Goal: Task Accomplishment & Management: Complete application form

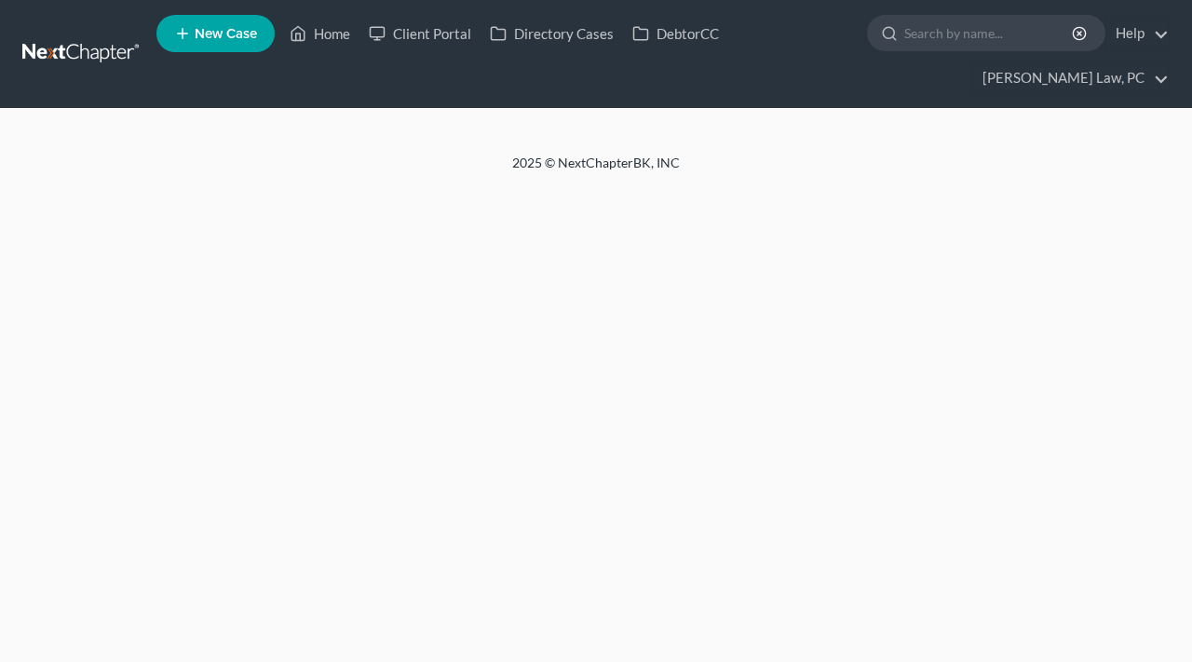
select select "4"
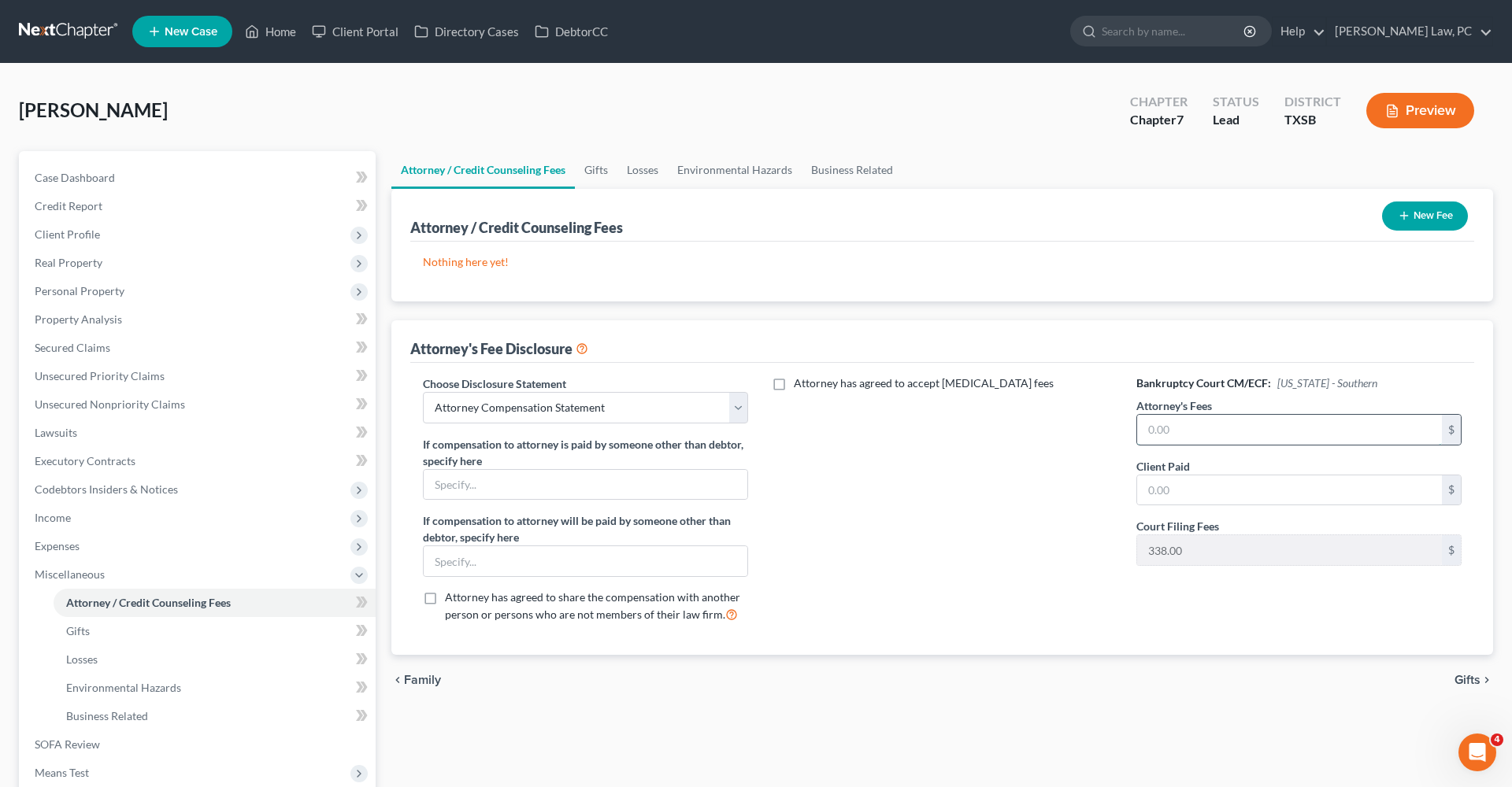
click at [1007, 427] on input "text" at bounding box center [1290, 429] width 304 height 30
type input "2,400"
click at [1007, 494] on input "text" at bounding box center [1290, 489] width 304 height 30
type input "2,400"
click at [1007, 221] on icon "button" at bounding box center [1404, 216] width 13 height 13
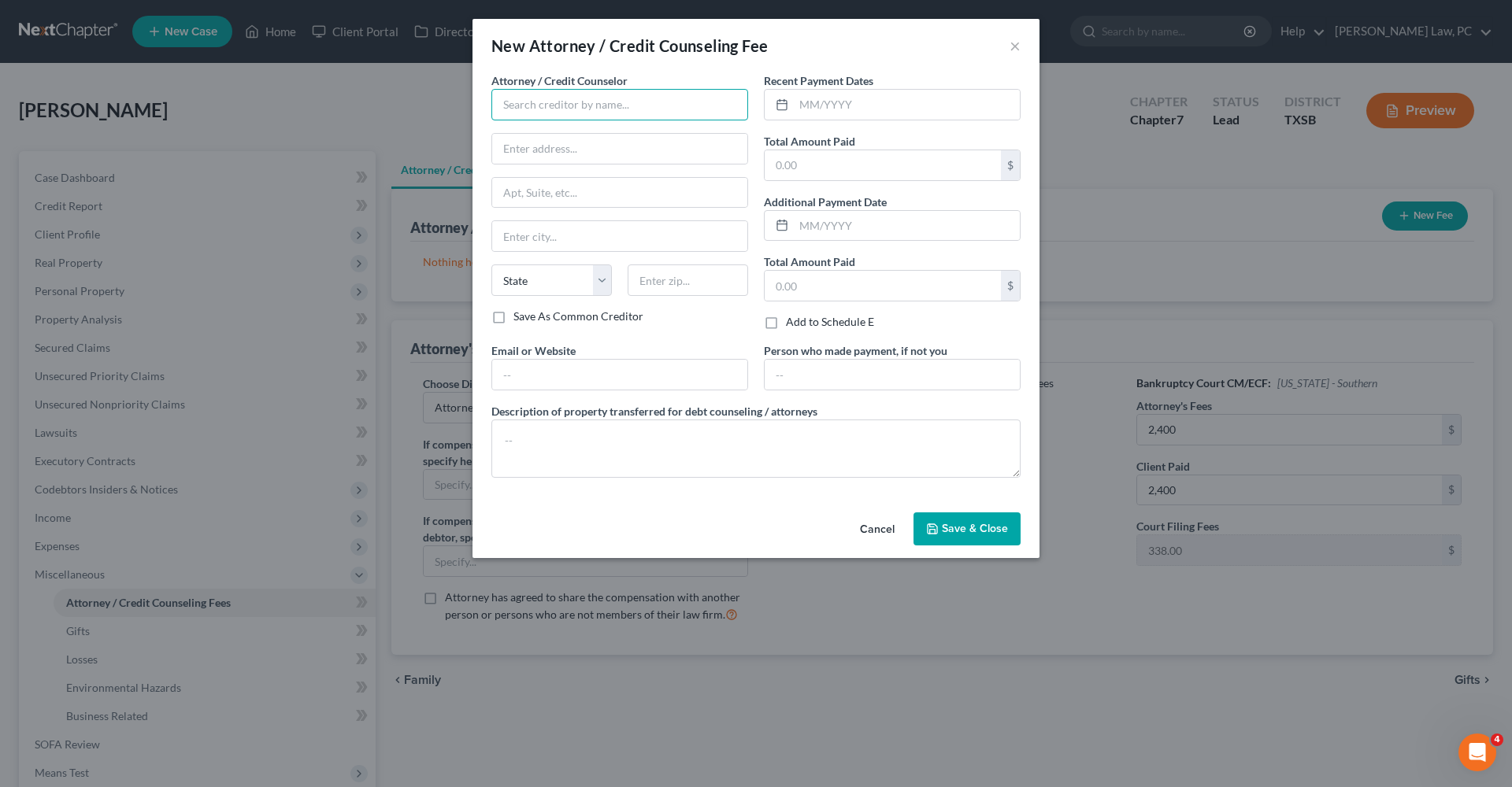
click at [585, 107] on input "text" at bounding box center [620, 104] width 257 height 31
click at [556, 132] on div "Debtorcc" at bounding box center [586, 132] width 164 height 16
type input "Debtorcc"
type input "378 Summit Ave"
type input "Jersey City"
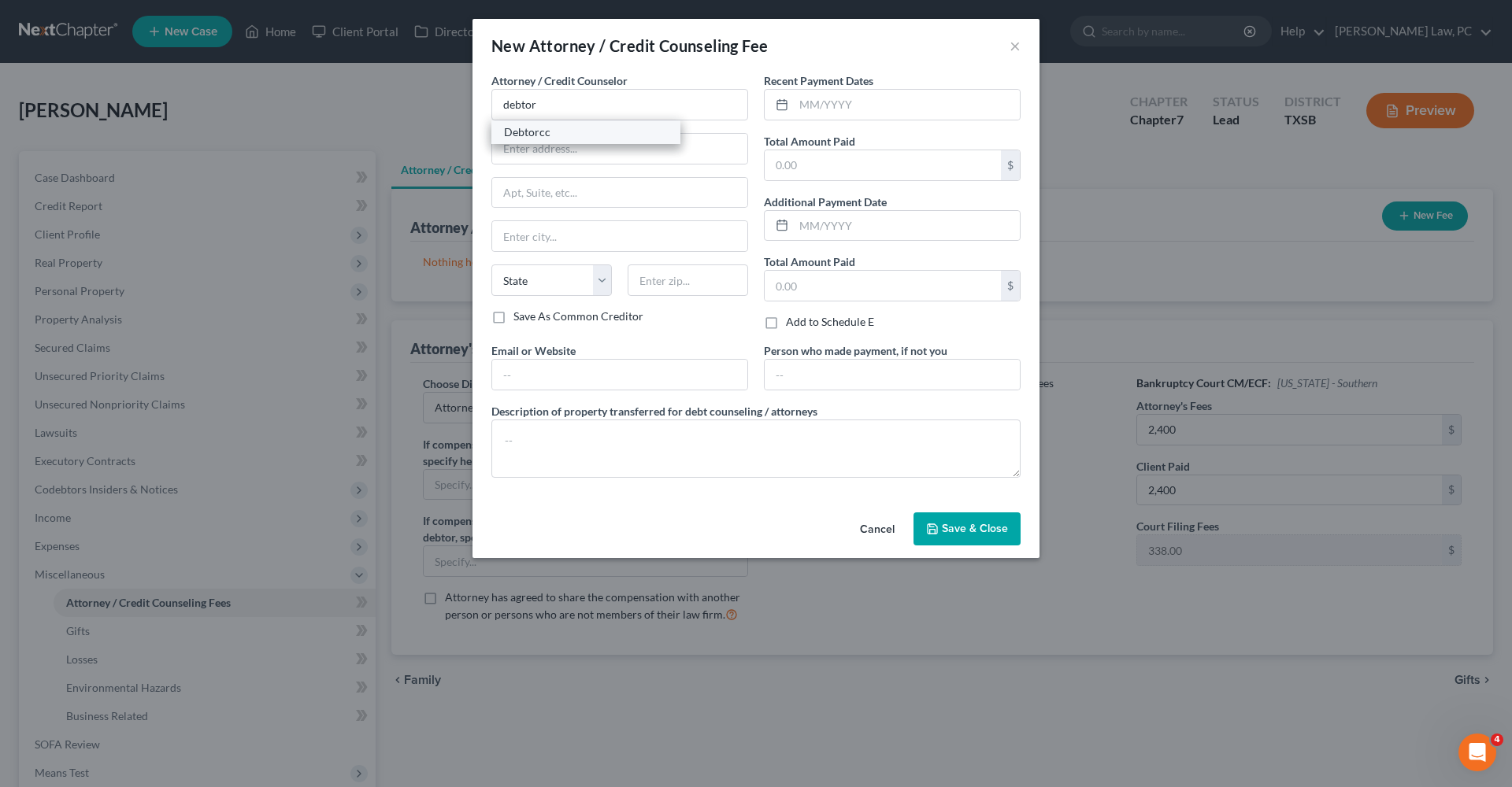
select select "33"
type input "07306"
click at [796, 105] on input "text" at bounding box center [907, 104] width 226 height 30
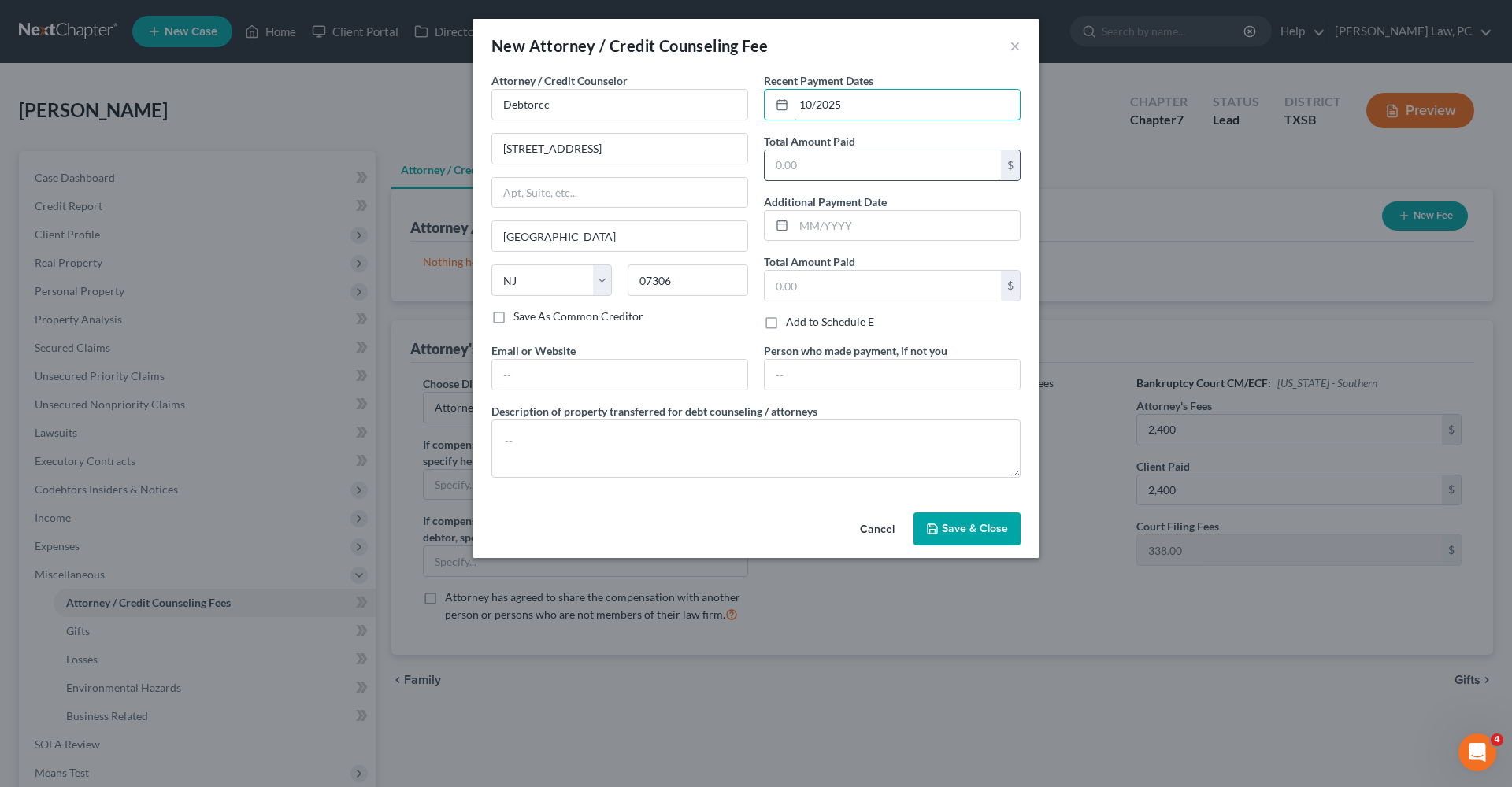
type input "10/2025"
click at [815, 165] on input "text" at bounding box center [882, 165] width 236 height 30
type input "14.95"
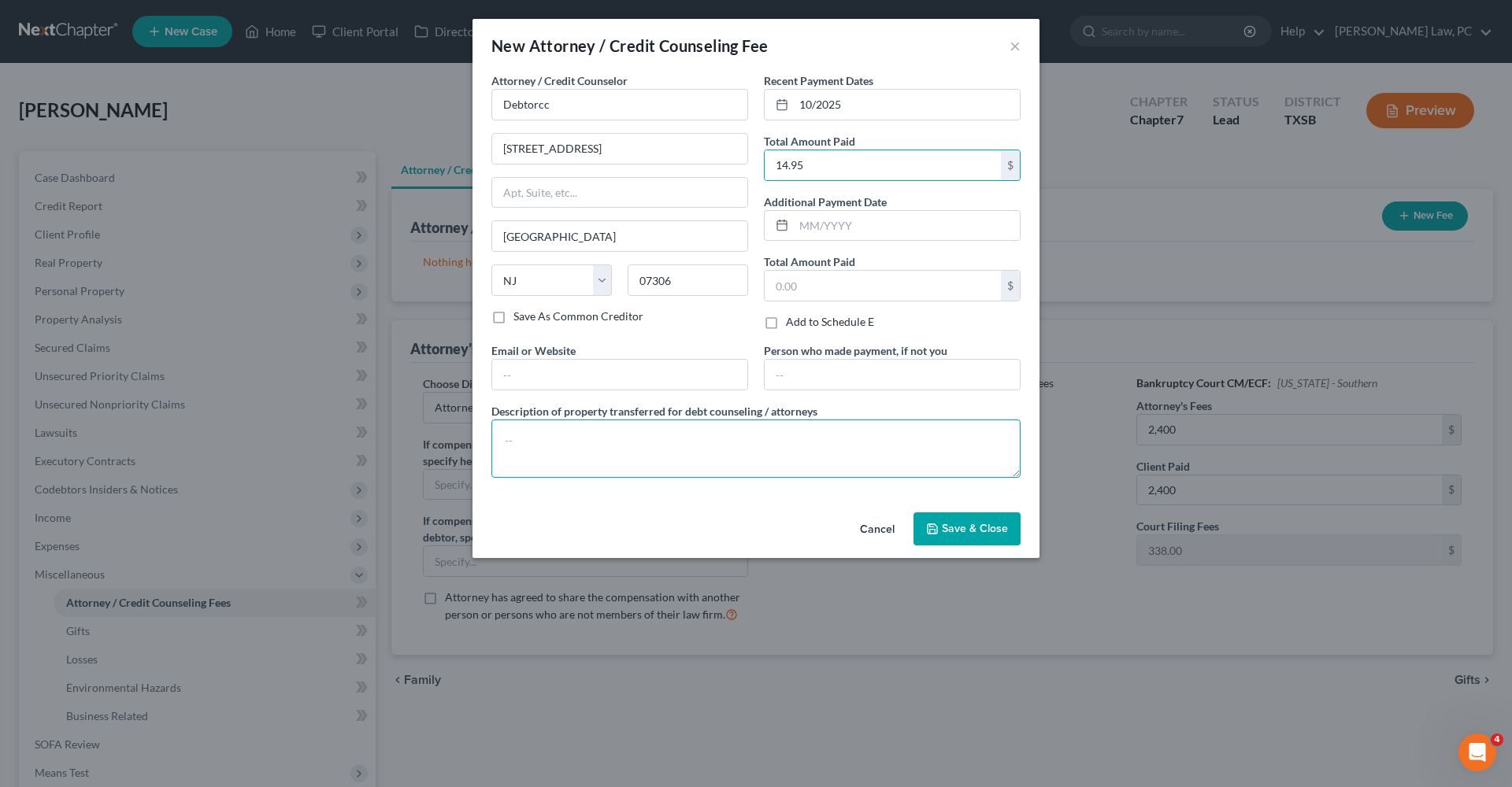
click at [623, 438] on textarea at bounding box center [756, 448] width 529 height 58
type textarea "Credit Counseling"
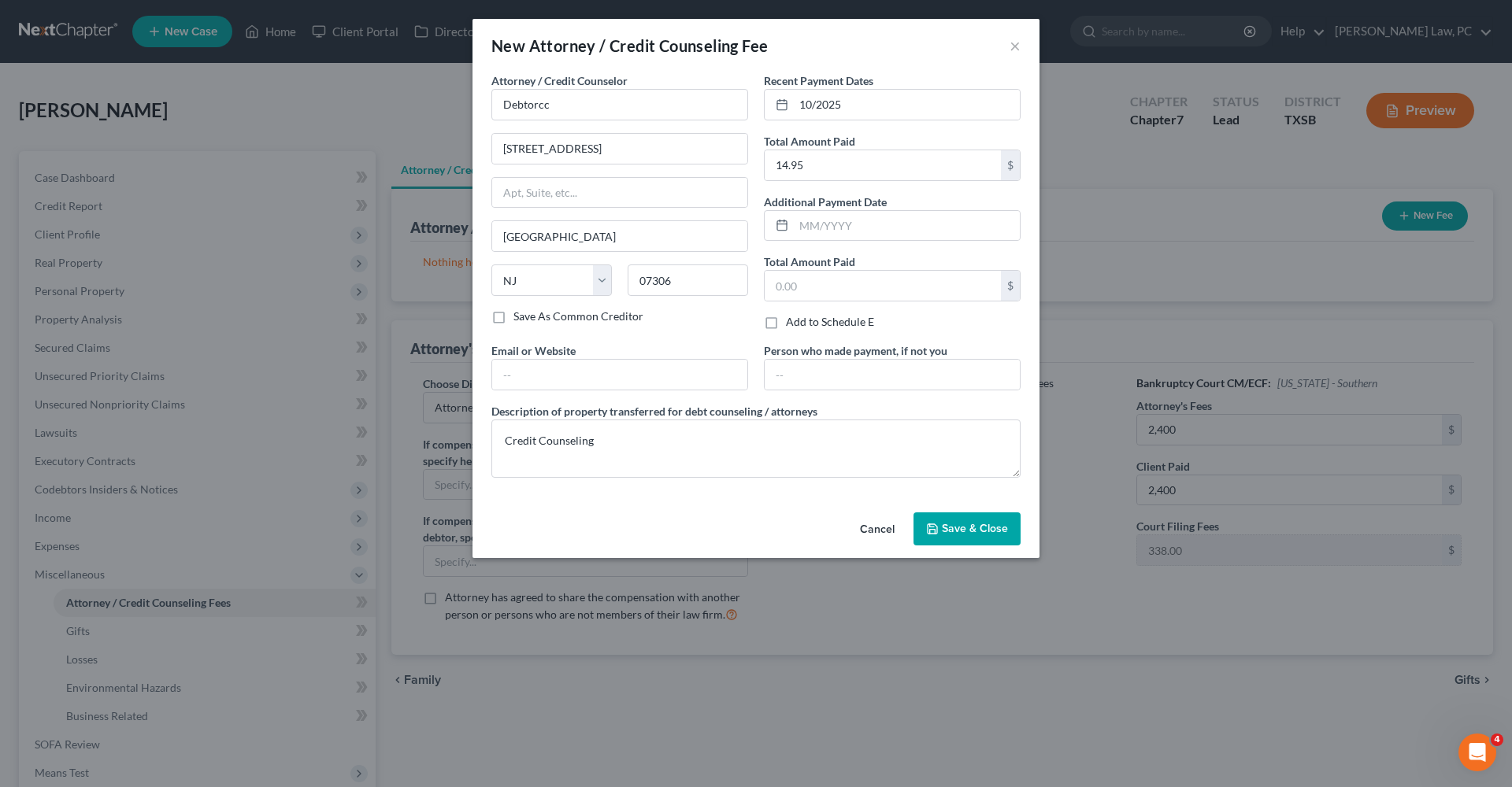
click at [977, 536] on button "Save & Close" at bounding box center [967, 528] width 107 height 33
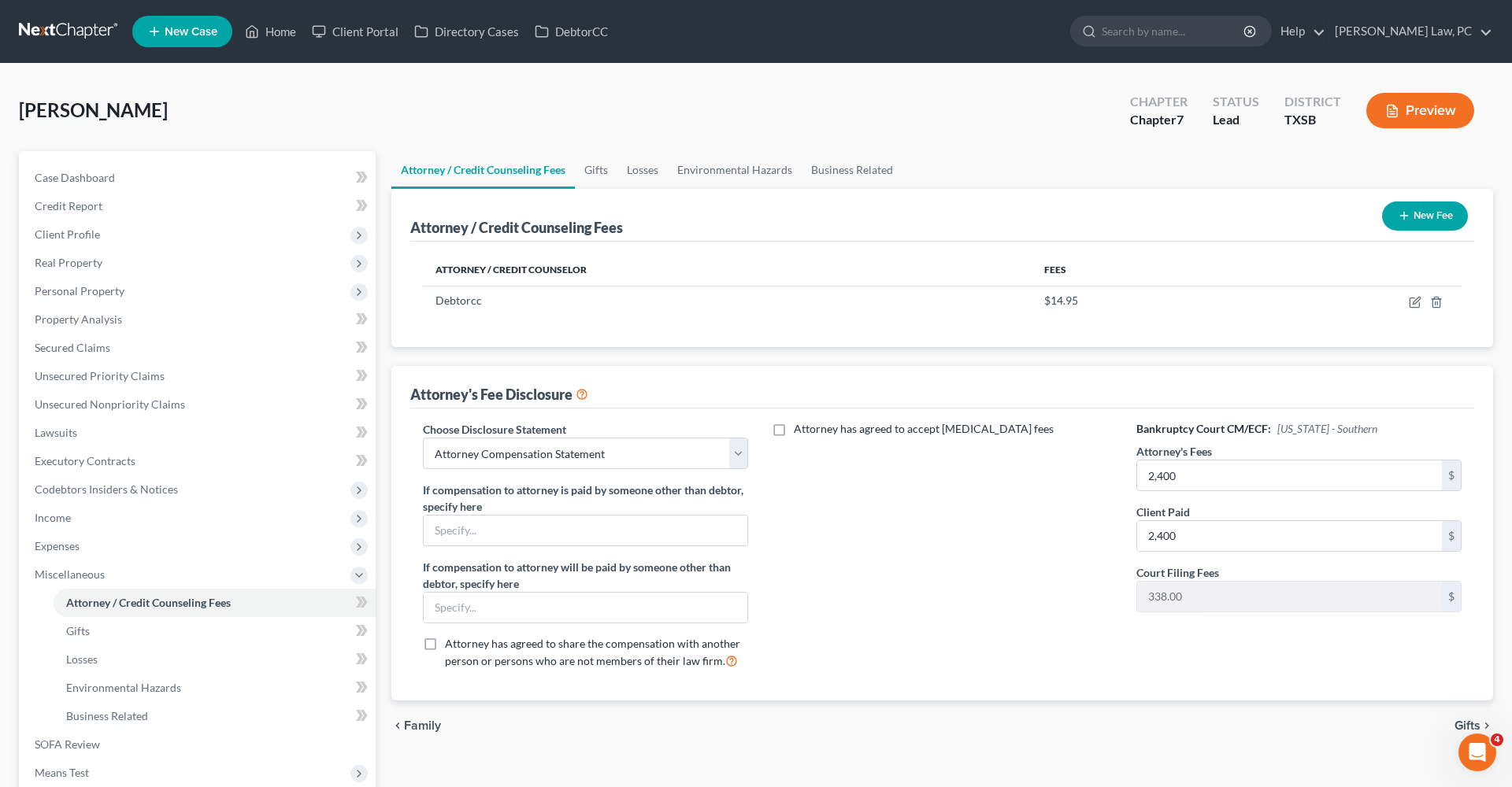
click at [1007, 218] on button "New Fee" at bounding box center [1424, 216] width 85 height 29
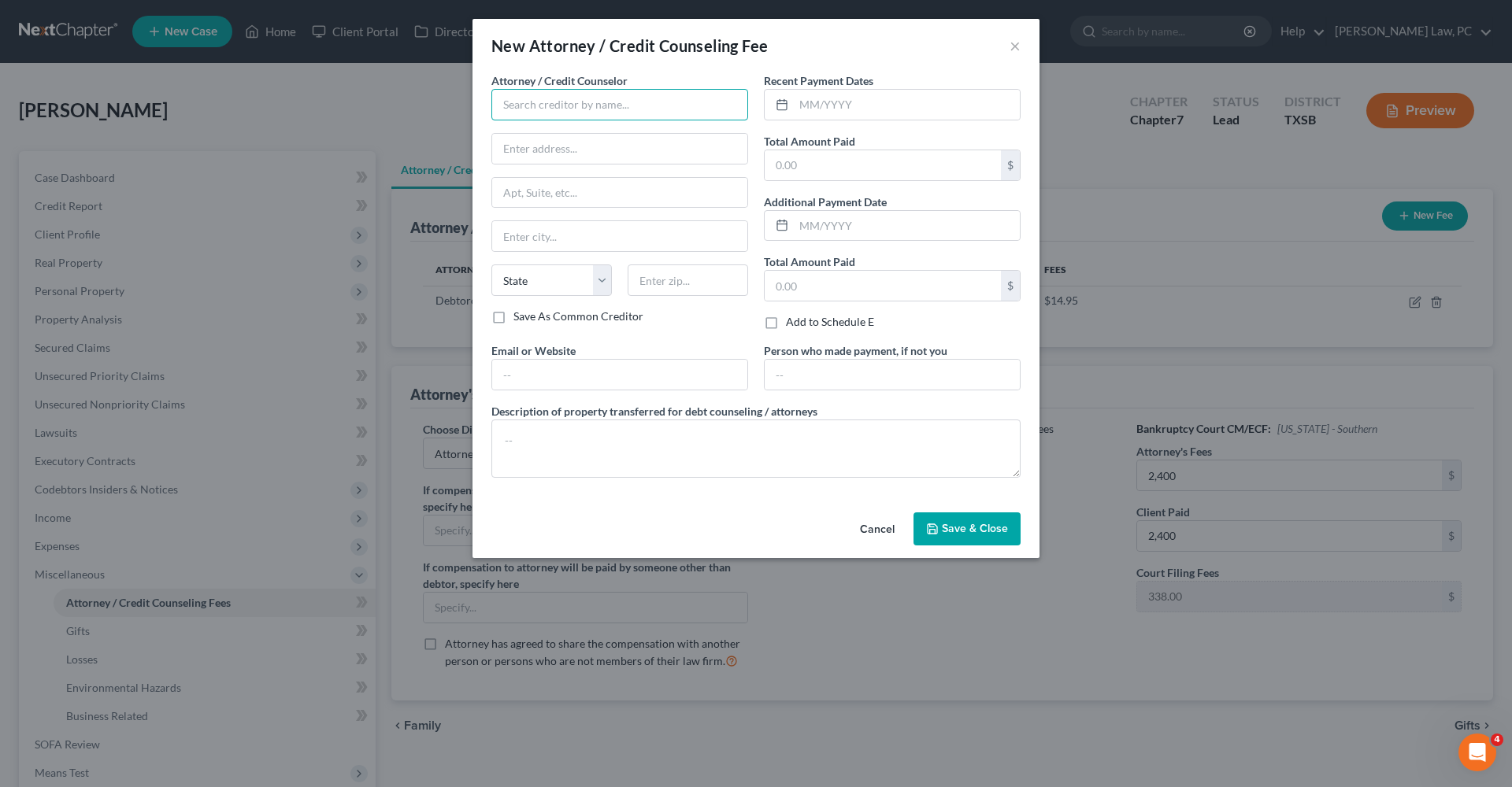
click at [562, 116] on input "text" at bounding box center [620, 104] width 257 height 31
click at [549, 134] on div "Xactus" at bounding box center [586, 132] width 164 height 16
type input "Xactus"
type input "370 Reed Road"
type input "Suite 100"
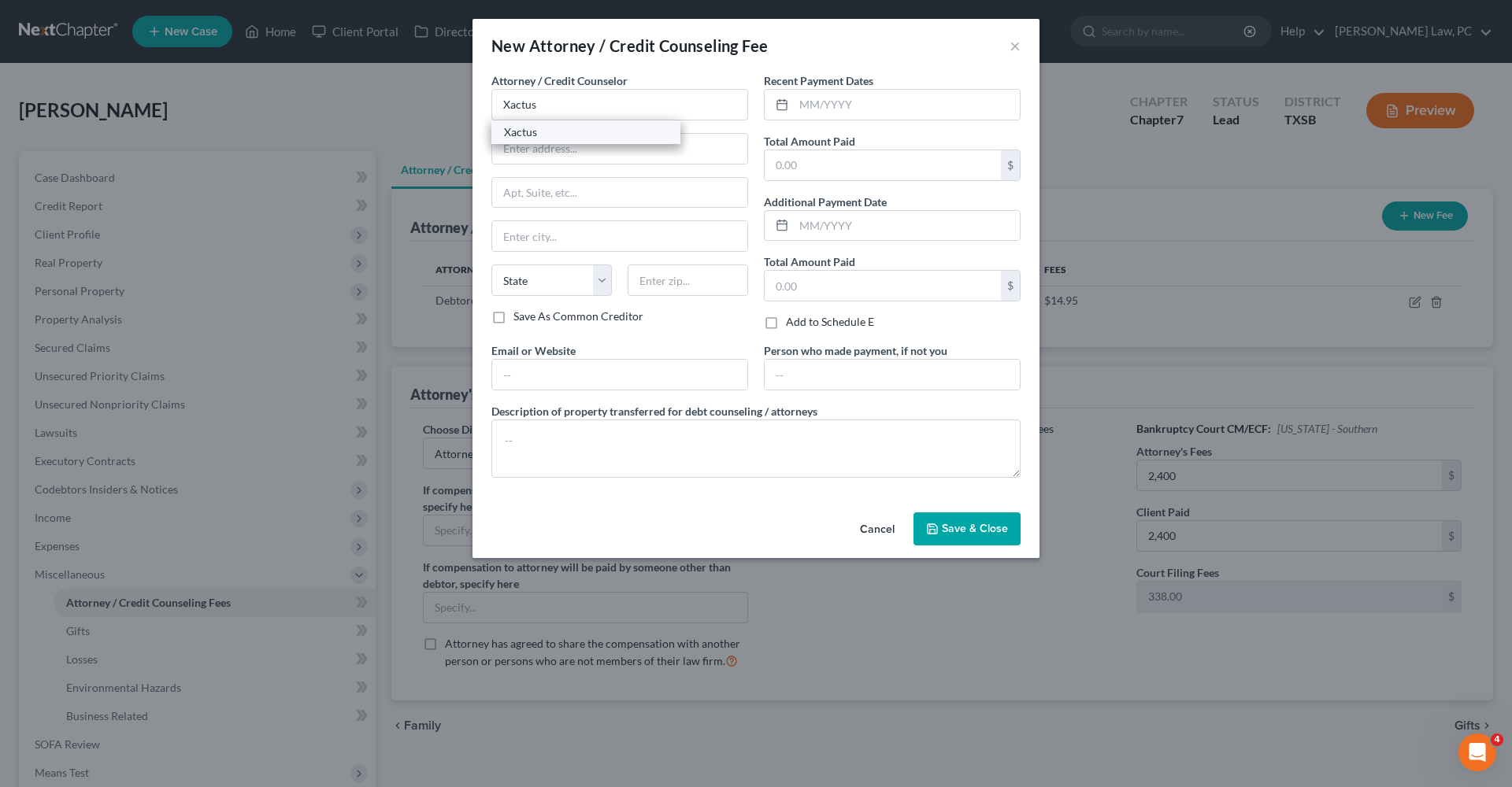
type input "Broomall"
select select "39"
type input "19008"
click at [875, 97] on input "text" at bounding box center [907, 104] width 226 height 30
type input "10/2025"
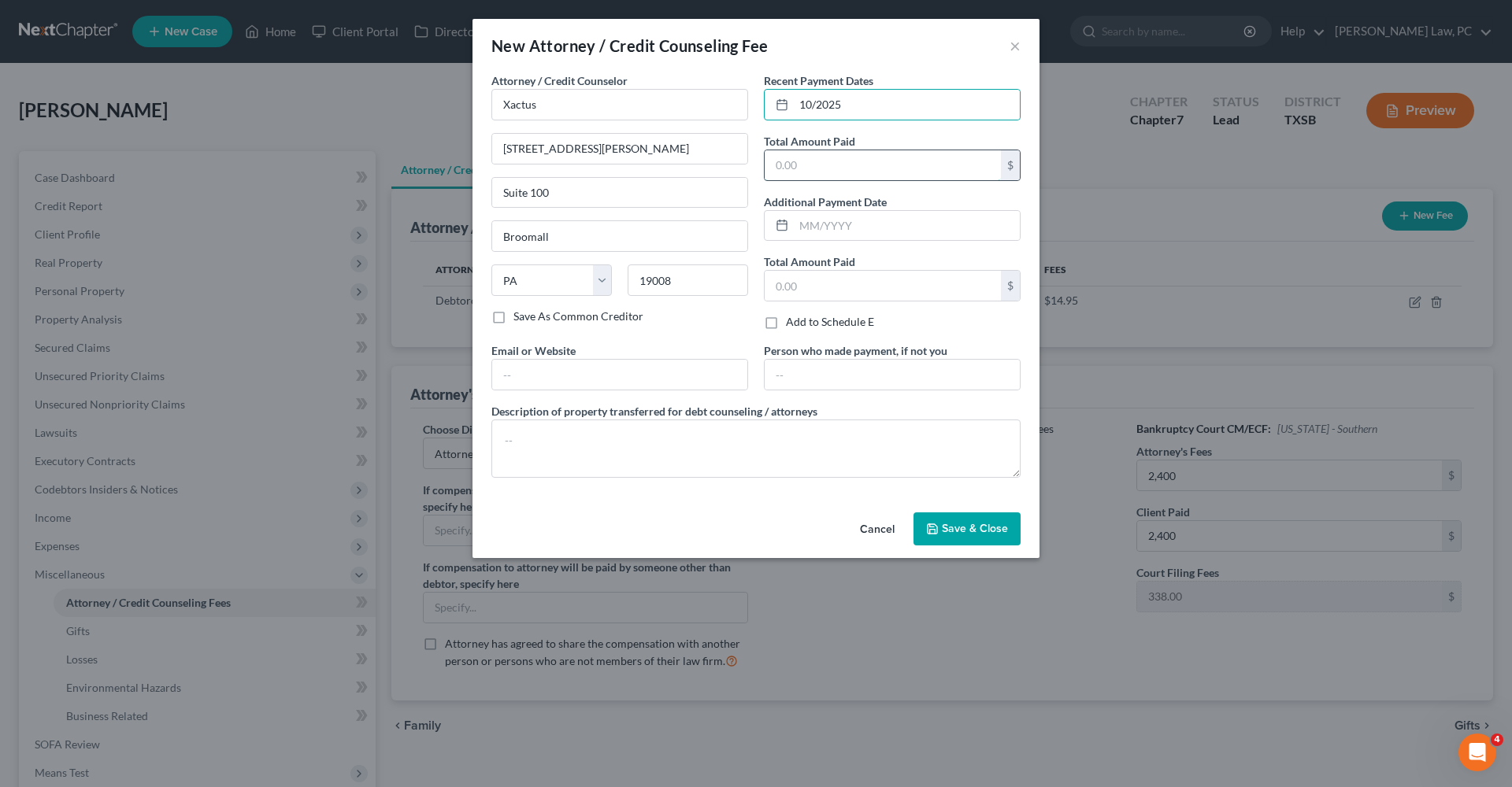
click at [859, 156] on input "text" at bounding box center [882, 165] width 236 height 30
type input "39"
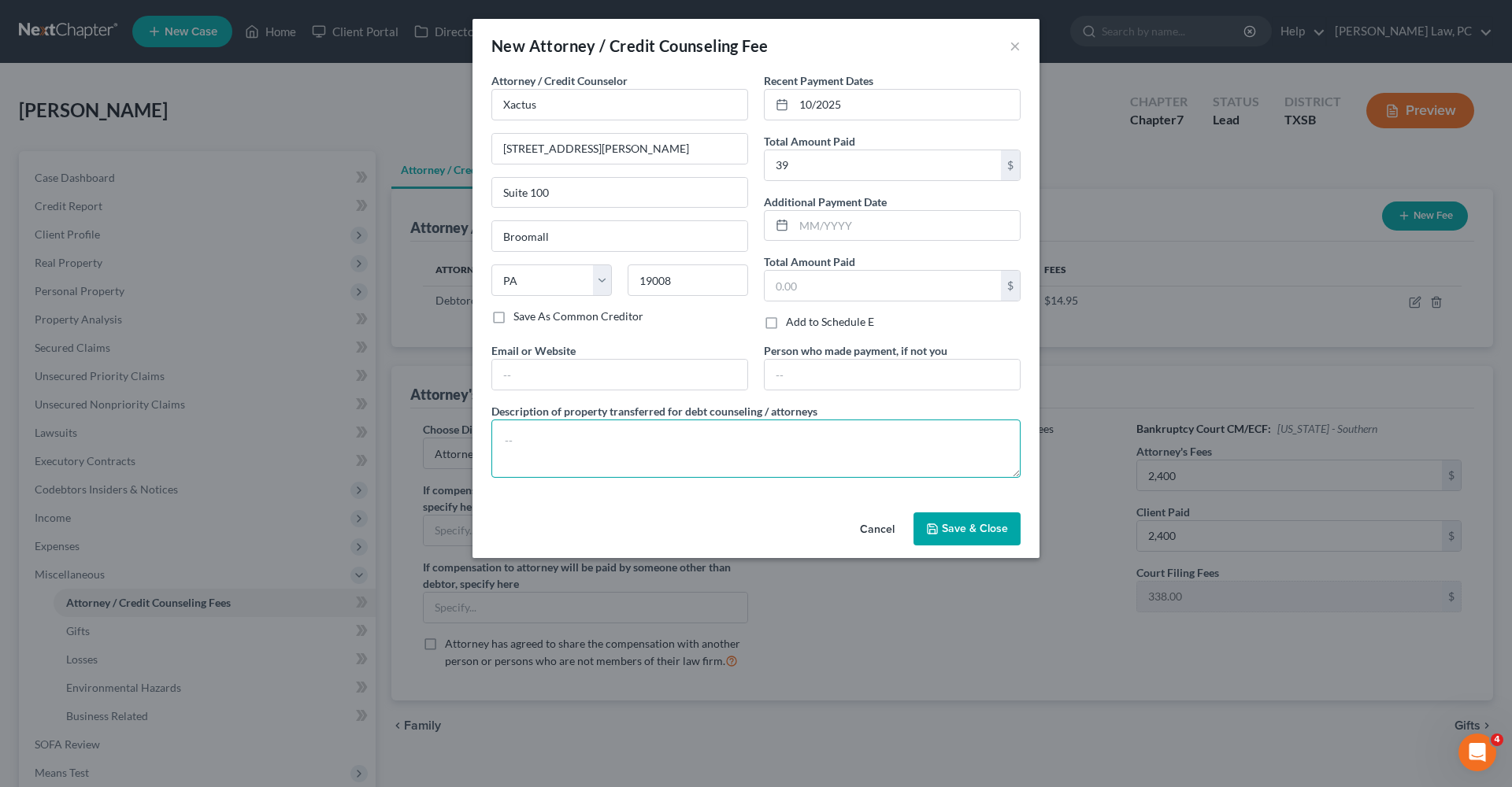
click at [550, 434] on textarea at bounding box center [756, 448] width 529 height 58
type textarea "Credit Report"
click at [993, 532] on span "Save & Close" at bounding box center [975, 528] width 66 height 14
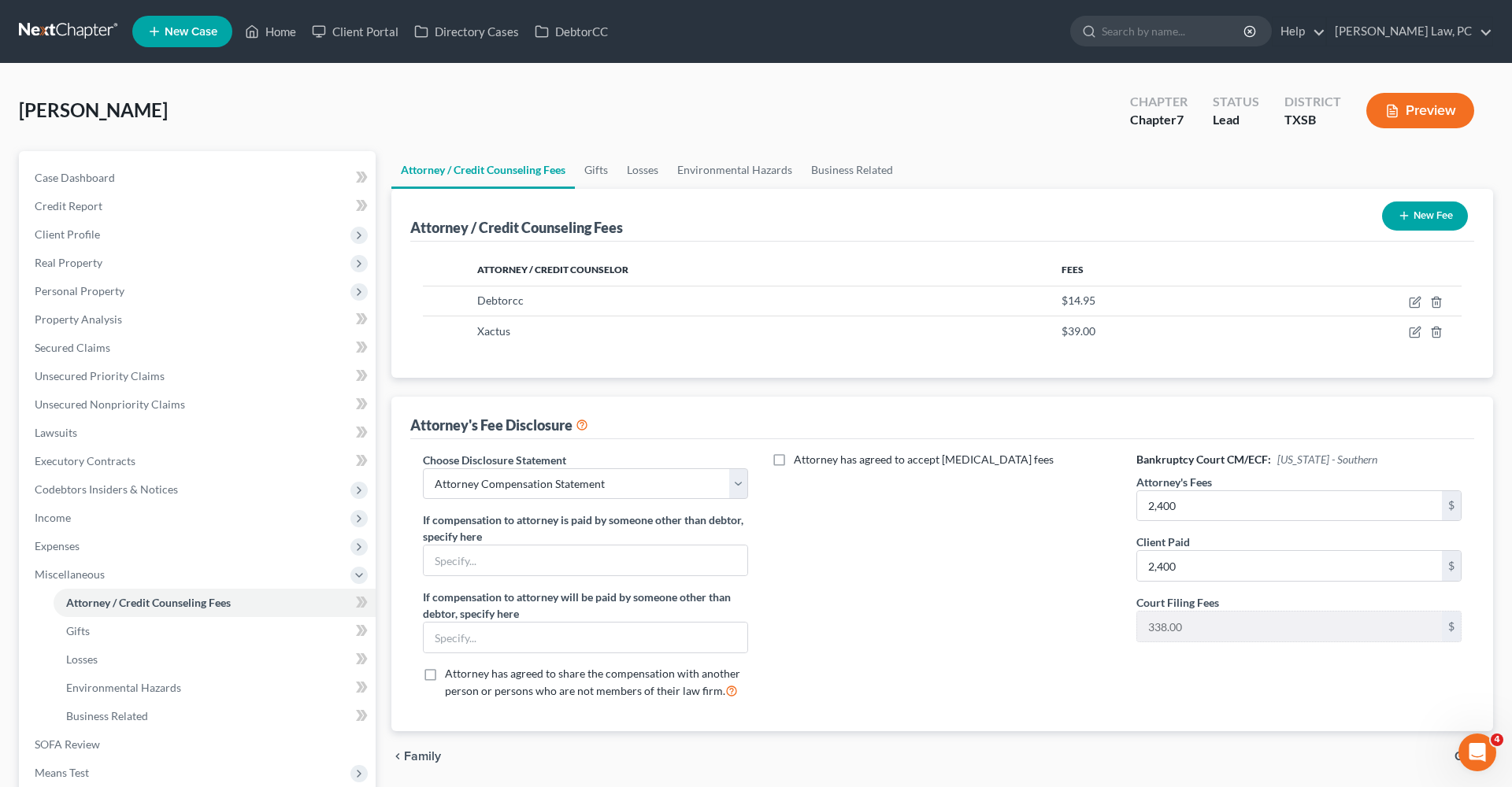
click at [1007, 207] on button "New Fee" at bounding box center [1424, 216] width 85 height 29
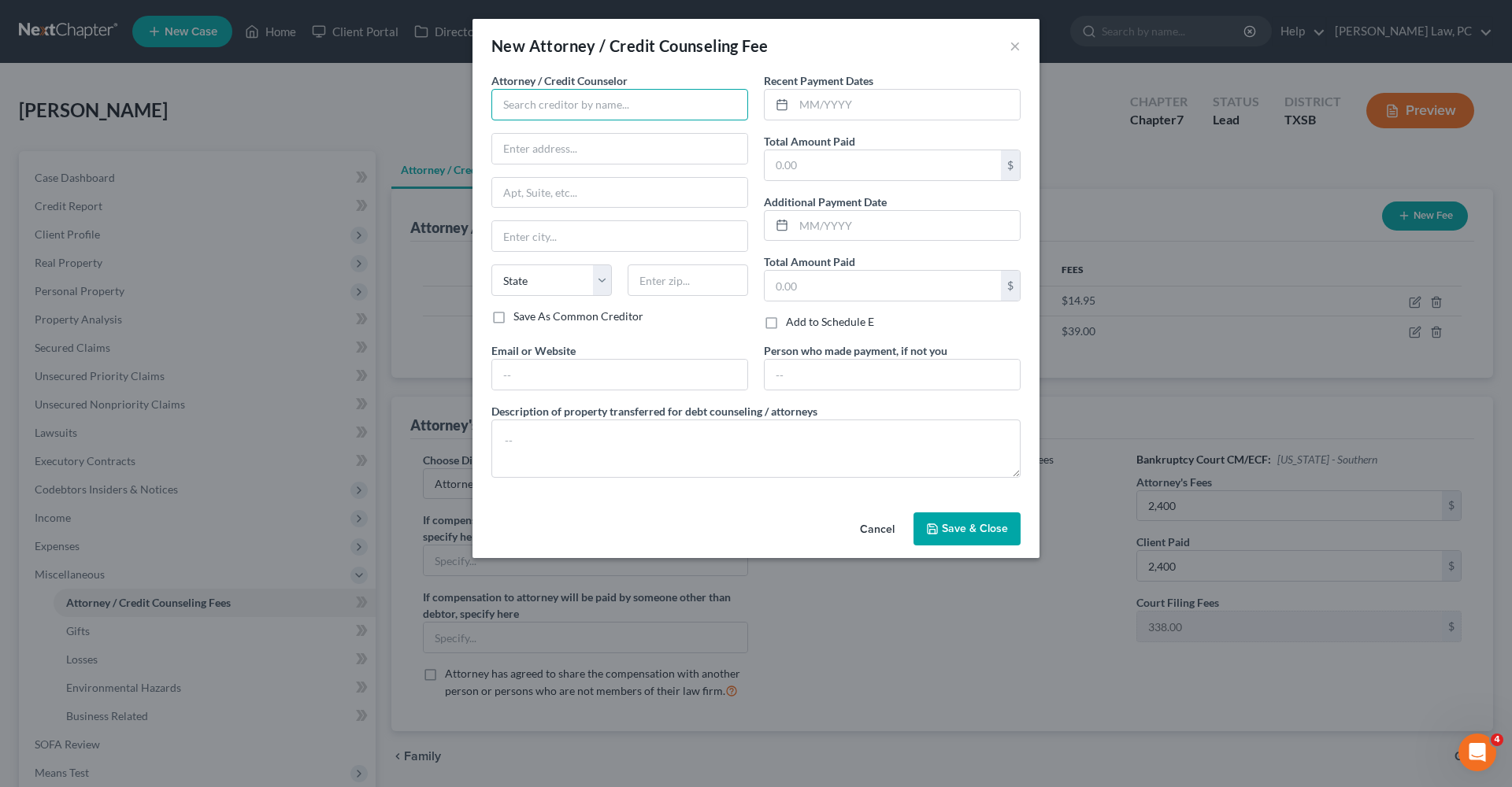
click at [582, 96] on input "text" at bounding box center [620, 104] width 257 height 31
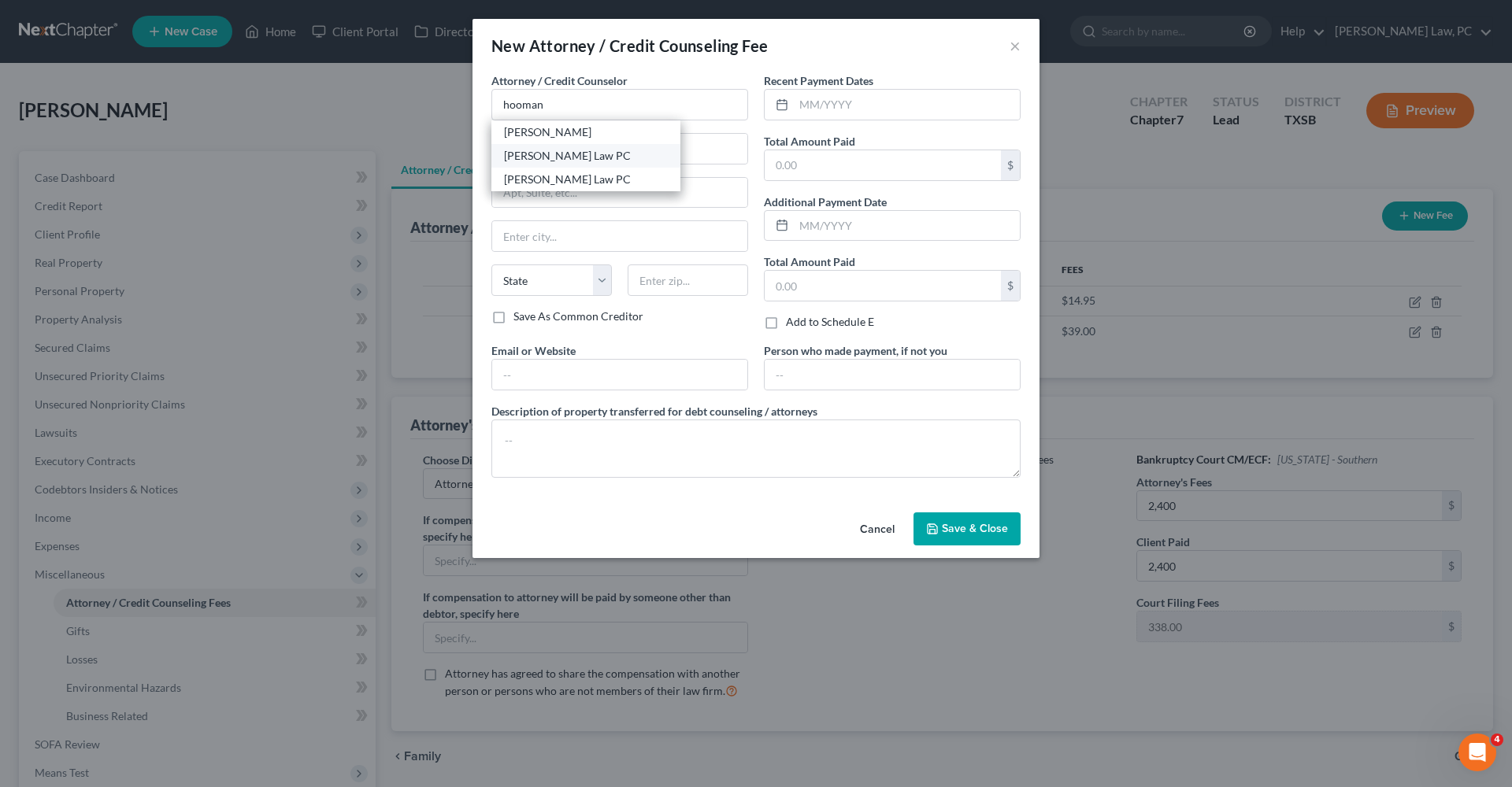
click at [577, 155] on div "[PERSON_NAME] Law PC" at bounding box center [586, 156] width 164 height 16
type input "[PERSON_NAME] Law PC"
type input "505 Huntland Dr"
type input "295"
type input "Austin"
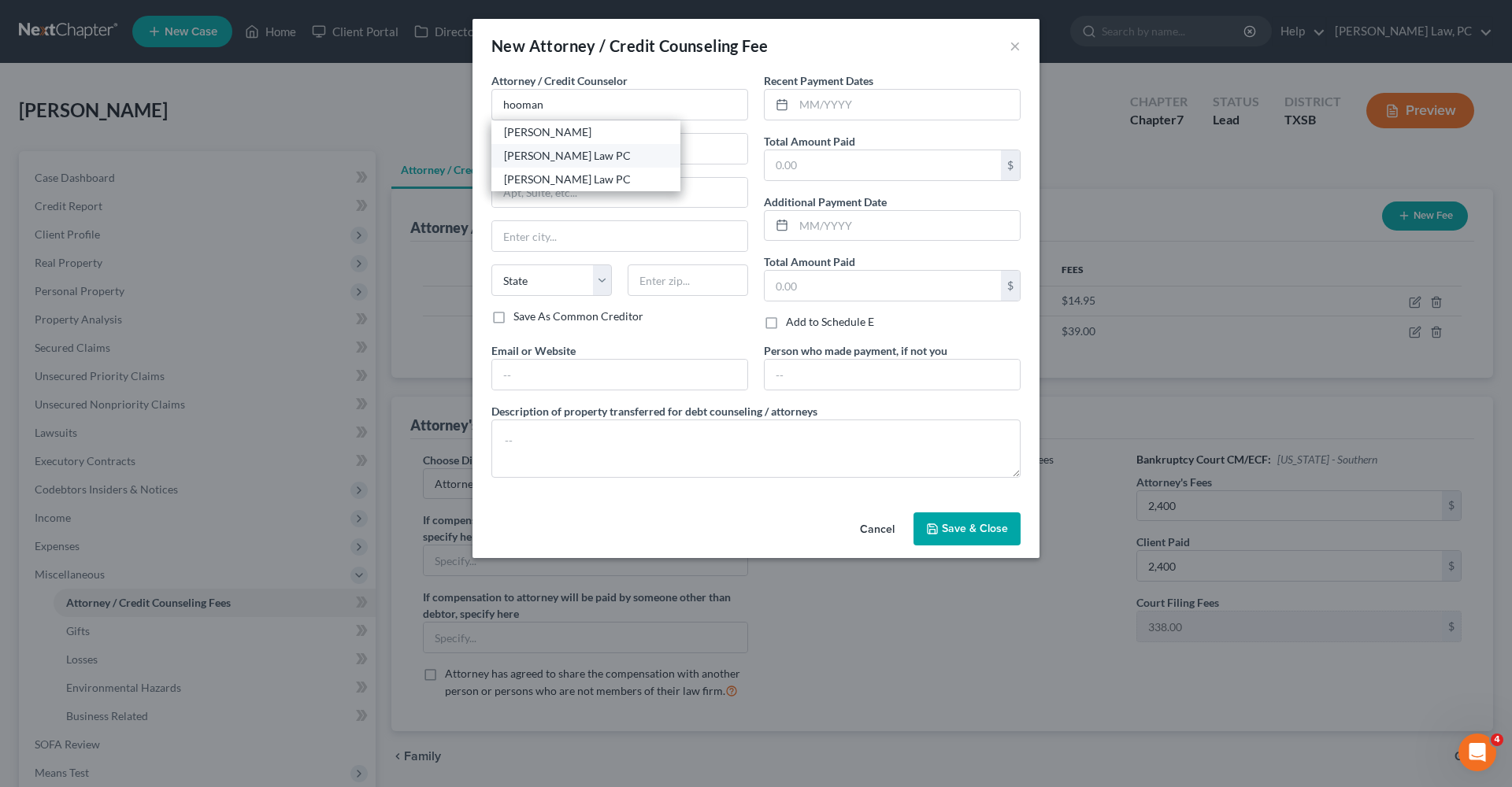
select select "45"
type input "78752"
click at [803, 102] on input "text" at bounding box center [907, 104] width 226 height 30
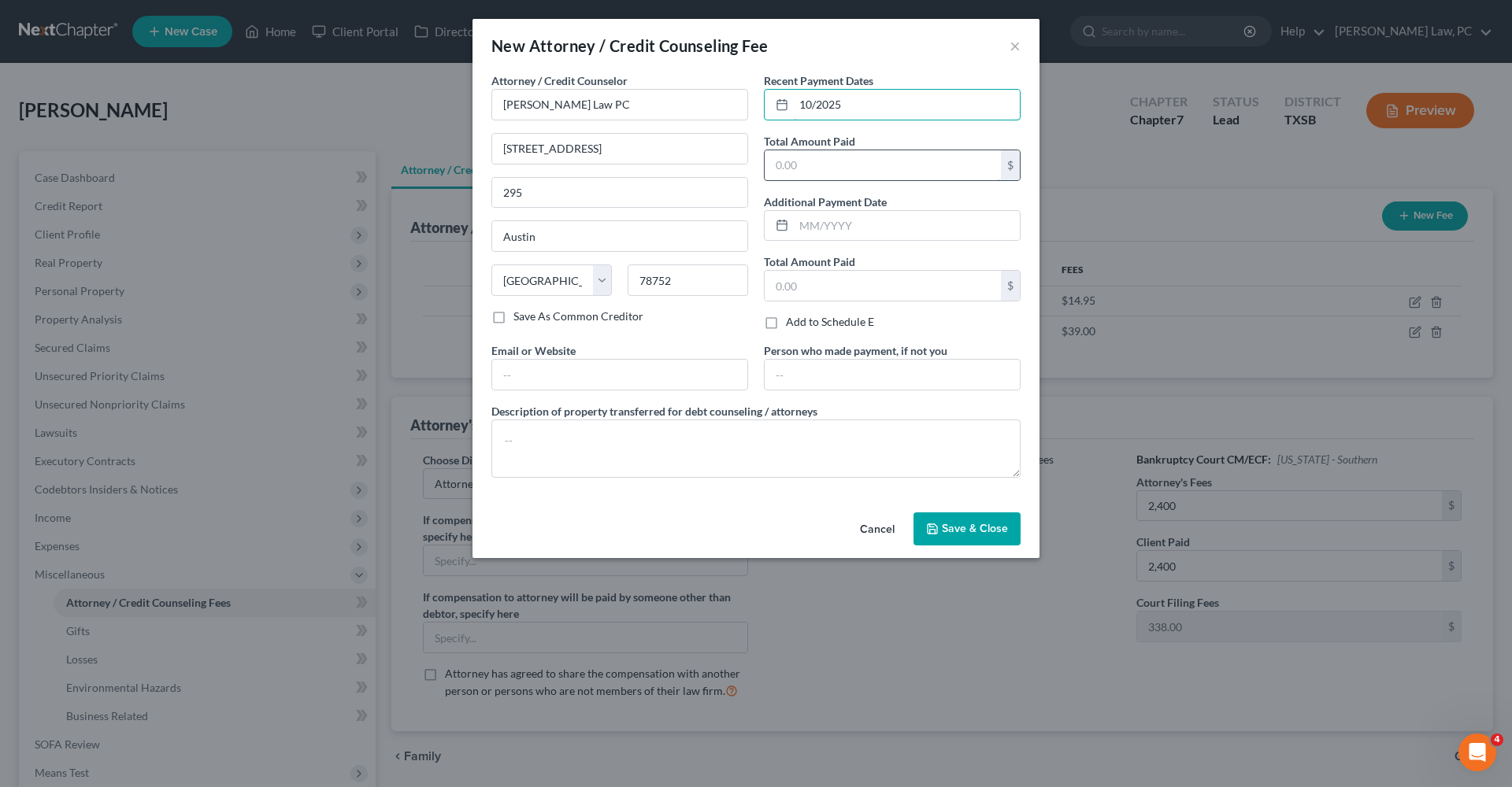
type input "10/2025"
click at [795, 175] on input "text" at bounding box center [882, 165] width 236 height 30
type input "2,400"
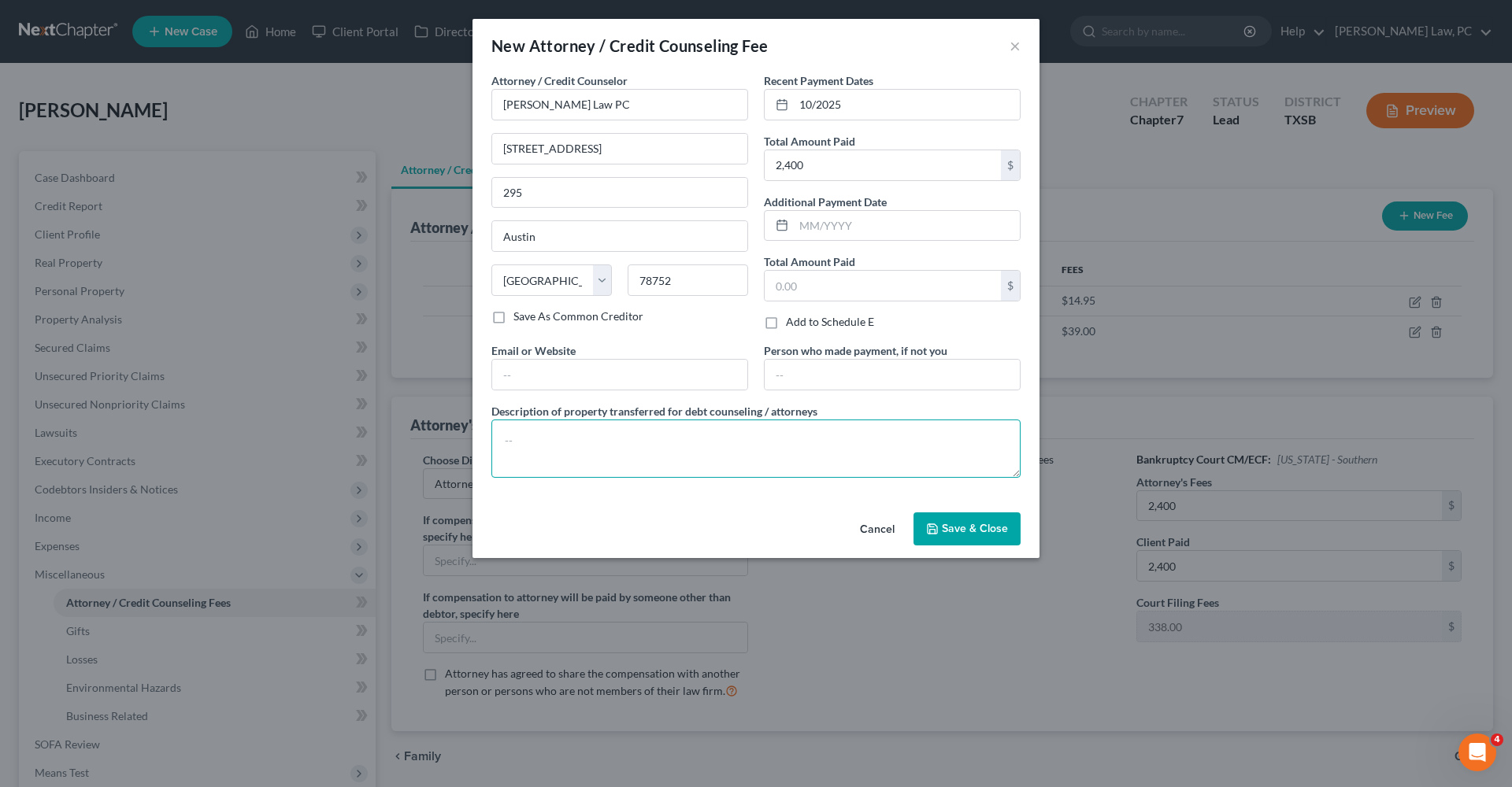
click at [591, 442] on textarea at bounding box center [756, 448] width 529 height 58
type textarea "Attorneys Fees"
click at [978, 542] on button "Save & Close" at bounding box center [967, 528] width 107 height 33
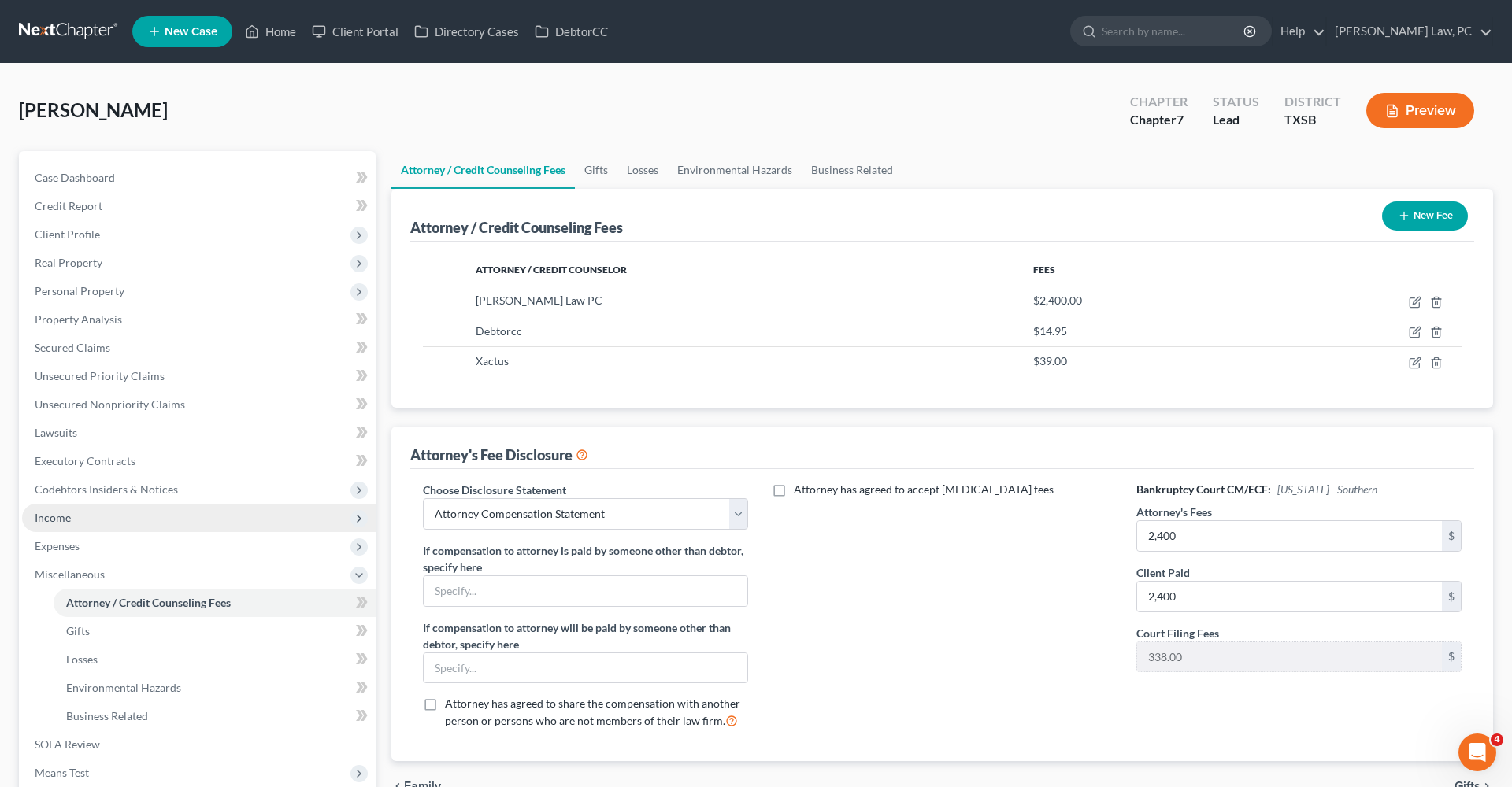
click at [41, 521] on span "Income" at bounding box center [52, 517] width 36 height 14
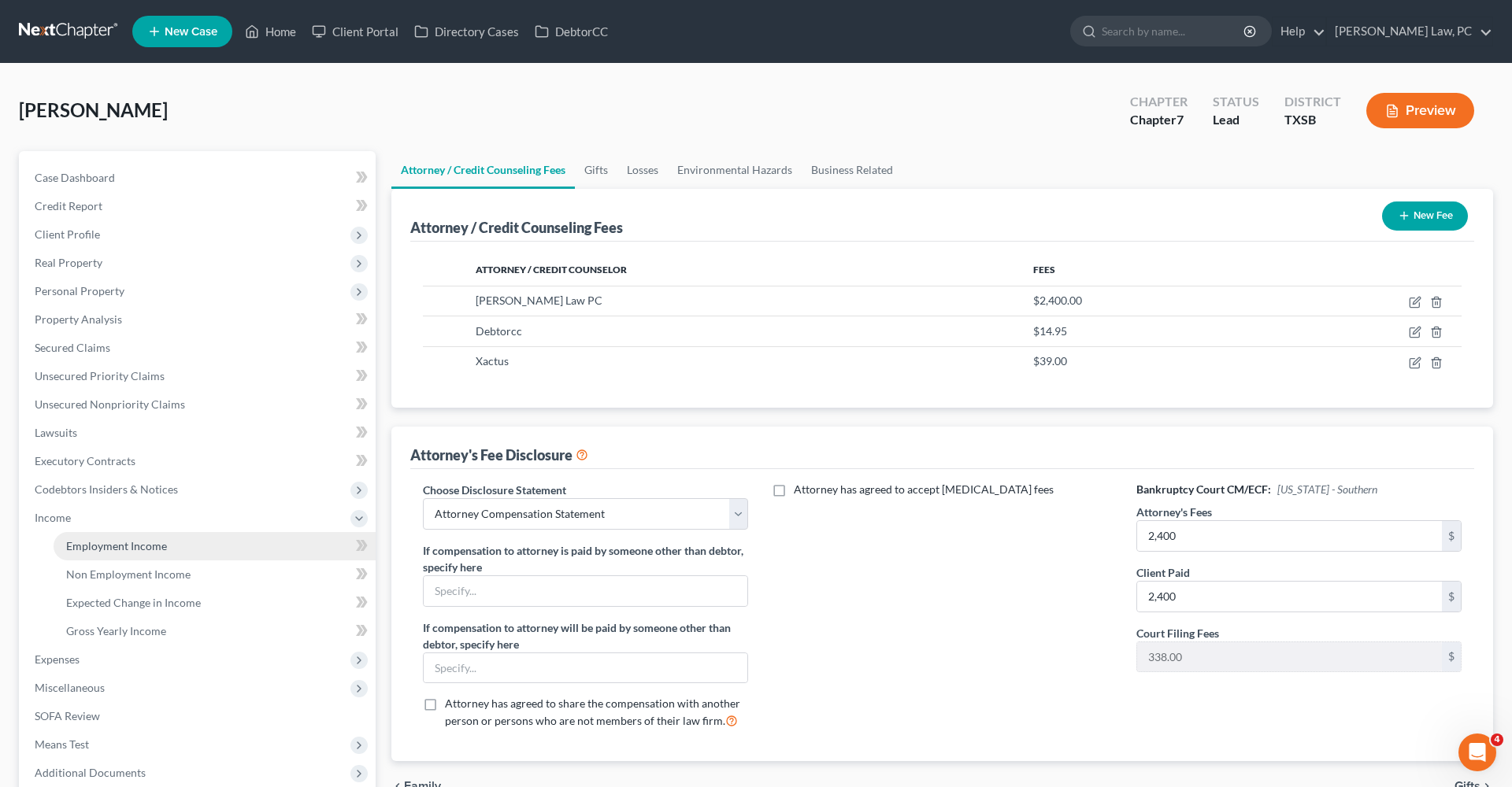
click at [94, 546] on span "Employment Income" at bounding box center [116, 546] width 101 height 14
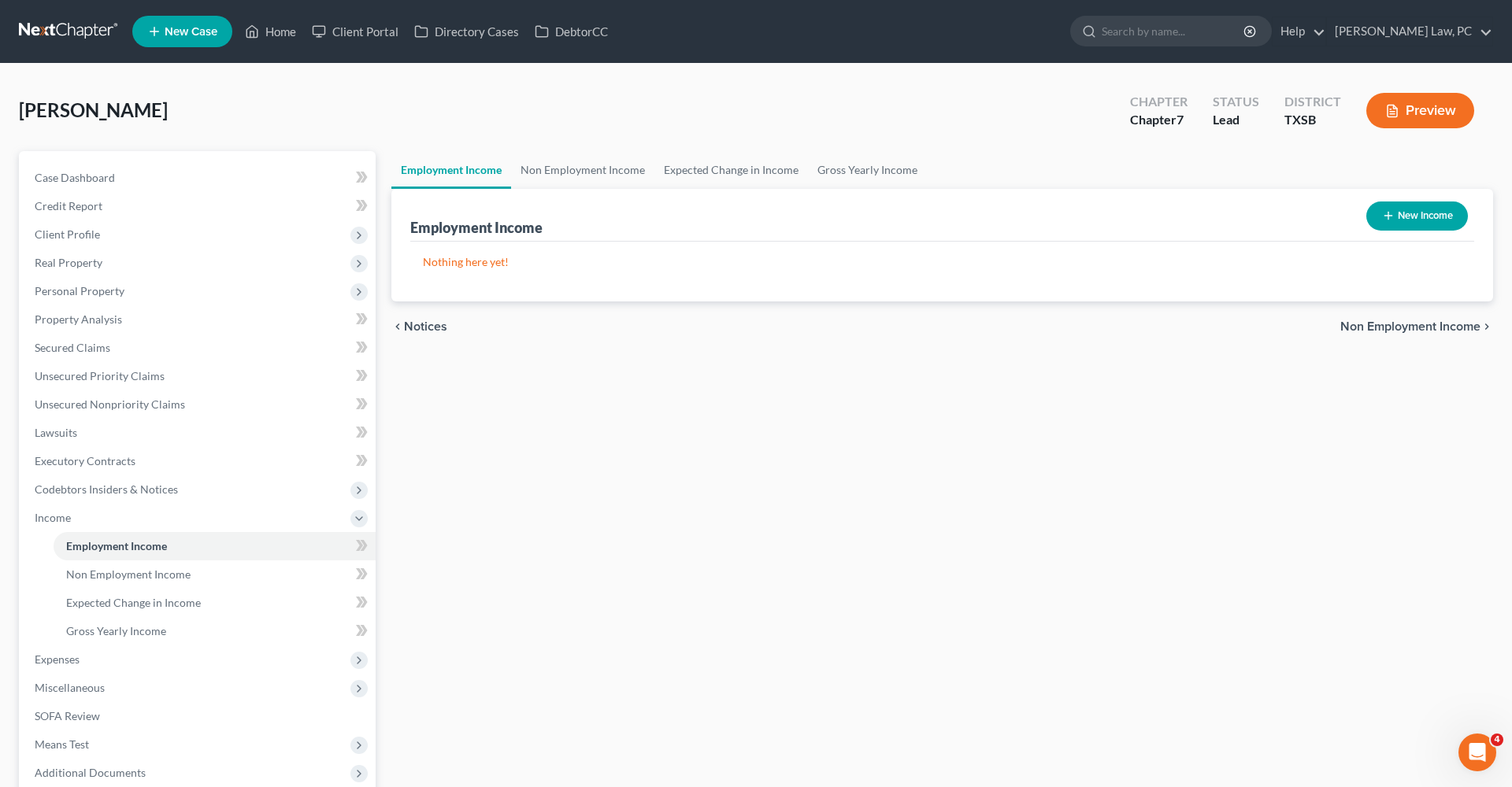
click at [1007, 212] on button "New Income" at bounding box center [1417, 216] width 101 height 29
select select "0"
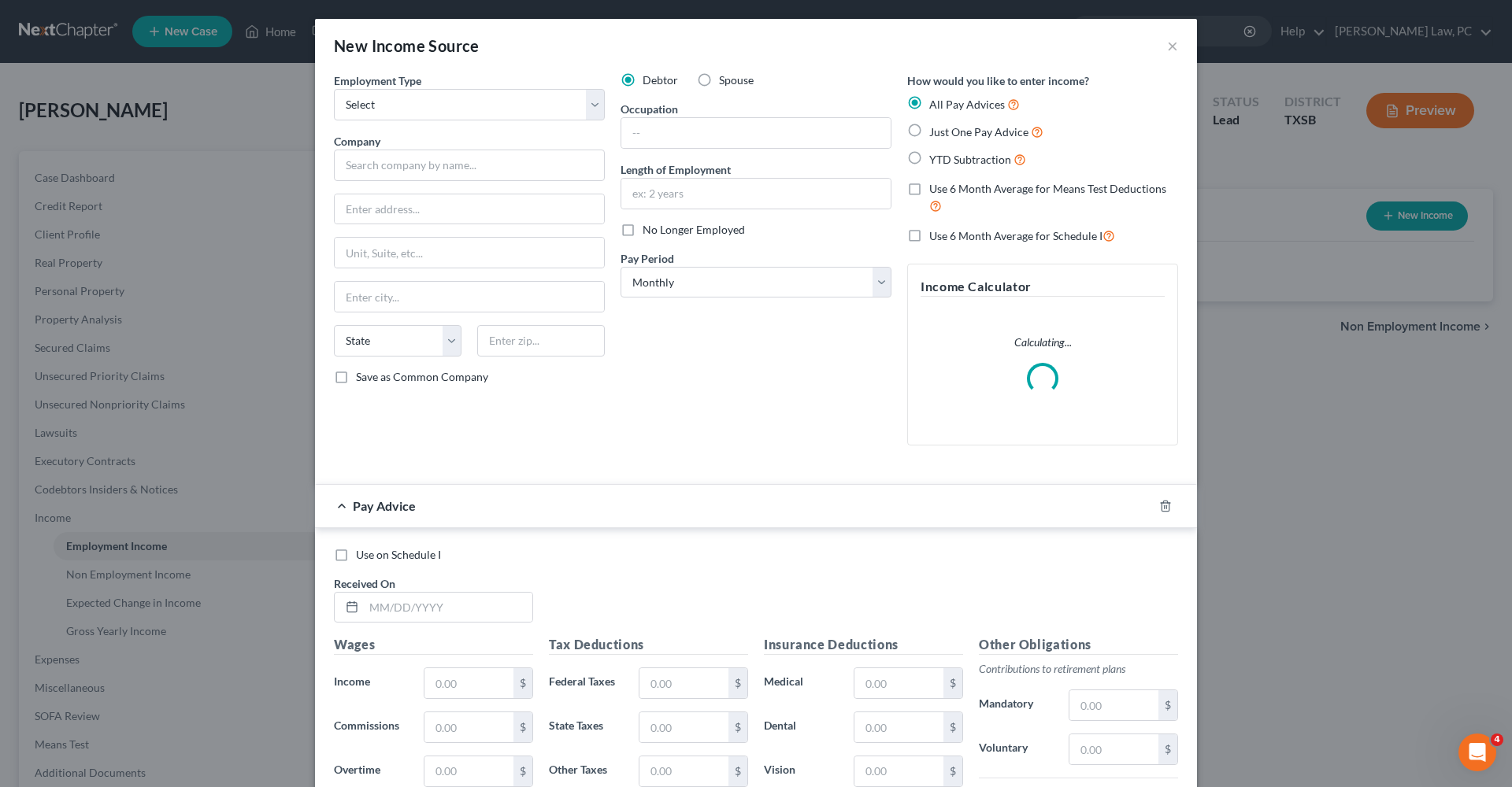
click at [998, 135] on span "Just One Pay Advice" at bounding box center [978, 132] width 99 height 14
click at [945, 133] on input "Just One Pay Advice" at bounding box center [940, 128] width 10 height 10
radio input "true"
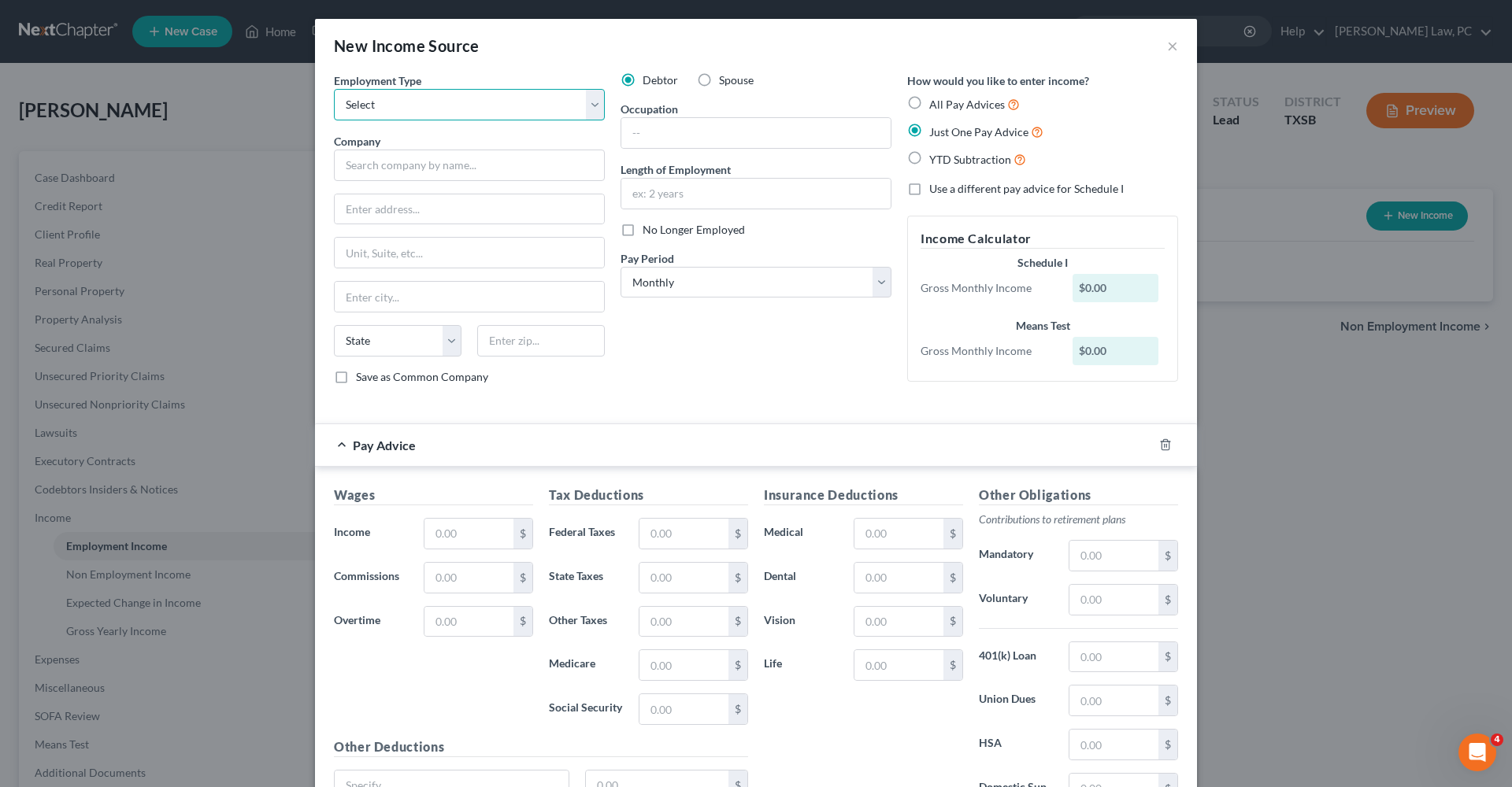
select select "0"
select select "2"
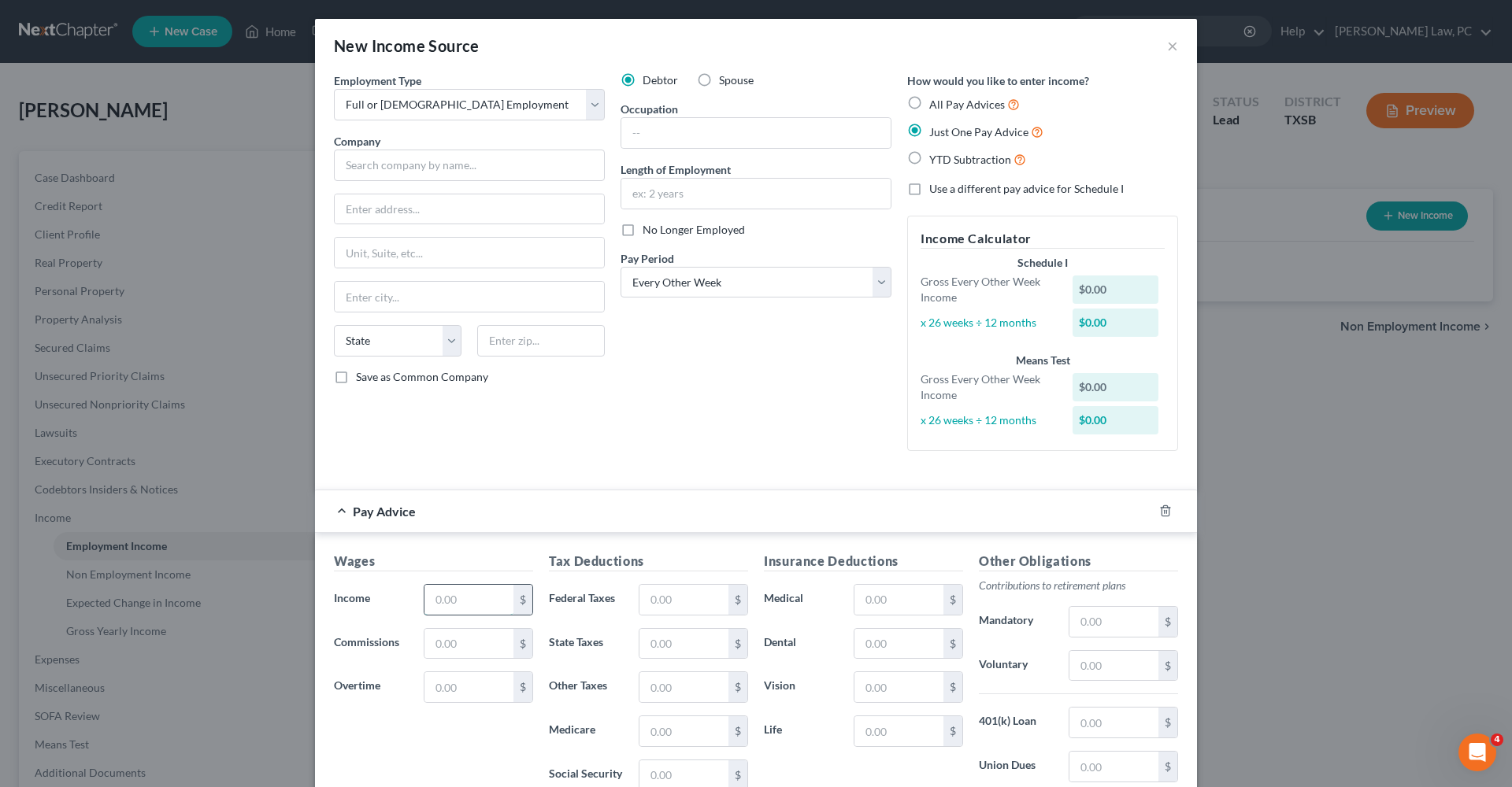
click at [452, 559] on input "text" at bounding box center [468, 599] width 89 height 30
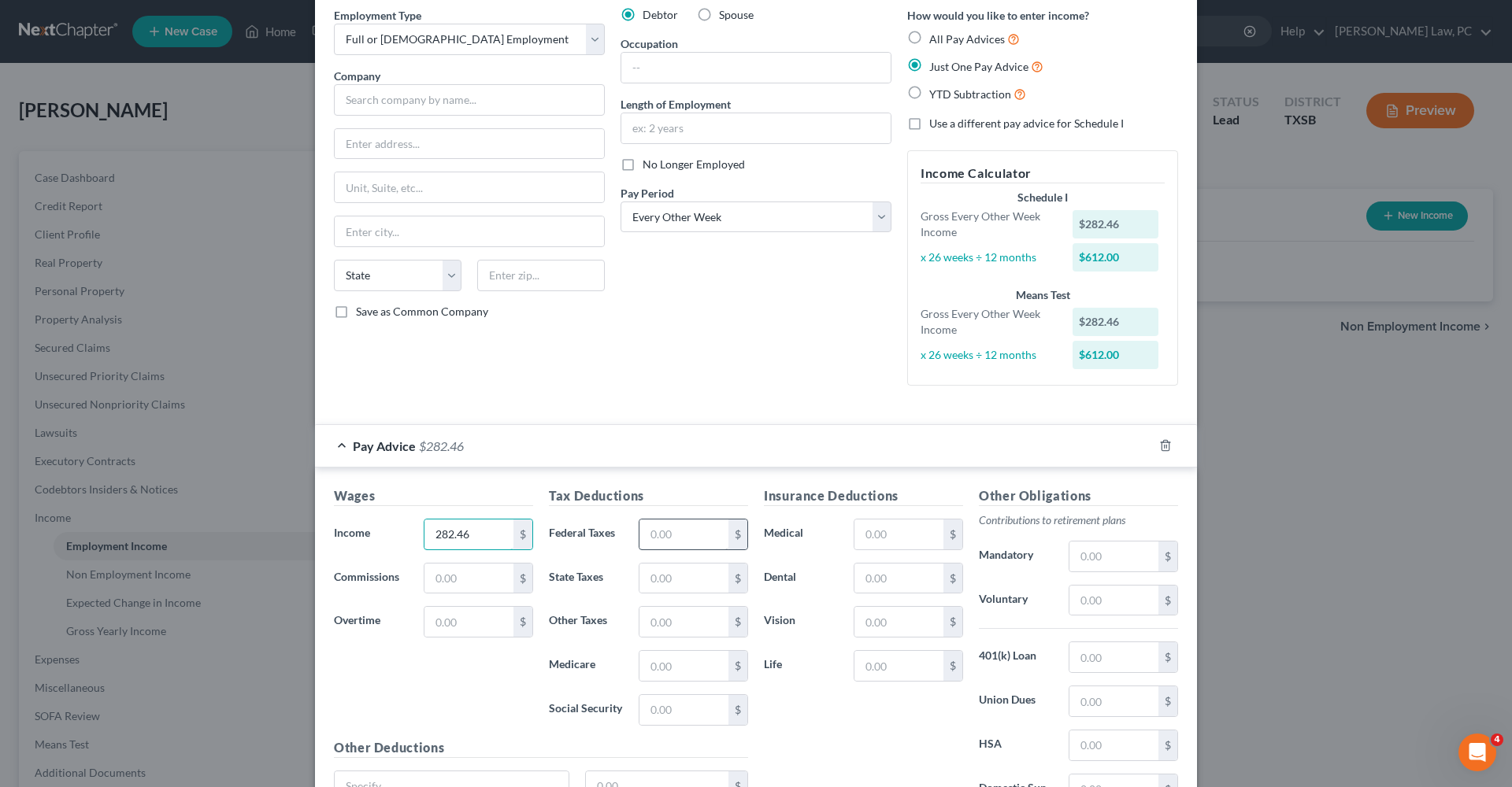
type input "282.46"
click at [685, 538] on input "text" at bounding box center [683, 534] width 89 height 30
type input "25.07"
click at [666, 559] on input "text" at bounding box center [683, 709] width 89 height 30
type input "17.51"
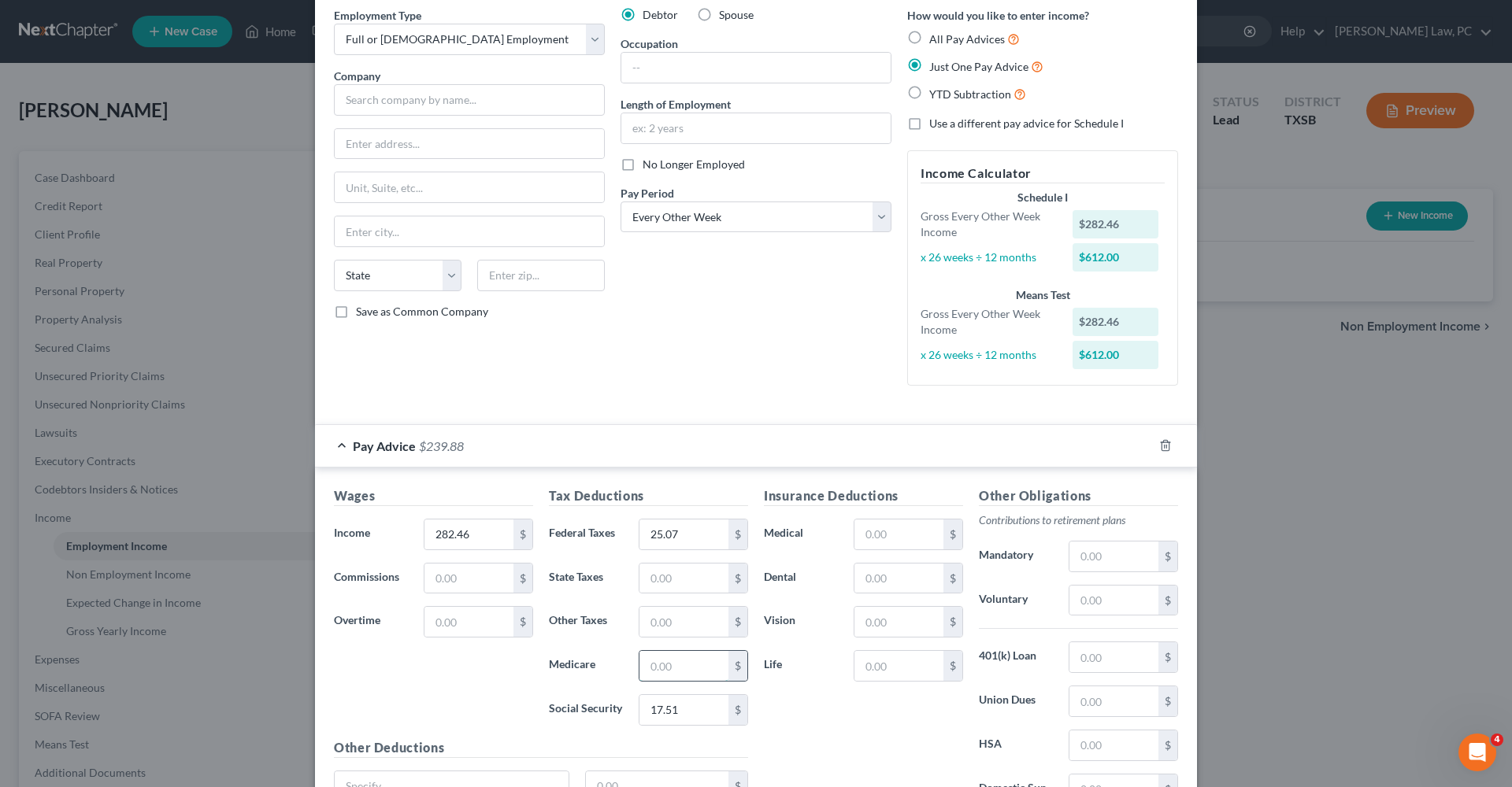
click at [666, 559] on input "text" at bounding box center [683, 665] width 89 height 30
type input "4.10"
click at [826, 559] on div "Insurance Deductions Medical $ Dental $ Vision $ Life $" at bounding box center [863, 652] width 215 height 331
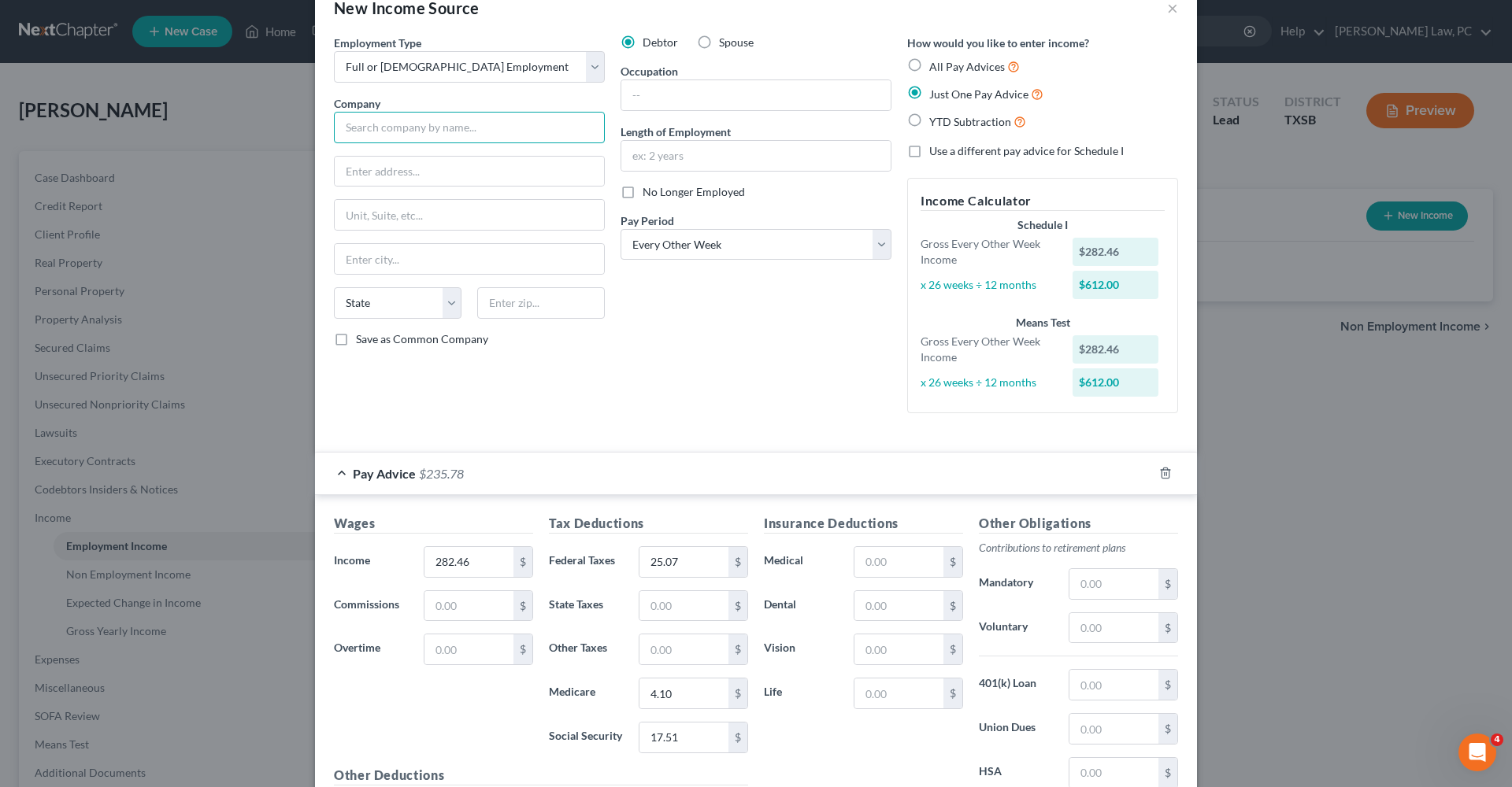
click at [436, 131] on input "text" at bounding box center [469, 127] width 271 height 31
type input "Paige Orthodontics PA"
type input "PO Box 916"
type input "77365"
click at [720, 371] on div "Debtor Spouse Occupation Length of Employment No Longer Employed Pay Period * S…" at bounding box center [755, 230] width 287 height 391
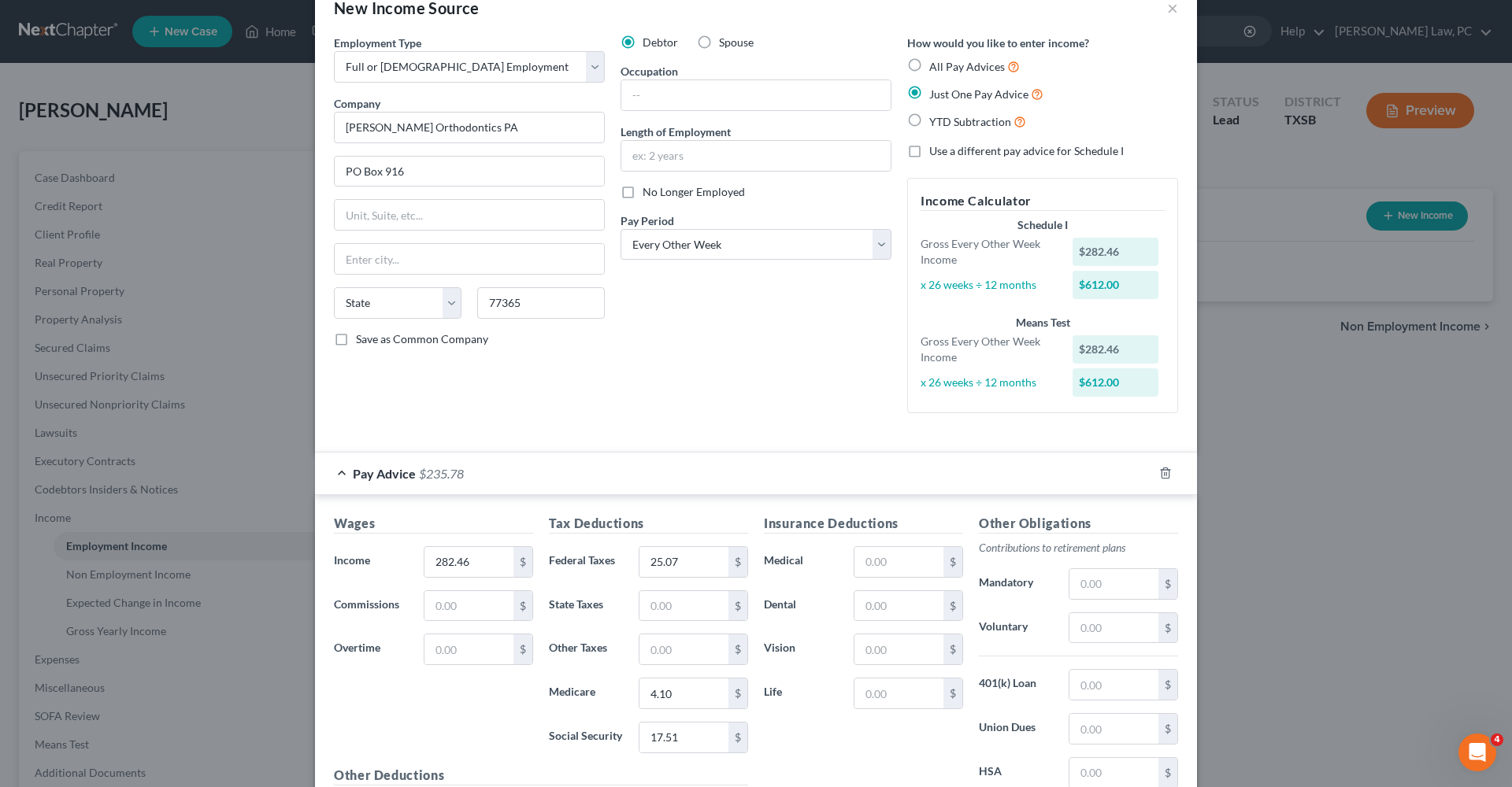
type input "Porter"
select select "45"
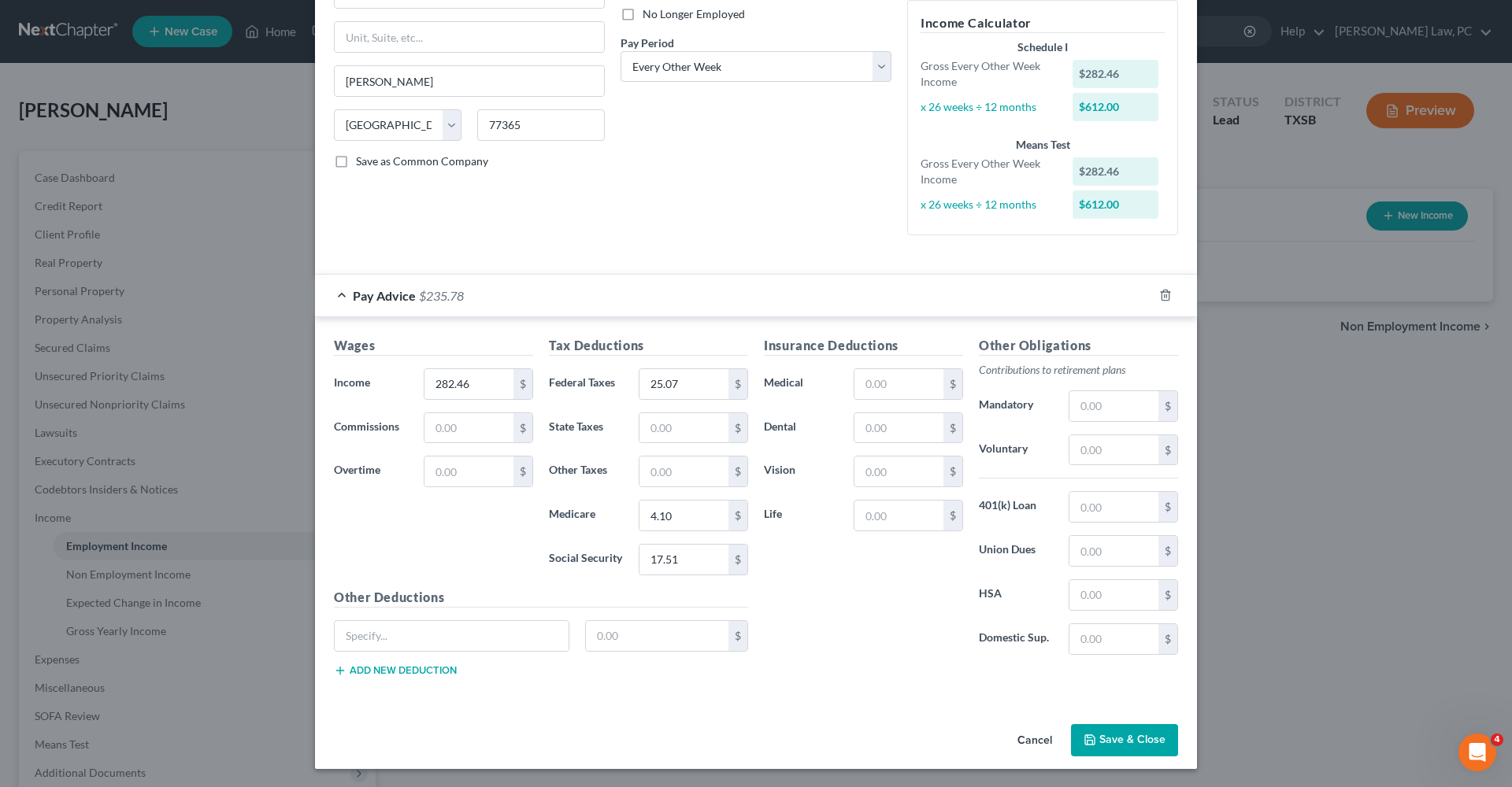
scroll to position [214, 0]
click at [1007, 559] on button "Save & Close" at bounding box center [1124, 742] width 107 height 33
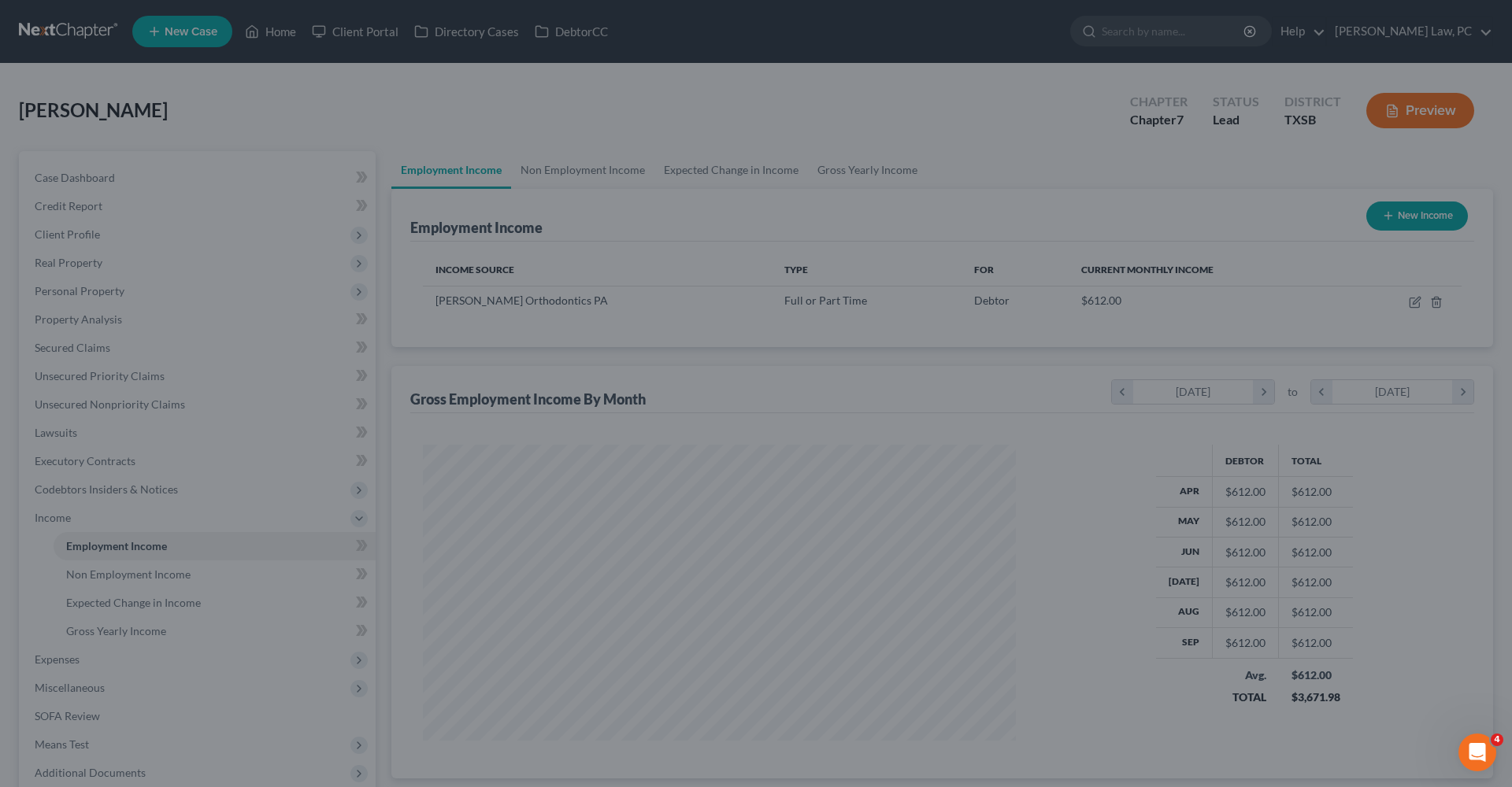
scroll to position [296, 624]
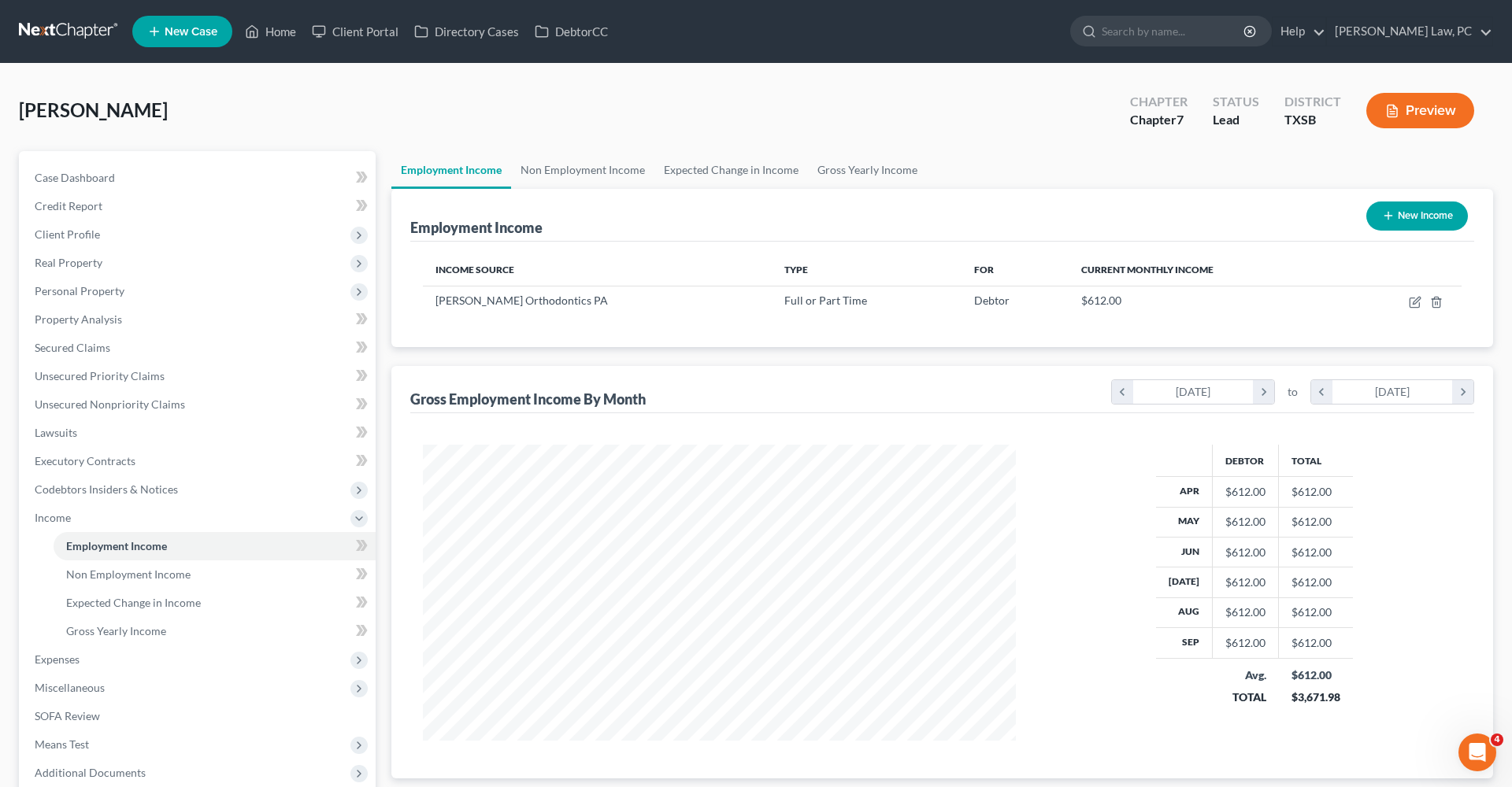
click at [1007, 218] on line "button" at bounding box center [1389, 216] width 0 height 7
select select "0"
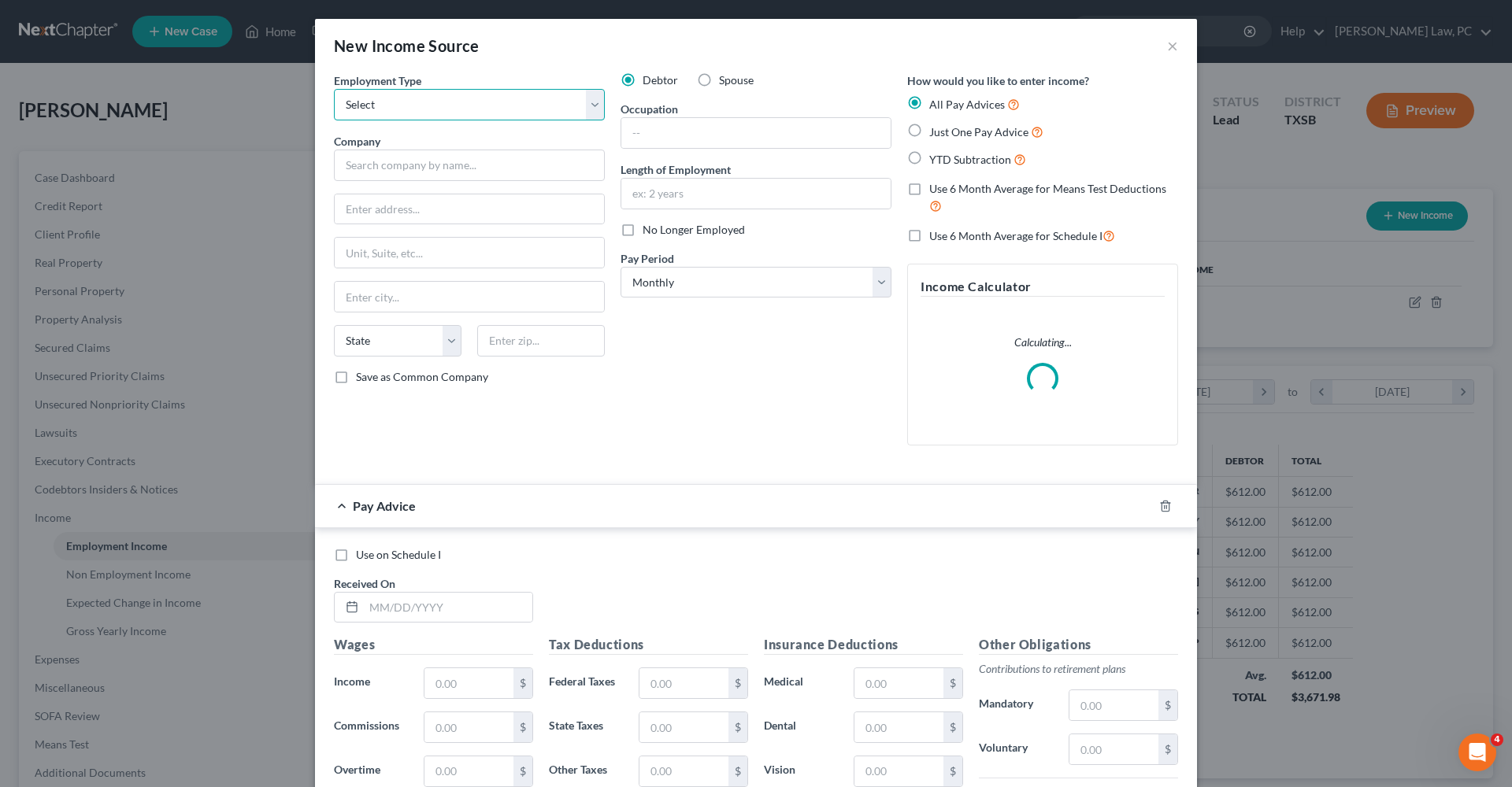
select select "0"
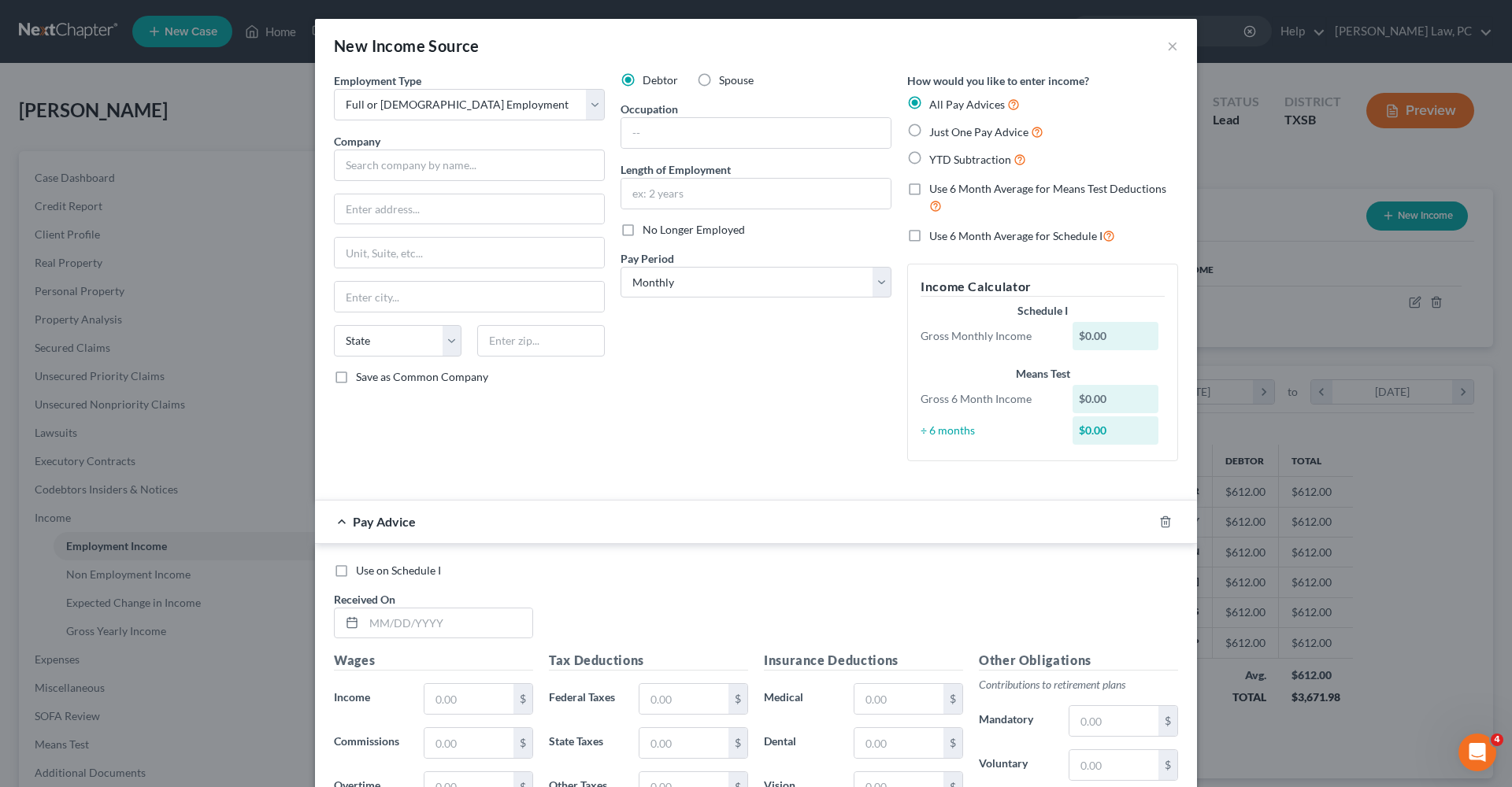
click at [941, 132] on span "Just One Pay Advice" at bounding box center [978, 132] width 99 height 14
click at [941, 132] on input "Just One Pay Advice" at bounding box center [940, 128] width 10 height 10
radio input "true"
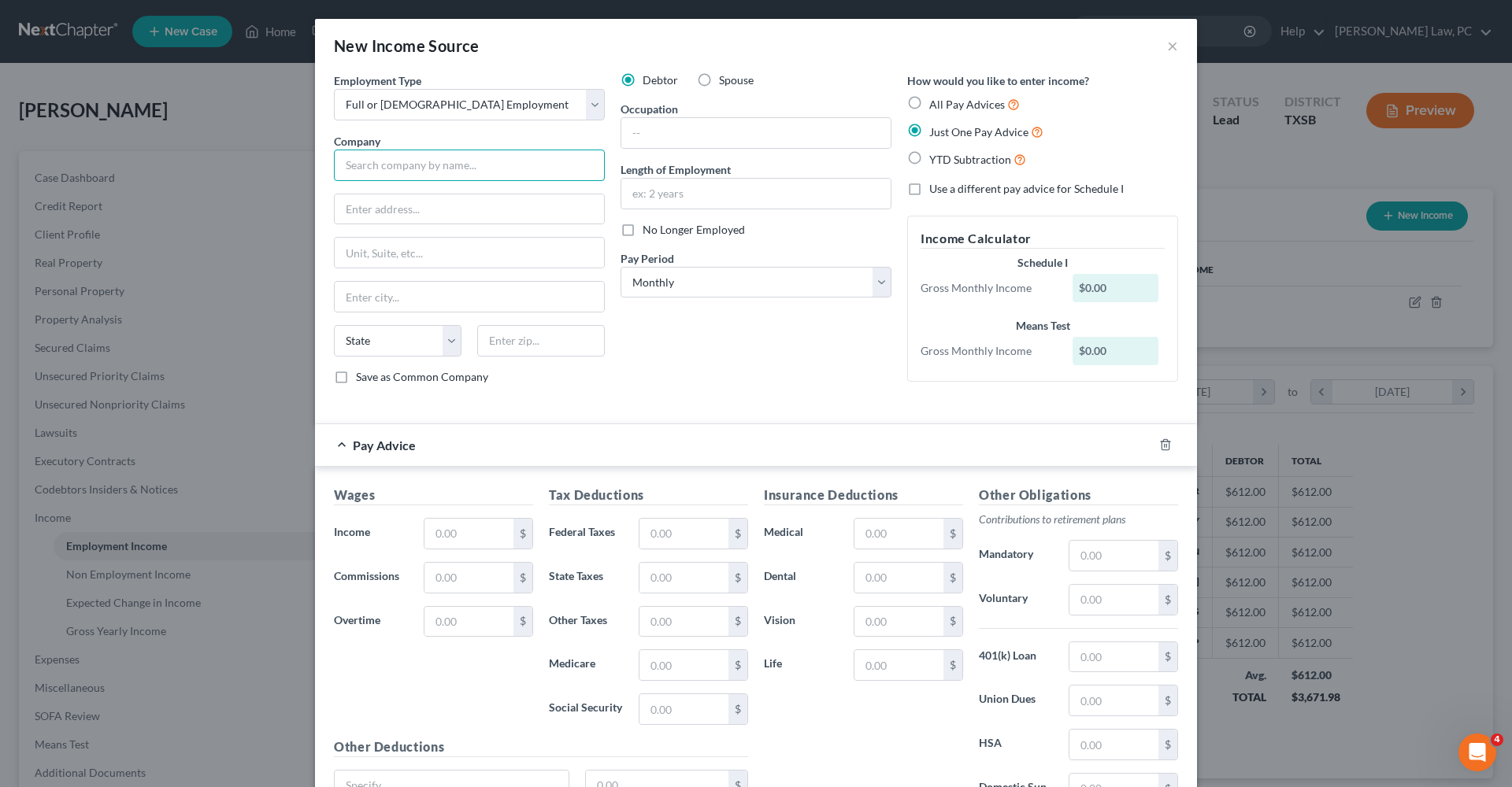
click at [396, 171] on input "text" at bounding box center [469, 165] width 271 height 31
type input "Clearchoice Orthodontic Association"
type input "112 Bammel Westfield Rd"
type input "77090"
click at [651, 385] on div "Debtor Spouse Occupation Length of Employment No Longer Employed Pay Period * S…" at bounding box center [755, 235] width 287 height 325
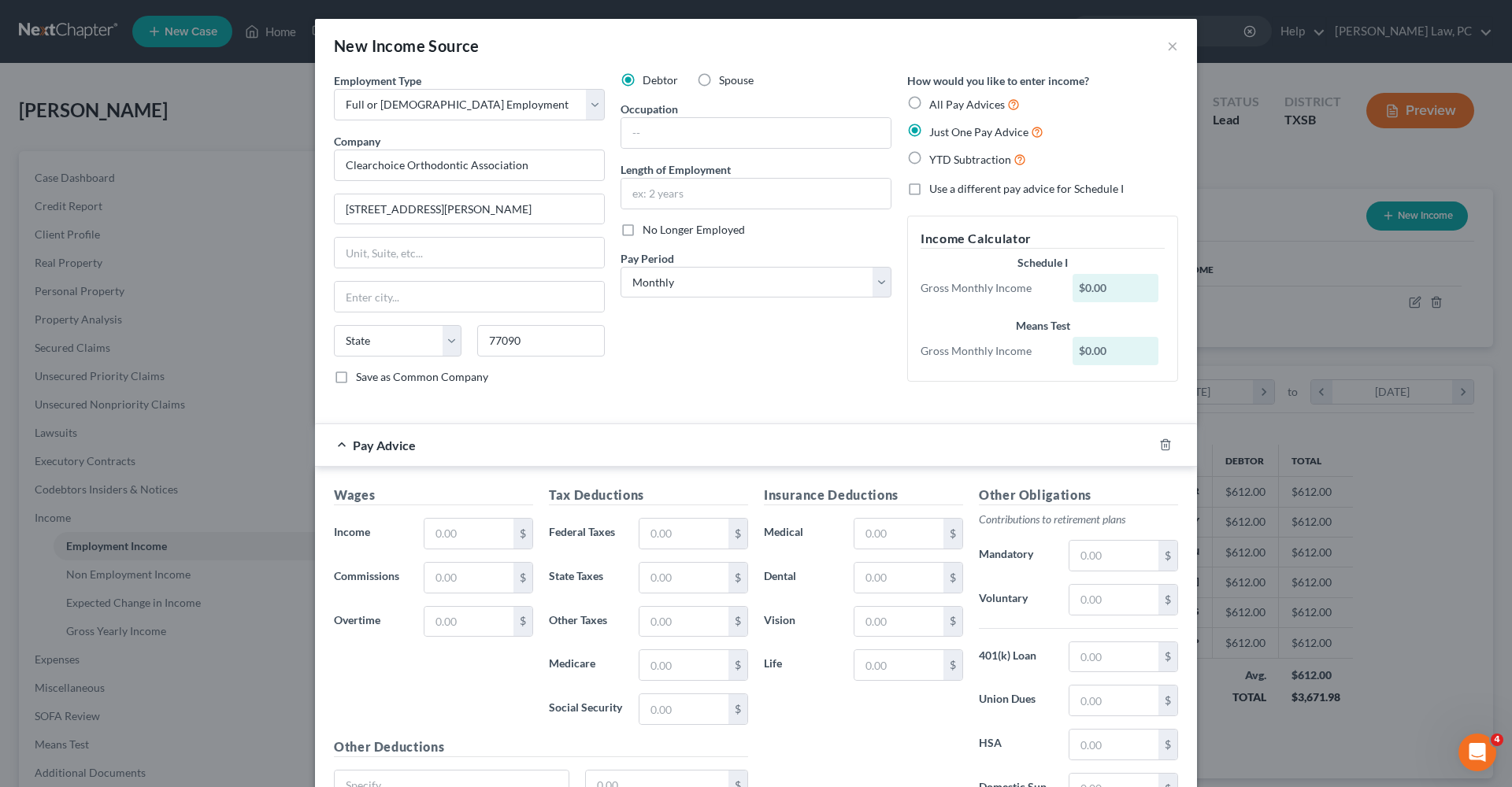
type input "Houston"
select select "45"
select select "1"
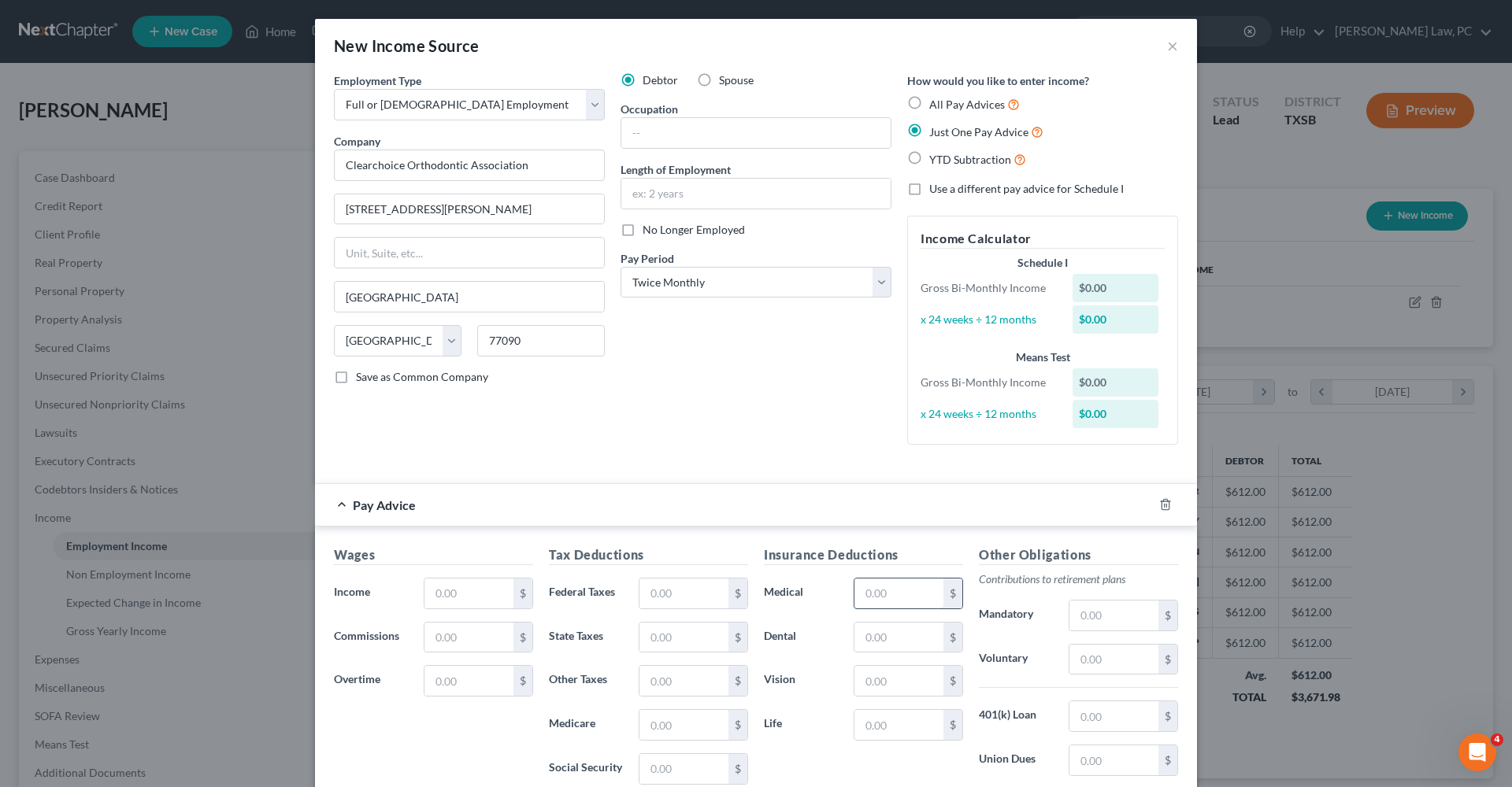
click at [880, 559] on input "text" at bounding box center [898, 593] width 89 height 30
type input "248.26"
click at [895, 559] on input "text" at bounding box center [898, 637] width 89 height 30
type input "18.30"
click at [891, 559] on input "text" at bounding box center [898, 680] width 89 height 30
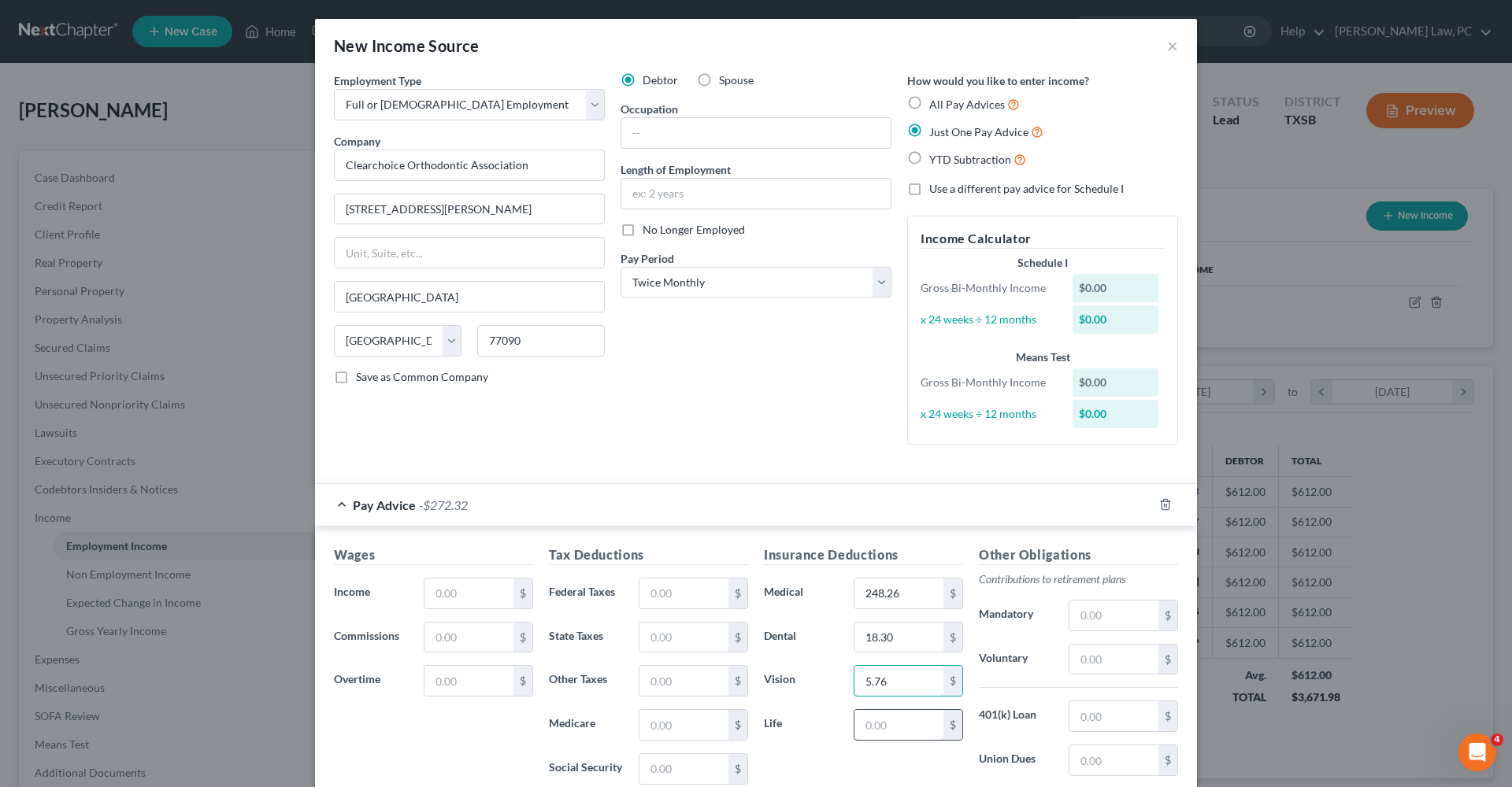
type input "5.76"
click at [903, 559] on input "text" at bounding box center [898, 724] width 89 height 30
type input "6.58"
click at [462, 559] on input "text" at bounding box center [468, 593] width 89 height 30
drag, startPoint x: 449, startPoint y: 590, endPoint x: 419, endPoint y: 590, distance: 30.0
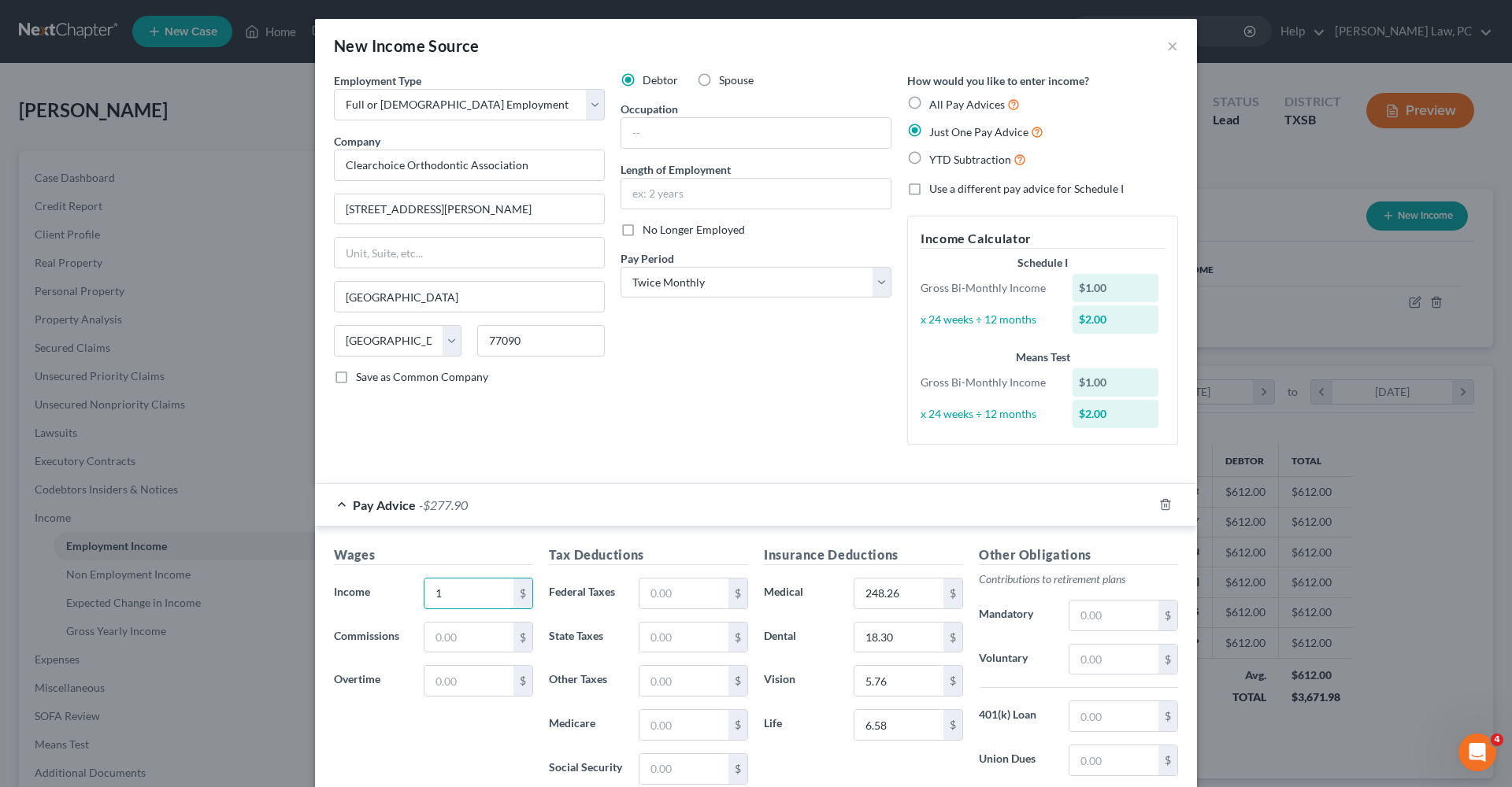
click at [418, 559] on div "1 $" at bounding box center [479, 593] width 125 height 31
type input "9"
type input "1,458.19"
click at [681, 559] on input "text" at bounding box center [683, 593] width 89 height 30
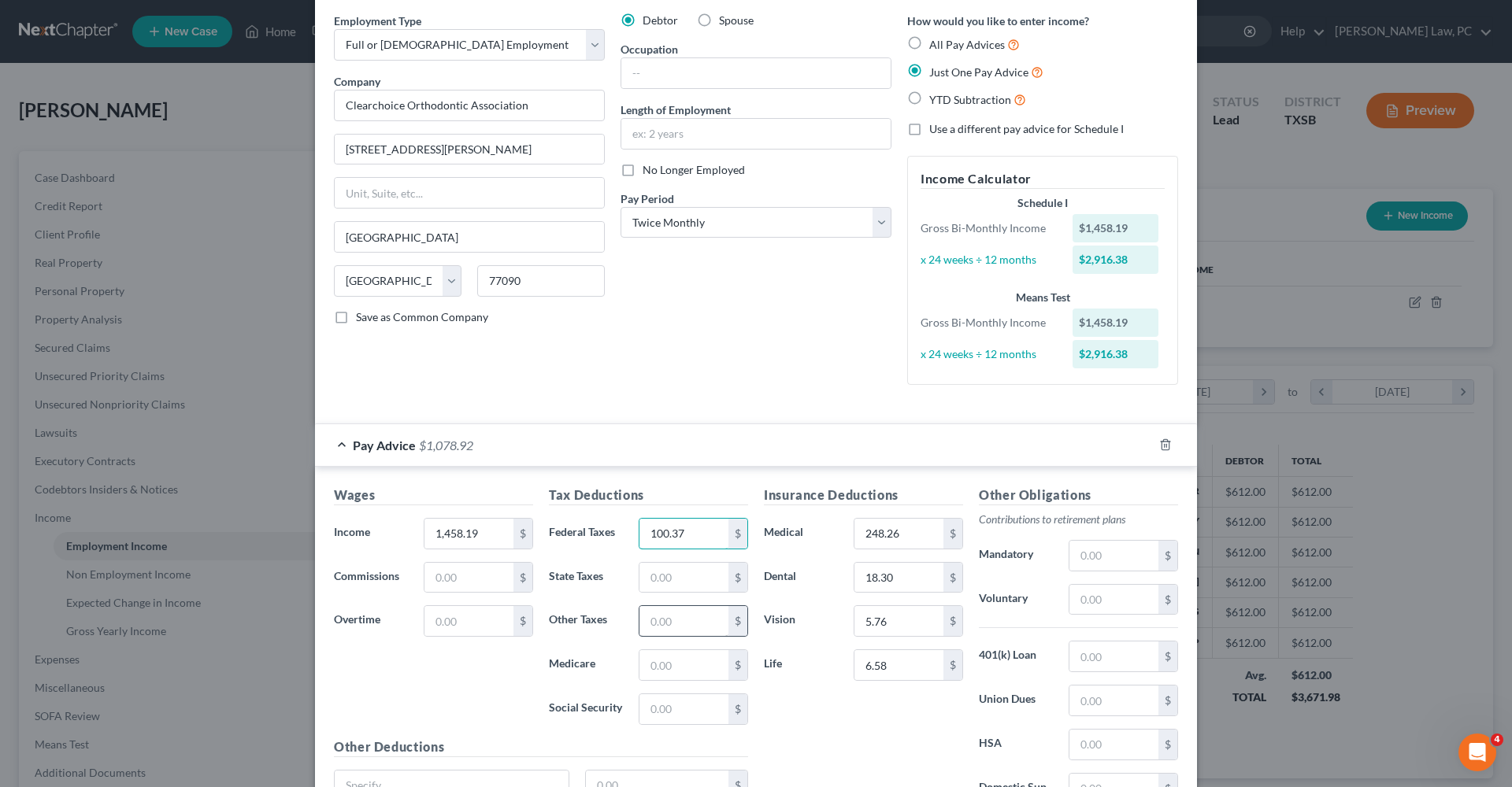
scroll to position [66, 0]
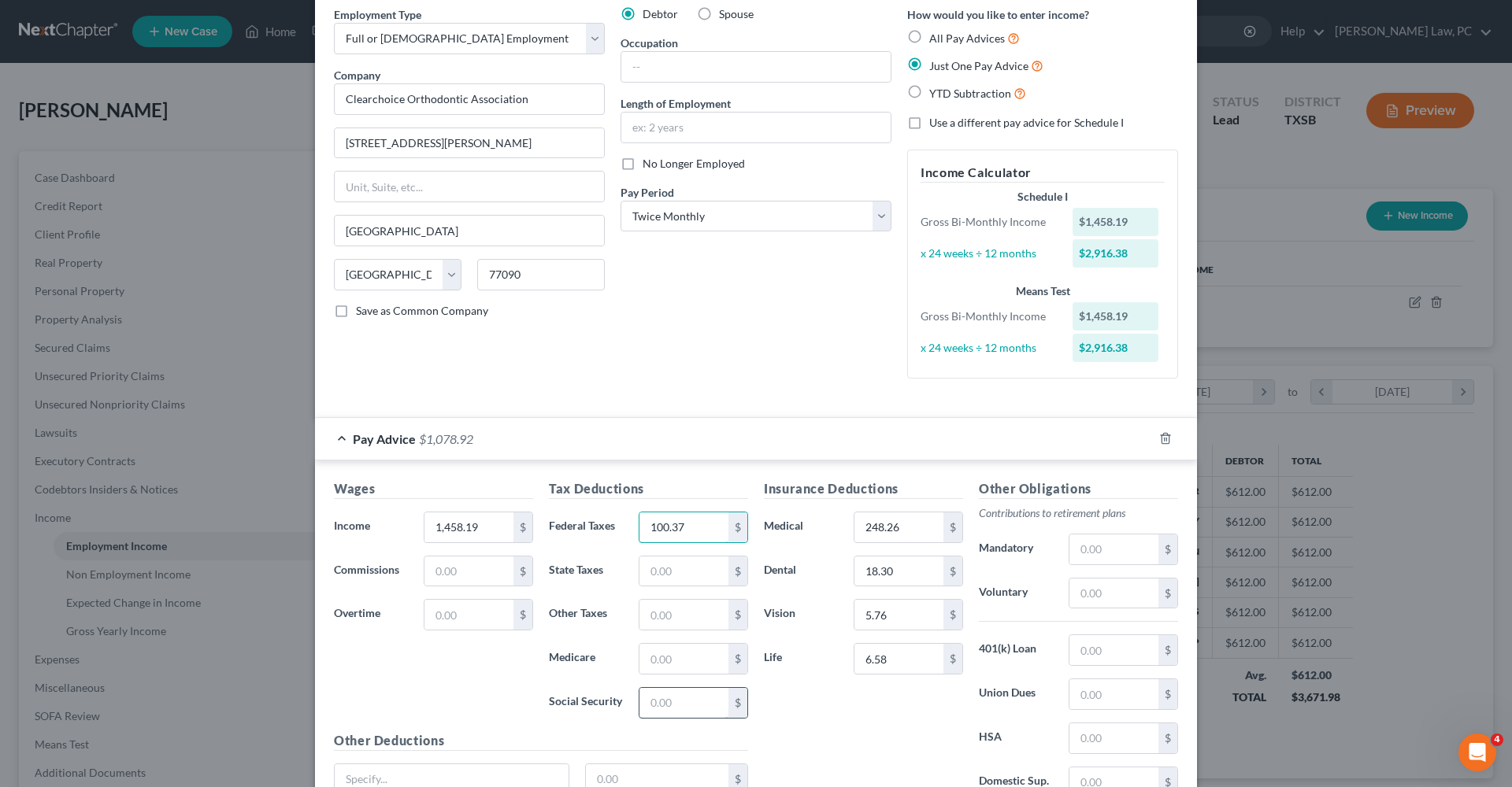
type input "100.37"
click at [683, 559] on input "text" at bounding box center [683, 702] width 89 height 30
type input "73.52"
click at [669, 559] on input "text" at bounding box center [683, 659] width 89 height 30
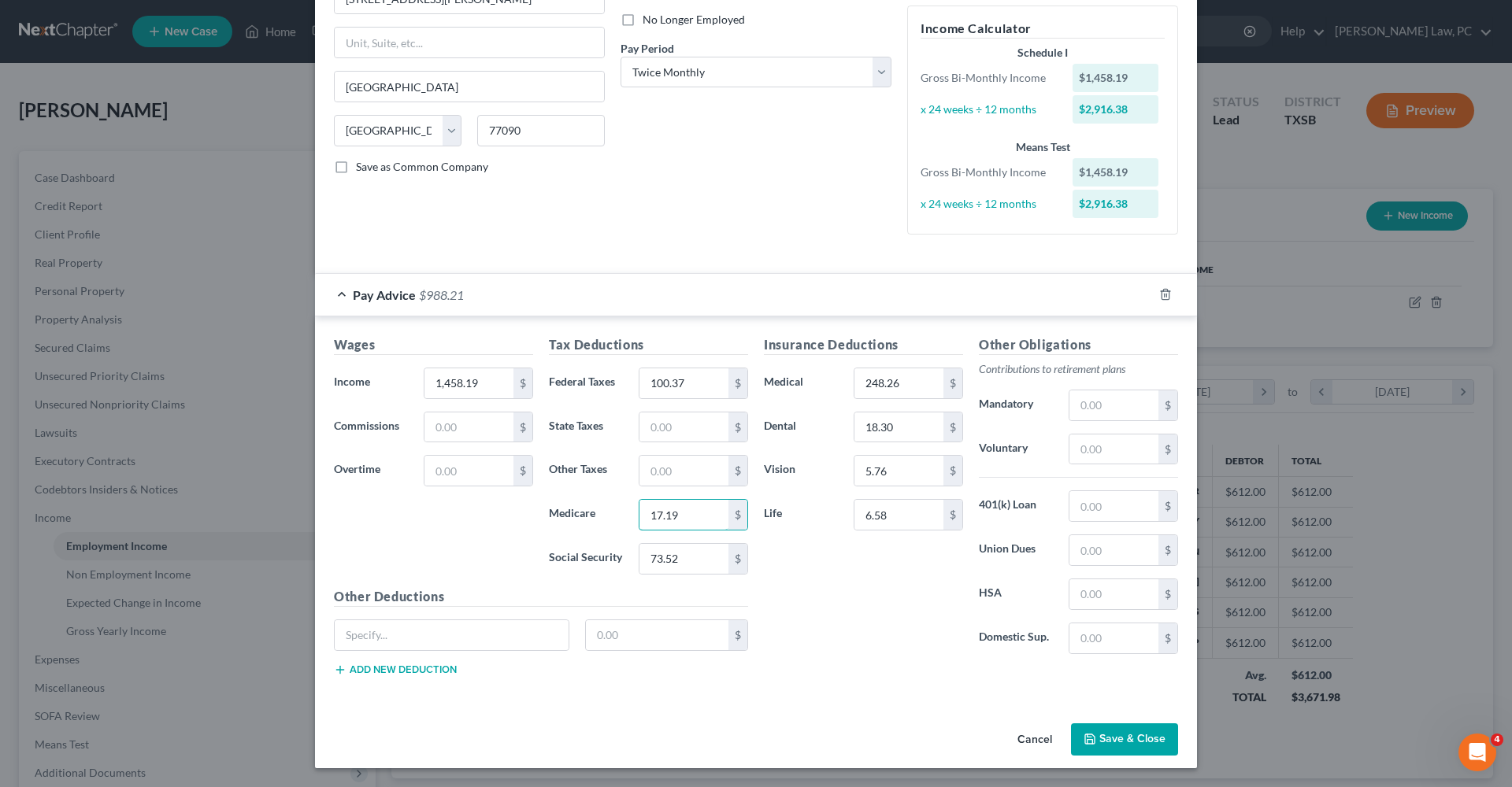
scroll to position [208, 0]
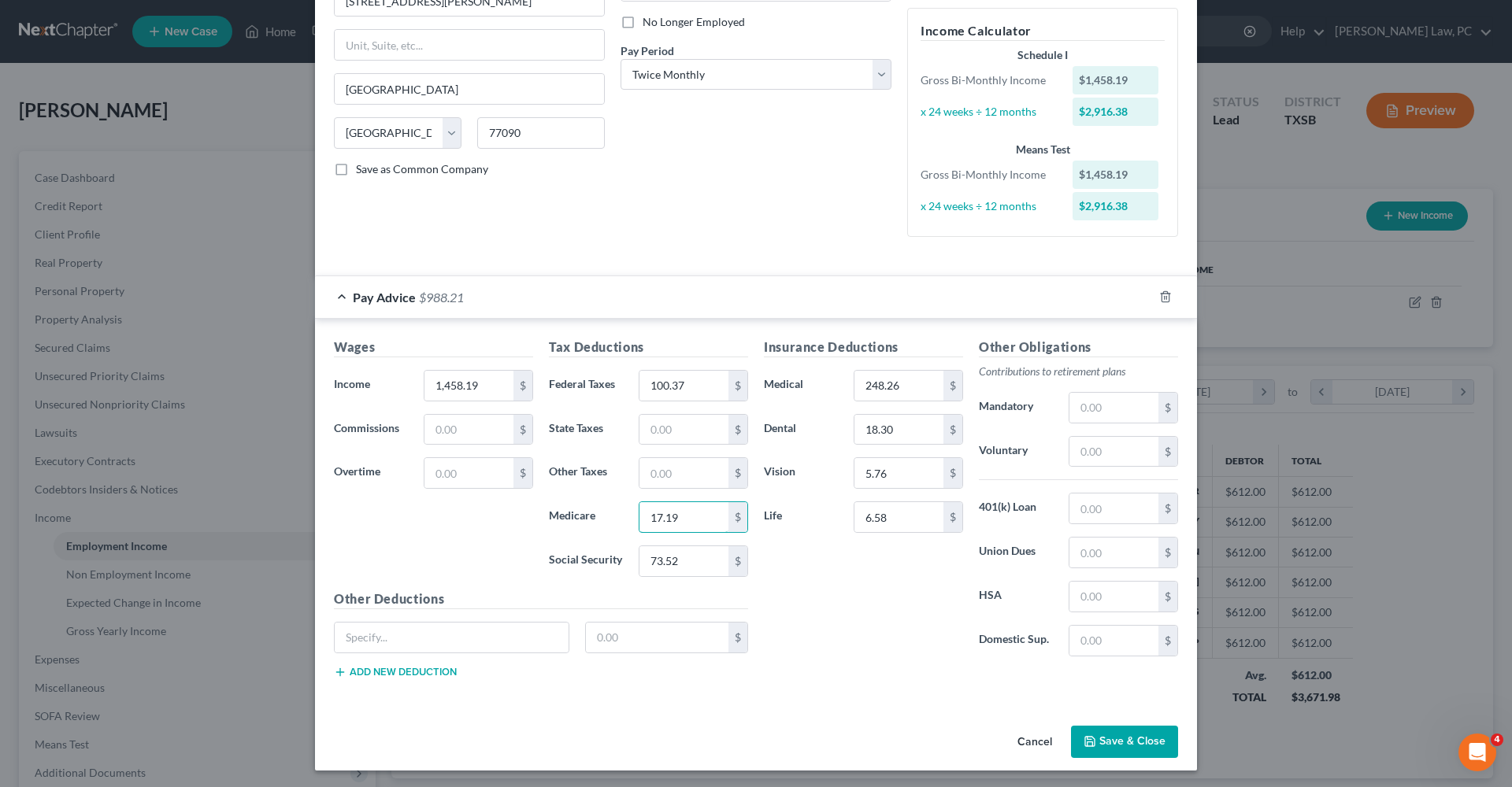
type input "17.19"
click at [1007, 559] on button "Save & Close" at bounding box center [1124, 742] width 107 height 33
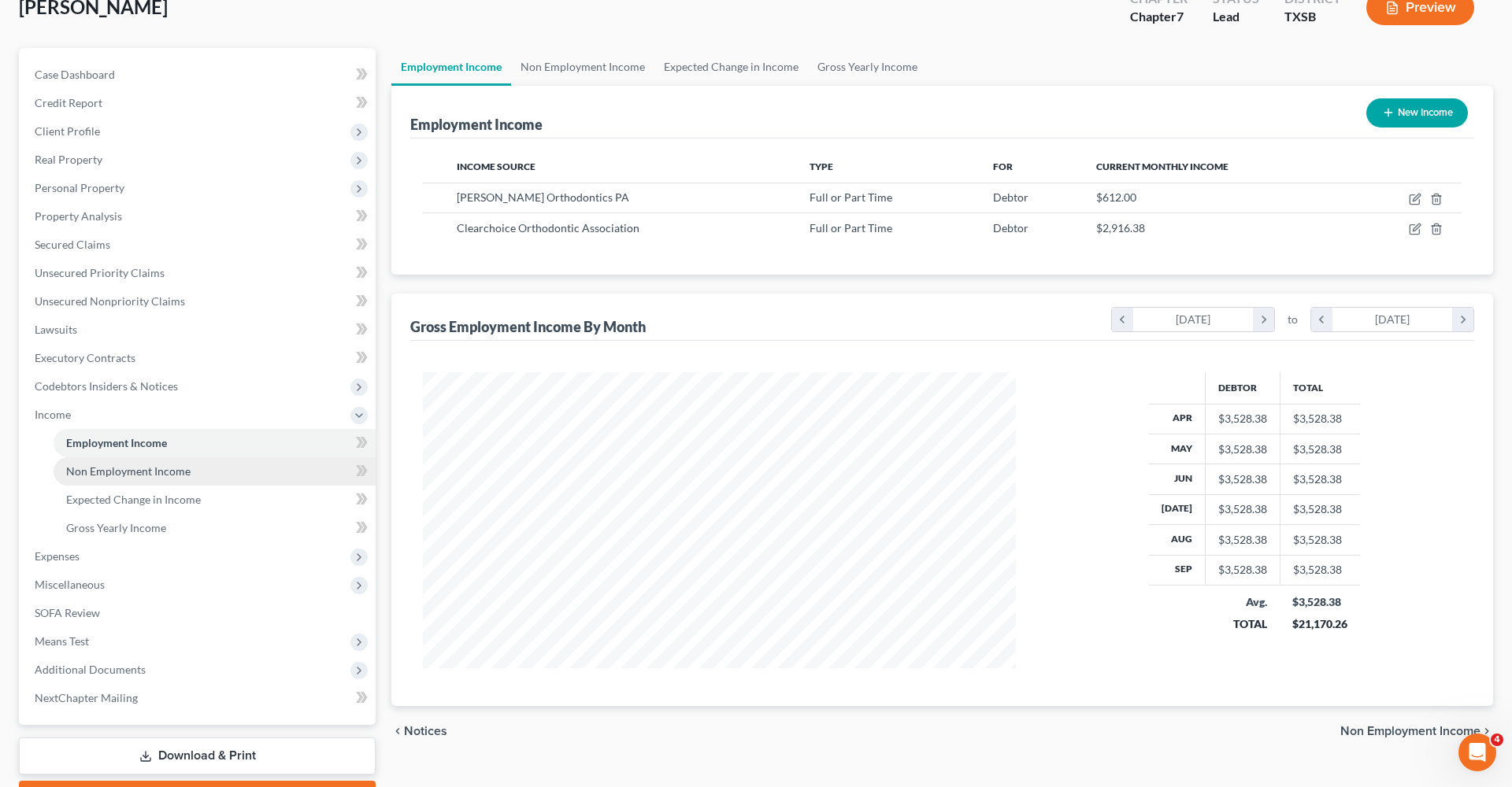
scroll to position [121, 0]
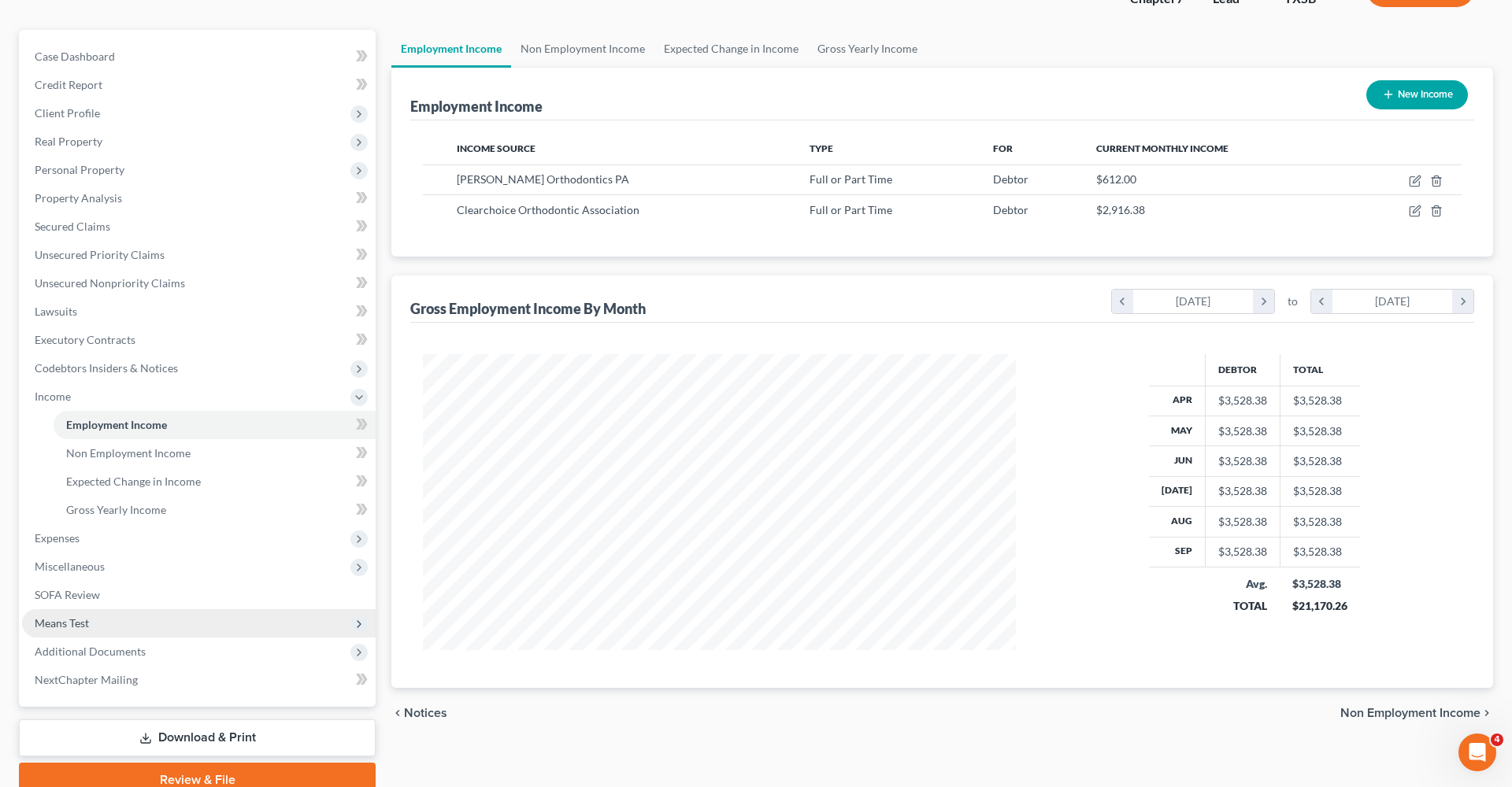
click at [76, 559] on span "Means Test" at bounding box center [62, 623] width 54 height 14
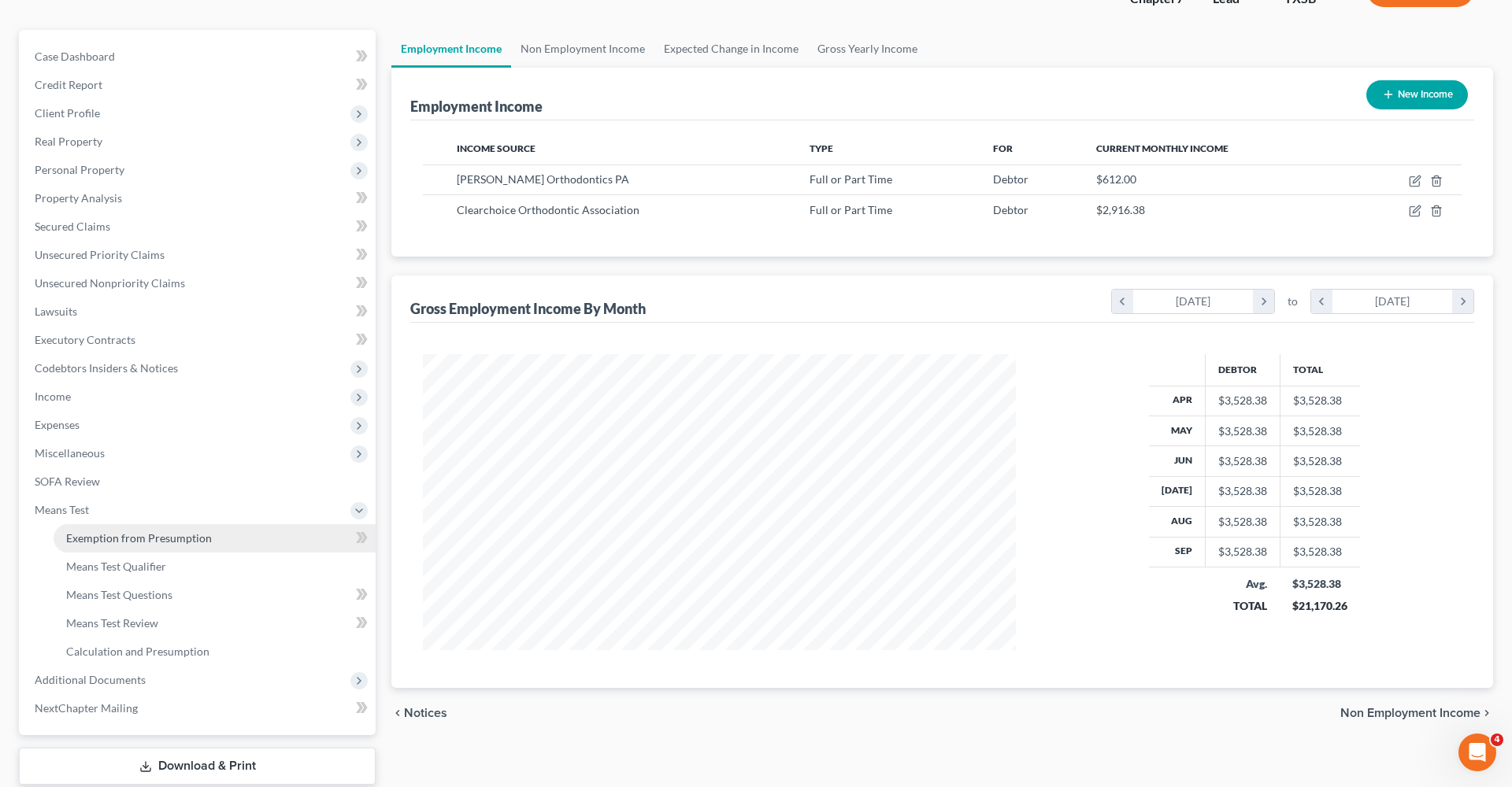
click at [104, 538] on span "Exemption from Presumption" at bounding box center [139, 538] width 145 height 14
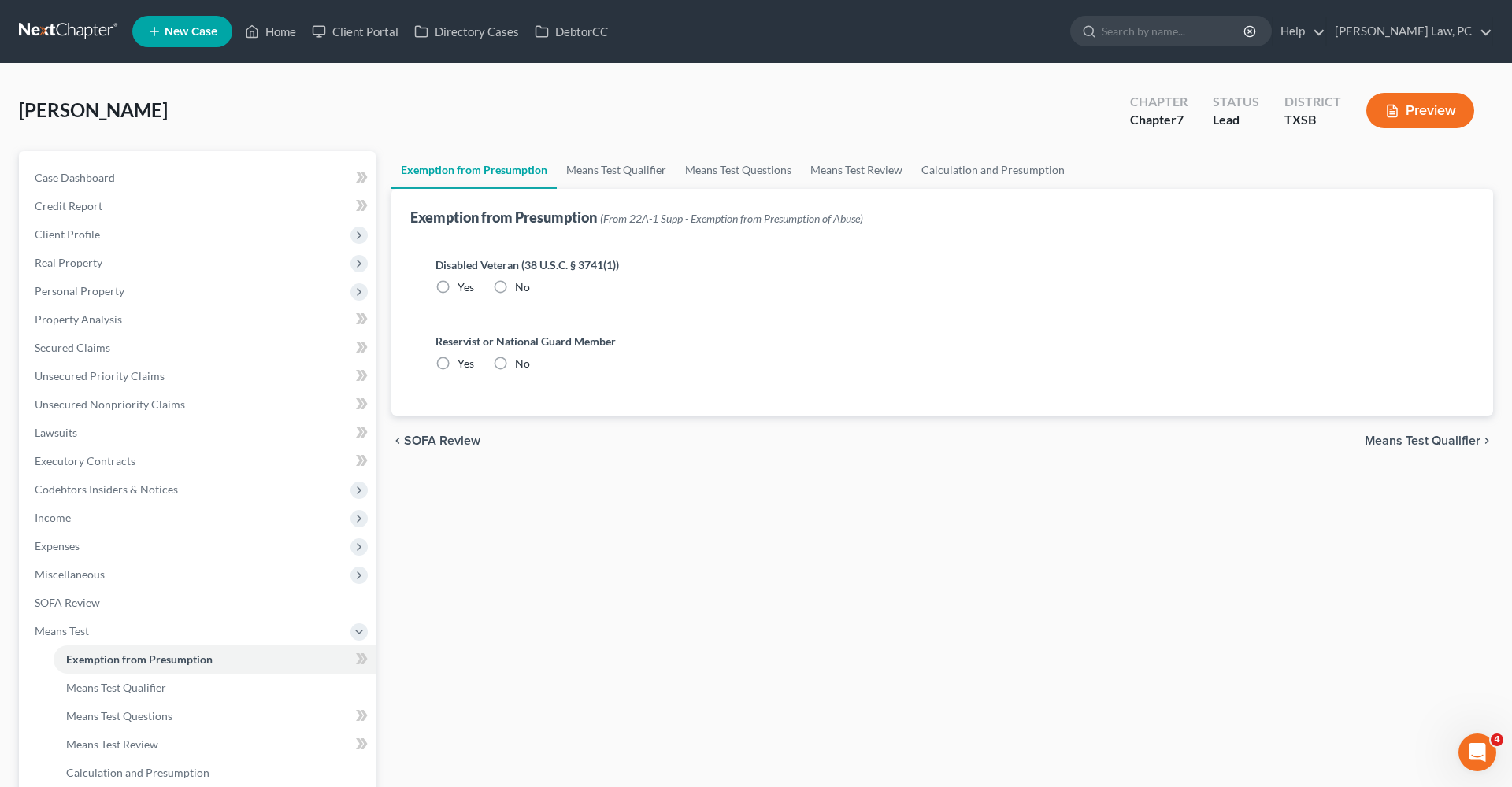
click at [515, 285] on label "No" at bounding box center [523, 287] width 15 height 16
click at [521, 285] on input "No" at bounding box center [526, 285] width 10 height 10
radio input "true"
click at [515, 363] on label "No" at bounding box center [523, 363] width 15 height 16
click at [521, 363] on input "No" at bounding box center [526, 361] width 10 height 10
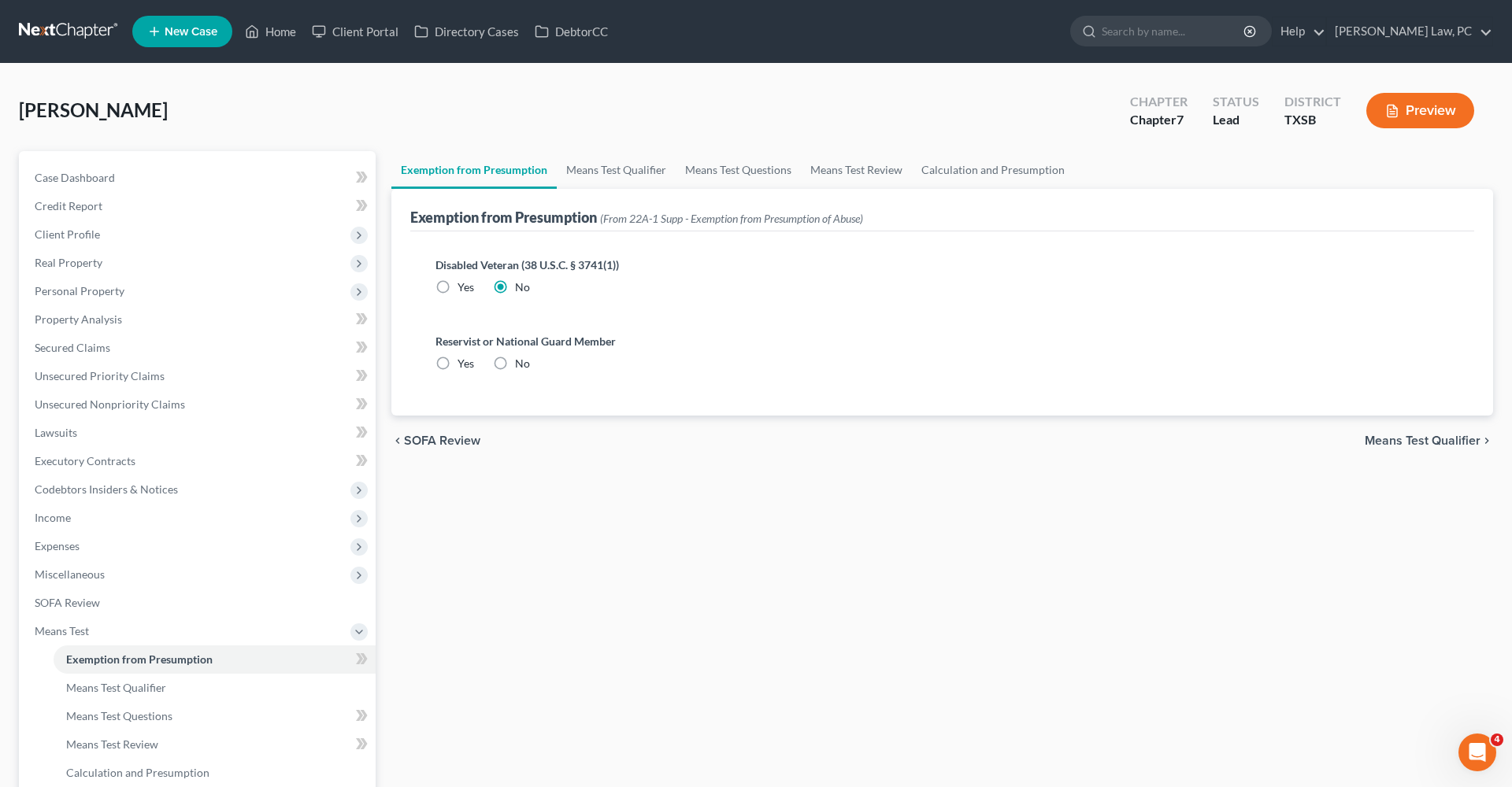
radio input "true"
click at [606, 170] on link "Means Test Qualifier" at bounding box center [616, 170] width 119 height 38
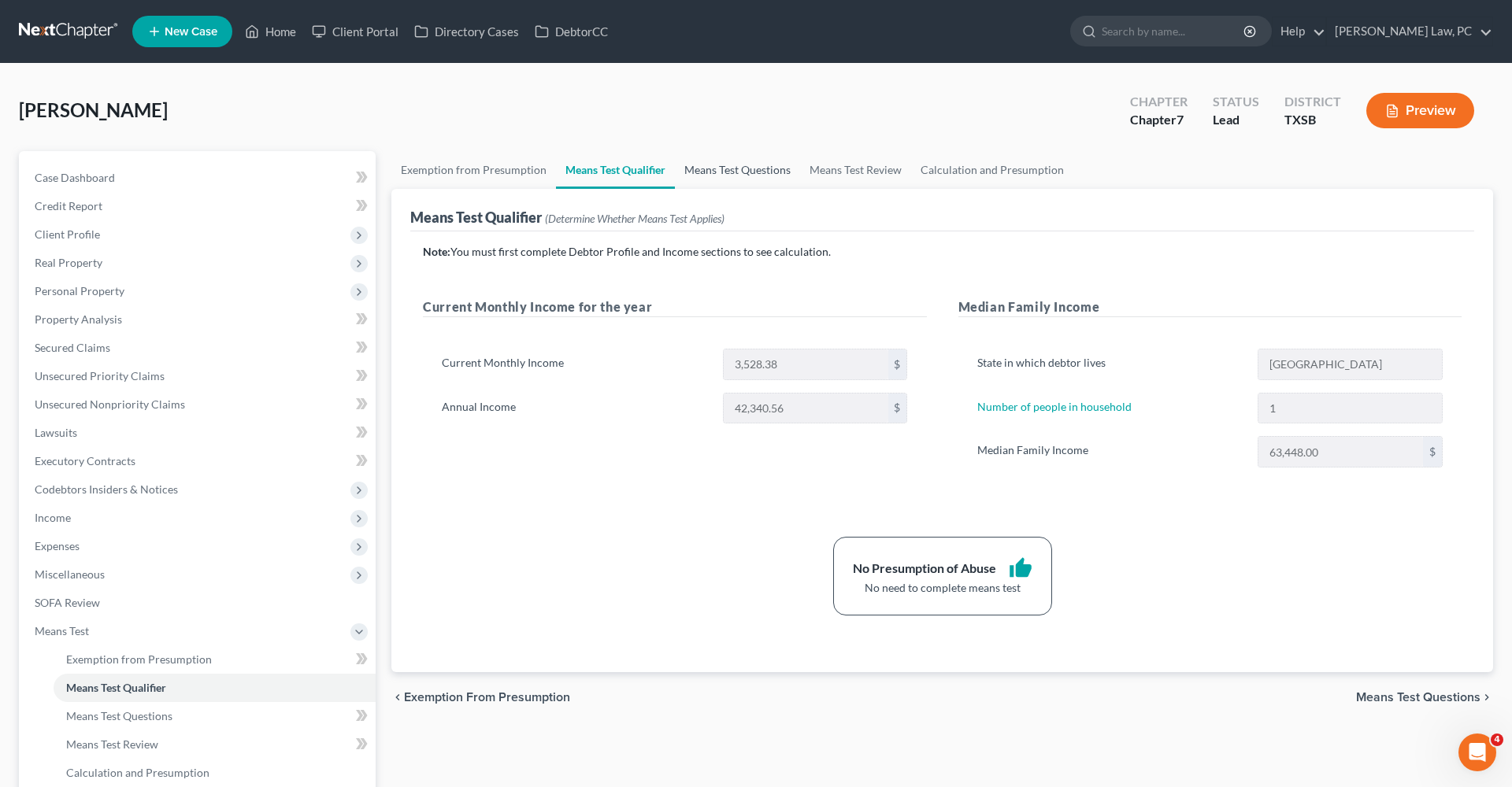
click at [704, 172] on link "Means Test Questions" at bounding box center [737, 170] width 125 height 38
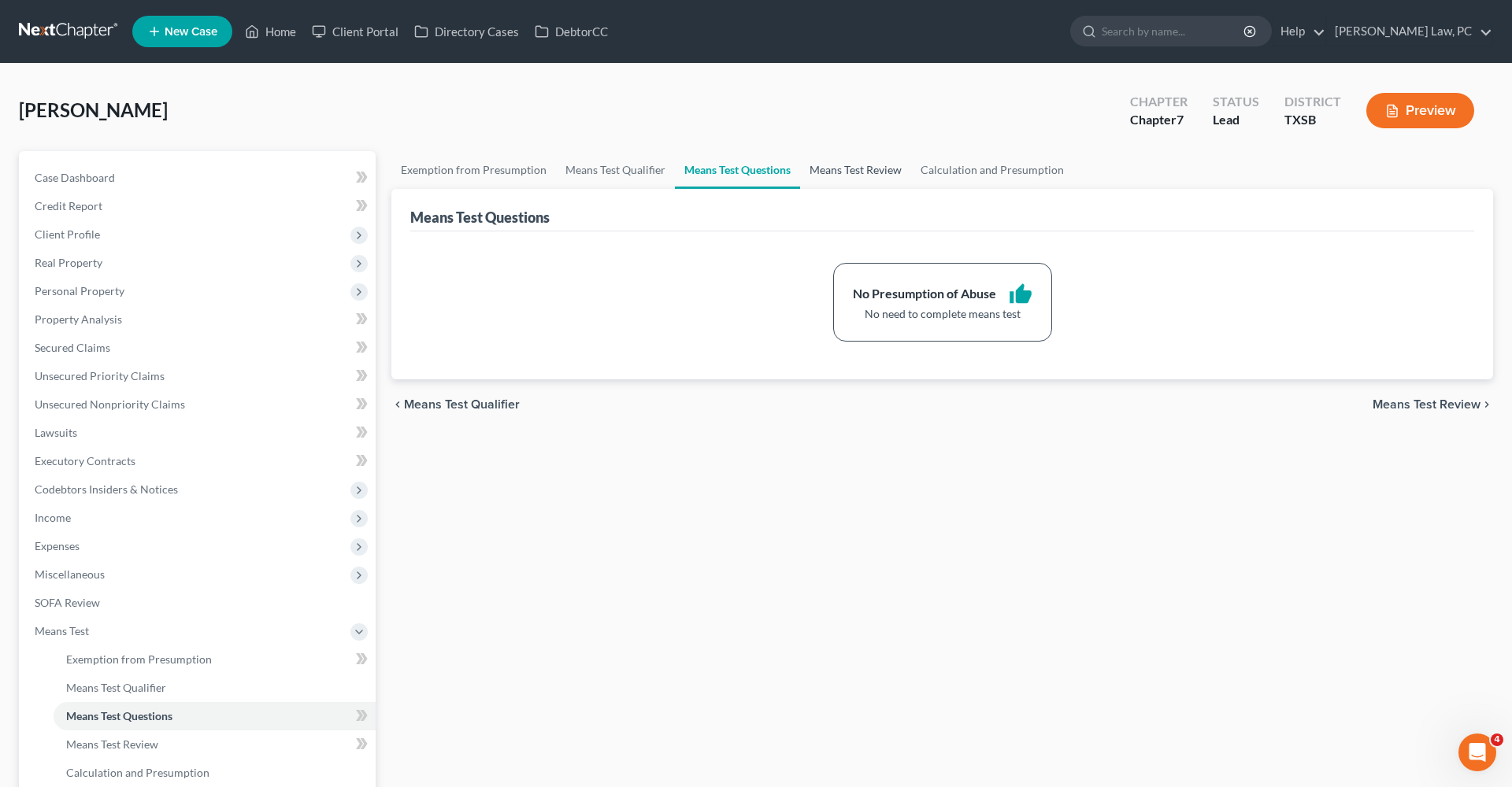
click at [833, 168] on link "Means Test Review" at bounding box center [855, 170] width 111 height 38
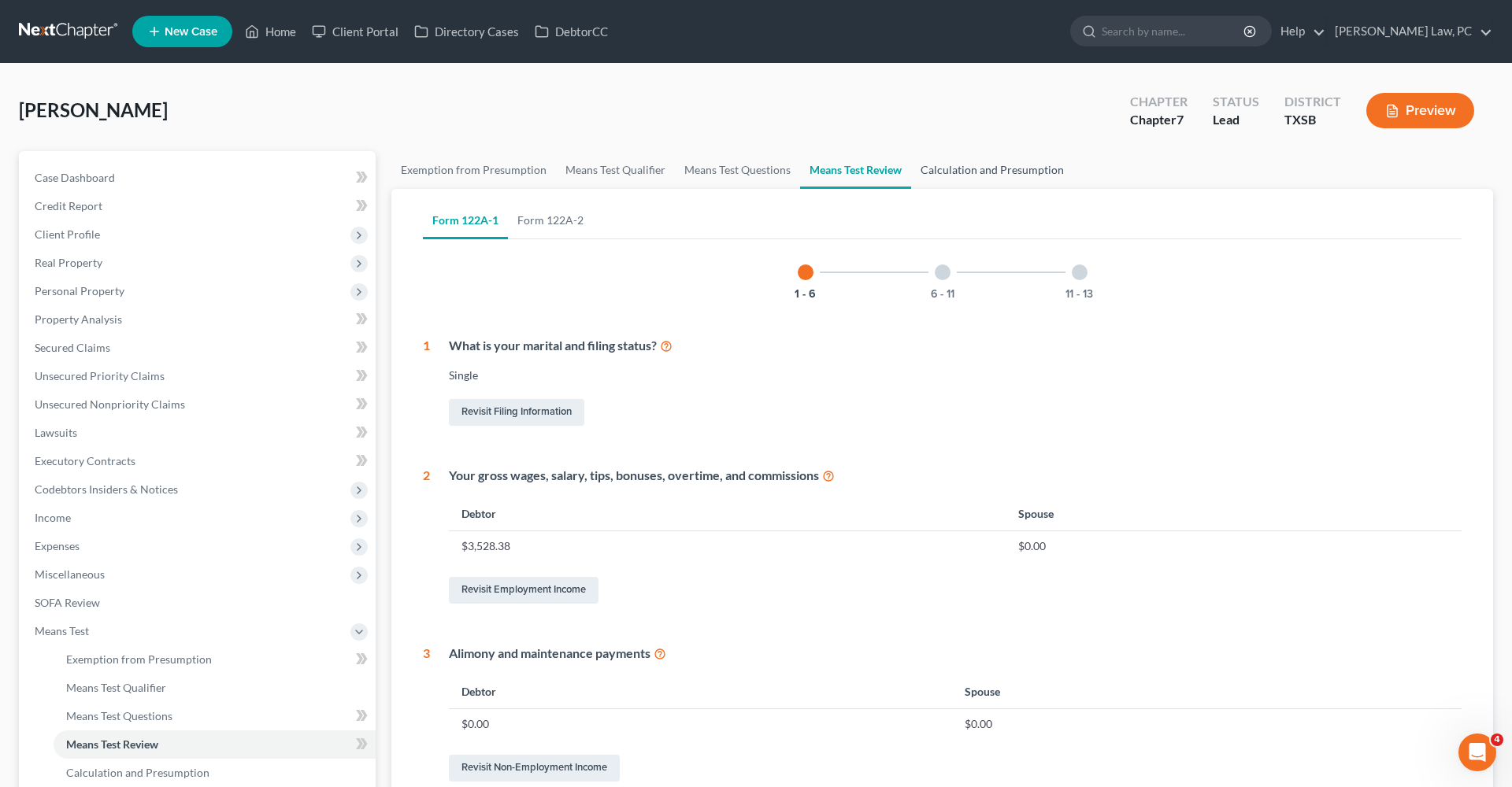
click at [1003, 170] on link "Calculation and Presumption" at bounding box center [992, 170] width 162 height 38
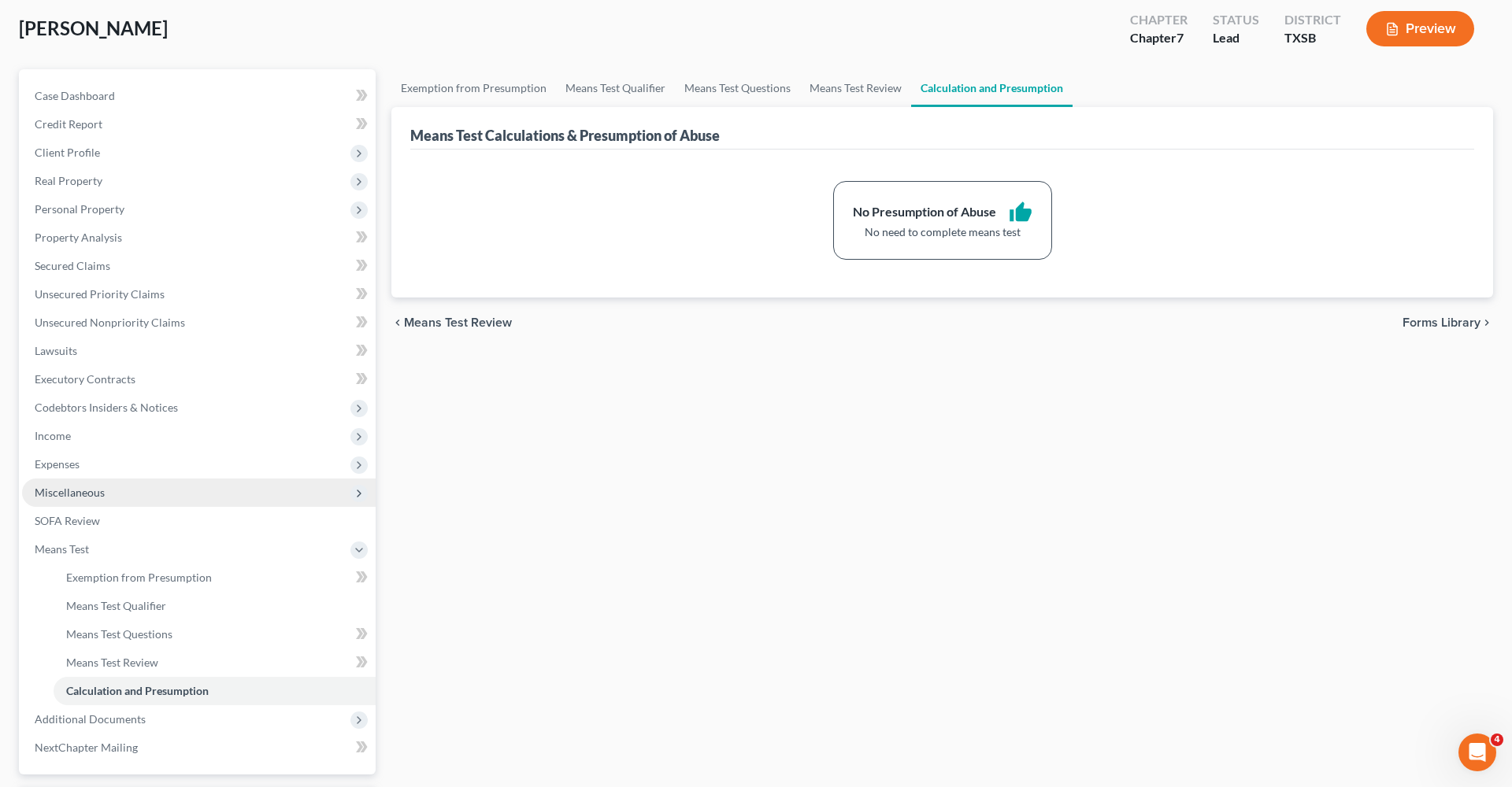
scroll to position [107, 0]
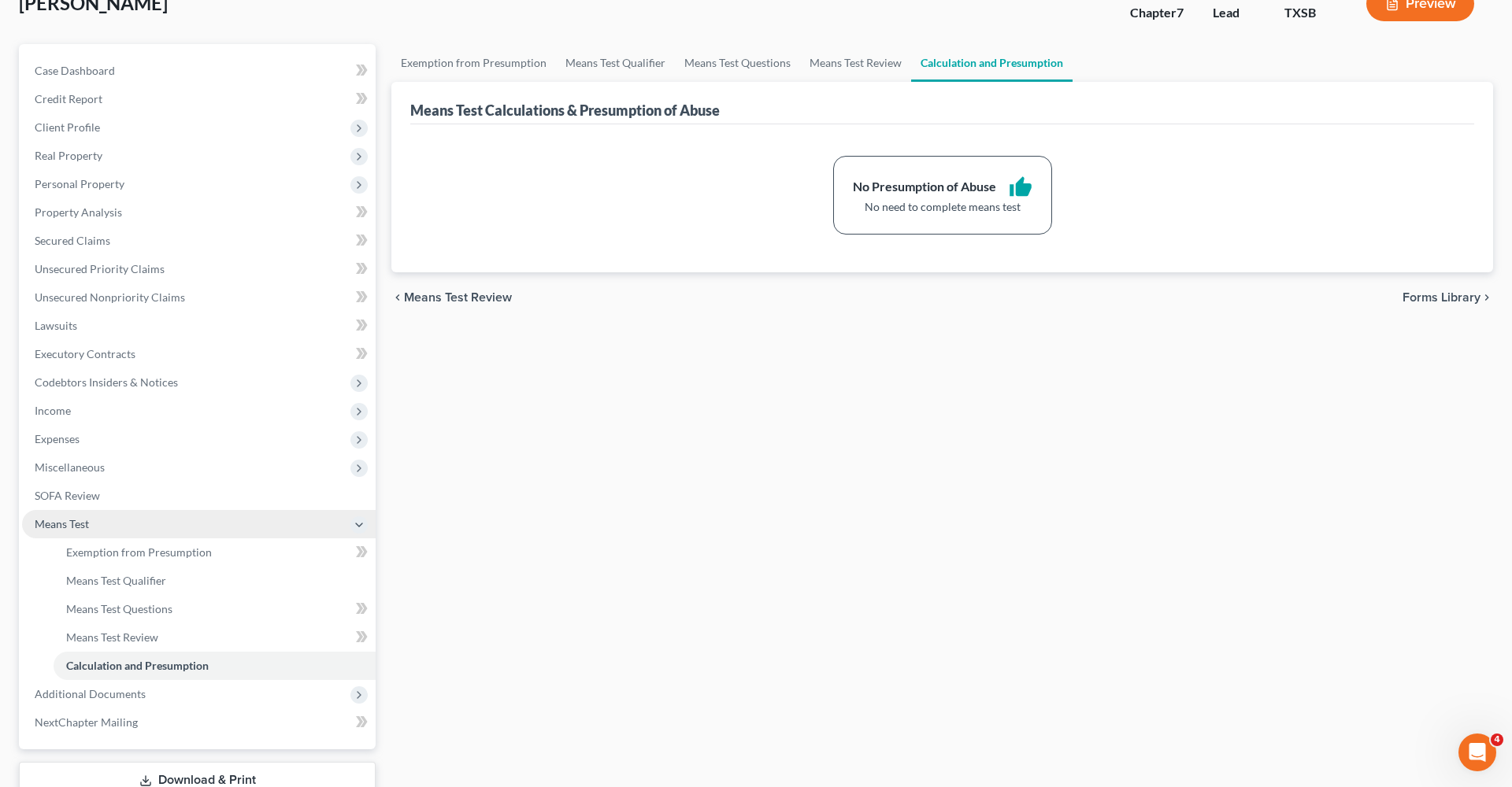
click at [67, 526] on span "Means Test" at bounding box center [62, 524] width 54 height 14
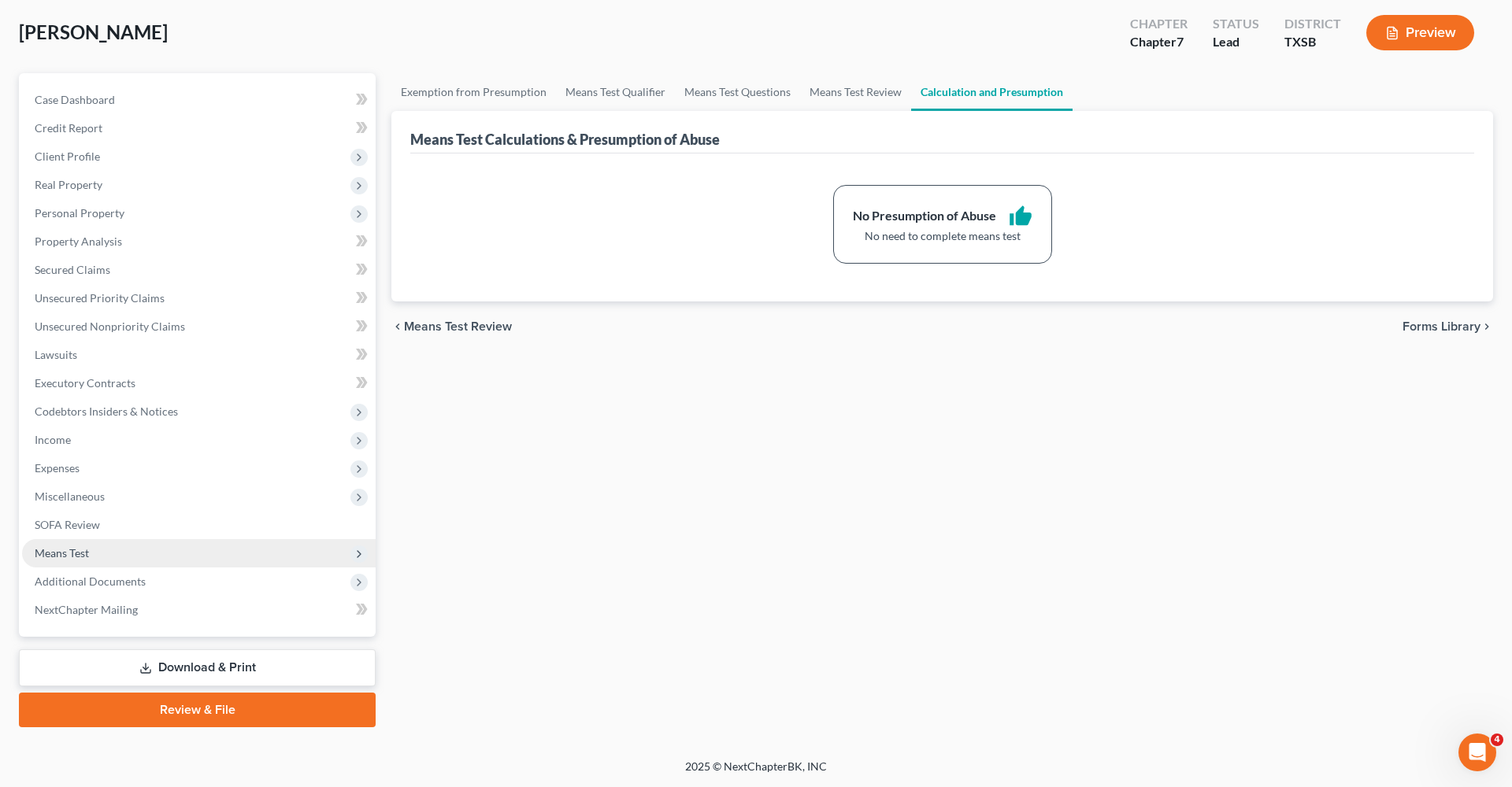
scroll to position [78, 0]
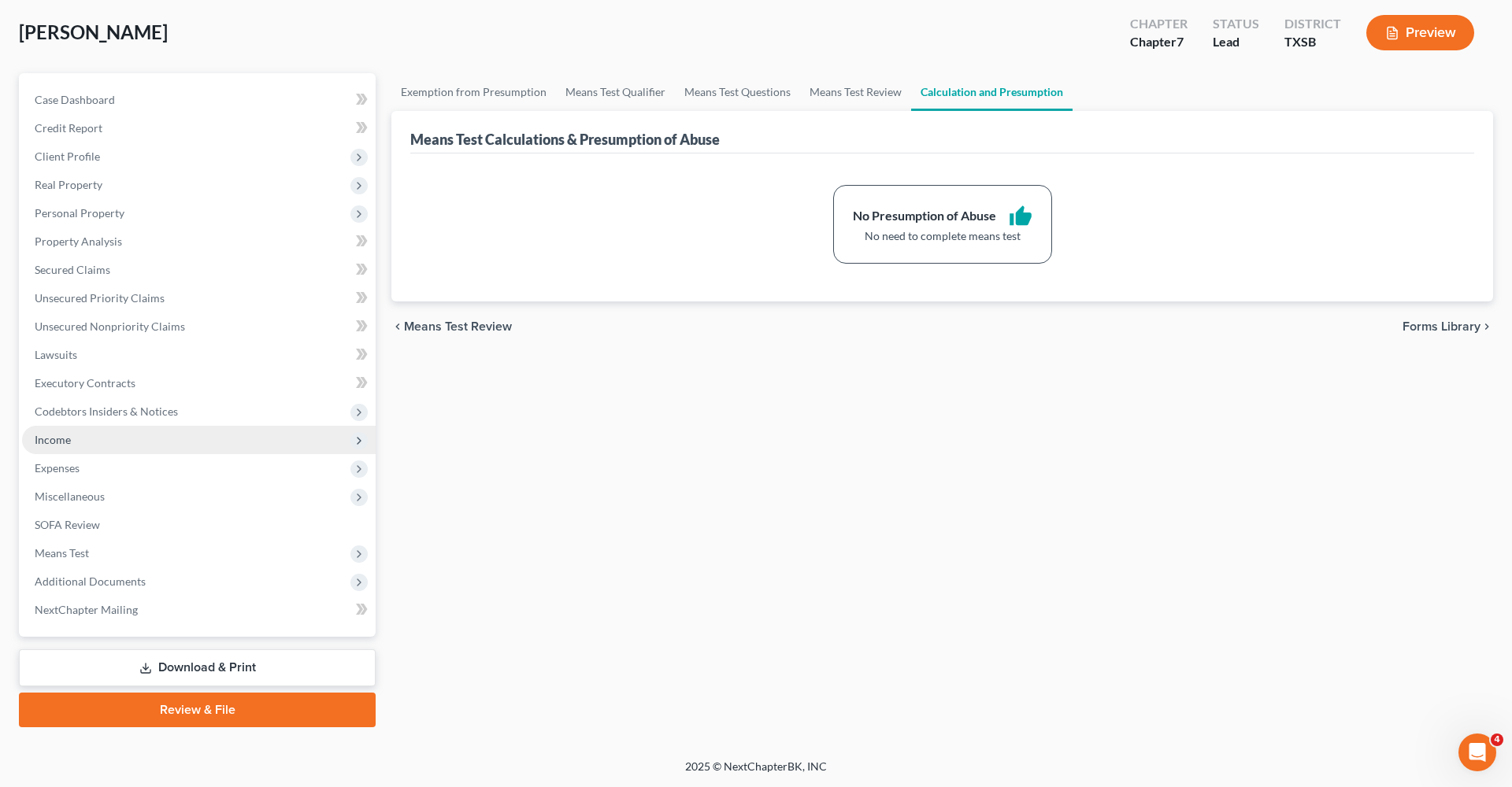
click at [63, 443] on span "Income" at bounding box center [52, 440] width 36 height 14
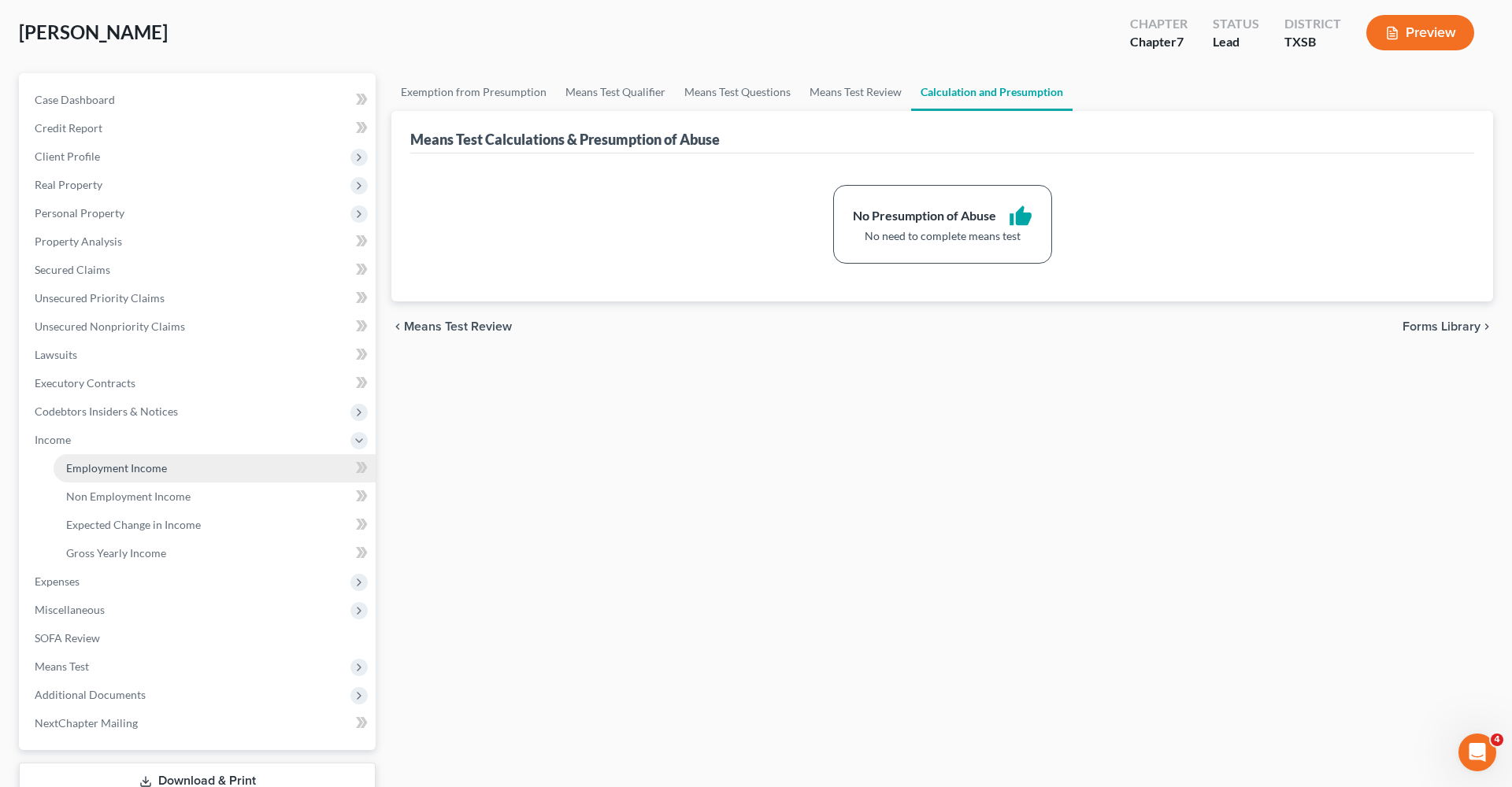
click at [90, 467] on span "Employment Income" at bounding box center [116, 468] width 101 height 14
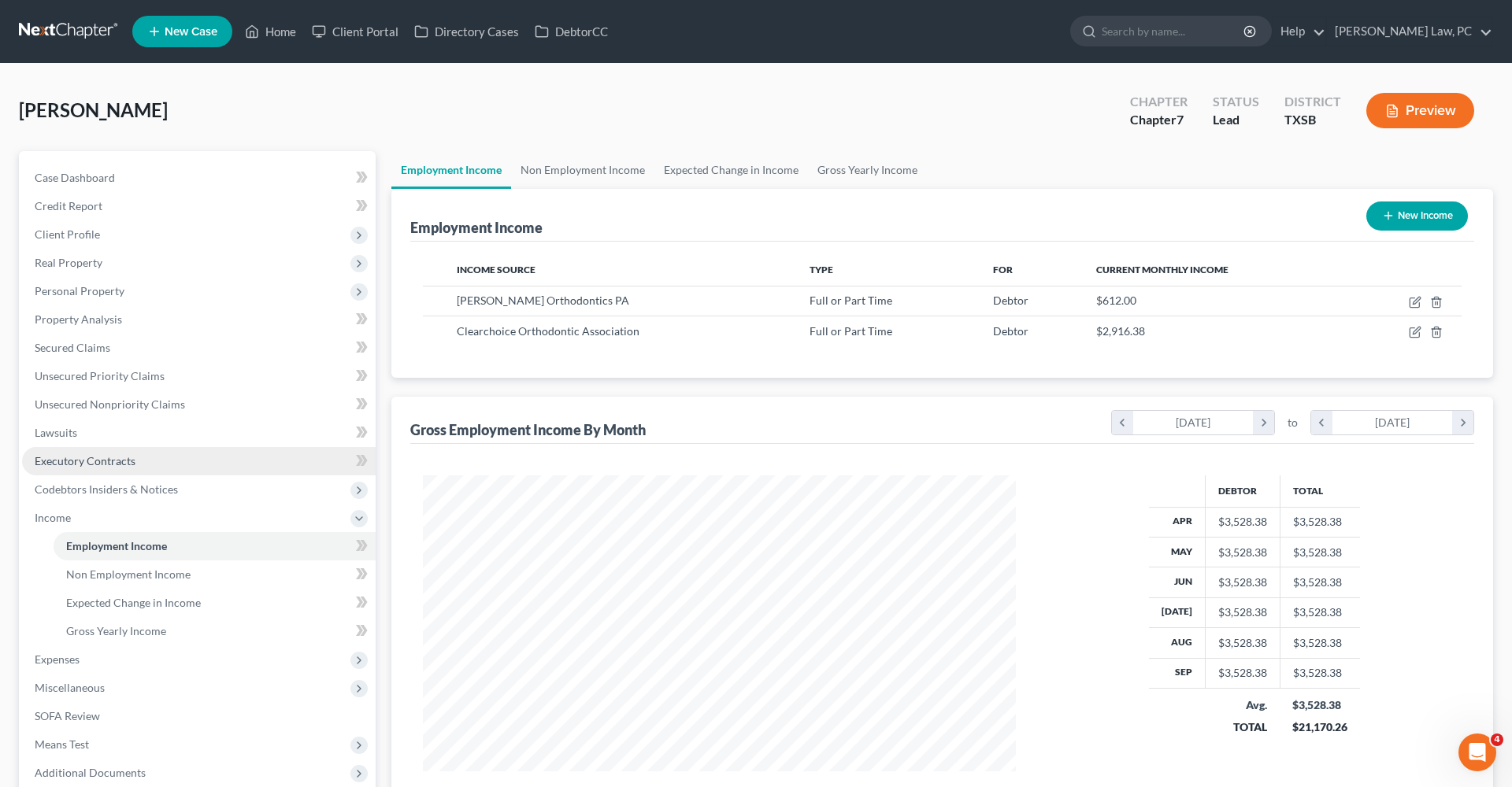
scroll to position [296, 624]
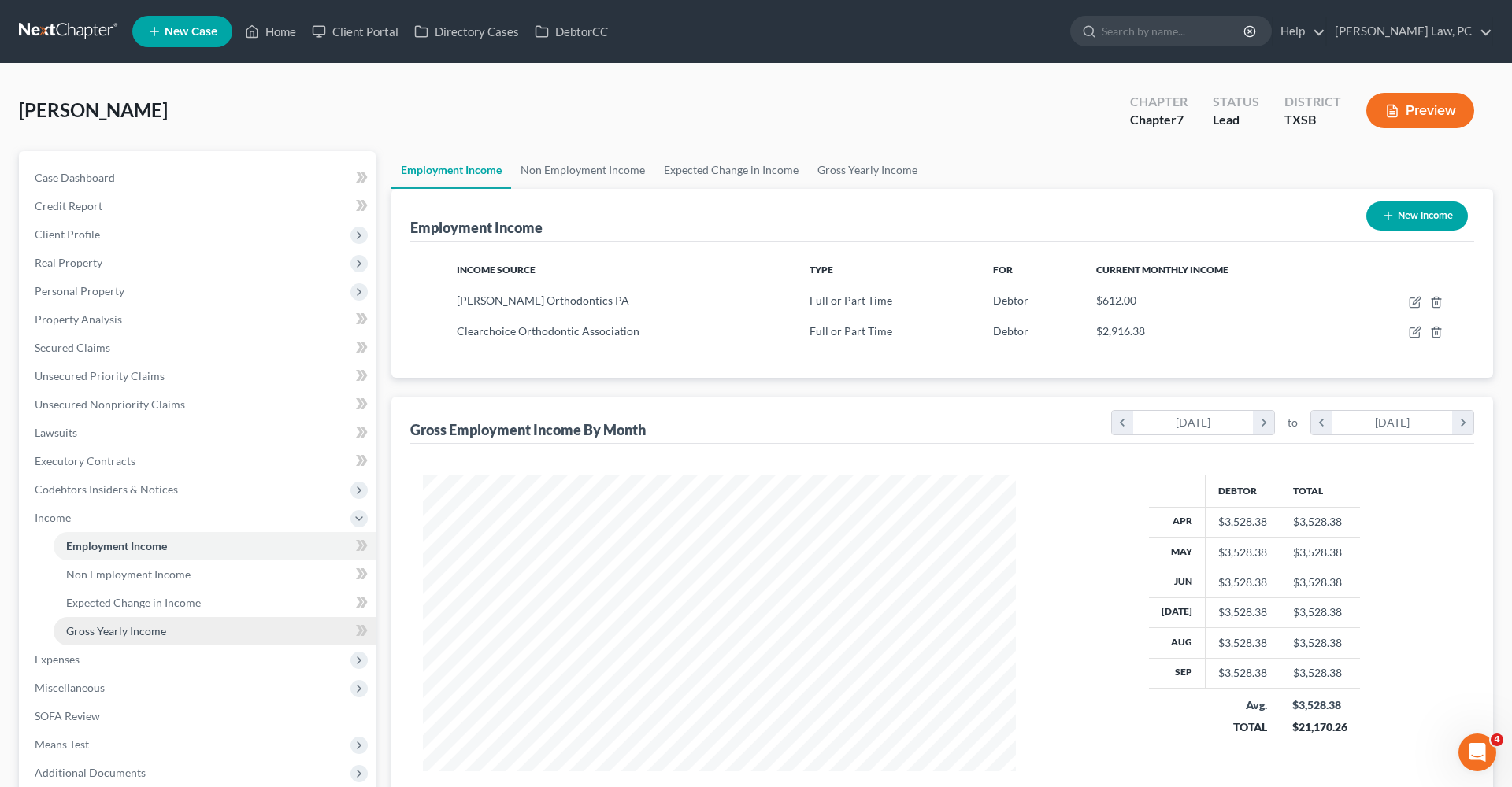
click at [151, 559] on span "Gross Yearly Income" at bounding box center [116, 631] width 100 height 14
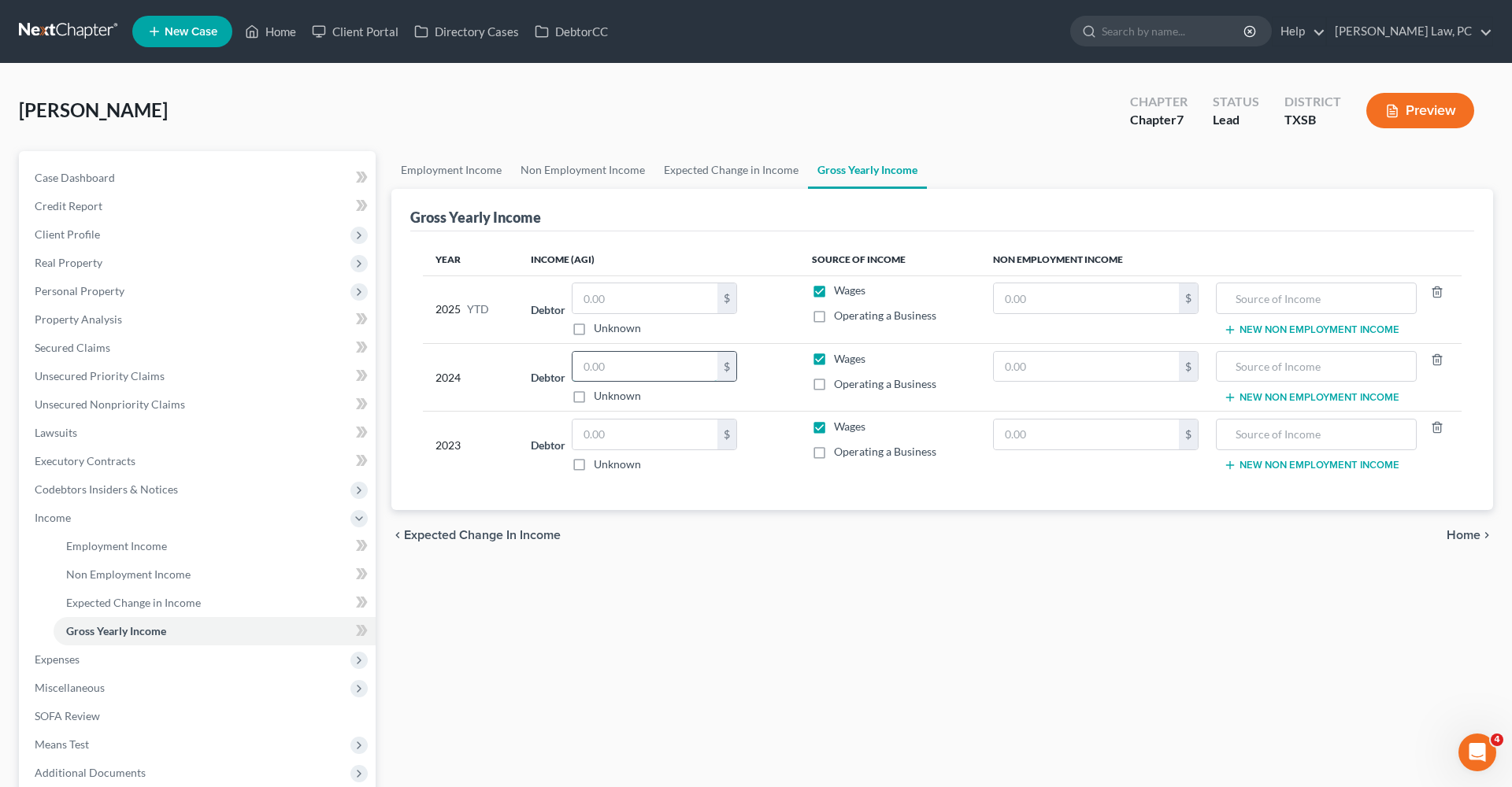
click at [596, 366] on input "text" at bounding box center [644, 366] width 145 height 30
type input "56,861"
click at [624, 445] on input "text" at bounding box center [644, 434] width 145 height 30
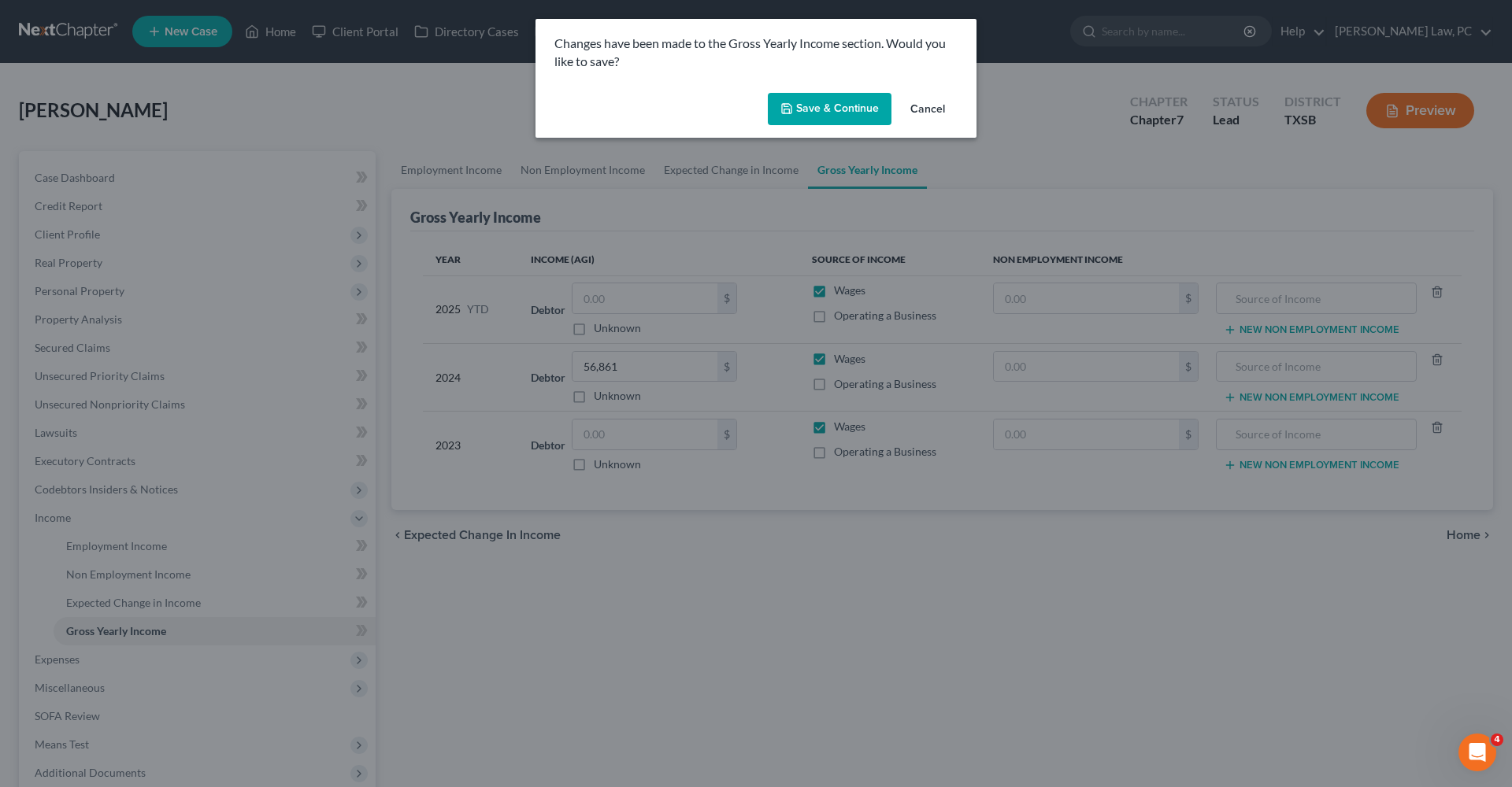
click at [807, 112] on button "Save & Continue" at bounding box center [830, 109] width 123 height 33
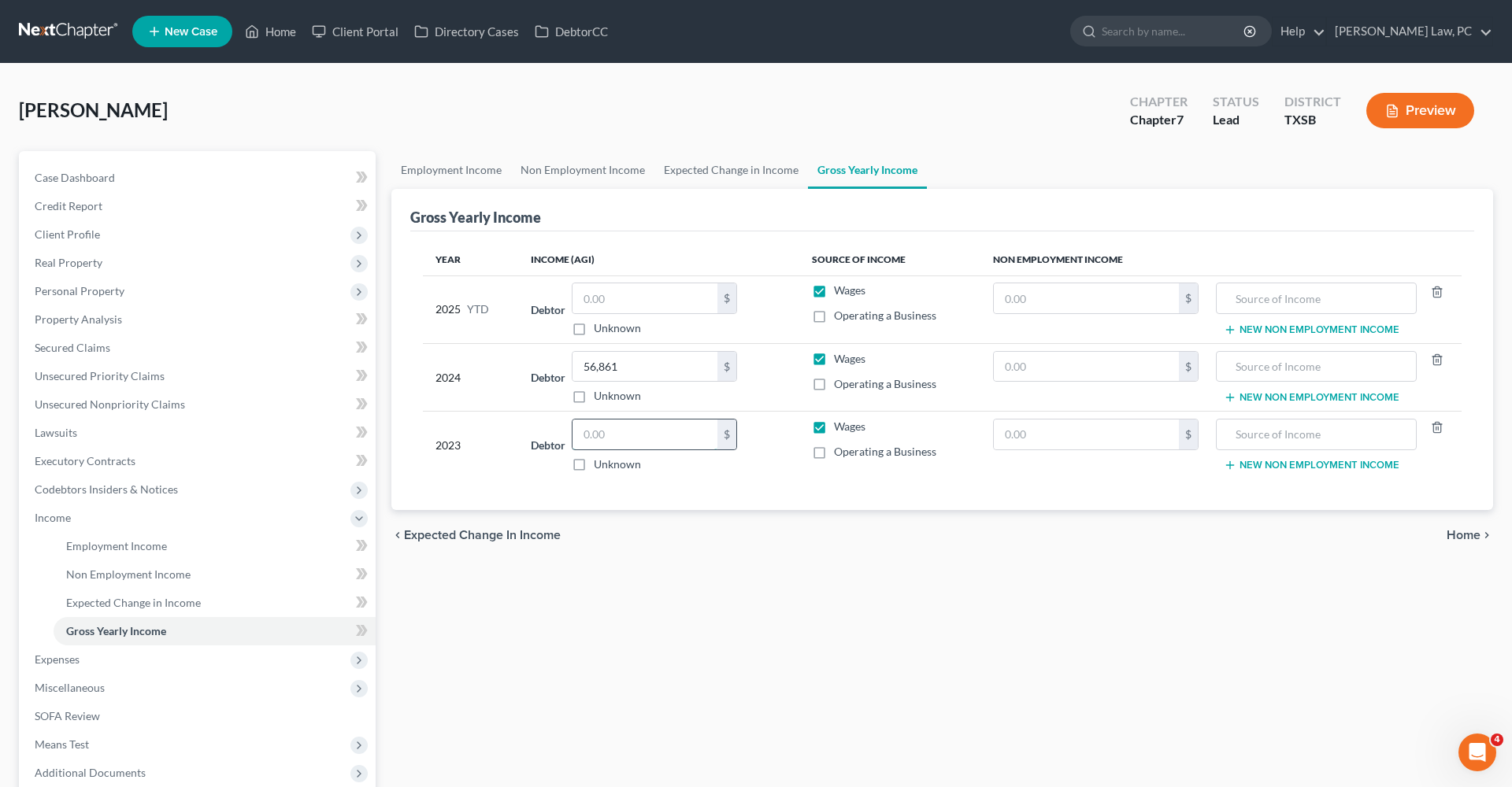
click at [600, 436] on input "text" at bounding box center [644, 434] width 145 height 30
type input "60,134"
click at [723, 559] on div "Employment Income Non Employment Income Expected Change in Income Gross Yearly …" at bounding box center [941, 535] width 1117 height 768
click at [634, 292] on input "text" at bounding box center [644, 298] width 145 height 30
click at [634, 290] on input "text" at bounding box center [644, 298] width 145 height 30
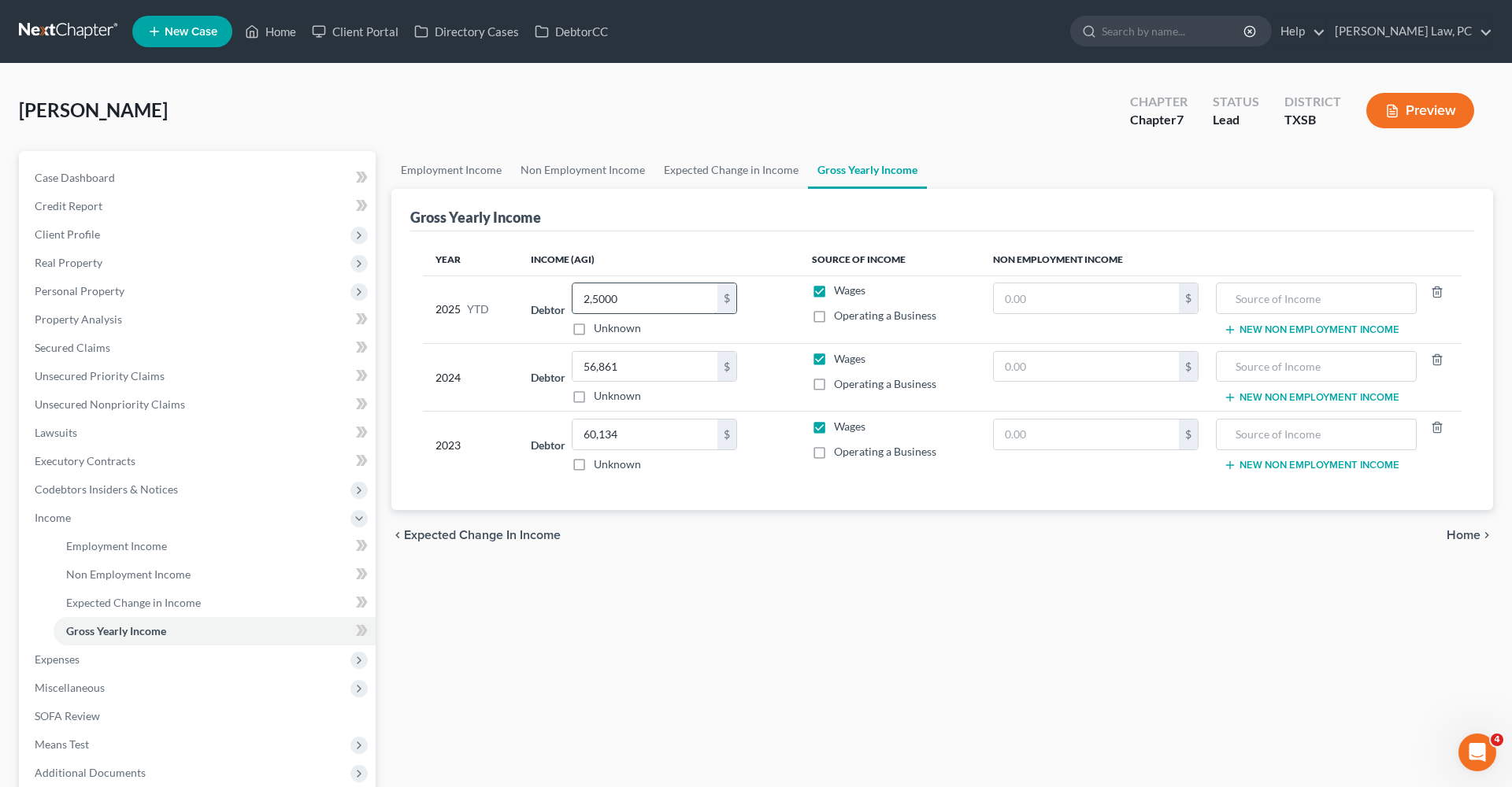
type input "25,000"
click at [681, 559] on div "Employment Income Non Employment Income Expected Change in Income Gross Yearly …" at bounding box center [941, 535] width 1117 height 768
click at [59, 559] on span "Expenses" at bounding box center [57, 659] width 45 height 14
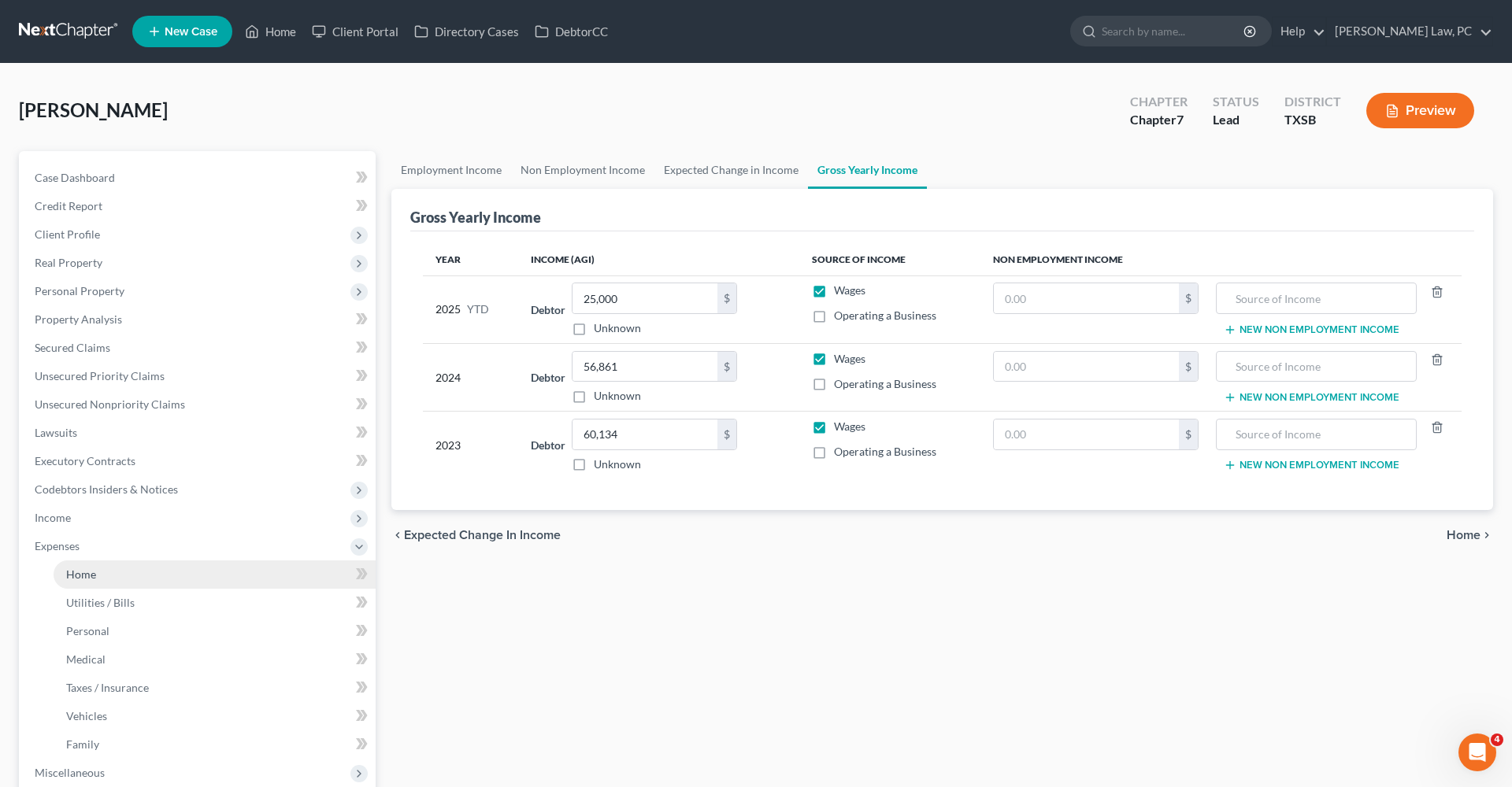
click at [74, 559] on span "Home" at bounding box center [80, 574] width 30 height 14
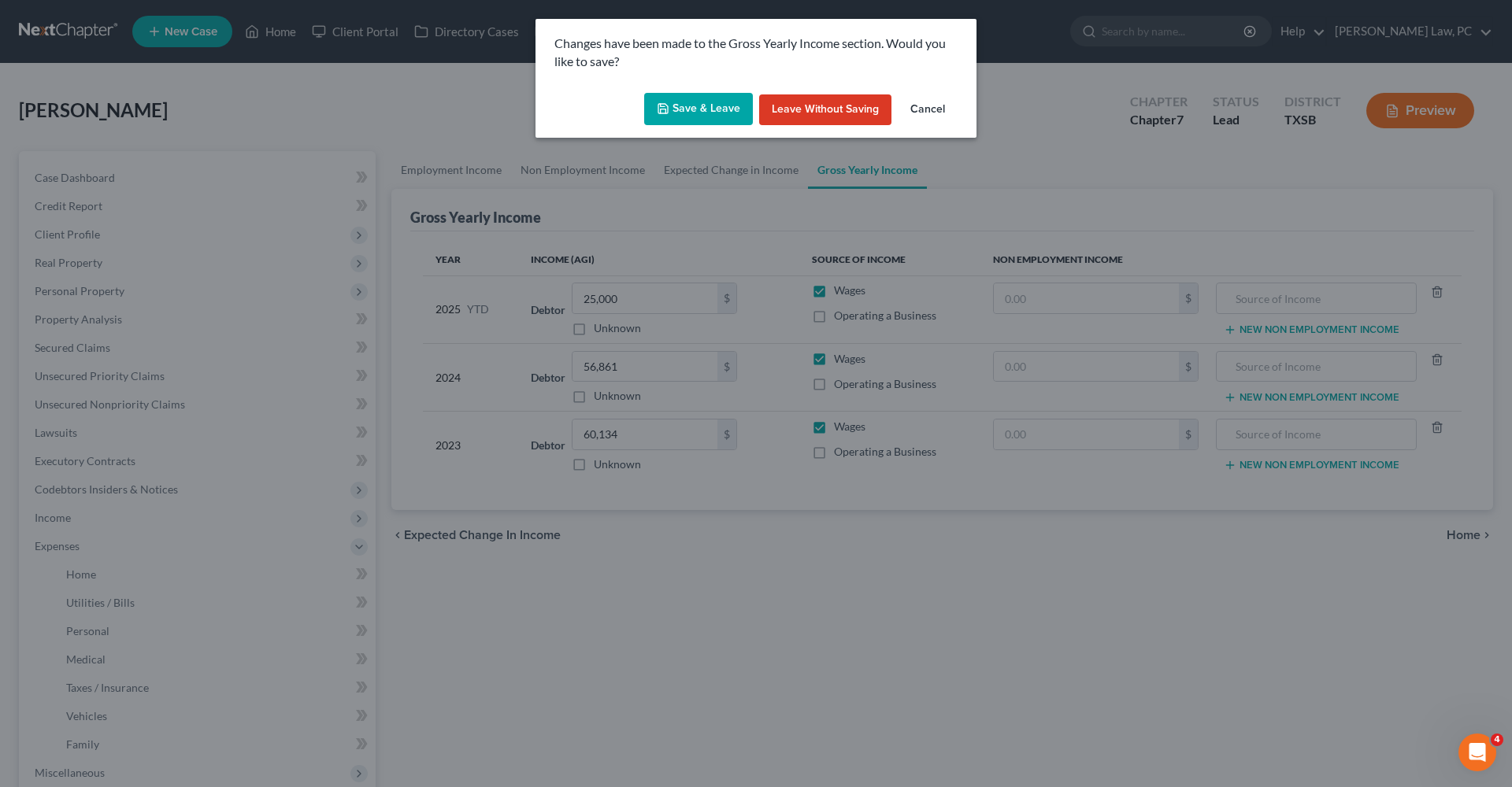
click at [713, 106] on button "Save & Leave" at bounding box center [698, 109] width 108 height 33
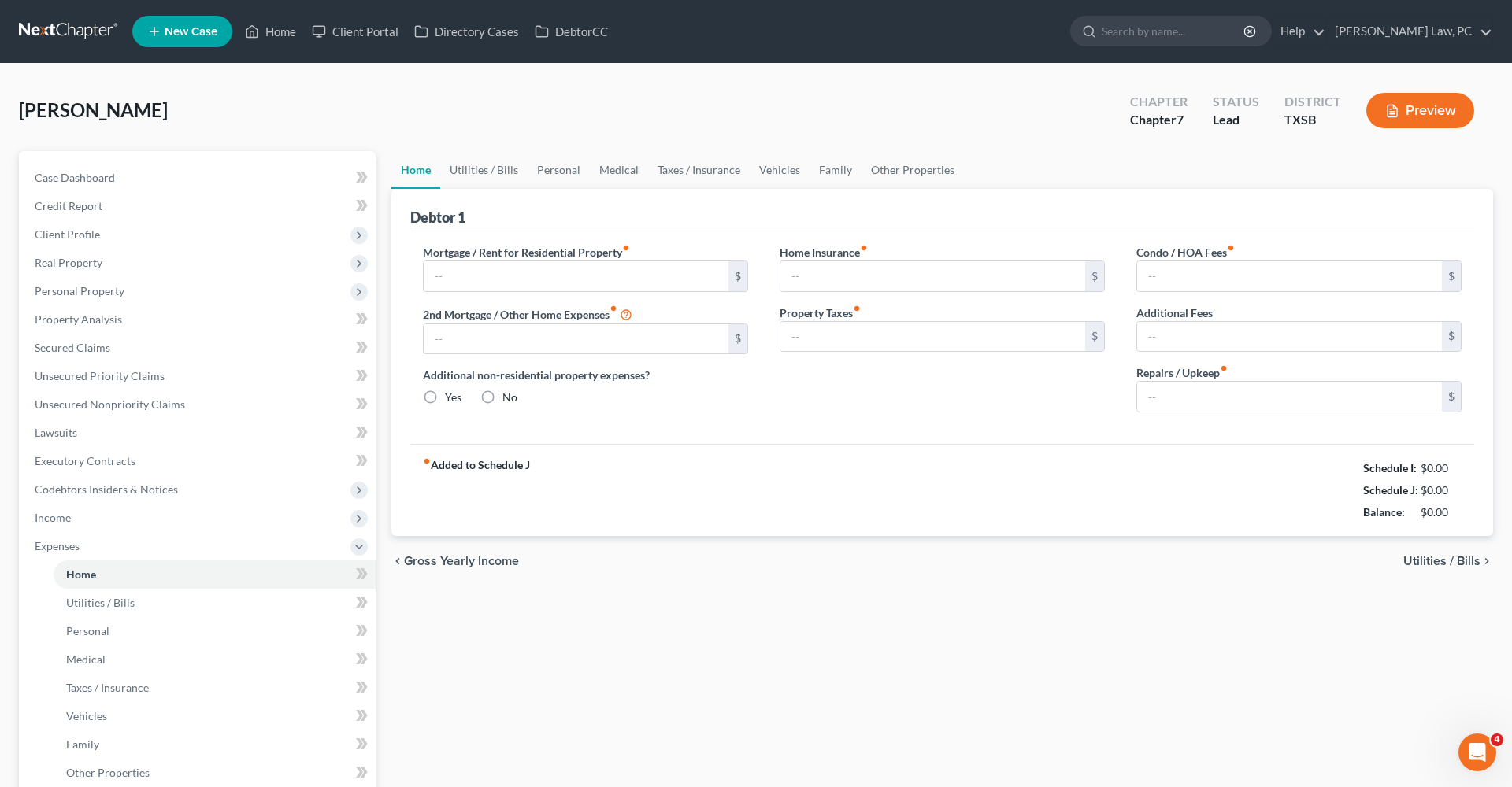
type input "0.00"
radio input "true"
type input "0.00"
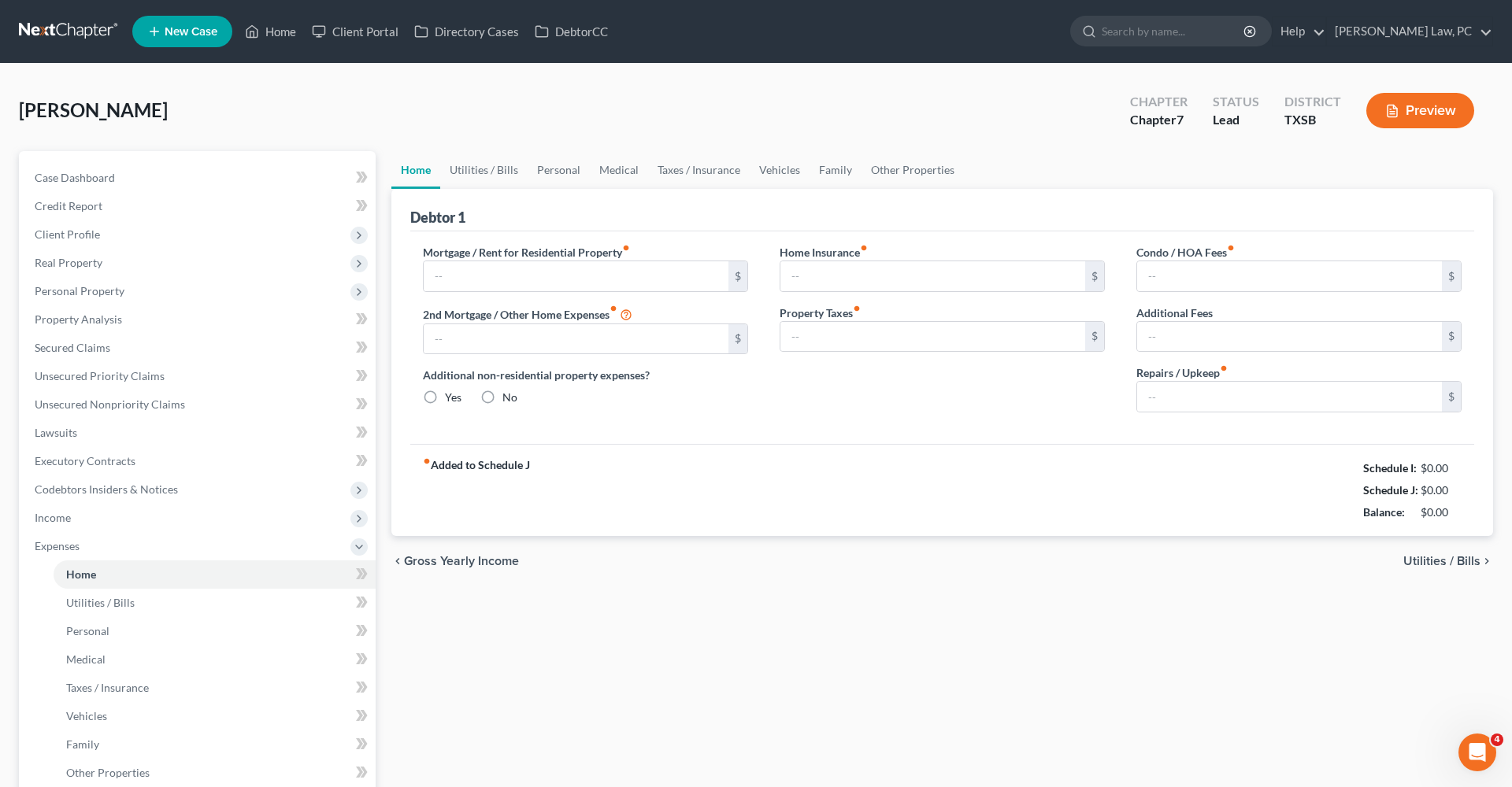
type input "0.00"
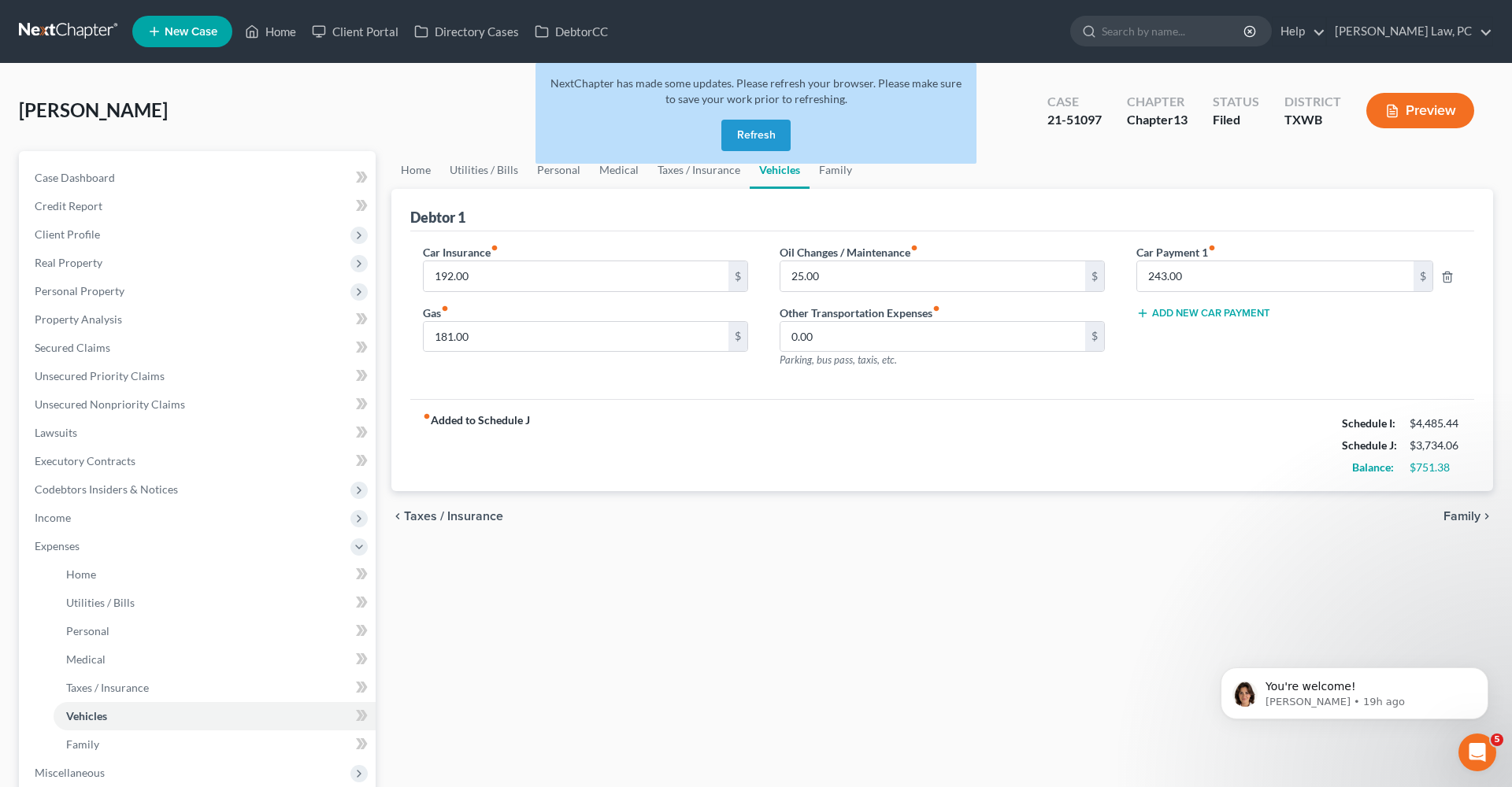
click at [767, 139] on button "Refresh" at bounding box center [756, 135] width 69 height 31
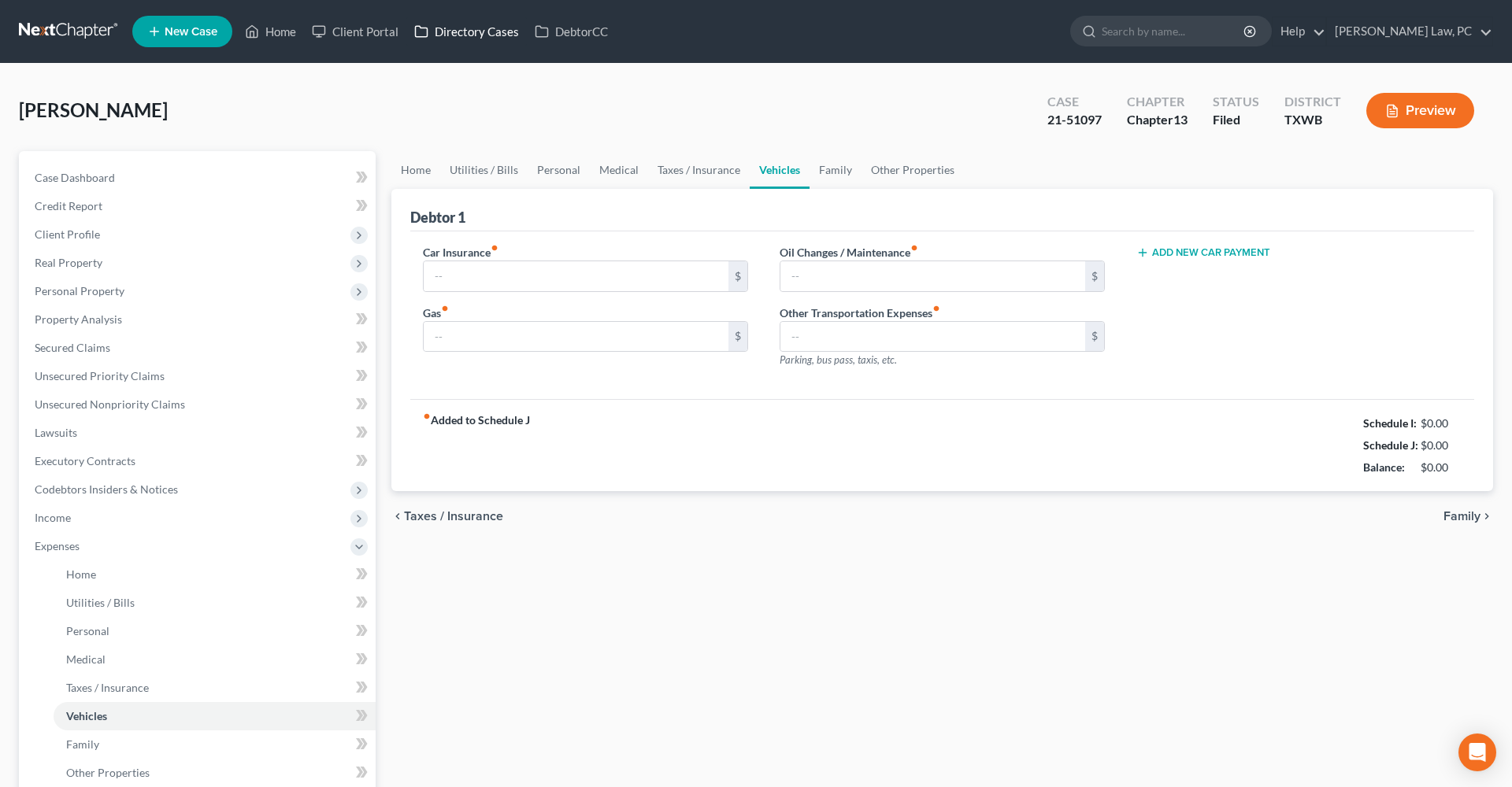
type input "192.00"
type input "181.00"
type input "25.00"
type input "0.00"
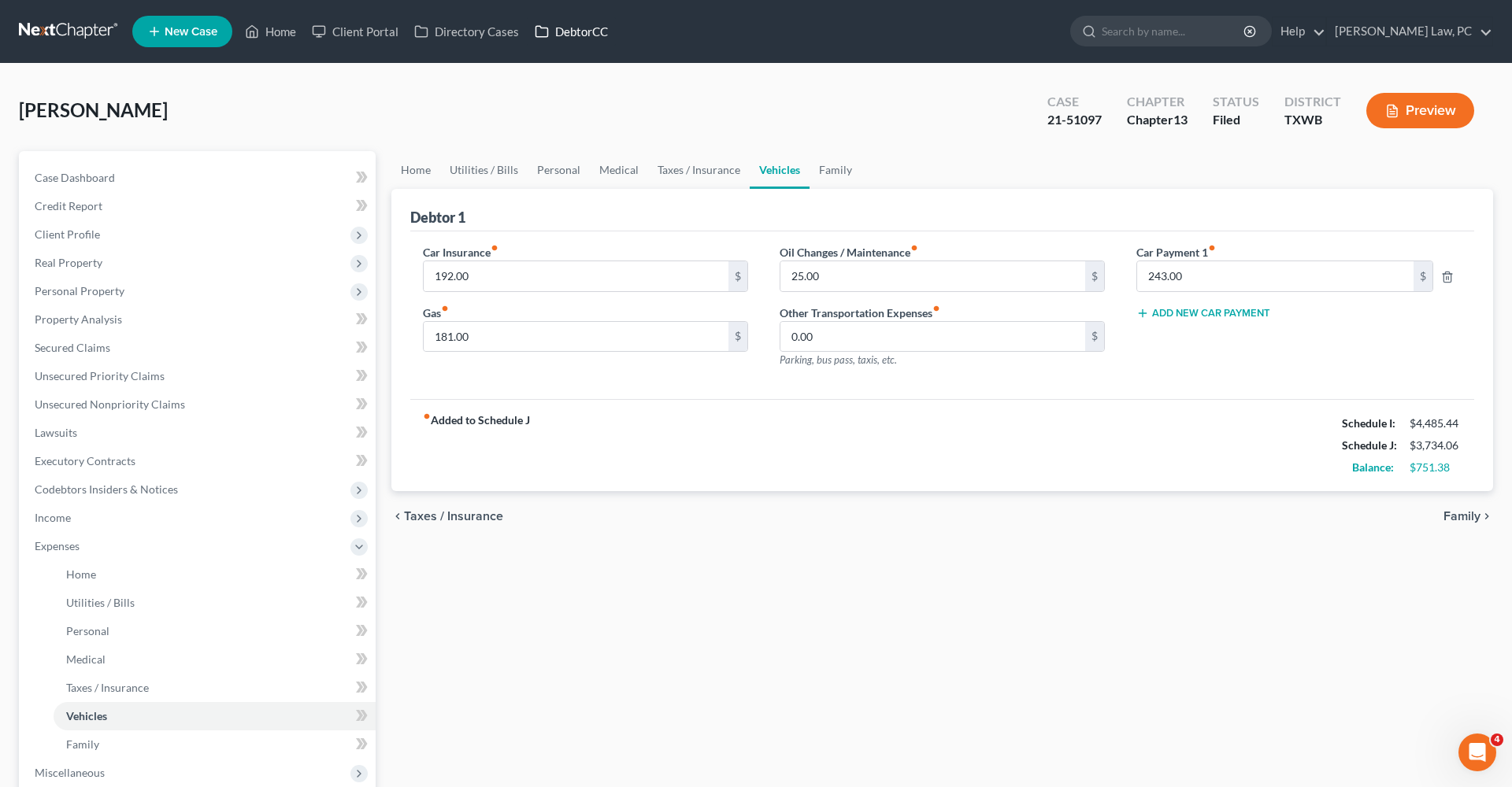
click at [570, 36] on link "DebtorCC" at bounding box center [571, 31] width 89 height 29
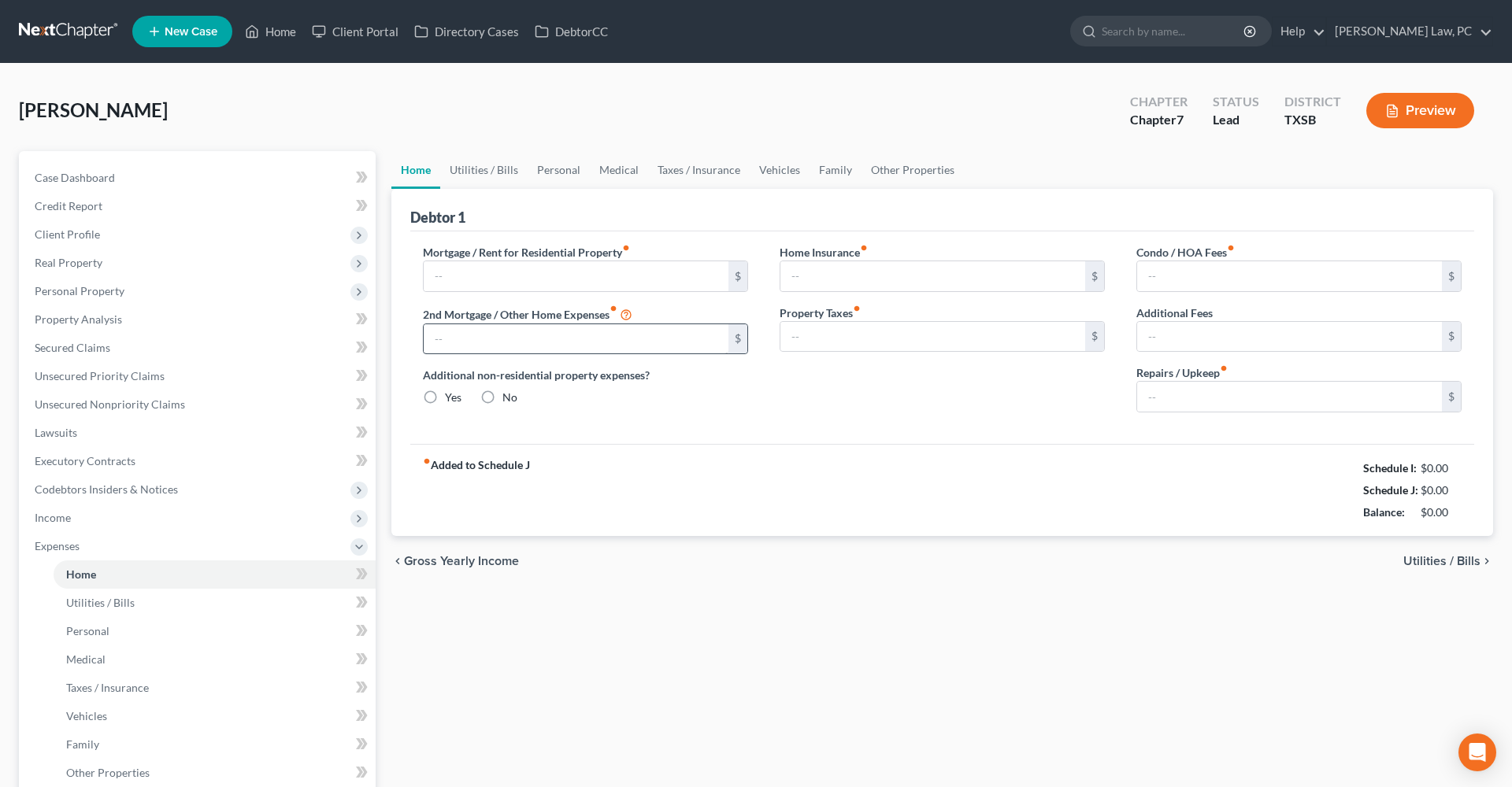
type input "0.00"
radio input "true"
type input "0.00"
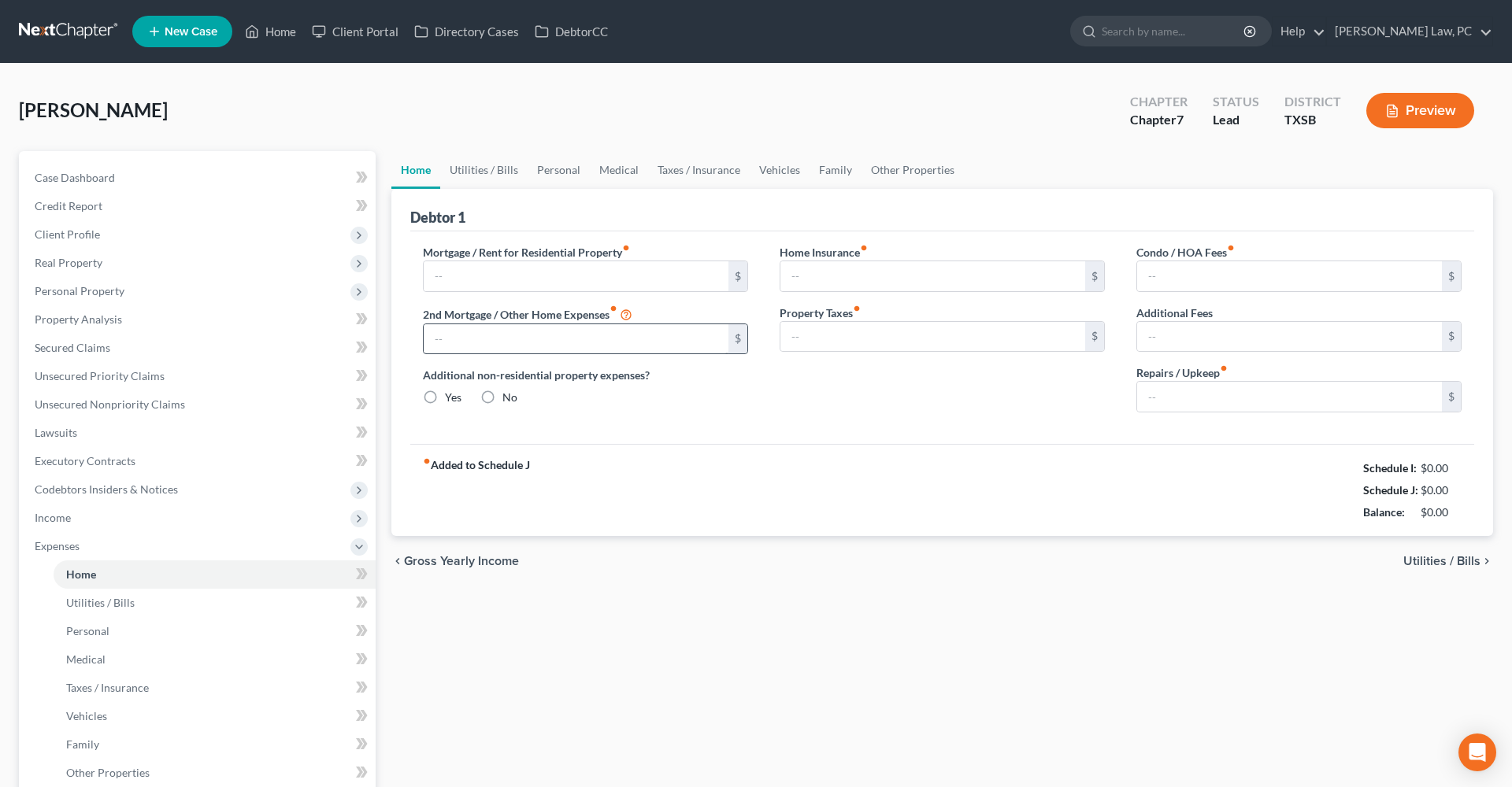
type input "0.00"
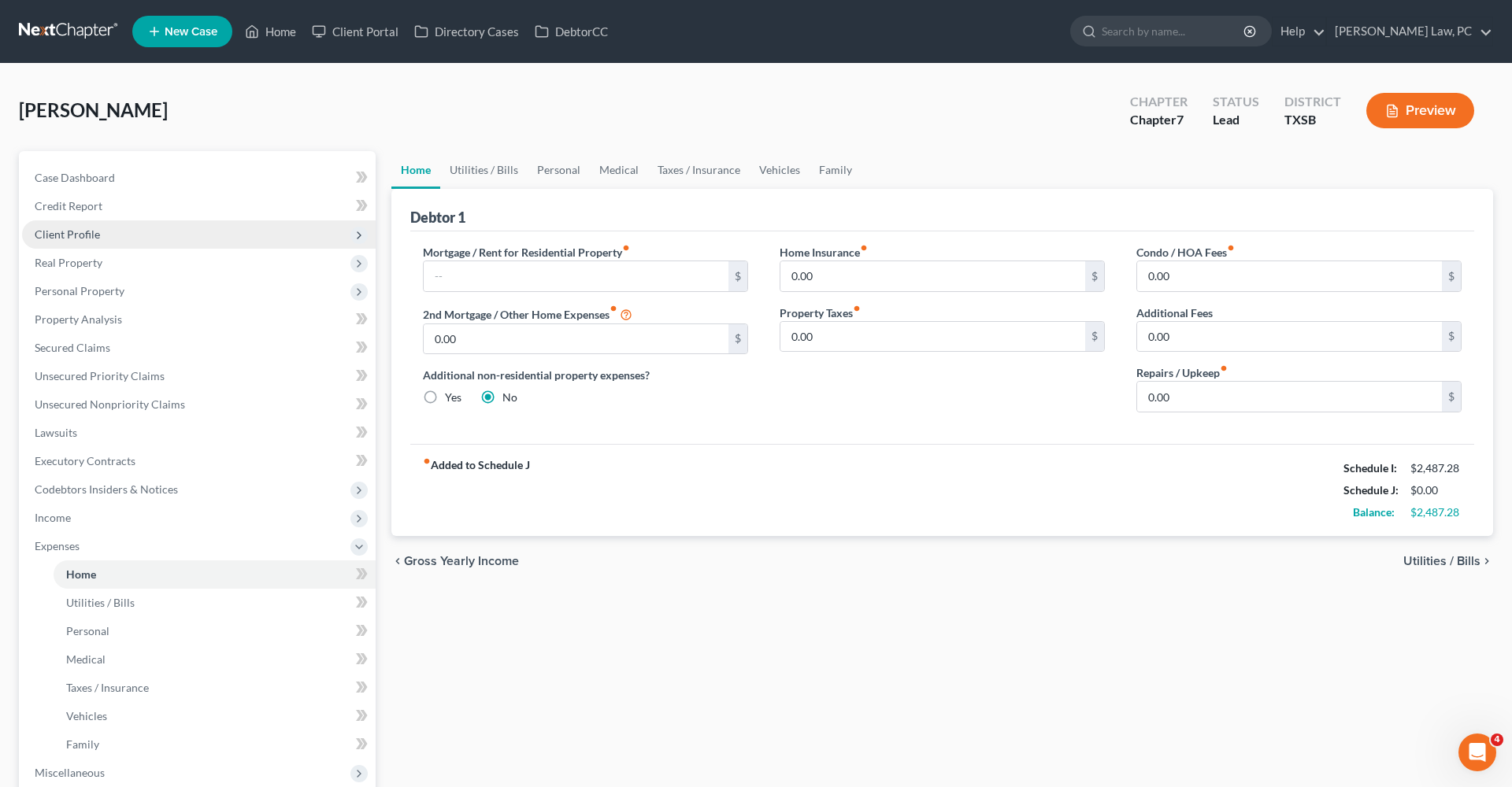
click at [50, 241] on span "Client Profile" at bounding box center [199, 235] width 353 height 29
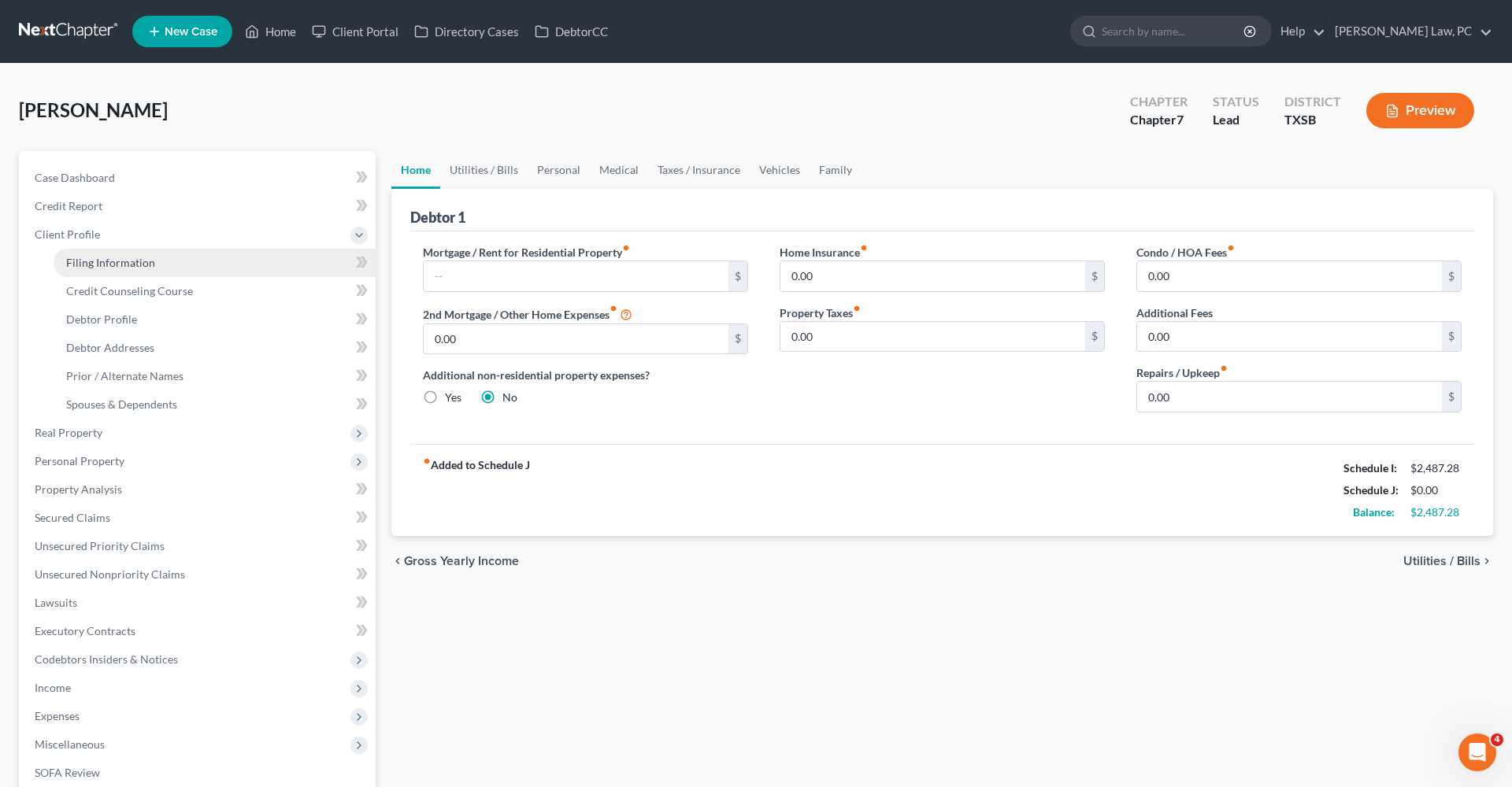
click at [80, 263] on span "Filing Information" at bounding box center [110, 263] width 89 height 14
select select "1"
select select "0"
select select "79"
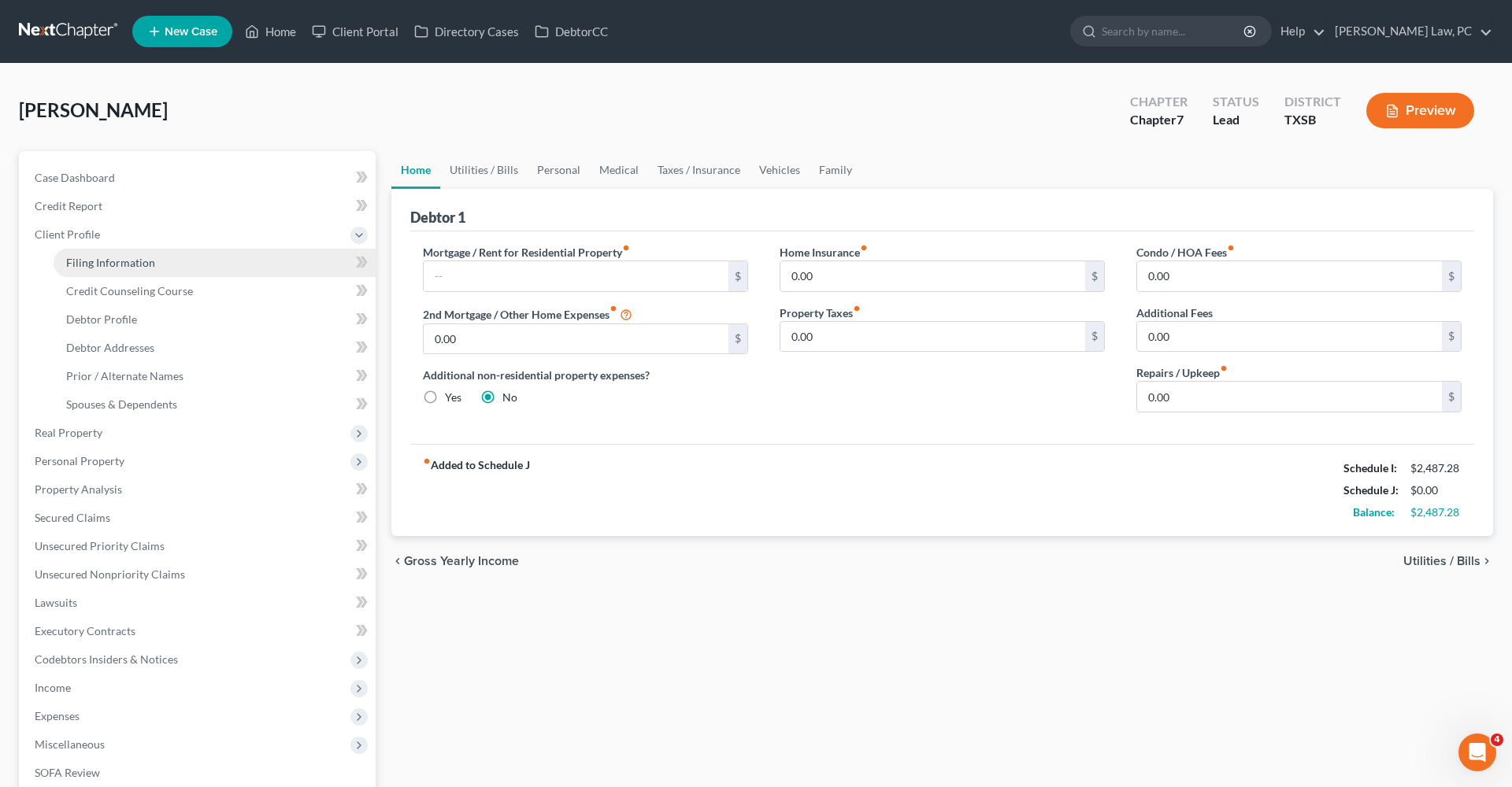
select select "2"
select select "45"
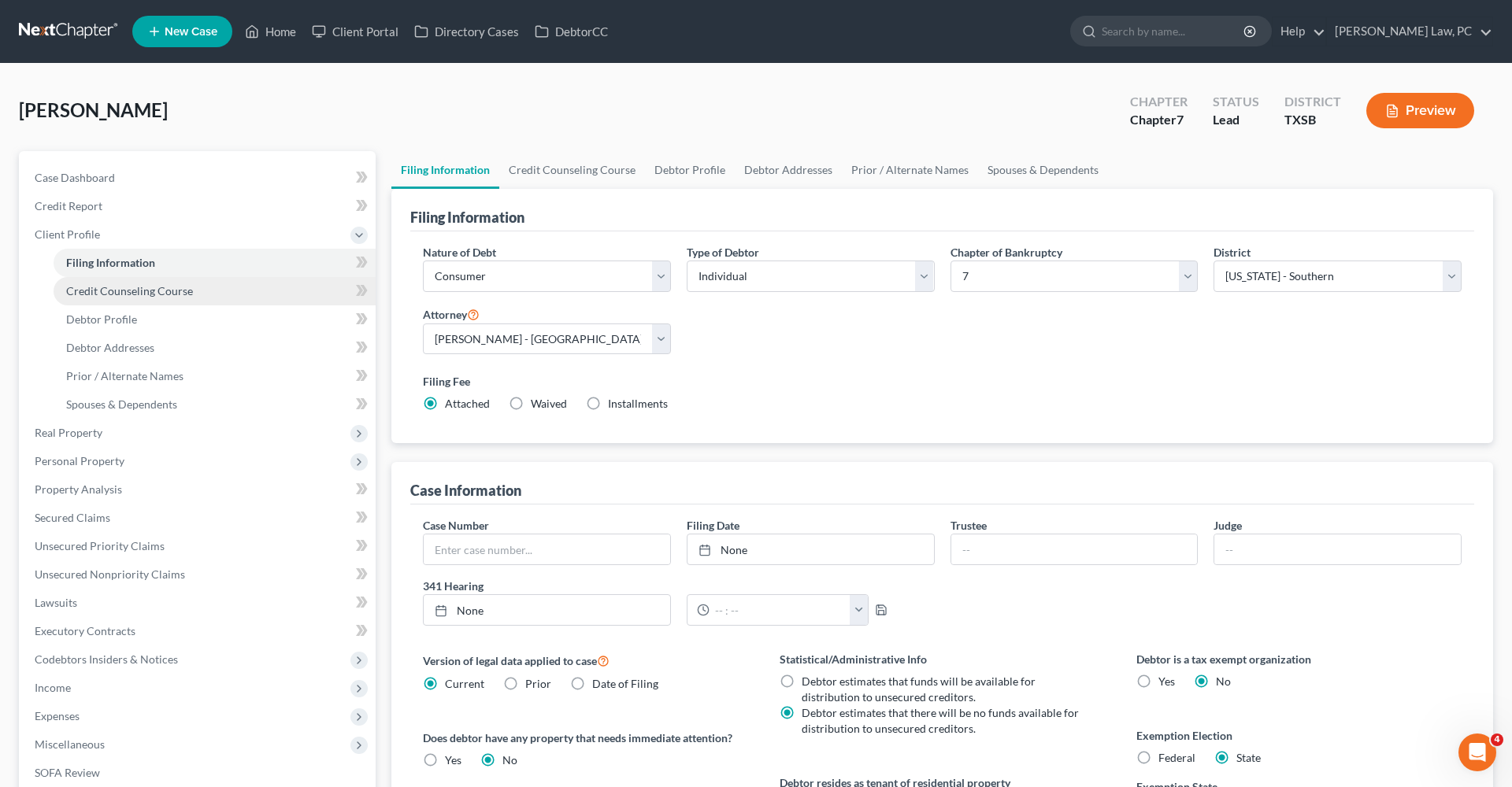
click at [118, 291] on span "Credit Counseling Course" at bounding box center [129, 291] width 127 height 14
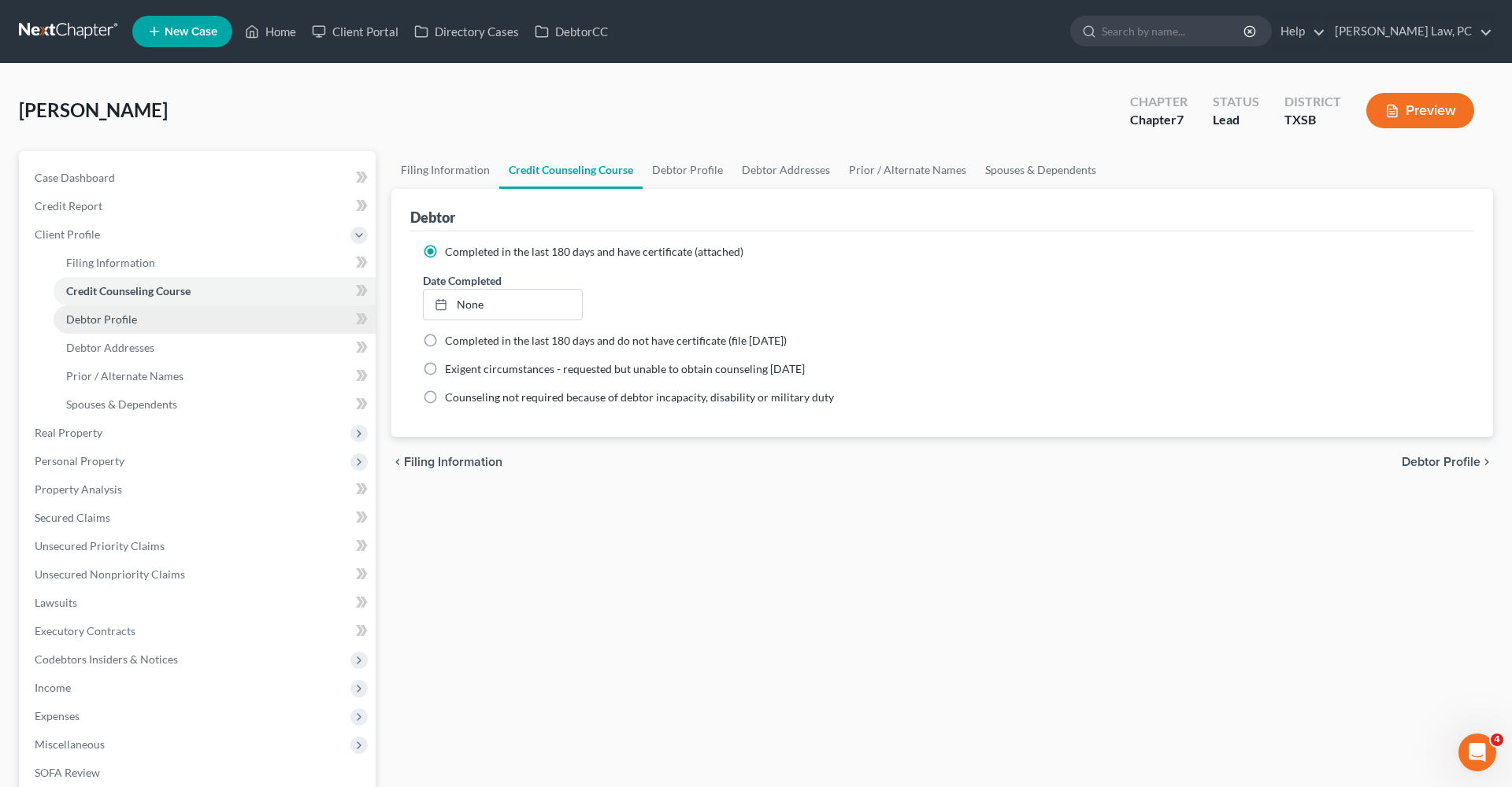
click at [116, 322] on span "Debtor Profile" at bounding box center [101, 320] width 71 height 14
select select "0"
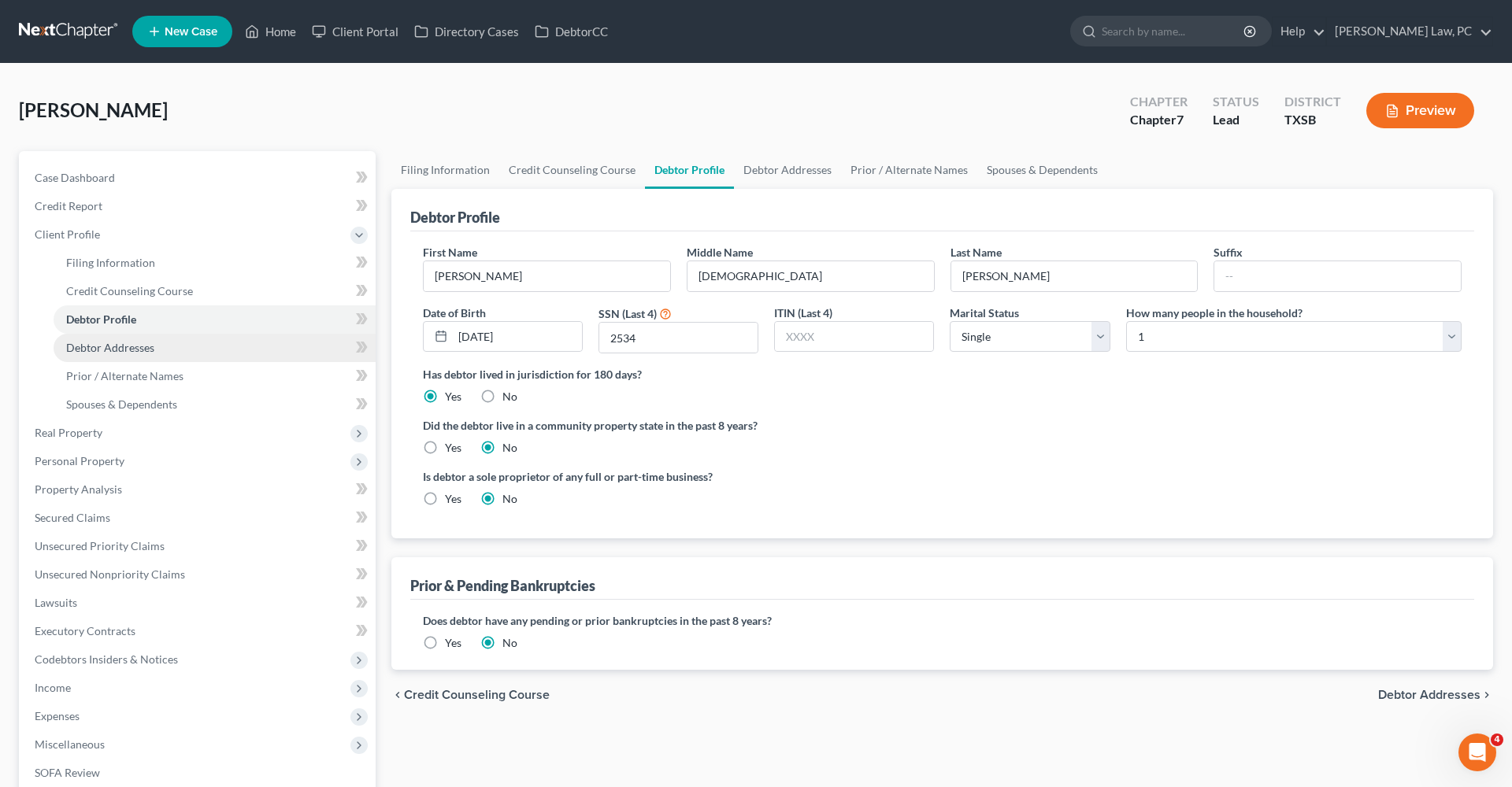
click at [119, 345] on span "Debtor Addresses" at bounding box center [110, 347] width 88 height 14
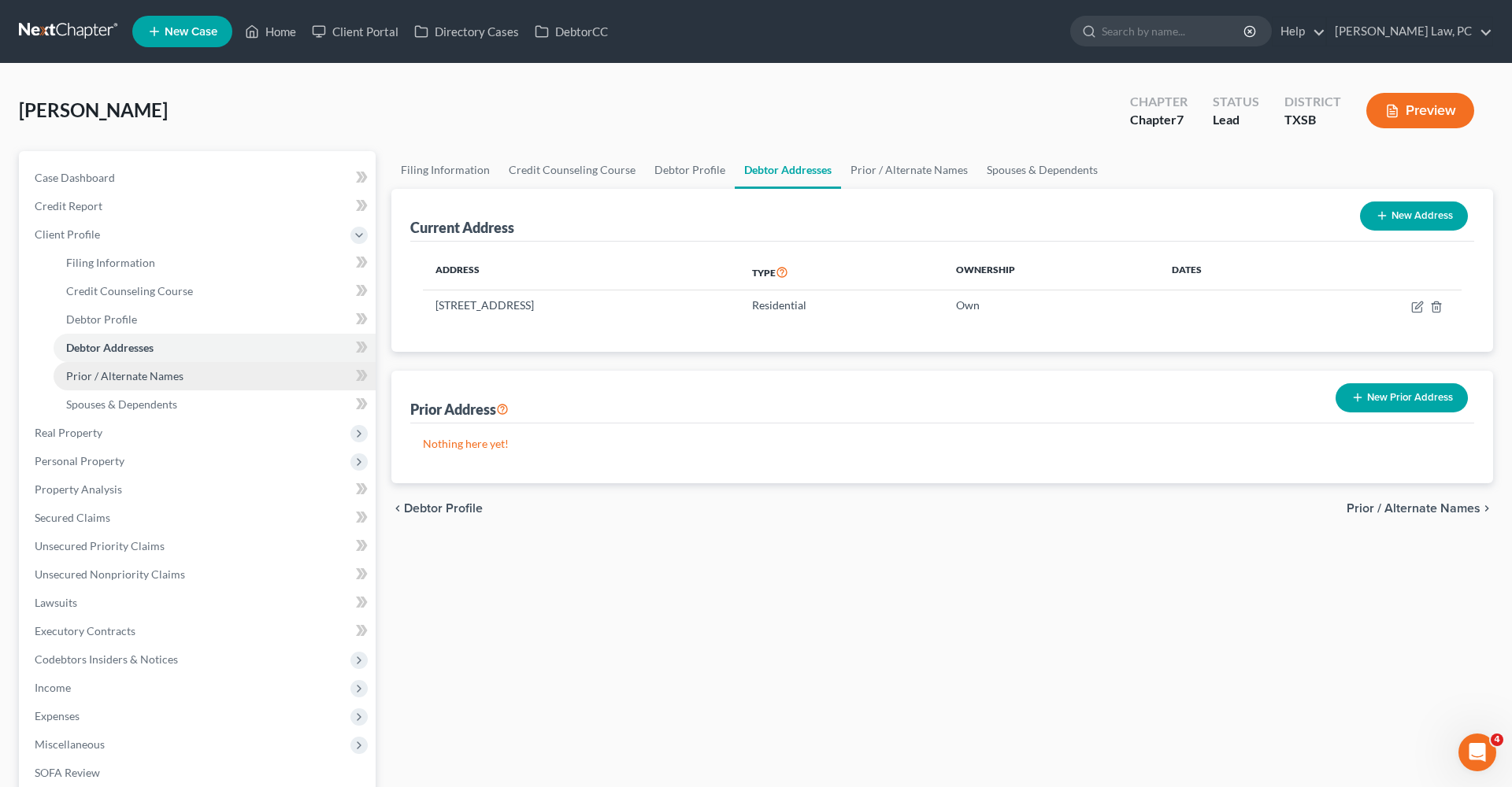
click at [133, 372] on span "Prior / Alternate Names" at bounding box center [124, 376] width 118 height 14
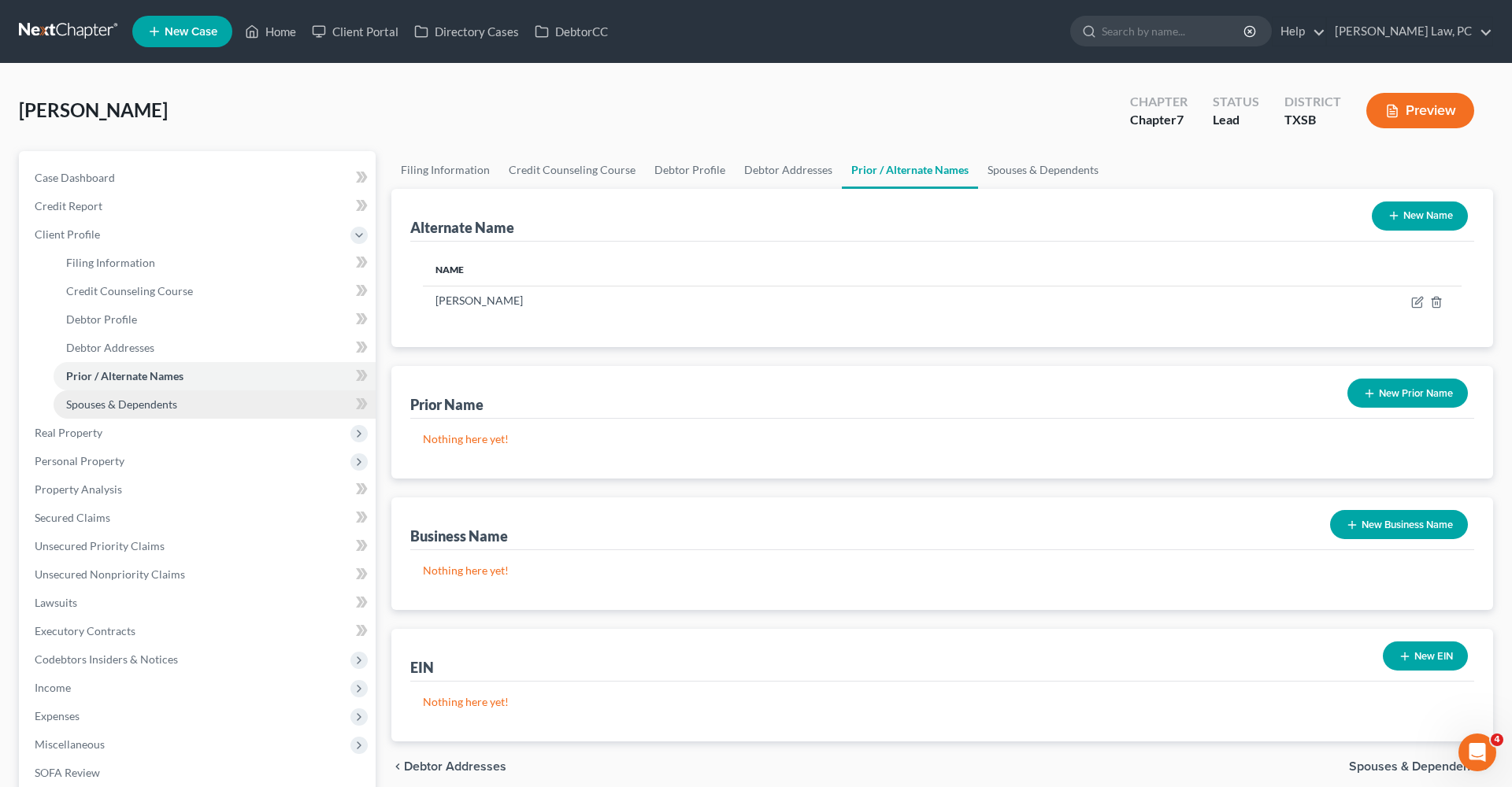
click at [143, 402] on span "Spouses & Dependents" at bounding box center [121, 404] width 111 height 14
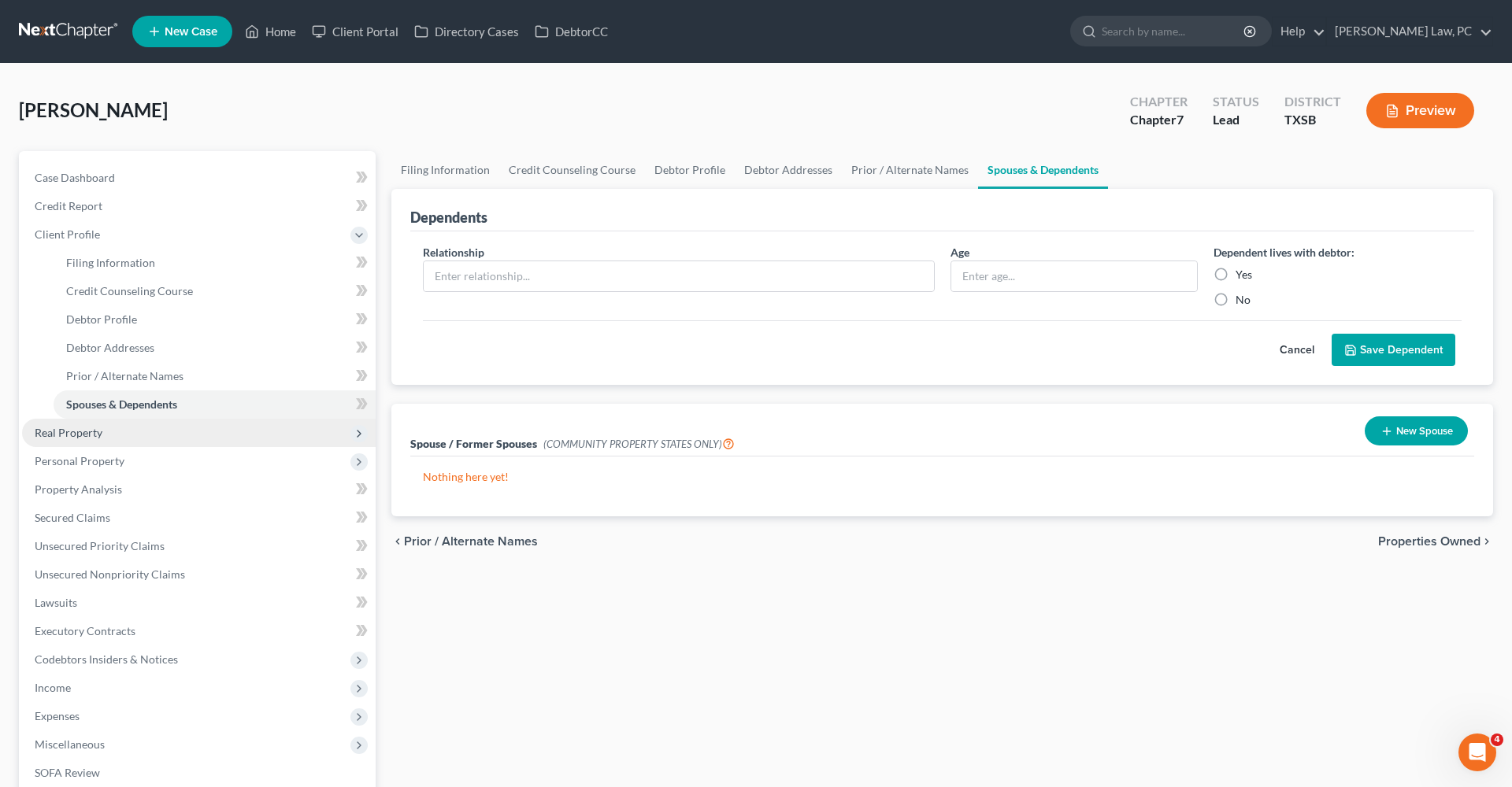
click at [97, 434] on span "Real Property" at bounding box center [68, 433] width 68 height 14
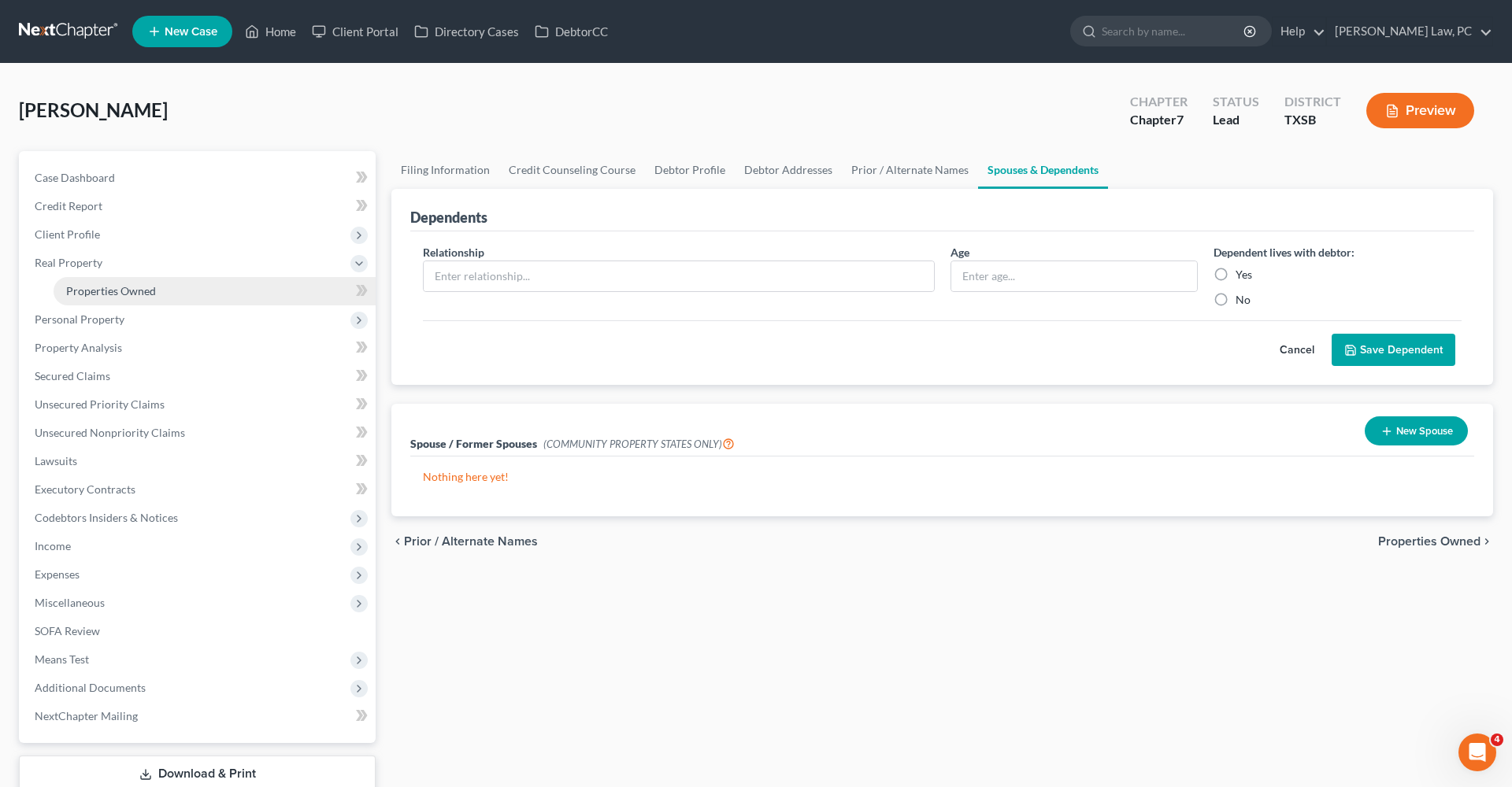
click at [145, 292] on span "Properties Owned" at bounding box center [111, 291] width 90 height 14
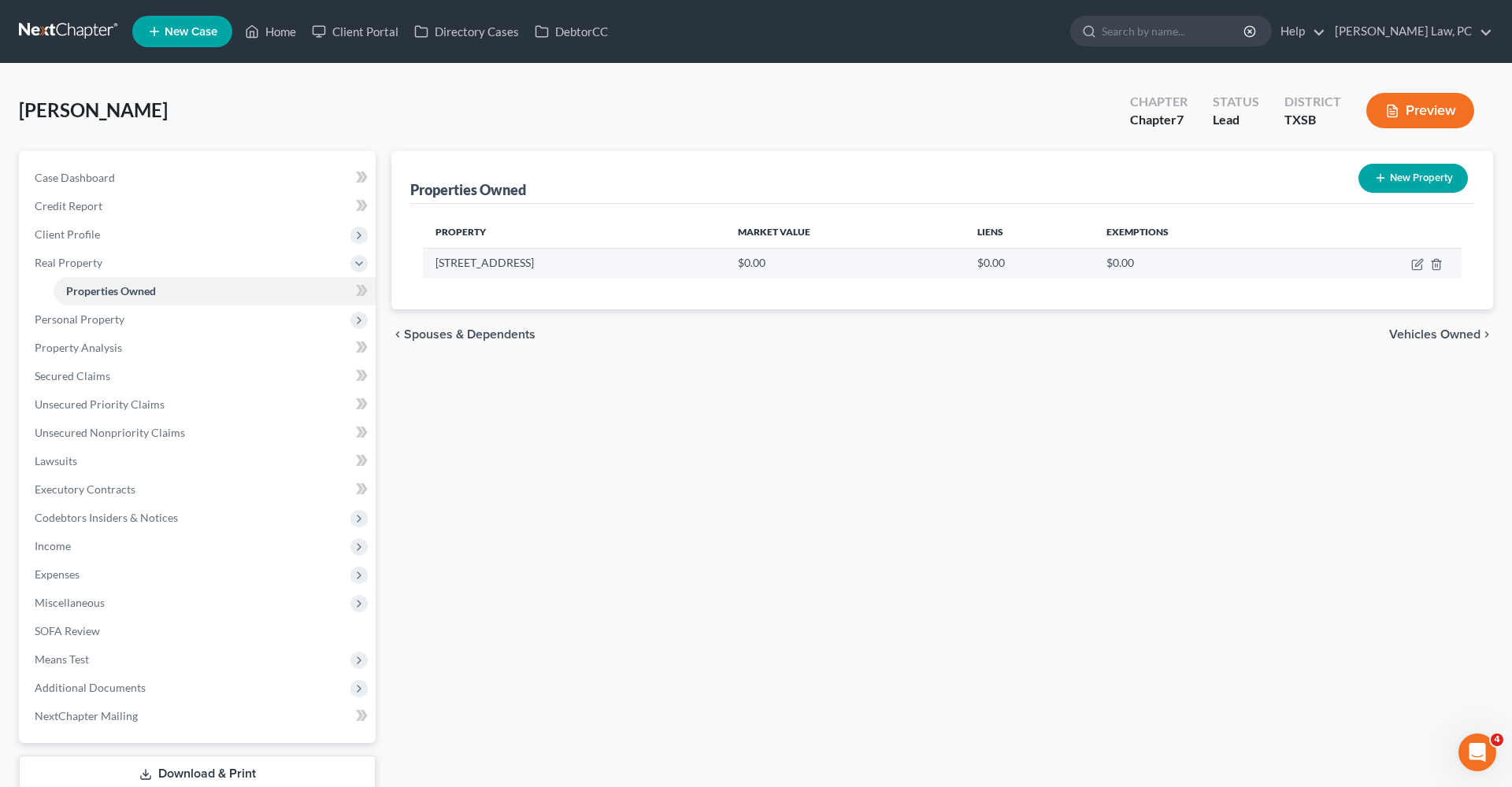
drag, startPoint x: 531, startPoint y: 263, endPoint x: 426, endPoint y: 265, distance: 105.0
click at [425, 265] on td "6510 Brookgate Dr" at bounding box center [574, 262] width 303 height 30
copy td "6510 Brookgate Dr"
click at [1416, 264] on icon "button" at bounding box center [1418, 262] width 7 height 7
select select "45"
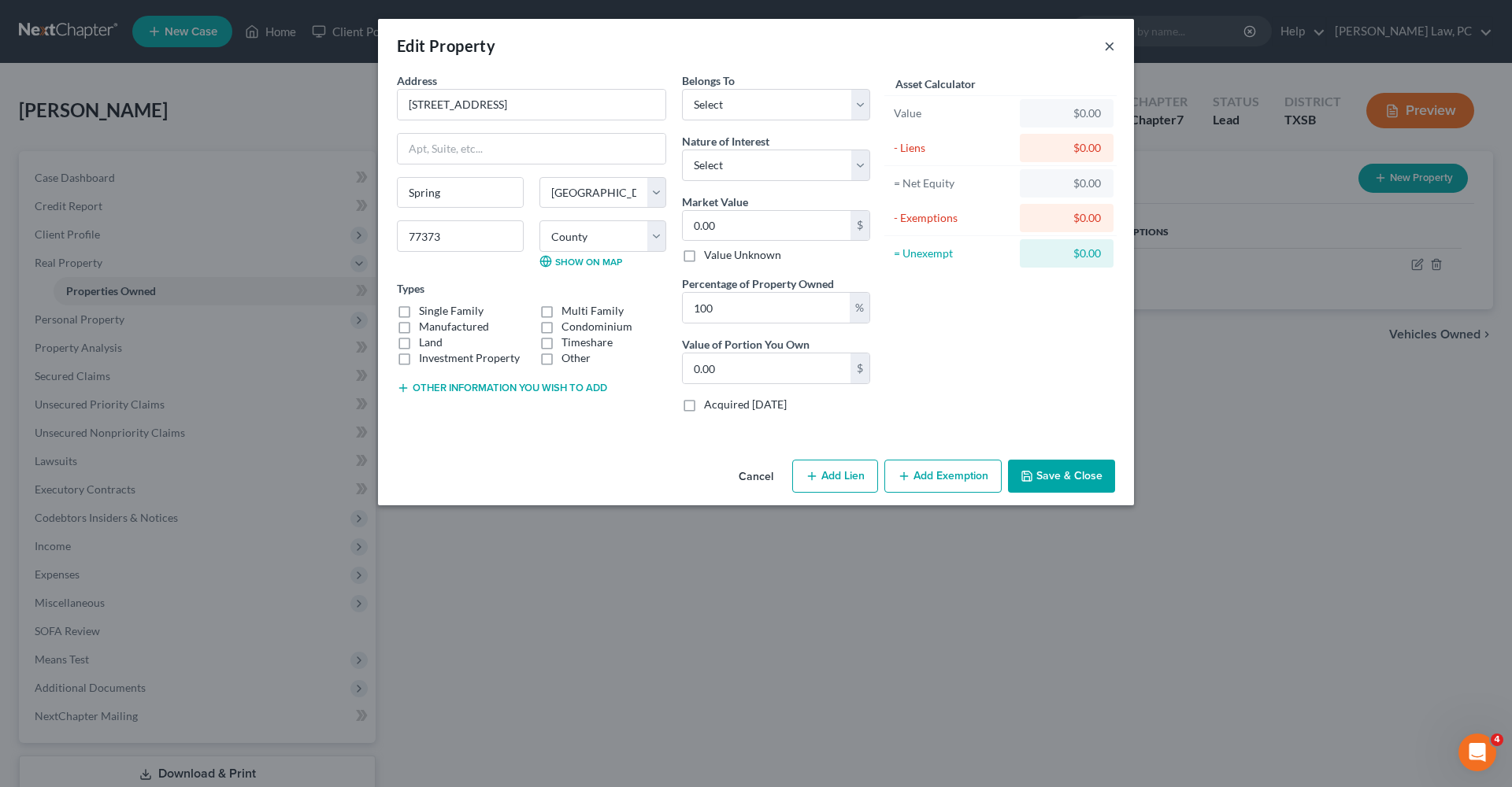
click at [1107, 47] on button "×" at bounding box center [1109, 46] width 11 height 19
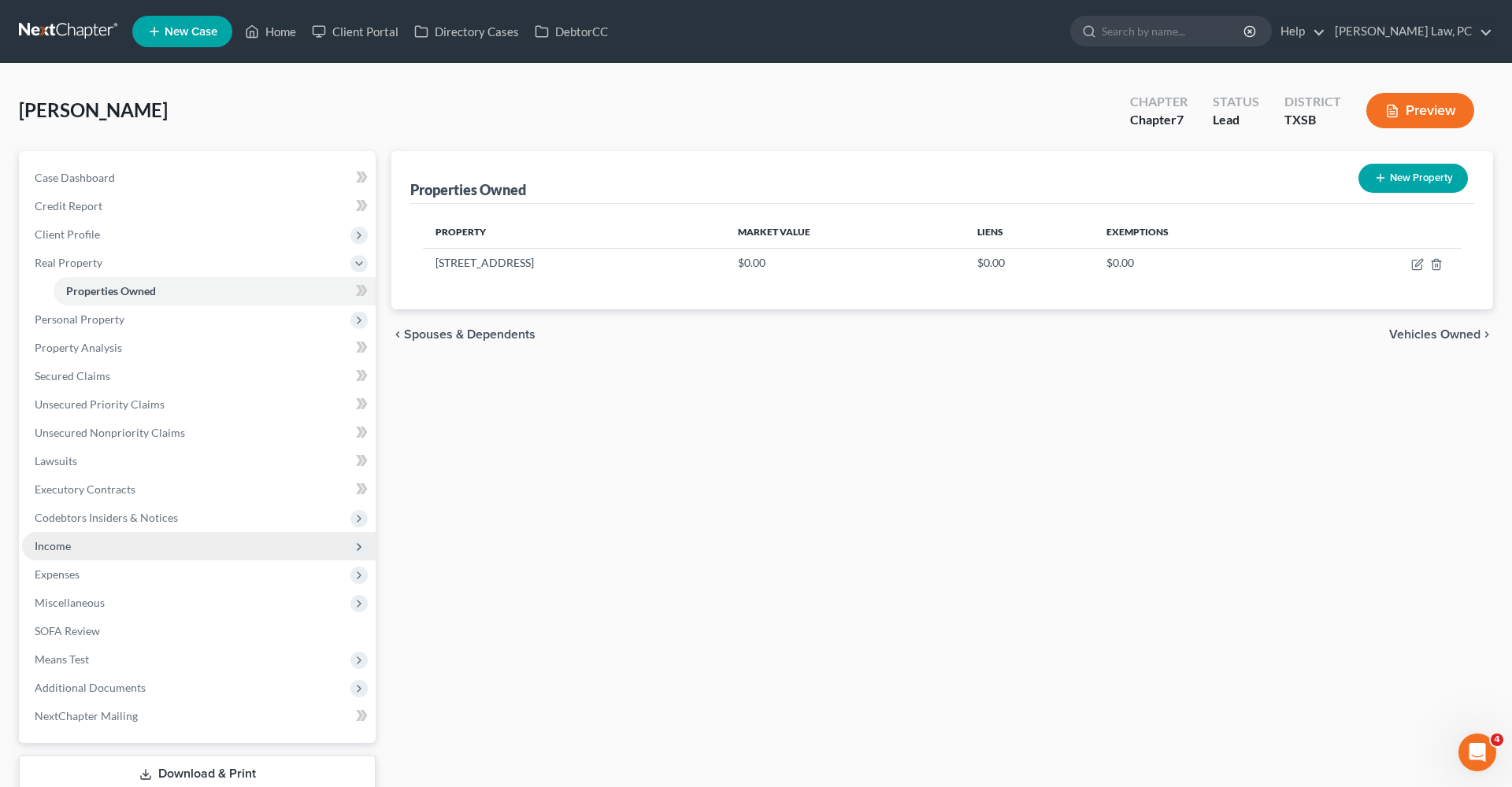
click at [63, 548] on span "Income" at bounding box center [52, 546] width 36 height 14
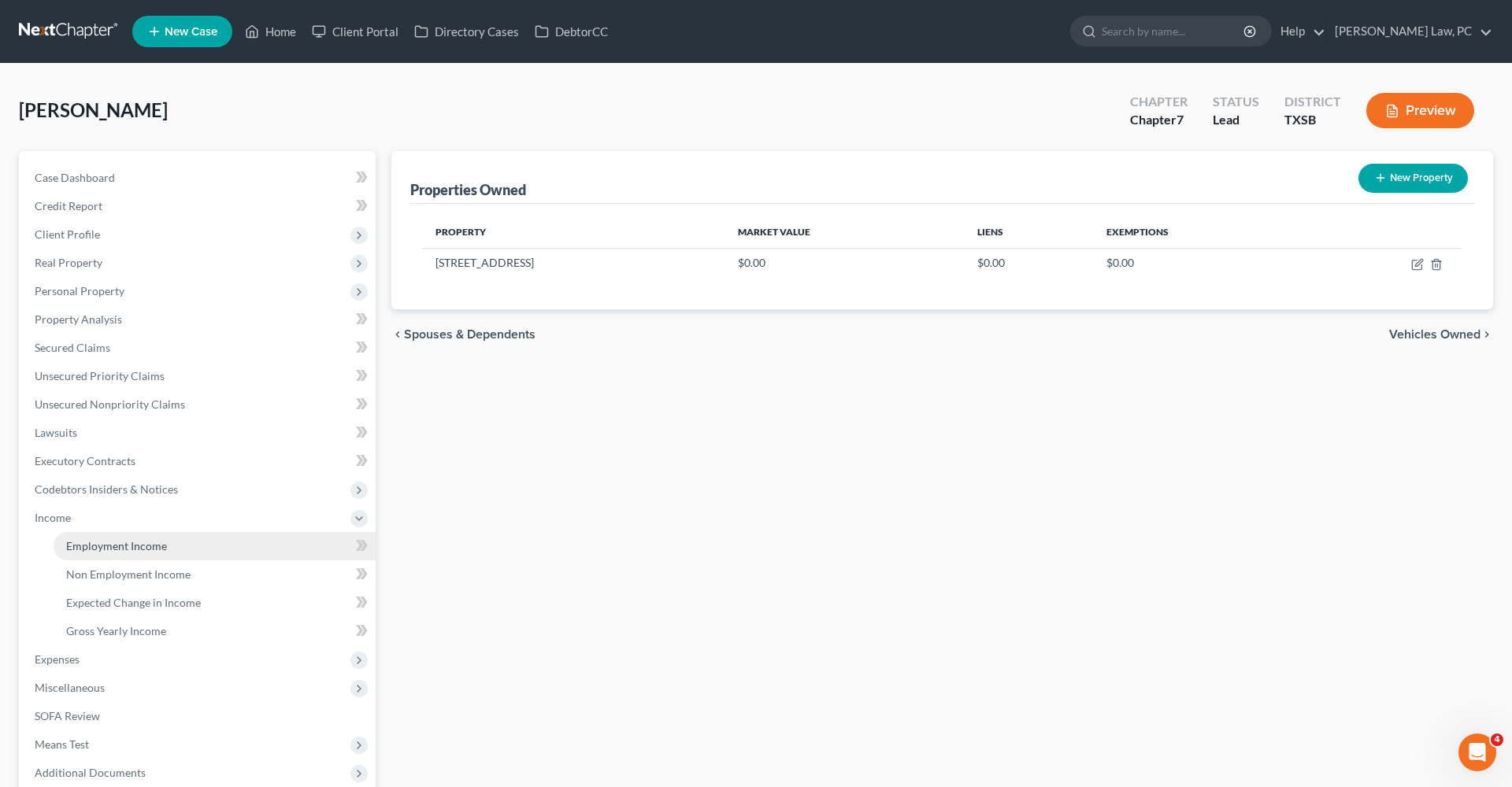
click at [96, 554] on link "Employment Income" at bounding box center [214, 546] width 322 height 29
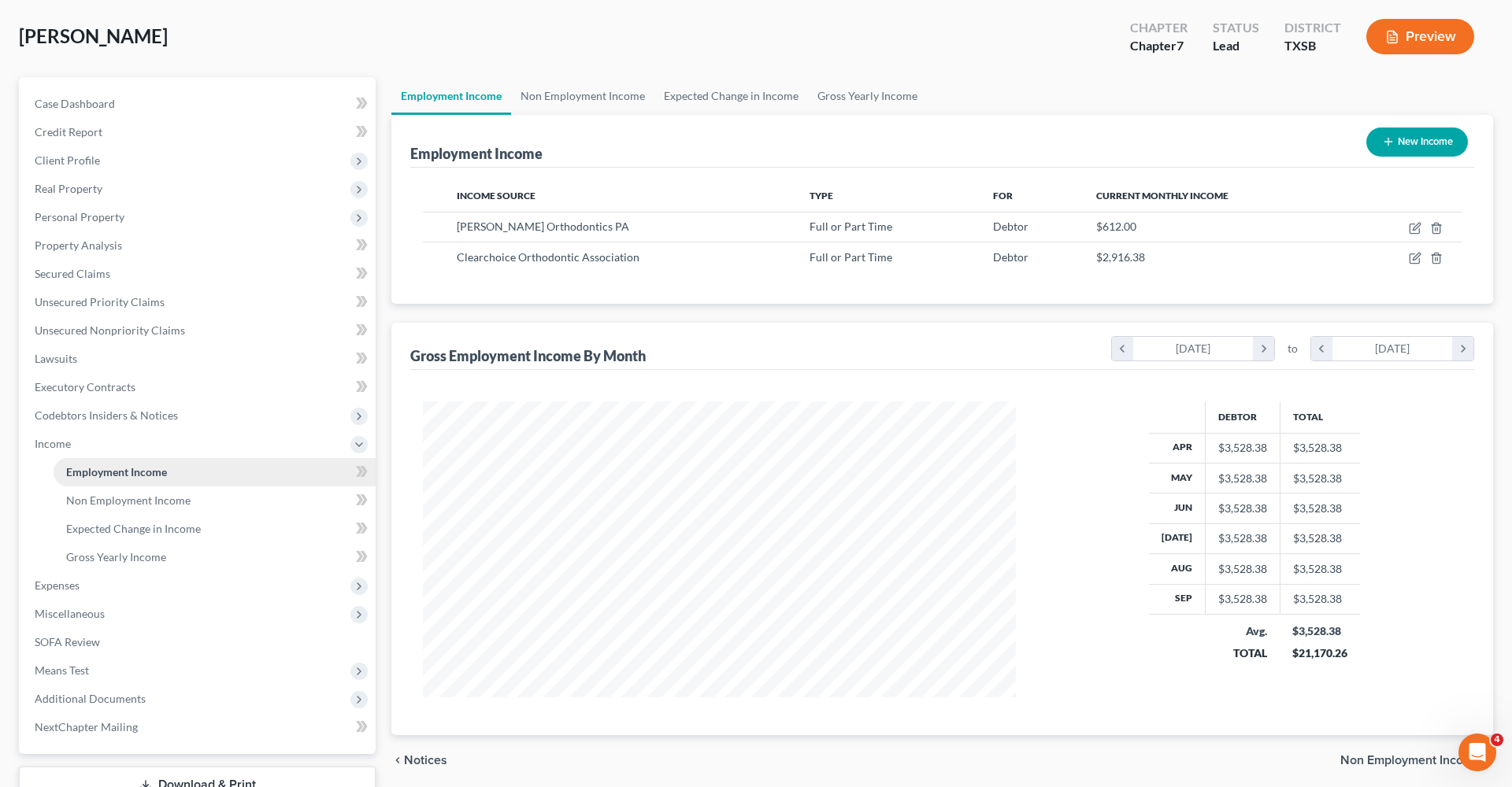
scroll to position [33, 0]
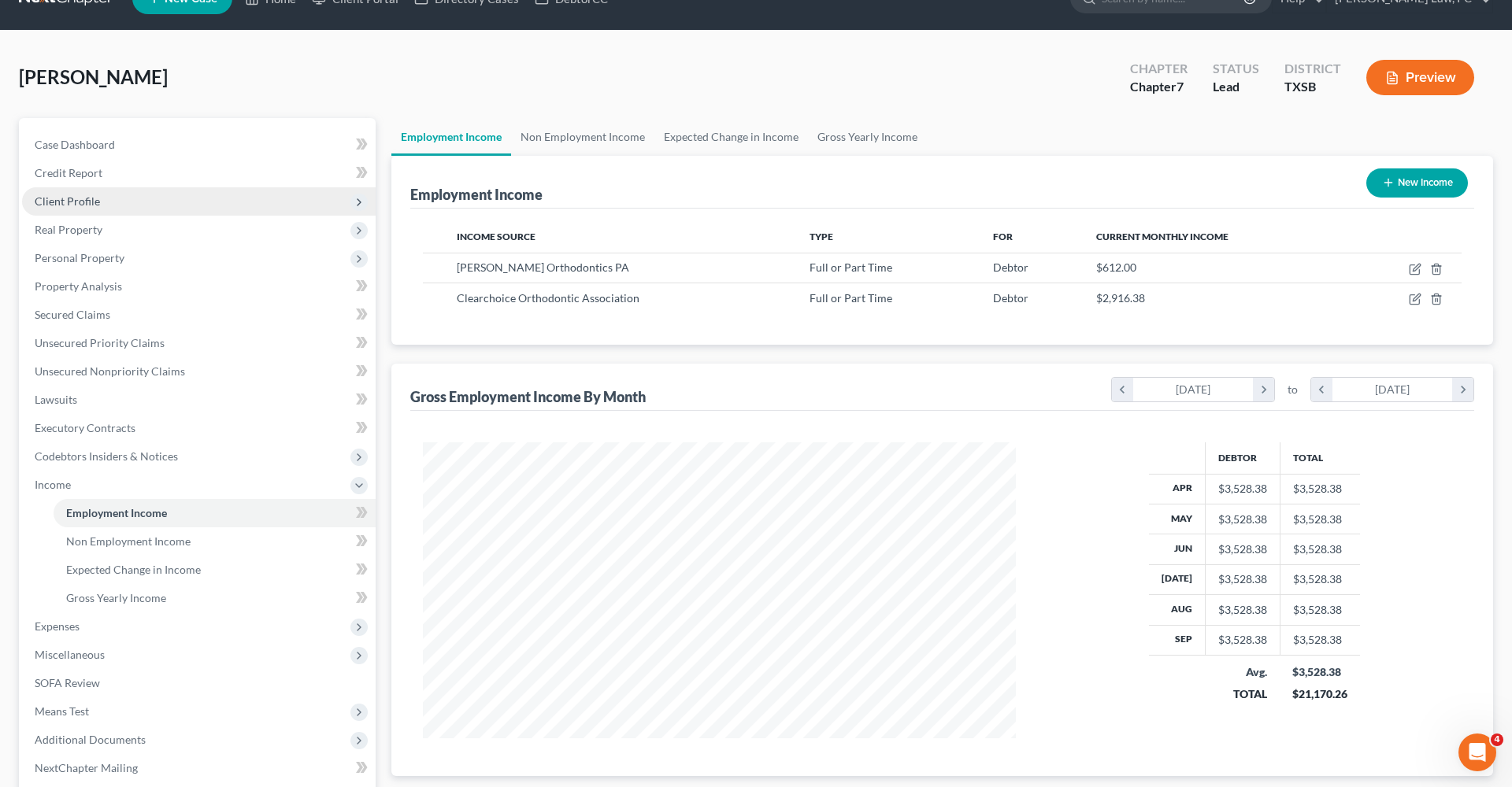
click at [47, 202] on span "Client Profile" at bounding box center [67, 201] width 65 height 14
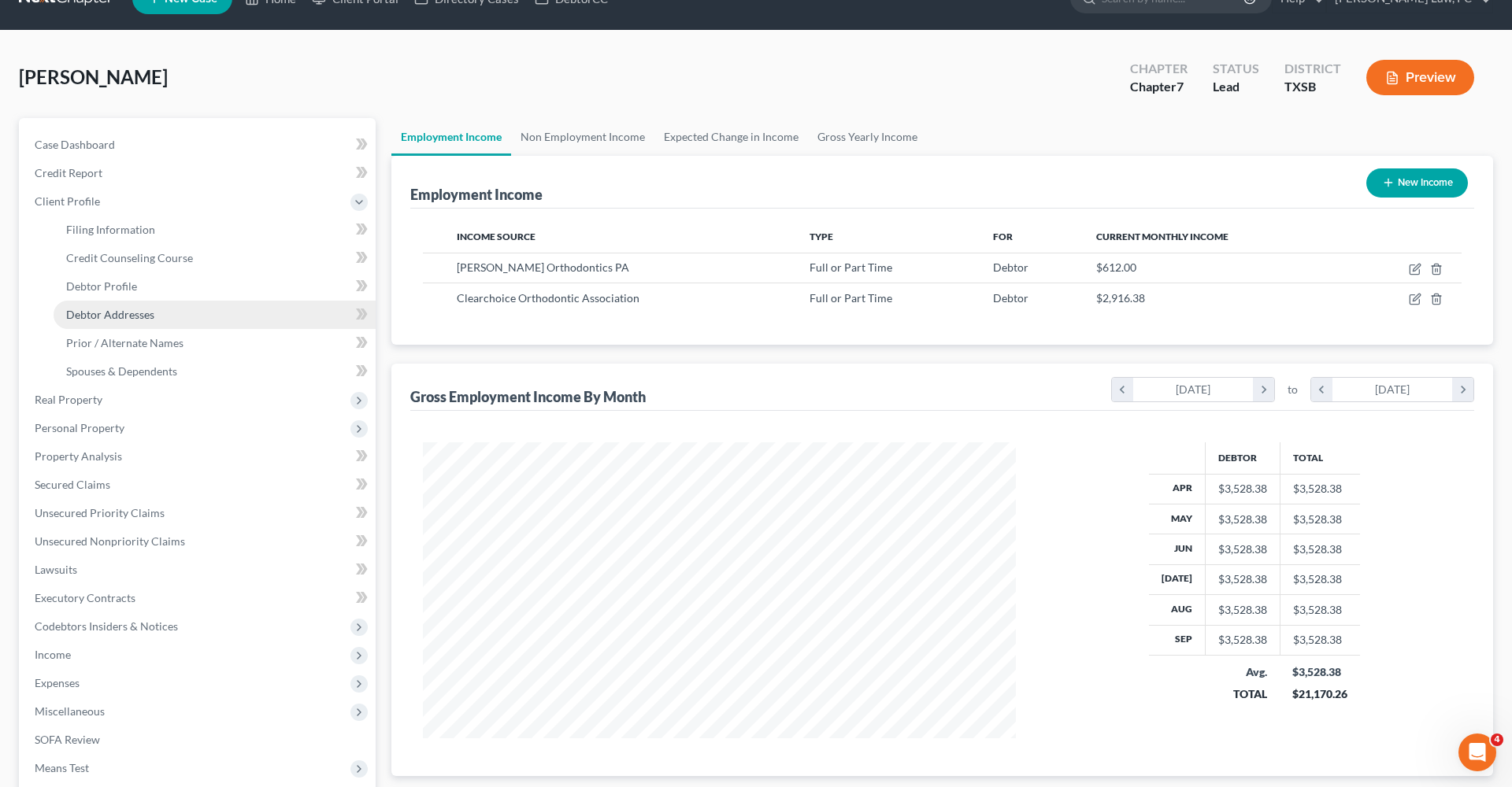
click at [107, 314] on span "Debtor Addresses" at bounding box center [110, 314] width 88 height 14
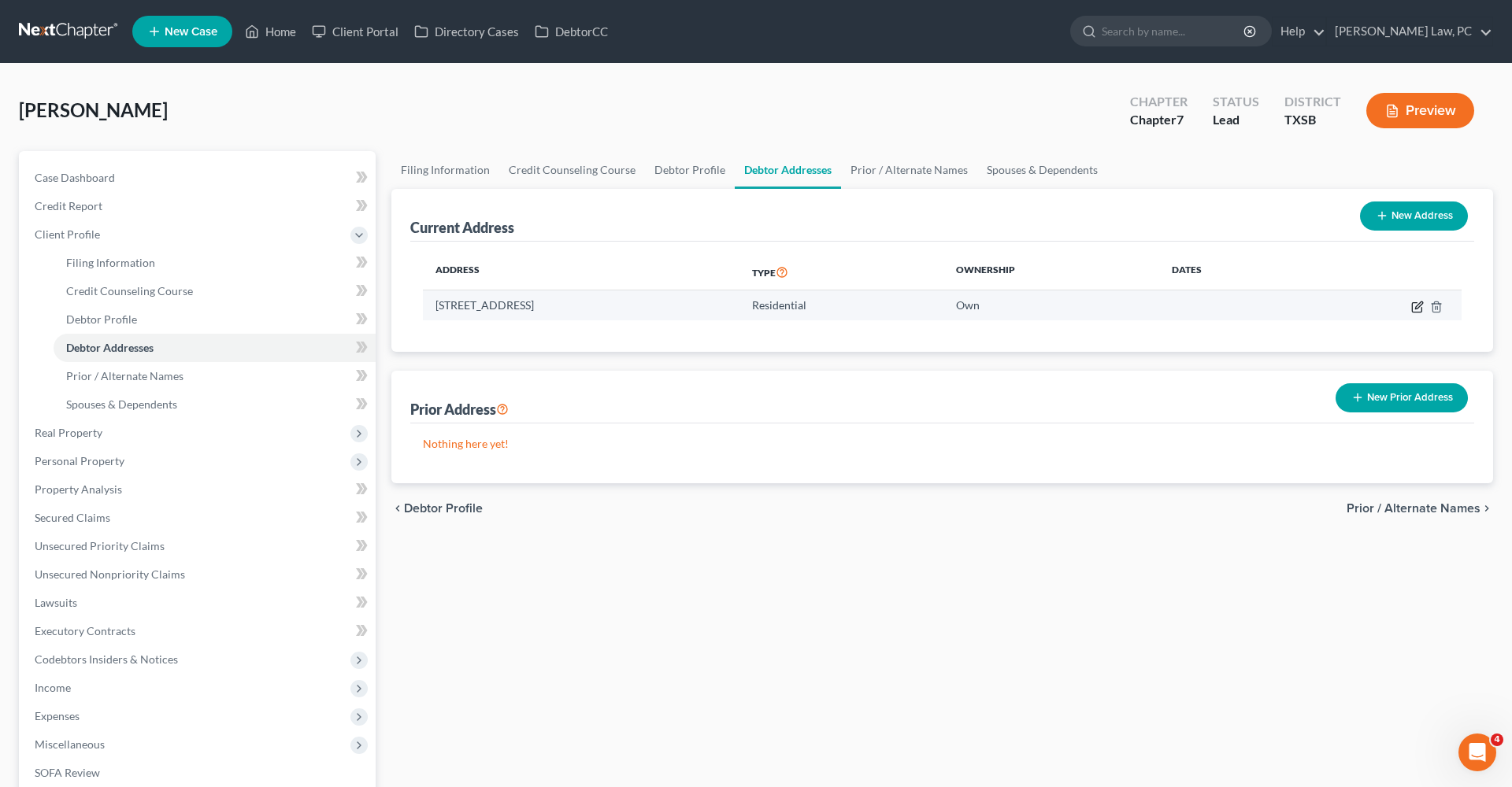
click at [1415, 303] on icon "button" at bounding box center [1417, 307] width 13 height 13
select select "45"
select select "100"
select select "0"
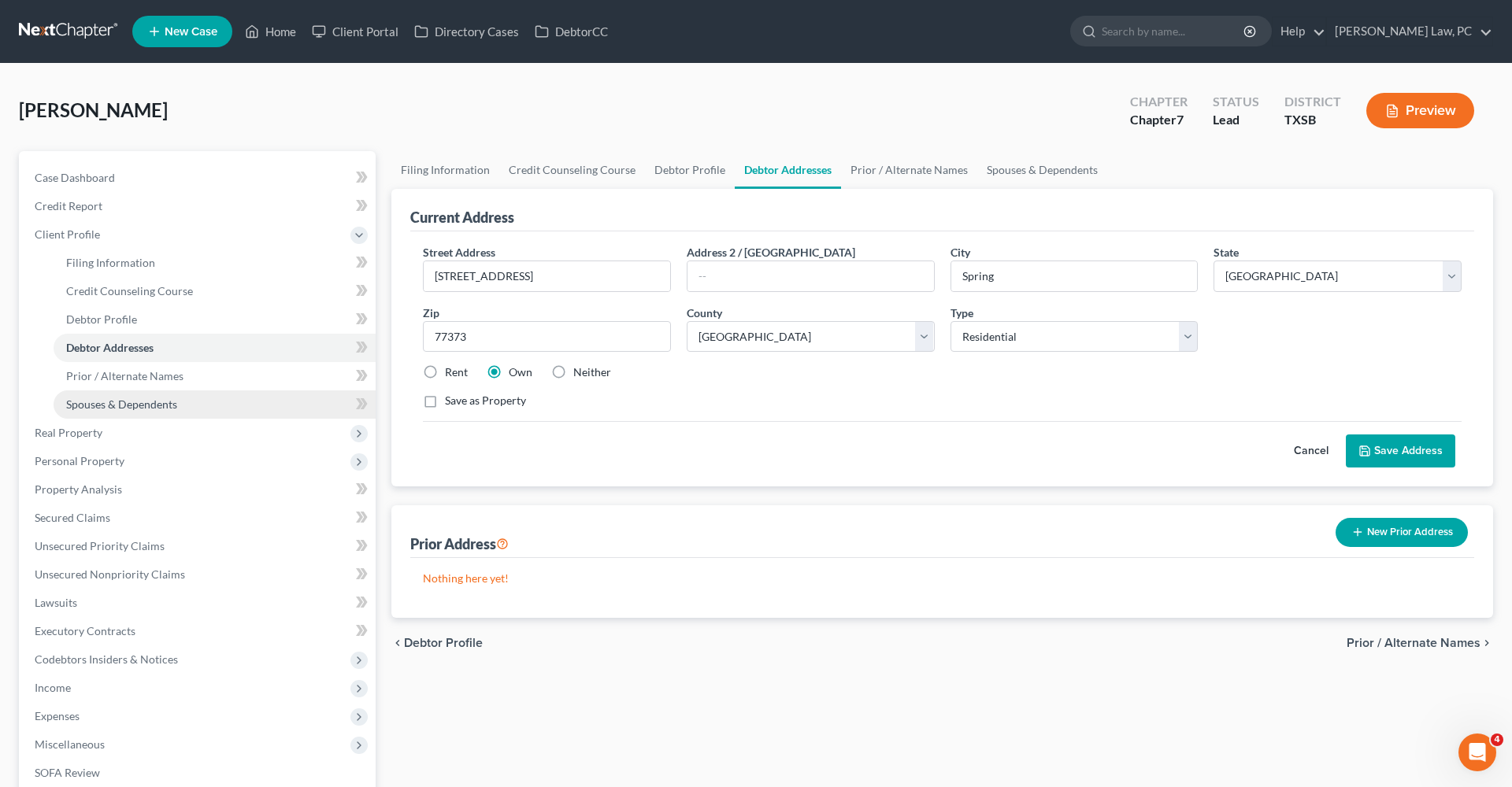
click at [139, 404] on span "Spouses & Dependents" at bounding box center [121, 404] width 111 height 14
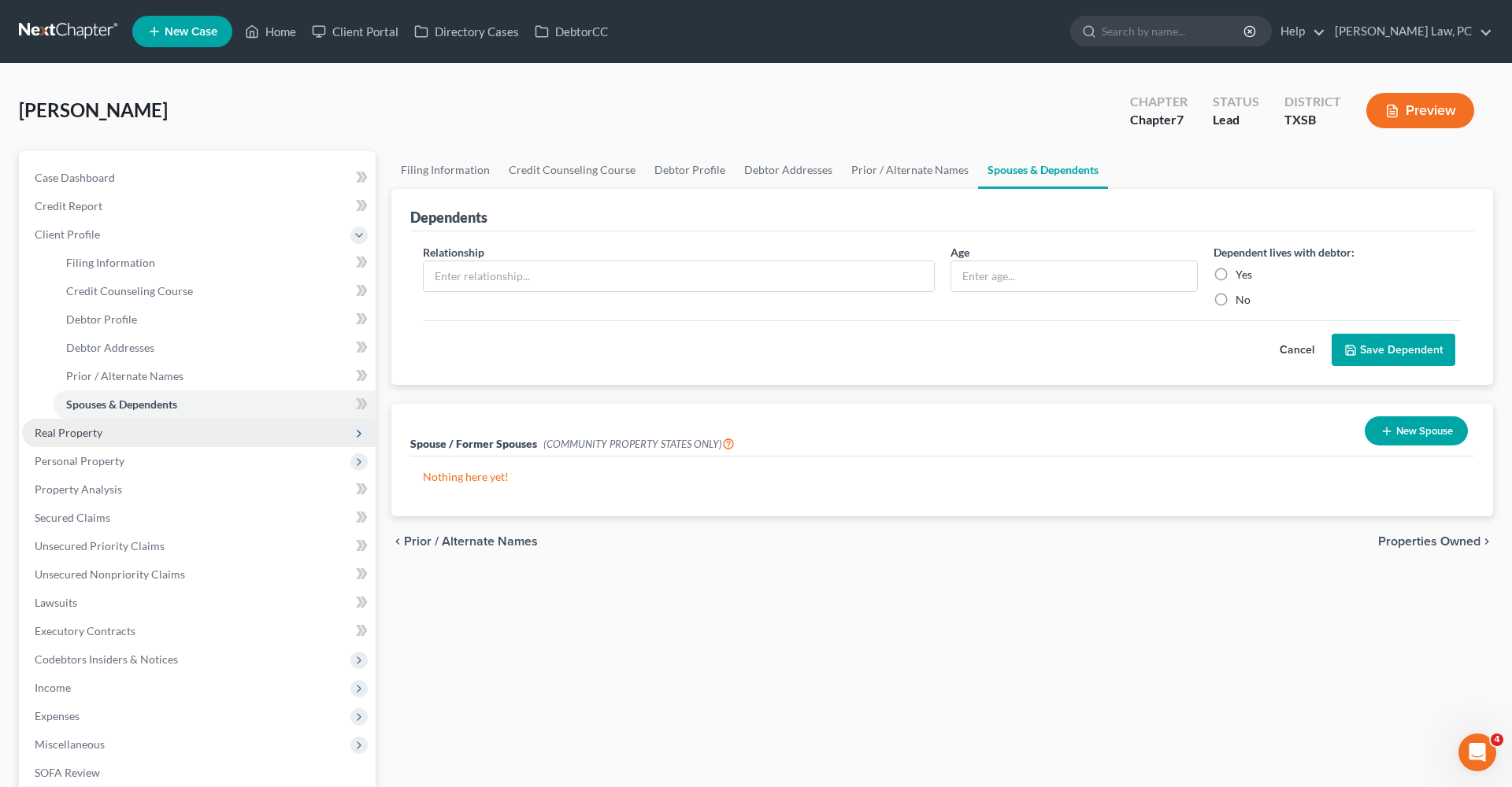
click at [67, 430] on span "Real Property" at bounding box center [68, 433] width 68 height 14
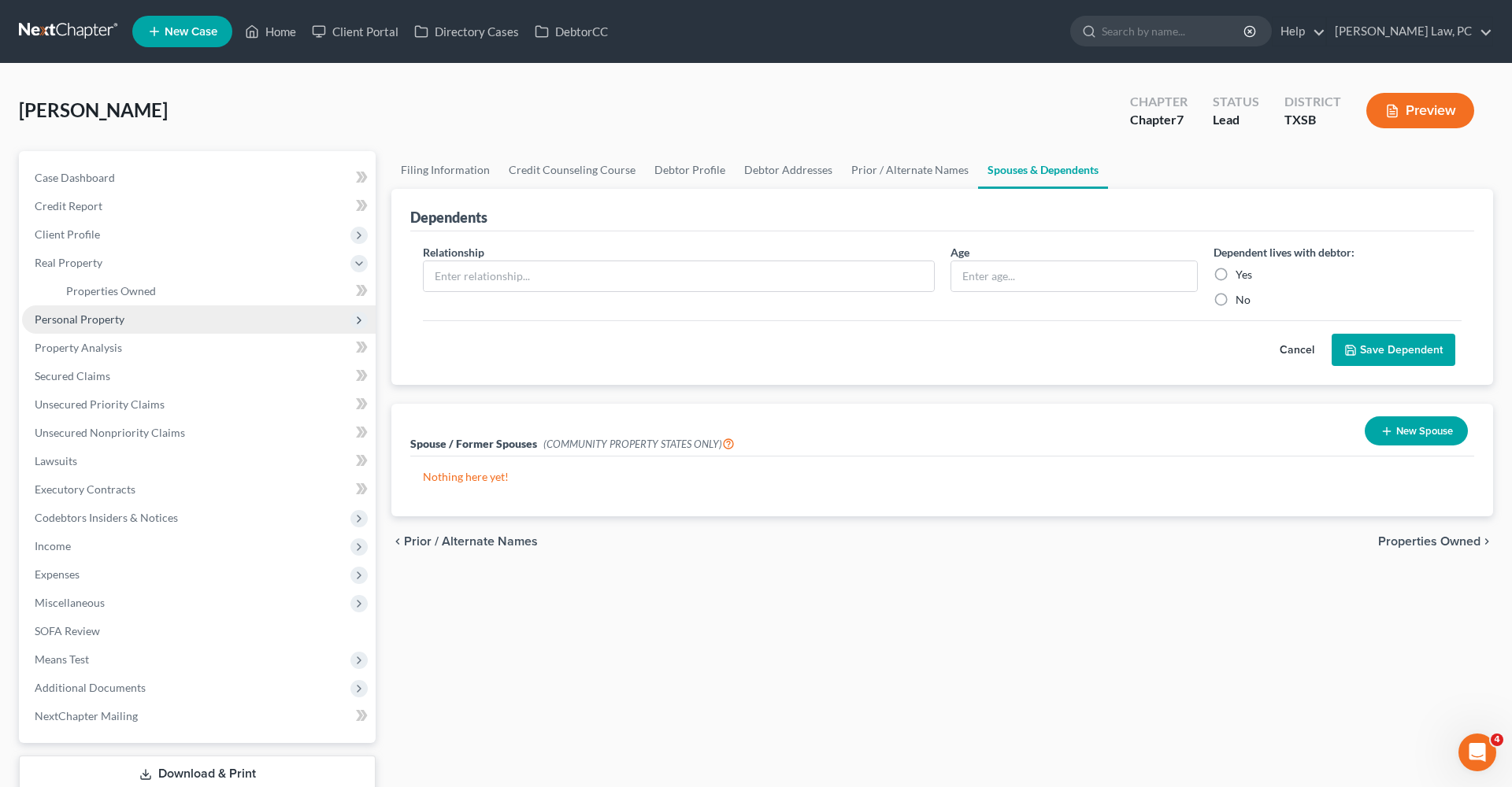
click at [131, 305] on span "Personal Property" at bounding box center [199, 320] width 353 height 29
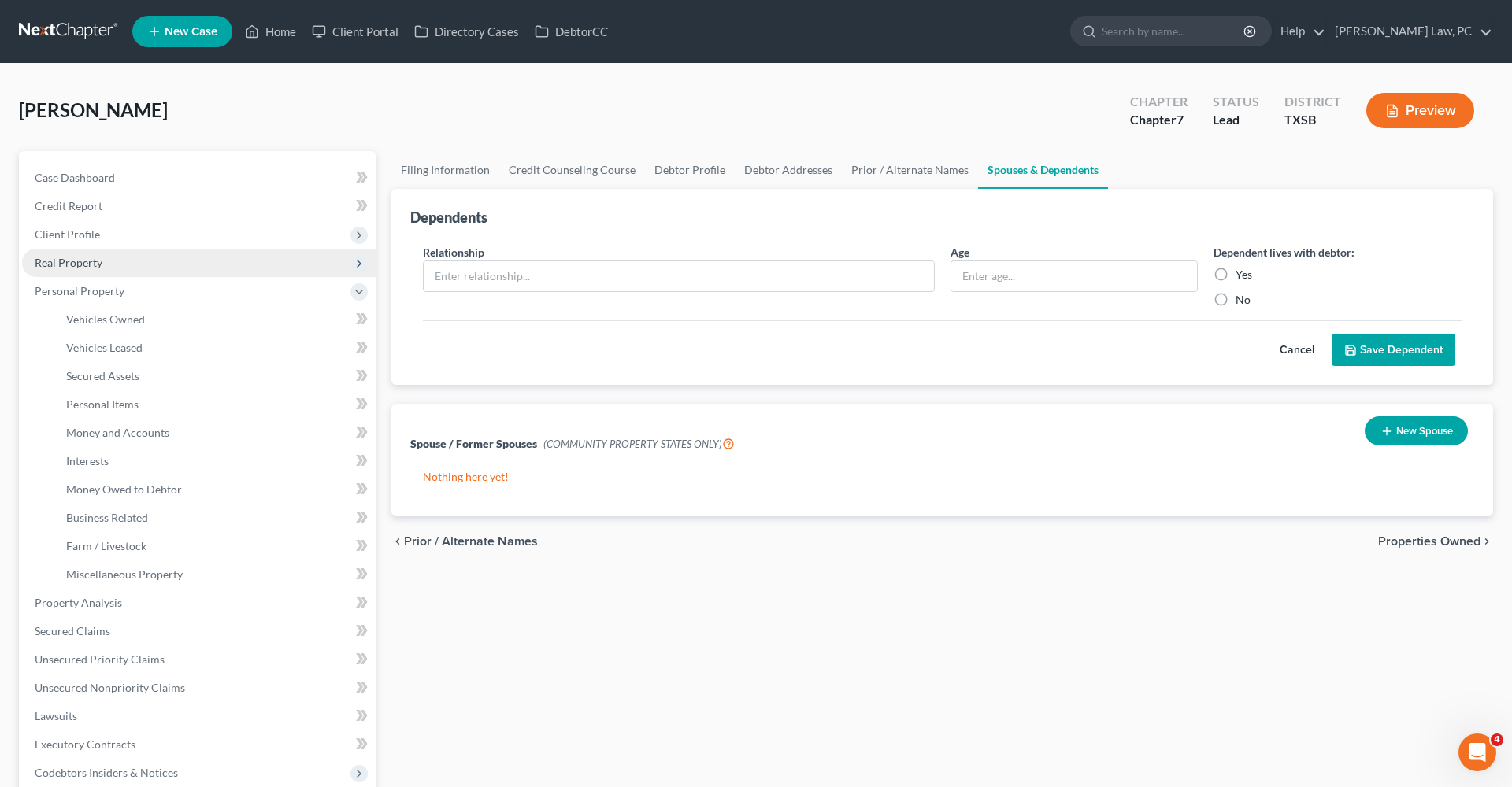
click at [90, 266] on span "Real Property" at bounding box center [68, 263] width 68 height 14
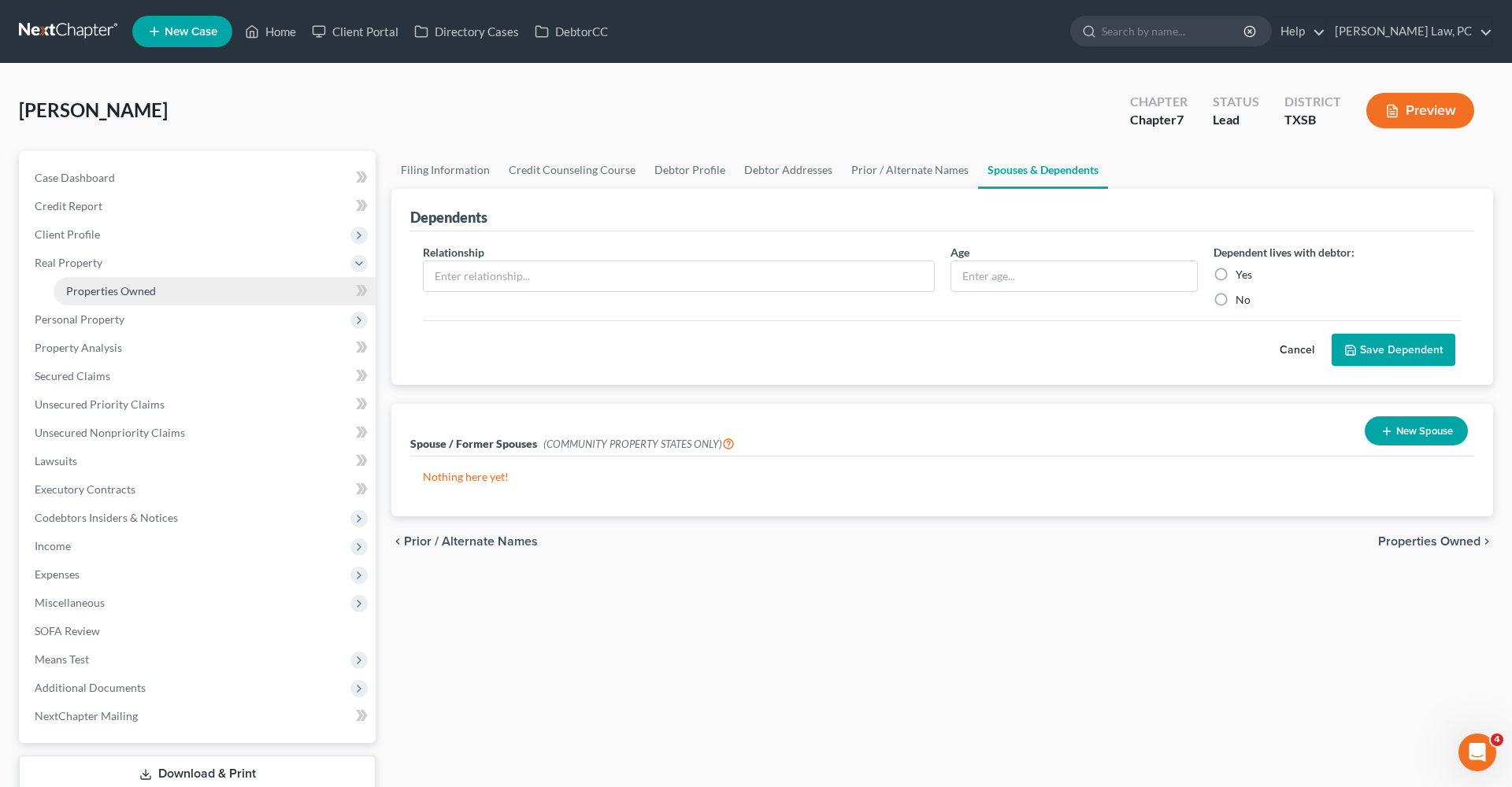
click at [126, 290] on span "Properties Owned" at bounding box center [111, 291] width 90 height 14
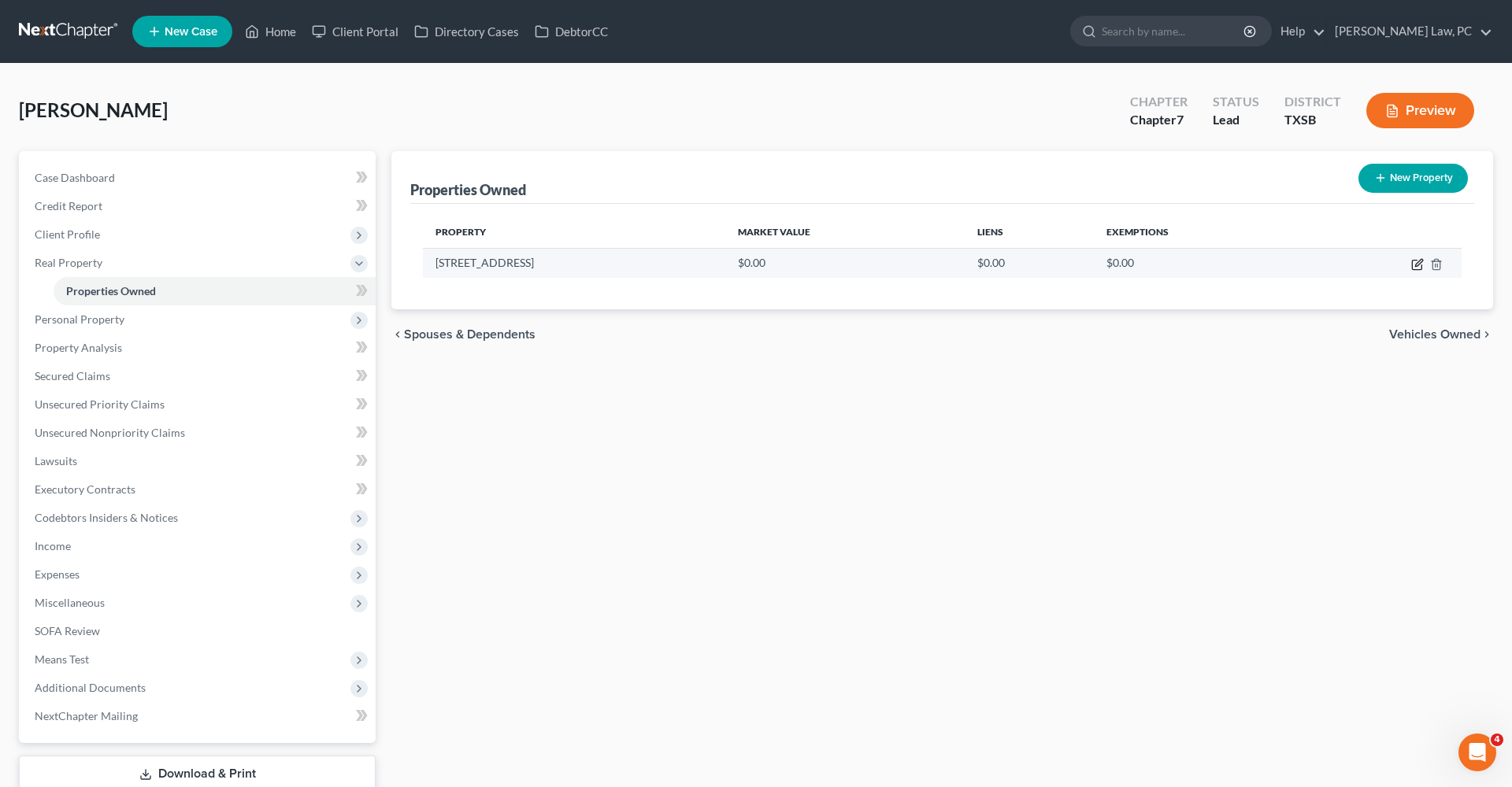
click at [1420, 265] on icon "button" at bounding box center [1417, 264] width 13 height 13
select select "45"
select select "100"
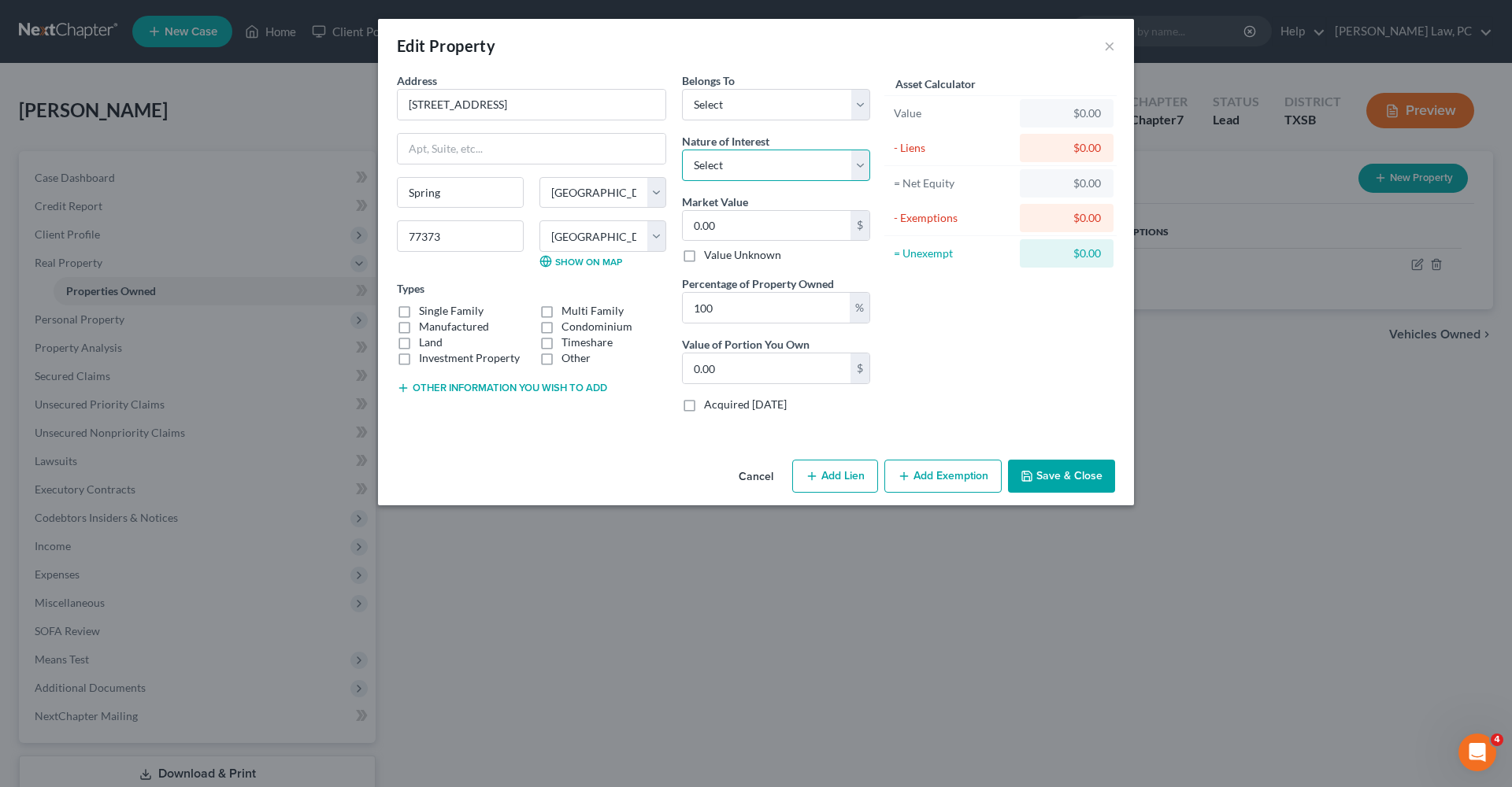
select select "0"
click at [432, 317] on label "Single Family" at bounding box center [451, 310] width 64 height 16
click at [432, 314] on input "Single Family" at bounding box center [430, 308] width 10 height 10
checkbox input "true"
drag, startPoint x: 743, startPoint y: 221, endPoint x: 652, endPoint y: 221, distance: 91.0
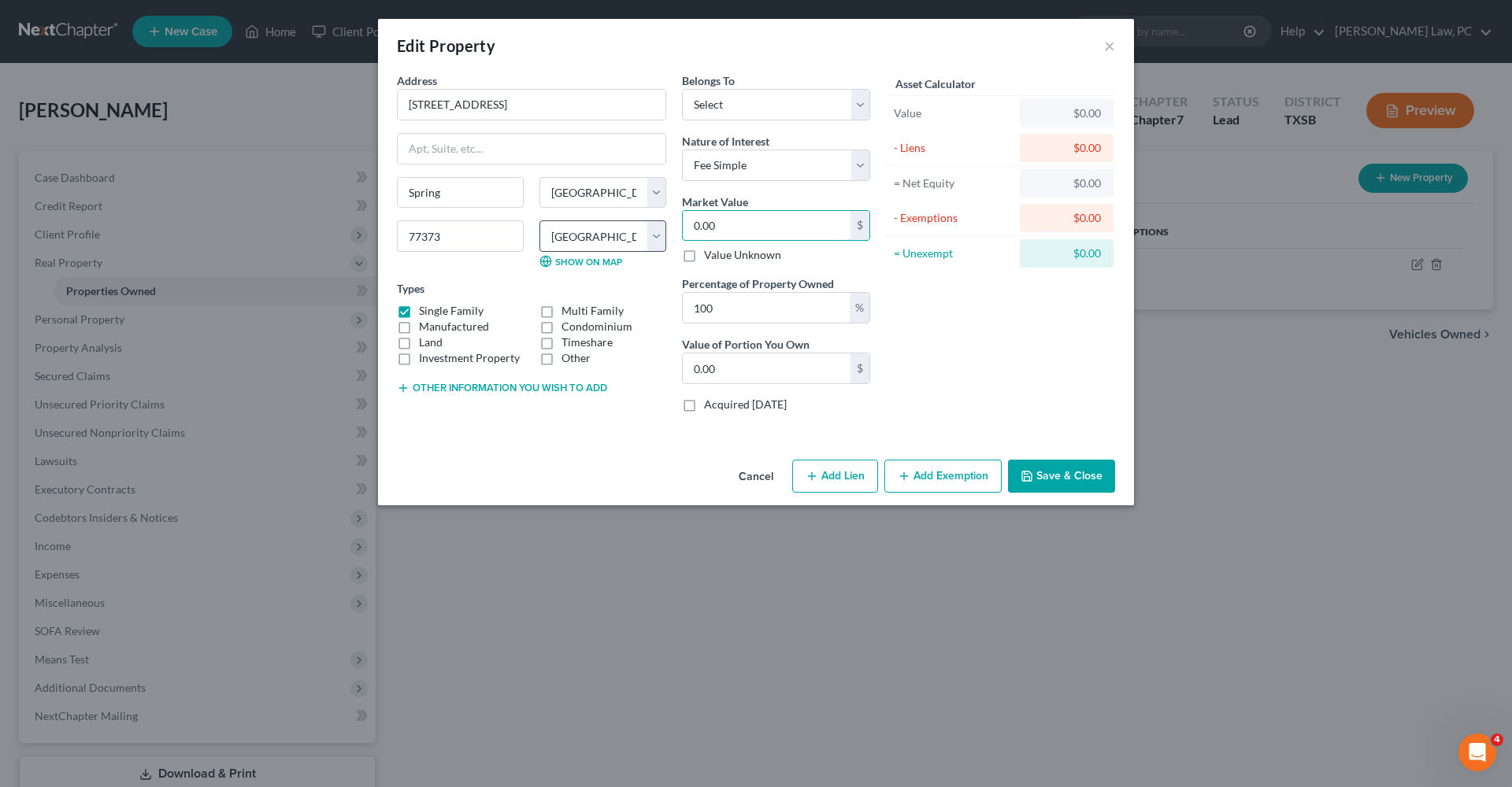
click at [652, 221] on div "Address * 6510 Brookgate Dr Spring State AL AK AR AZ CA CO CT DE DC FL GA GU HI…" at bounding box center [633, 249] width 489 height 353
paste input "$200,263"
type input "$200,263"
type input "200,263.00"
type input "$200,263"
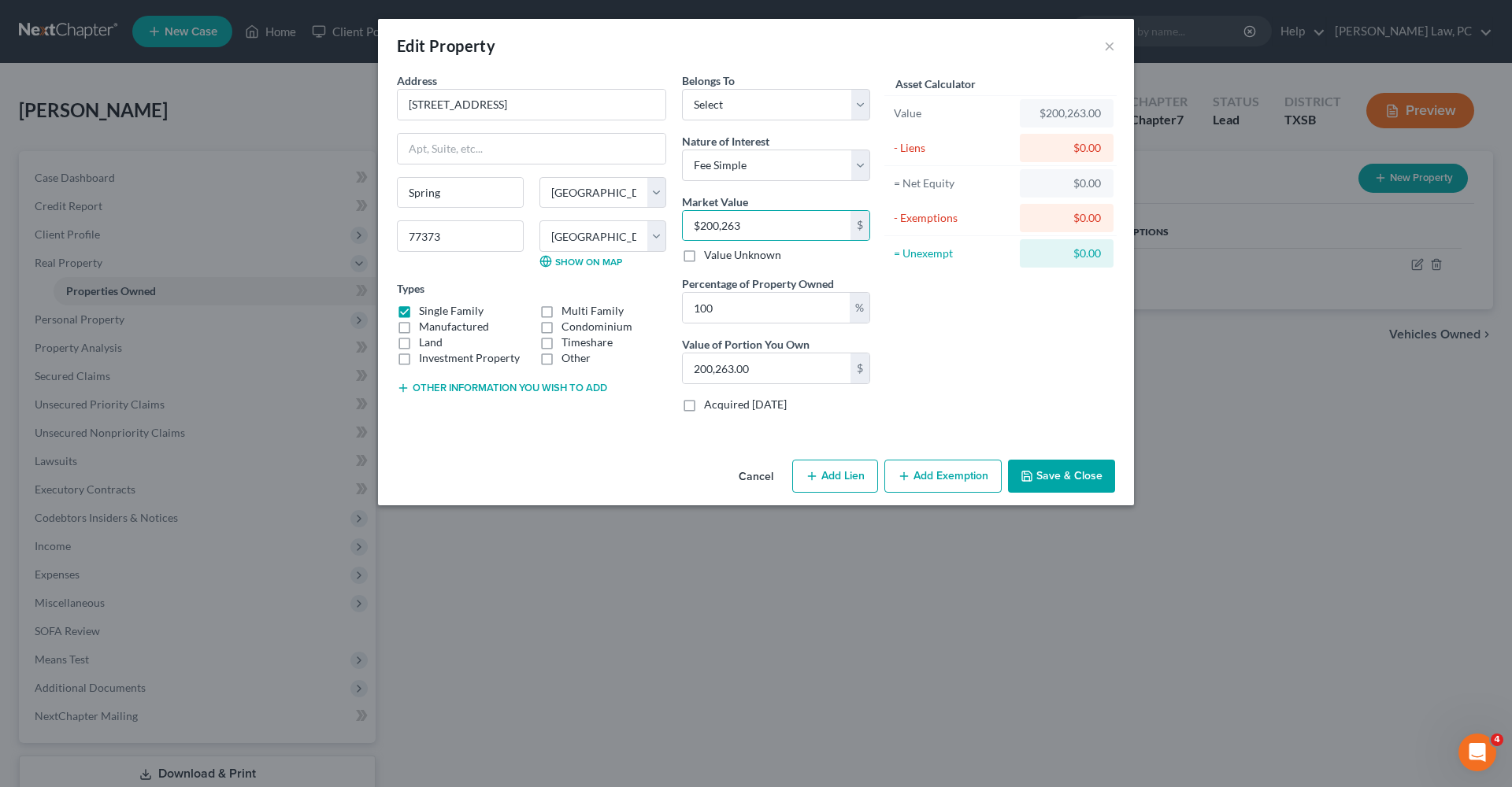
click at [967, 333] on div "Asset Calculator Value $200,263.00 - Liens $0.00 = Net Equity $0.00 - Exemption…" at bounding box center [1000, 249] width 245 height 353
select select "0"
click at [1044, 478] on button "Save & Close" at bounding box center [1061, 476] width 107 height 33
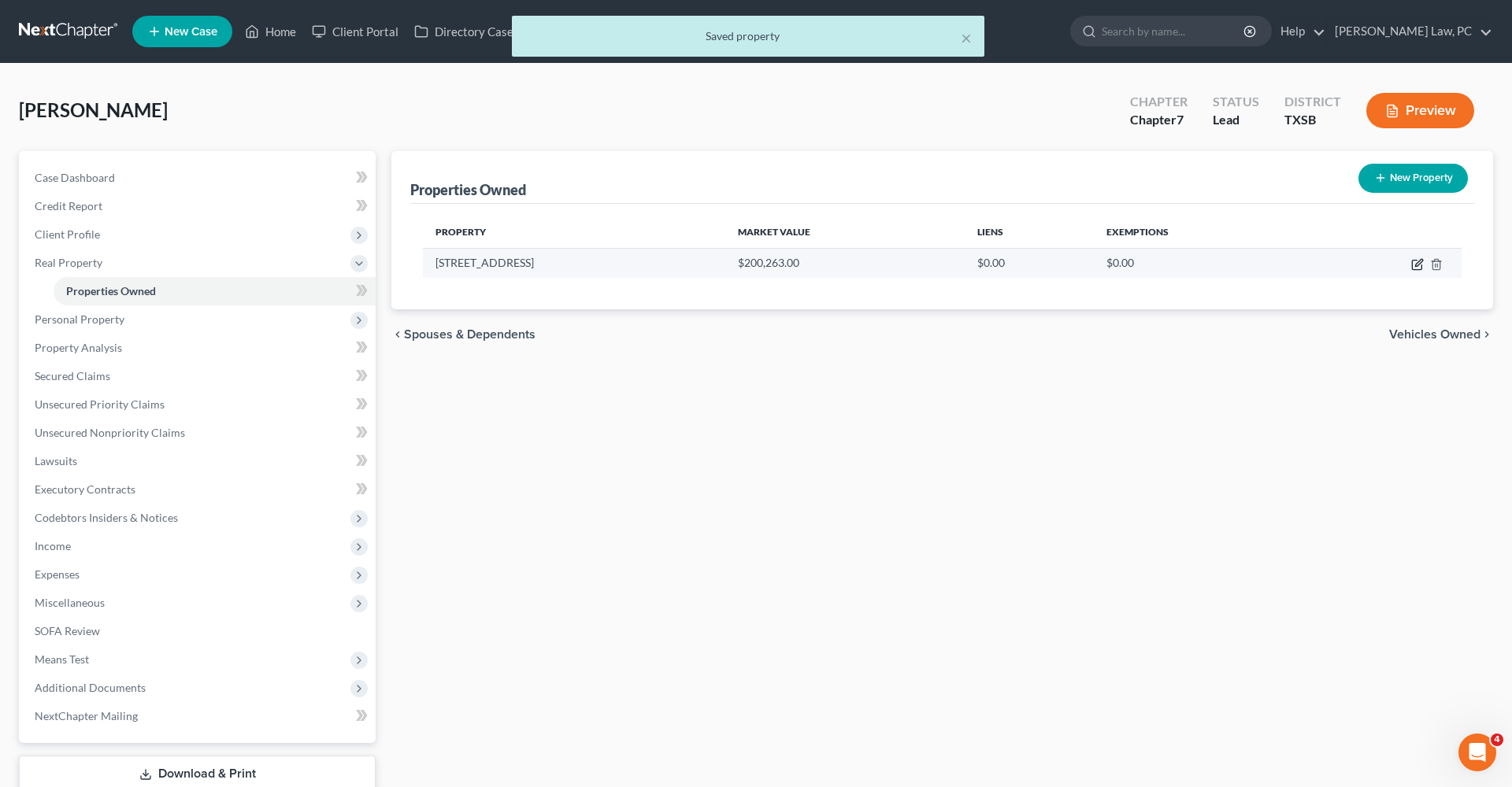
click at [1411, 265] on icon "button" at bounding box center [1417, 264] width 13 height 13
select select "45"
select select "100"
select select "0"
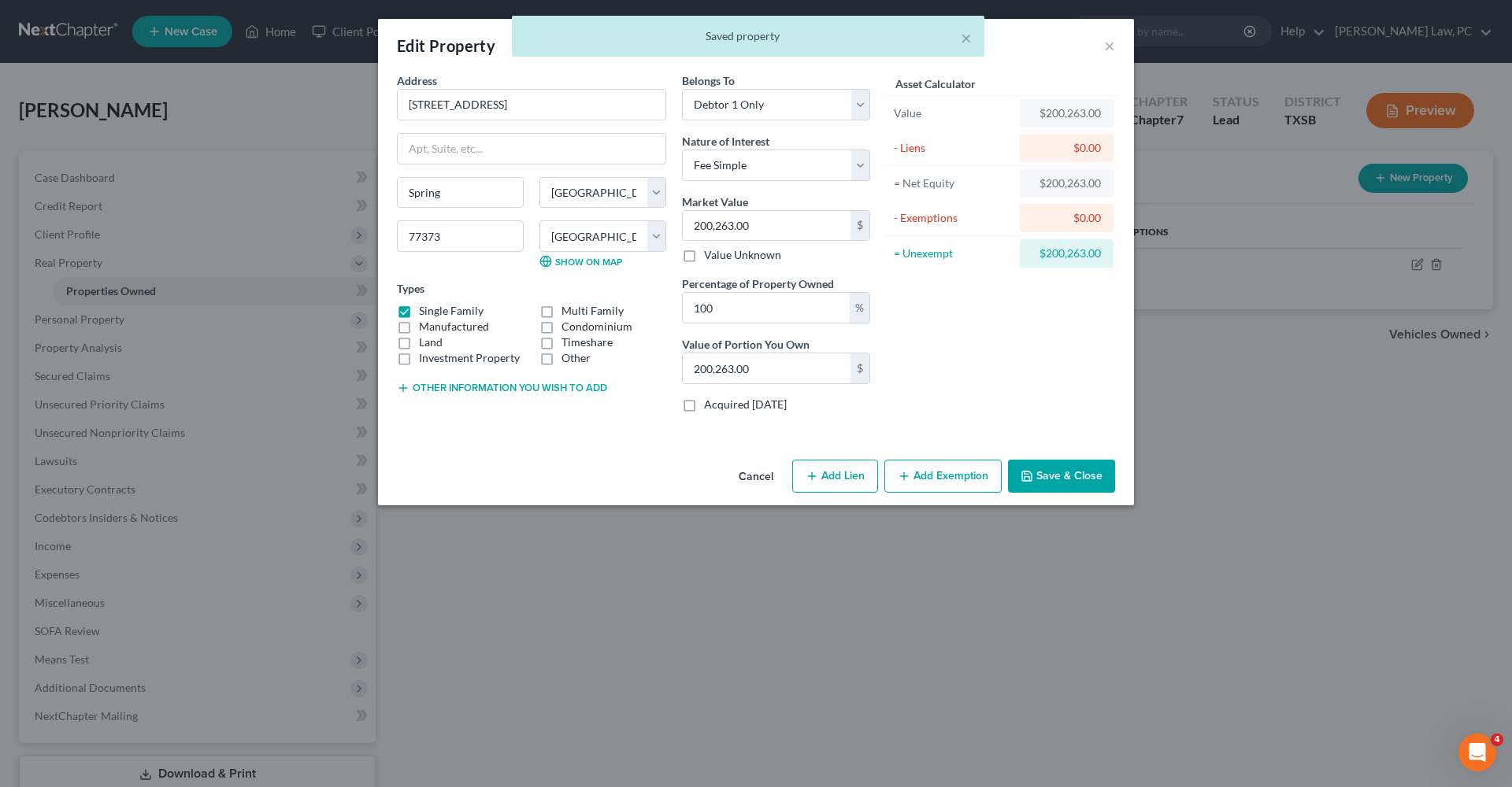
click at [1108, 47] on div "× Saved property" at bounding box center [748, 41] width 1512 height 49
click at [1109, 48] on div "× Saved property" at bounding box center [748, 41] width 1512 height 49
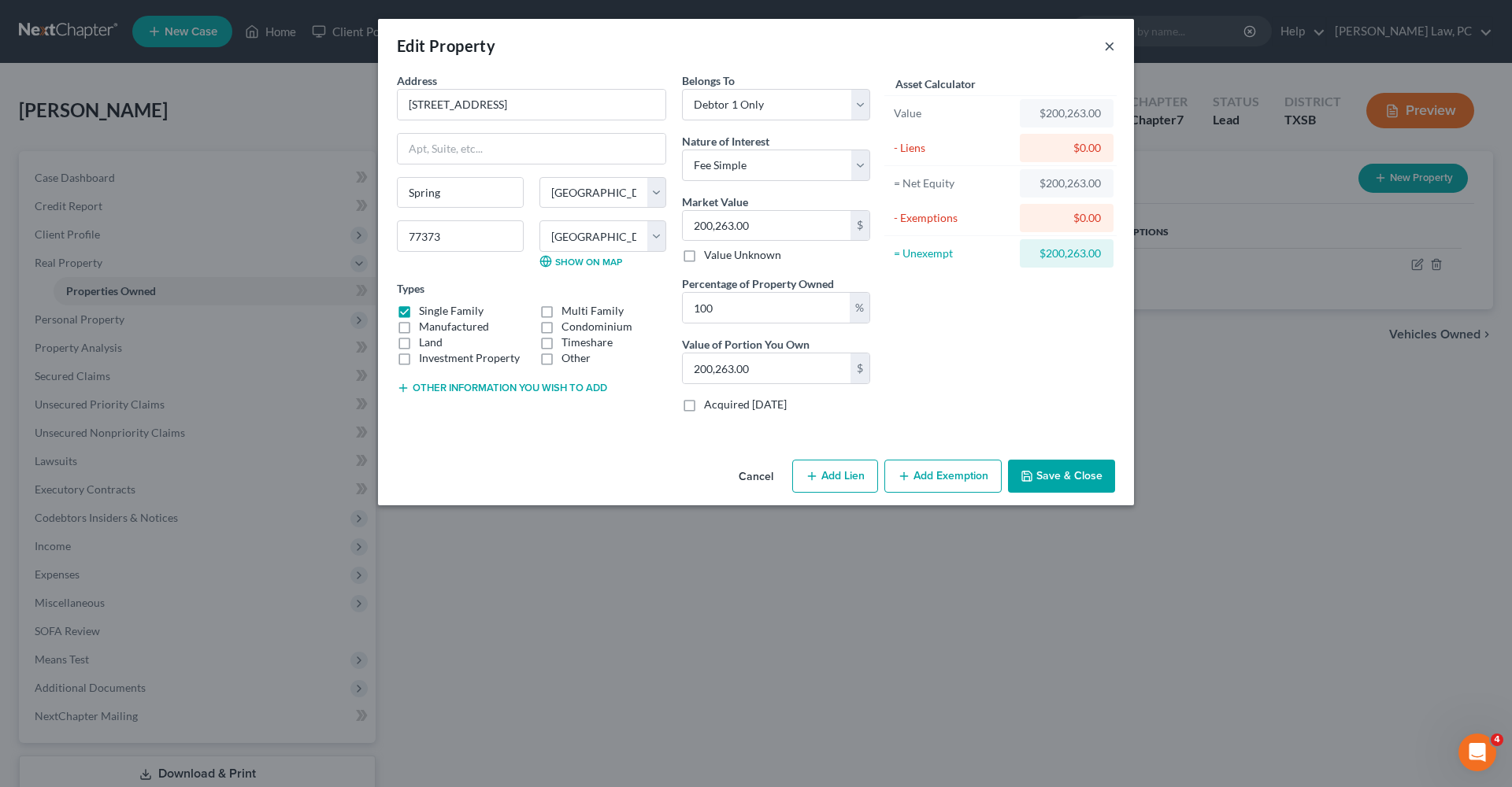
click at [1109, 44] on button "×" at bounding box center [1109, 46] width 11 height 19
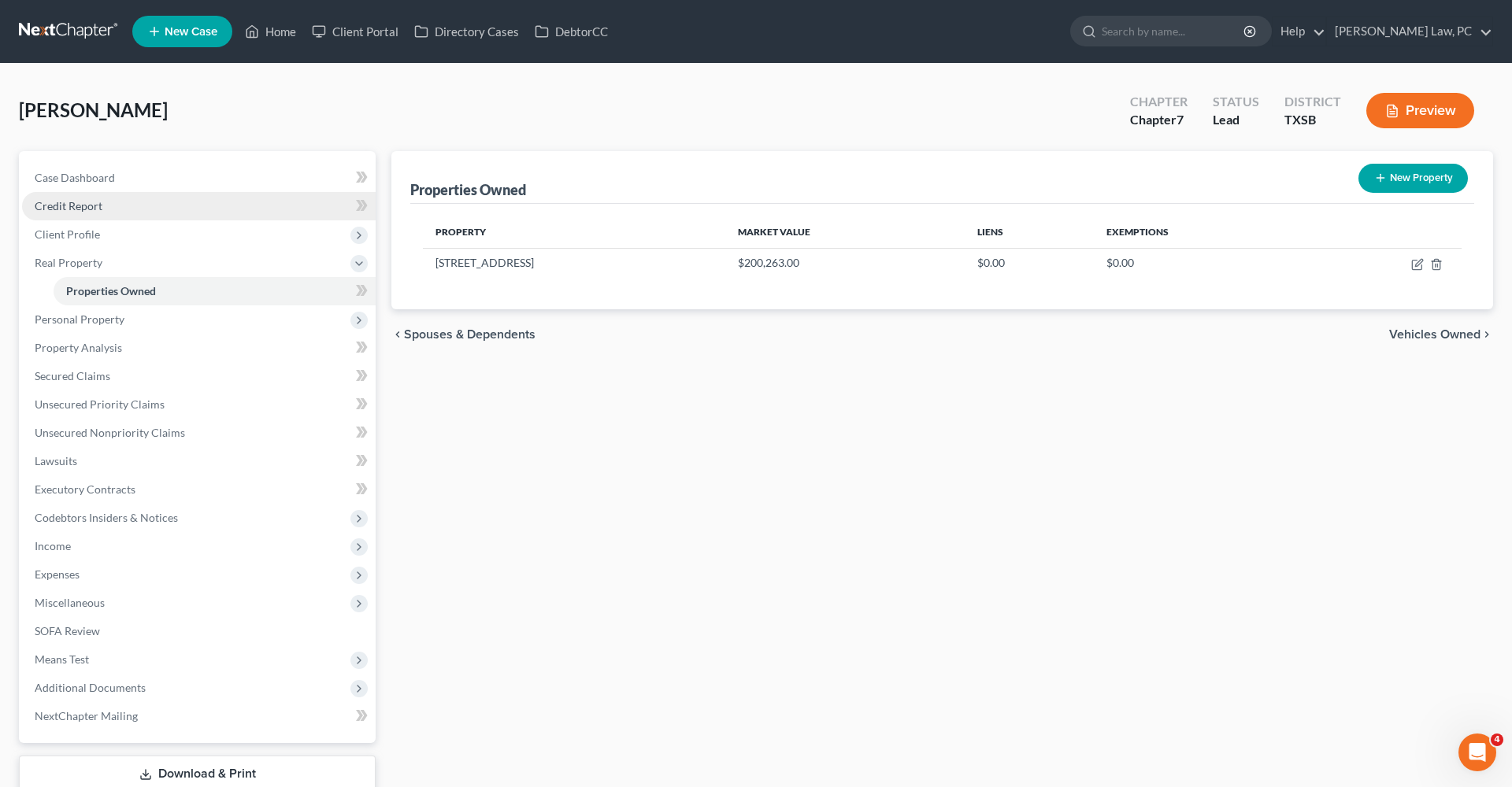
click at [56, 210] on span "Credit Report" at bounding box center [68, 206] width 68 height 14
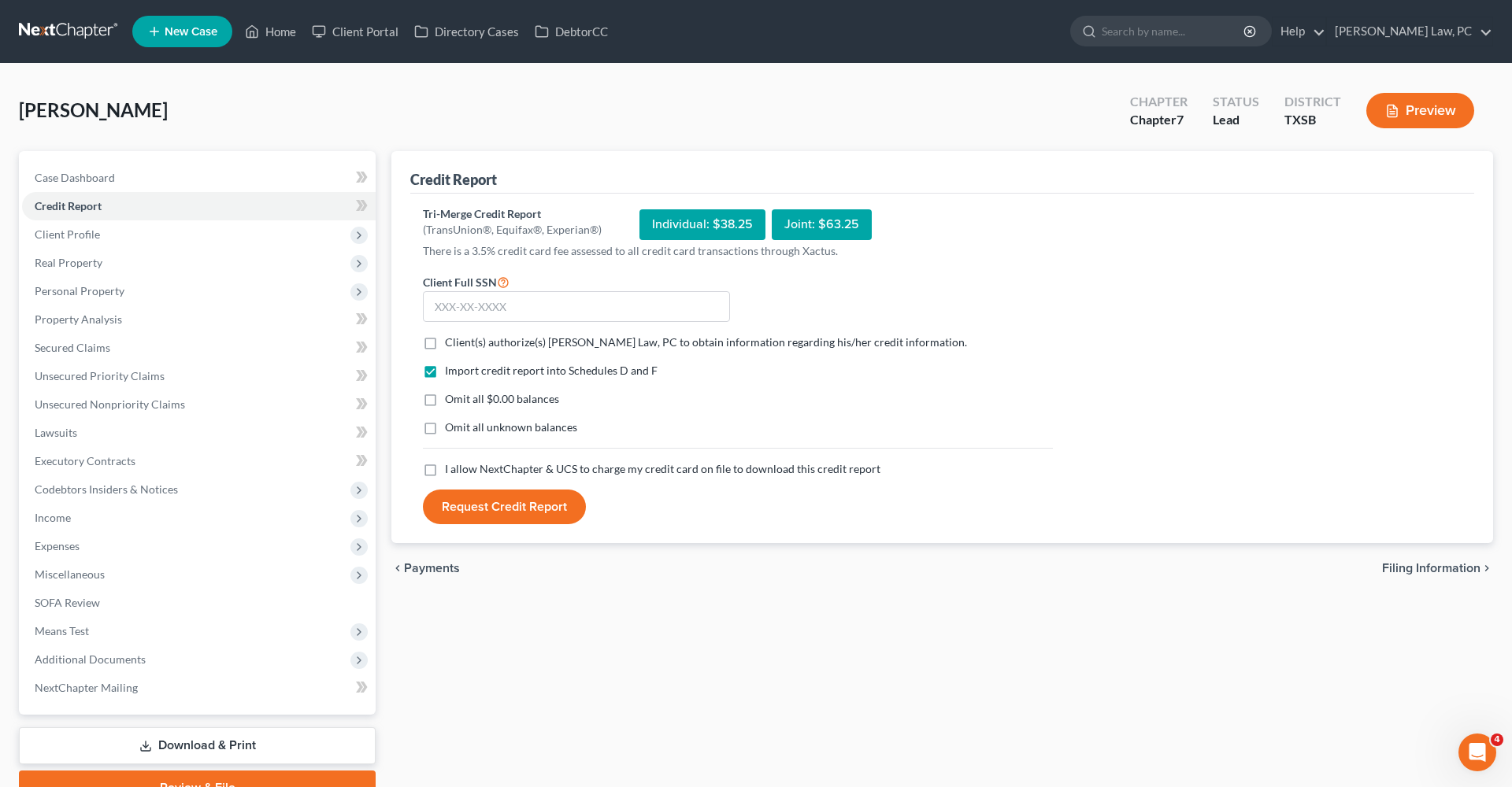
click at [445, 347] on label "Client(s) authorize(s) Hooman Khoshnood Law, PC to obtain information regarding…" at bounding box center [705, 342] width 522 height 16
click at [452, 345] on input "Client(s) authorize(s) Hooman Khoshnood Law, PC to obtain information regarding…" at bounding box center [457, 340] width 10 height 10
checkbox input "true"
click at [445, 473] on label "I allow NextChapter & UCS to charge my credit card on file to download this cre…" at bounding box center [662, 469] width 436 height 16
click at [452, 472] on input "I allow NextChapter & UCS to charge my credit card on file to download this cre…" at bounding box center [457, 467] width 10 height 10
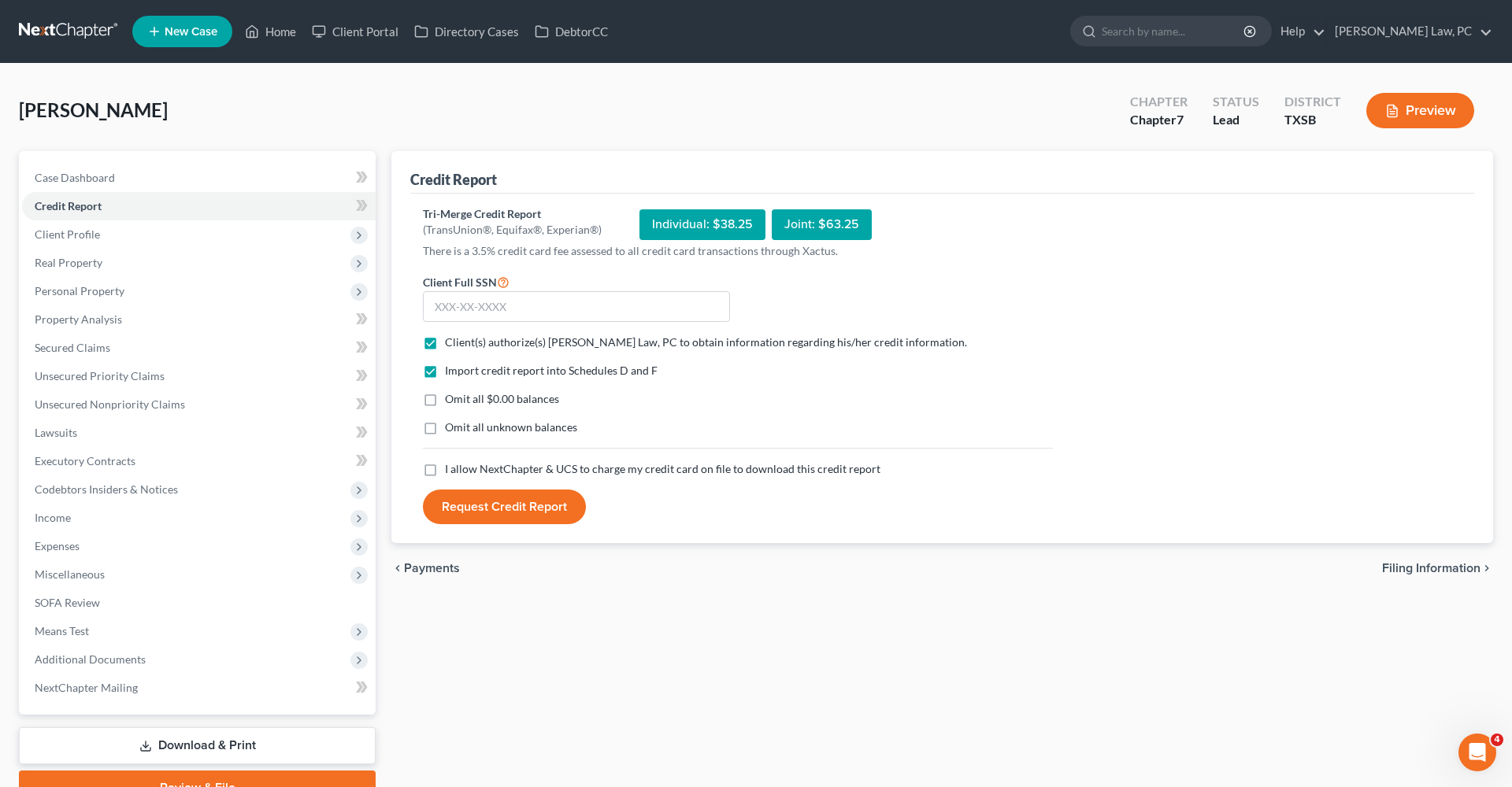
checkbox input "true"
click at [499, 309] on input "text" at bounding box center [576, 307] width 307 height 31
click at [446, 301] on input "text" at bounding box center [576, 307] width 307 height 31
type input "456-23-2534"
click at [497, 505] on button "Request Credit Report" at bounding box center [504, 506] width 163 height 35
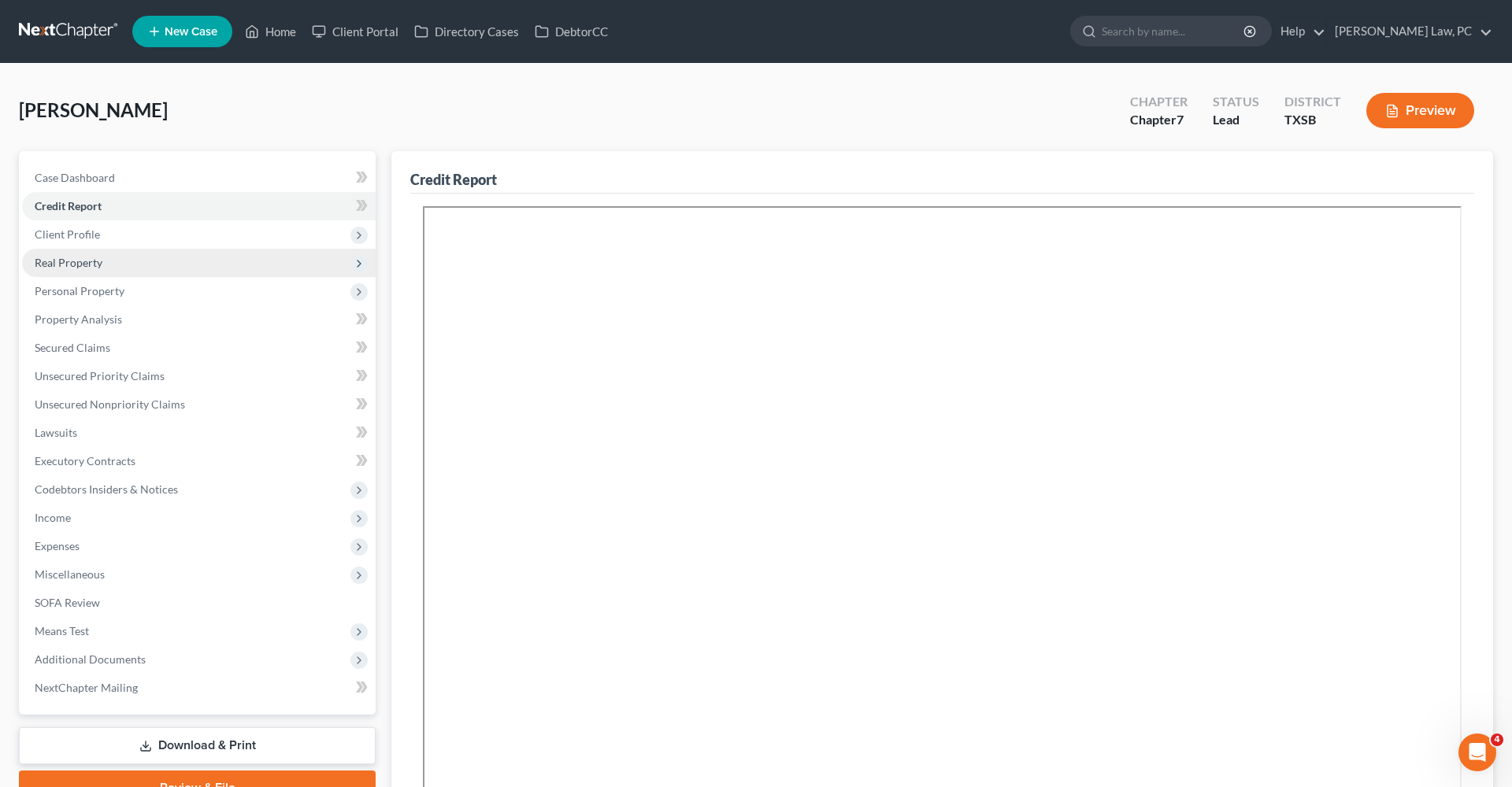
click at [76, 264] on span "Real Property" at bounding box center [68, 263] width 68 height 14
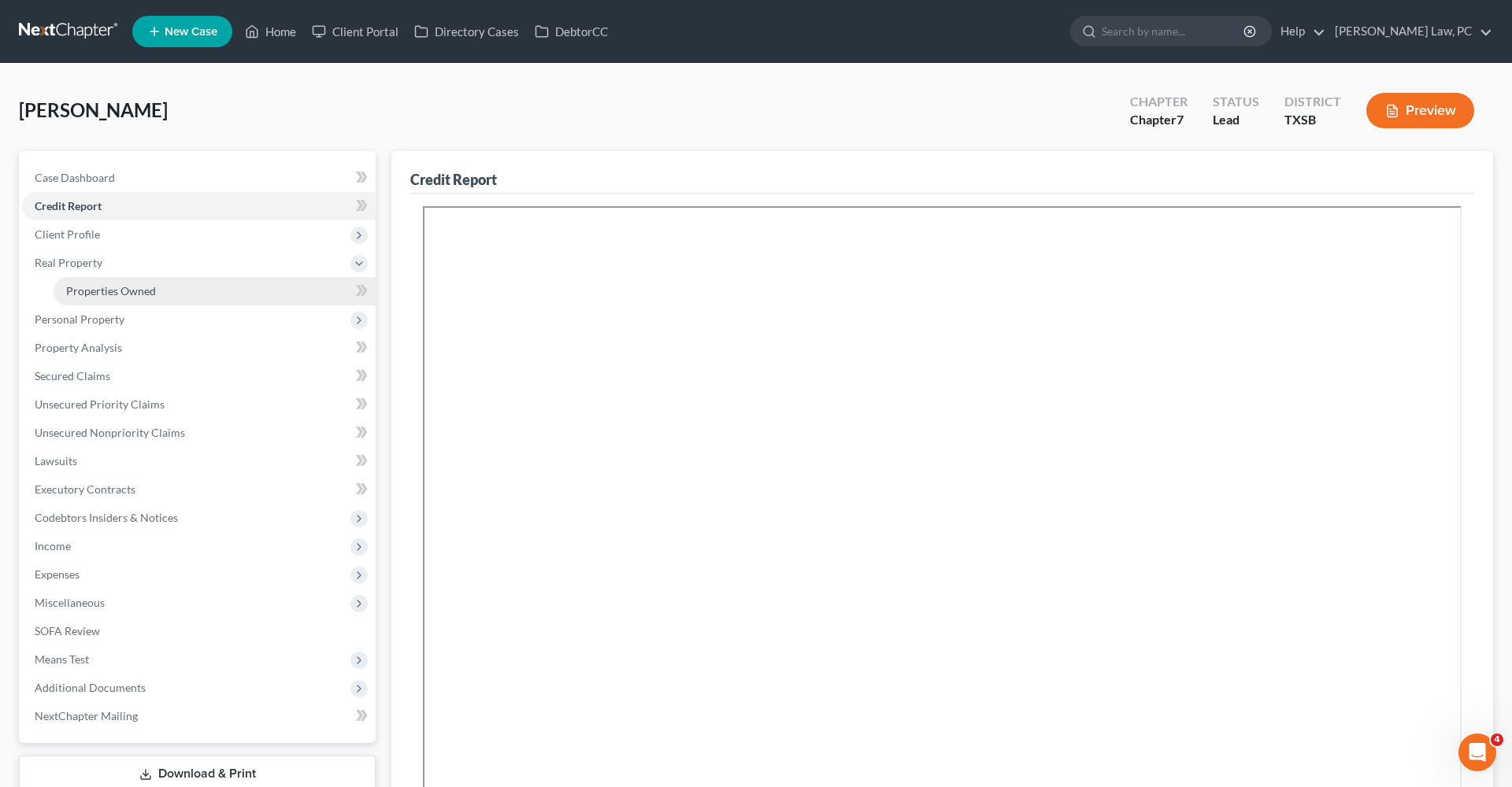
click at [103, 298] on link "Properties Owned" at bounding box center [214, 292] width 322 height 29
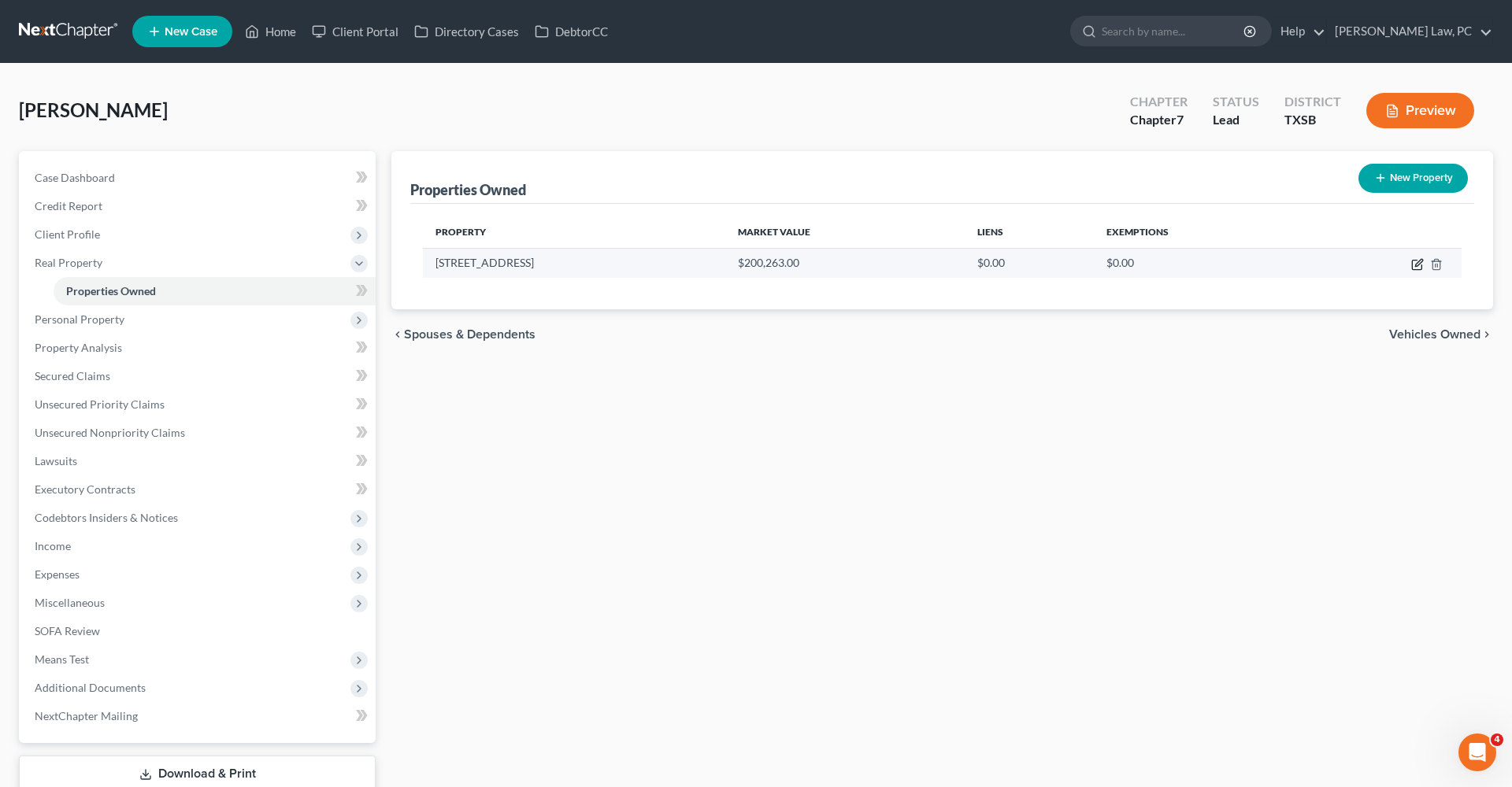
click at [1416, 267] on icon "button" at bounding box center [1417, 264] width 13 height 13
select select "45"
select select "100"
select select "0"
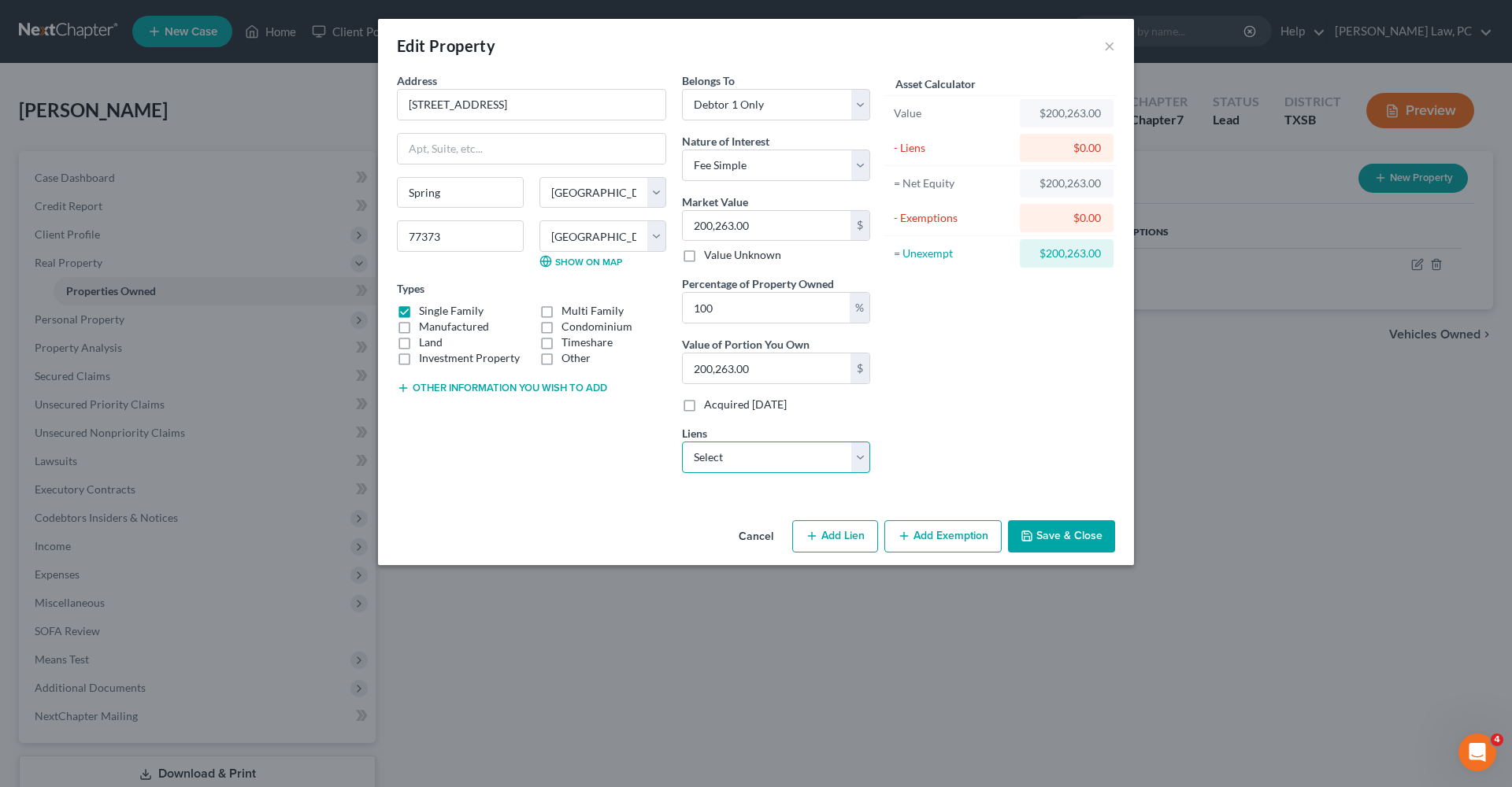
select select "0"
select select
select select "19"
select select "0"
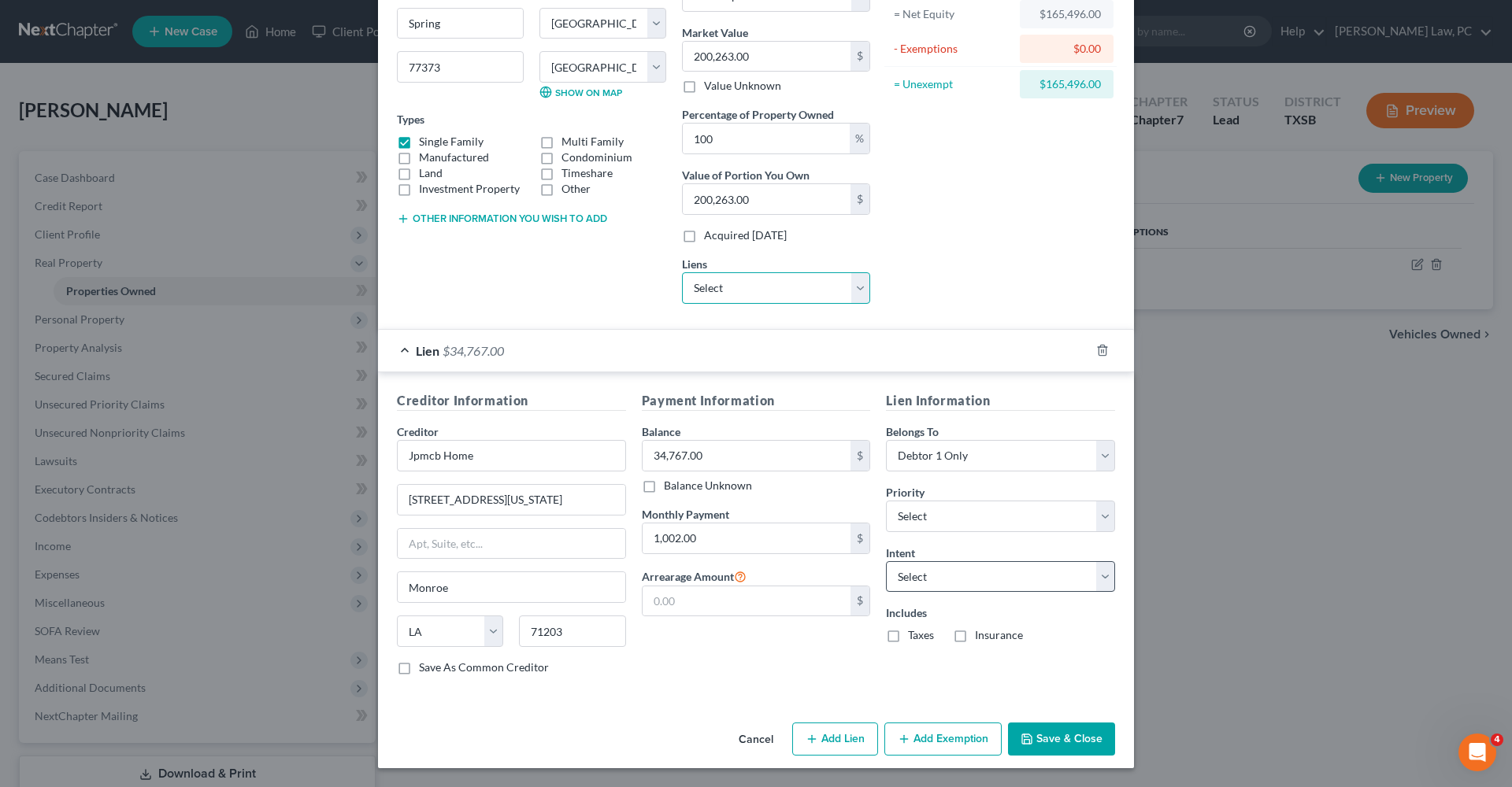
scroll to position [168, 0]
select select "0"
click at [950, 747] on button "Add Exemption" at bounding box center [943, 740] width 118 height 33
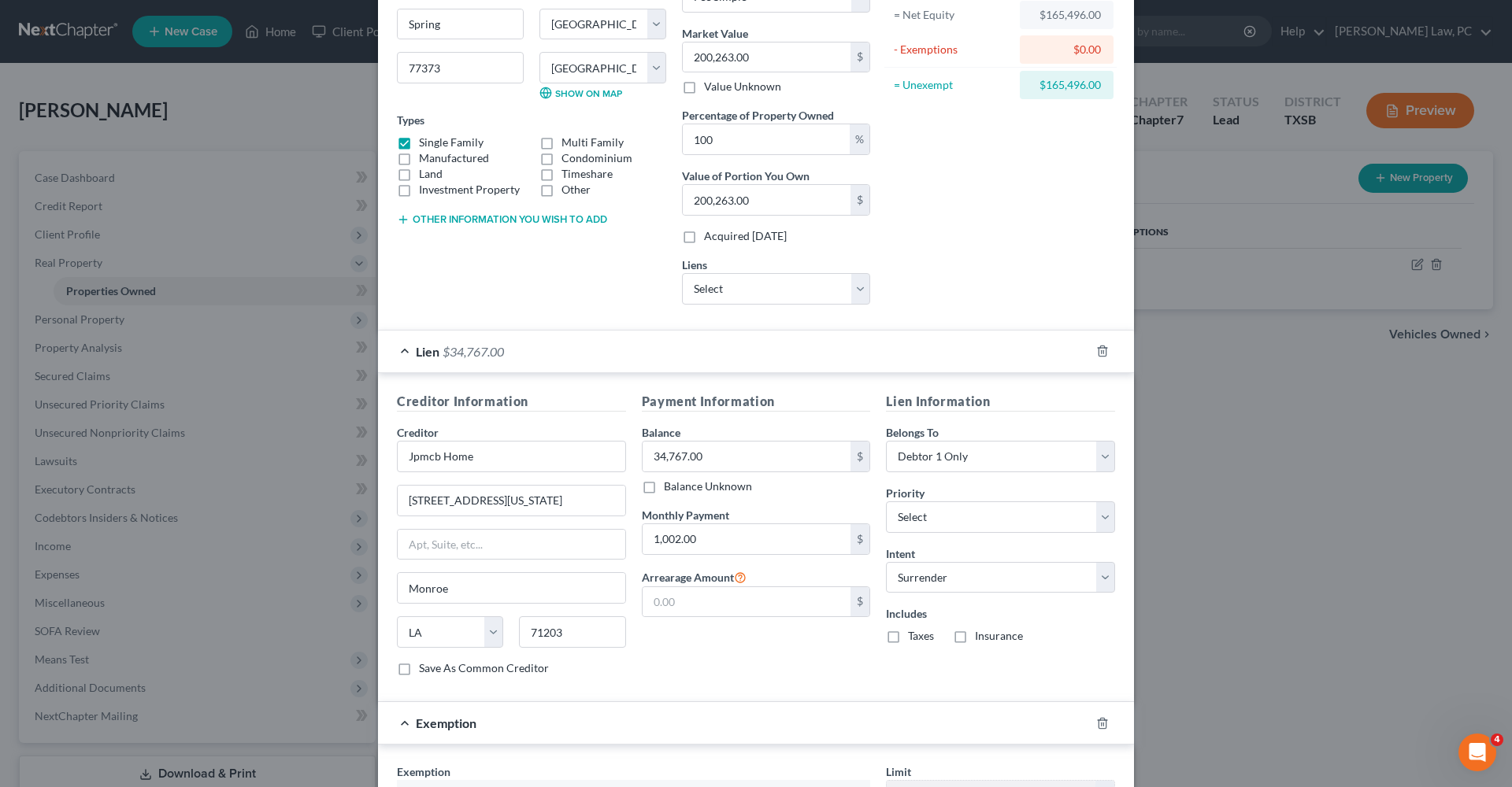
scroll to position [397, 0]
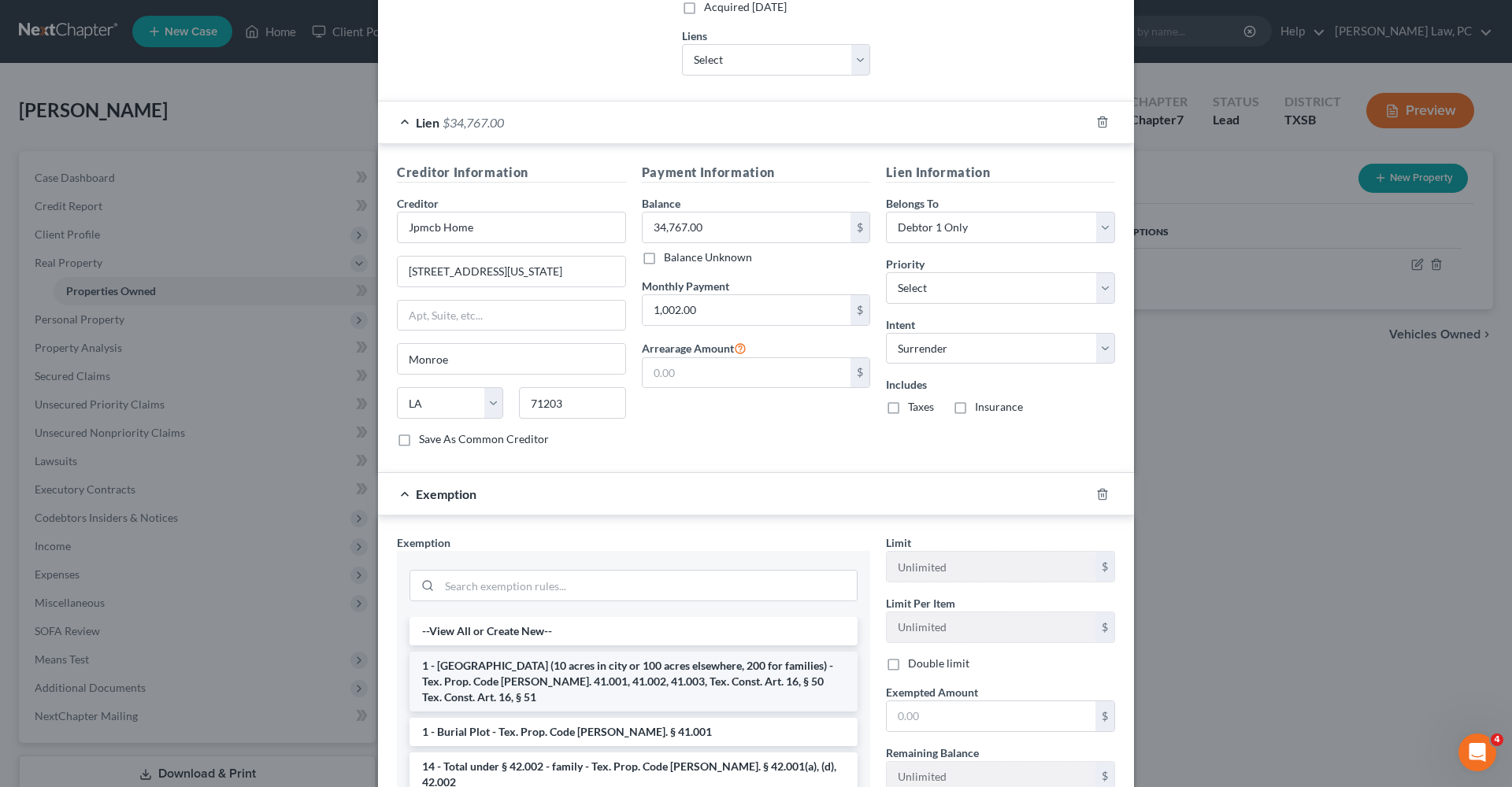
click at [702, 689] on li "1 - [GEOGRAPHIC_DATA] (10 acres in city or 100 acres elsewhere, 200 for familie…" at bounding box center [633, 681] width 448 height 60
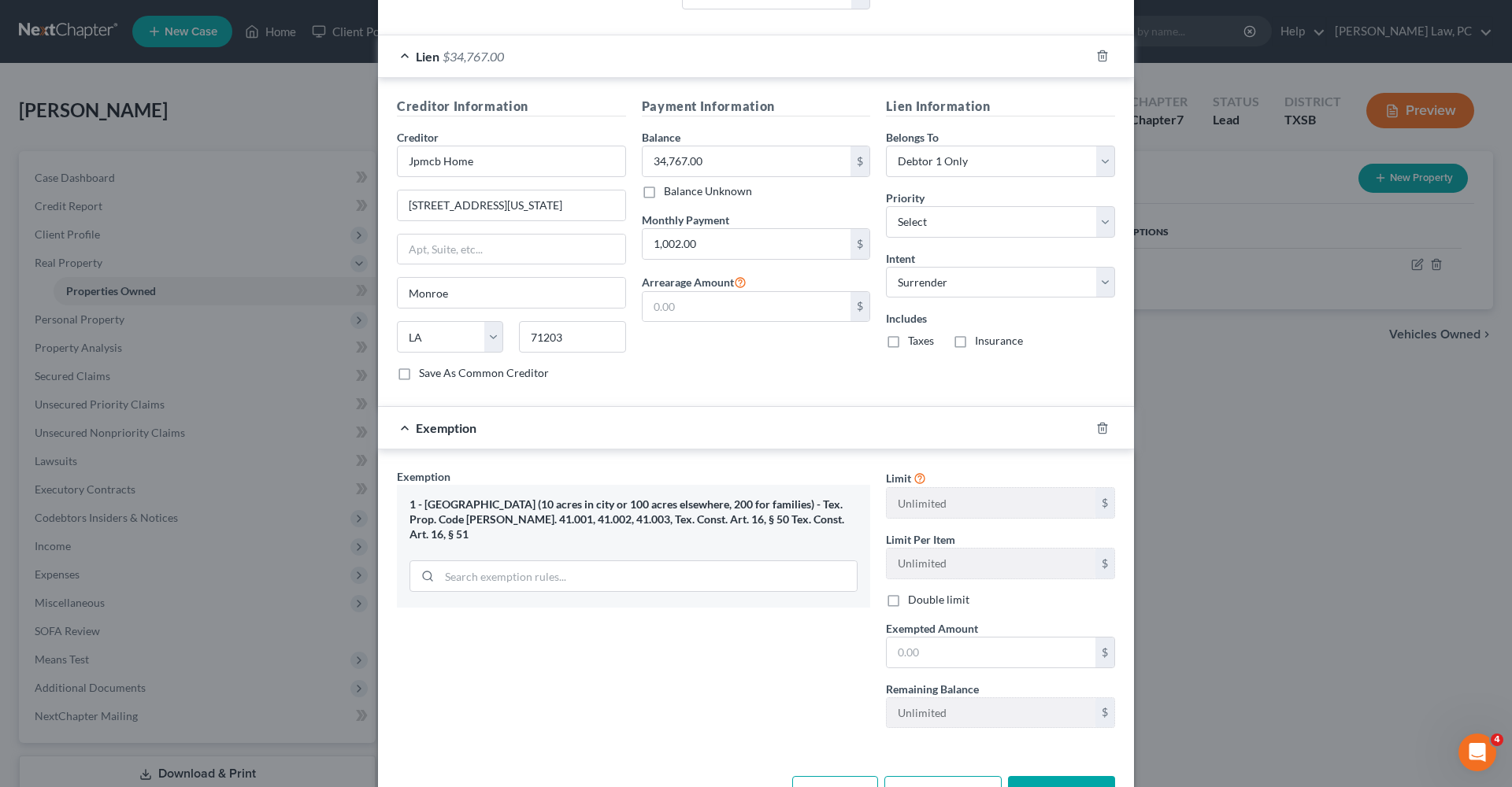
scroll to position [469, 0]
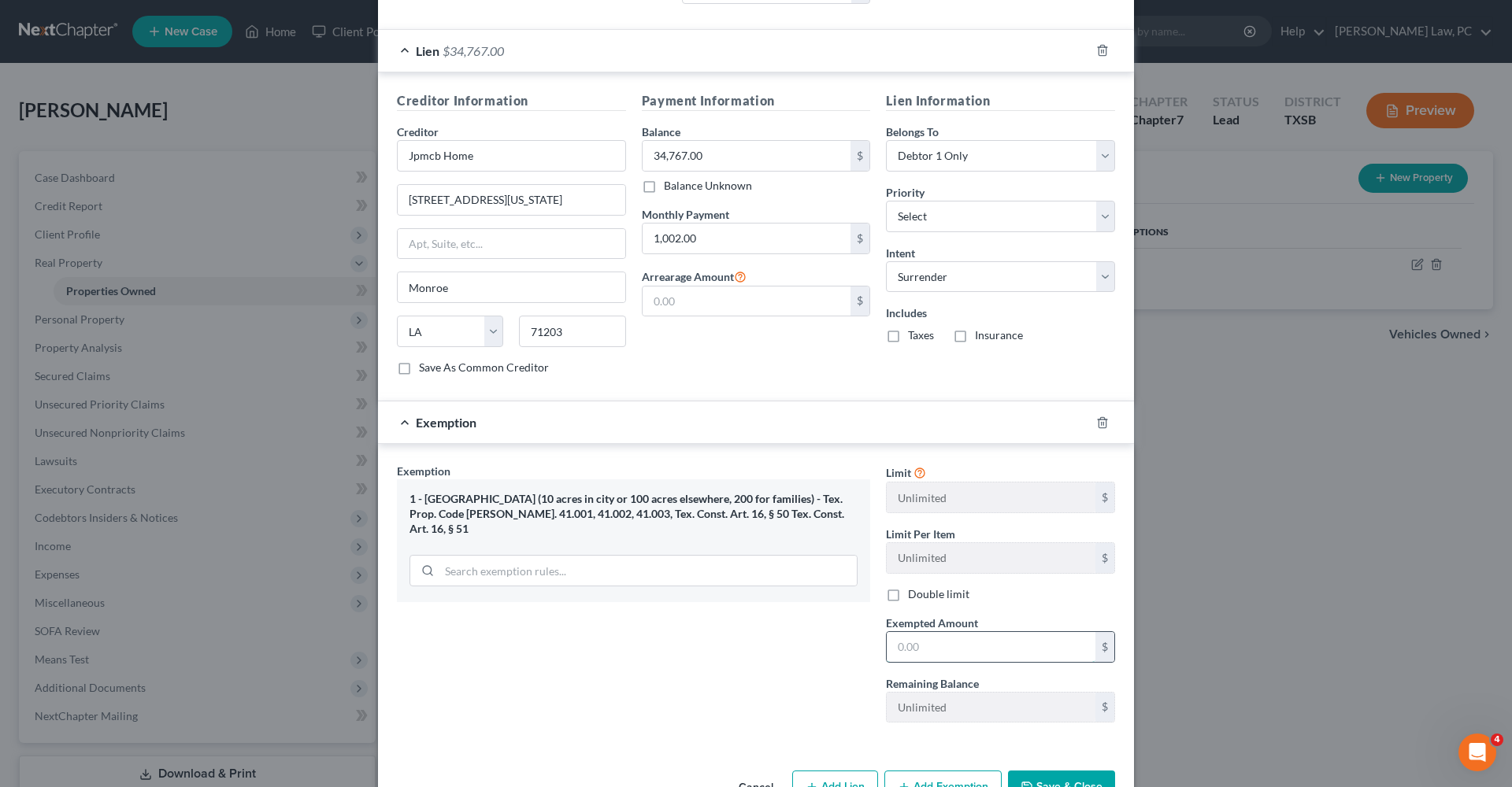
click at [950, 649] on input "text" at bounding box center [990, 647] width 209 height 30
type input "165,496"
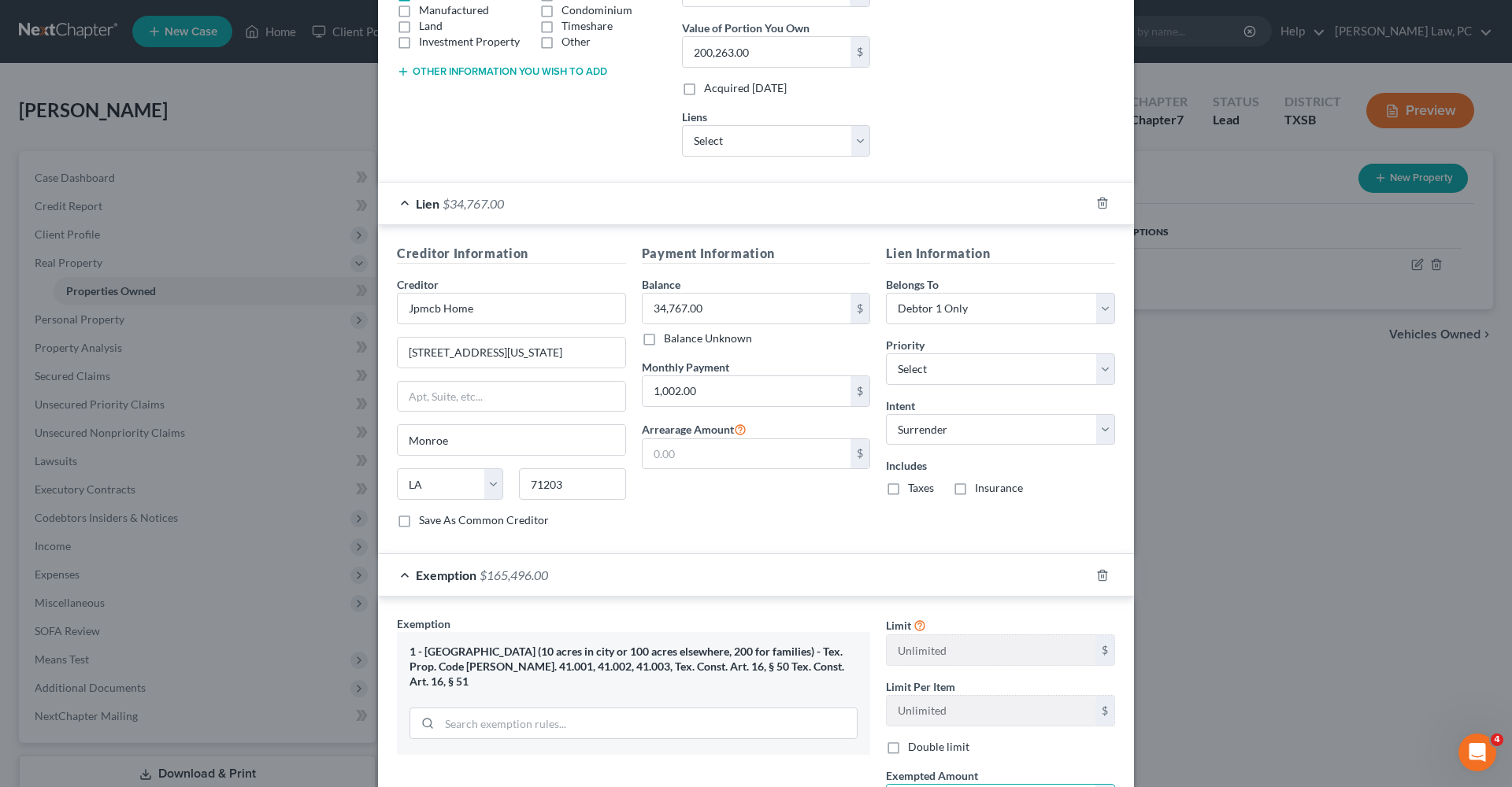
scroll to position [466, 0]
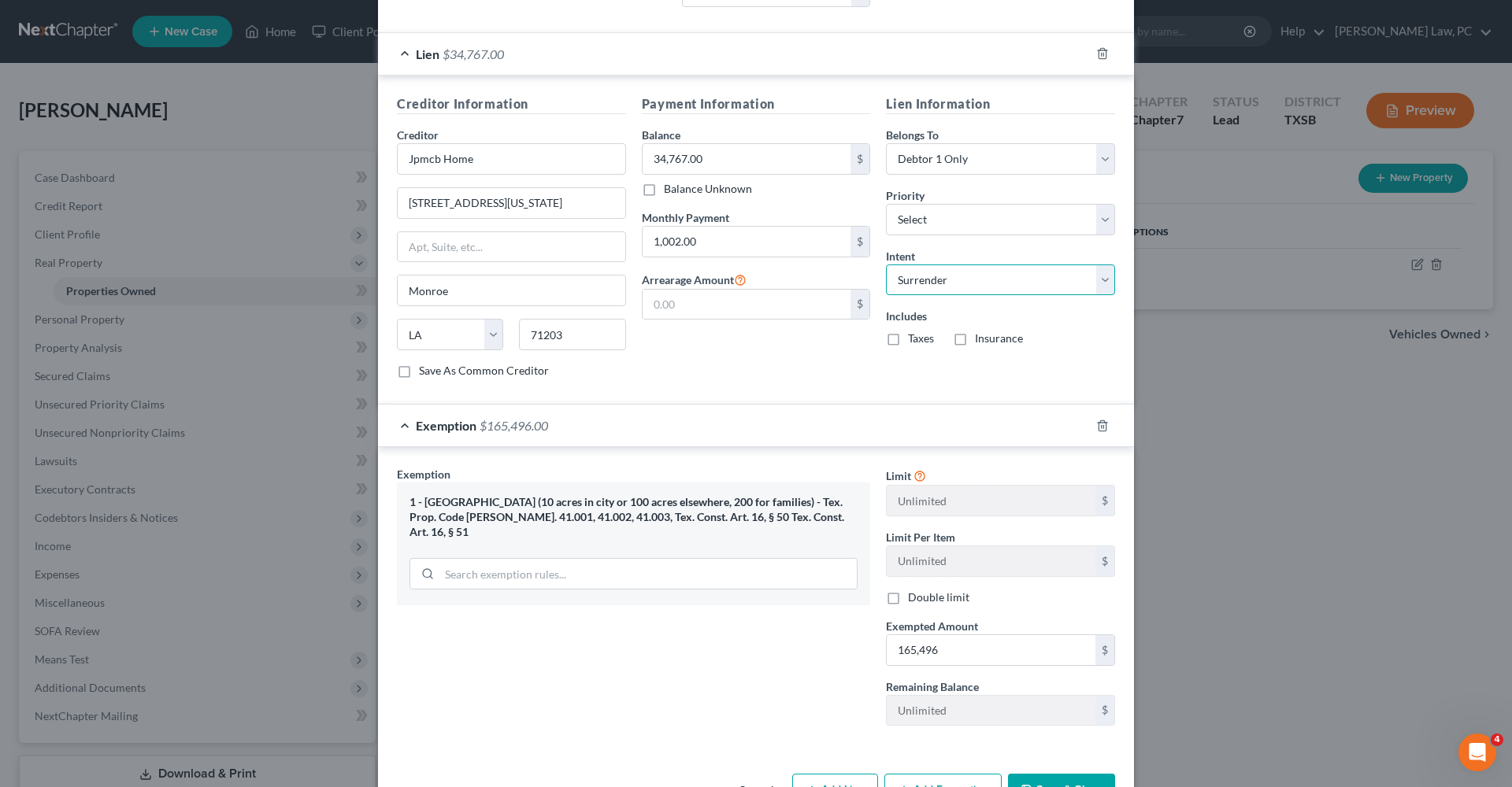
select select "2"
click at [795, 376] on div "Payment Information Balance 34,767.00 $ Balance Unknown Balance Undetermined 34…" at bounding box center [757, 243] width 245 height 297
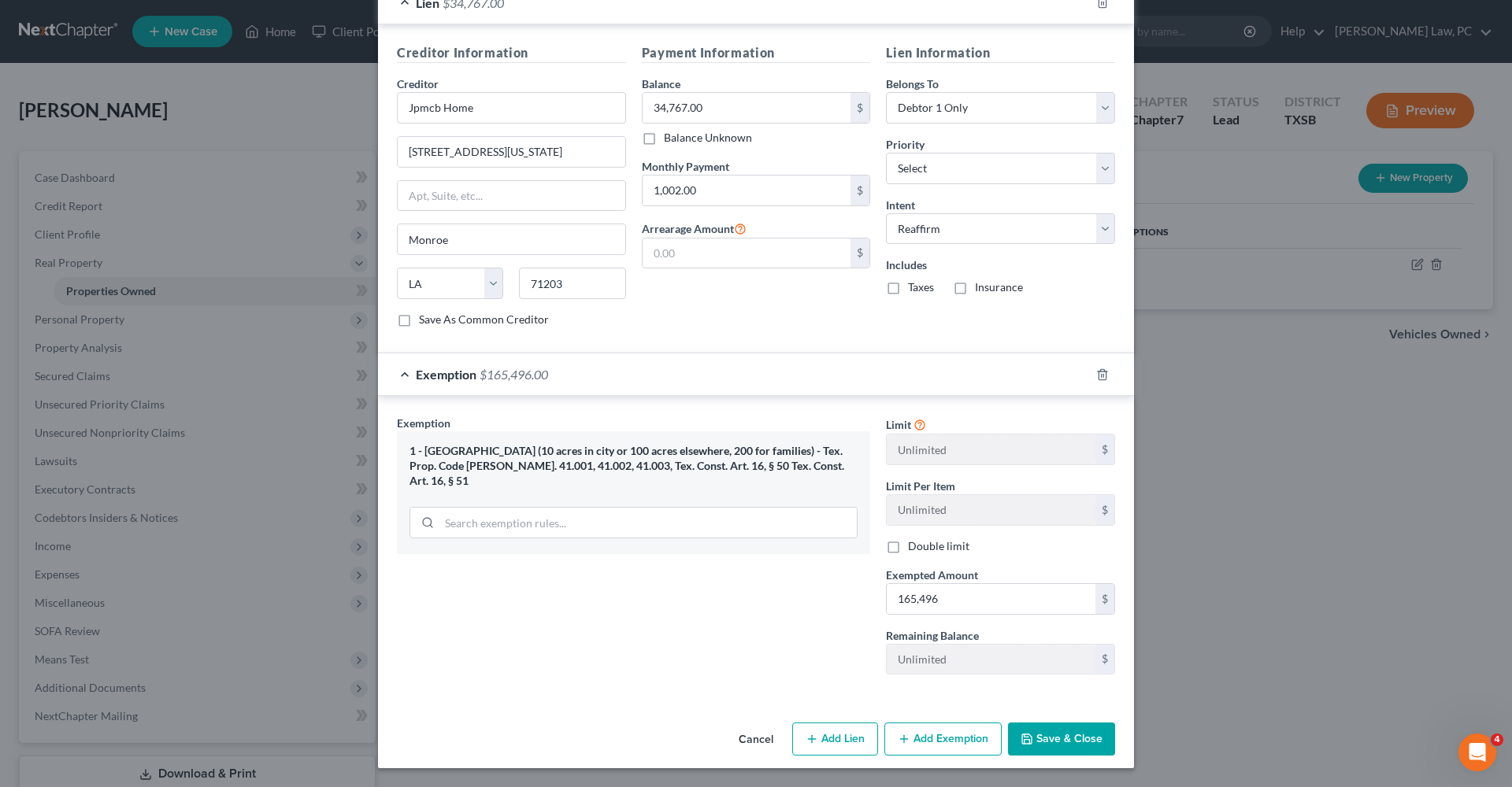
scroll to position [516, 0]
click at [1042, 735] on button "Save & Close" at bounding box center [1061, 740] width 107 height 33
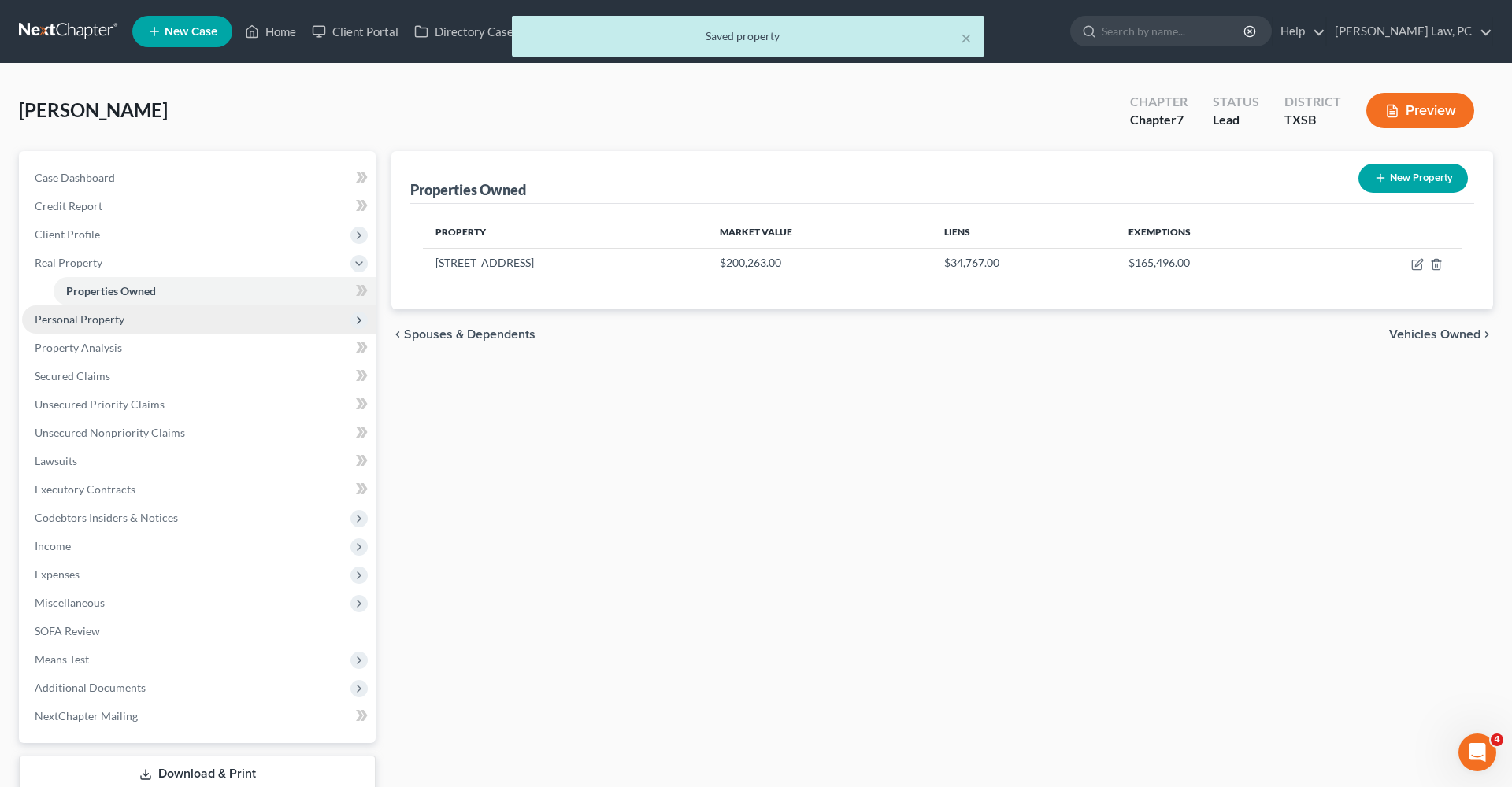
click at [118, 316] on span "Personal Property" at bounding box center [79, 320] width 90 height 14
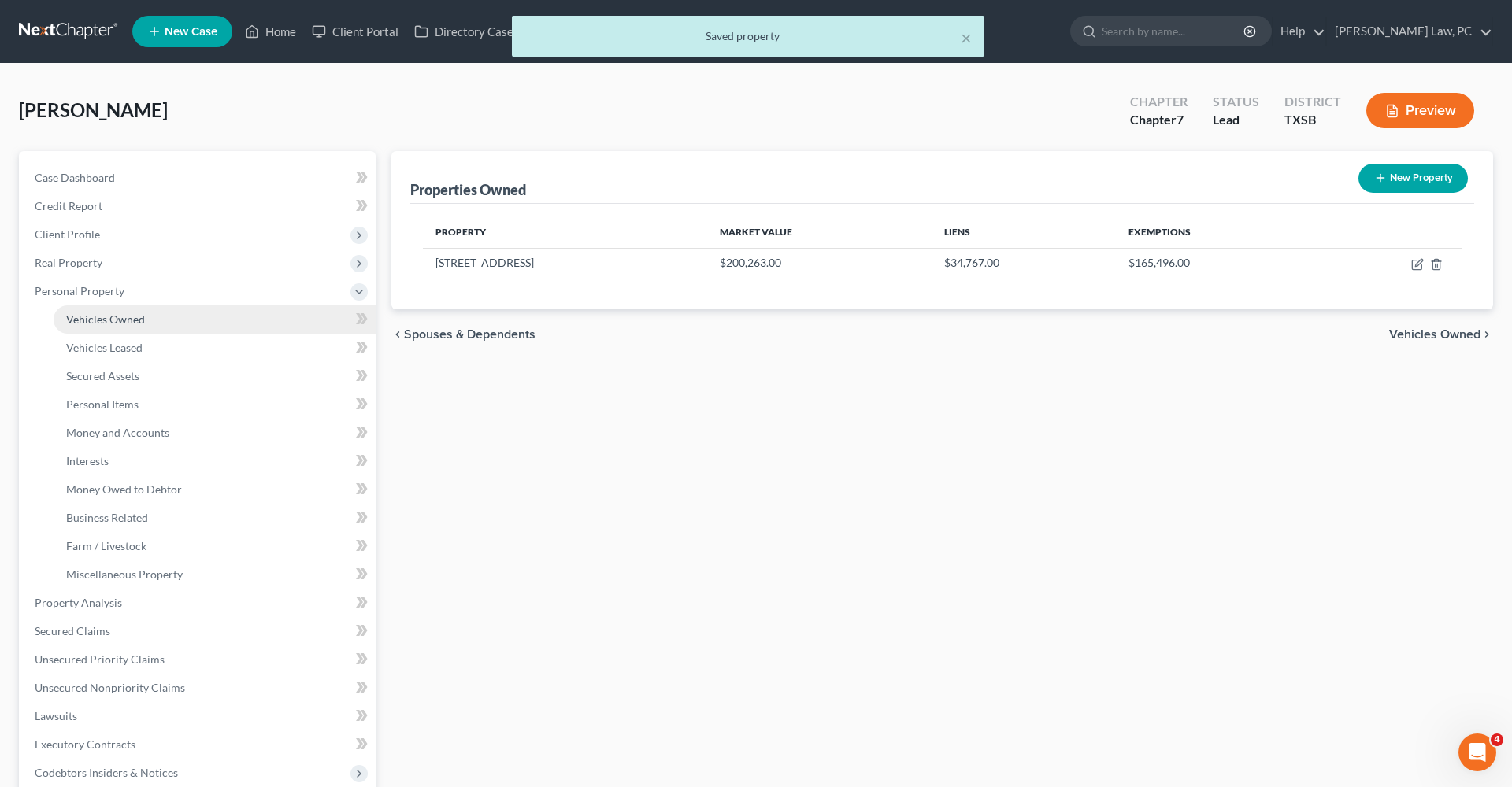
click at [120, 319] on span "Vehicles Owned" at bounding box center [105, 320] width 79 height 14
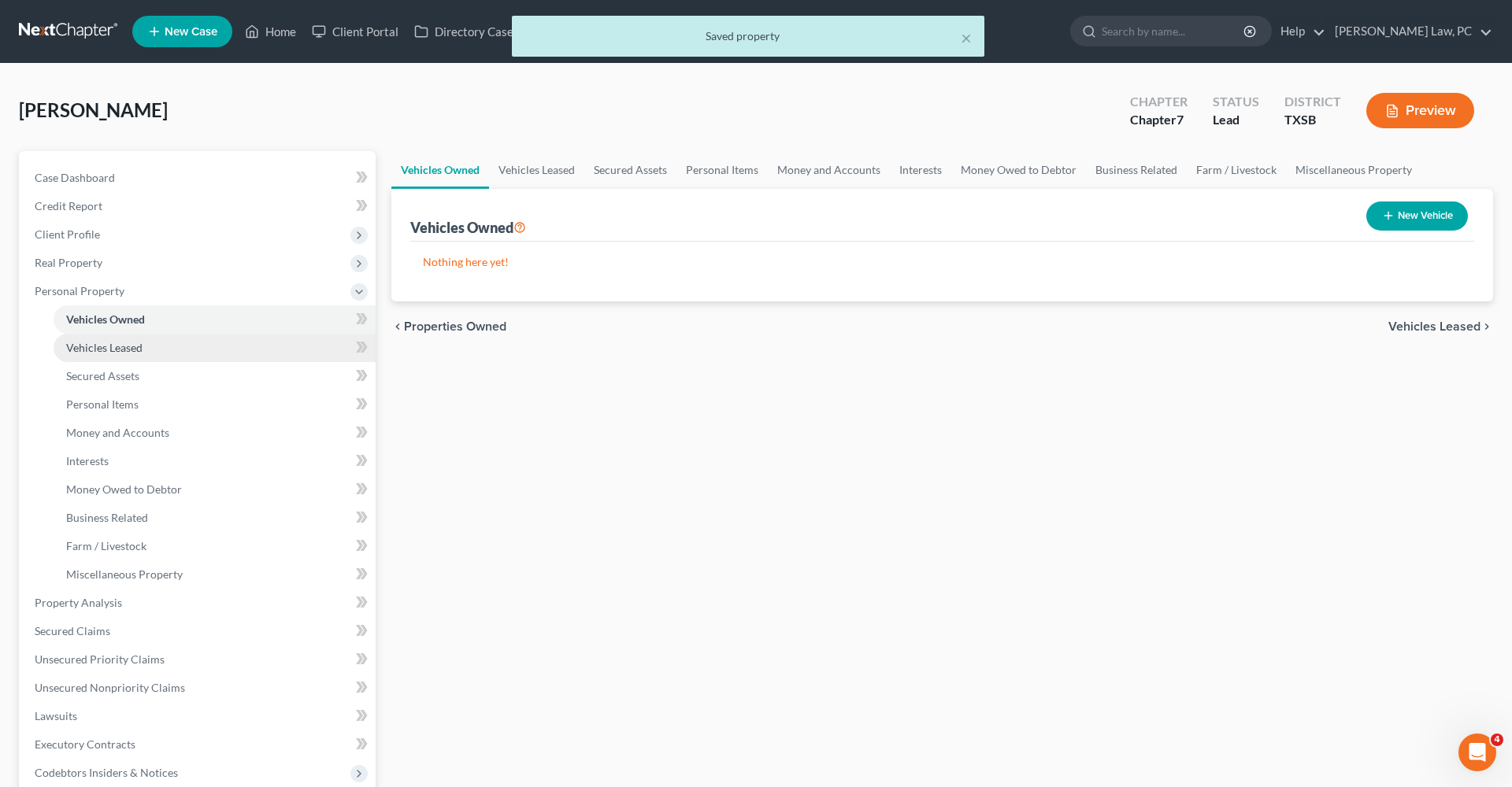
click at [103, 343] on span "Vehicles Leased" at bounding box center [104, 347] width 76 height 14
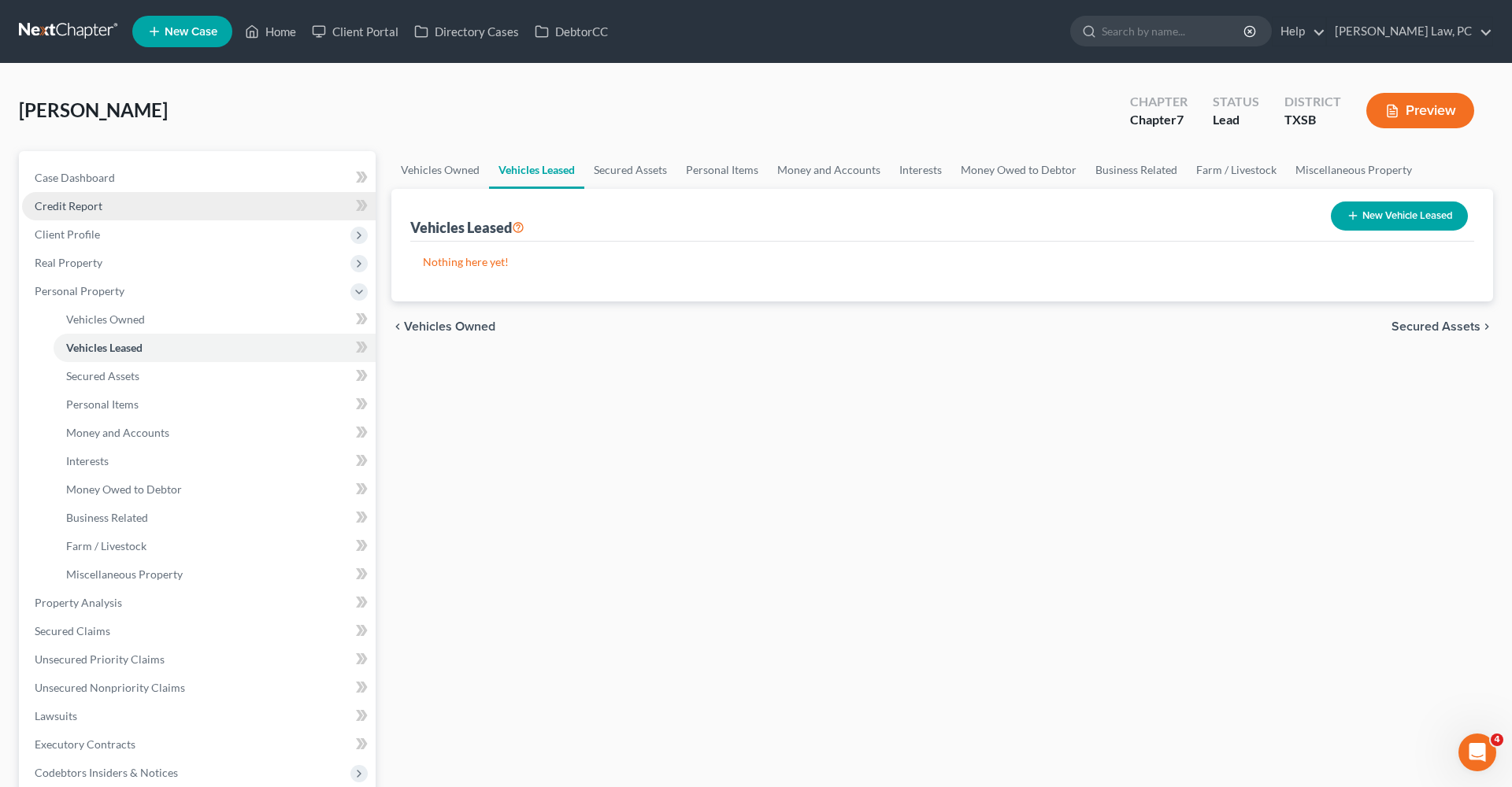
click at [64, 200] on span "Credit Report" at bounding box center [68, 206] width 68 height 14
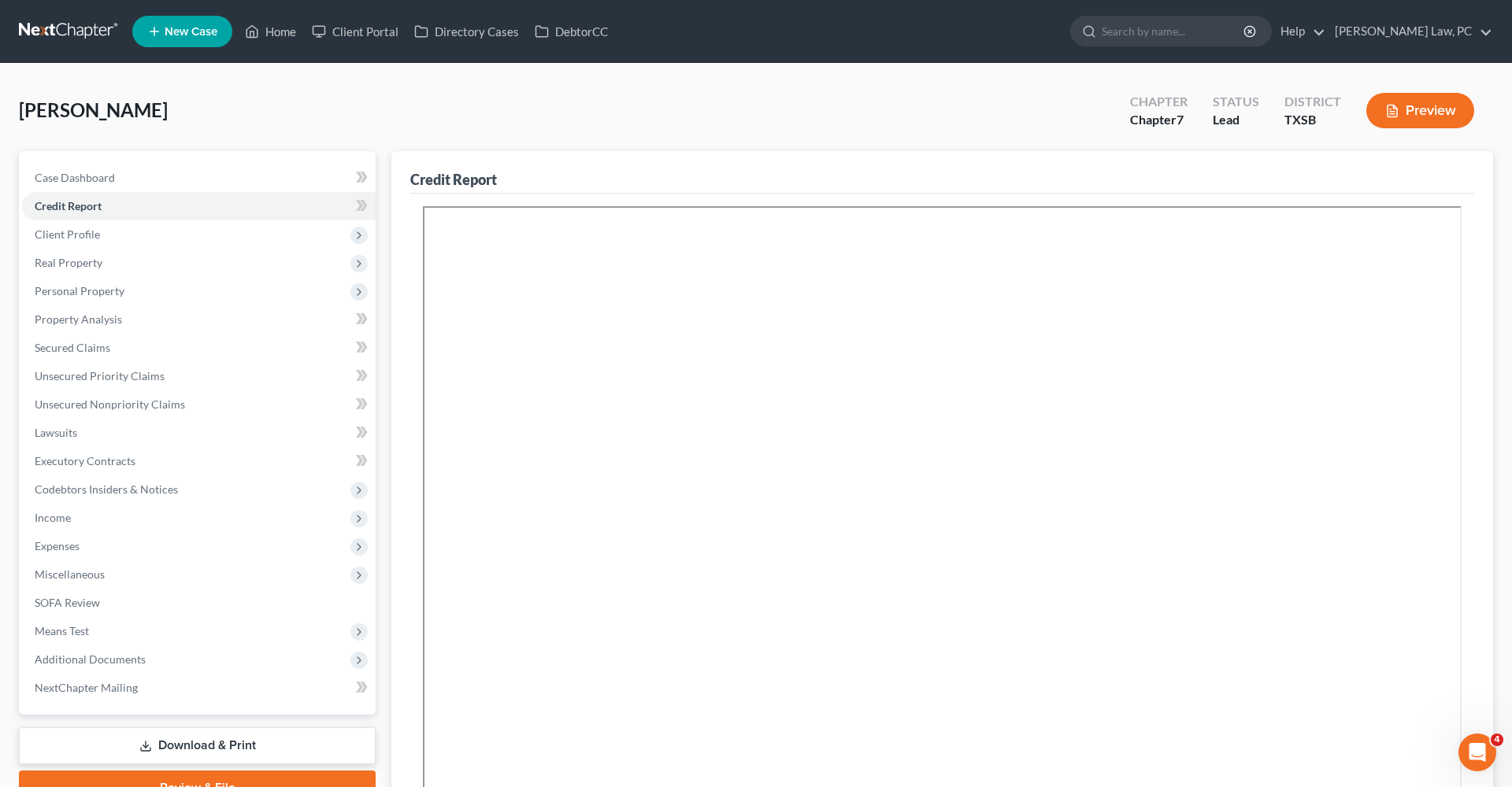
click at [69, 32] on link at bounding box center [68, 31] width 101 height 29
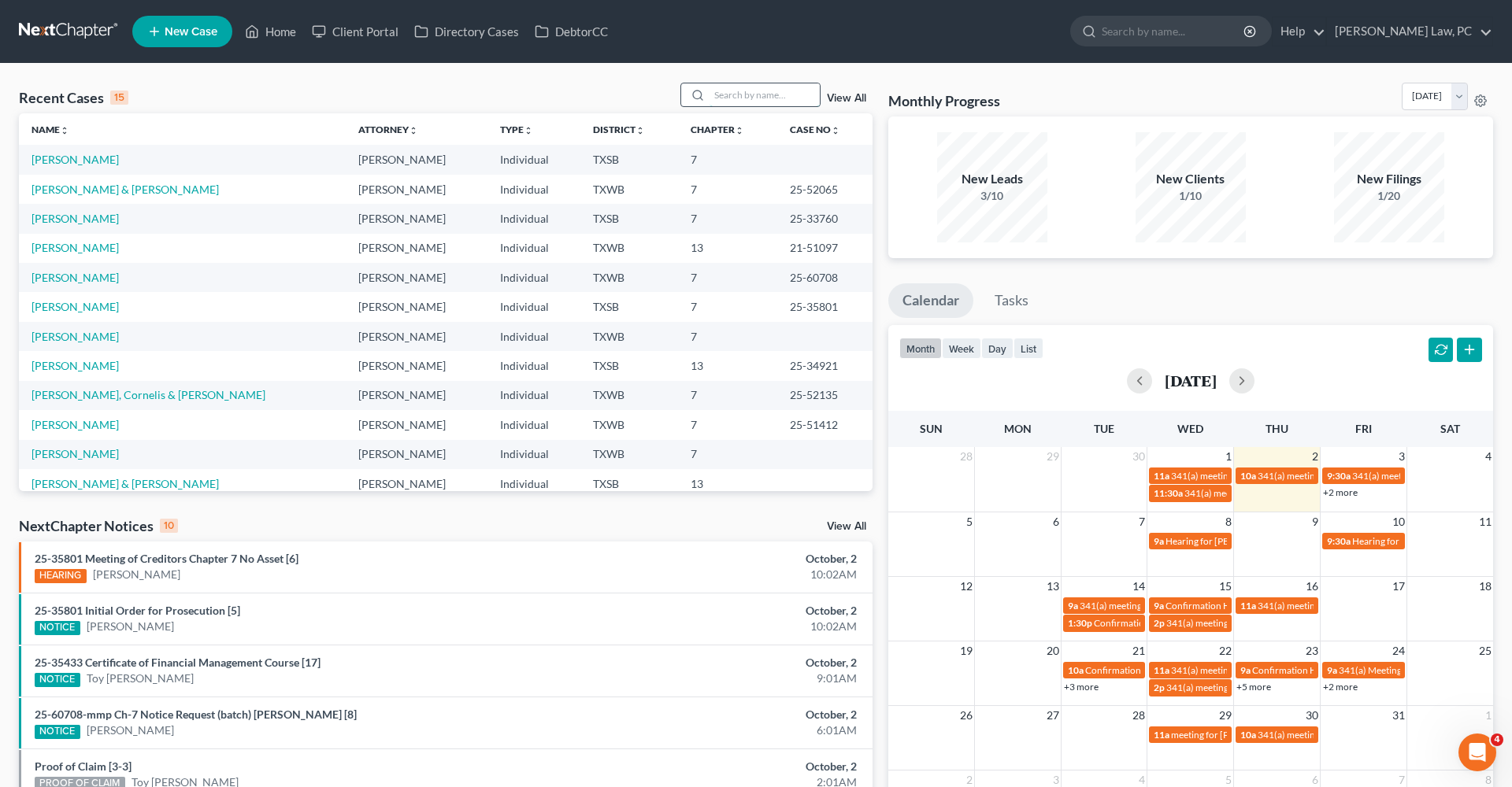
click at [719, 105] on input "search" at bounding box center [764, 95] width 110 height 23
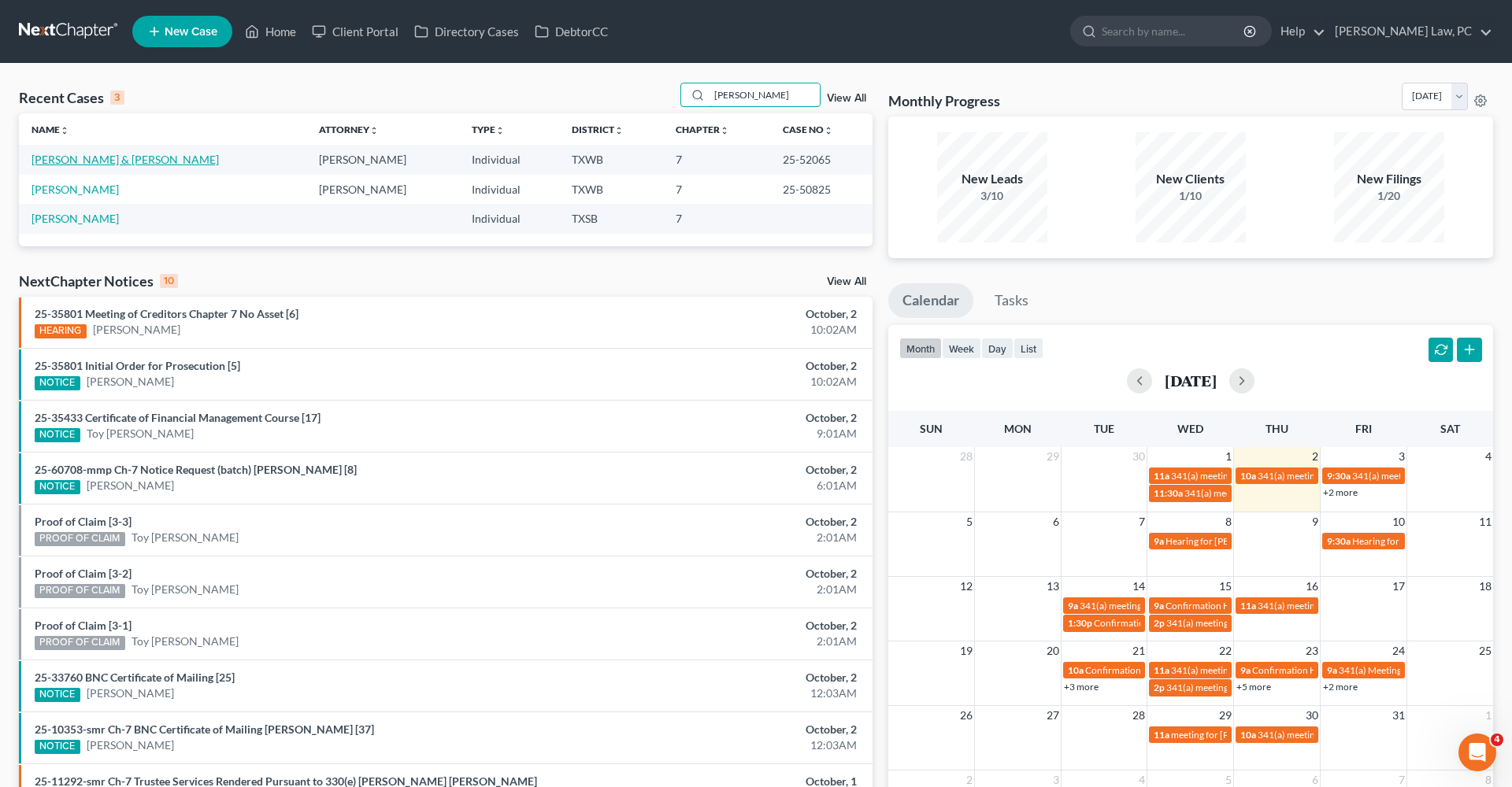
type input "[PERSON_NAME]"
click at [87, 161] on link "[PERSON_NAME] & [PERSON_NAME]" at bounding box center [125, 160] width 188 height 14
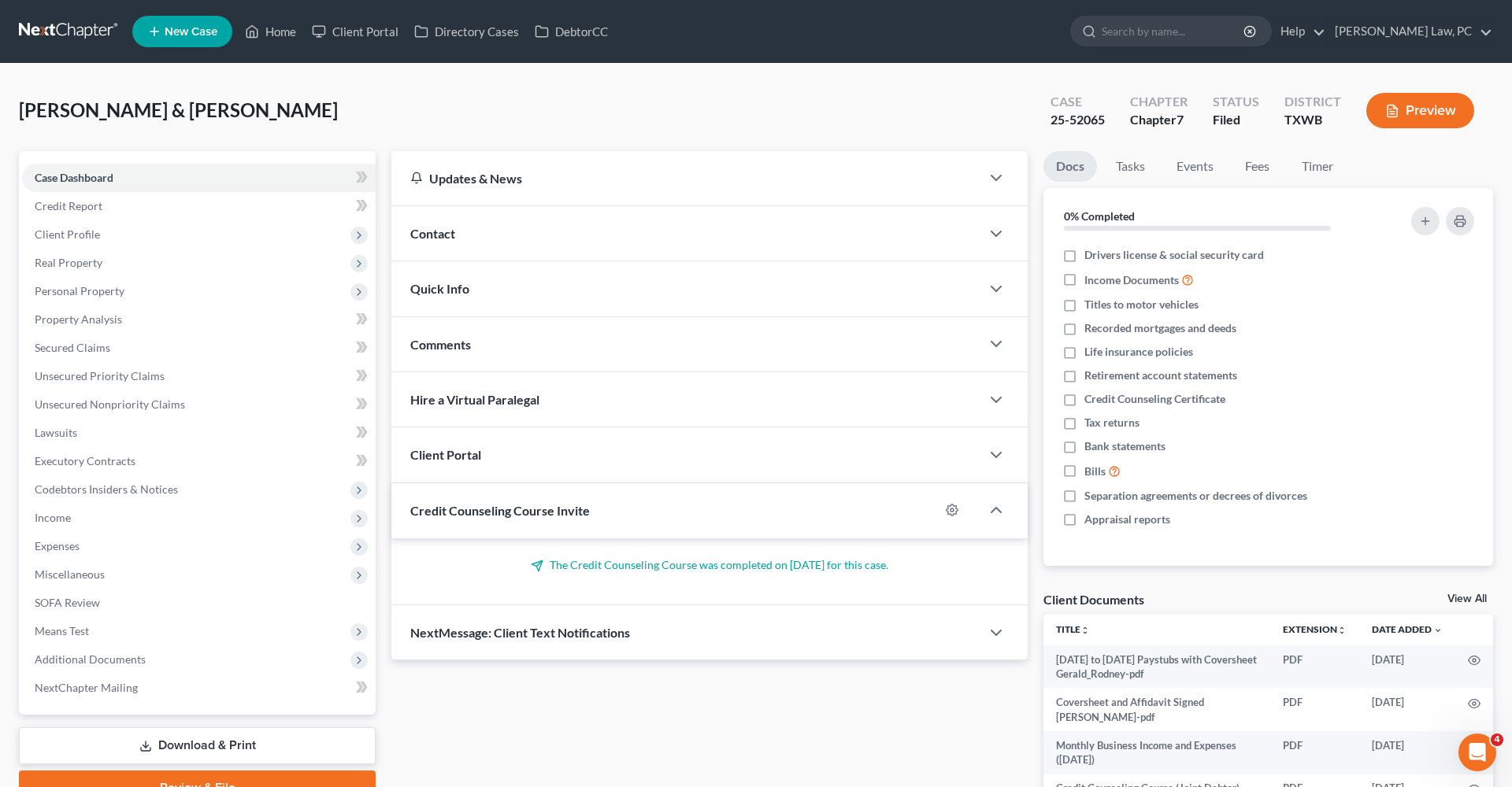
click at [1423, 107] on button "Preview" at bounding box center [1421, 111] width 108 height 36
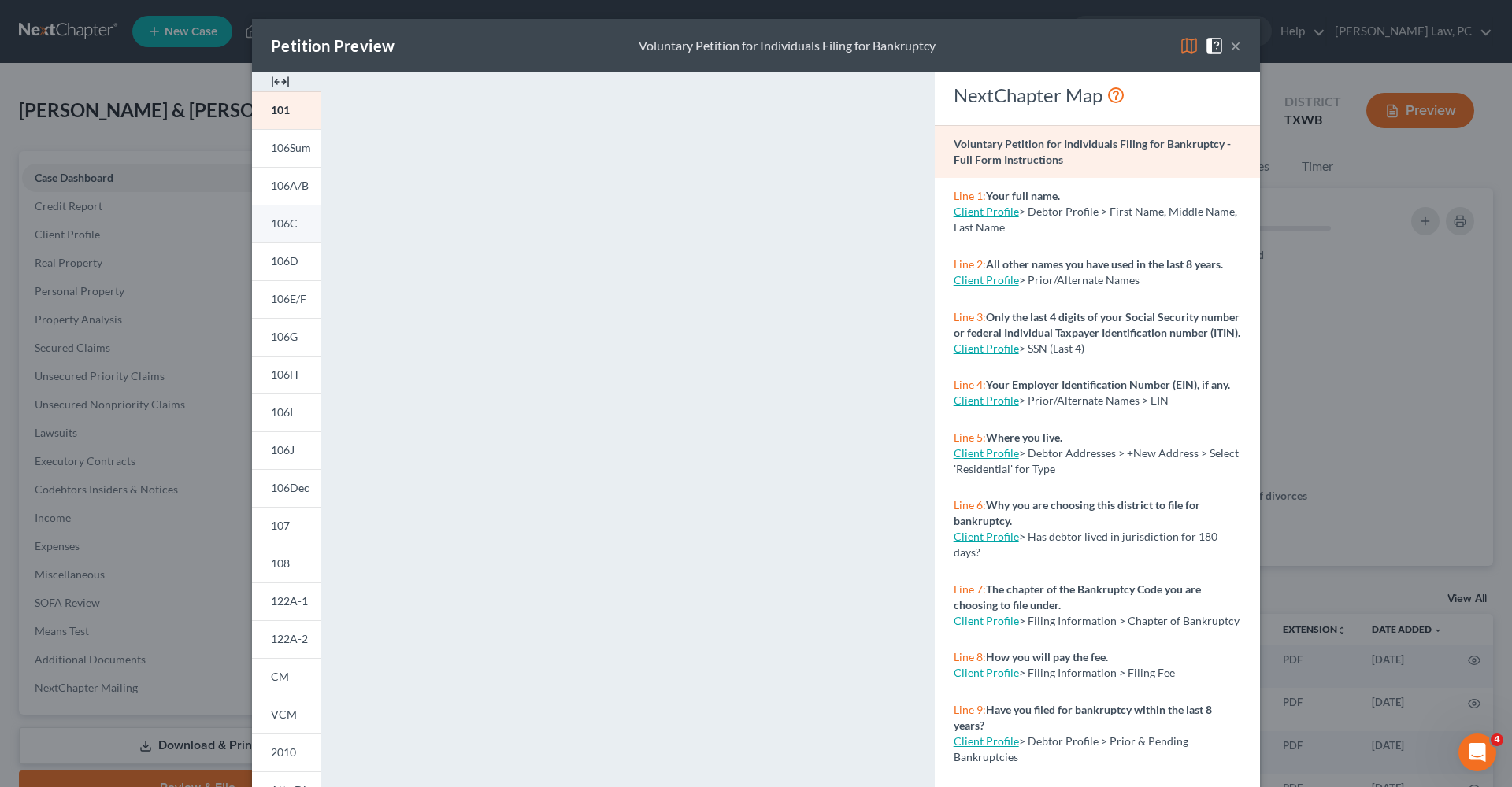
click at [282, 226] on span "106C" at bounding box center [284, 223] width 27 height 14
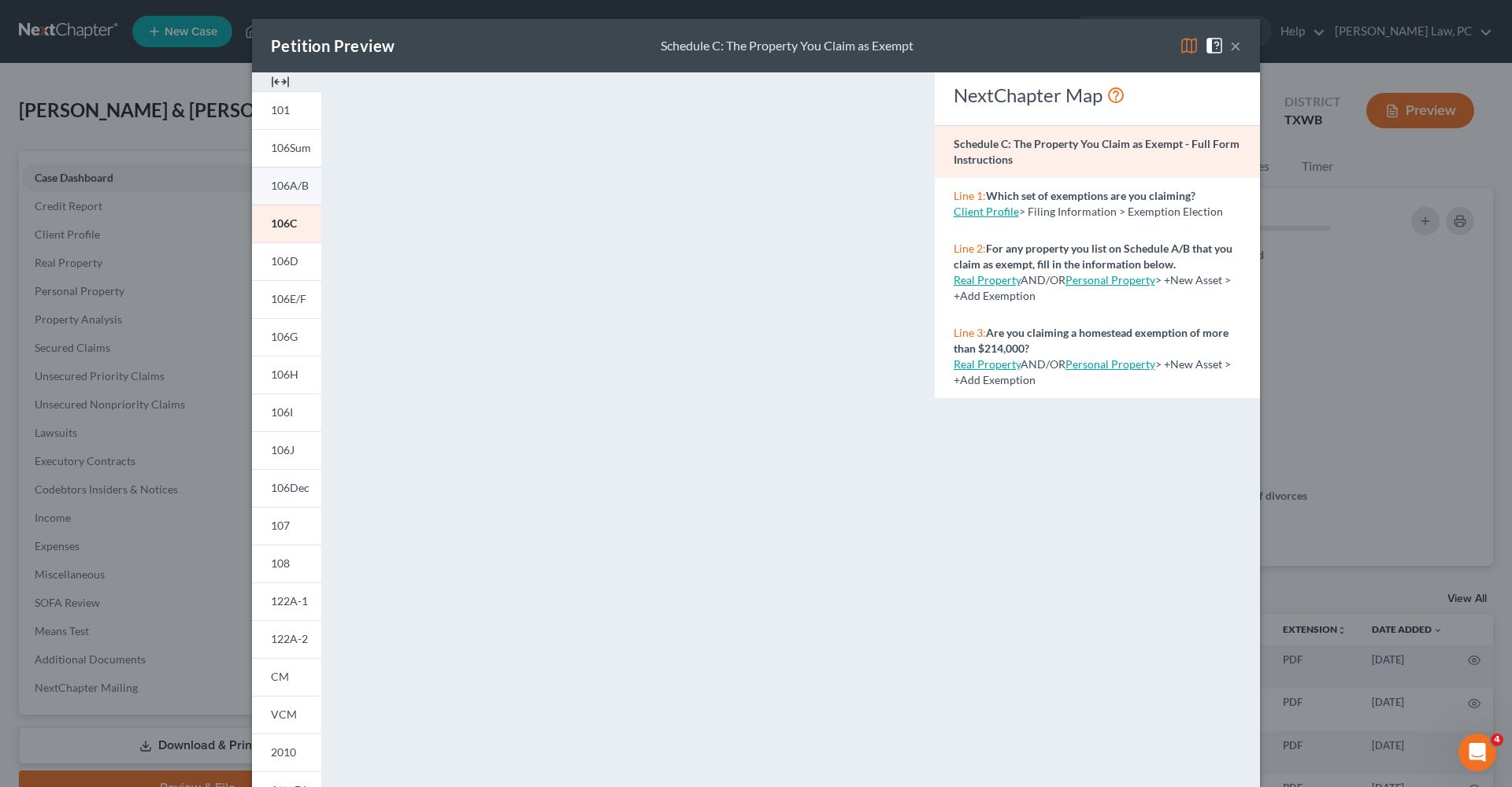
click at [282, 180] on span "106A/B" at bounding box center [289, 185] width 38 height 14
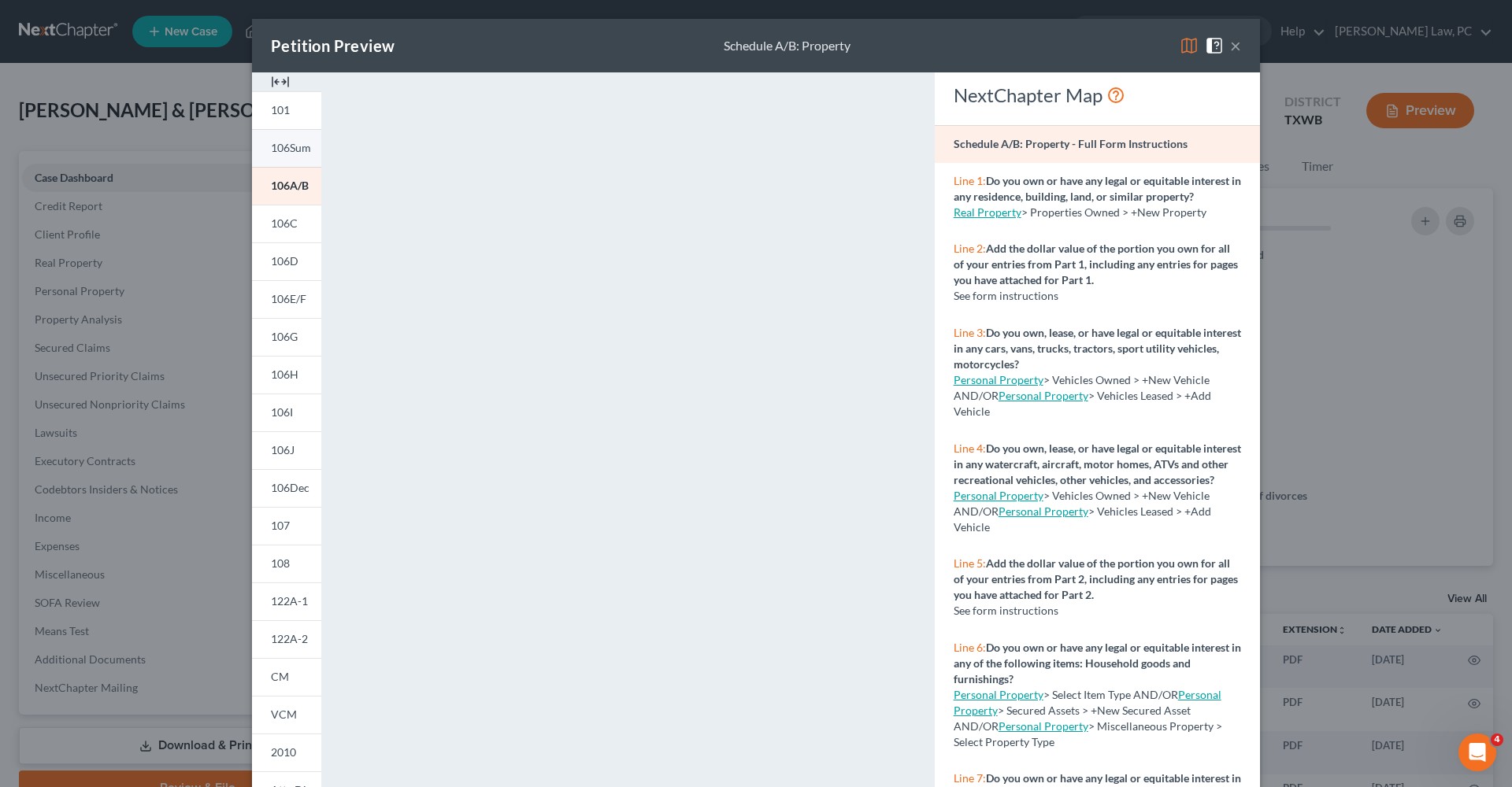
click at [275, 150] on span "106Sum" at bounding box center [290, 148] width 40 height 14
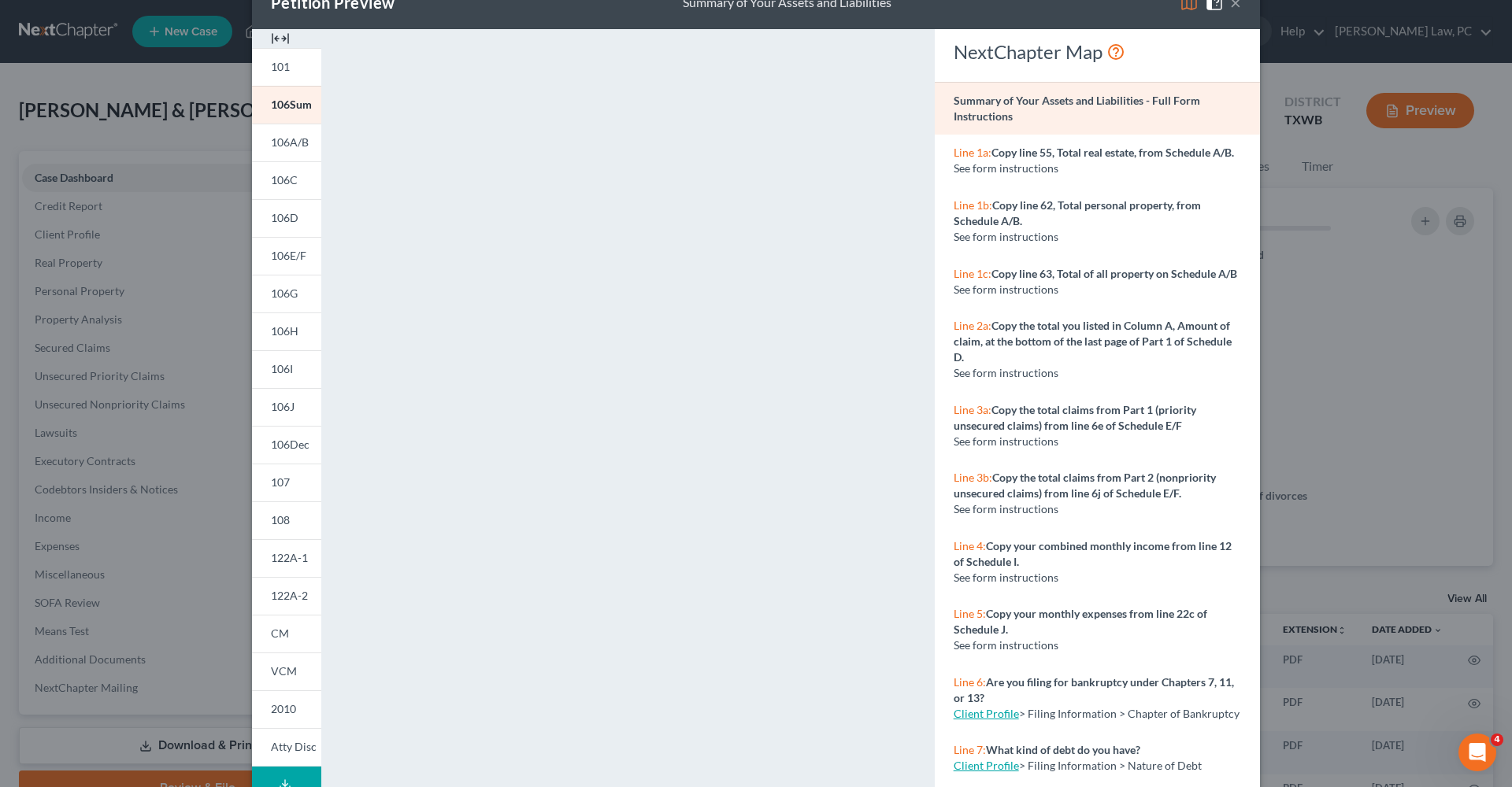
scroll to position [40, 0]
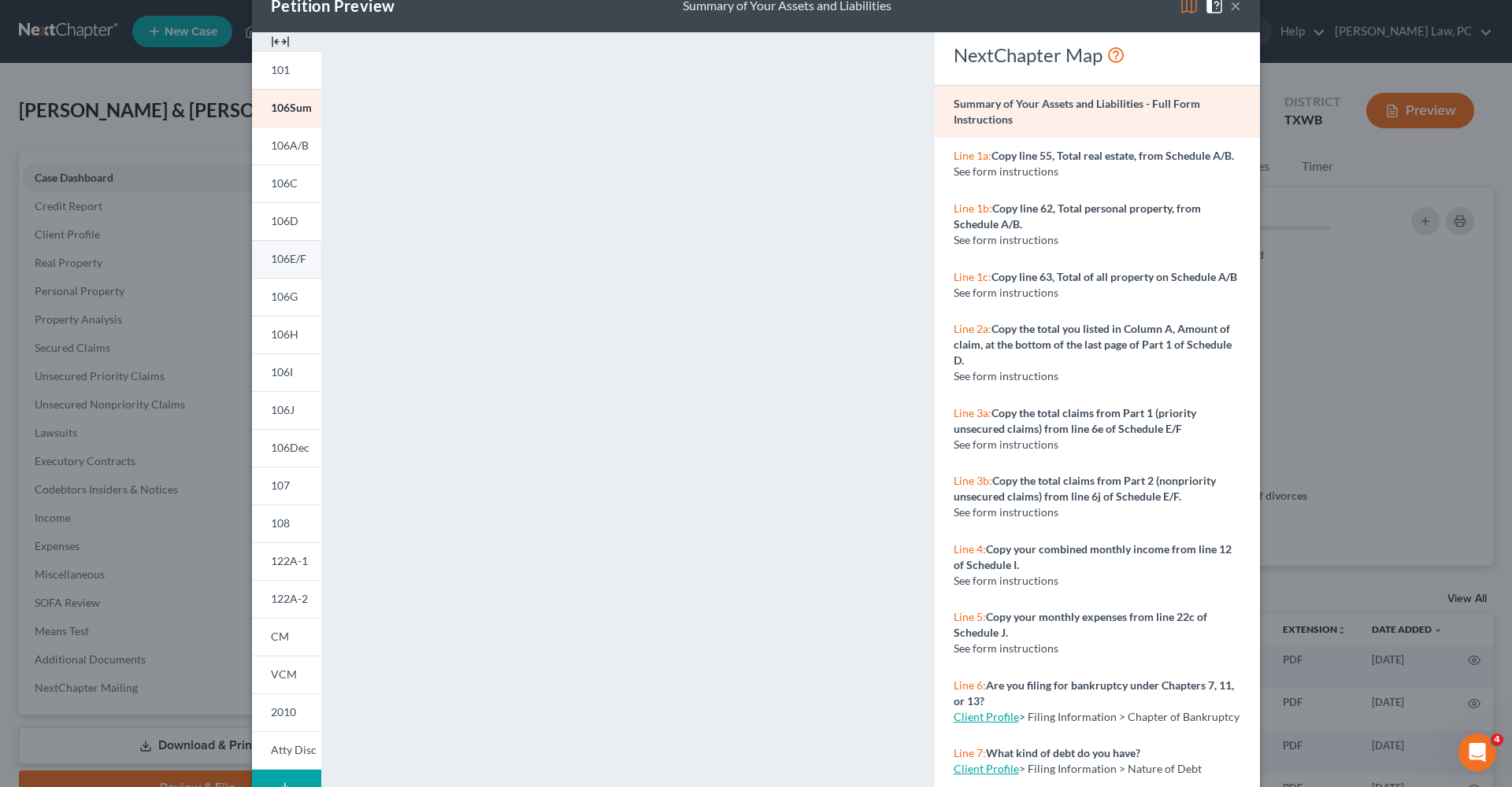
click at [295, 258] on span "106E/F" at bounding box center [288, 259] width 36 height 14
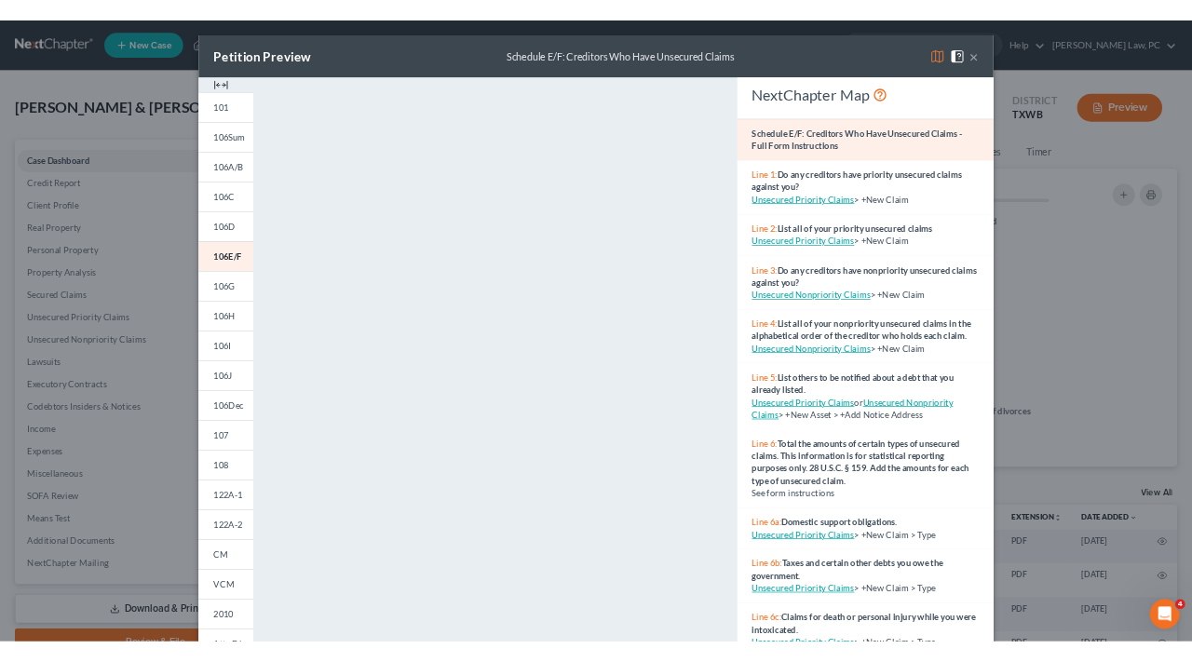
scroll to position [0, 0]
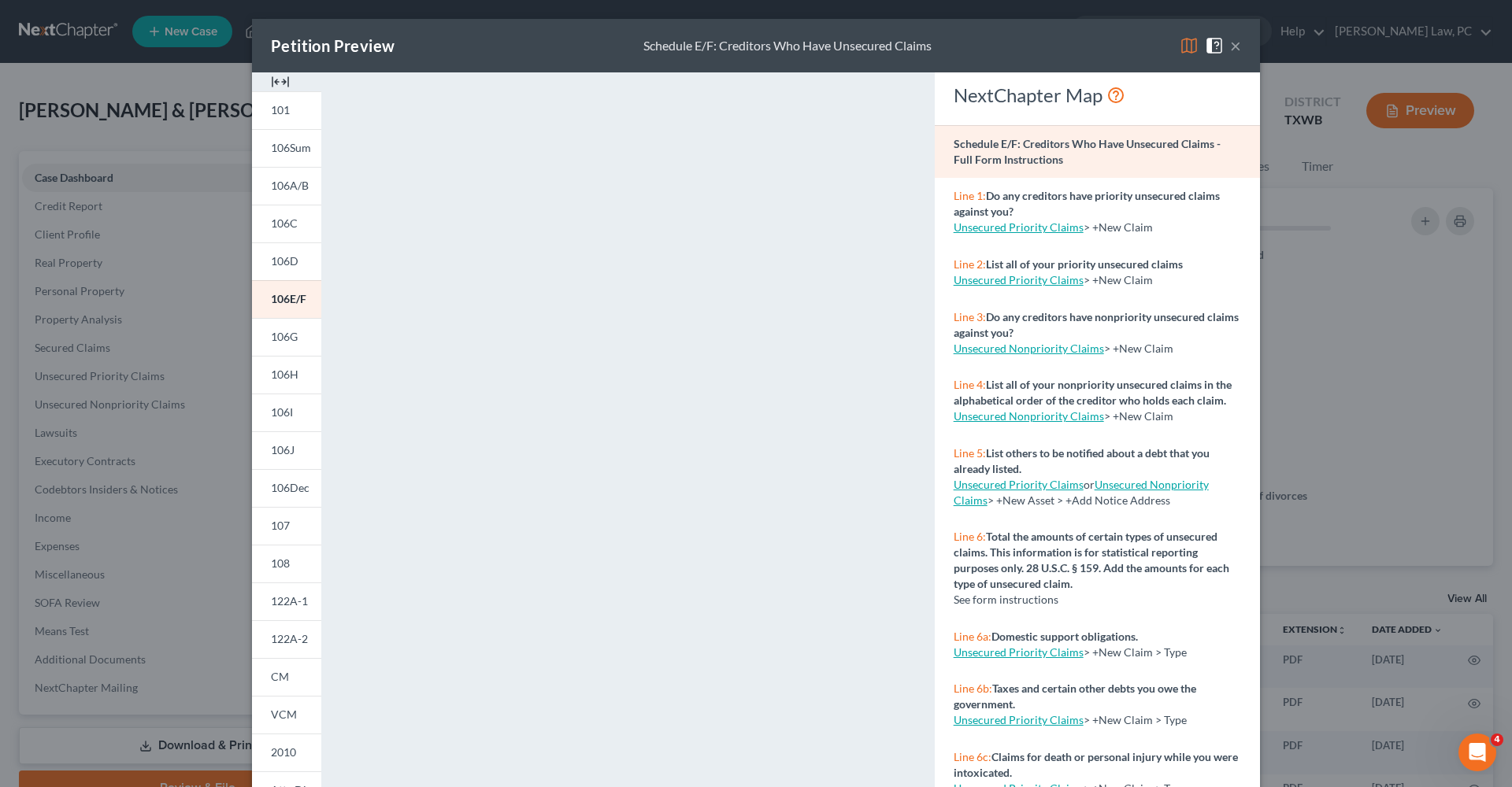
click at [1236, 48] on button "×" at bounding box center [1235, 46] width 11 height 19
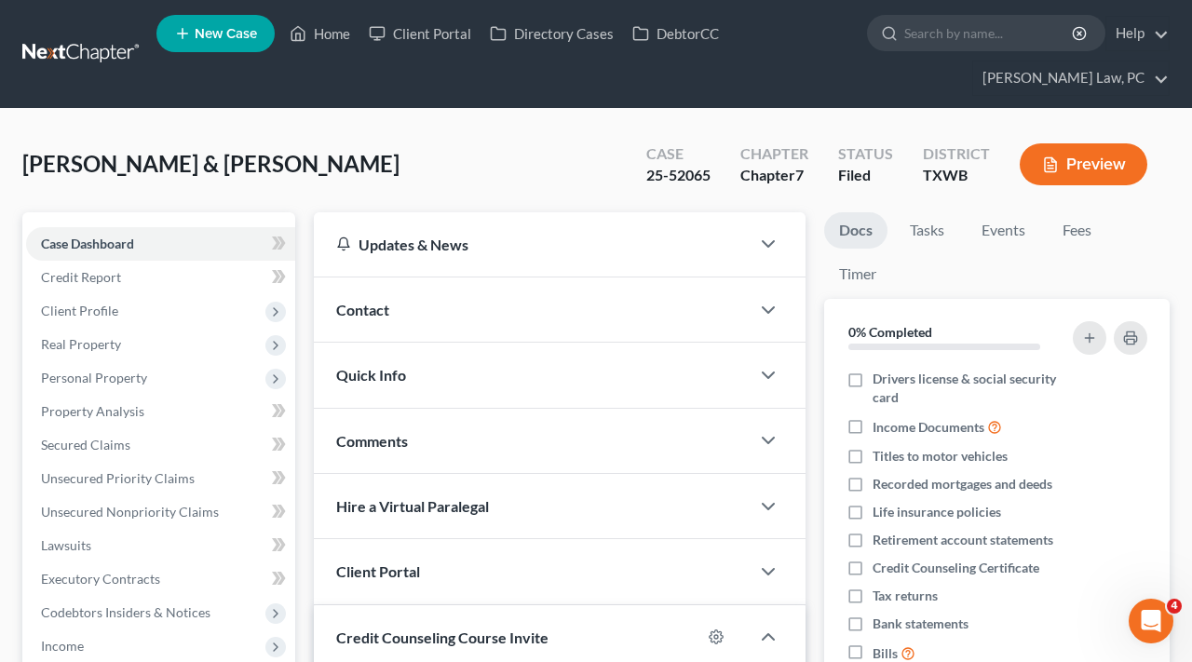
click at [87, 57] on link at bounding box center [81, 54] width 119 height 34
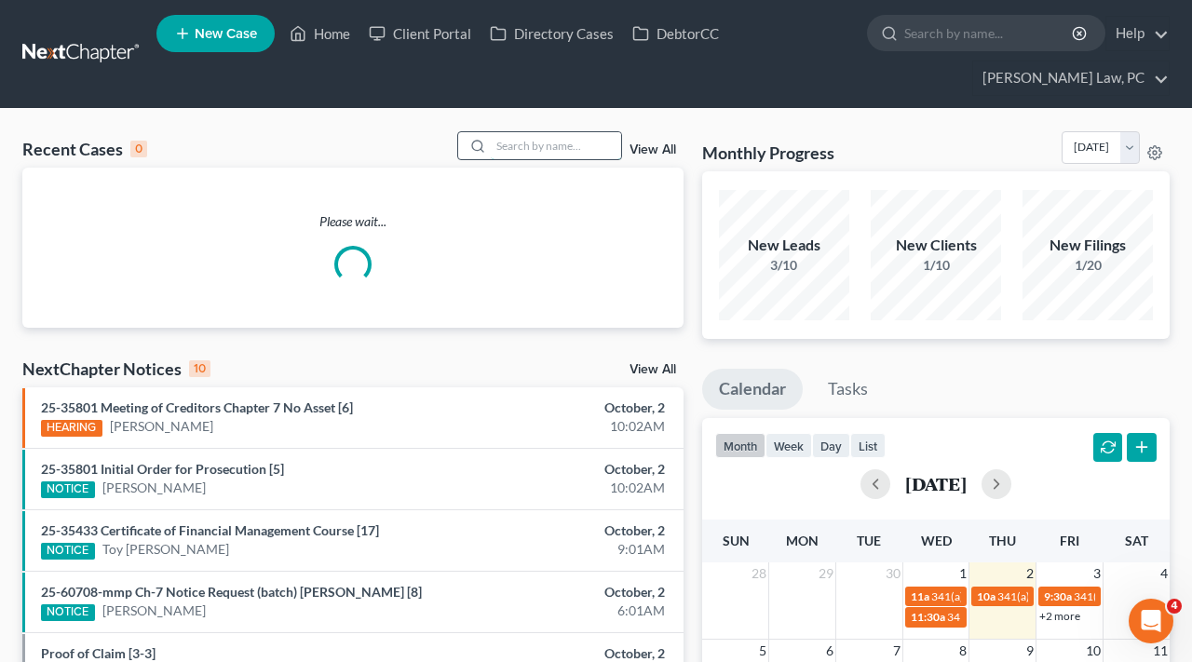
click at [581, 146] on input "search" at bounding box center [556, 145] width 130 height 27
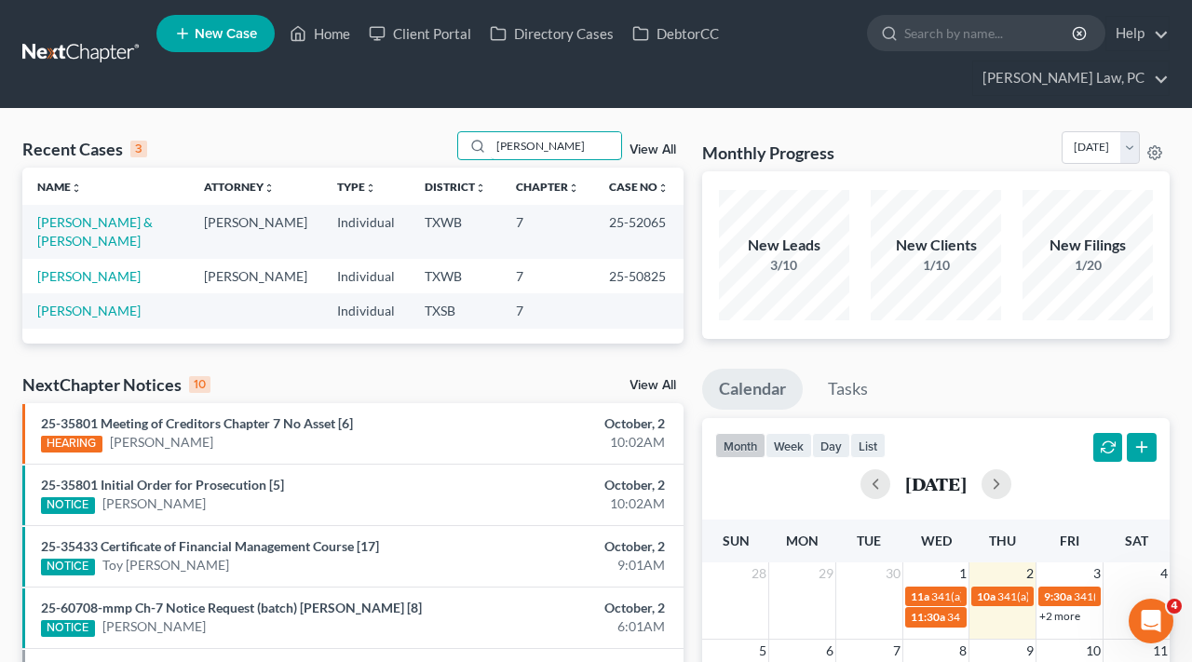
drag, startPoint x: 552, startPoint y: 143, endPoint x: 435, endPoint y: 145, distance: 117.3
click at [435, 145] on div "Recent Cases 3 [PERSON_NAME] View All" at bounding box center [352, 149] width 661 height 36
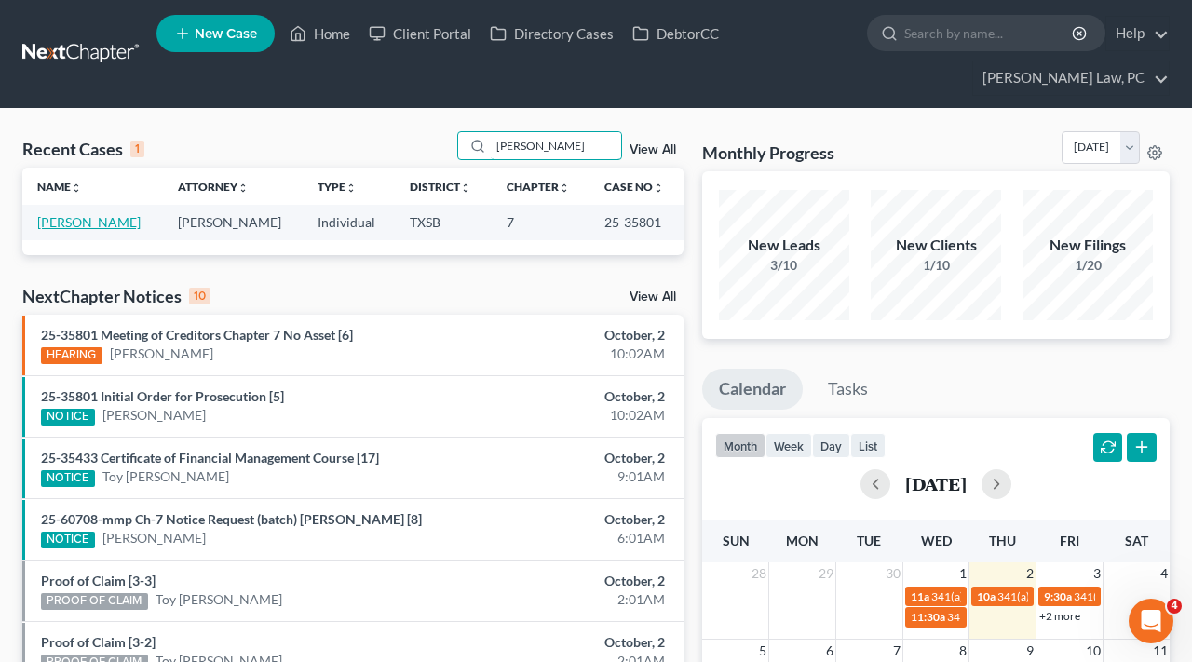
type input "[PERSON_NAME]"
click at [119, 228] on link "[PERSON_NAME]" at bounding box center [88, 222] width 103 height 16
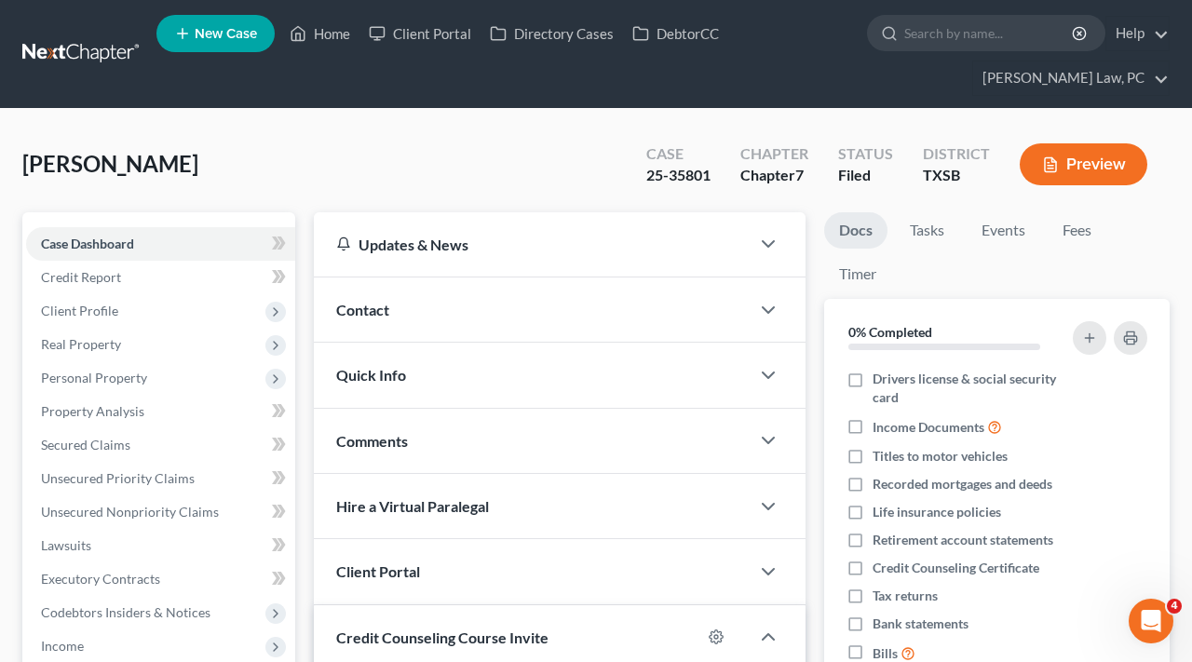
click at [710, 176] on div "Case 25-35801" at bounding box center [678, 166] width 94 height 55
click at [82, 539] on span "Lawsuits" at bounding box center [66, 545] width 50 height 16
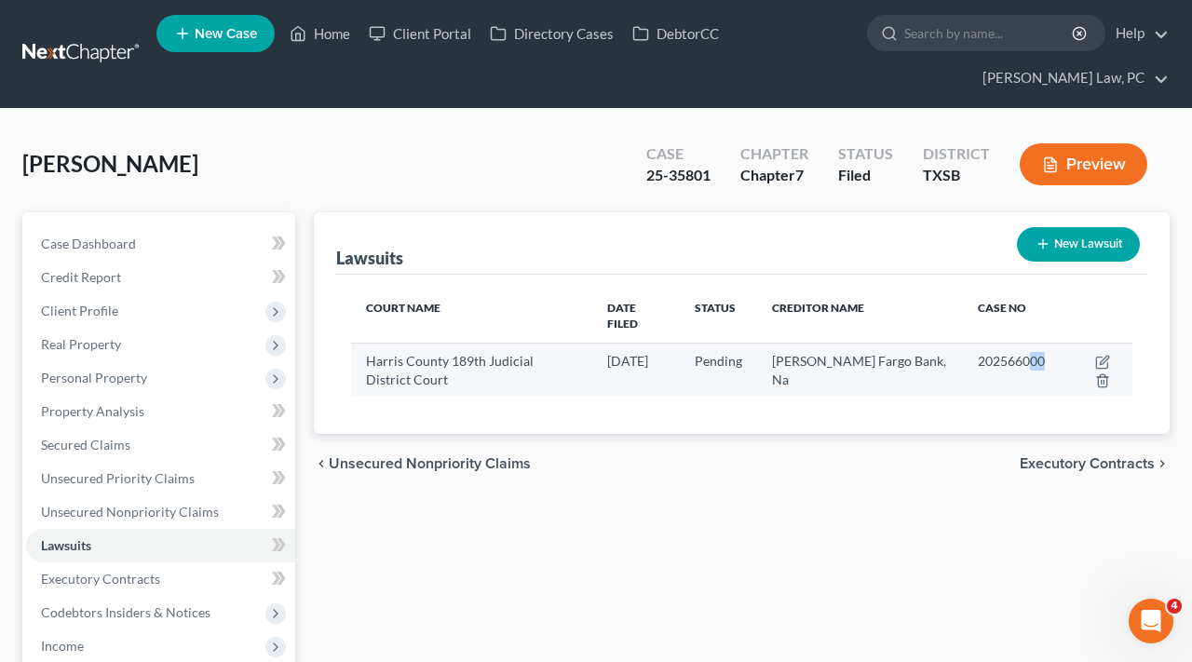
drag, startPoint x: 1043, startPoint y: 345, endPoint x: 1023, endPoint y: 345, distance: 19.6
click at [1022, 345] on td "202566000" at bounding box center [1011, 370] width 97 height 54
click at [1096, 358] on icon "button" at bounding box center [1101, 363] width 11 height 11
select select "45"
select select "0"
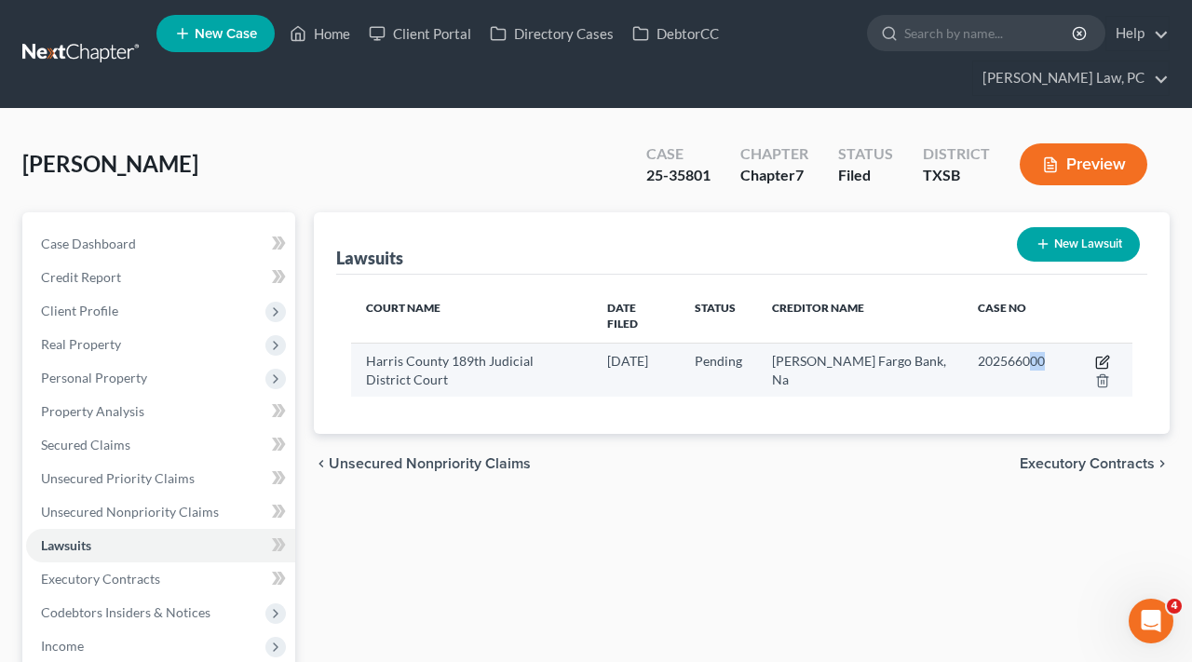
select select "4"
select select "45"
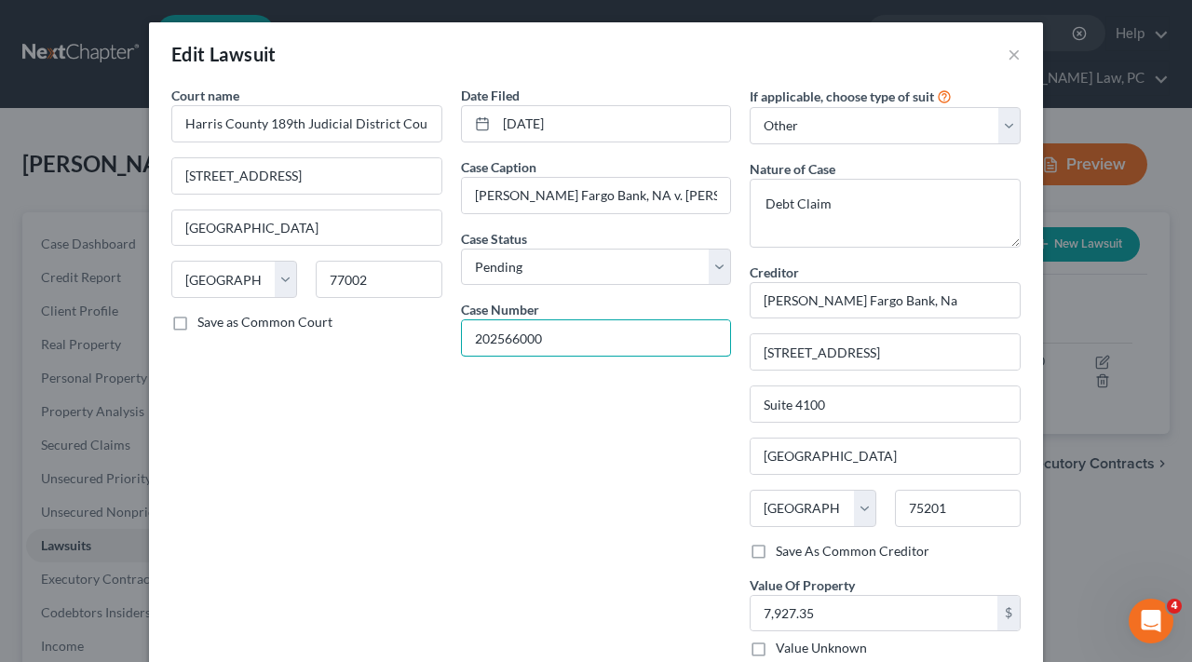
drag, startPoint x: 562, startPoint y: 342, endPoint x: 447, endPoint y: 343, distance: 115.5
click at [447, 343] on div "Court name * Harris County 189th Judicial District Court 1815 [GEOGRAPHIC_DATA]…" at bounding box center [596, 379] width 868 height 587
click at [1017, 58] on button "×" at bounding box center [1014, 54] width 13 height 22
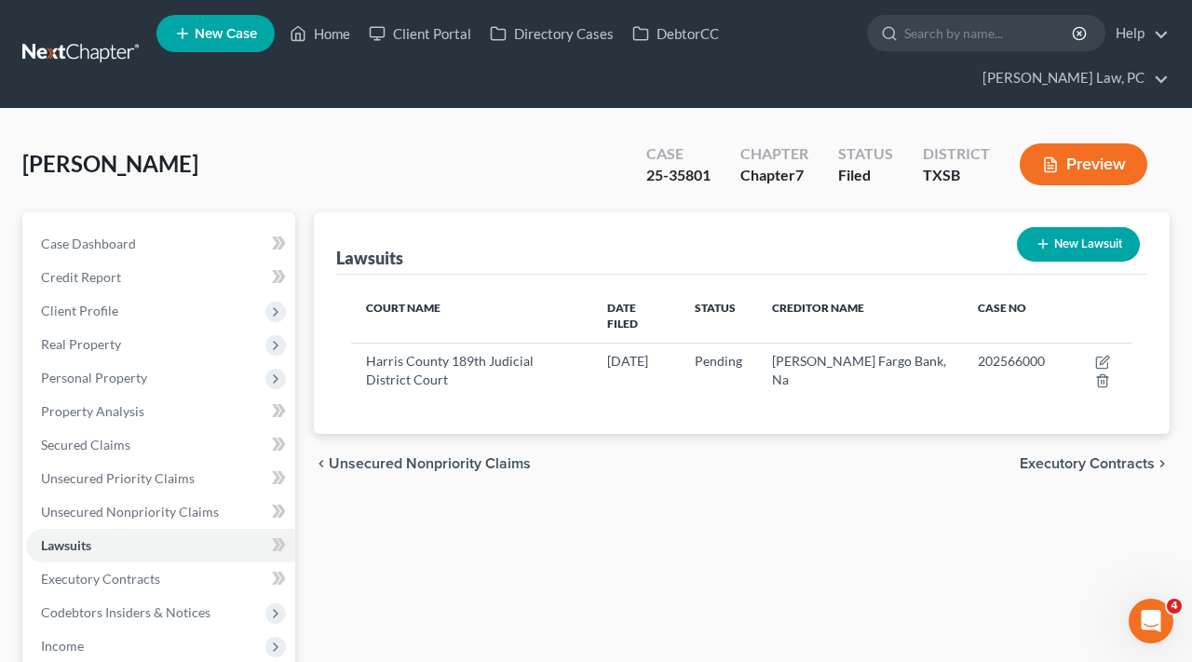
click at [96, 50] on link at bounding box center [81, 54] width 119 height 34
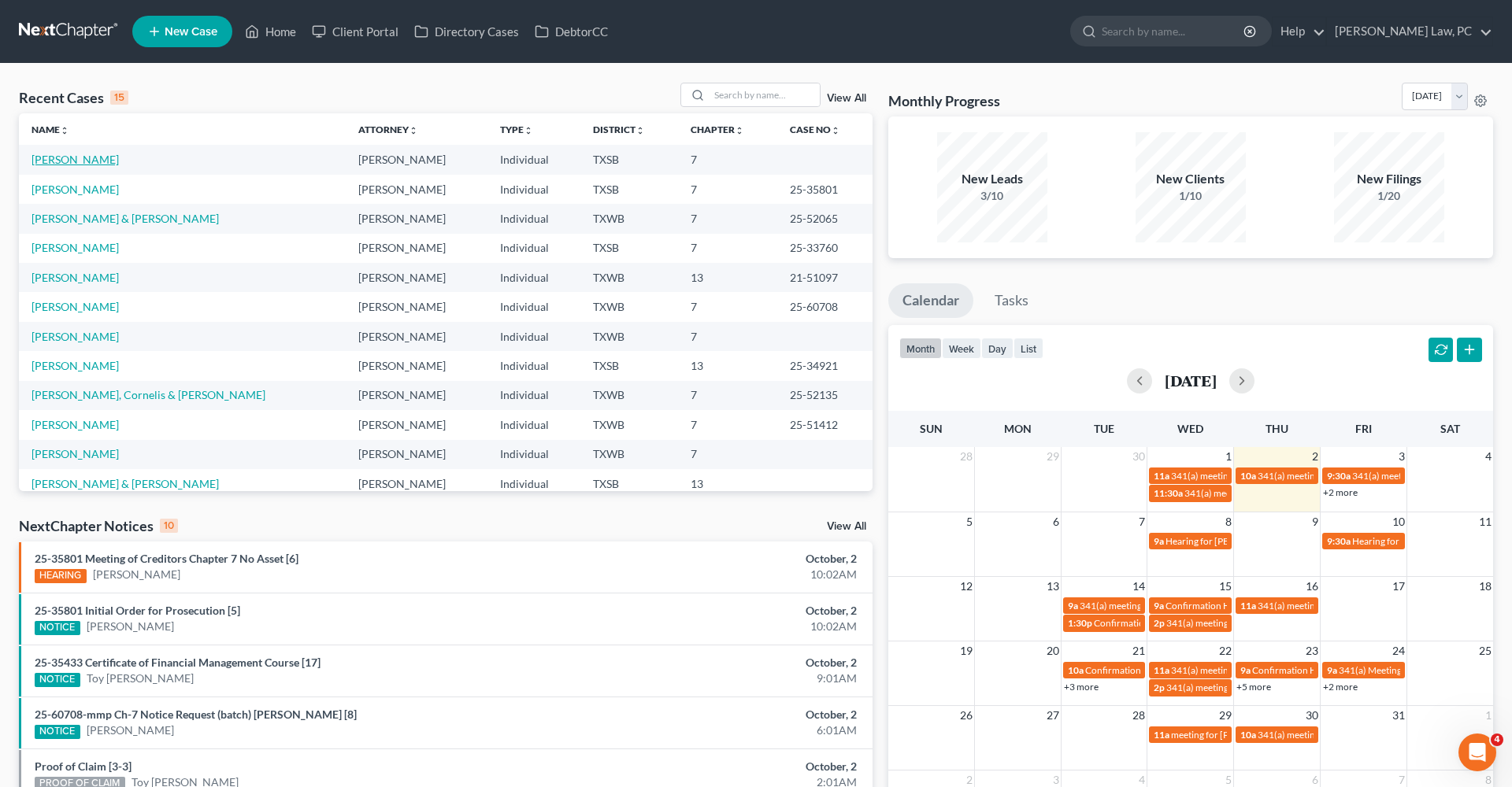
click at [72, 161] on link "[PERSON_NAME]" at bounding box center [74, 160] width 87 height 14
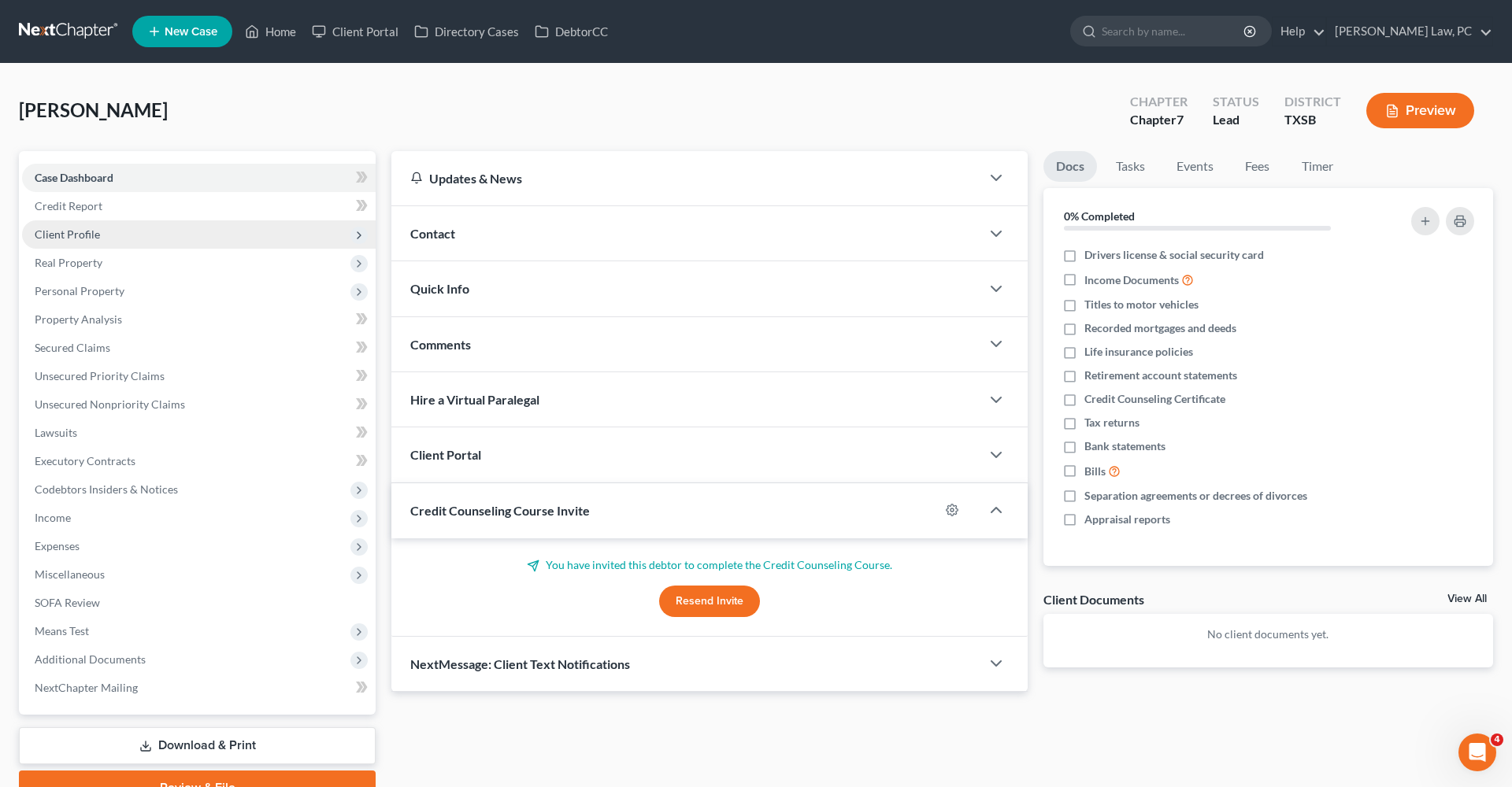
click at [78, 233] on span "Client Profile" at bounding box center [67, 234] width 65 height 14
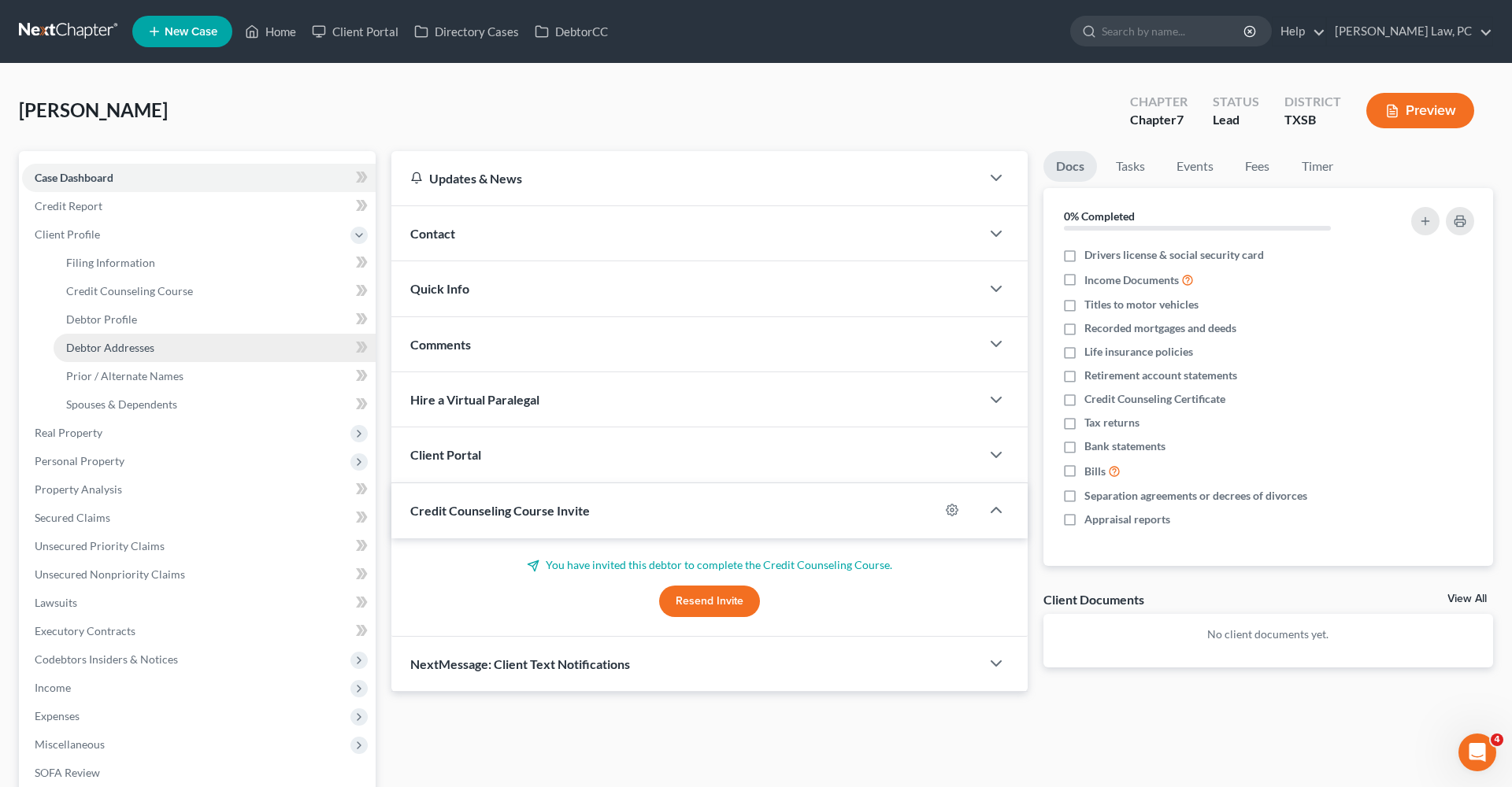
click at [112, 347] on span "Debtor Addresses" at bounding box center [110, 347] width 88 height 14
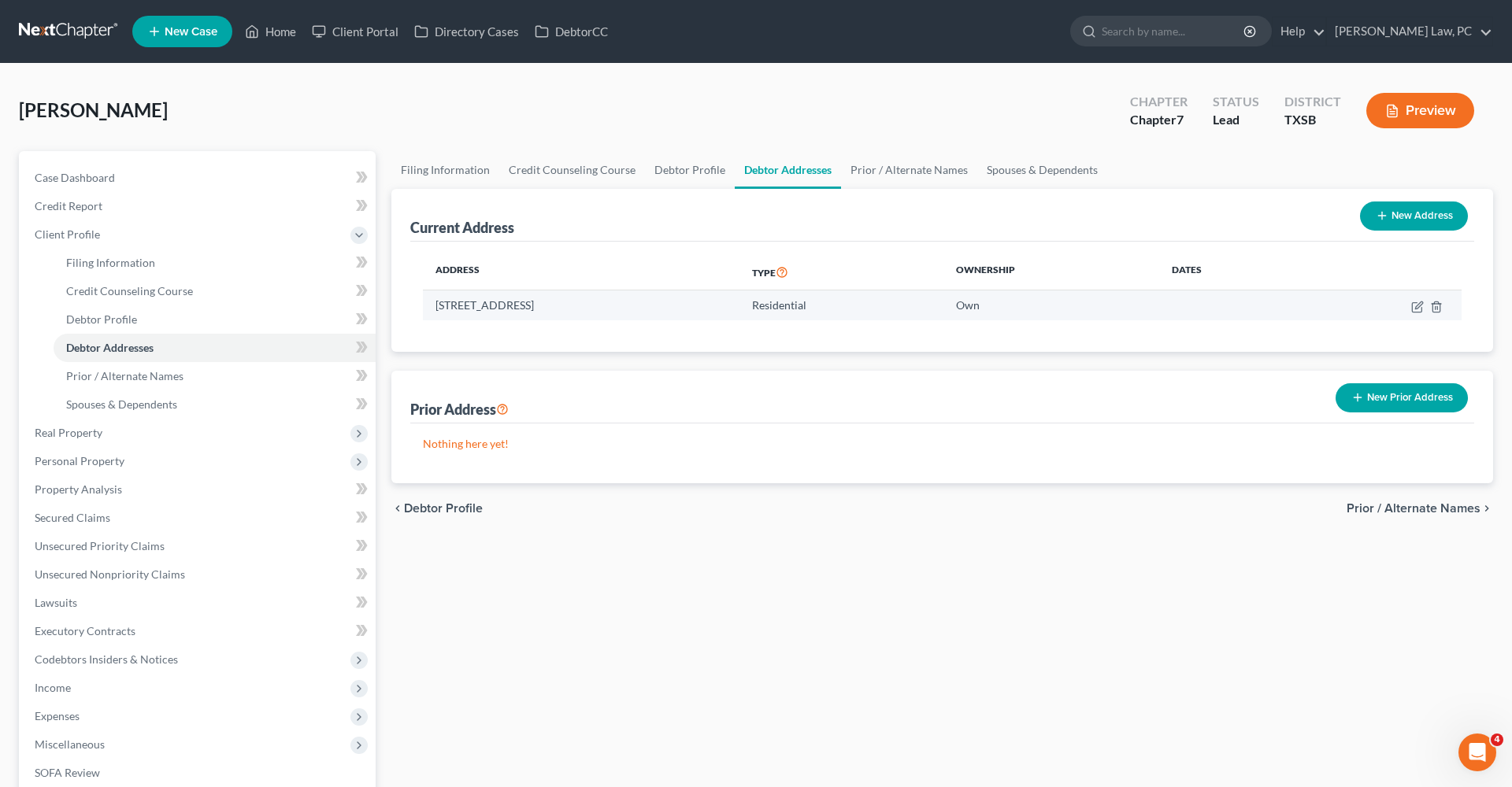
drag, startPoint x: 620, startPoint y: 300, endPoint x: 437, endPoint y: 303, distance: 183.0
click at [436, 303] on td "[STREET_ADDRESS]" at bounding box center [581, 305] width 316 height 30
copy td "[STREET_ADDRESS]"
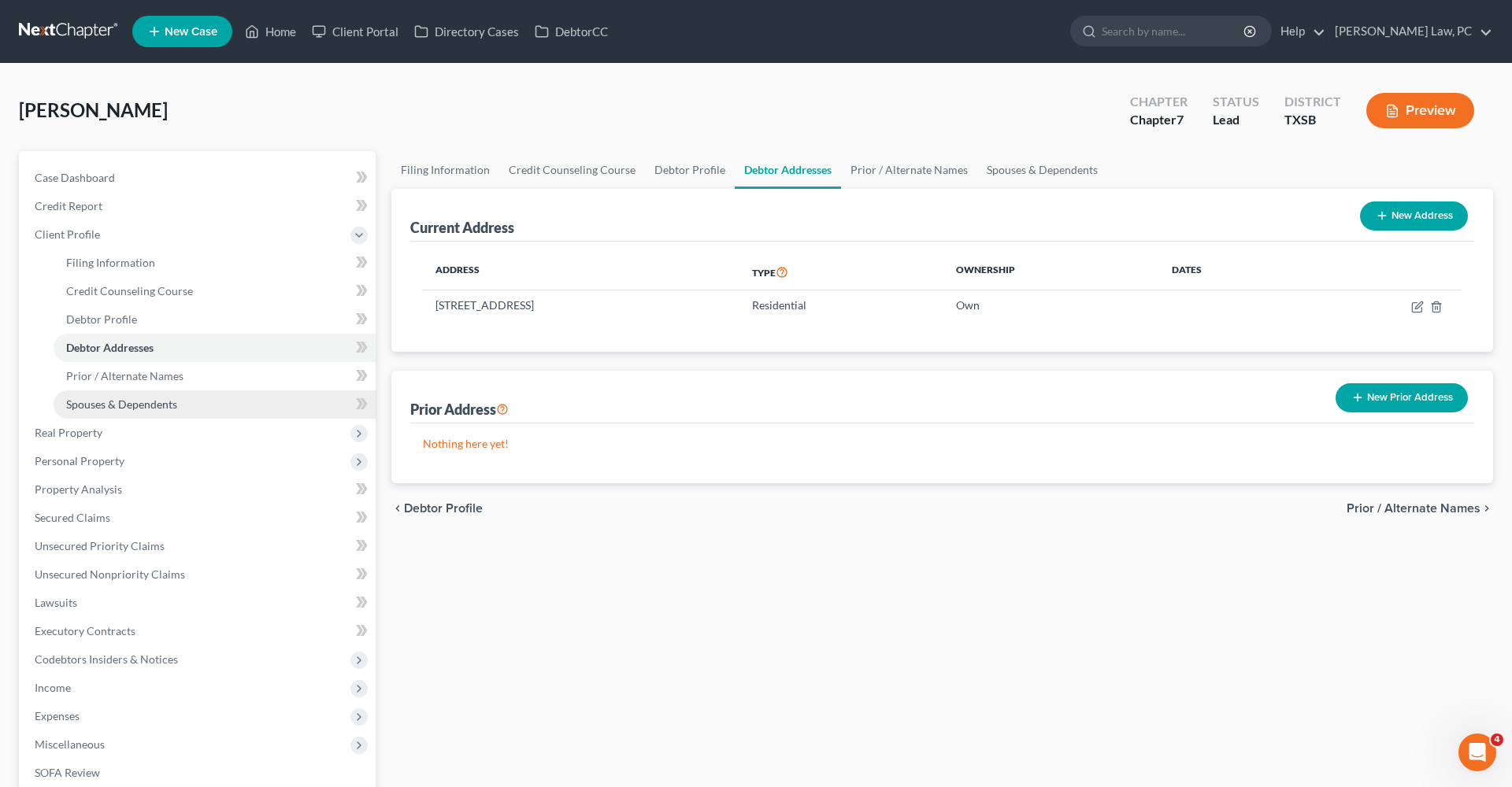
click at [126, 412] on link "Spouses & Dependents" at bounding box center [214, 405] width 322 height 29
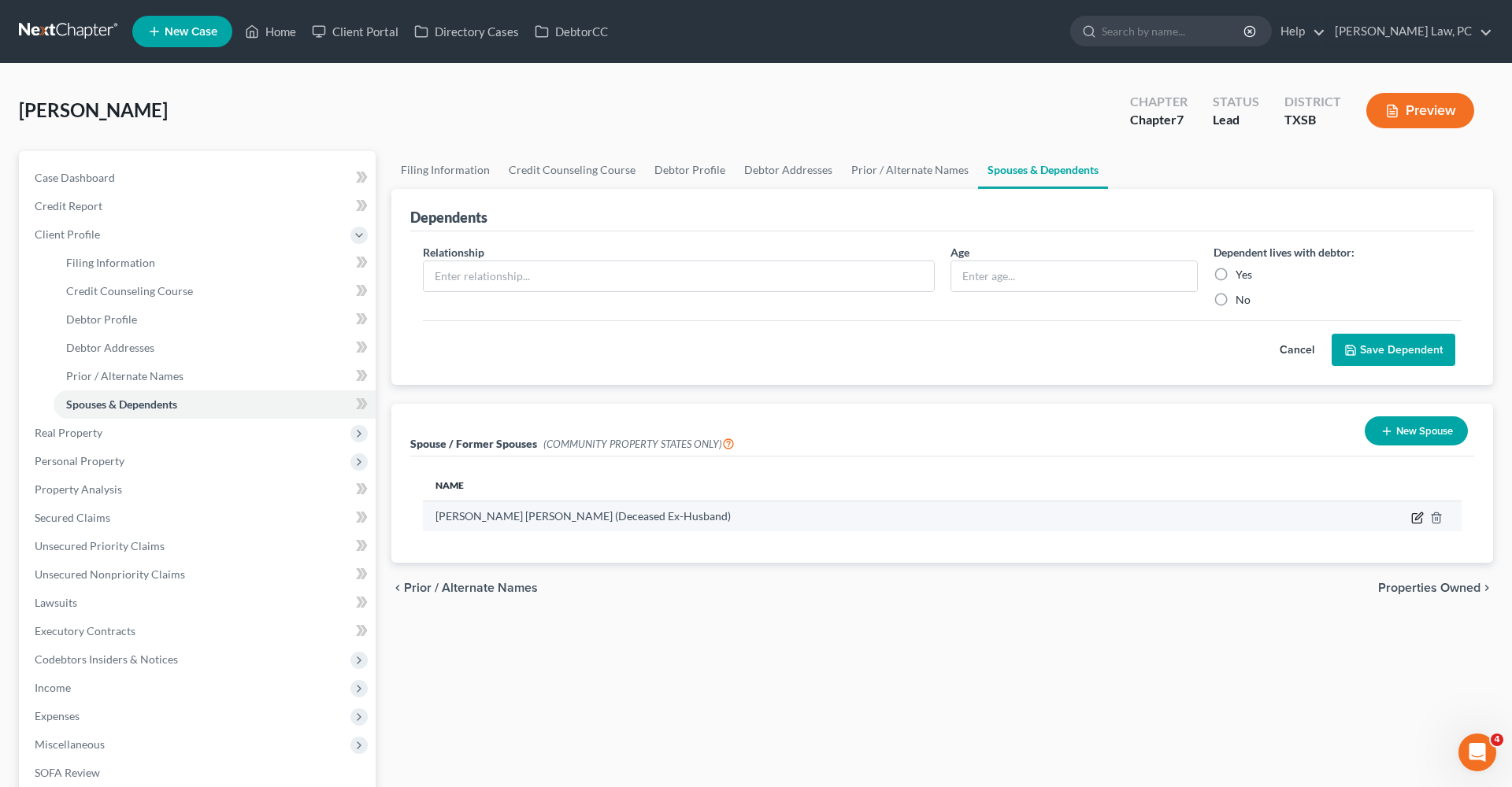
click at [1007, 516] on icon "button" at bounding box center [1417, 517] width 13 height 13
select select "8"
select select "45"
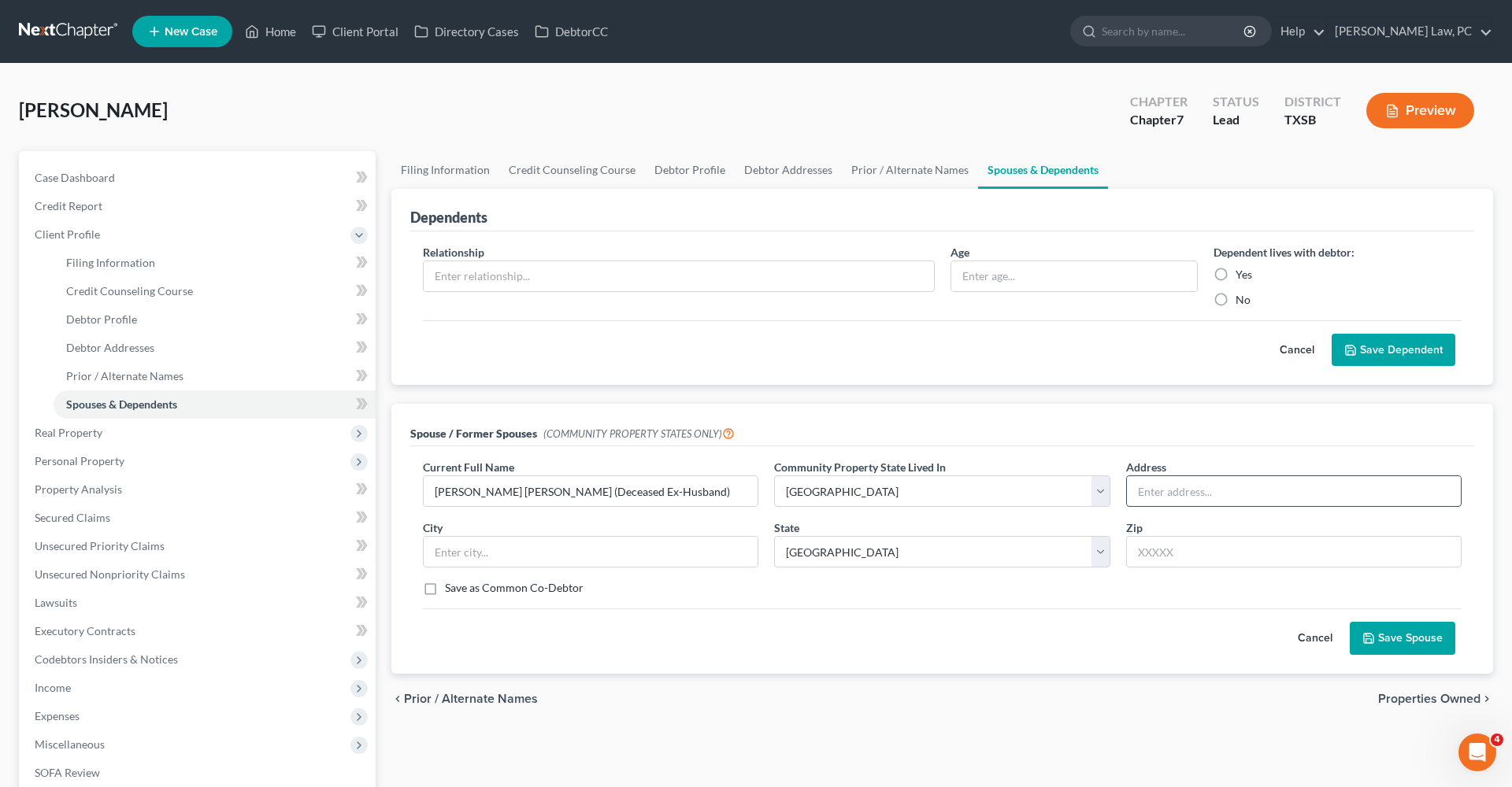
paste input "[STREET_ADDRESS]"
drag, startPoint x: 1328, startPoint y: 495, endPoint x: 1287, endPoint y: 495, distance: 41.0
click at [1007, 495] on input "[STREET_ADDRESS]" at bounding box center [1293, 490] width 334 height 30
type input "[STREET_ADDRESS]"
paste input "77373"
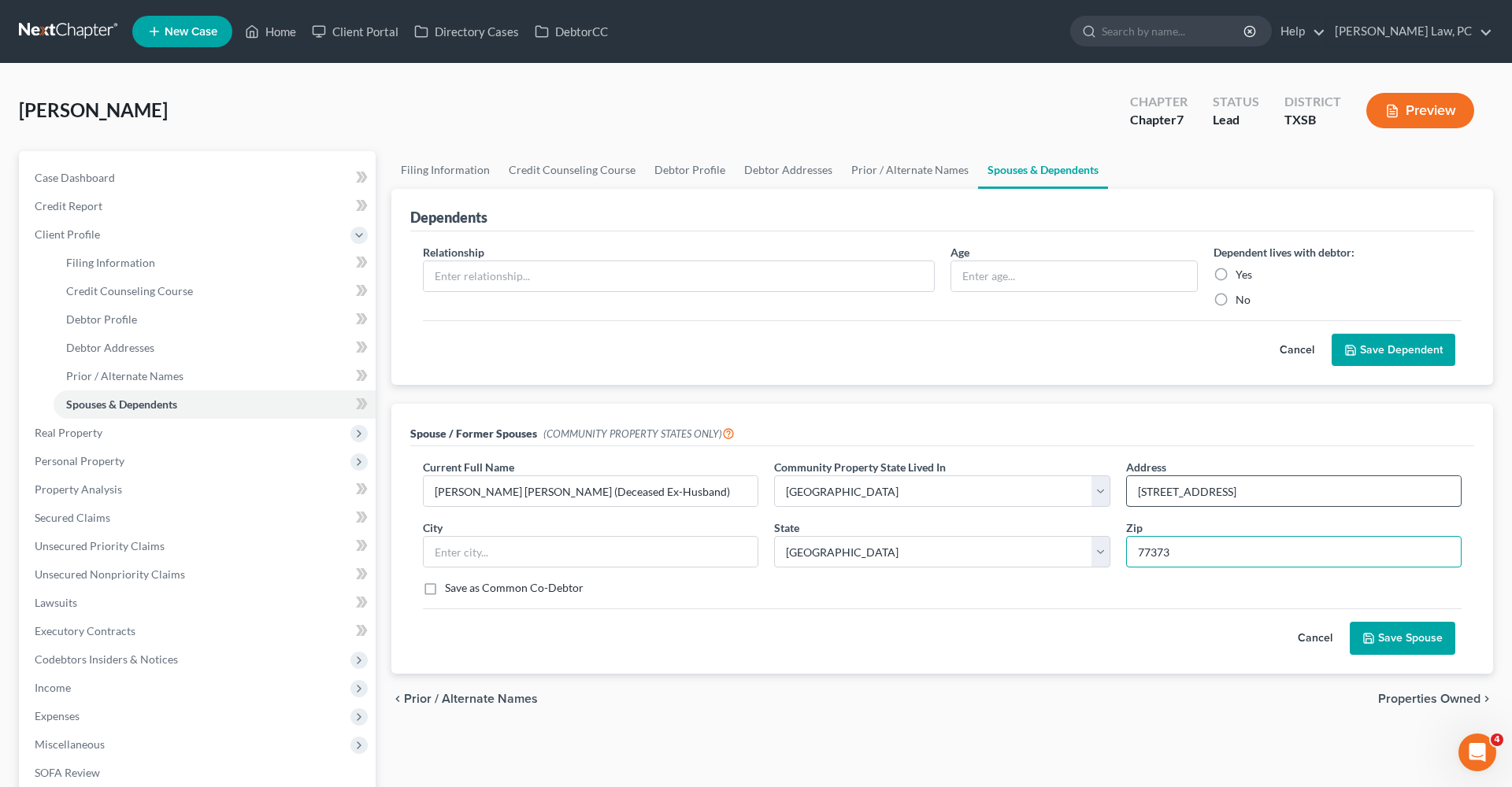
type input "77373"
click at [1007, 491] on input "[STREET_ADDRESS]" at bounding box center [1293, 490] width 334 height 30
type input "Spring"
type input "[STREET_ADDRESS]"
click at [1007, 559] on button "Save Spouse" at bounding box center [1402, 638] width 106 height 33
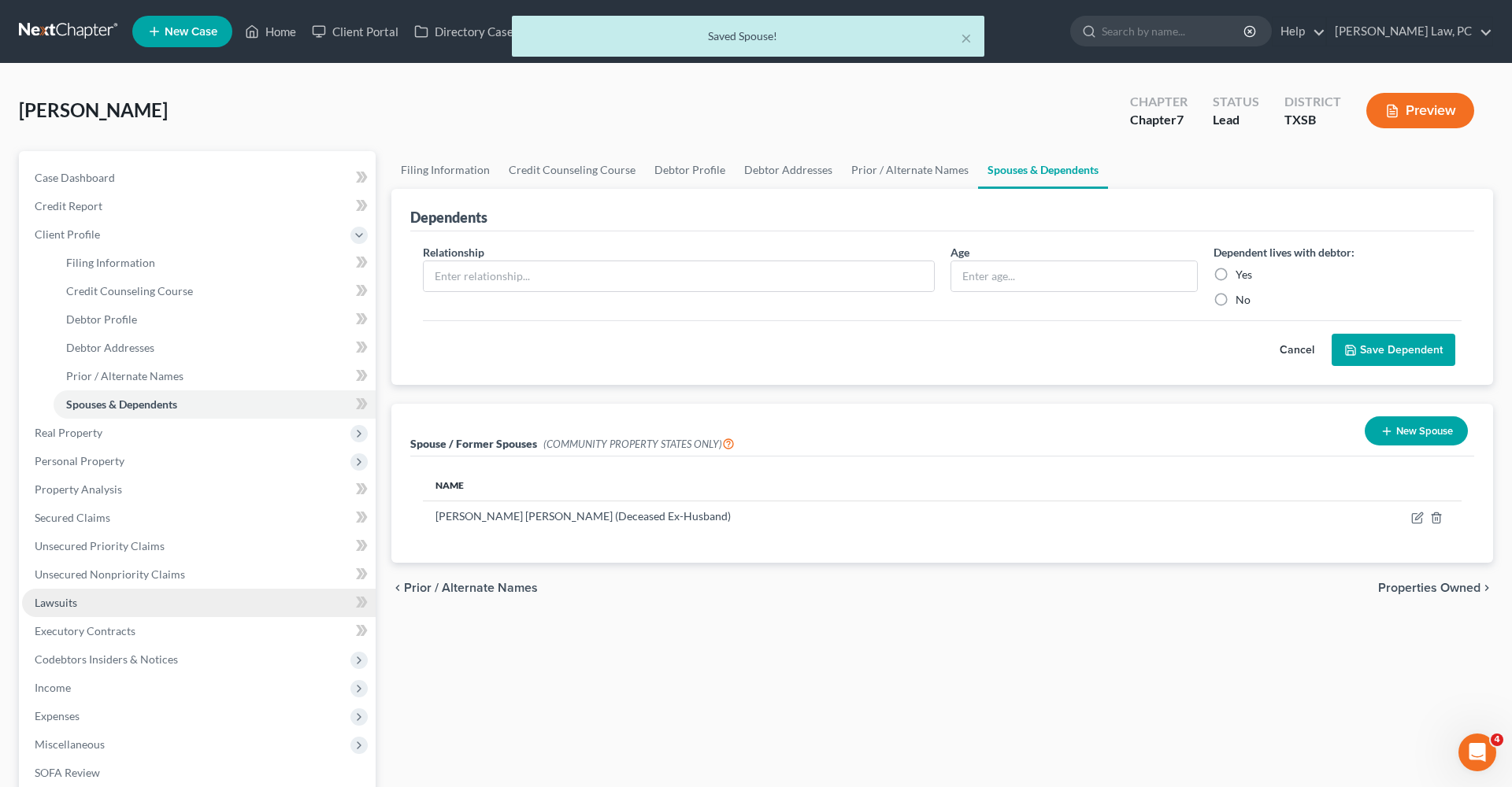
click at [65, 559] on span "Lawsuits" at bounding box center [56, 603] width 42 height 14
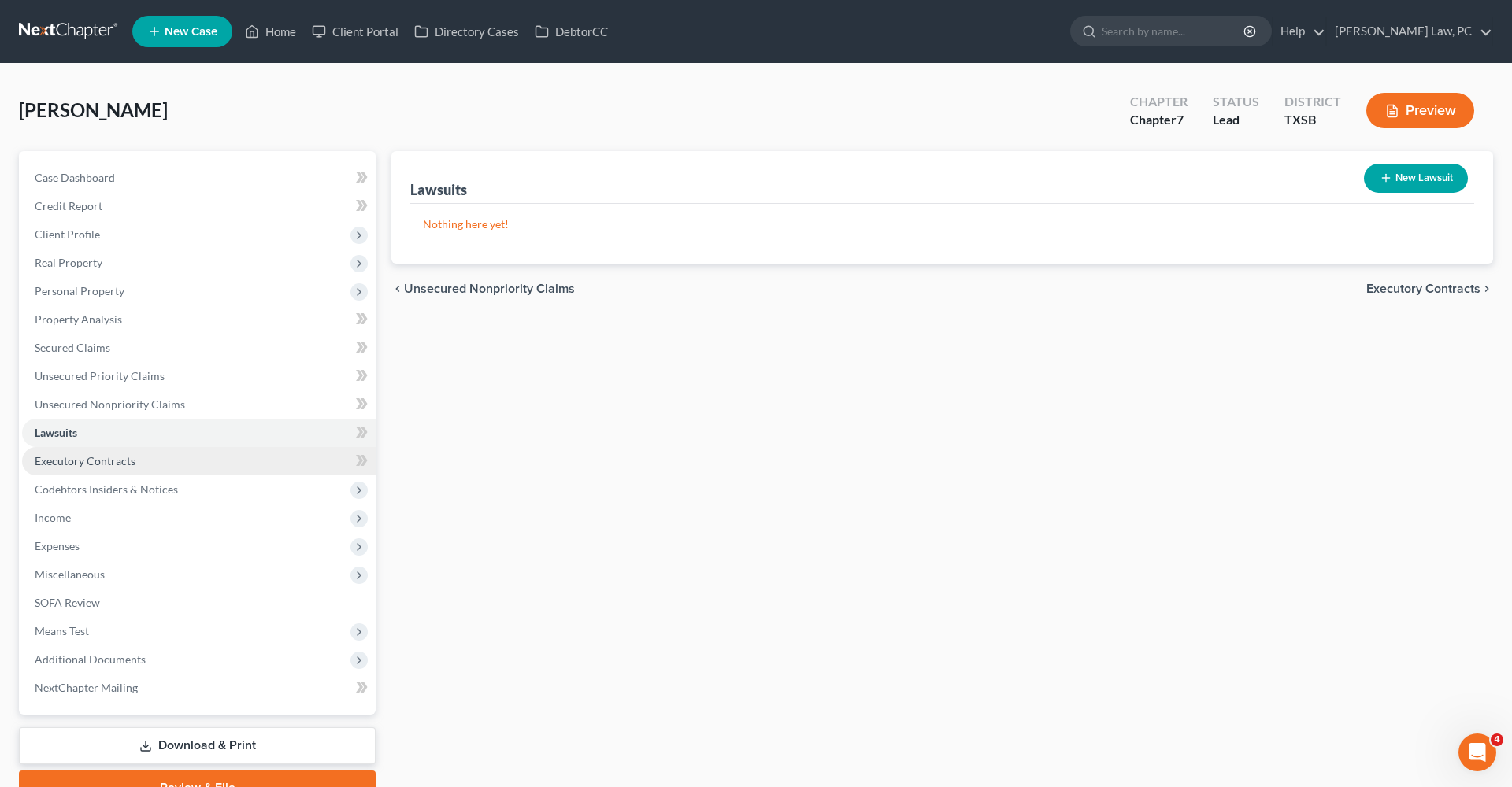
click at [79, 463] on span "Executory Contracts" at bounding box center [85, 461] width 101 height 14
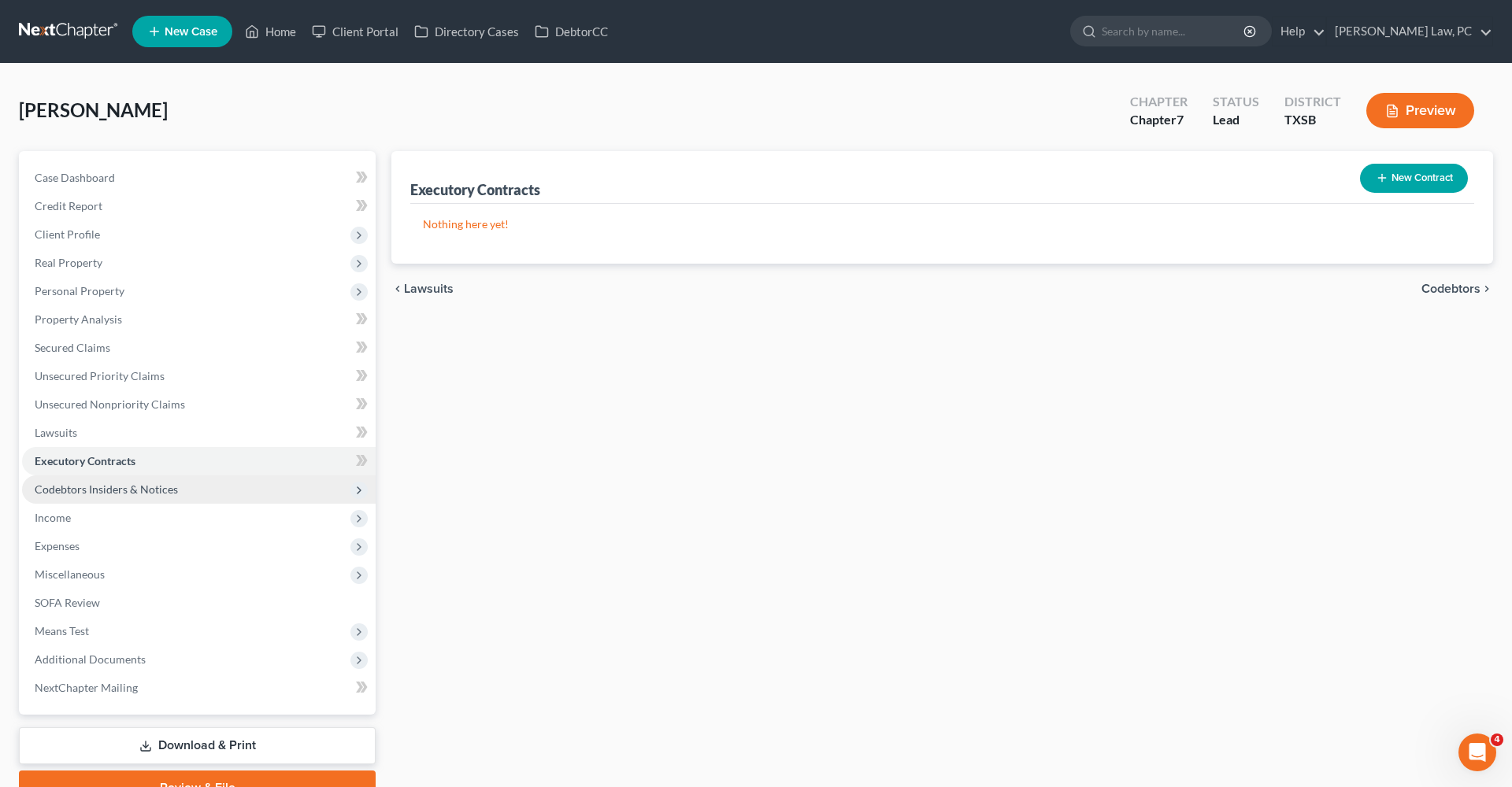
click at [118, 493] on span "Codebtors Insiders & Notices" at bounding box center [106, 489] width 143 height 14
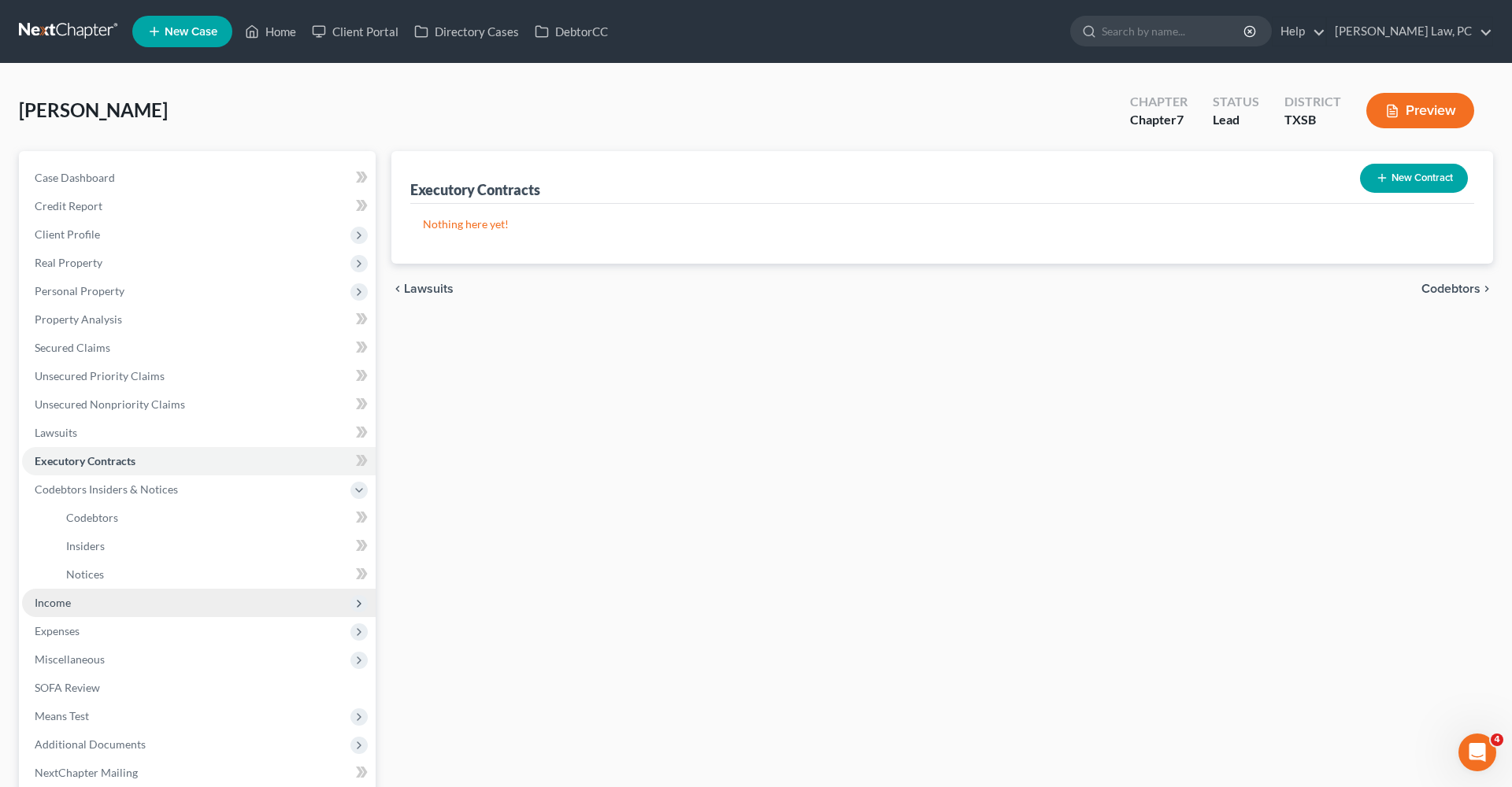
click at [56, 559] on span "Income" at bounding box center [52, 603] width 36 height 14
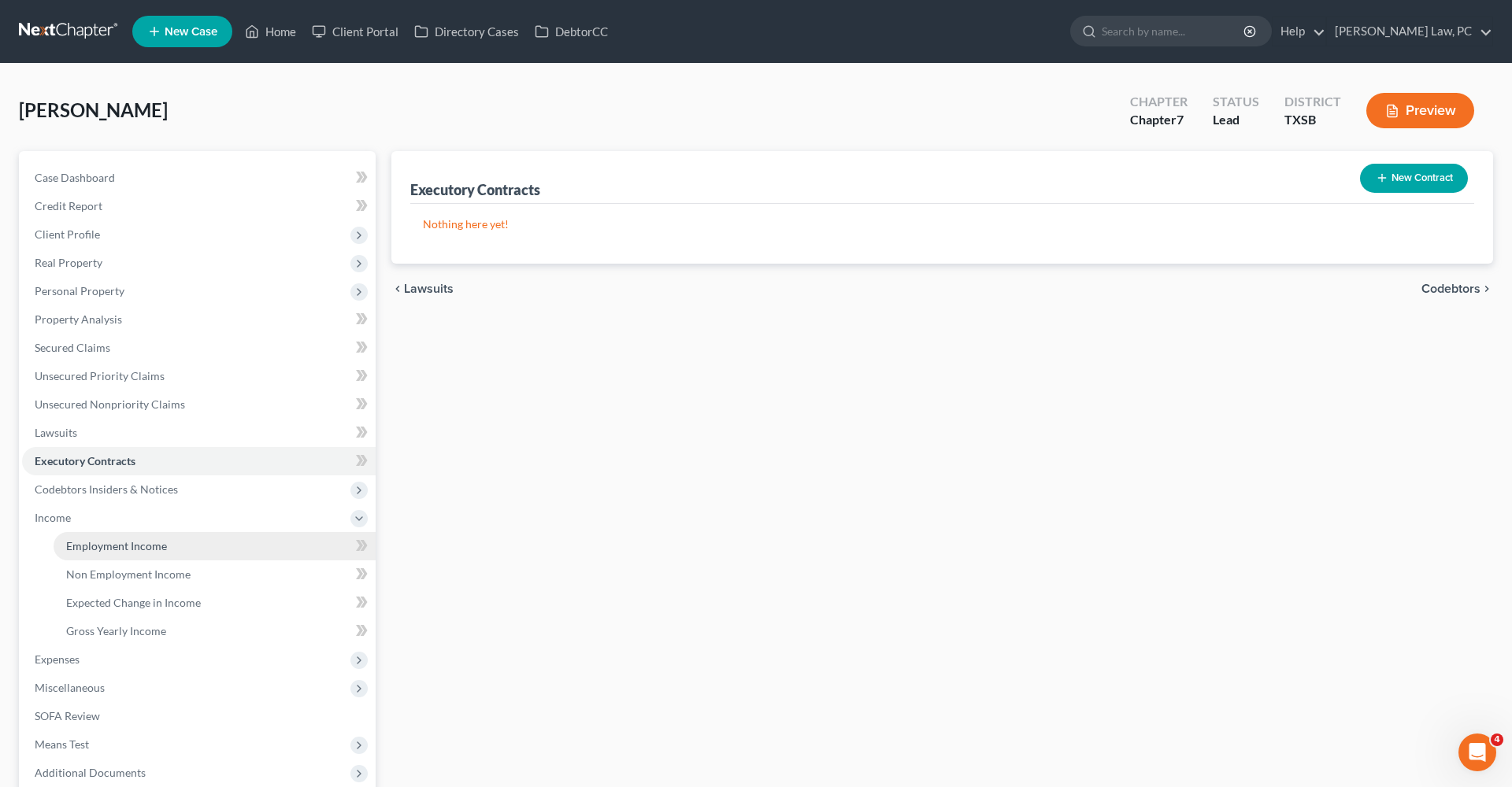
click at [129, 547] on span "Employment Income" at bounding box center [116, 546] width 101 height 14
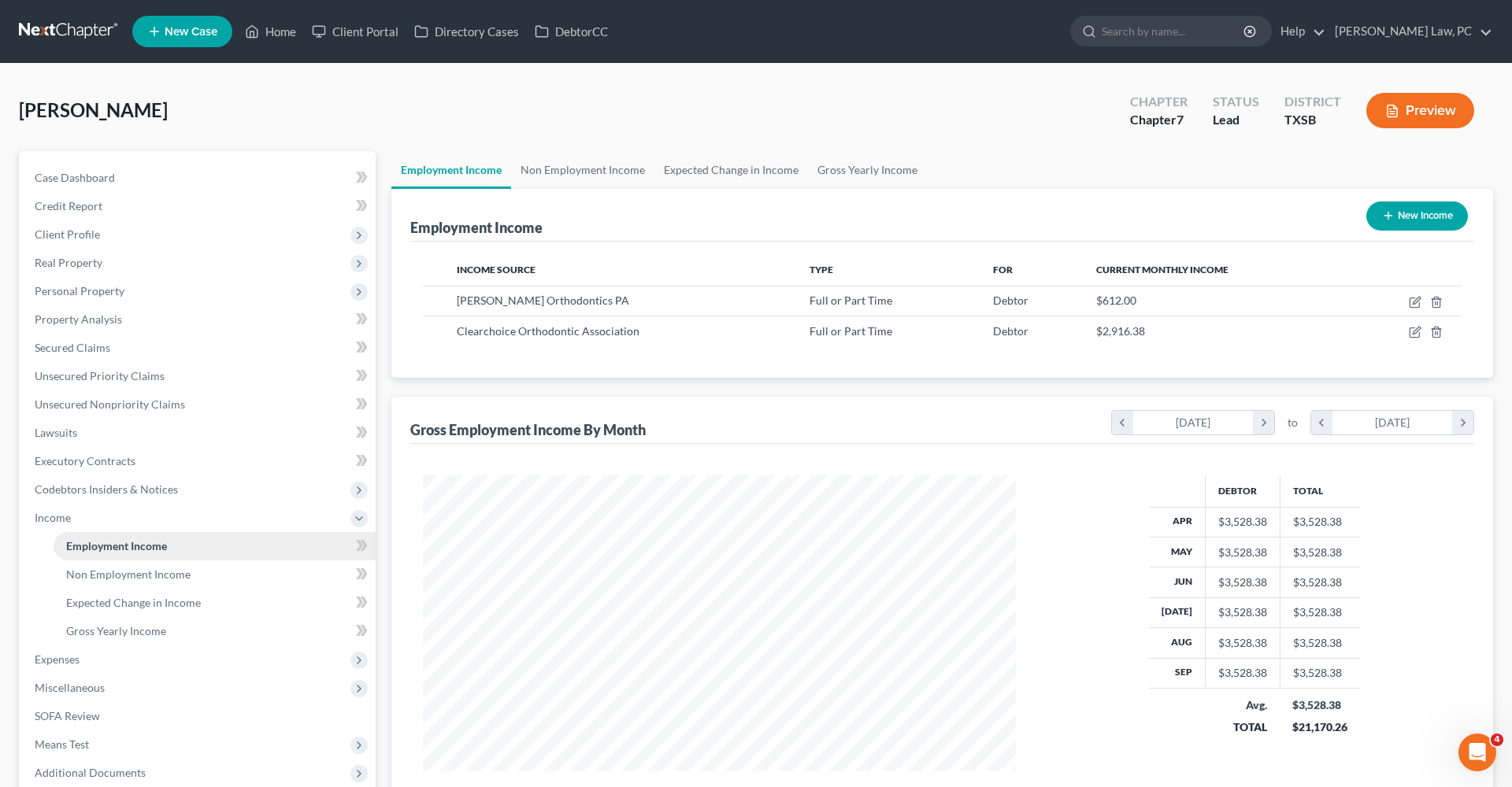
scroll to position [296, 624]
click at [1007, 305] on icon "button" at bounding box center [1415, 302] width 13 height 13
select select "0"
select select "45"
select select "2"
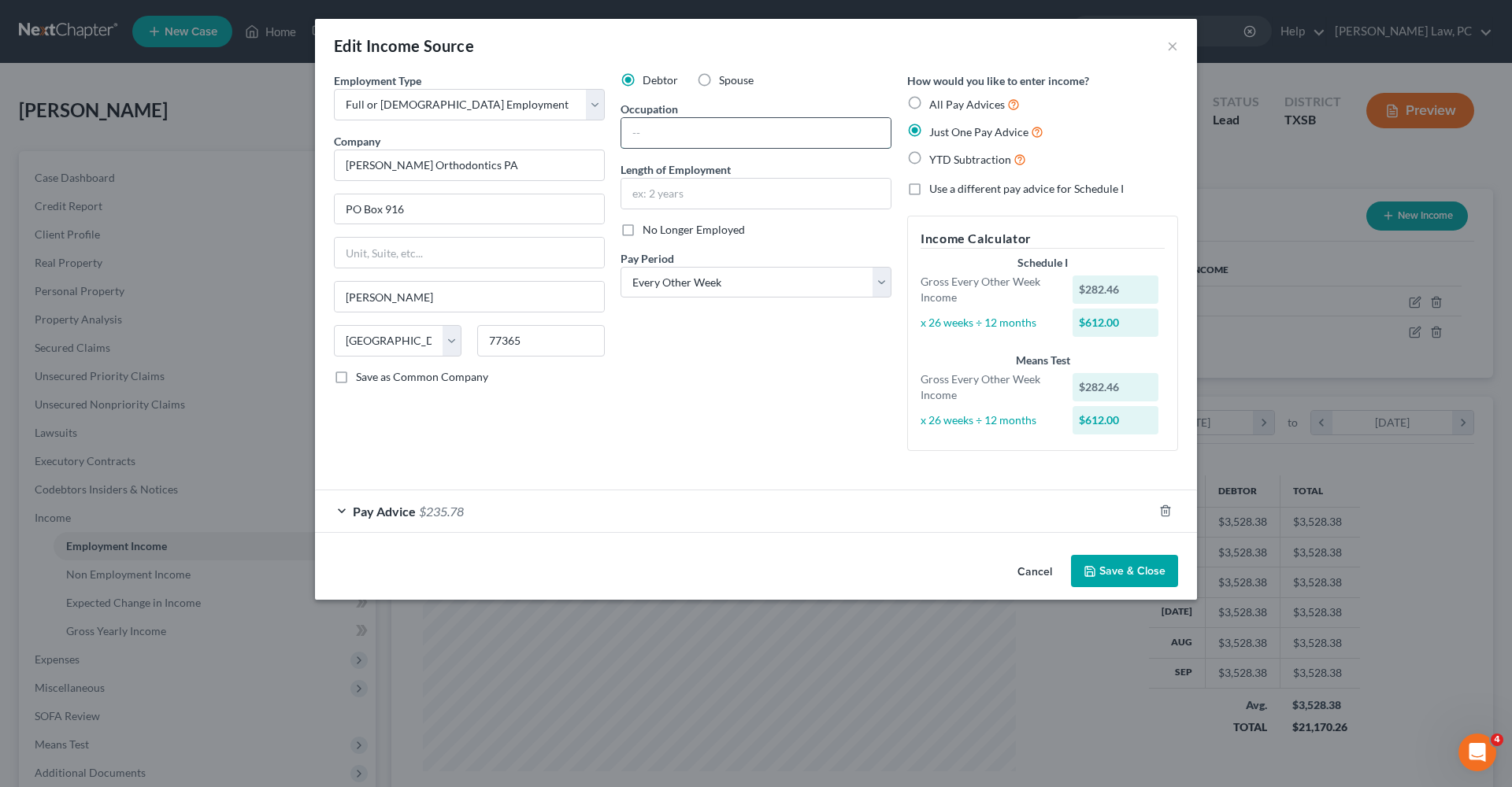
click at [697, 132] on input "text" at bounding box center [756, 133] width 269 height 30
type input "Insurance Billing"
click at [691, 199] on input "text" at bounding box center [756, 193] width 269 height 30
type input "10 years"
click at [1007, 559] on button "Save & Close" at bounding box center [1124, 571] width 107 height 33
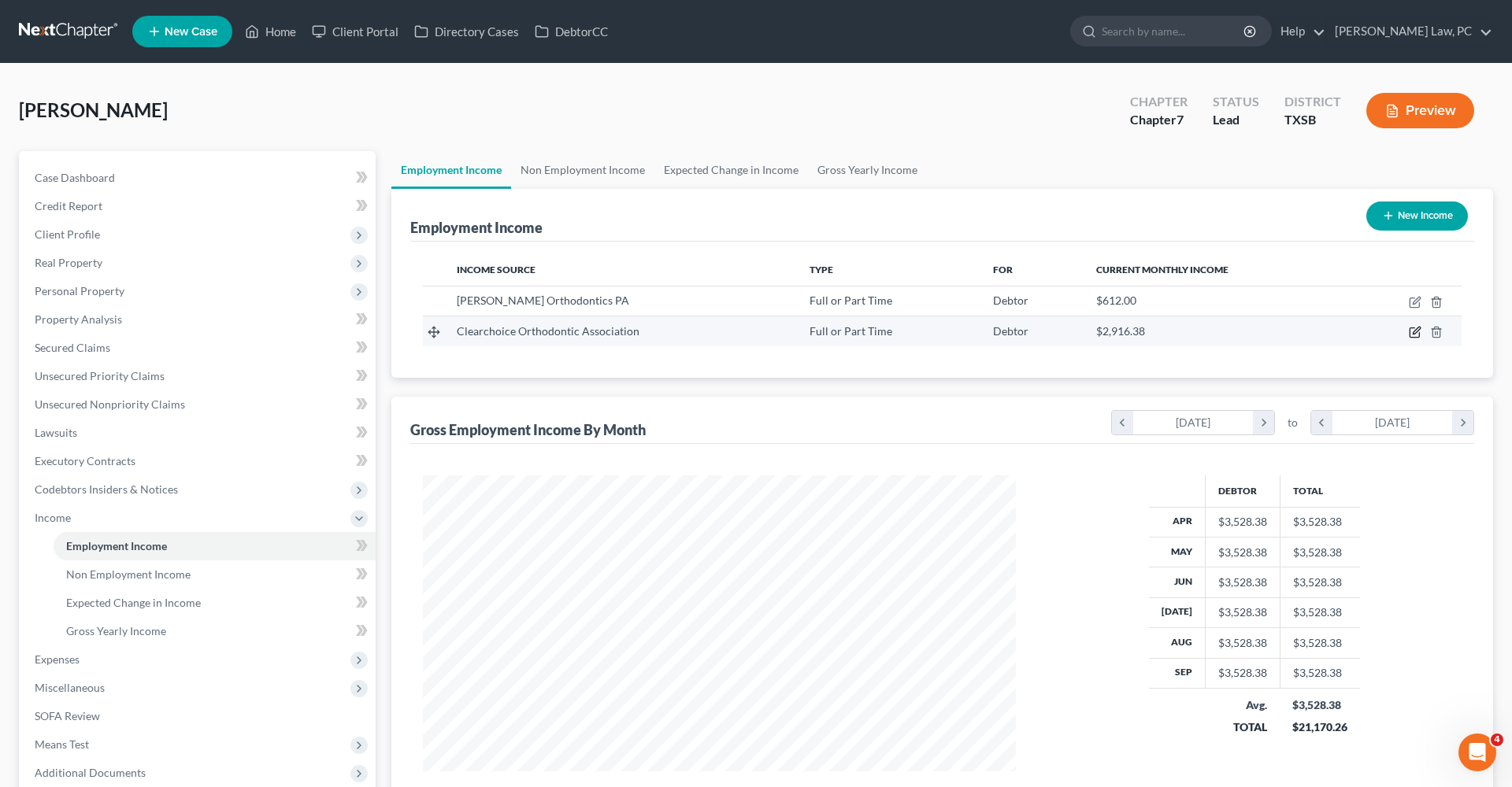
click at [1007, 333] on icon "button" at bounding box center [1415, 331] width 13 height 13
select select "0"
select select "45"
select select "1"
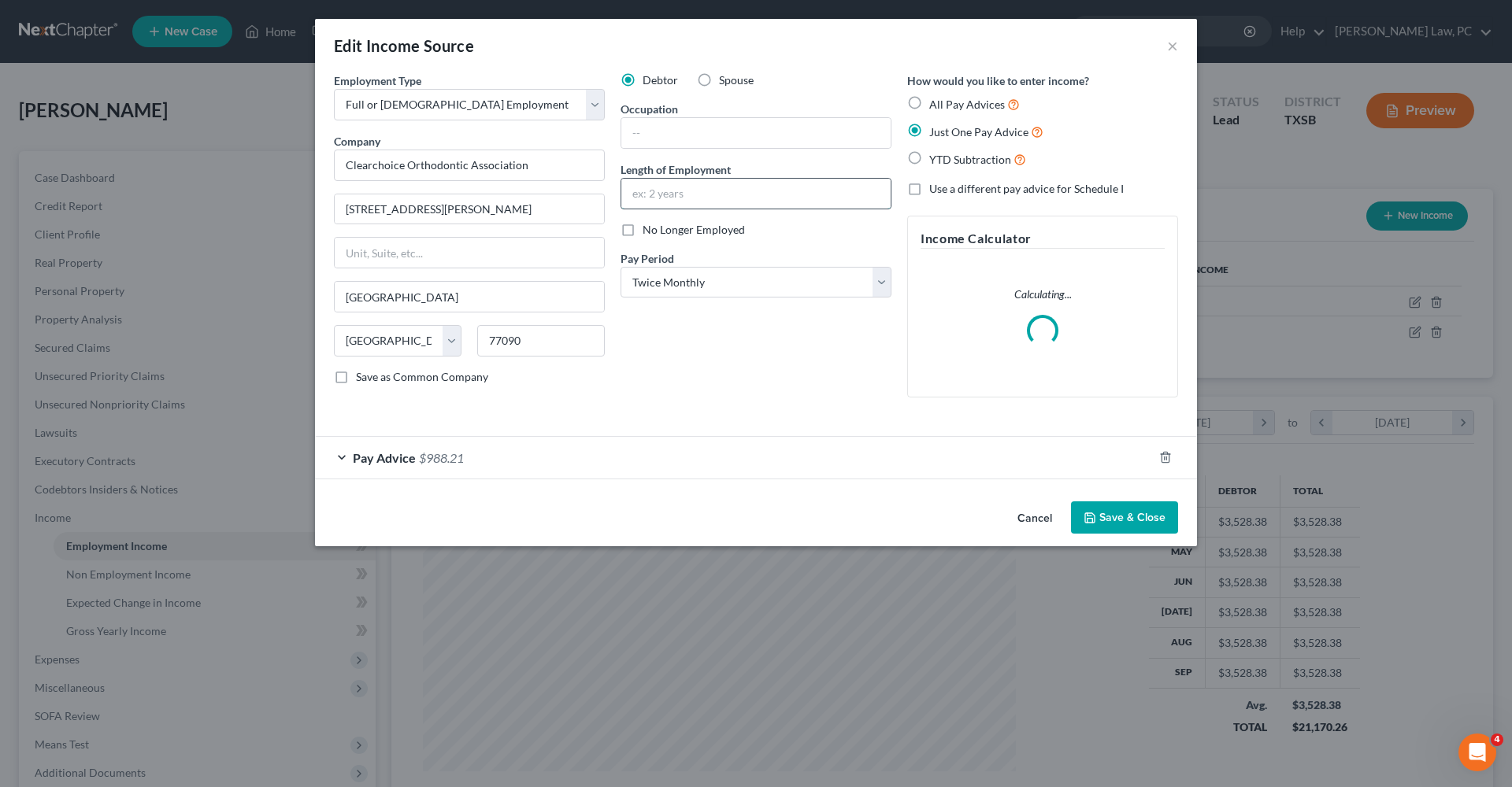
click at [647, 197] on input "text" at bounding box center [756, 193] width 269 height 30
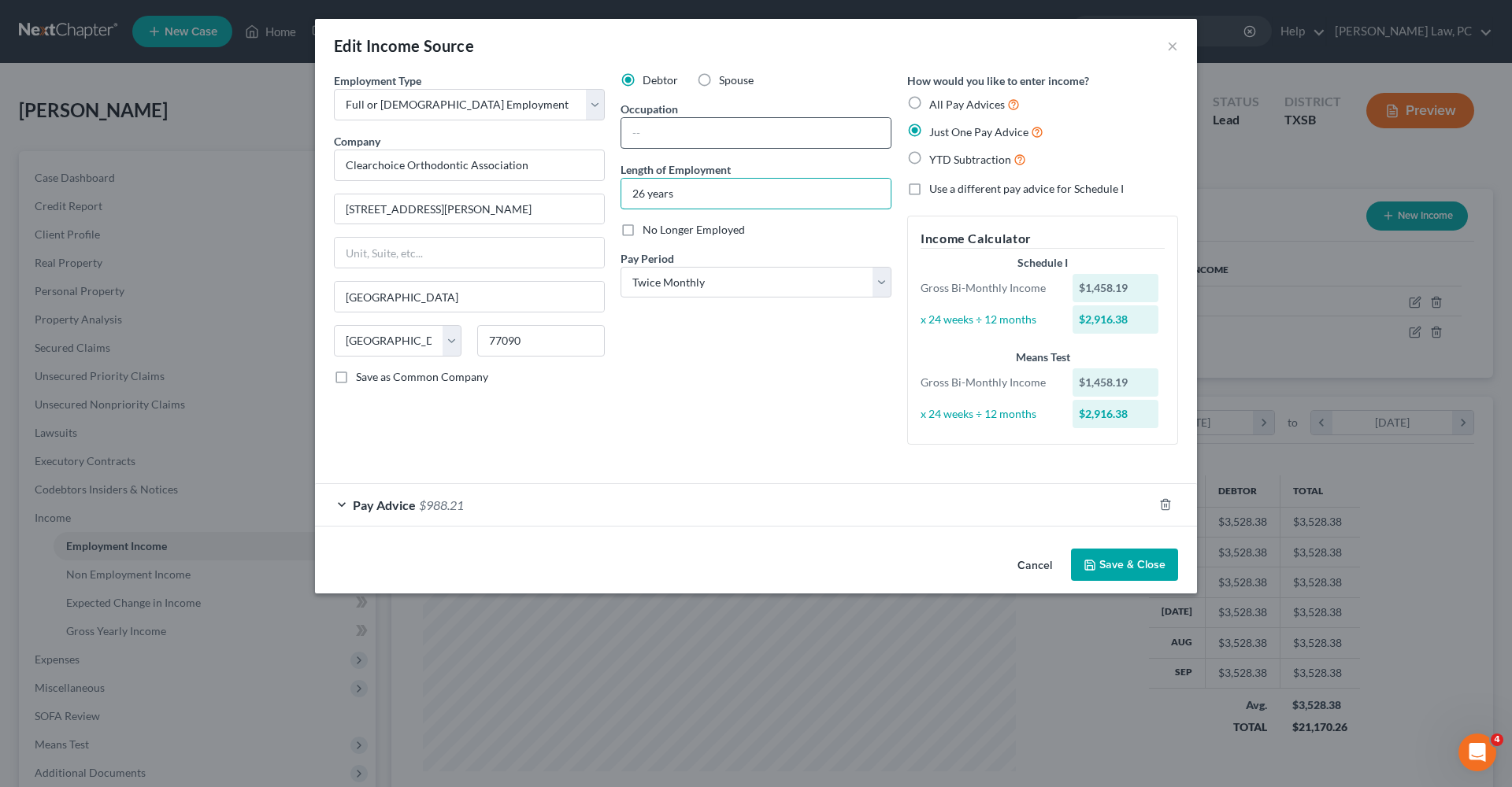
type input "26 years"
click at [677, 133] on input "text" at bounding box center [756, 133] width 269 height 30
paste input "77373"
drag, startPoint x: 677, startPoint y: 133, endPoint x: 606, endPoint y: 132, distance: 71.0
click at [606, 132] on div "Employment Type * Select Full or [DEMOGRAPHIC_DATA] Employment Self Employment …" at bounding box center [755, 271] width 860 height 398
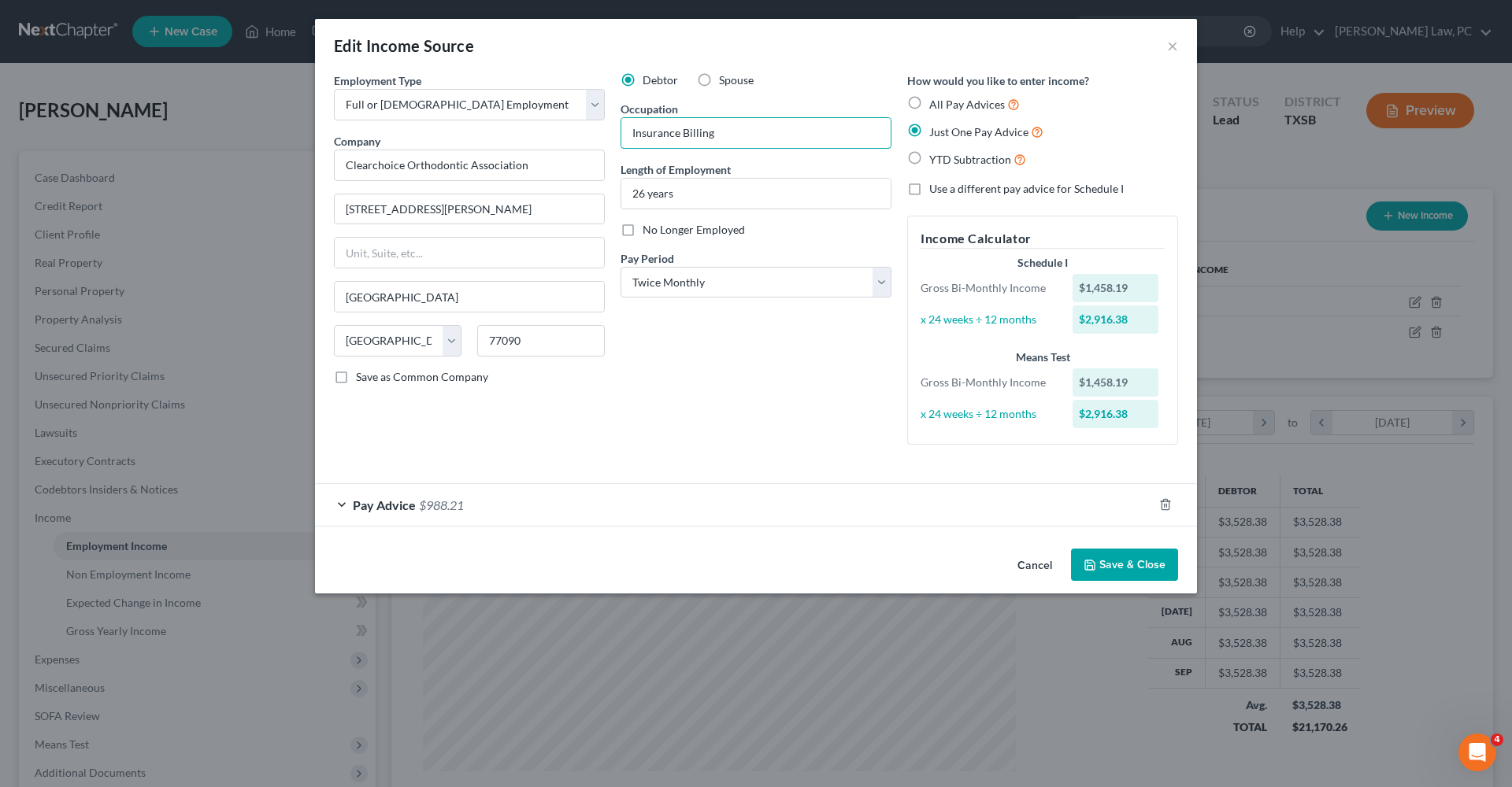
type input "Insurance Billing"
click at [742, 353] on div "Debtor Spouse Occupation Insurance Billing Length of Employment 26 years No Lon…" at bounding box center [755, 265] width 287 height 385
click at [1007, 559] on button "Save & Close" at bounding box center [1124, 565] width 107 height 33
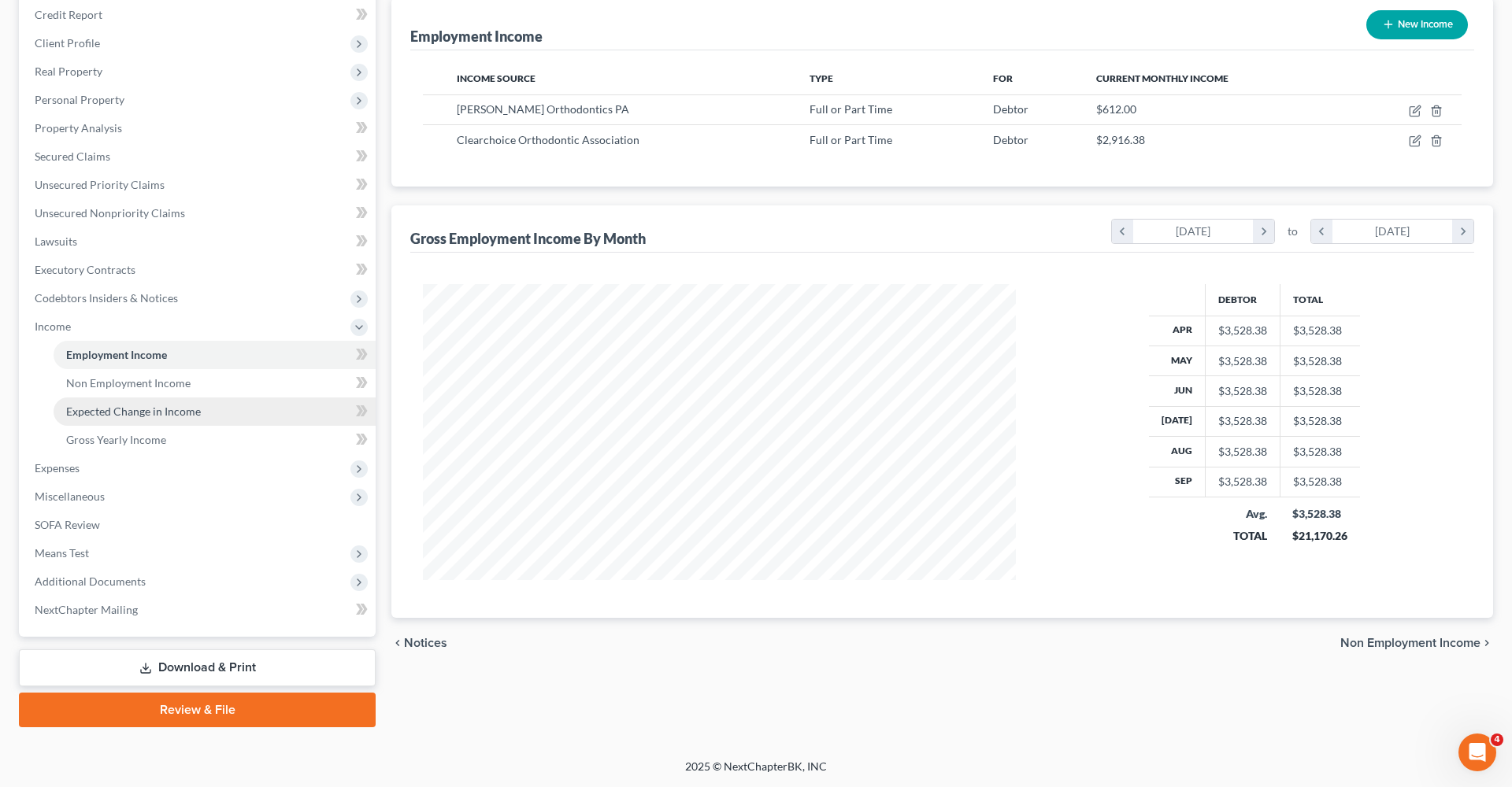
scroll to position [191, 0]
click at [70, 499] on span "Miscellaneous" at bounding box center [69, 496] width 70 height 14
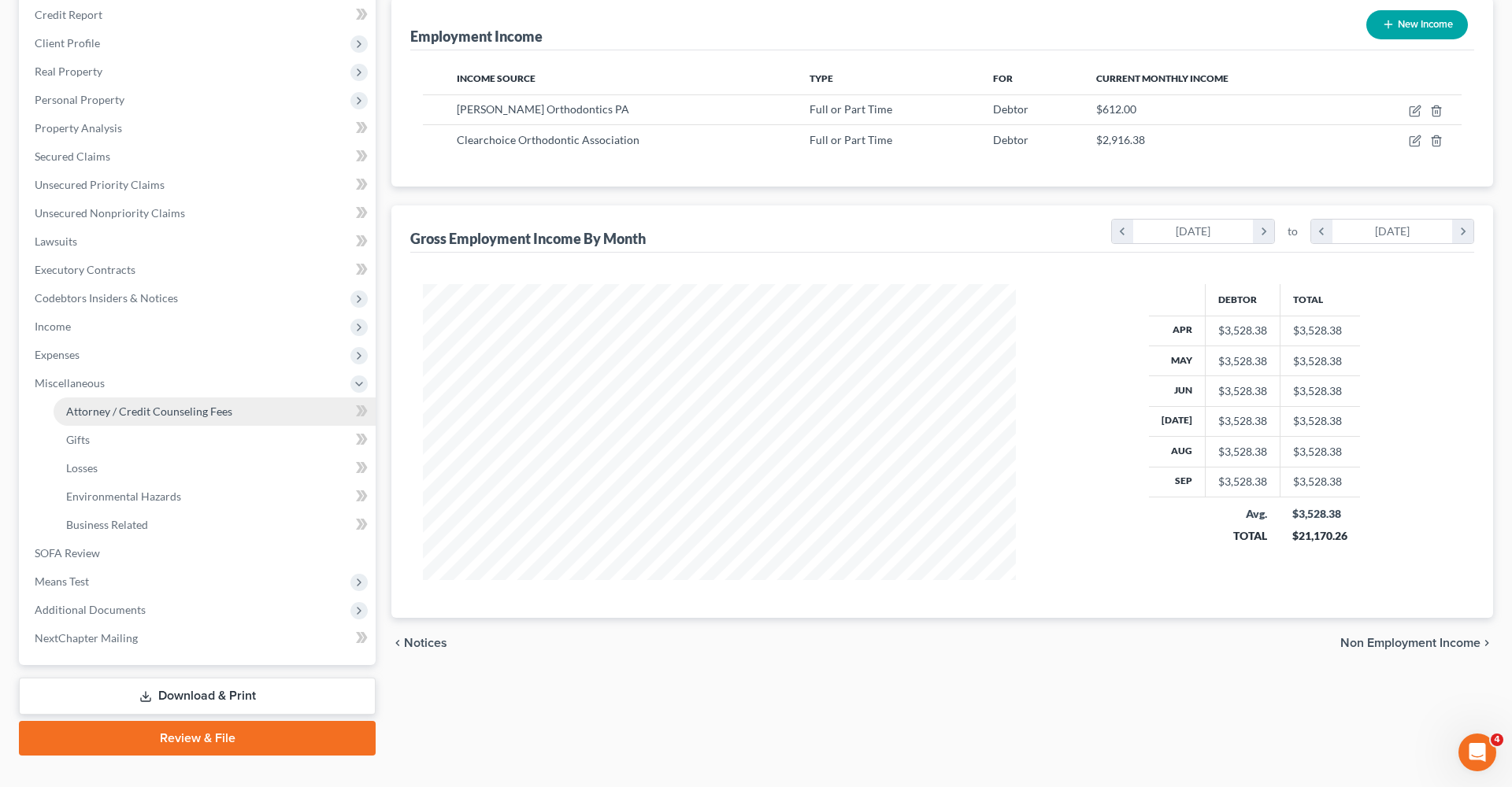
click at [165, 409] on span "Attorney / Credit Counseling Fees" at bounding box center [149, 412] width 166 height 14
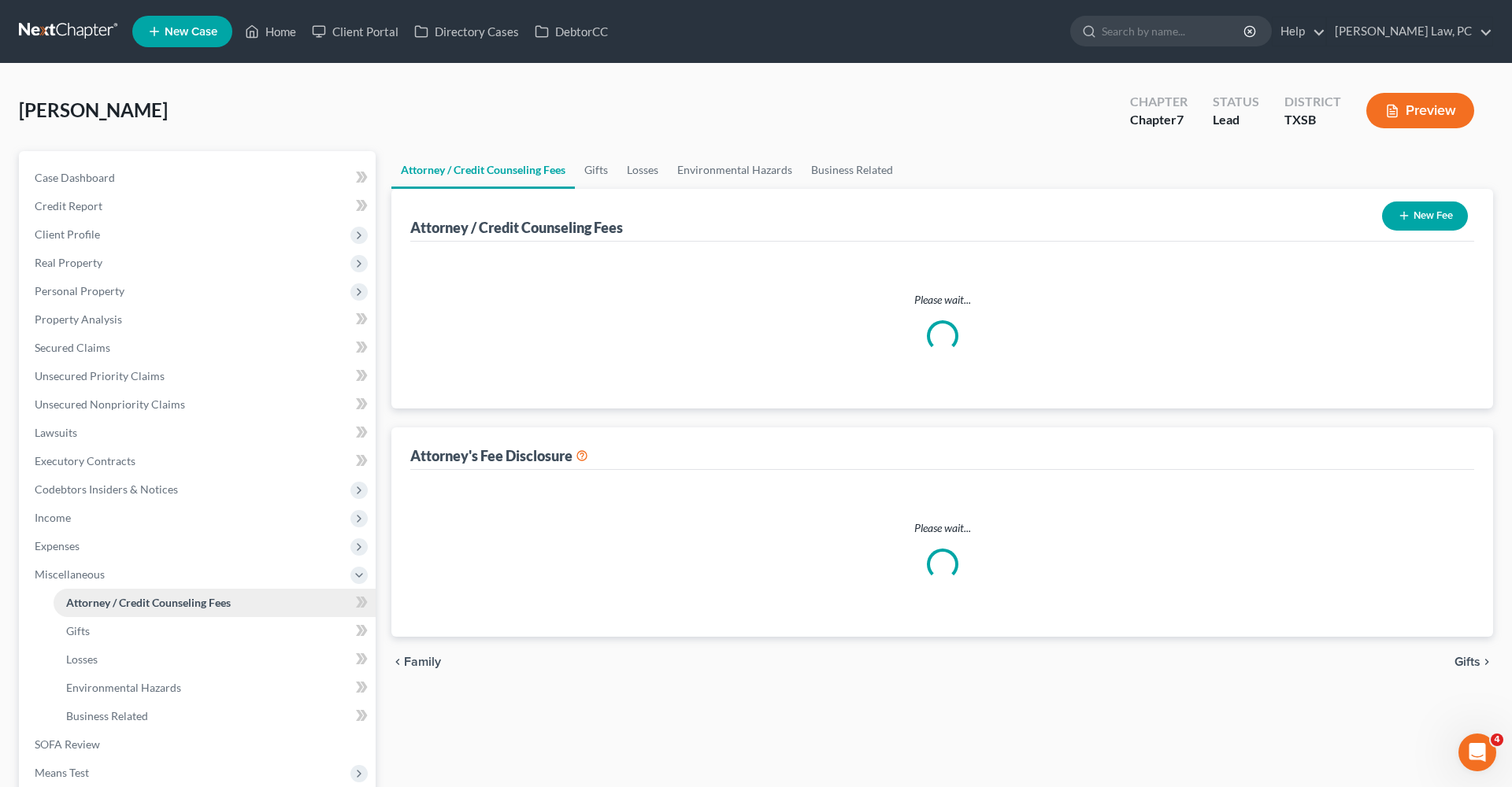
select select "4"
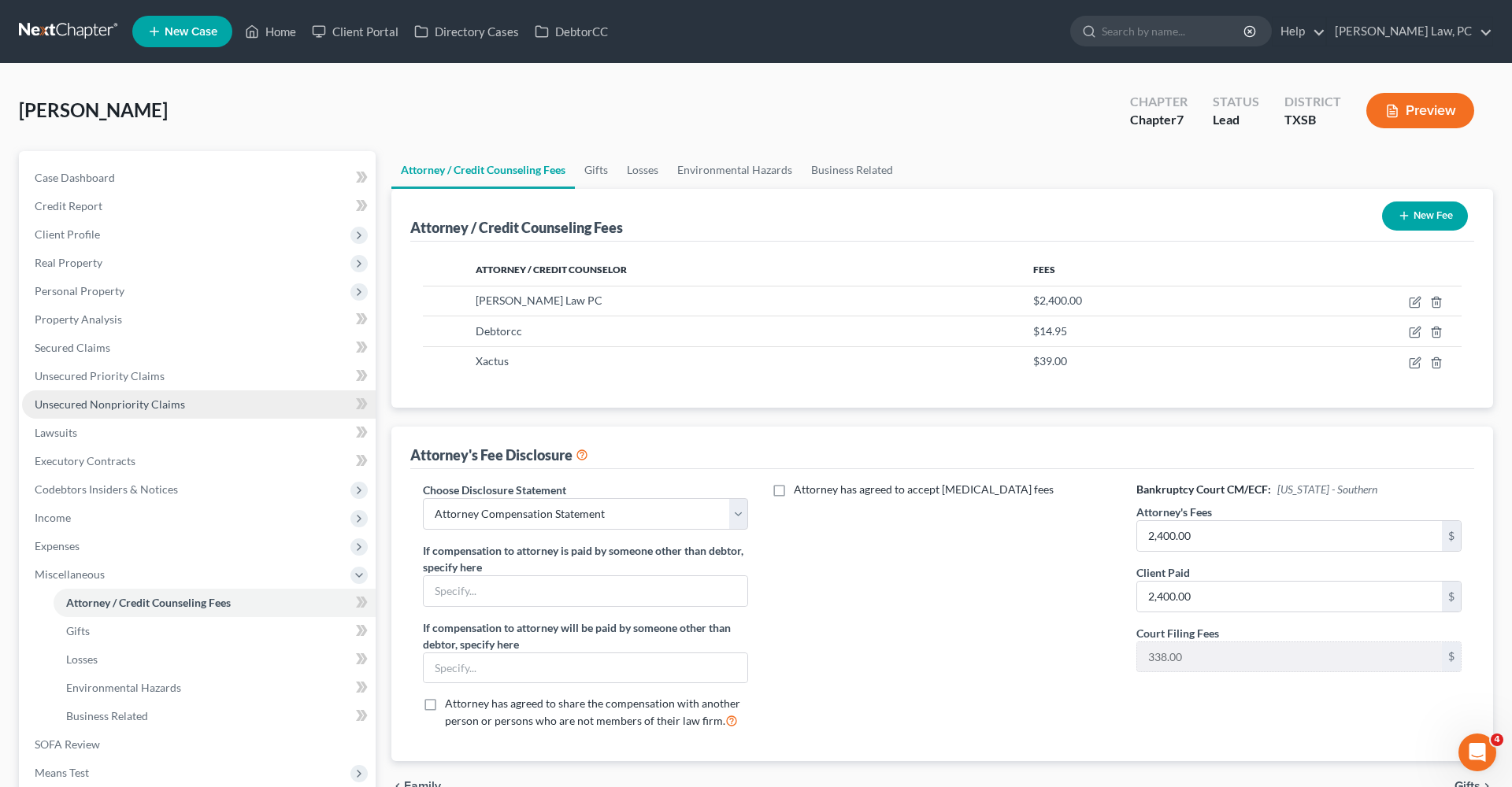
scroll to position [104, 0]
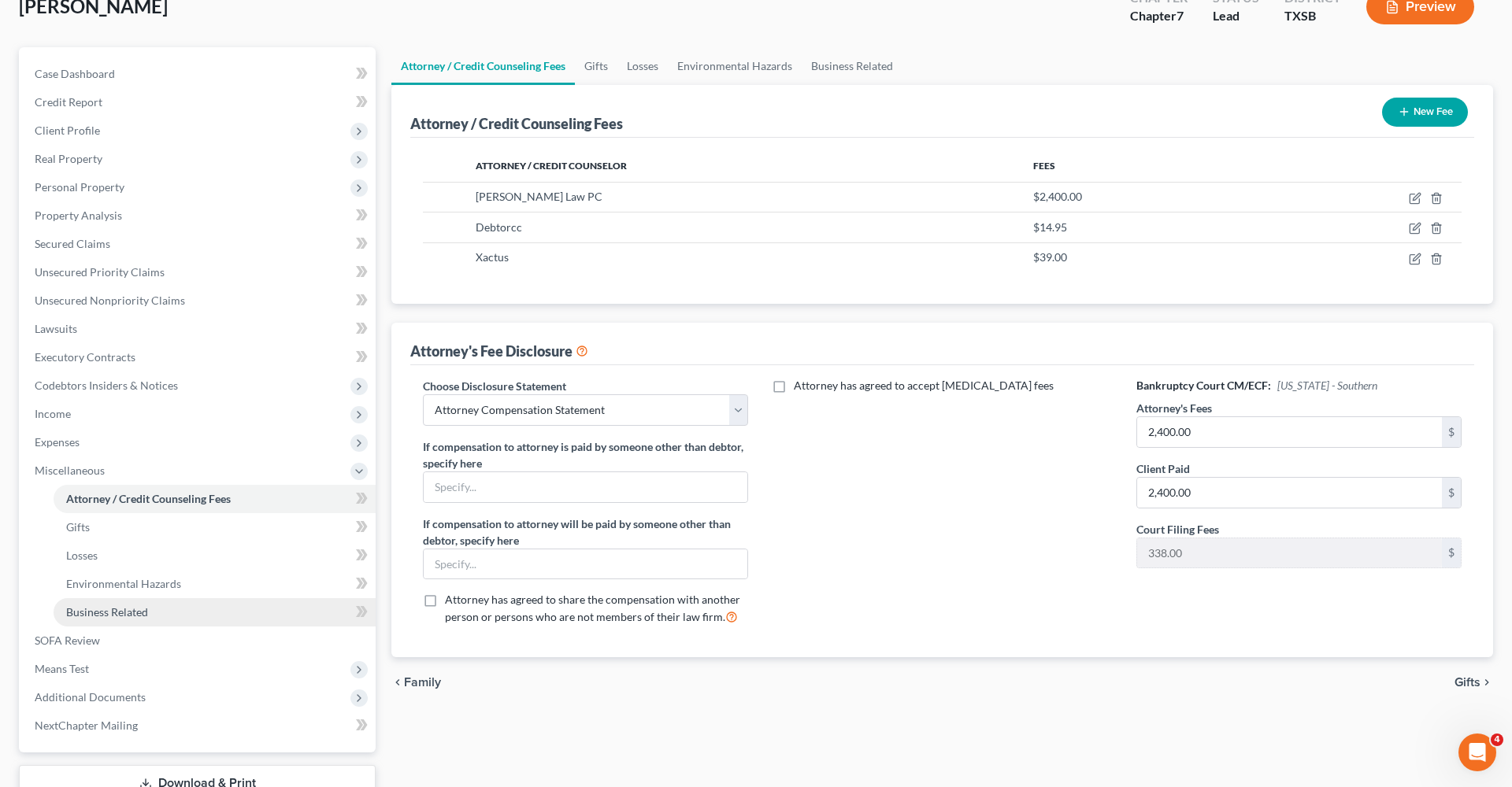
click at [115, 559] on span "Business Related" at bounding box center [107, 612] width 82 height 14
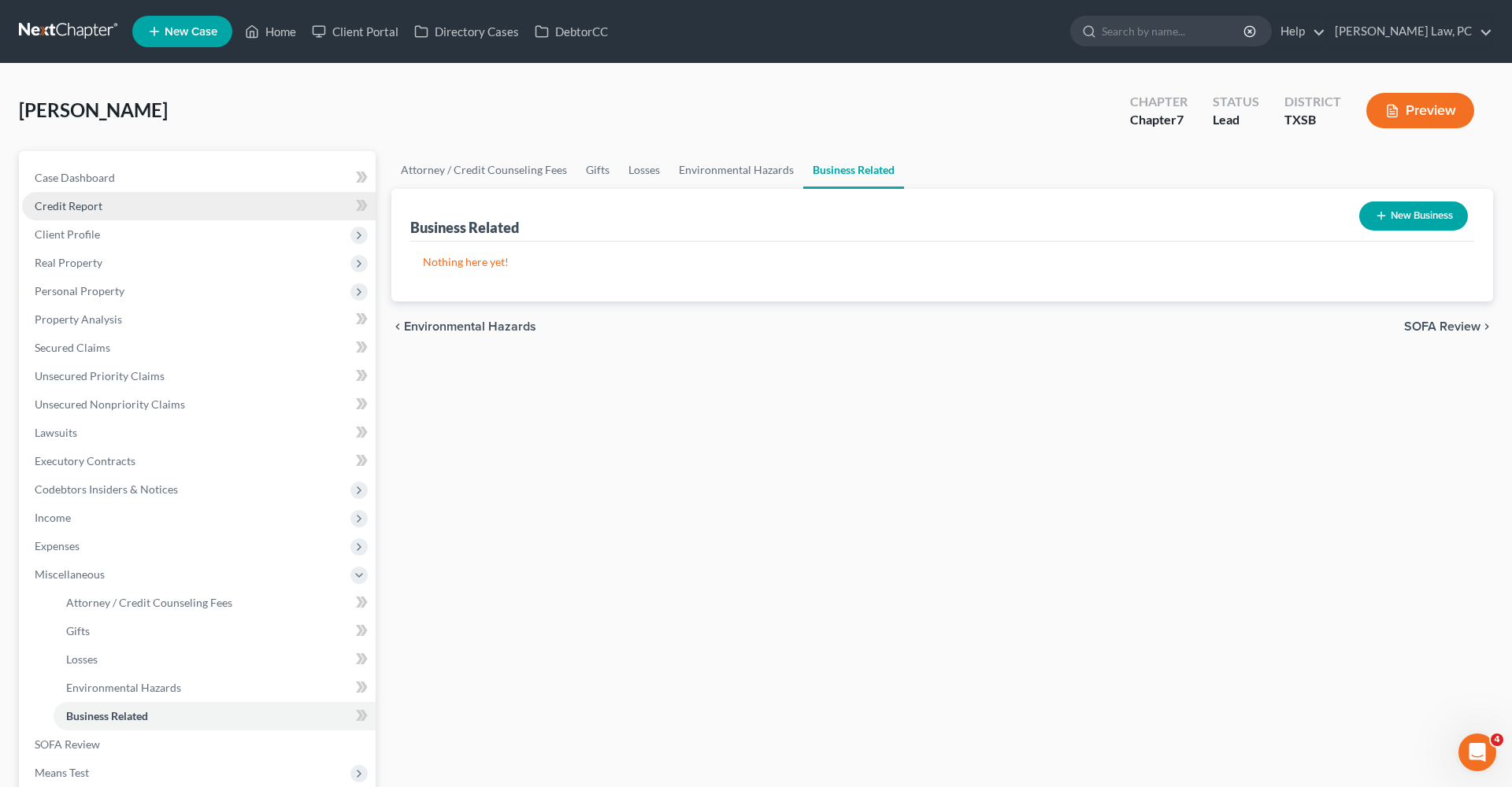
click at [52, 205] on span "Credit Report" at bounding box center [68, 206] width 68 height 14
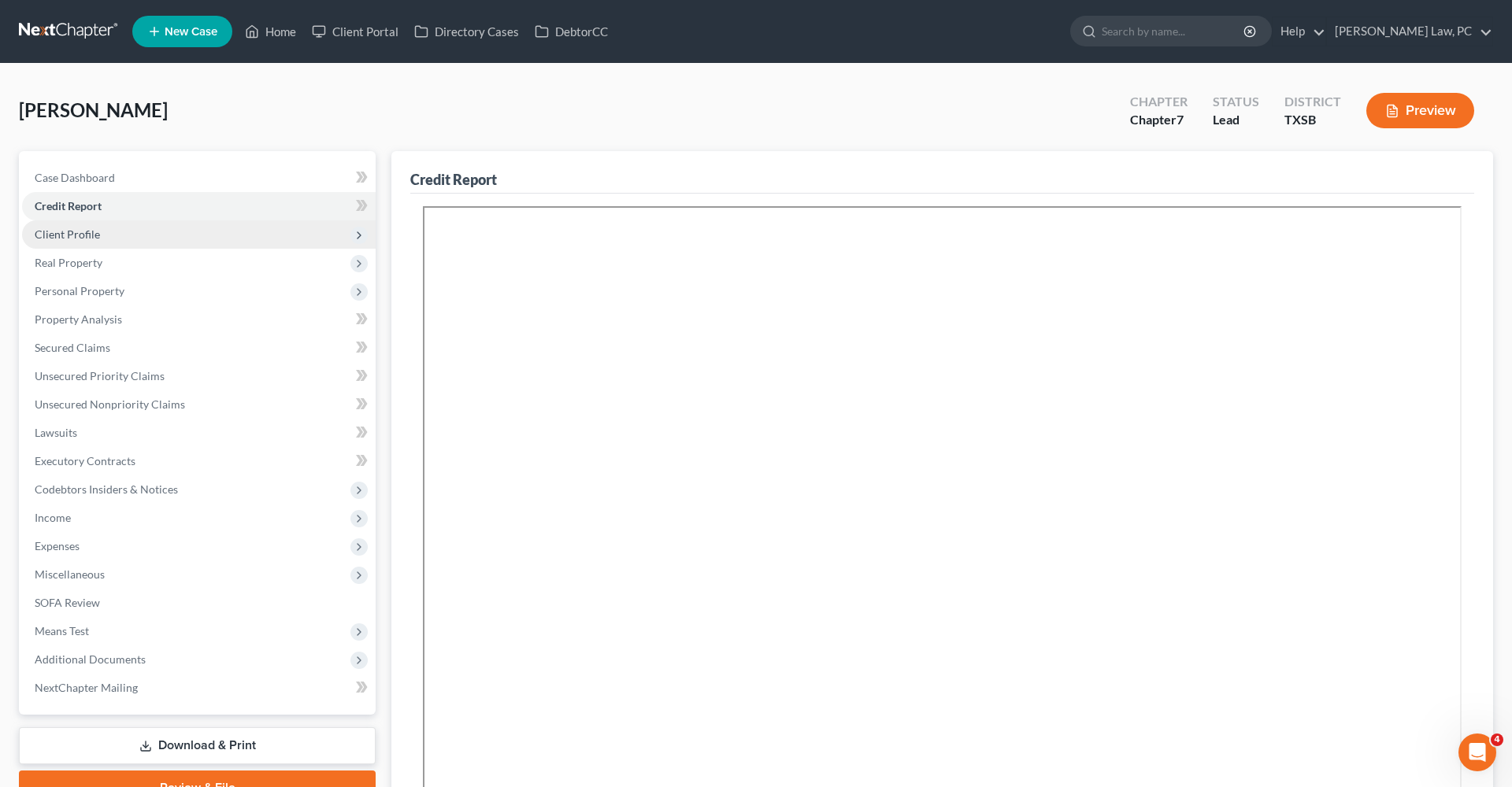
click at [63, 235] on span "Client Profile" at bounding box center [67, 234] width 65 height 14
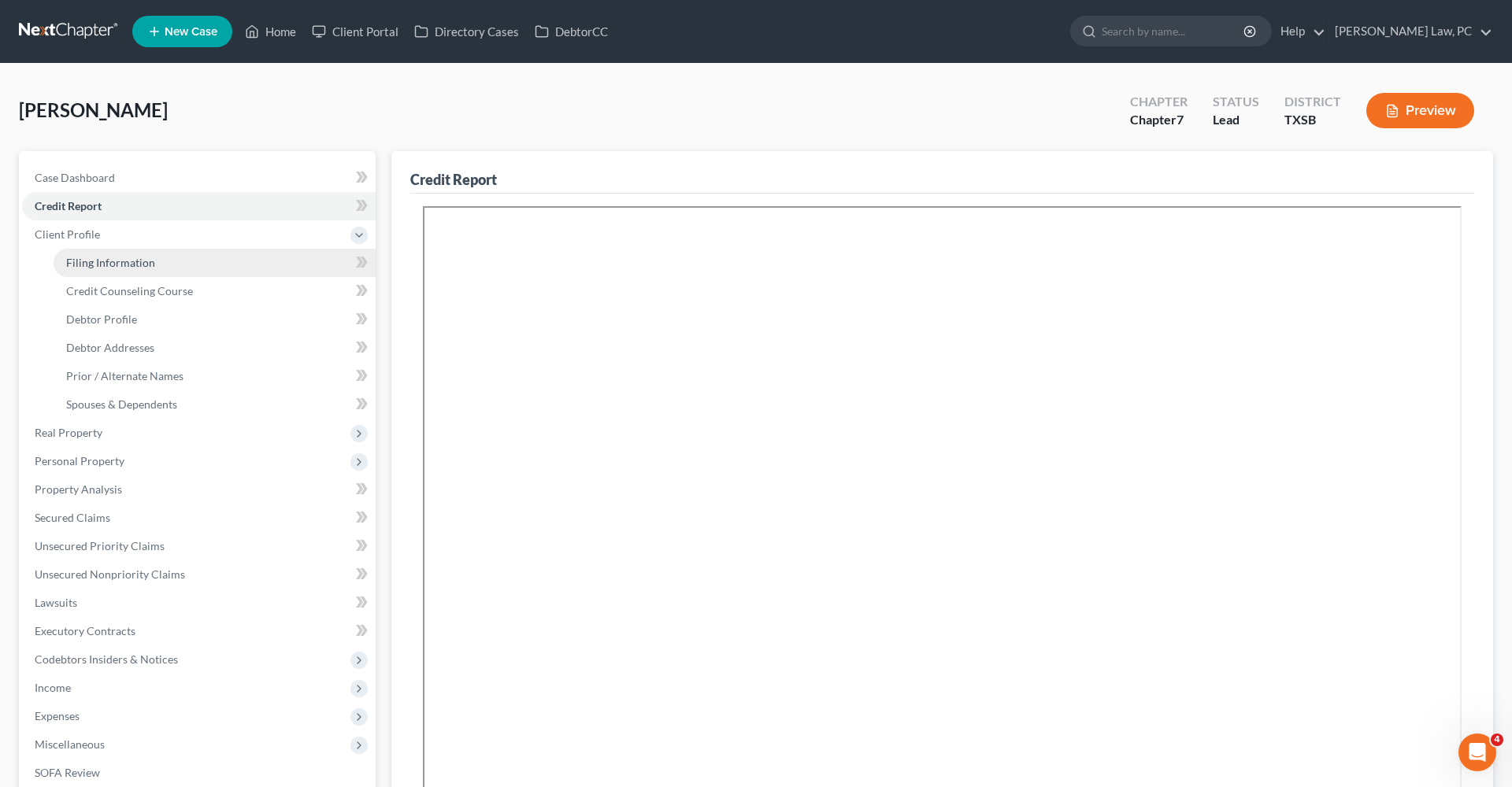
click at [107, 261] on span "Filing Information" at bounding box center [110, 263] width 89 height 14
select select "1"
select select "0"
select select "2"
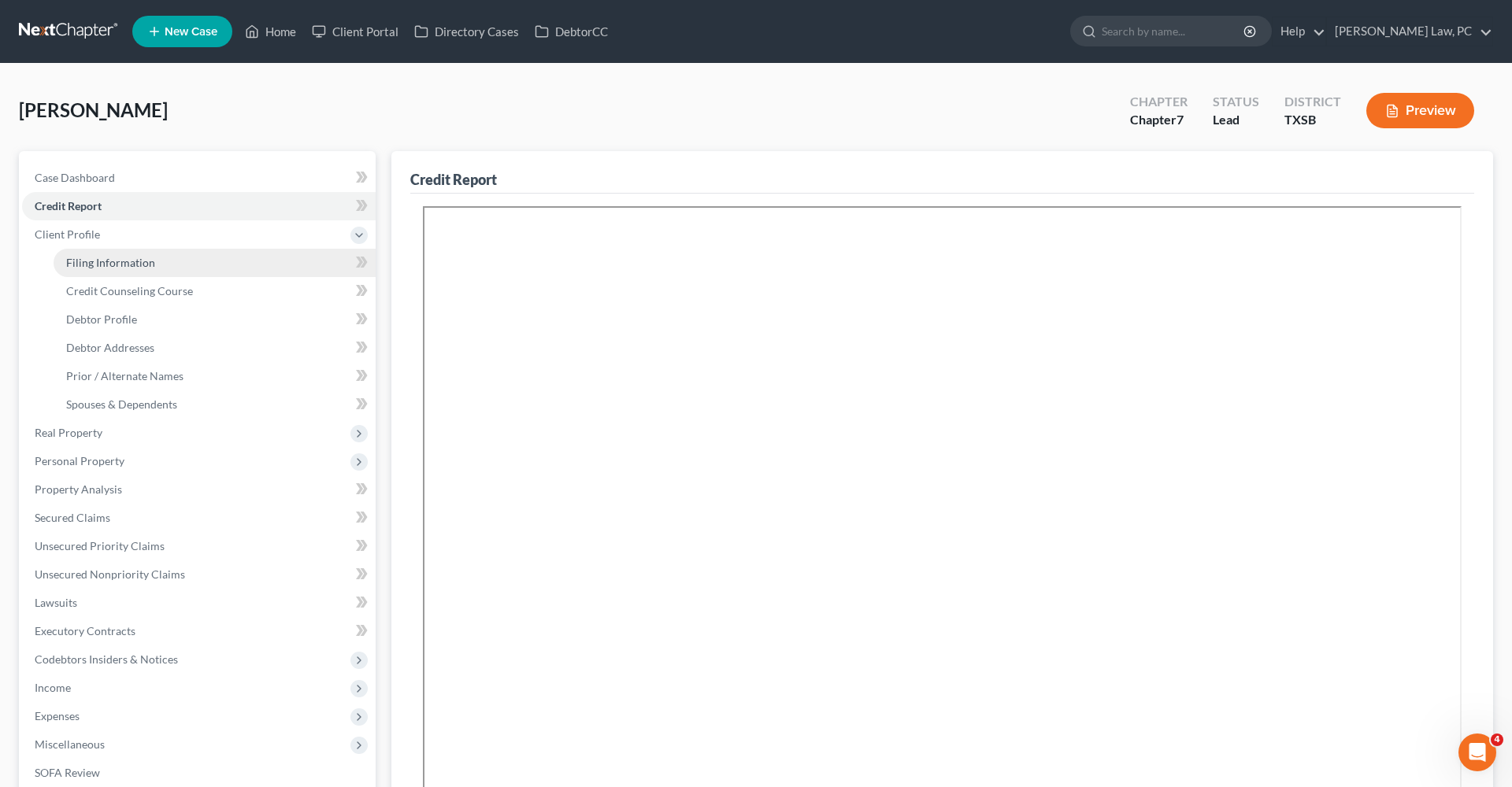
select select "45"
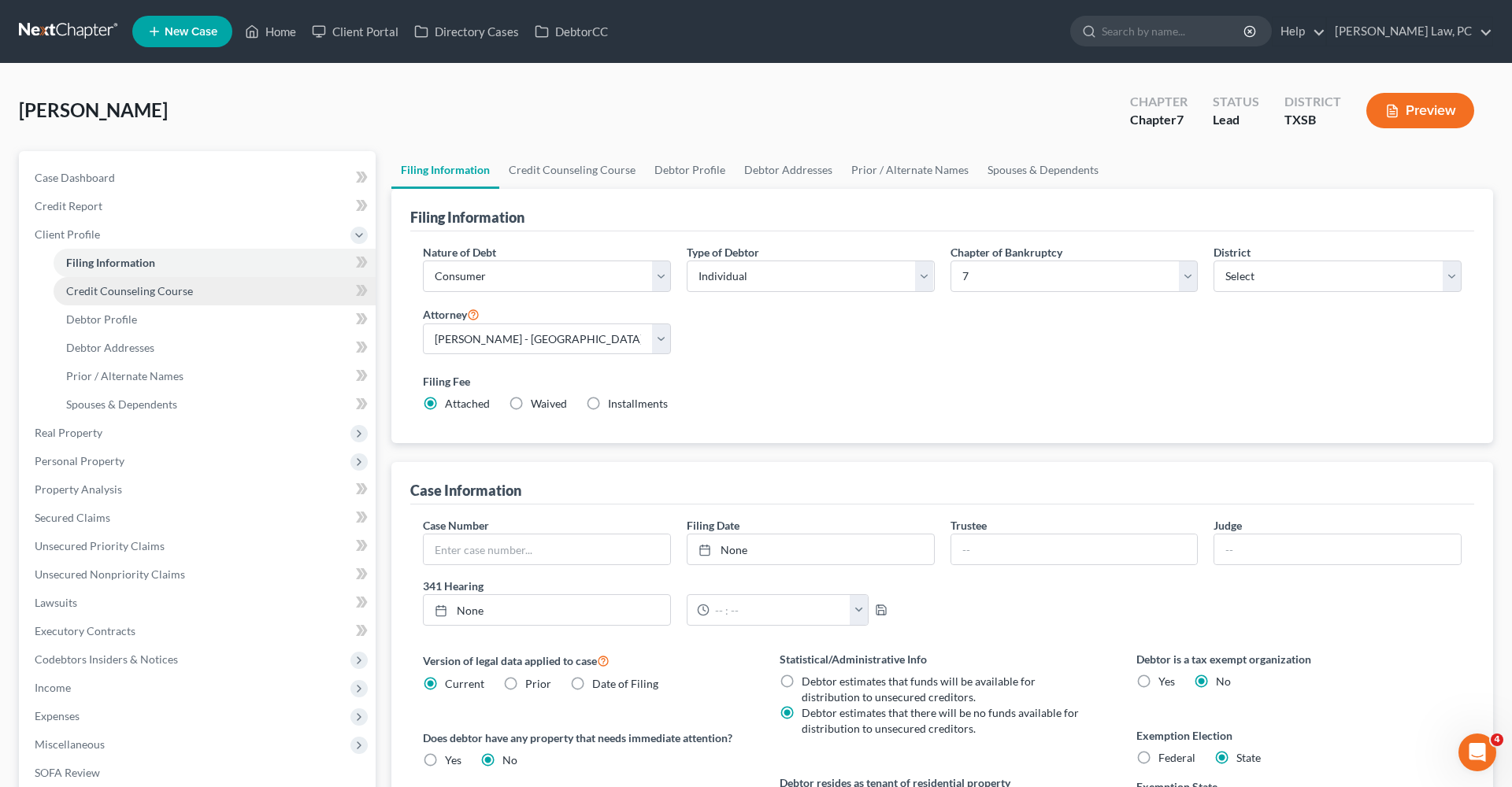
click at [135, 288] on span "Credit Counseling Course" at bounding box center [129, 291] width 127 height 14
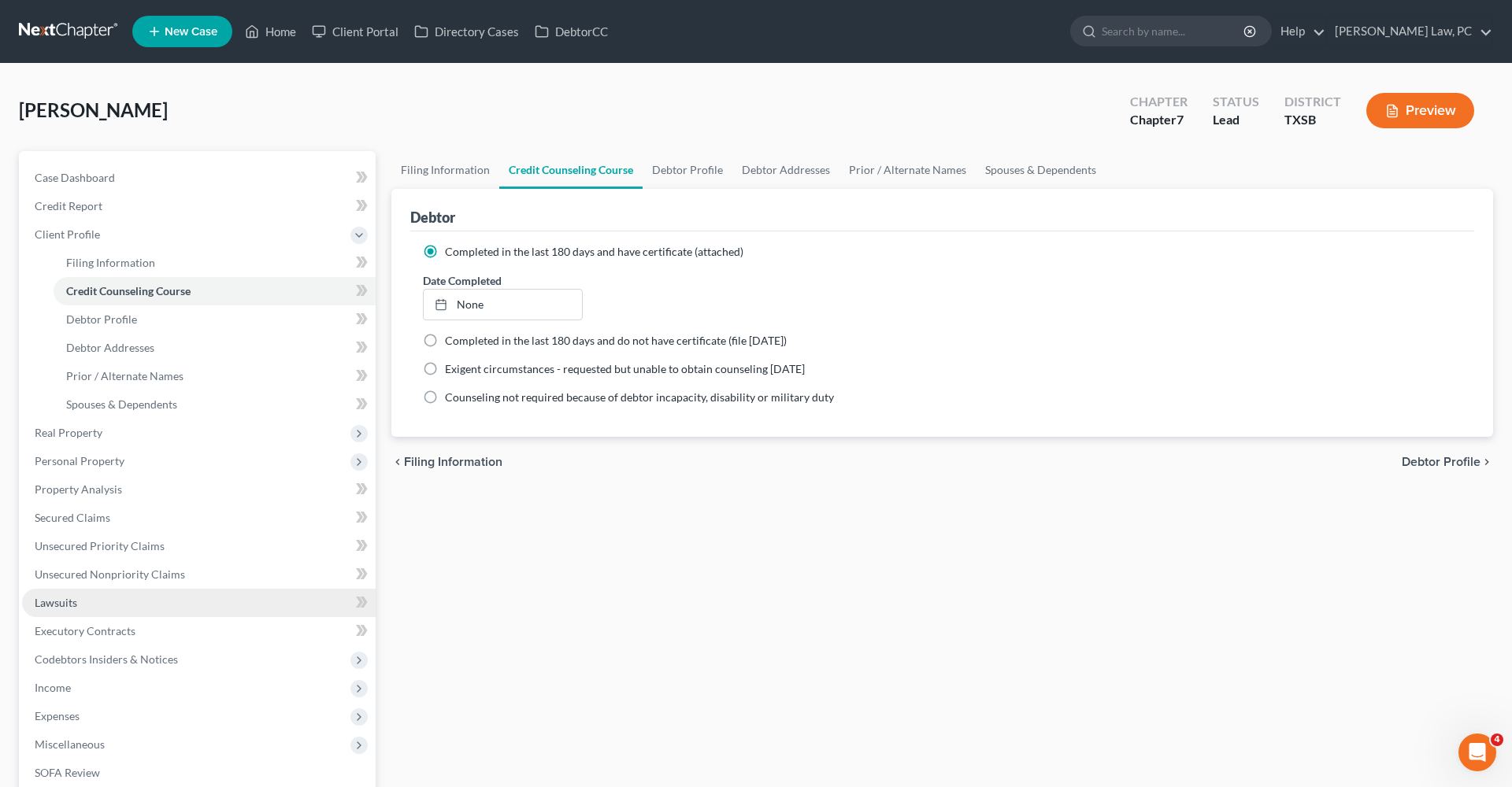
click at [52, 604] on span "Lawsuits" at bounding box center [56, 603] width 42 height 14
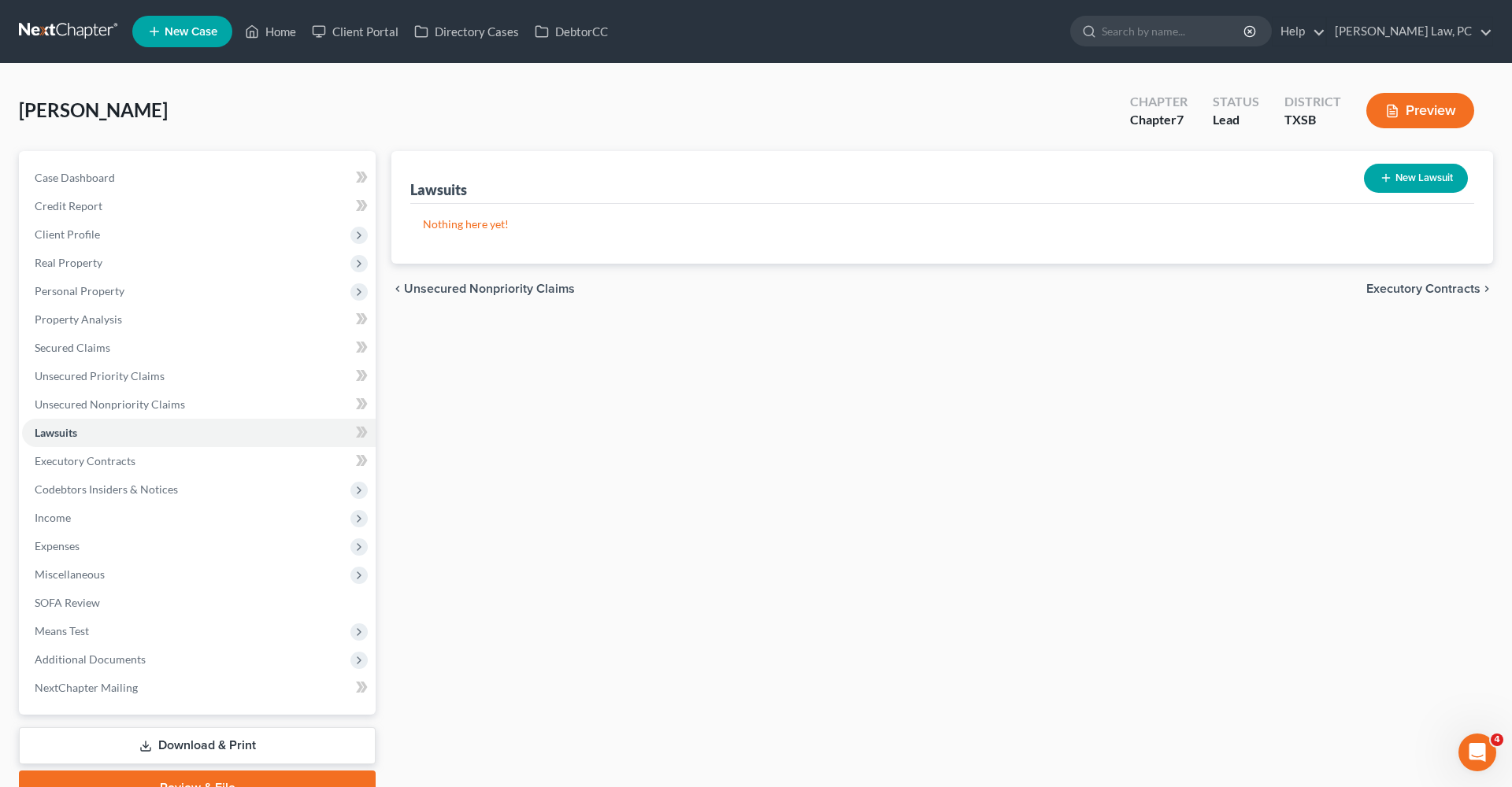
click at [1392, 176] on button "New Lawsuit" at bounding box center [1416, 178] width 104 height 29
select select "0"
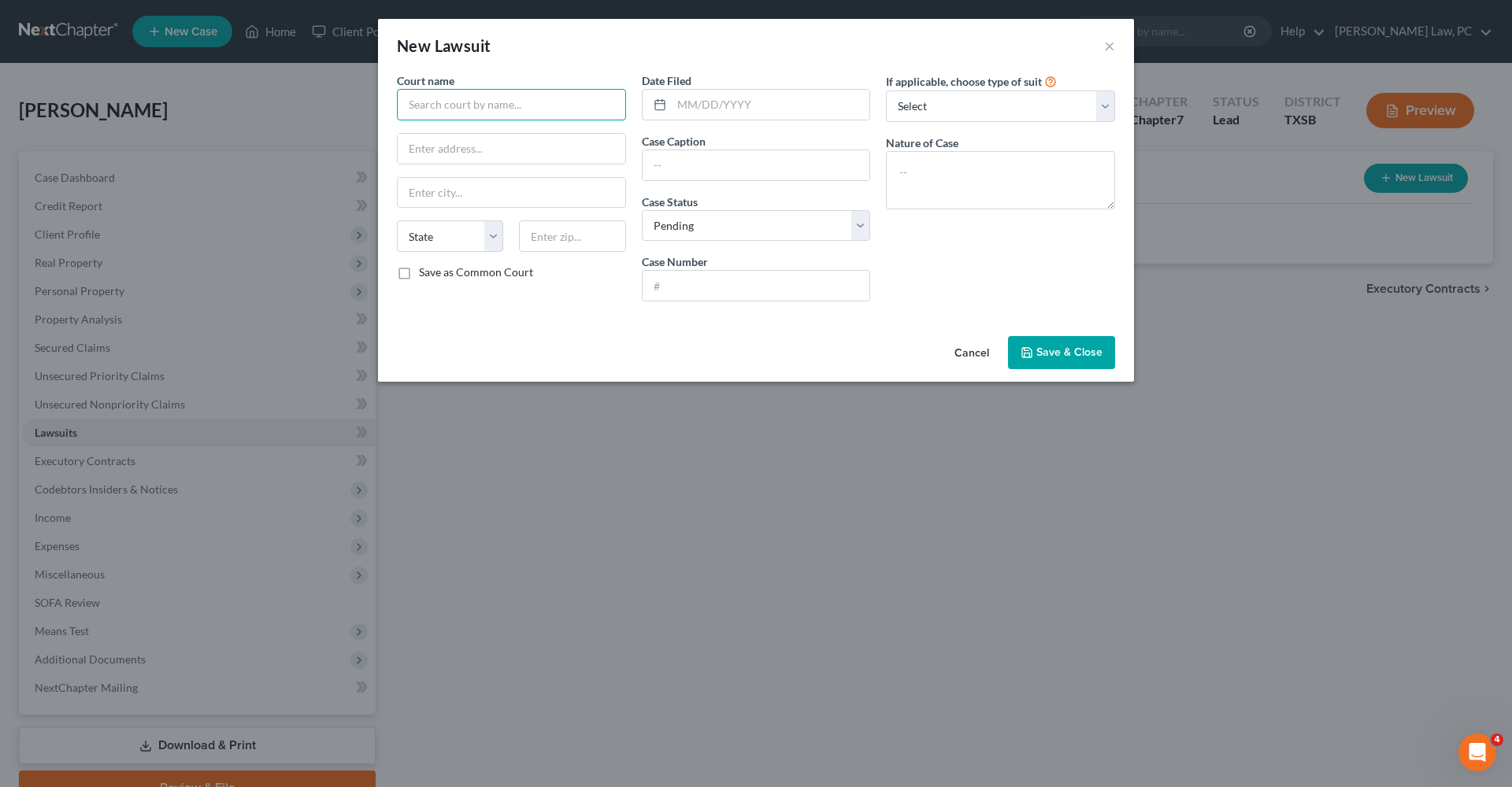
click at [550, 114] on input "text" at bounding box center [511, 104] width 229 height 31
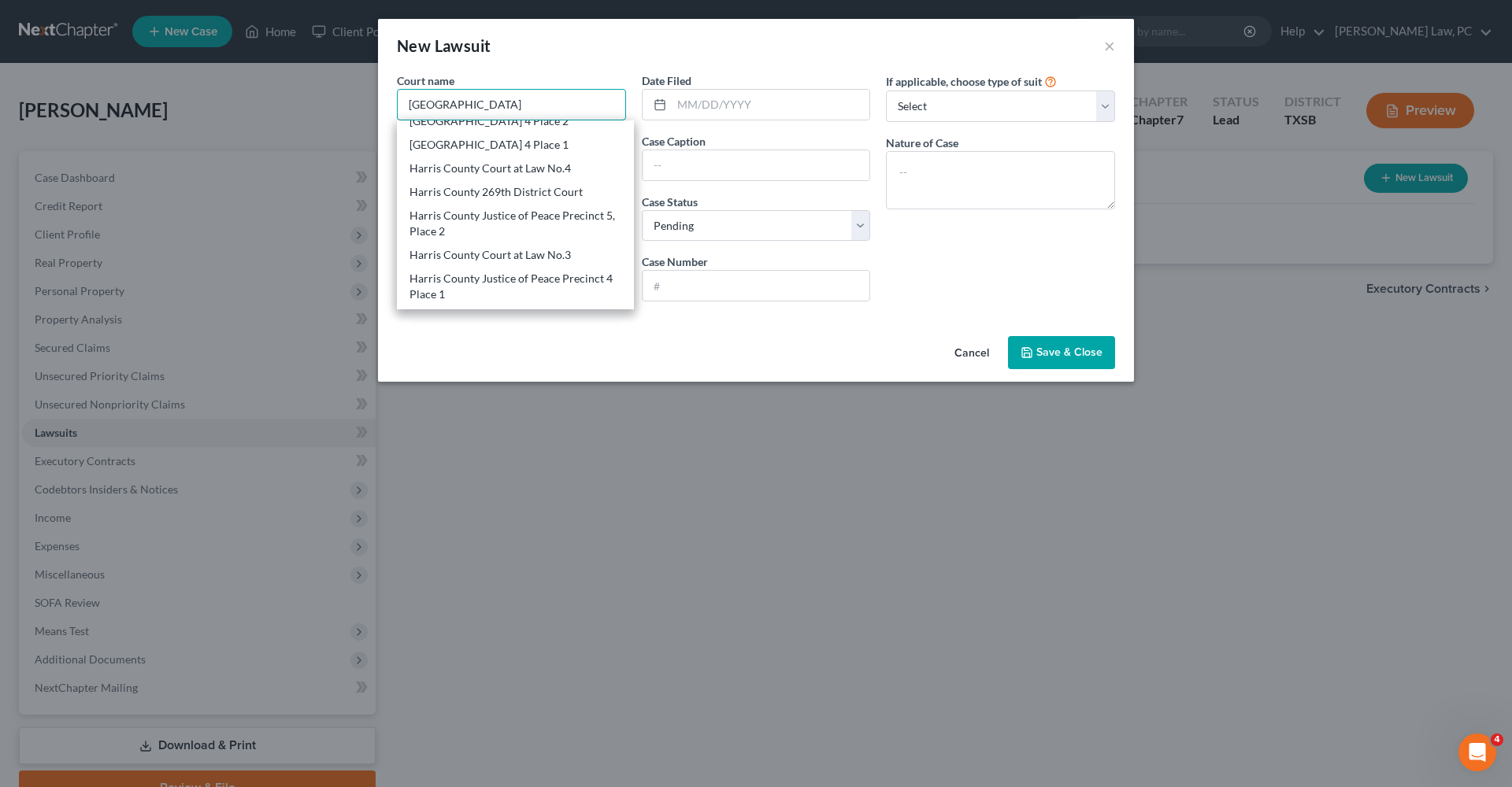
scroll to position [961, 0]
click at [502, 273] on div "Harris County Justice of Peace Precinct 4 Place 1" at bounding box center [515, 288] width 211 height 31
type input "Harris County Justice of Peace Precinct 4 Place 1"
type input "[STREET_ADDRESS]"
type input "Spring"
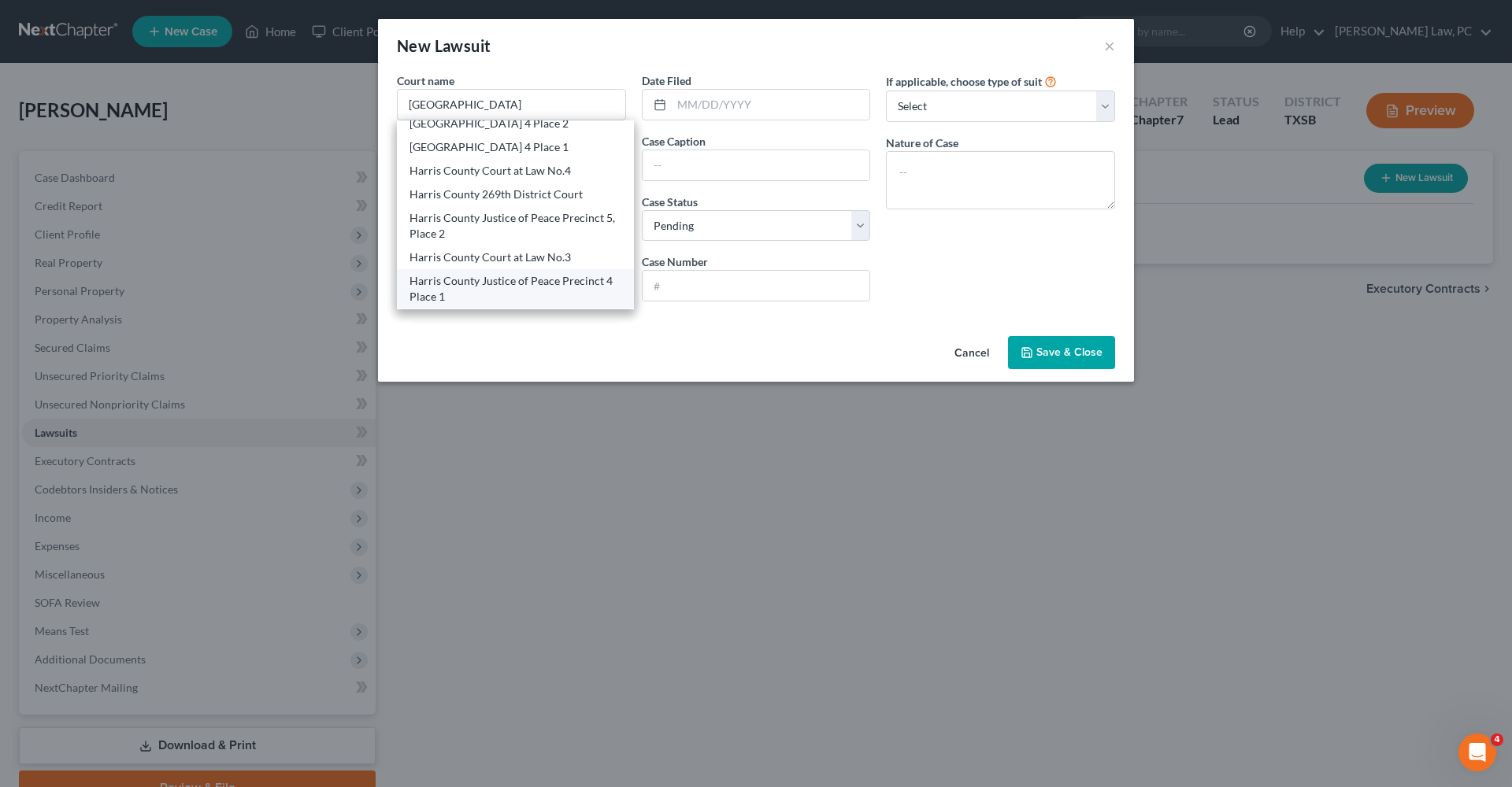
select select "45"
type input "77379"
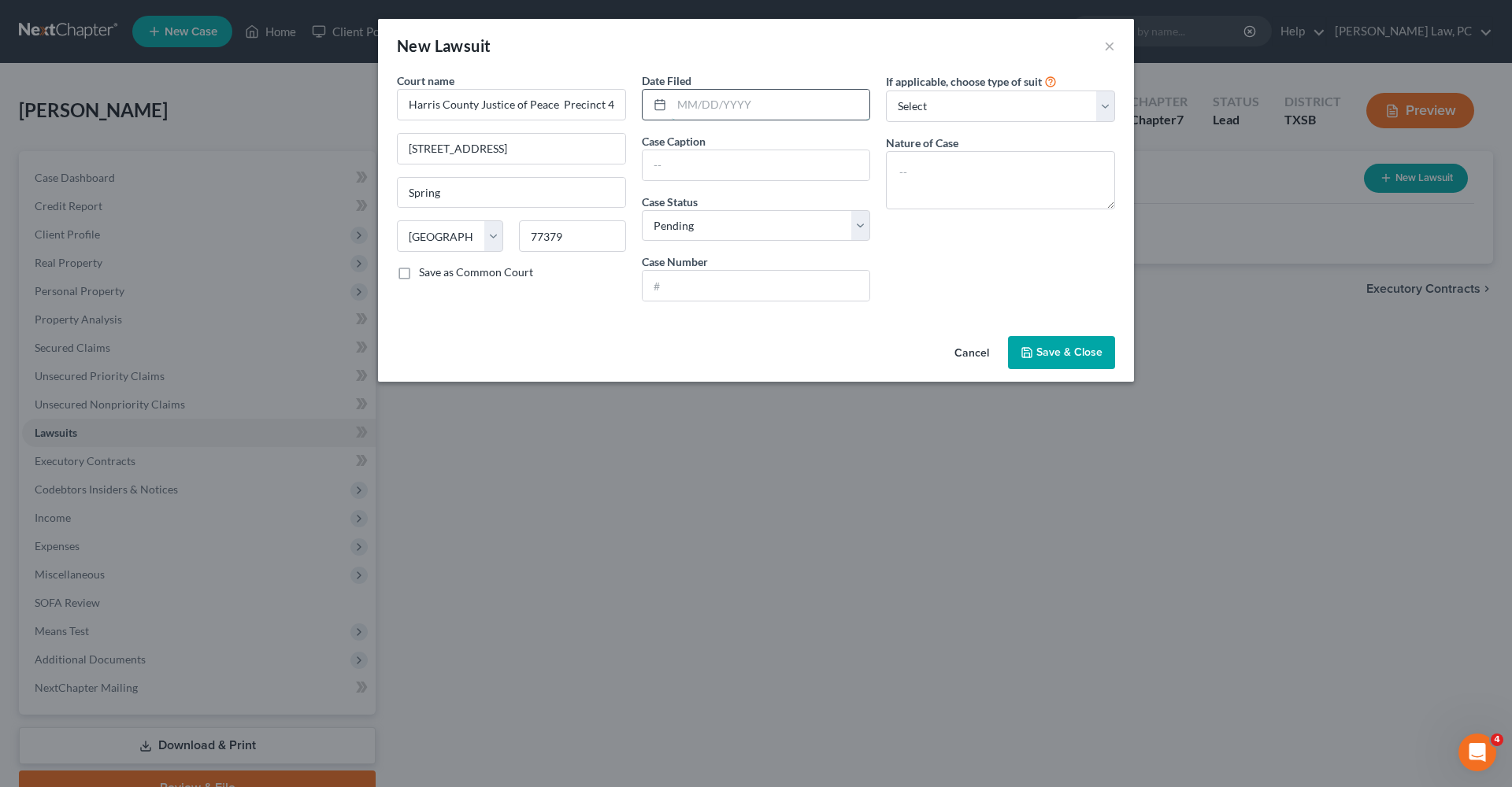
click at [737, 110] on input "text" at bounding box center [770, 104] width 199 height 30
type input "[DATE]"
click at [712, 166] on input "text" at bounding box center [756, 165] width 227 height 30
type input "[PERSON_NAME] [PERSON_NAME] Bank NA vs. [PERSON_NAME]"
click at [677, 289] on input "text" at bounding box center [756, 285] width 227 height 30
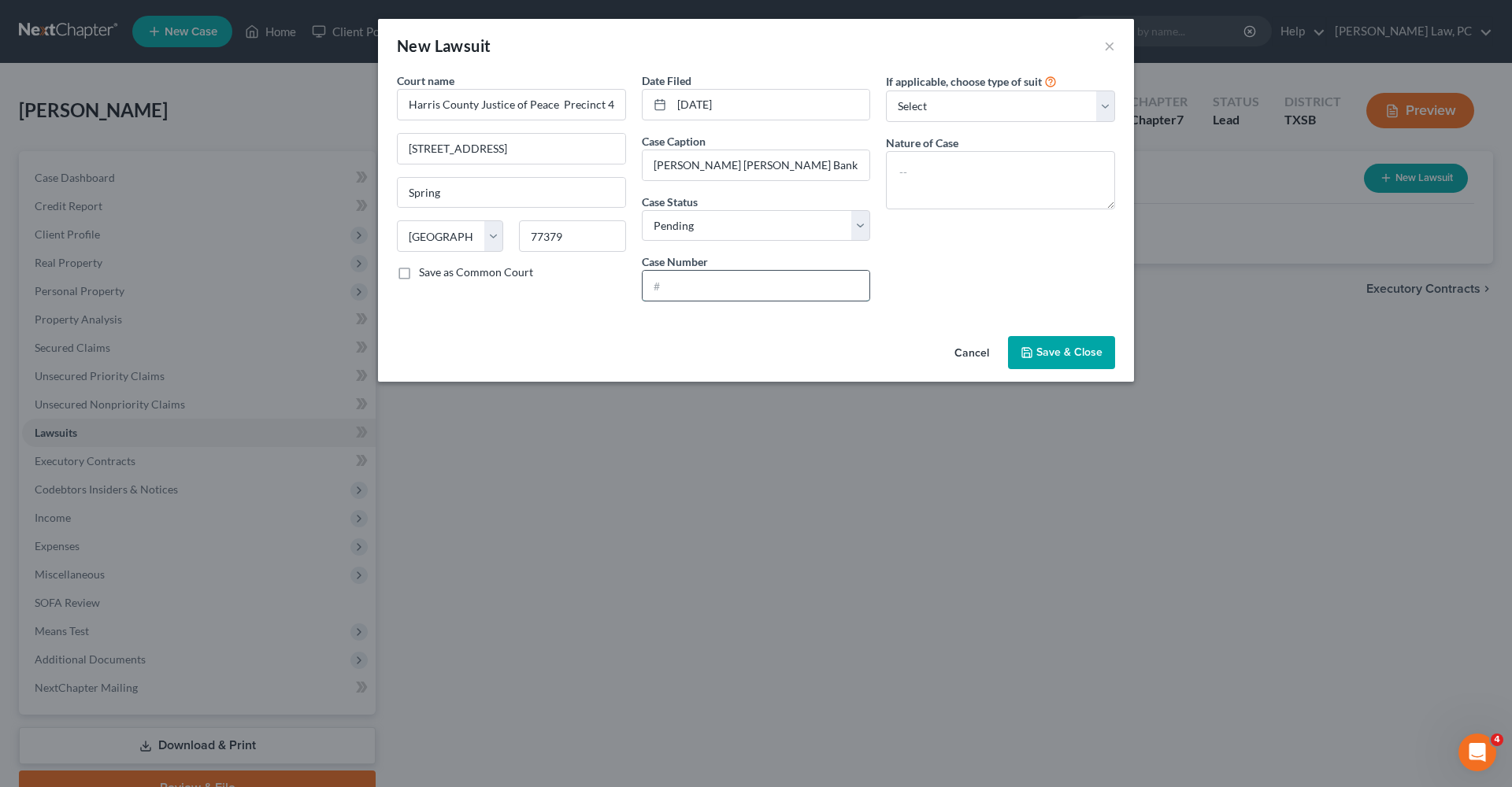
paste input "254100361537"
type input "254100361537"
select select "4"
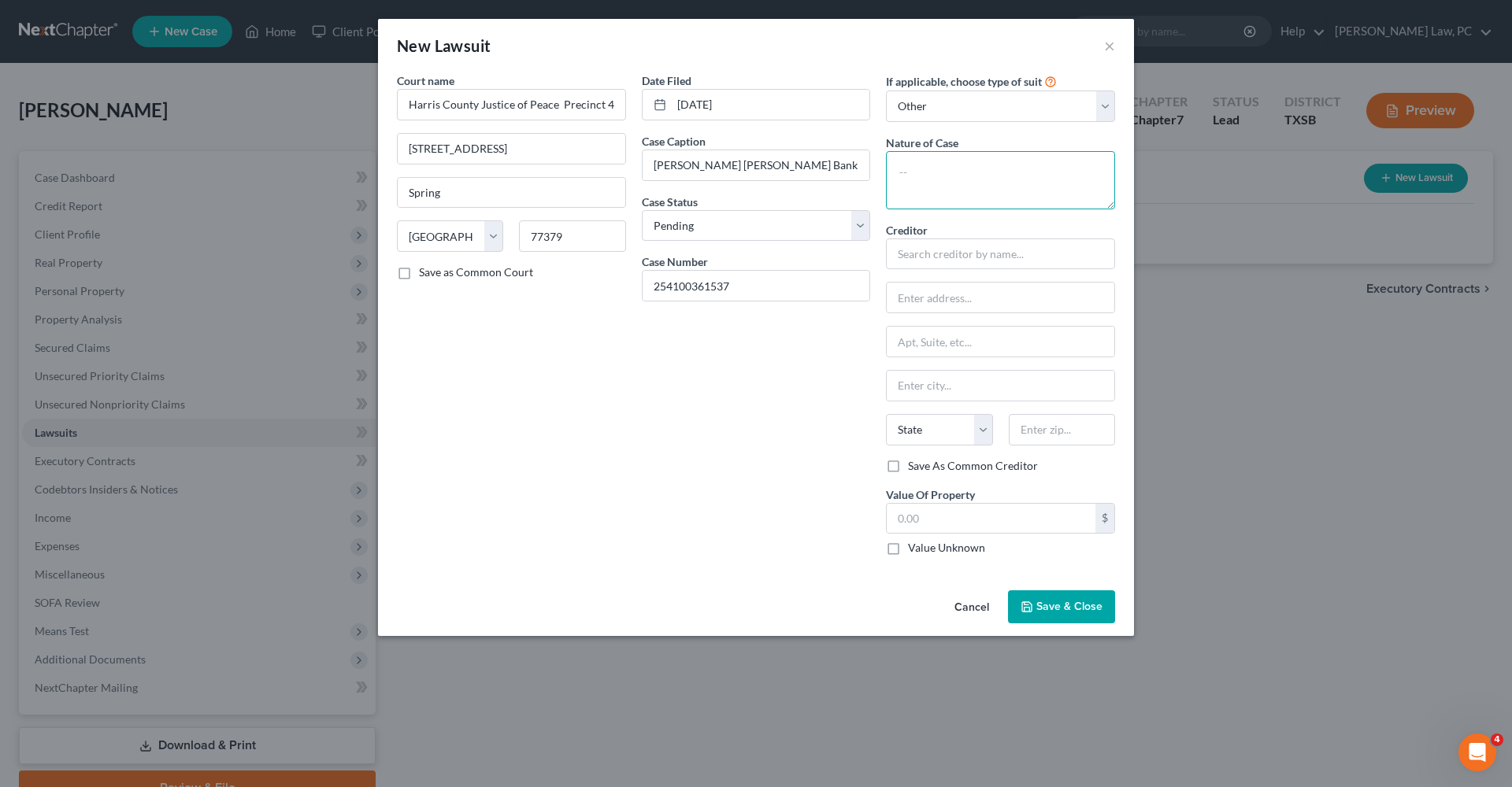
click at [936, 174] on textarea at bounding box center [1000, 180] width 229 height 58
click at [930, 175] on textarea "Debt claim" at bounding box center [1000, 180] width 229 height 58
type textarea "Debt Claim"
click at [956, 257] on input "text" at bounding box center [1000, 254] width 229 height 31
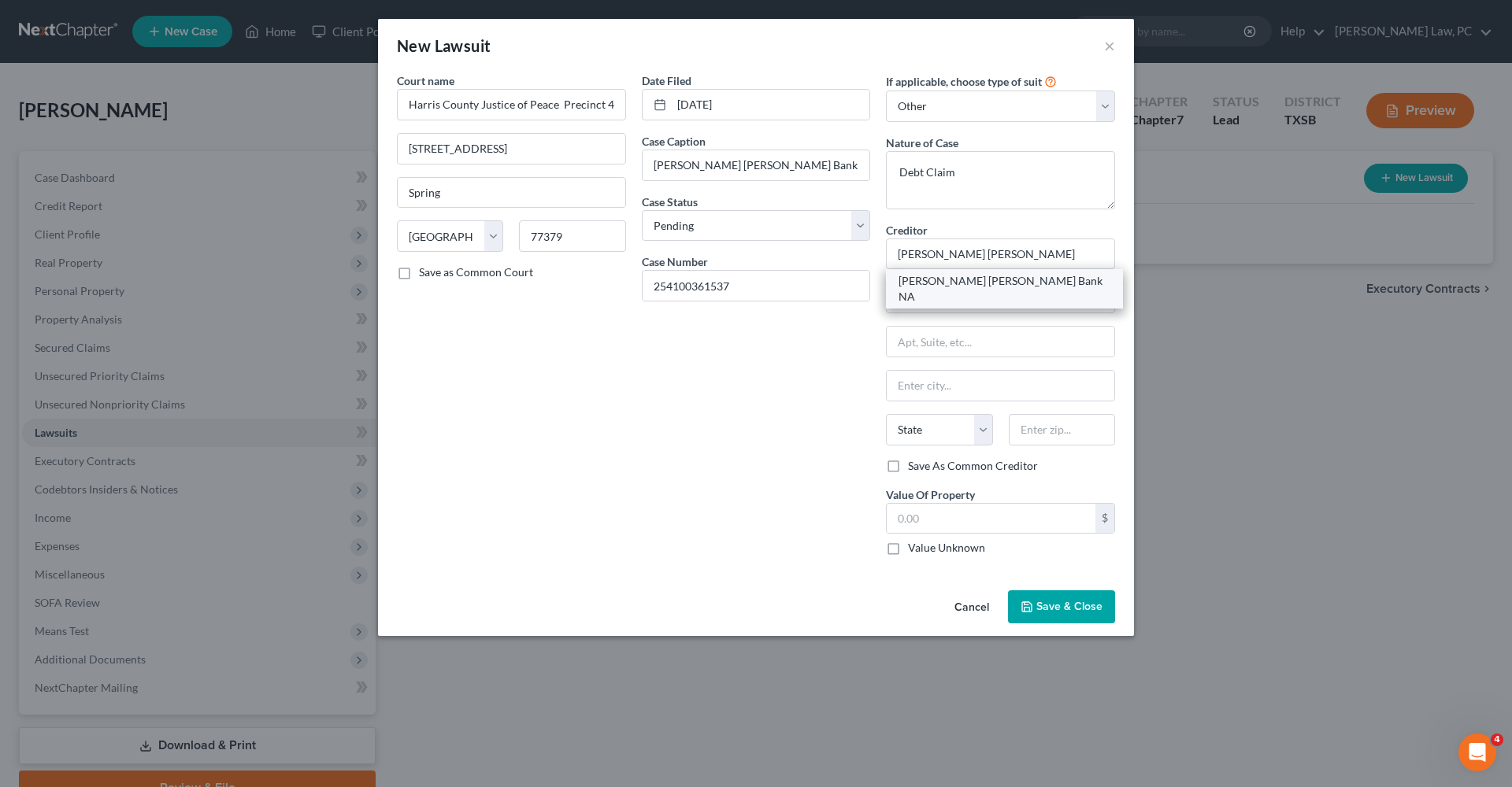
click at [965, 277] on div "JP Morgan Chase Bank NA" at bounding box center [1004, 288] width 211 height 31
type input "JP Morgan Chase Bank NA"
type input "Moss Law Firm"
type input "PO Box 3340"
type input "Lubbock"
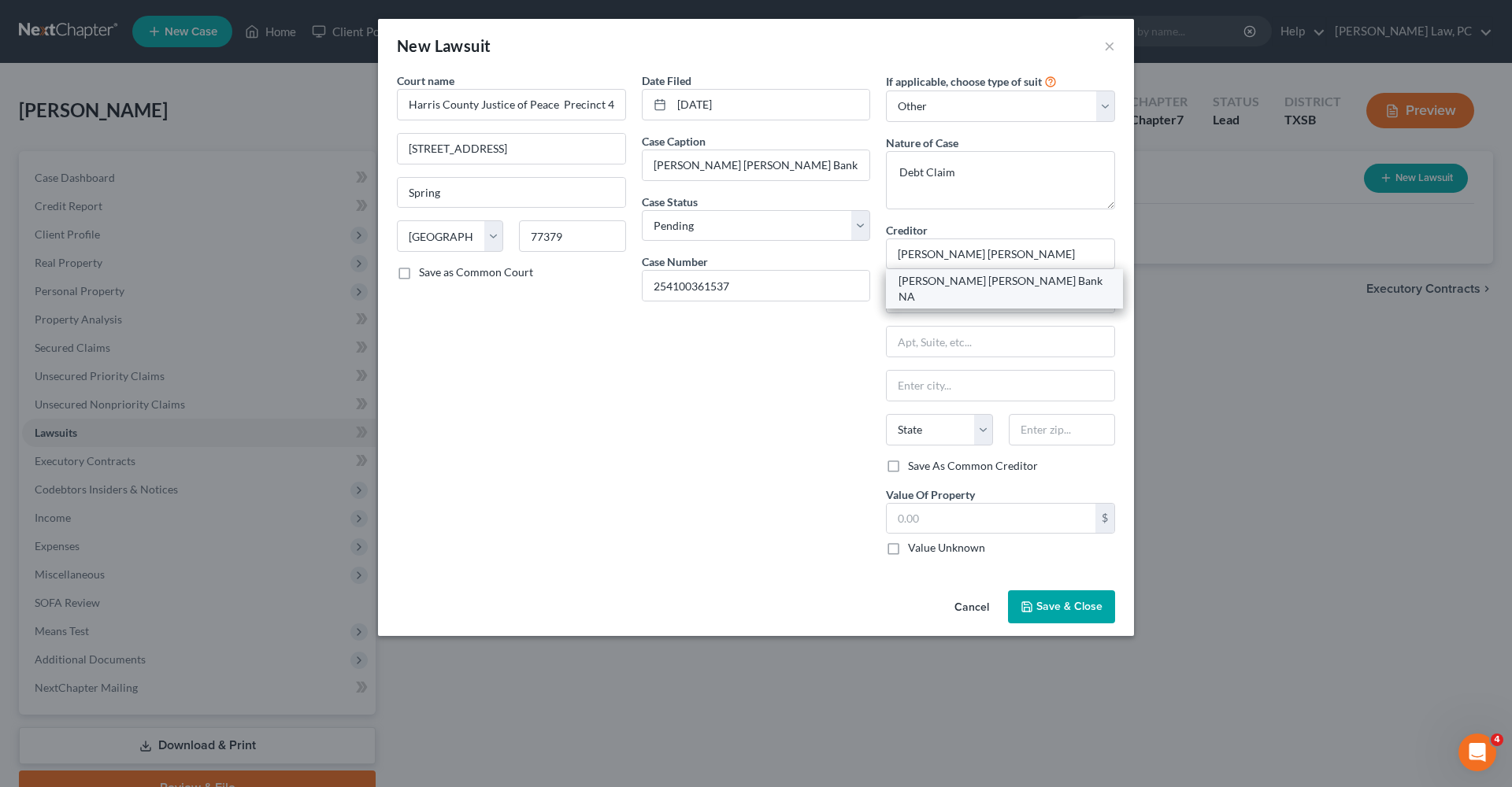
select select "45"
type input "79452-3340"
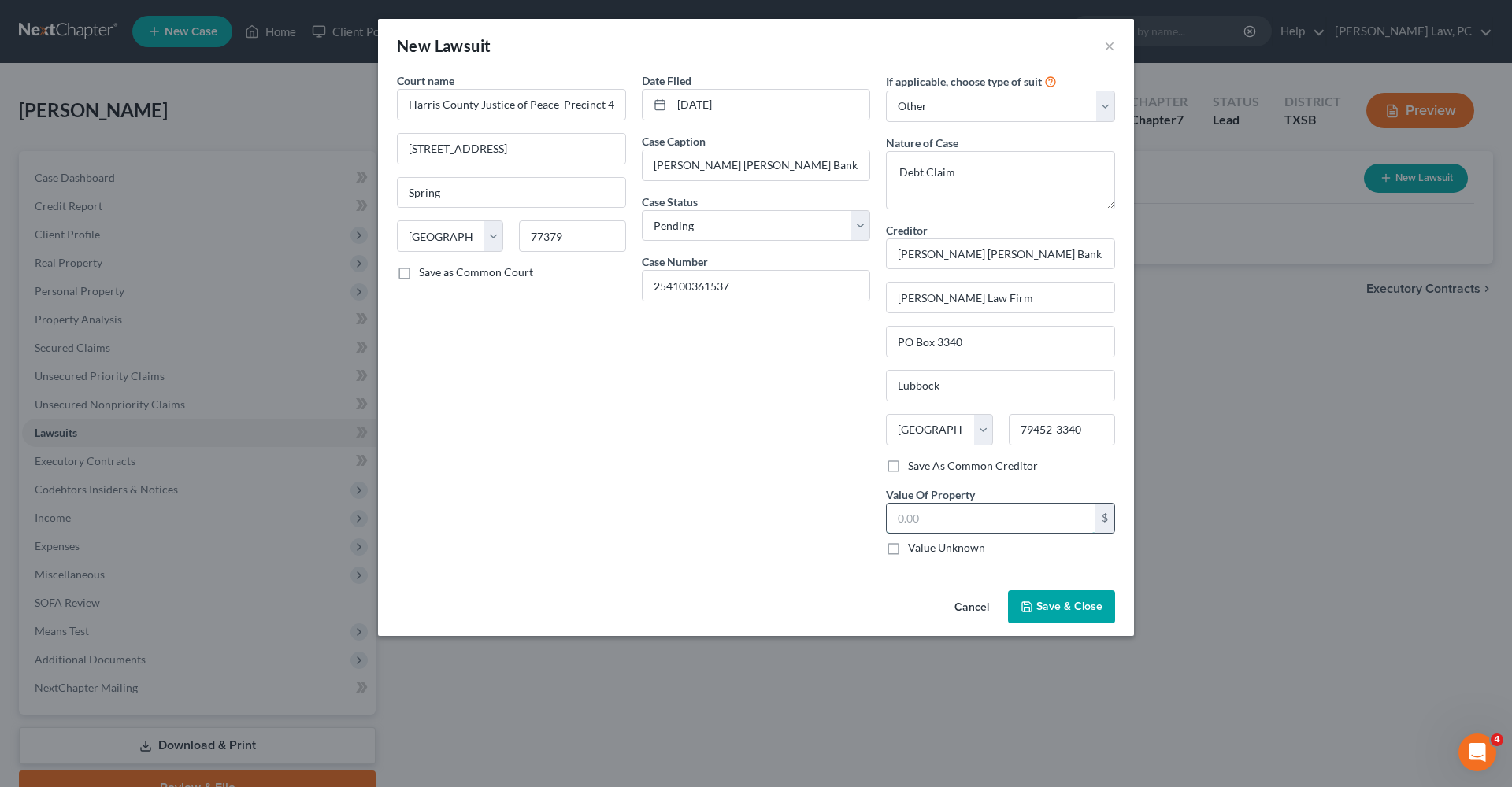
click at [941, 522] on input "text" at bounding box center [990, 518] width 209 height 30
type input "9,300.37"
click at [1076, 604] on span "Save & Close" at bounding box center [1069, 607] width 66 height 14
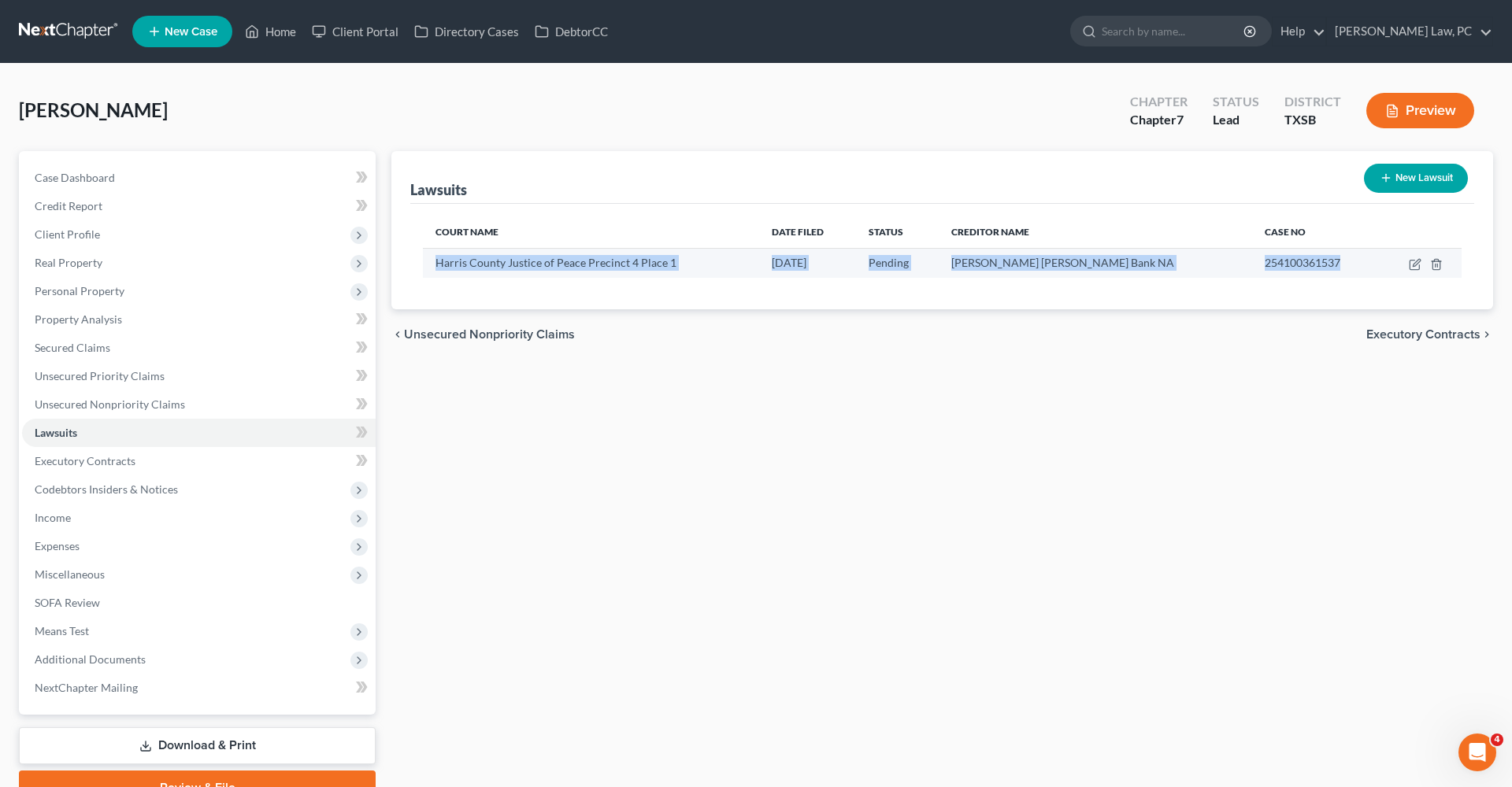
drag, startPoint x: 435, startPoint y: 265, endPoint x: 1342, endPoint y: 271, distance: 907.0
click at [1342, 272] on tr "Harris County Justice of Peace Precinct 4 Place 1 09/08/2025 Pending JP Morgan …" at bounding box center [942, 262] width 1038 height 30
copy tr "Harris County Justice of Peace Precinct 4 Place 1 09/08/2025 Pending JP Morgan …"
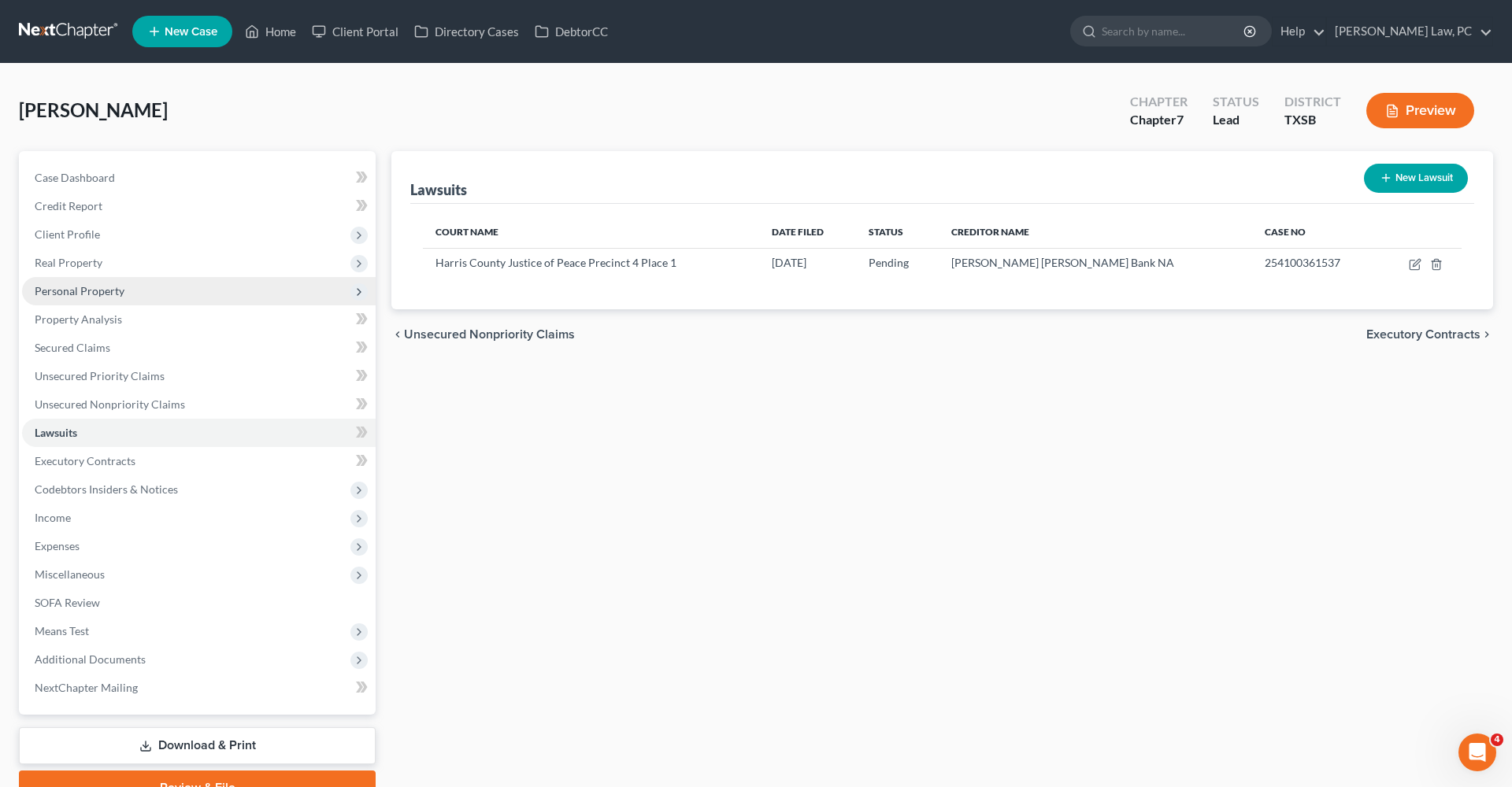
click at [52, 292] on span "Personal Property" at bounding box center [79, 291] width 90 height 14
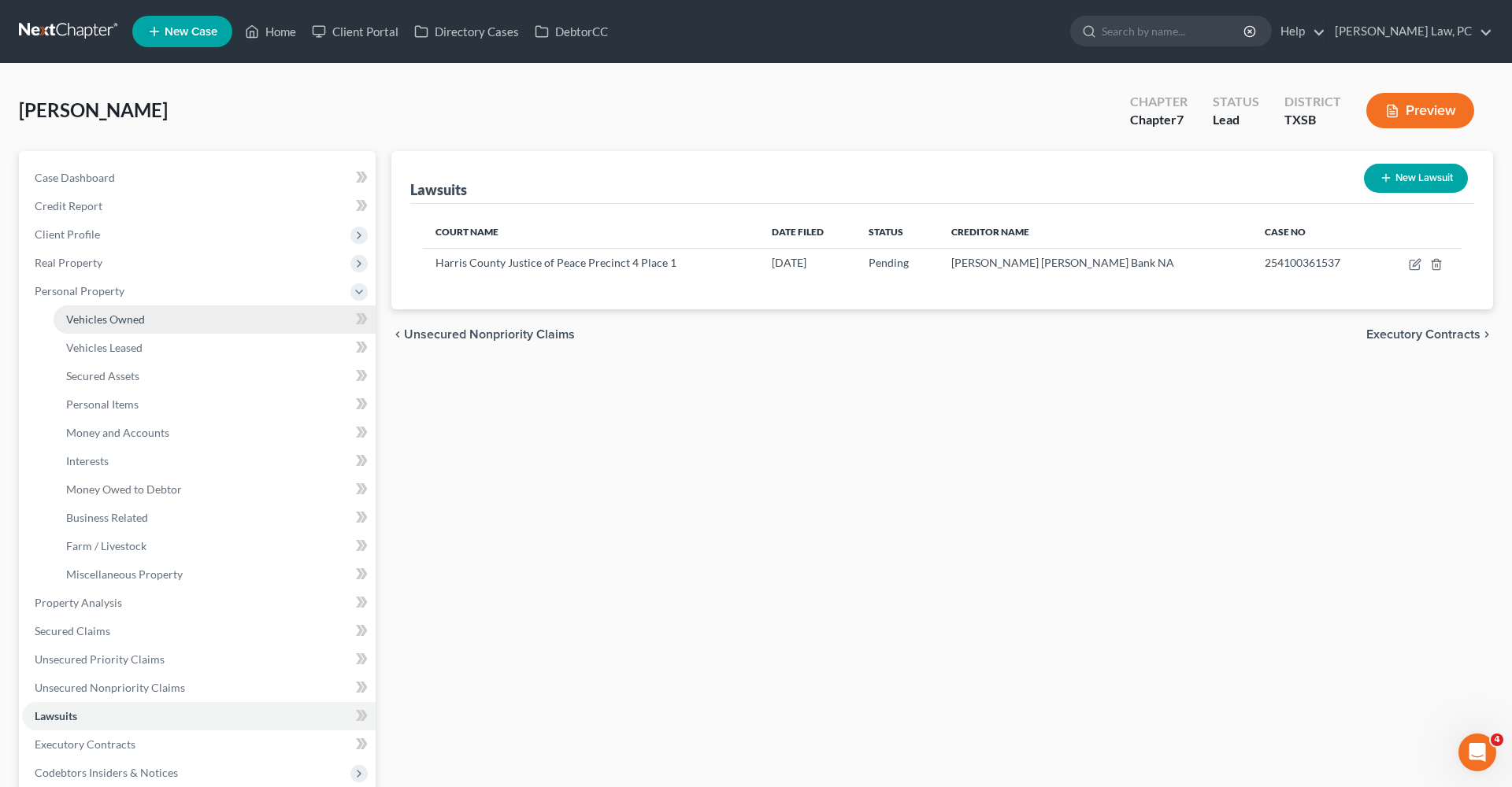
click at [100, 317] on span "Vehicles Owned" at bounding box center [105, 320] width 79 height 14
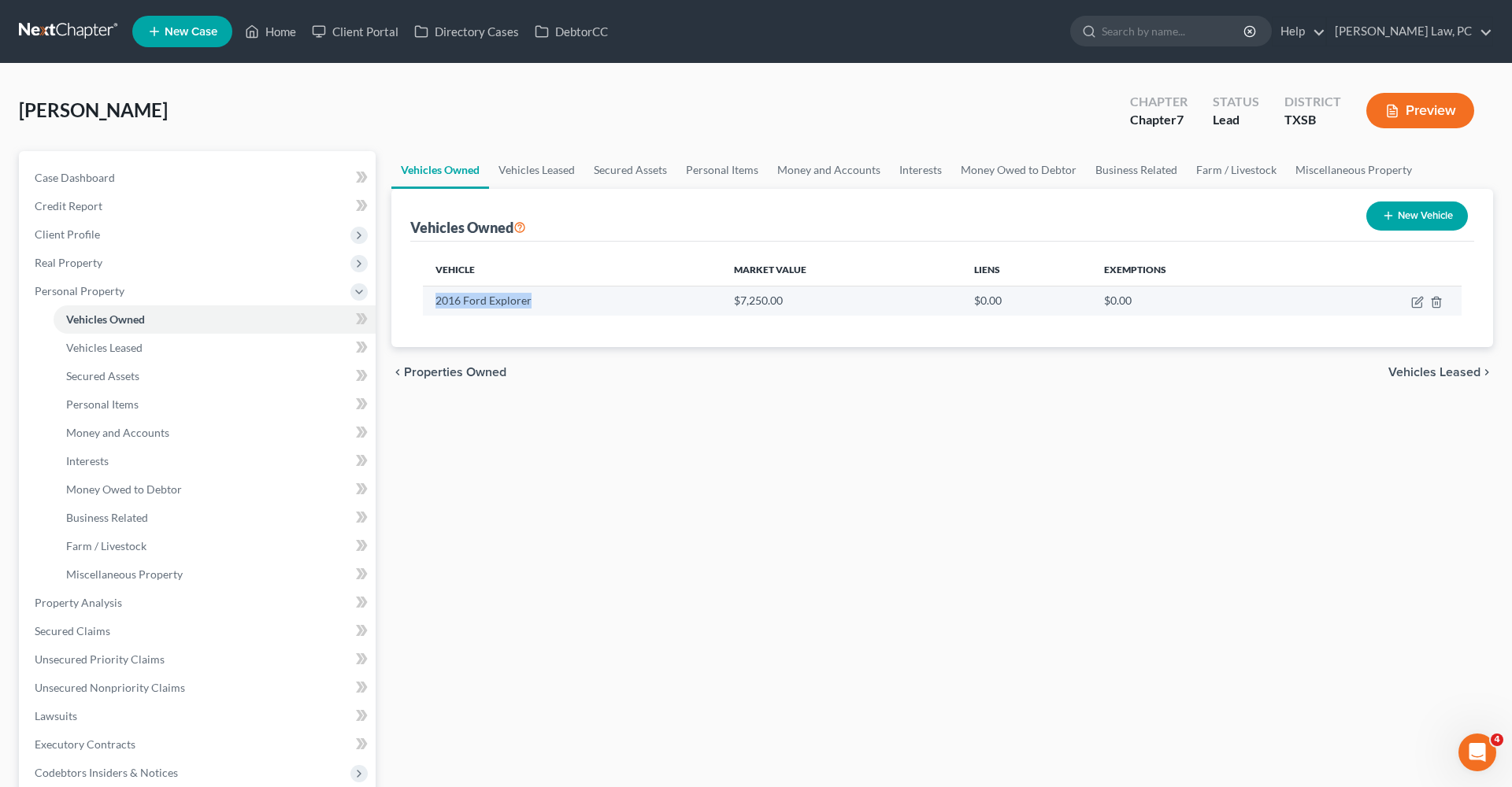
drag, startPoint x: 430, startPoint y: 302, endPoint x: 572, endPoint y: 298, distance: 142.1
click at [573, 300] on td "2016 Ford Explorer" at bounding box center [572, 300] width 299 height 30
copy td "2016 Ford Explorer"
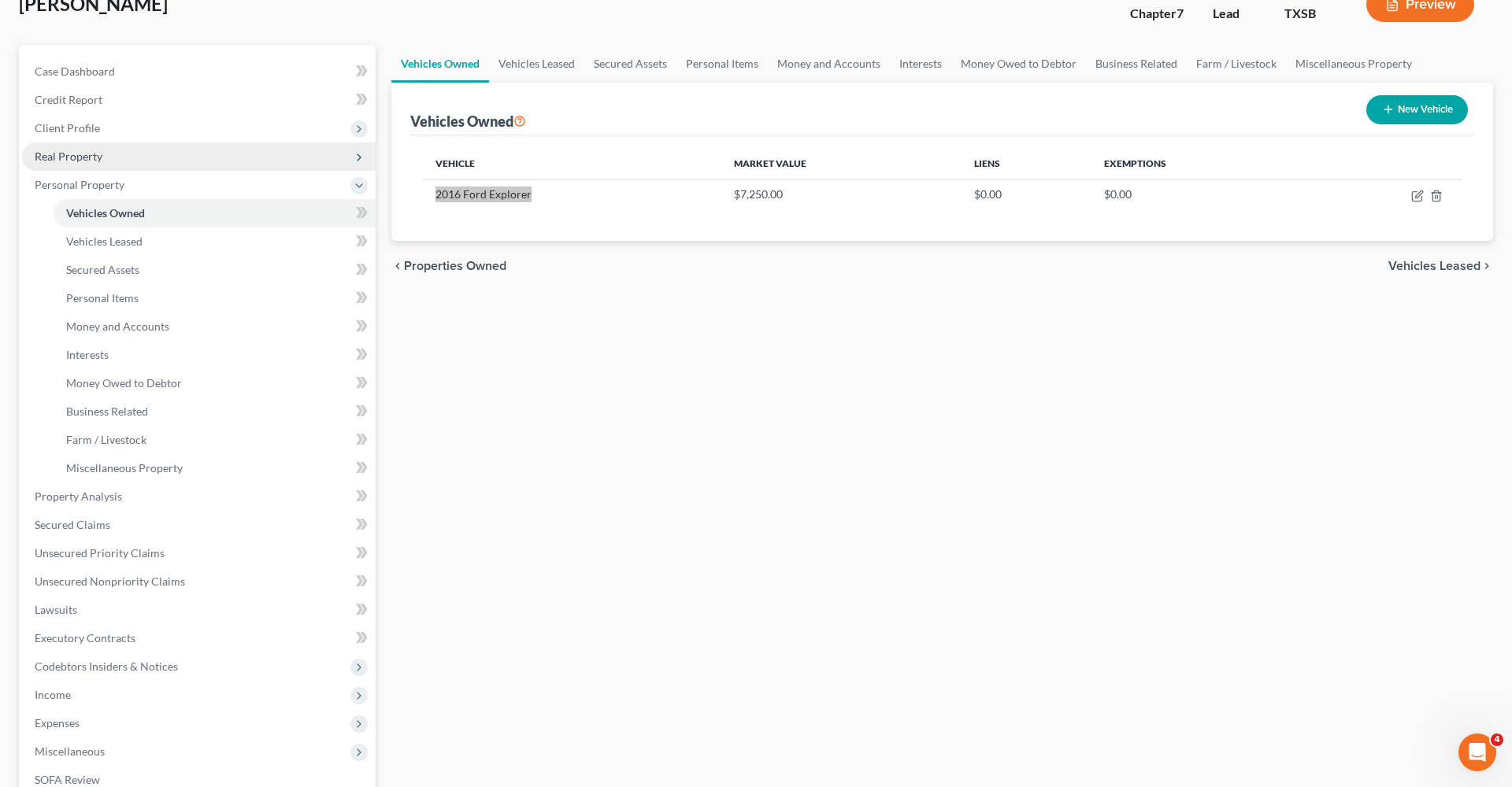
scroll to position [113, 0]
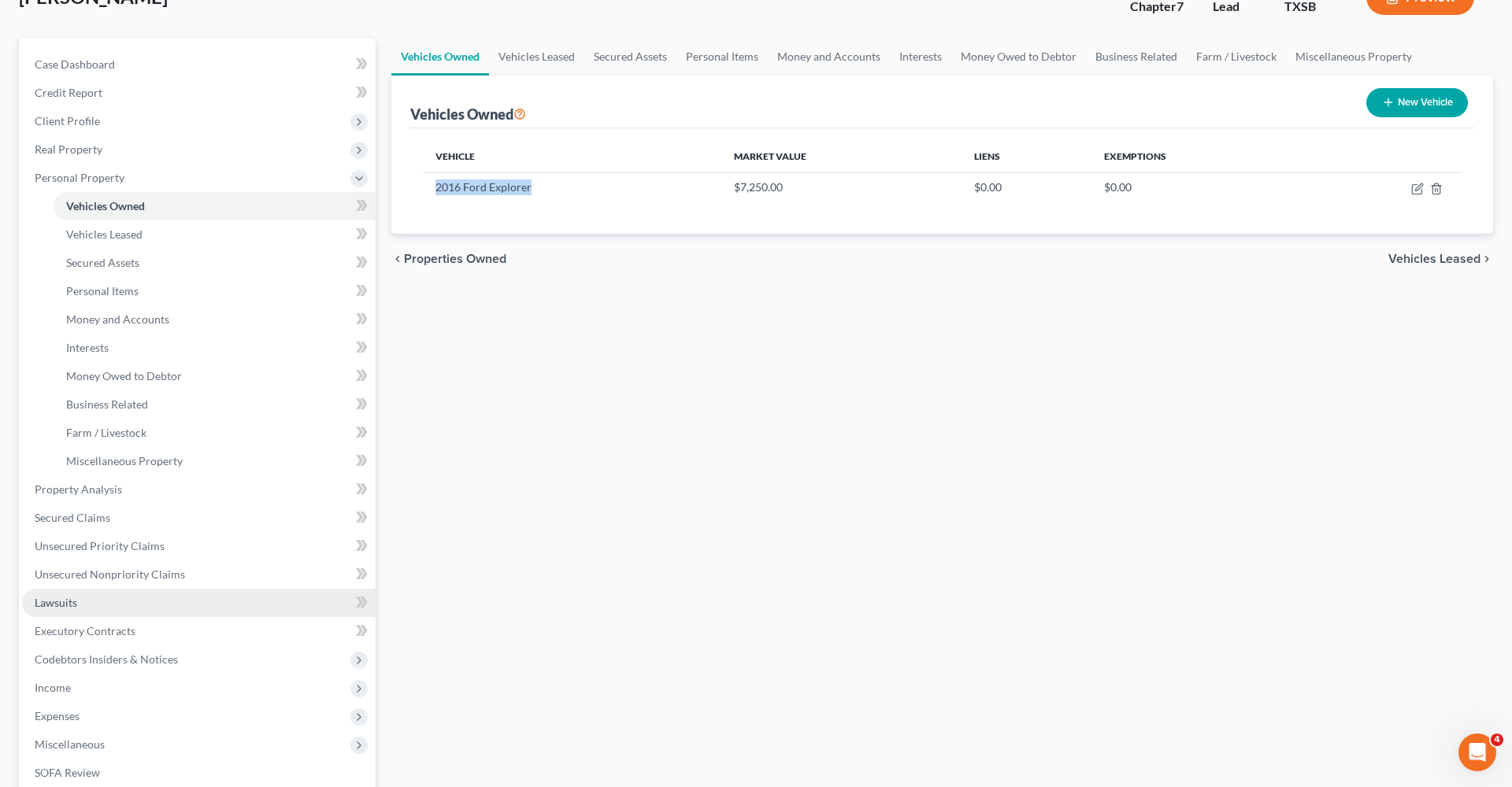
click at [47, 606] on span "Lawsuits" at bounding box center [56, 603] width 42 height 14
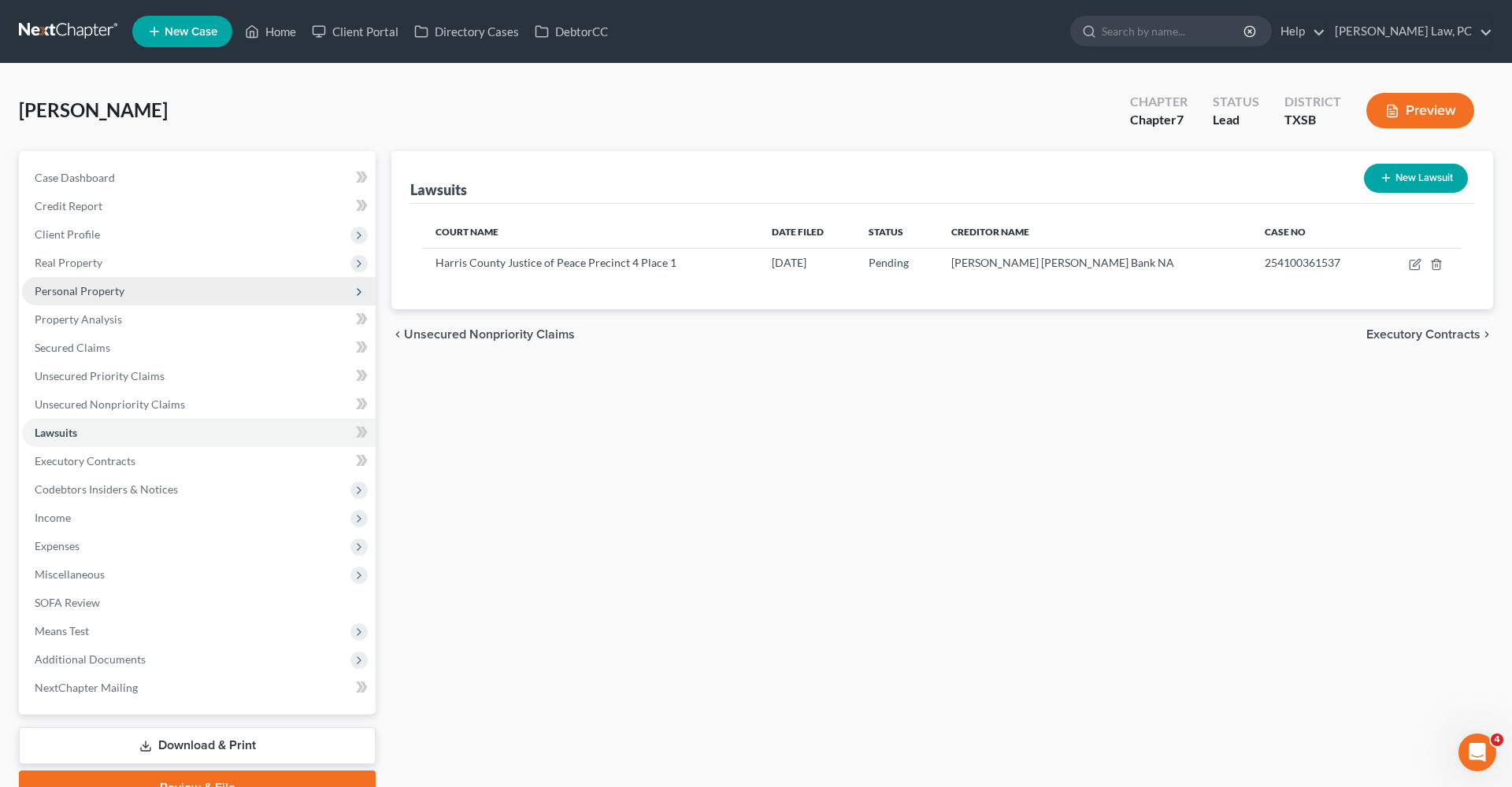
click at [52, 292] on span "Personal Property" at bounding box center [79, 291] width 90 height 14
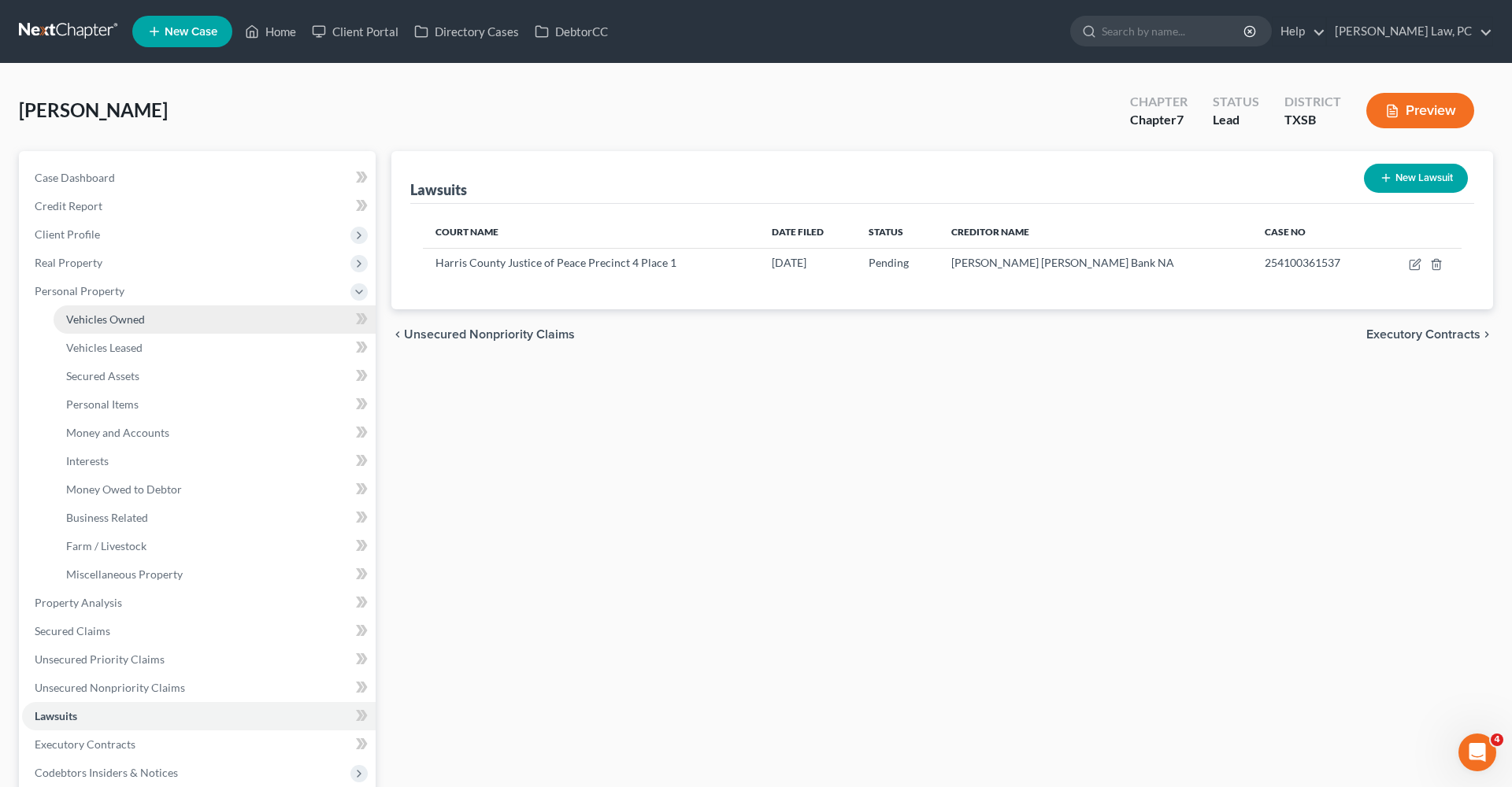
click at [85, 314] on span "Vehicles Owned" at bounding box center [105, 320] width 79 height 14
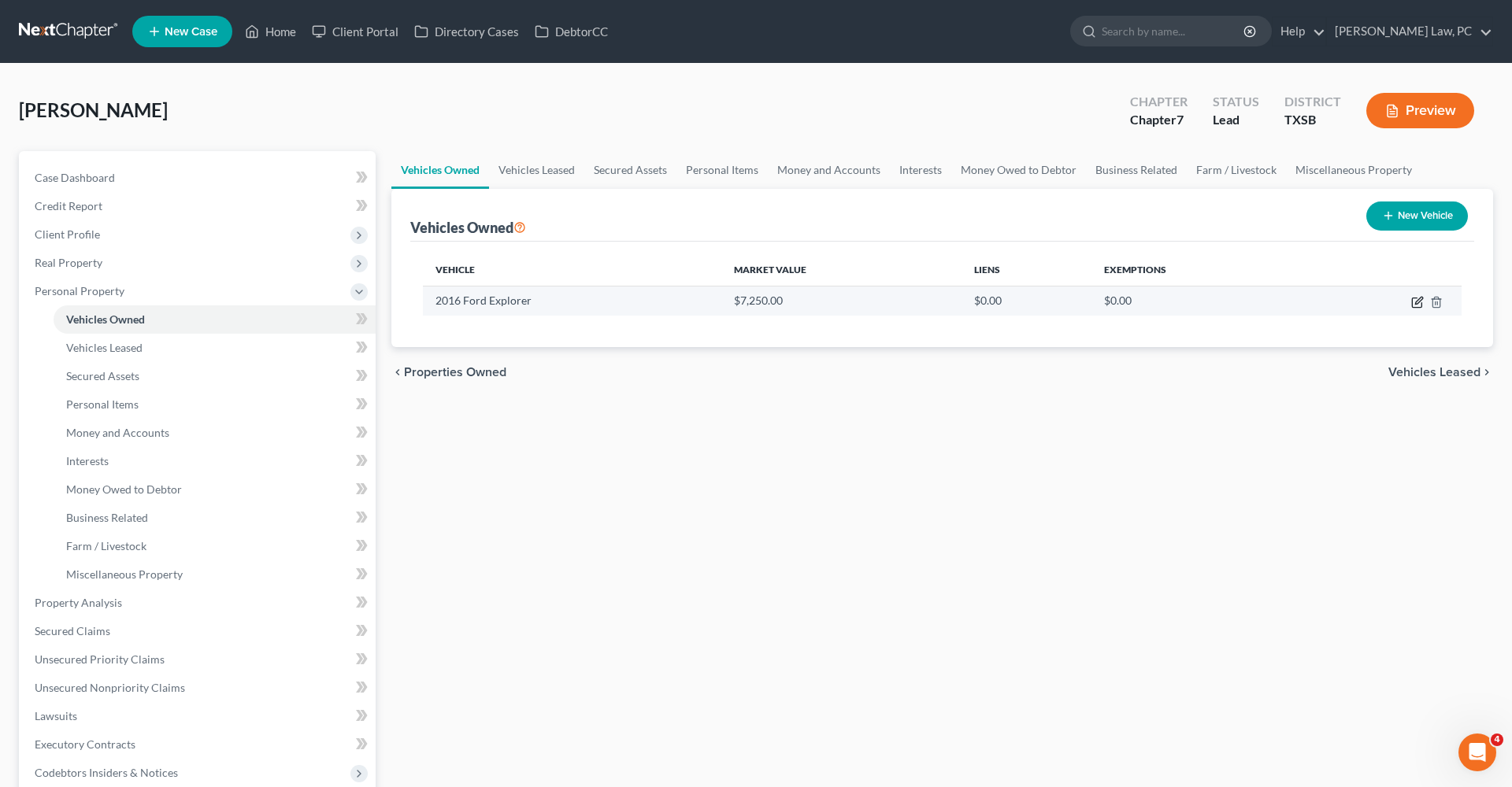
click at [1420, 302] on icon "button" at bounding box center [1418, 300] width 7 height 7
select select "0"
select select "10"
select select "2"
select select "0"
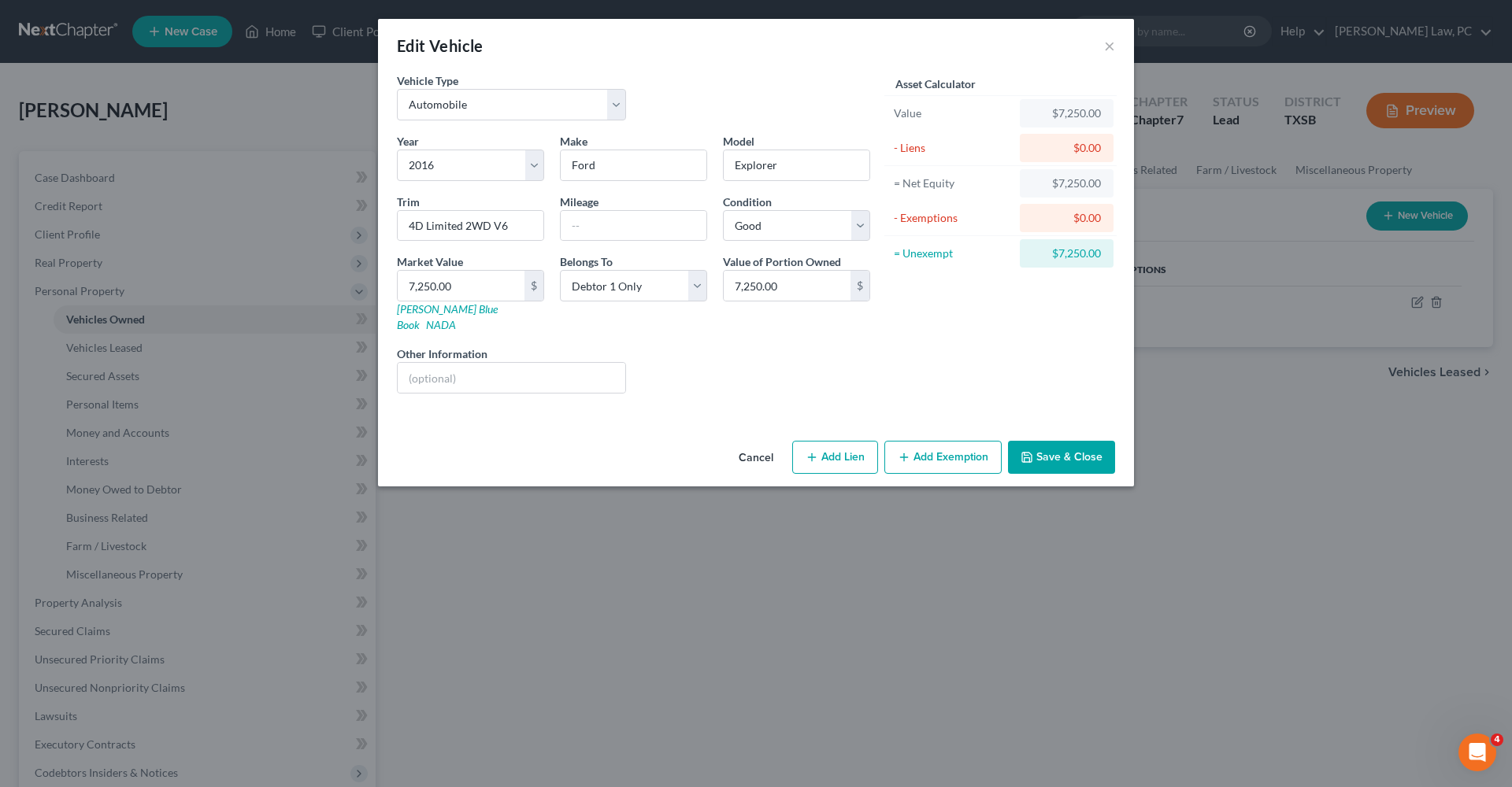
click at [958, 440] on button "Add Exemption" at bounding box center [943, 456] width 118 height 33
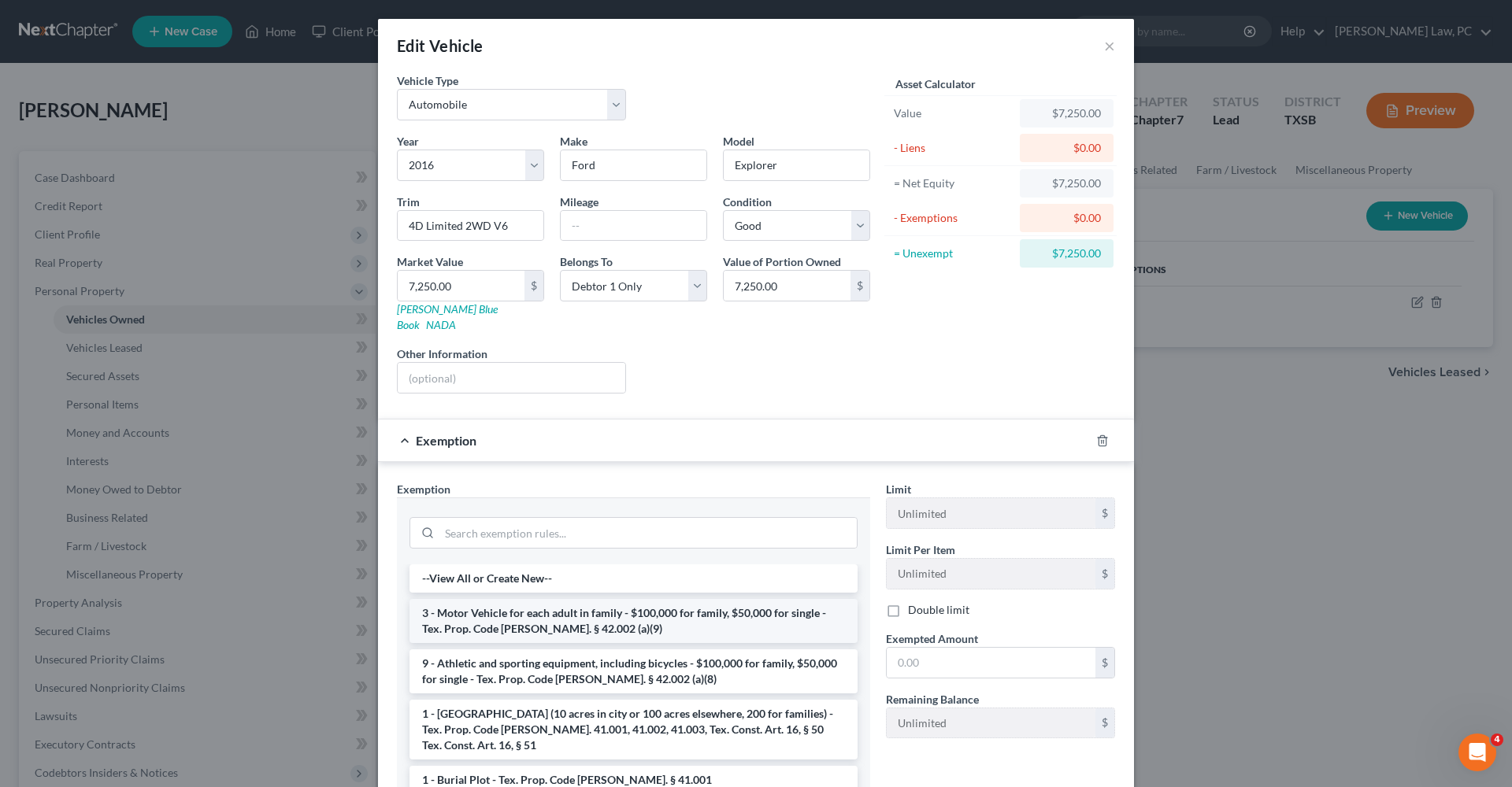
click at [609, 604] on li "3 - Motor Vehicle for each adult in family - $100,000 for family, $50,000 for s…" at bounding box center [633, 621] width 448 height 44
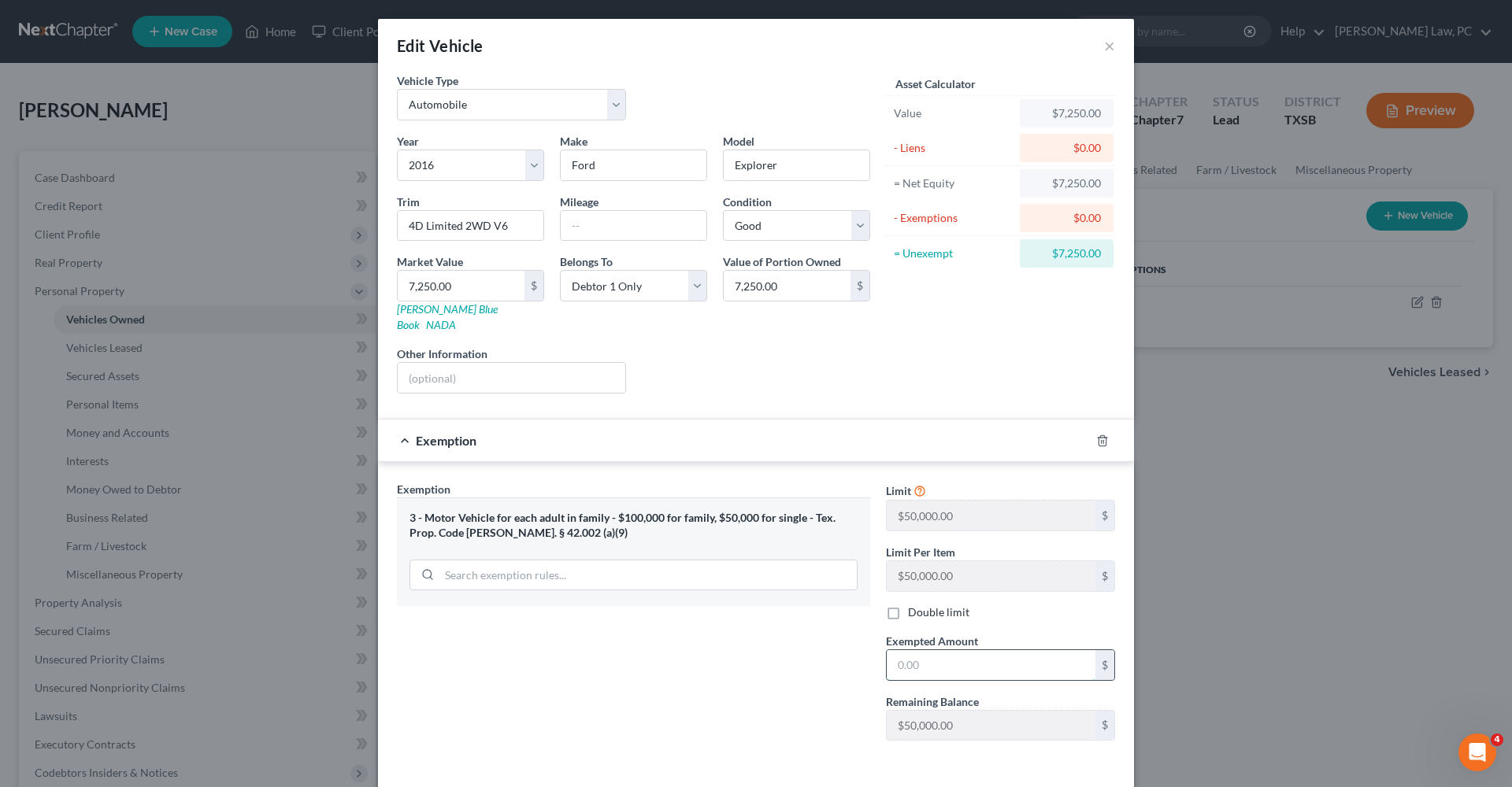
click at [945, 650] on input "text" at bounding box center [990, 664] width 209 height 30
type input "7,250"
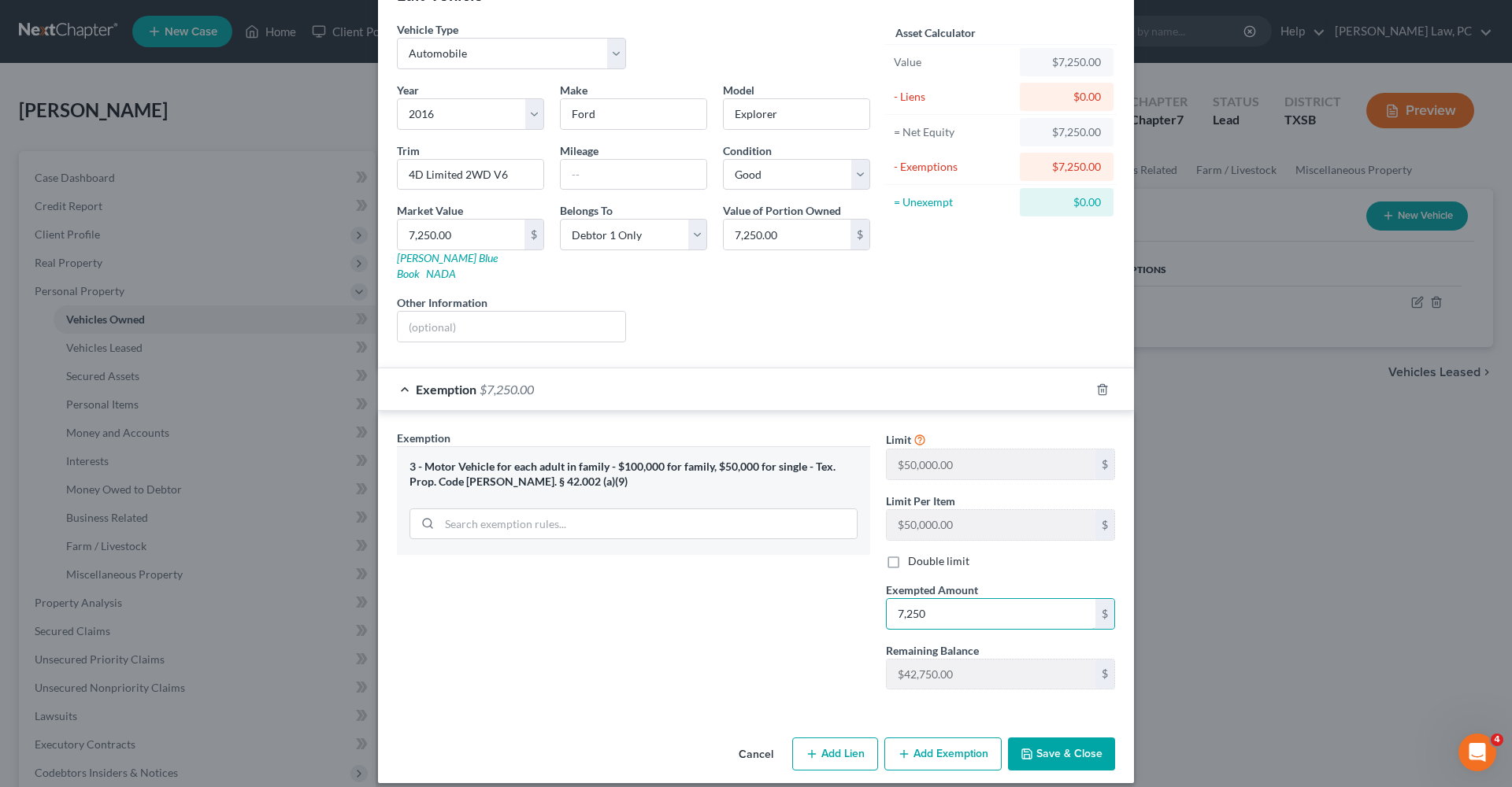
scroll to position [51, 0]
click at [1039, 738] on button "Save & Close" at bounding box center [1061, 754] width 107 height 33
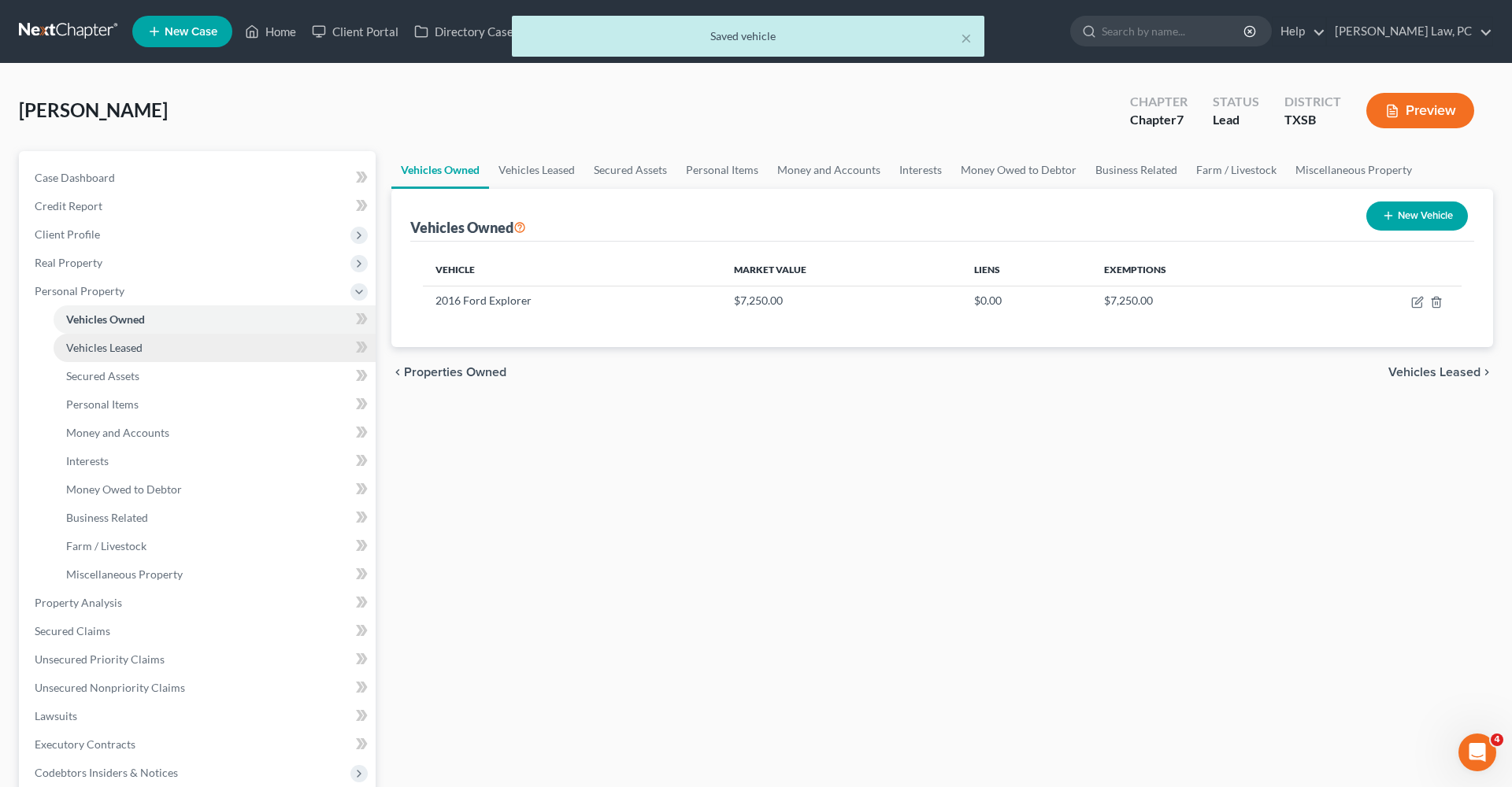
click at [114, 348] on span "Vehicles Leased" at bounding box center [104, 347] width 76 height 14
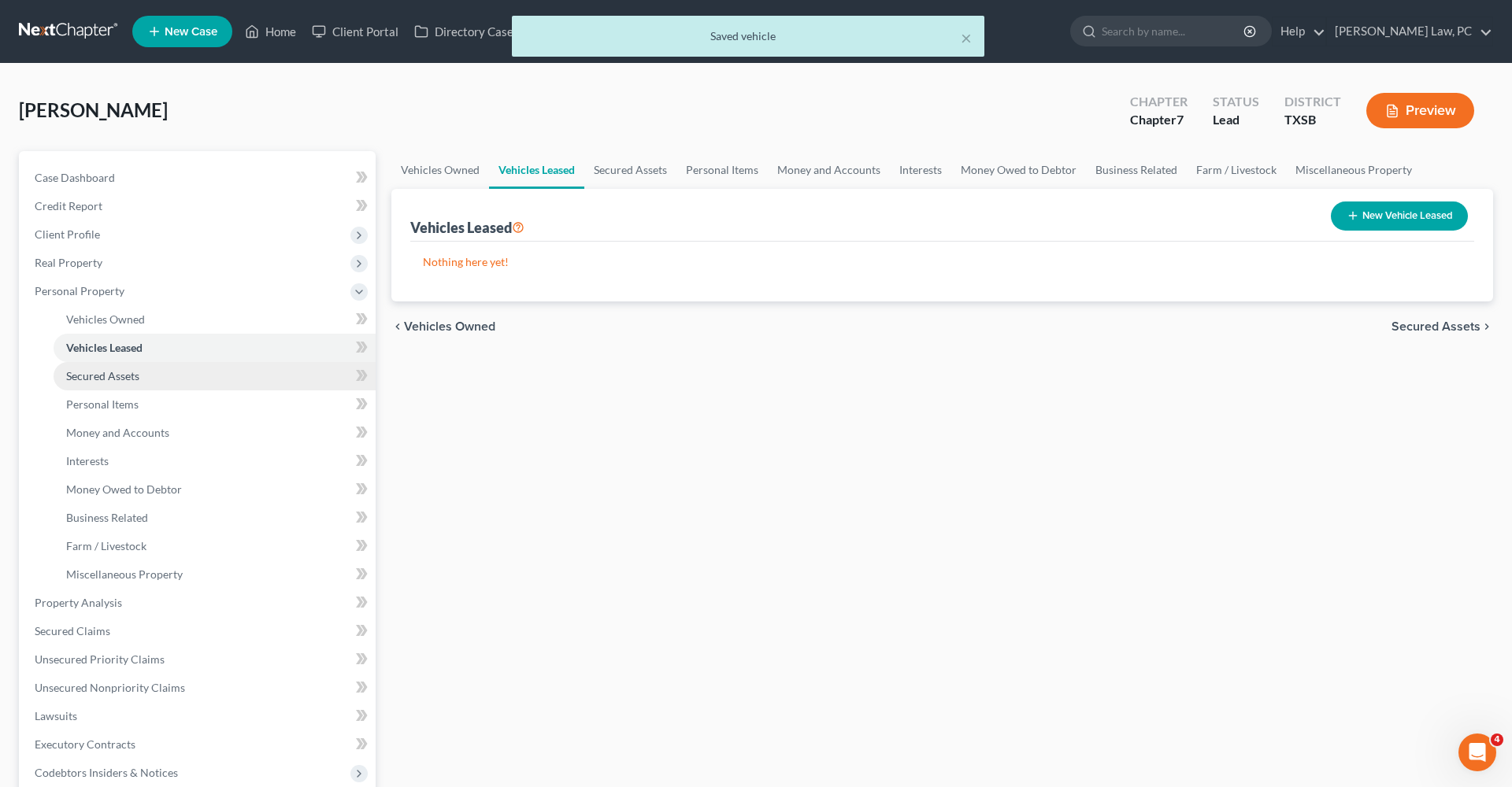
click at [119, 373] on span "Secured Assets" at bounding box center [102, 376] width 74 height 14
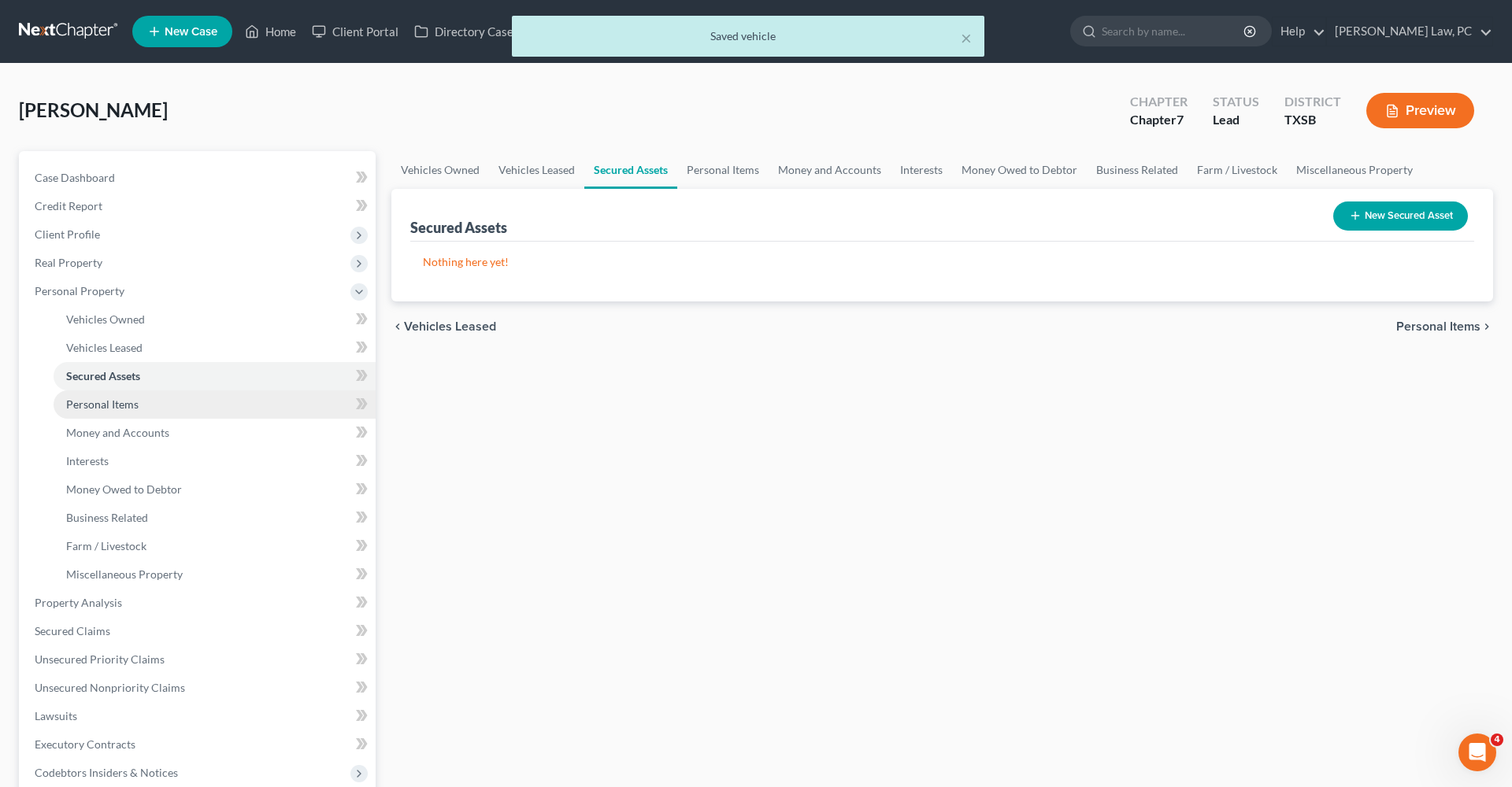
click at [128, 395] on link "Personal Items" at bounding box center [214, 405] width 322 height 29
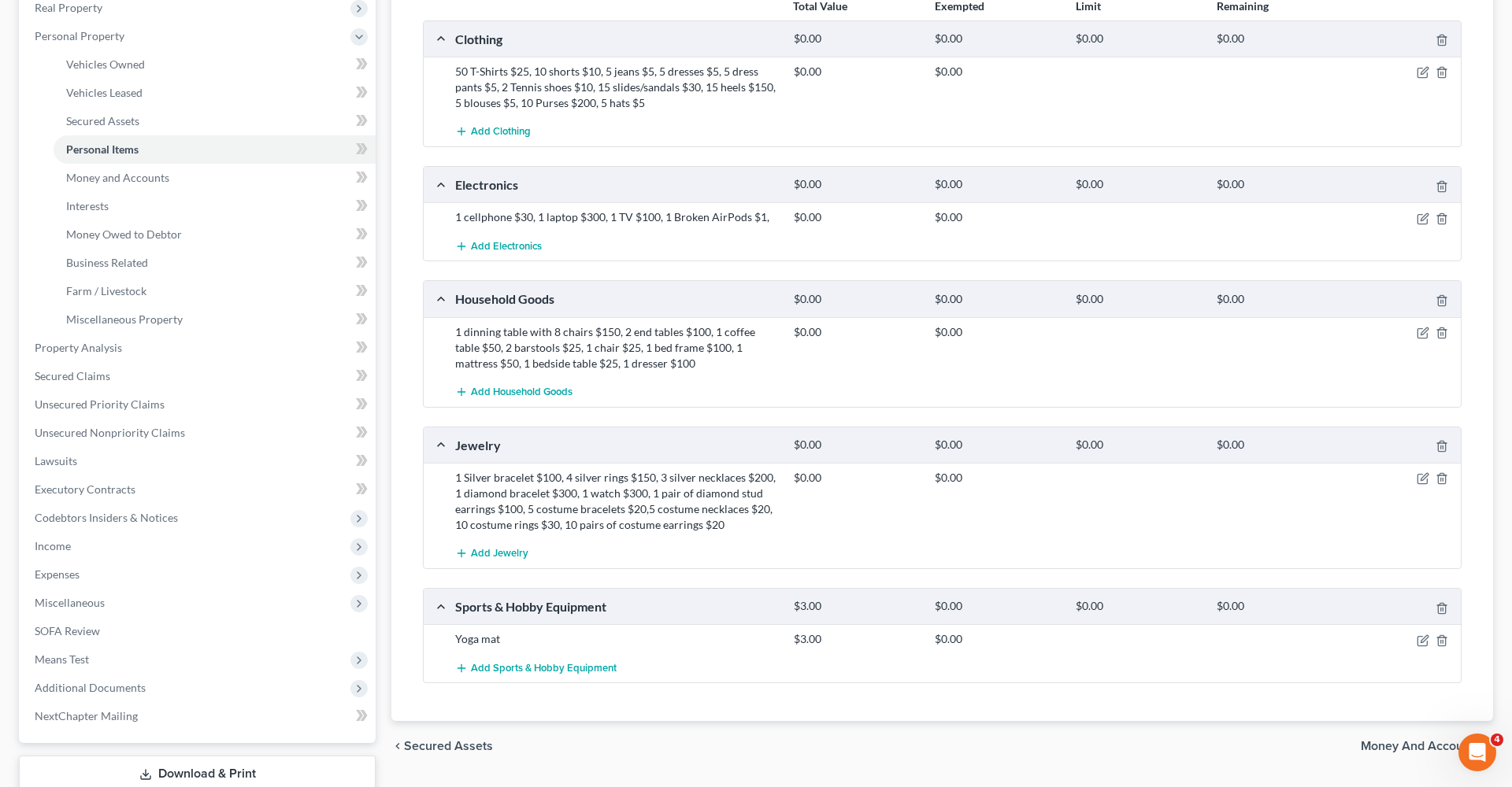
scroll to position [256, 0]
click at [124, 185] on link "Money and Accounts" at bounding box center [214, 178] width 322 height 29
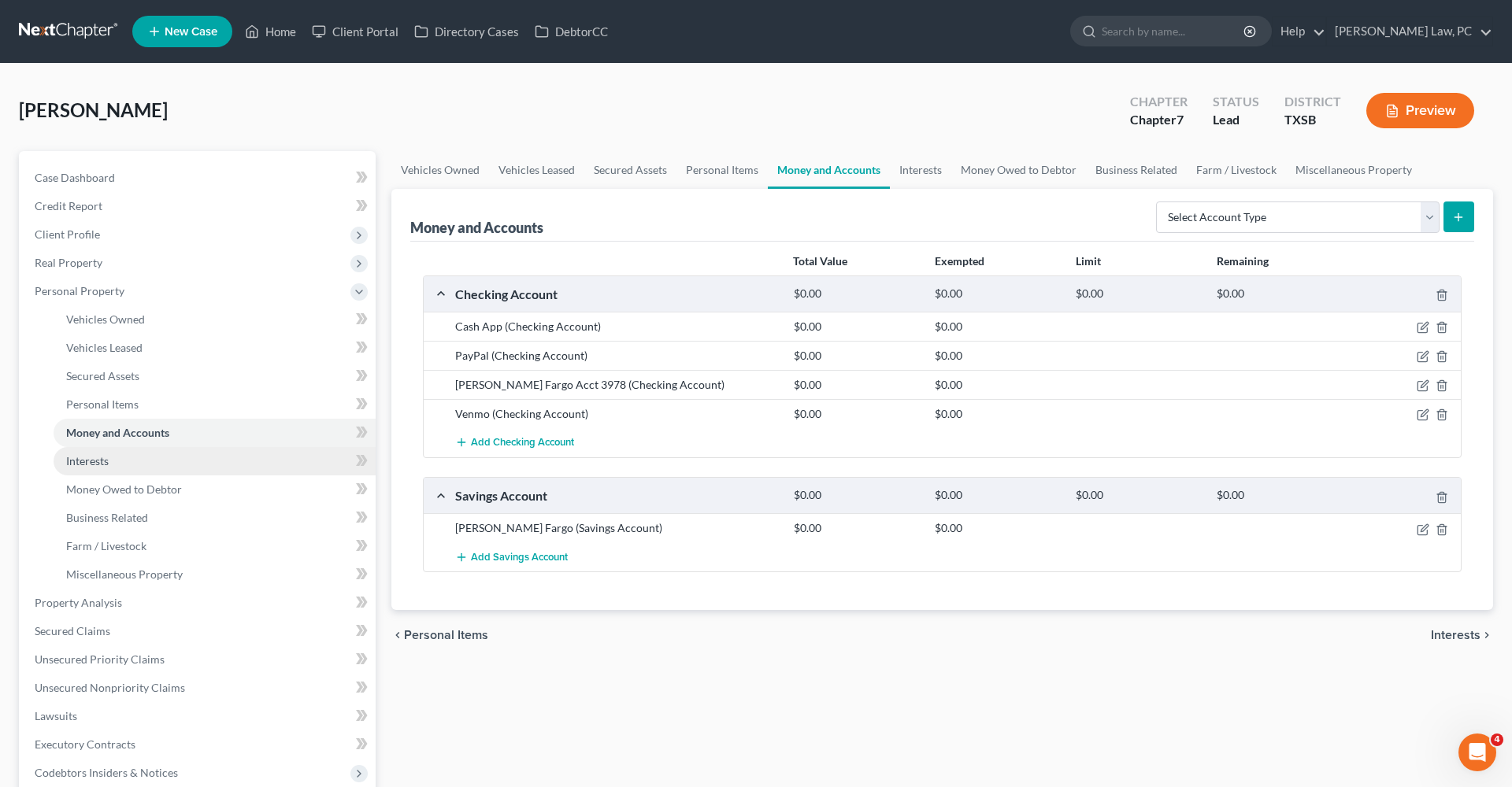
click at [85, 462] on span "Interests" at bounding box center [87, 461] width 42 height 14
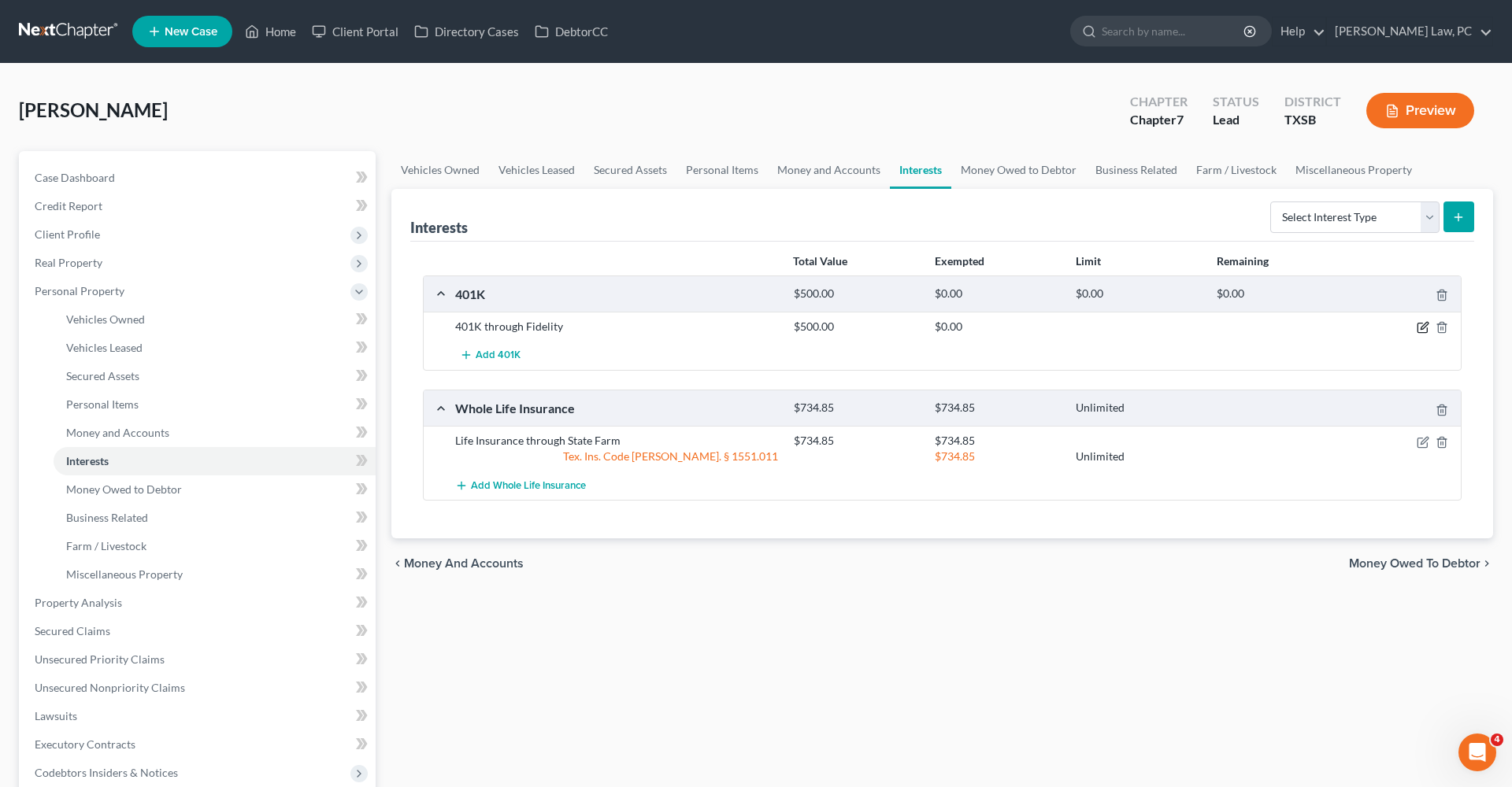
click at [1422, 329] on icon "button" at bounding box center [1424, 326] width 7 height 7
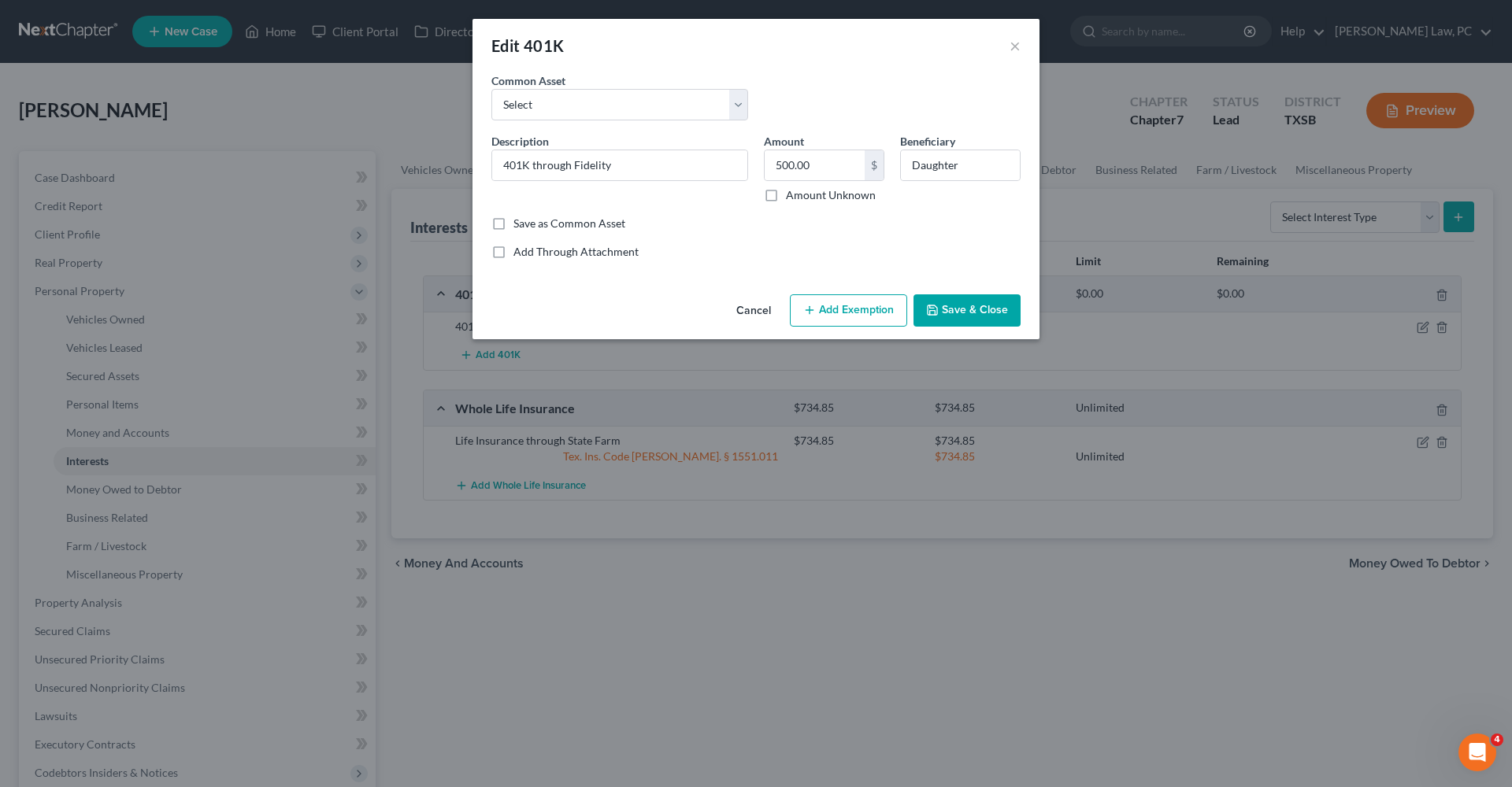
click at [847, 306] on button "Add Exemption" at bounding box center [848, 310] width 118 height 33
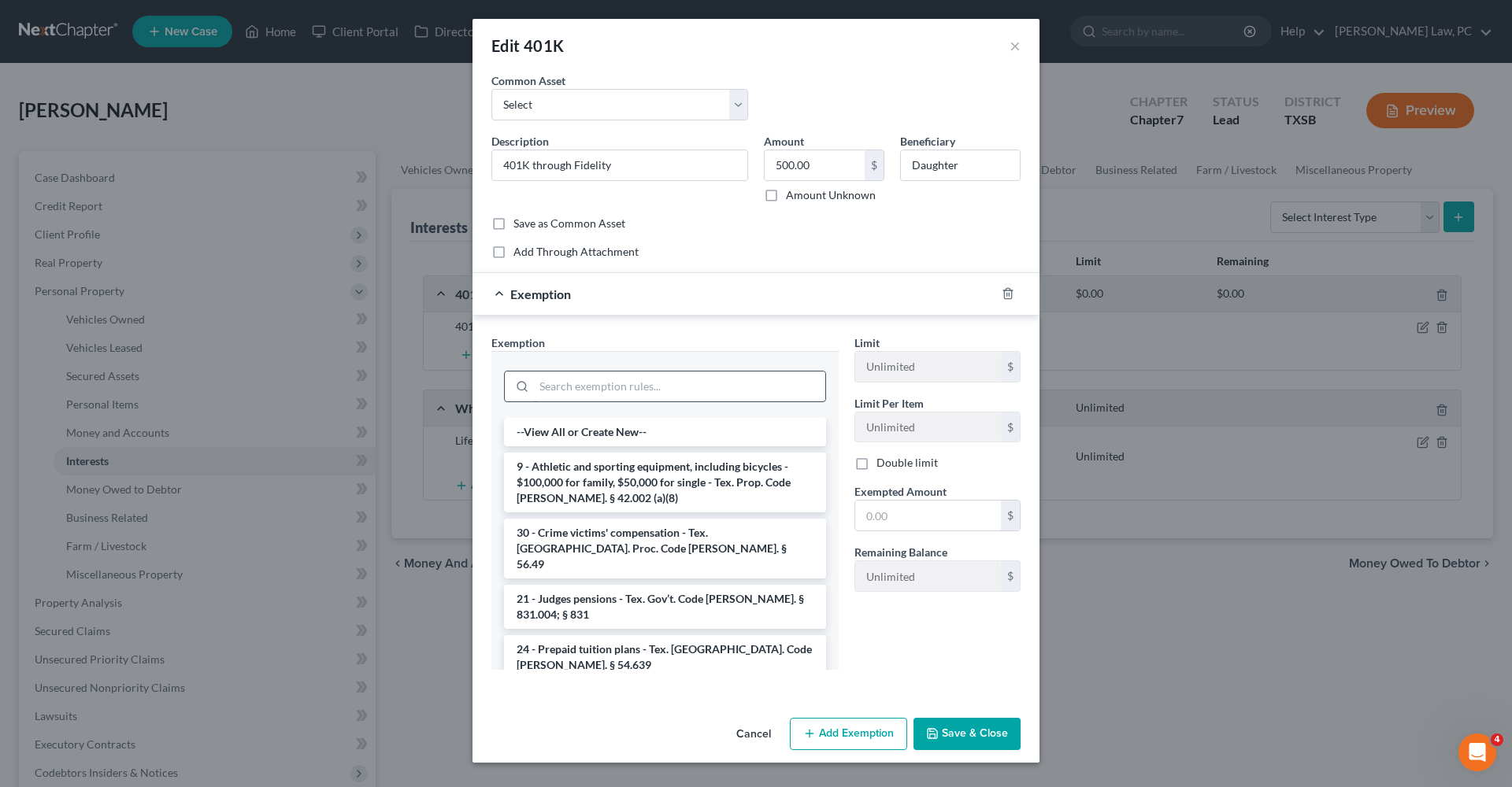
click at [628, 382] on input "search" at bounding box center [679, 386] width 292 height 30
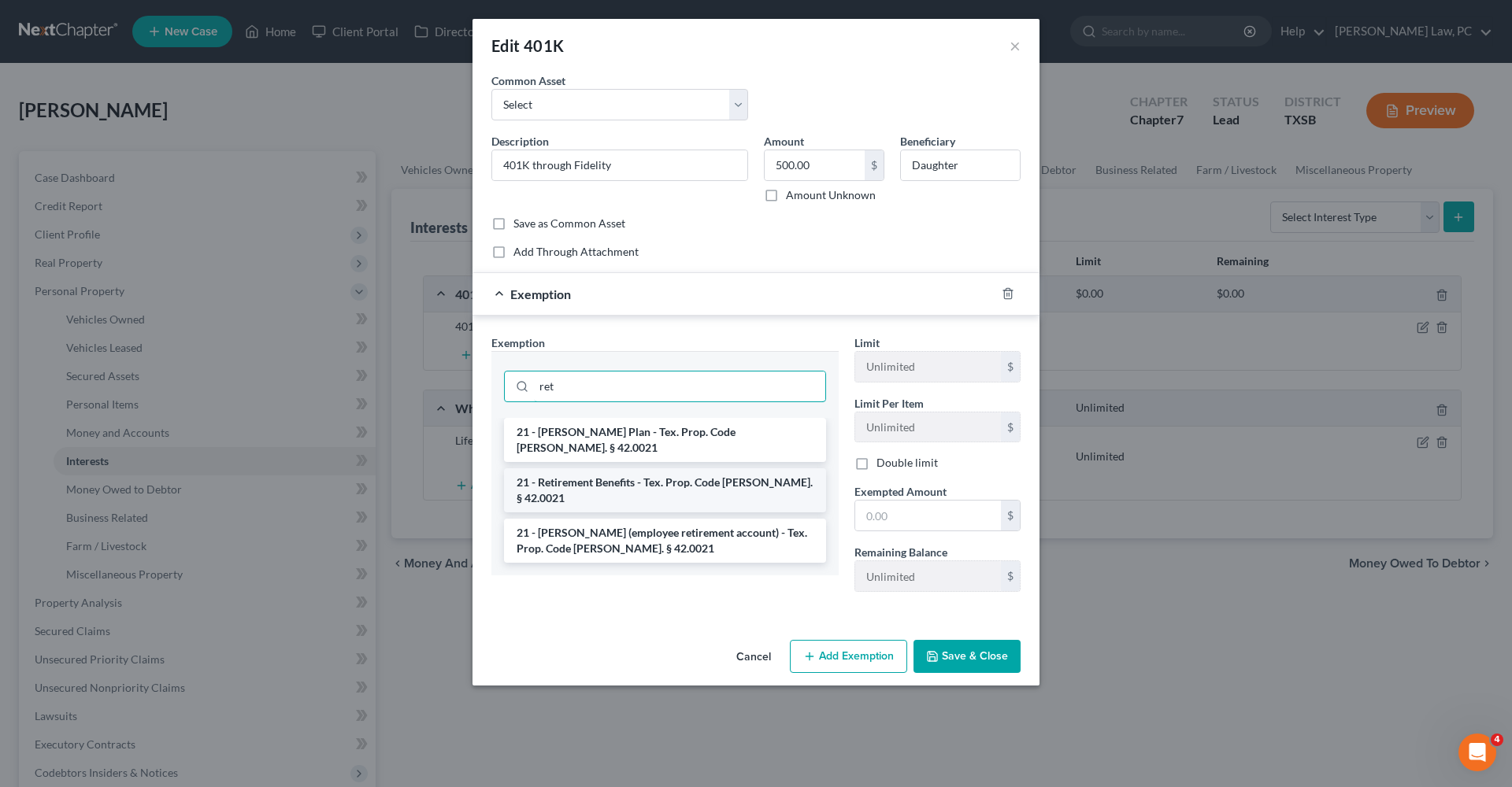
type input "ret"
click at [692, 468] on li "21 - Retirement Benefits - Tex. Prop. Code [PERSON_NAME]. § 42.0021" at bounding box center [665, 490] width 322 height 44
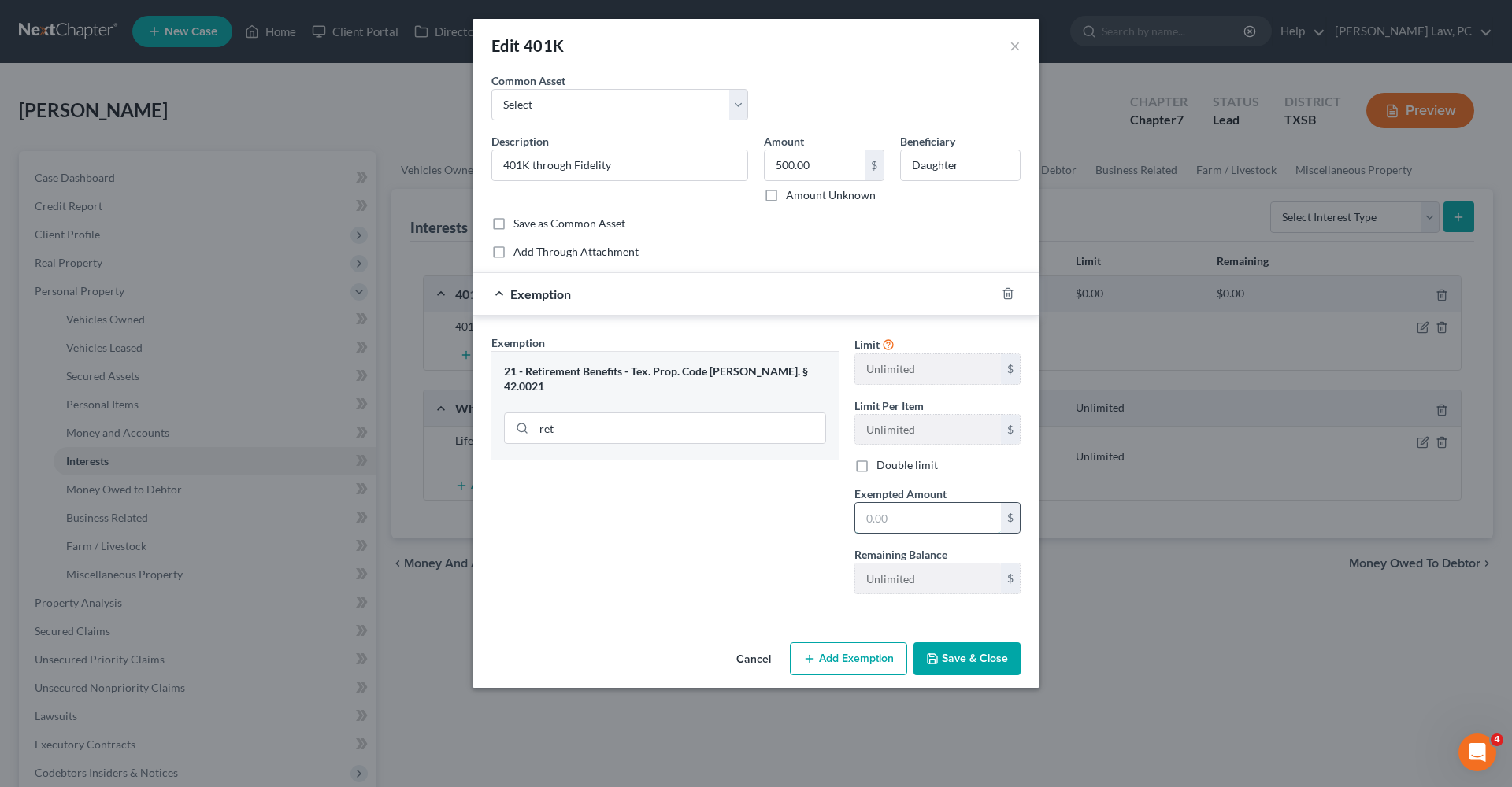
click at [913, 521] on input "text" at bounding box center [928, 517] width 145 height 30
type input "500"
click at [963, 672] on button "Save & Close" at bounding box center [967, 659] width 107 height 33
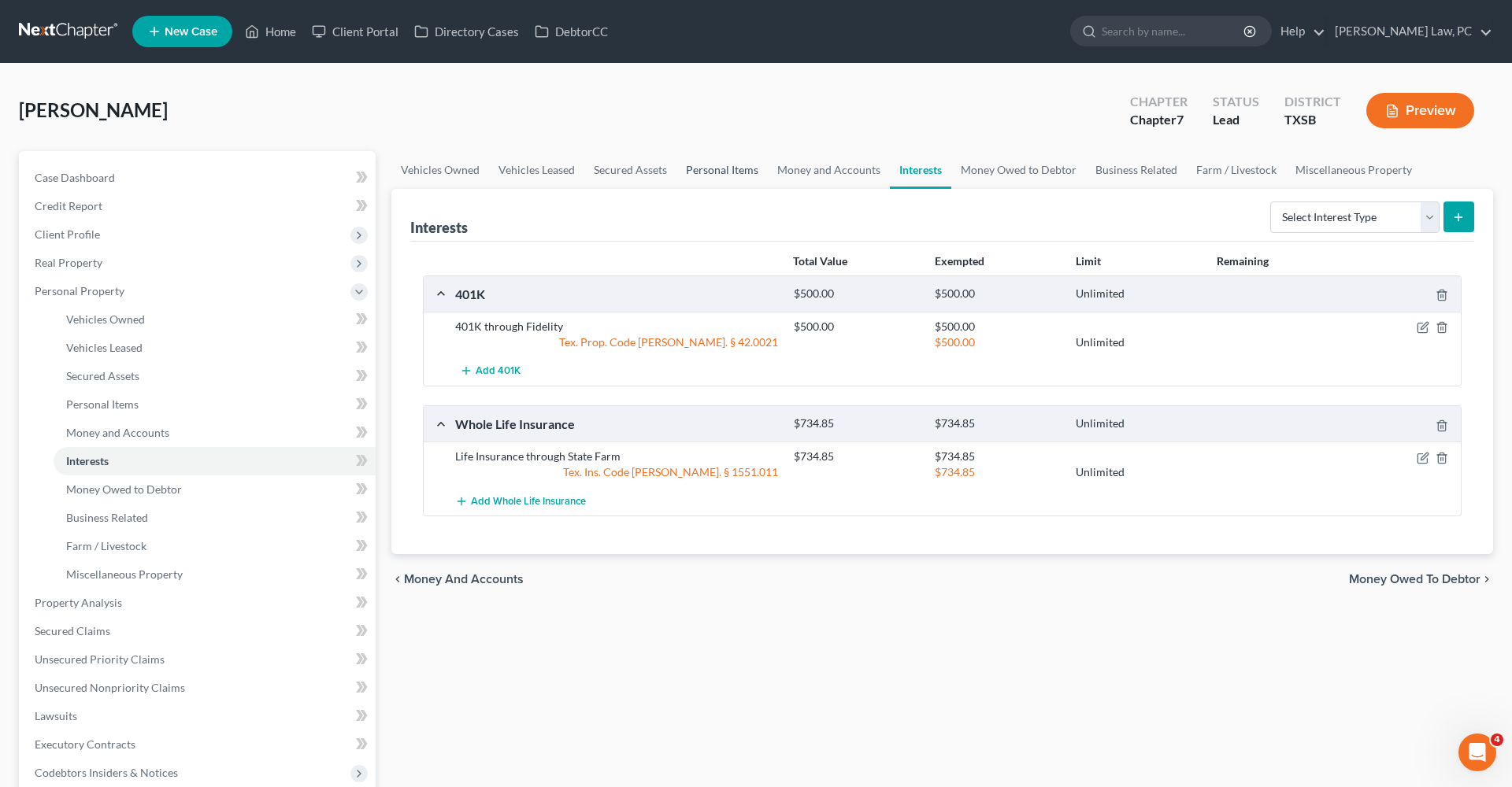
click at [734, 175] on link "Personal Items" at bounding box center [722, 170] width 91 height 38
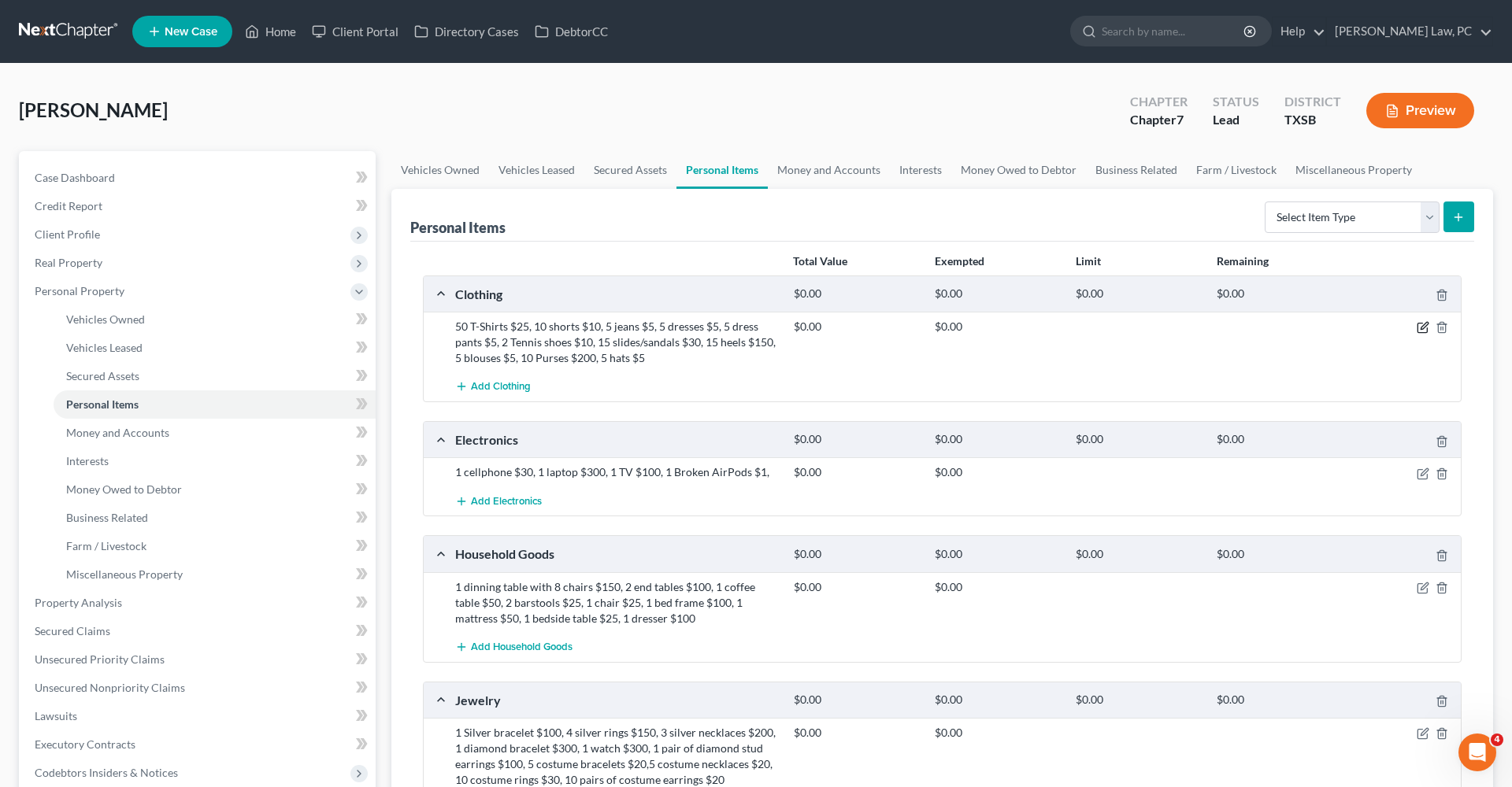
click at [1421, 326] on icon "button" at bounding box center [1422, 327] width 13 height 13
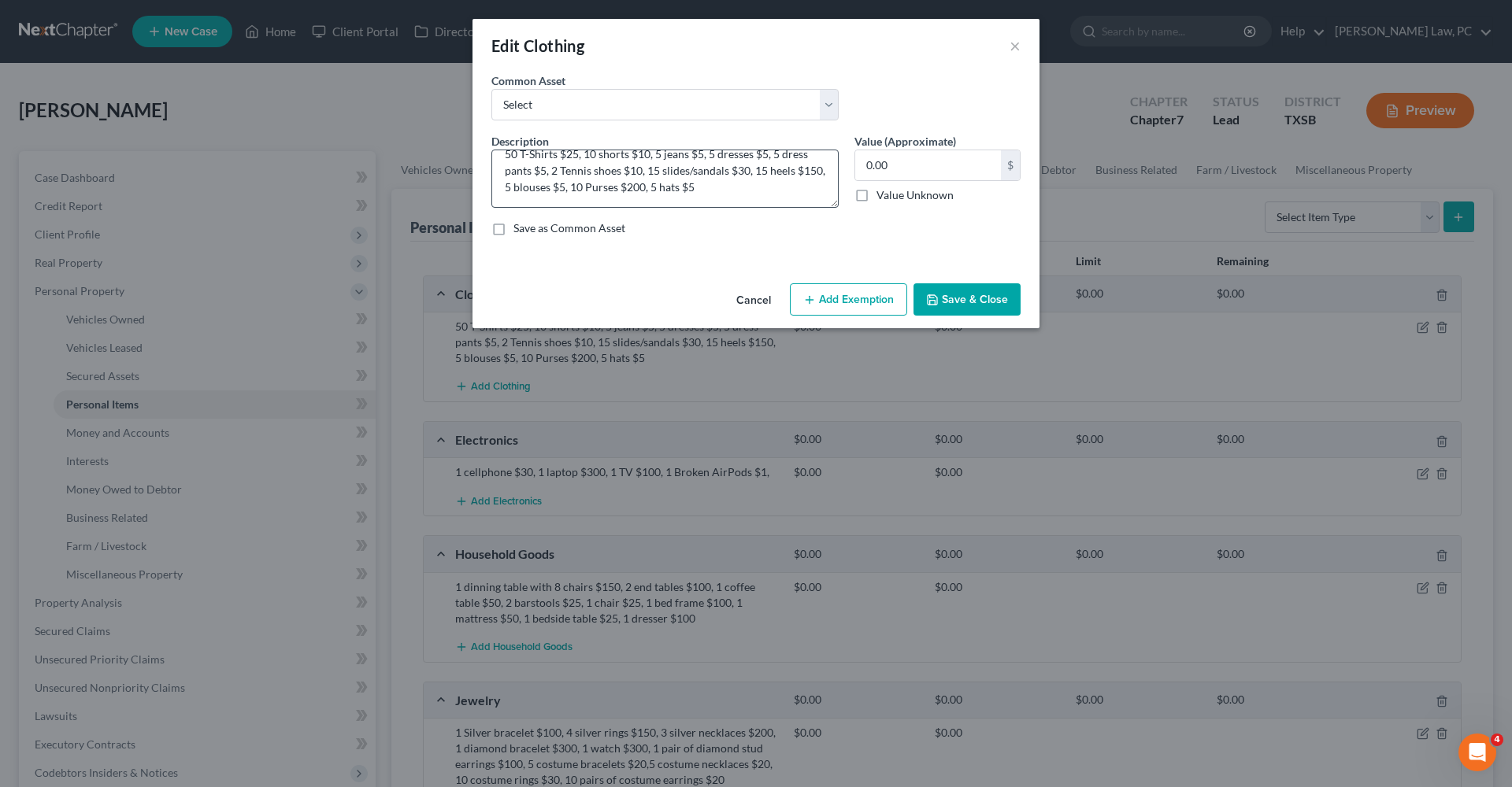
scroll to position [8, 0]
drag, startPoint x: 918, startPoint y: 168, endPoint x: 850, endPoint y: 167, distance: 68.0
click at [849, 167] on div "Value (Approximate) 0.00 $ Value Unknown Balance Undetermined 0.00 $ Value Unkn…" at bounding box center [937, 170] width 182 height 74
type input "450"
click at [839, 307] on button "Add Exemption" at bounding box center [848, 299] width 118 height 33
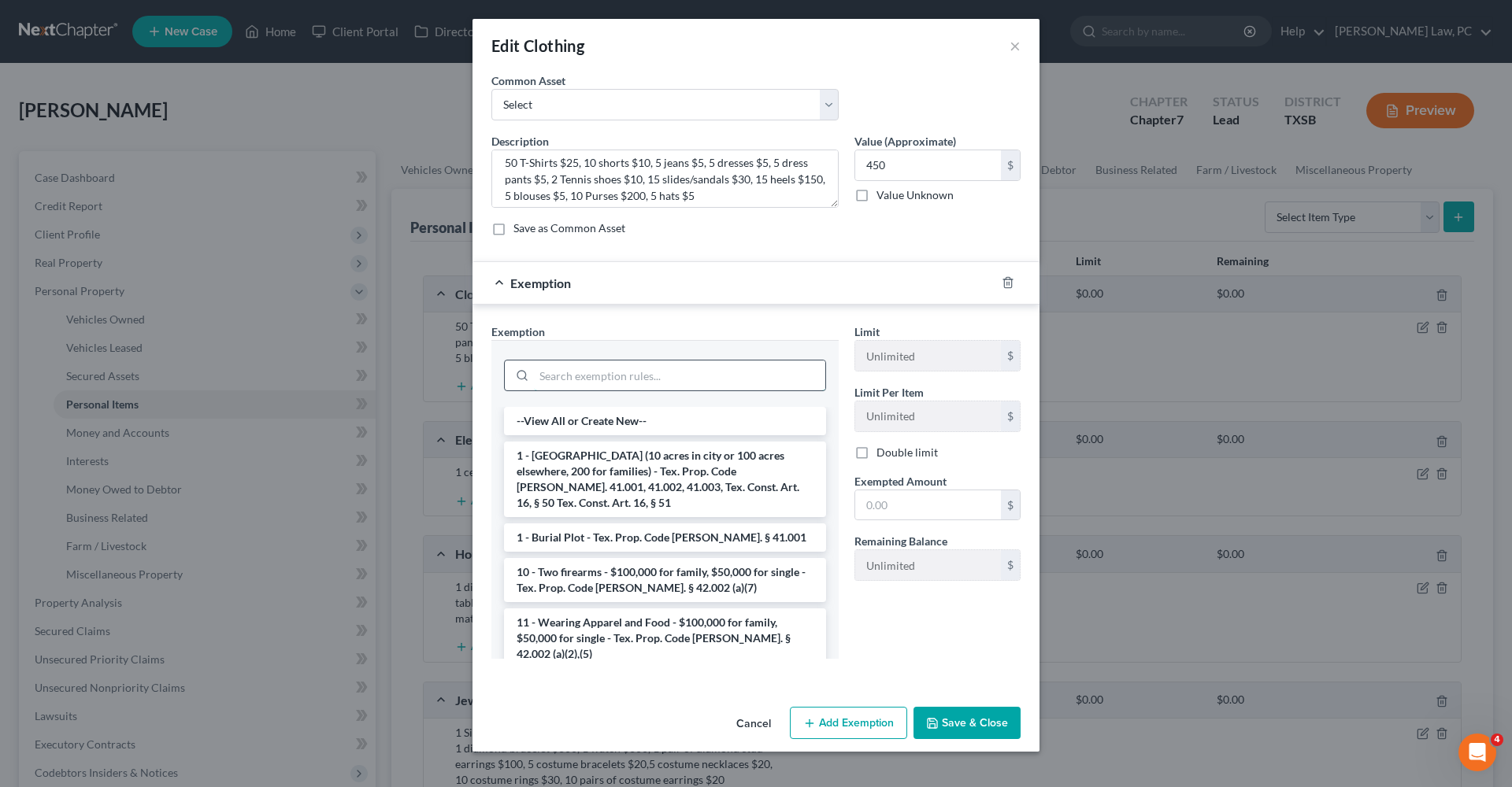
click at [642, 375] on input "search" at bounding box center [679, 374] width 292 height 30
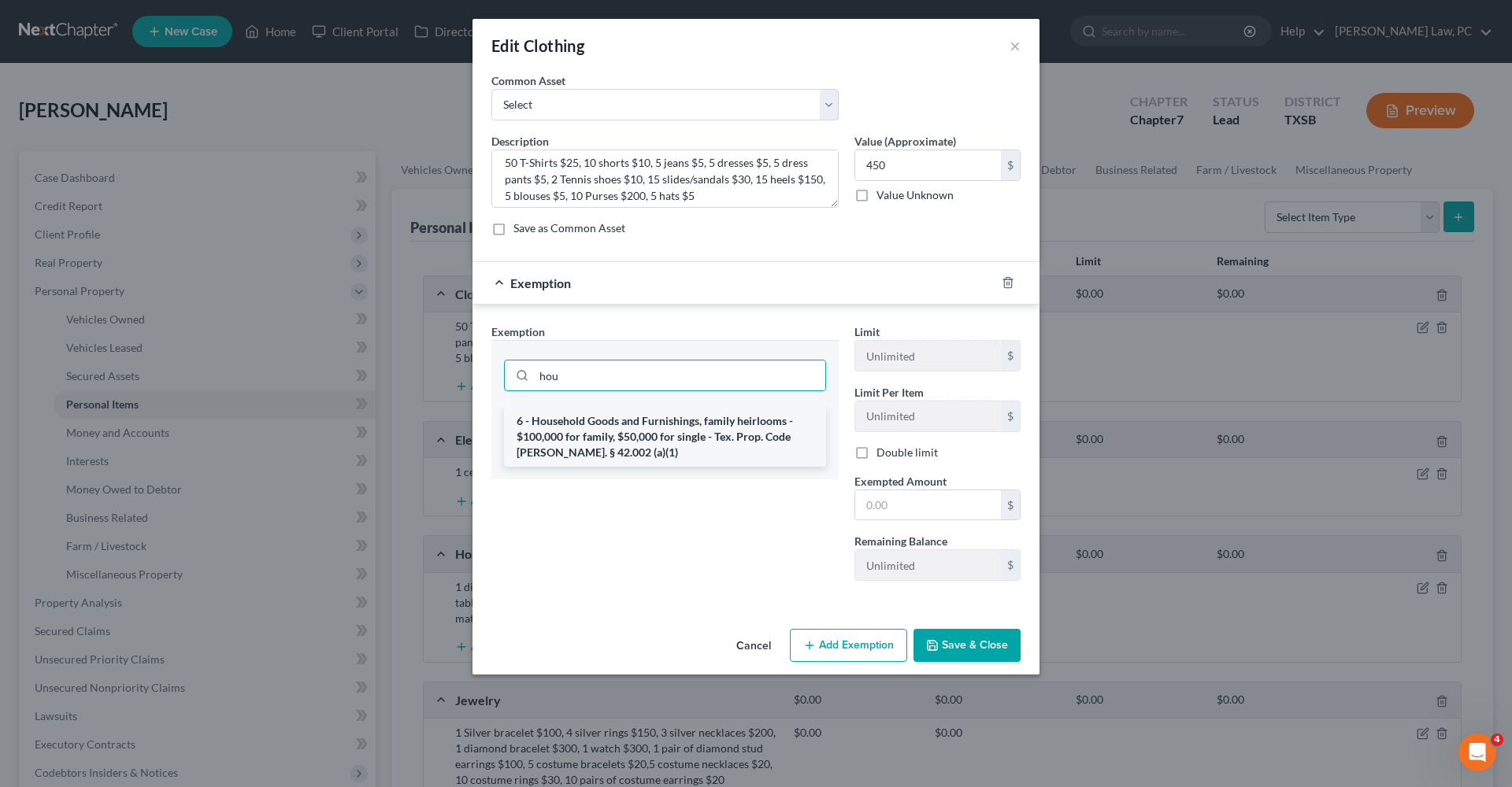
click at [698, 439] on li "6 - Household Goods and Furnishings, family heirlooms - $100,000 for family, $5…" at bounding box center [665, 436] width 322 height 60
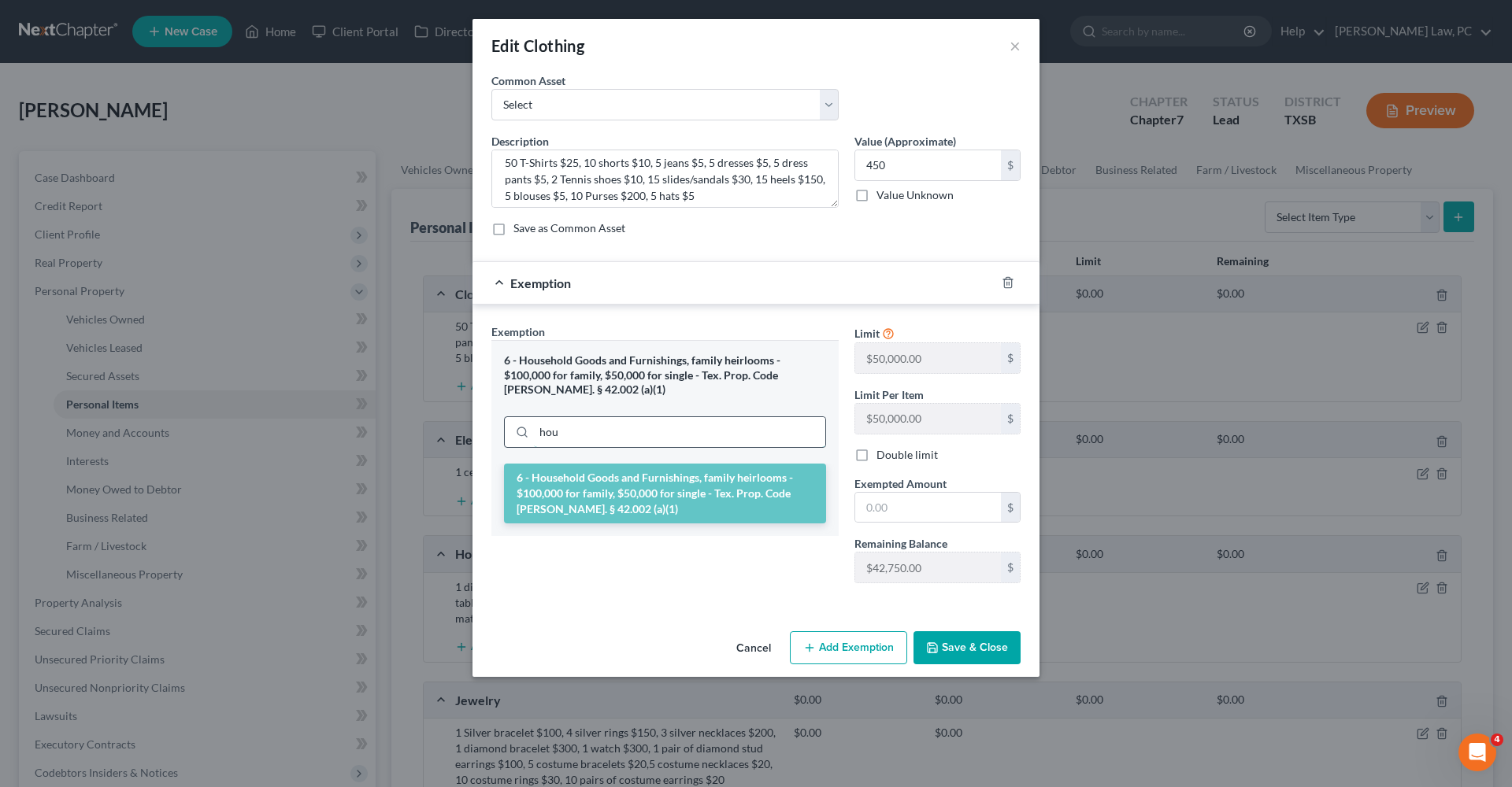
drag, startPoint x: 600, startPoint y: 432, endPoint x: 523, endPoint y: 430, distance: 77.0
click at [523, 430] on div "hou" at bounding box center [665, 432] width 322 height 31
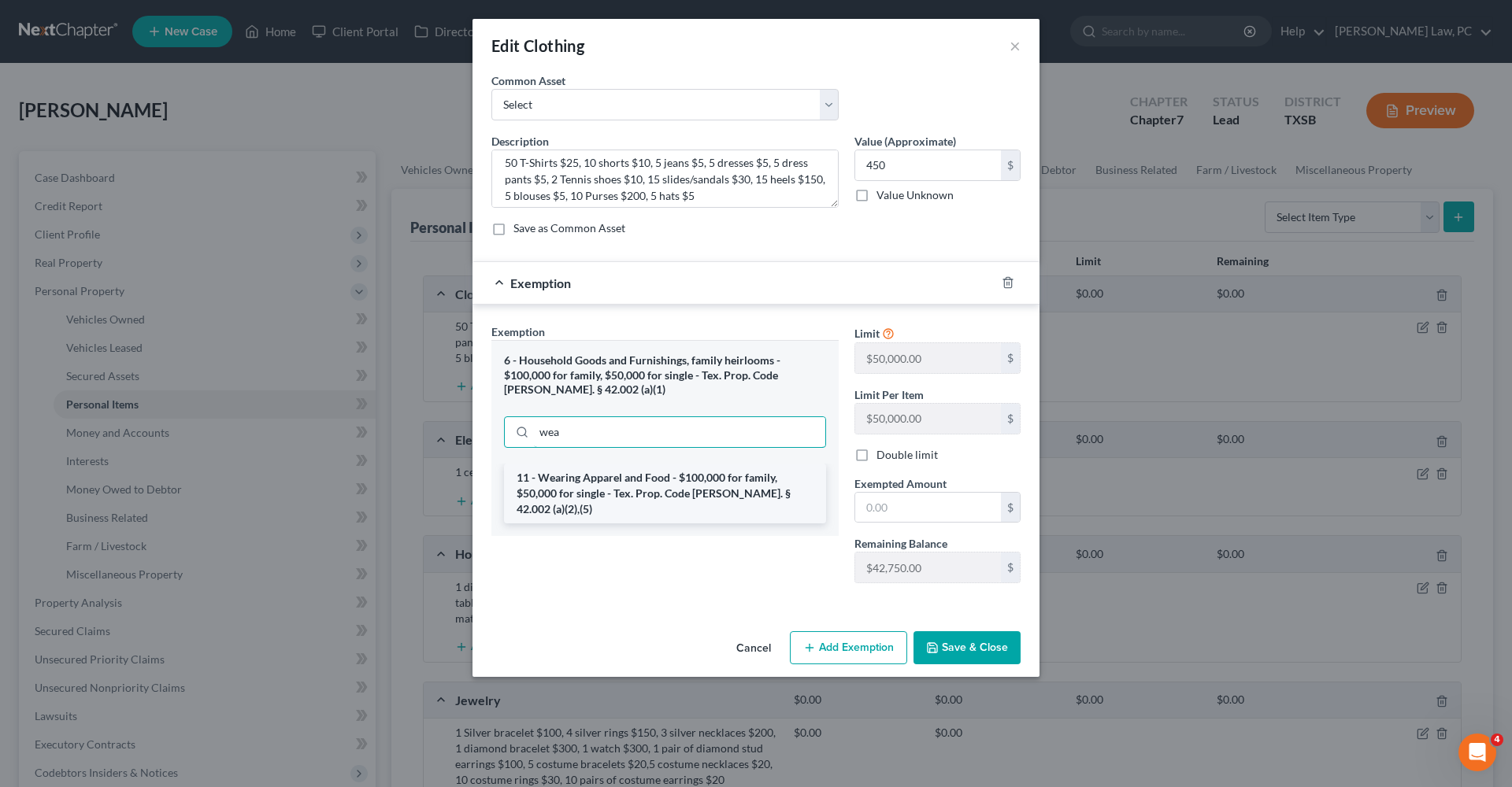
type input "wea"
click at [572, 482] on li "11 - Wearing Apparel and Food - $100,000 for family, $50,000 for single - Tex. …" at bounding box center [665, 493] width 322 height 60
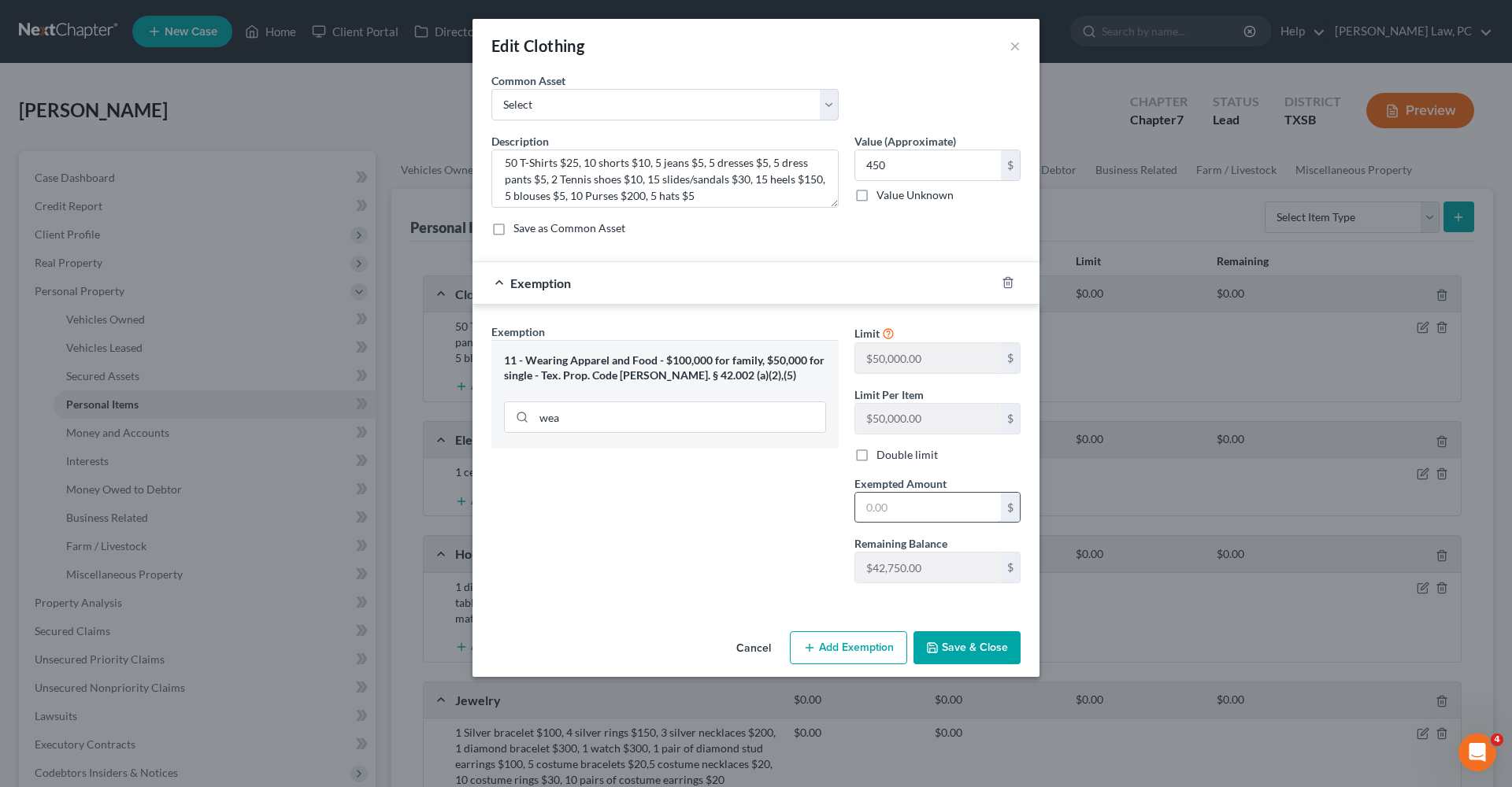
click at [912, 505] on input "text" at bounding box center [928, 507] width 145 height 30
type input "450"
click at [993, 658] on button "Save & Close" at bounding box center [967, 648] width 107 height 33
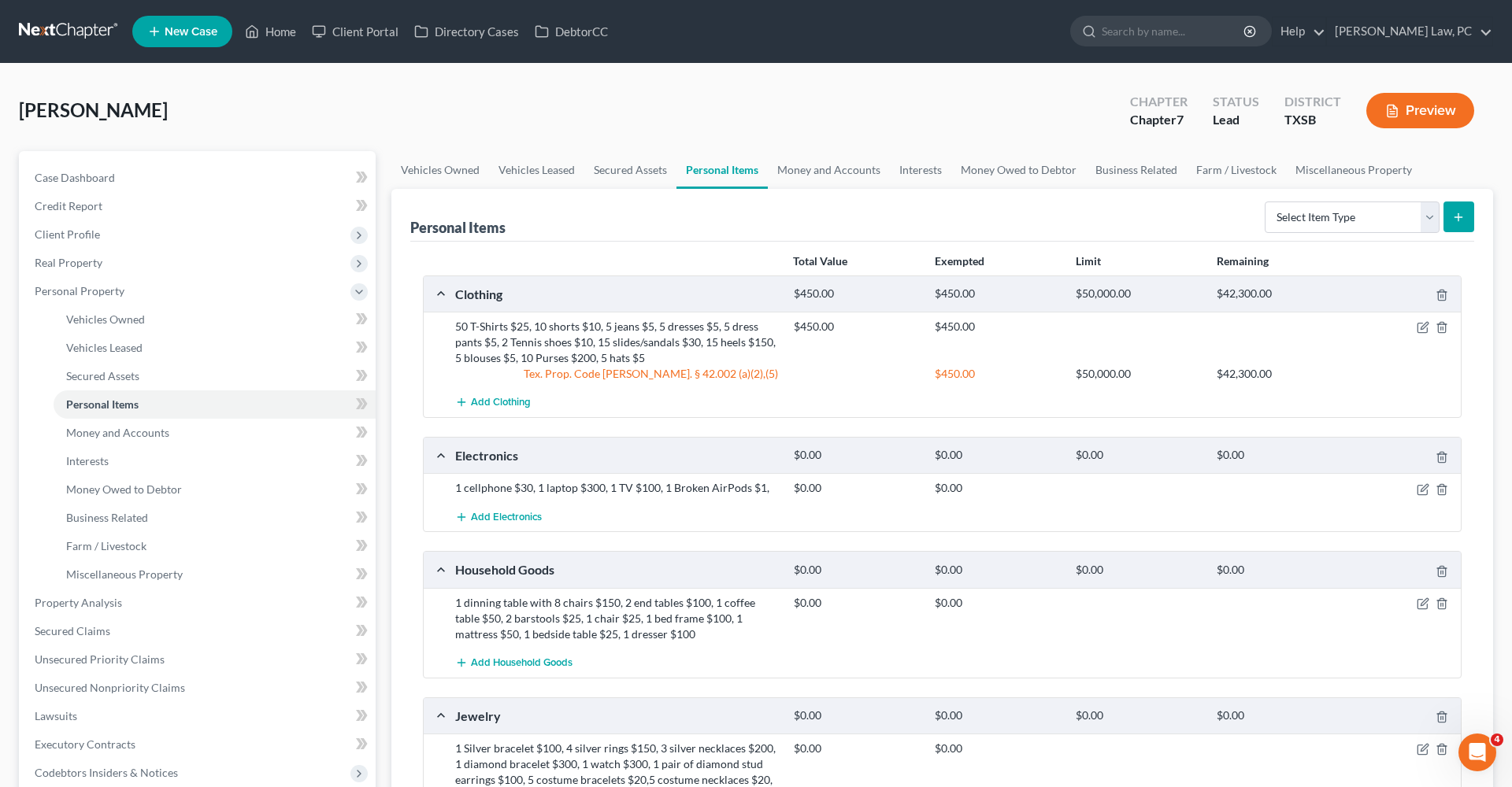
click at [1414, 489] on div at bounding box center [1405, 488] width 112 height 16
click at [1424, 489] on icon "button" at bounding box center [1424, 488] width 7 height 7
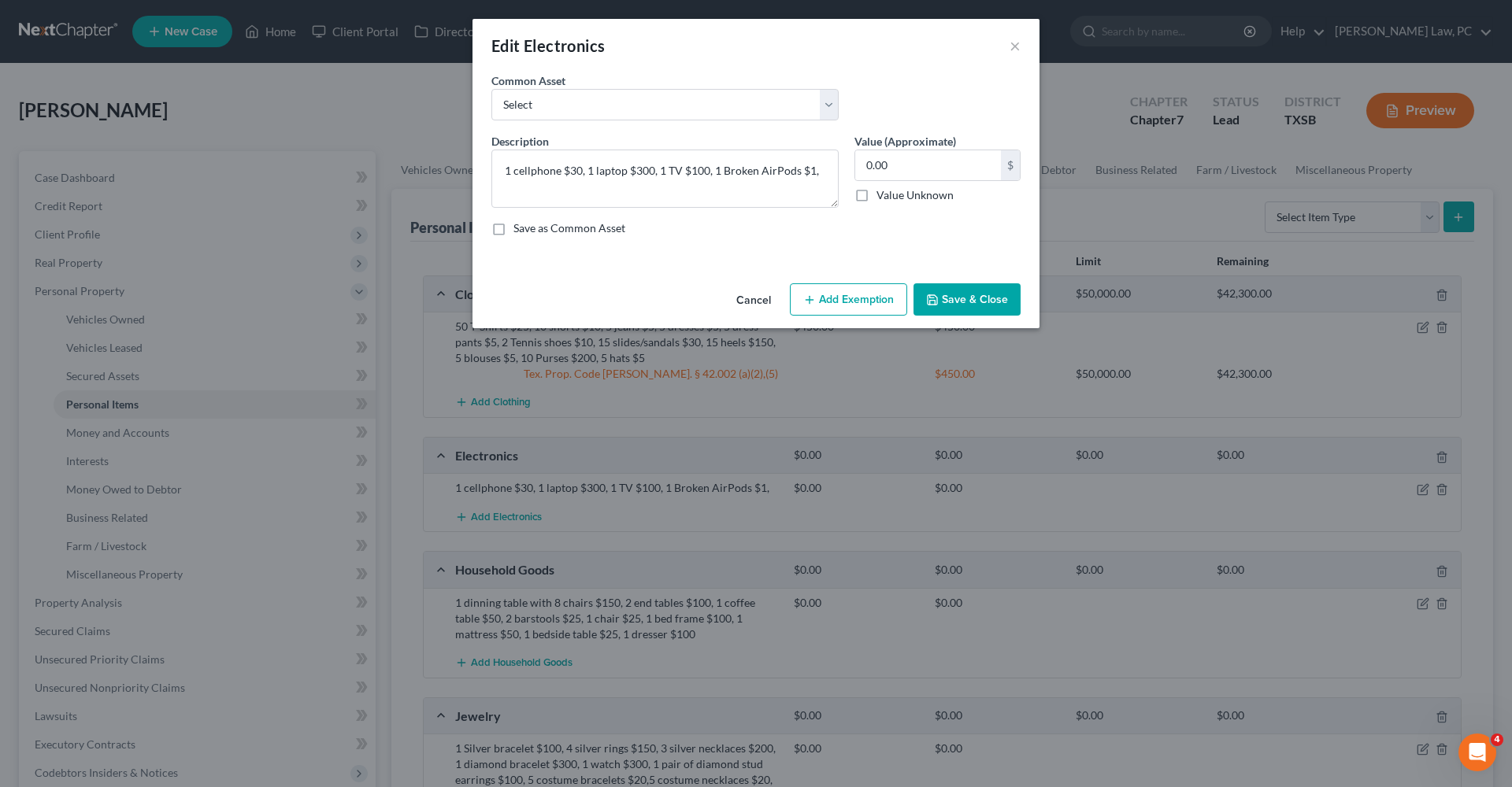
click at [827, 302] on button "Add Exemption" at bounding box center [848, 299] width 118 height 33
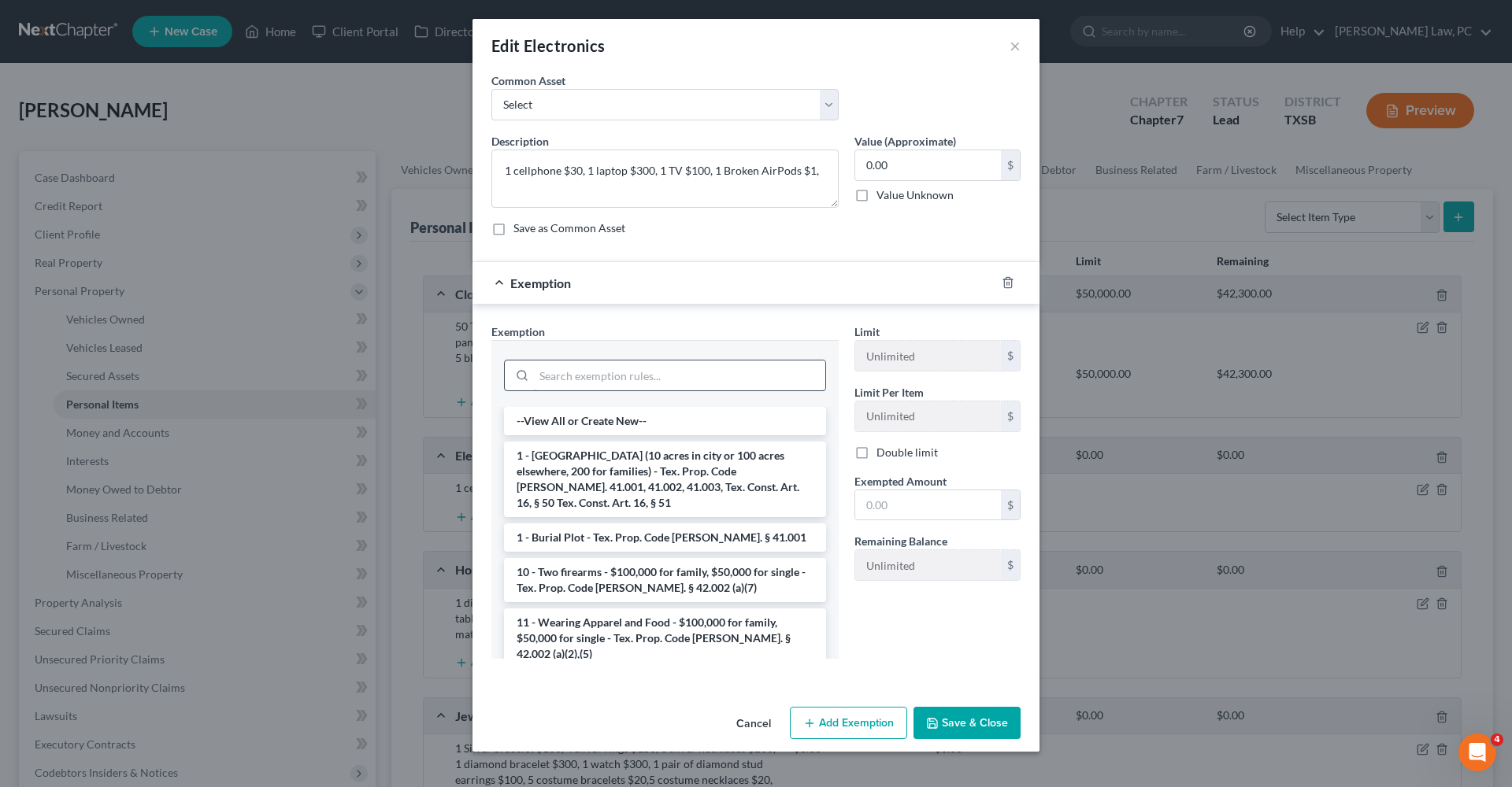
click at [664, 372] on input "search" at bounding box center [679, 374] width 292 height 30
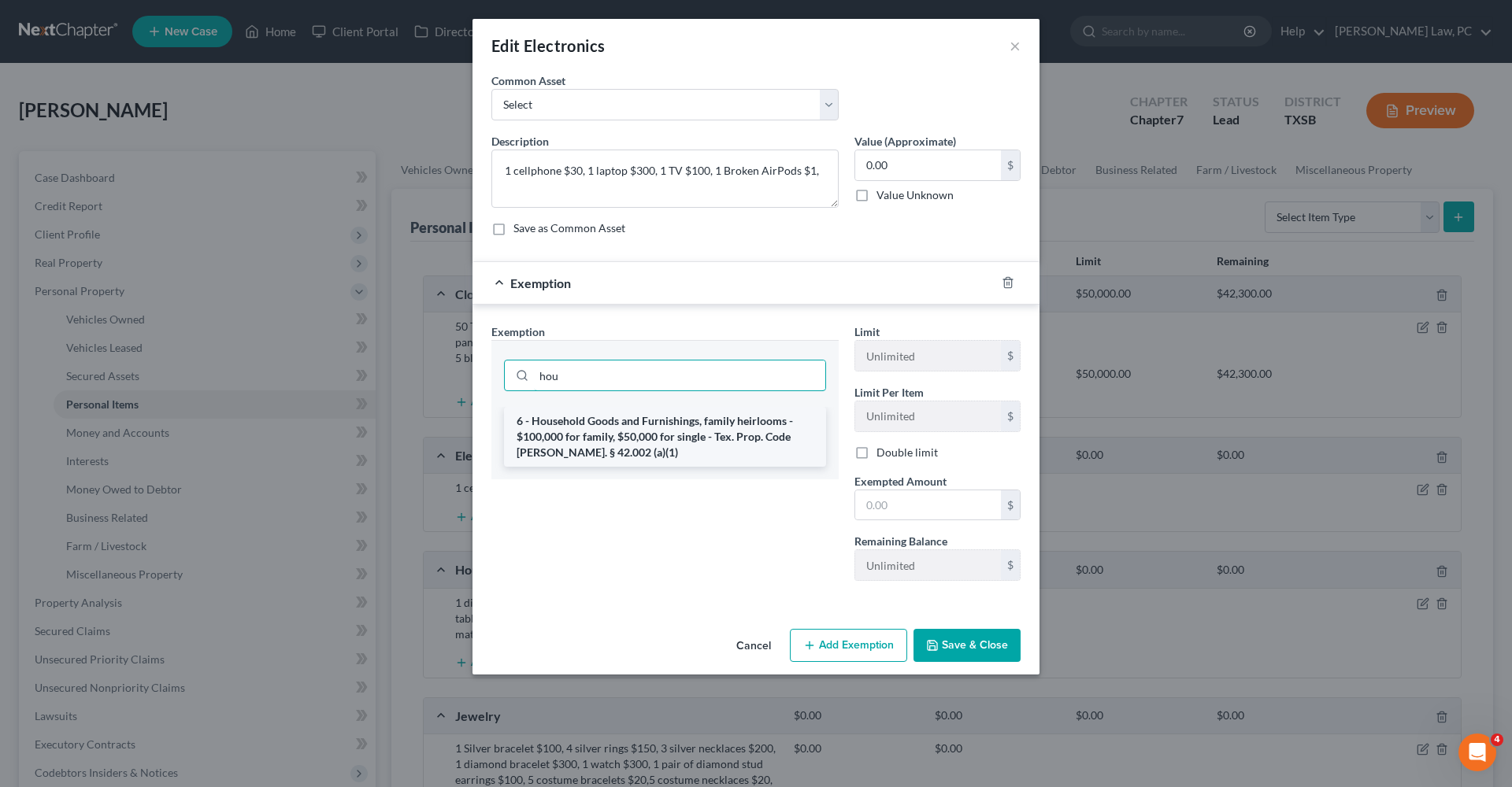
type input "hou"
click at [706, 423] on li "6 - Household Goods and Furnishings, family heirlooms - $100,000 for family, $5…" at bounding box center [665, 436] width 322 height 60
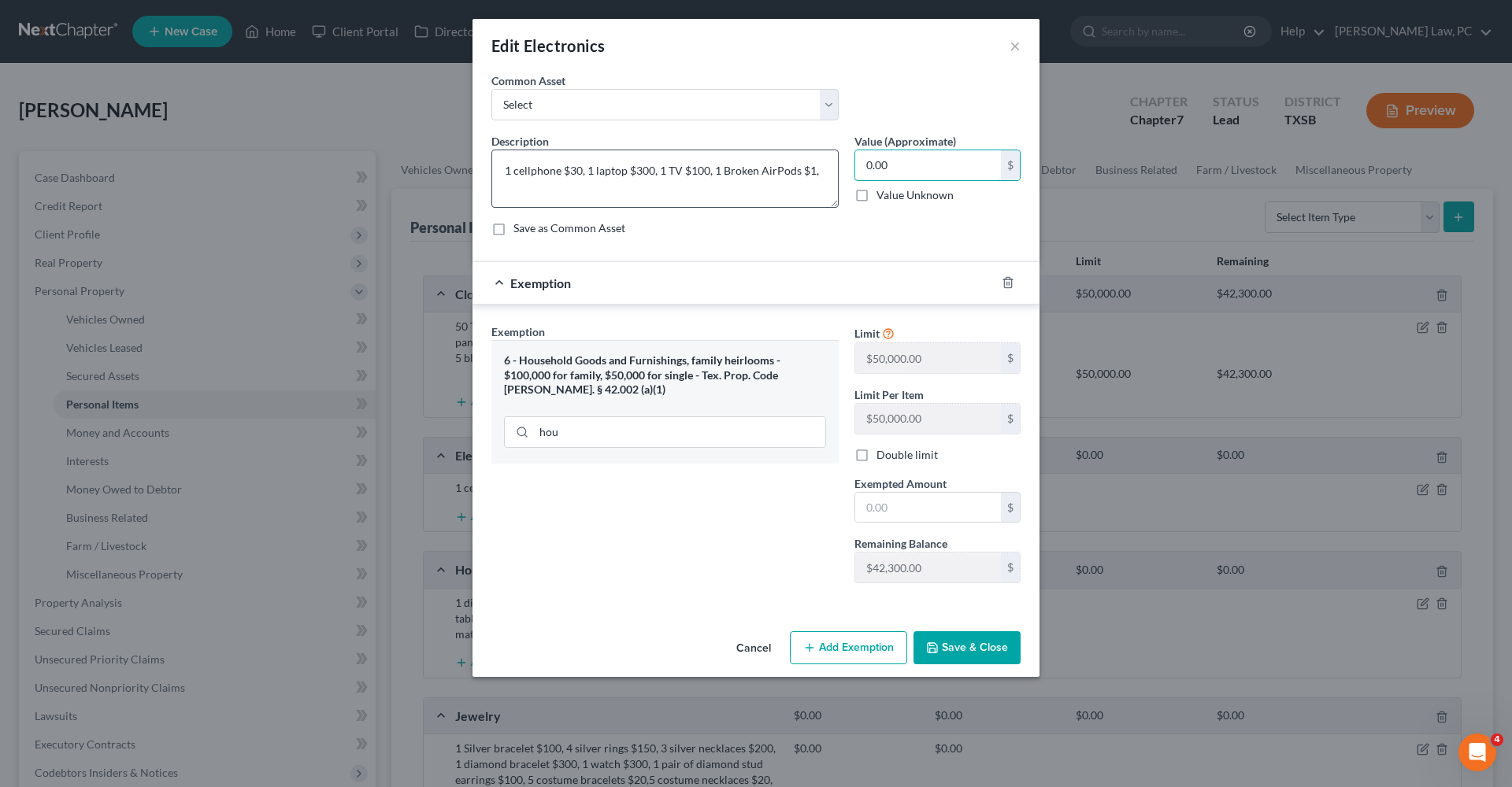
drag, startPoint x: 900, startPoint y: 166, endPoint x: 826, endPoint y: 166, distance: 74.0
click at [826, 166] on div "Description * 1 cellphone $30, 1 laptop $300, 1 TV $100, 1 Broken AirPods $1, V…" at bounding box center [756, 190] width 545 height 116
type input "431"
click at [925, 507] on input "text" at bounding box center [928, 507] width 145 height 30
type input "431"
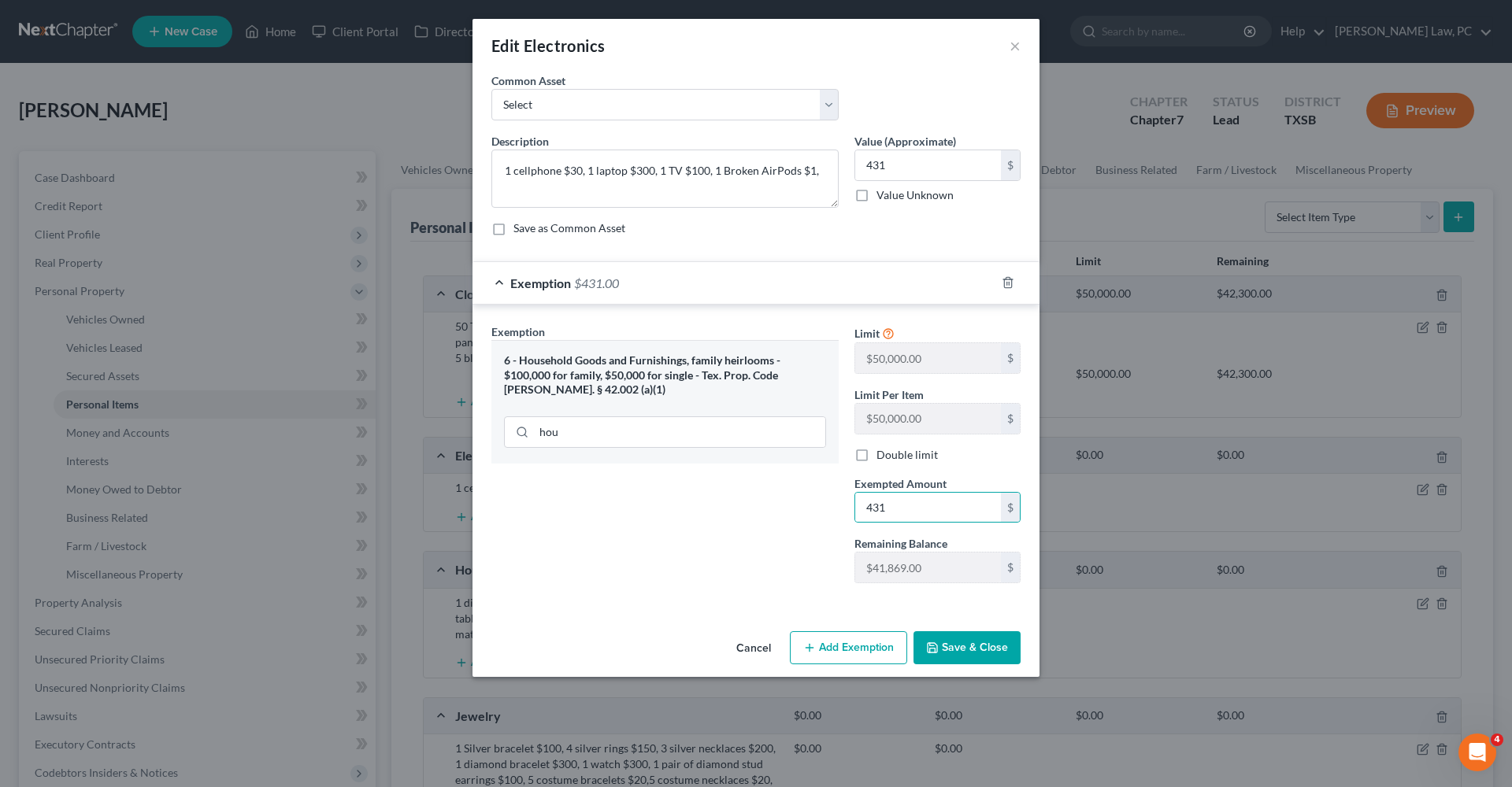
click at [991, 645] on button "Save & Close" at bounding box center [967, 648] width 107 height 33
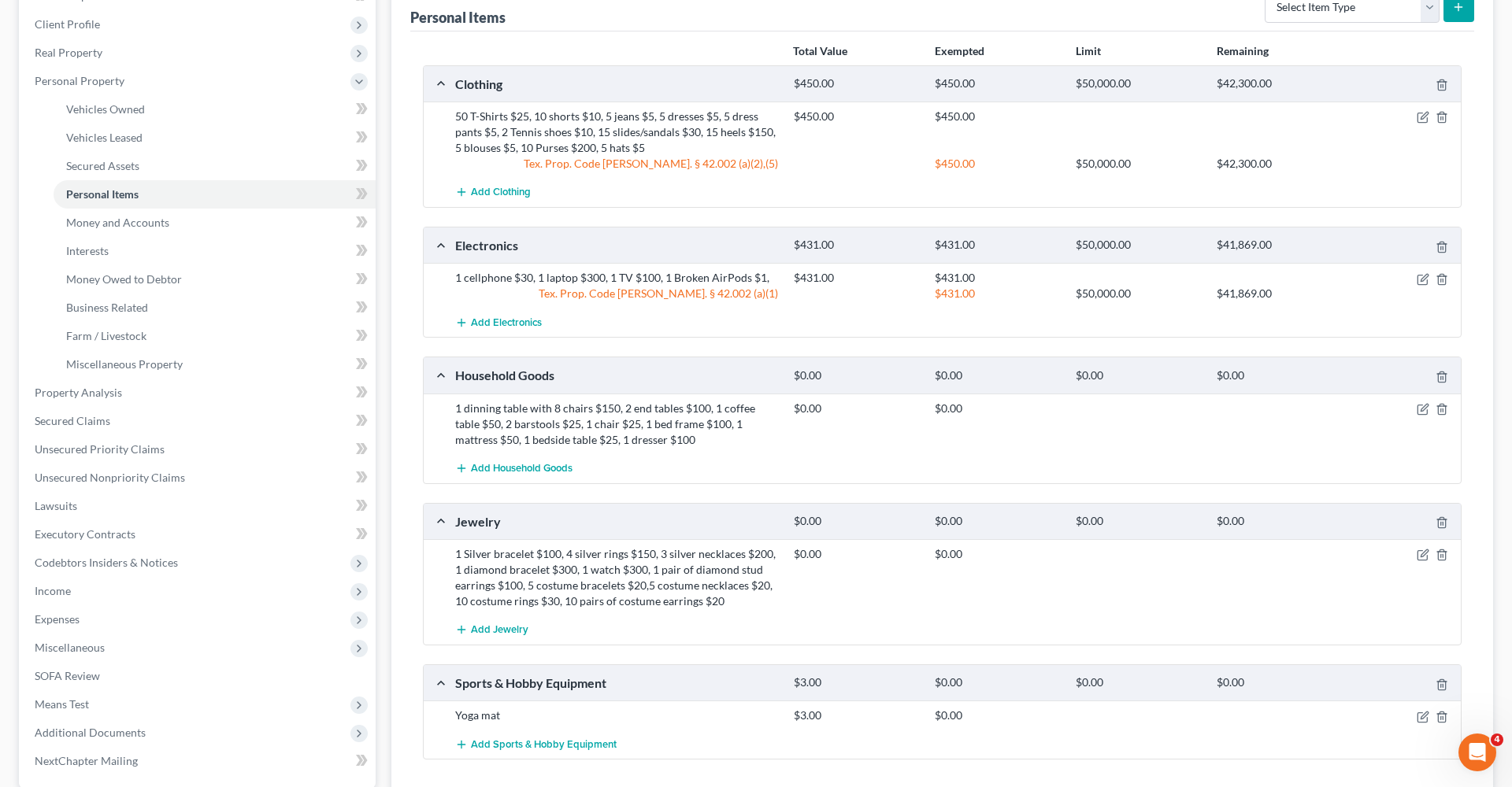
scroll to position [220, 0]
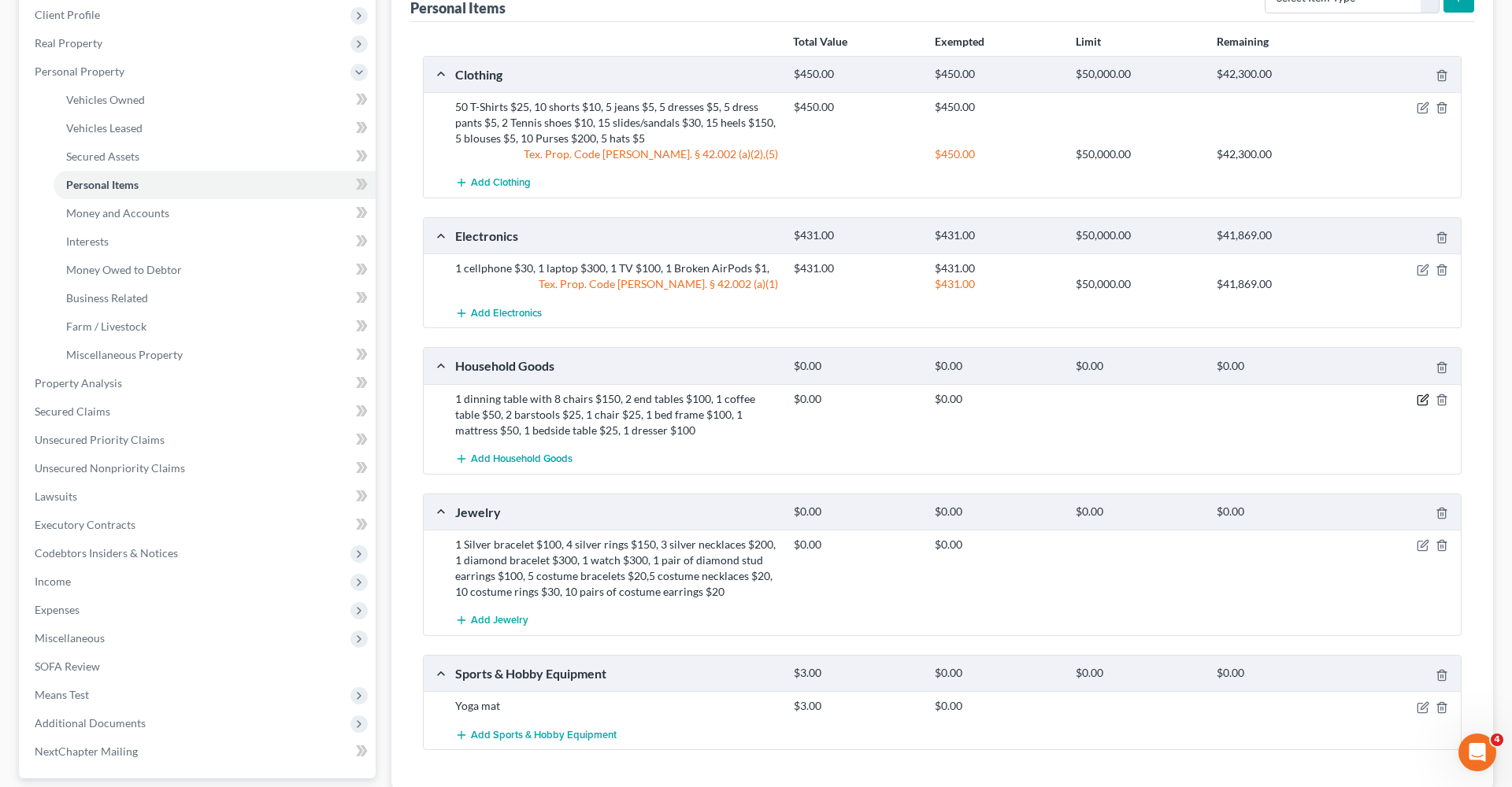
click at [1424, 402] on icon "button" at bounding box center [1422, 400] width 13 height 13
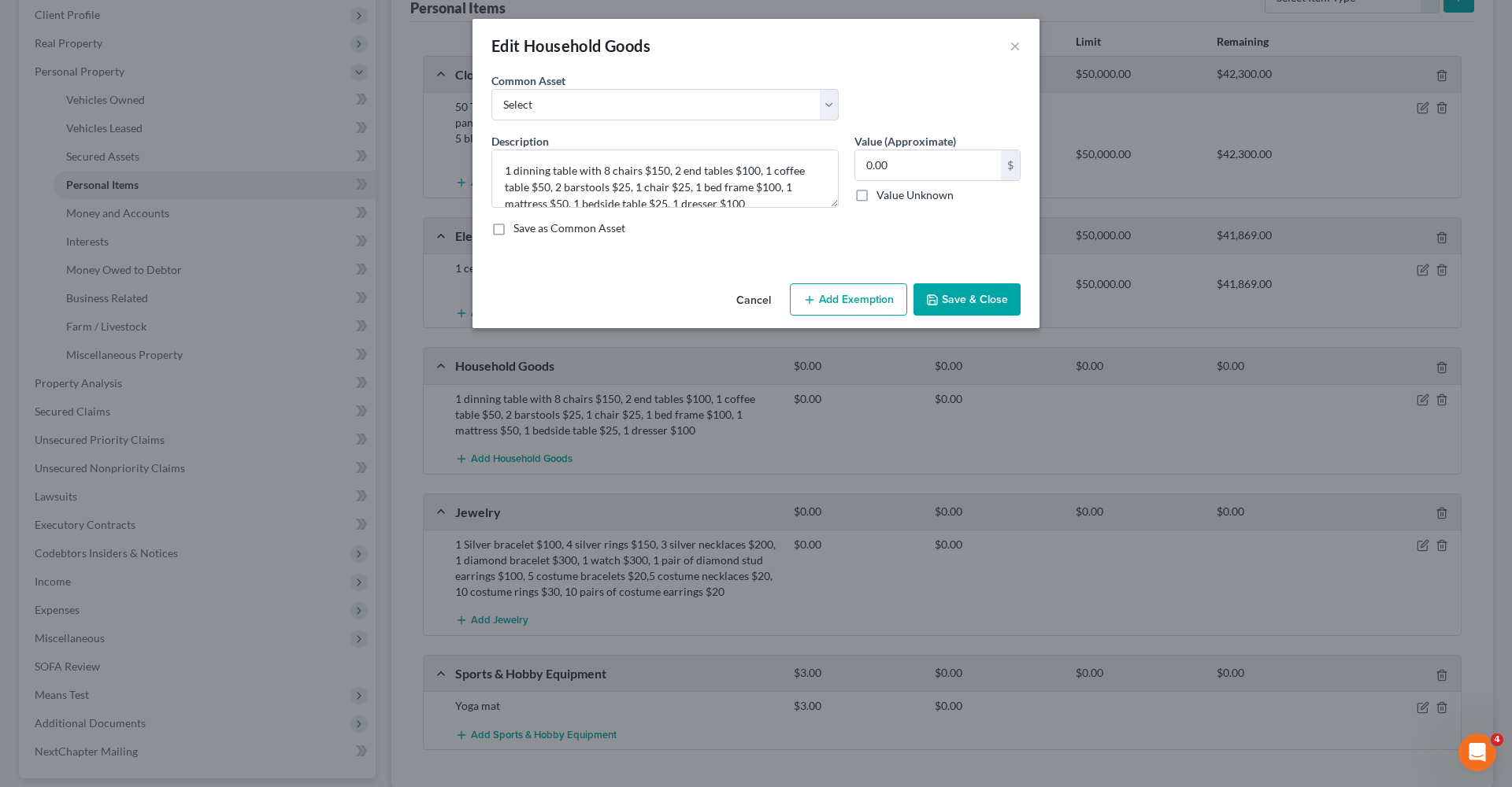
click at [845, 297] on button "Add Exemption" at bounding box center [848, 299] width 118 height 33
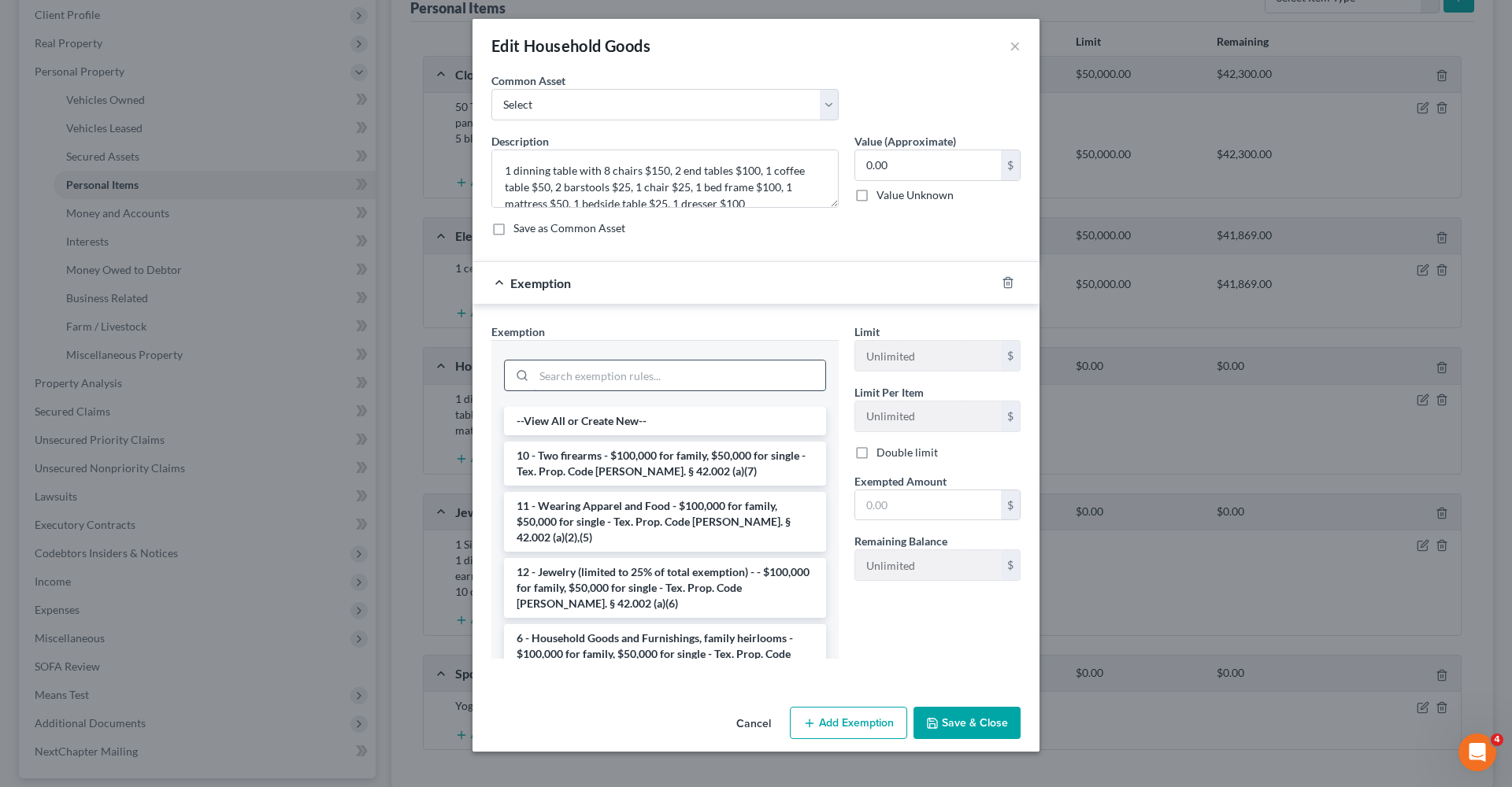
click at [631, 381] on input "search" at bounding box center [679, 374] width 292 height 30
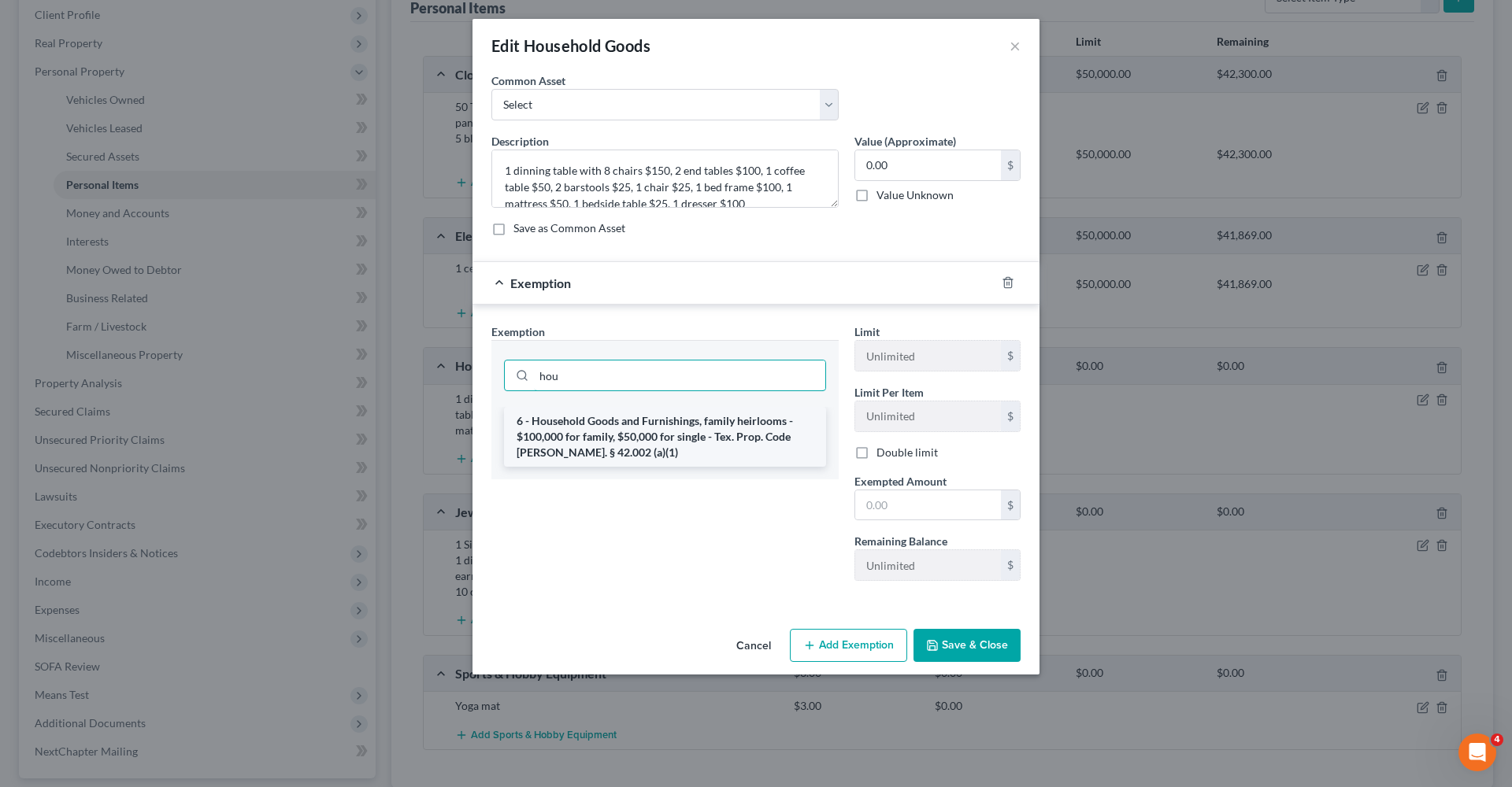
type input "hou"
click at [660, 447] on li "6 - Household Goods and Furnishings, family heirlooms - $100,000 for family, $5…" at bounding box center [665, 436] width 322 height 60
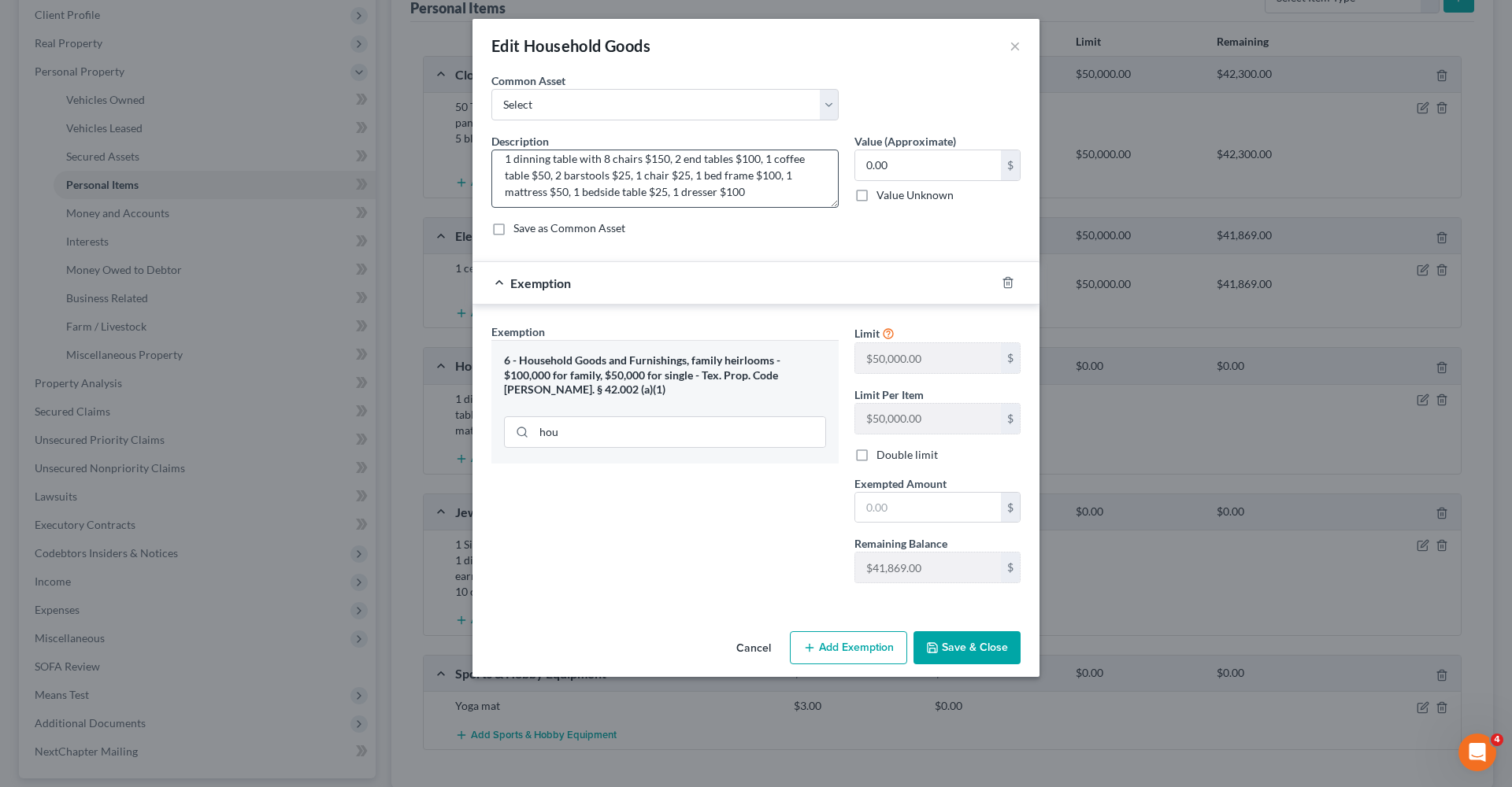
scroll to position [10, 0]
drag, startPoint x: 952, startPoint y: 163, endPoint x: 840, endPoint y: 159, distance: 112.1
click at [840, 159] on div "Description * 1 dinning table with 8 chairs $150, 2 end tables $100, 1 coffee t…" at bounding box center [756, 190] width 545 height 116
type input "625"
click at [900, 506] on input "text" at bounding box center [928, 507] width 145 height 30
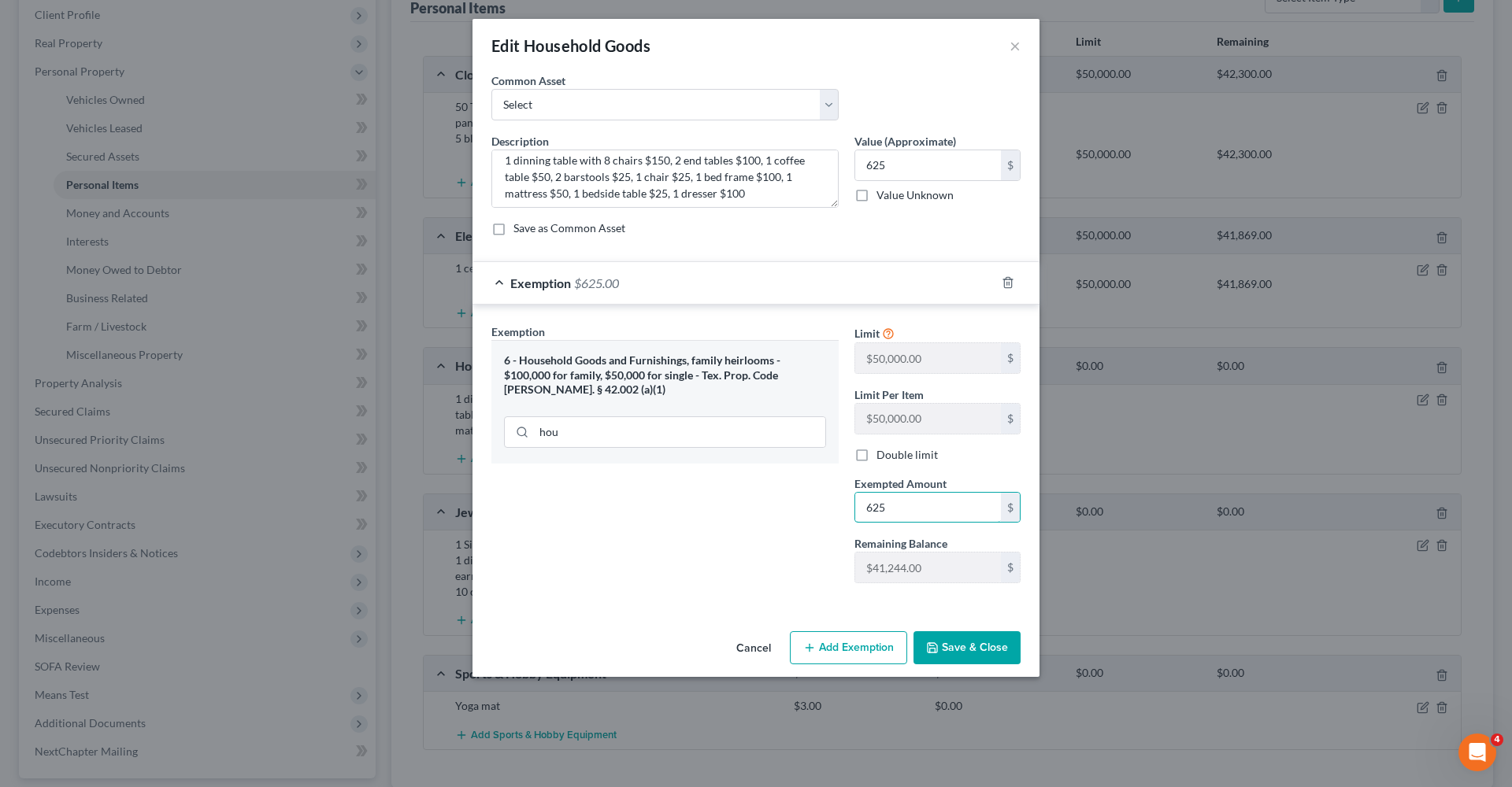
type input "625"
click at [956, 649] on button "Save & Close" at bounding box center [967, 648] width 107 height 33
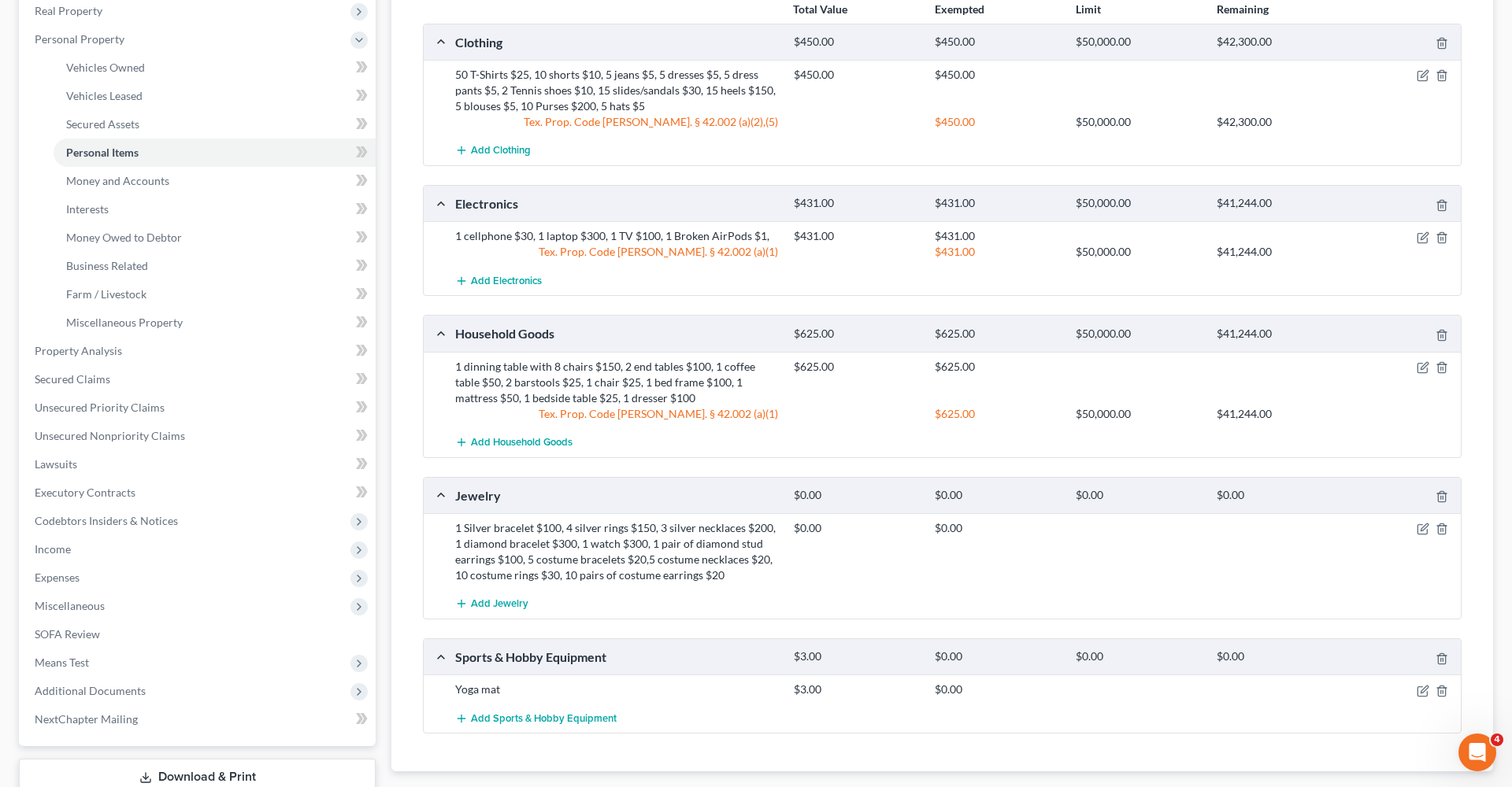
scroll to position [253, 0]
click at [1422, 529] on icon "button" at bounding box center [1424, 527] width 7 height 7
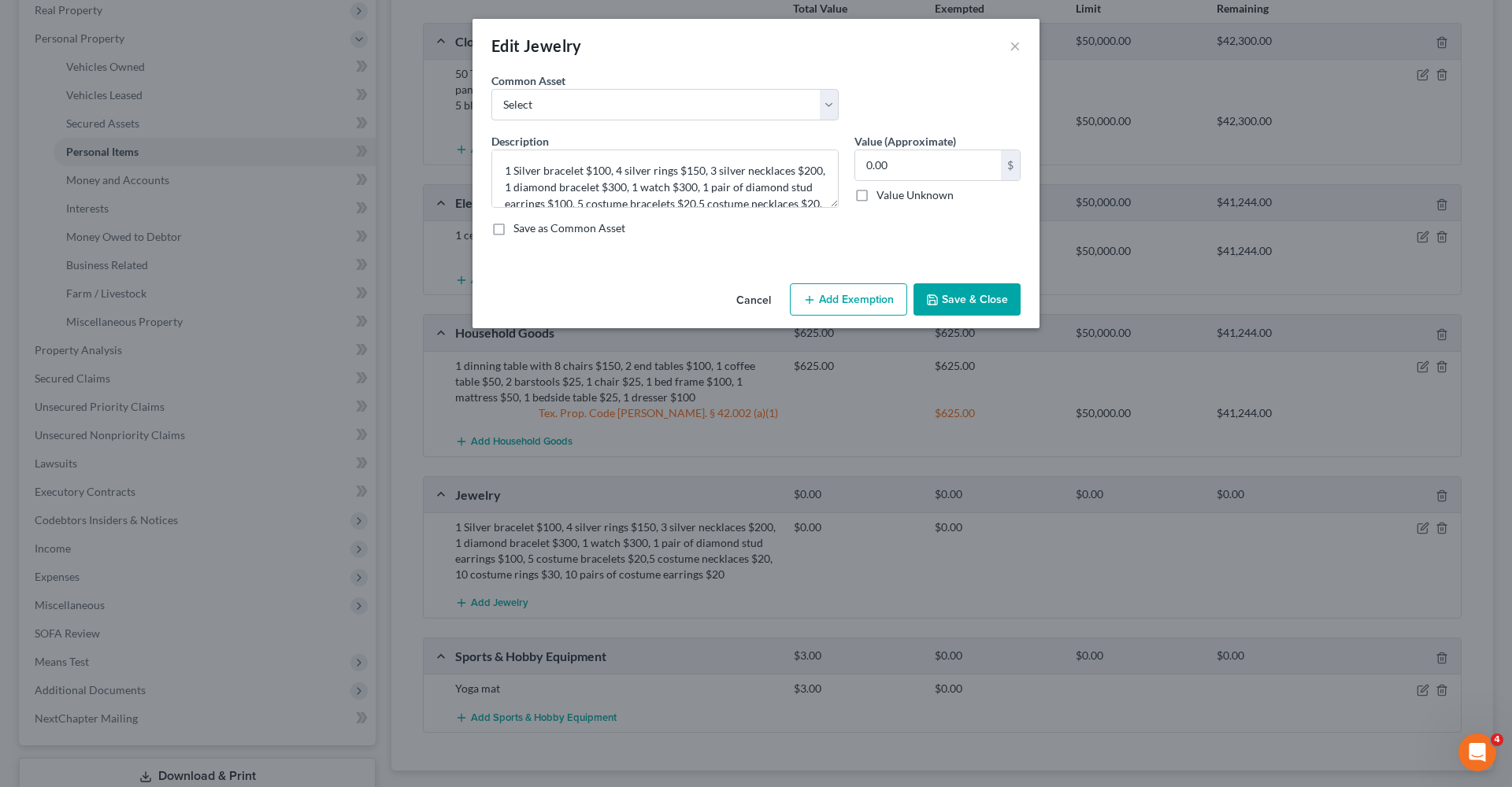
click at [837, 294] on button "Add Exemption" at bounding box center [848, 299] width 118 height 33
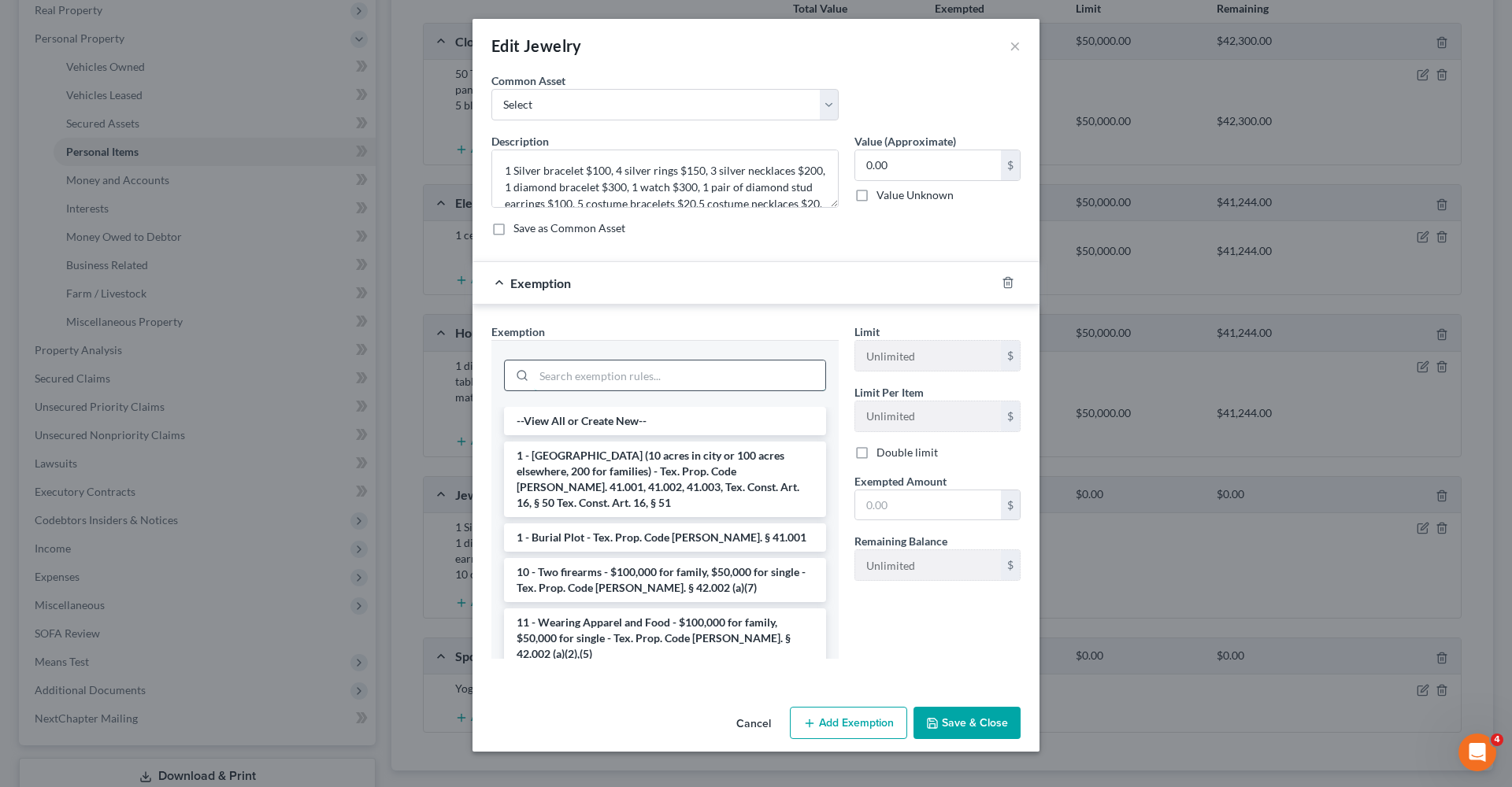
click at [647, 378] on input "search" at bounding box center [679, 374] width 292 height 30
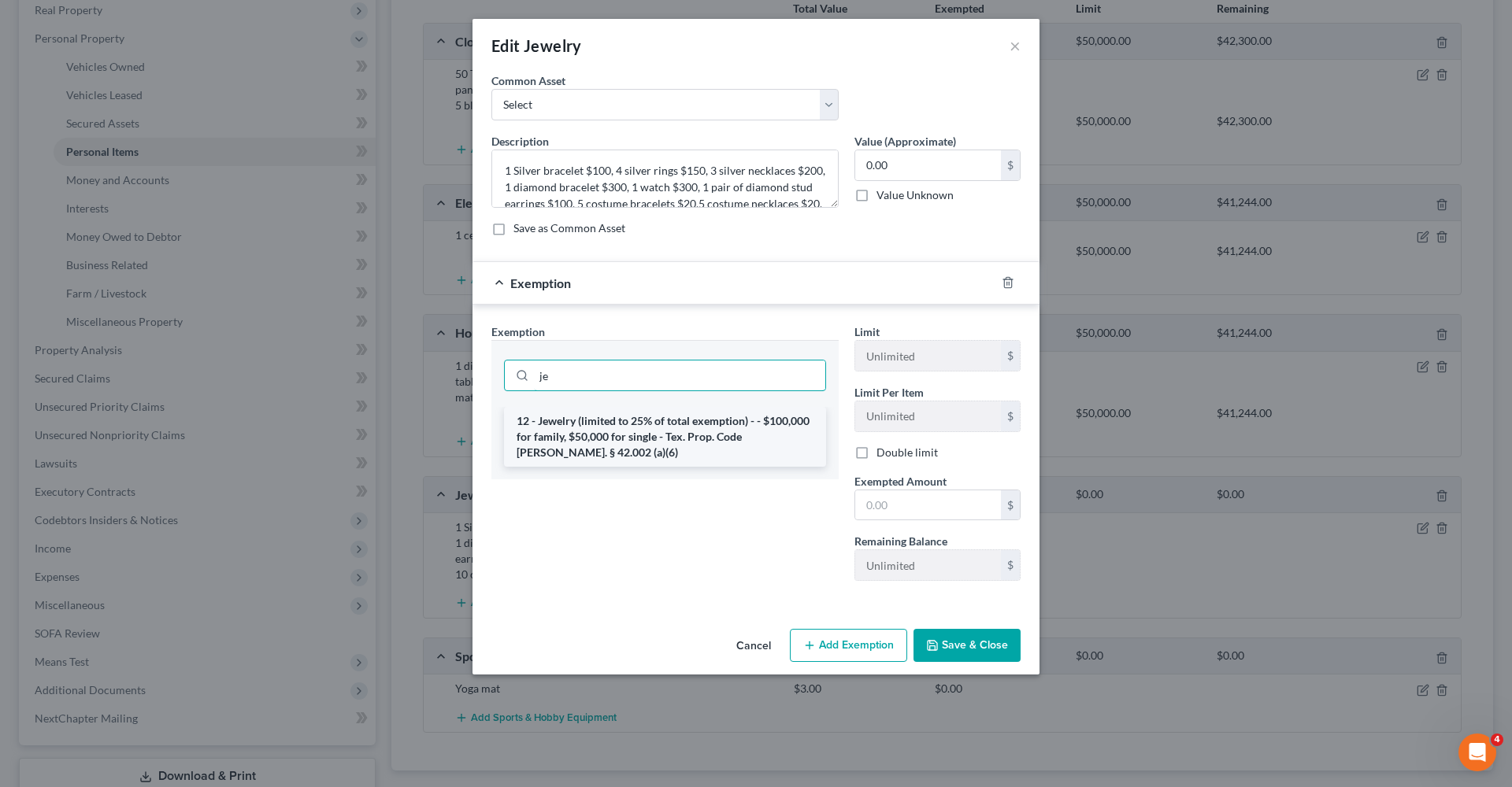
type input "je"
click at [683, 432] on li "12 - Jewelry (limited to 25% of total exemption) - - $100,000 for family, $50,0…" at bounding box center [665, 436] width 322 height 60
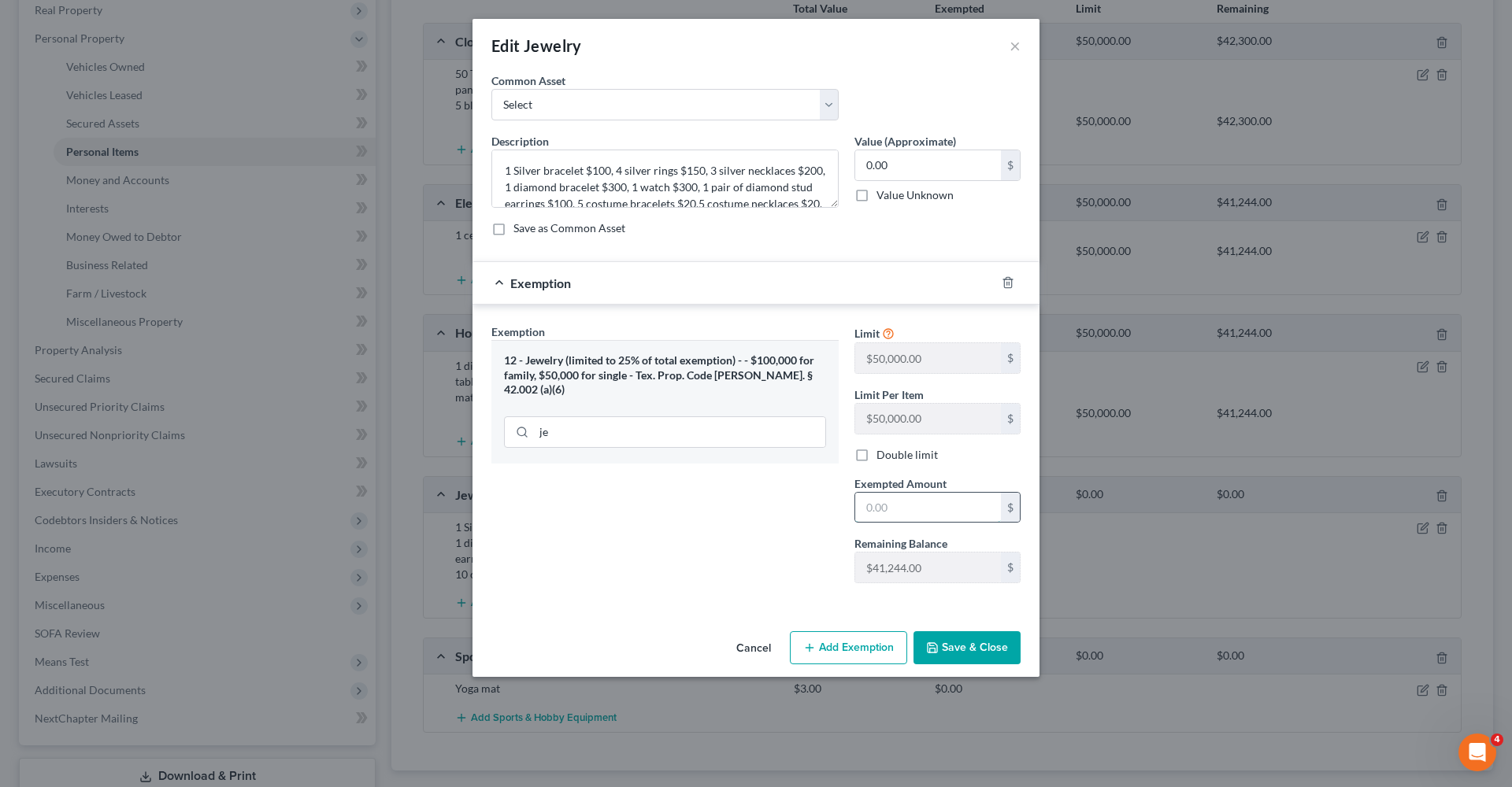
click at [923, 504] on input "text" at bounding box center [928, 507] width 145 height 30
drag, startPoint x: 909, startPoint y: 166, endPoint x: 846, endPoint y: 165, distance: 63.0
click at [846, 165] on div "Description * 1 Silver bracelet $100, 4 silver rings $150, 3 silver necklaces $…" at bounding box center [756, 190] width 545 height 116
type input "1,230"
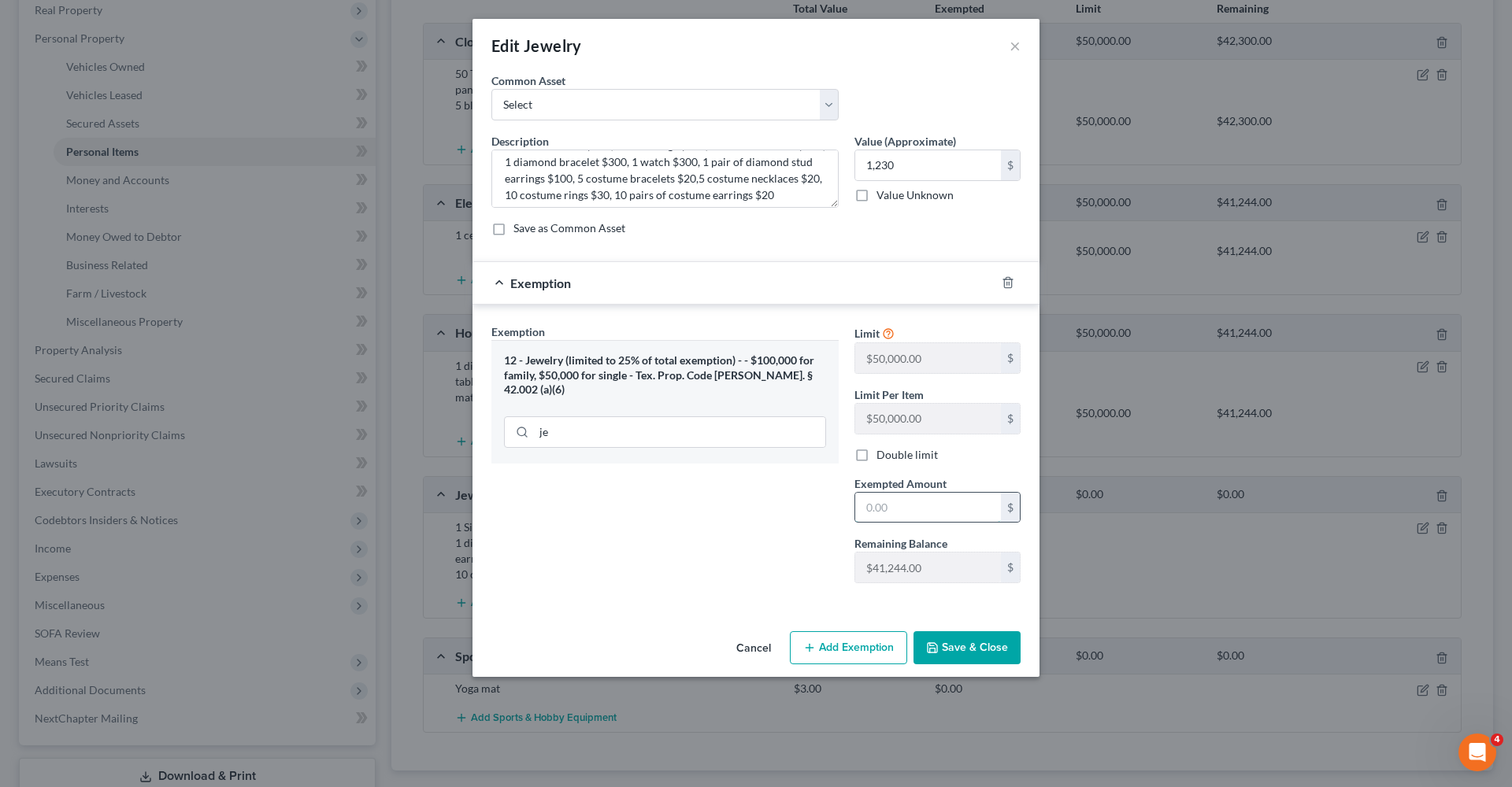
click at [918, 505] on input "text" at bounding box center [928, 507] width 145 height 30
type input "1,230"
click at [971, 646] on button "Save & Close" at bounding box center [967, 648] width 107 height 33
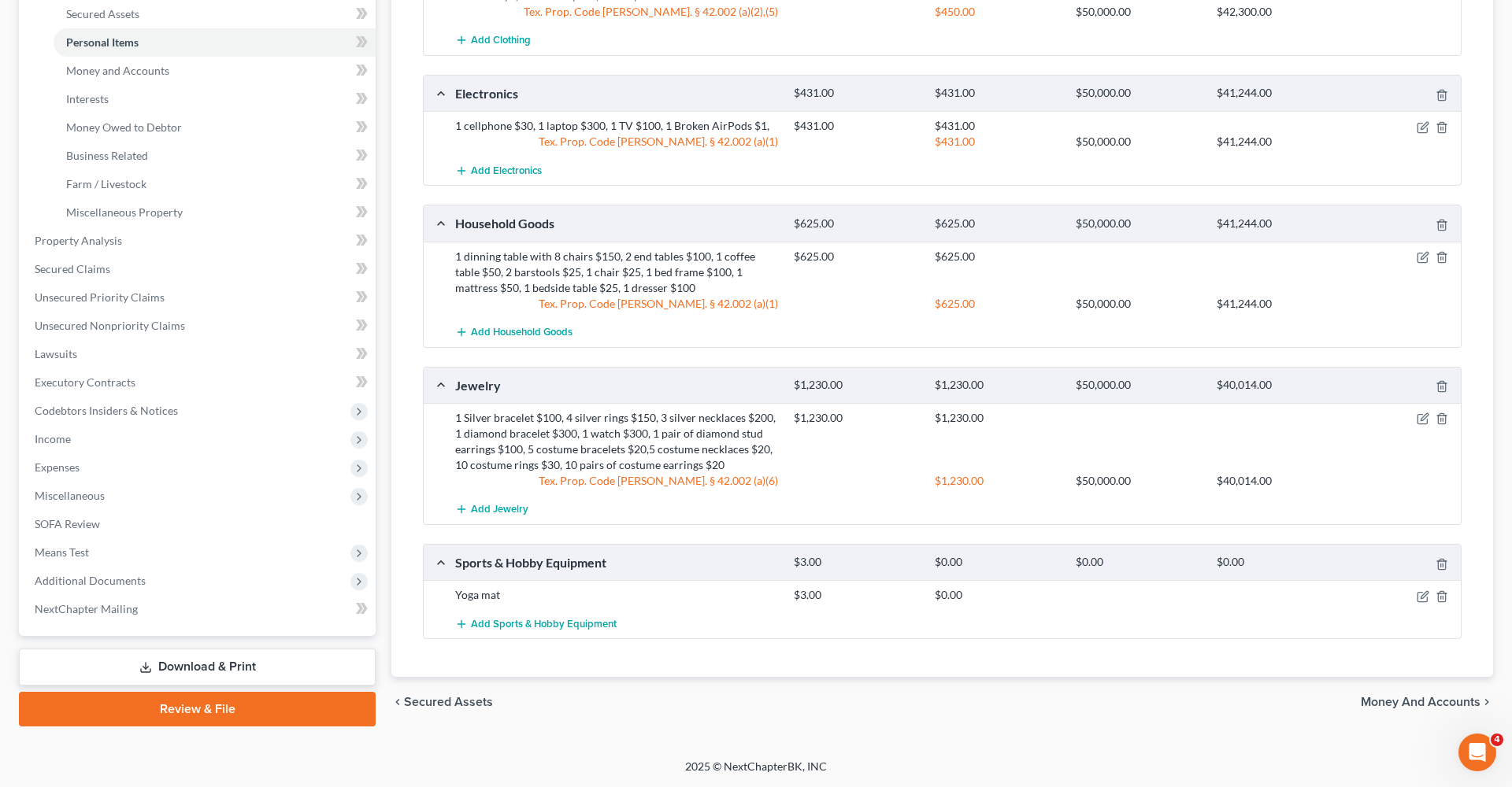
scroll to position [361, 0]
click at [1421, 595] on icon "button" at bounding box center [1422, 597] width 13 height 13
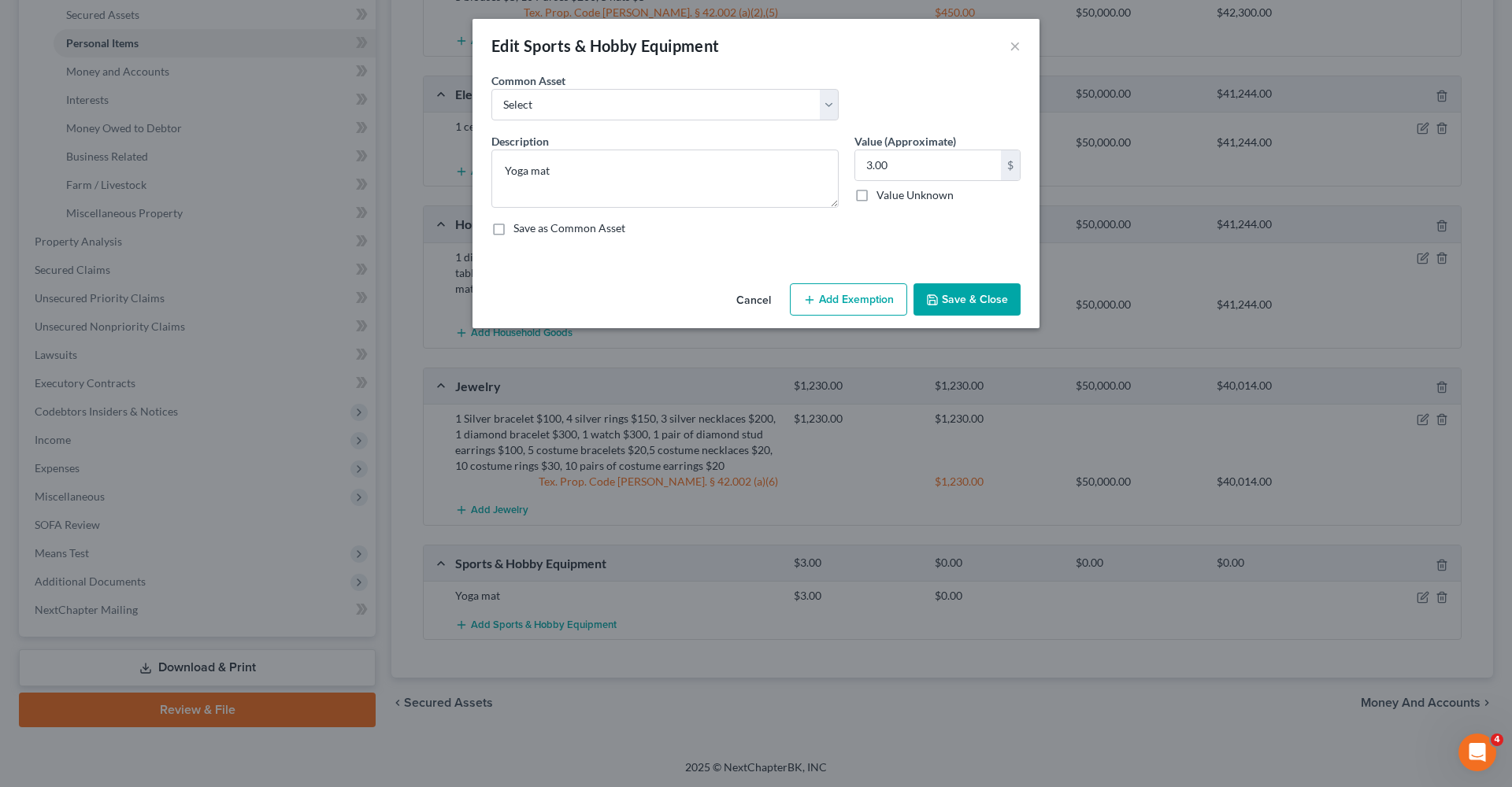
click at [864, 282] on div "Cancel Add Exemption Save & Close" at bounding box center [756, 303] width 567 height 52
click at [861, 295] on button "Add Exemption" at bounding box center [848, 299] width 118 height 33
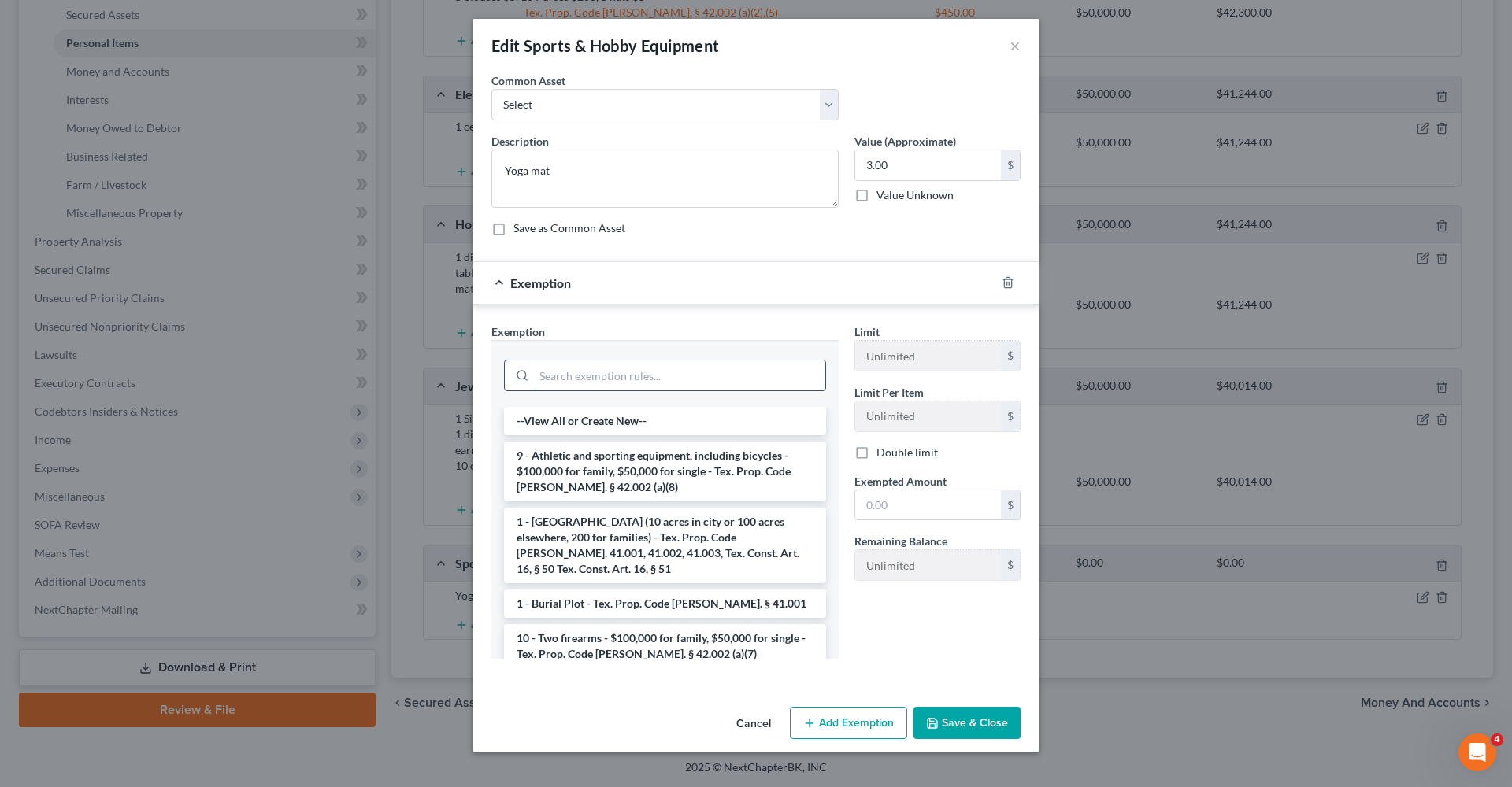
click at [654, 377] on input "search" at bounding box center [679, 374] width 292 height 30
click at [682, 462] on li "9 - Athletic and sporting equipment, including bicycles - $100,000 for family, …" at bounding box center [665, 471] width 322 height 60
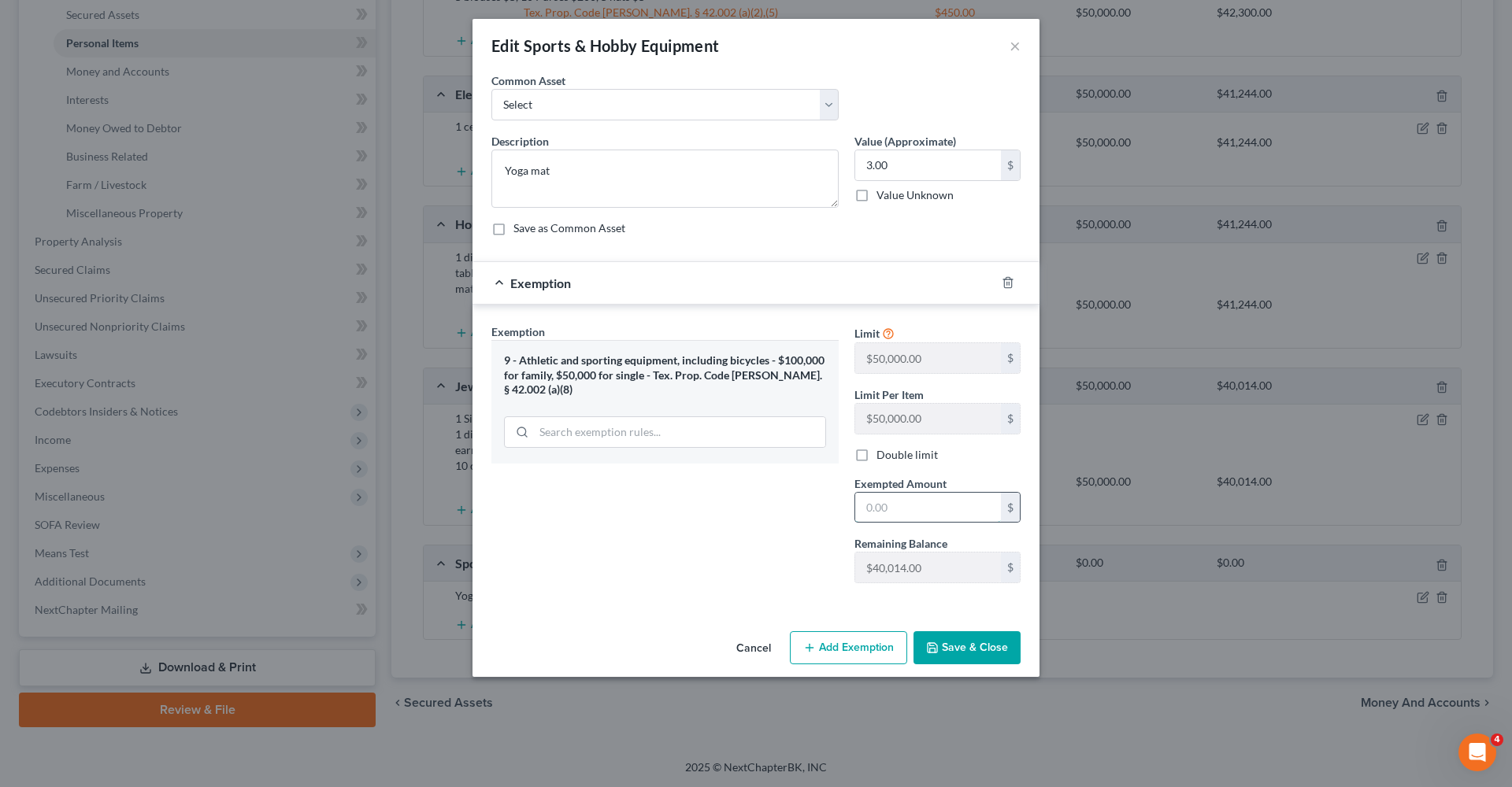
click at [886, 505] on input "text" at bounding box center [928, 507] width 145 height 30
type input "3"
click at [972, 650] on button "Save & Close" at bounding box center [967, 648] width 107 height 33
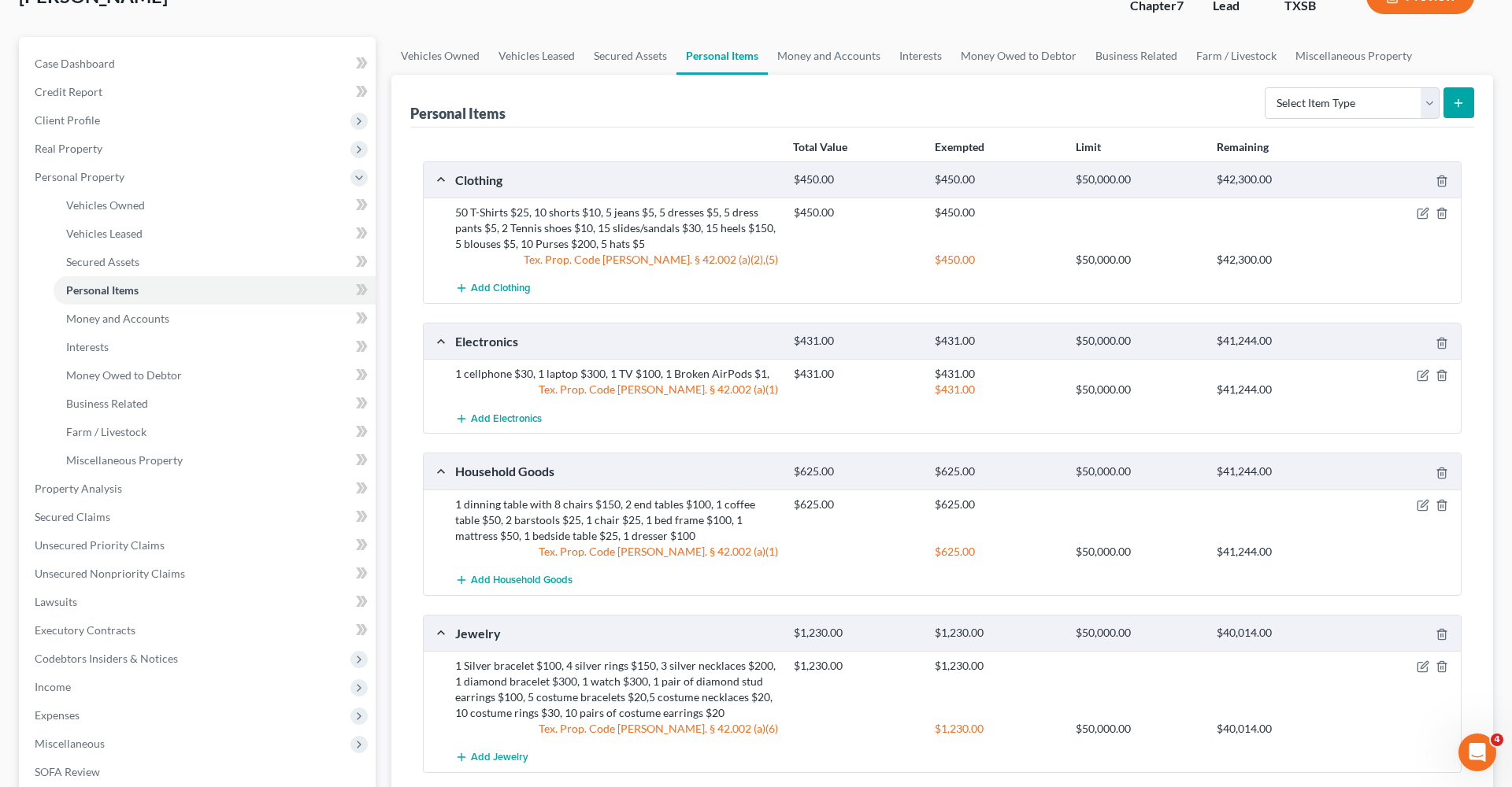
scroll to position [84, 0]
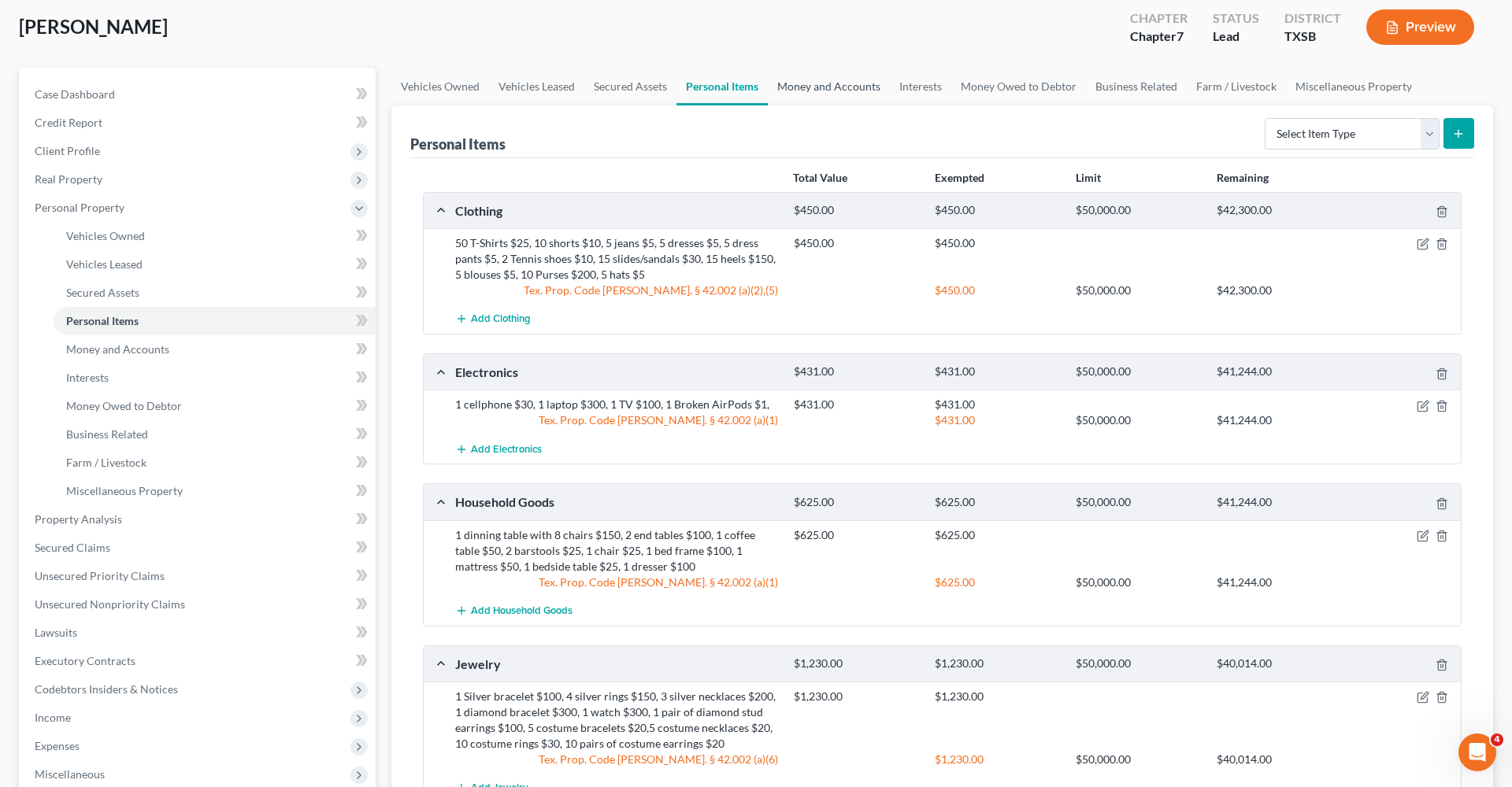
click at [818, 83] on link "Money and Accounts" at bounding box center [829, 86] width 122 height 38
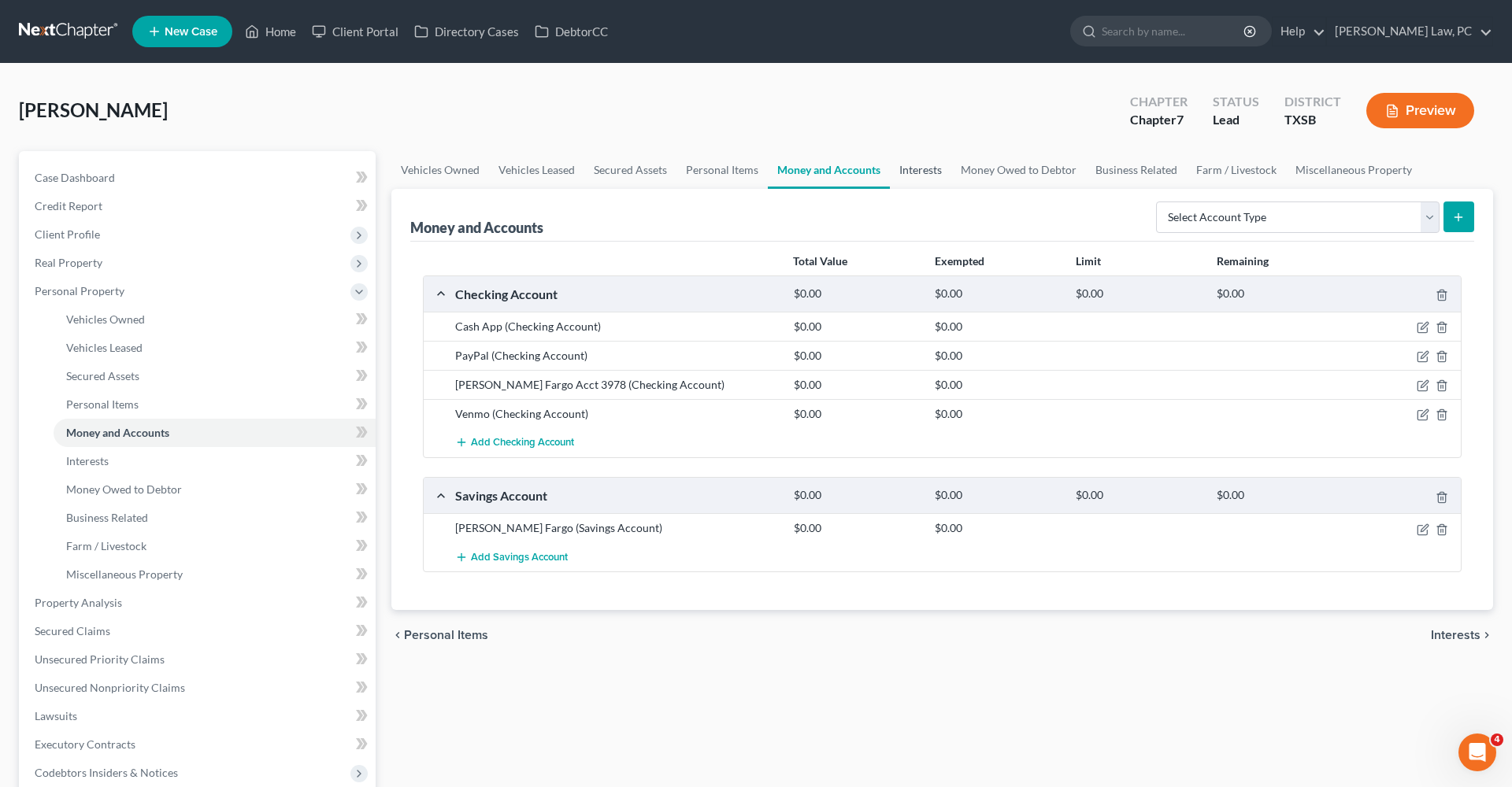
click at [921, 167] on link "Interests" at bounding box center [920, 170] width 62 height 38
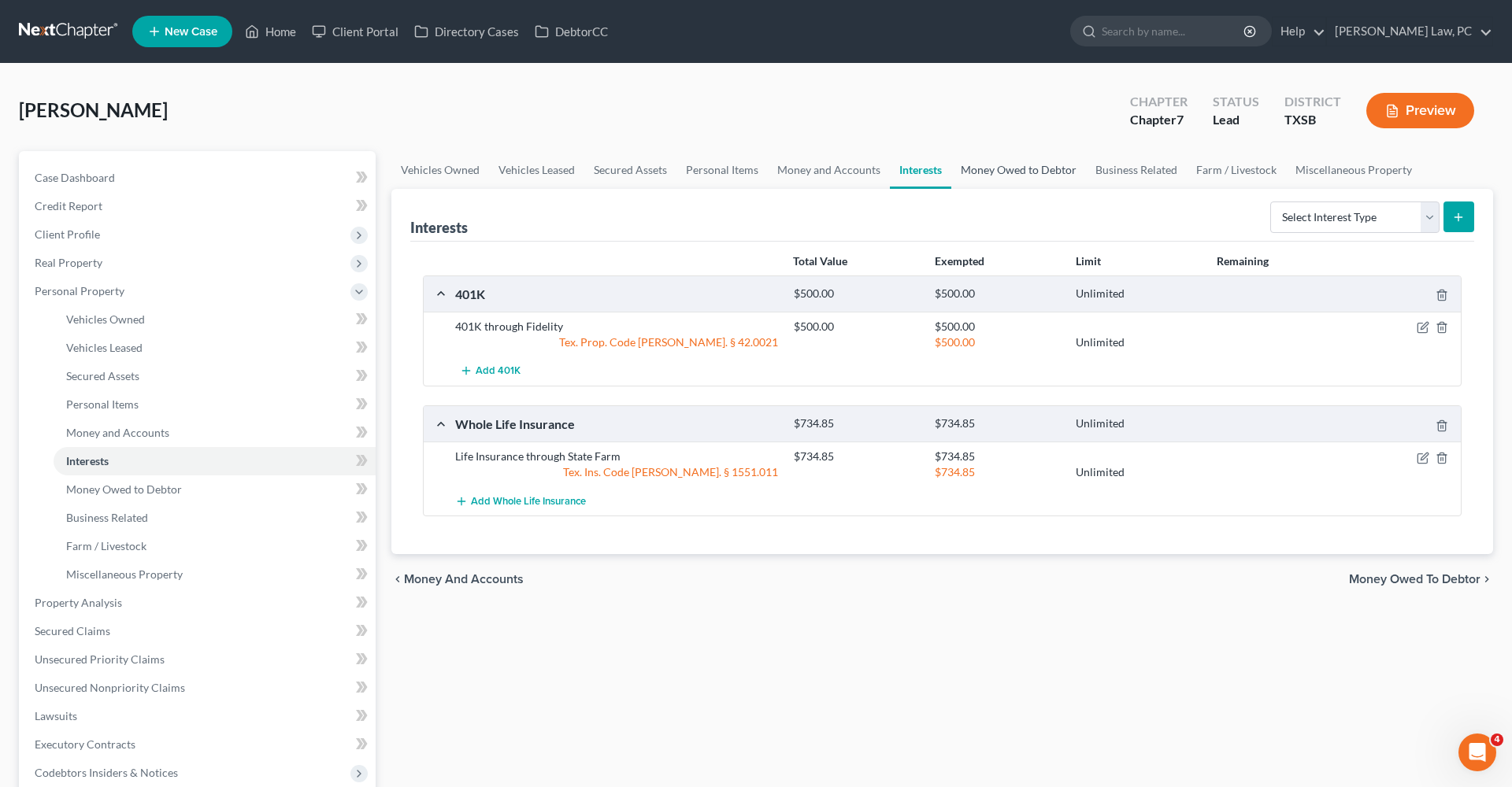
click at [1017, 171] on link "Money Owed to Debtor" at bounding box center [1018, 170] width 134 height 38
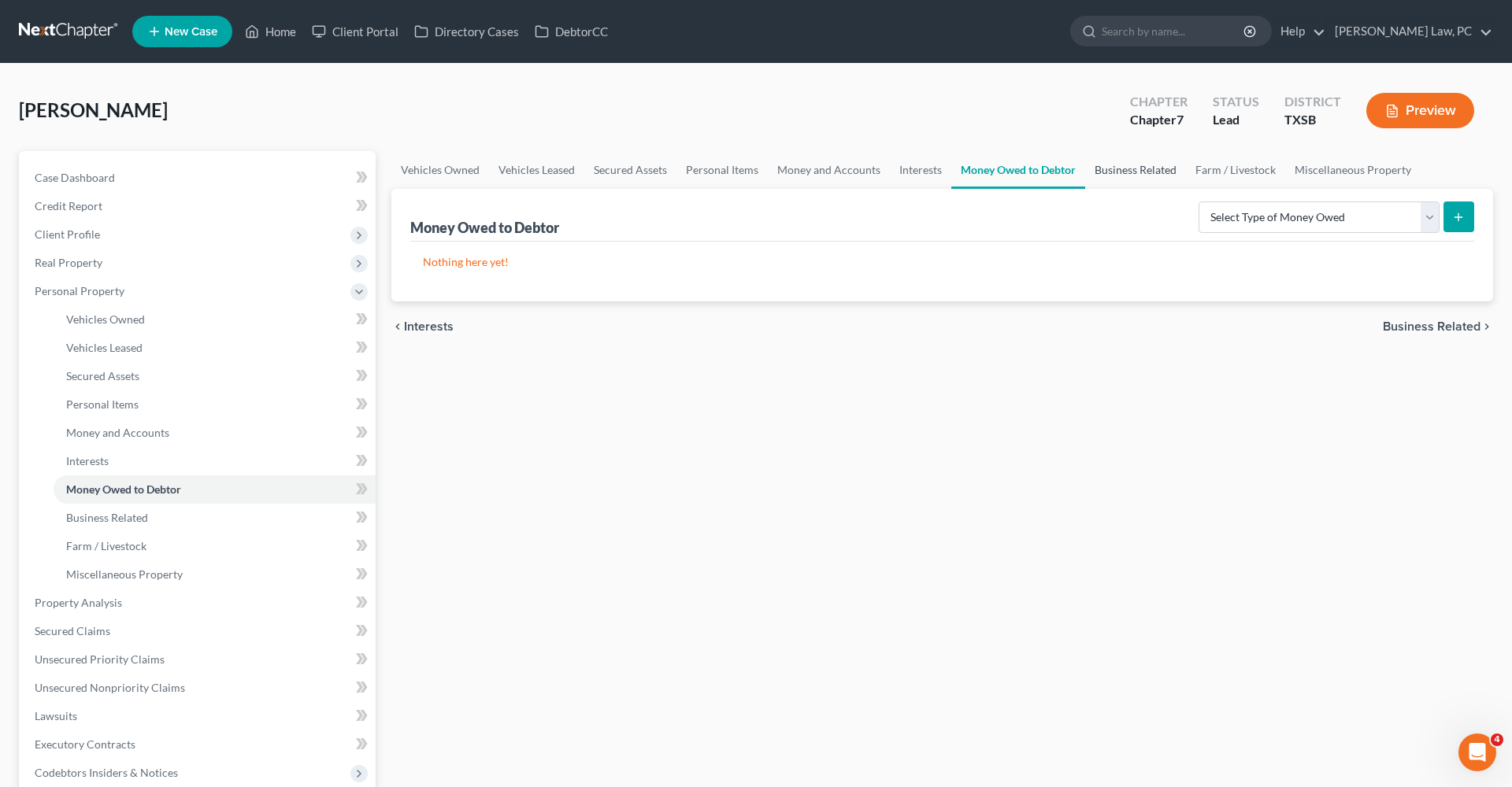
click at [1126, 166] on link "Business Related" at bounding box center [1135, 170] width 101 height 38
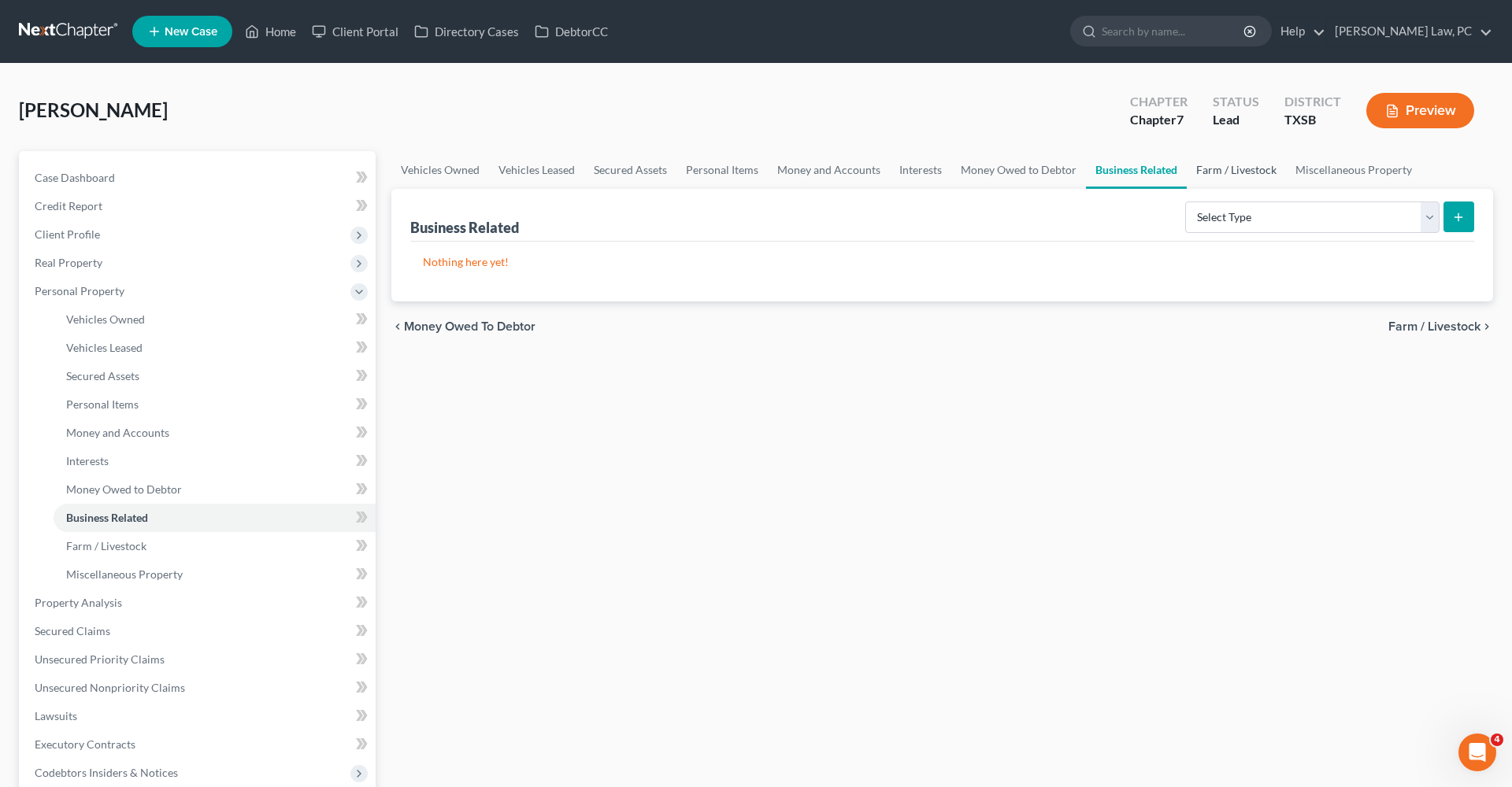
click at [1218, 172] on link "Farm / Livestock" at bounding box center [1235, 170] width 99 height 38
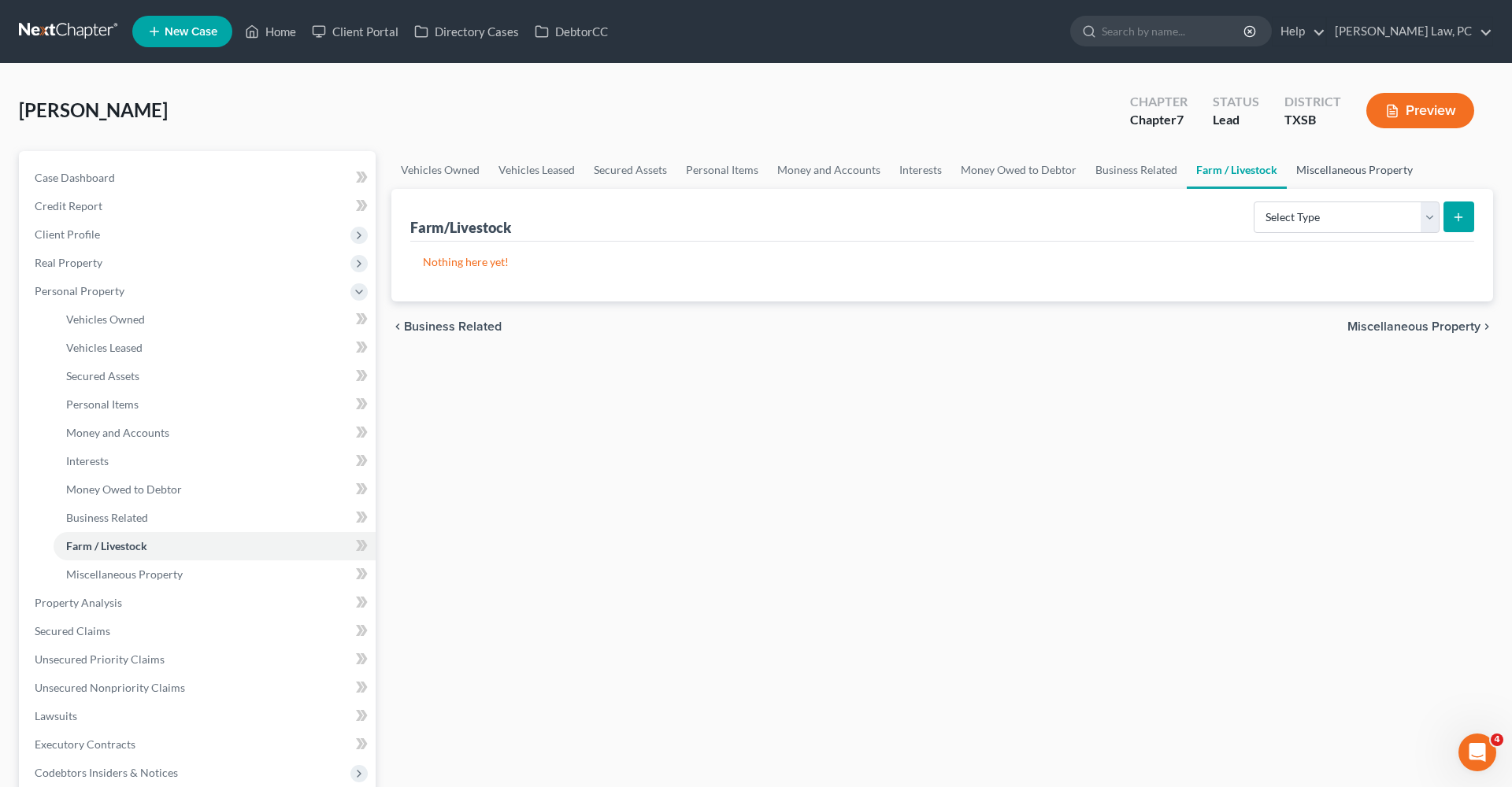
click at [1314, 167] on link "Miscellaneous Property" at bounding box center [1355, 170] width 135 height 38
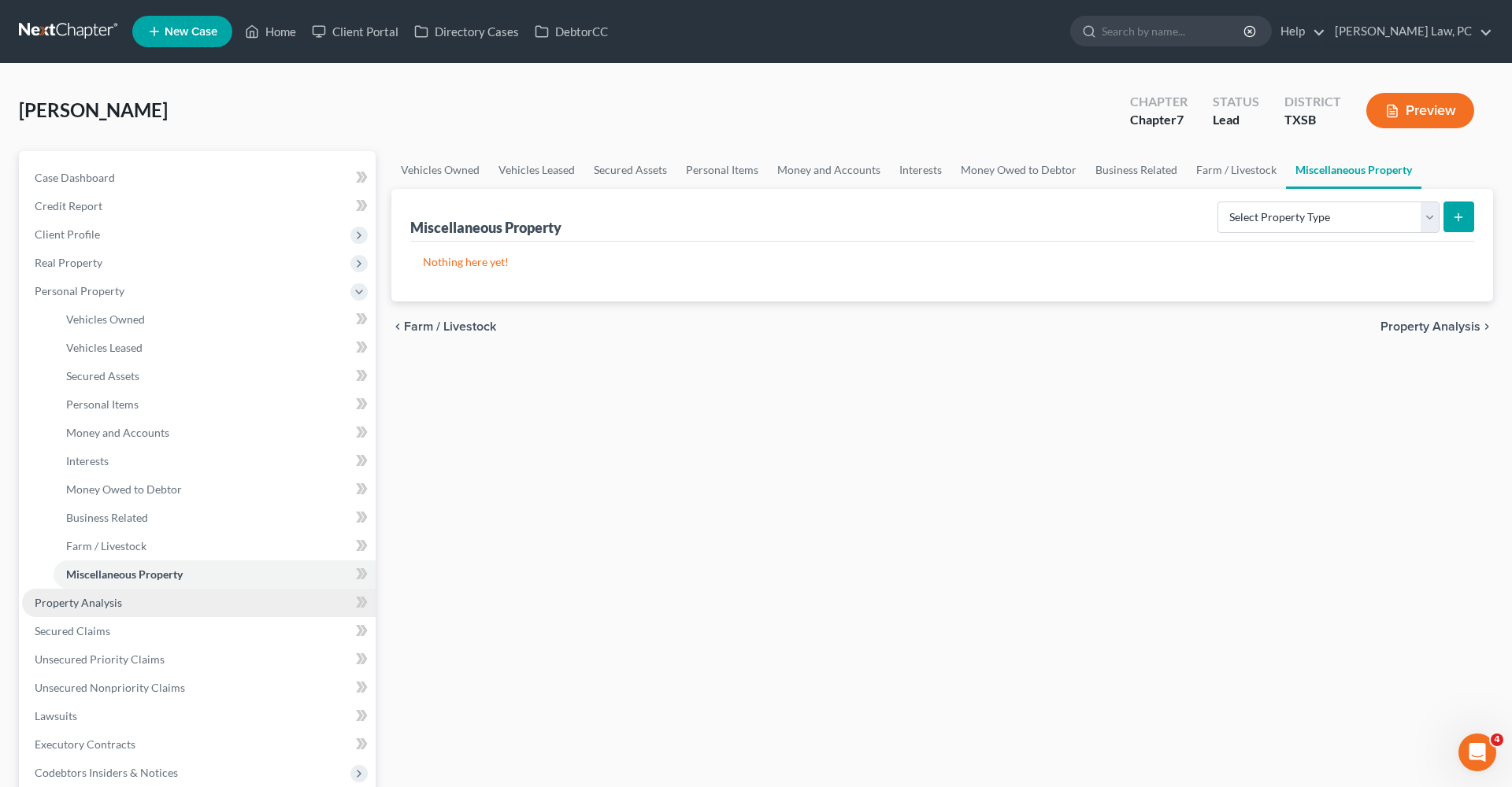
click at [88, 599] on span "Property Analysis" at bounding box center [78, 603] width 87 height 14
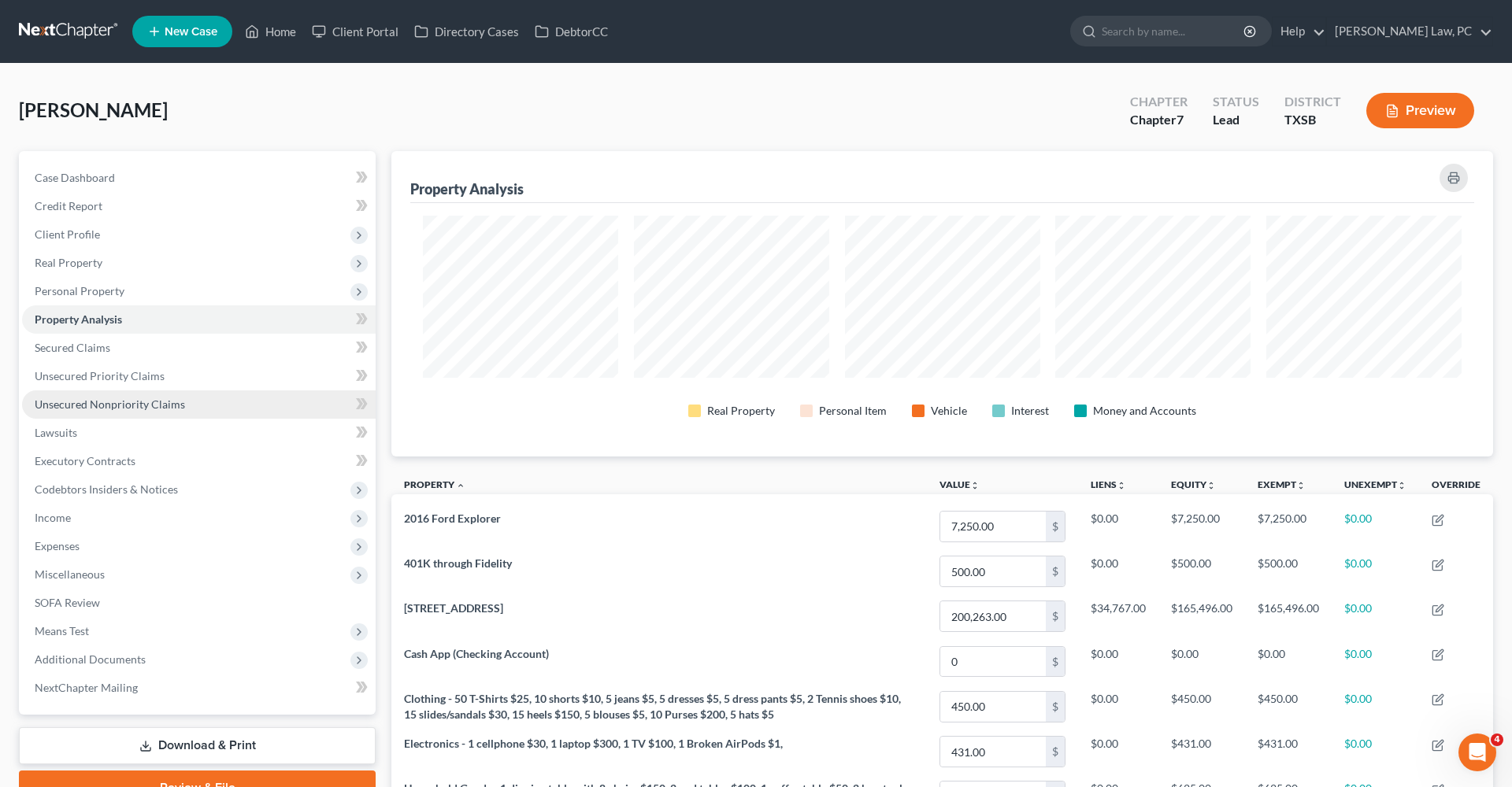
scroll to position [305, 1102]
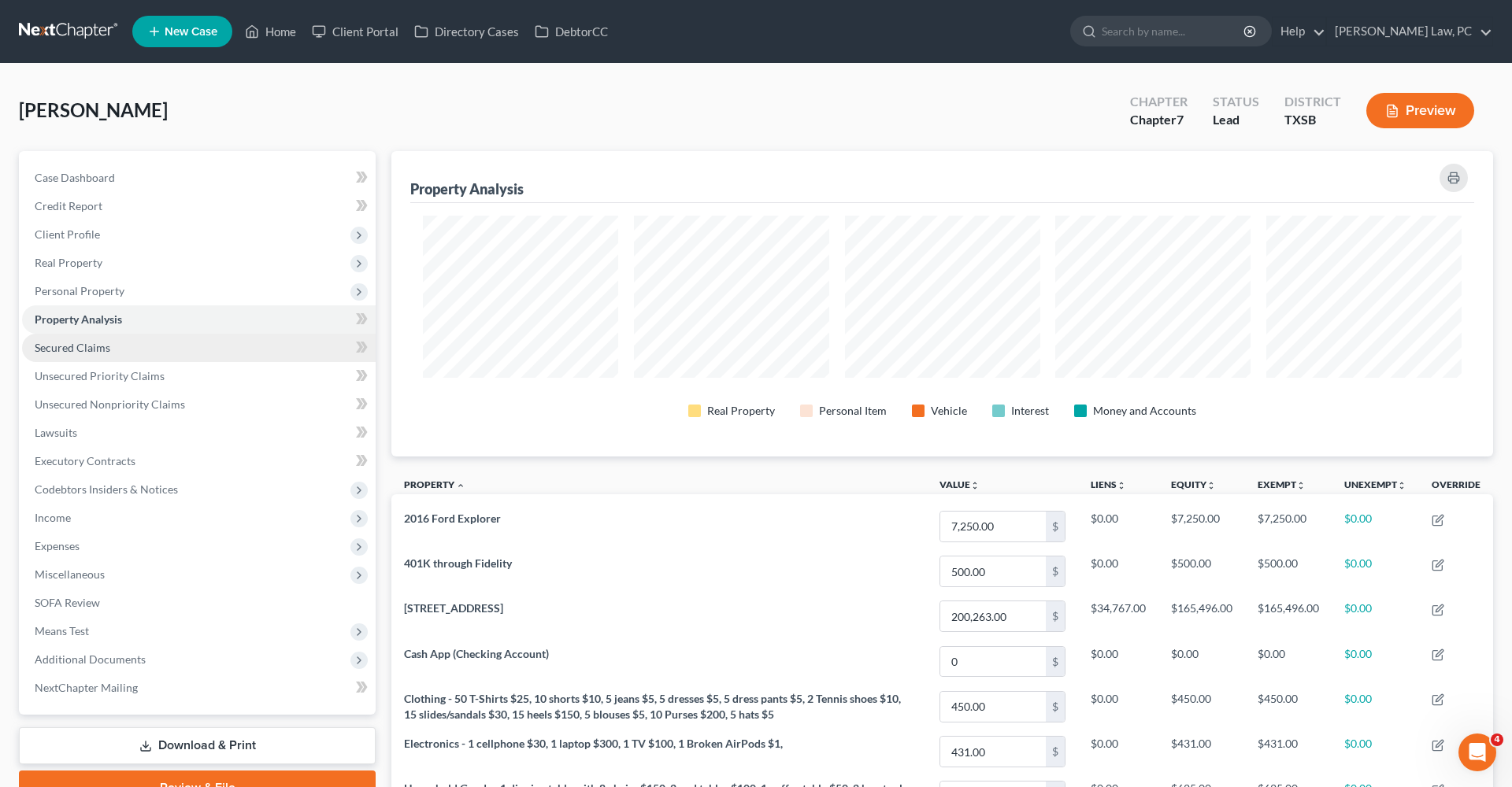
click at [79, 351] on span "Secured Claims" at bounding box center [72, 347] width 75 height 14
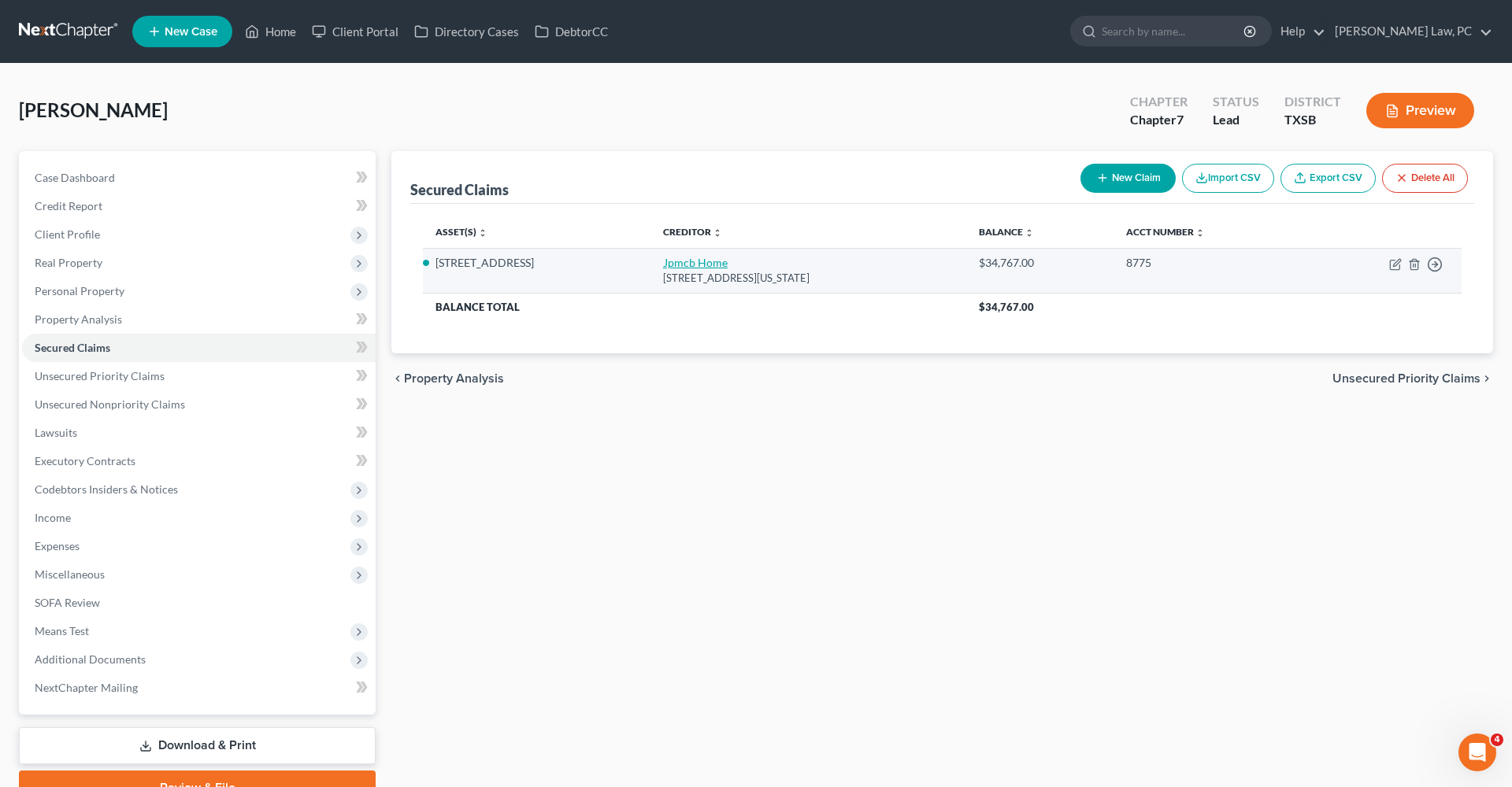
click at [670, 267] on link "Jpmcb Home" at bounding box center [695, 263] width 64 height 14
select select "19"
select select "2"
select select "0"
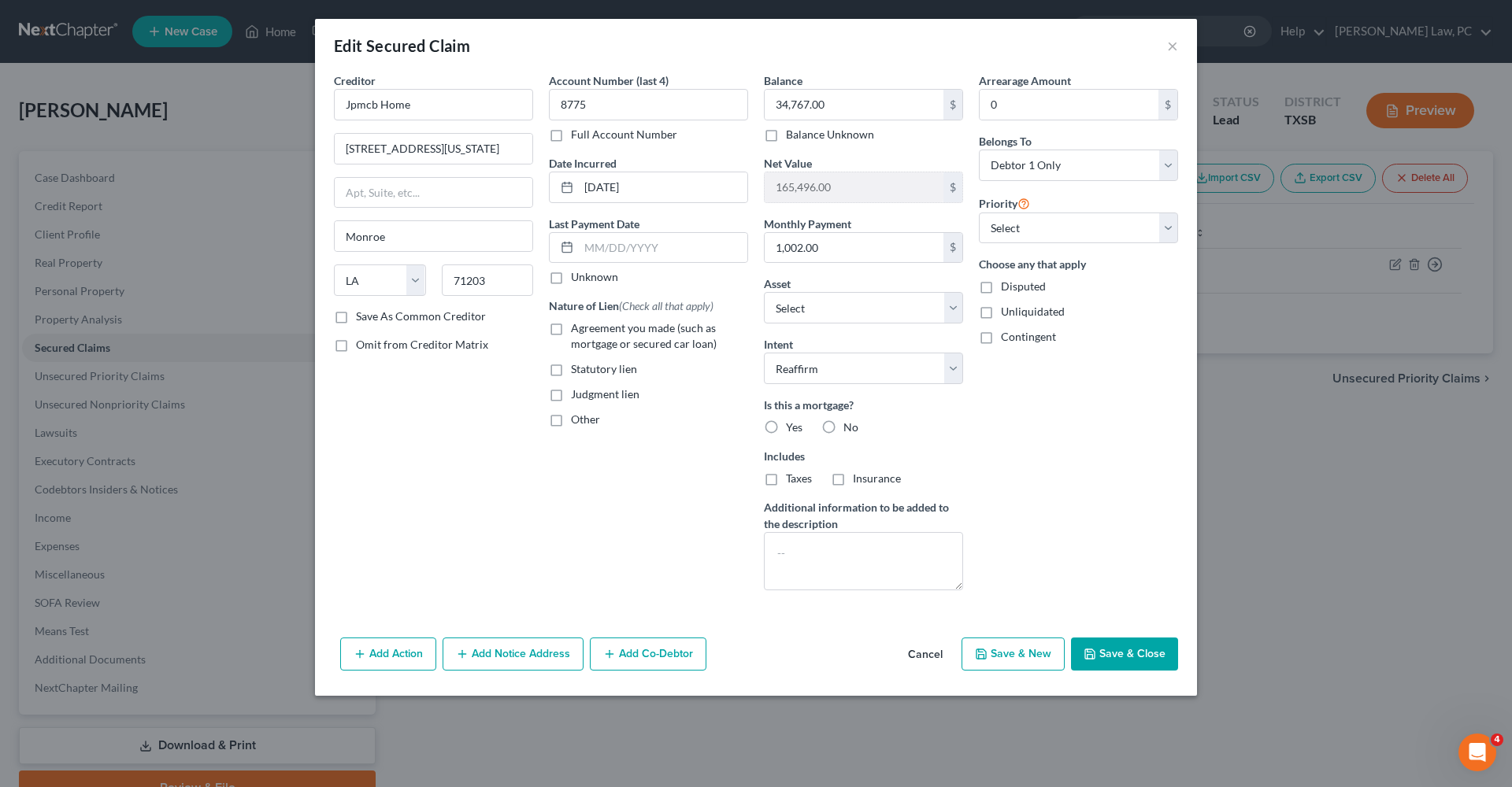
click at [571, 331] on label "Agreement you made (such as mortgage or secured car loan)" at bounding box center [660, 336] width 178 height 31
click at [578, 331] on input "Agreement you made (such as mortgage or secured car loan)" at bounding box center [583, 325] width 10 height 10
checkbox input "true"
click at [786, 432] on label "Yes" at bounding box center [794, 427] width 17 height 16
click at [792, 429] on input "Yes" at bounding box center [797, 424] width 10 height 10
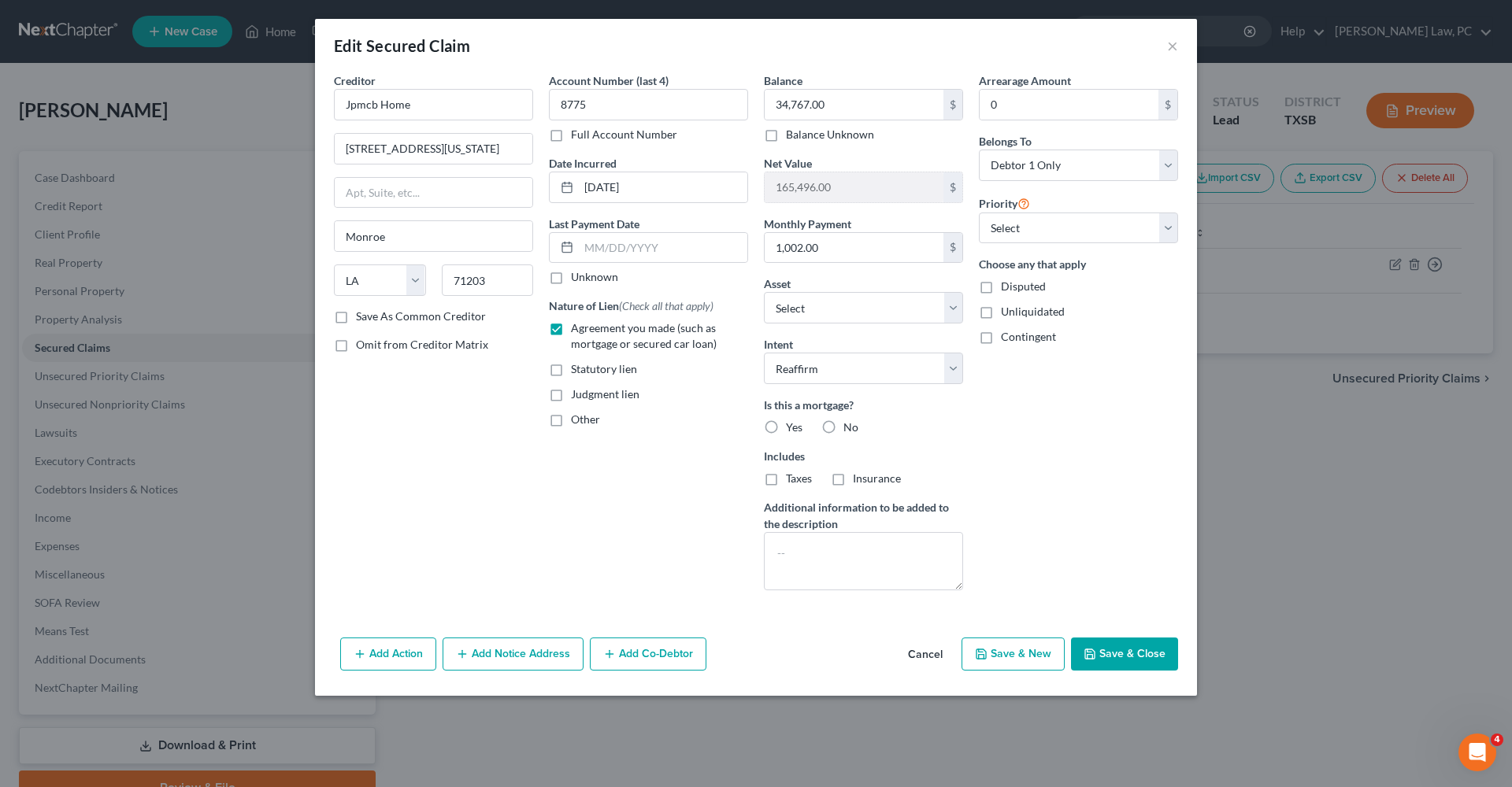
radio input "true"
click at [792, 479] on span "Taxes" at bounding box center [798, 478] width 26 height 14
click at [792, 479] on input "Taxes" at bounding box center [797, 476] width 10 height 10
checkbox input "true"
click at [877, 476] on span "Insurance" at bounding box center [876, 478] width 48 height 14
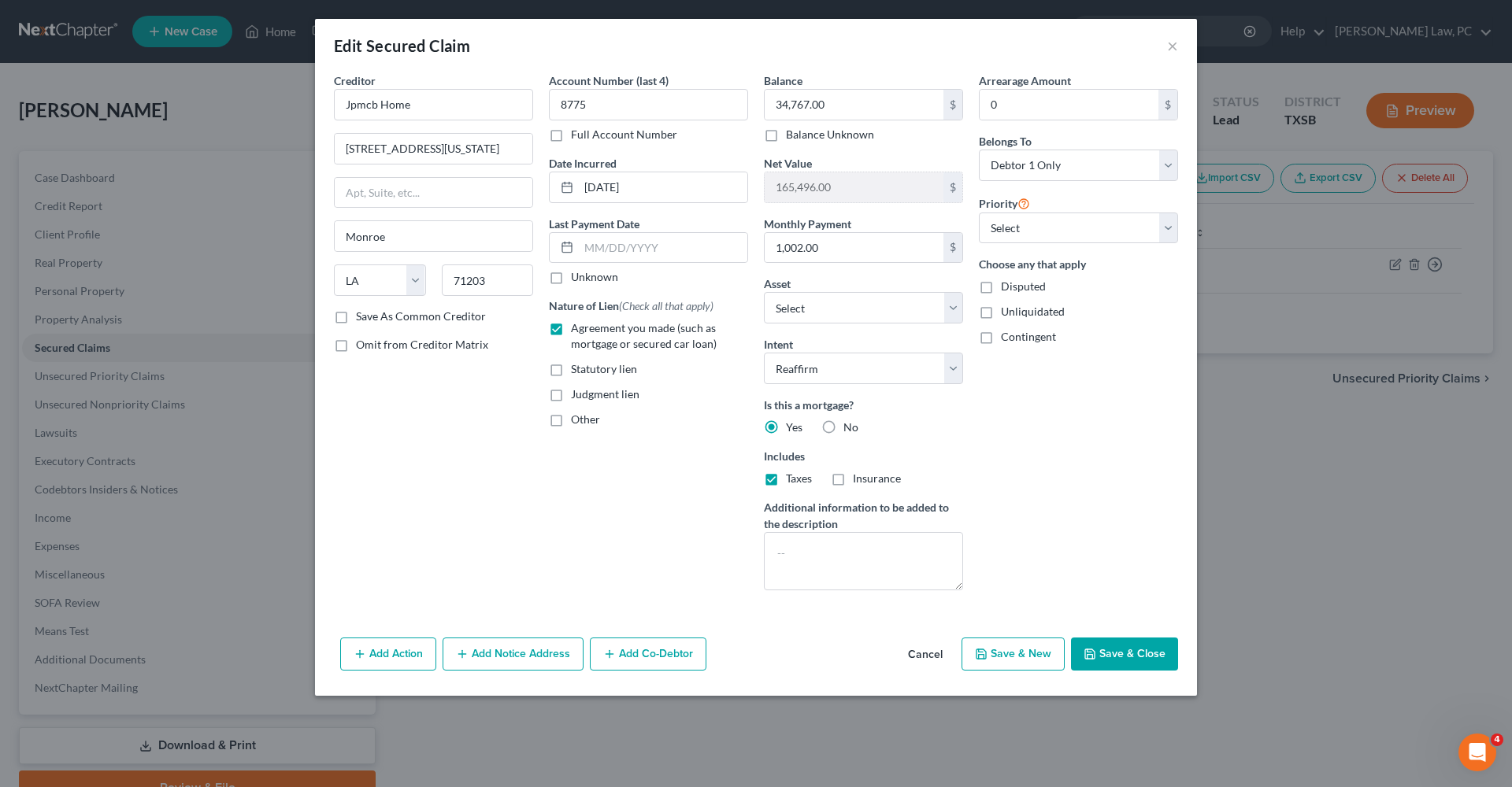
click at [869, 476] on input "Insurance" at bounding box center [864, 476] width 10 height 10
checkbox input "true"
select select "0"
click at [1128, 658] on button "Save & Close" at bounding box center [1124, 653] width 107 height 33
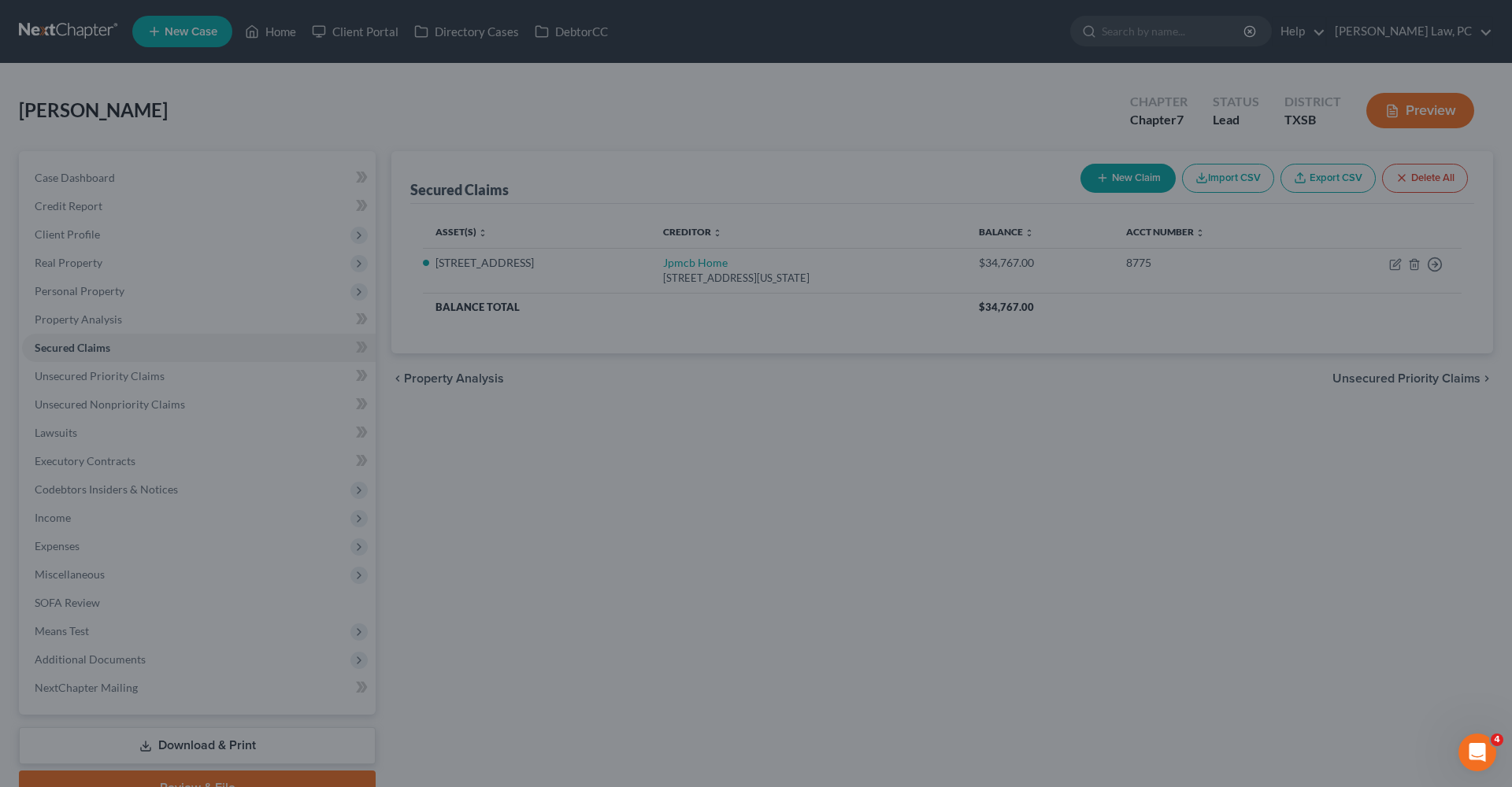
select select "2"
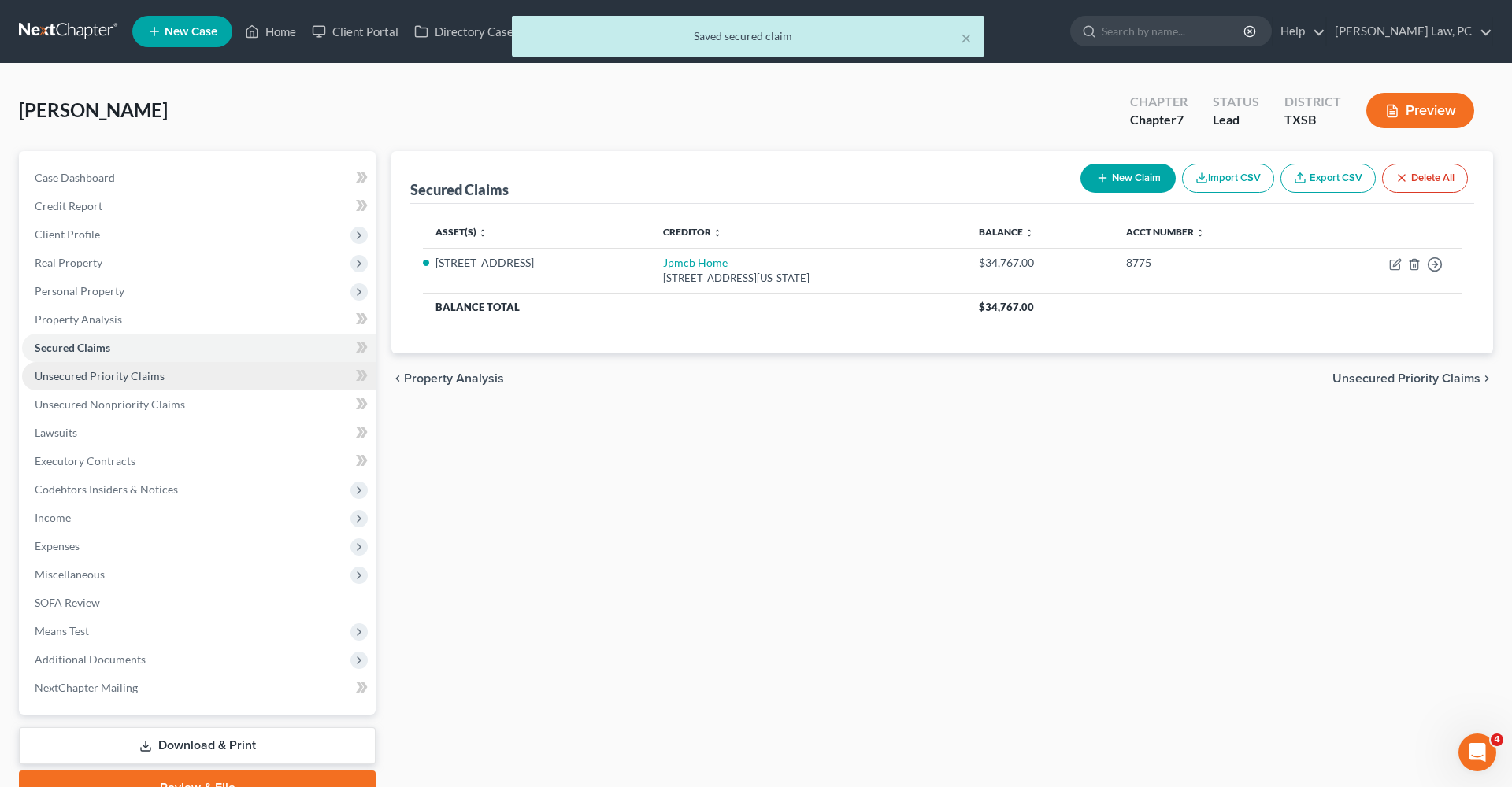
click at [113, 382] on span "Unsecured Priority Claims" at bounding box center [100, 376] width 130 height 14
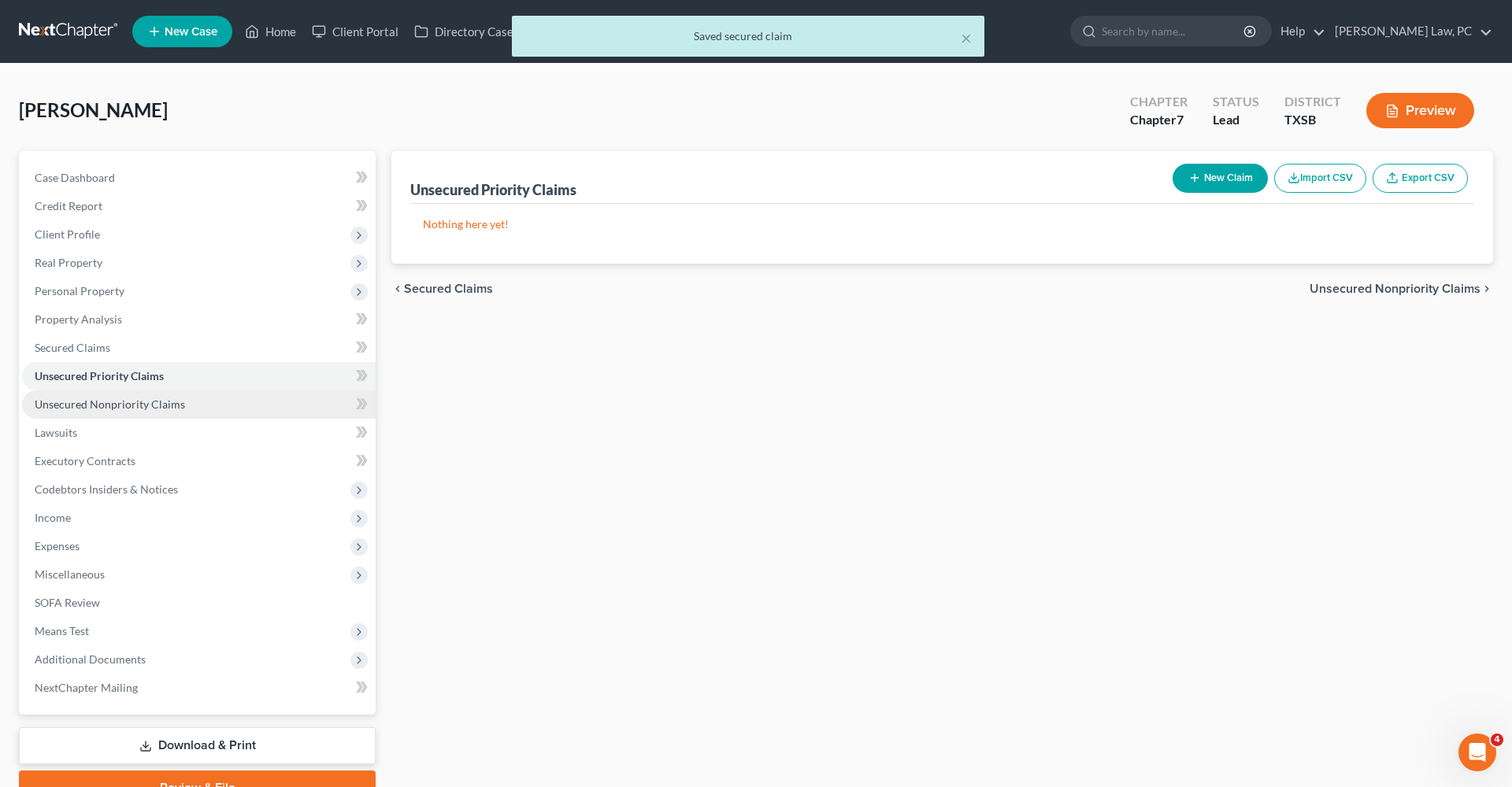
click at [132, 402] on span "Unsecured Nonpriority Claims" at bounding box center [110, 404] width 151 height 14
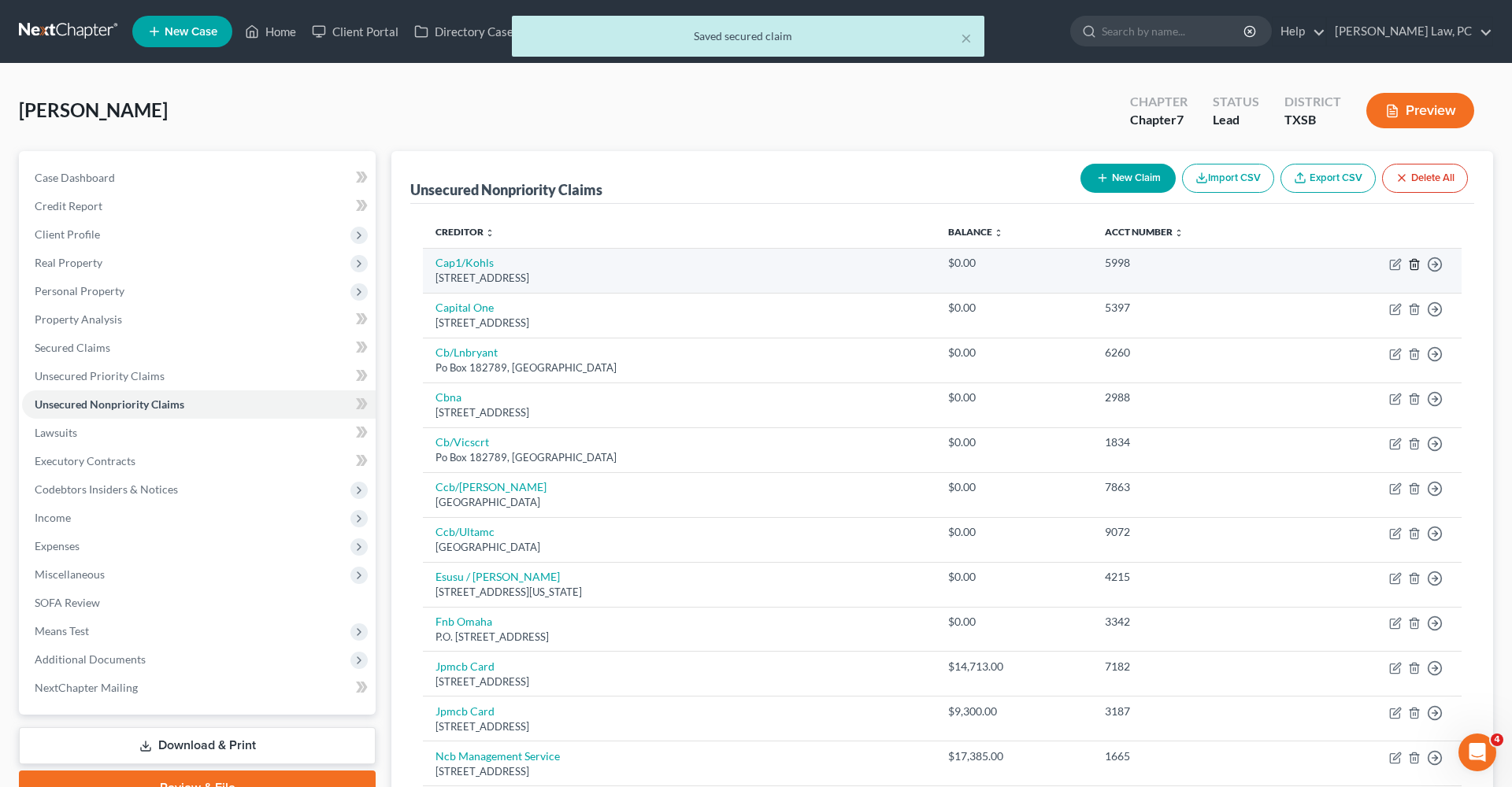
click at [1412, 267] on icon "button" at bounding box center [1414, 264] width 13 height 13
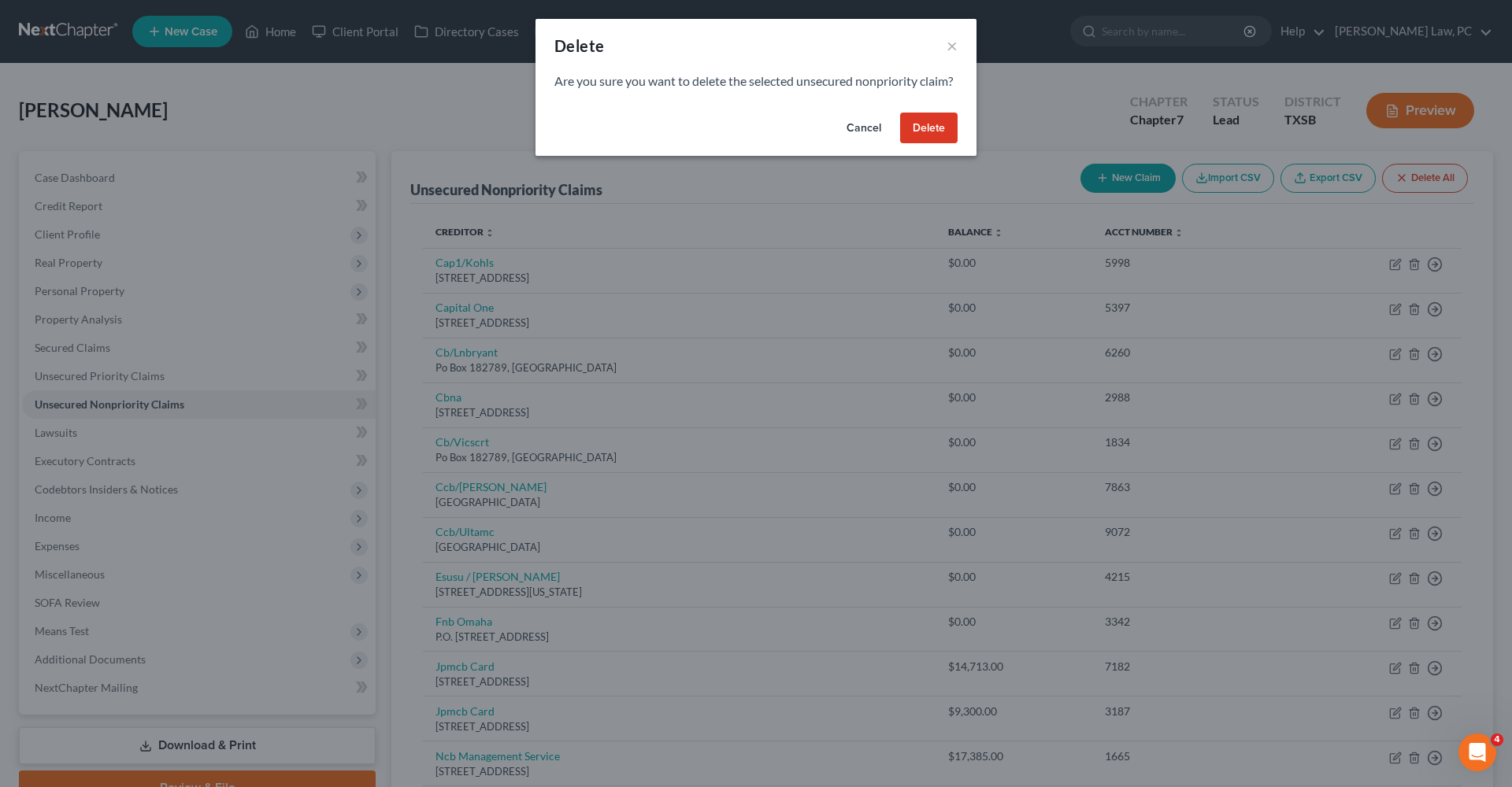
click at [931, 127] on div "Cancel Delete" at bounding box center [755, 132] width 441 height 51
click at [934, 133] on button "Delete" at bounding box center [929, 128] width 58 height 31
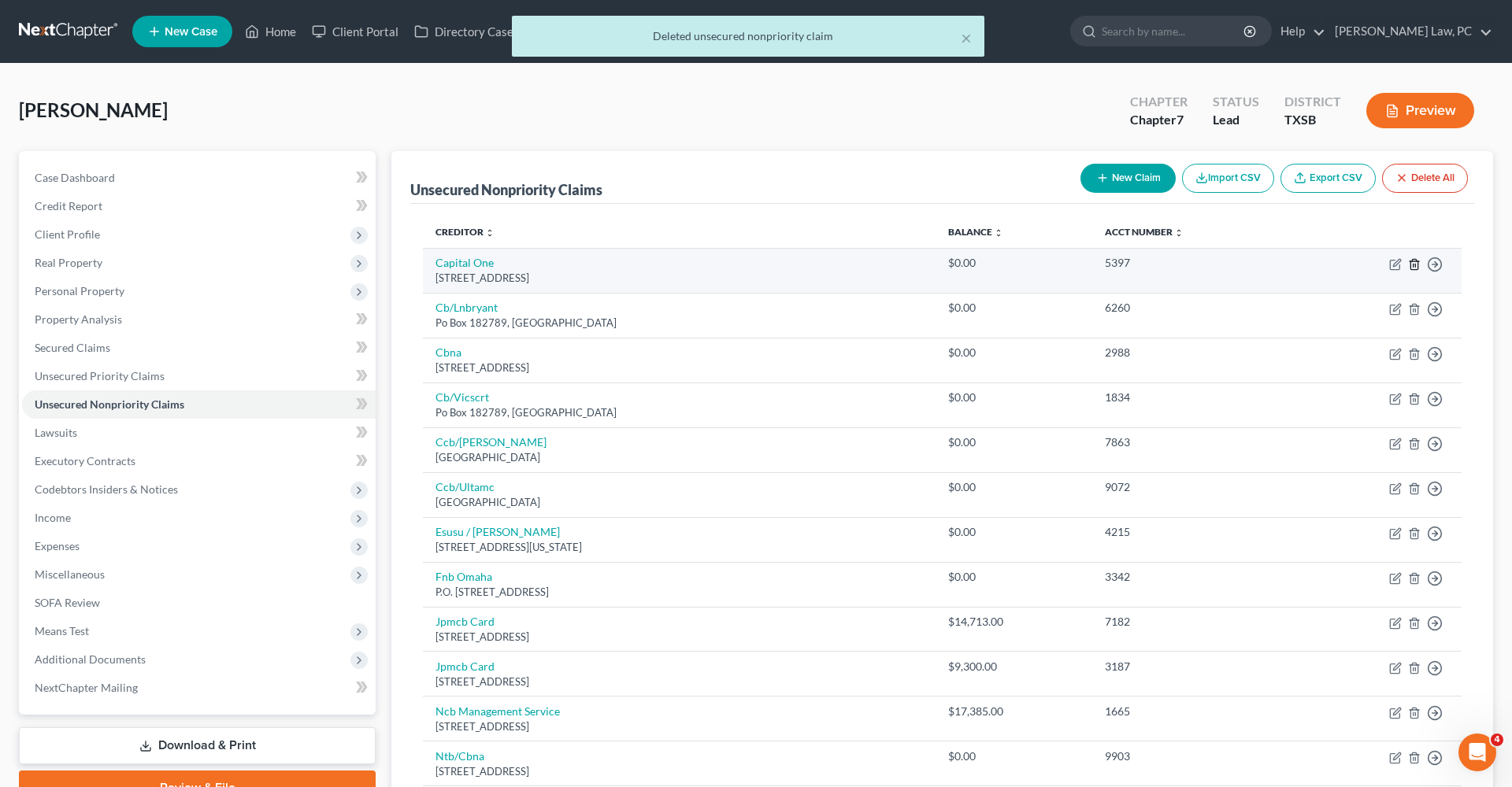
click at [1414, 263] on icon "button" at bounding box center [1414, 264] width 13 height 13
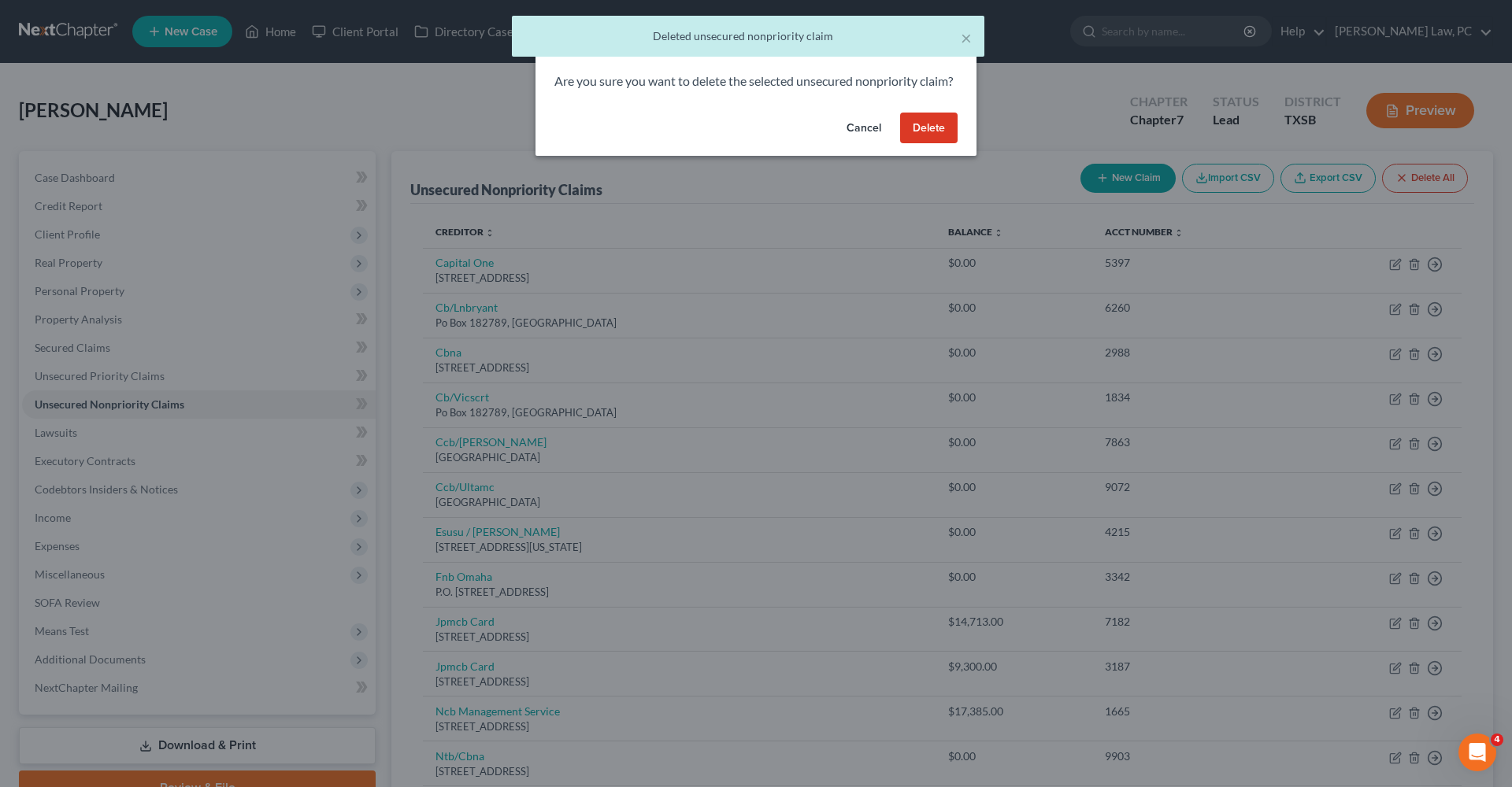
click at [939, 144] on button "Delete" at bounding box center [929, 128] width 58 height 31
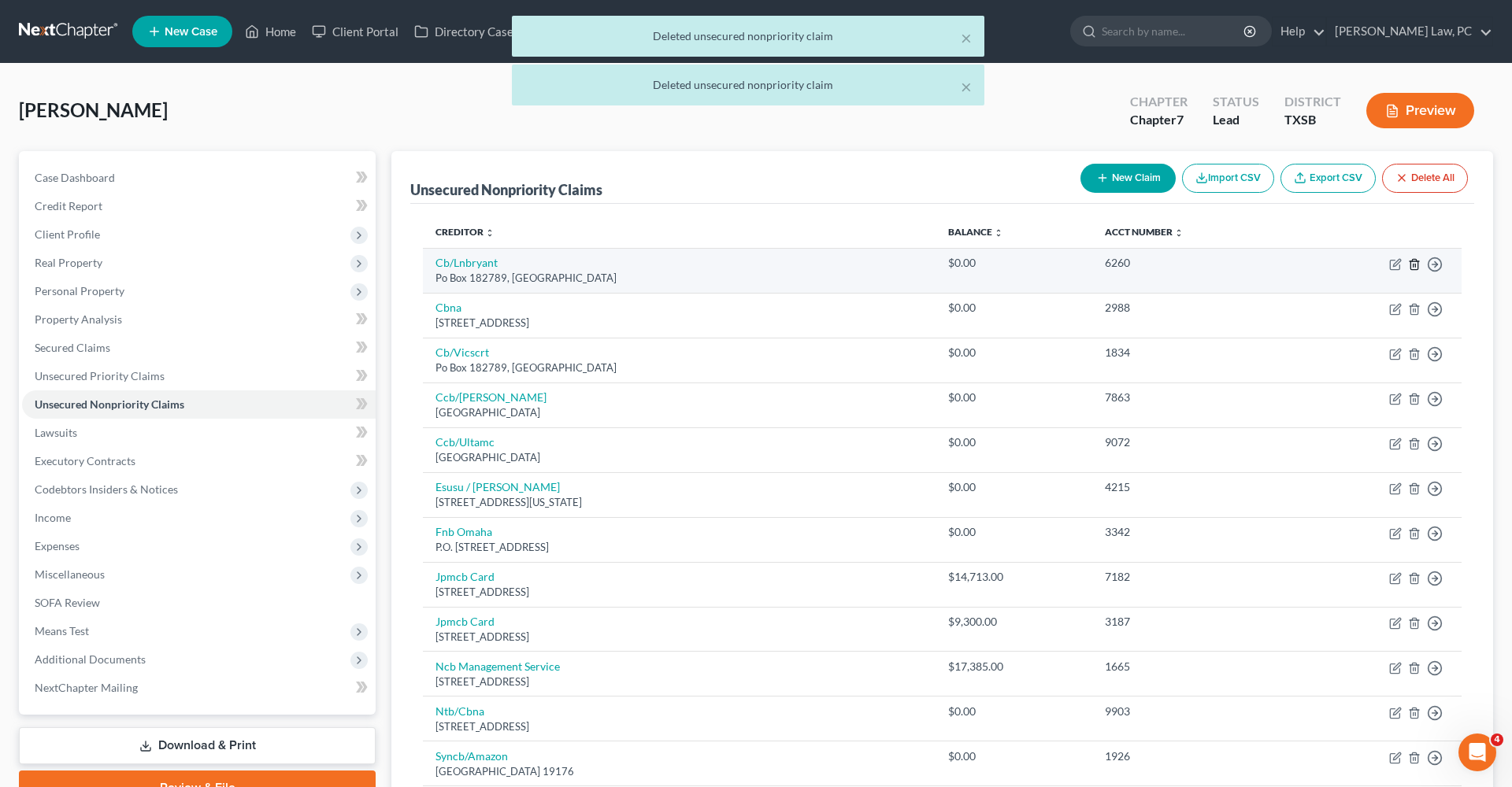
click at [1412, 265] on icon "button" at bounding box center [1414, 264] width 13 height 13
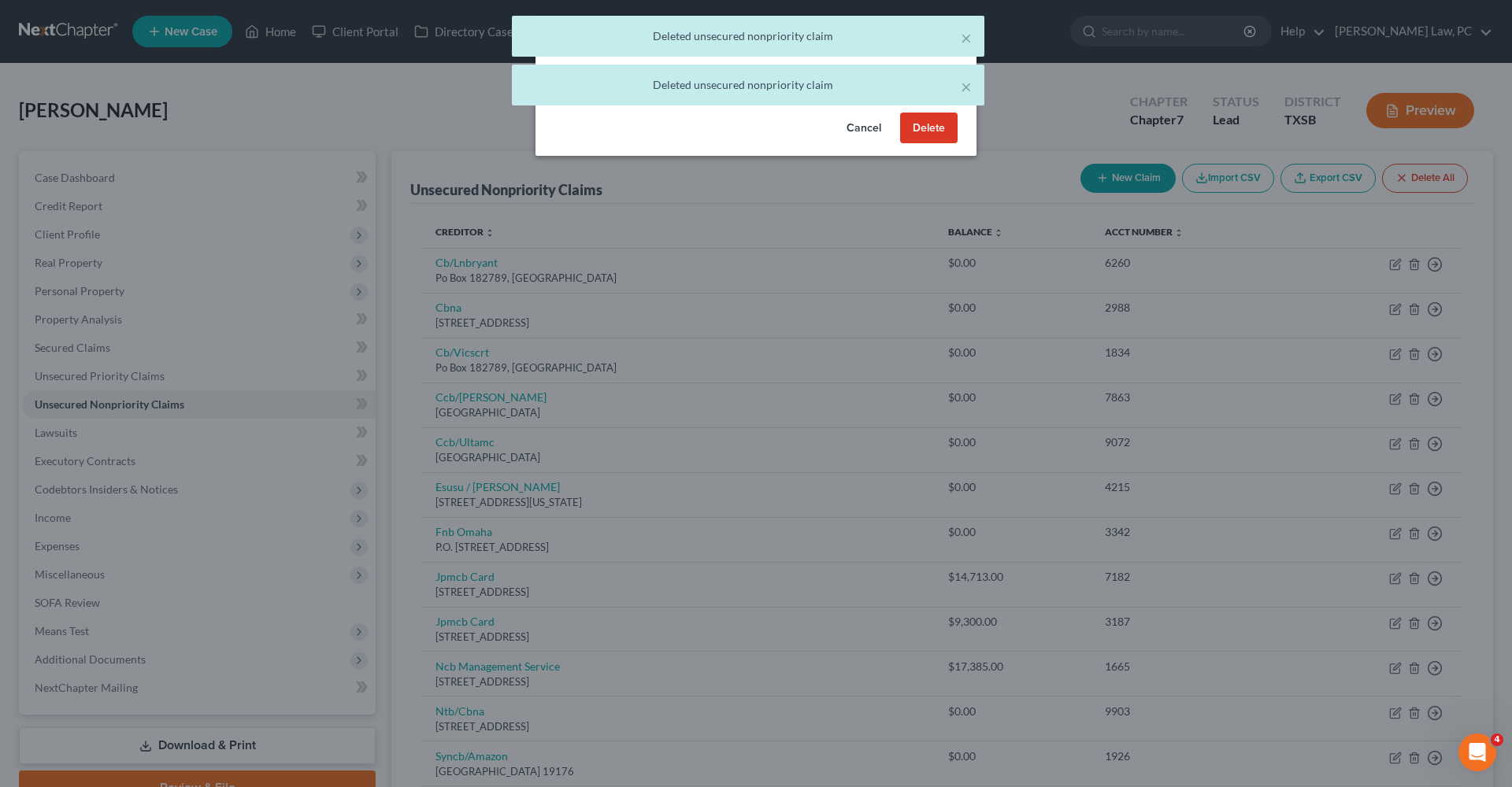
click at [931, 140] on button "Delete" at bounding box center [929, 128] width 58 height 31
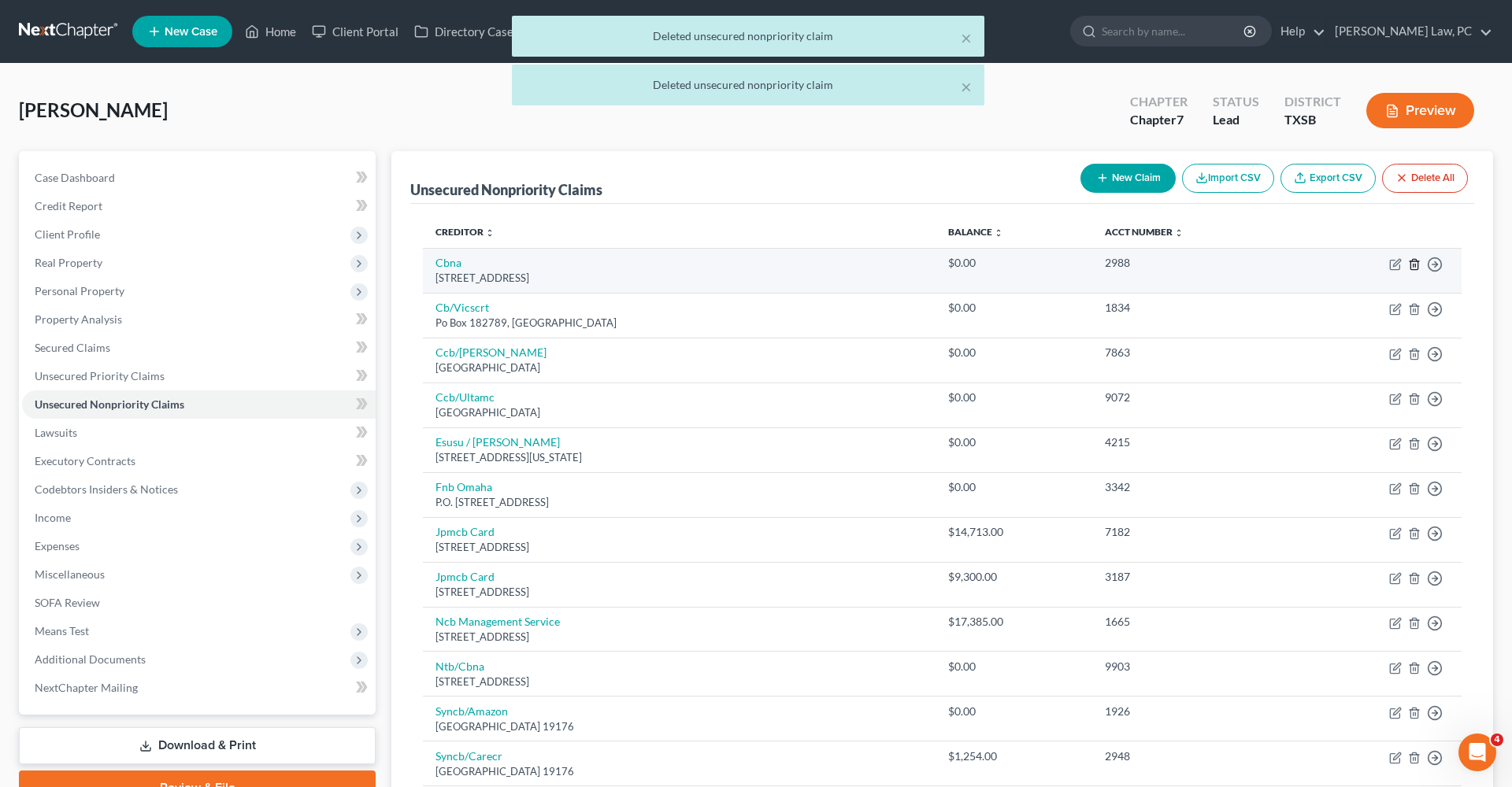
click at [1416, 263] on icon "button" at bounding box center [1414, 264] width 13 height 13
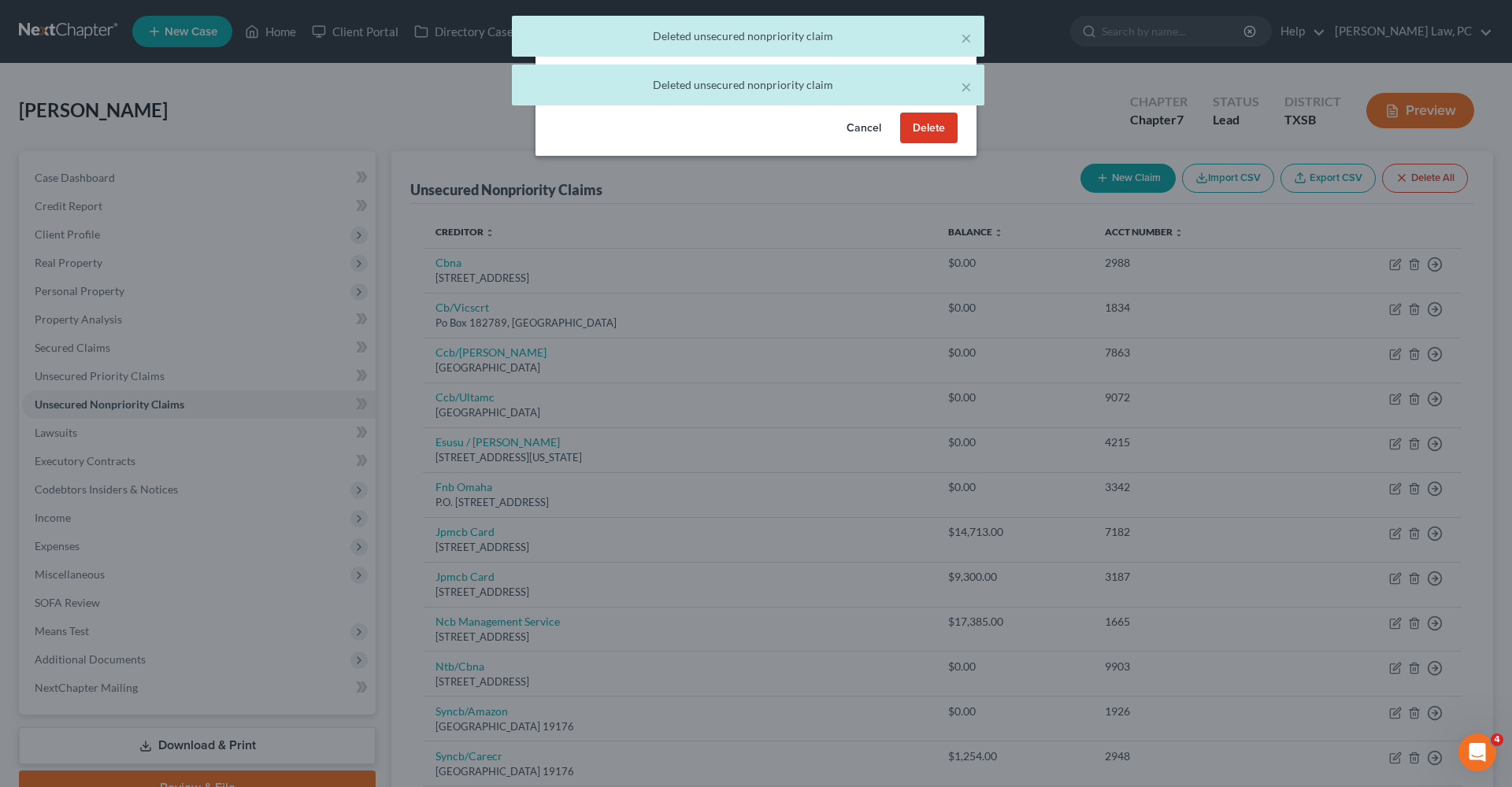
click at [908, 139] on button "Delete" at bounding box center [929, 128] width 58 height 31
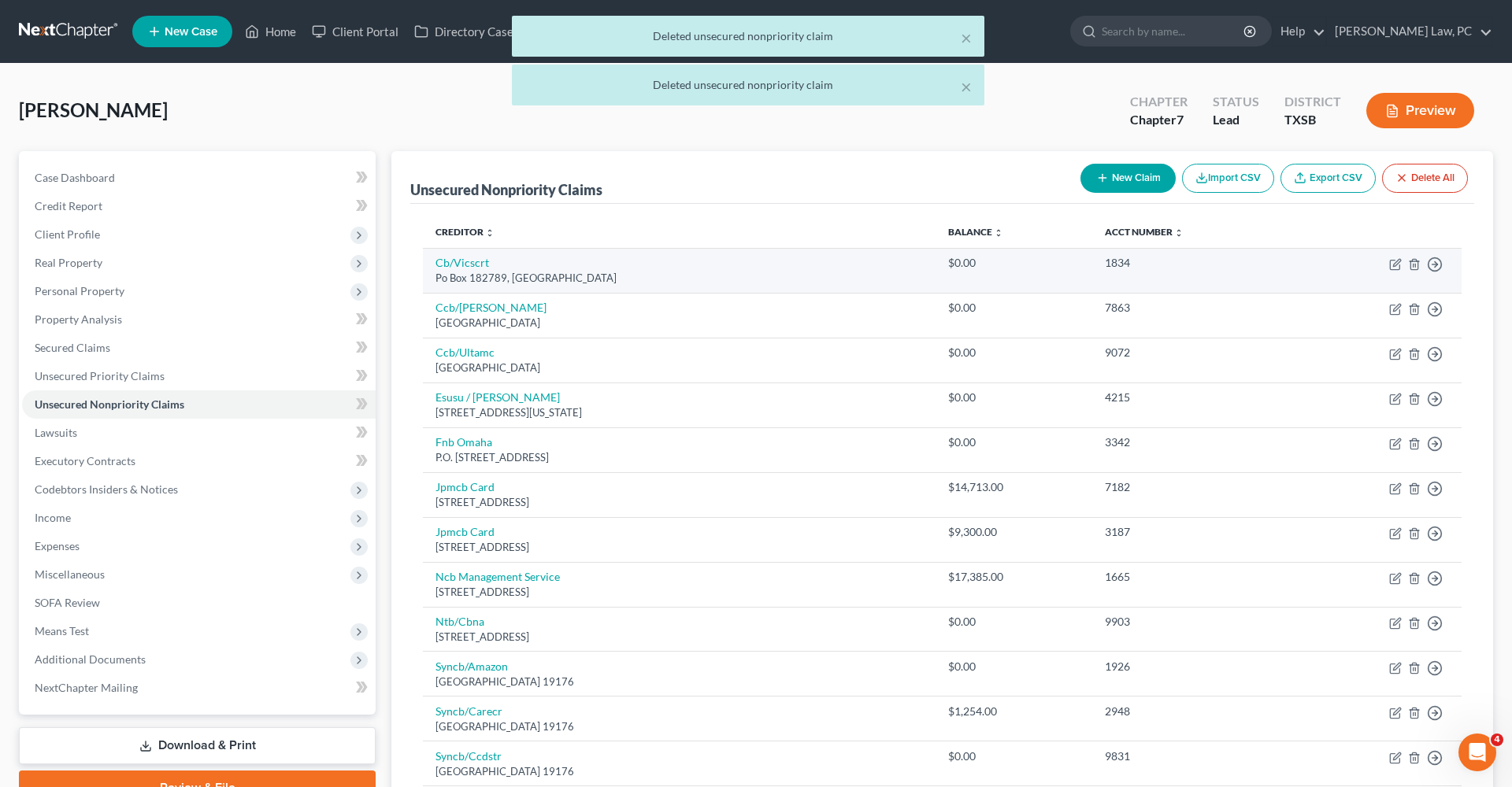
click at [1413, 271] on td "Move to D Move to E Move to G Move to Notice Only" at bounding box center [1378, 270] width 166 height 45
click at [1412, 261] on polyline "button" at bounding box center [1414, 261] width 9 height 0
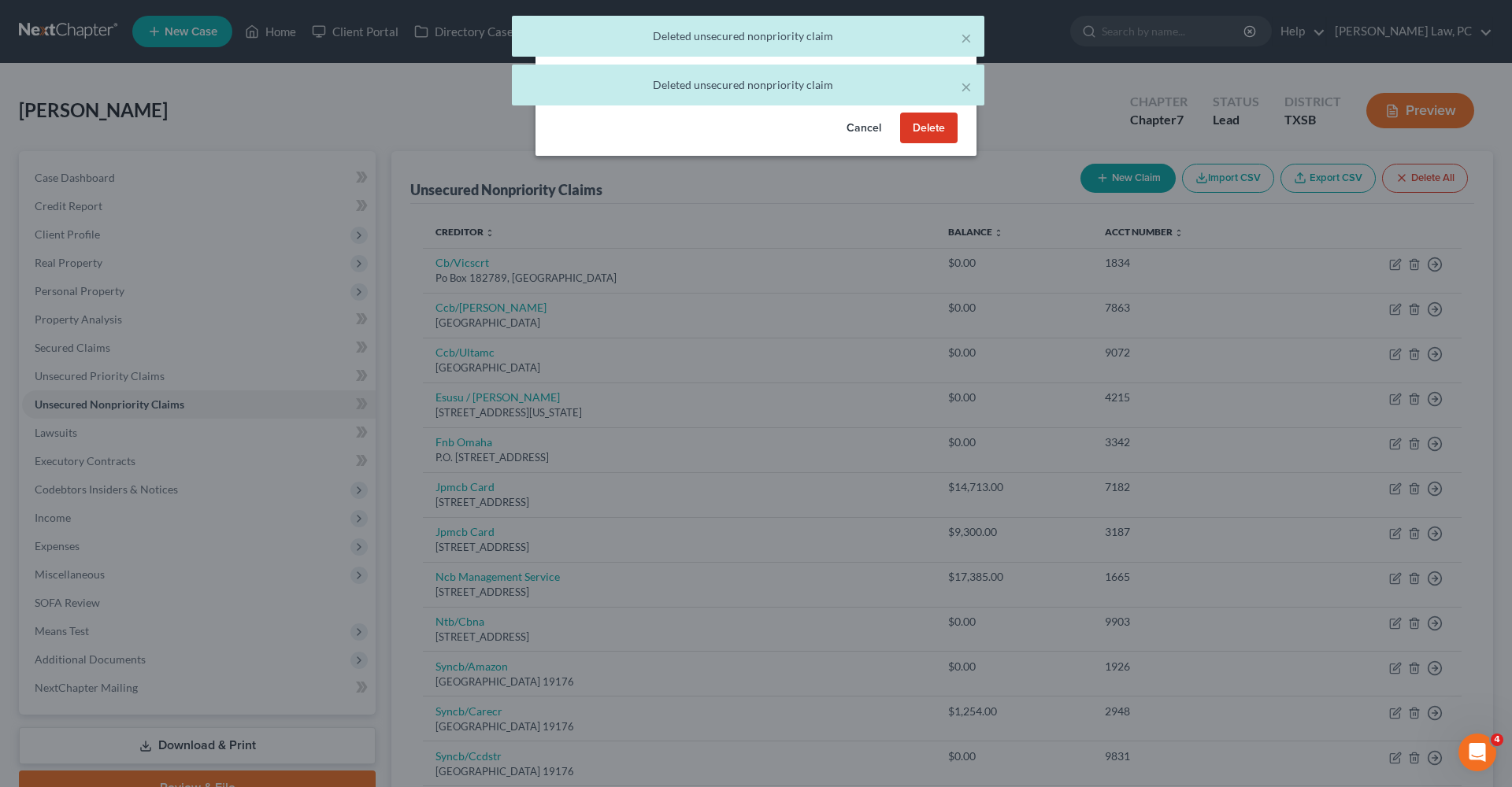
click at [936, 144] on button "Delete" at bounding box center [929, 128] width 58 height 31
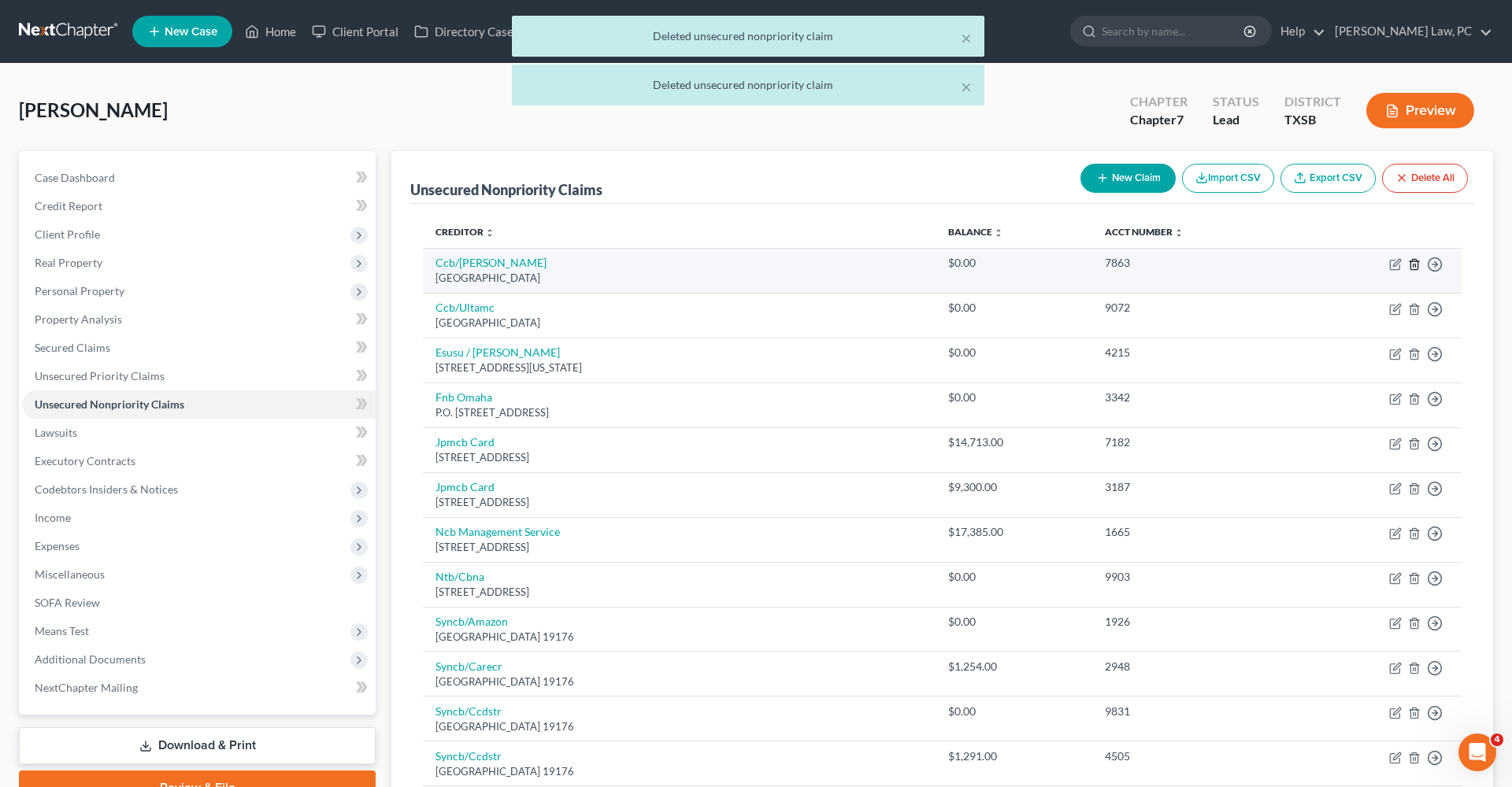
click at [1415, 265] on line "button" at bounding box center [1415, 265] width 0 height 3
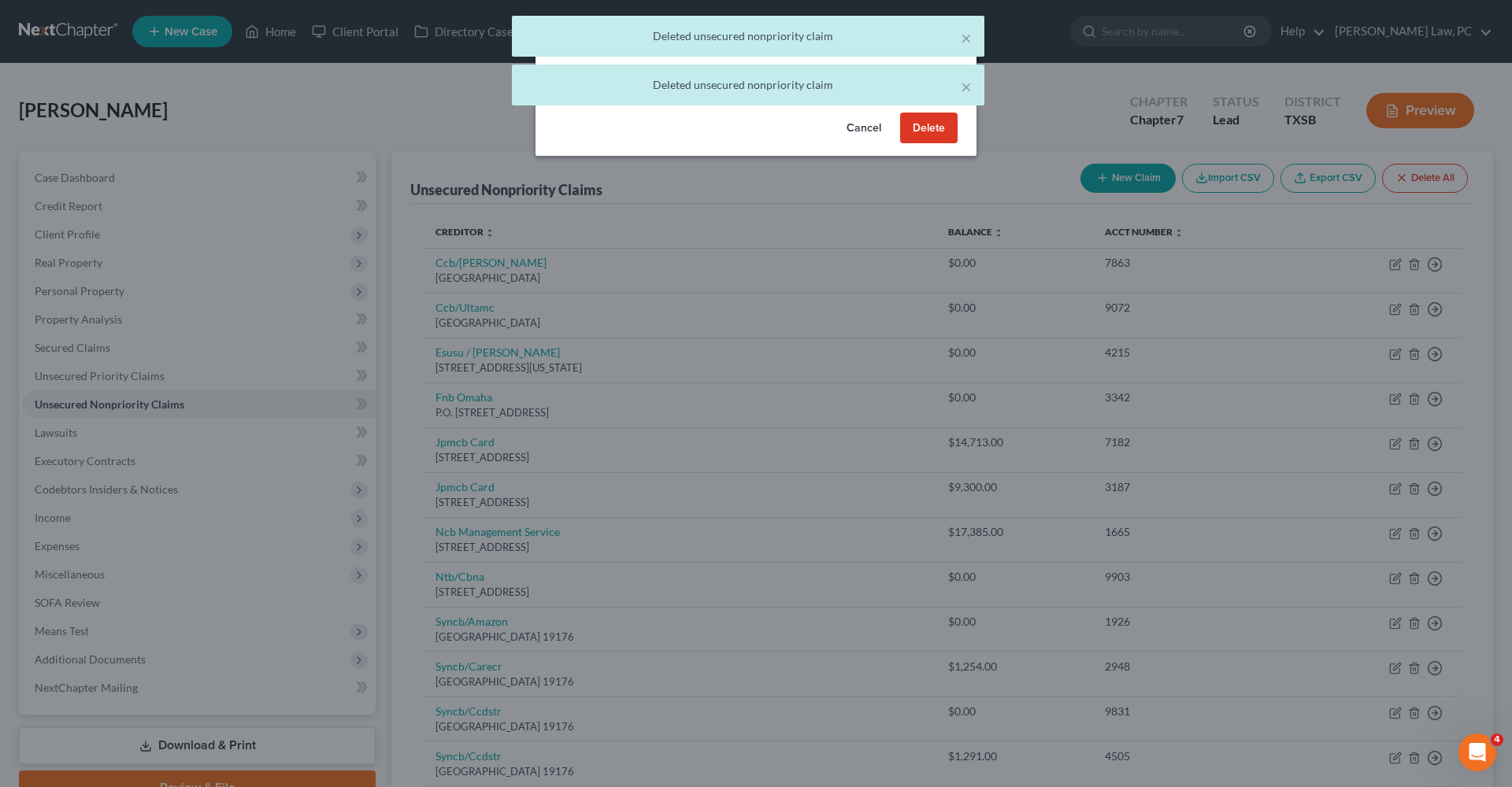
click at [930, 143] on button "Delete" at bounding box center [929, 128] width 58 height 31
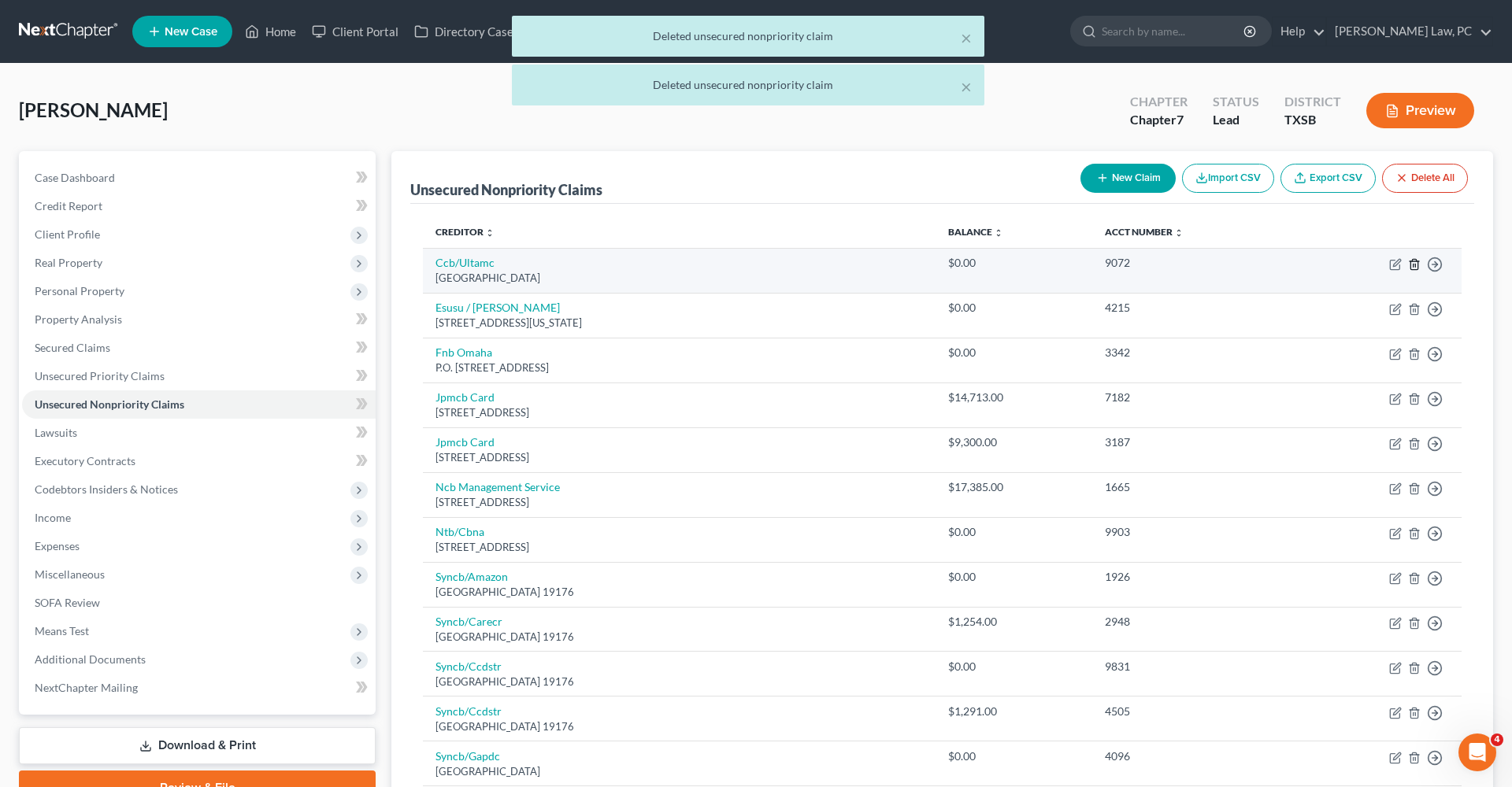
click at [1412, 258] on icon "button" at bounding box center [1414, 264] width 13 height 13
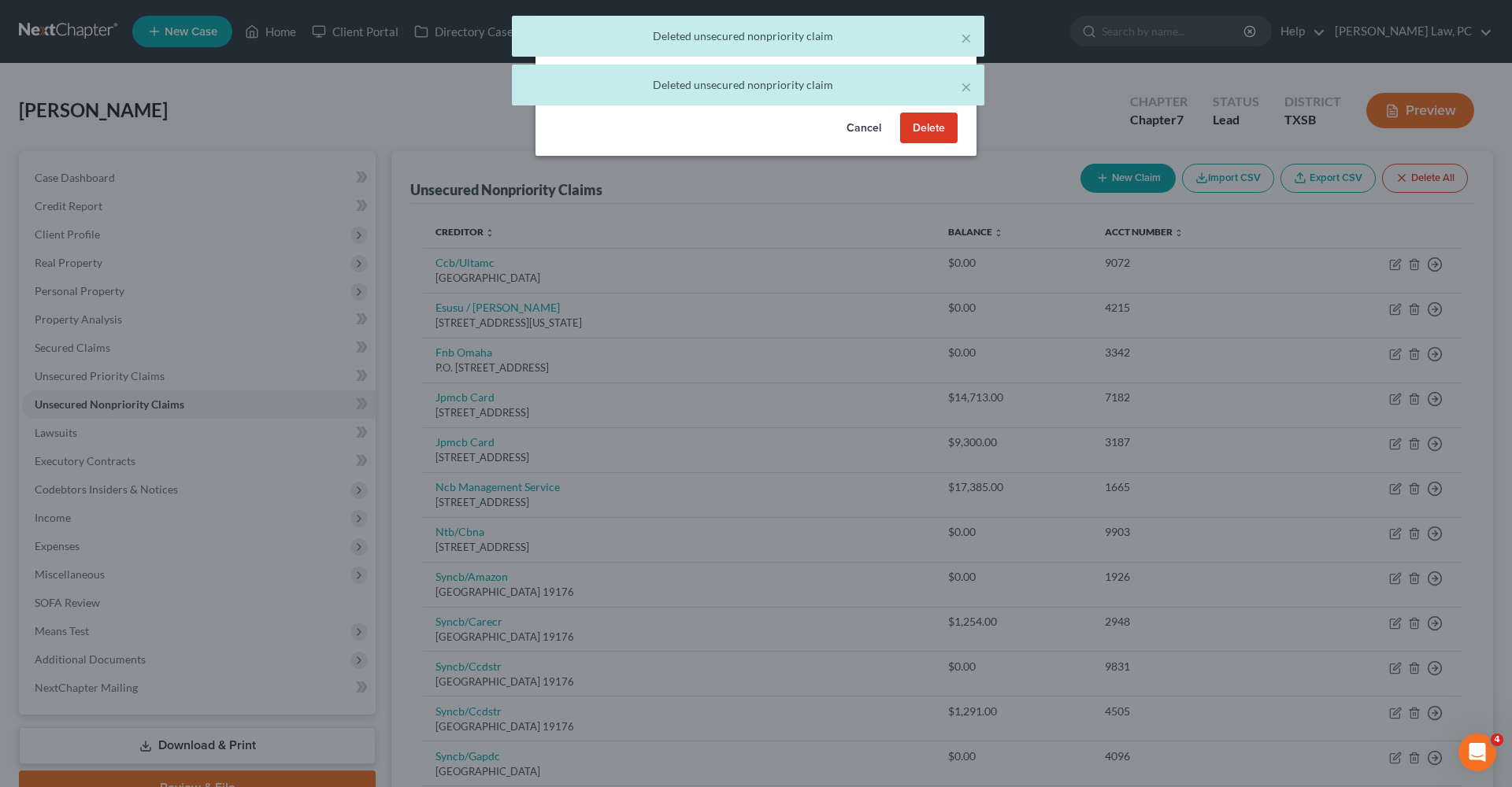
click at [929, 144] on button "Delete" at bounding box center [929, 128] width 58 height 31
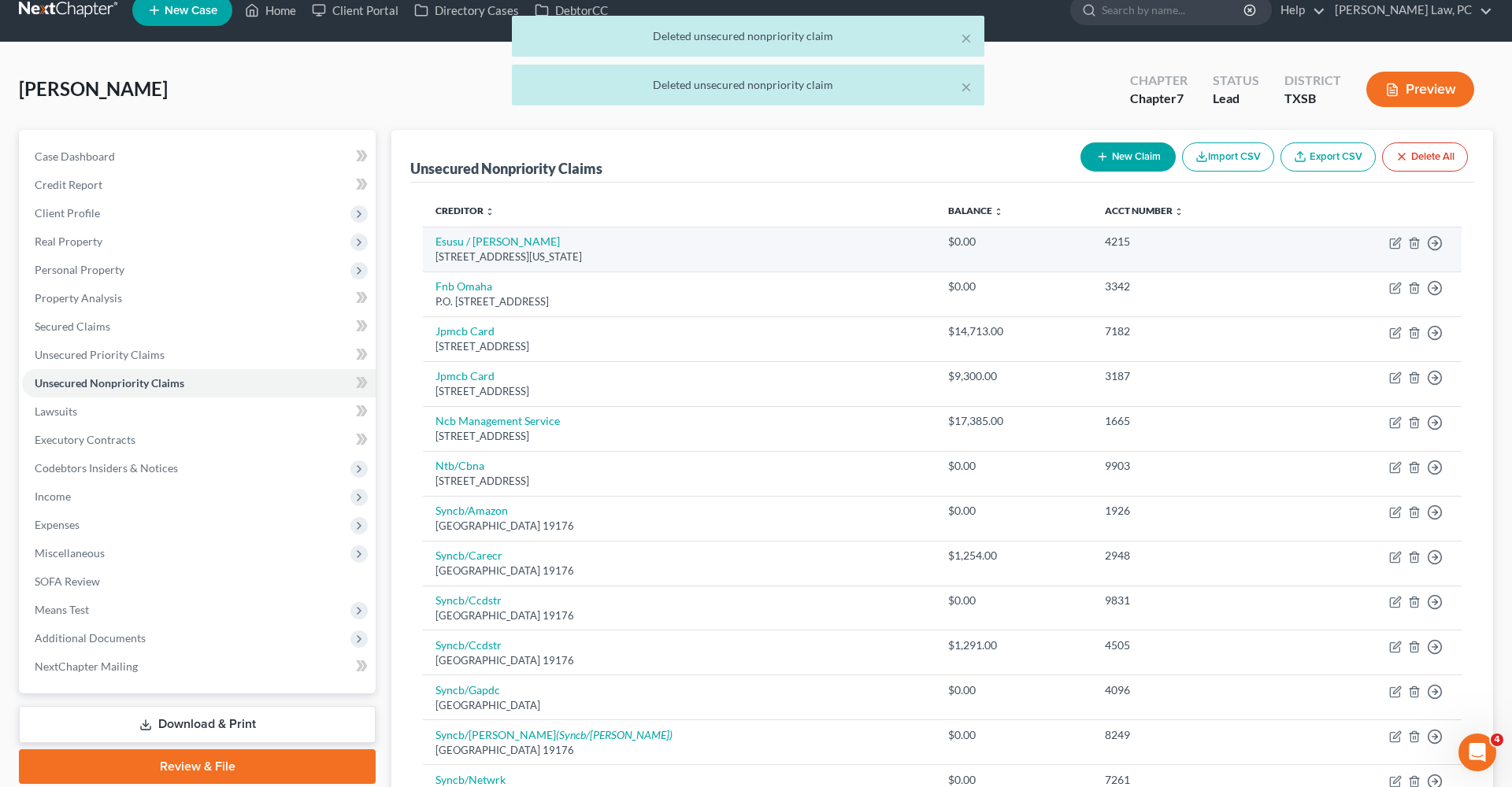
scroll to position [21, 0]
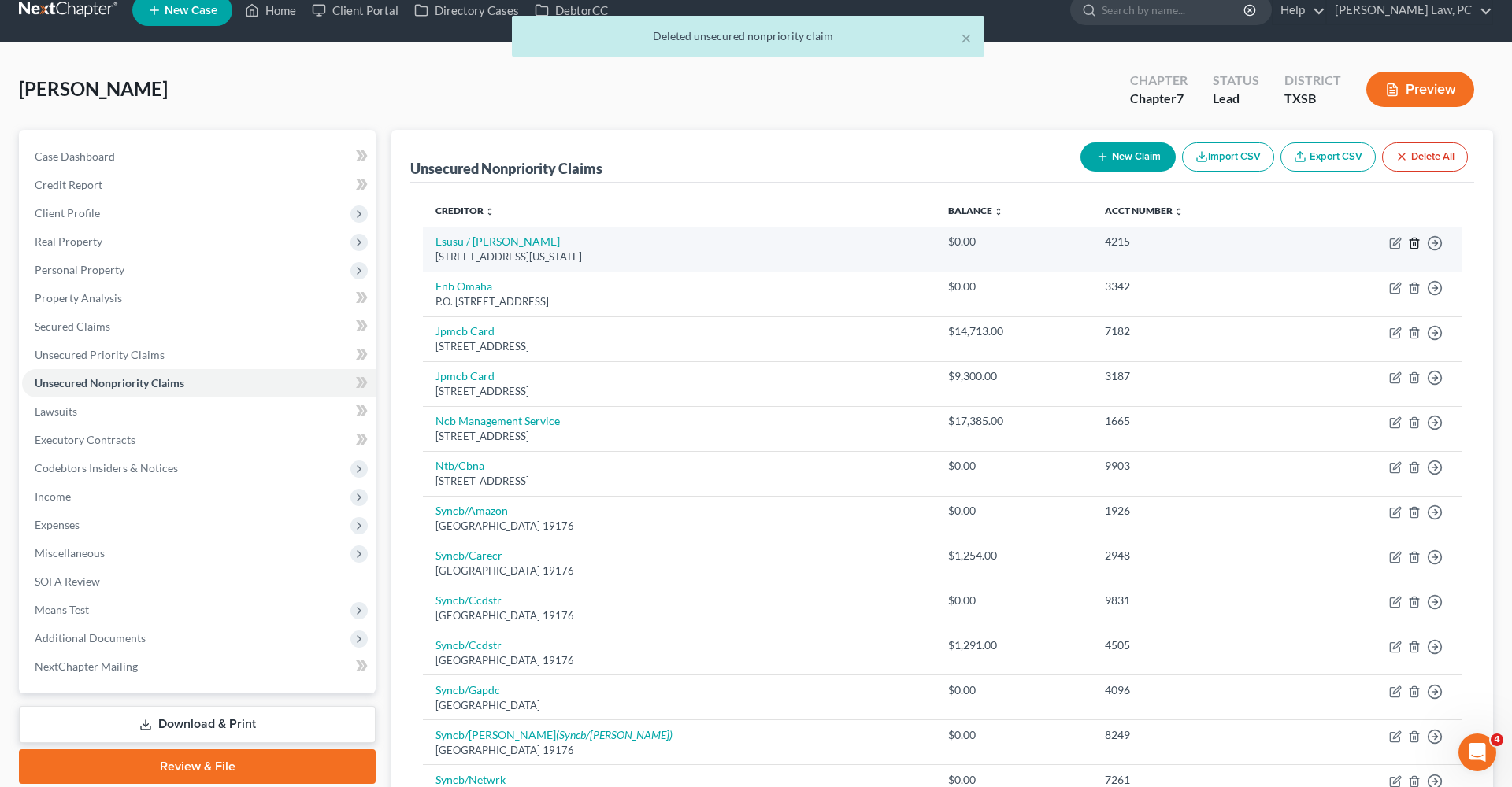
click at [1415, 239] on icon "button" at bounding box center [1414, 243] width 13 height 13
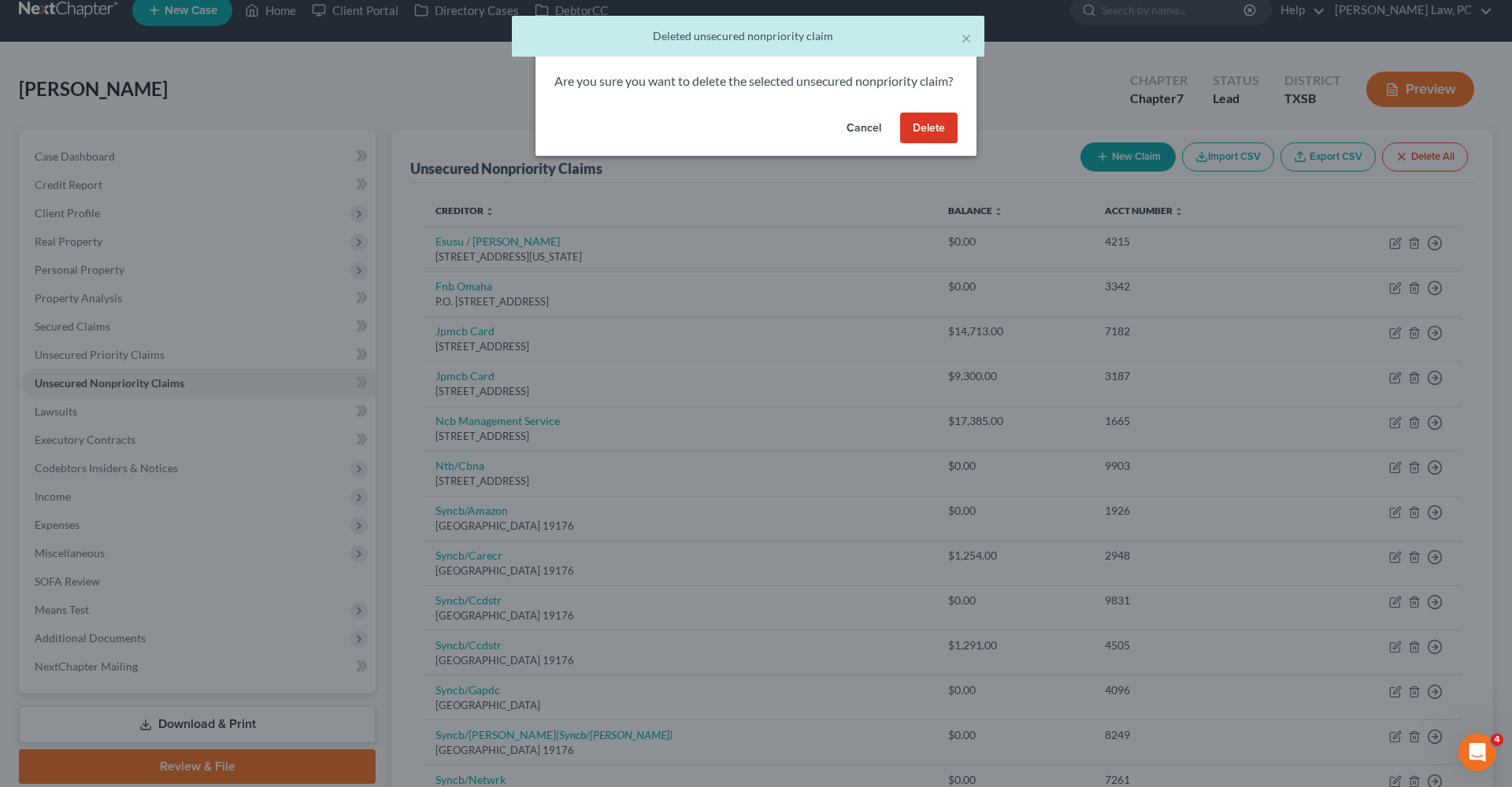
click at [923, 144] on button "Delete" at bounding box center [929, 128] width 58 height 31
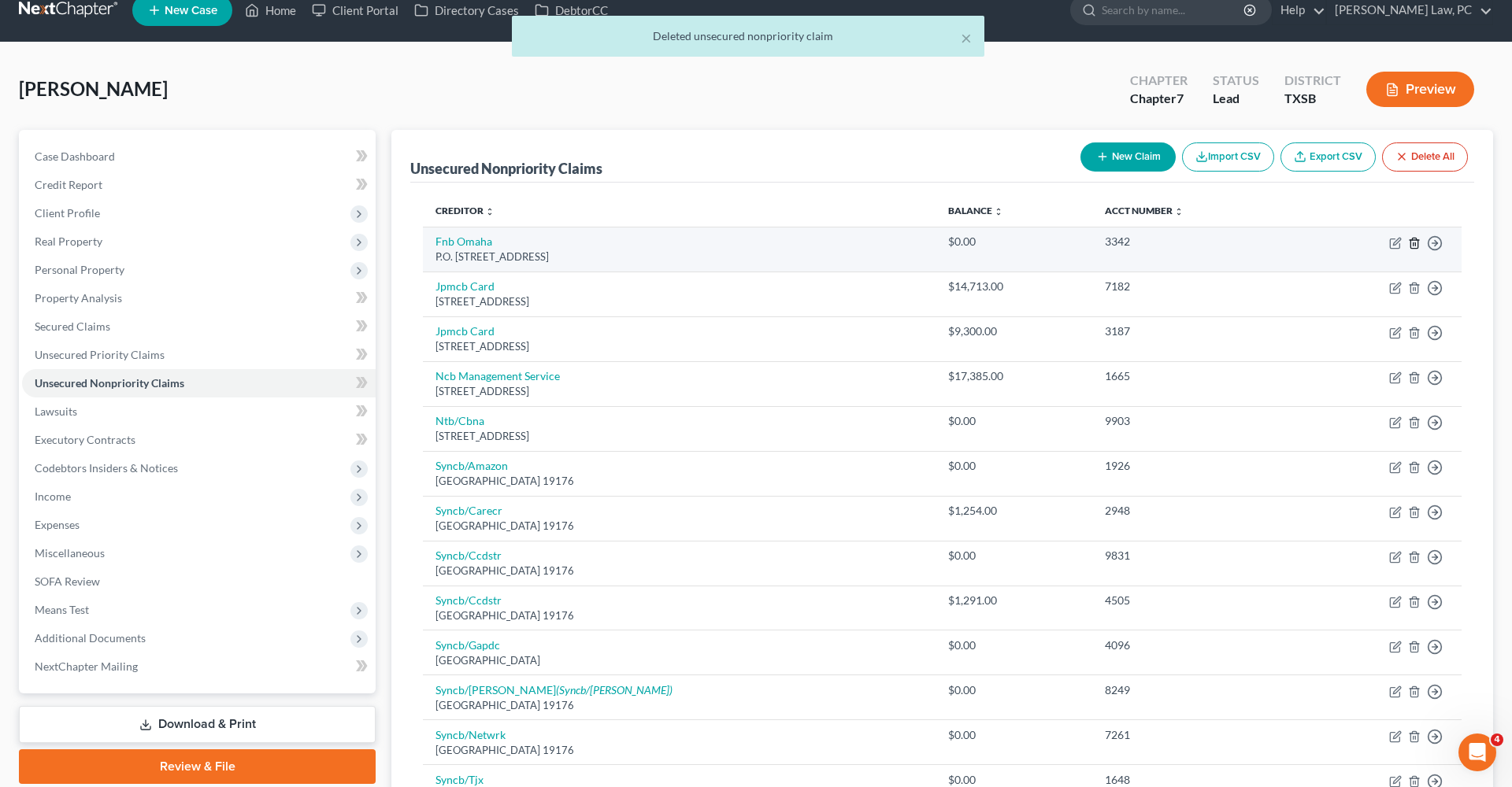
click at [1420, 248] on icon "button" at bounding box center [1414, 243] width 13 height 13
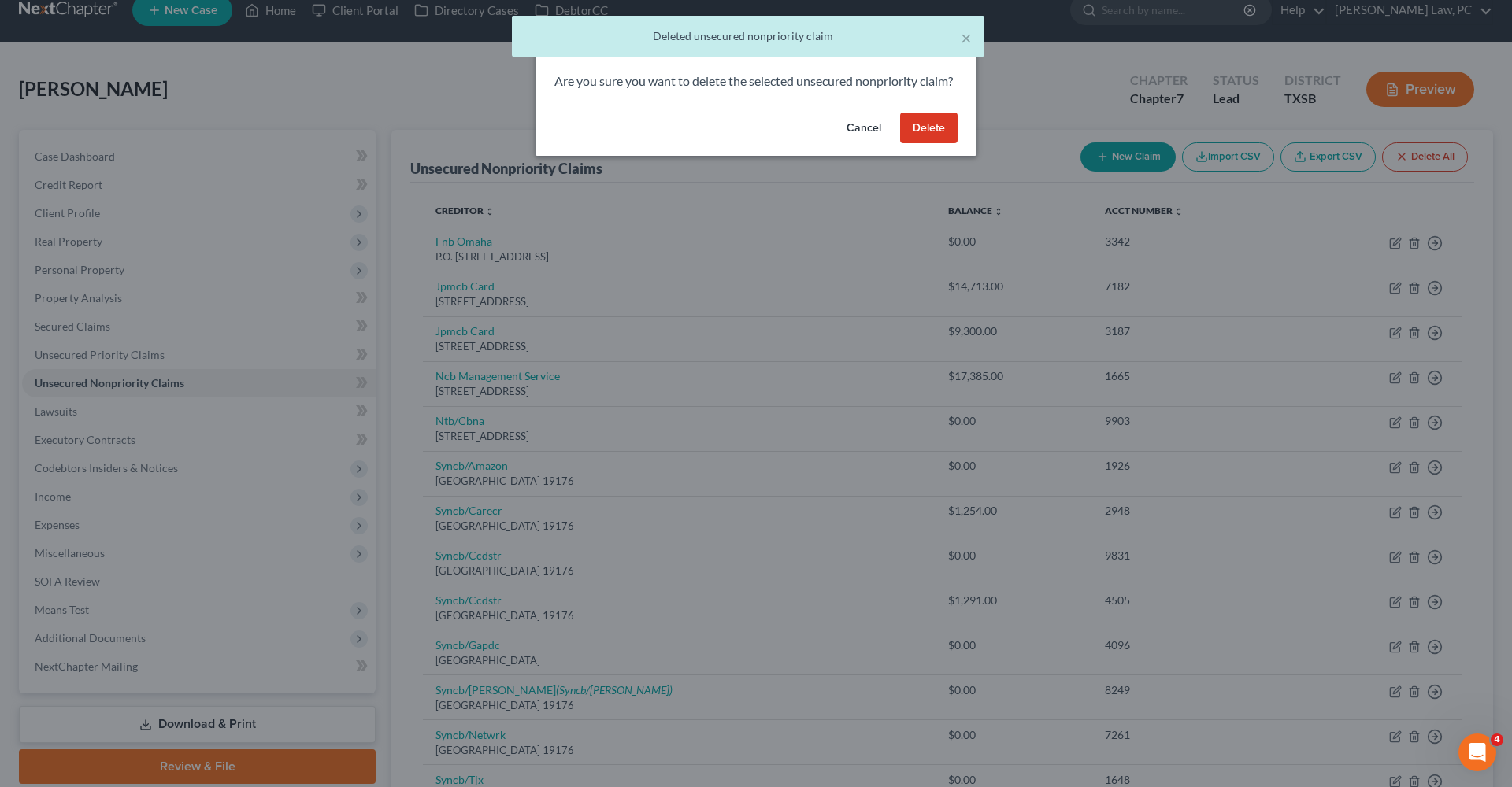
click at [942, 144] on button "Delete" at bounding box center [929, 128] width 58 height 31
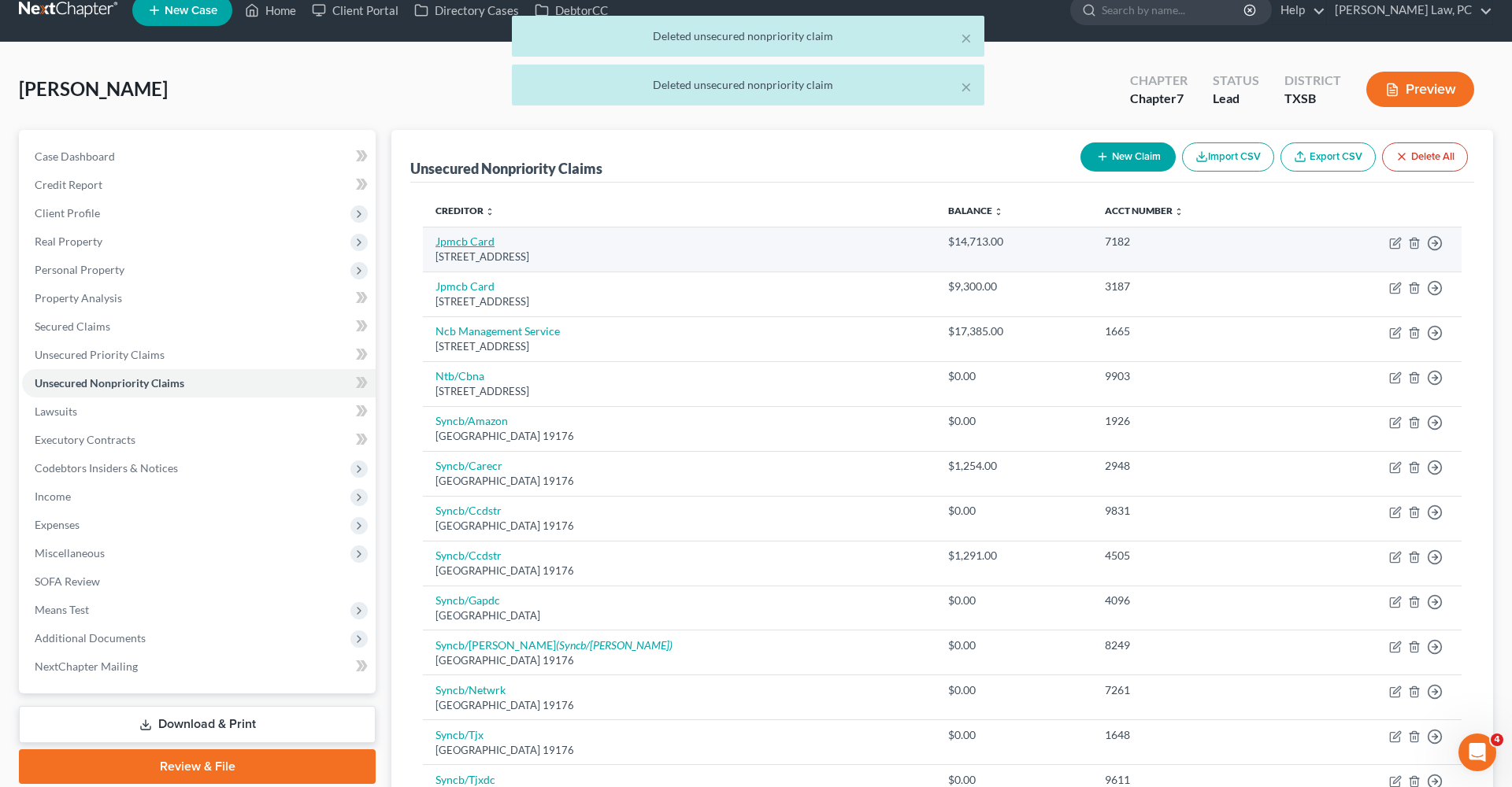
click at [473, 248] on link "Jpmcb Card" at bounding box center [465, 241] width 59 height 14
select select "7"
select select "0"
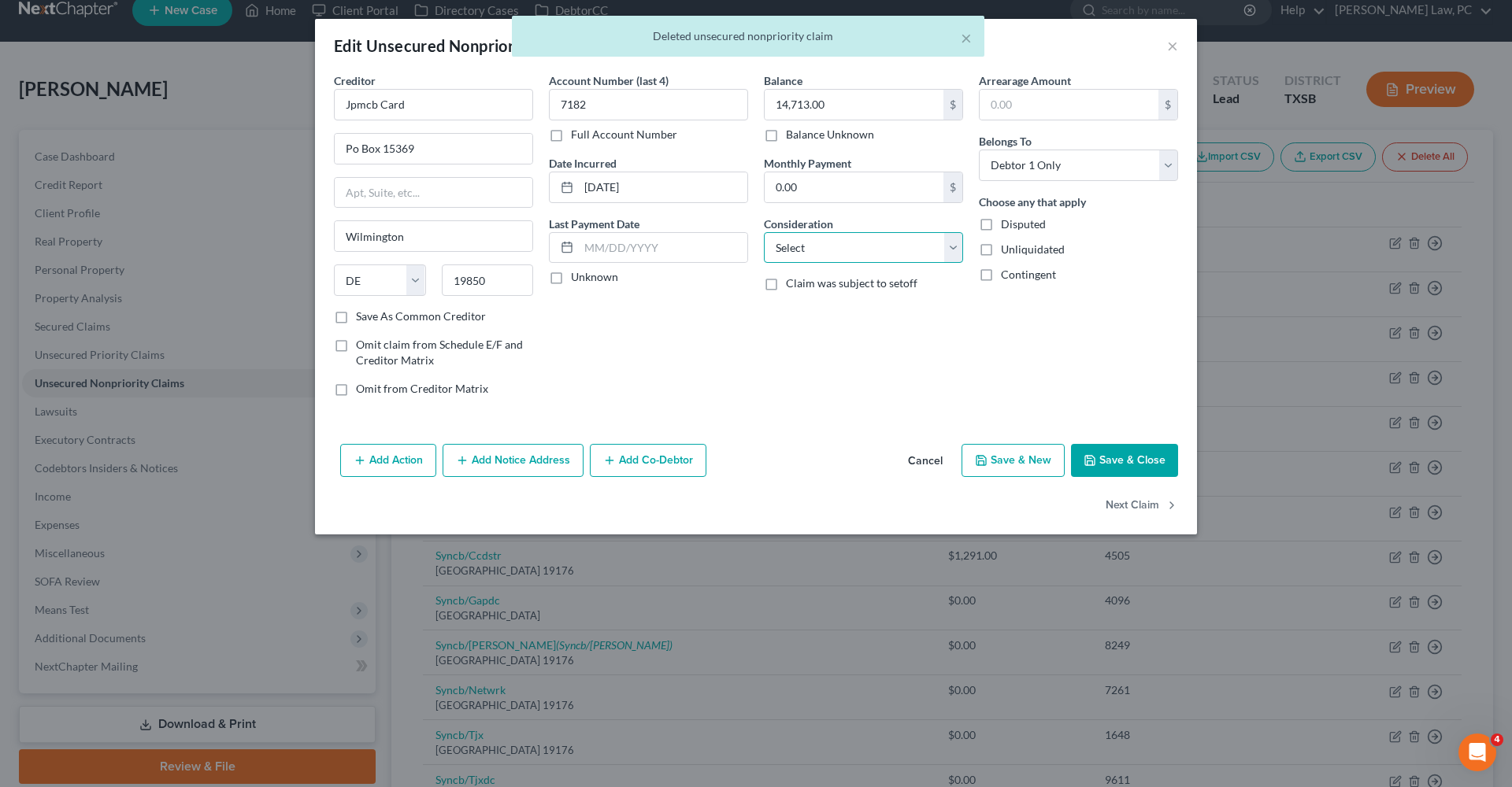
select select "2"
click at [444, 321] on label "Save As Common Creditor" at bounding box center [421, 316] width 130 height 16
click at [372, 319] on input "Save As Common Creditor" at bounding box center [367, 314] width 10 height 10
click at [1132, 454] on button "Save & Close" at bounding box center [1124, 460] width 107 height 33
checkbox input "false"
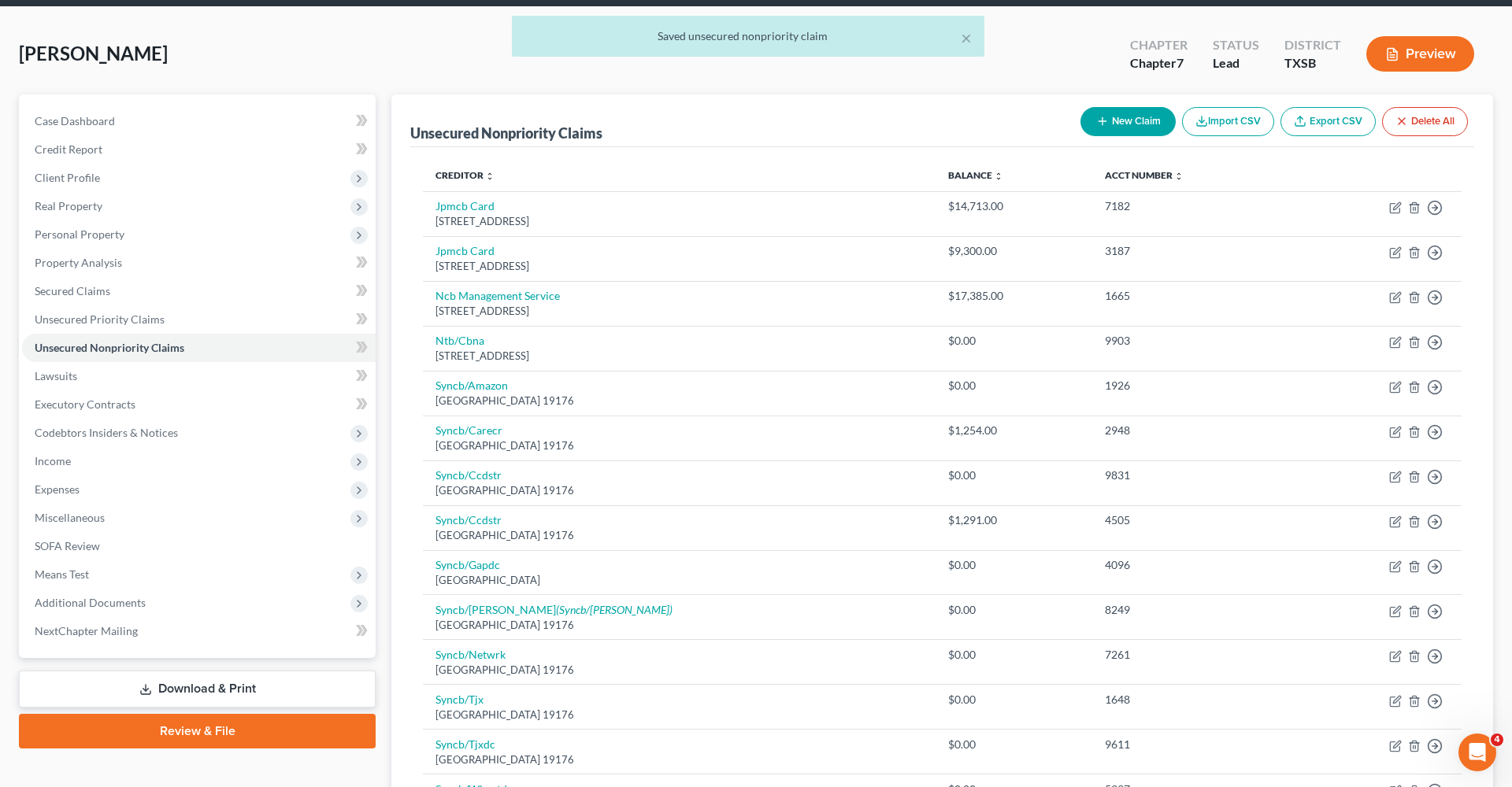
scroll to position [61, 0]
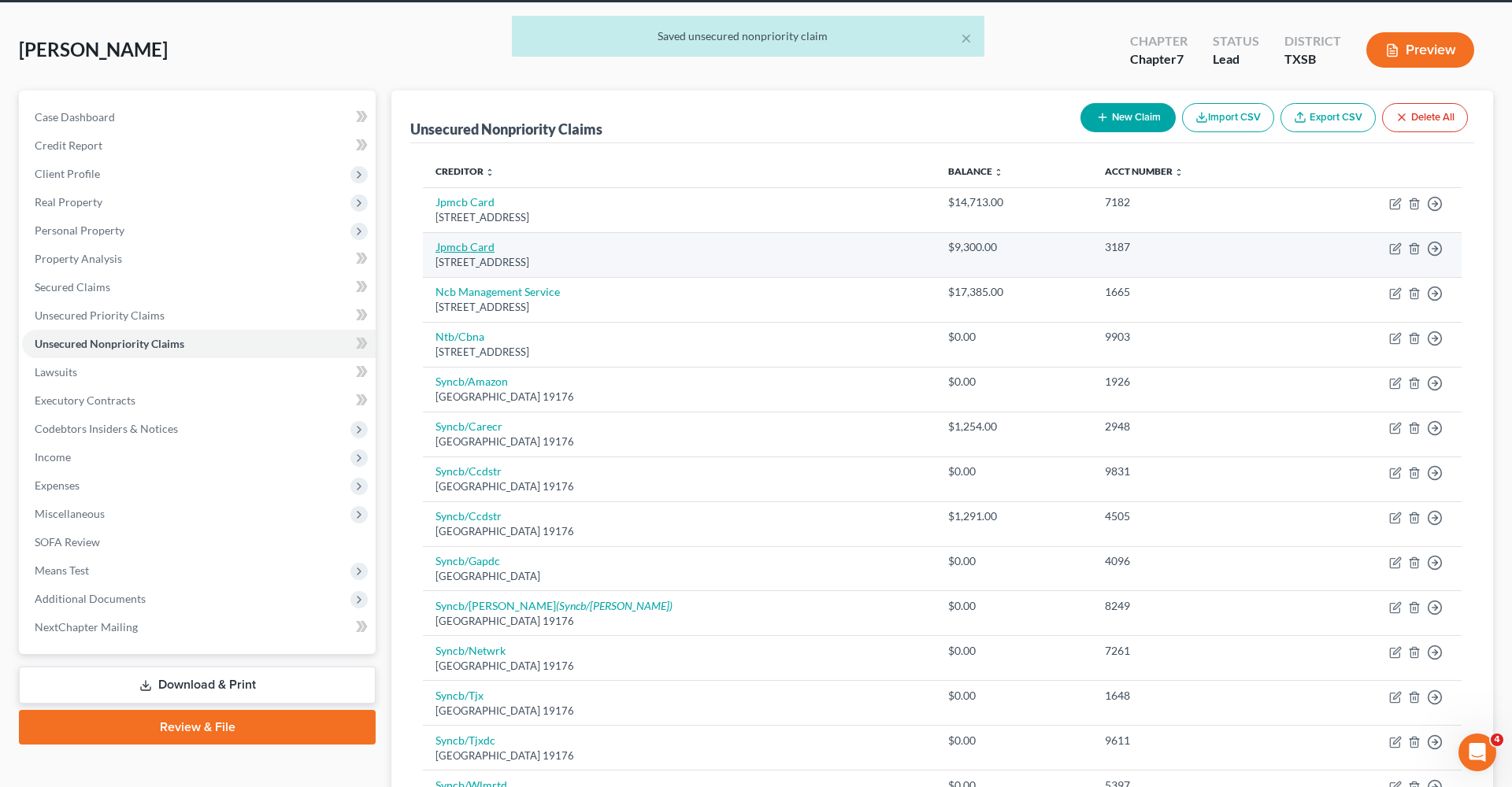
click at [455, 248] on link "Jpmcb Card" at bounding box center [465, 247] width 59 height 14
select select "7"
select select "0"
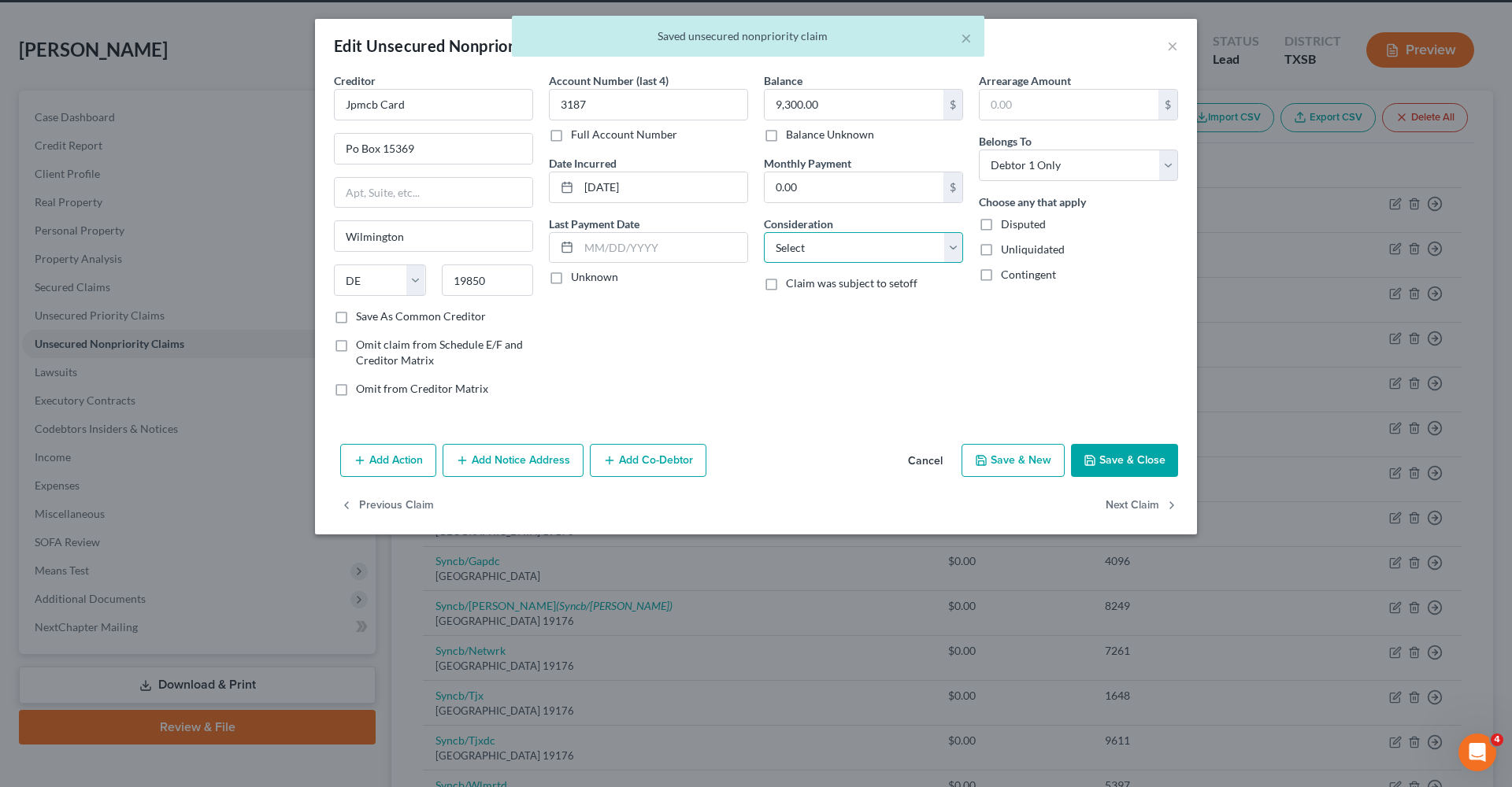
select select "2"
click at [430, 314] on label "Save As Common Creditor" at bounding box center [421, 316] width 130 height 16
click at [372, 314] on input "Save As Common Creditor" at bounding box center [367, 314] width 10 height 10
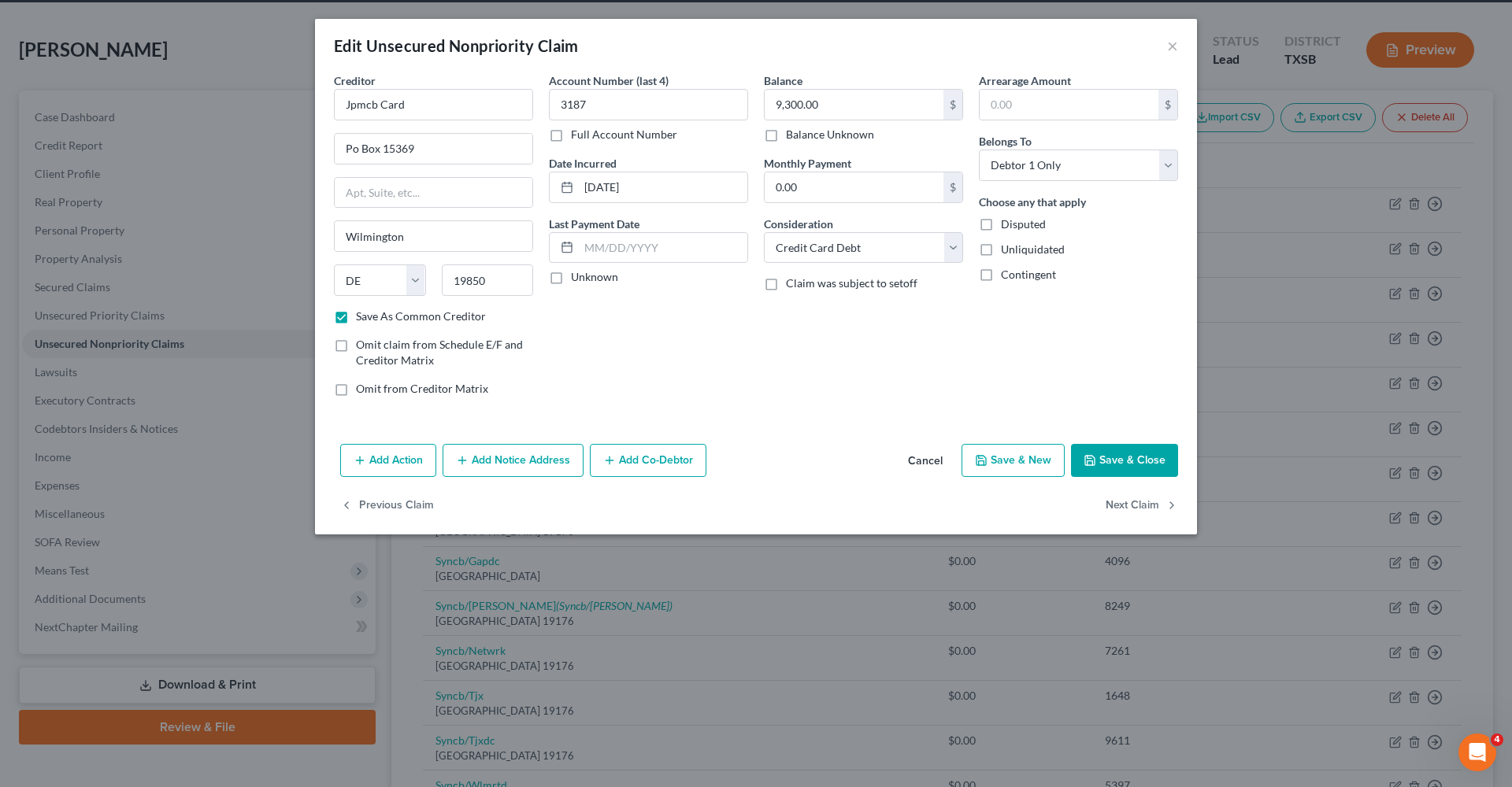
click at [1137, 451] on button "Save & Close" at bounding box center [1124, 460] width 107 height 33
checkbox input "false"
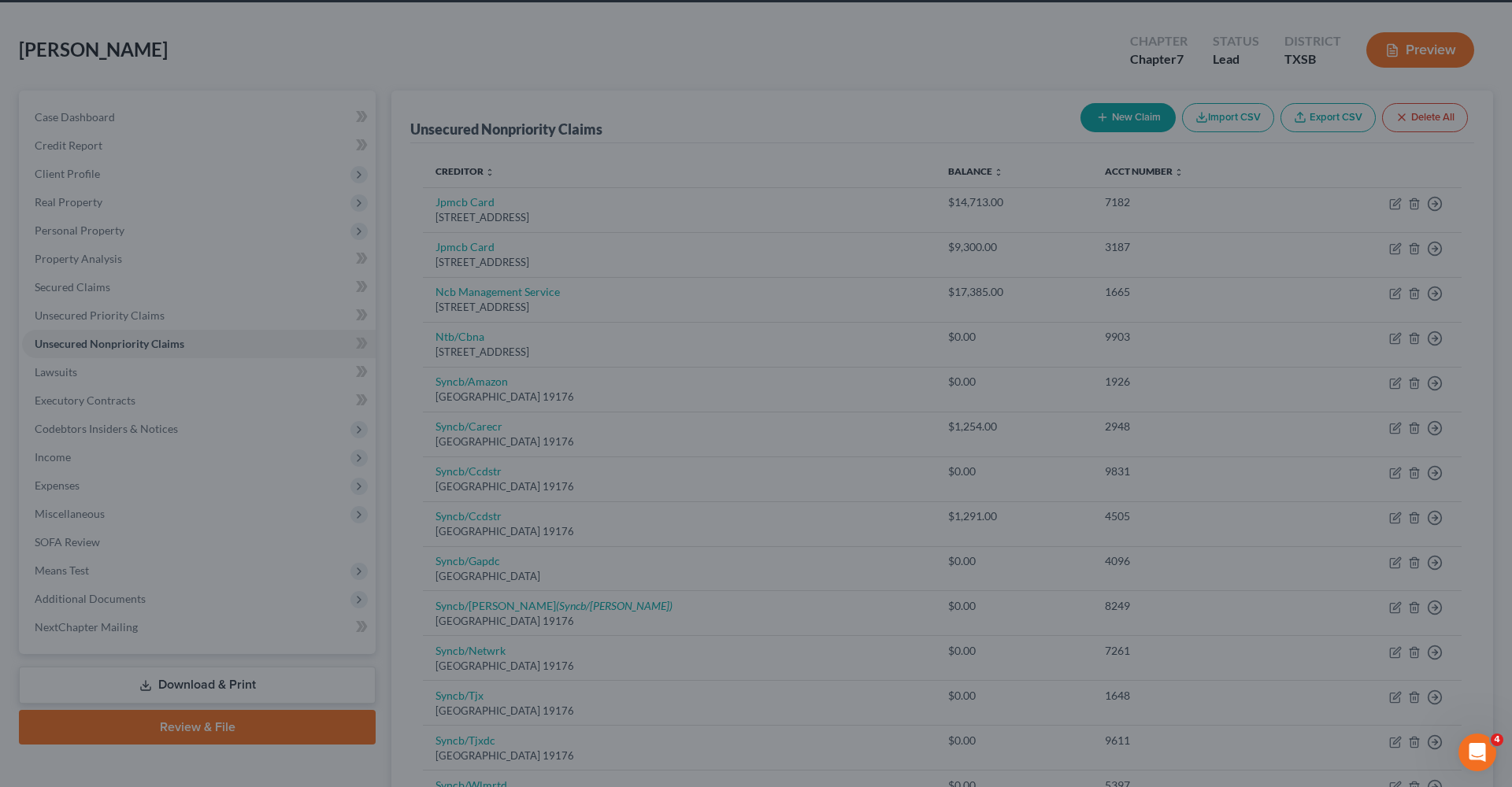
type input "0"
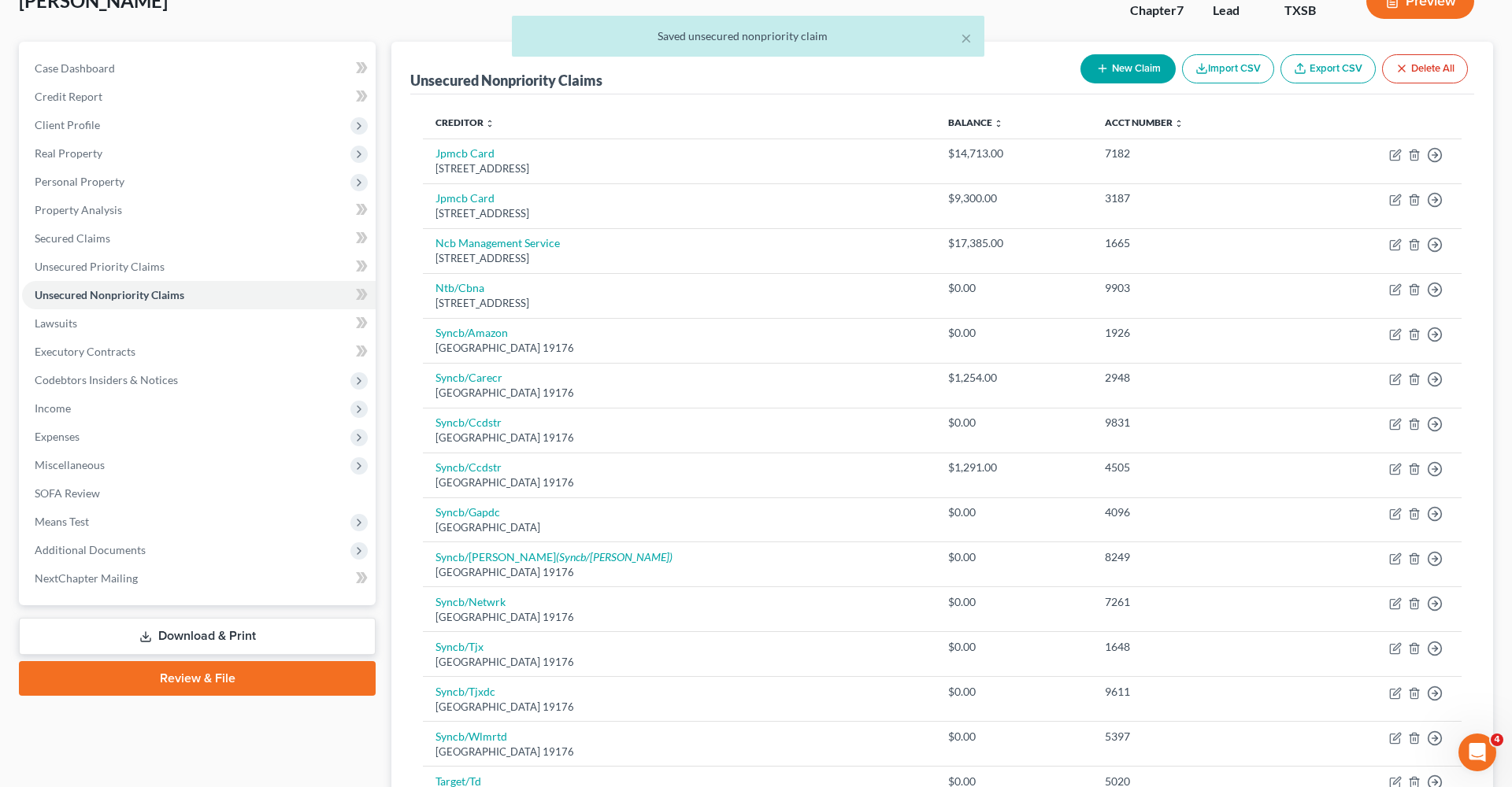
scroll to position [110, 0]
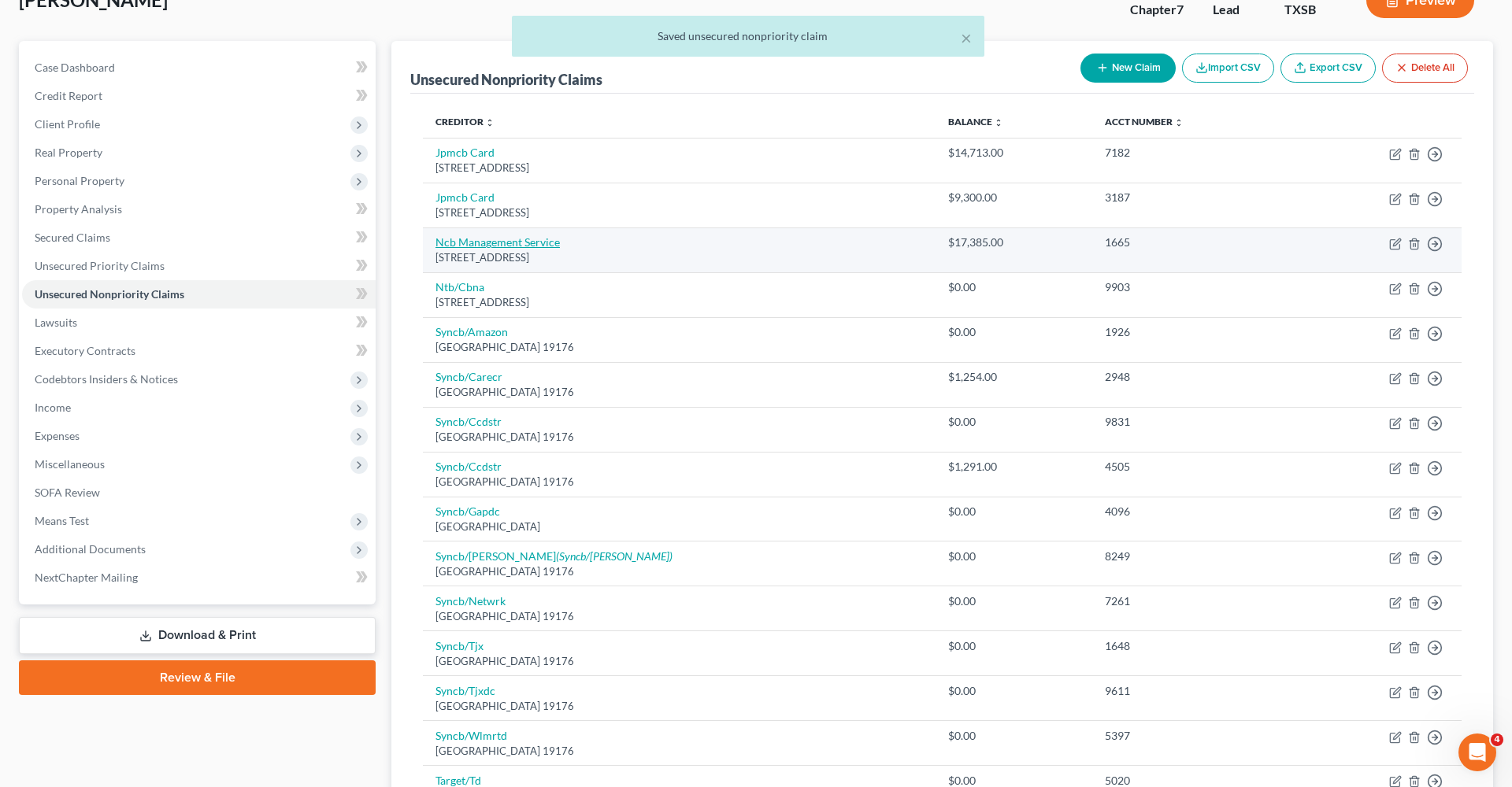
click at [482, 241] on link "Ncb Management Service" at bounding box center [497, 242] width 124 height 14
select select "39"
select select "0"
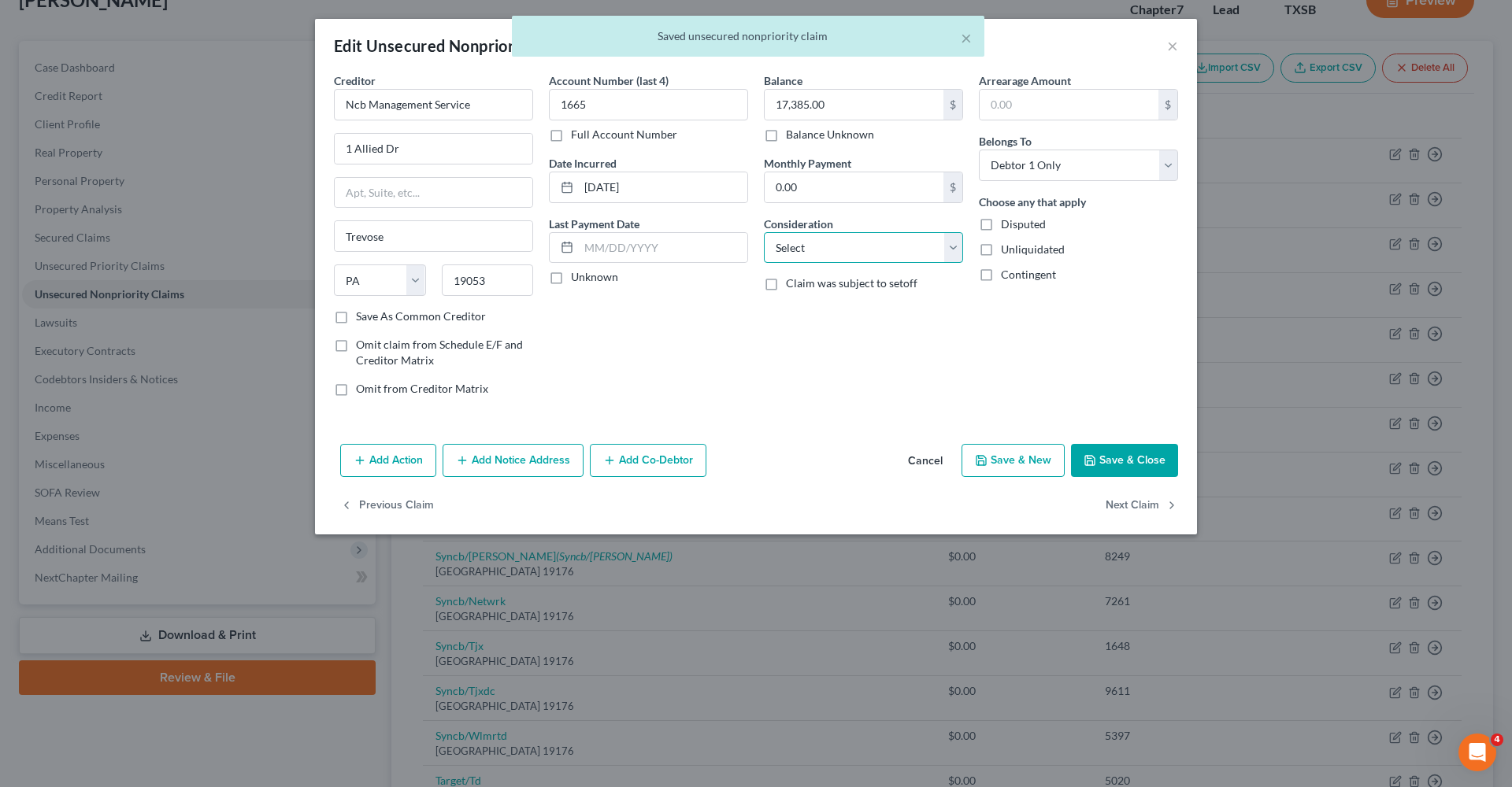
select select "1"
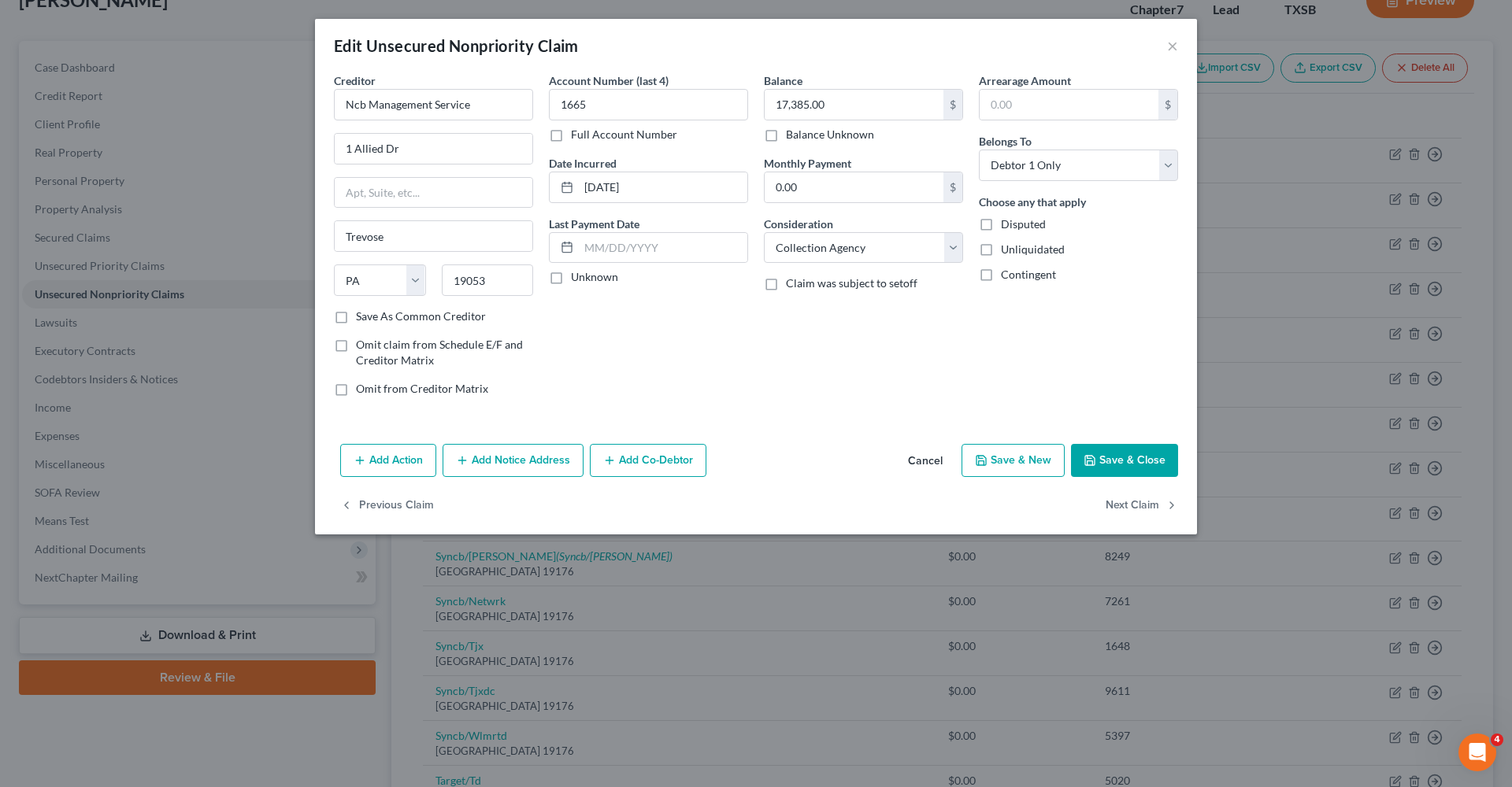
click at [416, 313] on label "Save As Common Creditor" at bounding box center [421, 316] width 130 height 16
click at [372, 313] on input "Save As Common Creditor" at bounding box center [367, 314] width 10 height 10
click at [1149, 456] on button "Save & Close" at bounding box center [1124, 460] width 107 height 33
checkbox input "false"
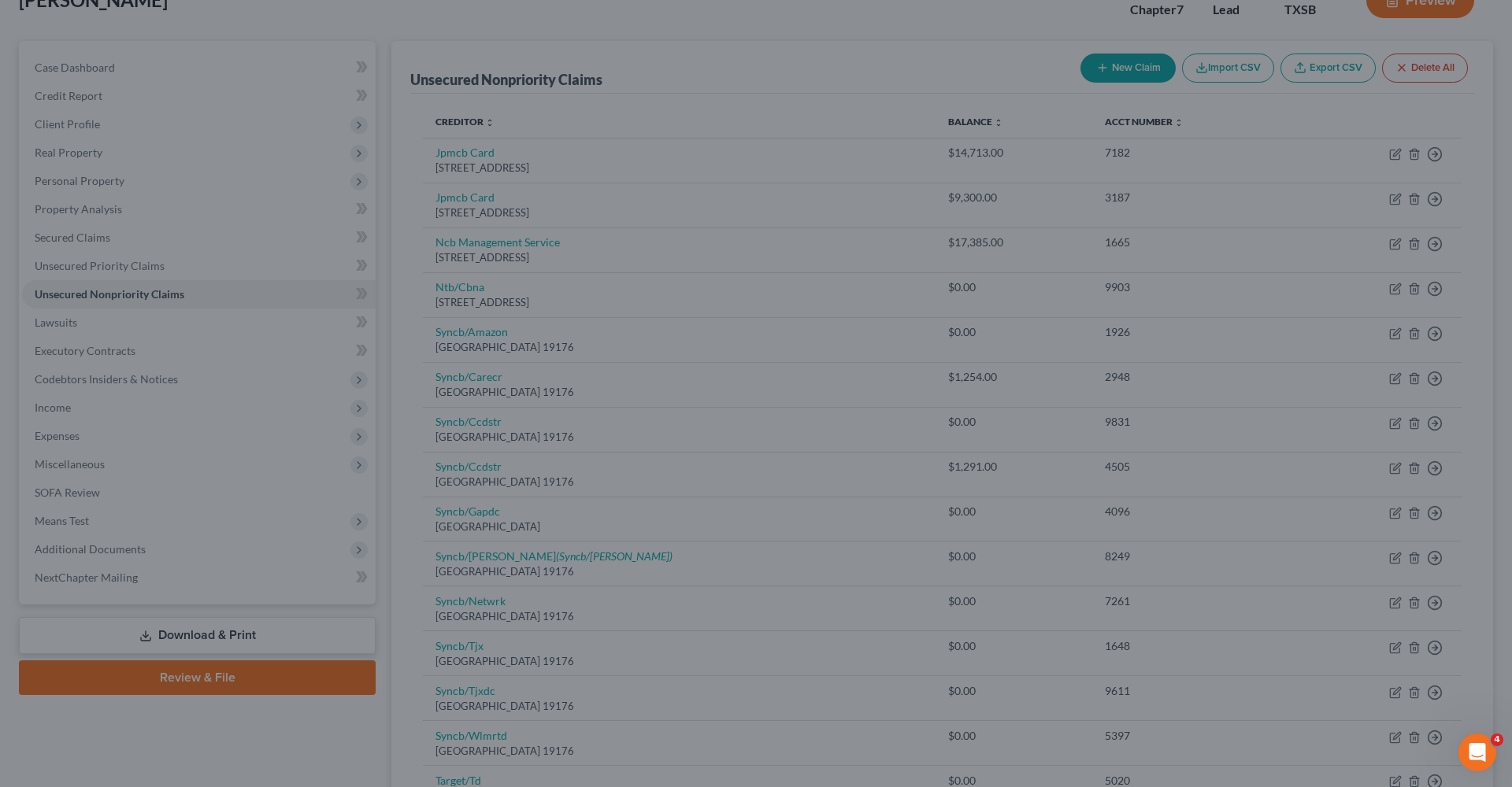
type input "0"
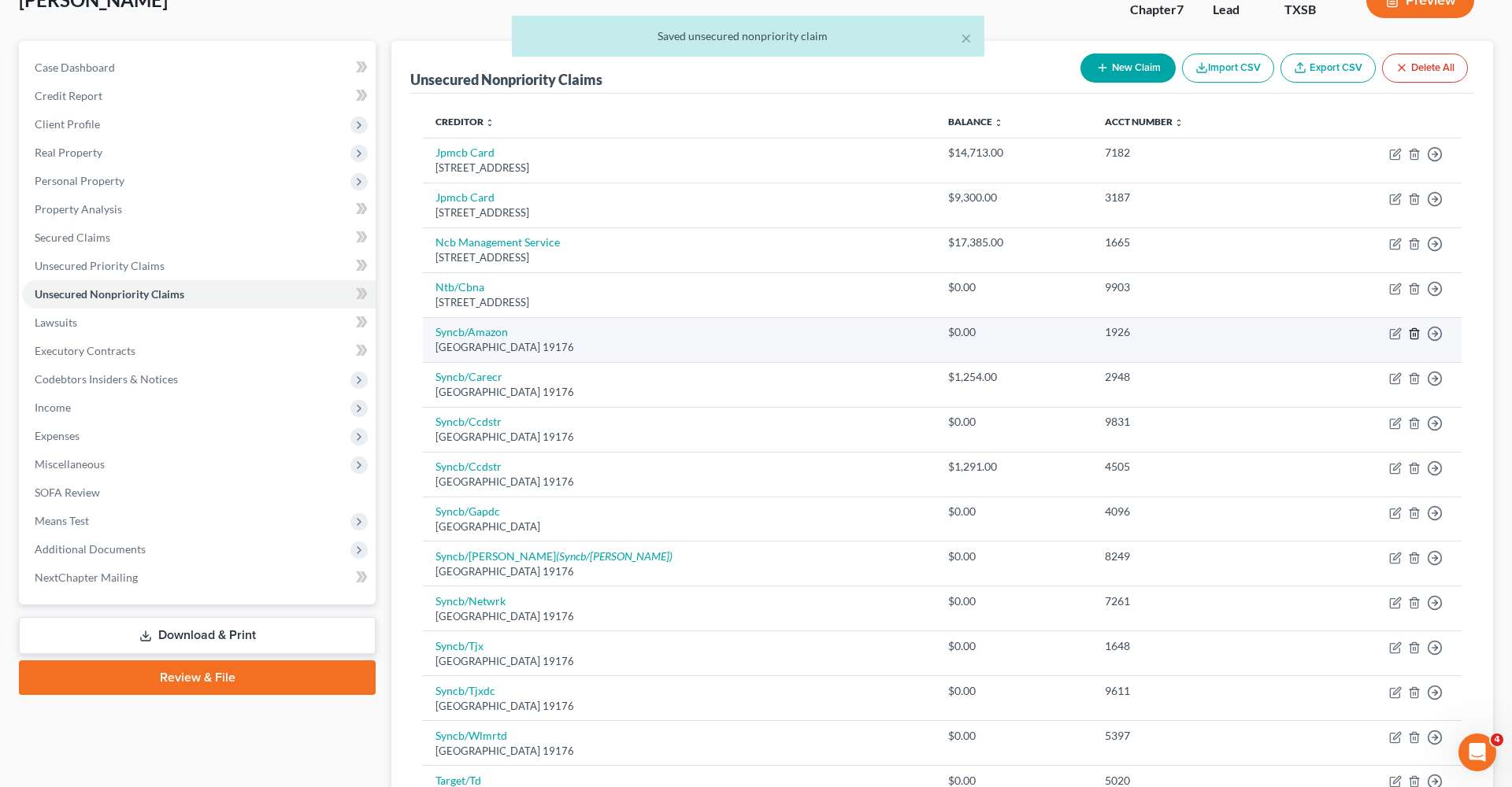
click at [1416, 330] on icon "button" at bounding box center [1414, 333] width 13 height 13
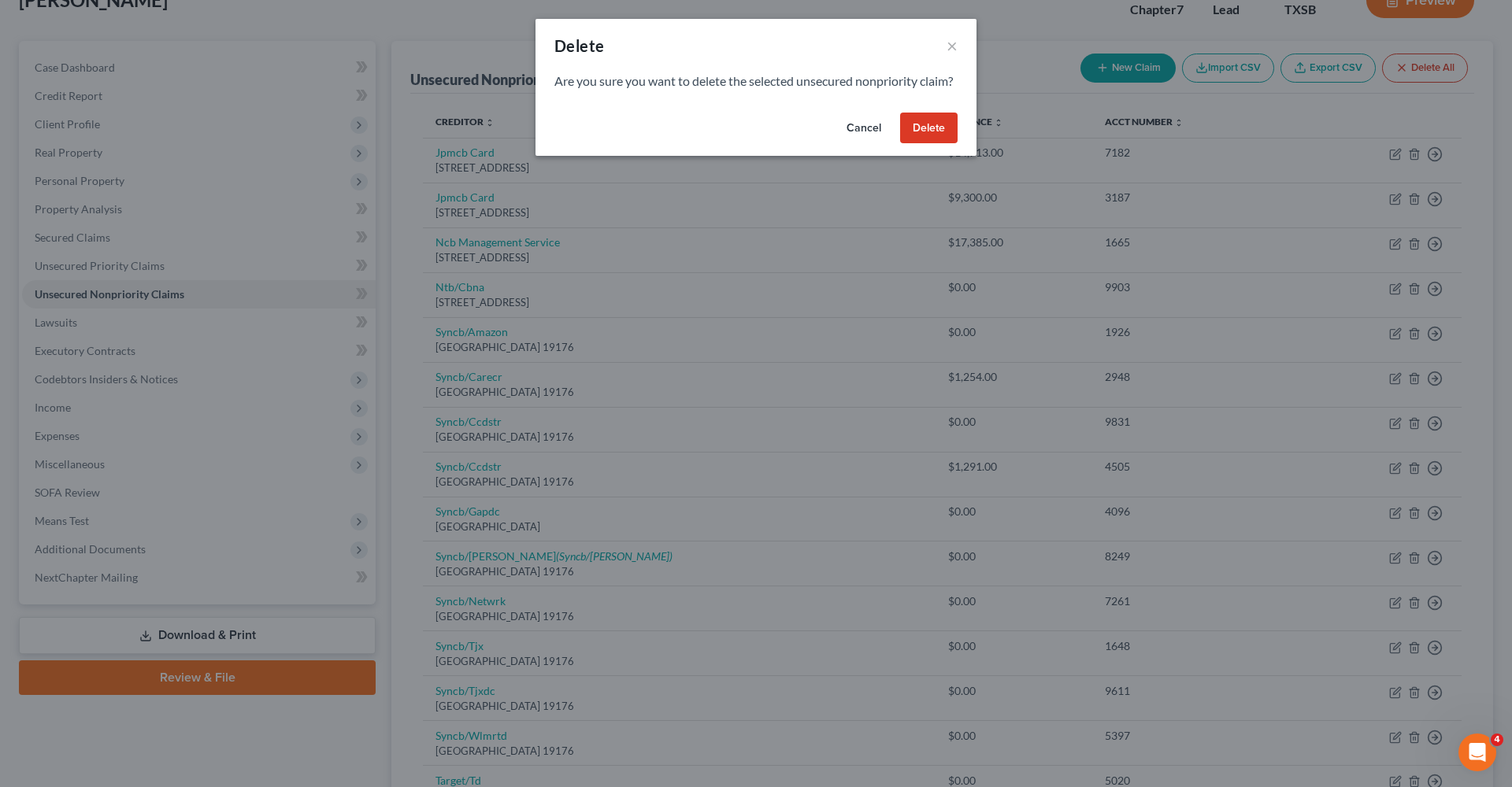
click at [947, 144] on button "Delete" at bounding box center [929, 128] width 58 height 31
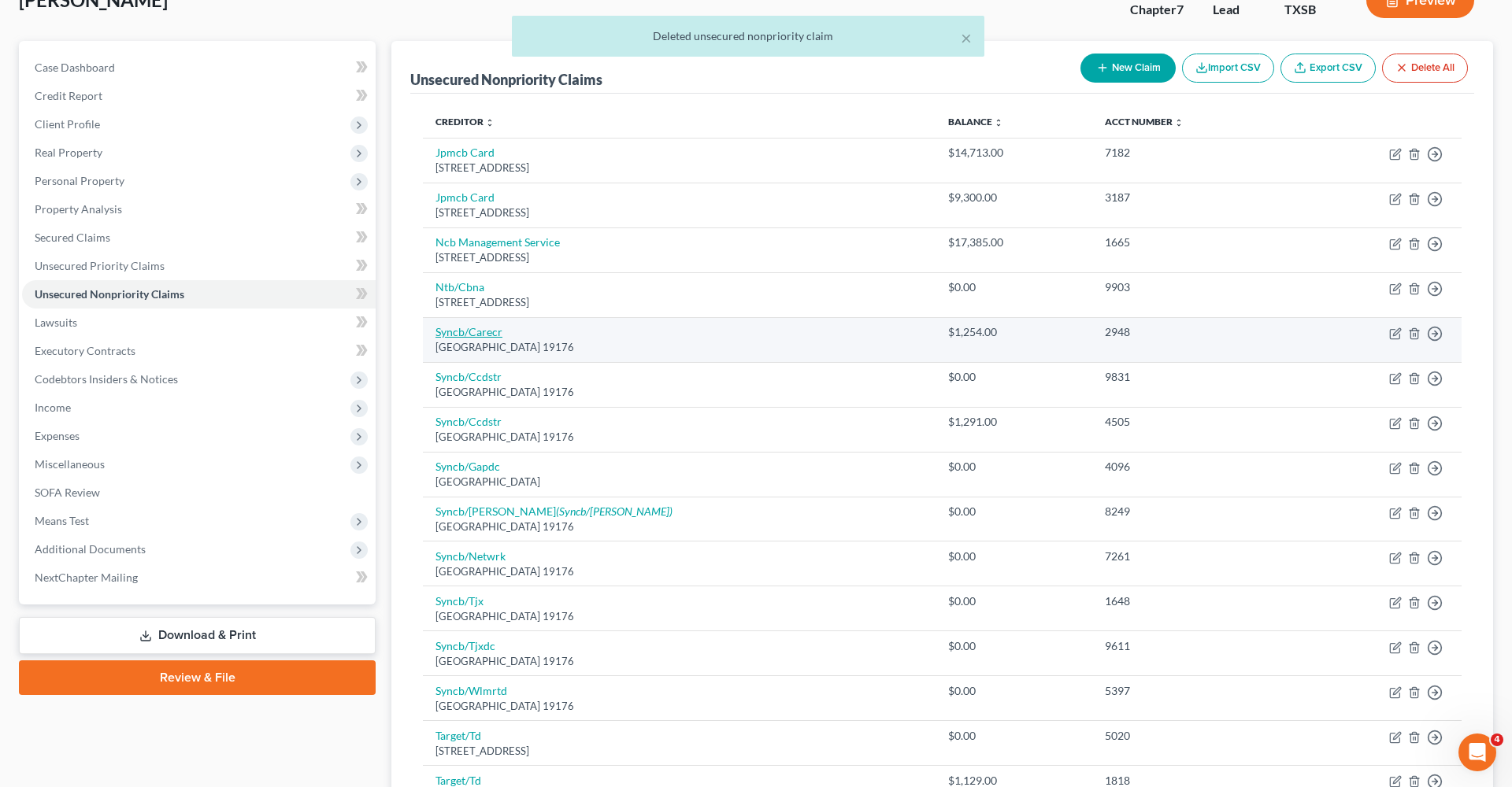
click at [473, 327] on link "Syncb/Carecr" at bounding box center [468, 332] width 67 height 14
select select "39"
select select "2"
select select "0"
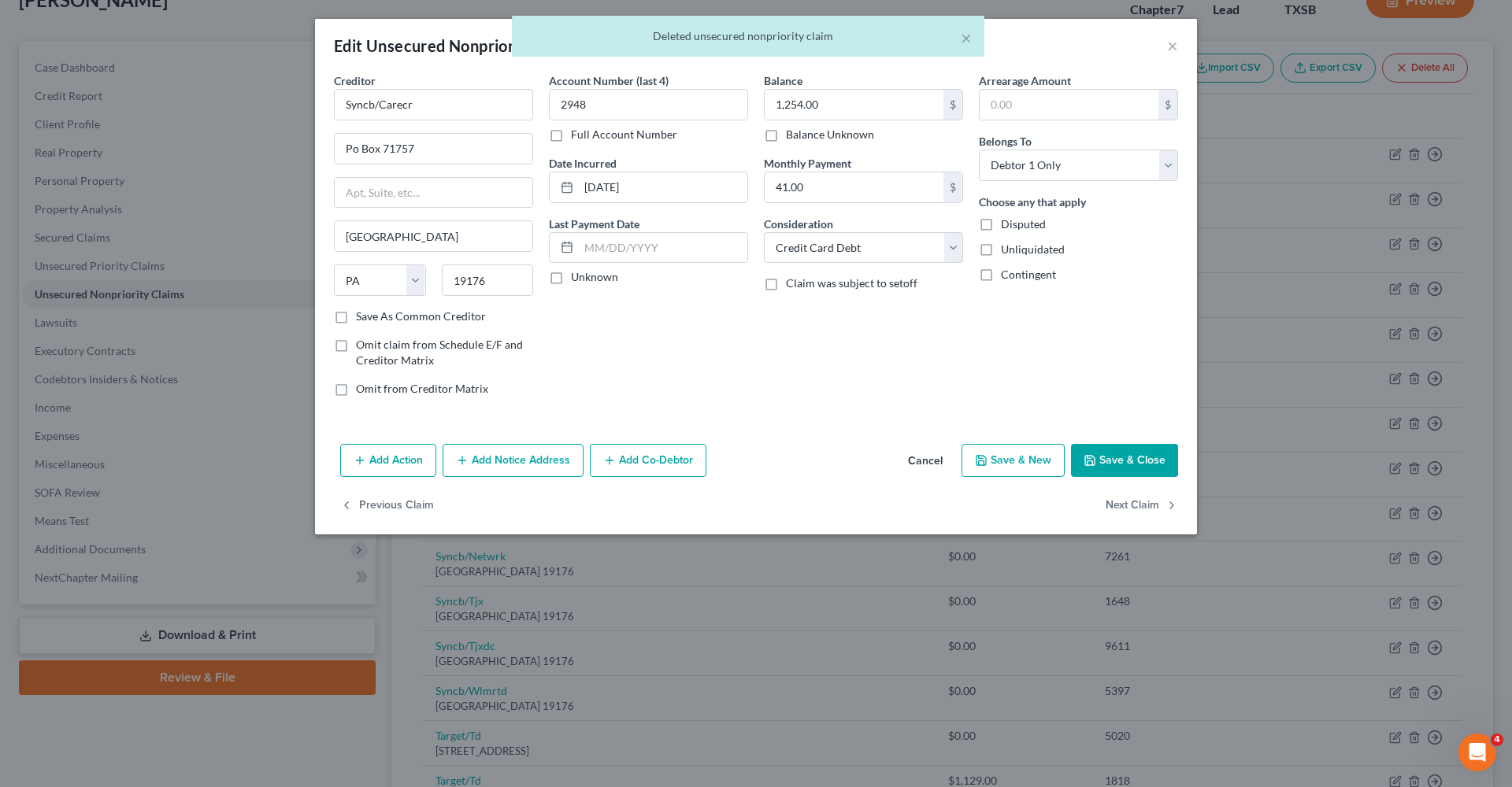
click at [1161, 451] on button "Save & Close" at bounding box center [1124, 460] width 107 height 33
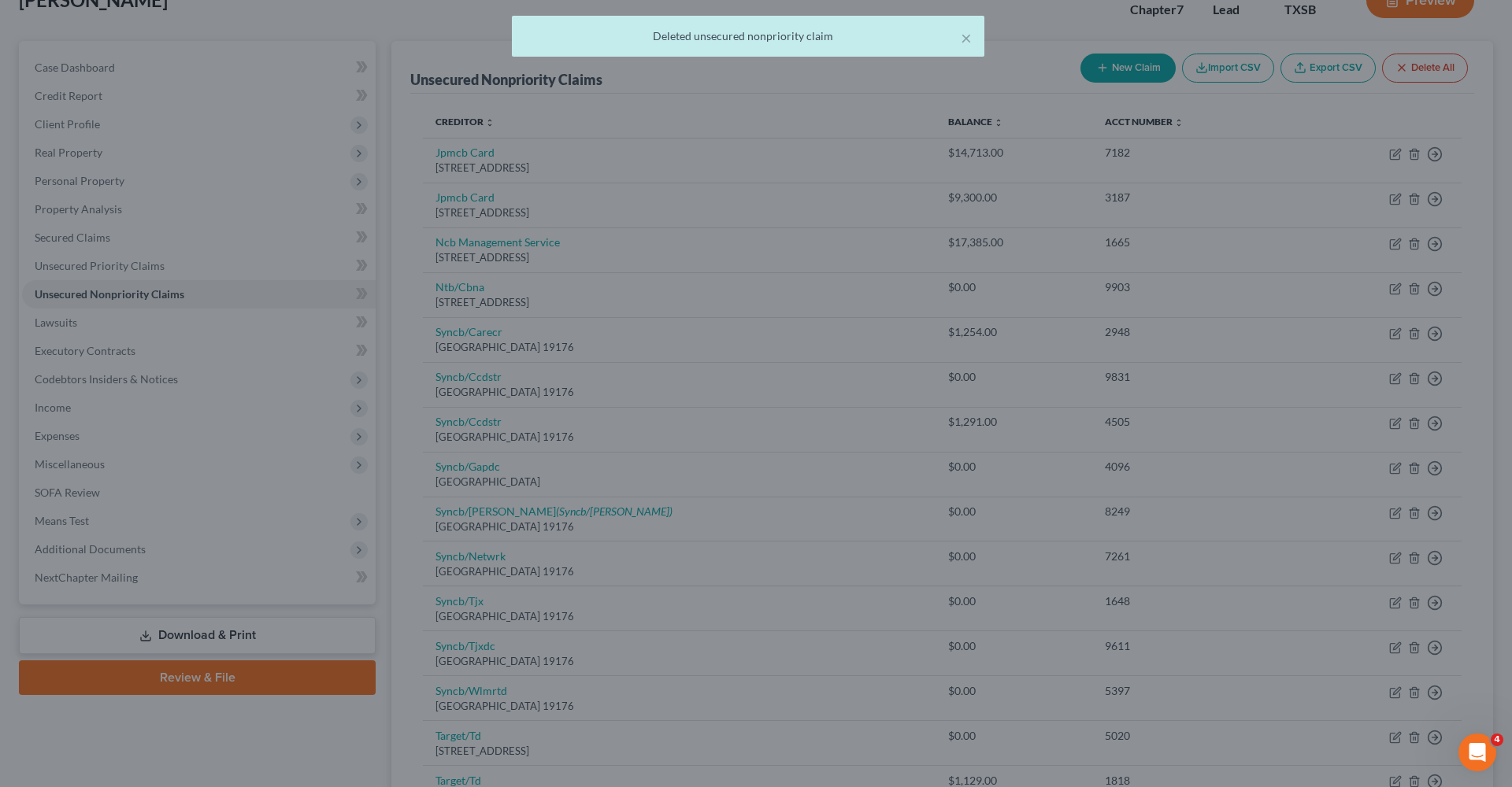
type input "0"
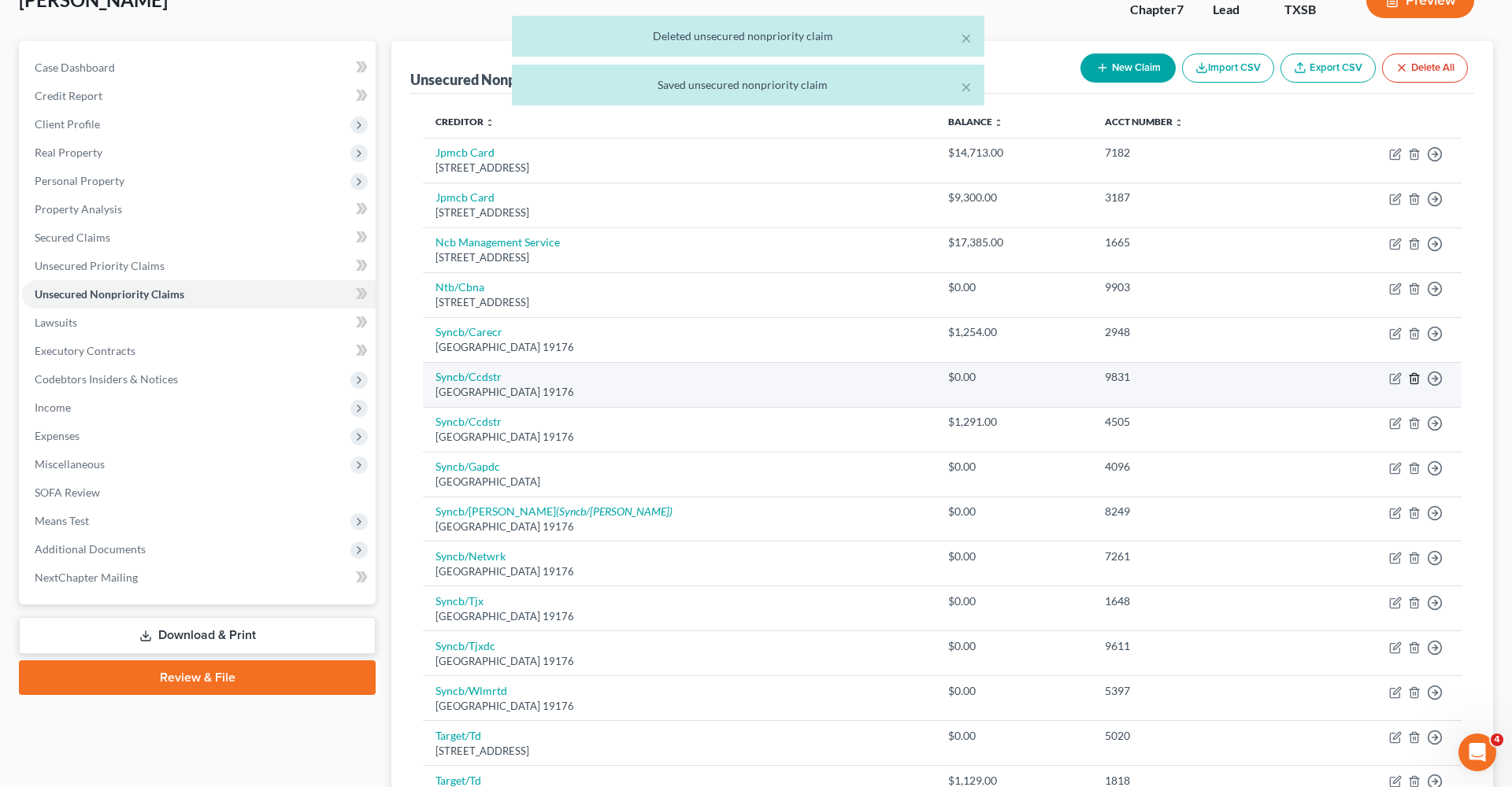
click at [1413, 372] on icon "button" at bounding box center [1414, 378] width 13 height 13
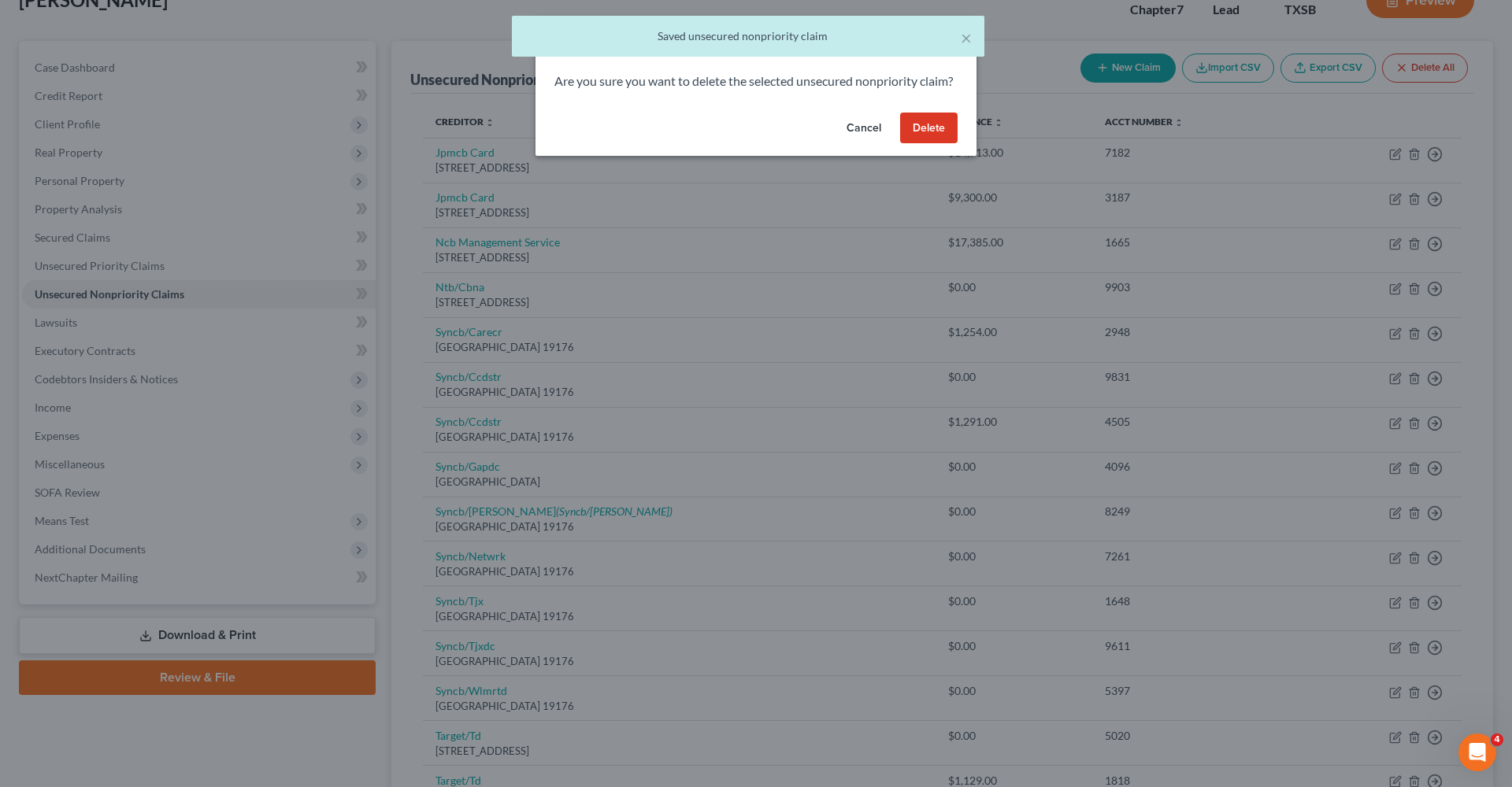
click at [941, 144] on button "Delete" at bounding box center [929, 128] width 58 height 31
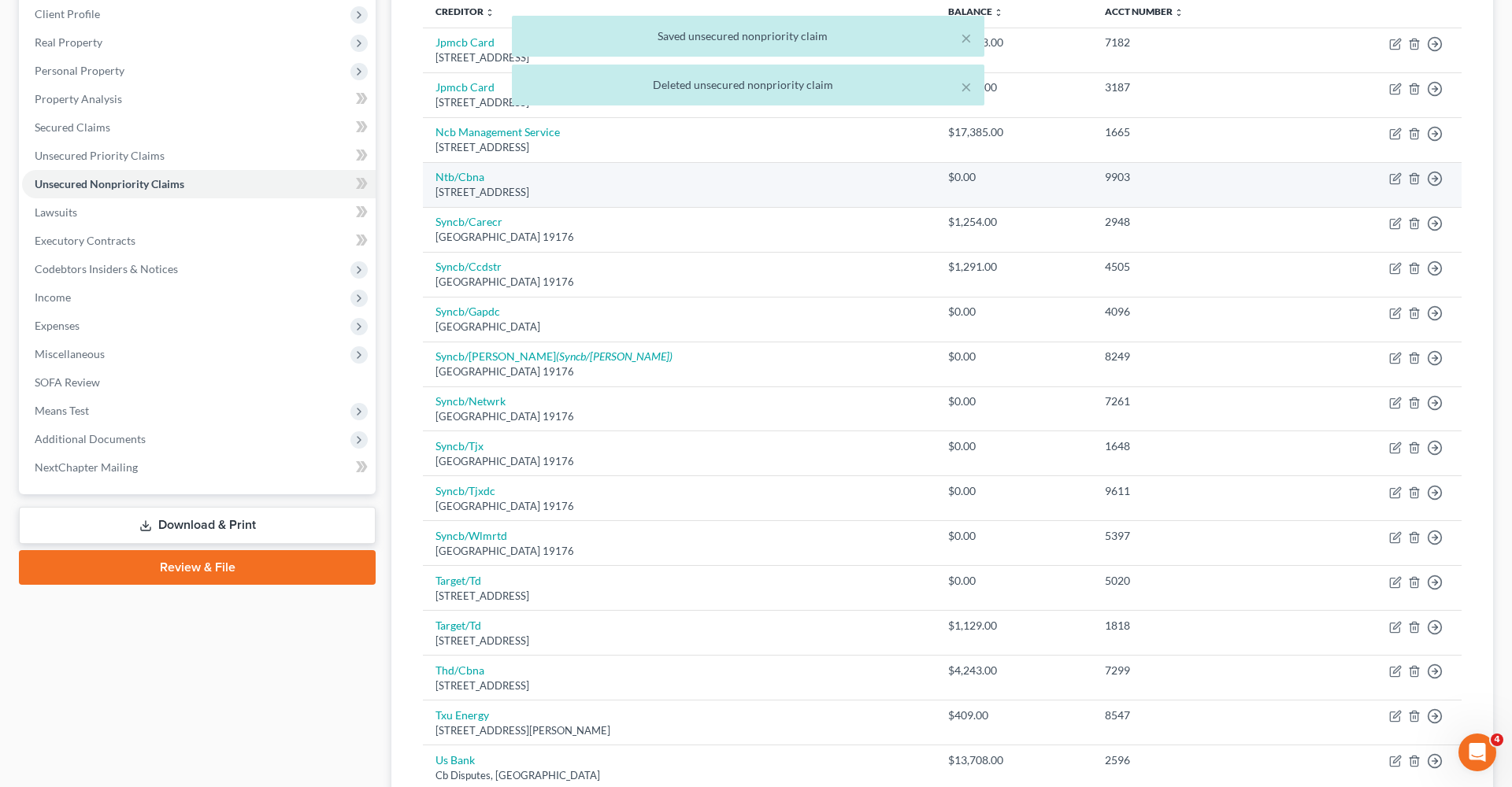
scroll to position [234, 0]
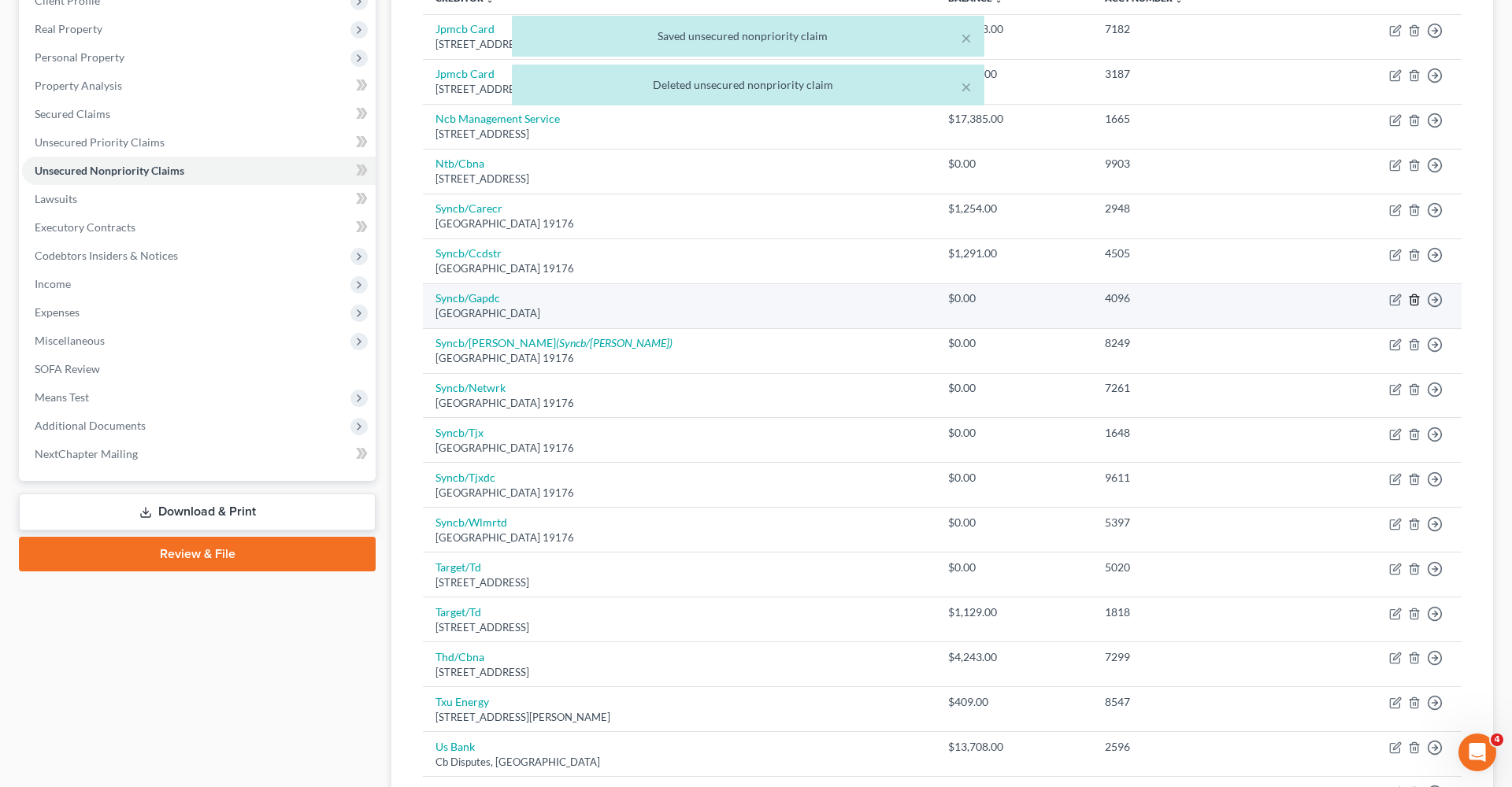
click at [1409, 302] on icon "button" at bounding box center [1414, 299] width 13 height 13
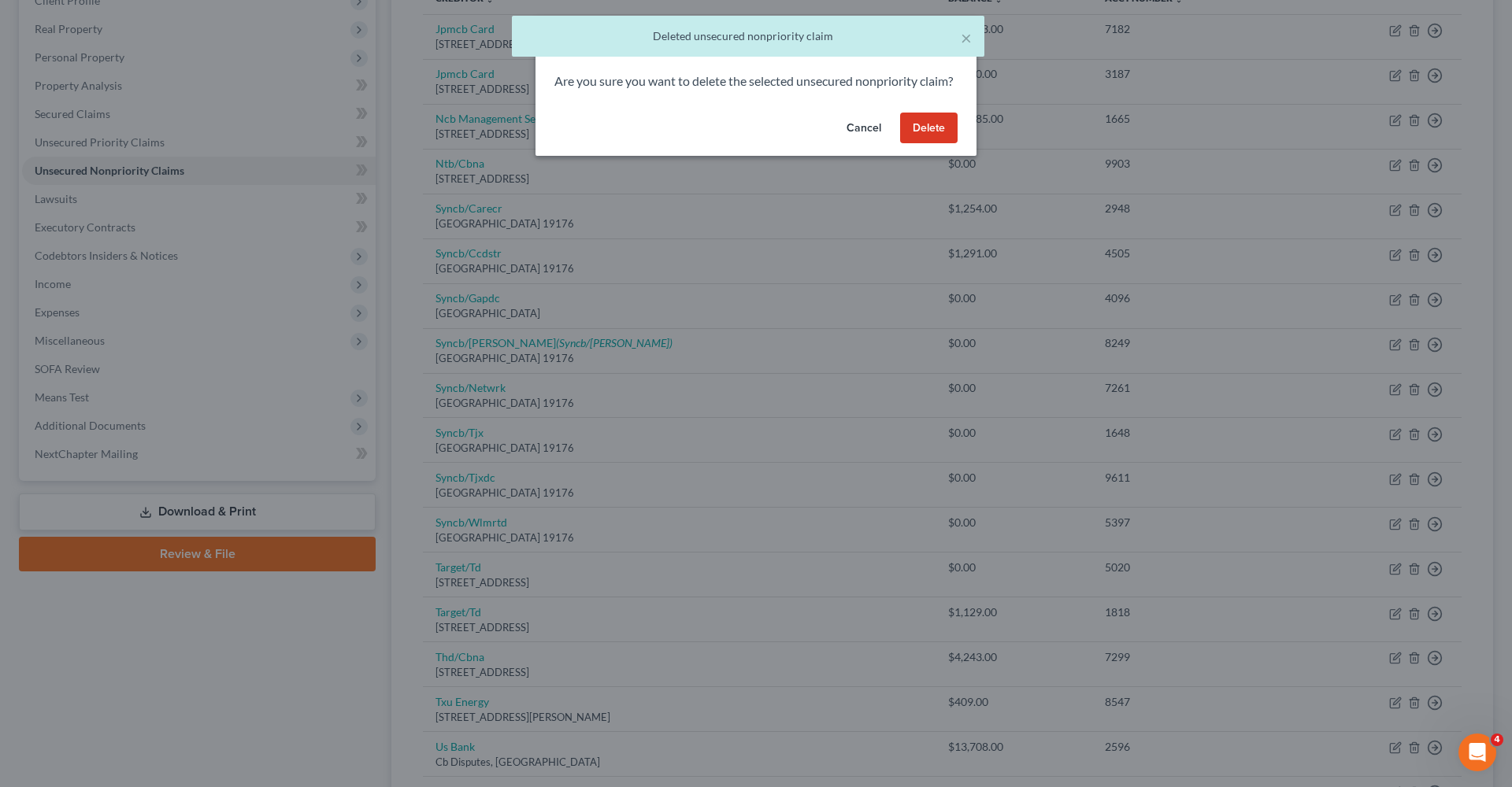
click at [940, 144] on button "Delete" at bounding box center [929, 128] width 58 height 31
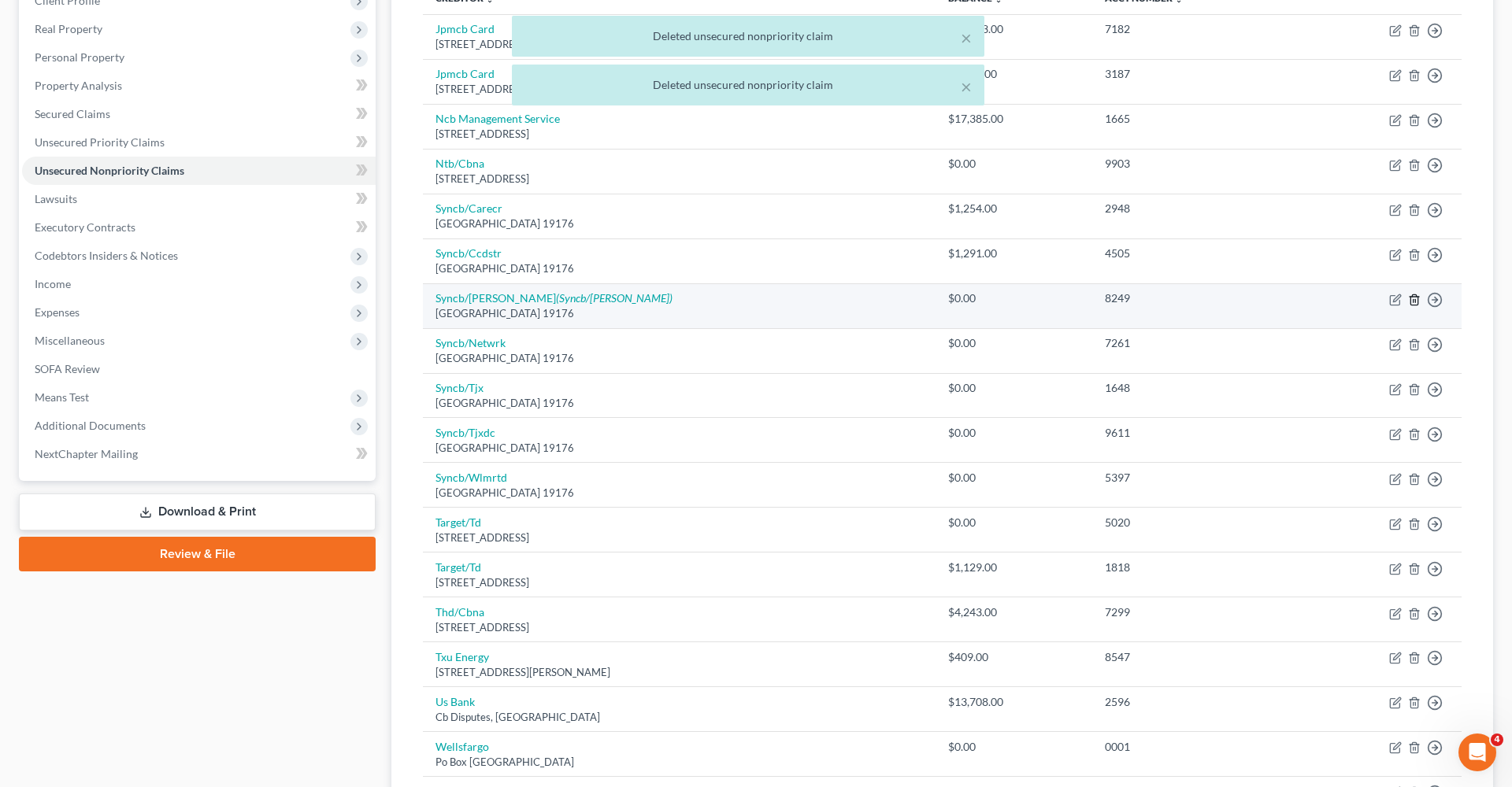
click at [1419, 294] on icon "button" at bounding box center [1414, 299] width 13 height 13
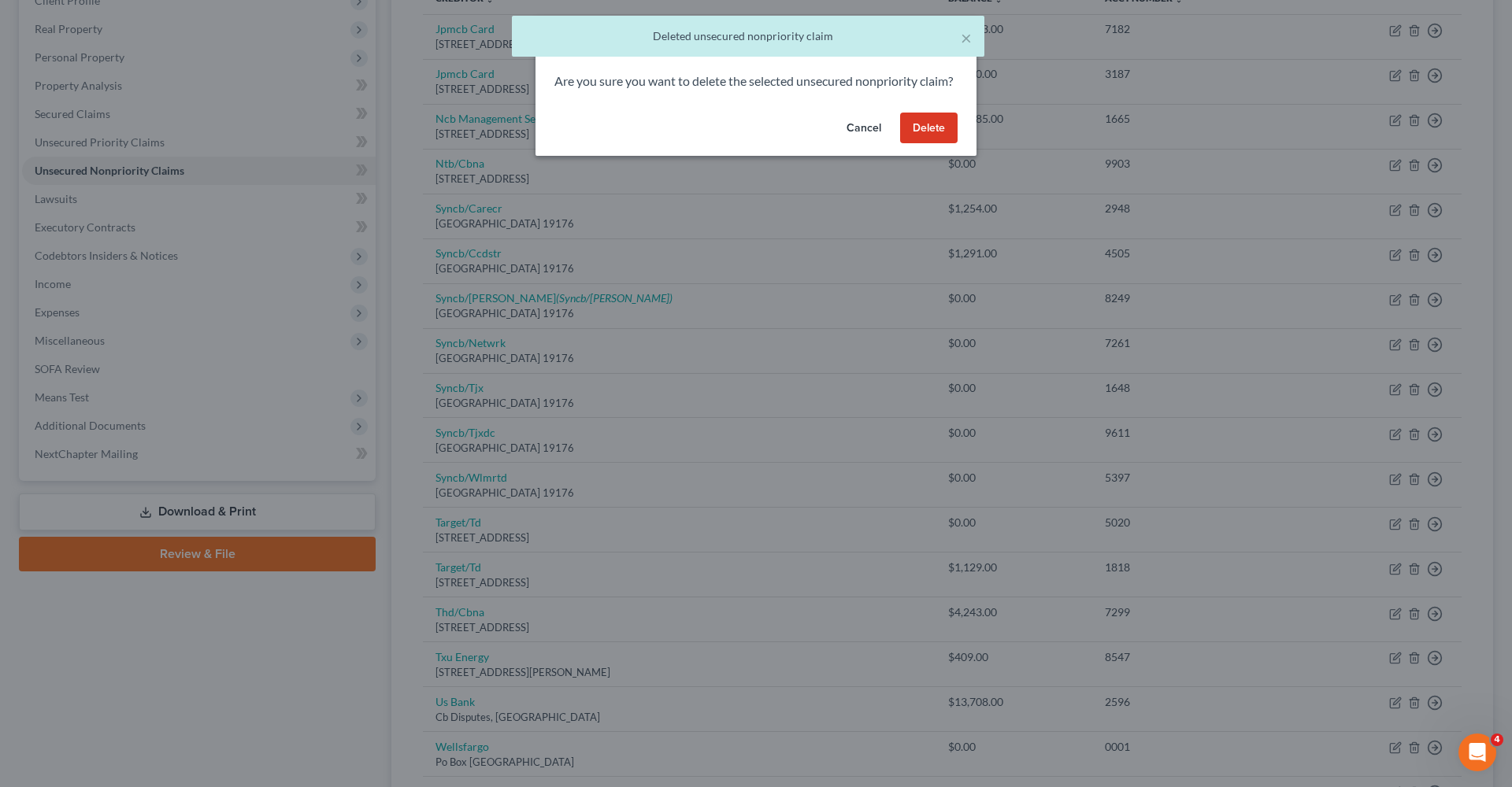
click at [926, 144] on button "Delete" at bounding box center [929, 128] width 58 height 31
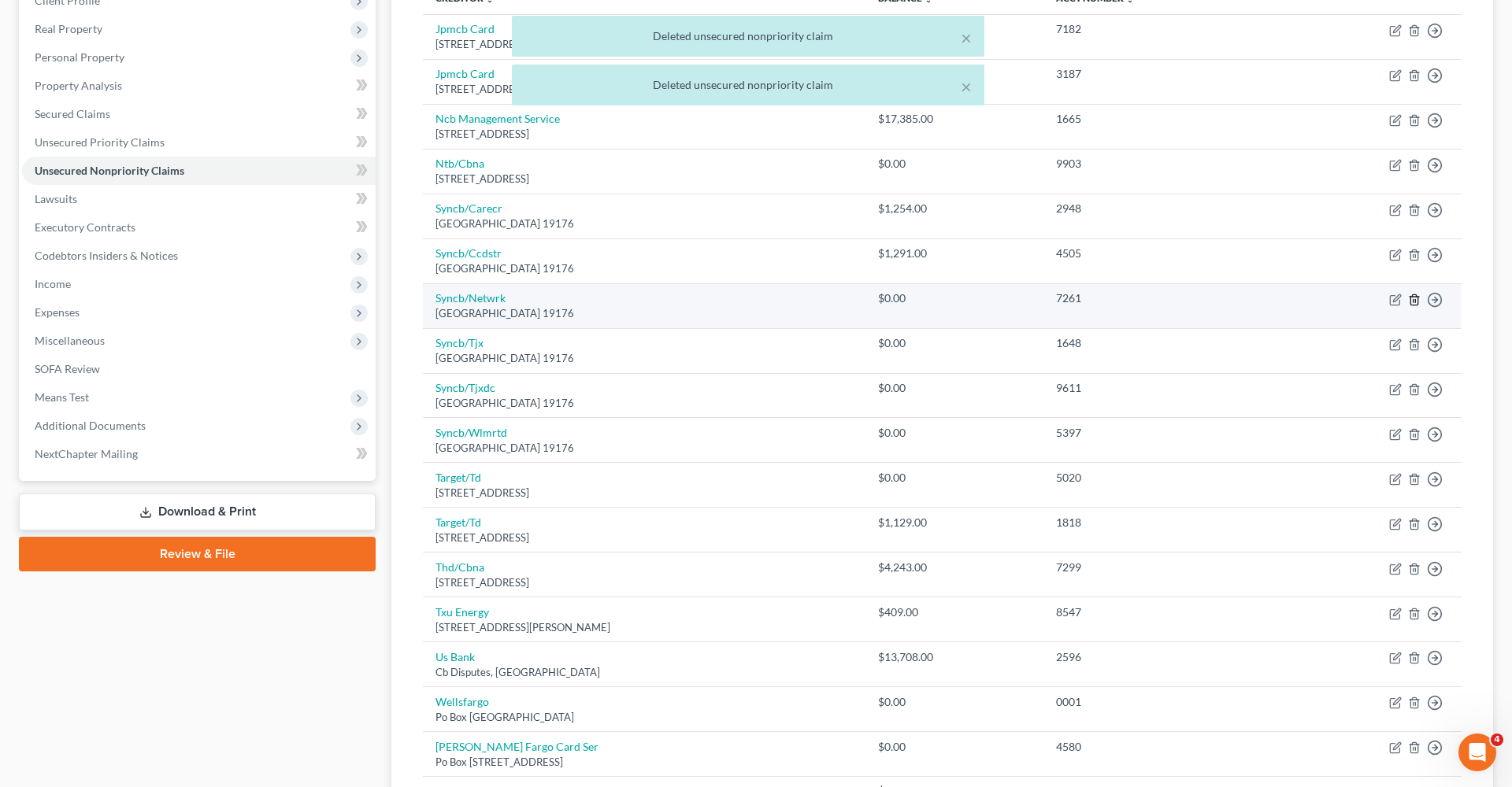
click at [1416, 294] on icon "button" at bounding box center [1414, 299] width 13 height 13
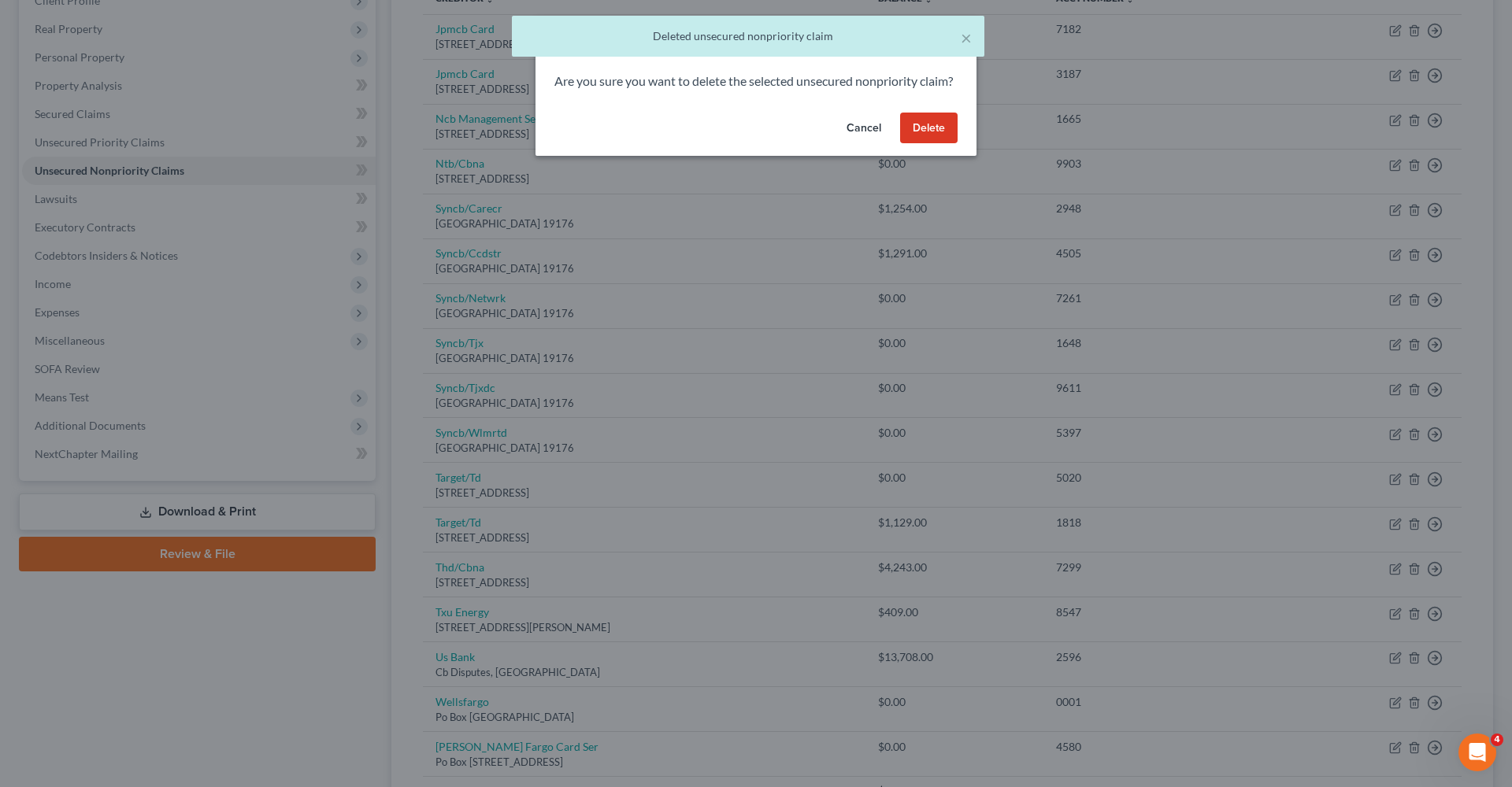
click at [937, 139] on button "Delete" at bounding box center [929, 128] width 58 height 31
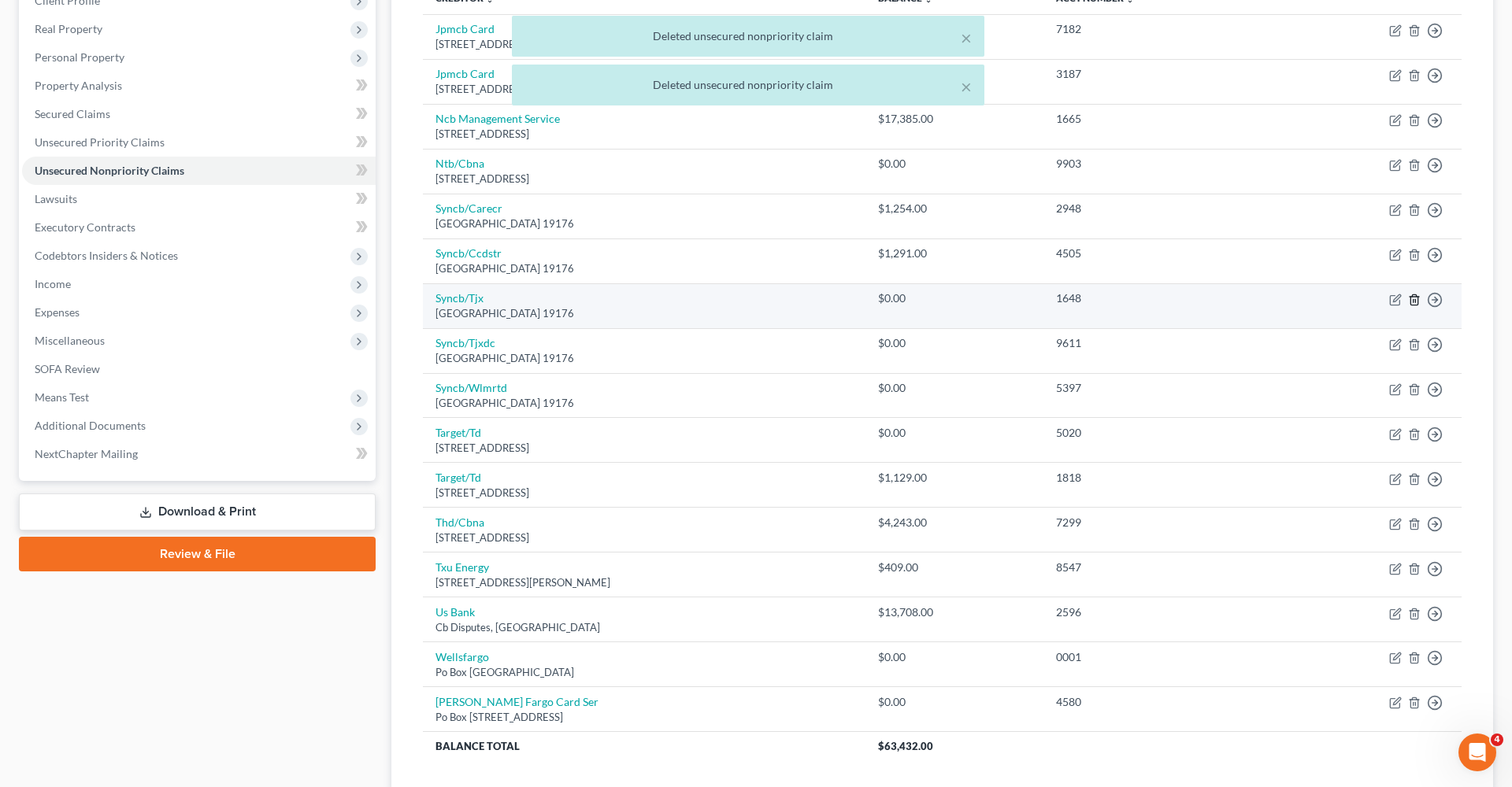
click at [1416, 298] on icon "button" at bounding box center [1414, 299] width 13 height 13
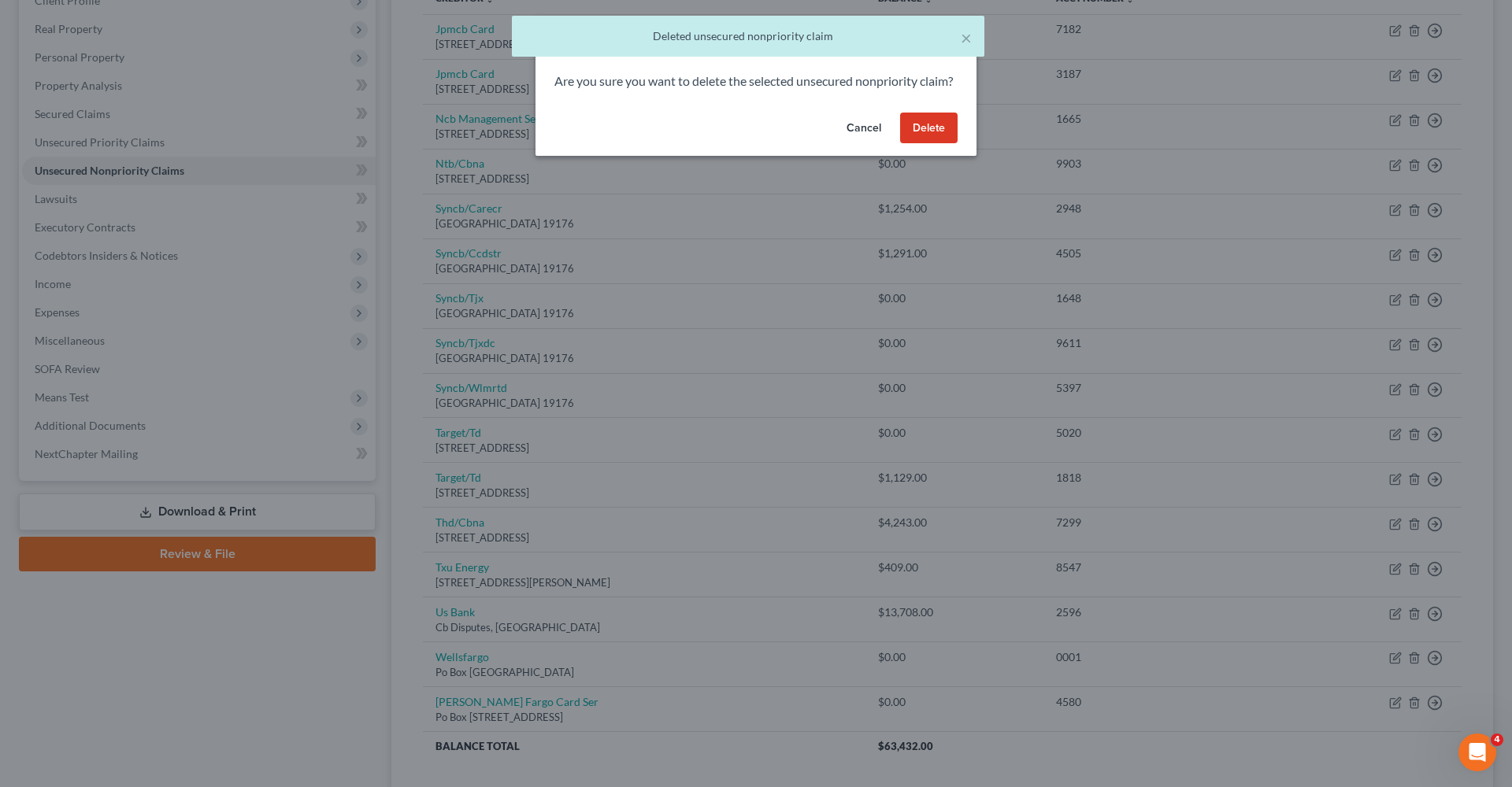
click at [931, 143] on button "Delete" at bounding box center [929, 128] width 58 height 31
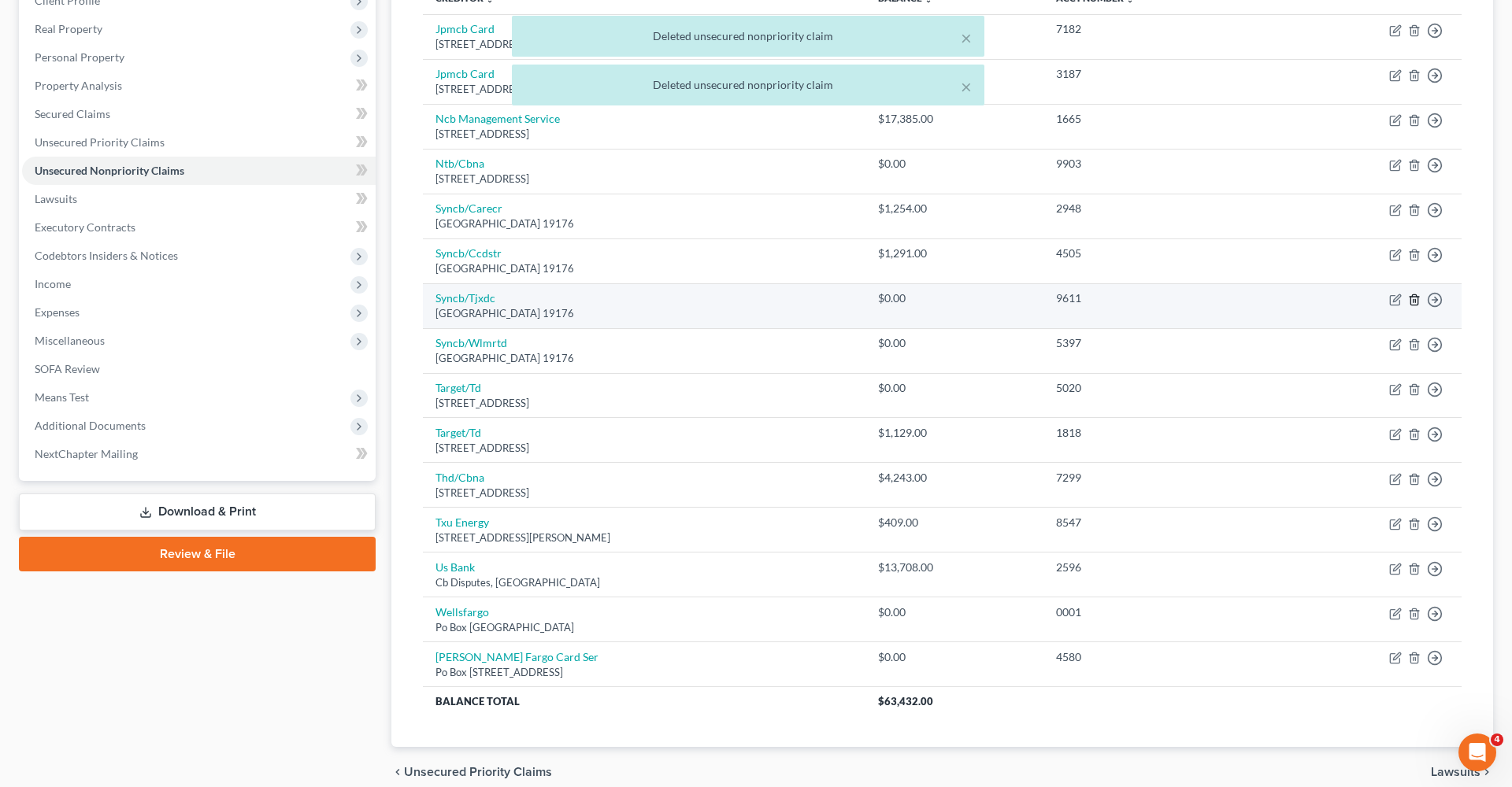
click at [1413, 300] on line "button" at bounding box center [1413, 301] width 0 height 3
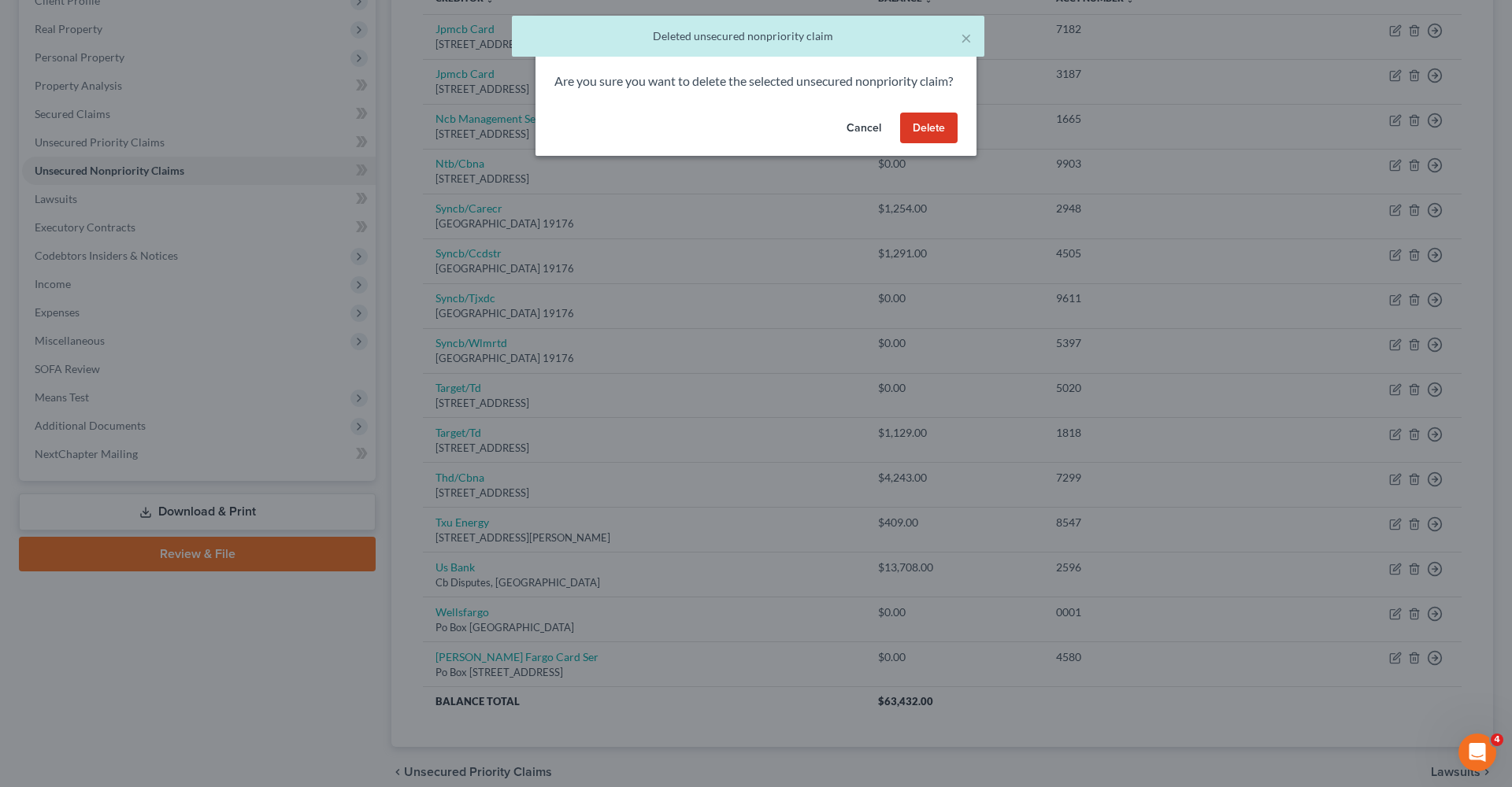
click at [925, 144] on button "Delete" at bounding box center [929, 128] width 58 height 31
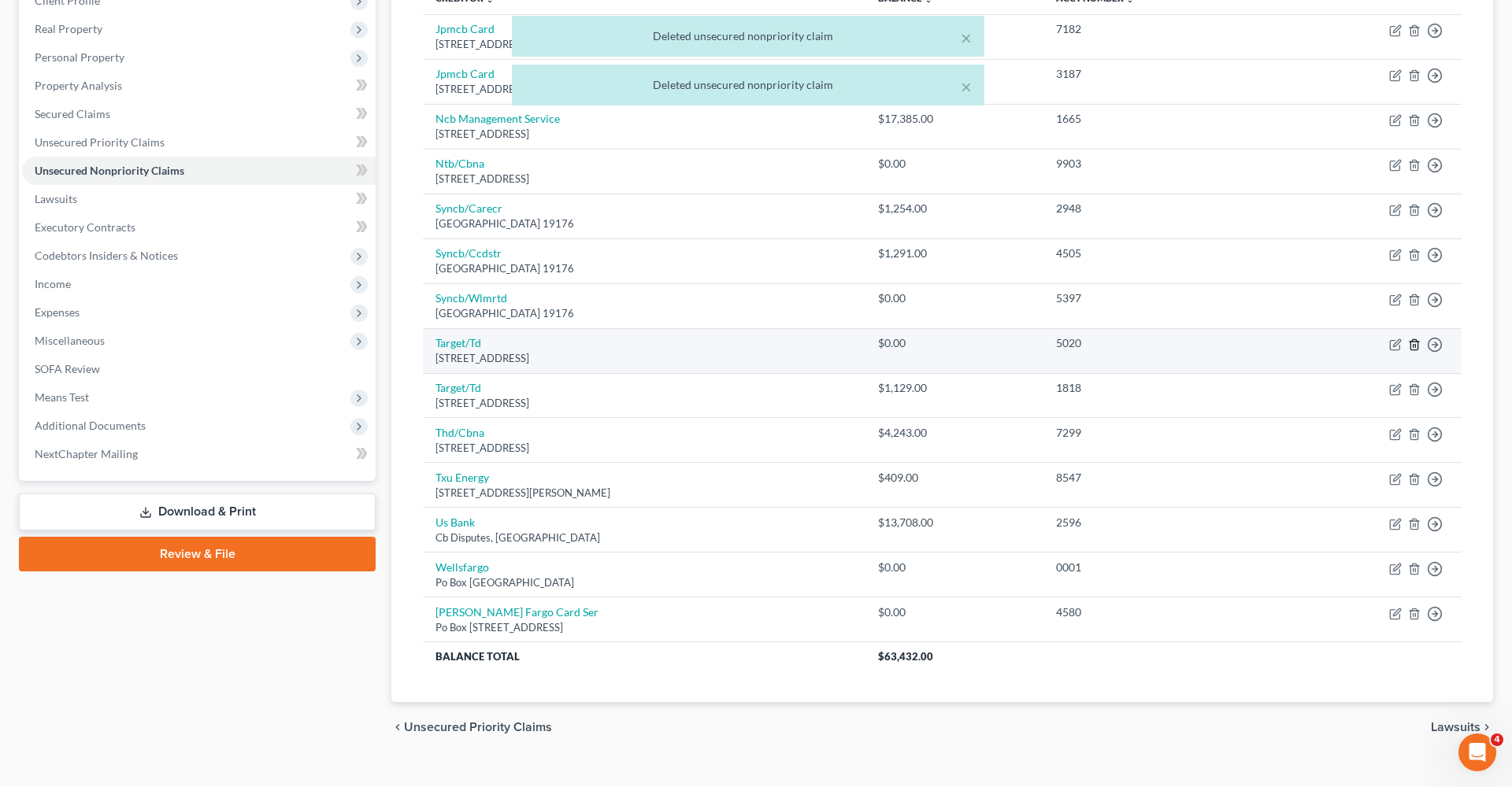
click at [1415, 344] on line "button" at bounding box center [1415, 346] width 0 height 3
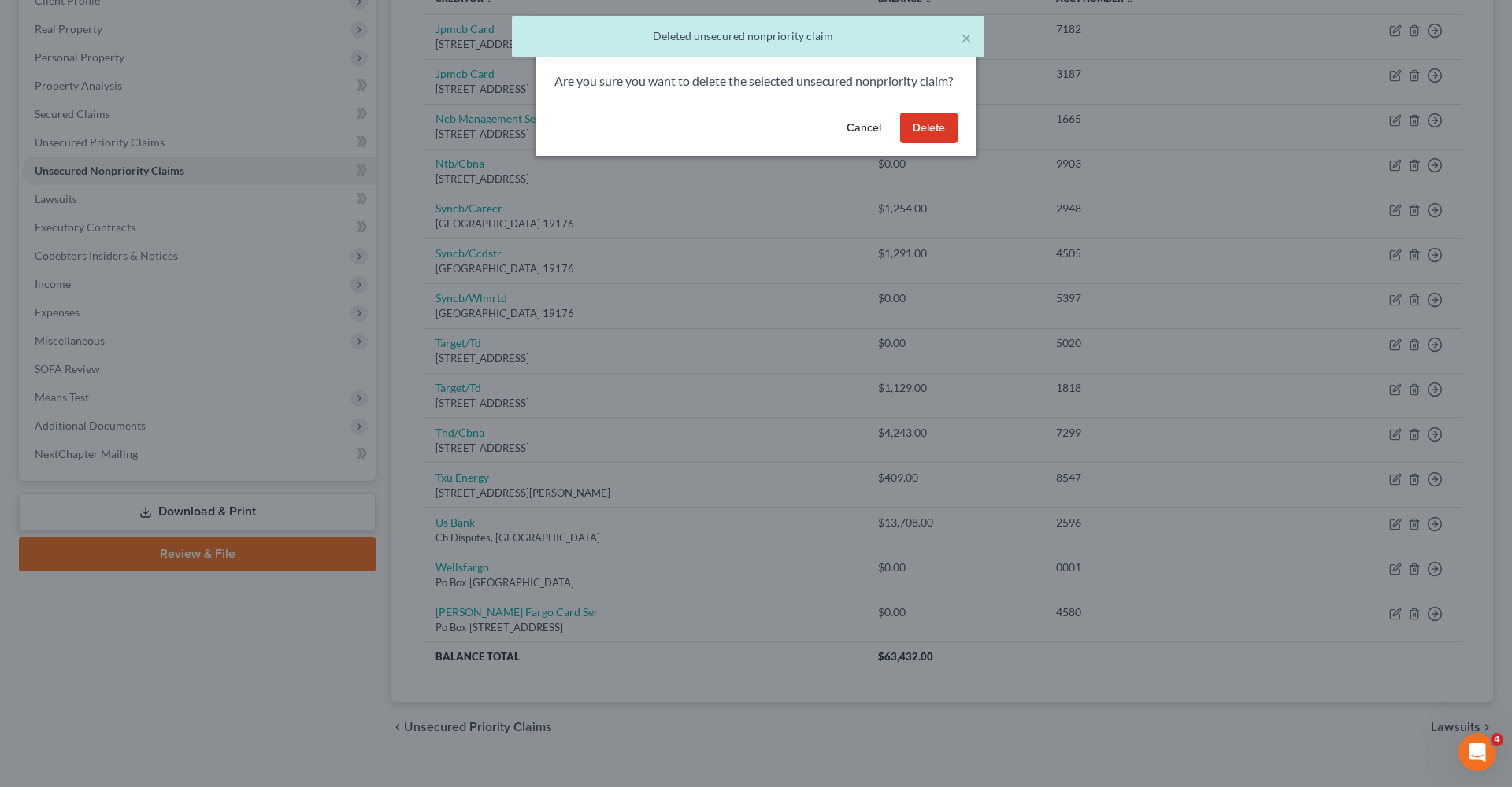
click at [922, 144] on button "Delete" at bounding box center [929, 128] width 58 height 31
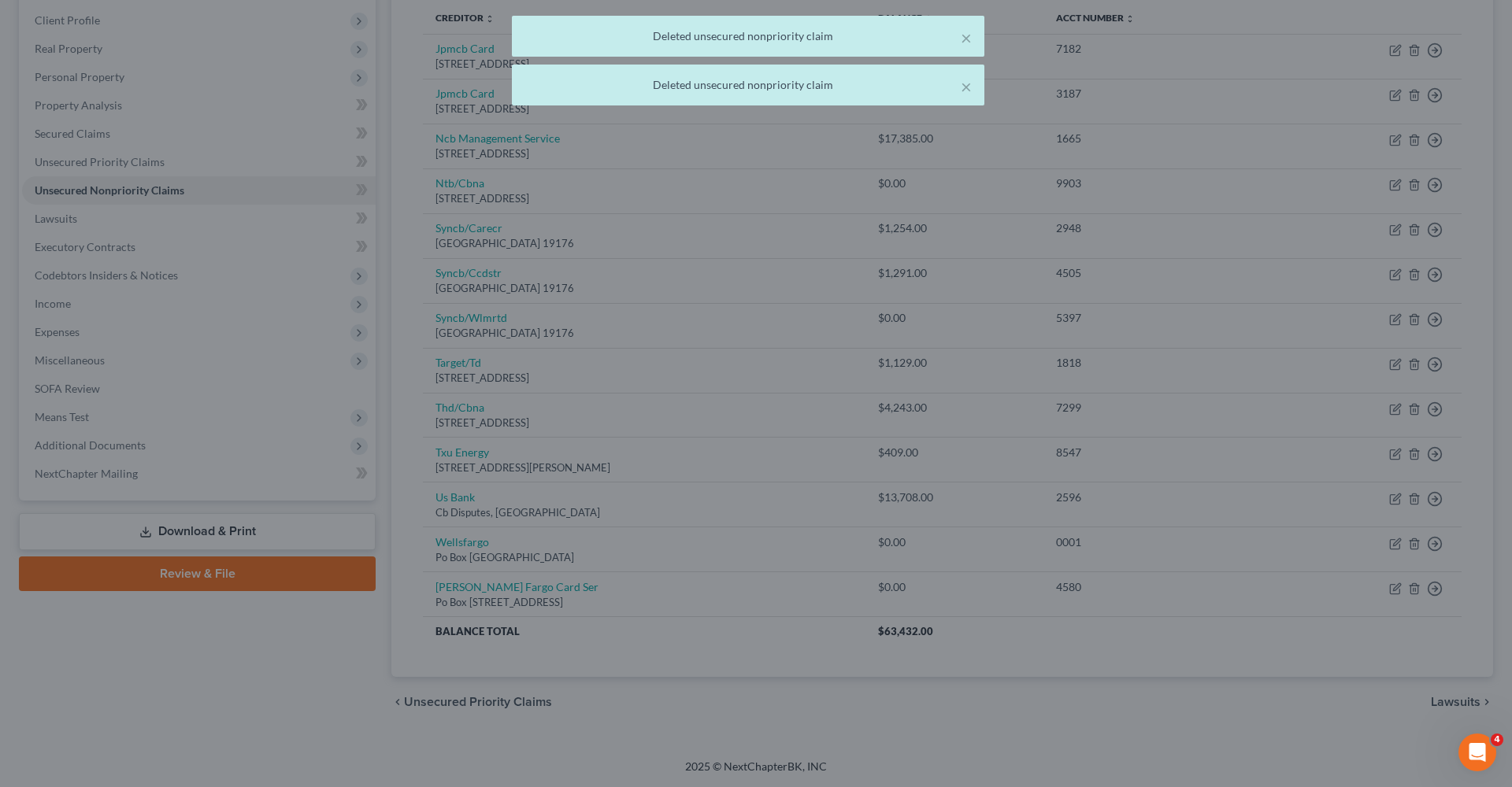
scroll to position [209, 0]
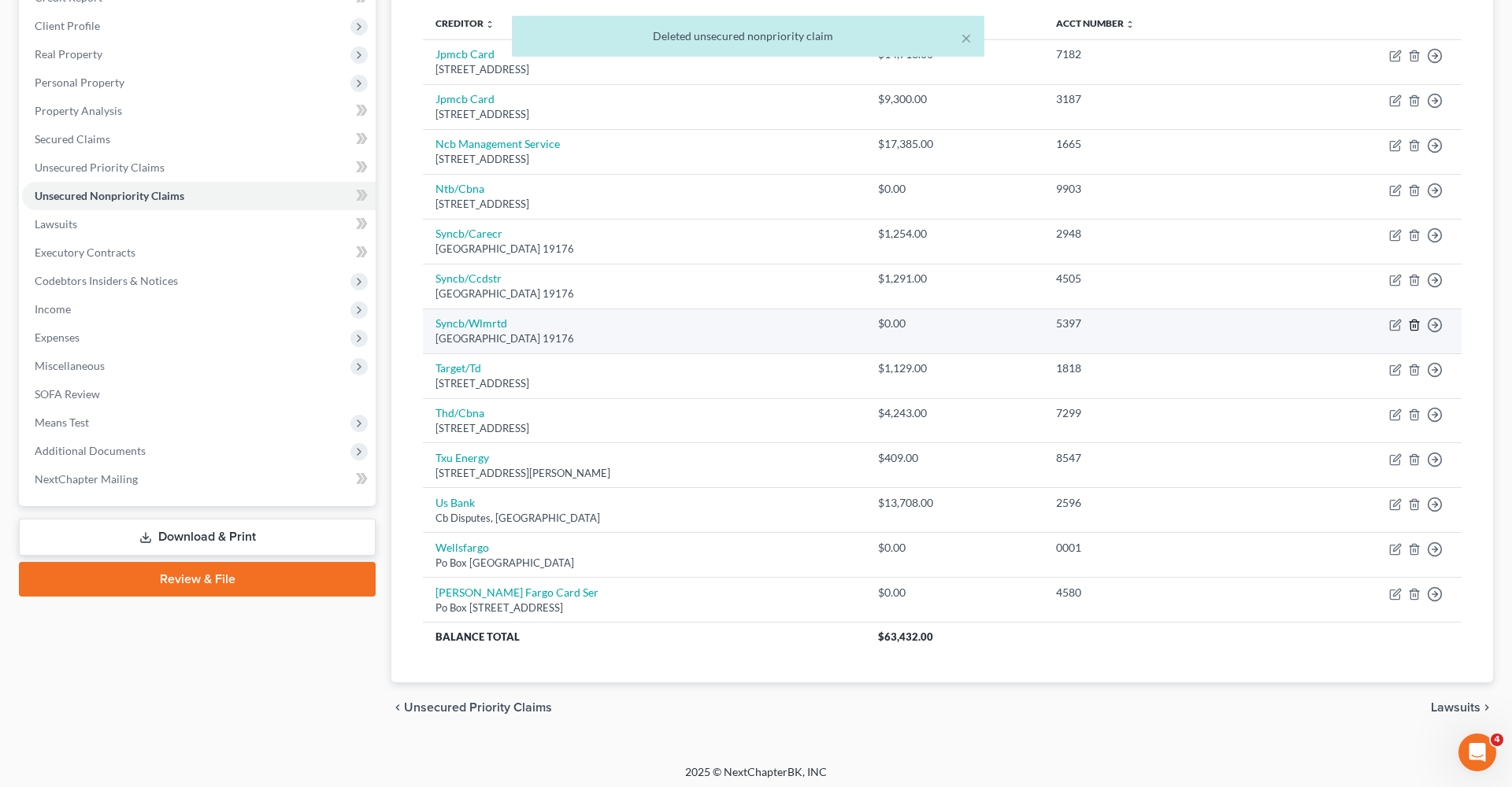
click at [1414, 320] on icon "button" at bounding box center [1414, 325] width 13 height 13
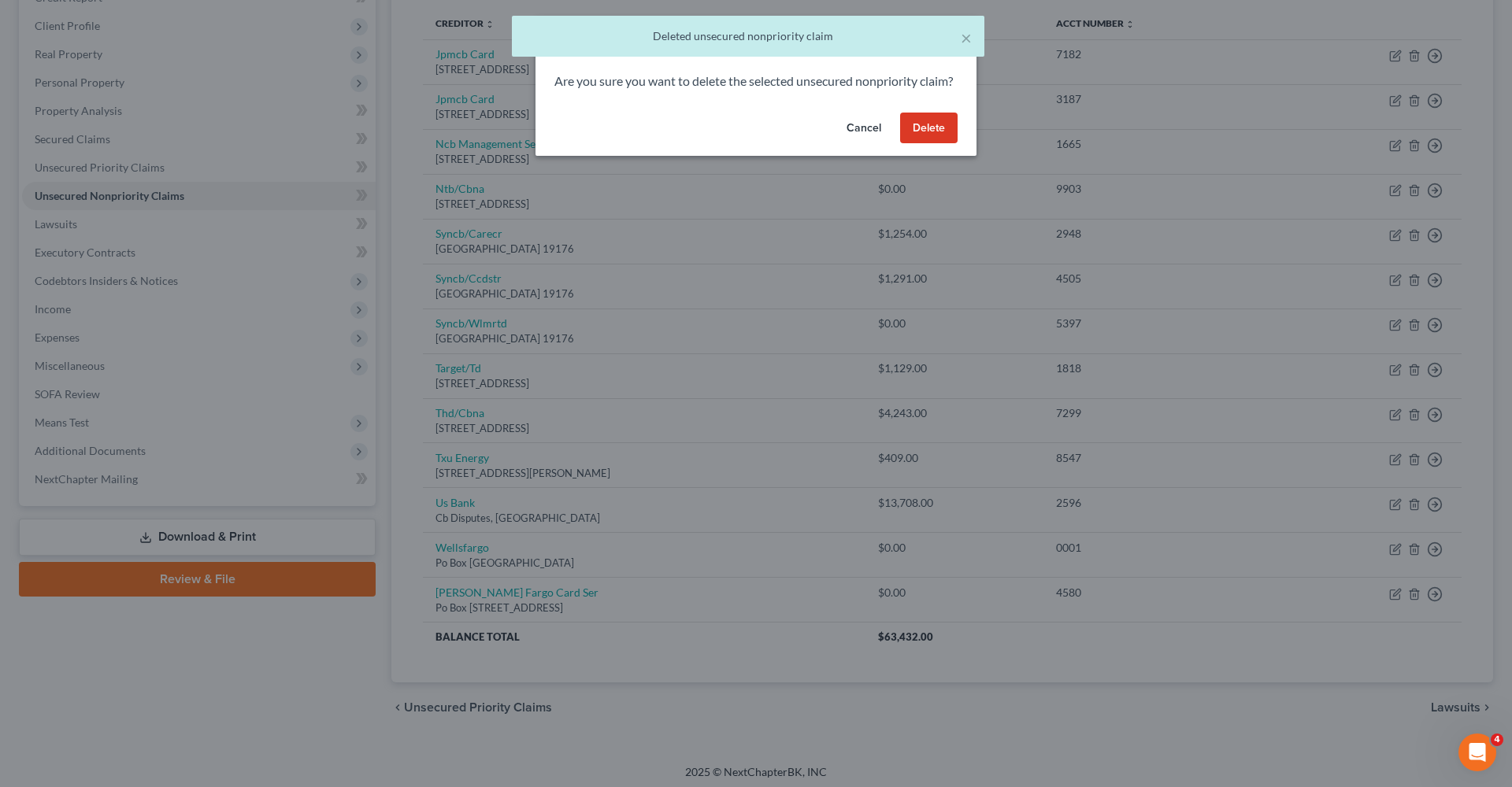
click at [925, 144] on button "Delete" at bounding box center [929, 128] width 58 height 31
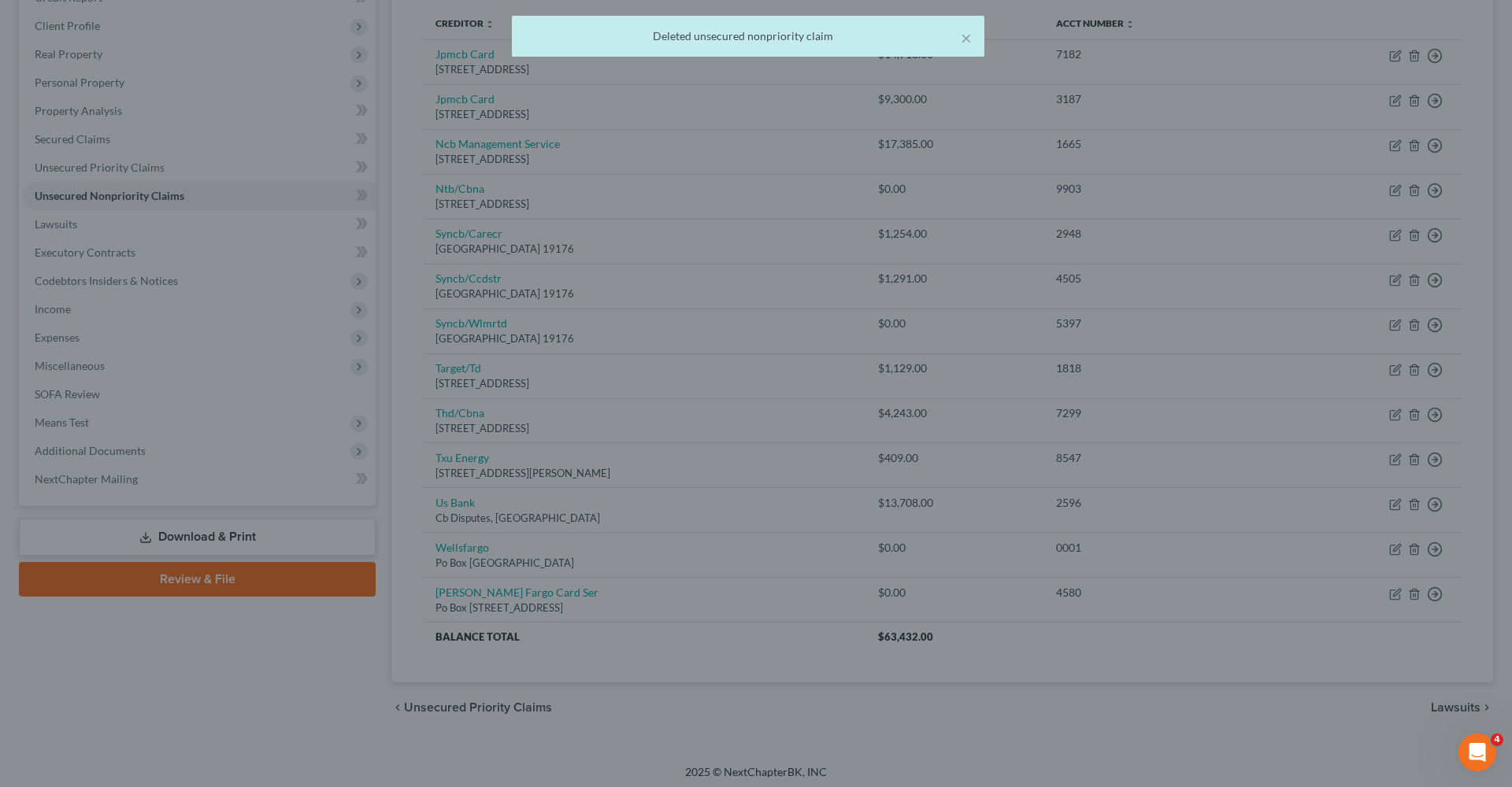
scroll to position [164, 0]
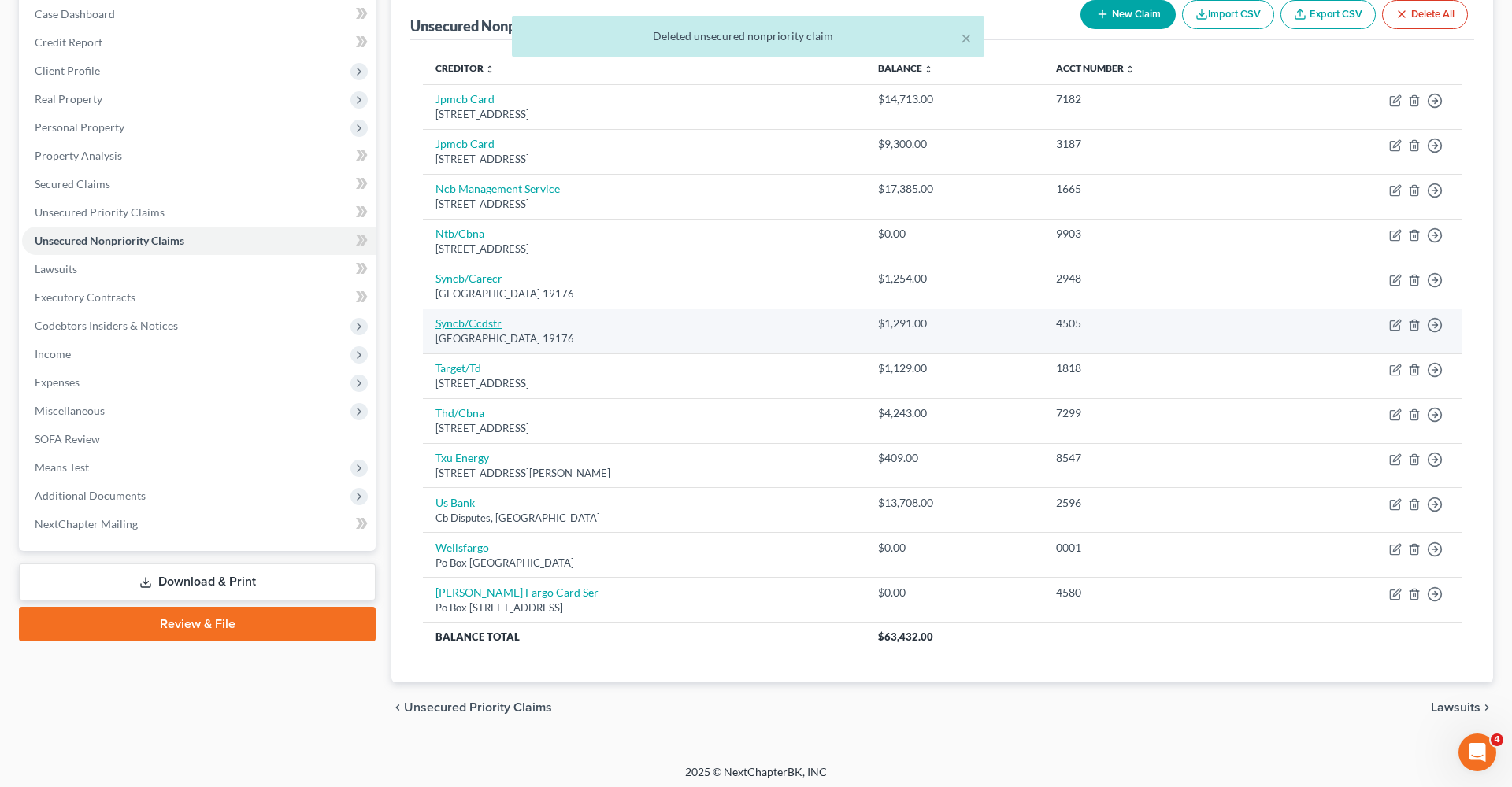
click at [477, 325] on link "Syncb/Ccdstr" at bounding box center [468, 323] width 66 height 14
select select "39"
select select "2"
select select "0"
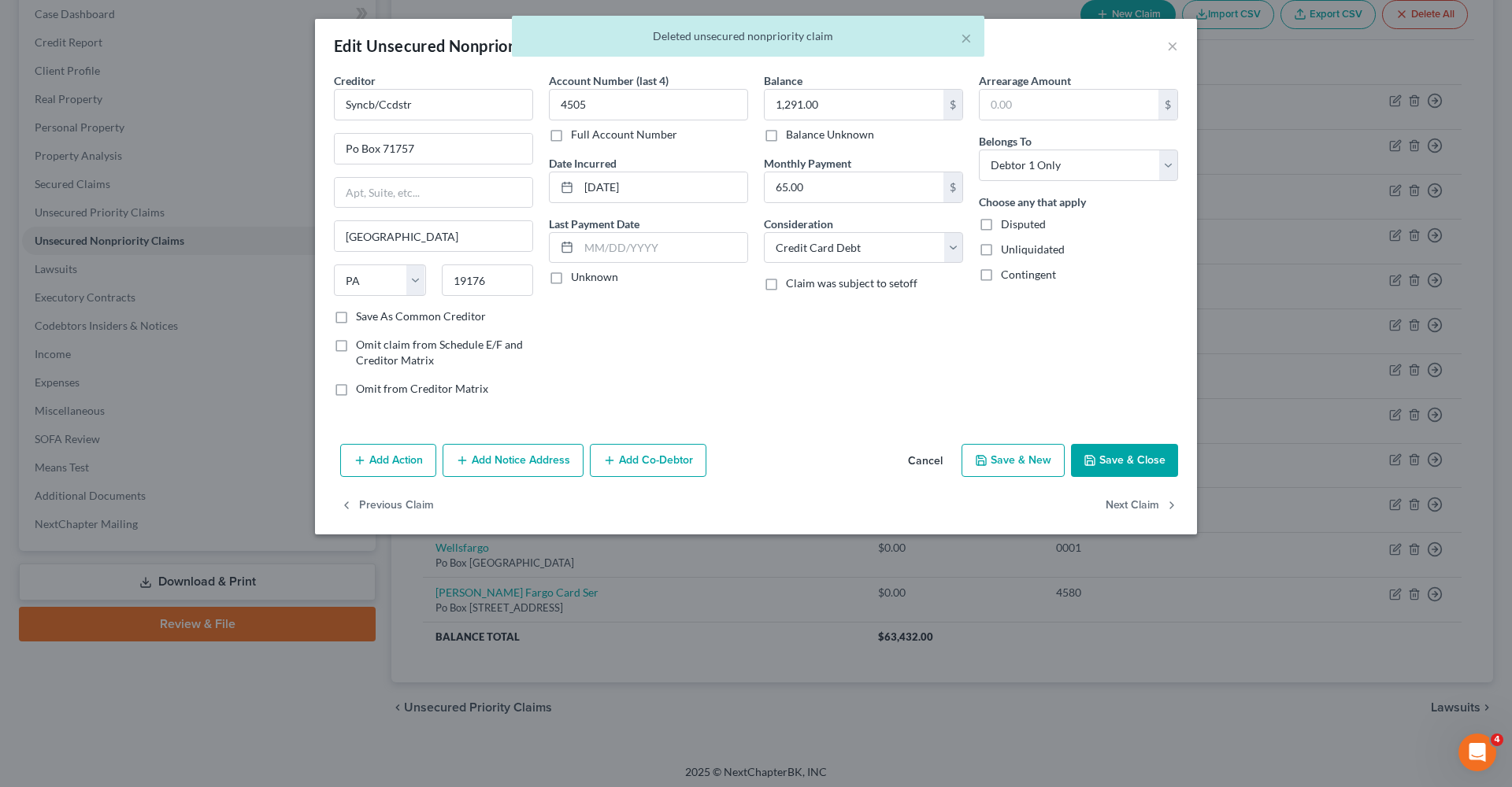
click at [1092, 454] on icon "button" at bounding box center [1089, 460] width 13 height 13
type input "0"
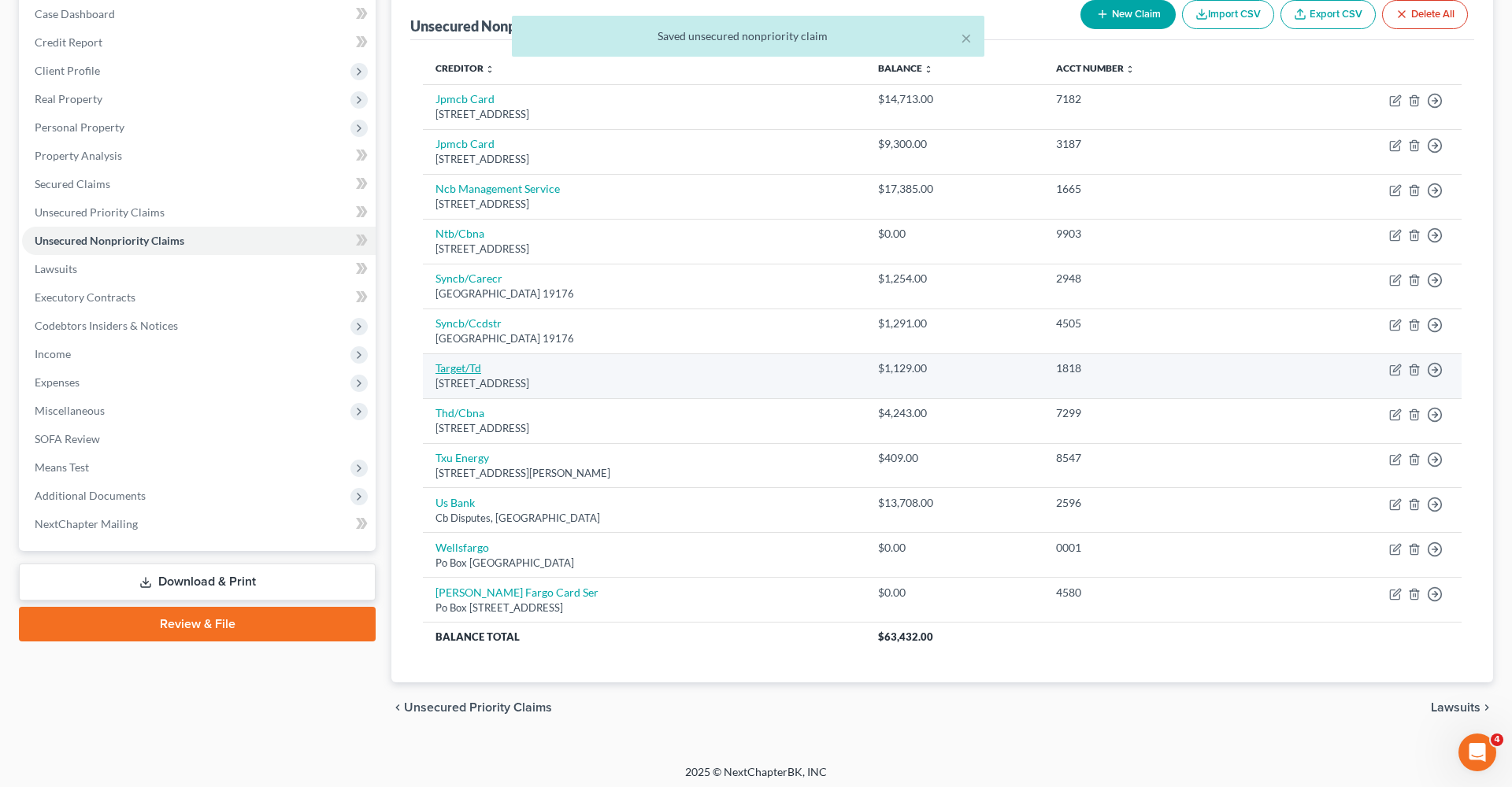
click at [459, 367] on link "Target/Td" at bounding box center [458, 368] width 46 height 14
select select "24"
select select "2"
select select "0"
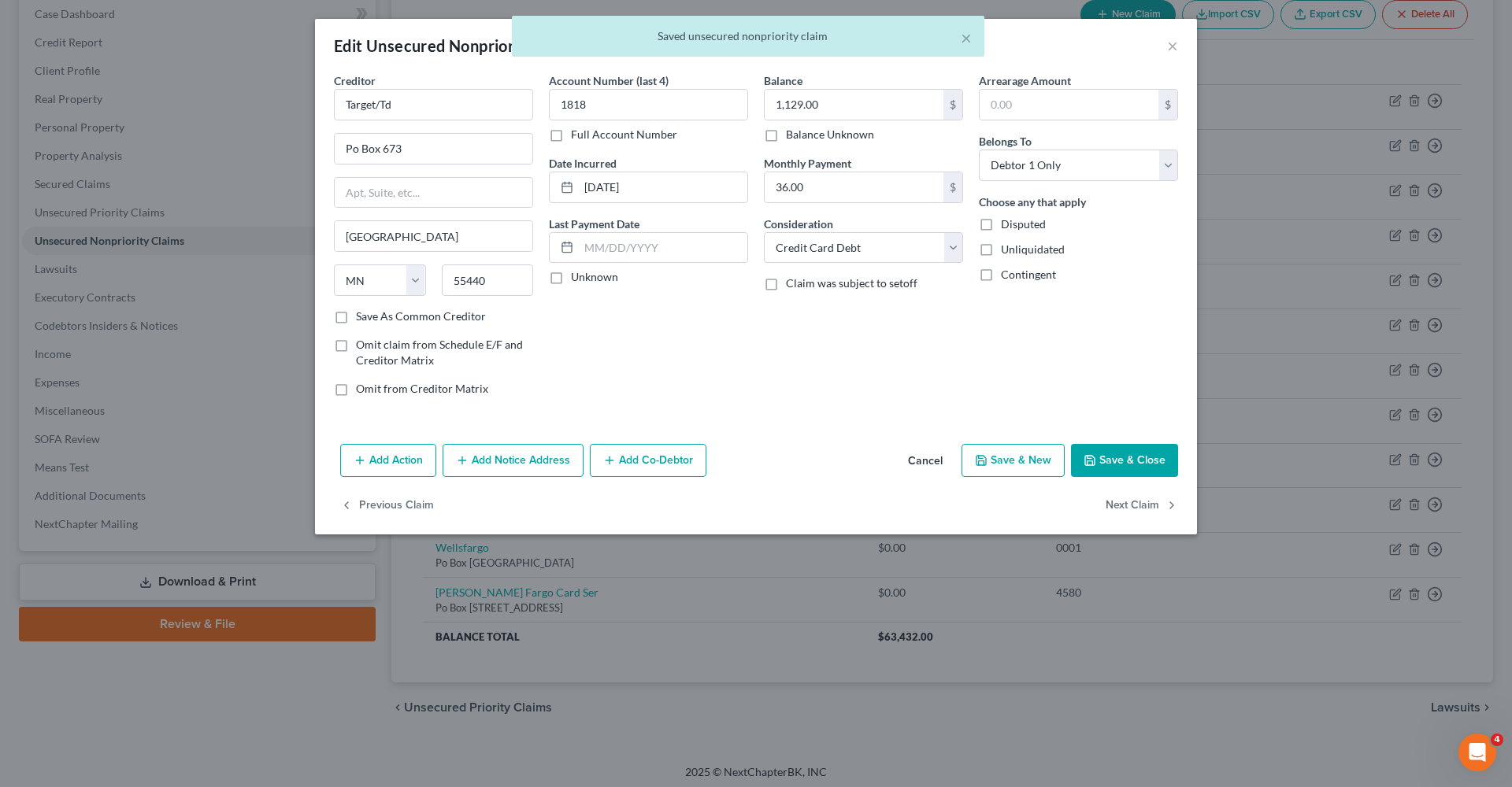
click at [1115, 463] on button "Save & Close" at bounding box center [1124, 460] width 107 height 33
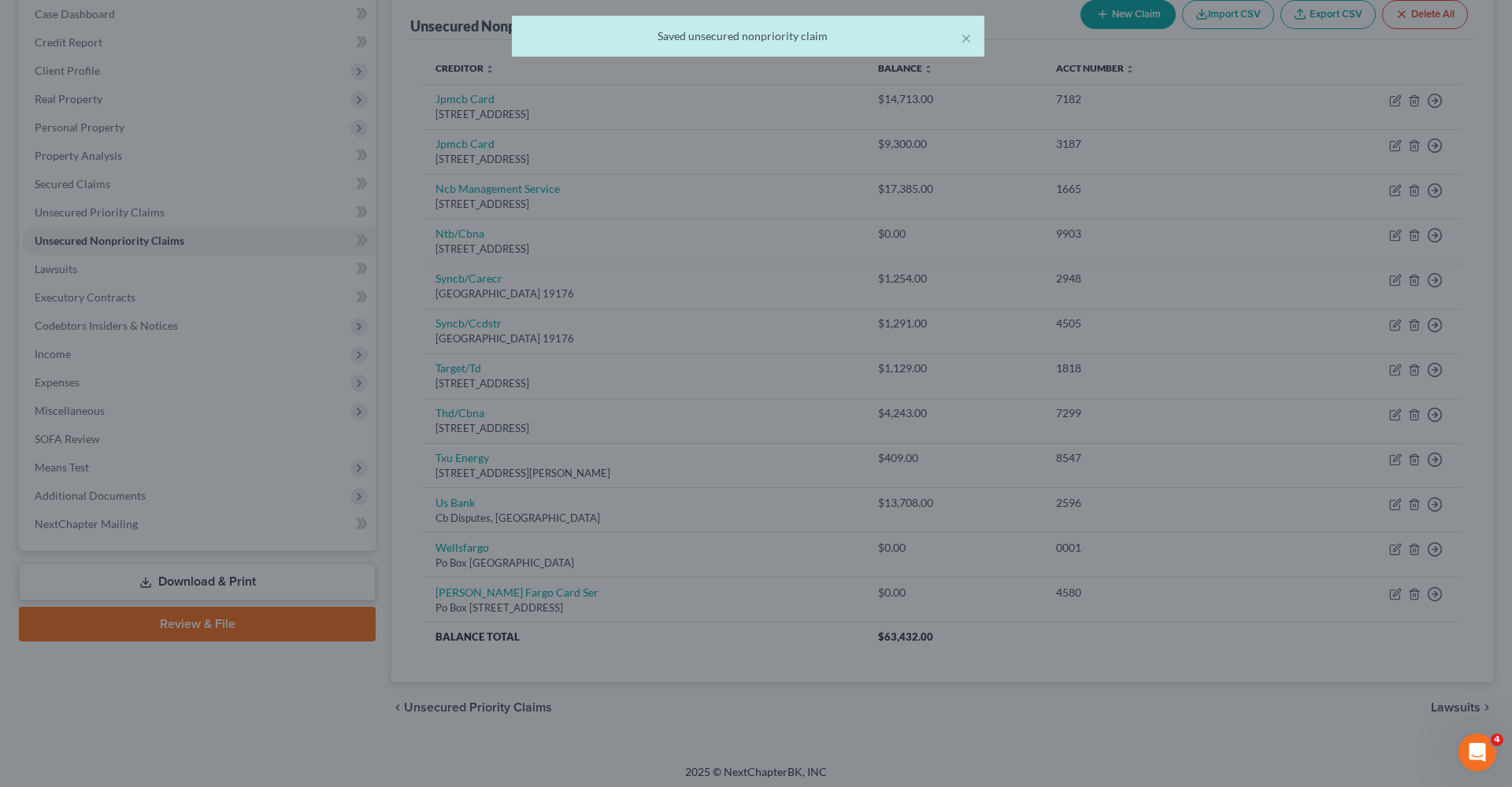
type input "0"
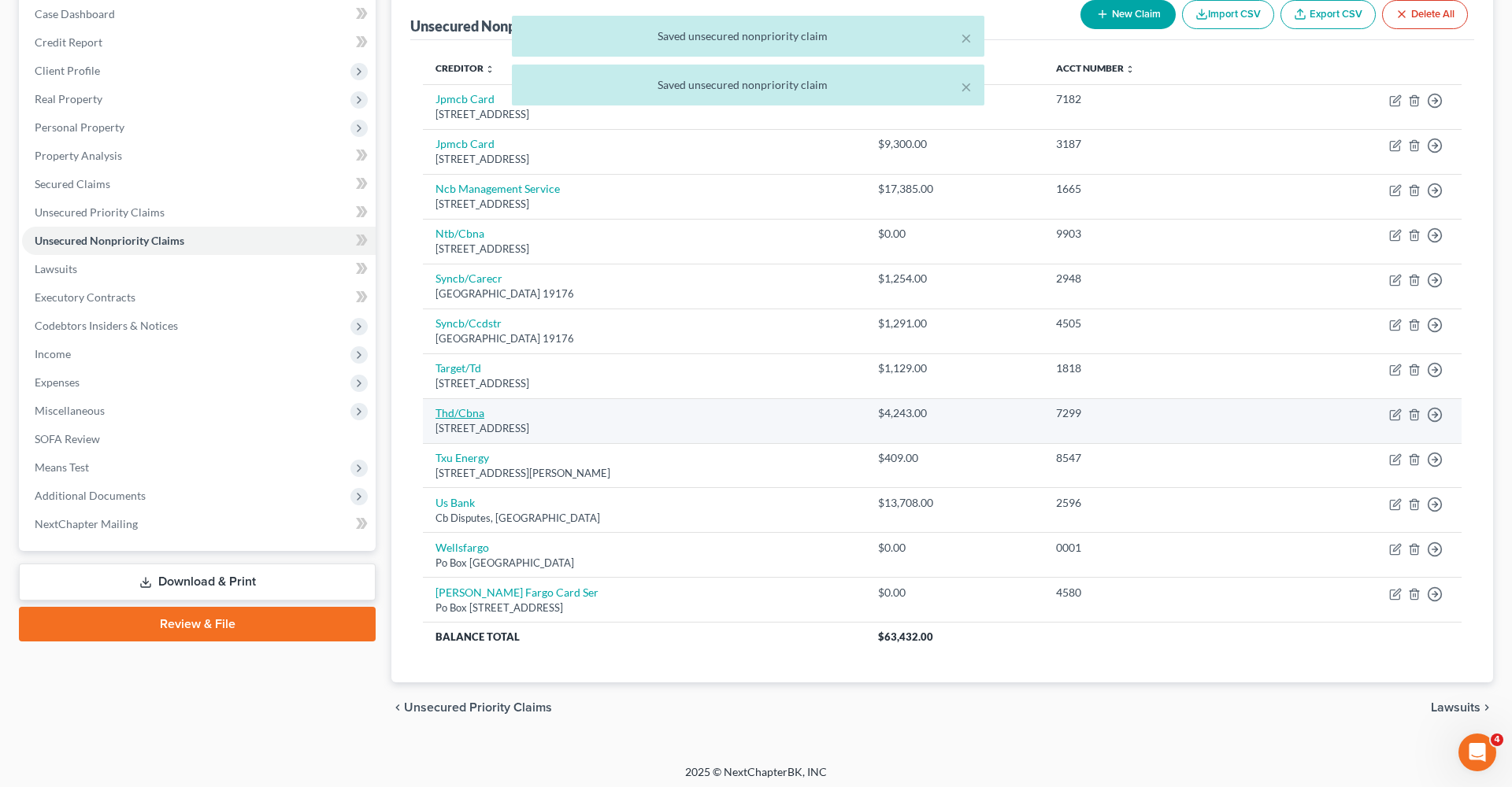
click at [457, 408] on link "Thd/Cbna" at bounding box center [460, 413] width 49 height 14
select select "43"
select select "2"
select select "0"
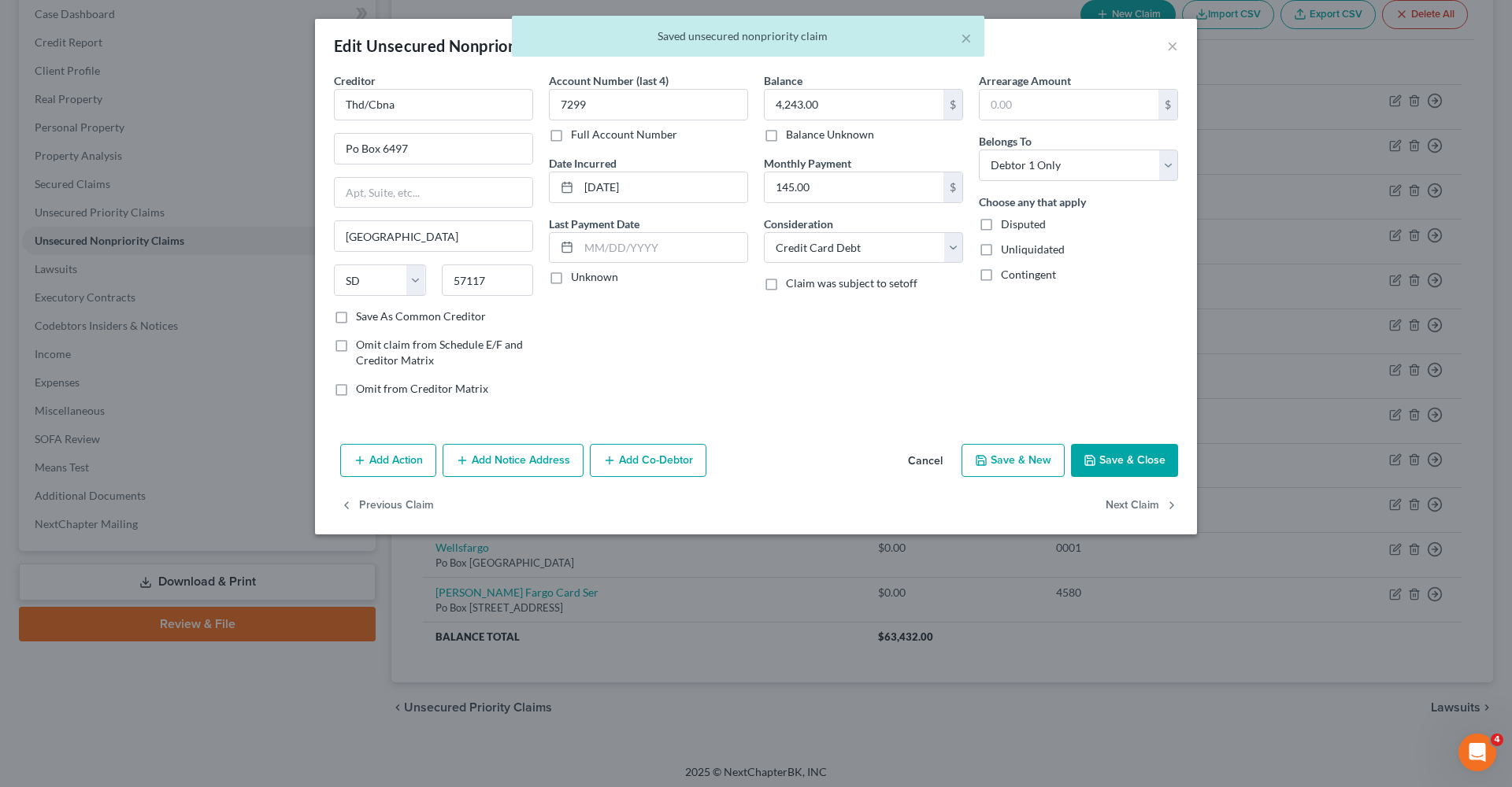
click at [1154, 455] on button "Save & Close" at bounding box center [1124, 460] width 107 height 33
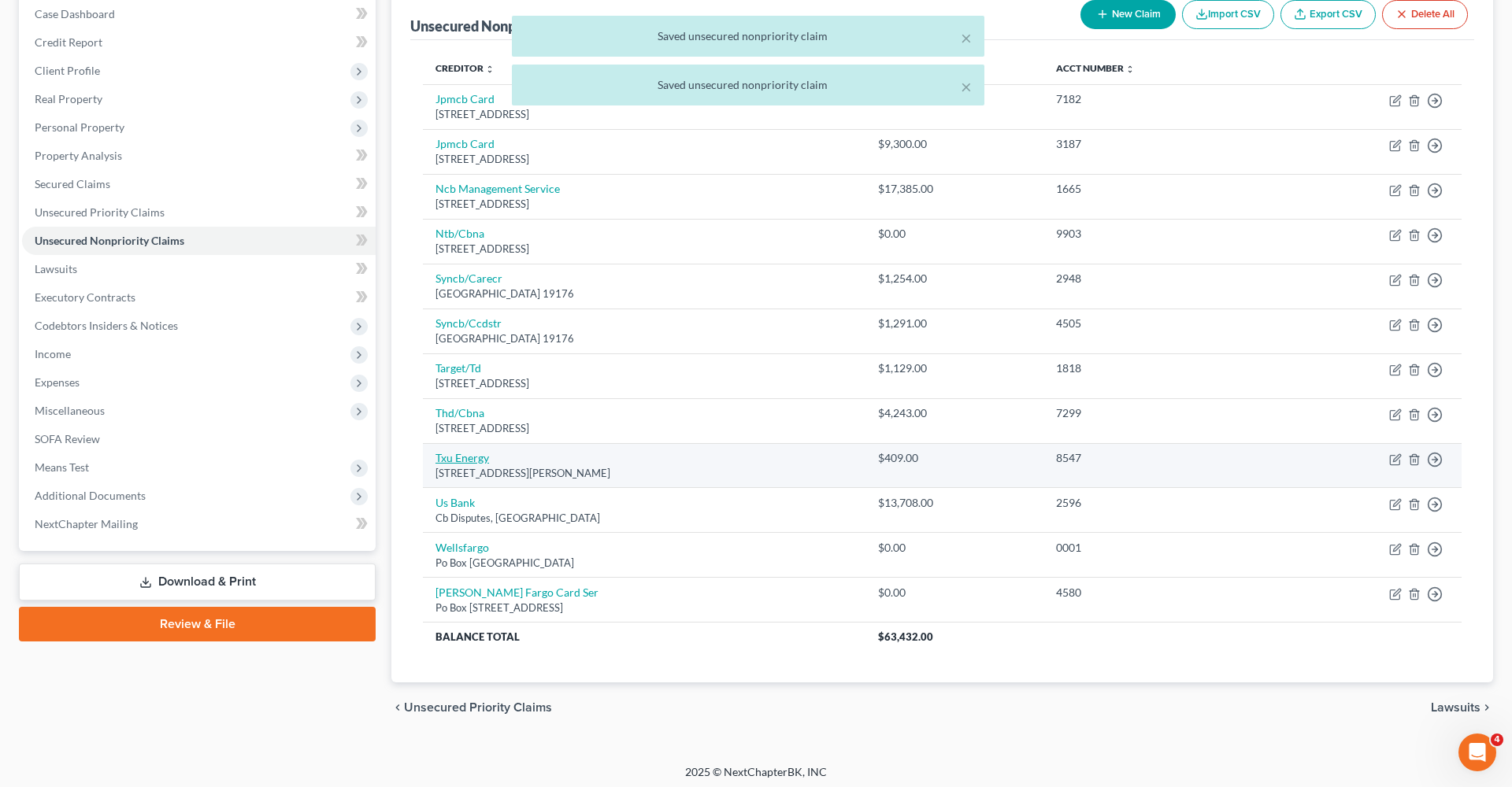
click at [456, 454] on link "Txu Energy" at bounding box center [462, 458] width 53 height 14
select select "45"
select select "0"
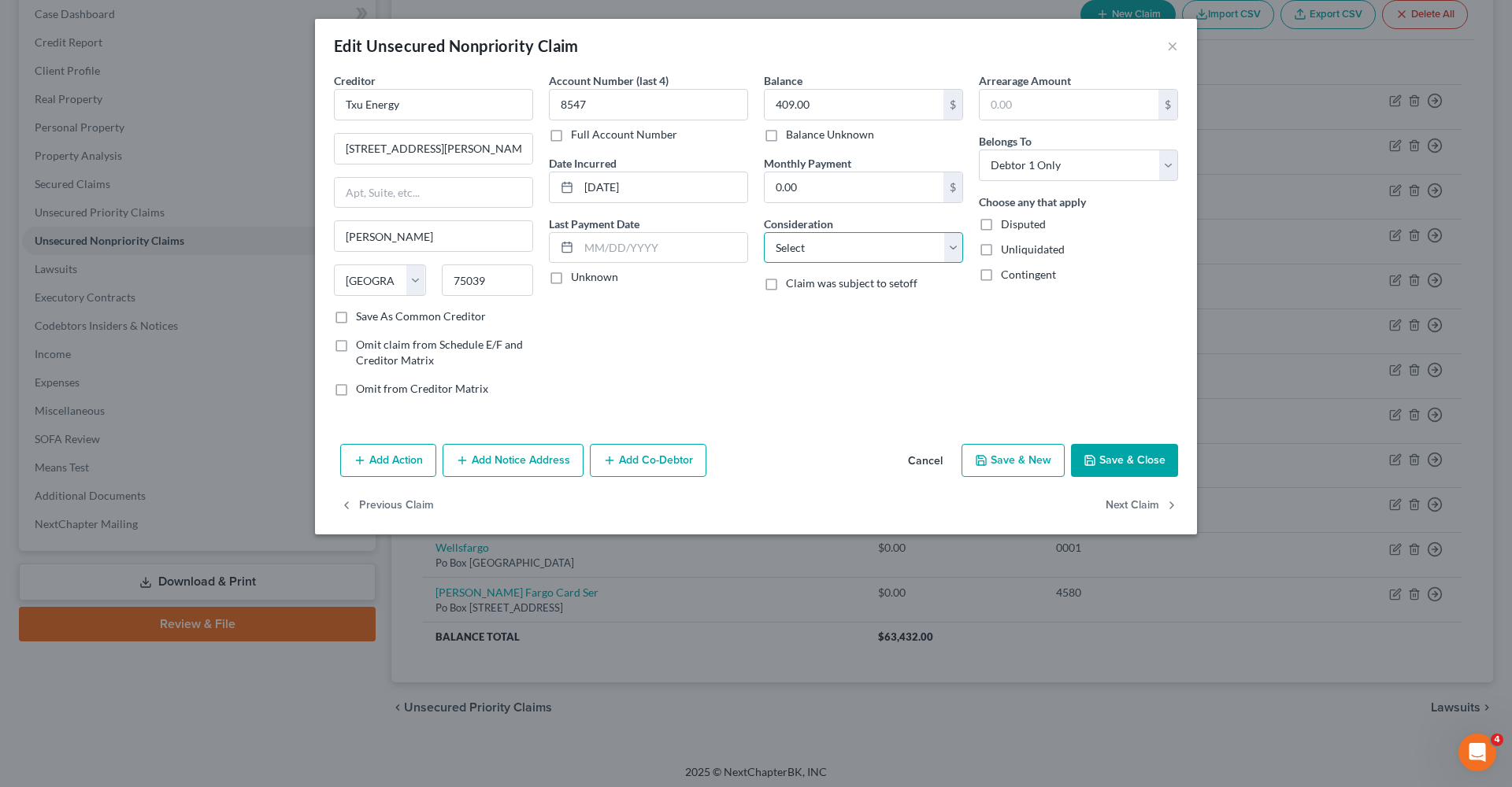
select select "20"
click at [1154, 455] on button "Save & Close" at bounding box center [1124, 460] width 107 height 33
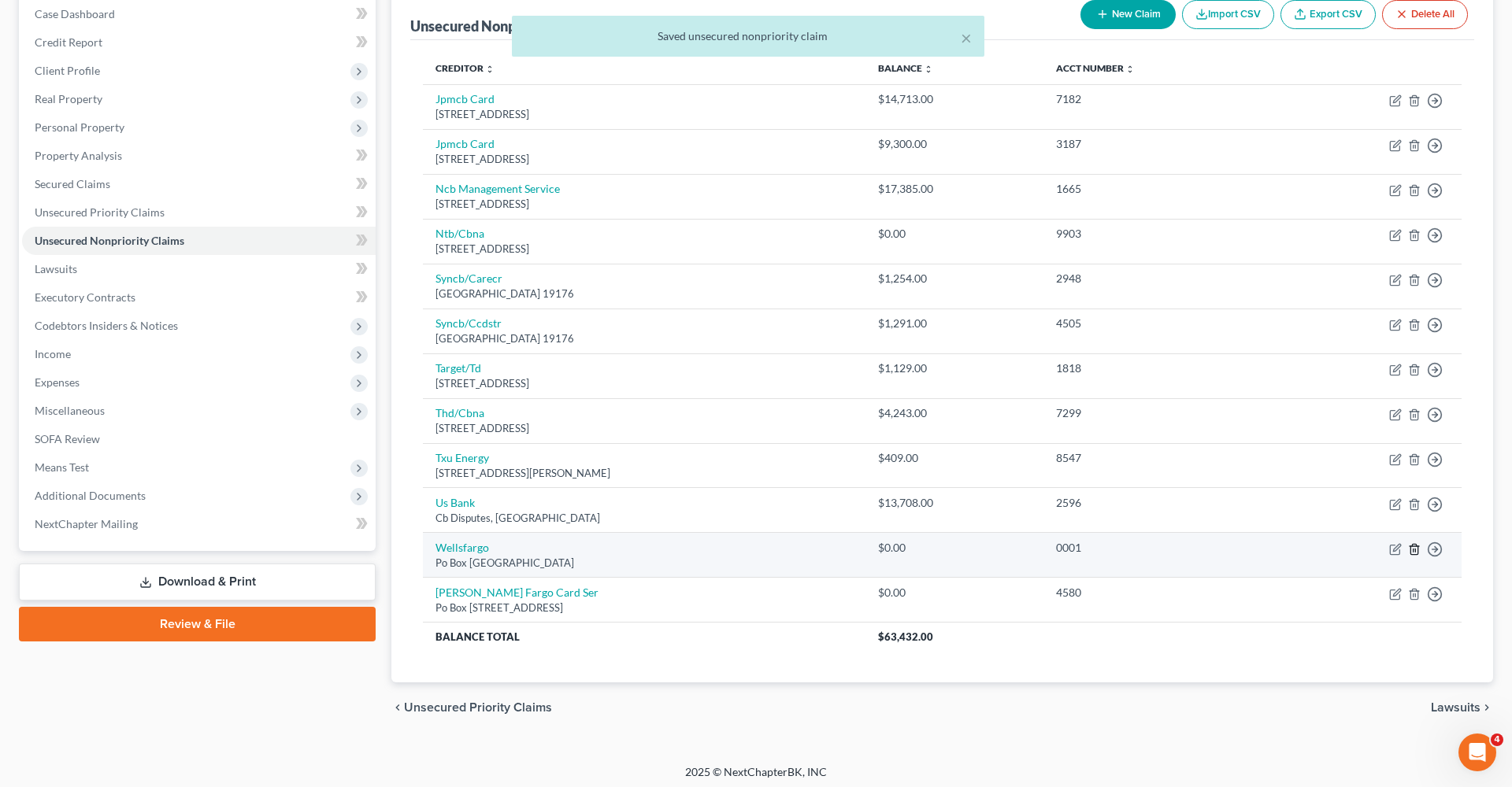
click at [1414, 547] on icon "button" at bounding box center [1414, 549] width 13 height 13
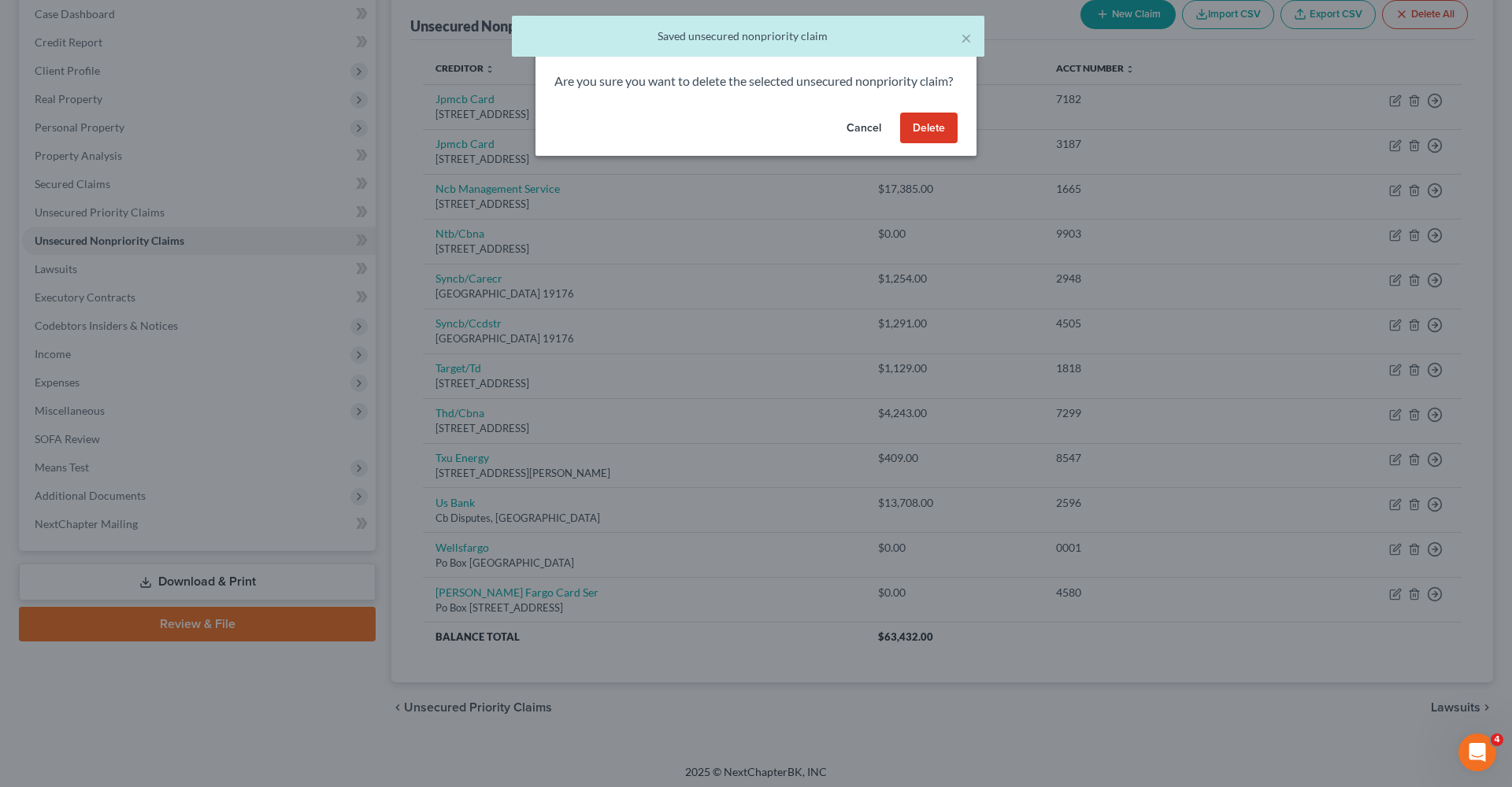
click at [917, 144] on button "Delete" at bounding box center [929, 128] width 58 height 31
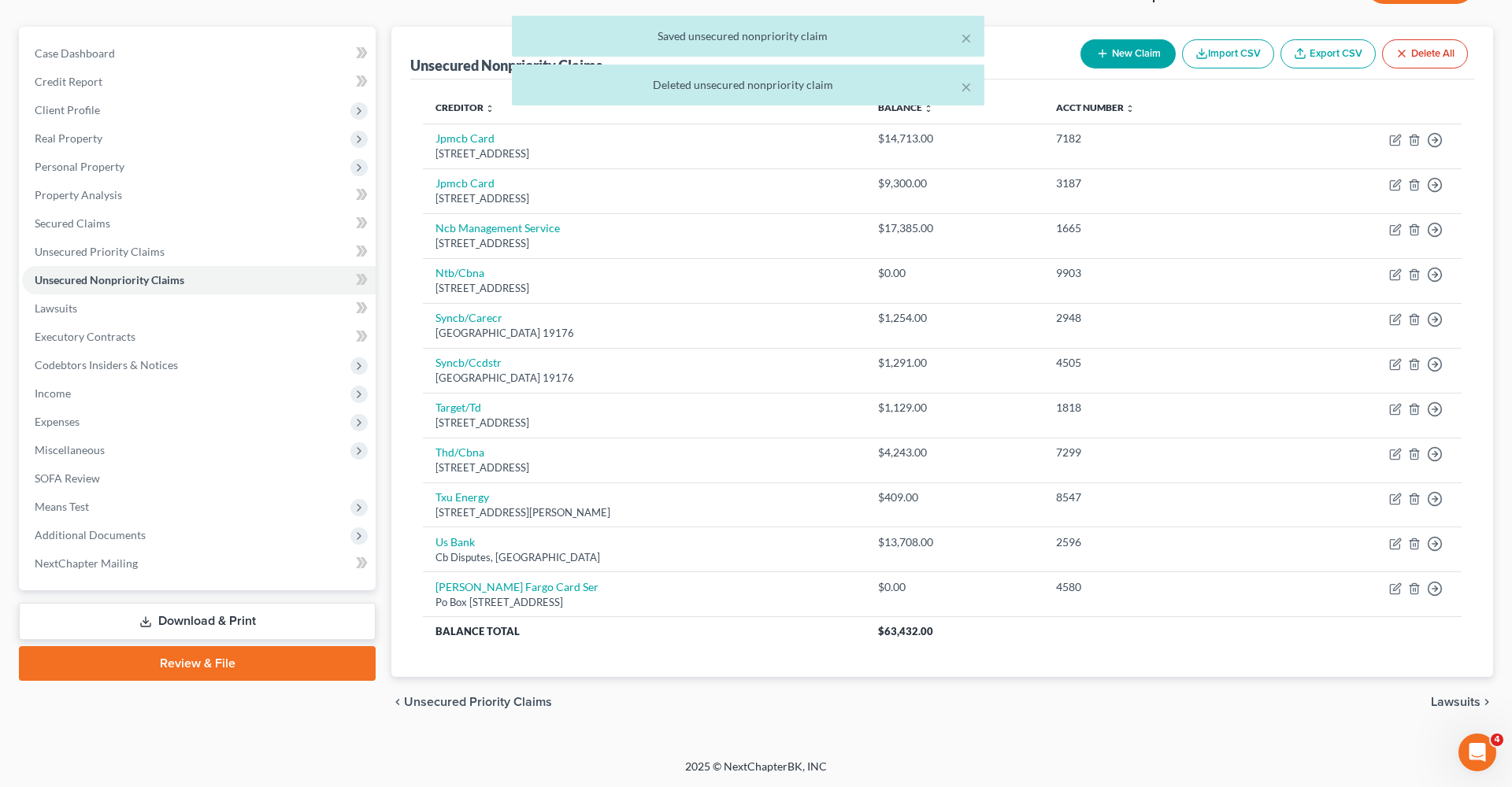
scroll to position [120, 0]
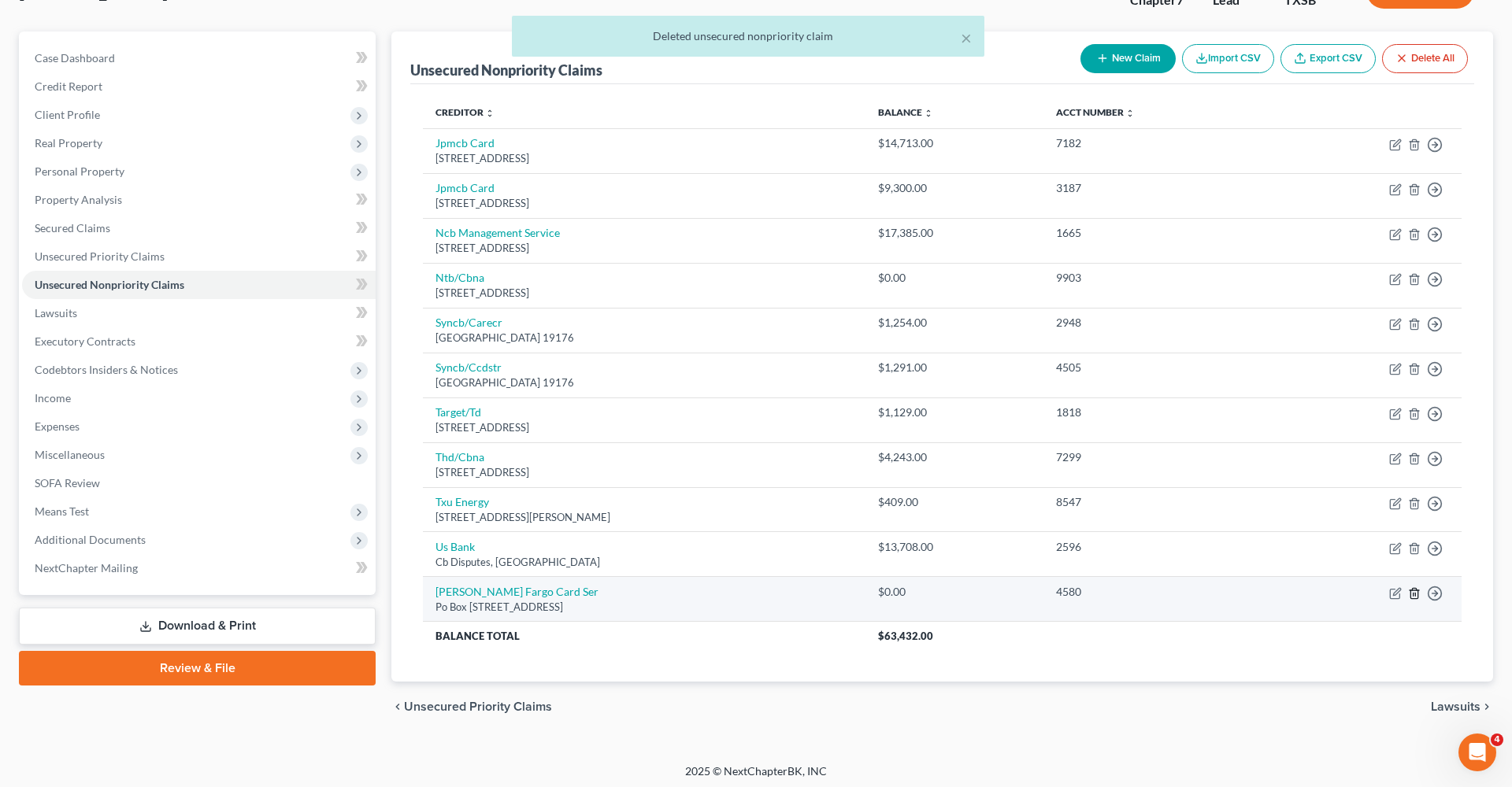
click at [1414, 589] on icon "button" at bounding box center [1414, 593] width 13 height 13
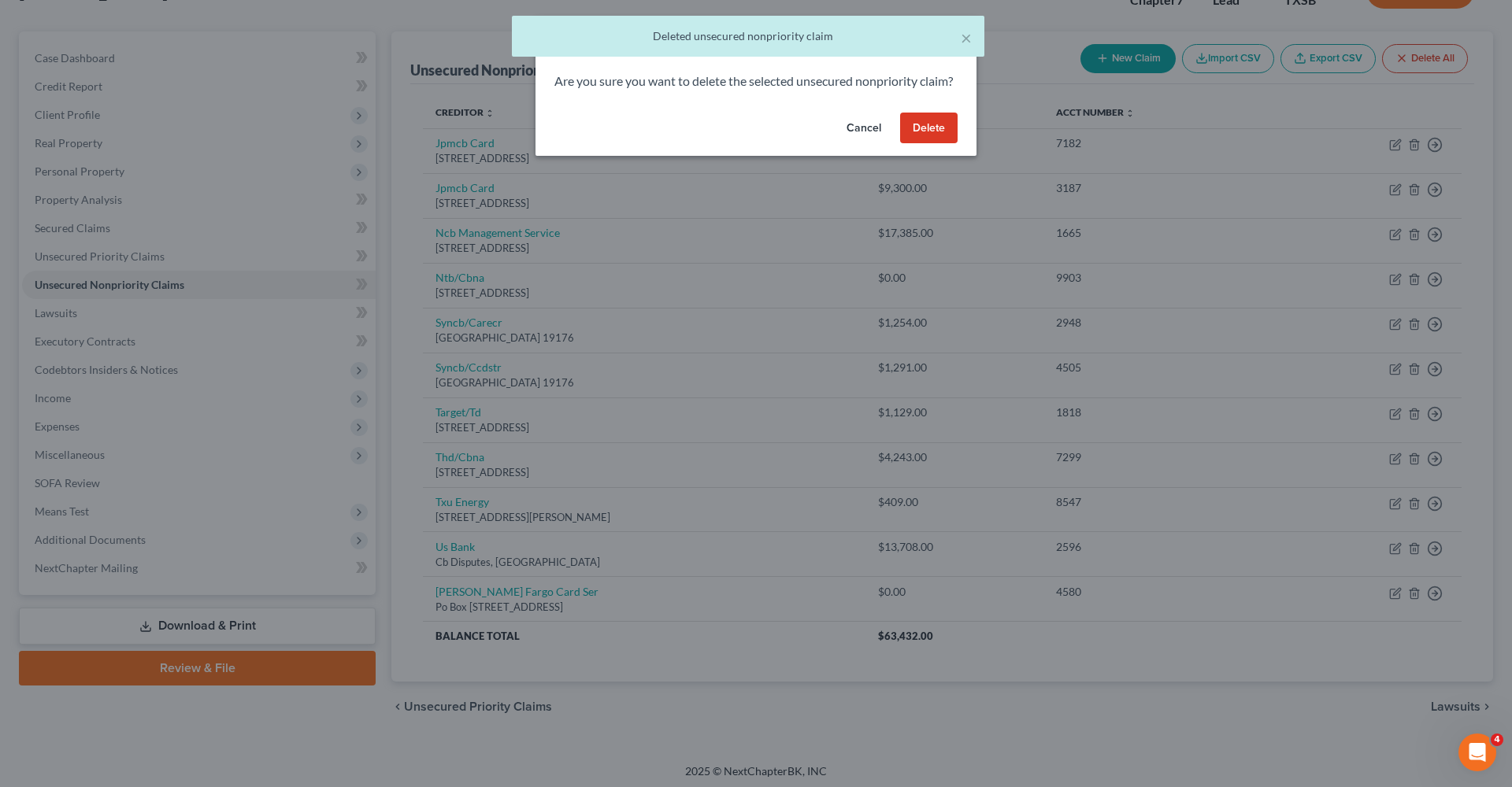
click at [929, 144] on button "Delete" at bounding box center [929, 128] width 58 height 31
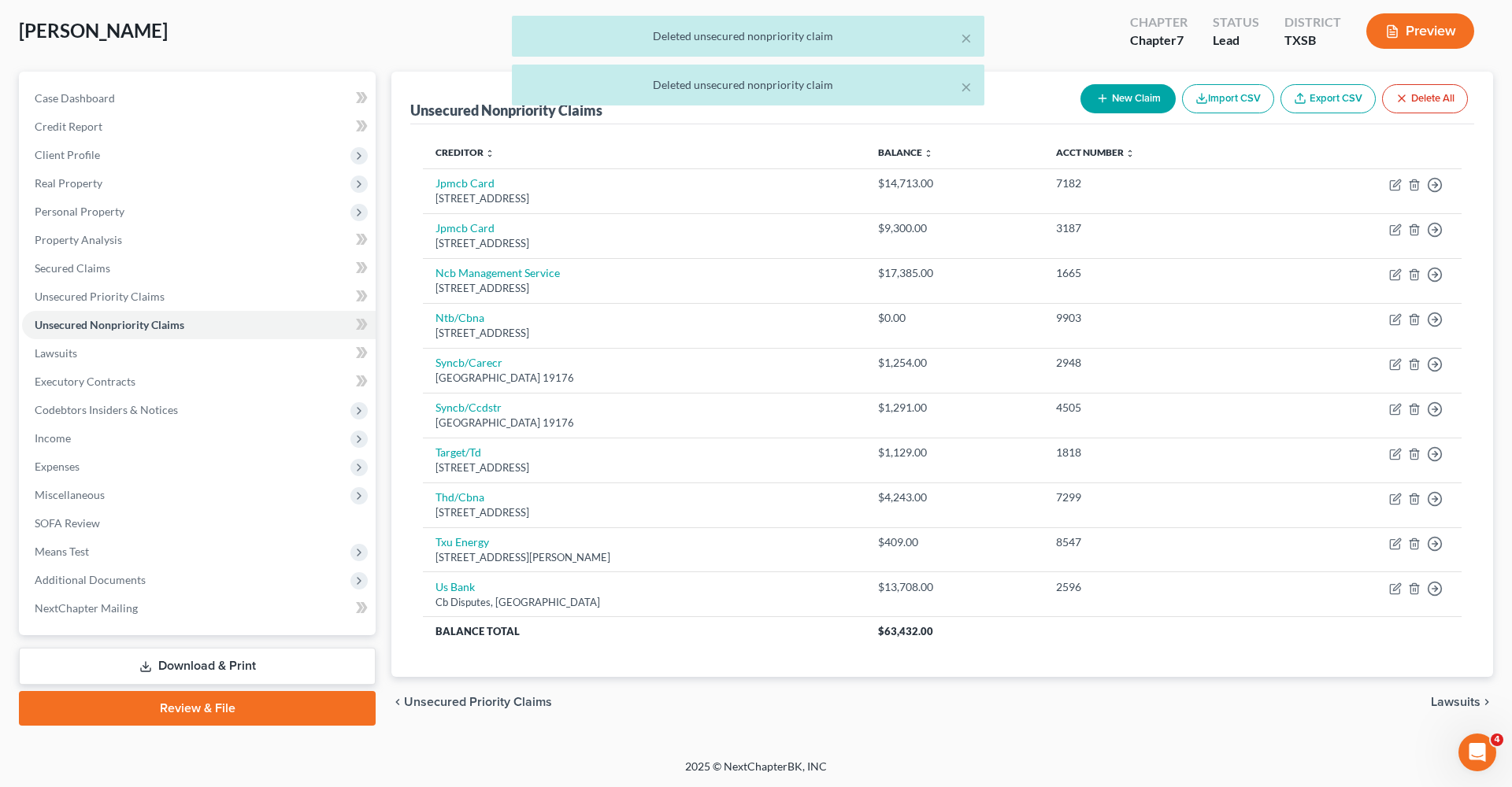
scroll to position [78, 0]
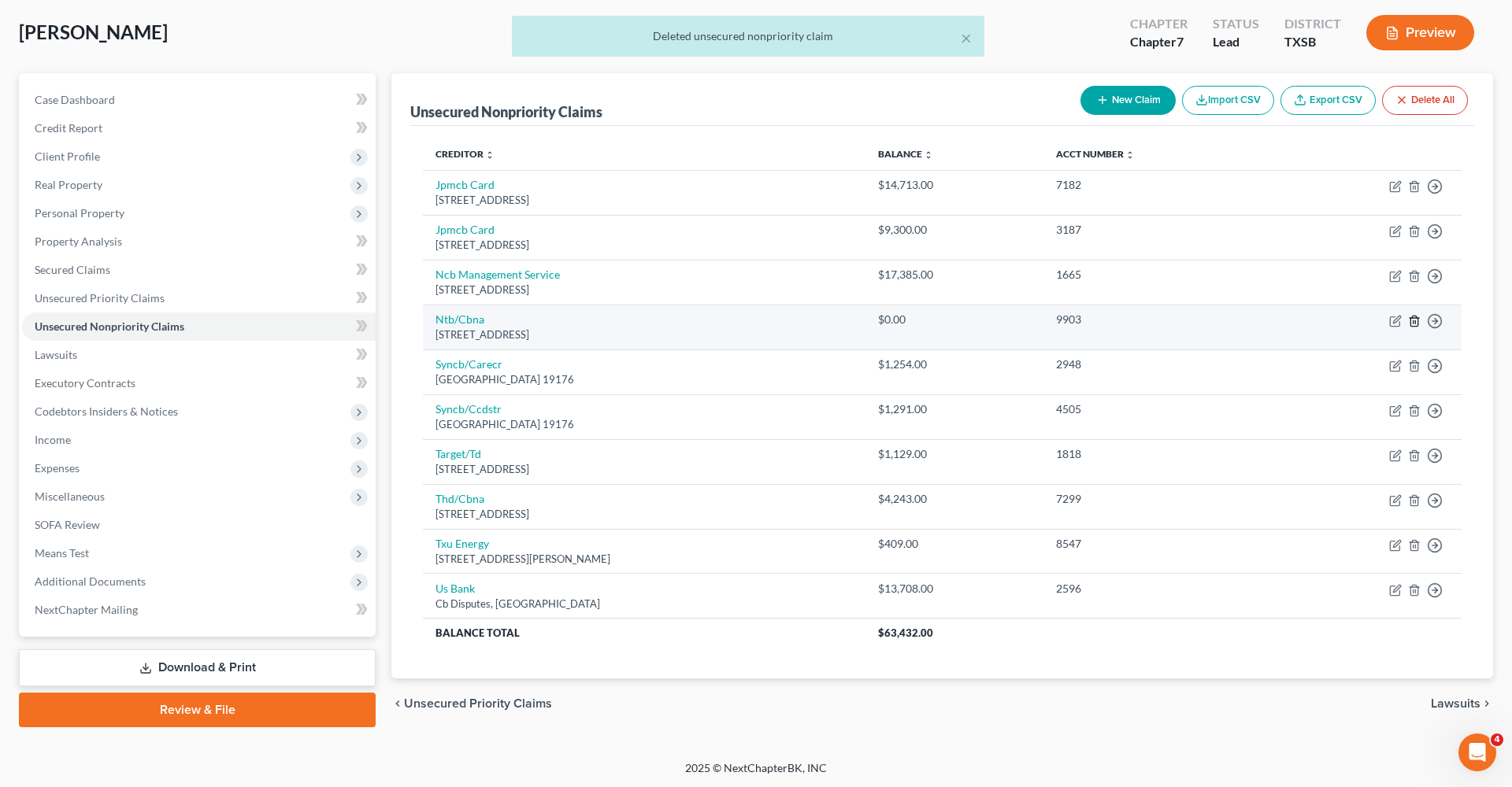
click at [1411, 324] on icon "button" at bounding box center [1414, 320] width 7 height 10
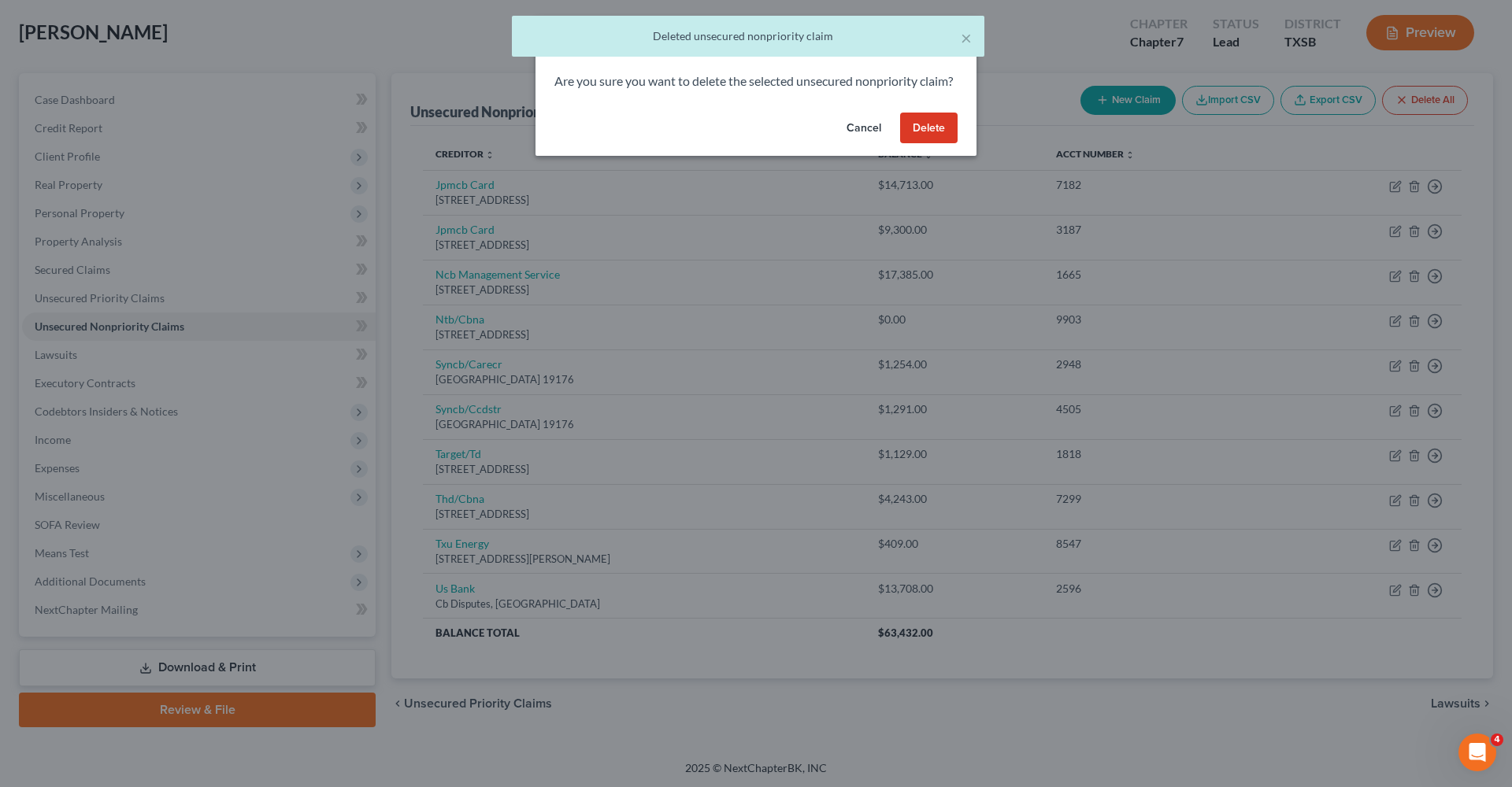
click at [936, 140] on button "Delete" at bounding box center [929, 128] width 58 height 31
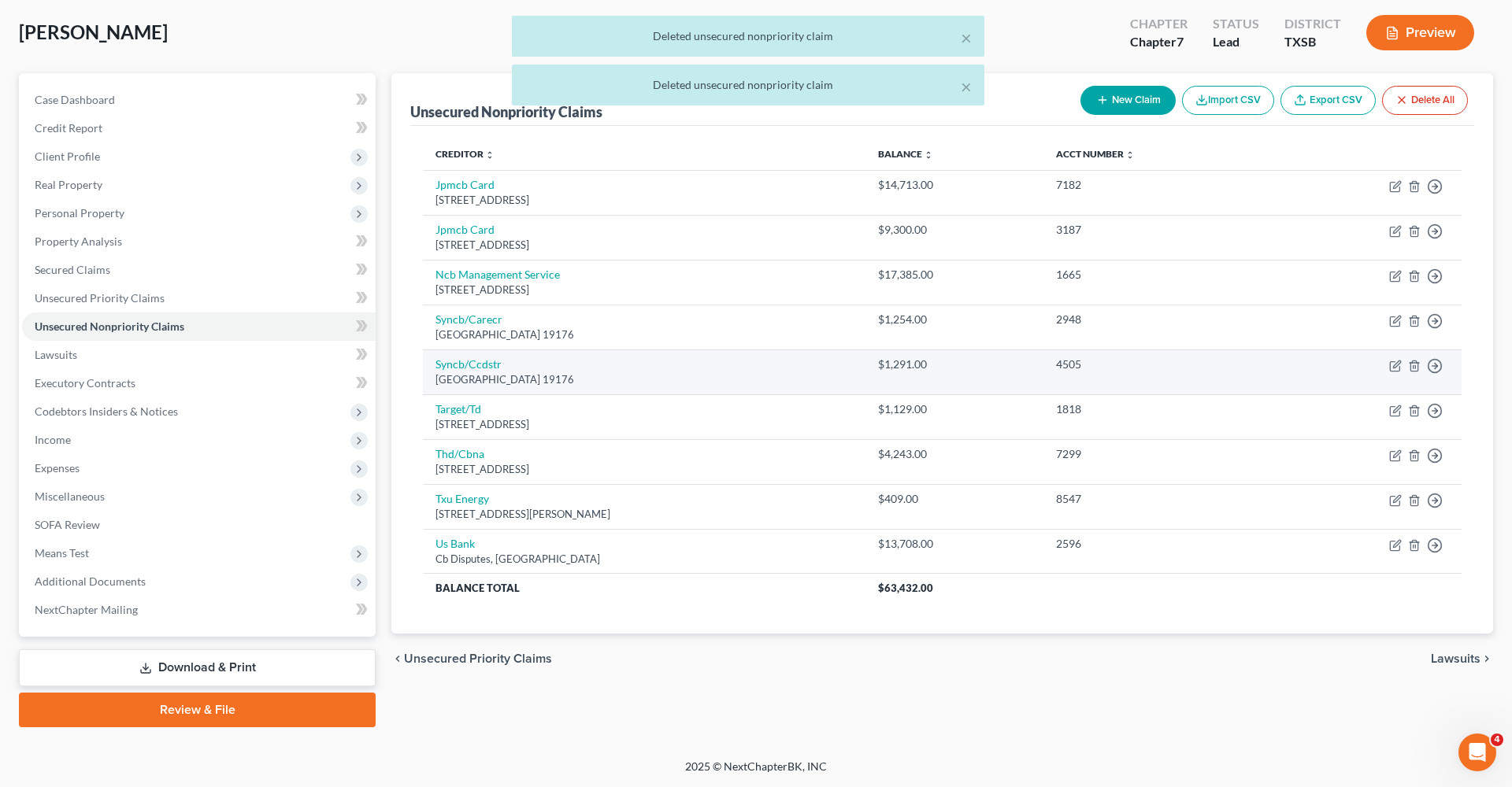
scroll to position [0, 0]
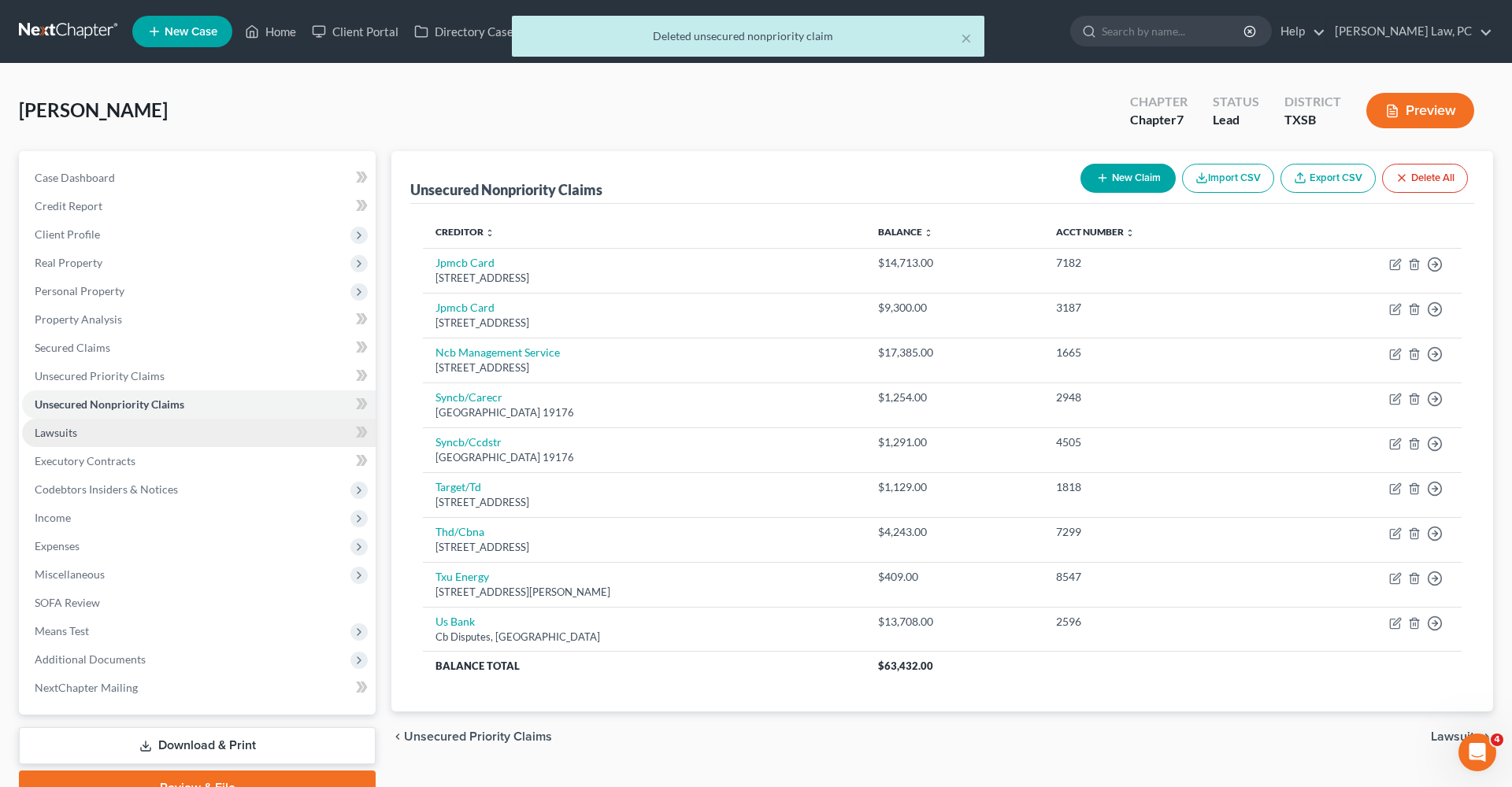
click at [46, 440] on link "Lawsuits" at bounding box center [199, 433] width 353 height 29
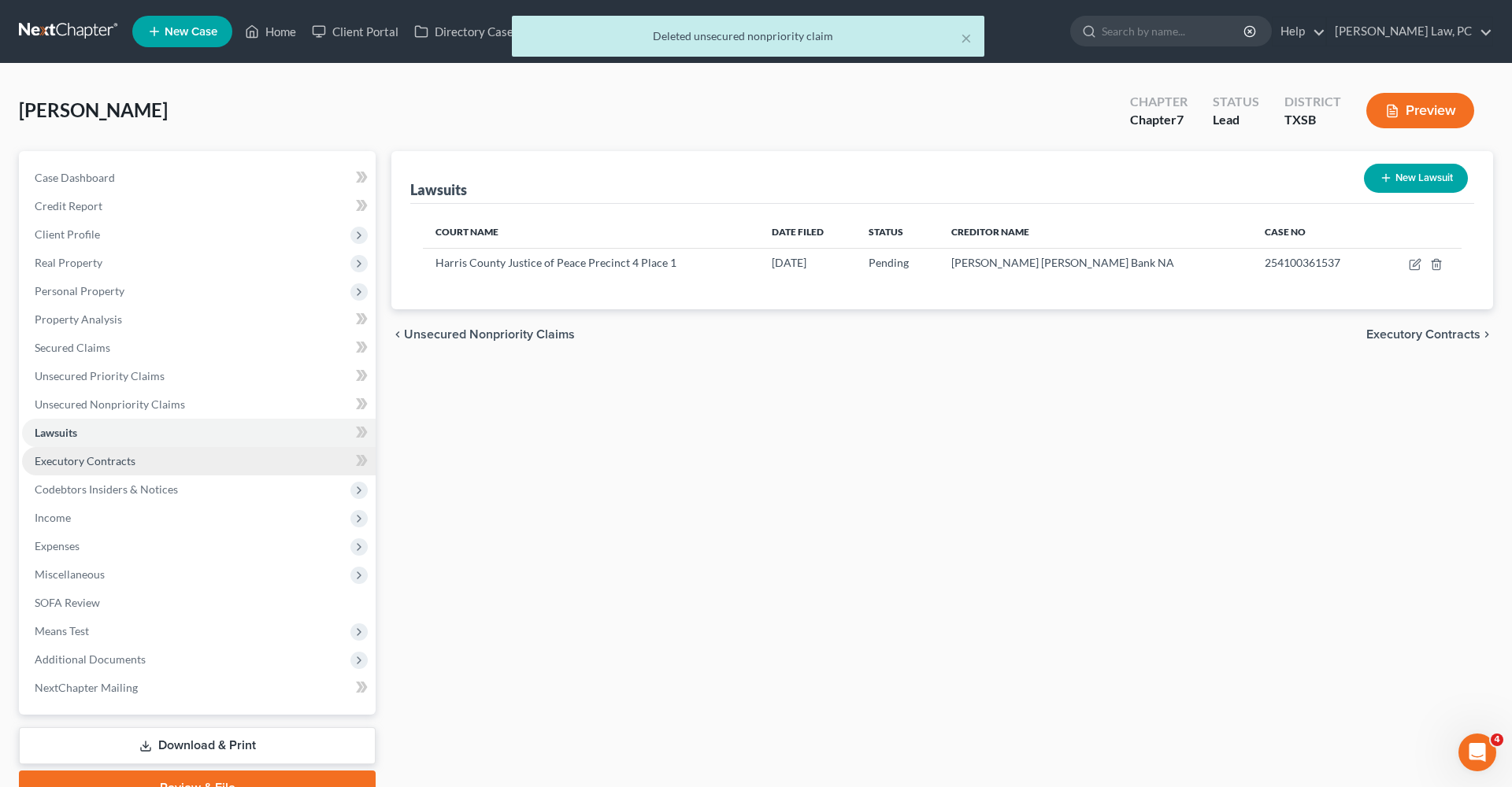
click at [82, 459] on span "Executory Contracts" at bounding box center [85, 461] width 101 height 14
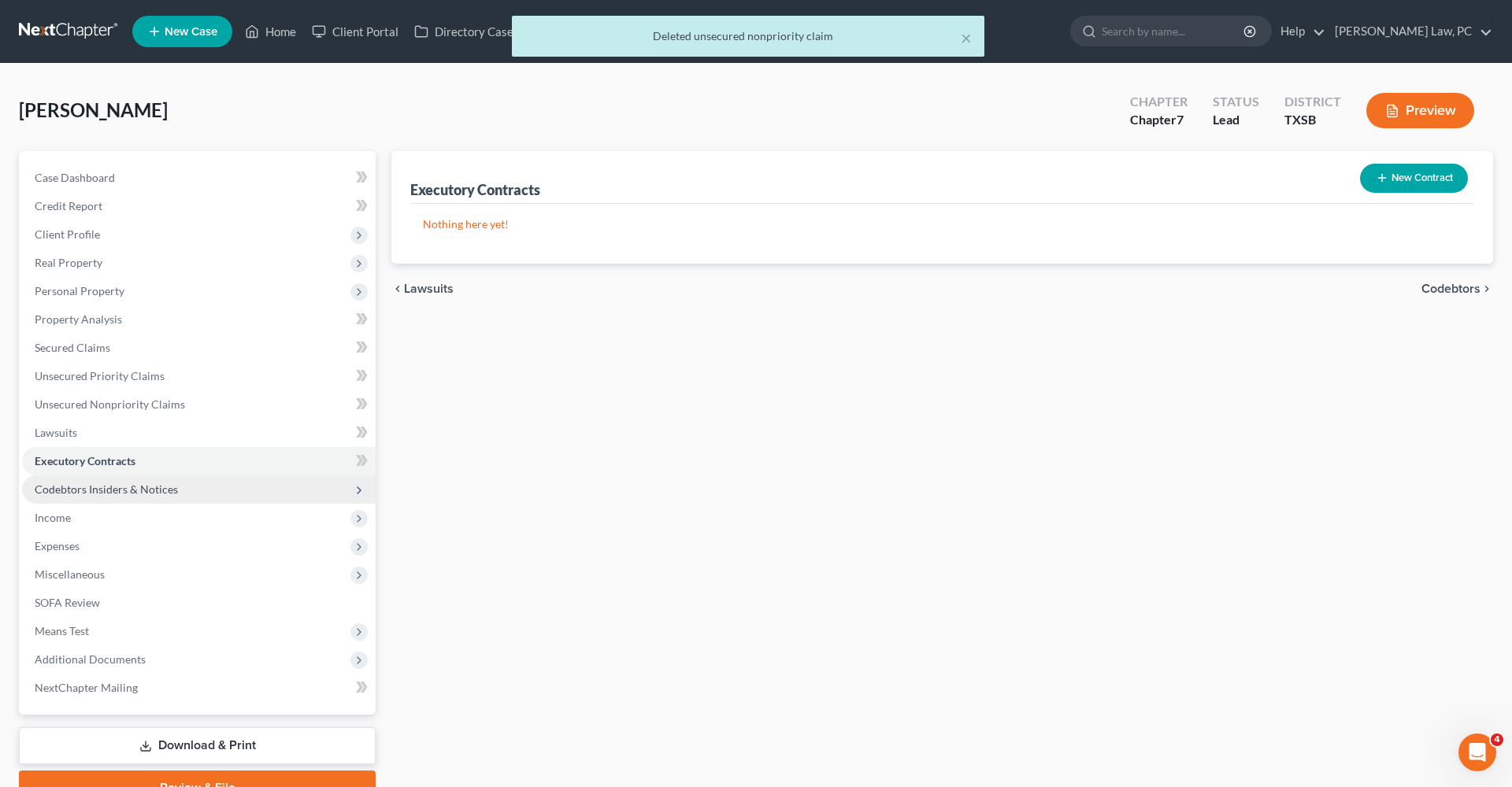
click at [118, 483] on span "Codebtors Insiders & Notices" at bounding box center [106, 489] width 143 height 14
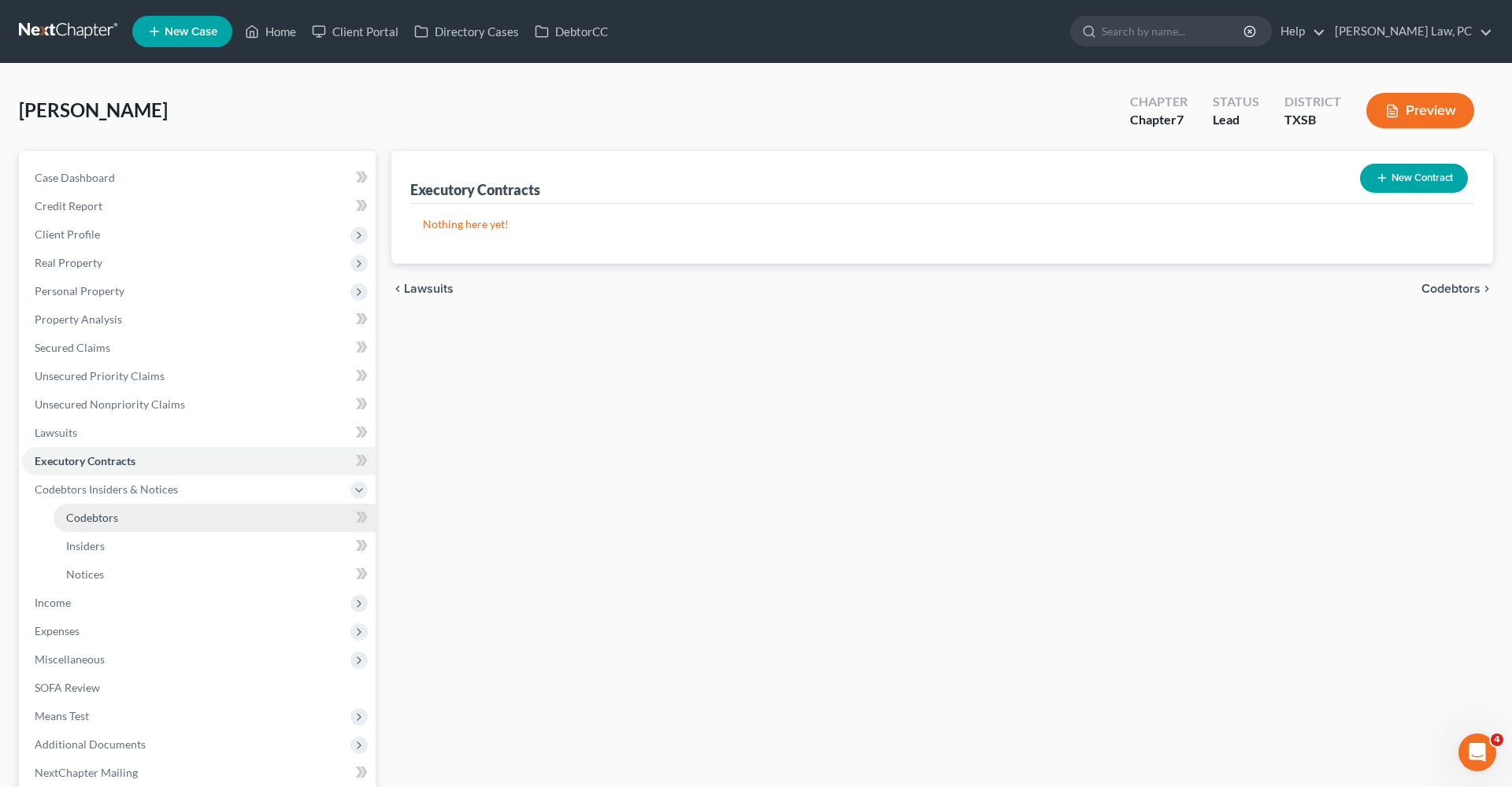
click at [93, 520] on span "Codebtors" at bounding box center [91, 517] width 52 height 14
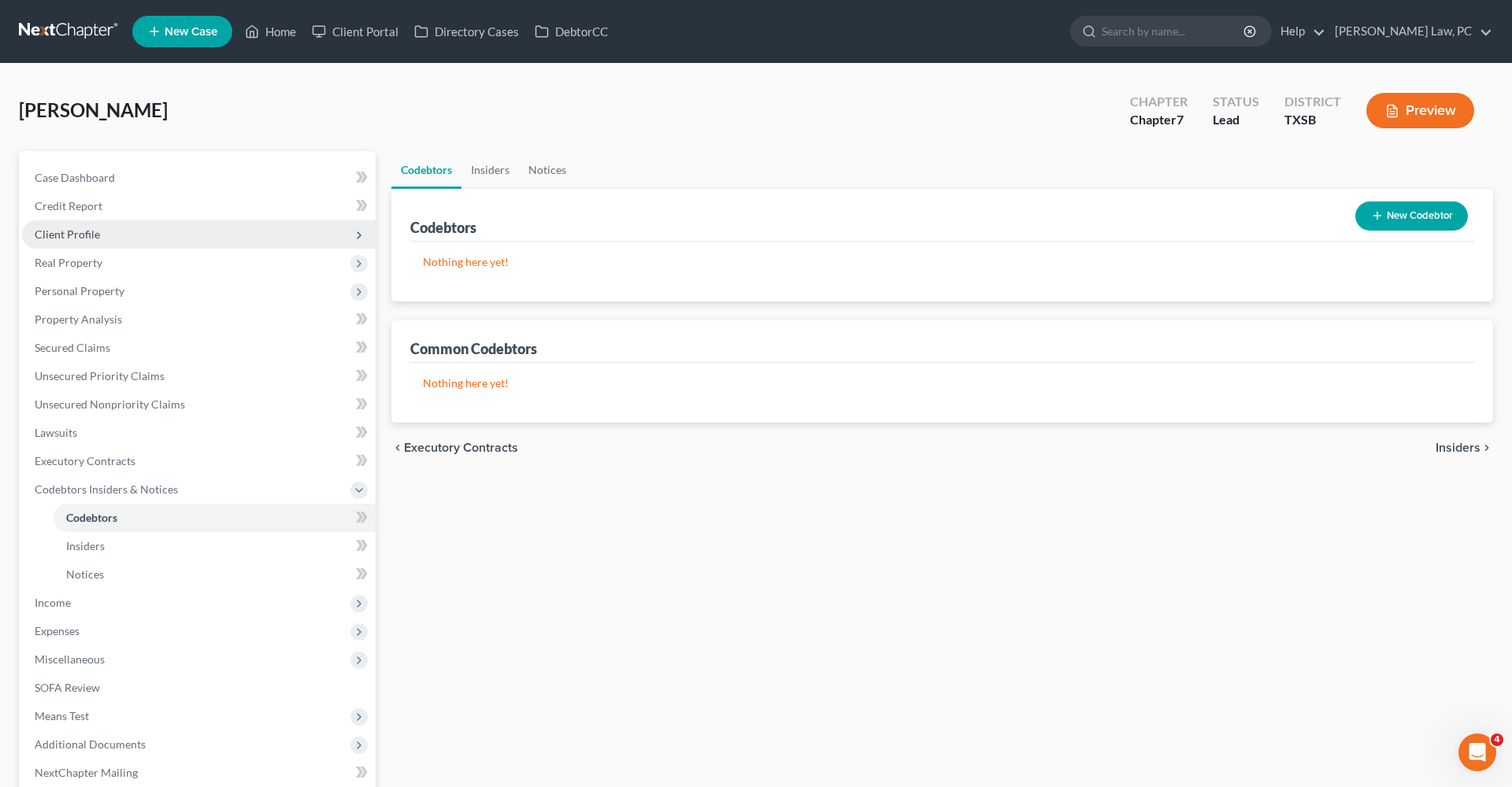
click at [54, 235] on span "Client Profile" at bounding box center [67, 234] width 65 height 14
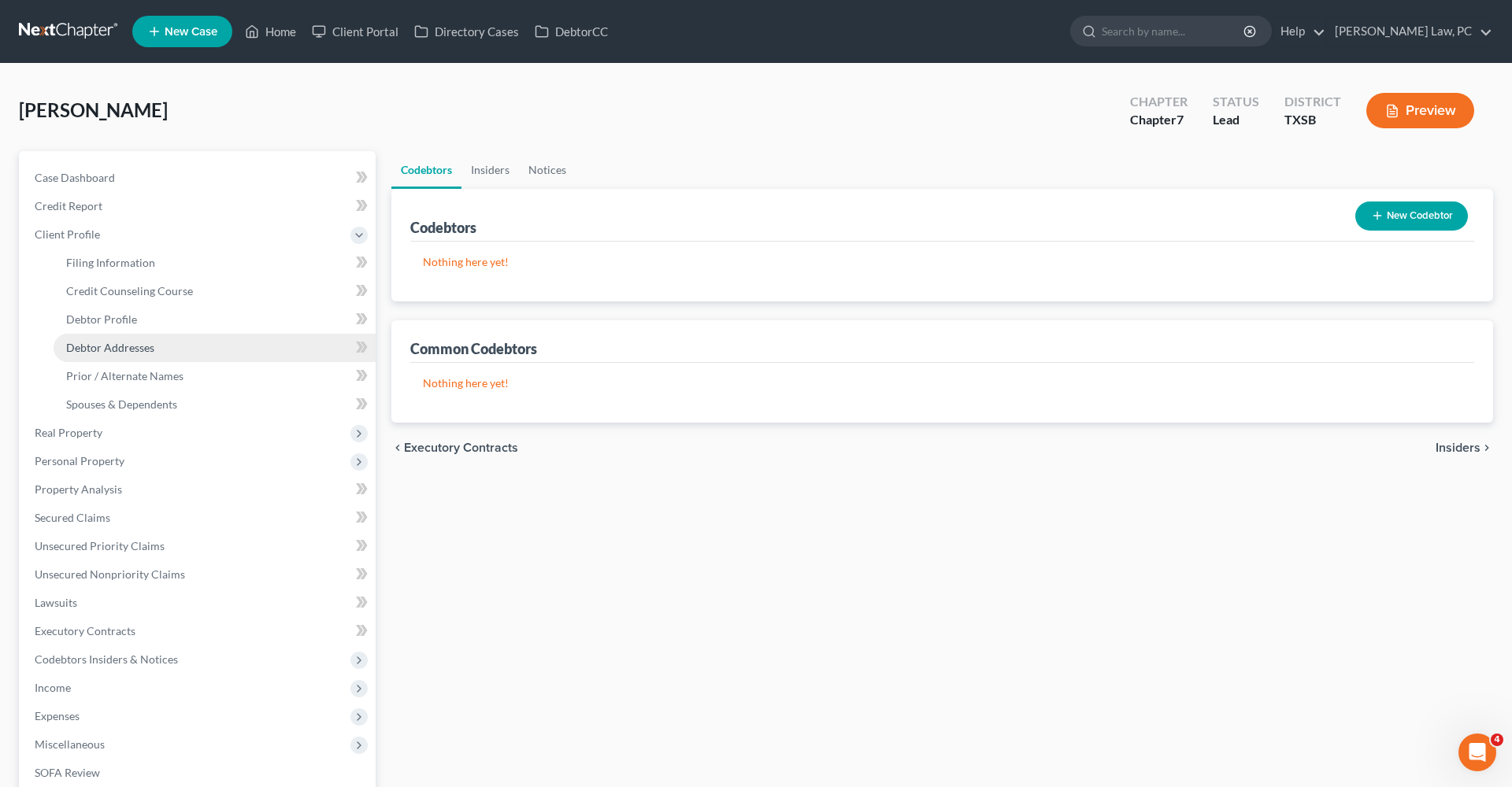
click at [133, 353] on span "Debtor Addresses" at bounding box center [110, 347] width 88 height 14
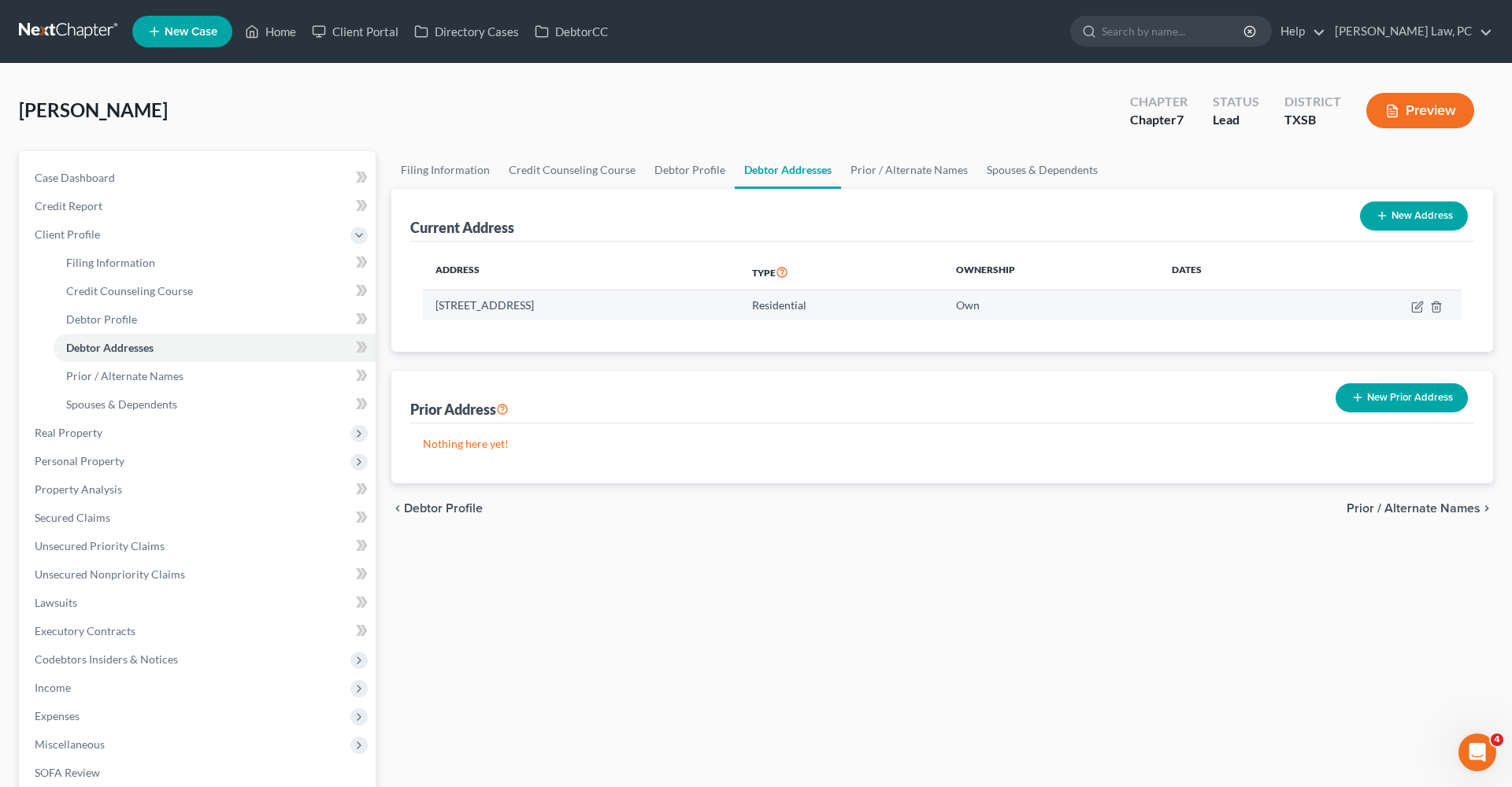
drag, startPoint x: 633, startPoint y: 304, endPoint x: 430, endPoint y: 309, distance: 203.1
click at [430, 309] on td "6510 Brookgate Dr, Spring, TX 77373" at bounding box center [581, 305] width 316 height 30
copy td "6510 Brookgate Dr, Spring, TX 77373"
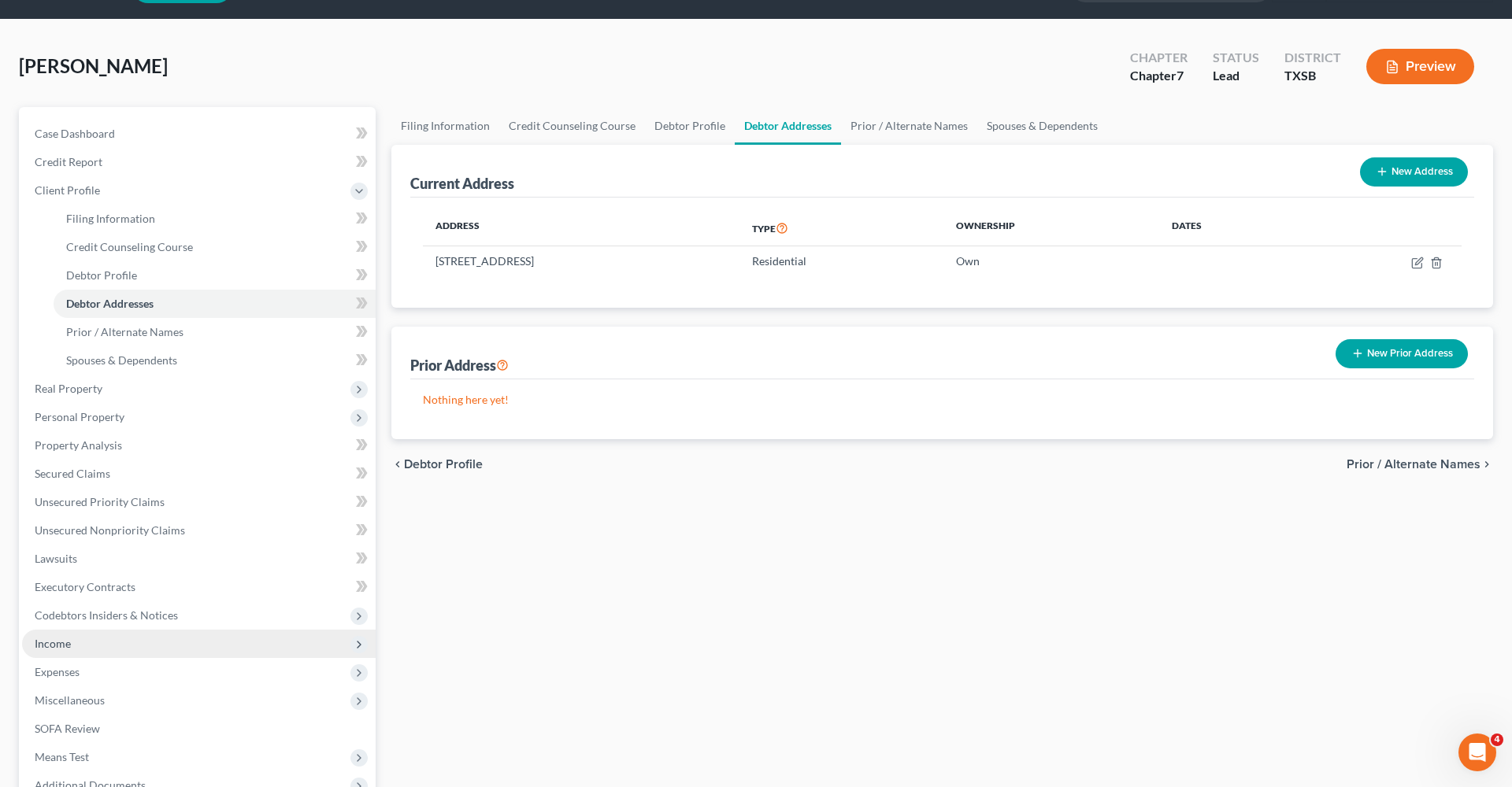
scroll to position [47, 0]
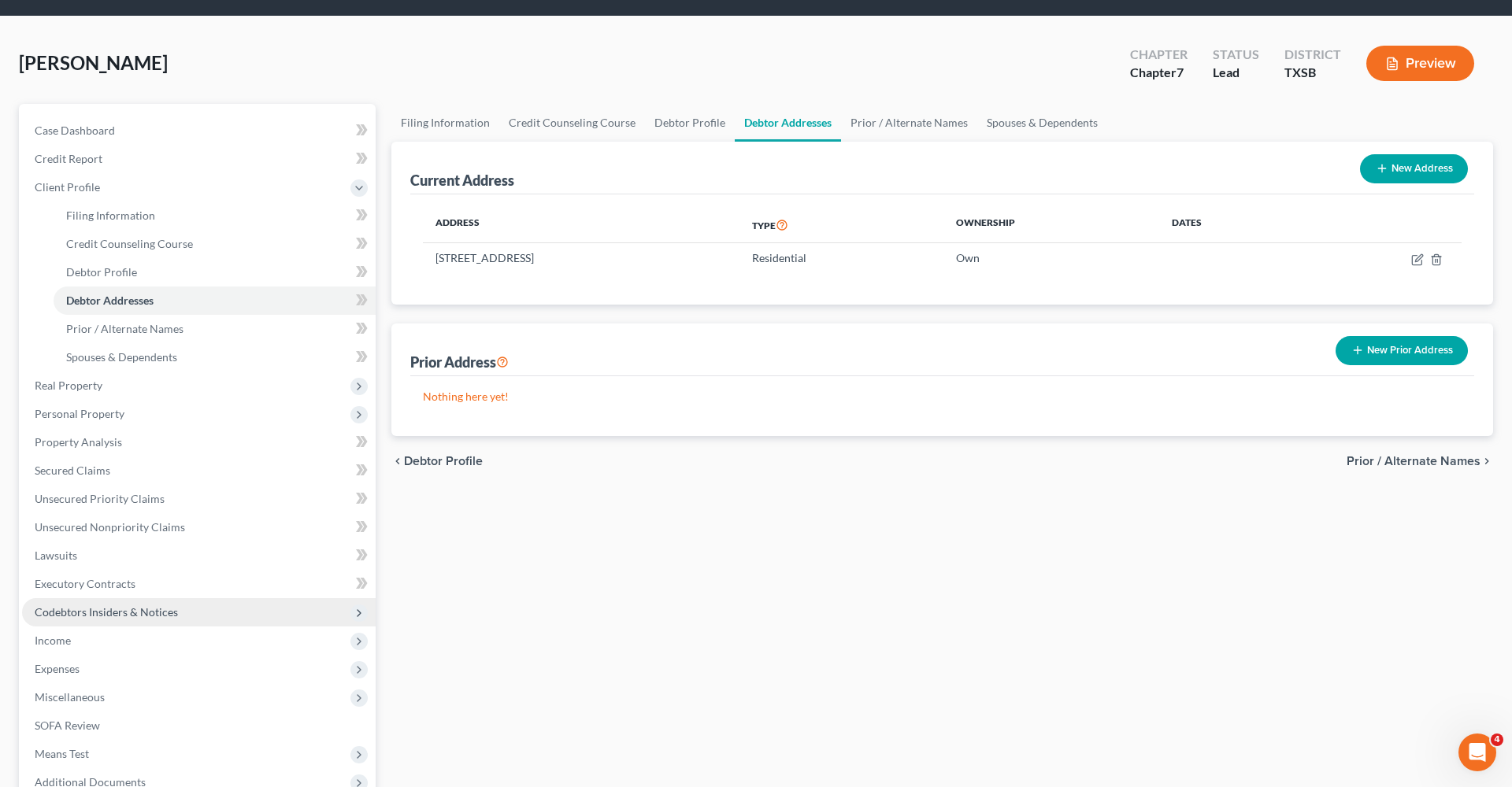
click at [81, 607] on span "Codebtors Insiders & Notices" at bounding box center [106, 612] width 143 height 14
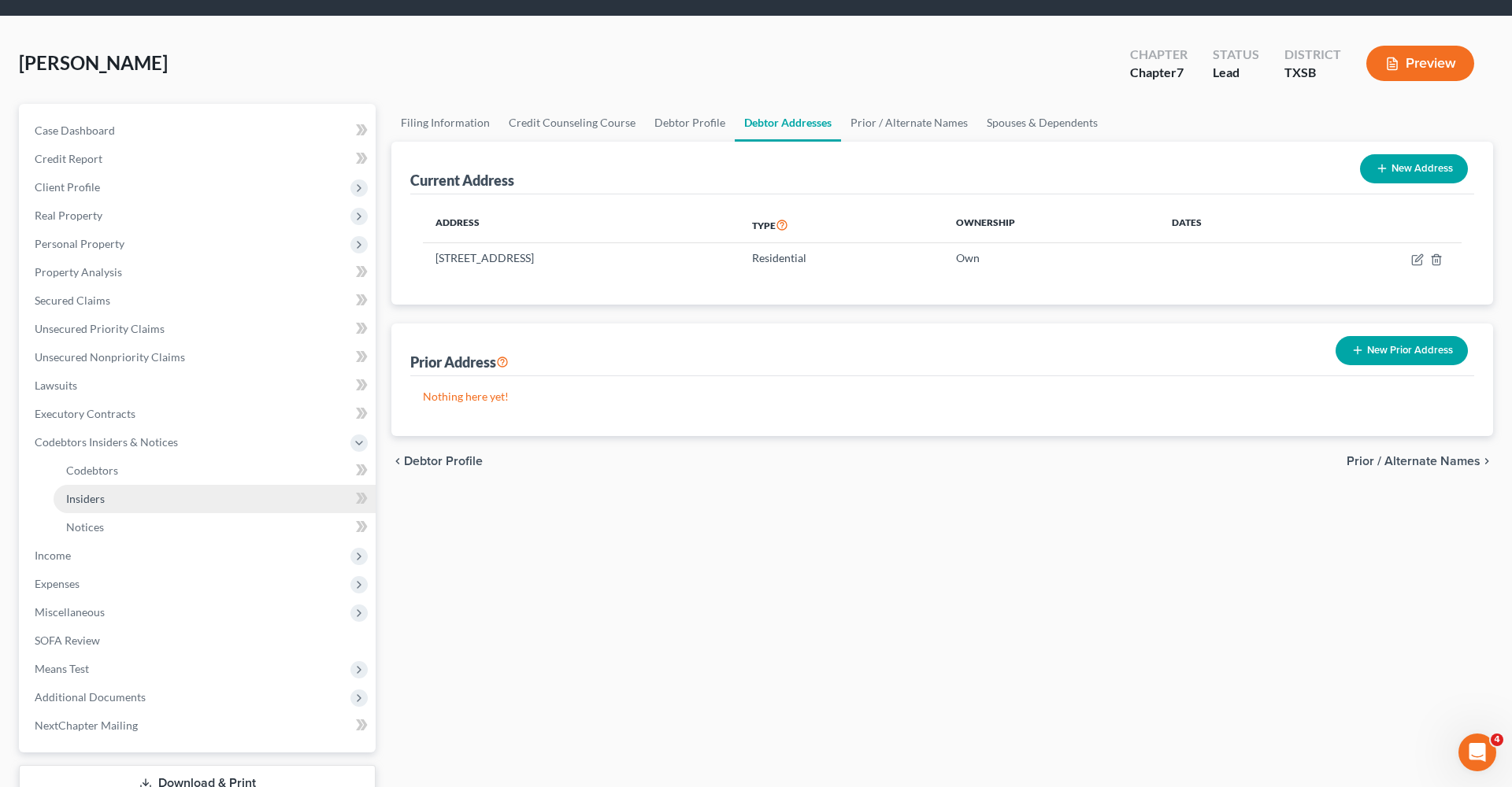
click at [82, 491] on link "Insiders" at bounding box center [214, 500] width 322 height 29
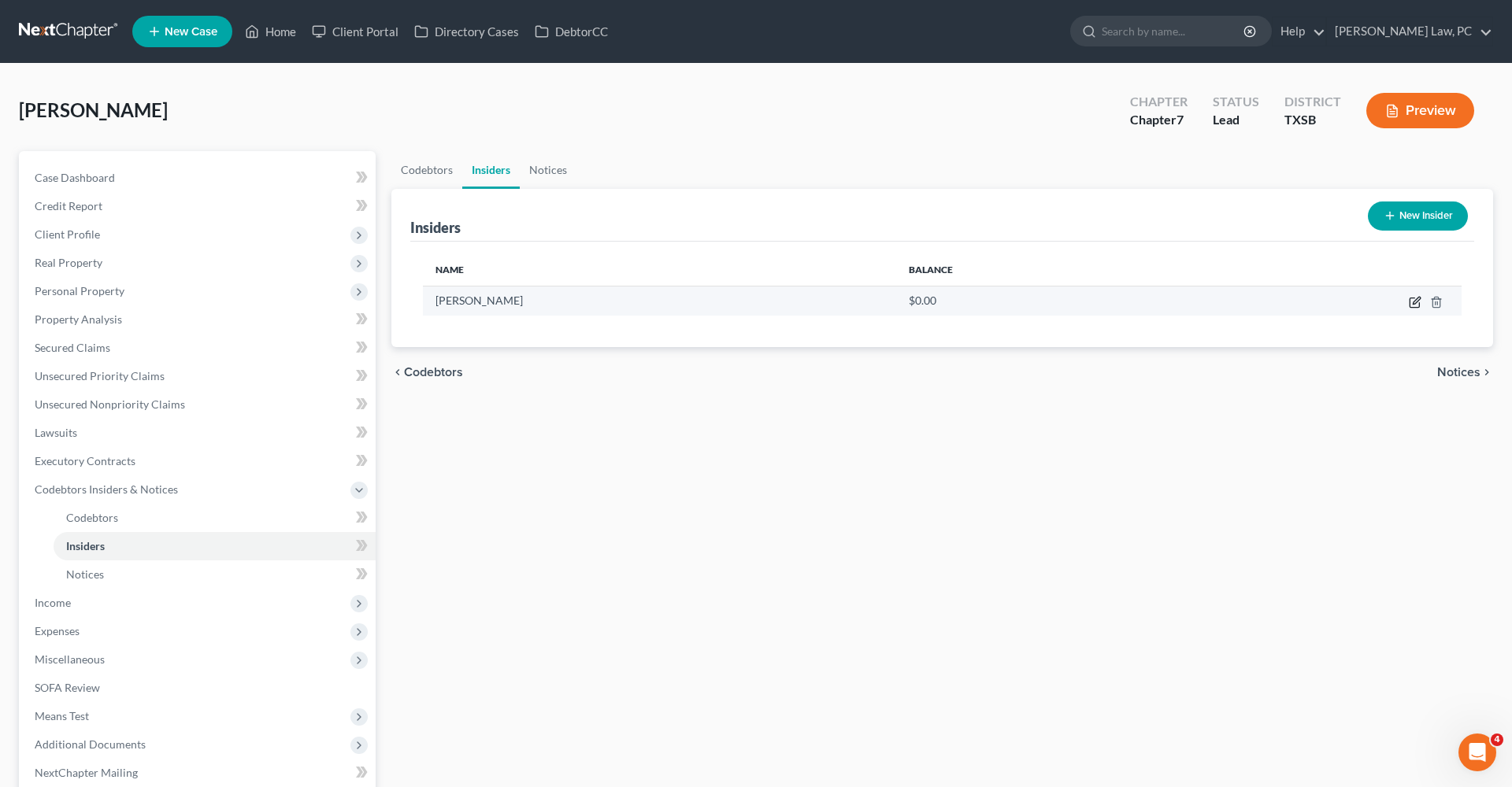
click at [1413, 298] on icon "button" at bounding box center [1414, 303] width 9 height 9
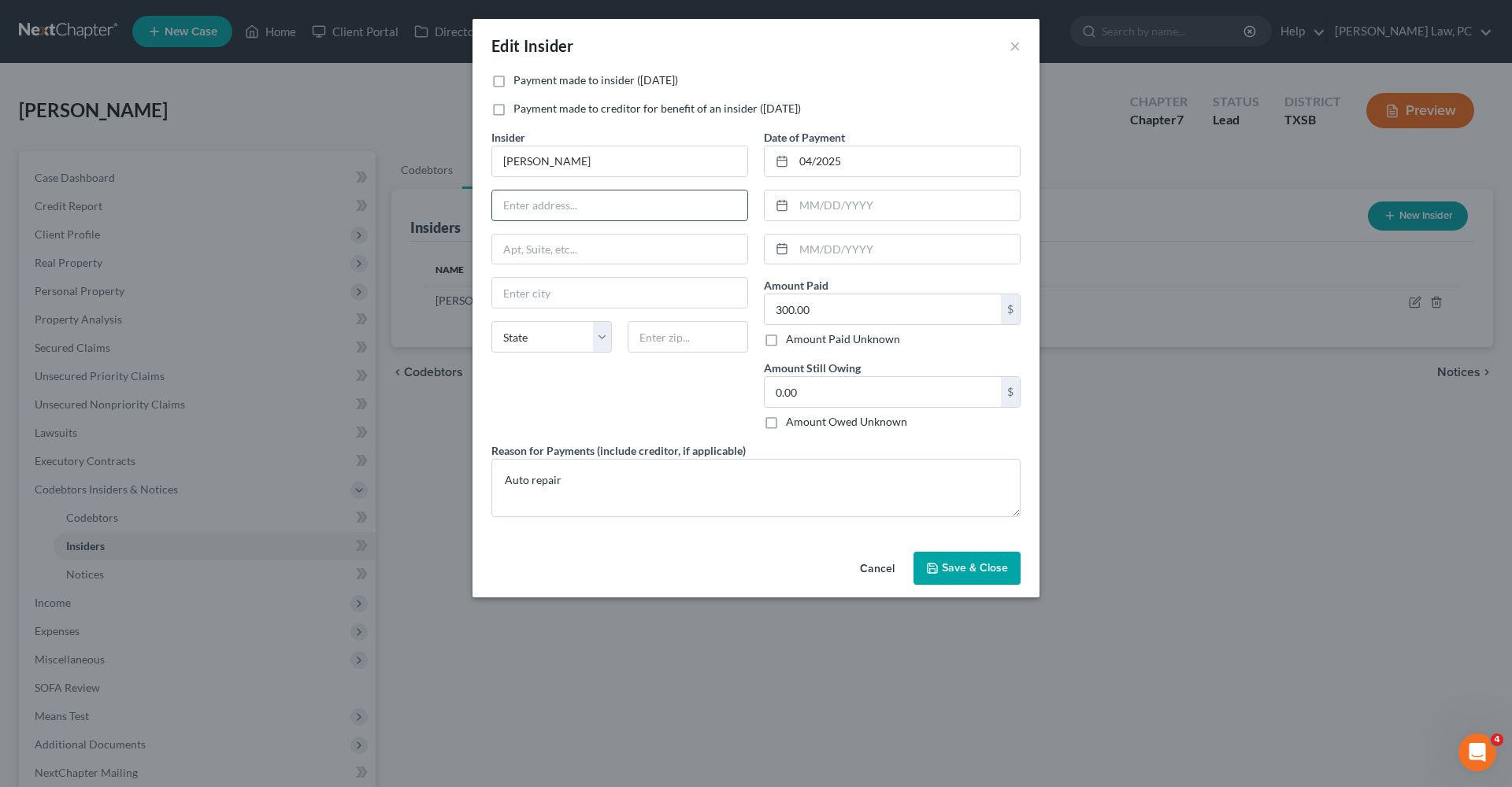
paste input "6510 Brookgate Dr, Spring, TX 77373"
drag, startPoint x: 688, startPoint y: 208, endPoint x: 650, endPoint y: 206, distance: 38.1
click at [650, 206] on input "6510 Brookgate Dr, Spring, TX 77373" at bounding box center [620, 205] width 255 height 30
type input "6510 Brookgate Dr, Spring, TX"
paste input "77373"
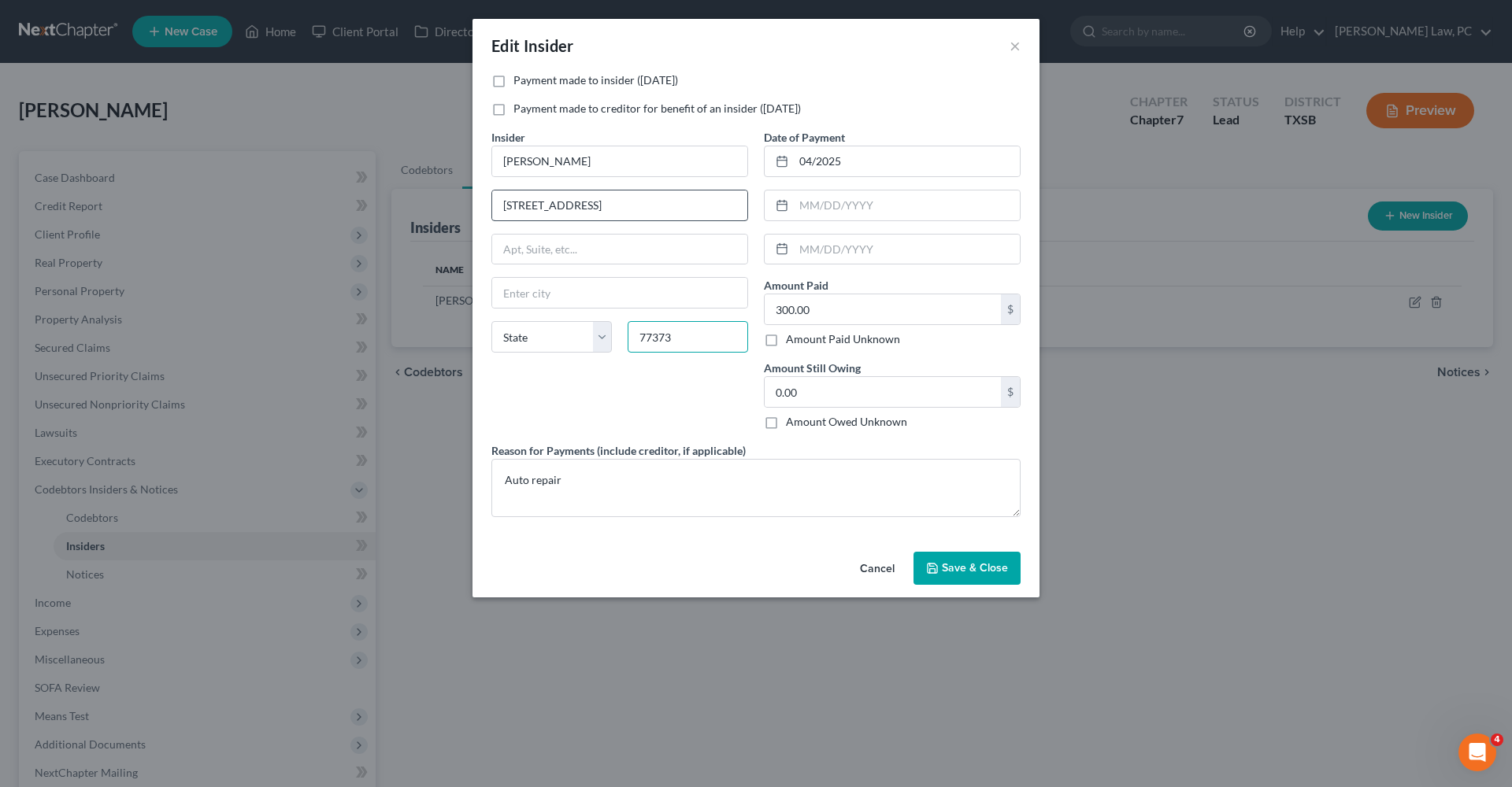
type input "77373"
click at [671, 204] on input "6510 Brookgate Dr, Spring, TX" at bounding box center [620, 205] width 255 height 30
type input "Spring"
select select "45"
type input "6510 Brookgate Dr."
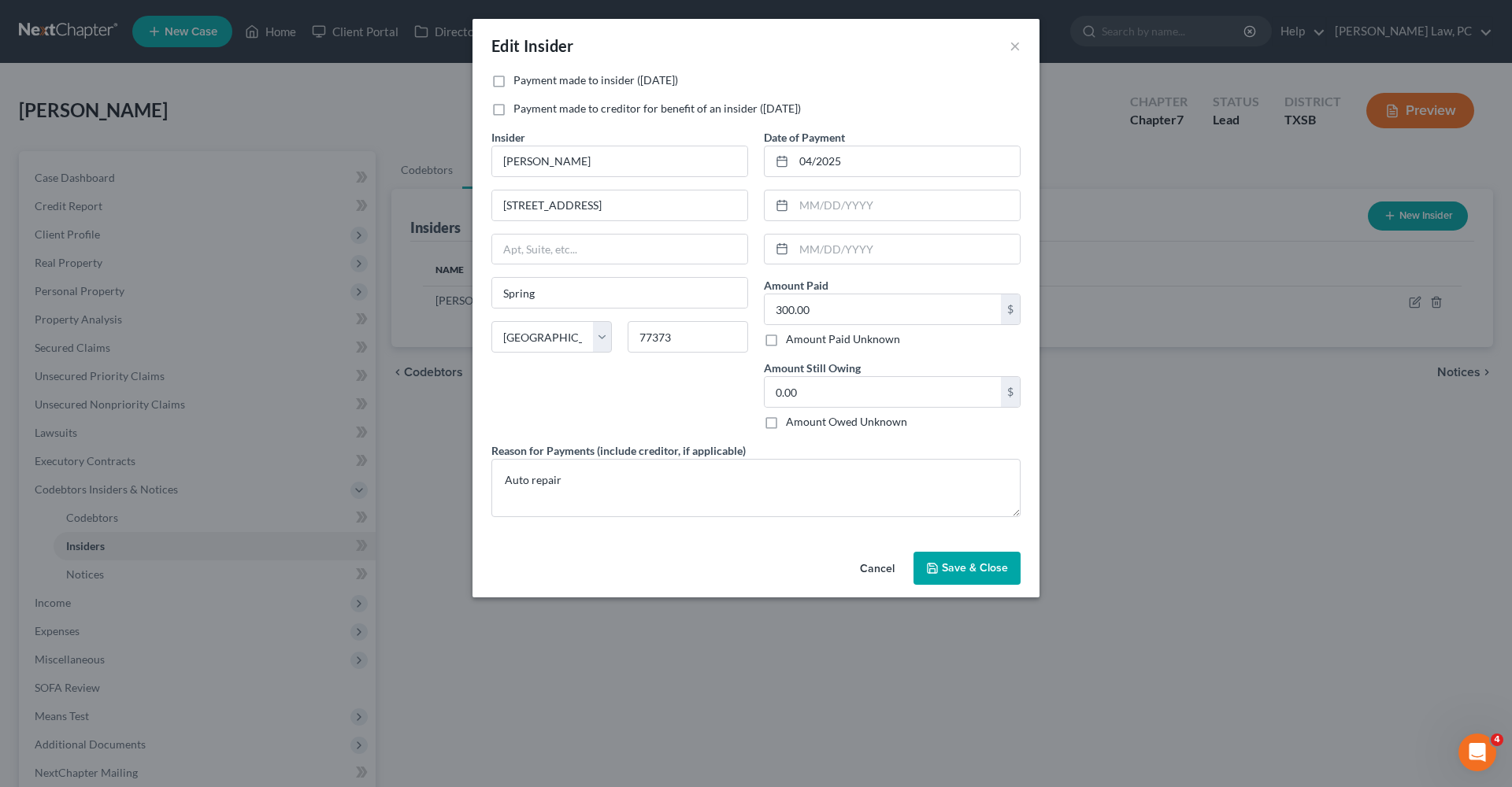
click at [615, 79] on label "Payment made to insider (within 1 year)" at bounding box center [595, 80] width 165 height 16
click at [530, 79] on input "Payment made to insider (within 1 year)" at bounding box center [525, 78] width 10 height 10
checkbox input "true"
click at [954, 576] on button "Save & Close" at bounding box center [967, 568] width 107 height 33
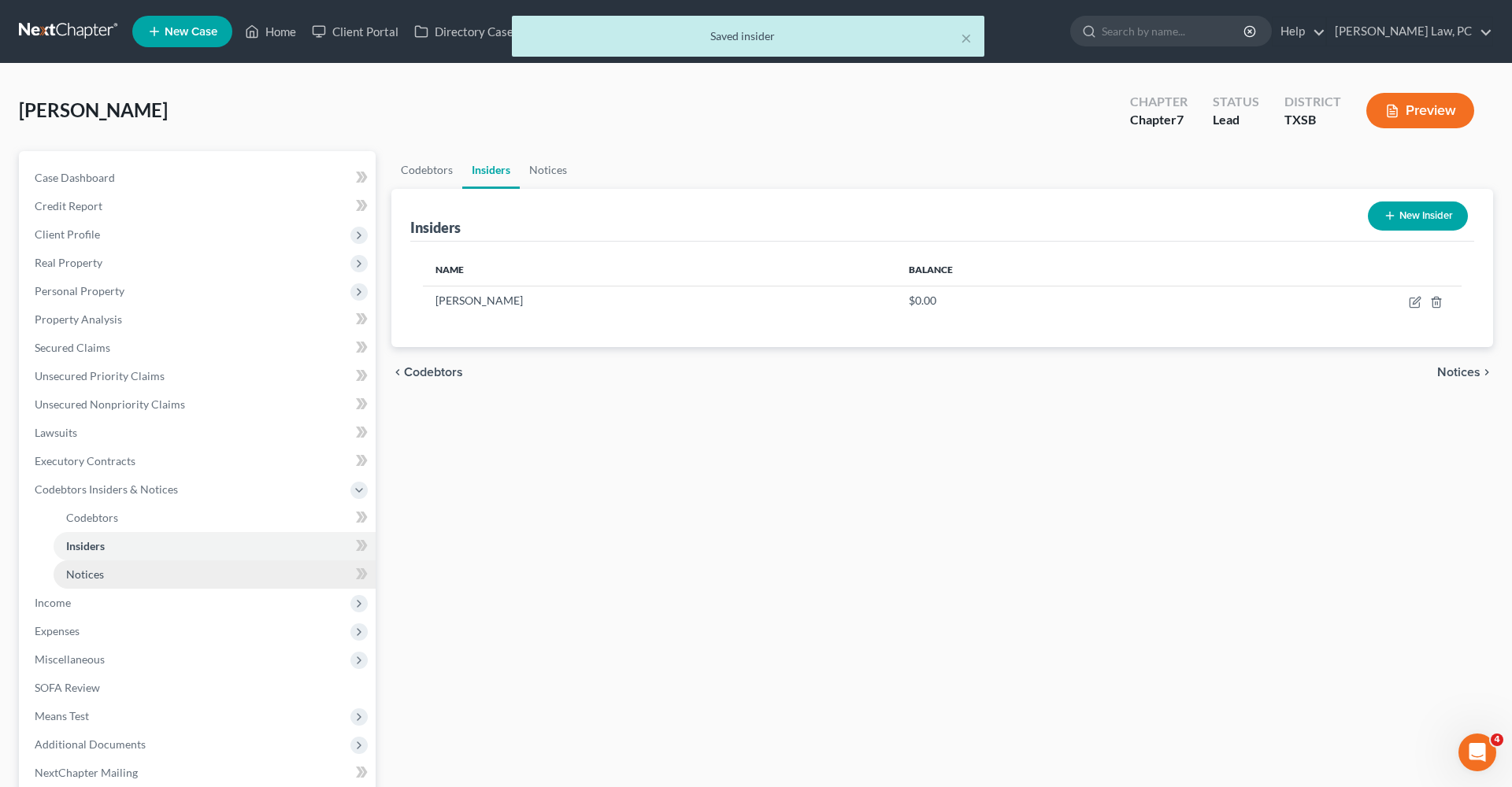
click at [106, 576] on link "Notices" at bounding box center [214, 575] width 322 height 29
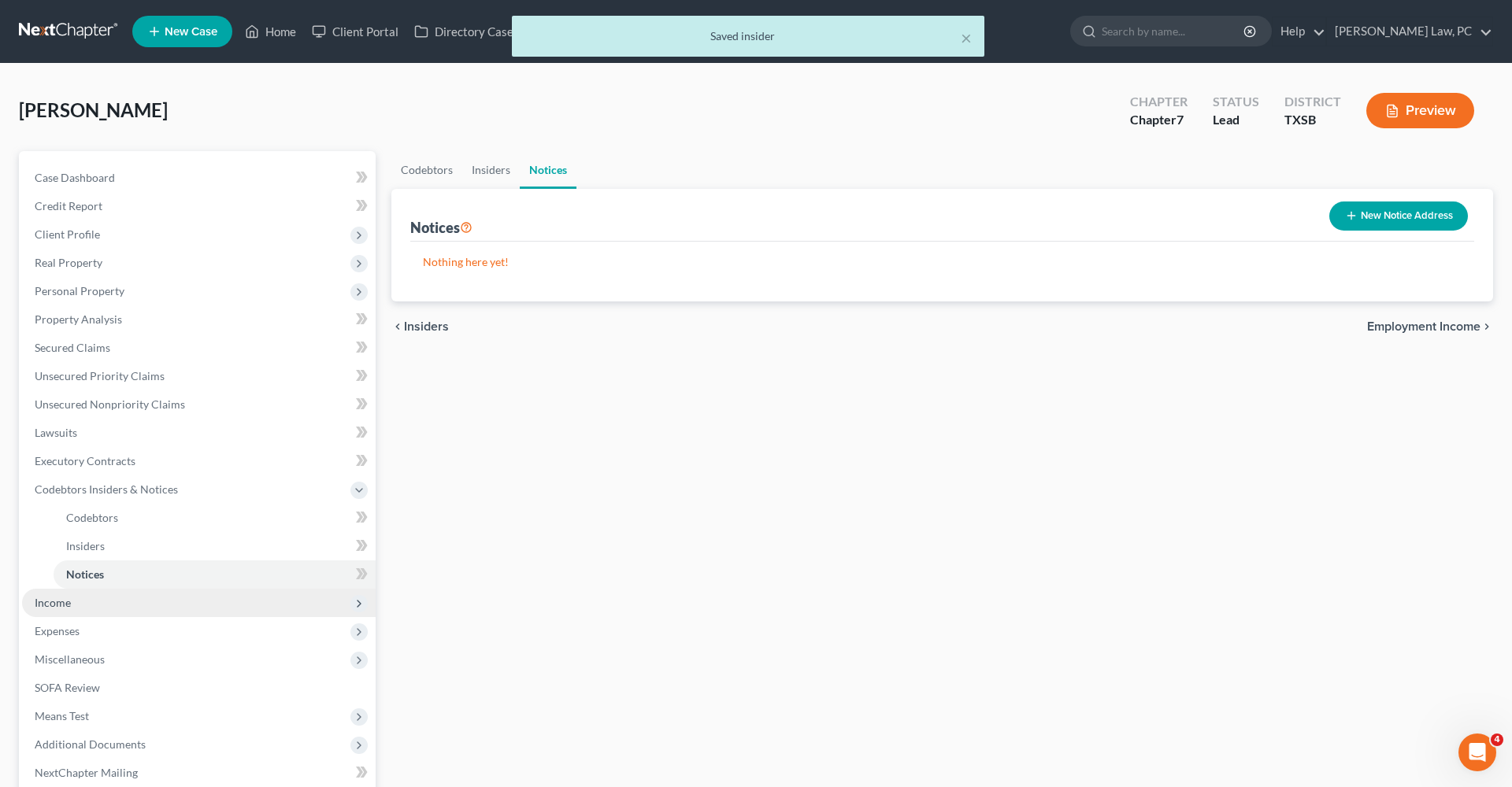
click at [48, 600] on span "Income" at bounding box center [52, 603] width 36 height 14
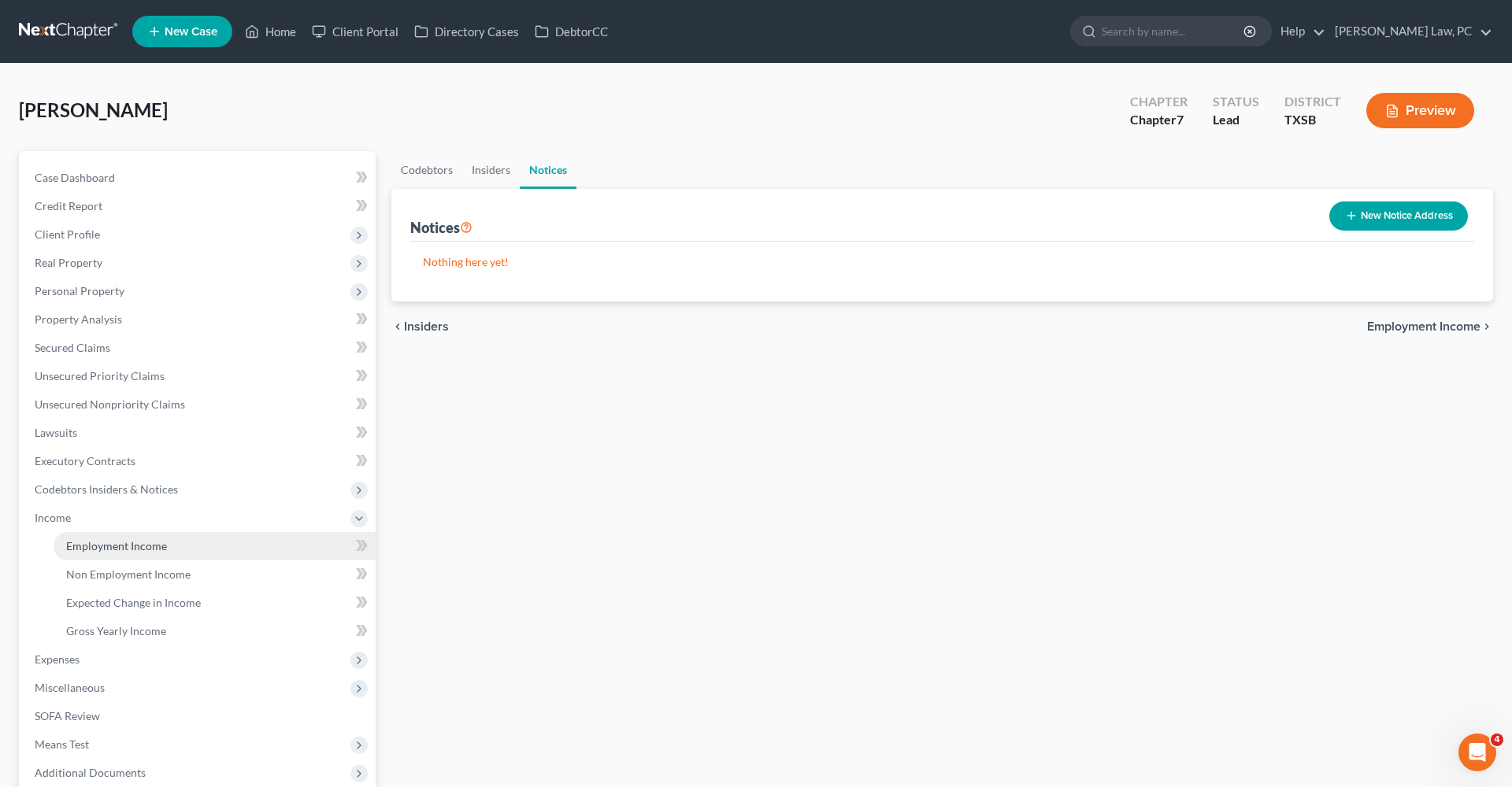
click at [107, 545] on span "Employment Income" at bounding box center [116, 546] width 101 height 14
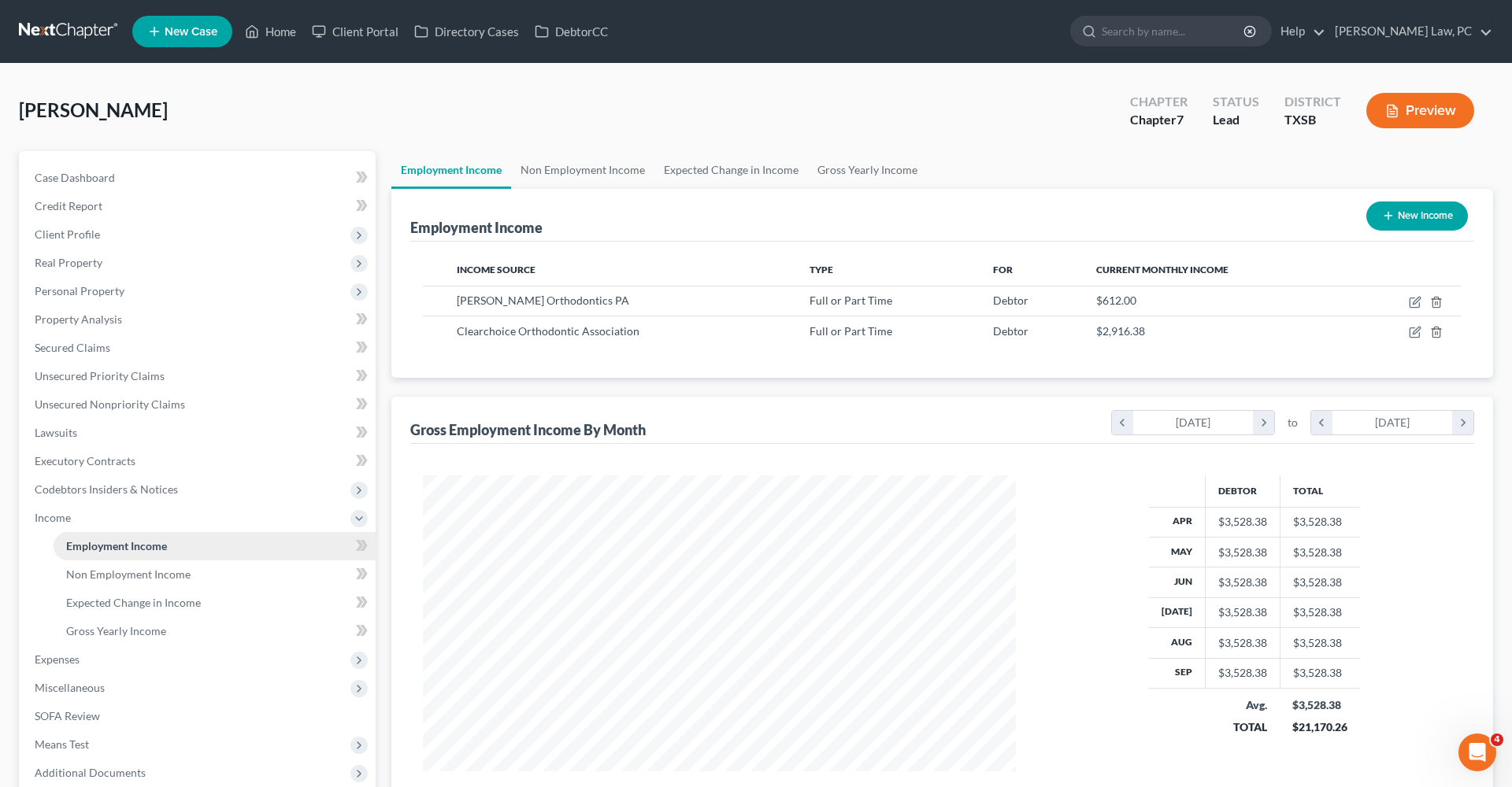
scroll to position [296, 624]
click at [1416, 303] on icon "button" at bounding box center [1416, 300] width 7 height 7
select select "0"
select select "45"
select select "2"
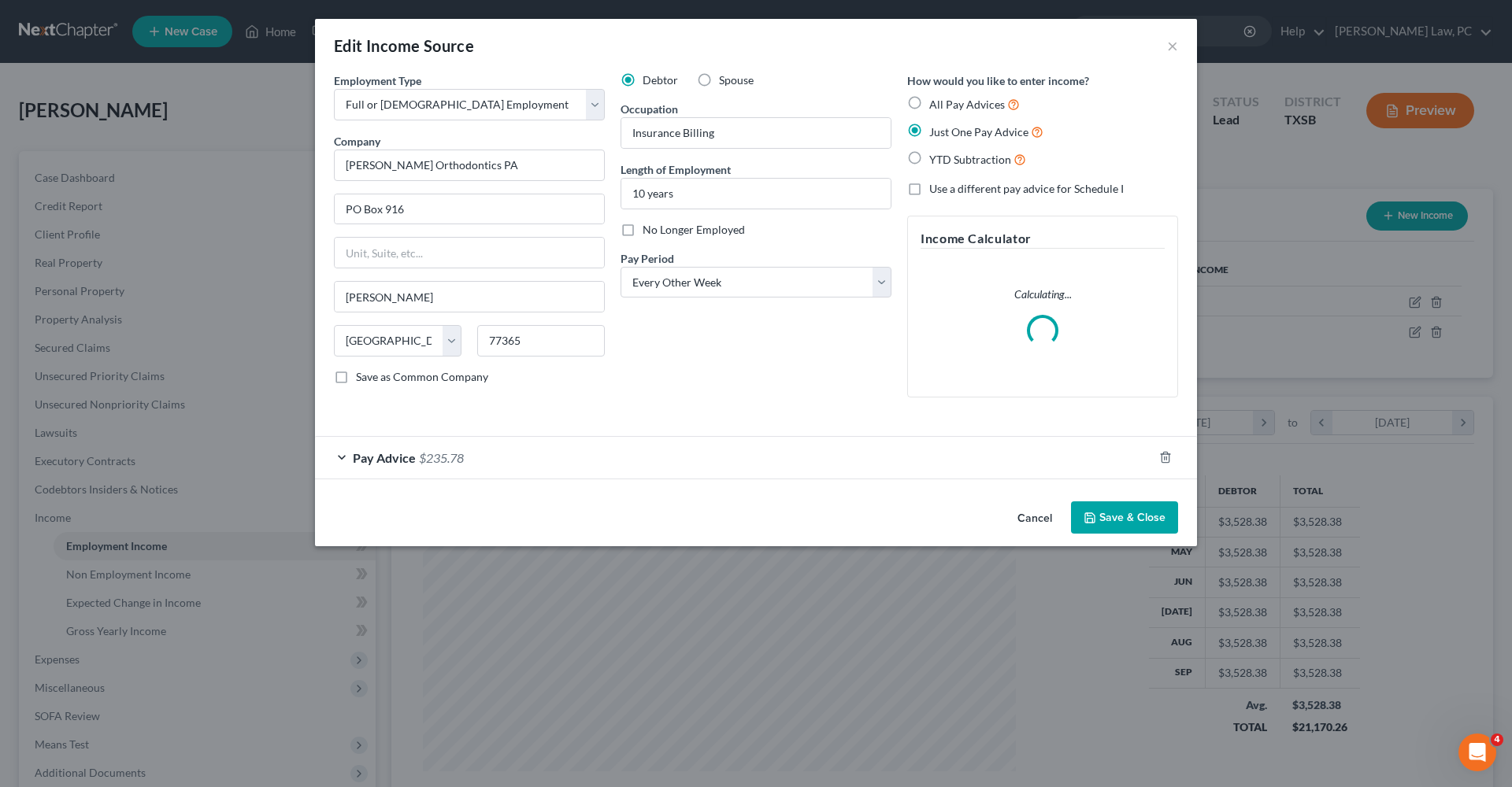
click at [1129, 516] on button "Save & Close" at bounding box center [1124, 517] width 107 height 33
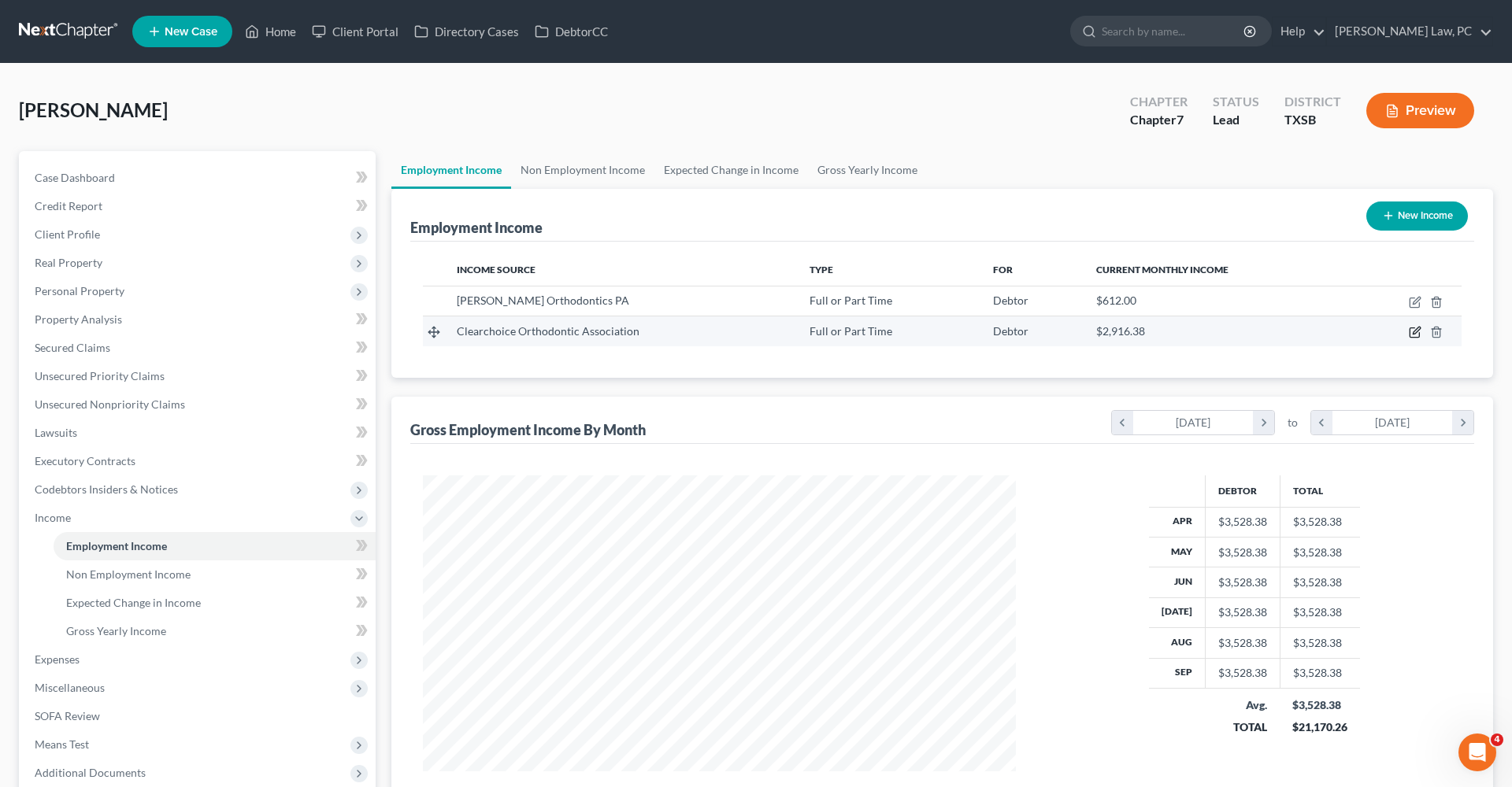
click at [1414, 334] on icon "button" at bounding box center [1416, 331] width 7 height 7
select select "0"
select select "45"
select select "1"
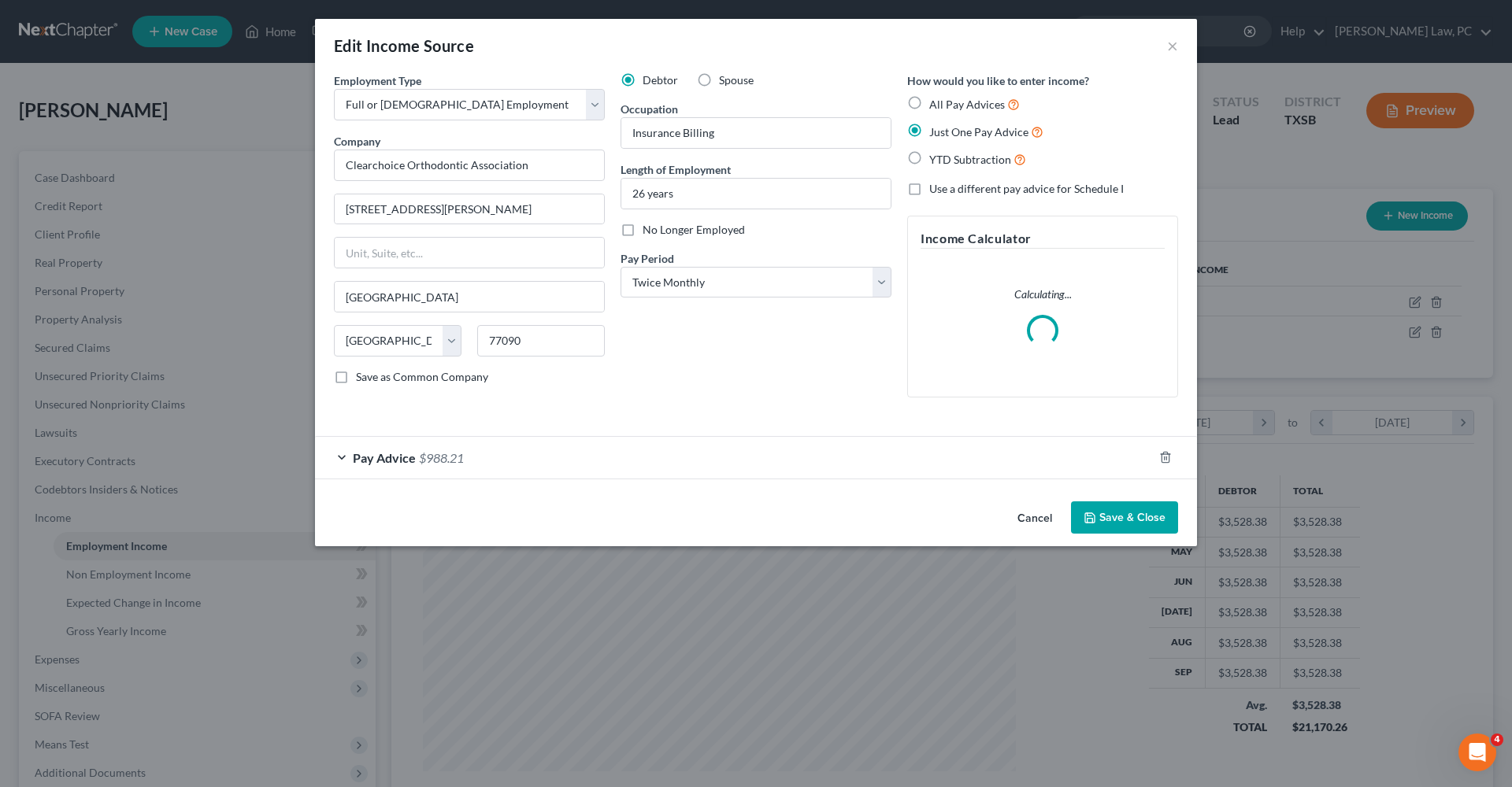
click at [1122, 527] on button "Save & Close" at bounding box center [1124, 517] width 107 height 33
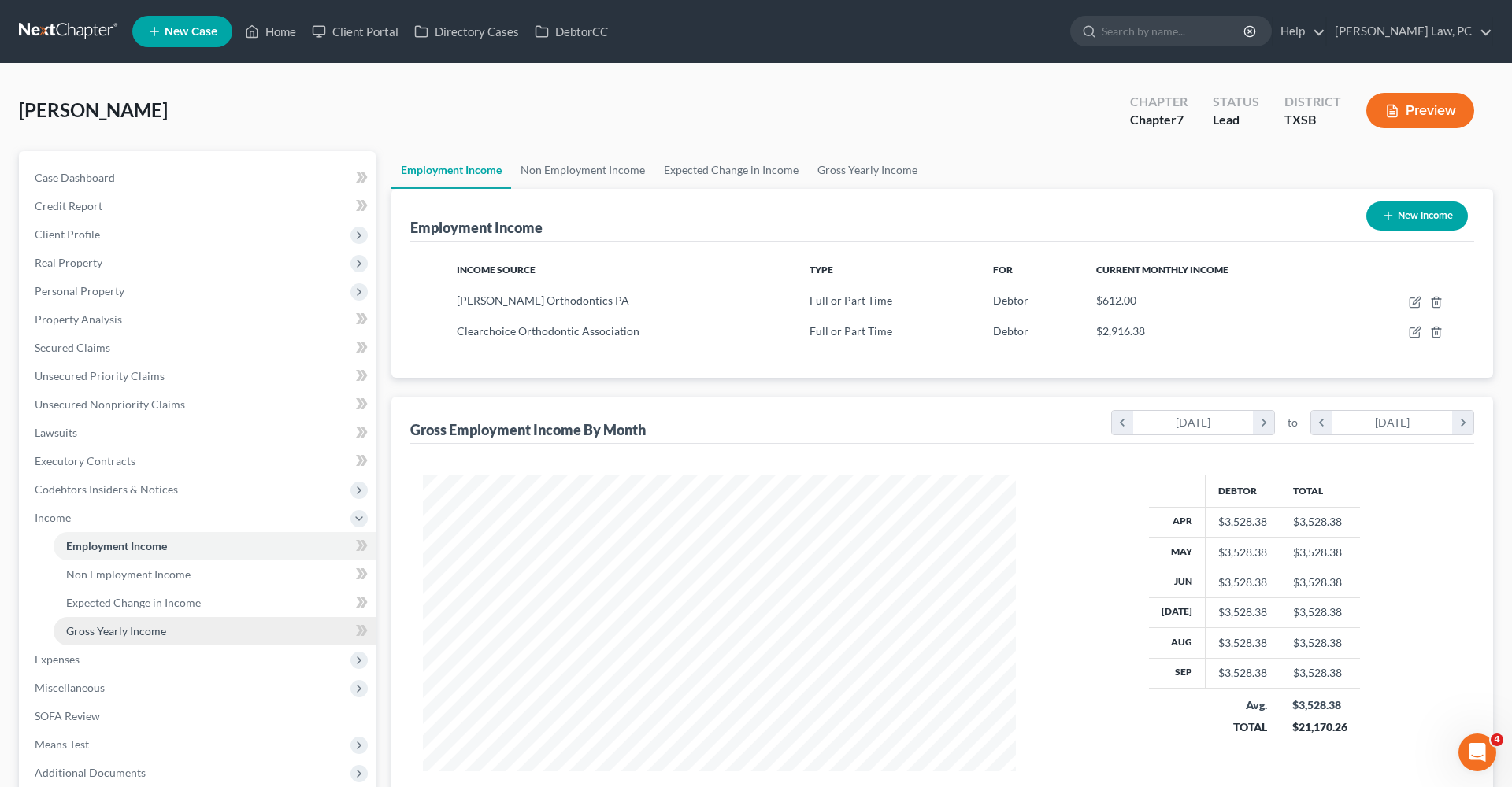
click at [135, 631] on span "Gross Yearly Income" at bounding box center [116, 631] width 100 height 14
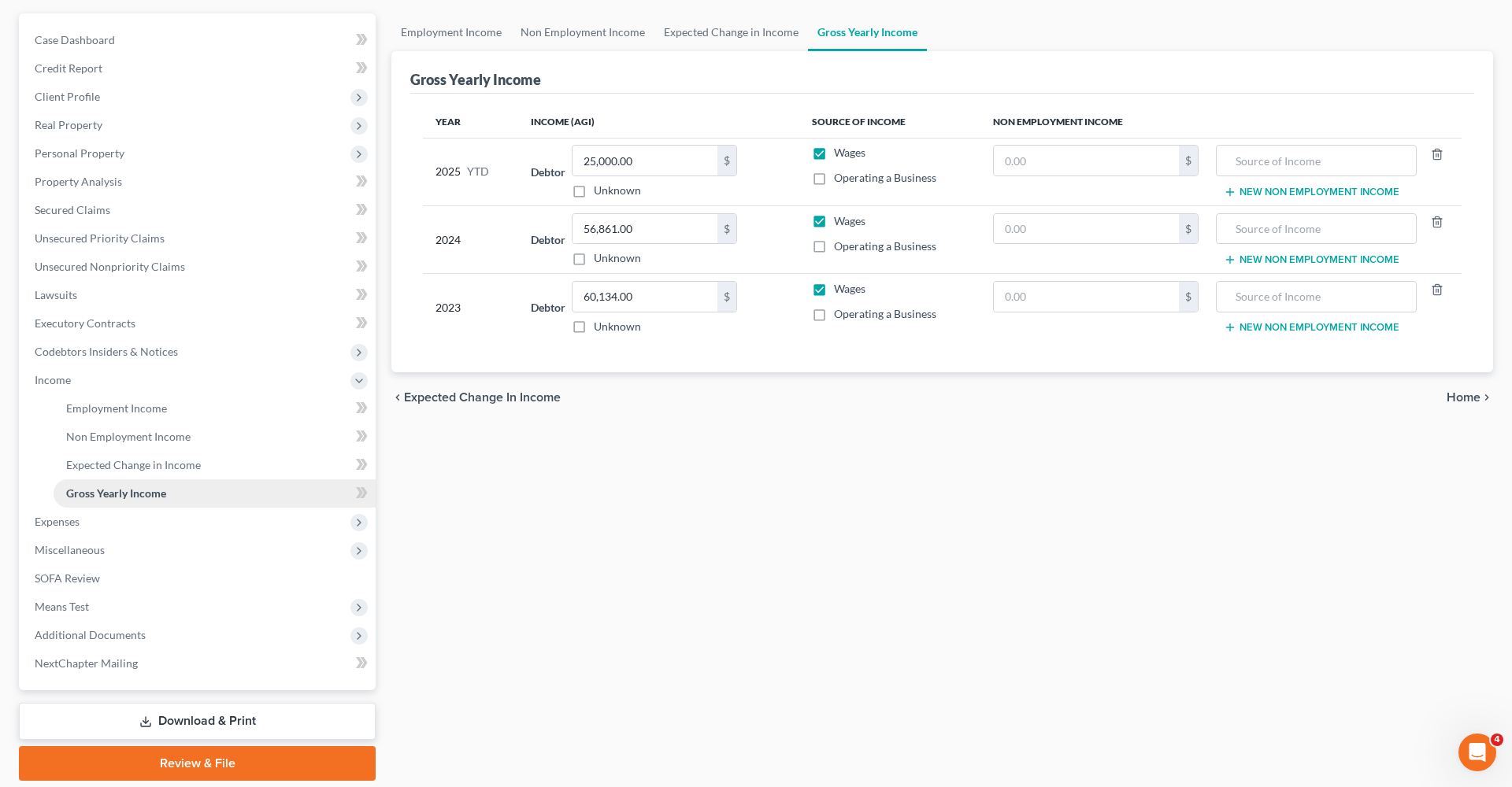
scroll to position [139, 0]
click at [65, 517] on span "Expenses" at bounding box center [57, 521] width 45 height 14
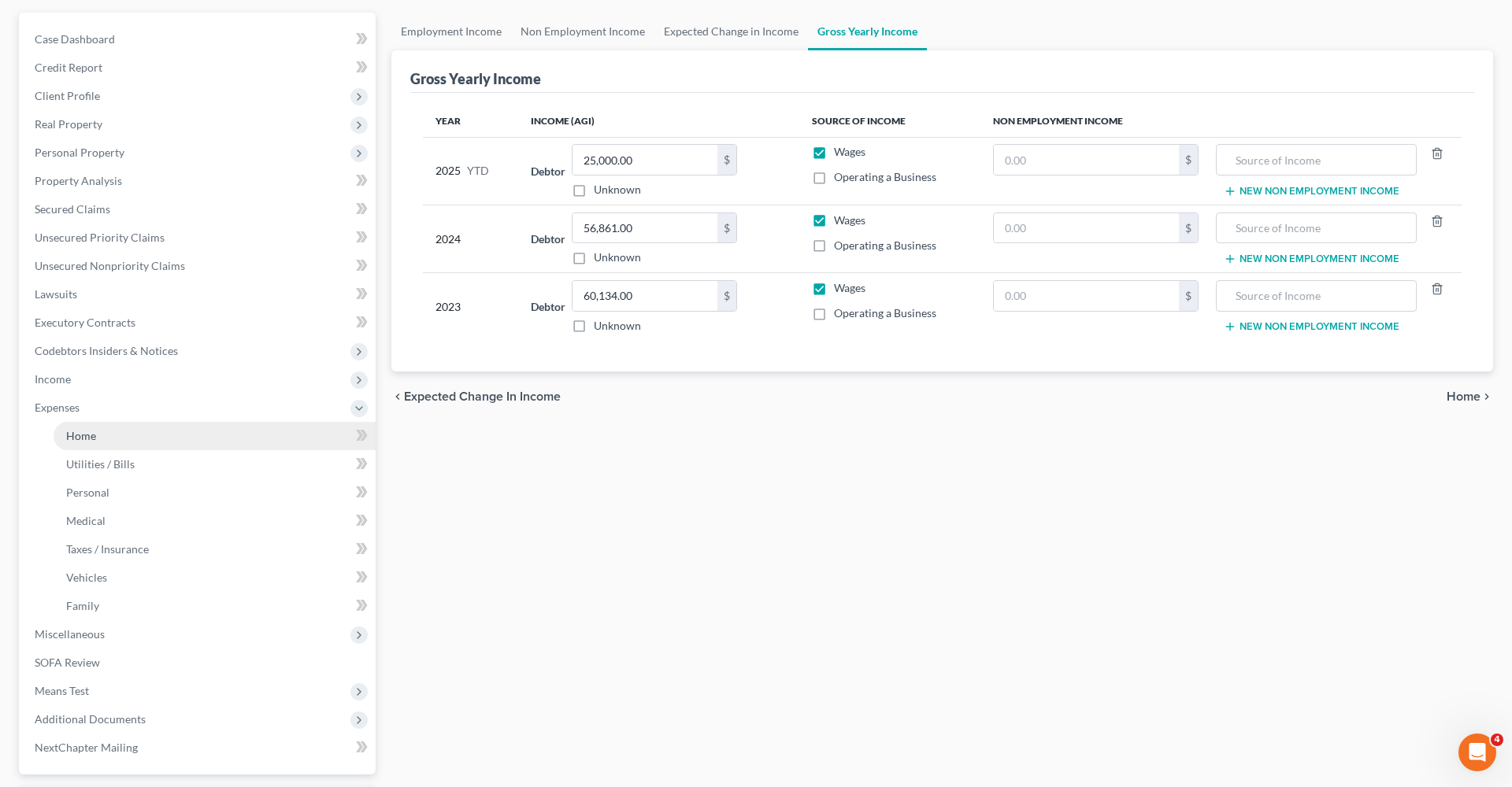
click at [92, 437] on span "Home" at bounding box center [80, 435] width 30 height 14
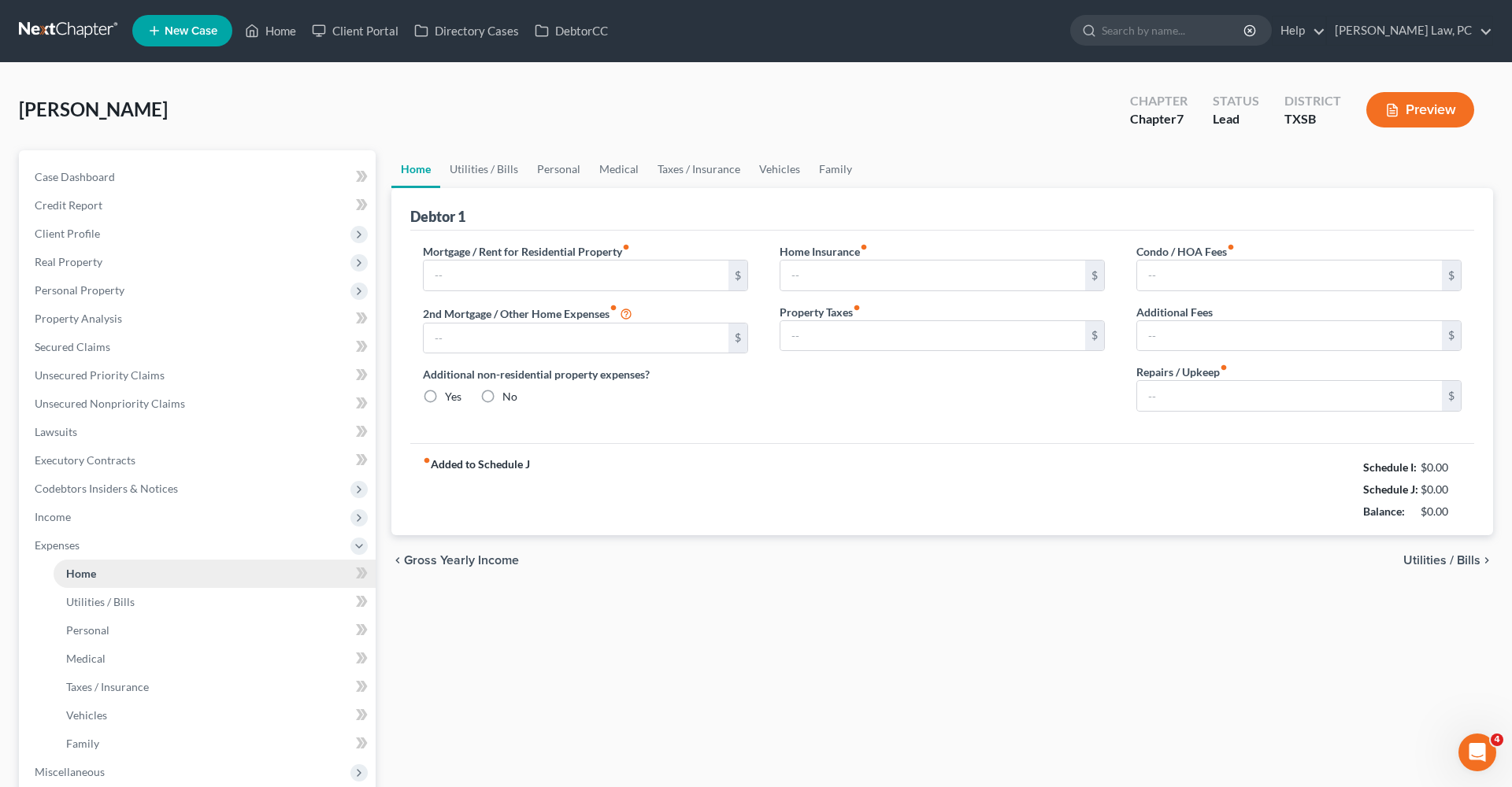
type input "1,003.00"
type input "0.00"
radio input "true"
type input "0.00"
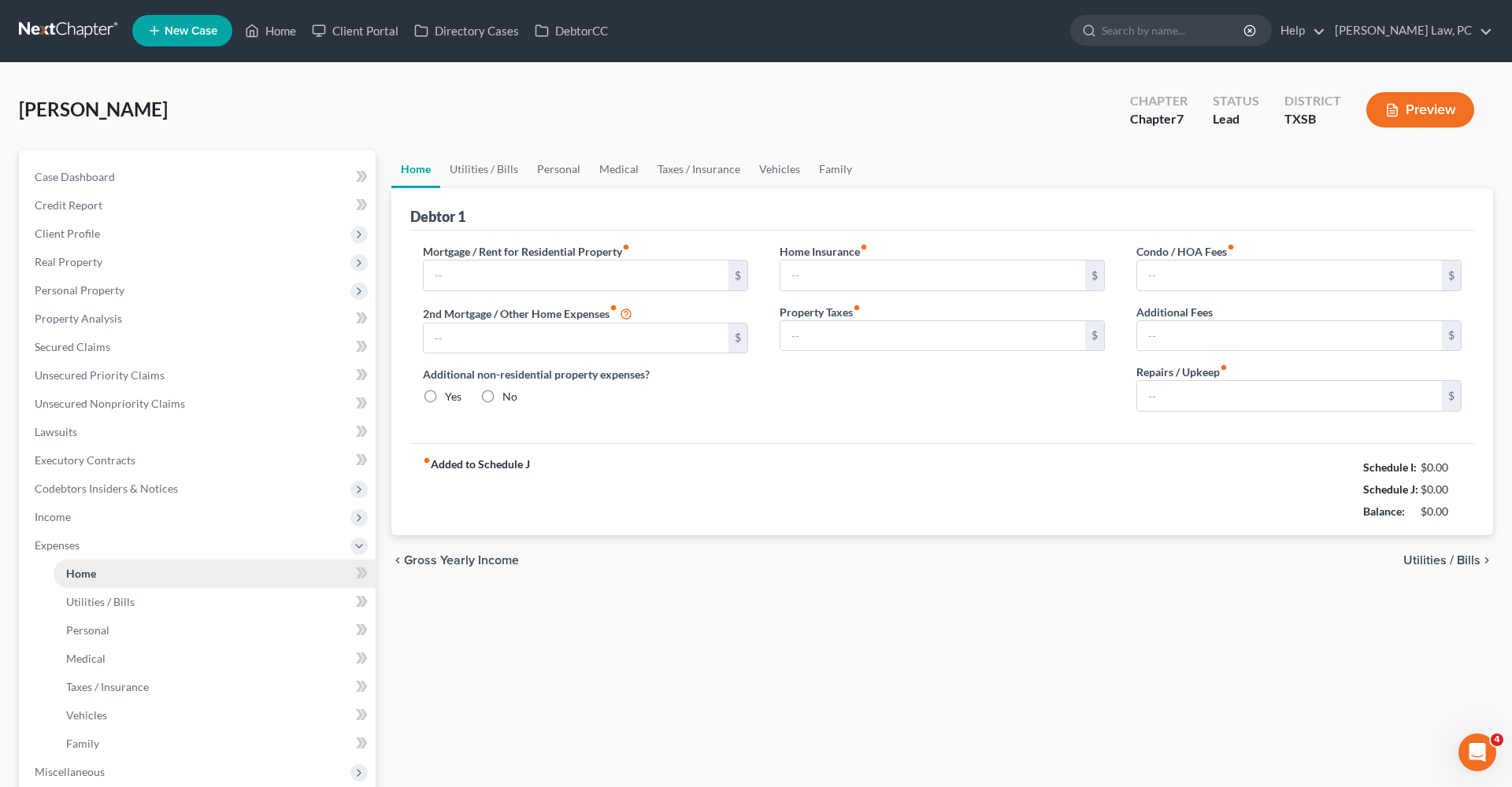
type input "31.00"
type input "0.00"
type input "100.00"
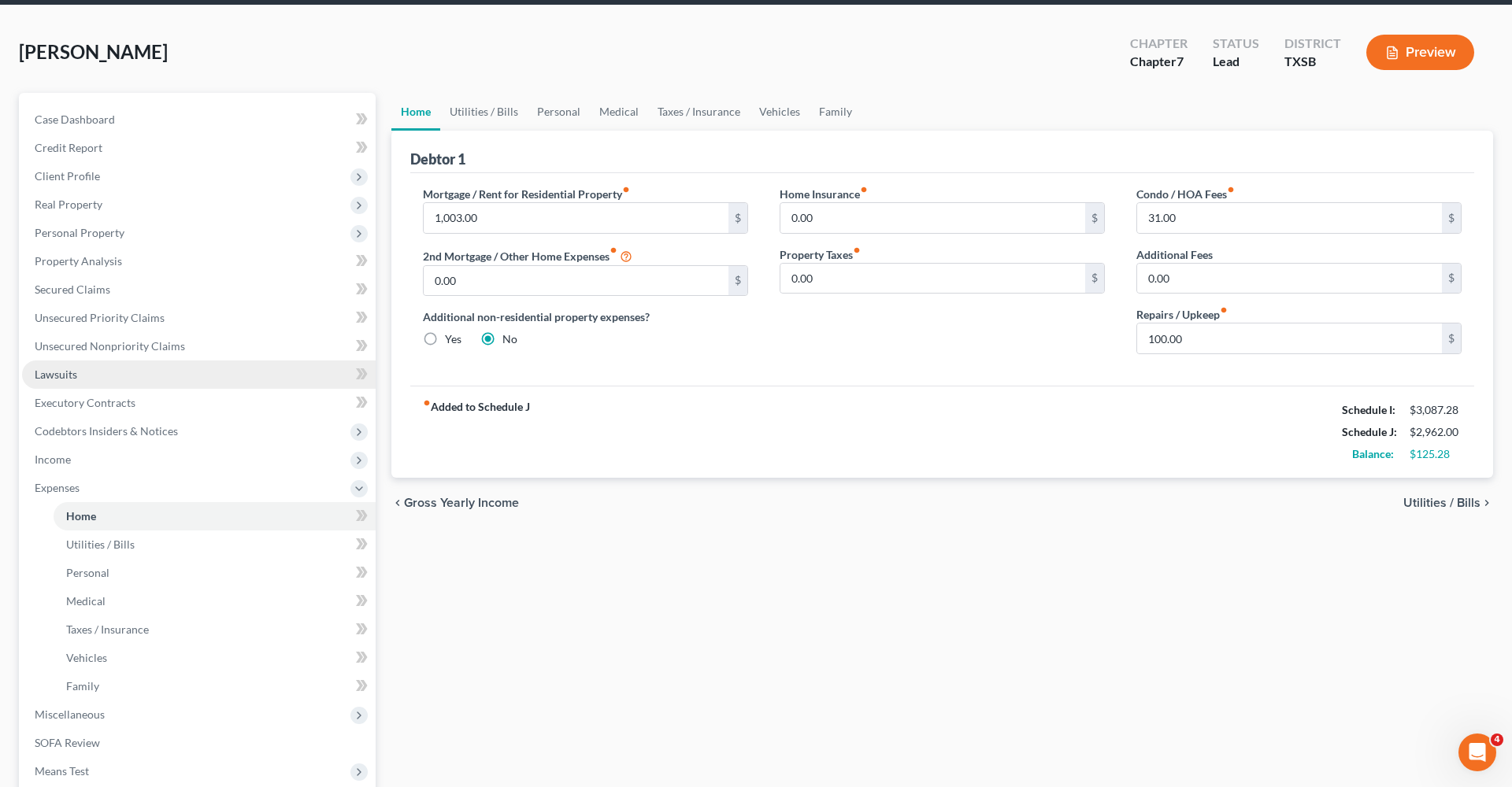
scroll to position [59, 0]
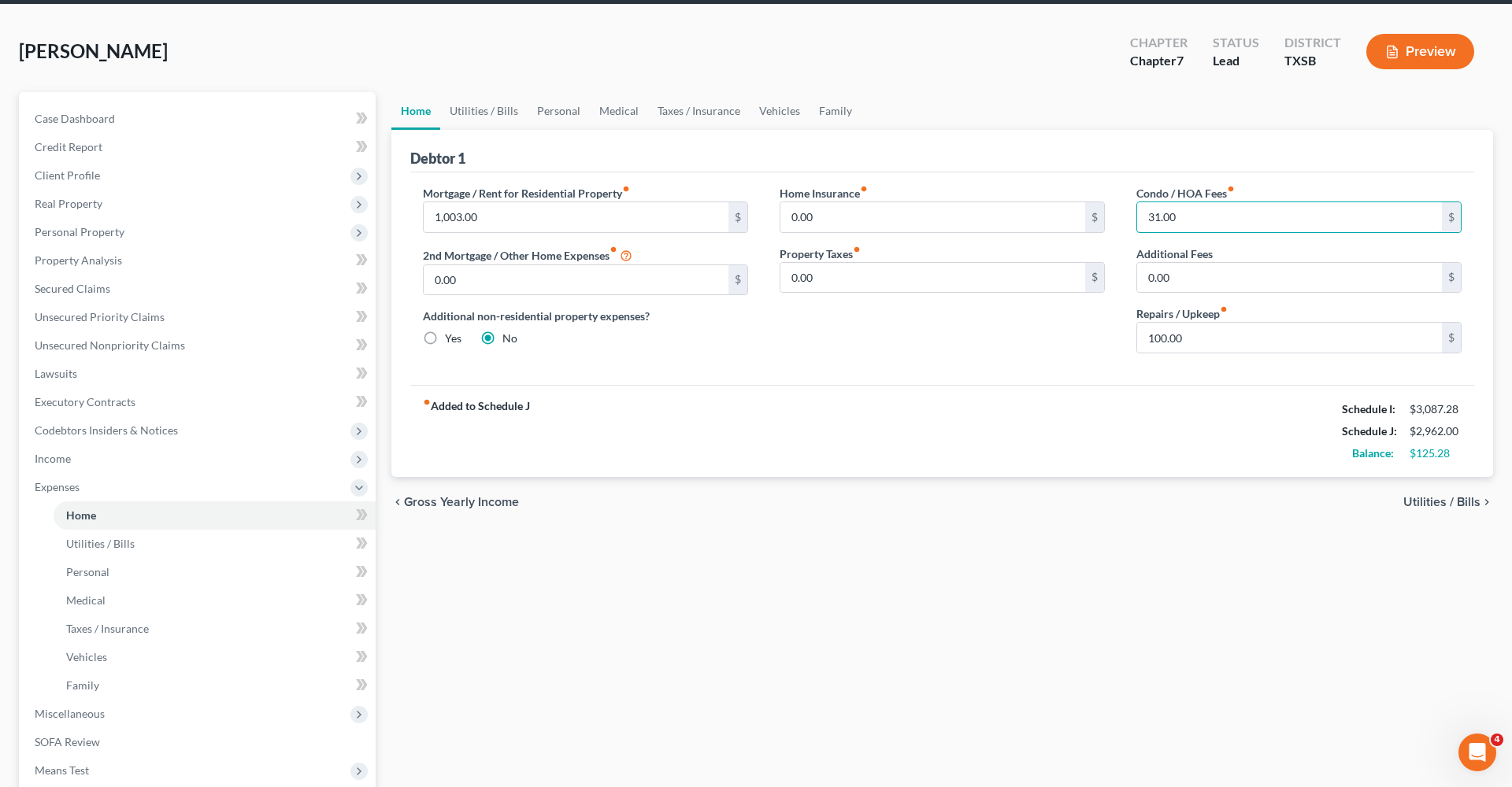
drag, startPoint x: 1192, startPoint y: 219, endPoint x: 1109, endPoint y: 218, distance: 83.0
click at [1109, 218] on div "Mortgage / Rent for Residential Property fiber_manual_record 1,003.00 $ 2nd Mor…" at bounding box center [941, 276] width 1070 height 181
type input "32"
click at [489, 111] on link "Utilities / Bills" at bounding box center [484, 111] width 87 height 38
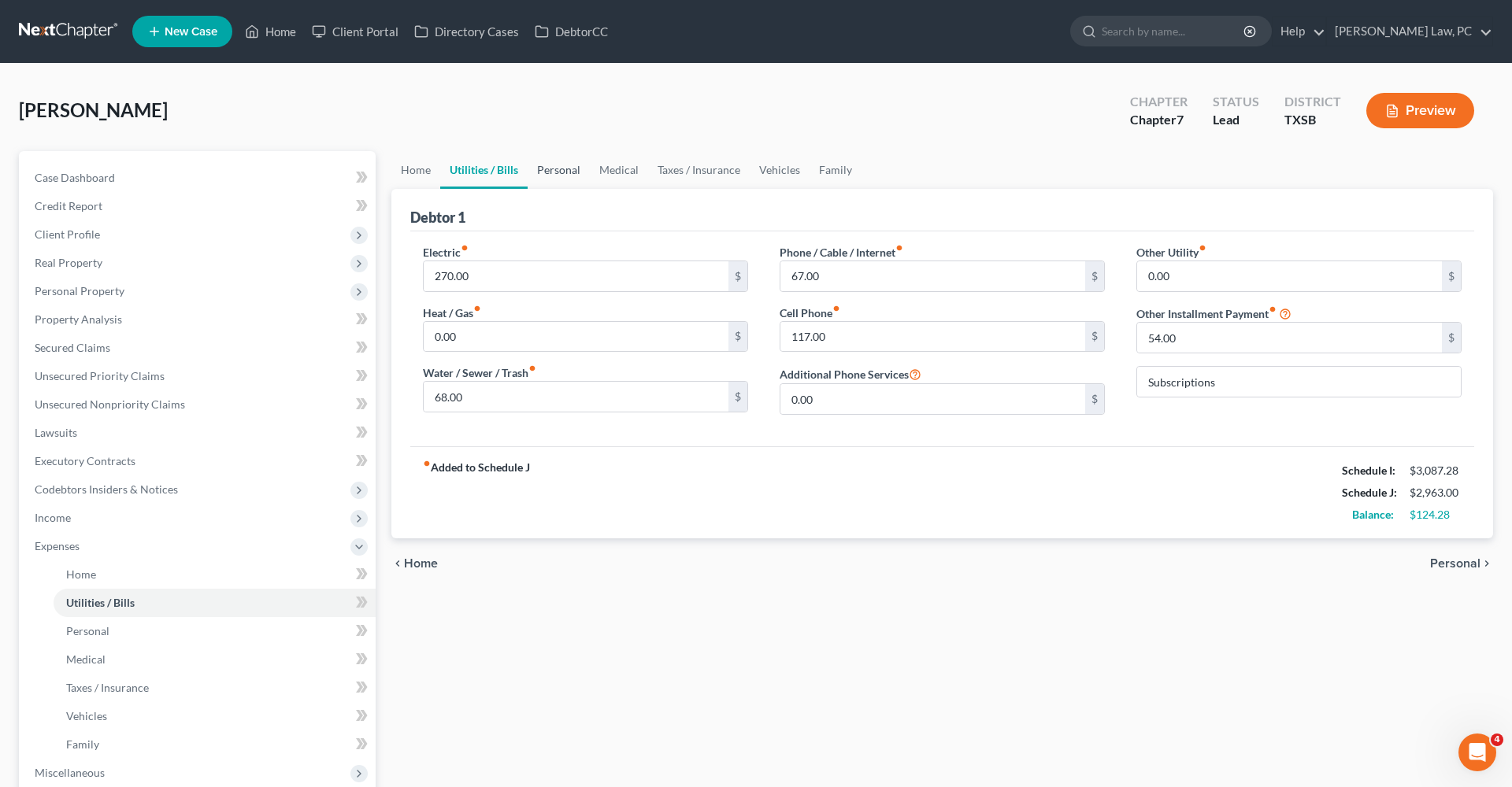
click at [580, 170] on link "Personal" at bounding box center [559, 170] width 63 height 38
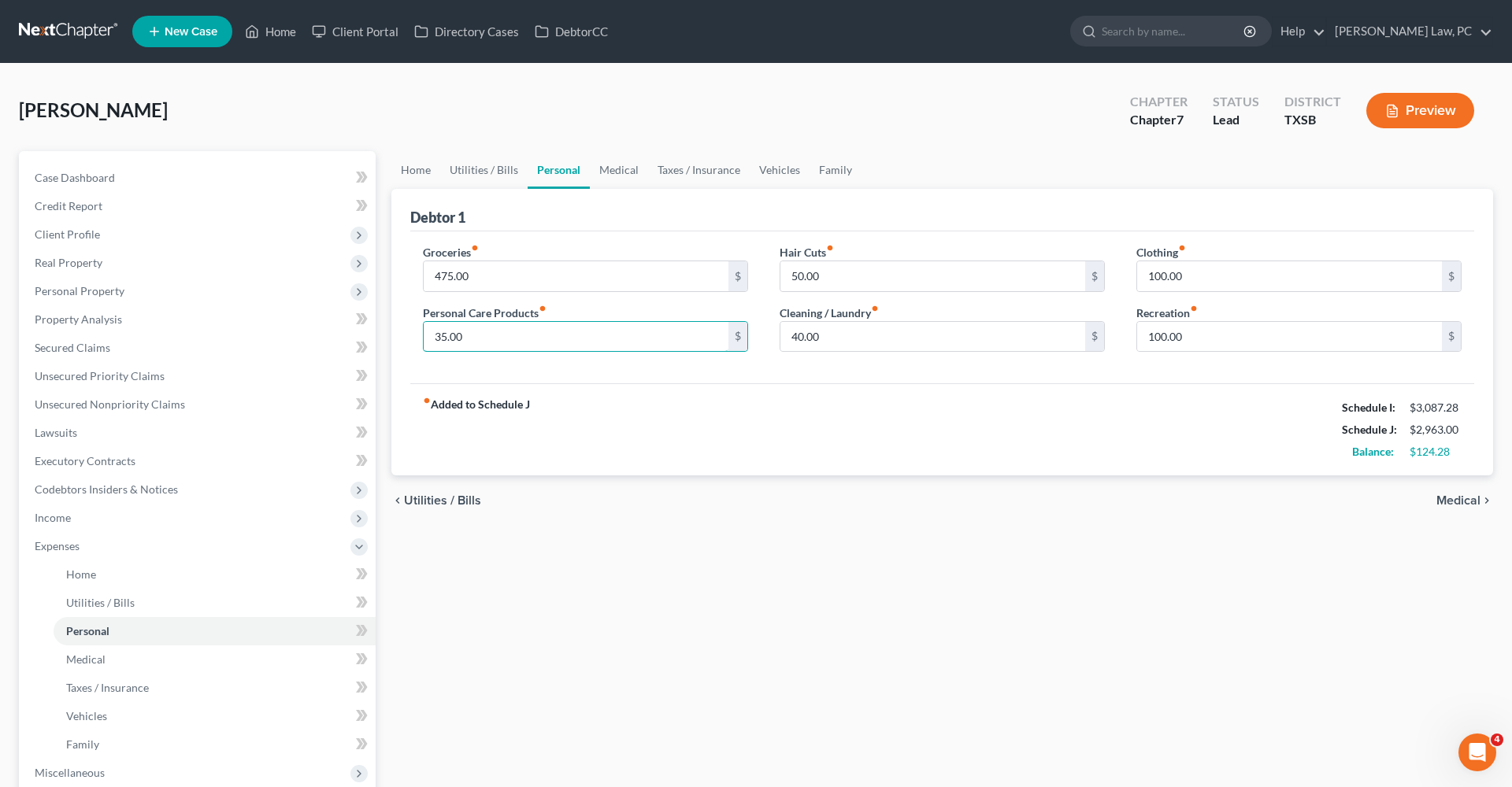
drag, startPoint x: 486, startPoint y: 337, endPoint x: 422, endPoint y: 337, distance: 64.0
click at [422, 337] on div "Groceries fiber_manual_record 475.00 $ Personal Care Products fiber_manual_reco…" at bounding box center [585, 304] width 357 height 121
click at [843, 339] on input "40.00" at bounding box center [933, 336] width 304 height 30
drag, startPoint x: 453, startPoint y: 334, endPoint x: 403, endPoint y: 335, distance: 50.0
click at [403, 335] on div "Debtor 1 Groceries fiber_manual_record 475.00 $ Personal Care Products fiber_ma…" at bounding box center [942, 332] width 1102 height 287
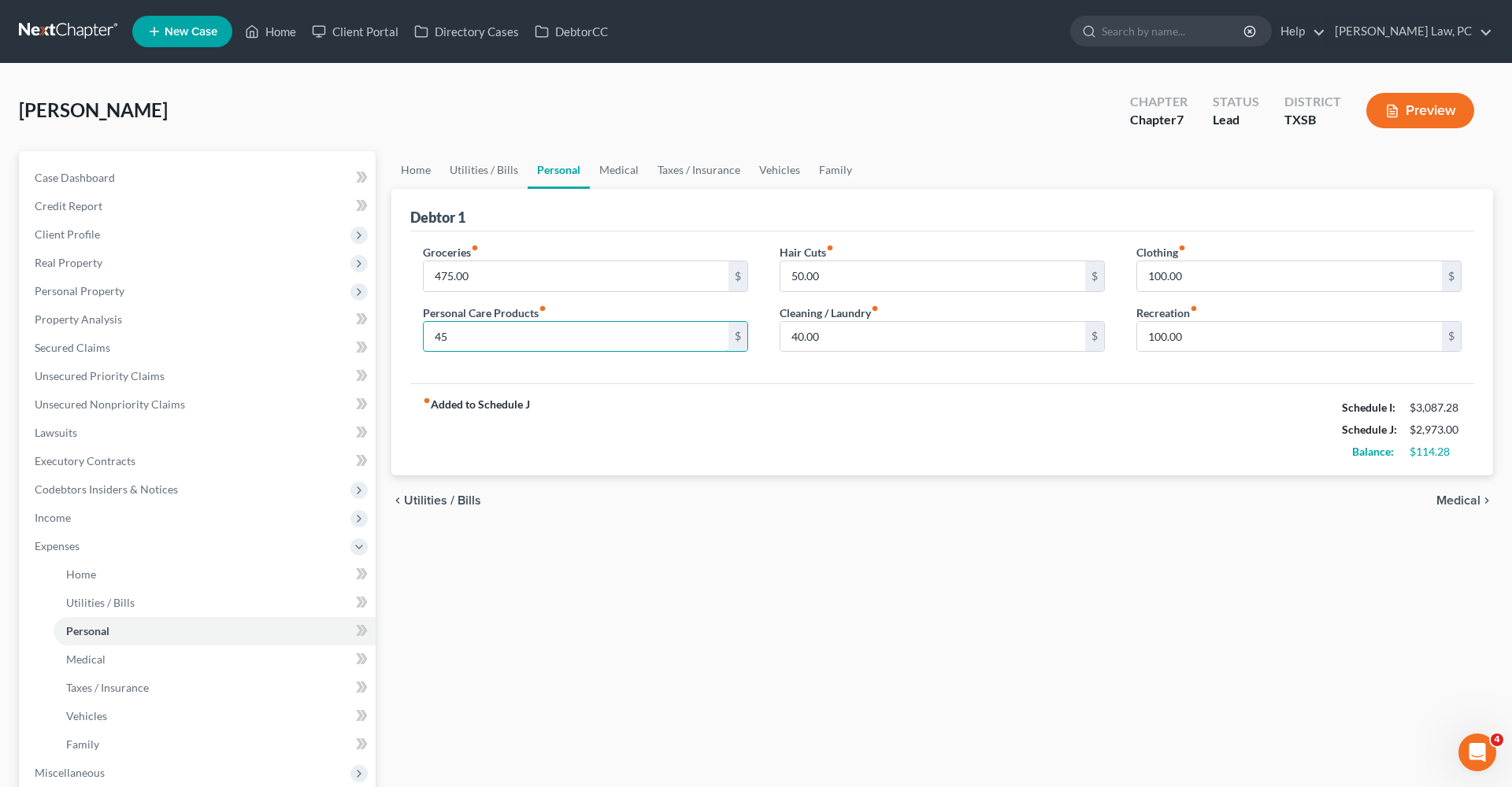
type input "45"
click at [950, 415] on div "fiber_manual_record Added to Schedule J Schedule I: $3,087.28 Schedule J: $2,97…" at bounding box center [942, 429] width 1064 height 92
click at [629, 167] on link "Medical" at bounding box center [618, 170] width 58 height 38
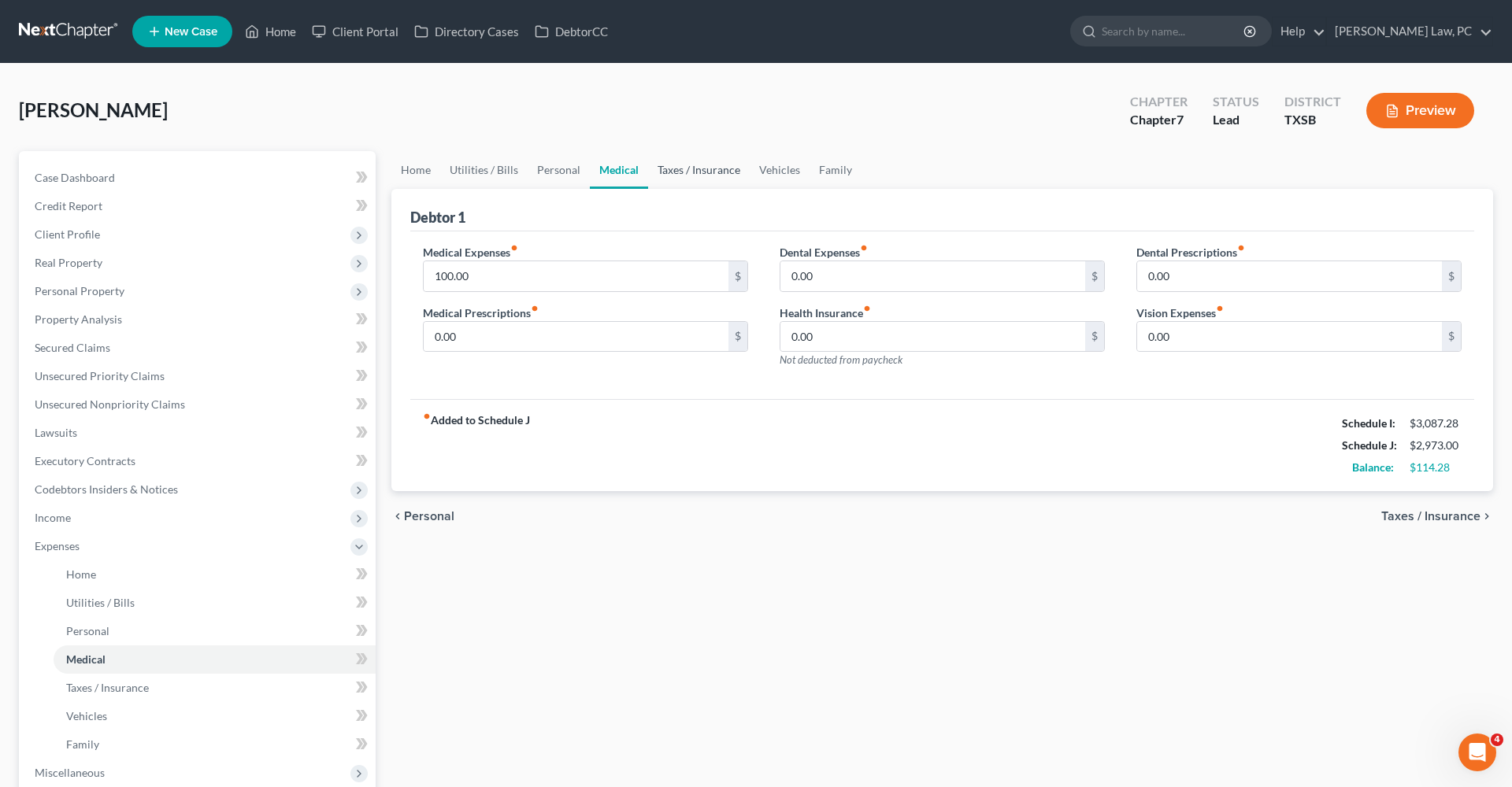
click at [705, 169] on link "Taxes / Insurance" at bounding box center [698, 170] width 101 height 38
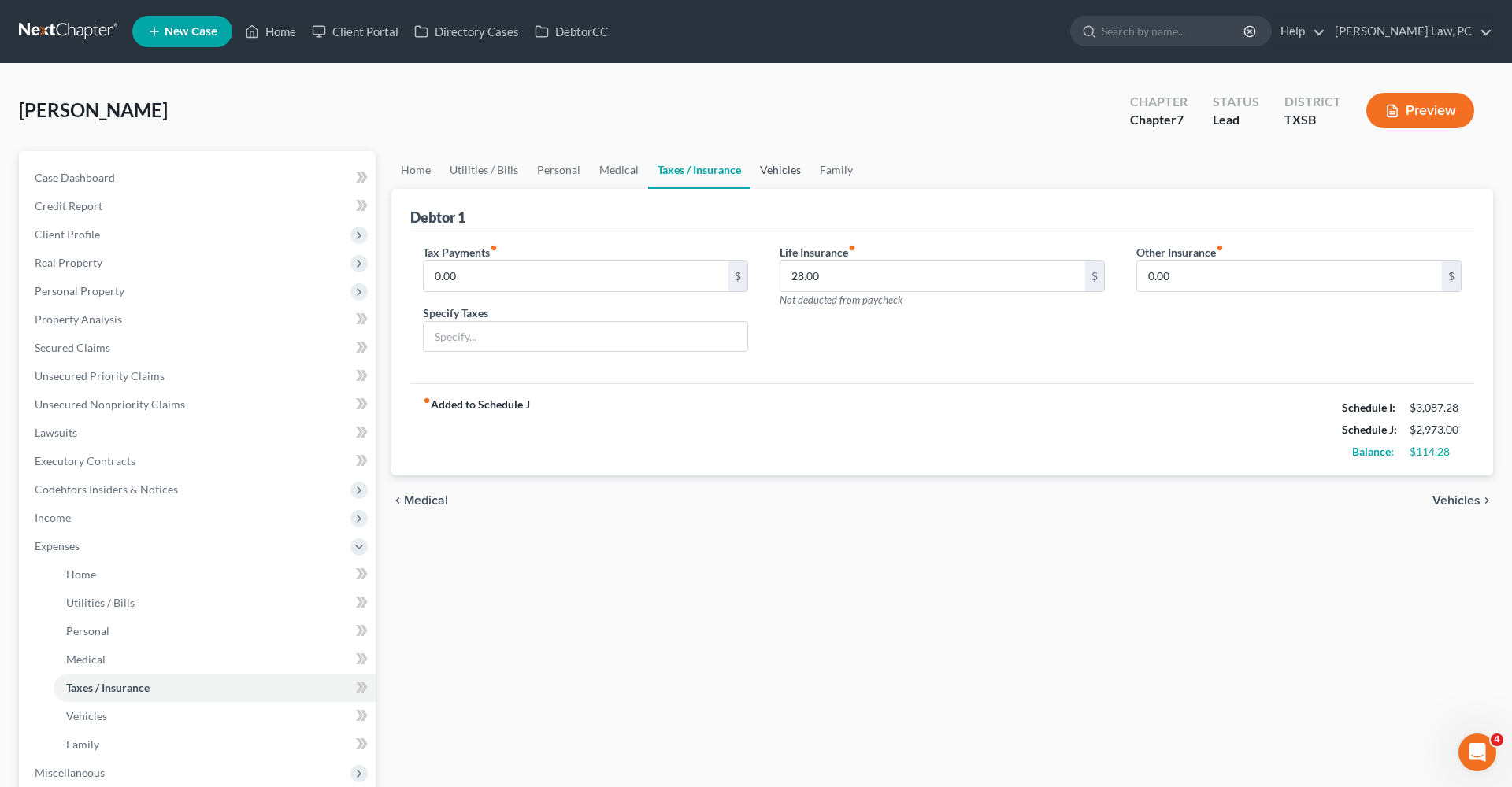
click at [787, 172] on link "Vehicles" at bounding box center [780, 170] width 60 height 38
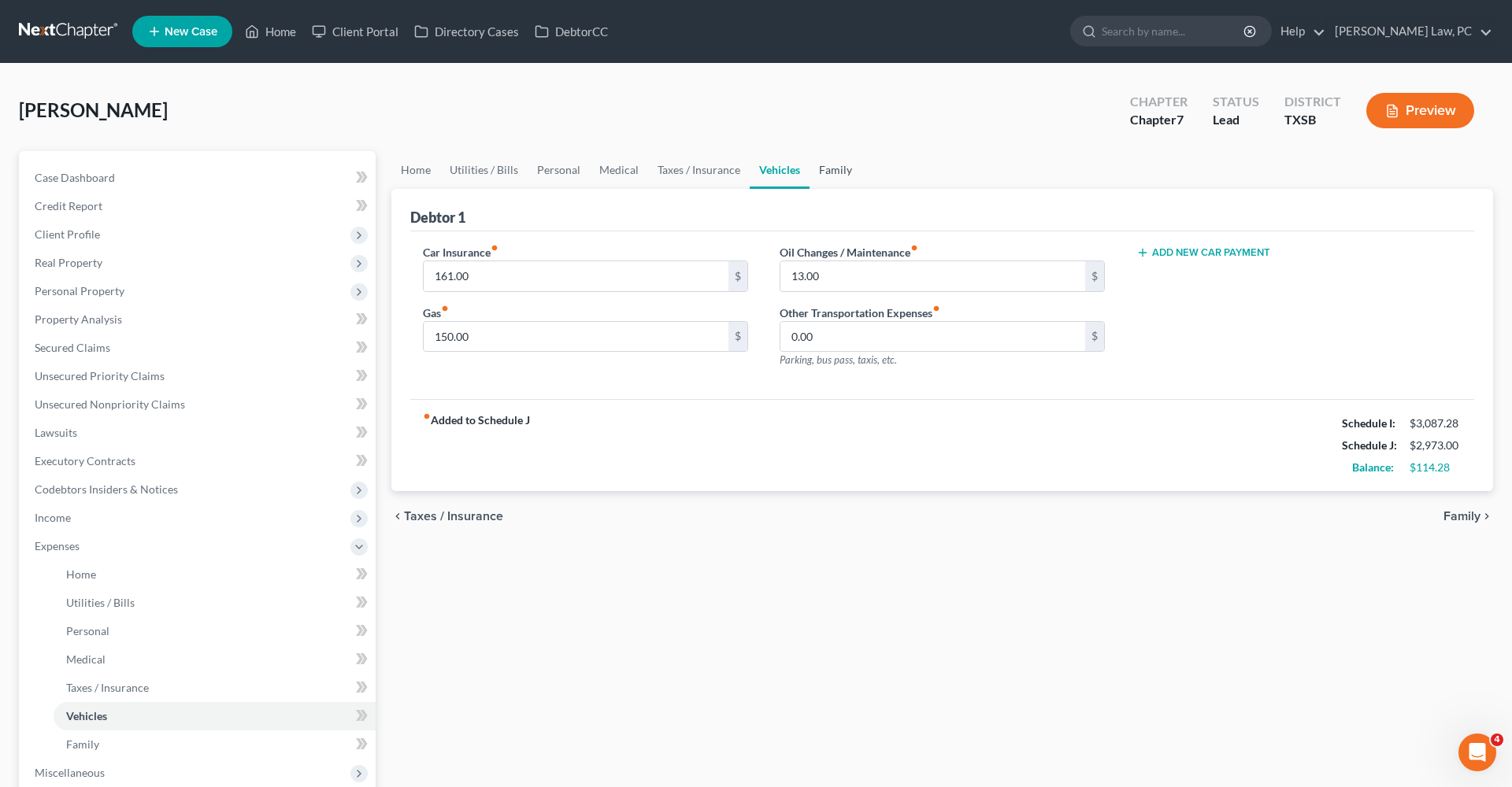
click at [840, 176] on link "Family" at bounding box center [835, 170] width 52 height 38
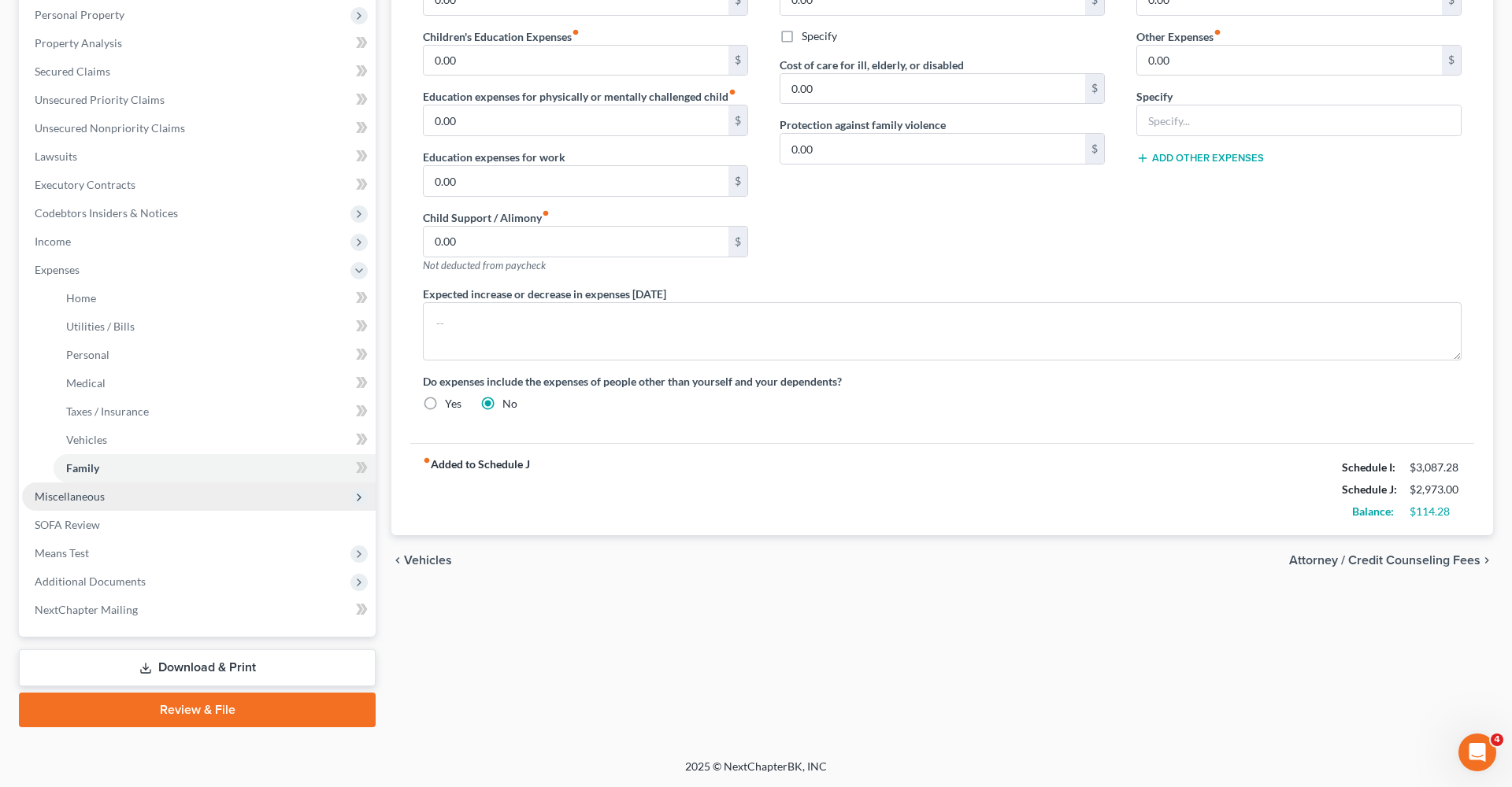
click at [77, 494] on span "Miscellaneous" at bounding box center [69, 496] width 70 height 14
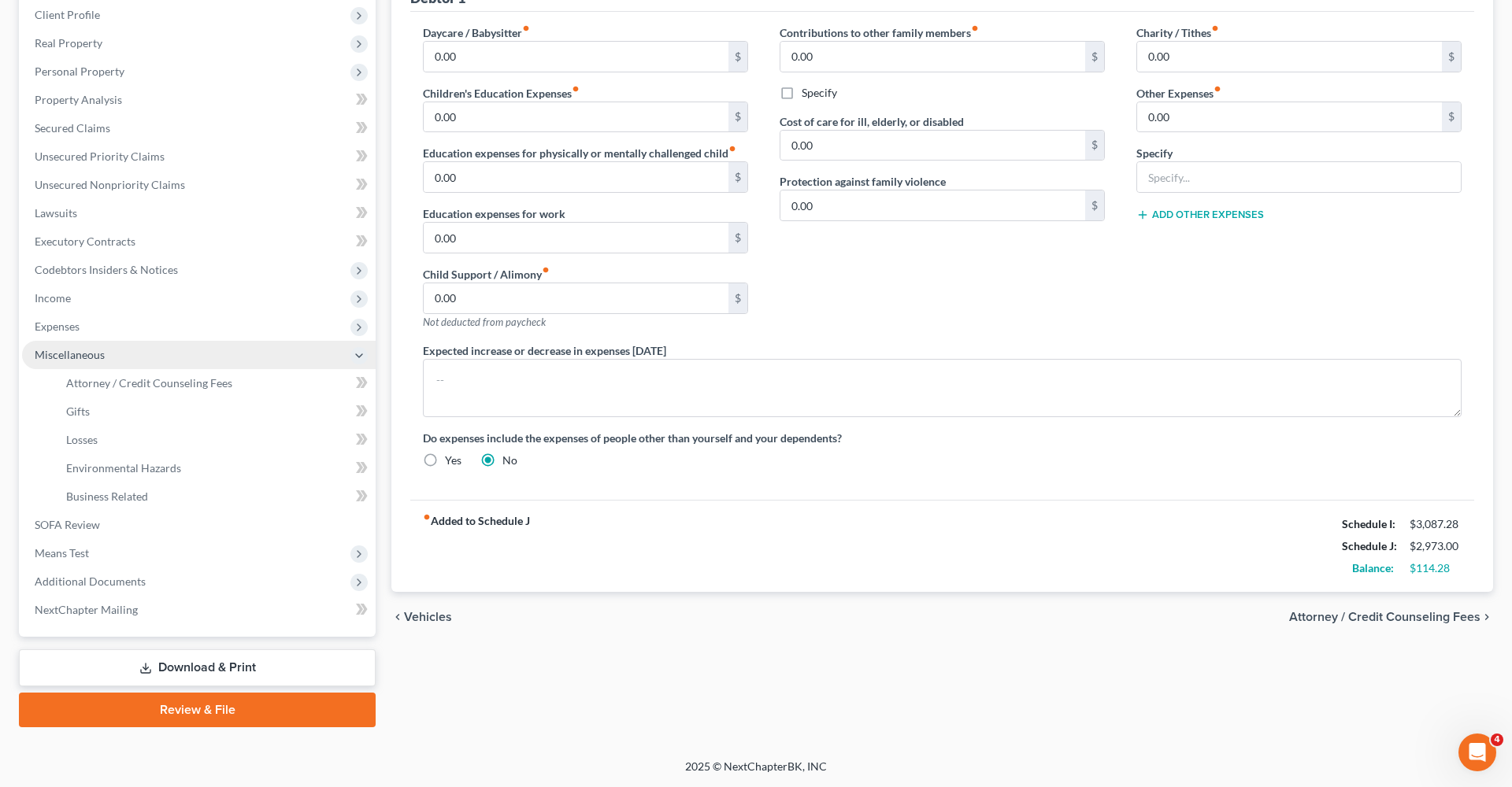
scroll to position [220, 0]
click at [103, 386] on span "Attorney / Credit Counseling Fees" at bounding box center [149, 383] width 166 height 14
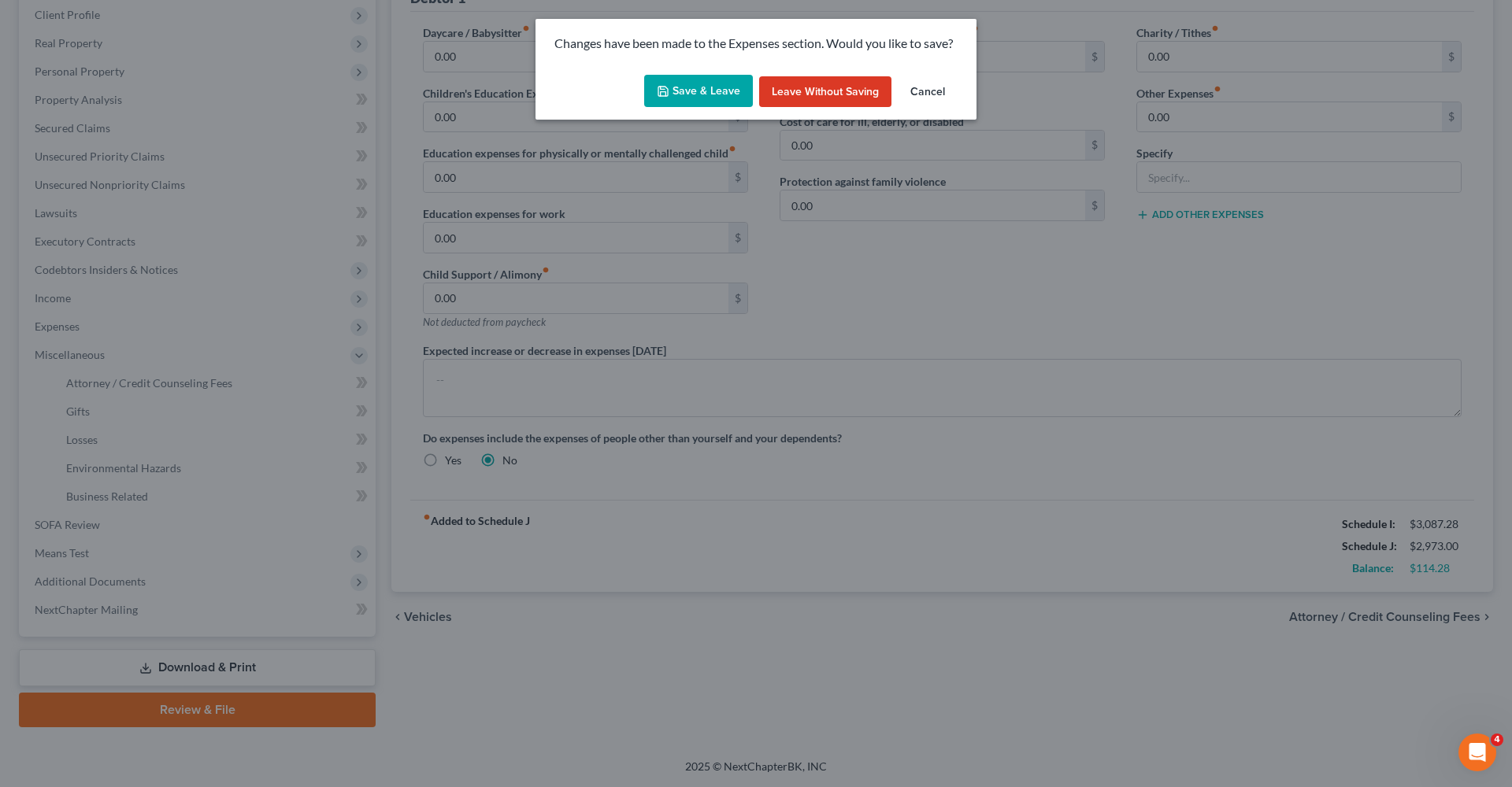
click at [703, 106] on button "Save & Leave" at bounding box center [698, 90] width 108 height 33
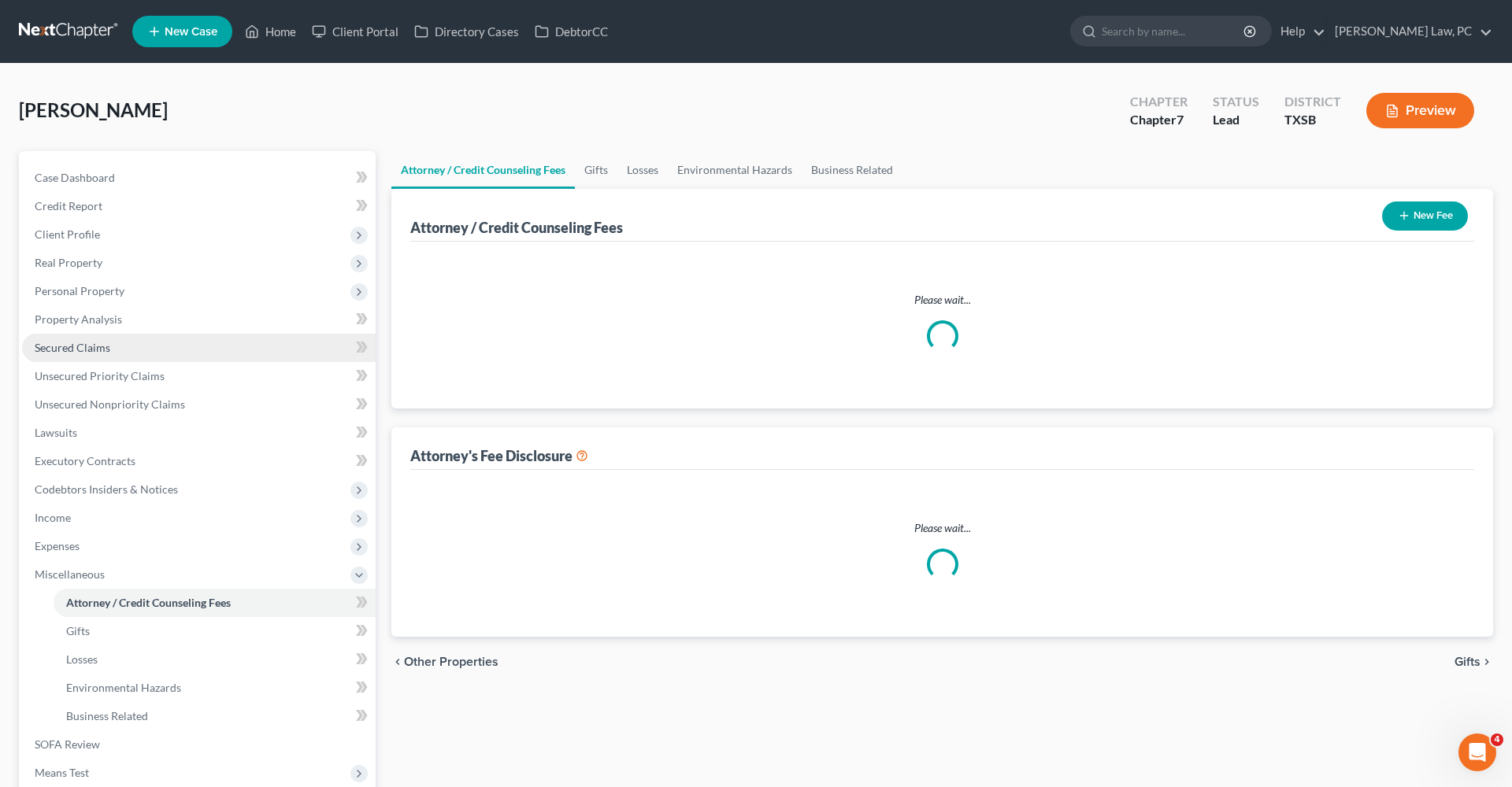
select select "4"
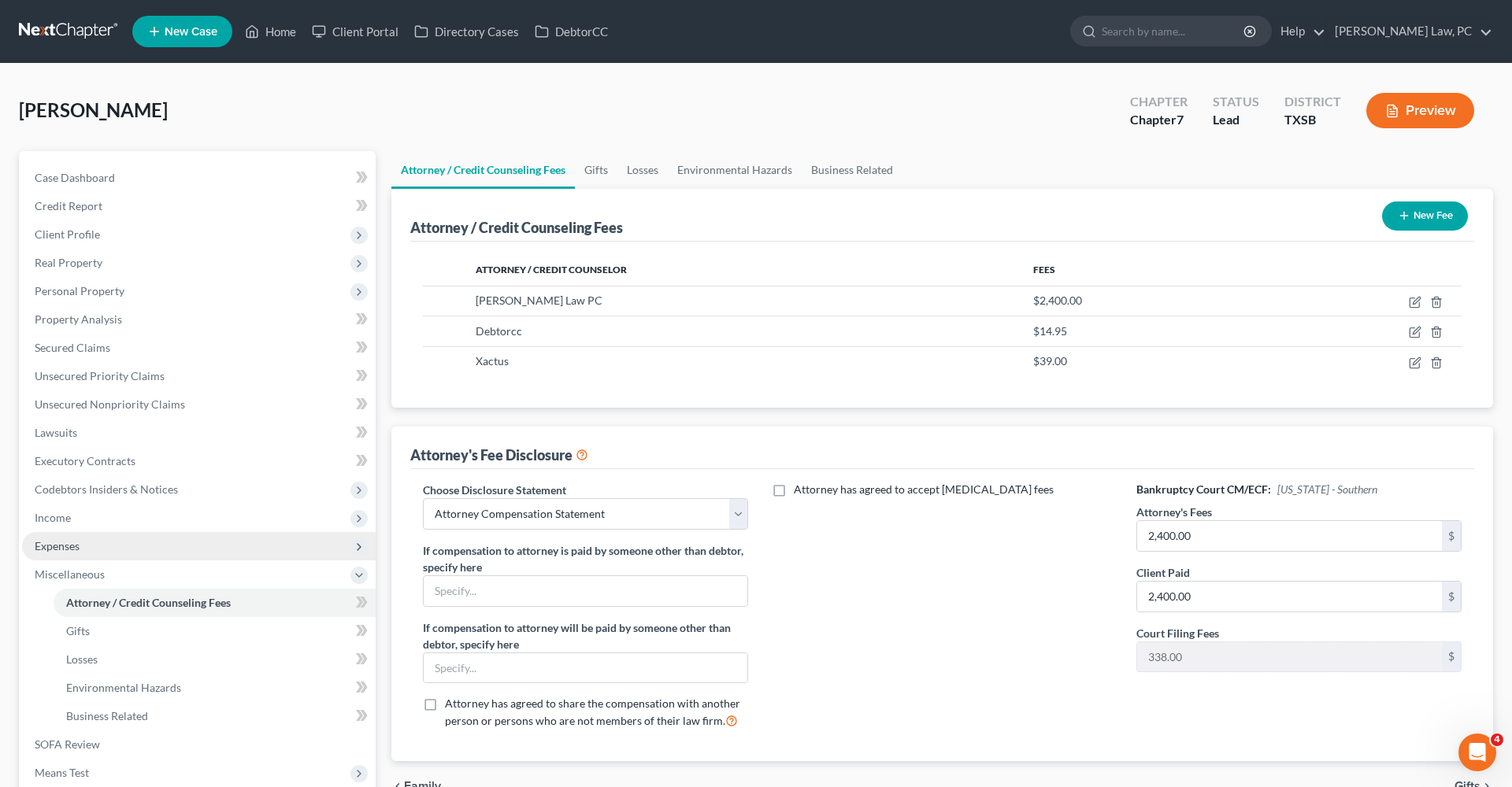
scroll to position [74, 0]
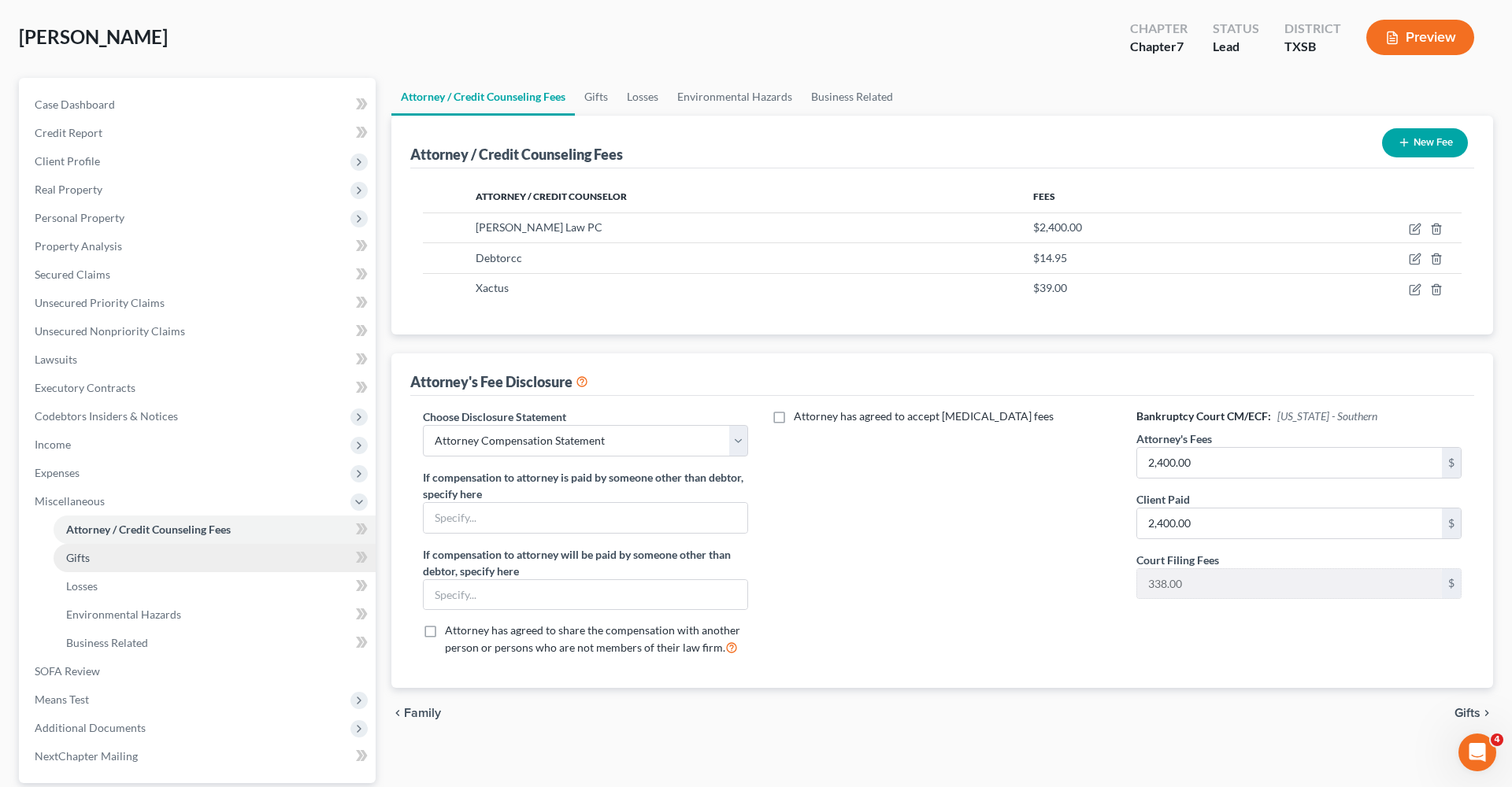
click at [83, 564] on span "Gifts" at bounding box center [78, 558] width 24 height 14
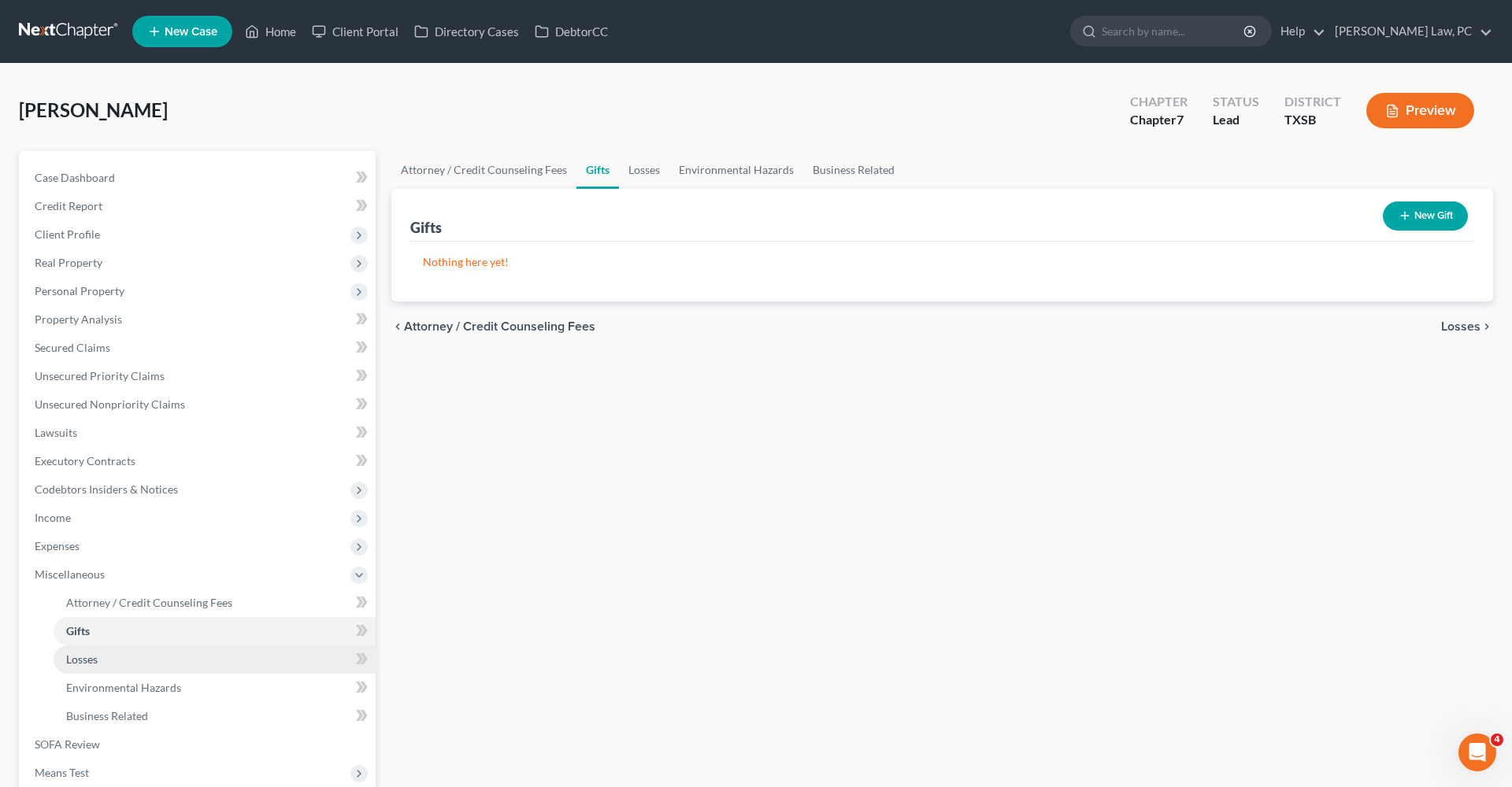
click at [82, 646] on link "Losses" at bounding box center [214, 660] width 322 height 29
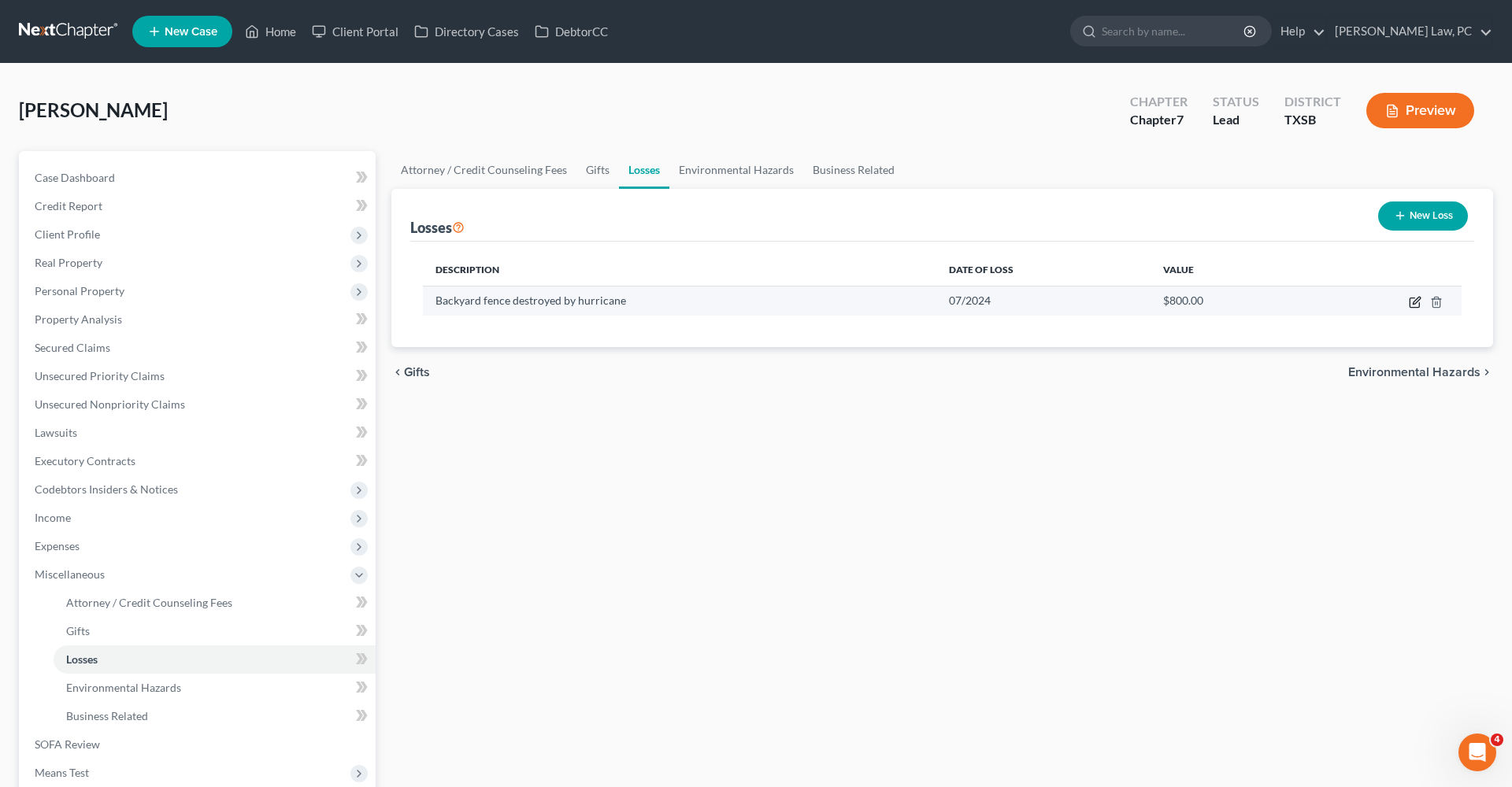
click at [1416, 305] on icon "button" at bounding box center [1415, 302] width 13 height 13
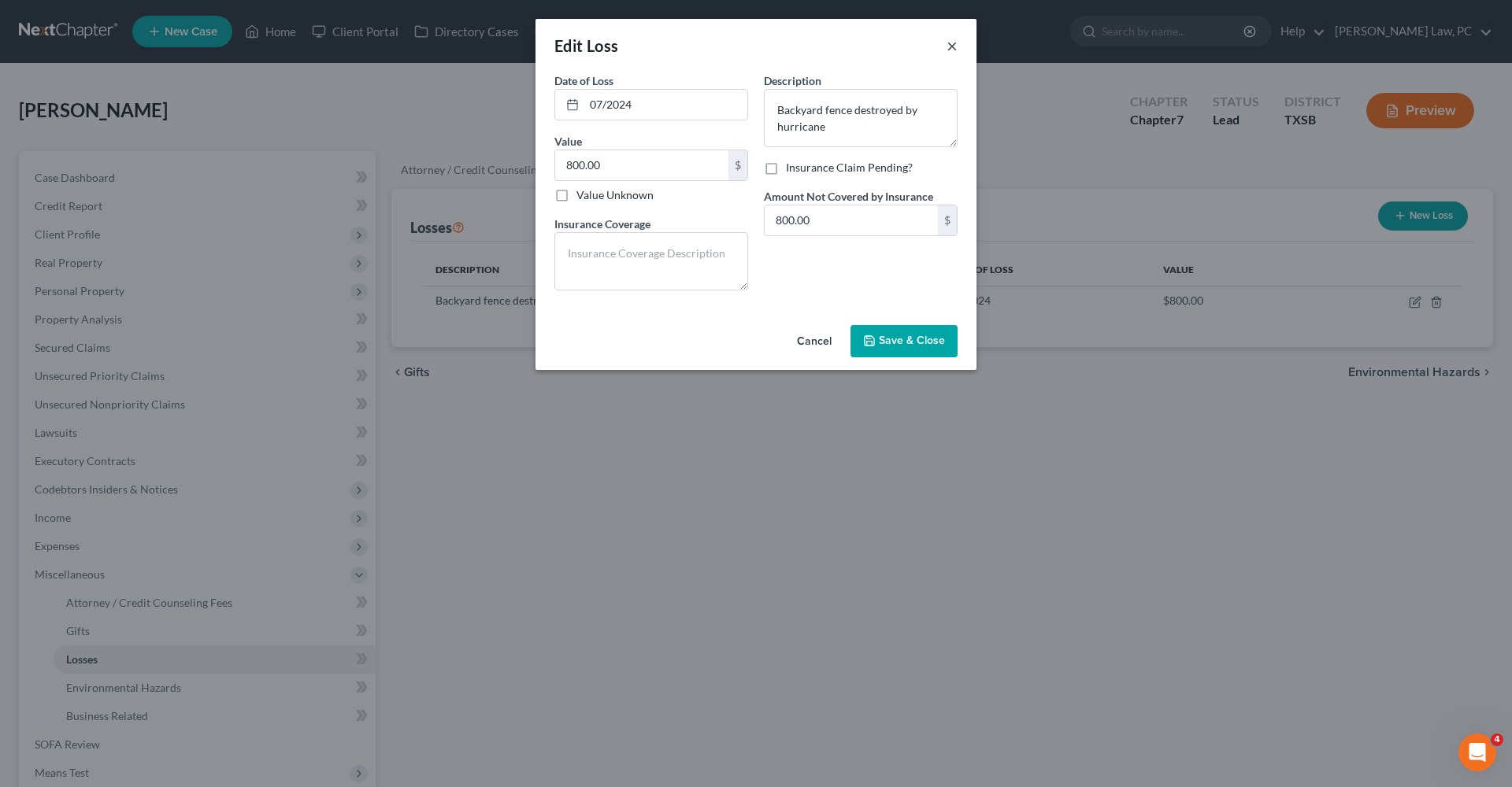
click at [953, 43] on button "×" at bounding box center [951, 46] width 11 height 19
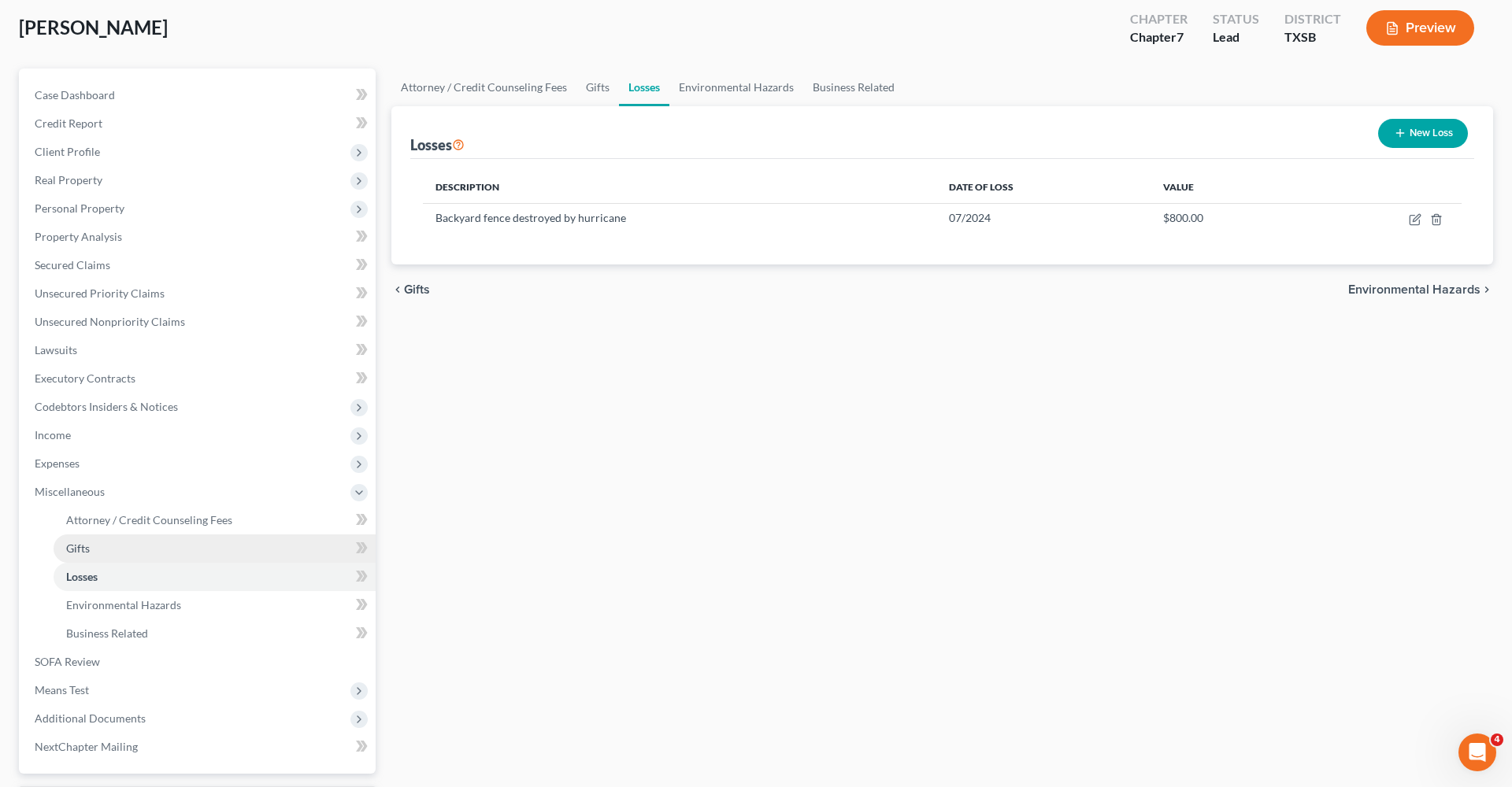
scroll to position [89, 0]
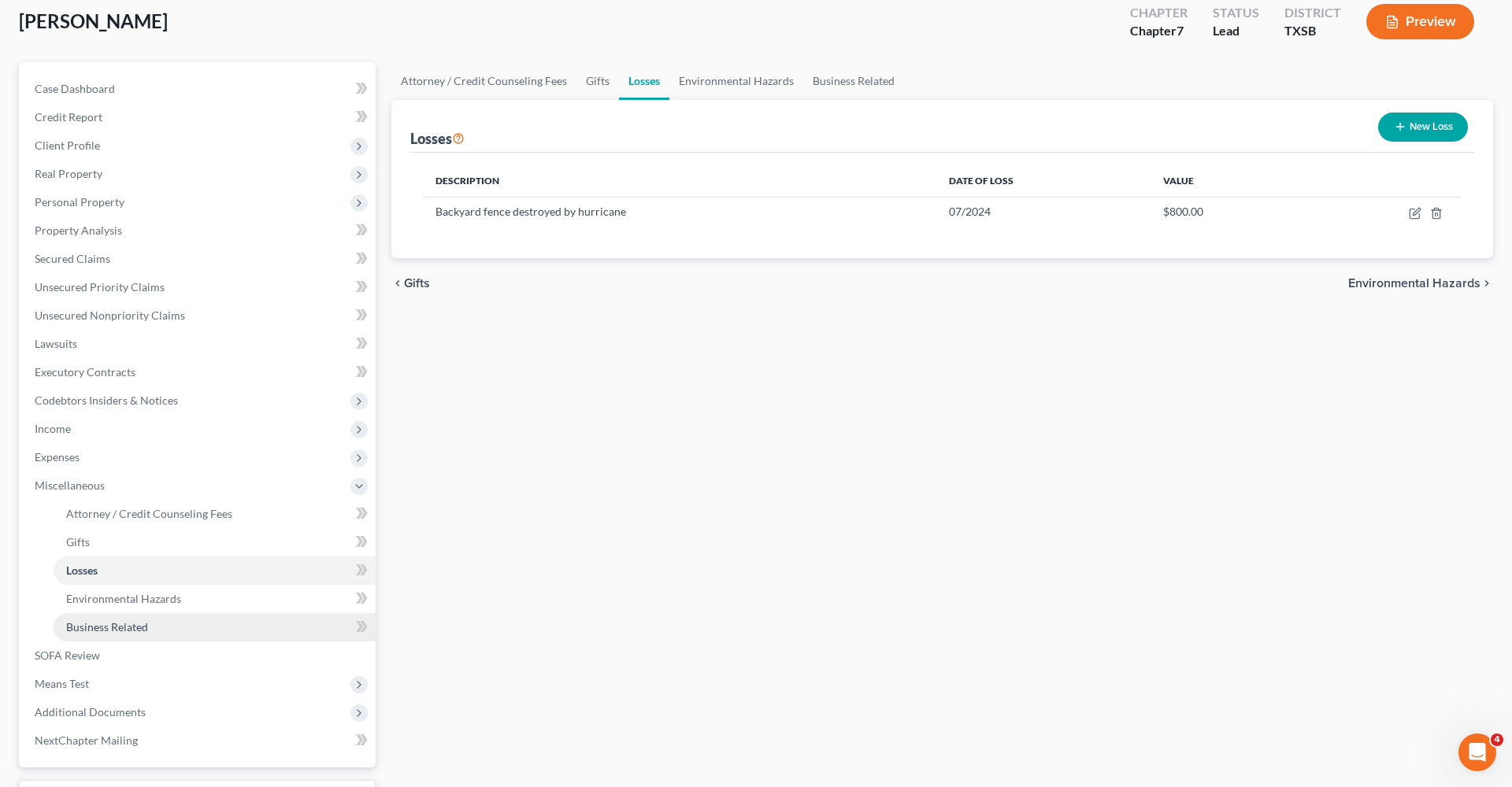
click at [140, 631] on span "Business Related" at bounding box center [107, 627] width 82 height 14
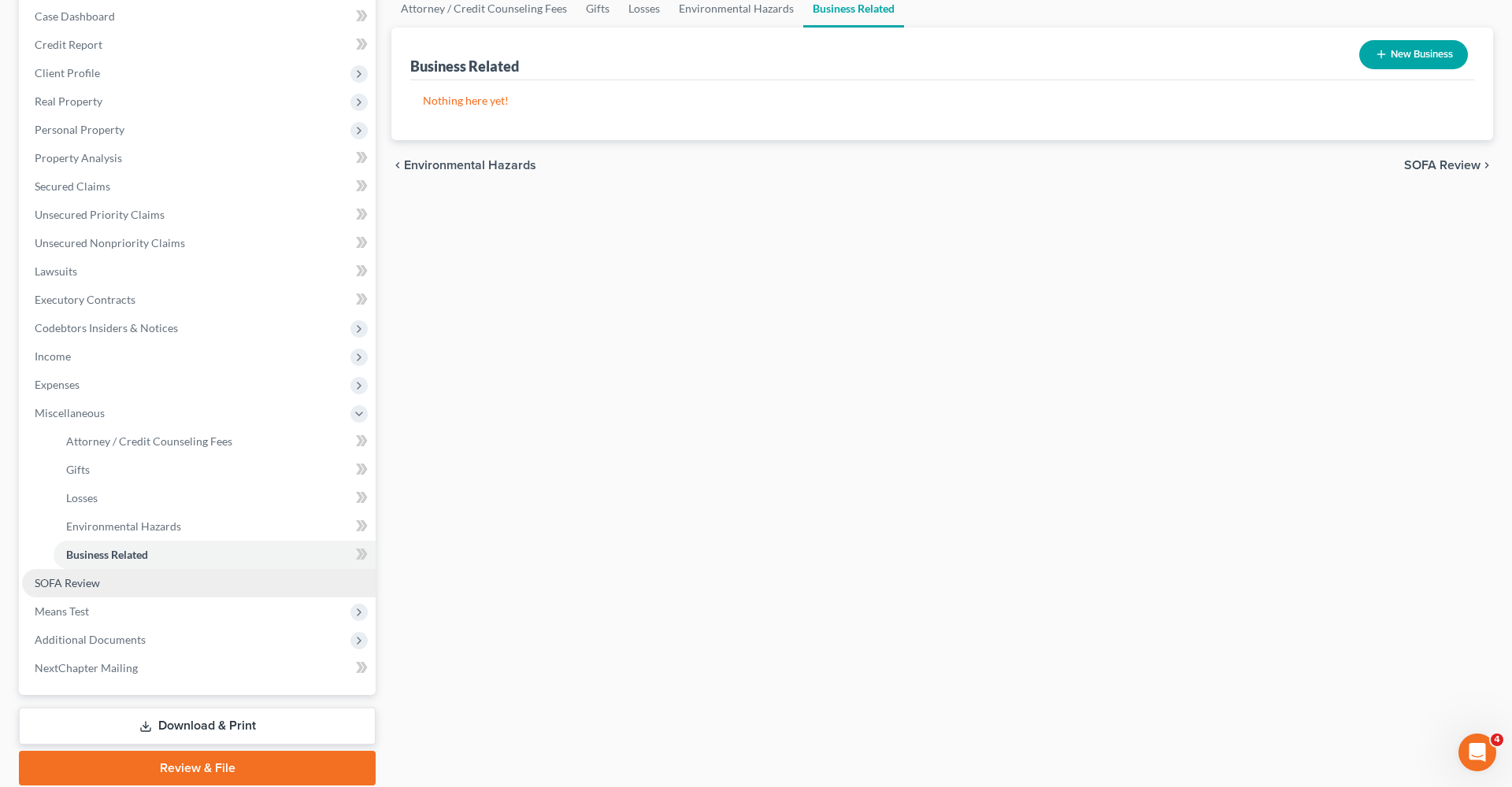
click at [94, 578] on span "SOFA Review" at bounding box center [67, 583] width 65 height 14
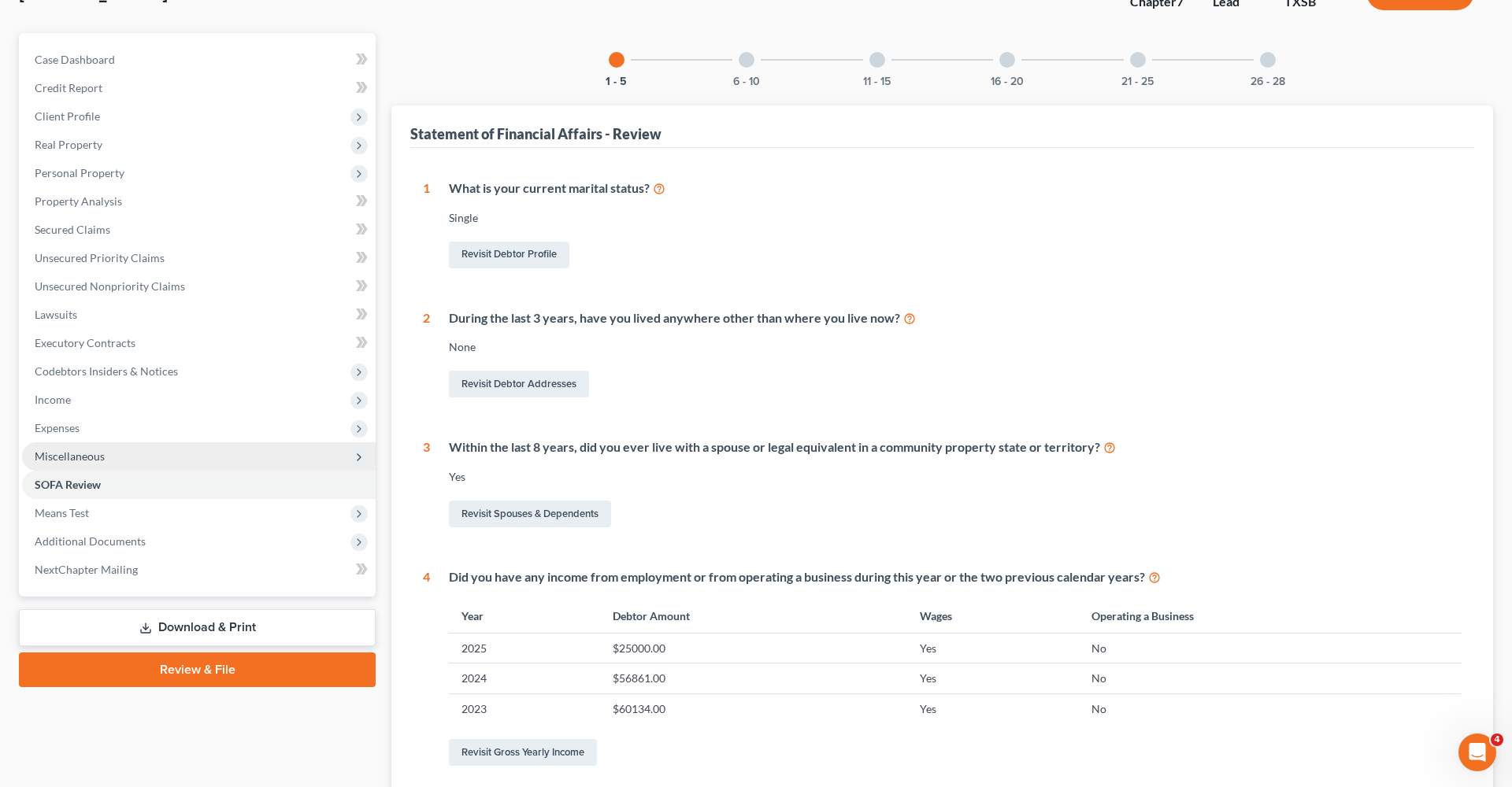
scroll to position [121, 0]
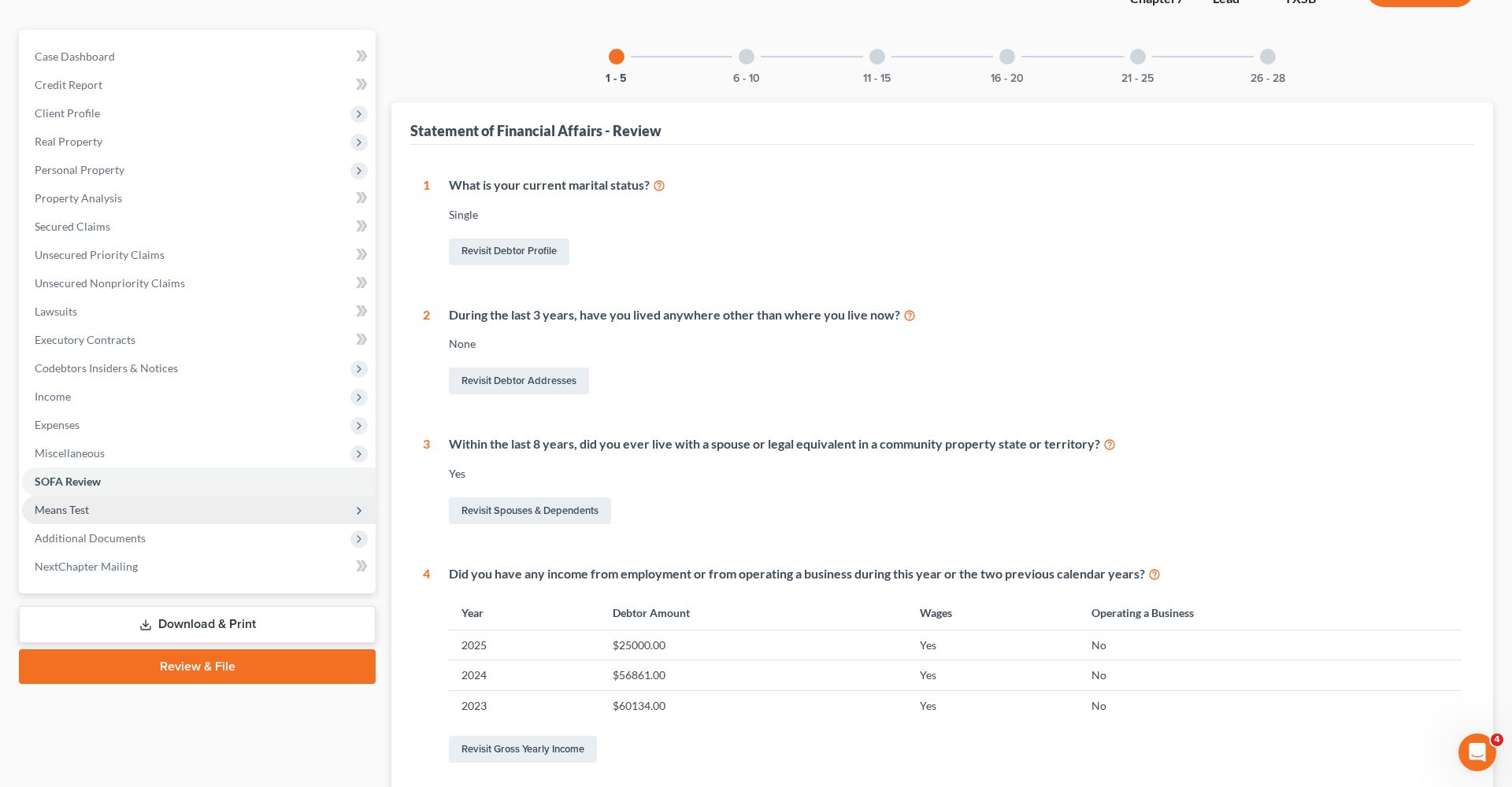
click at [65, 507] on span "Means Test" at bounding box center [62, 510] width 54 height 14
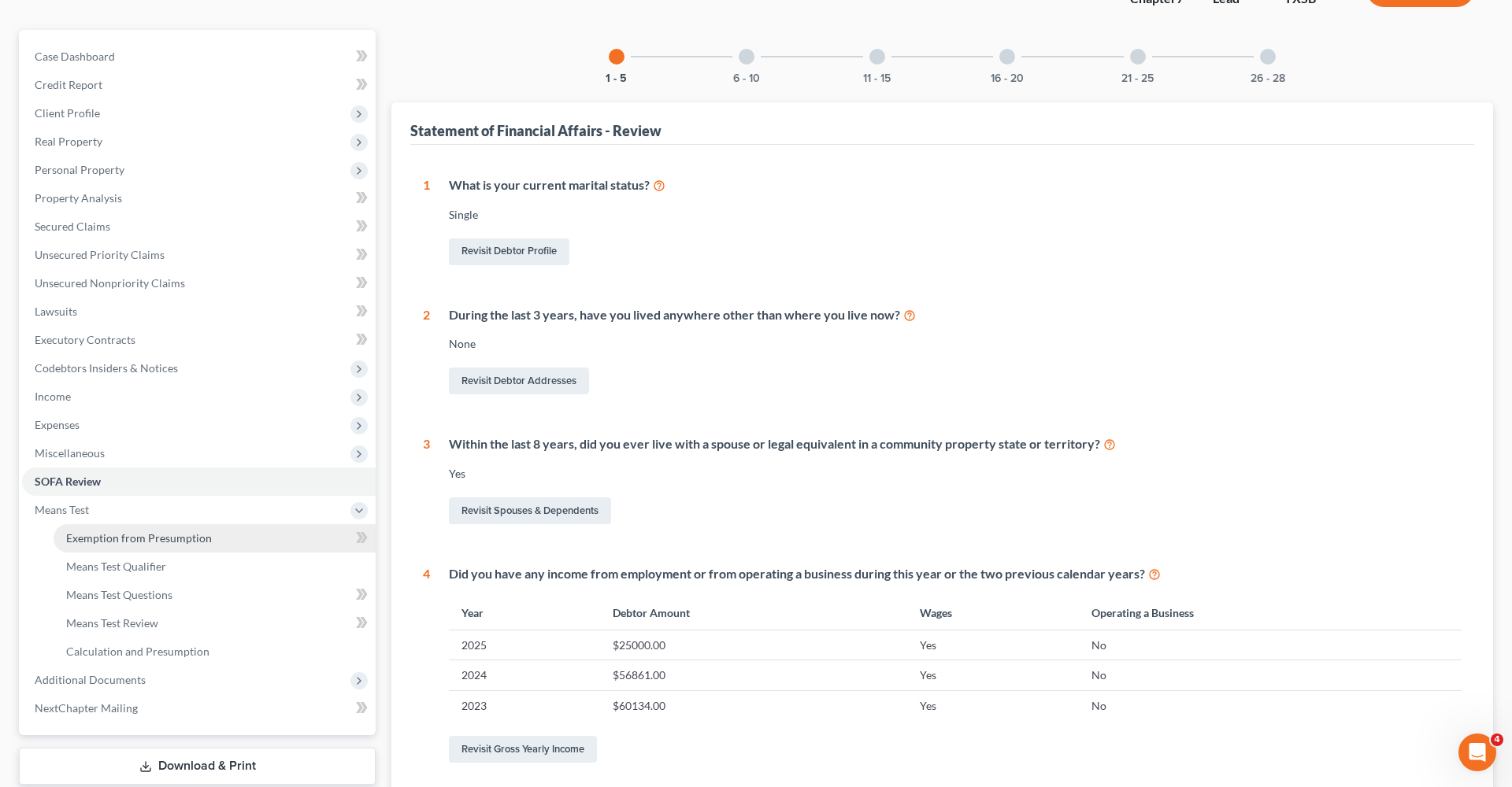
click at [136, 532] on span "Exemption from Presumption" at bounding box center [139, 538] width 145 height 14
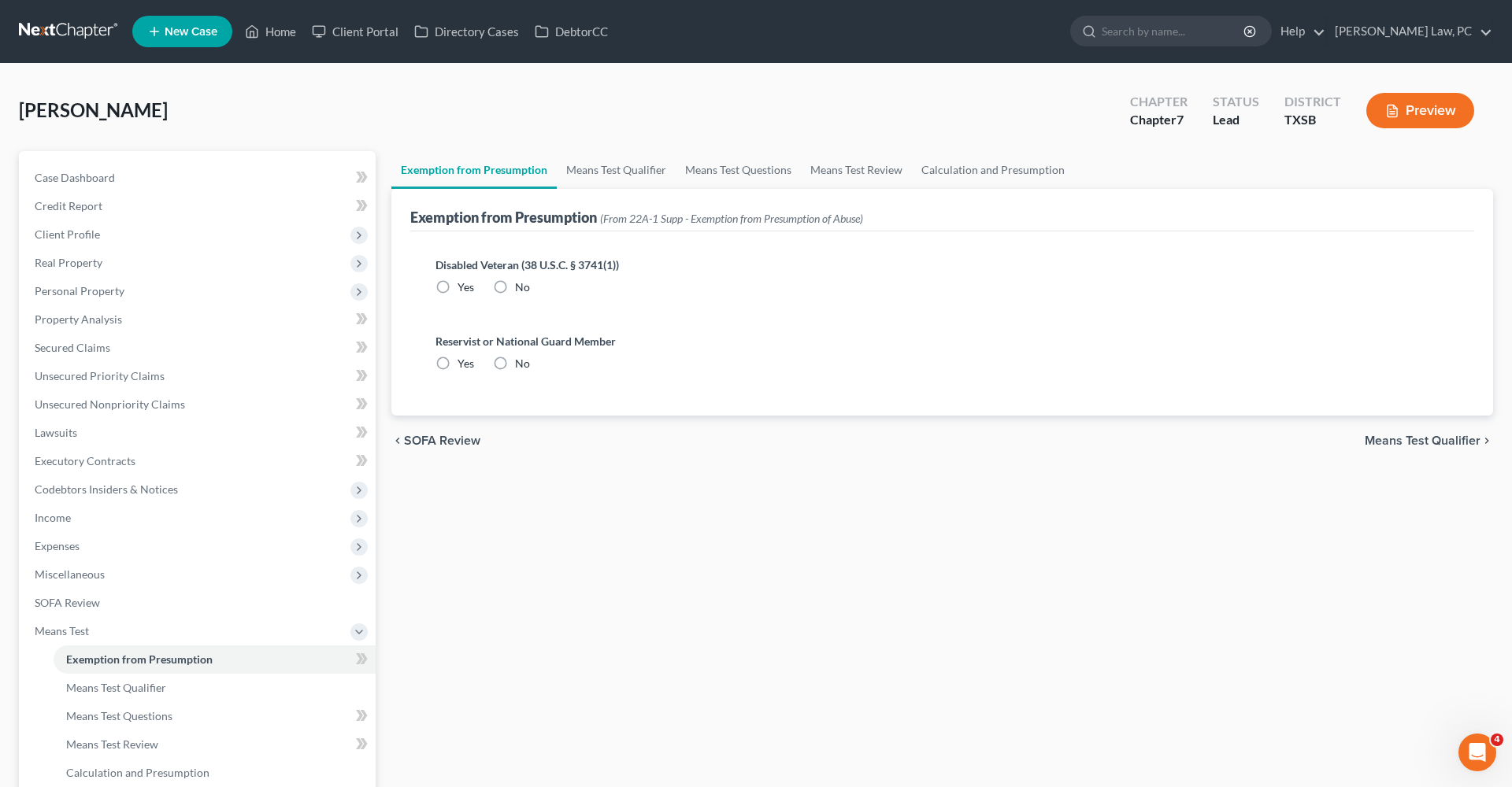
radio input "true"
click at [626, 176] on link "Means Test Qualifier" at bounding box center [616, 170] width 119 height 38
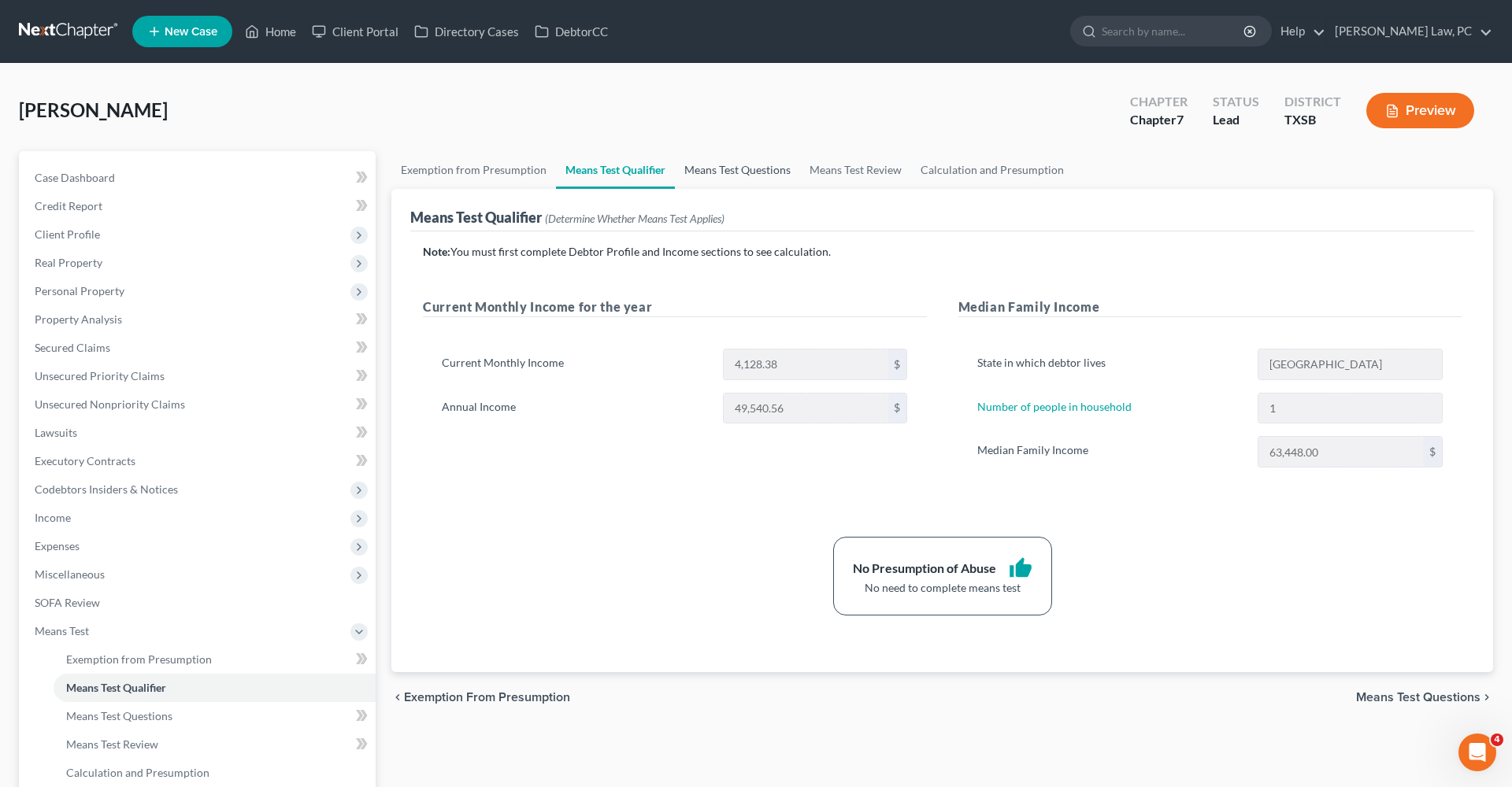
click at [739, 164] on link "Means Test Questions" at bounding box center [737, 170] width 125 height 38
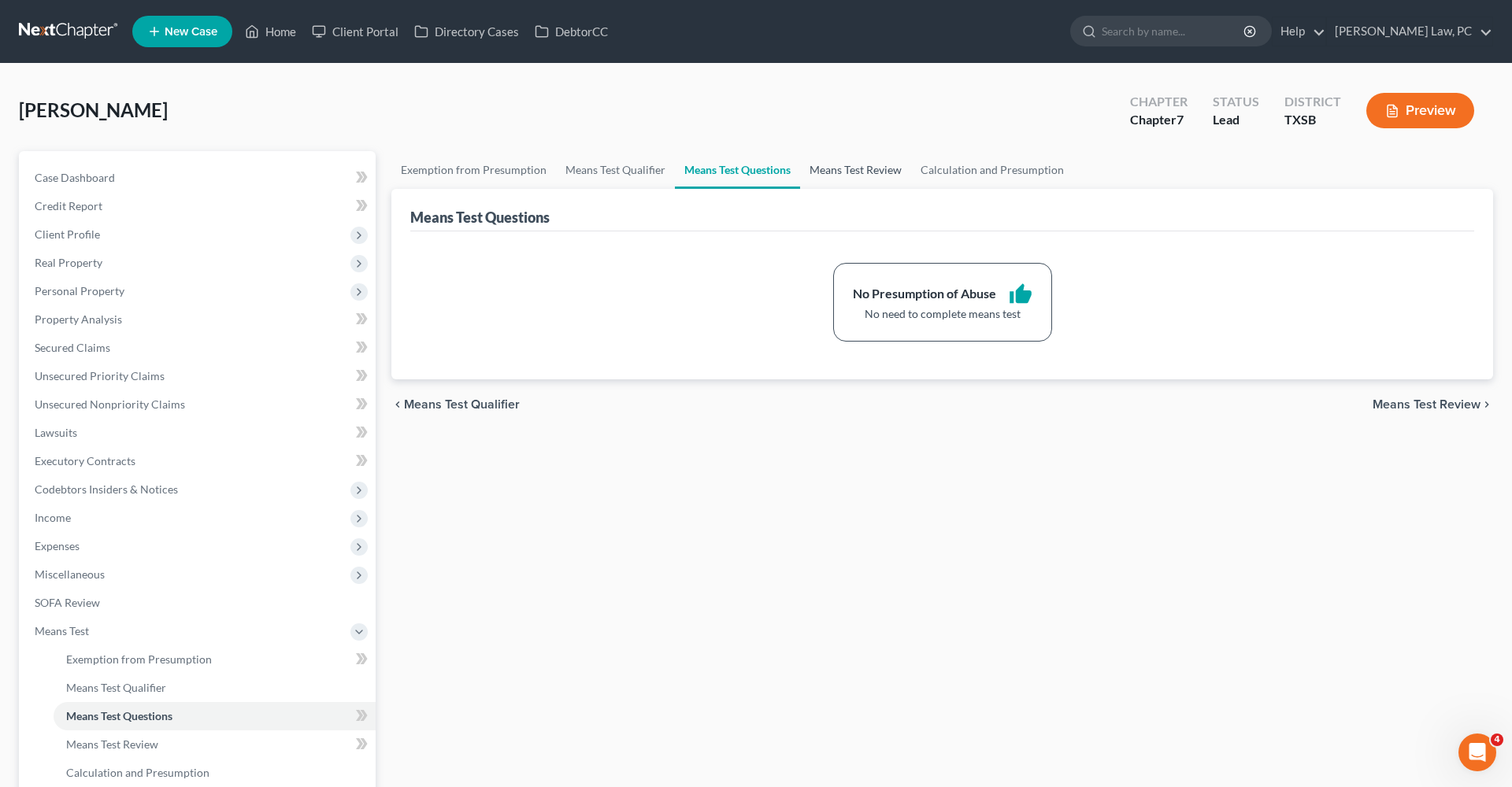
click at [853, 175] on link "Means Test Review" at bounding box center [855, 170] width 111 height 38
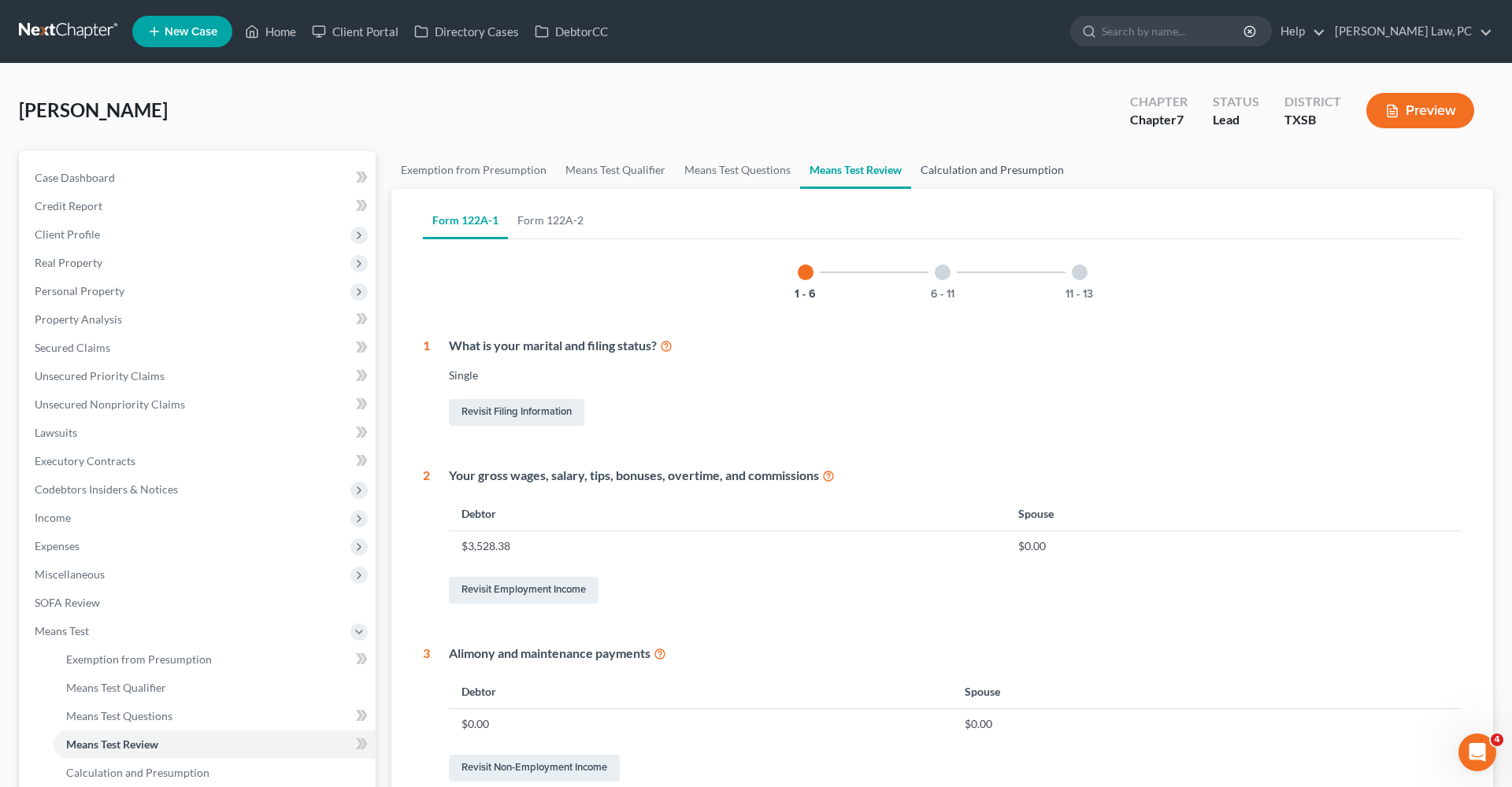
click at [993, 173] on link "Calculation and Presumption" at bounding box center [992, 170] width 162 height 38
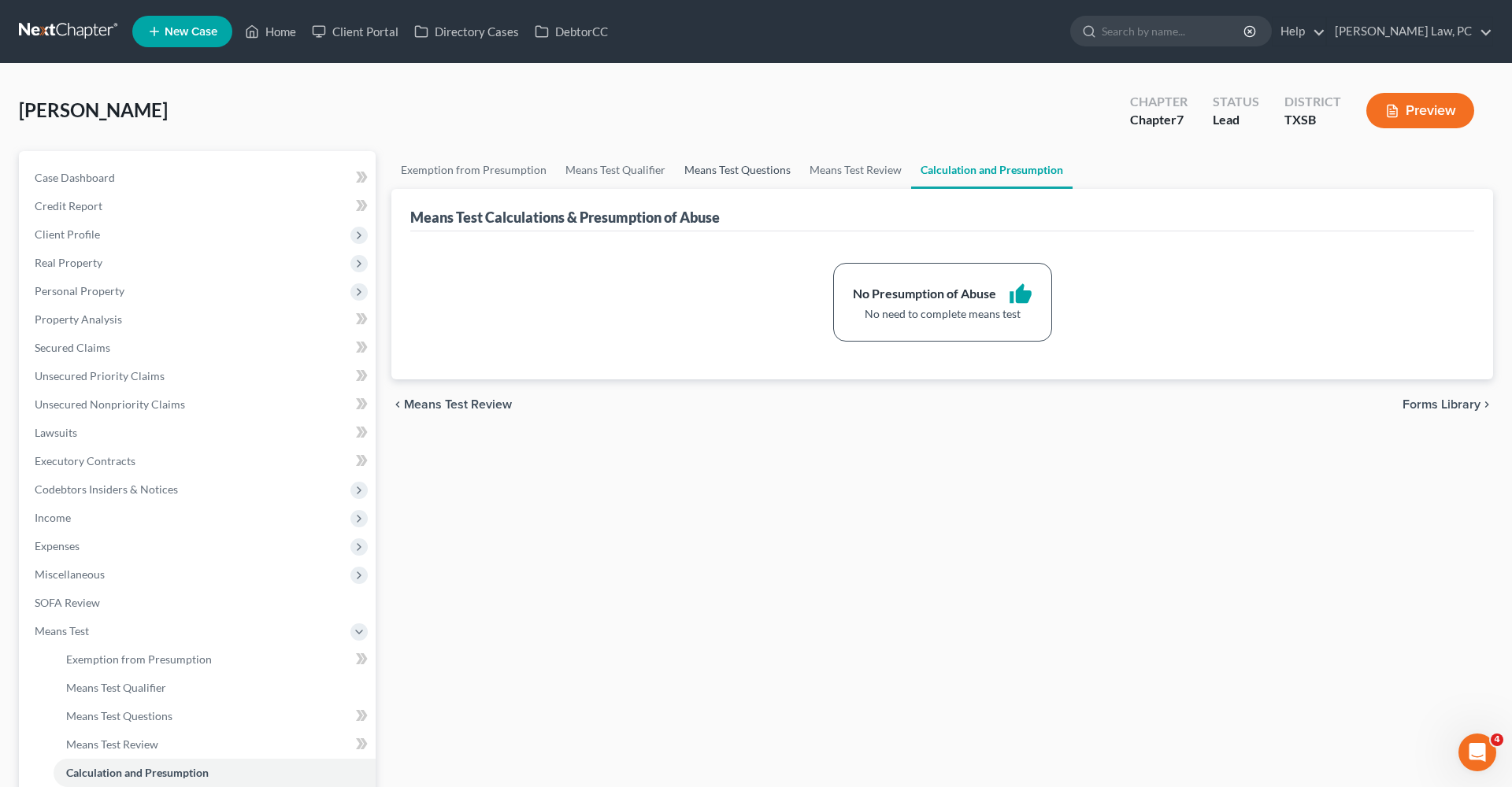
click at [732, 166] on link "Means Test Questions" at bounding box center [737, 170] width 125 height 38
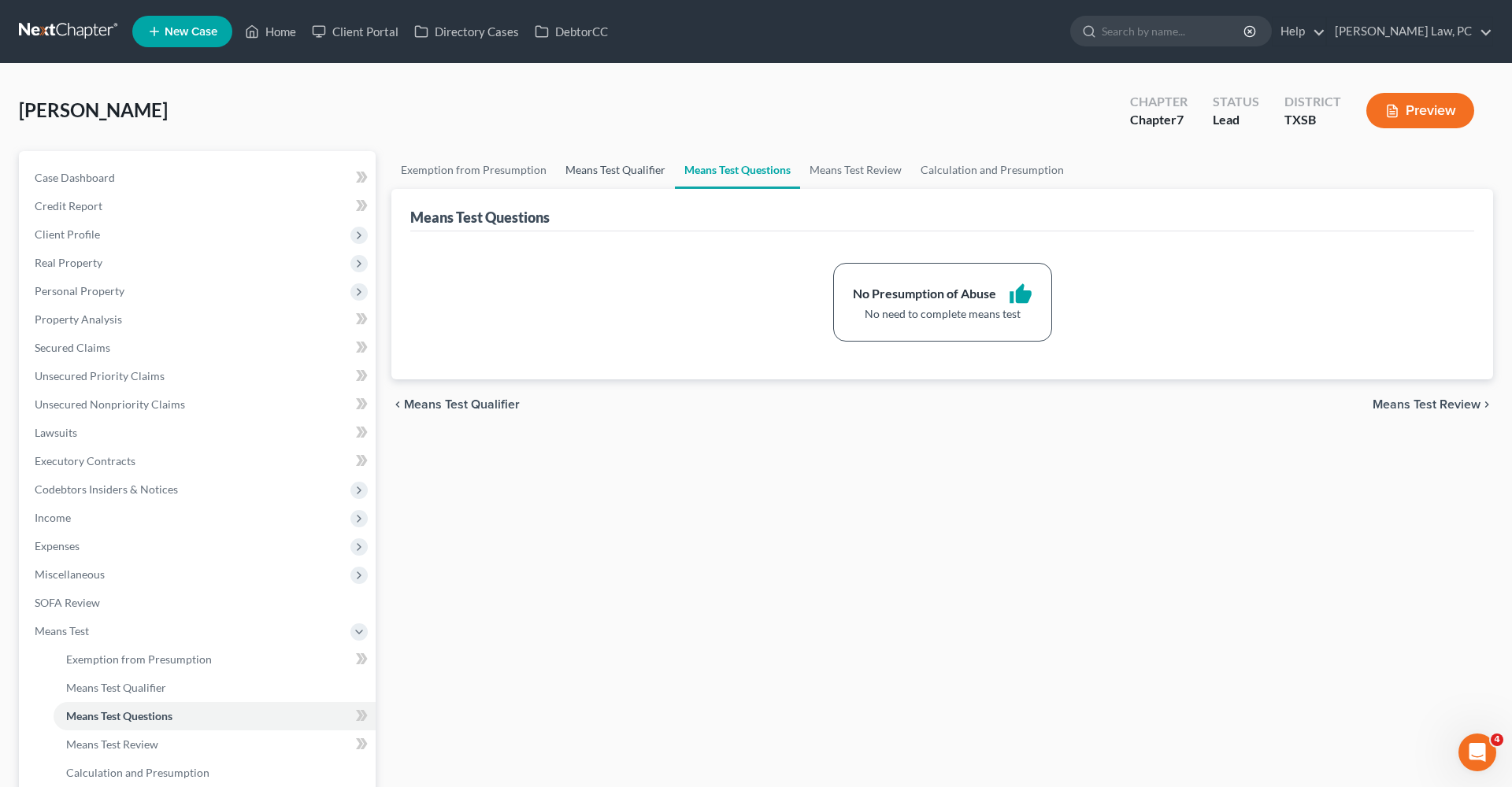
click at [638, 169] on link "Means Test Qualifier" at bounding box center [615, 170] width 119 height 38
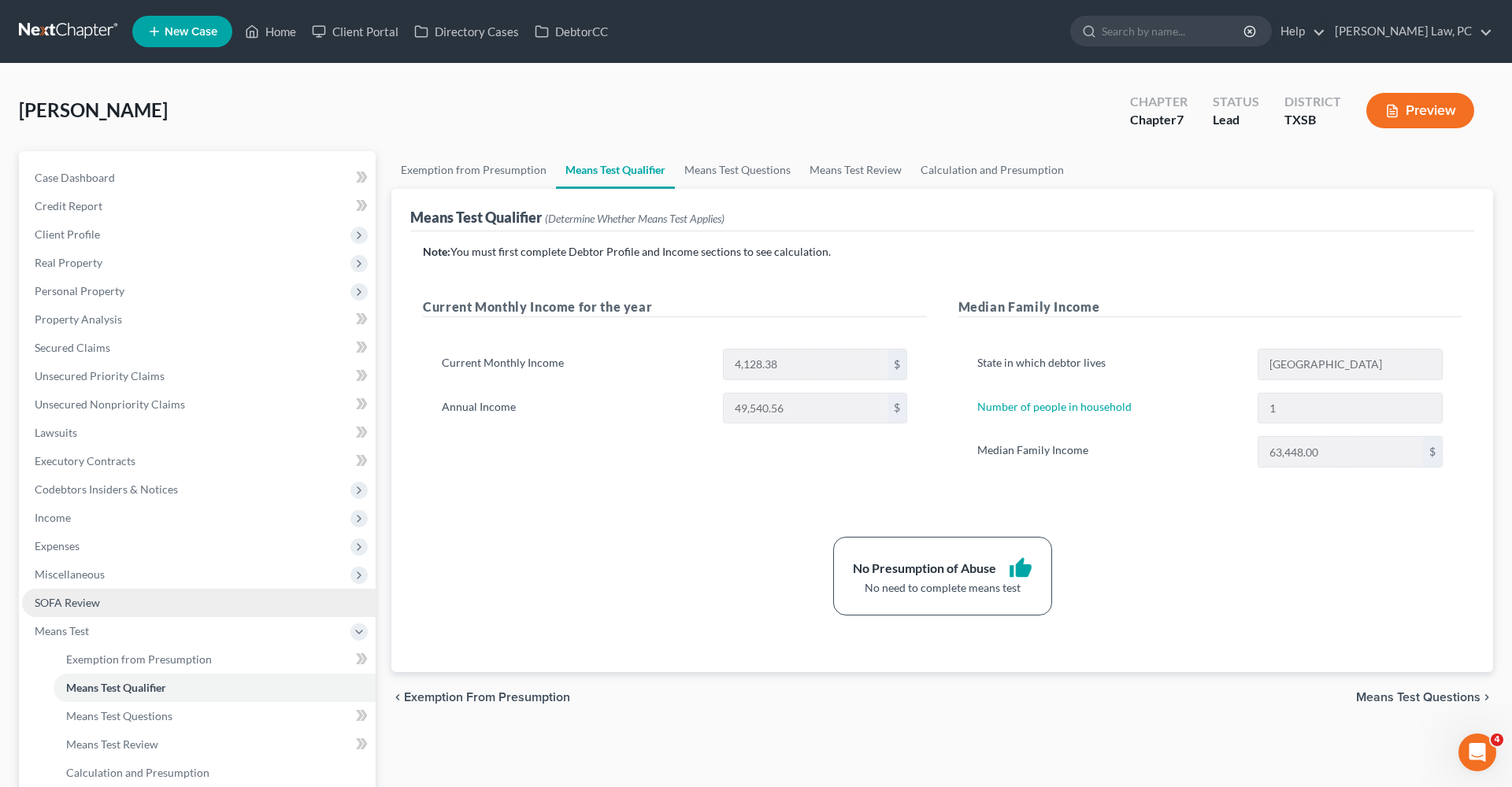
scroll to position [75, 0]
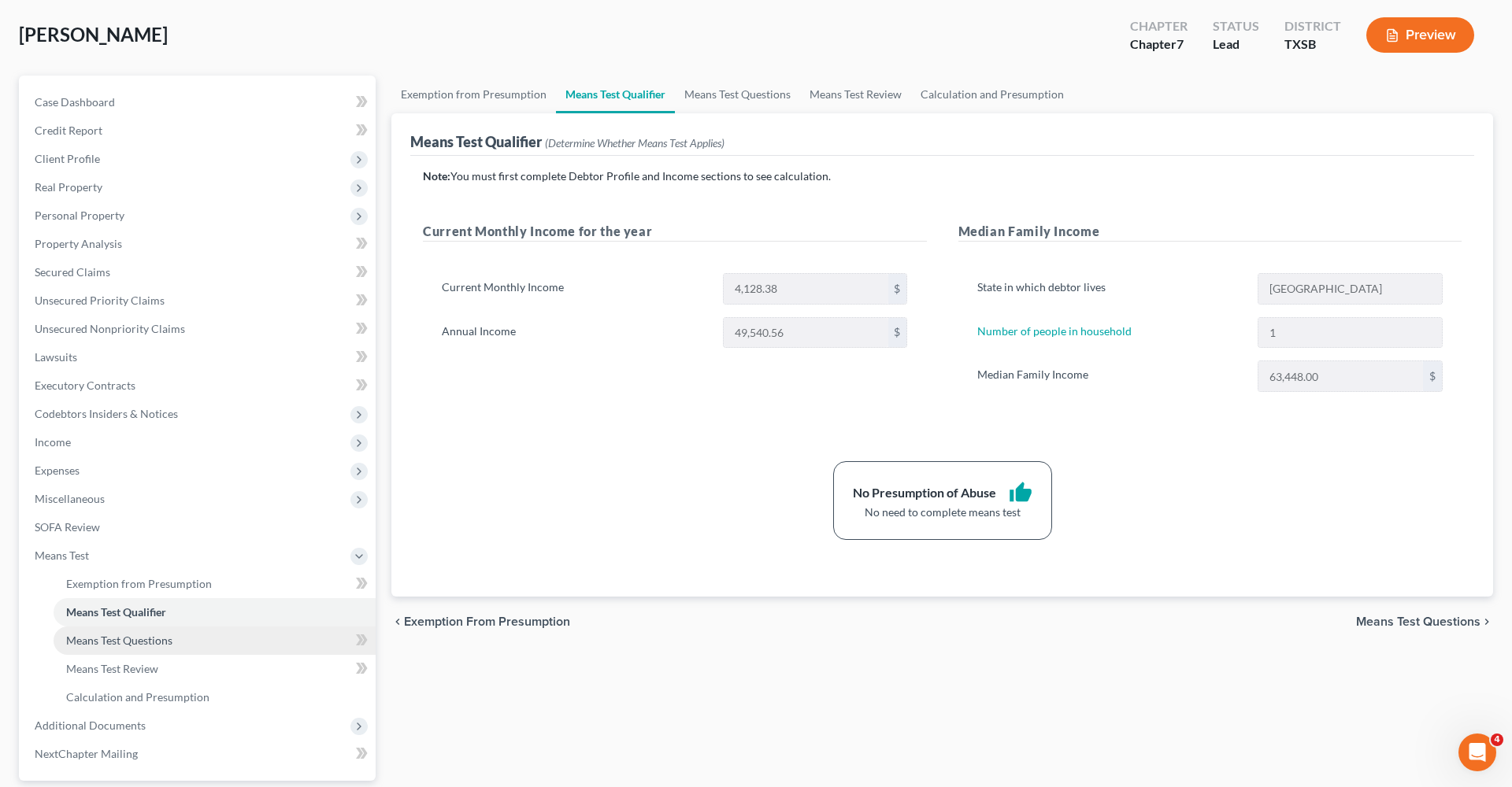
click at [134, 637] on span "Means Test Questions" at bounding box center [119, 641] width 107 height 14
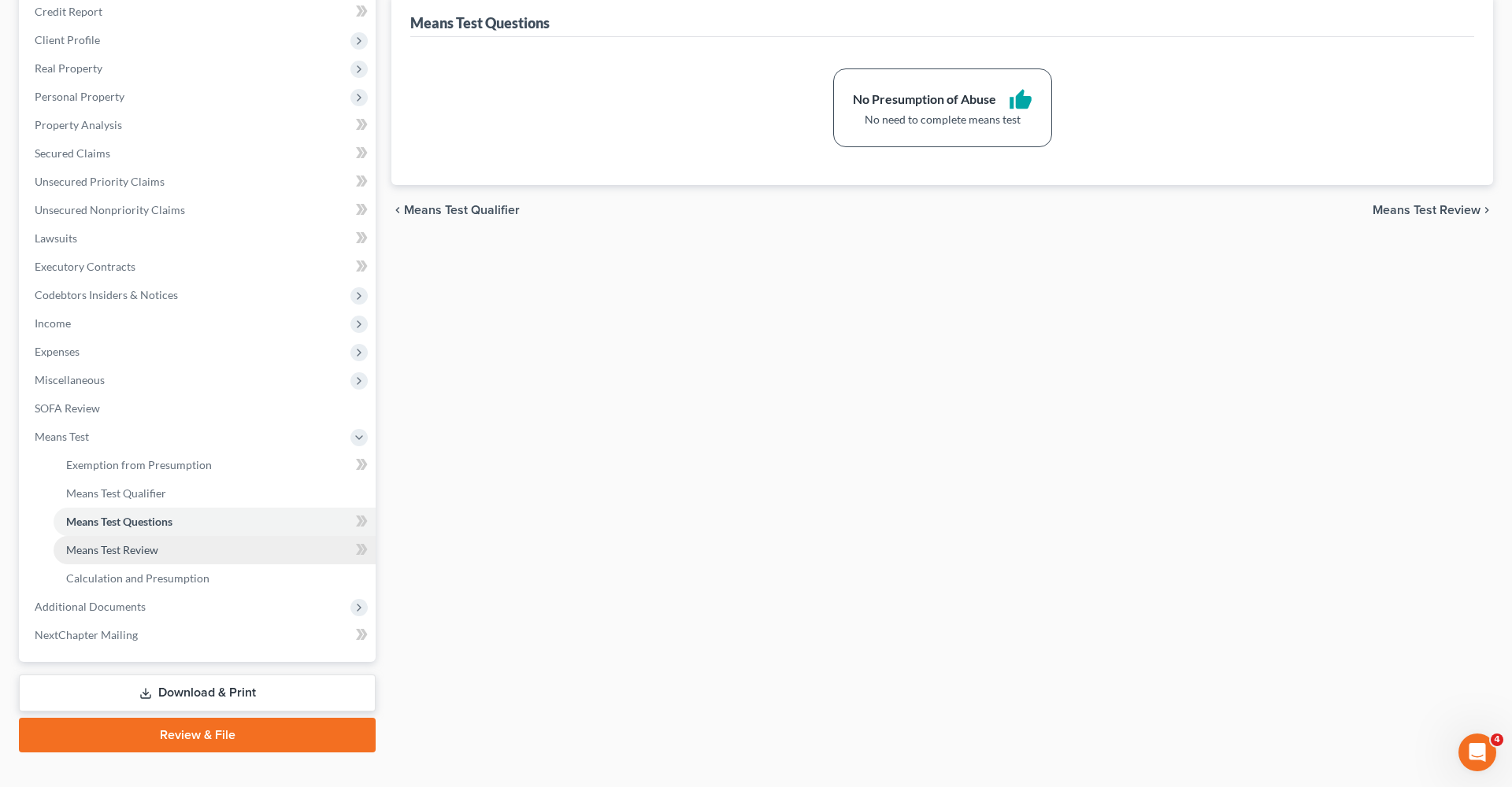
click at [137, 550] on span "Means Test Review" at bounding box center [112, 549] width 92 height 14
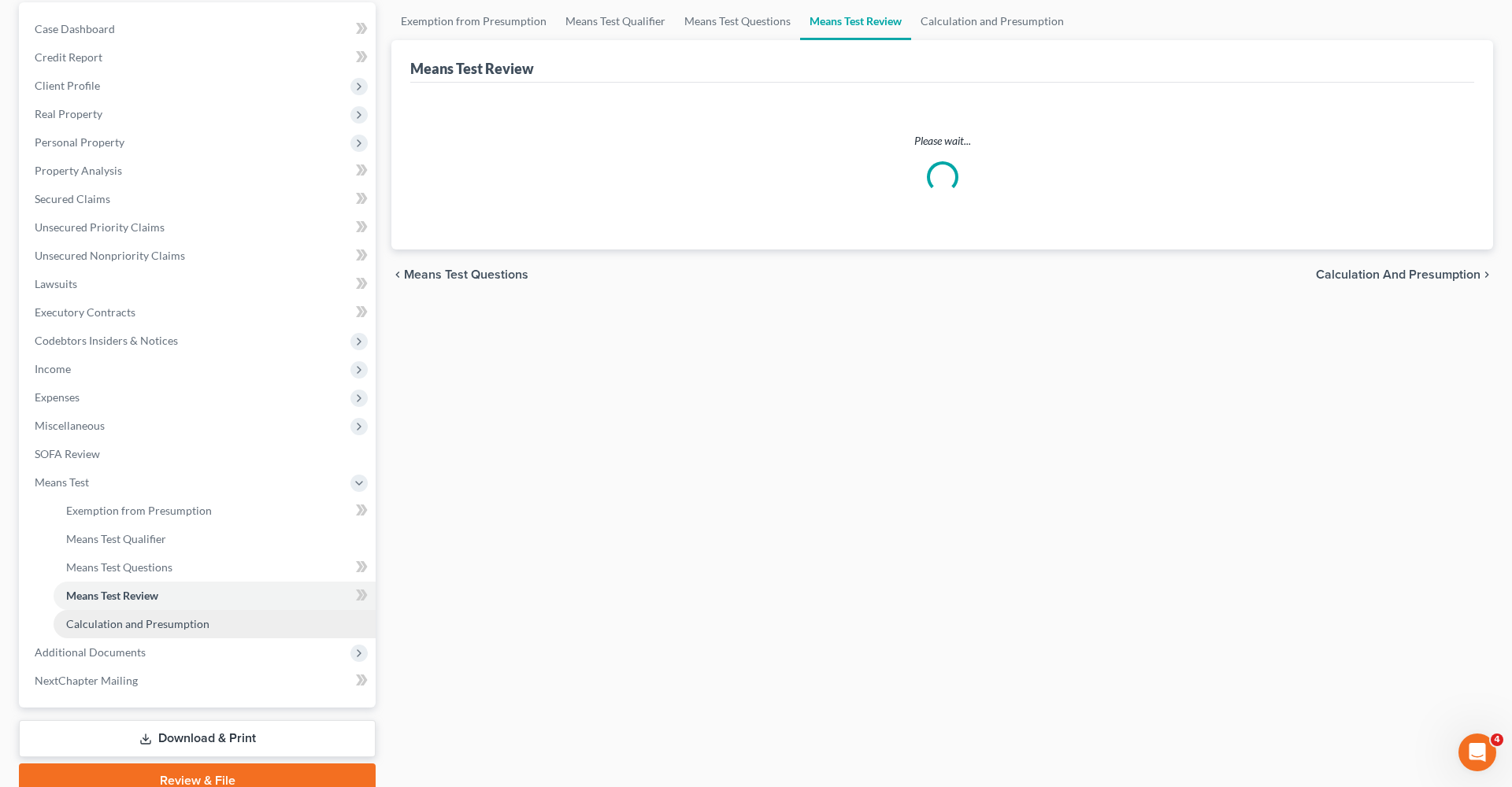
scroll to position [152, 0]
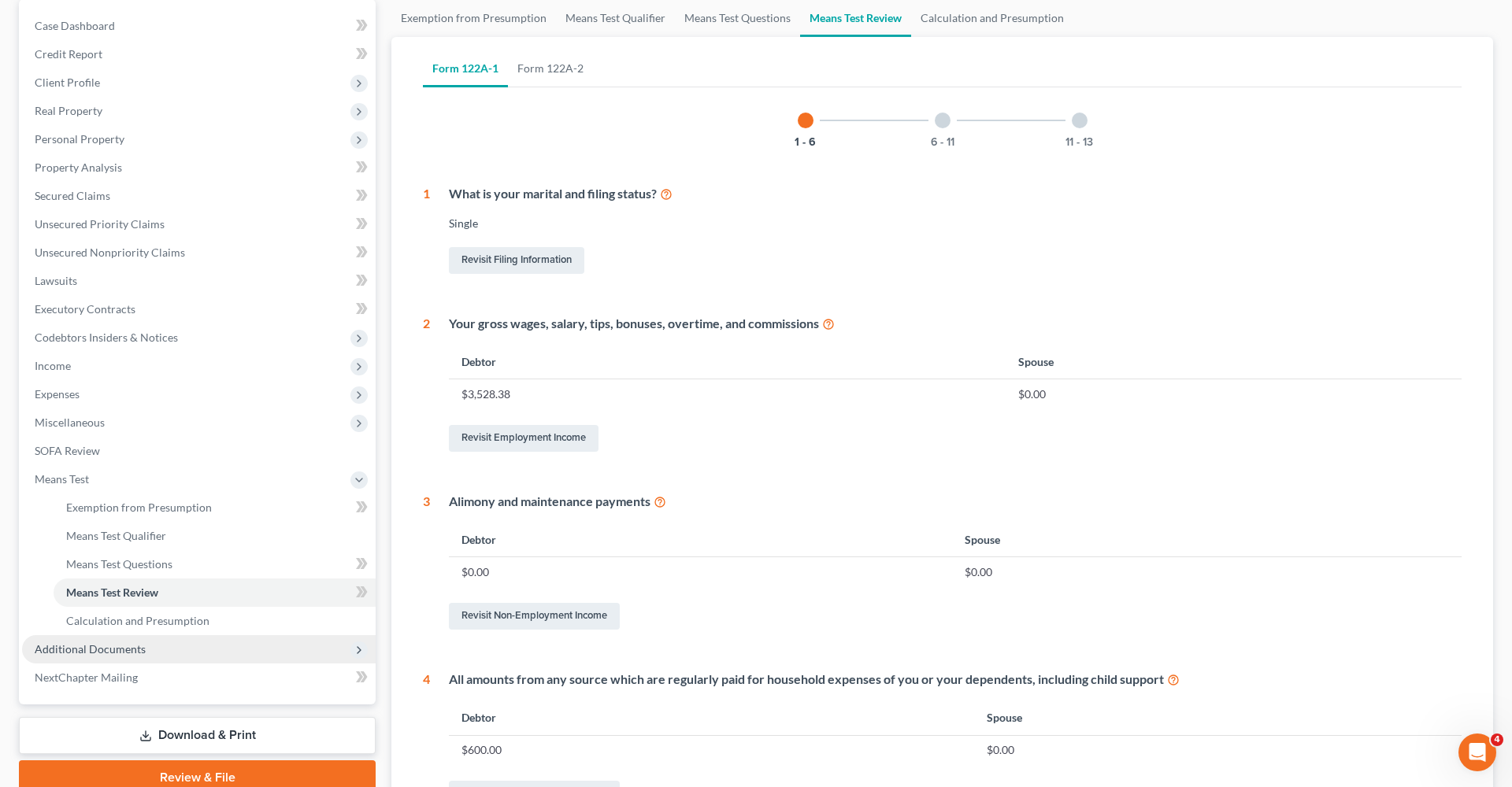
click at [124, 651] on span "Additional Documents" at bounding box center [90, 649] width 111 height 14
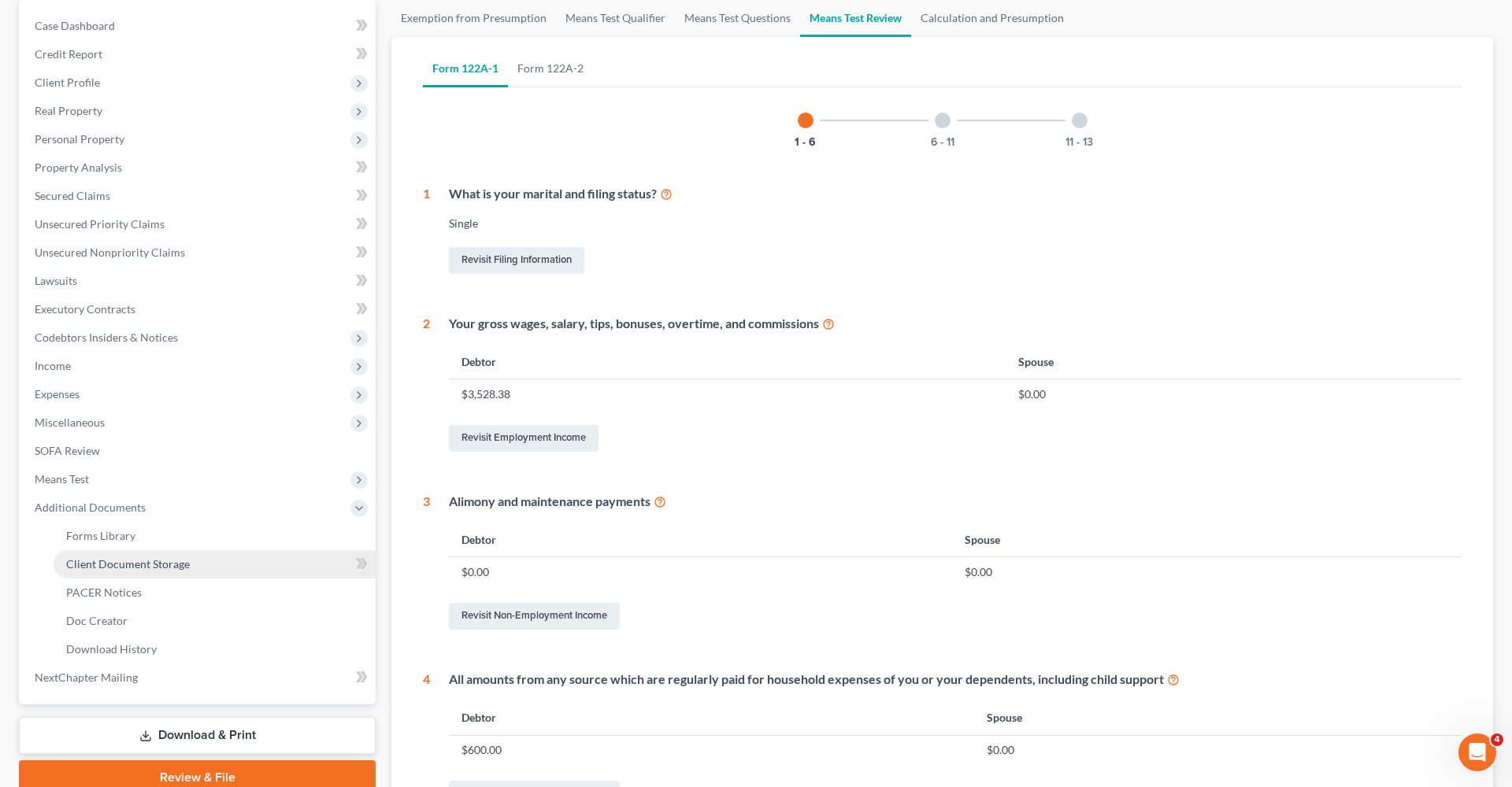
click at [166, 560] on span "Client Document Storage" at bounding box center [128, 564] width 123 height 14
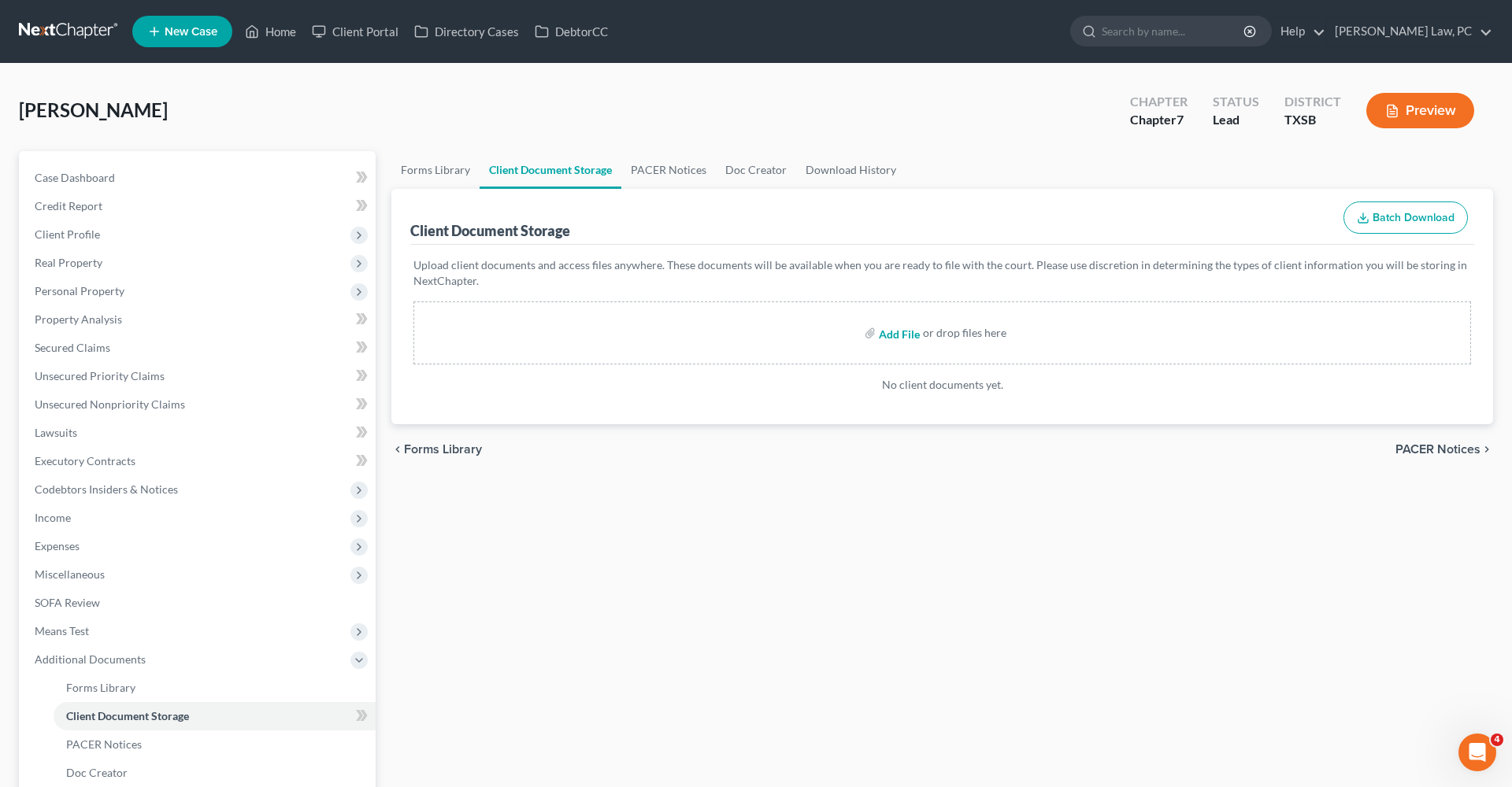
click at [901, 332] on input "file" at bounding box center [897, 333] width 38 height 29
type input "C:\fakepath\Apr 1 to Sep 17 Paystubs Wilhelm_Frances.pdf"
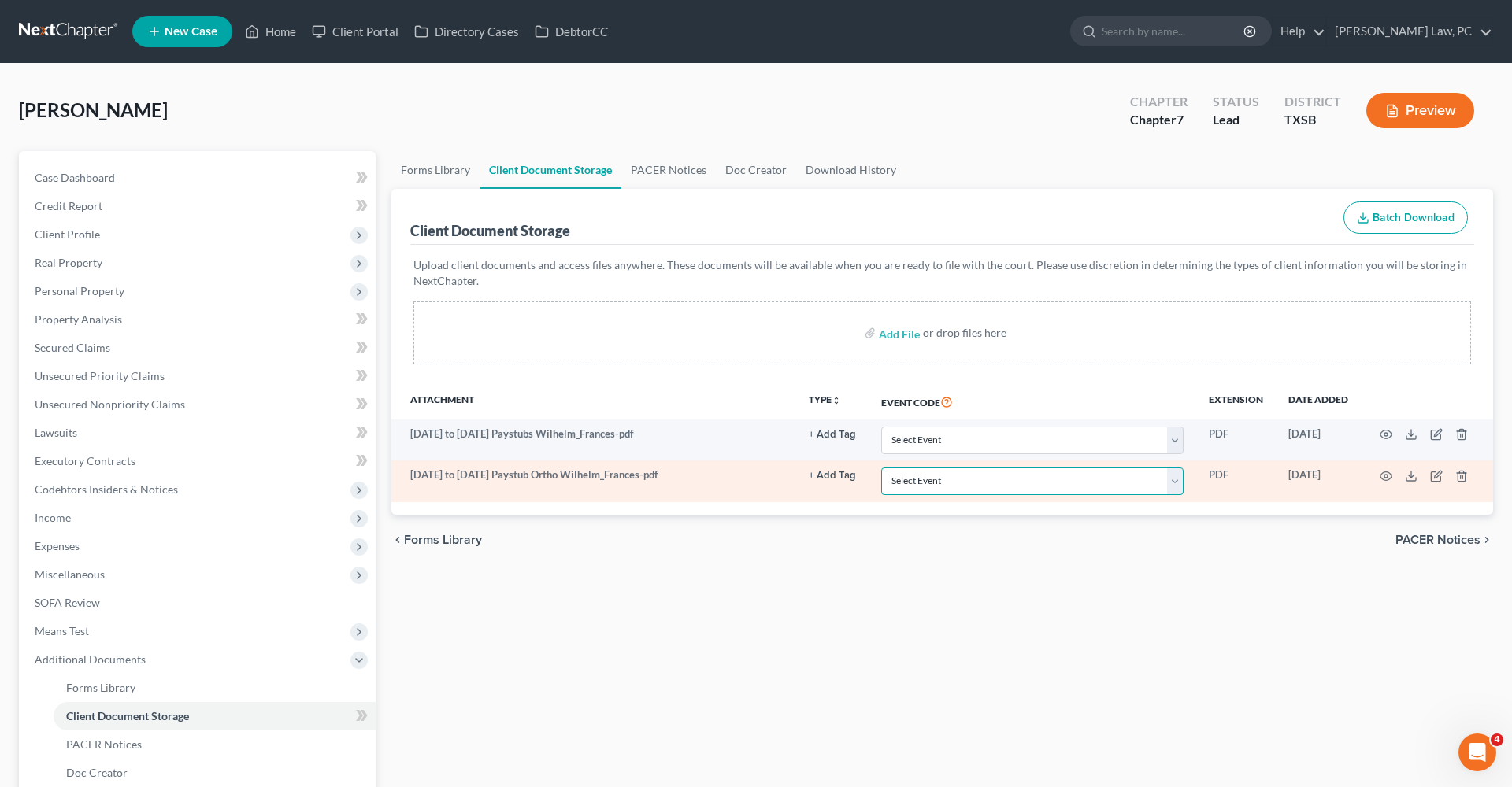
select select "39"
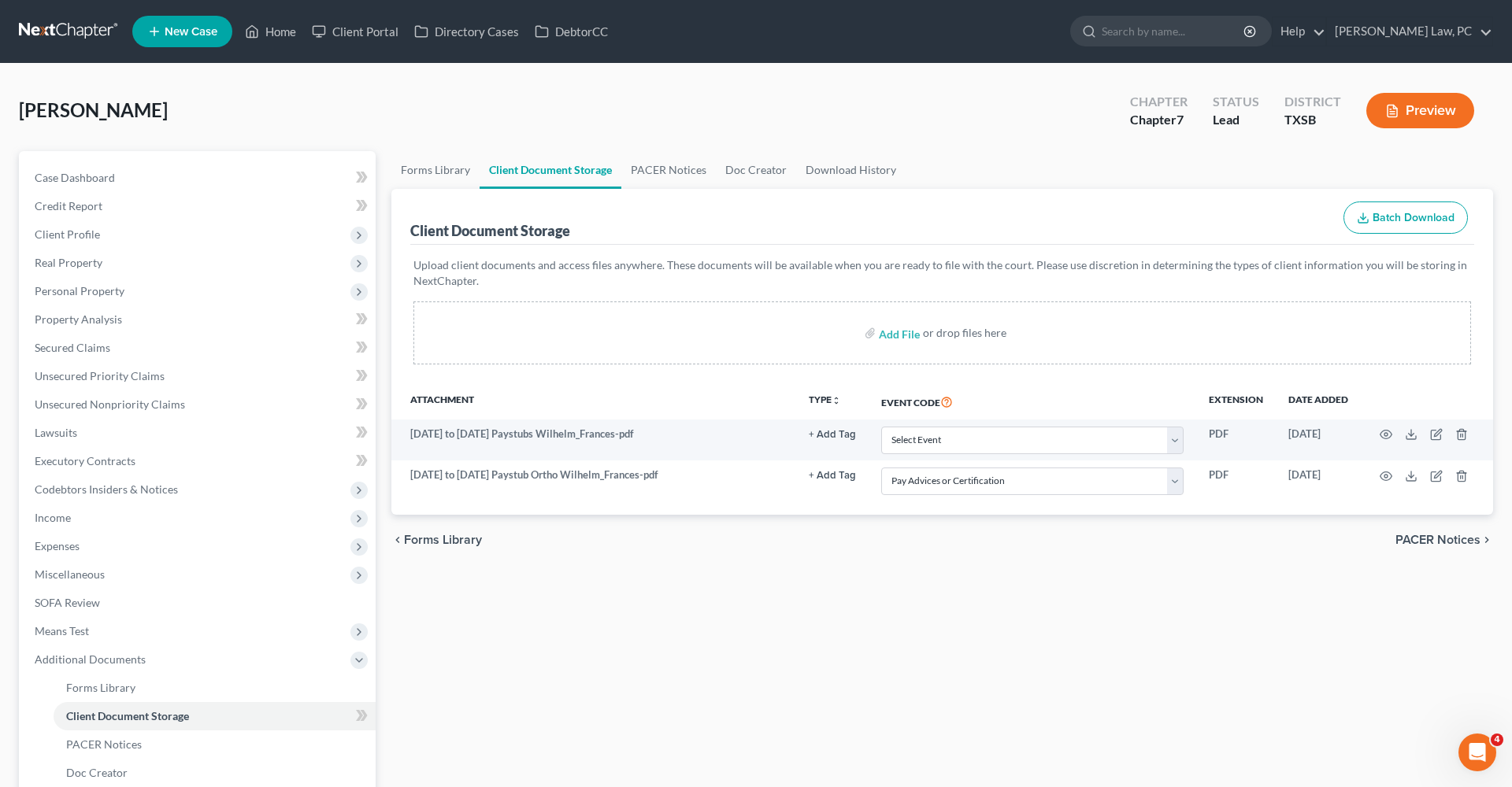
click at [835, 573] on div "Forms Library Client Document Storage PACER Notices Doc Creator Download Histor…" at bounding box center [941, 549] width 1117 height 795
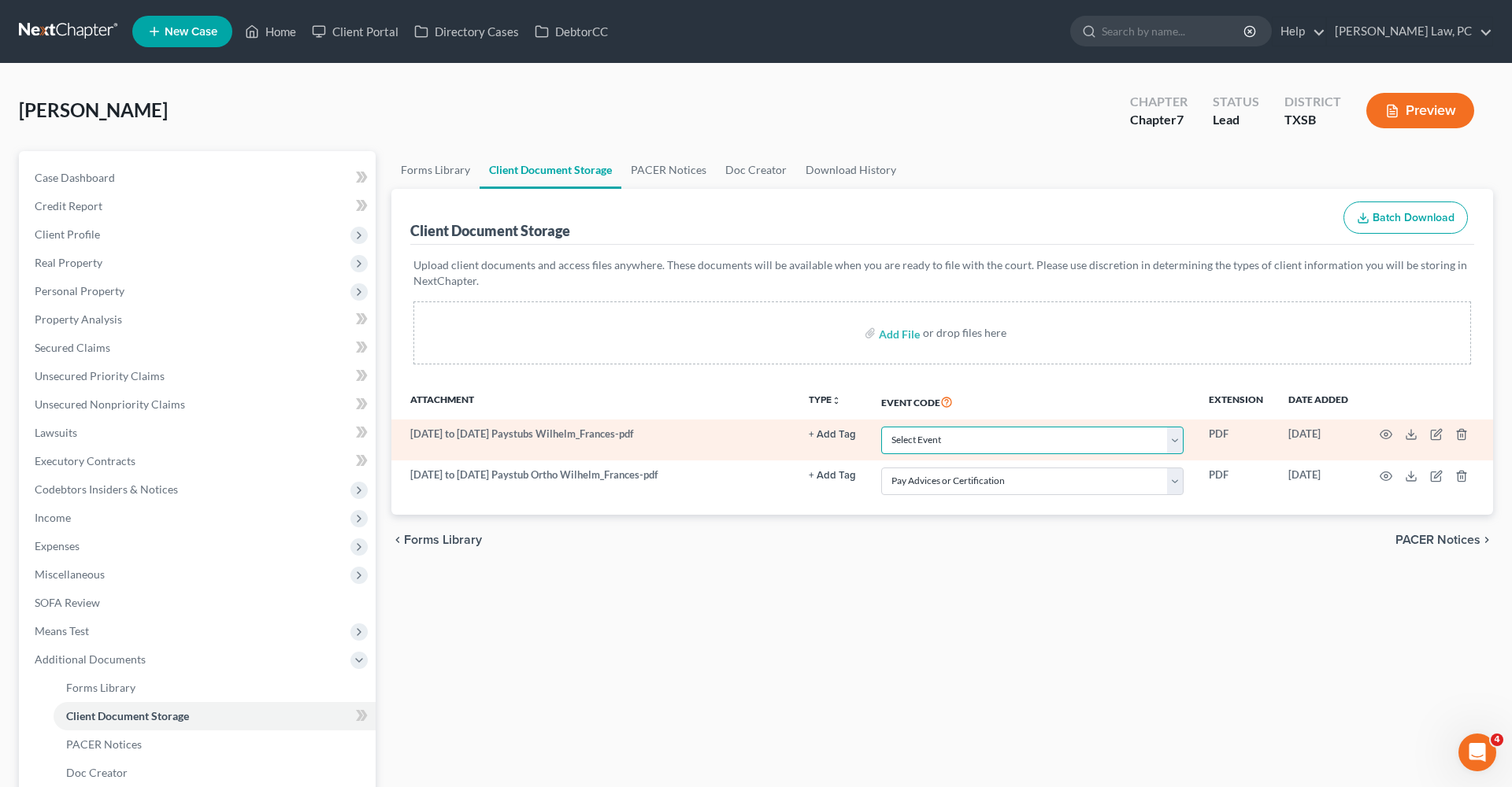
select select "39"
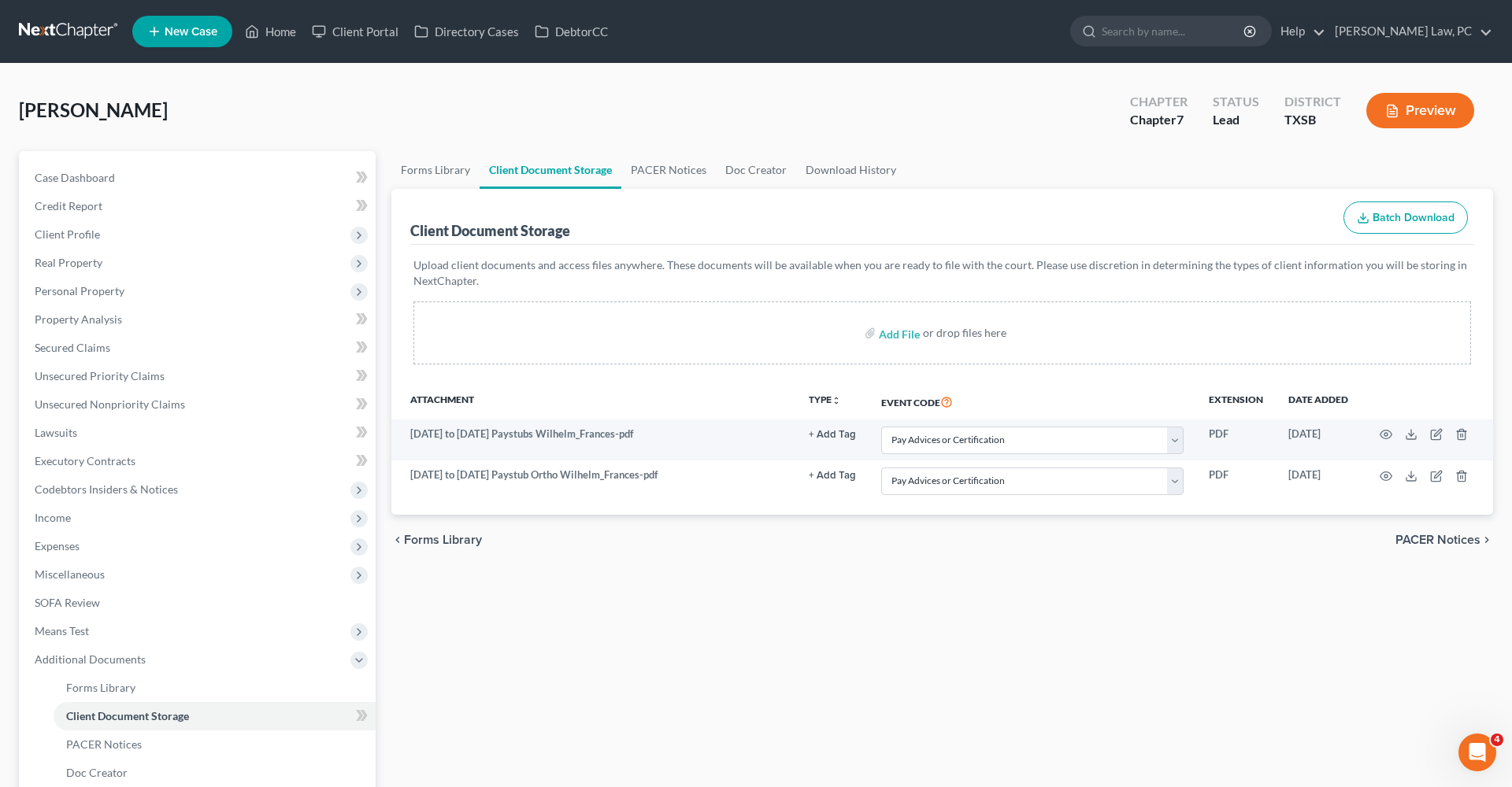
click at [757, 608] on div "Forms Library Client Document Storage PACER Notices Doc Creator Download Histor…" at bounding box center [941, 549] width 1117 height 795
click at [70, 26] on link at bounding box center [68, 31] width 101 height 29
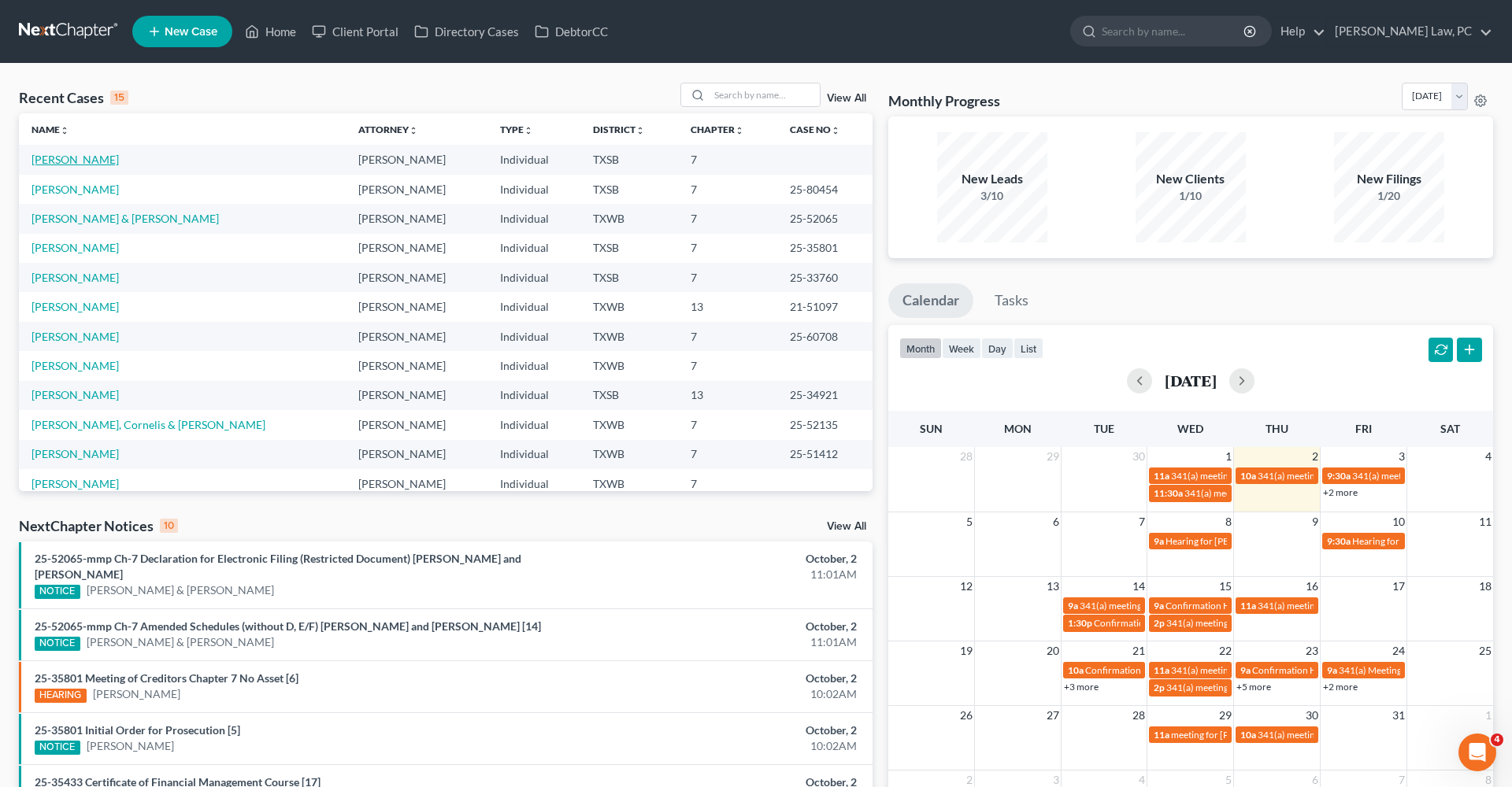
click at [55, 162] on link "[PERSON_NAME]" at bounding box center [74, 160] width 87 height 14
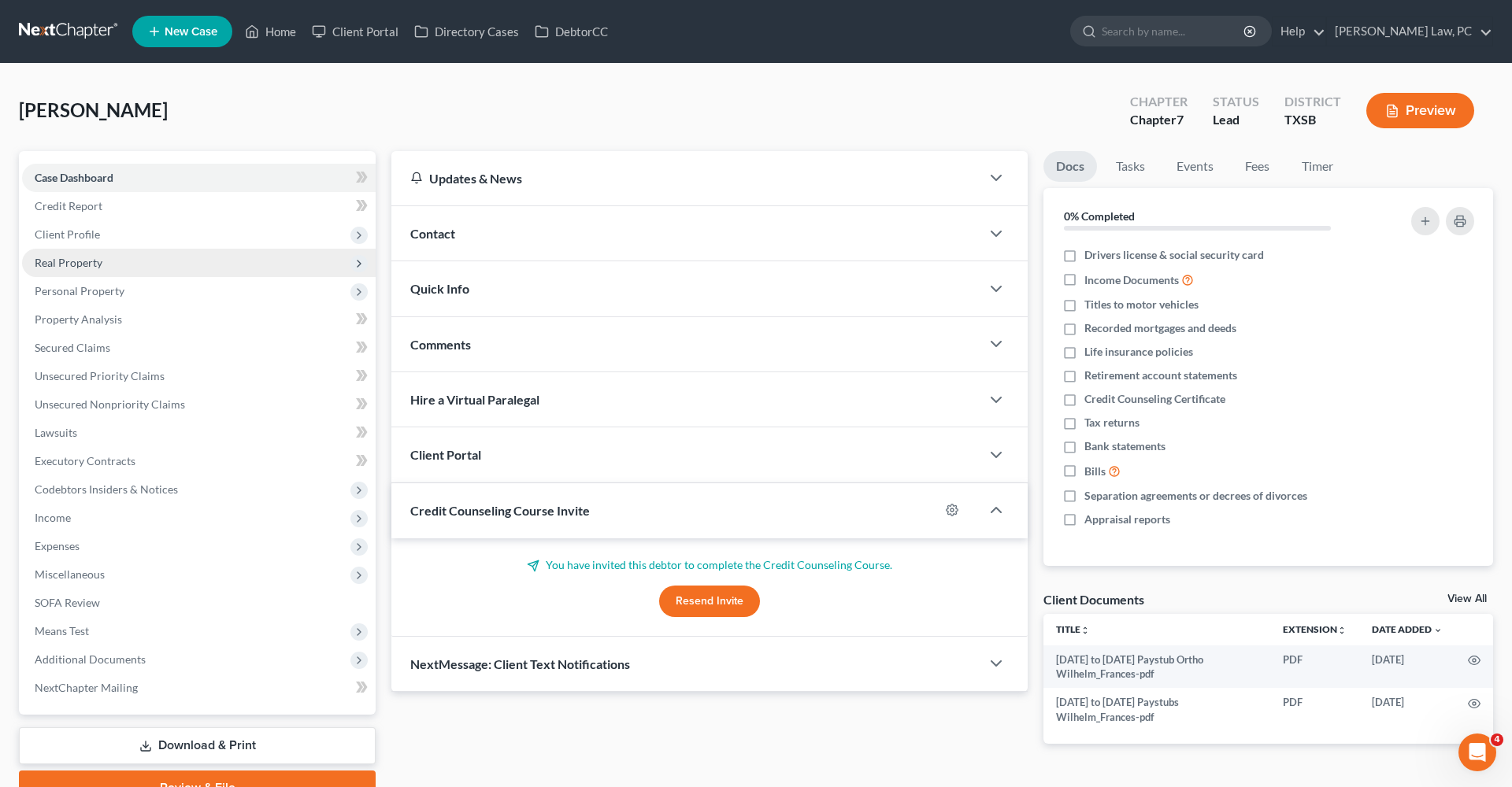
click at [79, 264] on span "Real Property" at bounding box center [68, 263] width 68 height 14
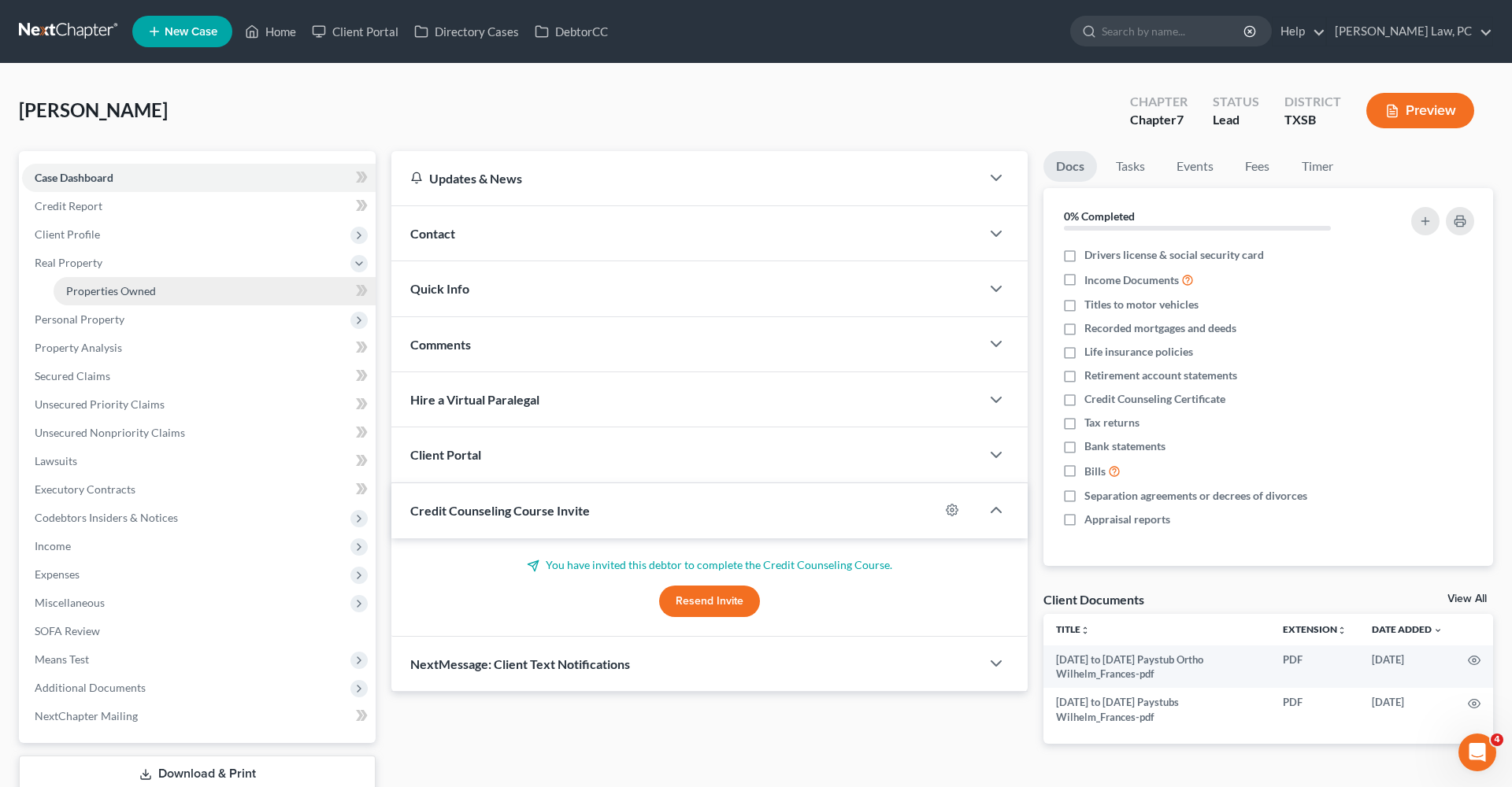
click at [112, 282] on link "Properties Owned" at bounding box center [214, 292] width 322 height 29
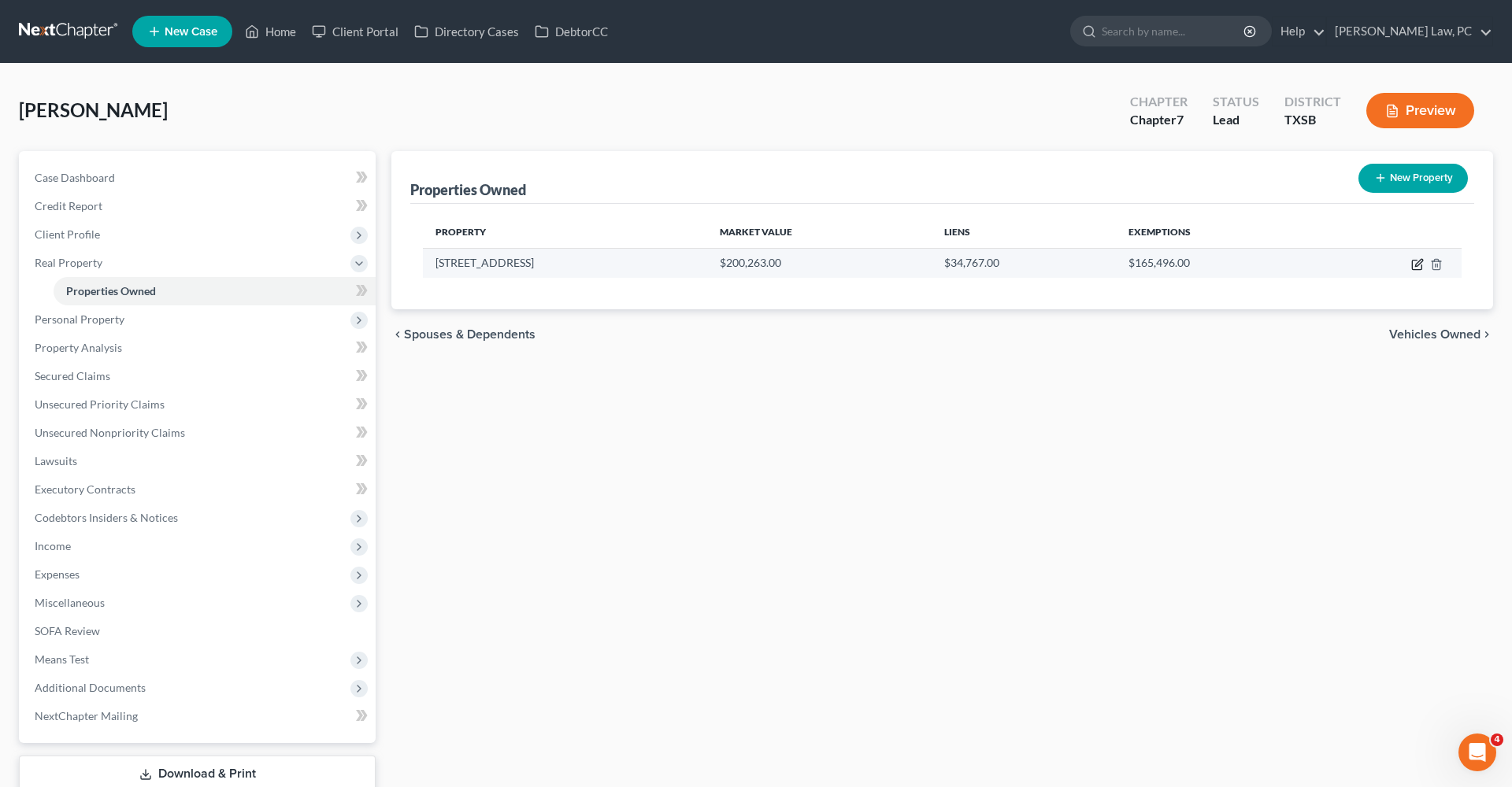
click at [1416, 265] on icon "button" at bounding box center [1418, 262] width 7 height 7
select select "45"
select select "0"
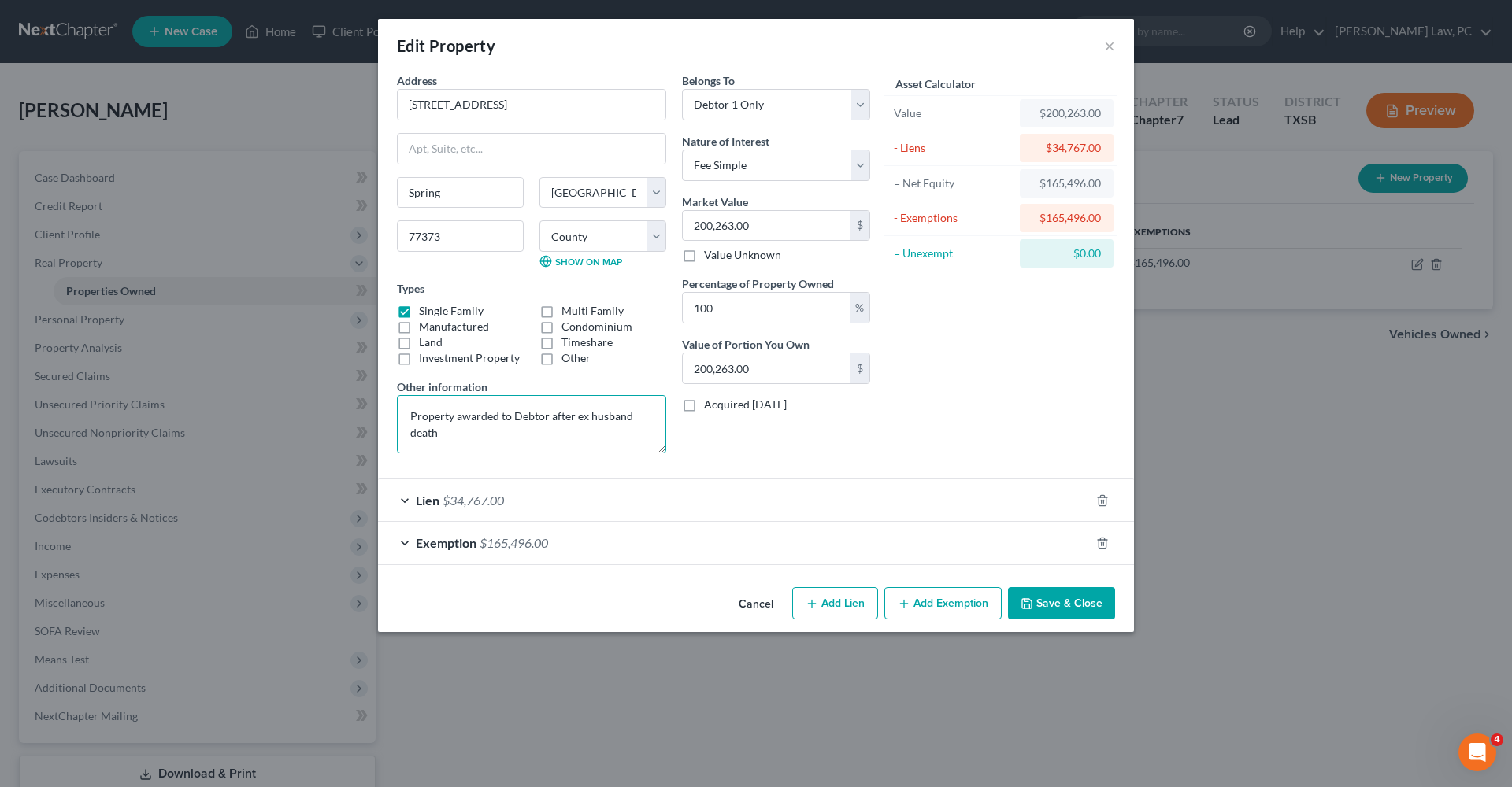
click at [573, 418] on textarea "Property awarded to Debtor after ex husband death" at bounding box center [531, 424] width 269 height 58
click at [649, 418] on textarea "Property awarded to Debtor ex husband death" at bounding box center [531, 424] width 269 height 58
drag, startPoint x: 575, startPoint y: 434, endPoint x: 529, endPoint y: 439, distance: 46.3
click at [529, 439] on textarea "Property awarded to Debtor ex husband in divorce decree. They got back together" at bounding box center [531, 424] width 269 height 58
click at [588, 431] on textarea "Property awarded to Debtor ex husband in divorce decree. They got back together" at bounding box center [531, 424] width 269 height 58
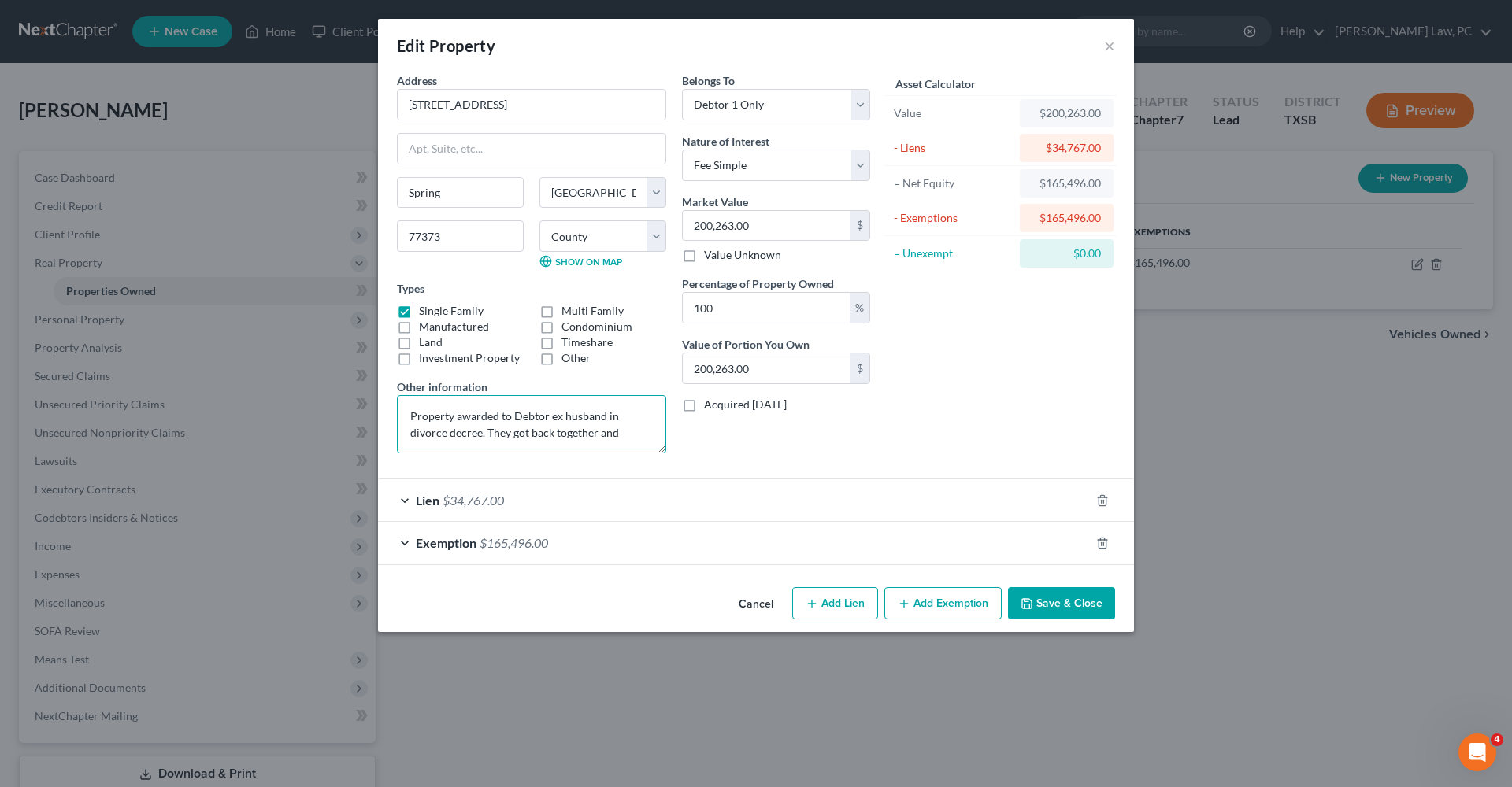
type textarea "Property awarded to Debtor ex husband in divorce decree. They got back together…"
click at [1078, 593] on button "Save & Close" at bounding box center [1061, 604] width 107 height 33
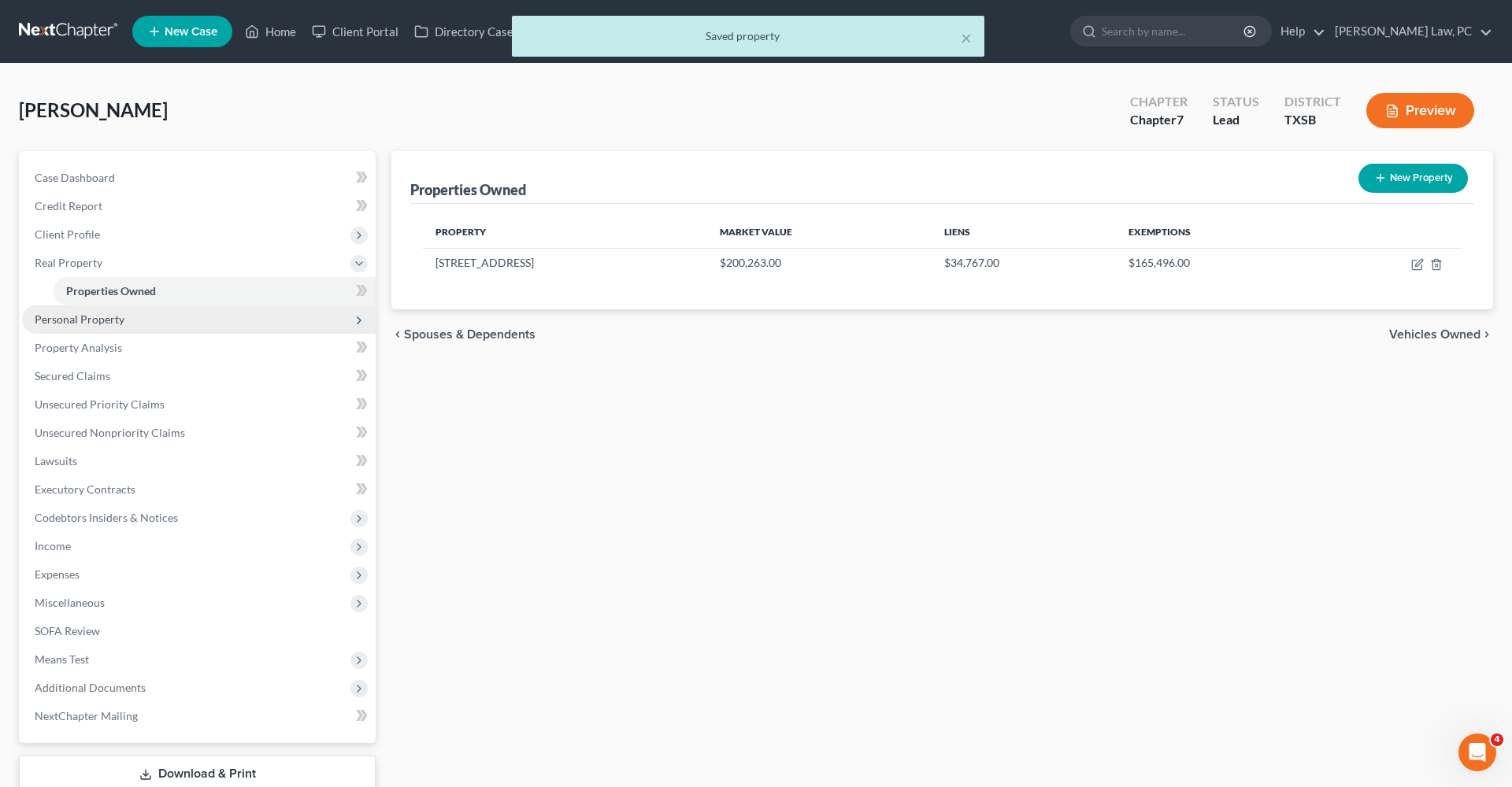
click at [80, 332] on span "Personal Property" at bounding box center [199, 320] width 353 height 29
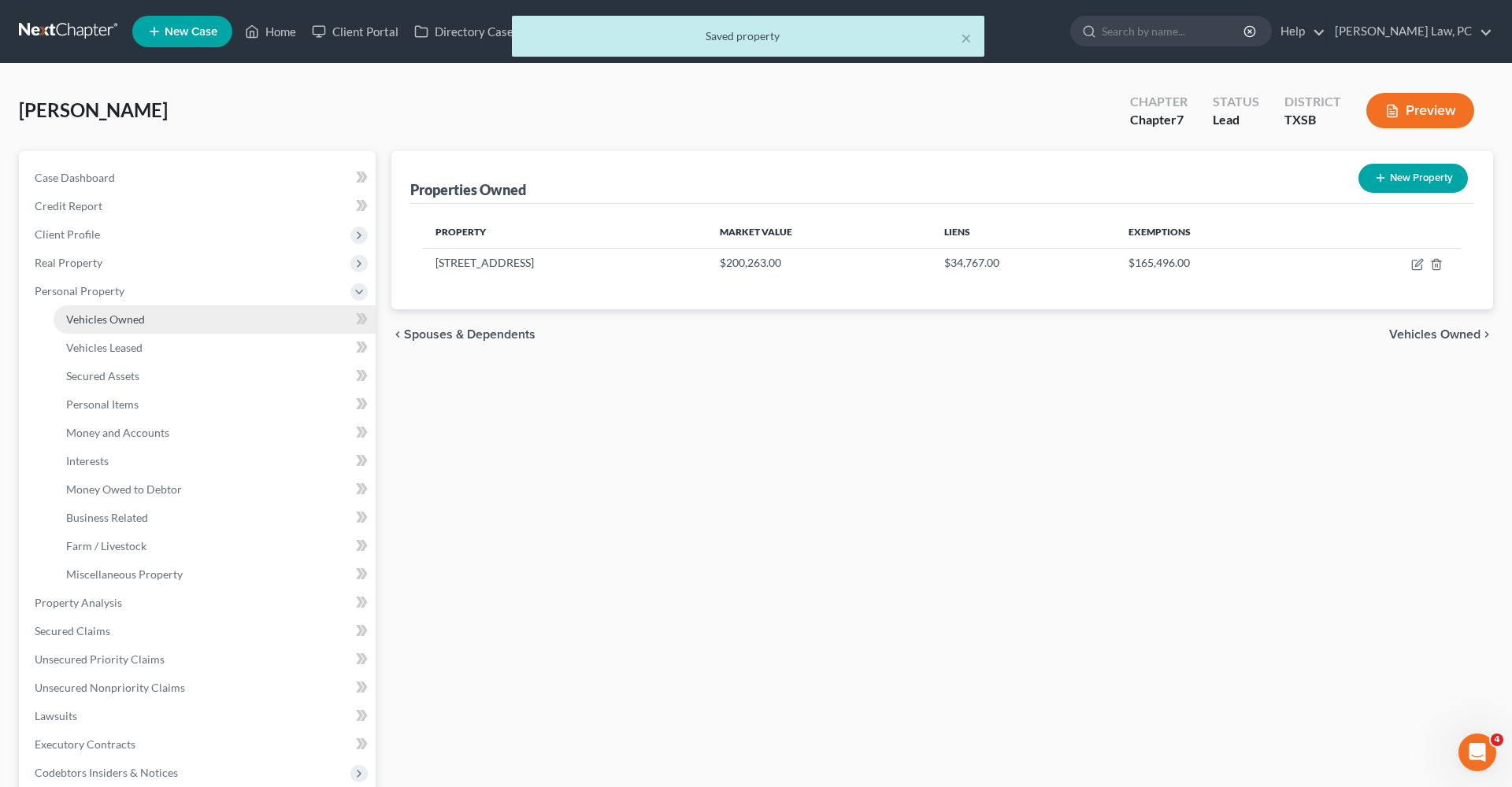
click at [91, 325] on link "Vehicles Owned" at bounding box center [214, 320] width 322 height 29
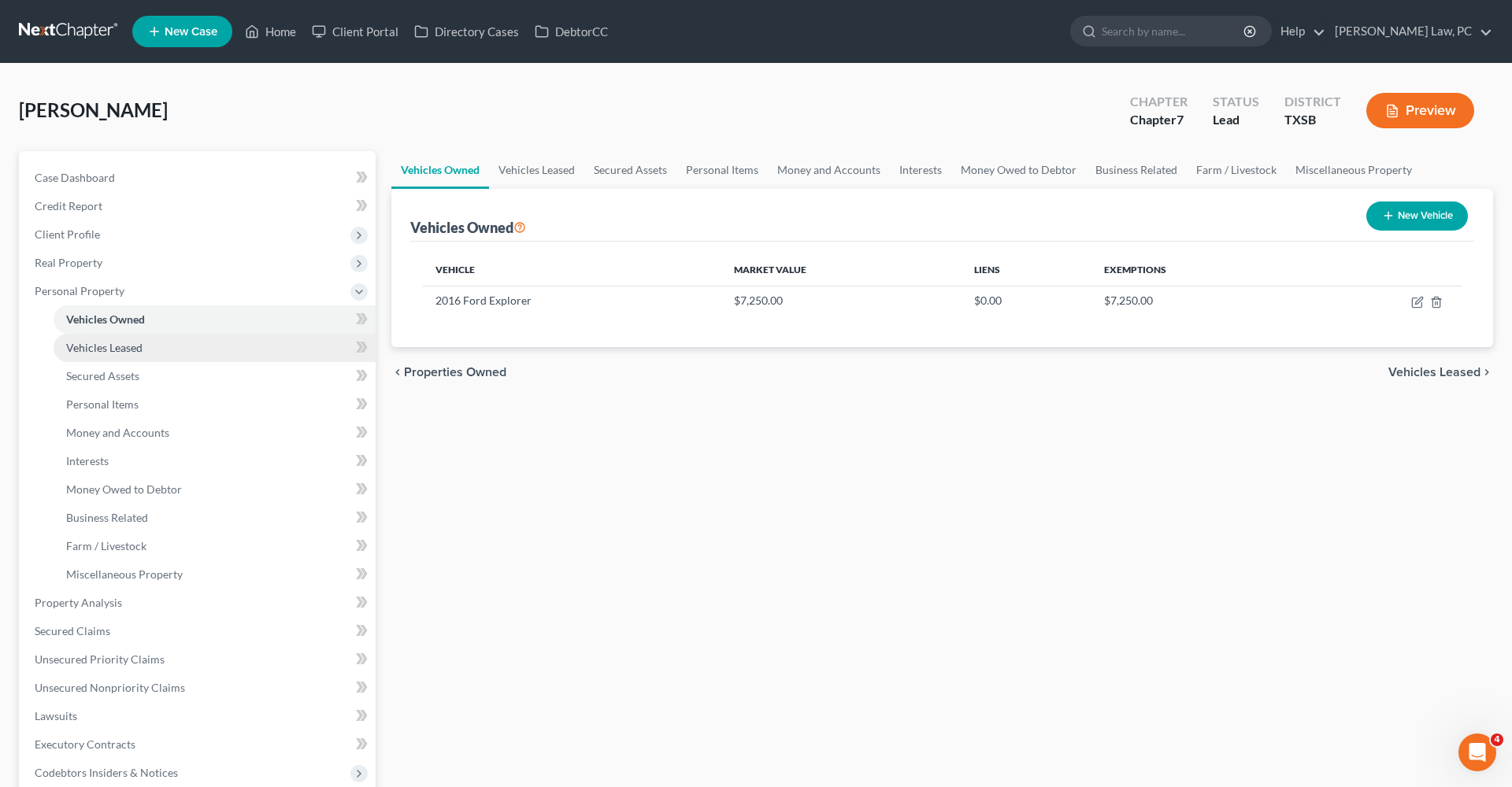
click at [108, 350] on span "Vehicles Leased" at bounding box center [104, 347] width 76 height 14
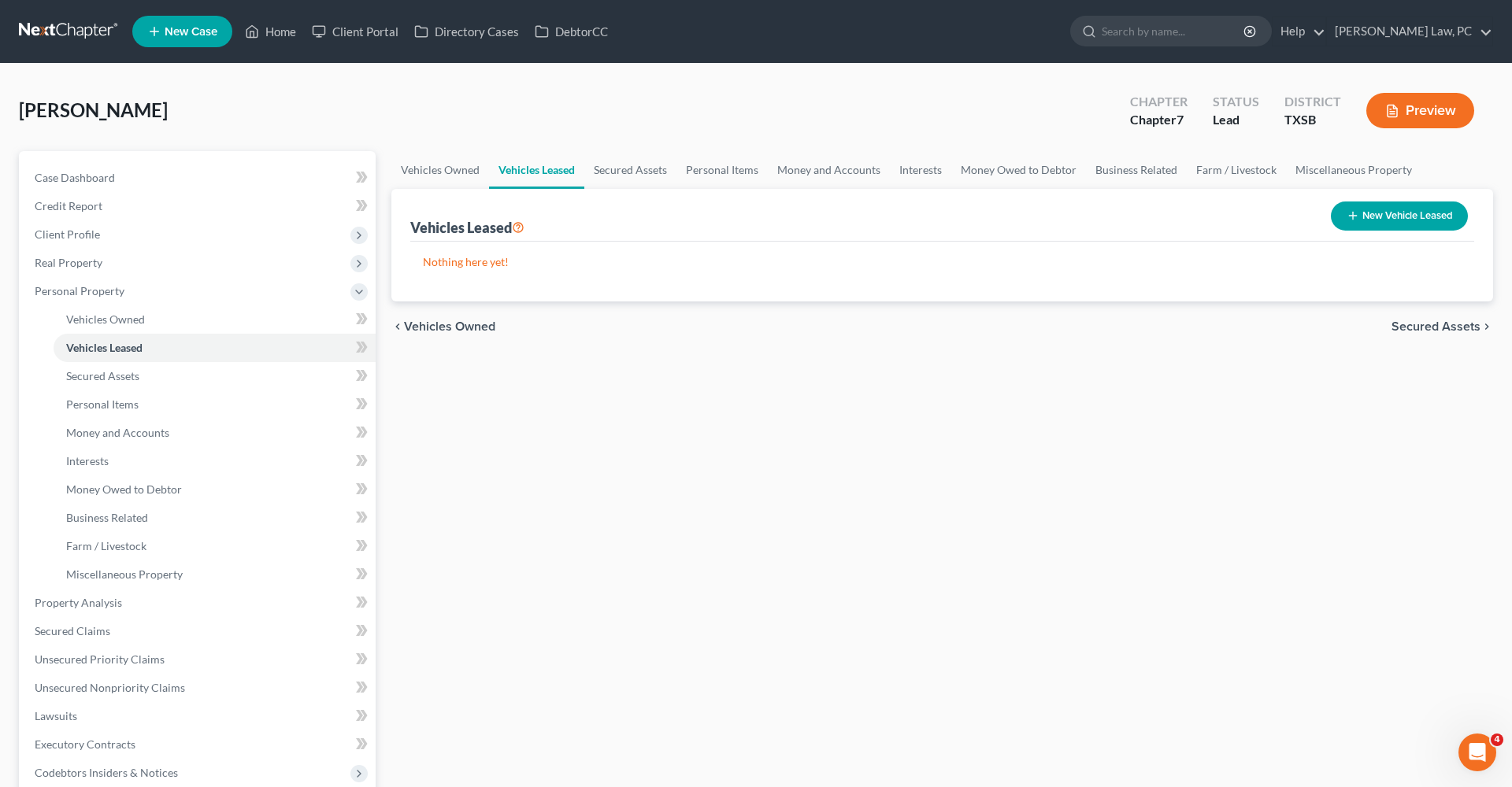
click at [67, 35] on link at bounding box center [68, 31] width 101 height 29
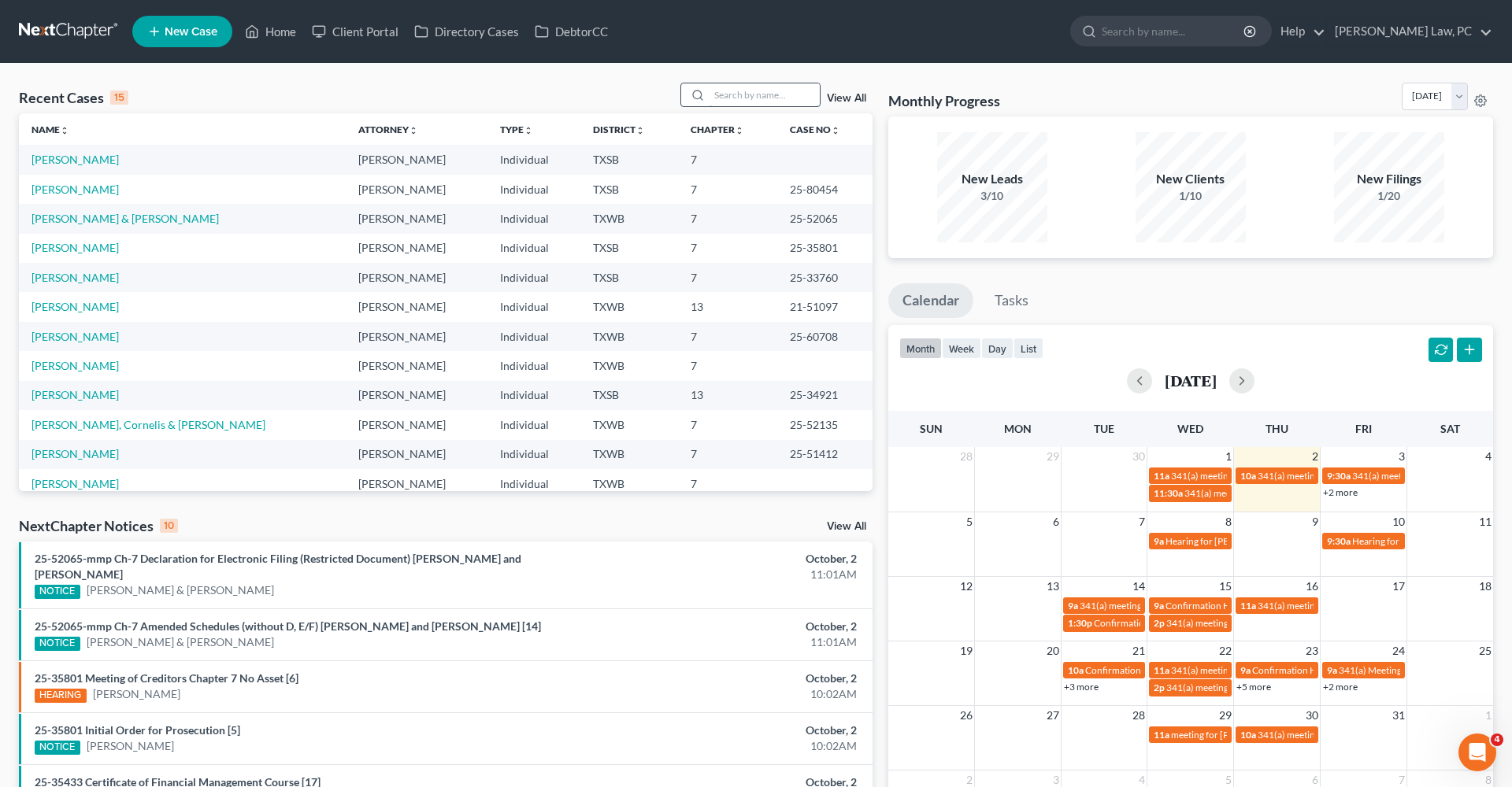
click at [749, 97] on input "search" at bounding box center [764, 95] width 110 height 23
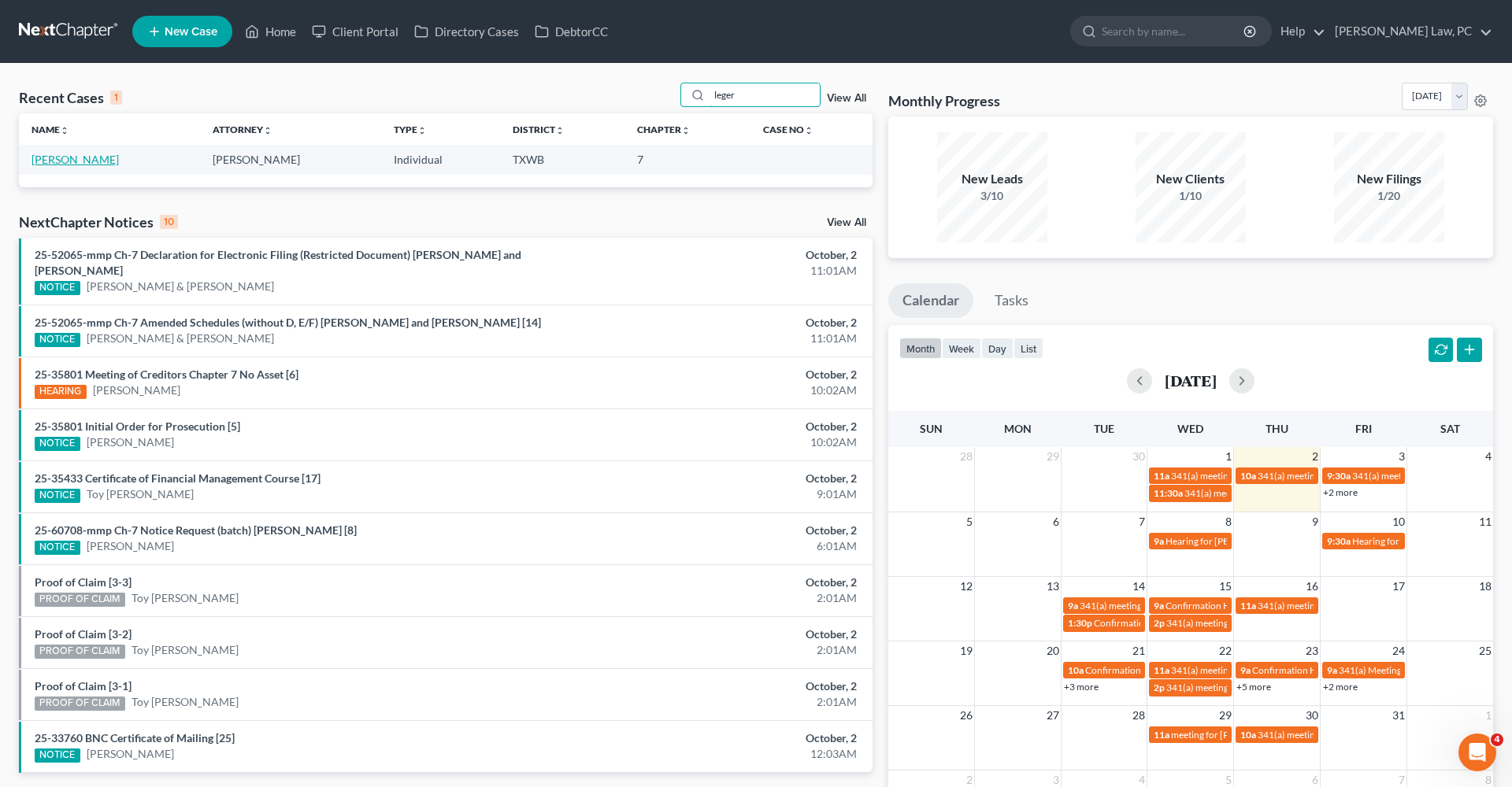
type input "leger"
click at [59, 161] on link "[PERSON_NAME]" at bounding box center [74, 160] width 87 height 14
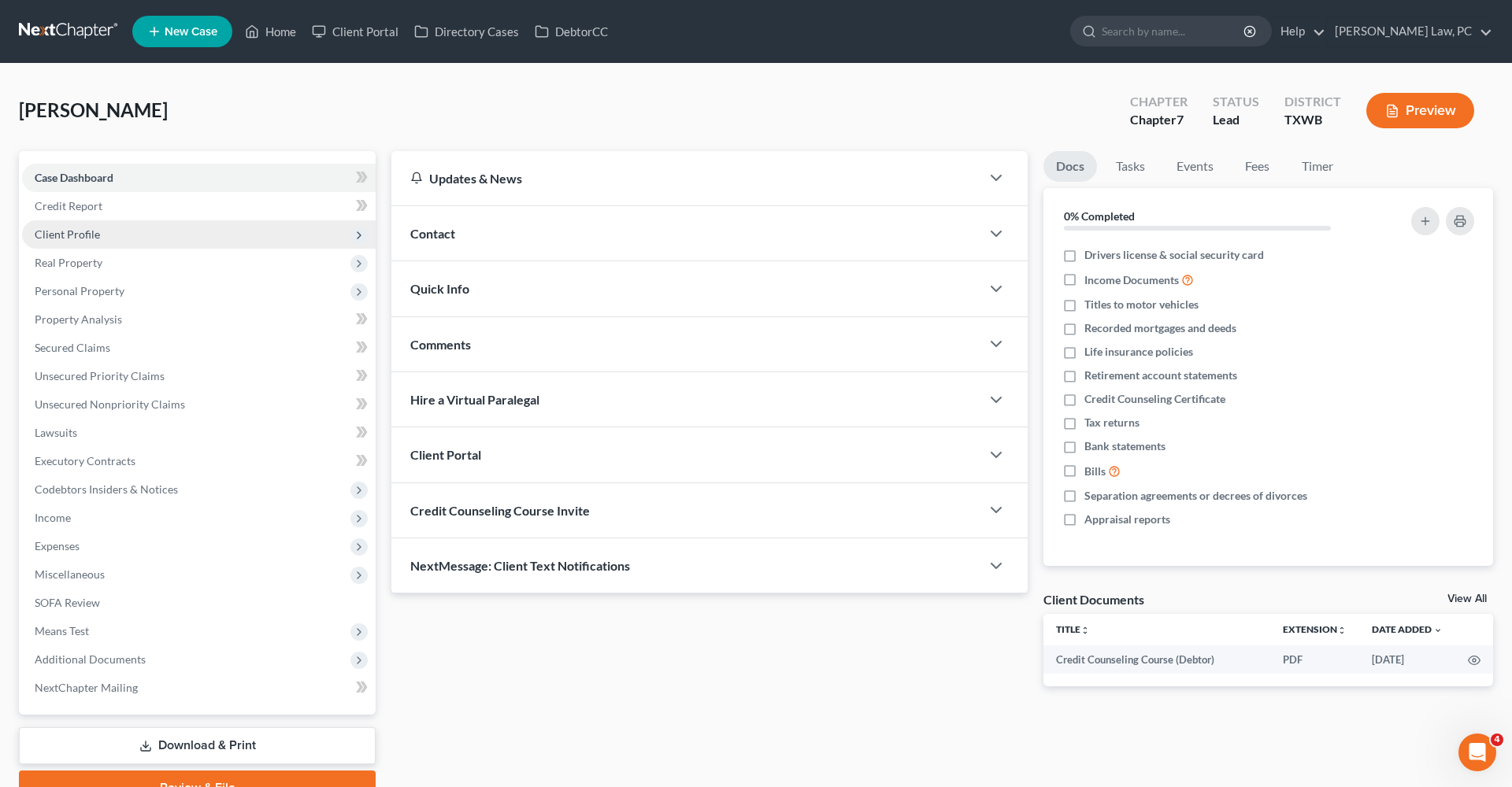
click at [79, 231] on span "Client Profile" at bounding box center [67, 234] width 65 height 14
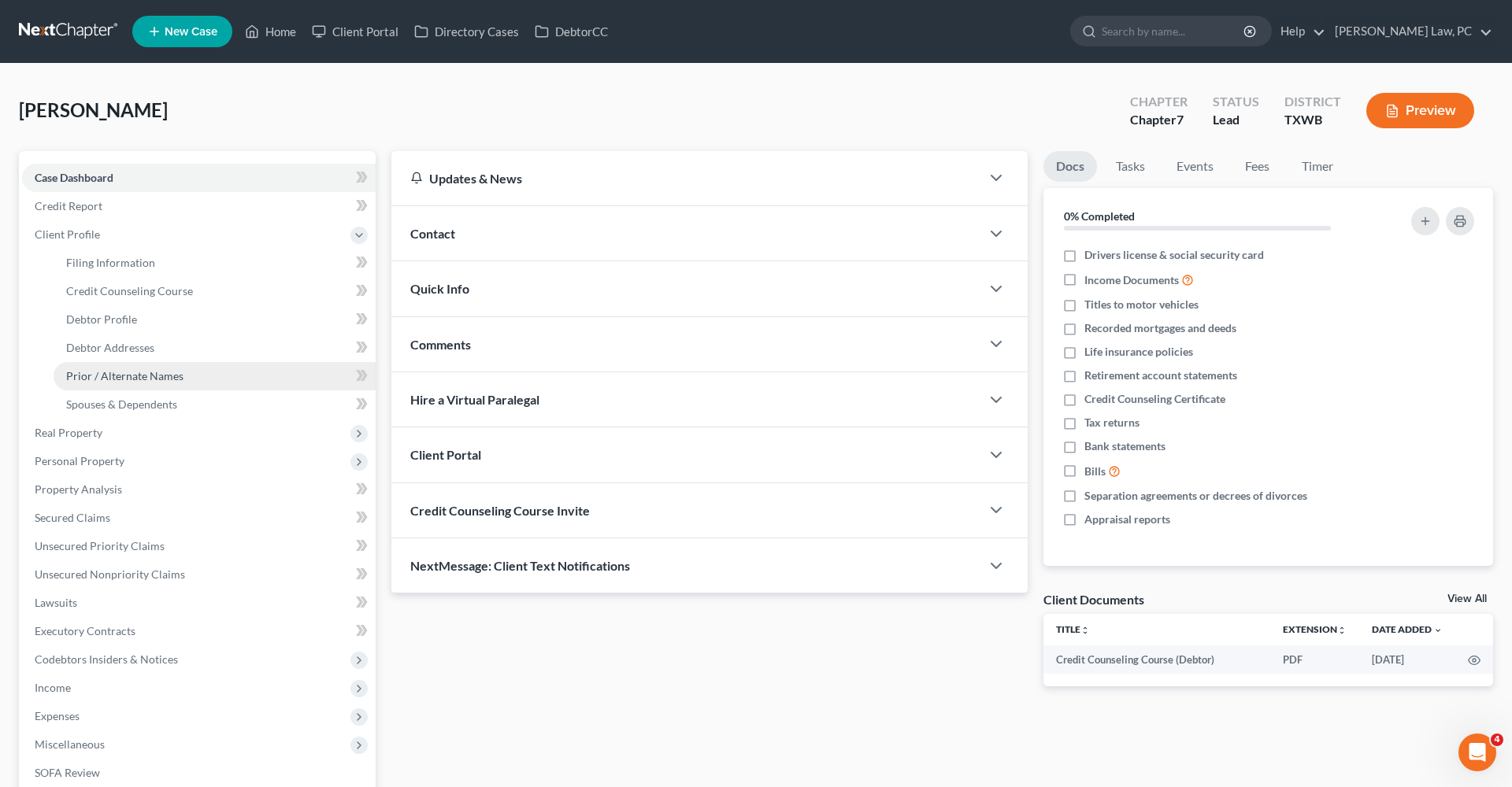
click at [142, 374] on span "Prior / Alternate Names" at bounding box center [124, 376] width 118 height 14
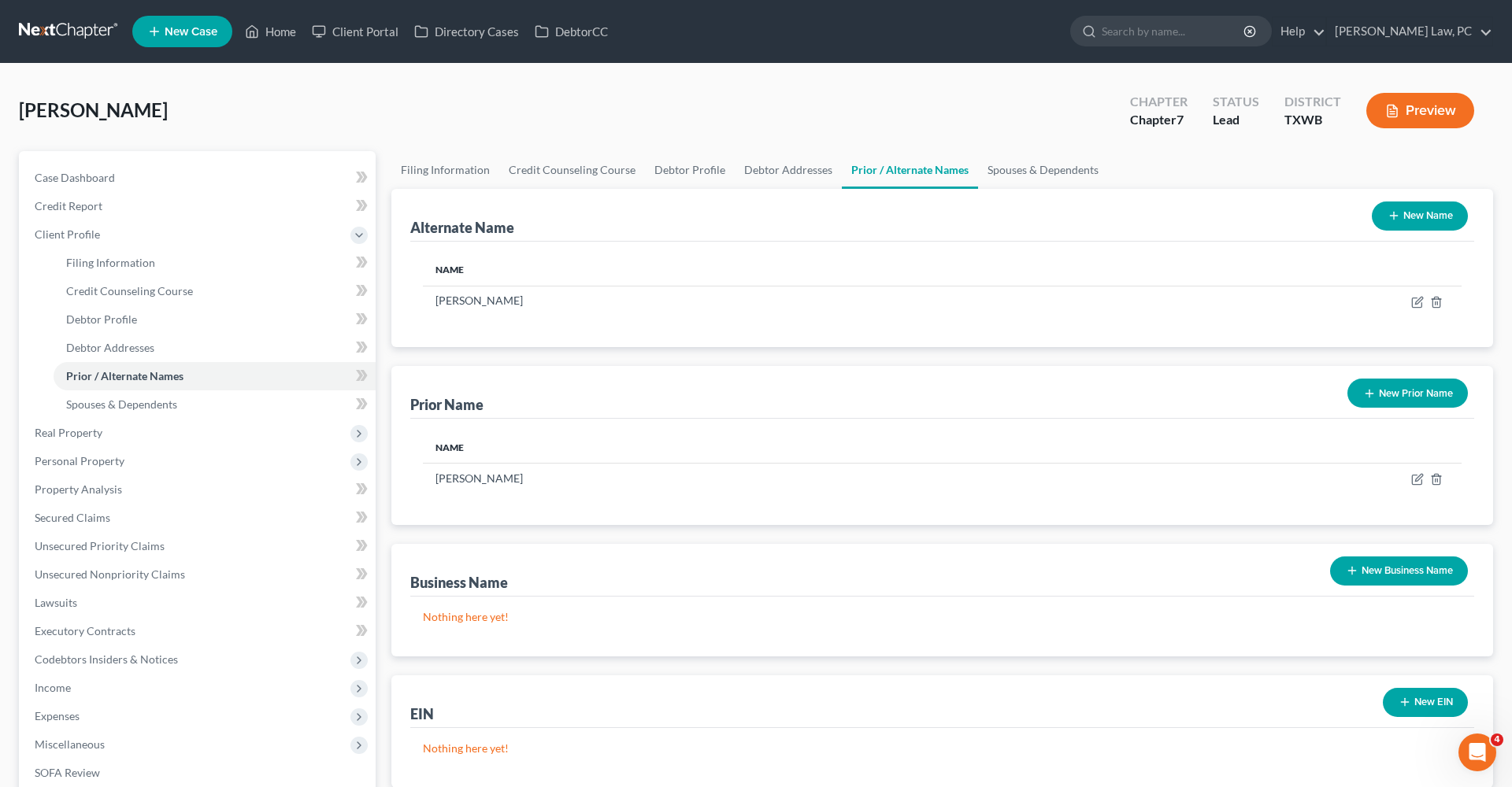
click at [73, 30] on link at bounding box center [68, 31] width 101 height 29
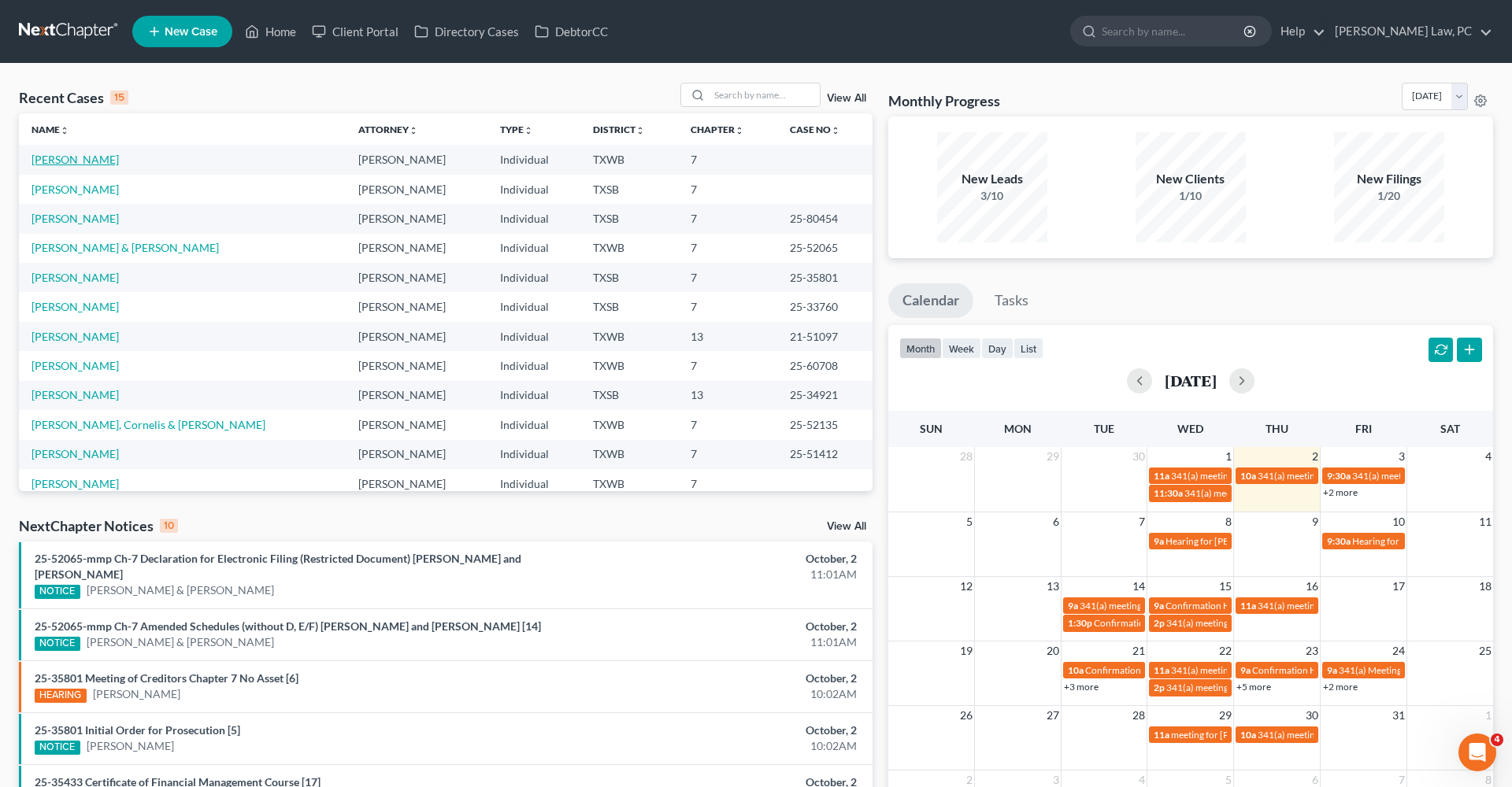
click at [61, 161] on link "[PERSON_NAME]" at bounding box center [74, 160] width 87 height 14
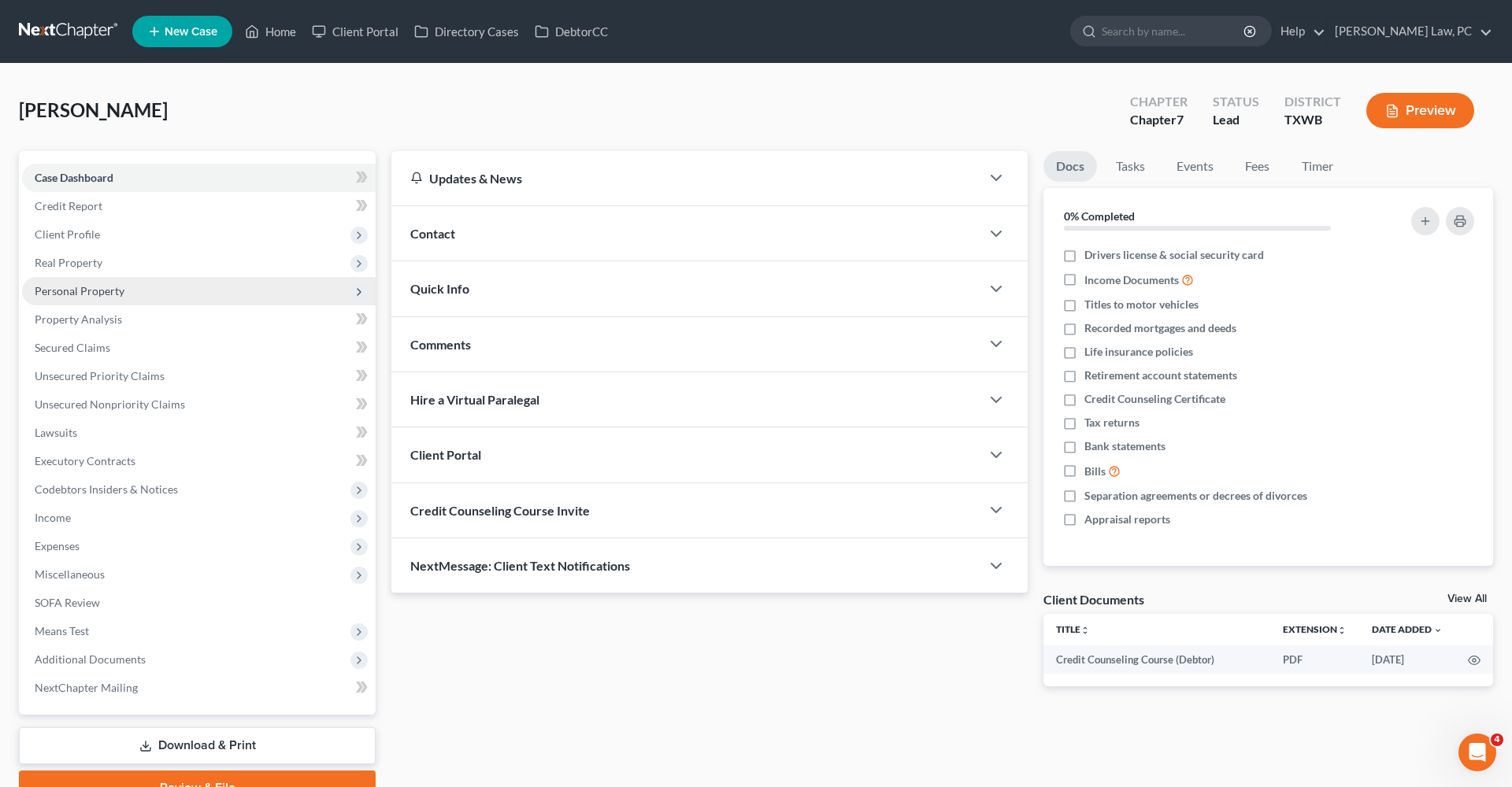
click at [46, 288] on span "Personal Property" at bounding box center [79, 291] width 90 height 14
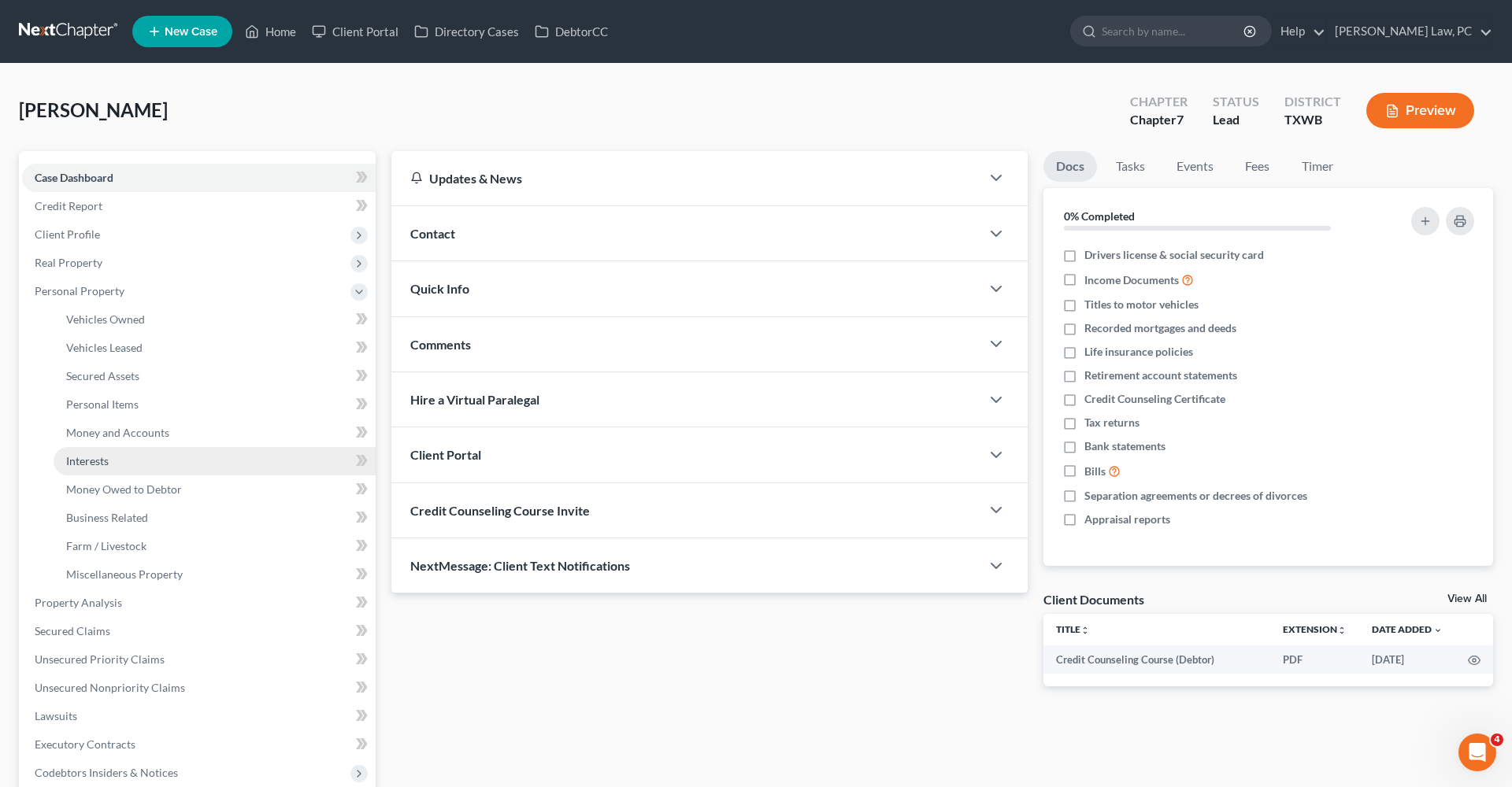
click at [95, 459] on span "Interests" at bounding box center [87, 461] width 42 height 14
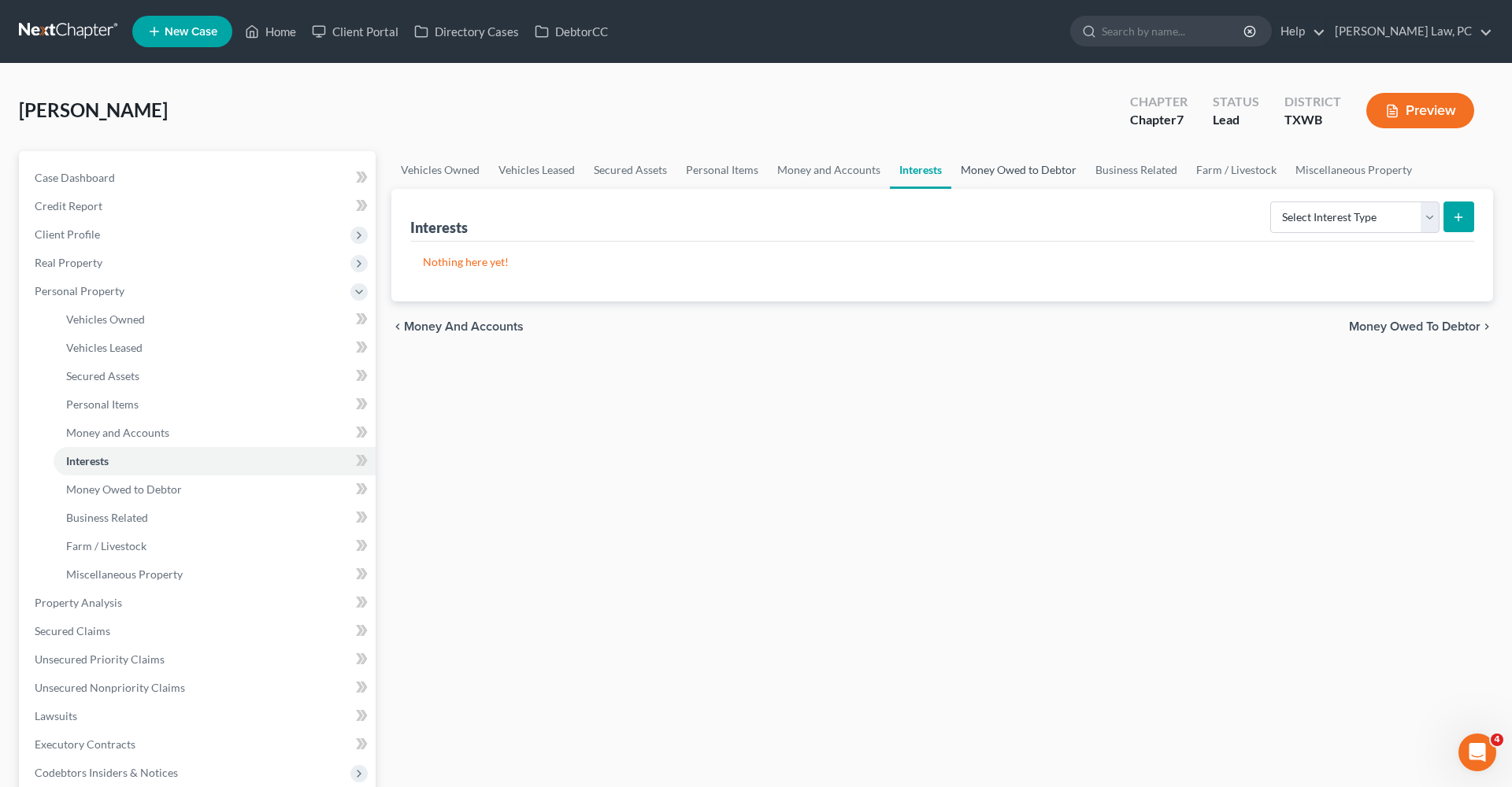
click at [983, 170] on link "Money Owed to Debtor" at bounding box center [1018, 170] width 134 height 38
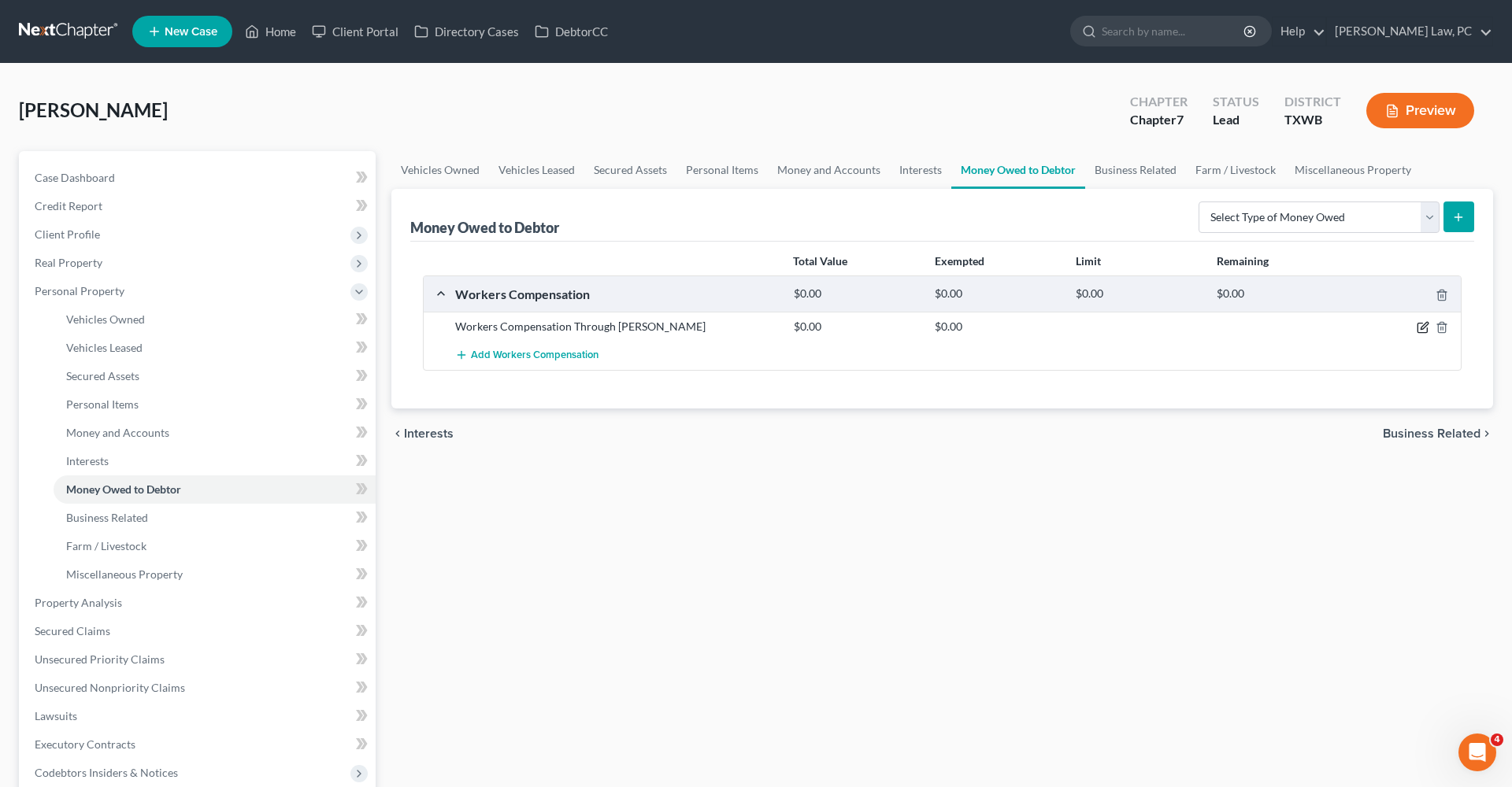
click at [1424, 329] on icon "button" at bounding box center [1422, 327] width 13 height 13
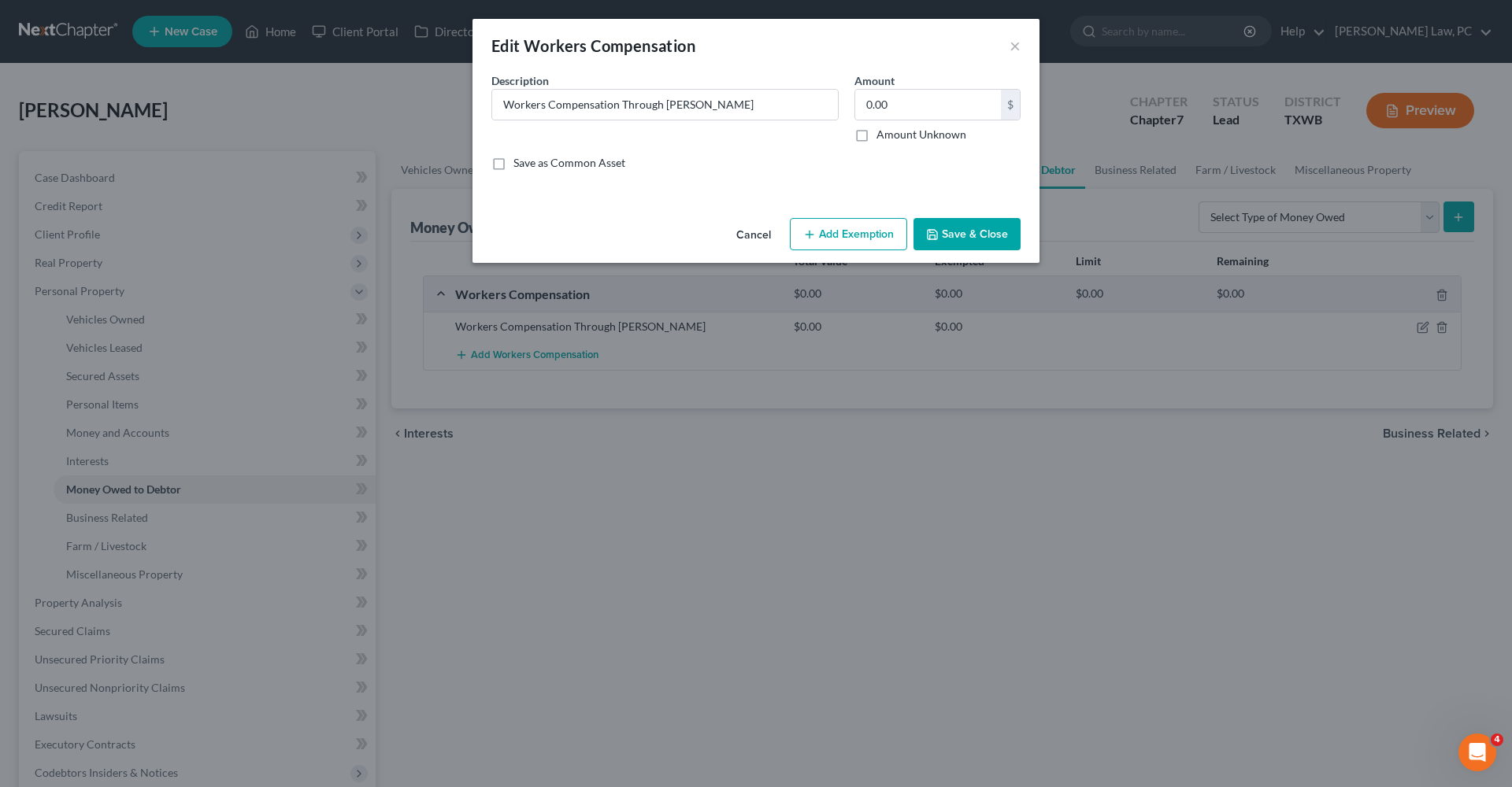
click at [840, 234] on button "Add Exemption" at bounding box center [848, 234] width 118 height 33
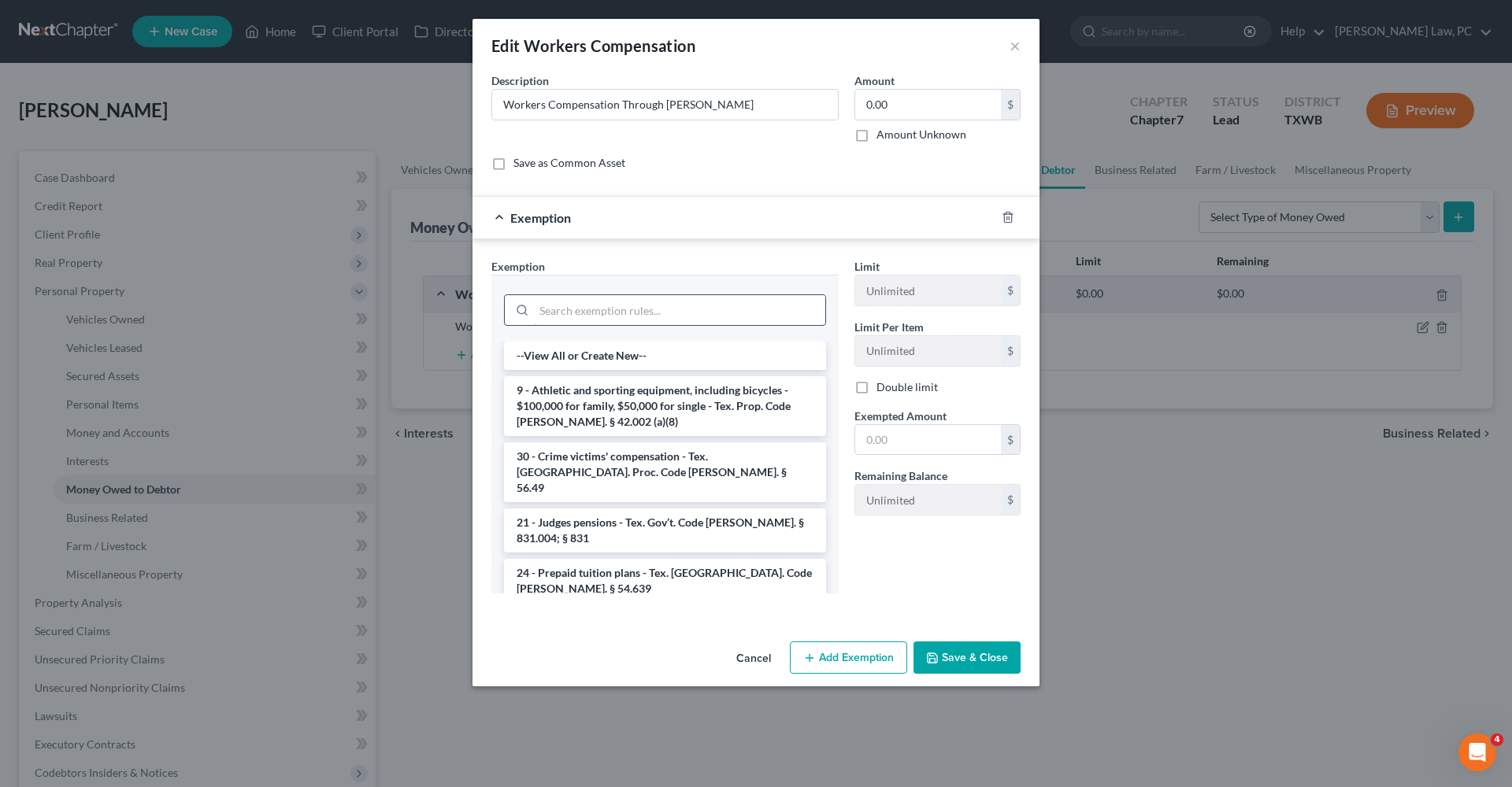
click at [669, 315] on input "search" at bounding box center [679, 309] width 292 height 30
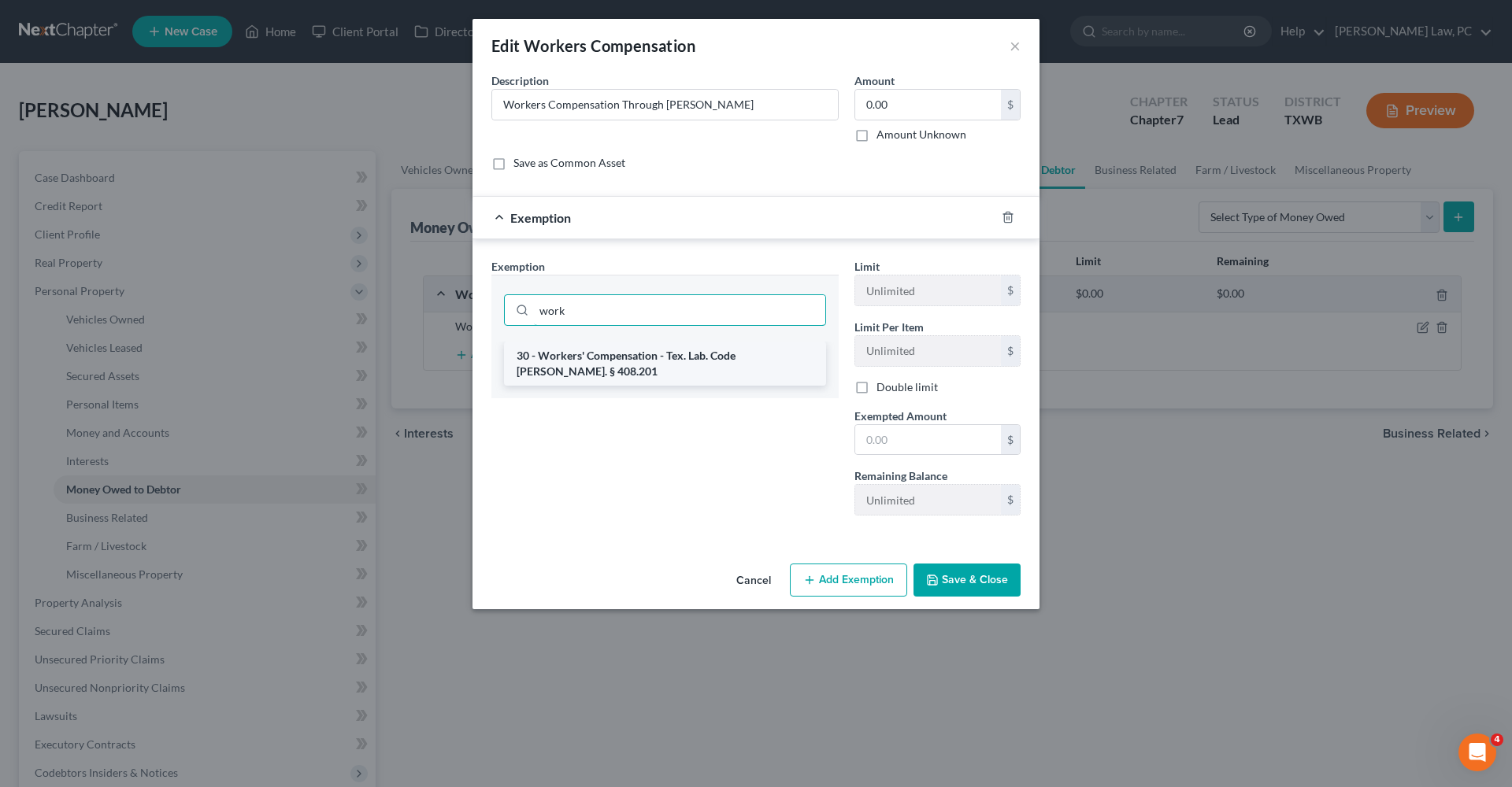
type input "work"
click at [702, 364] on li "30 - Workers' Compensation - Tex. Lab. Code [PERSON_NAME]. § 408.201" at bounding box center [665, 363] width 322 height 44
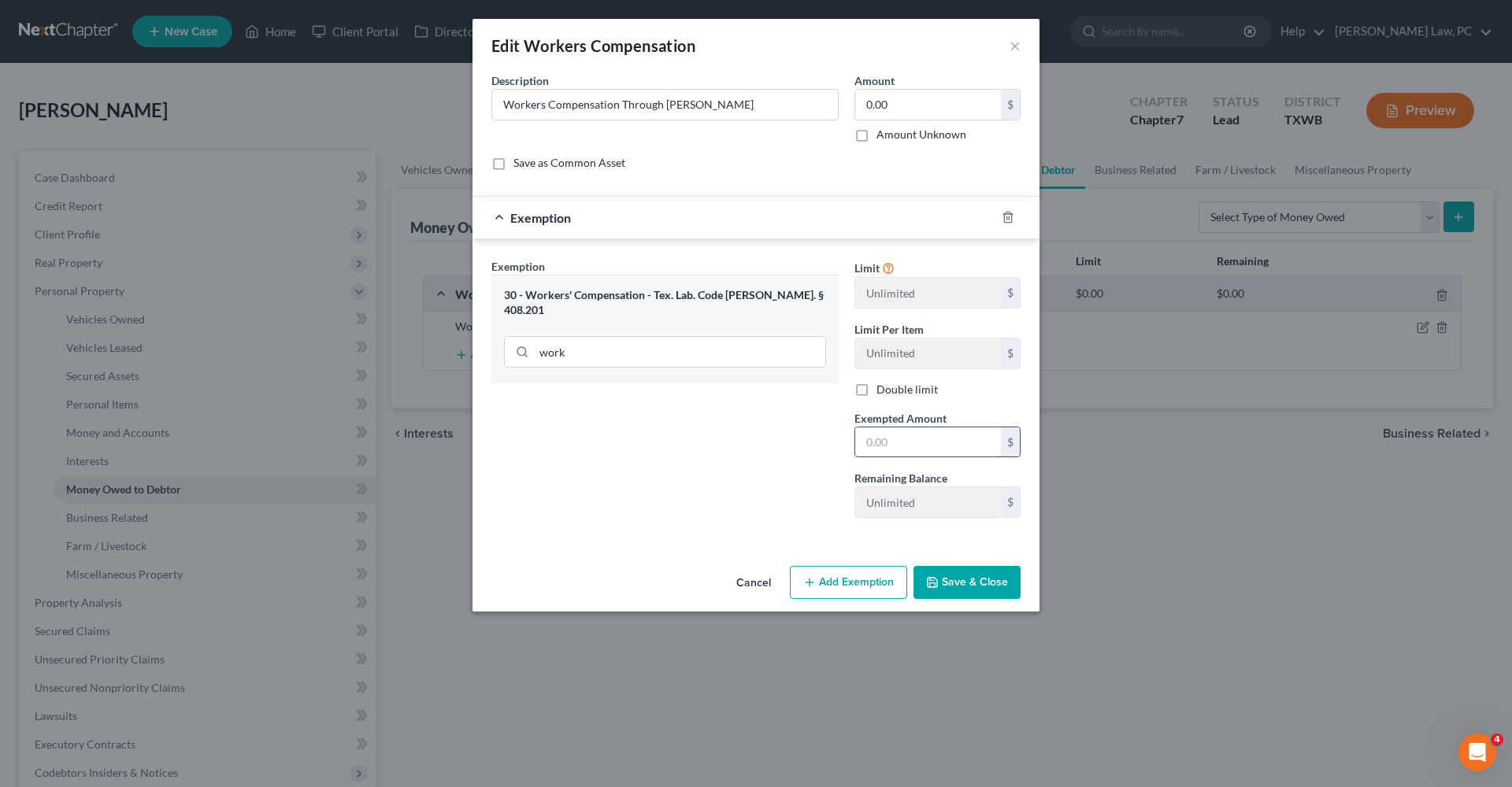
click at [899, 440] on input "text" at bounding box center [928, 442] width 145 height 30
type input "0"
click at [973, 591] on button "Save & Close" at bounding box center [967, 582] width 107 height 33
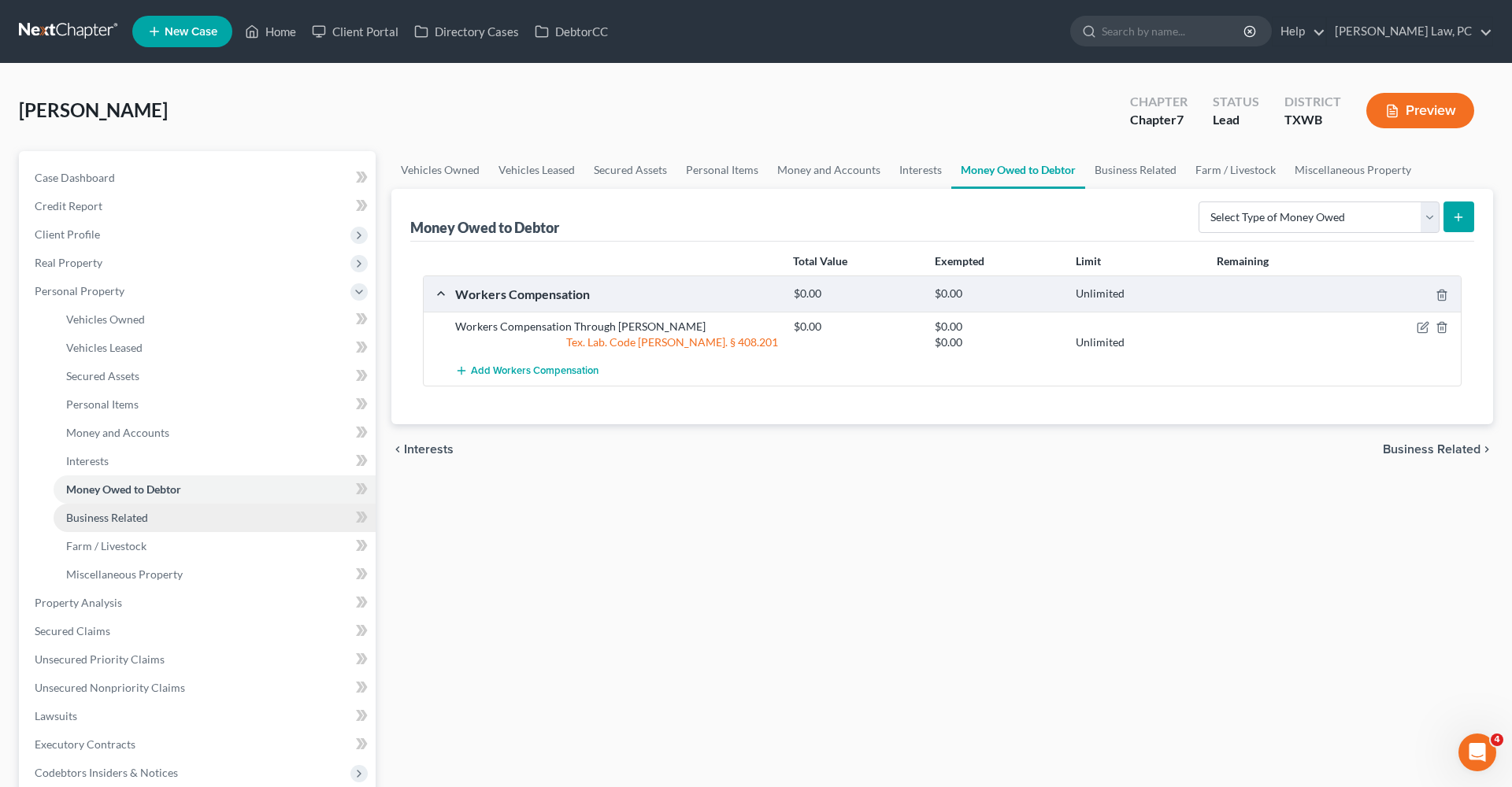
click at [116, 514] on span "Business Related" at bounding box center [107, 517] width 82 height 14
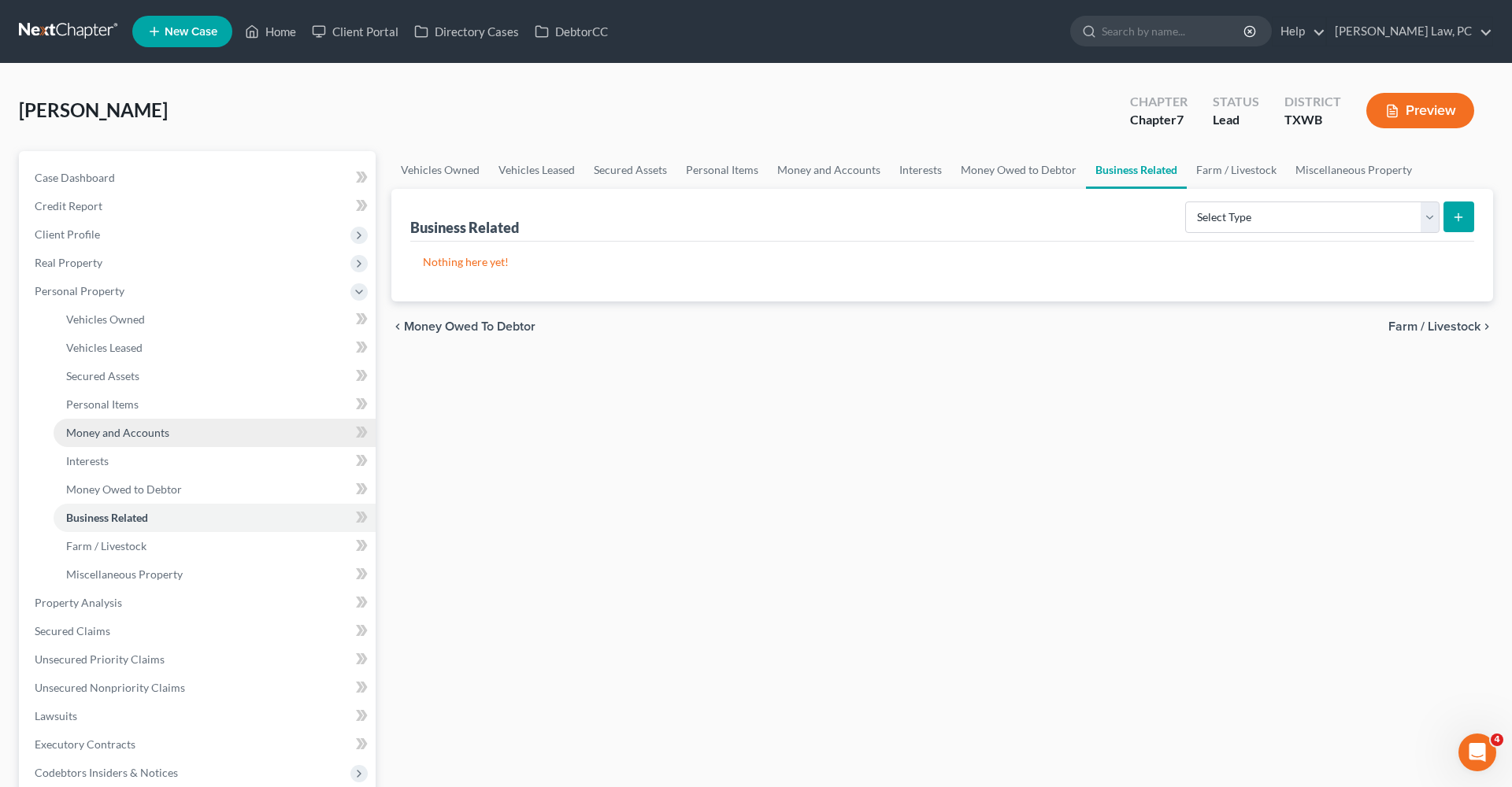
click at [122, 438] on span "Money and Accounts" at bounding box center [118, 433] width 103 height 14
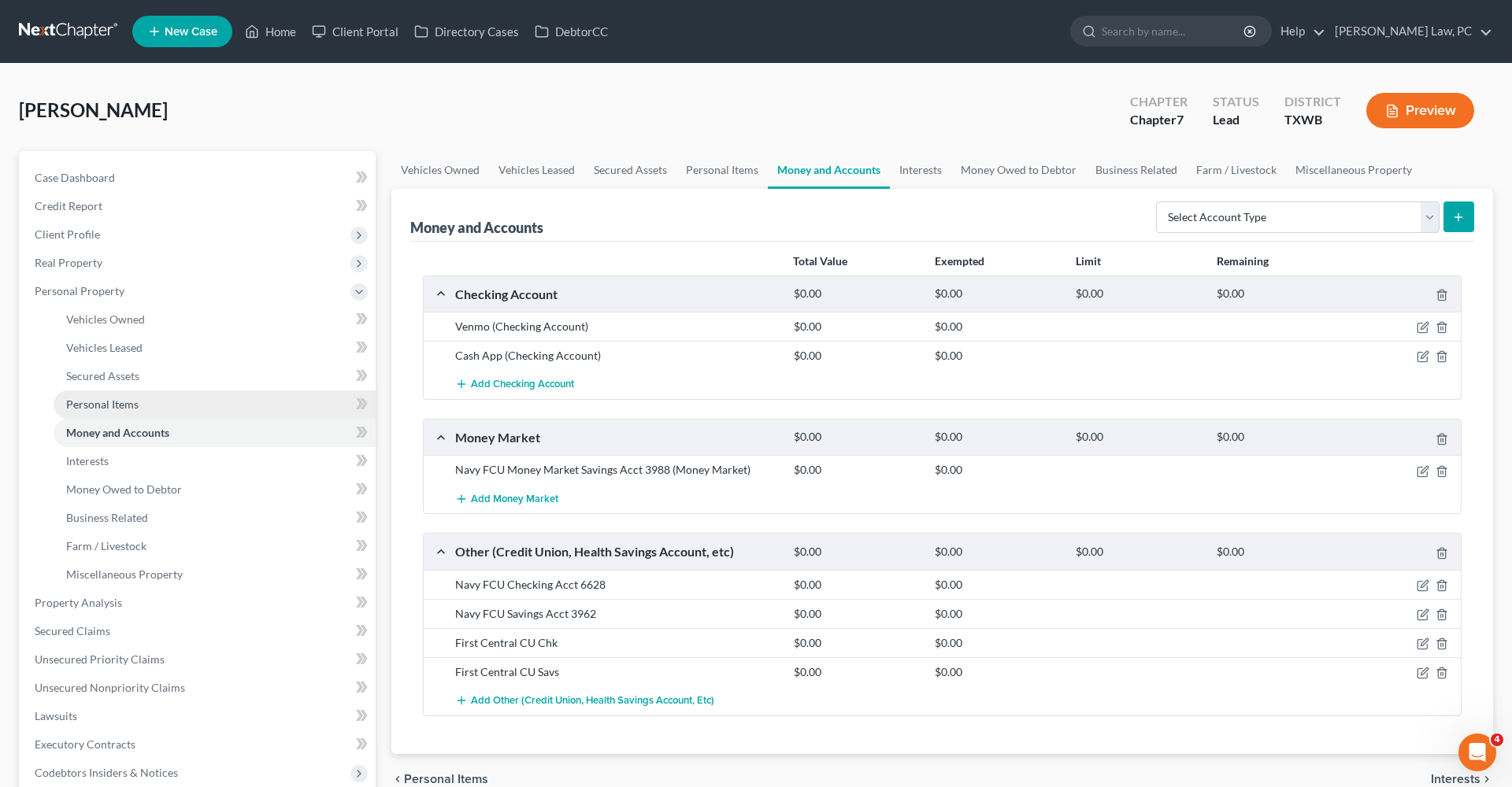
click at [112, 406] on span "Personal Items" at bounding box center [102, 404] width 73 height 14
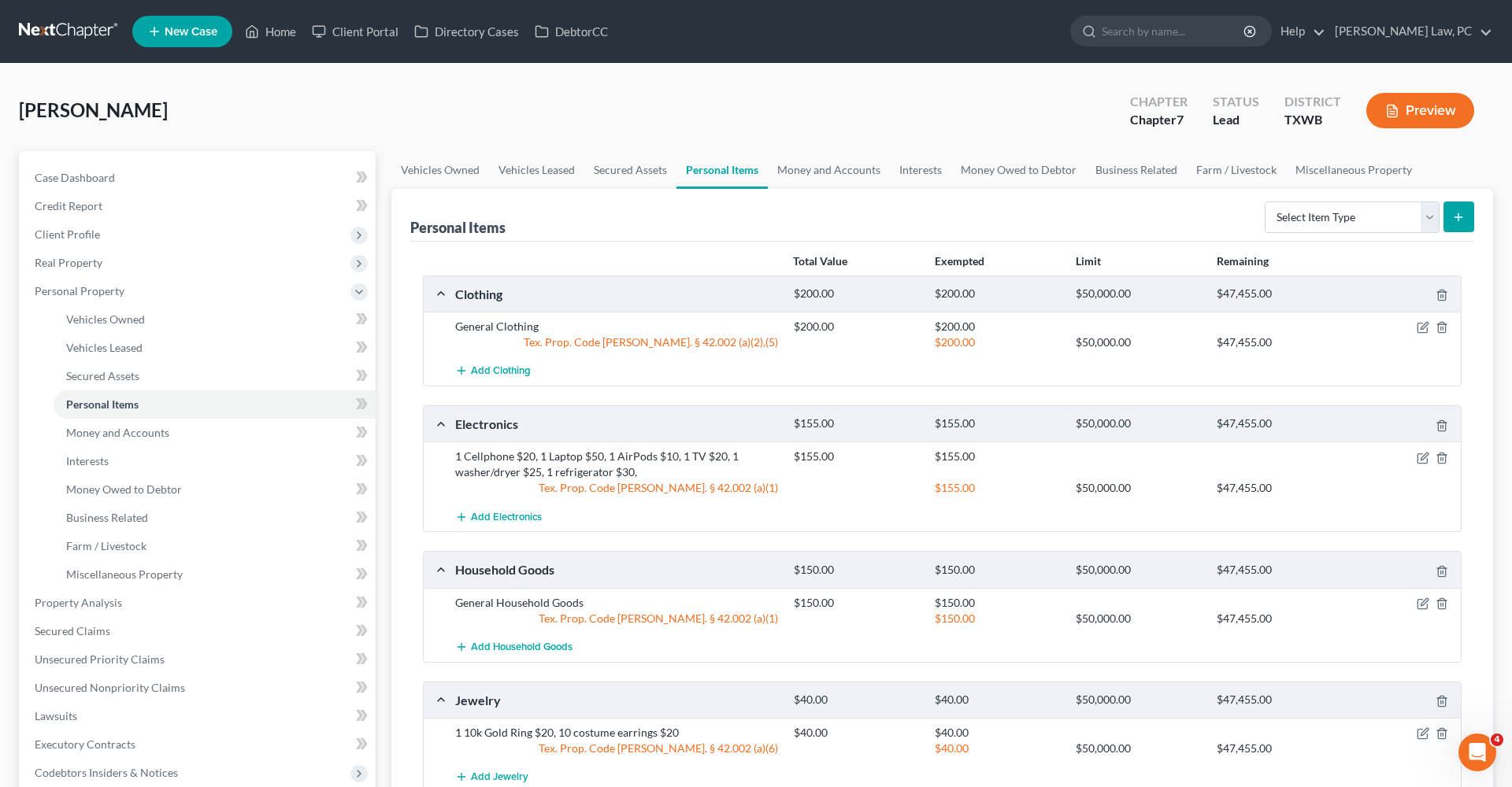
scroll to position [145, 0]
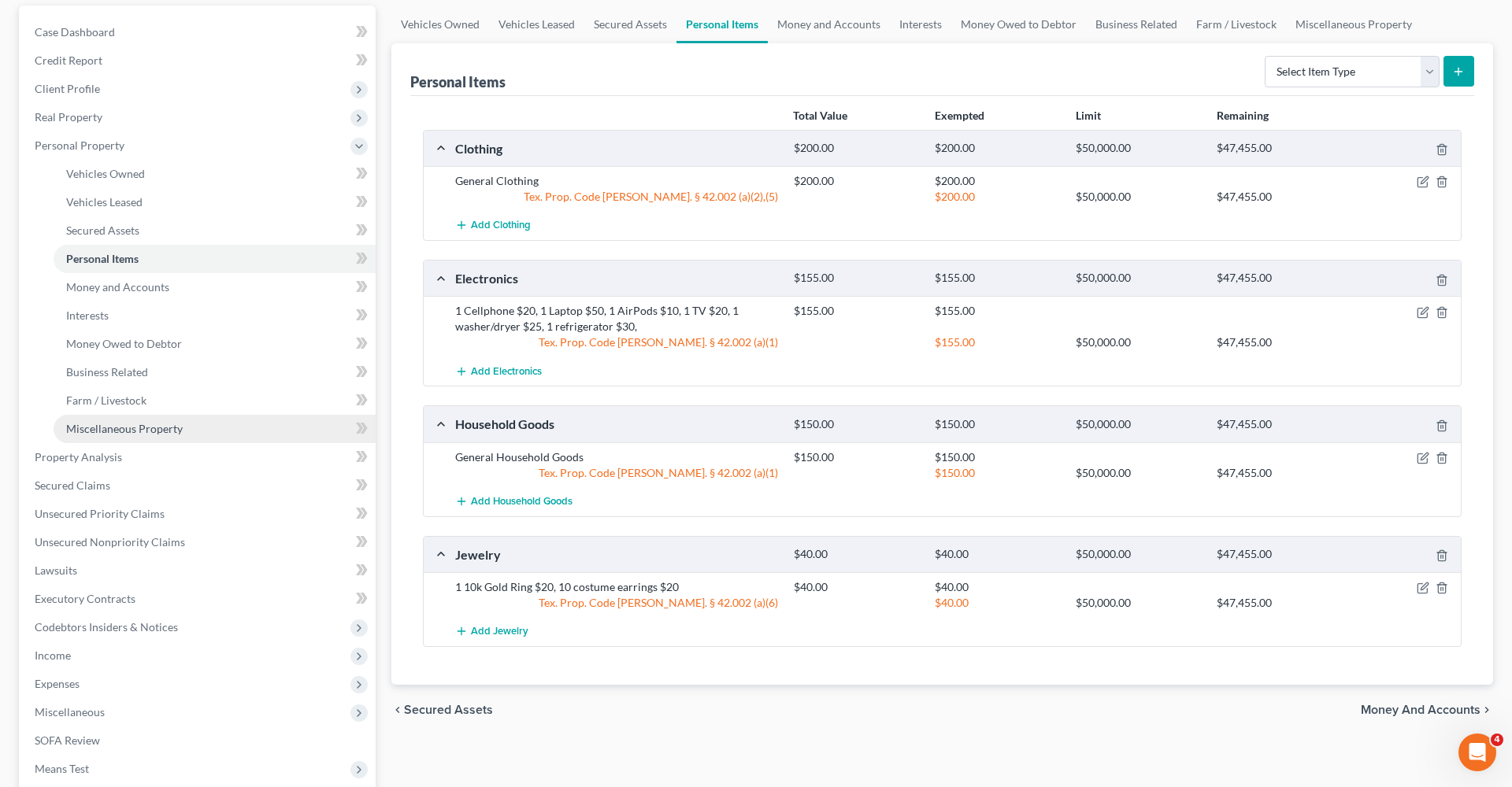
click at [164, 430] on span "Miscellaneous Property" at bounding box center [124, 429] width 117 height 14
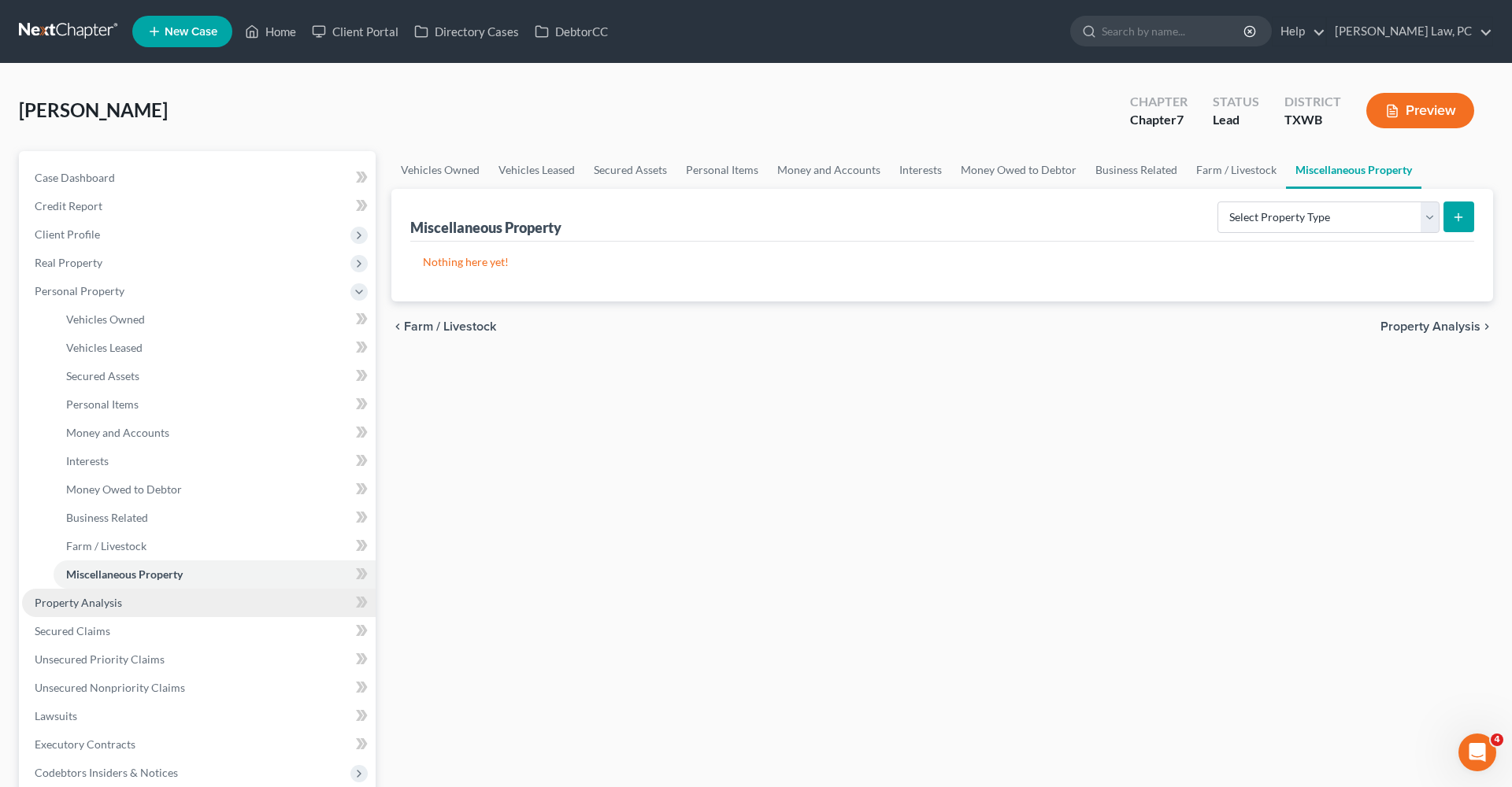
click at [100, 603] on span "Property Analysis" at bounding box center [78, 603] width 87 height 14
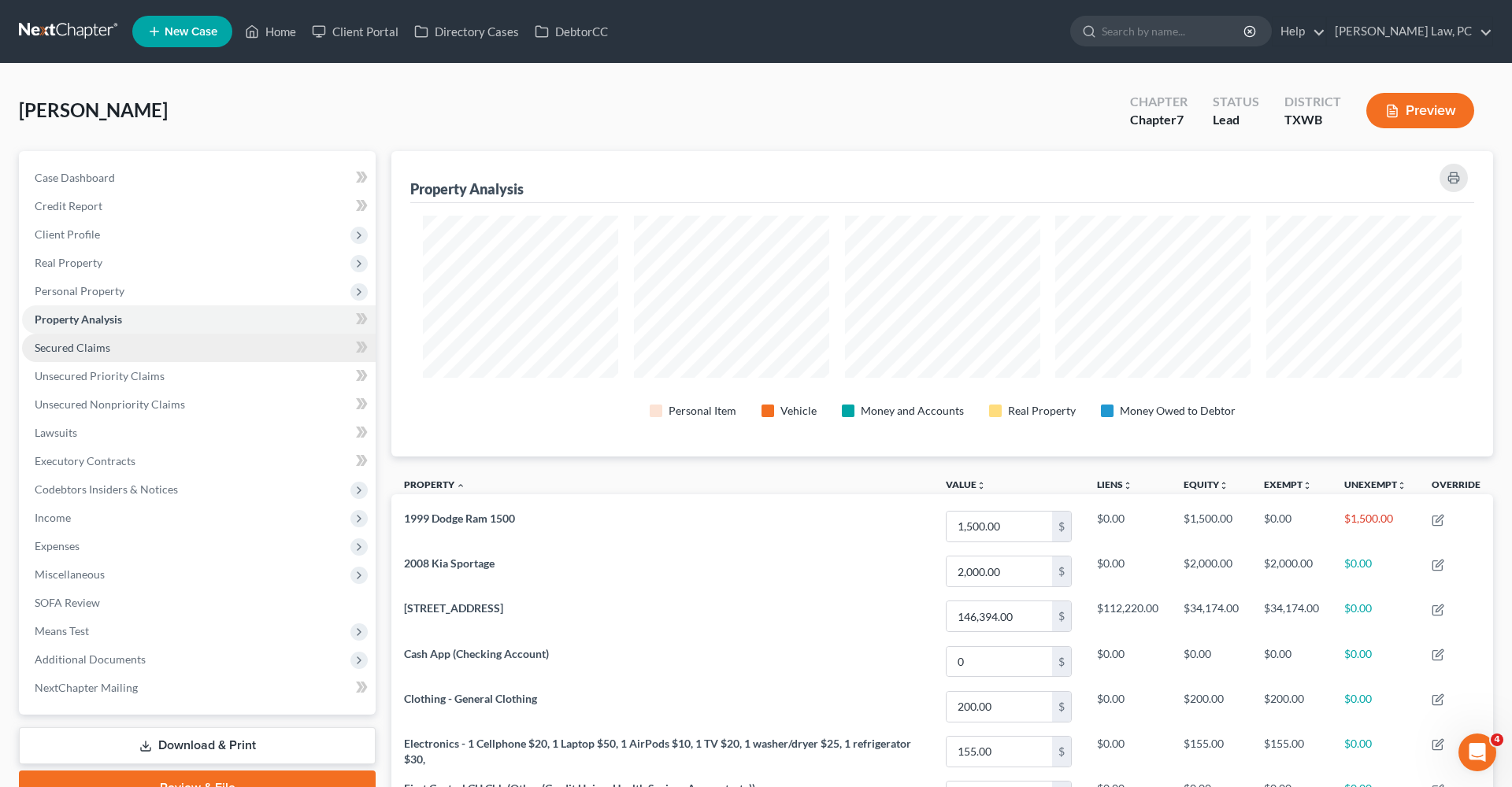
click at [110, 346] on link "Secured Claims" at bounding box center [199, 348] width 353 height 29
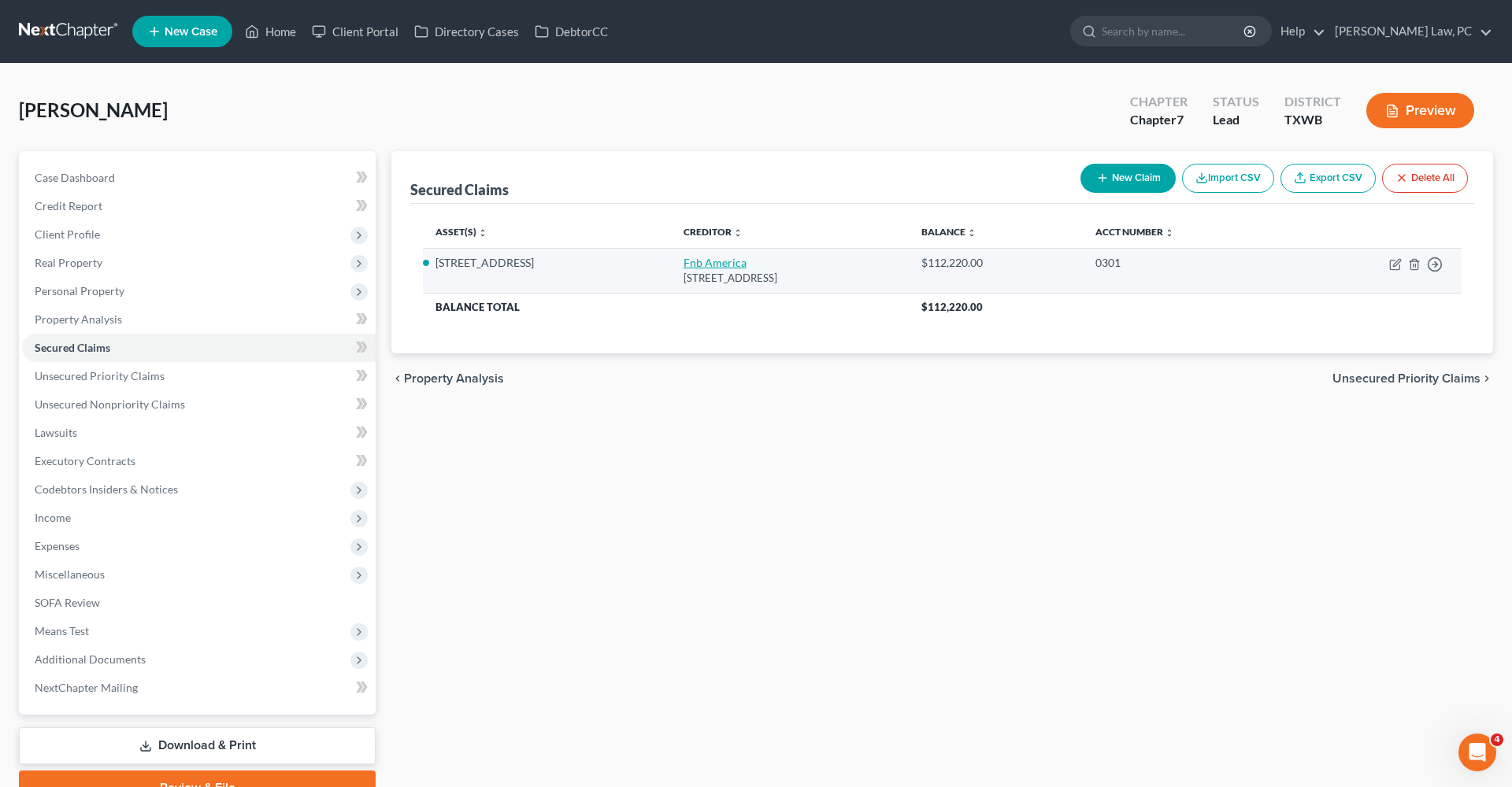
click at [689, 265] on link "Fnb America" at bounding box center [715, 263] width 63 height 14
select select "23"
select select "3"
select select "2"
select select "0"
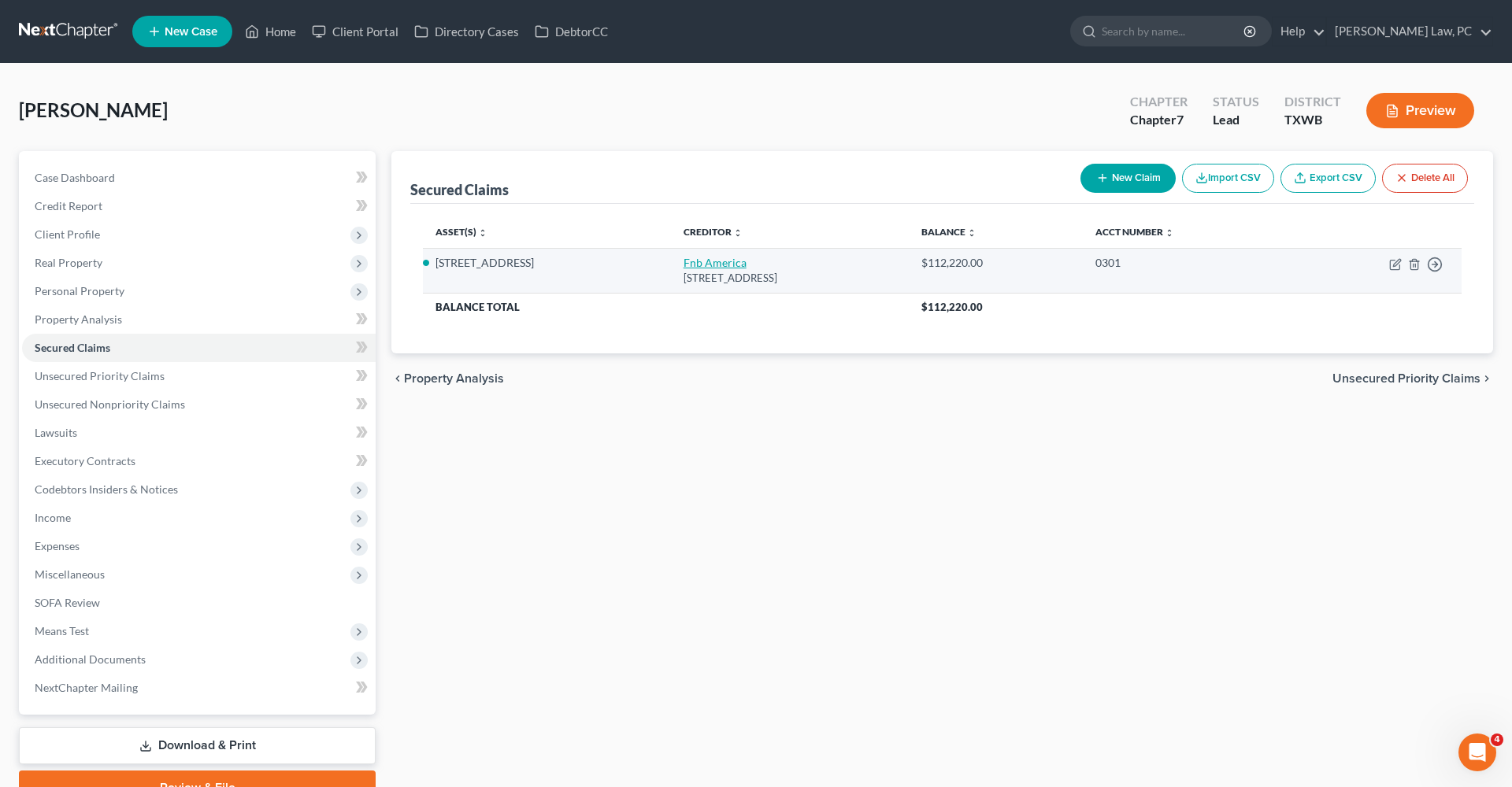
select select "0"
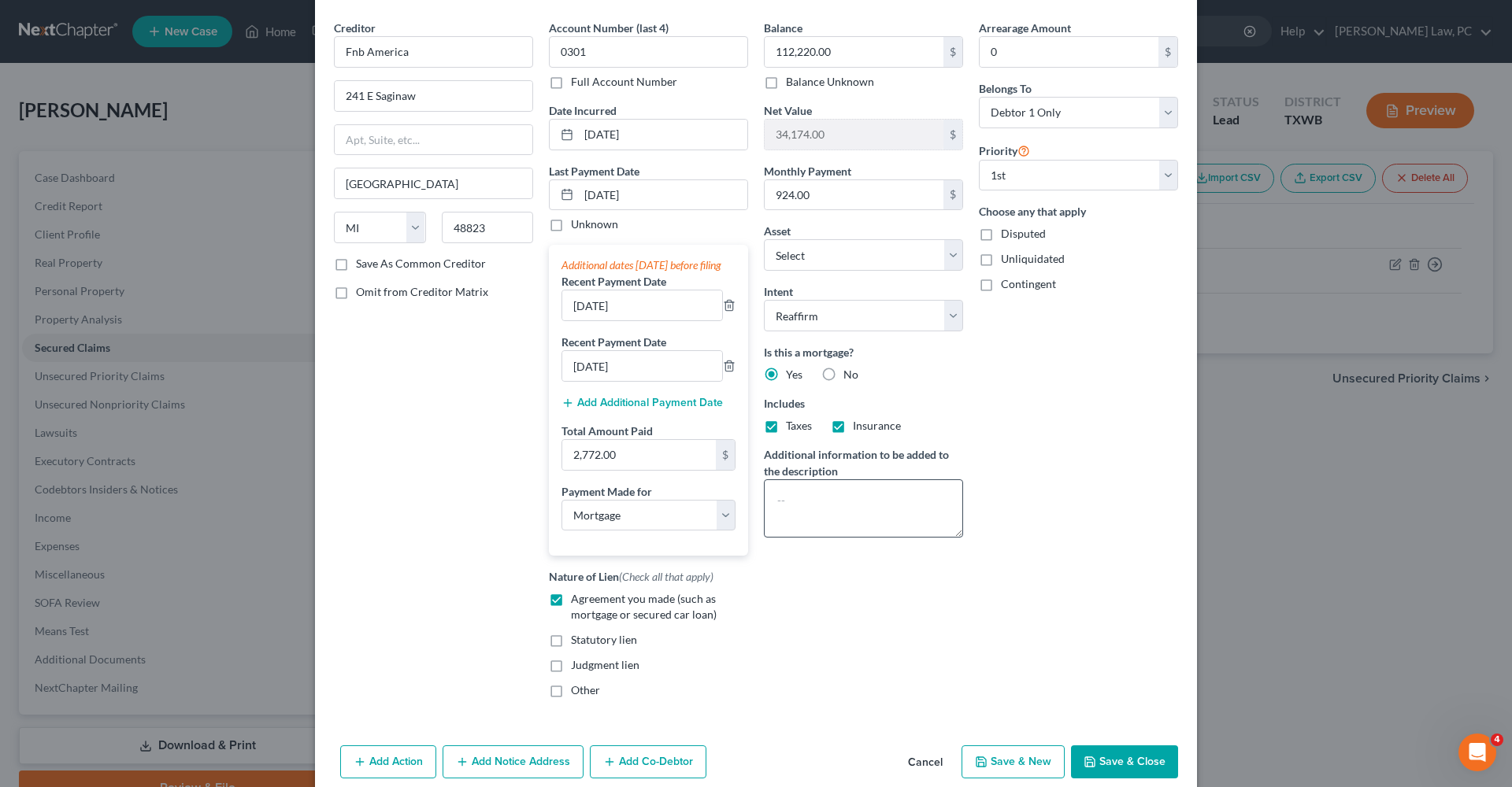
scroll to position [53, 0]
click at [1129, 769] on button "Save & Close" at bounding box center [1124, 761] width 107 height 33
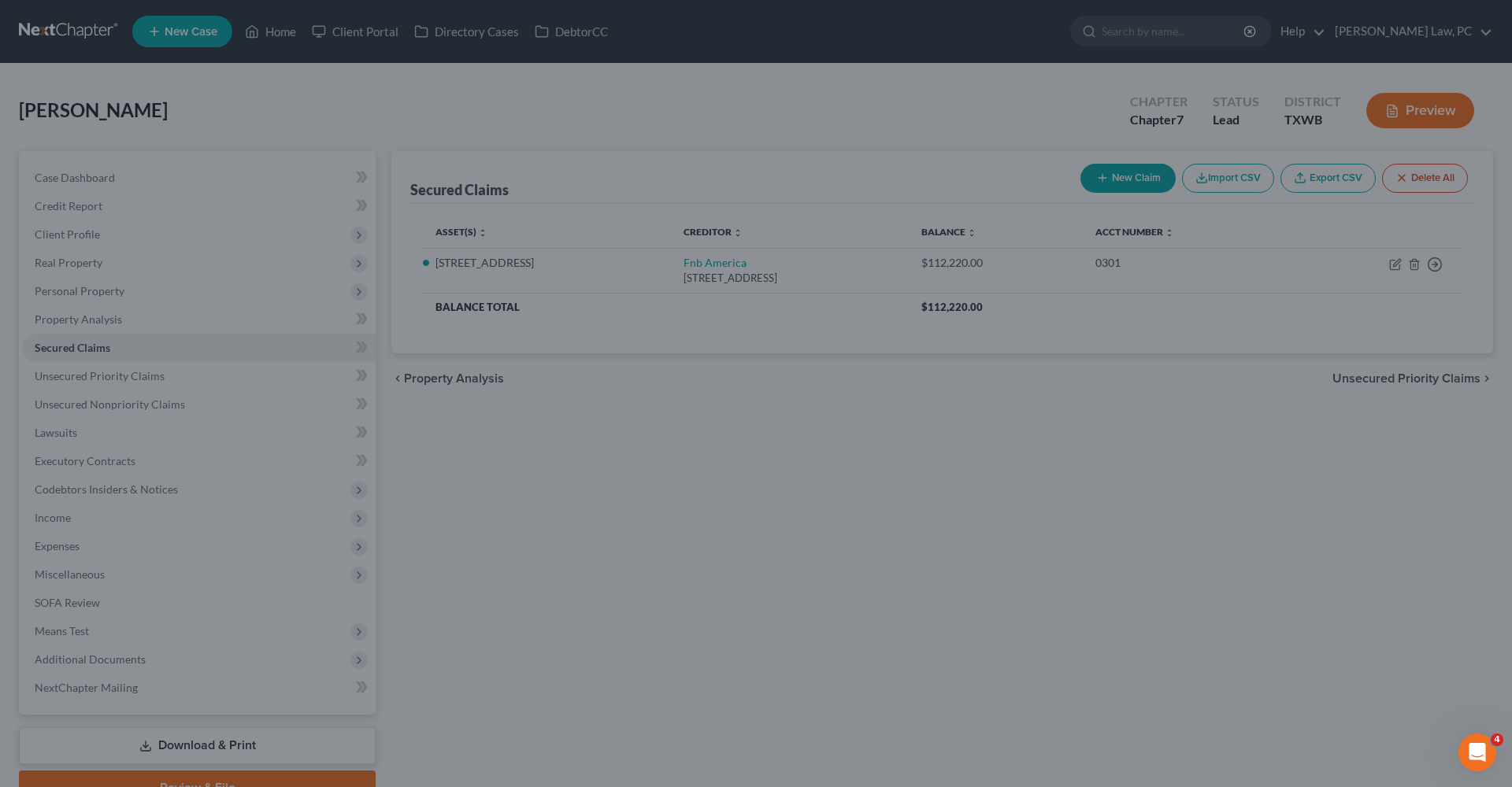
select select "10"
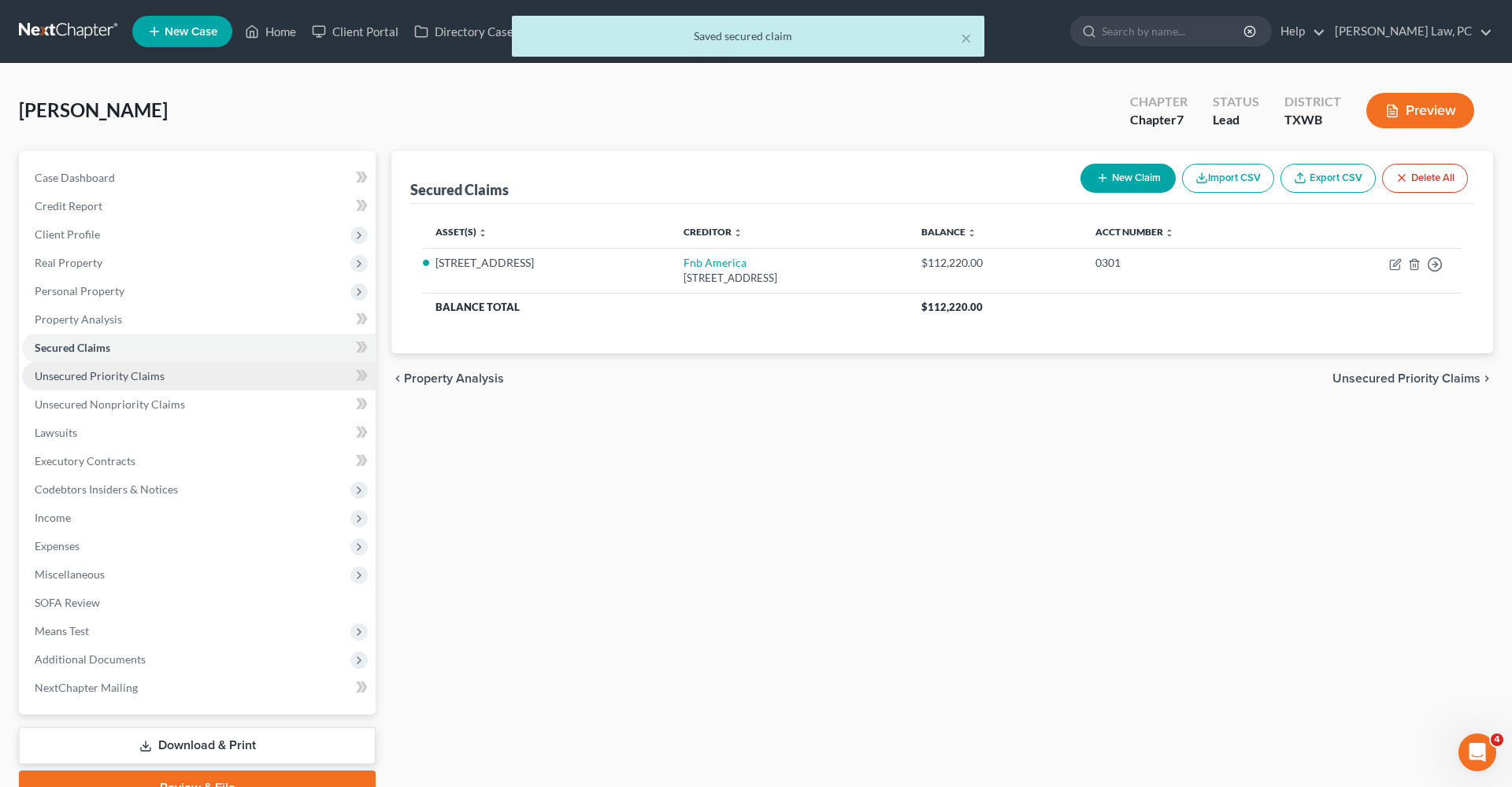
click at [92, 380] on span "Unsecured Priority Claims" at bounding box center [100, 376] width 130 height 14
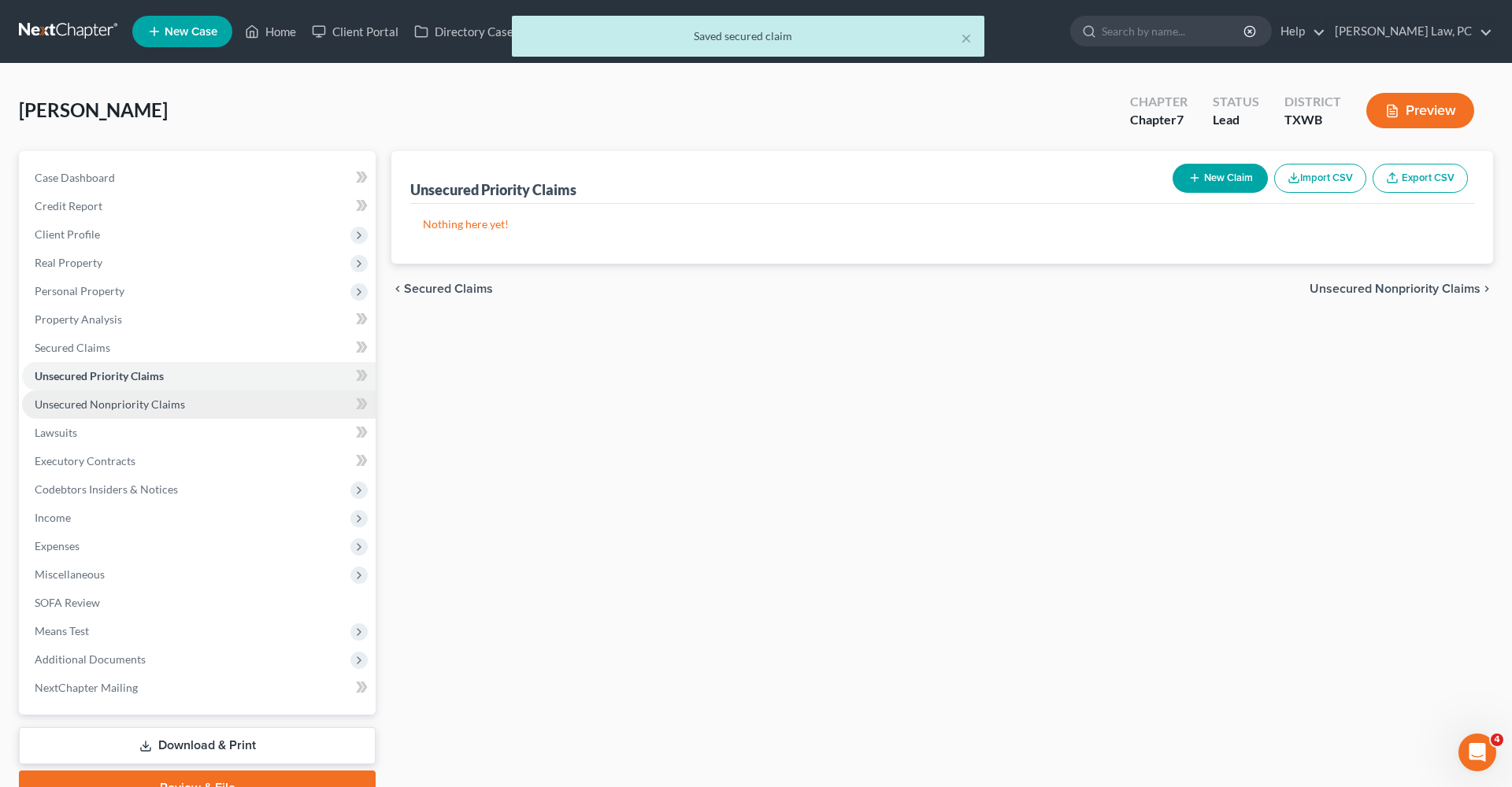
click at [114, 407] on span "Unsecured Nonpriority Claims" at bounding box center [110, 404] width 151 height 14
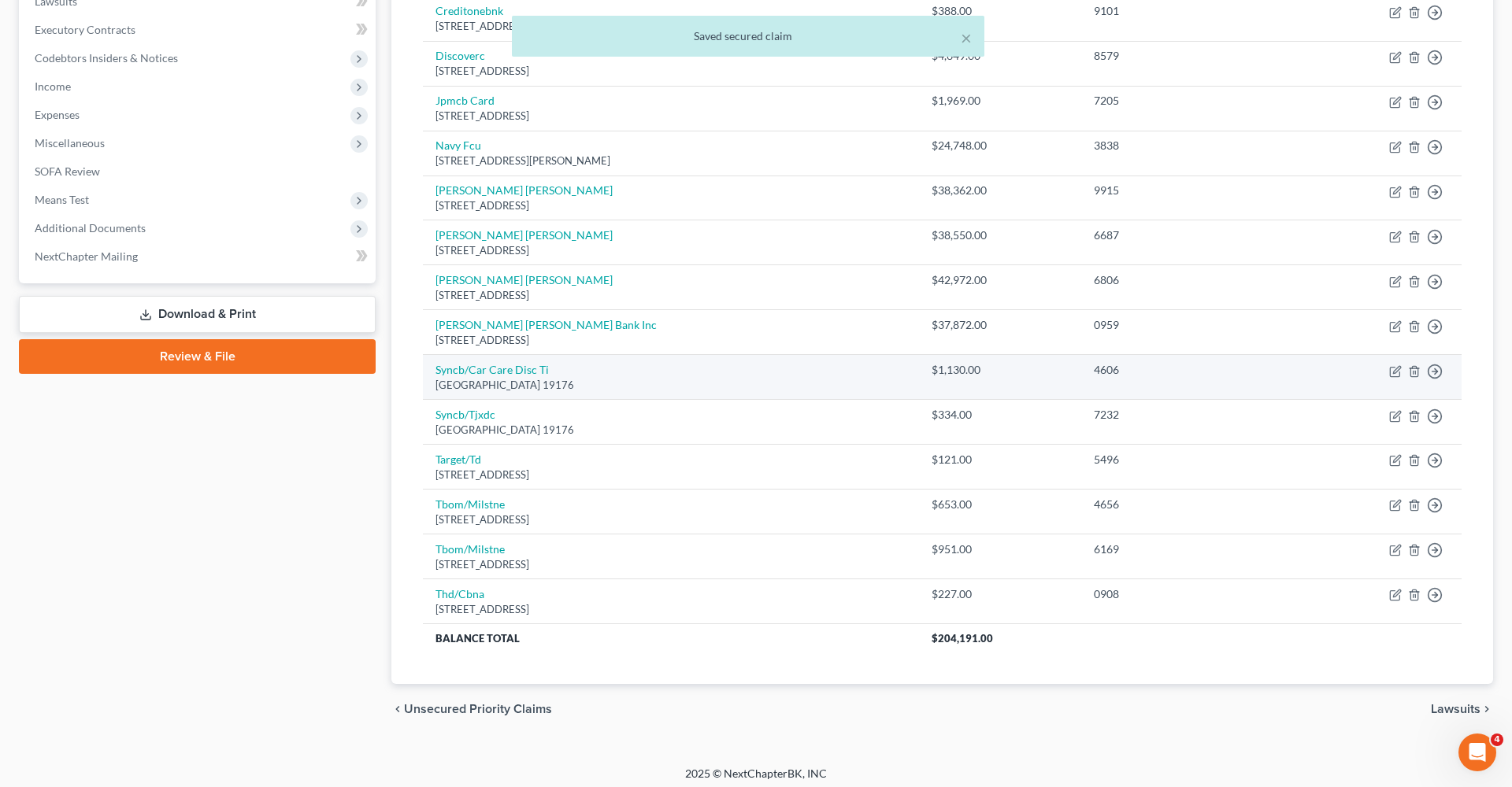
scroll to position [430, 0]
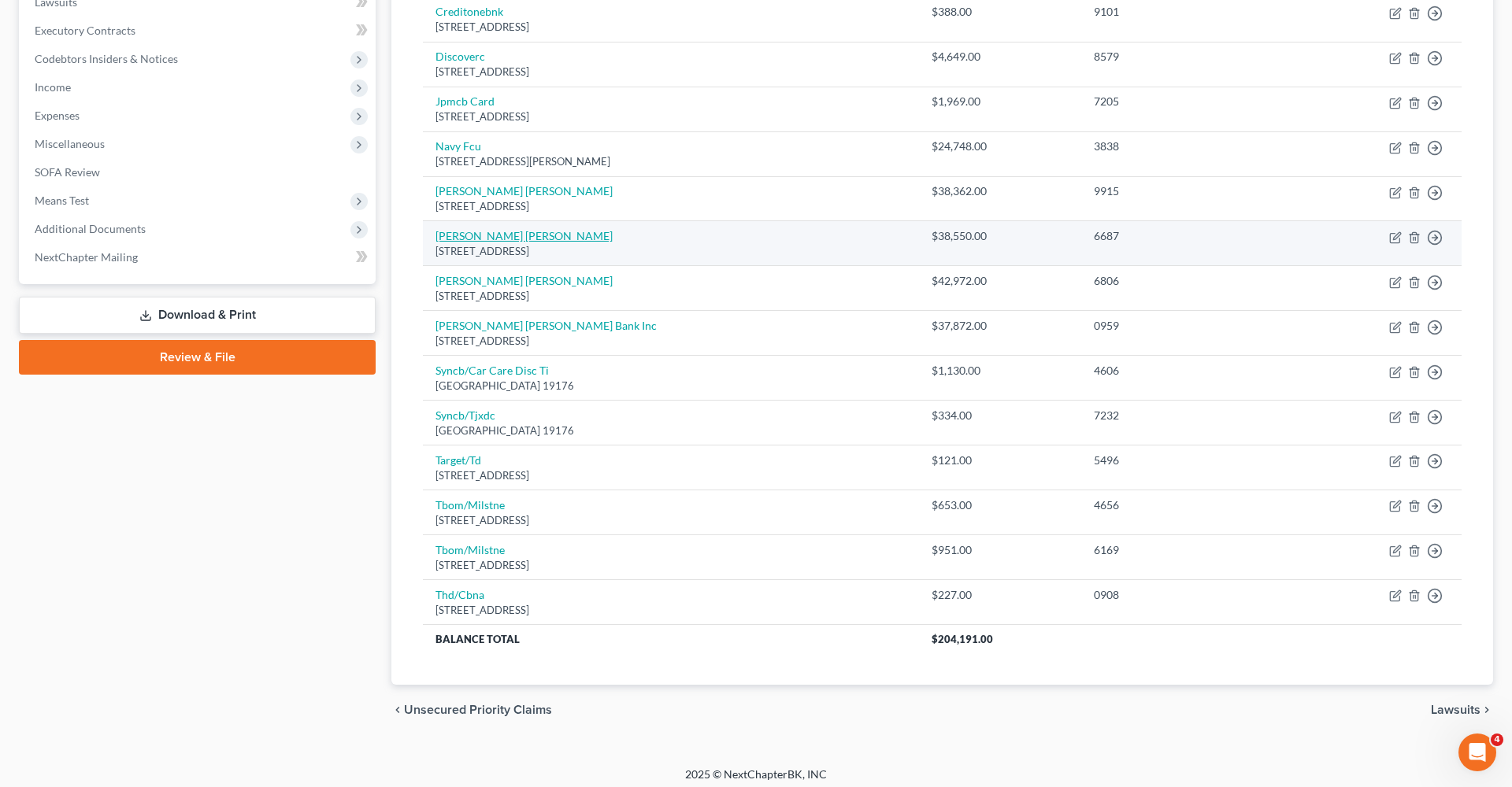
click at [463, 234] on link "Sallie Mae" at bounding box center [524, 236] width 178 height 14
select select "7"
select select "17"
select select "0"
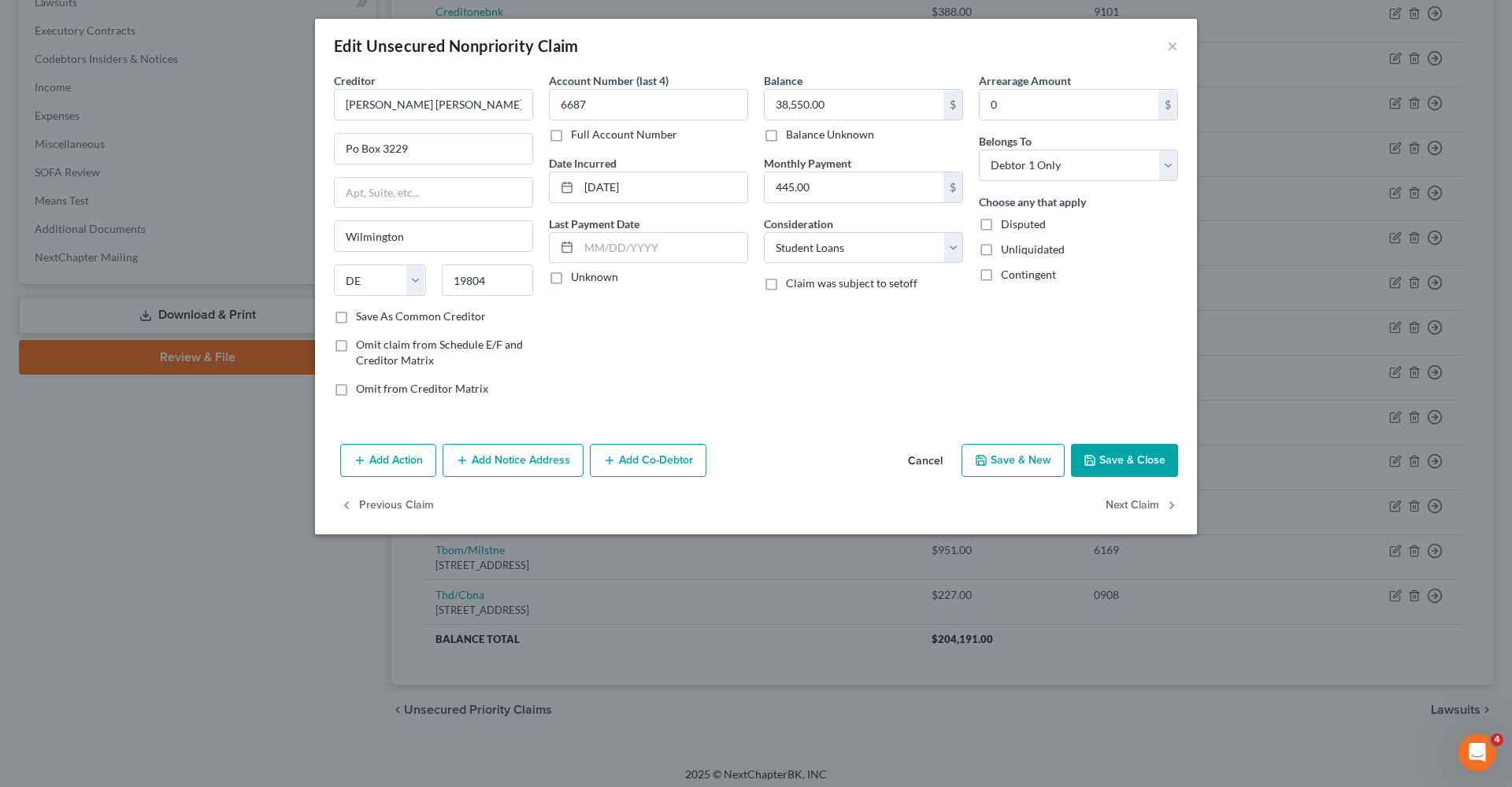
click at [1115, 463] on button "Save & Close" at bounding box center [1124, 460] width 107 height 33
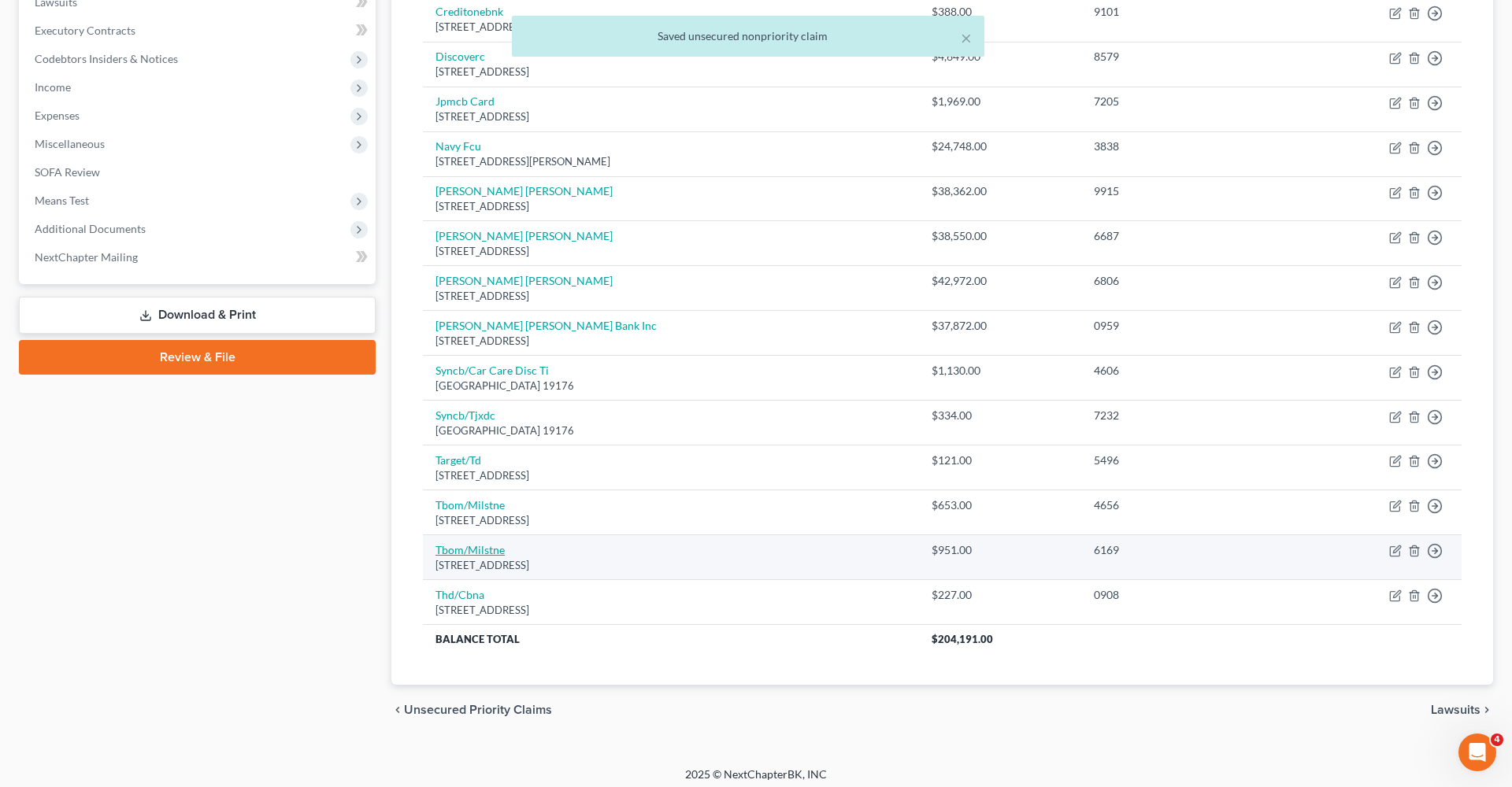
click at [481, 543] on link "Tbom/Milstne" at bounding box center [470, 549] width 69 height 14
select select "38"
select select "2"
select select "0"
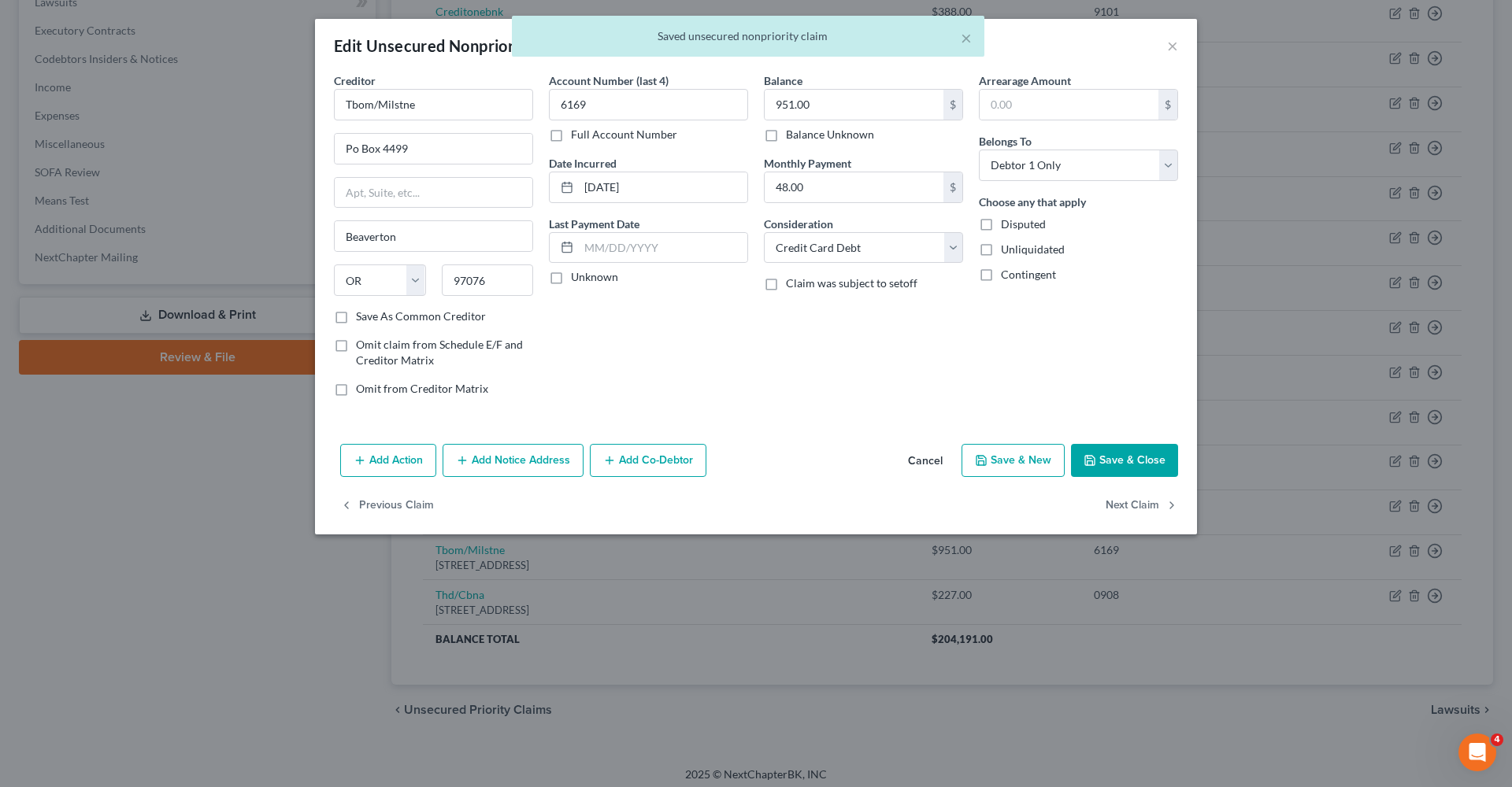
click at [1148, 444] on button "Save & Close" at bounding box center [1124, 460] width 107 height 33
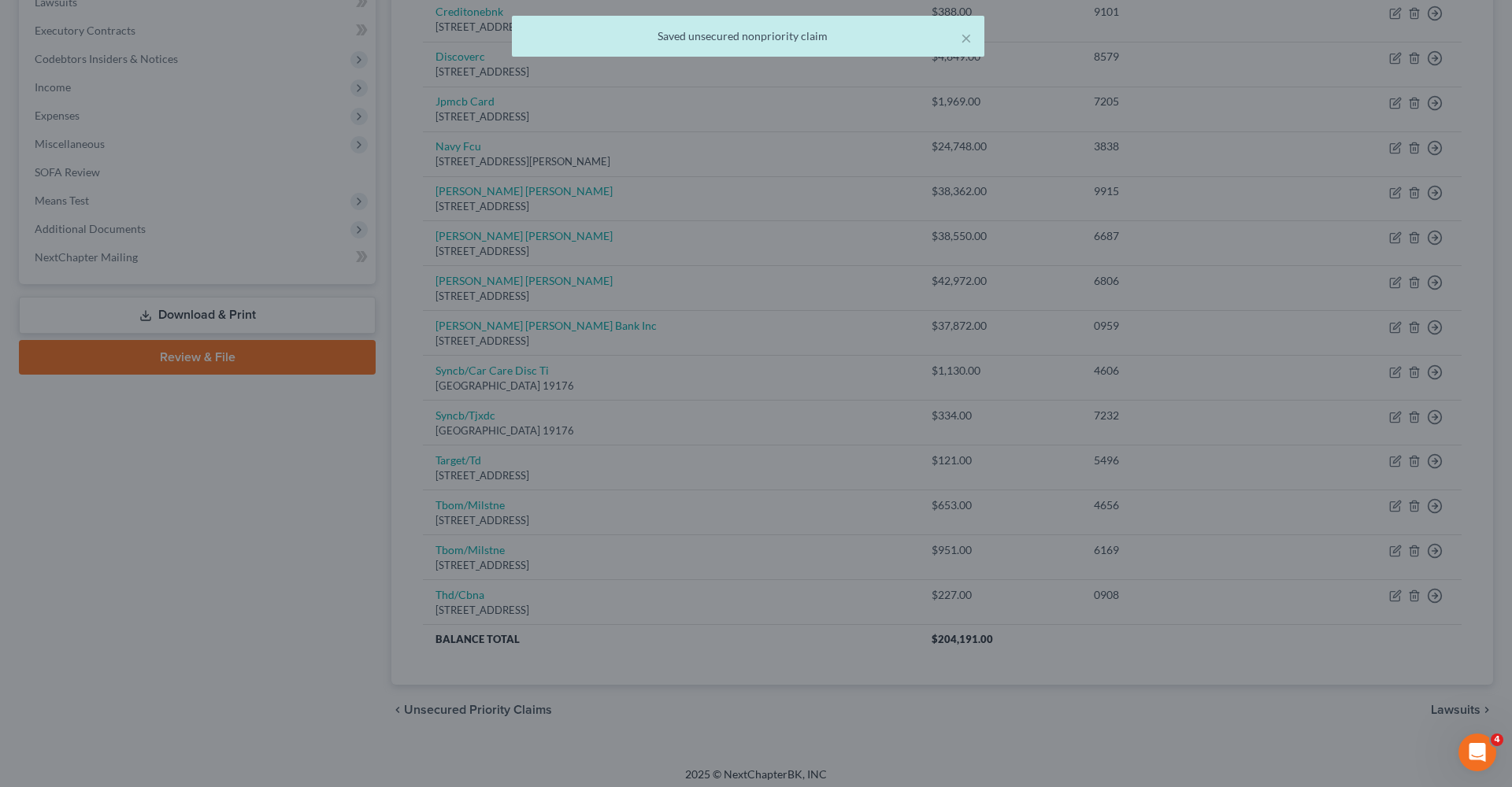
type input "0"
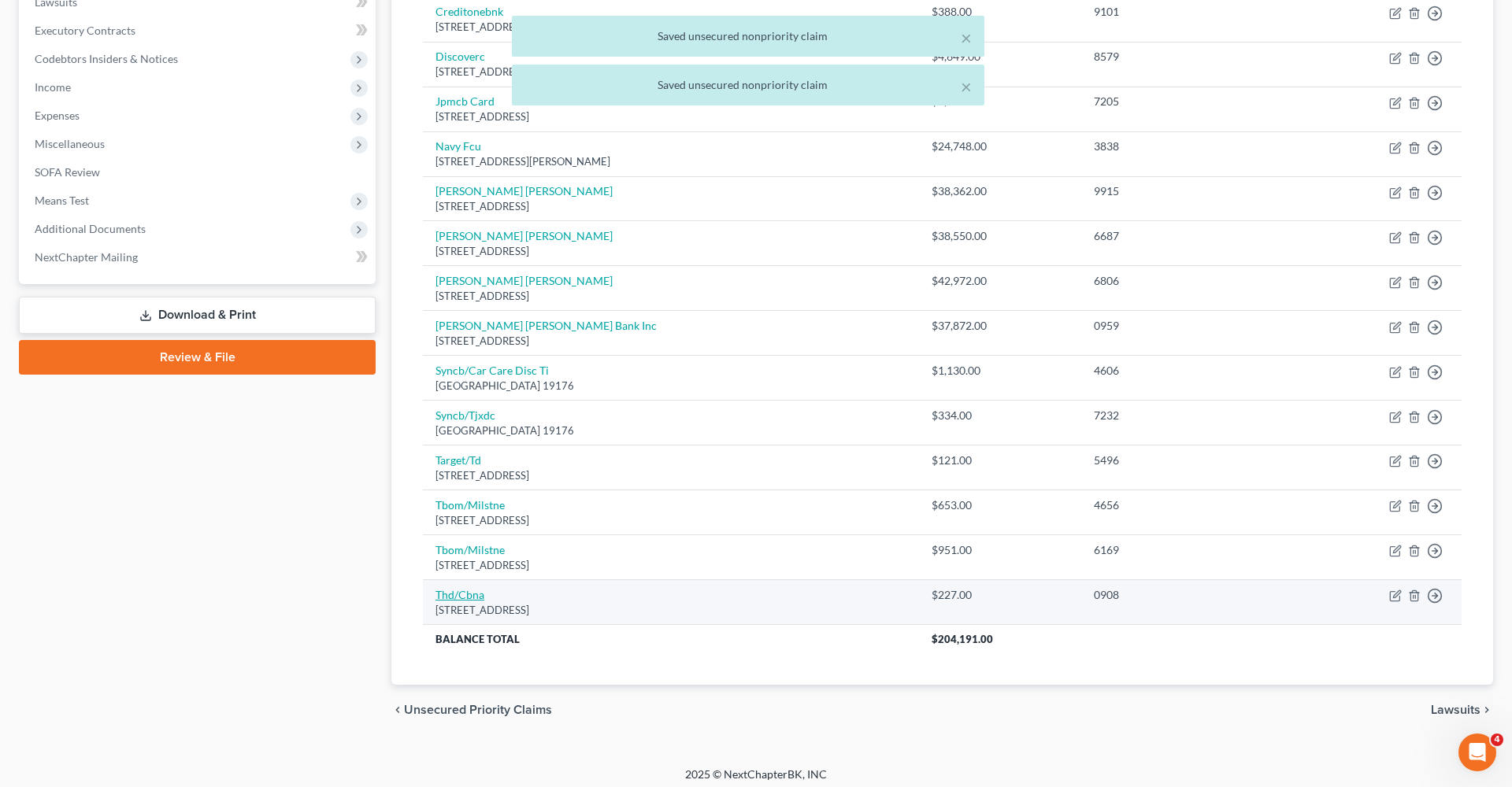
click at [463, 588] on link "Thd/Cbna" at bounding box center [460, 595] width 49 height 14
select select "43"
select select "2"
select select "0"
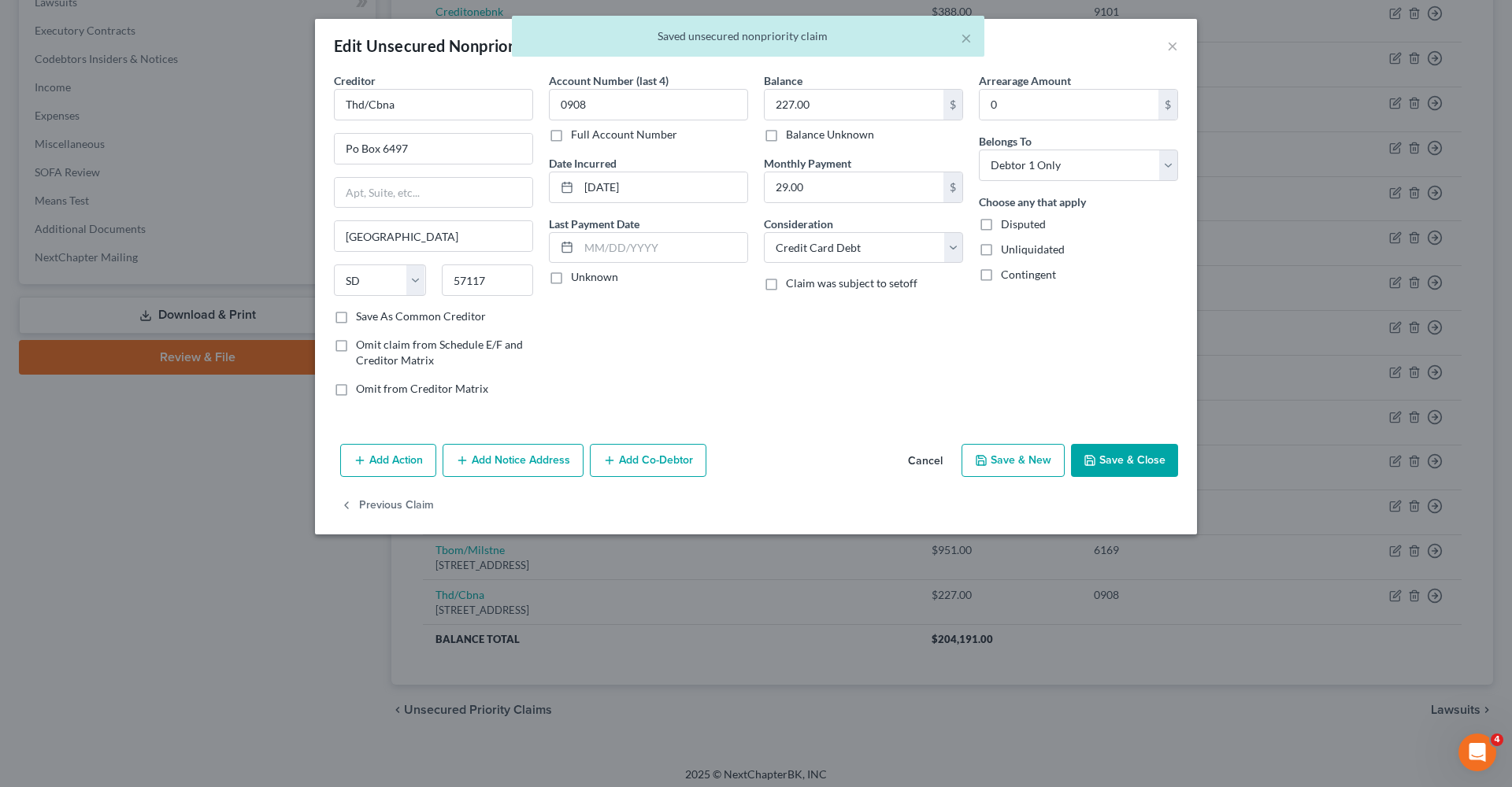
click at [1109, 452] on button "Save & Close" at bounding box center [1124, 460] width 107 height 33
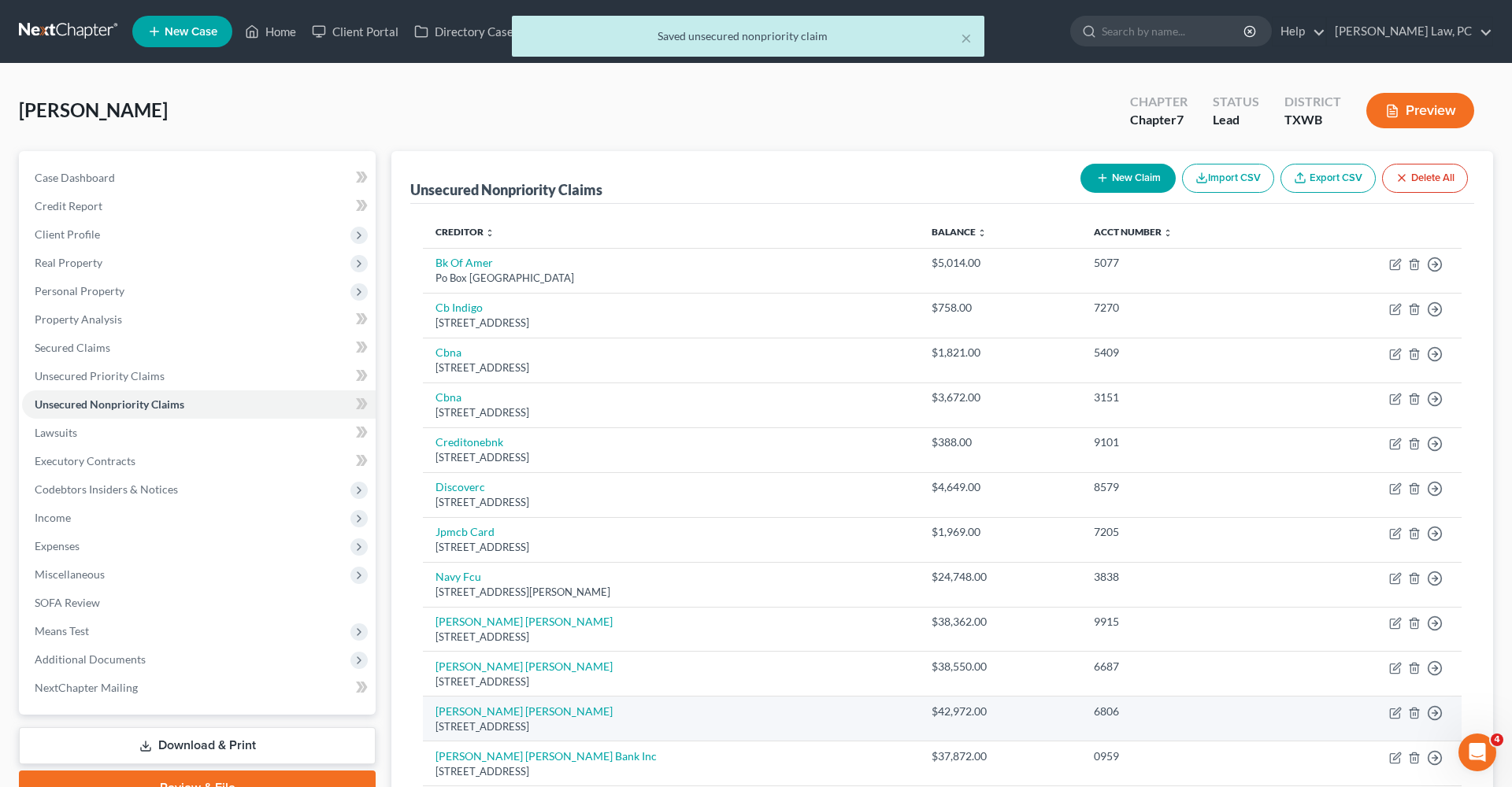
scroll to position [0, 0]
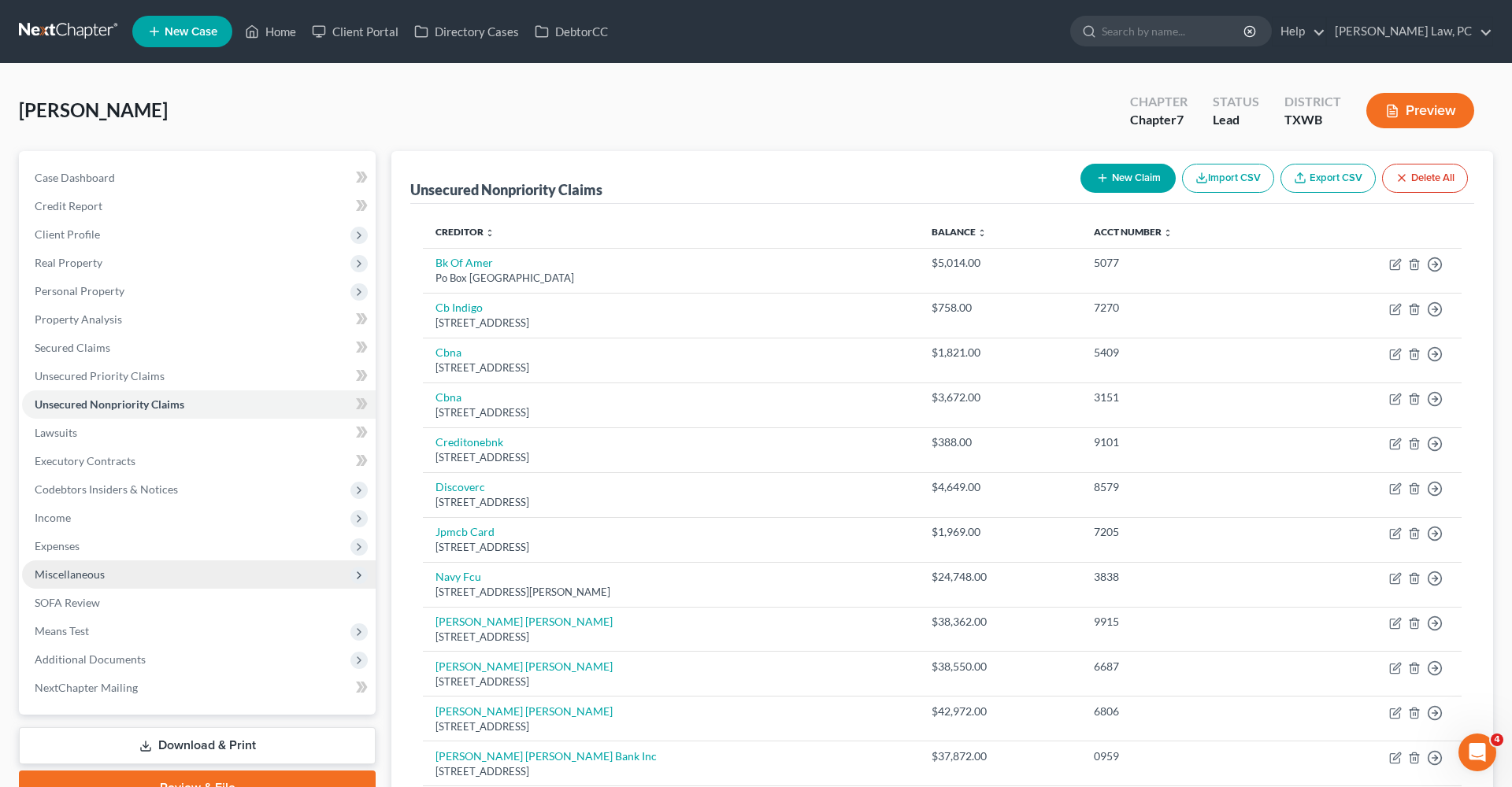
click at [80, 576] on span "Miscellaneous" at bounding box center [69, 574] width 70 height 14
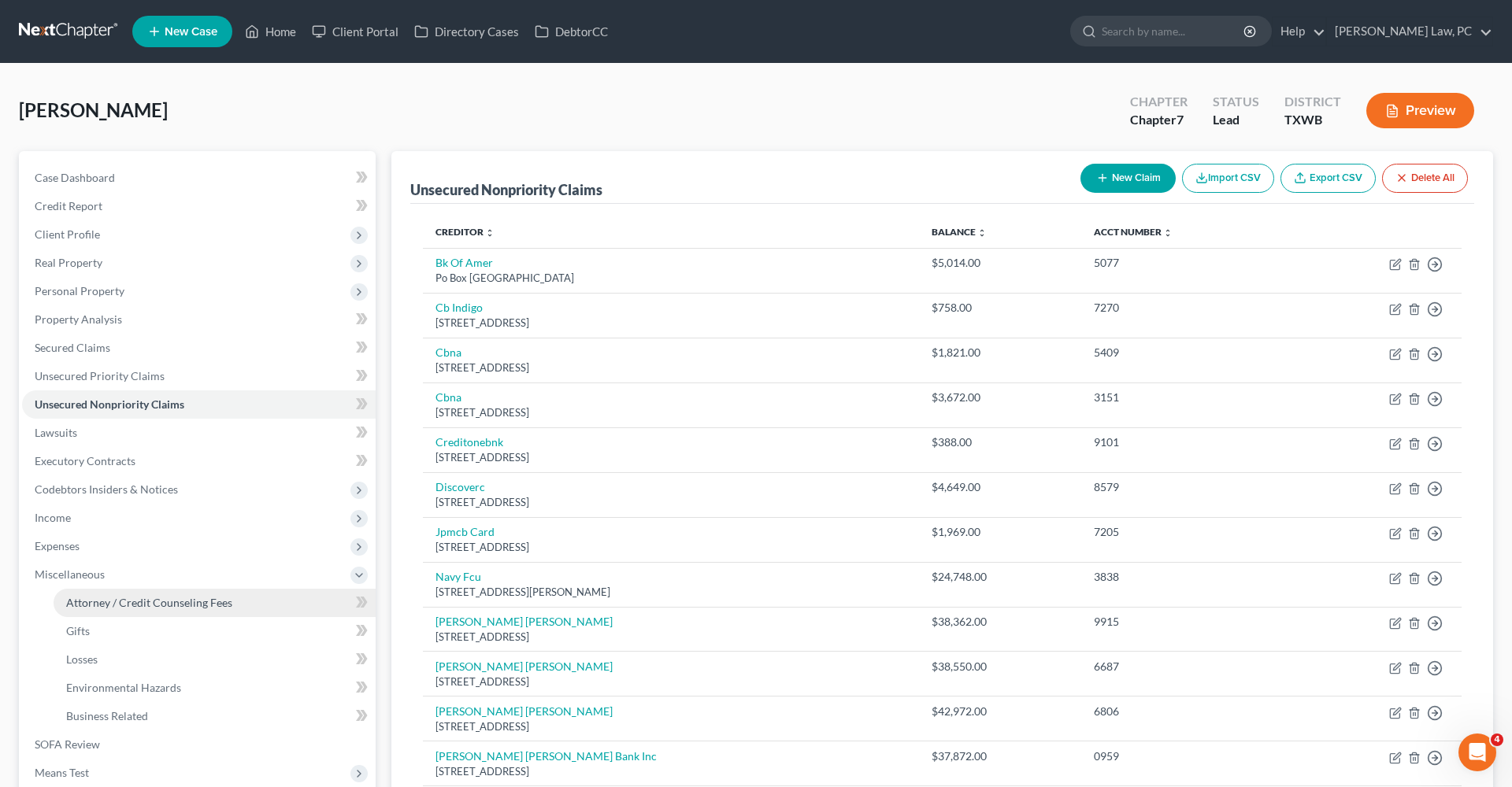
click at [150, 601] on span "Attorney / Credit Counseling Fees" at bounding box center [149, 603] width 166 height 14
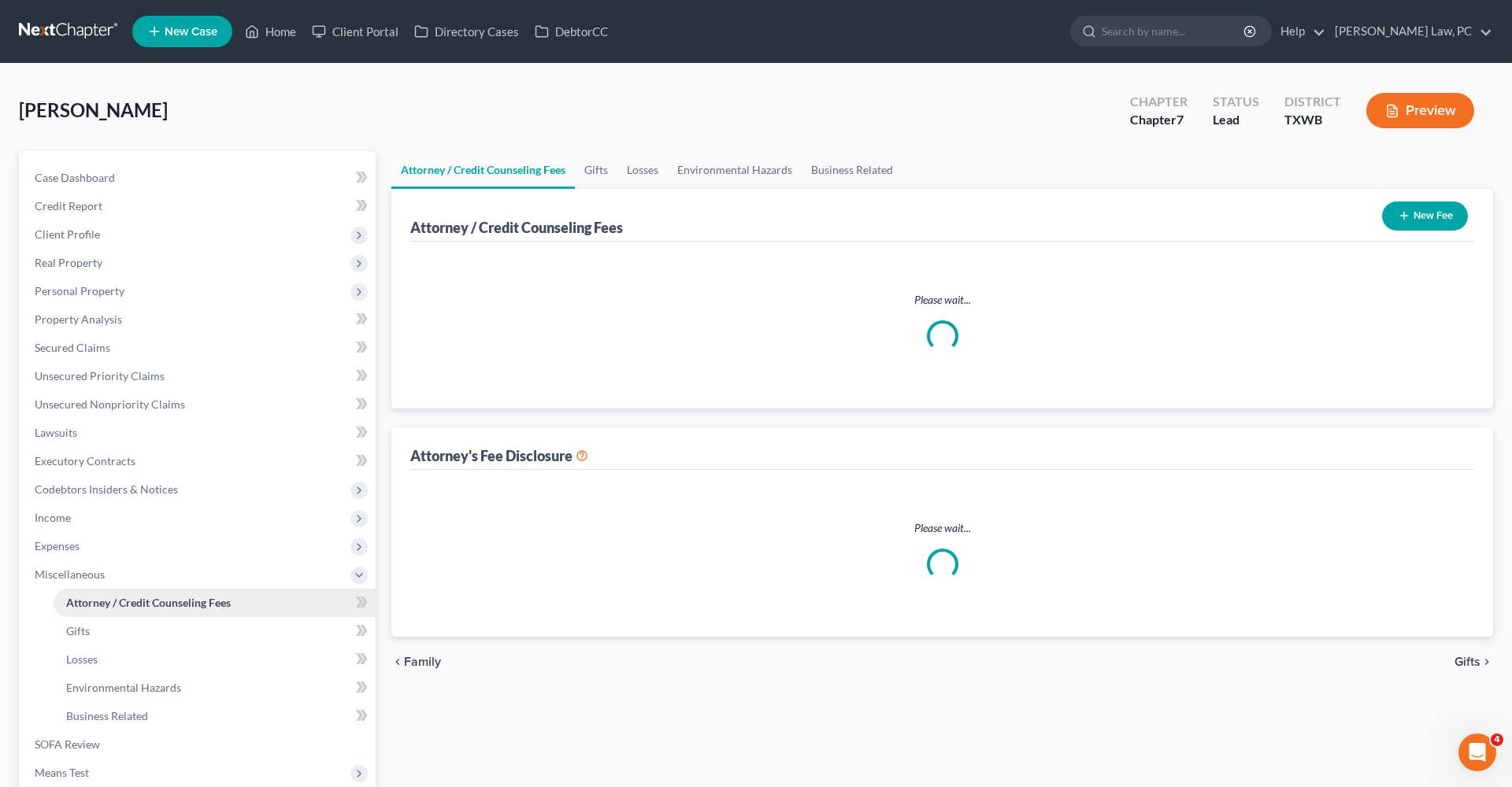
select select "4"
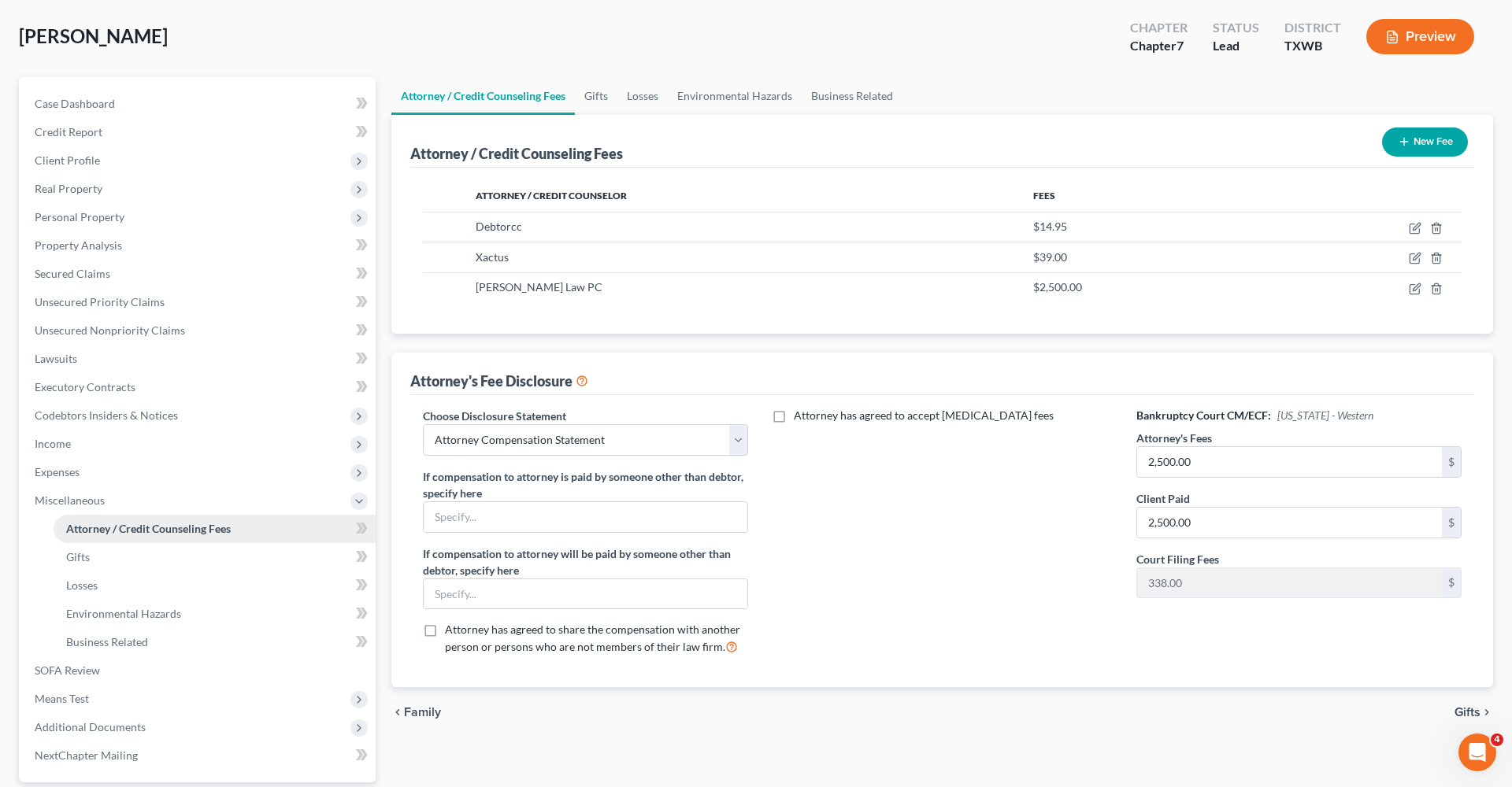
scroll to position [96, 0]
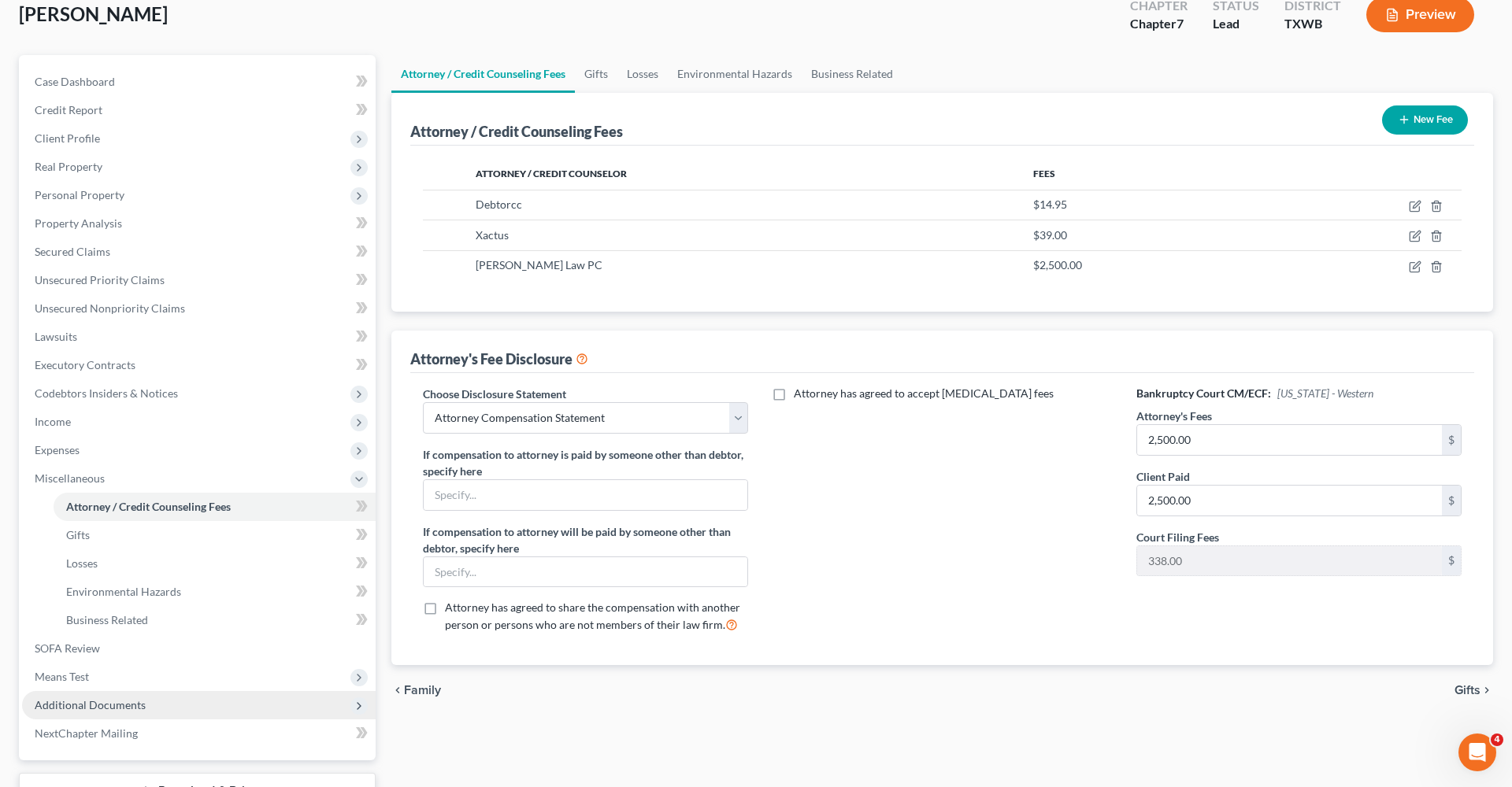
click at [114, 706] on span "Additional Documents" at bounding box center [90, 705] width 111 height 14
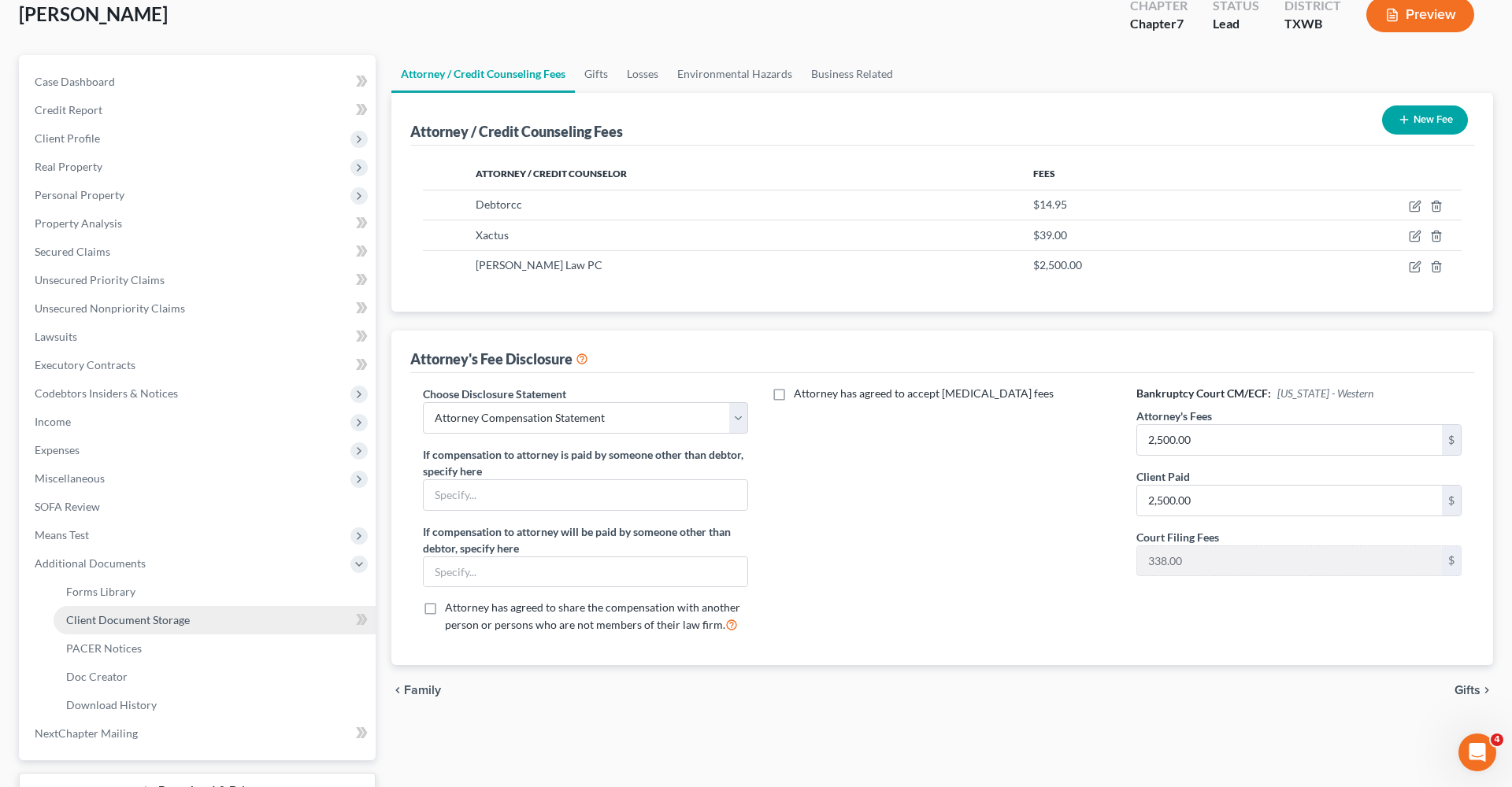
click at [157, 630] on link "Client Document Storage" at bounding box center [214, 620] width 322 height 29
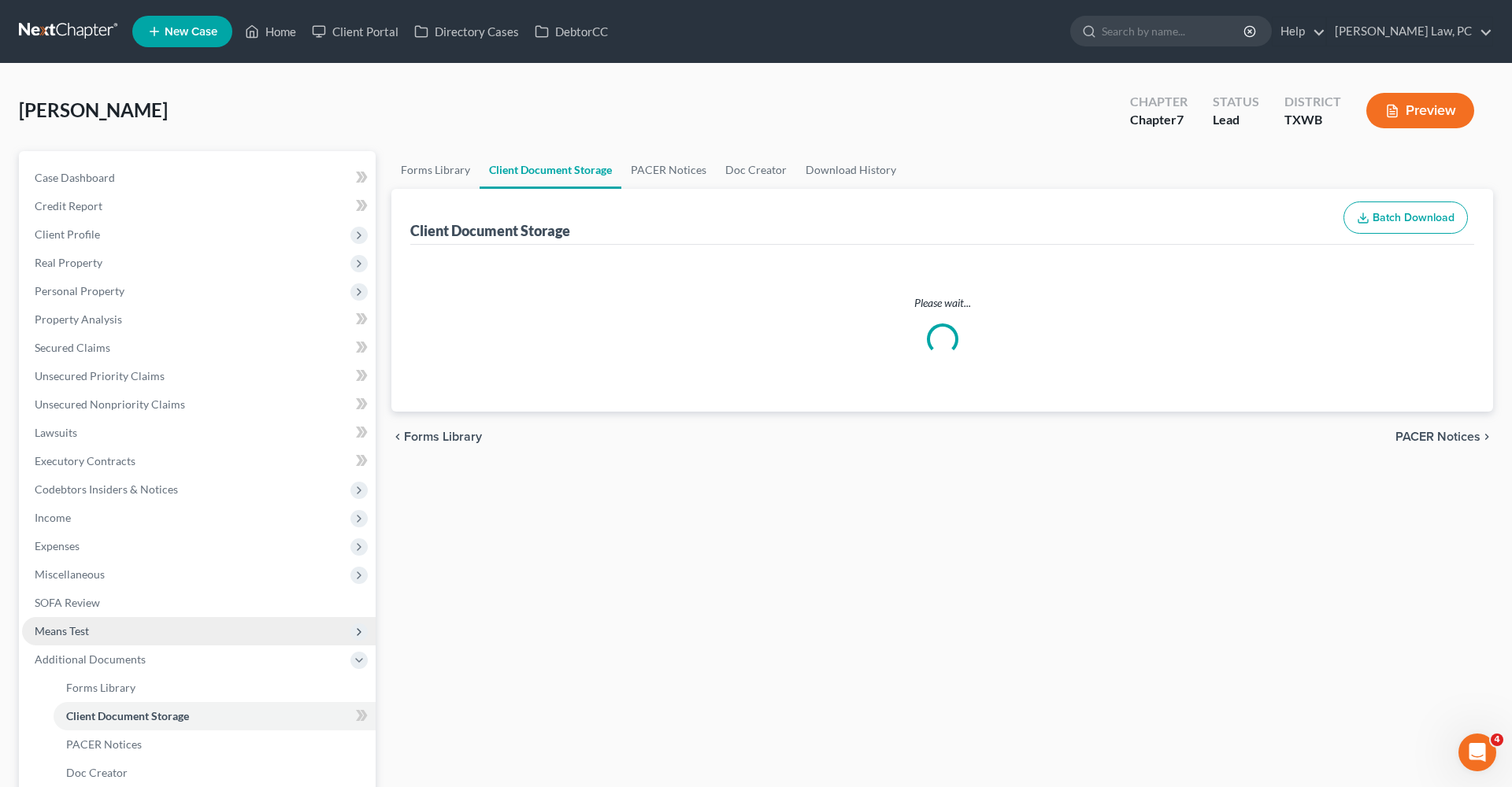
select select "0"
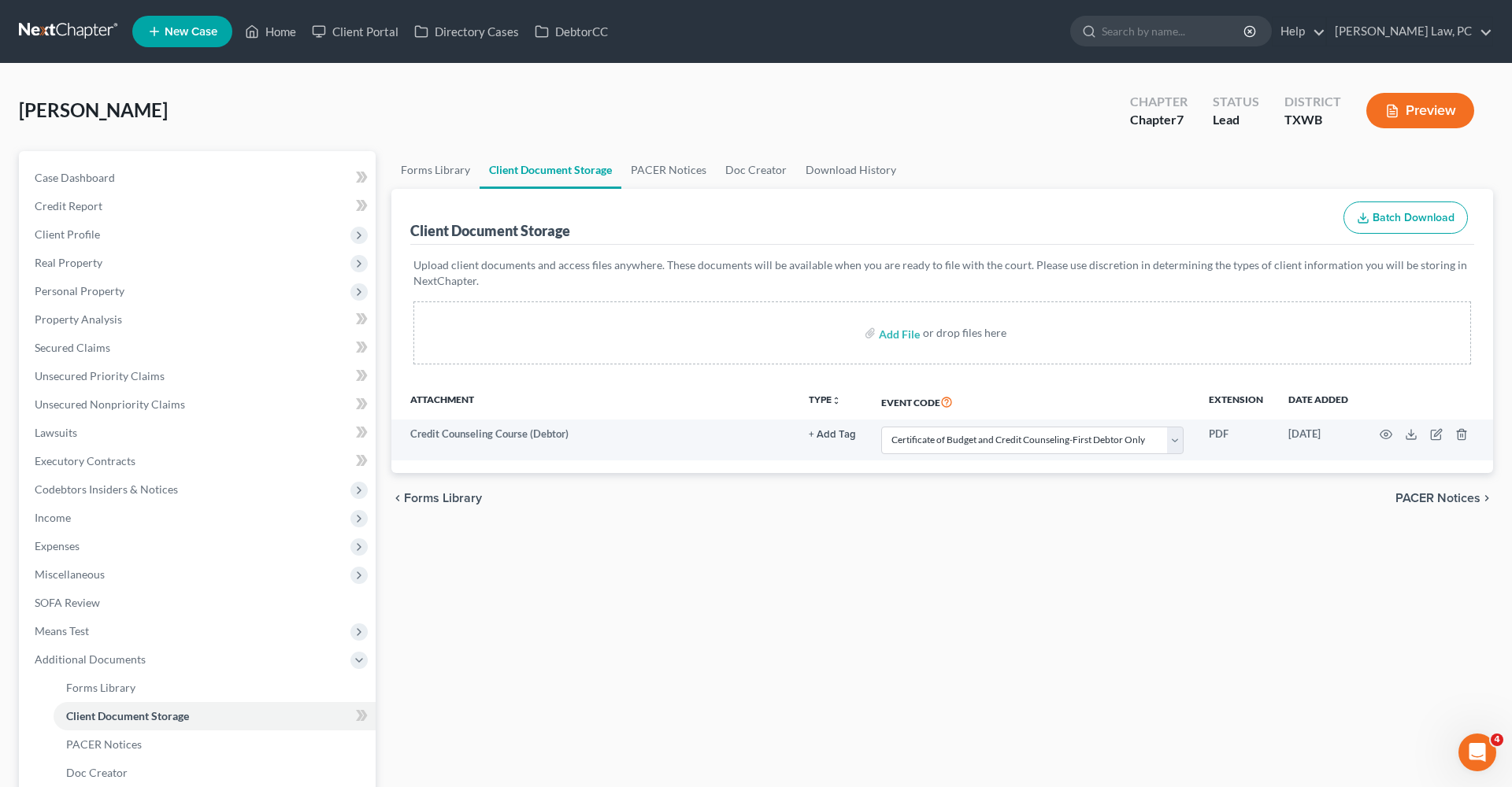
click at [71, 31] on link at bounding box center [68, 31] width 101 height 29
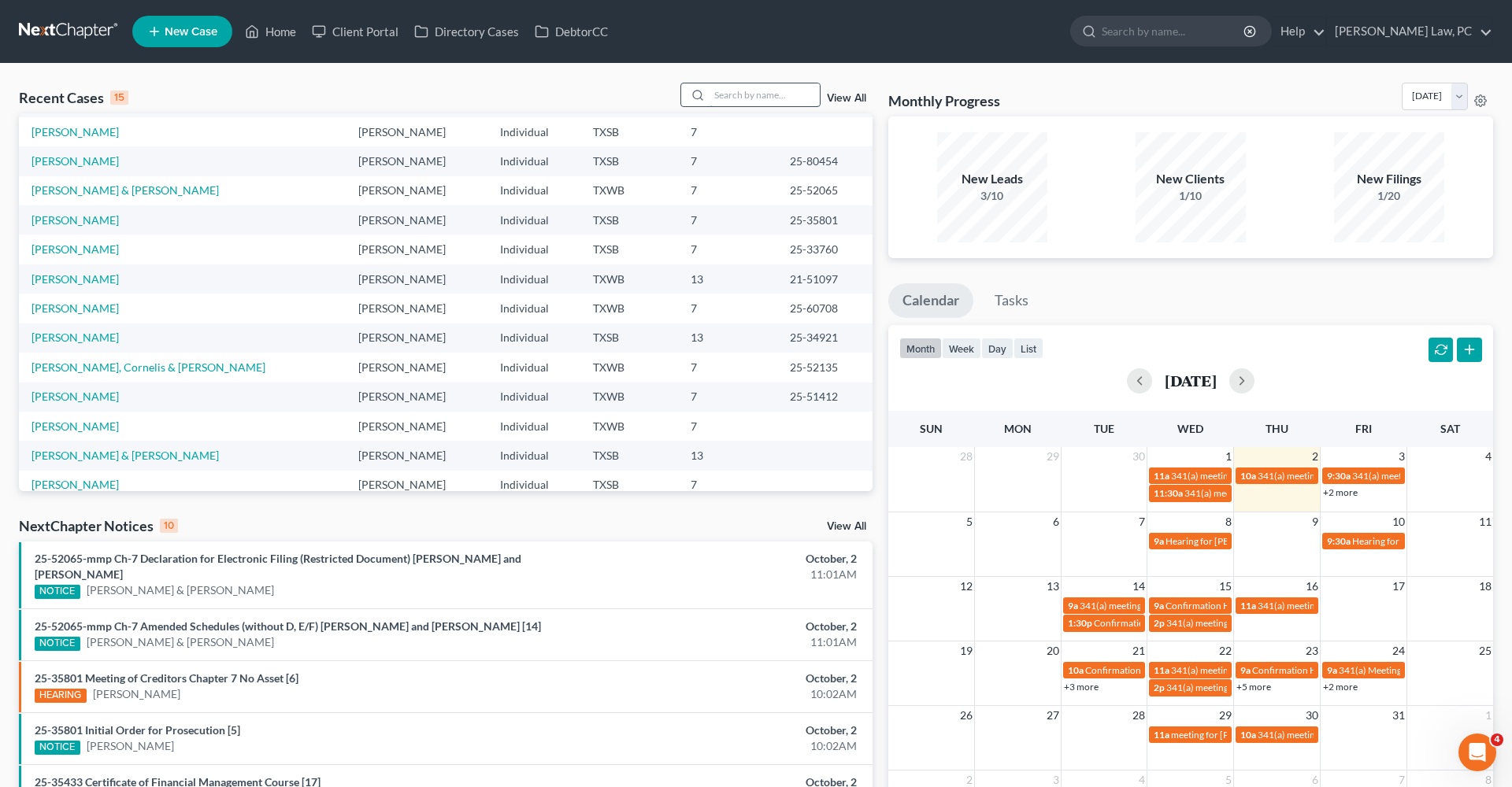
click at [750, 96] on input "search" at bounding box center [764, 95] width 110 height 23
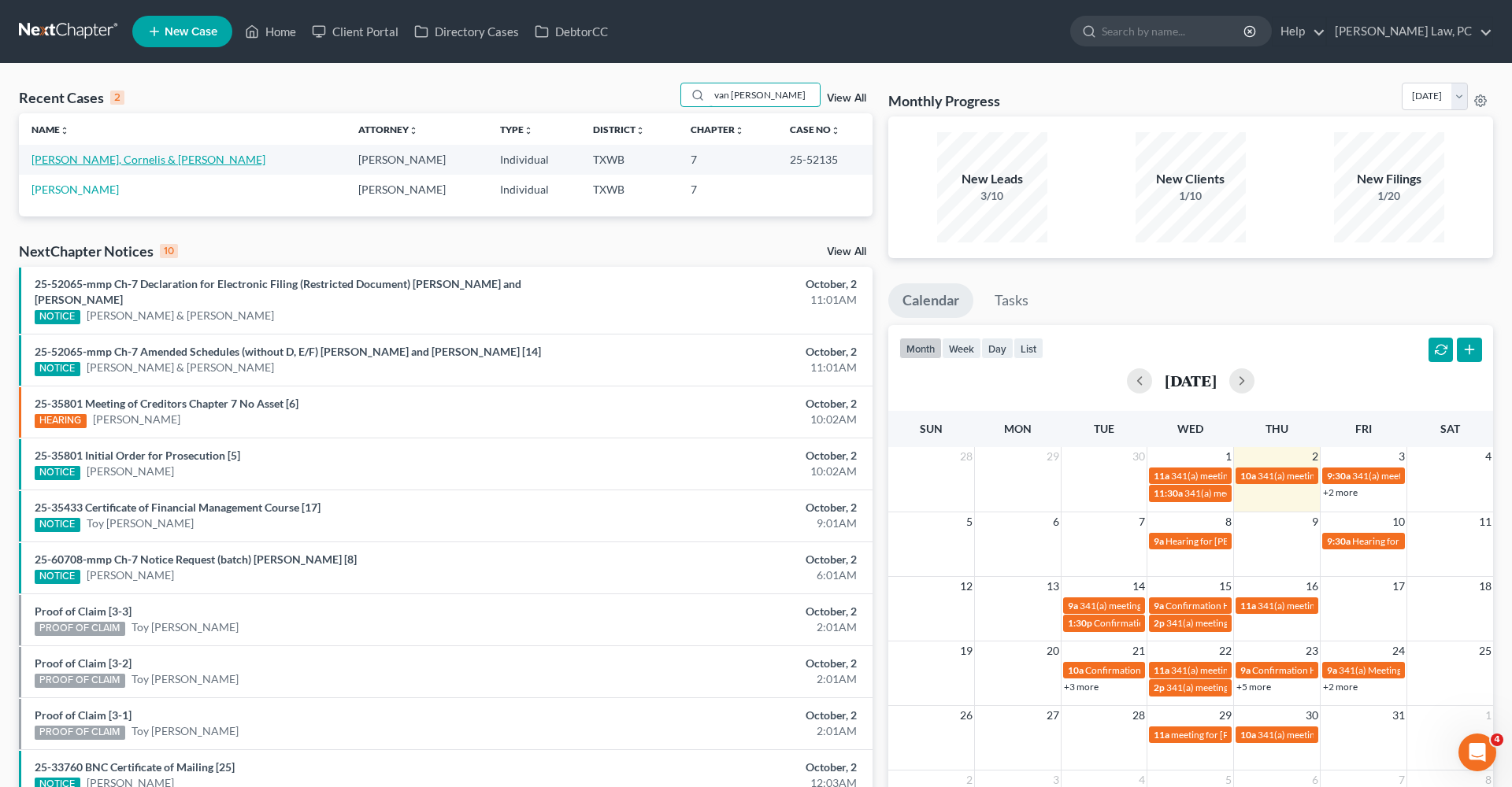
type input "van ro"
click at [107, 160] on link "[PERSON_NAME], Cornelis & [PERSON_NAME]" at bounding box center [148, 160] width 234 height 14
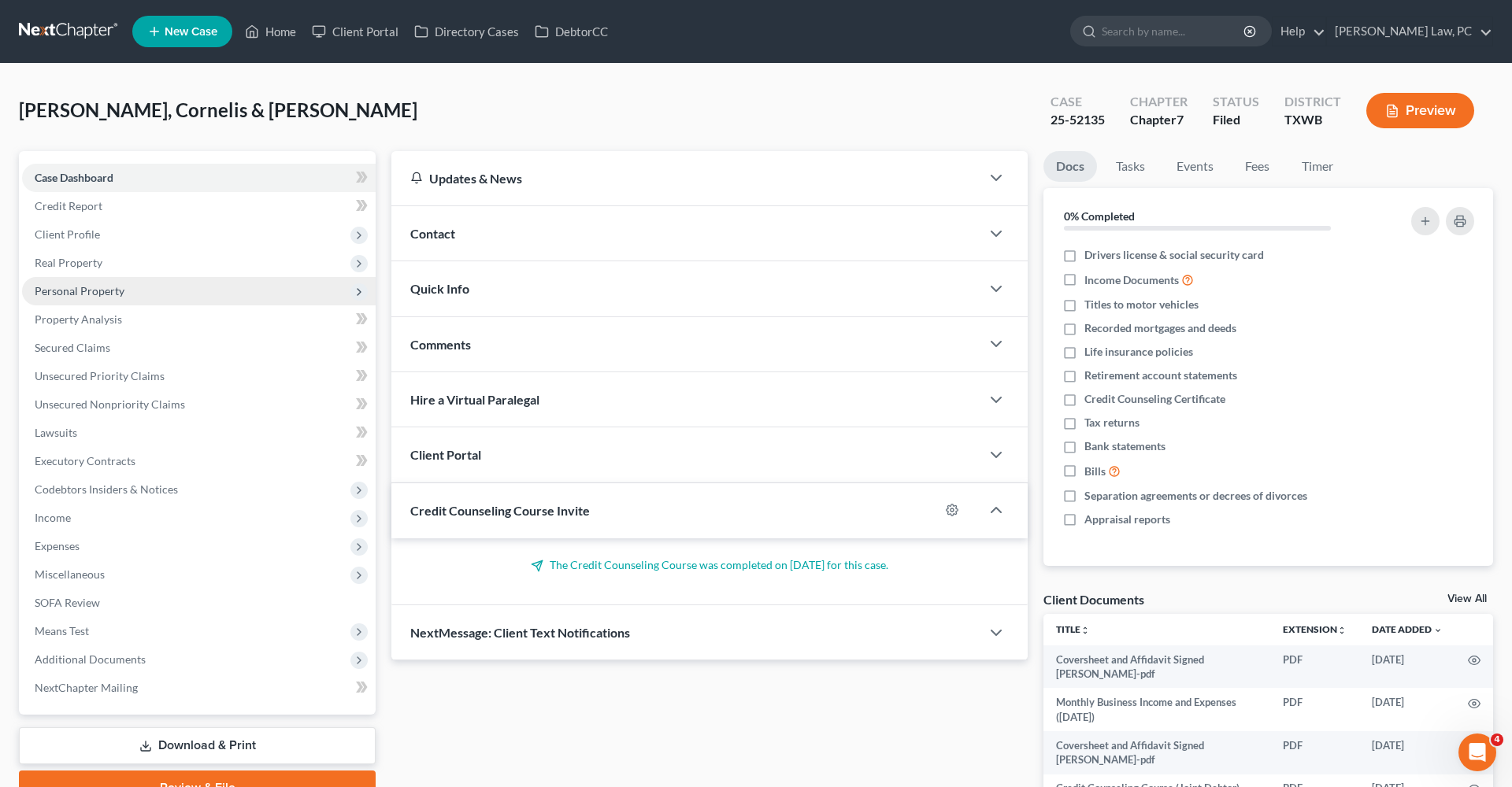
click at [84, 294] on span "Personal Property" at bounding box center [79, 291] width 90 height 14
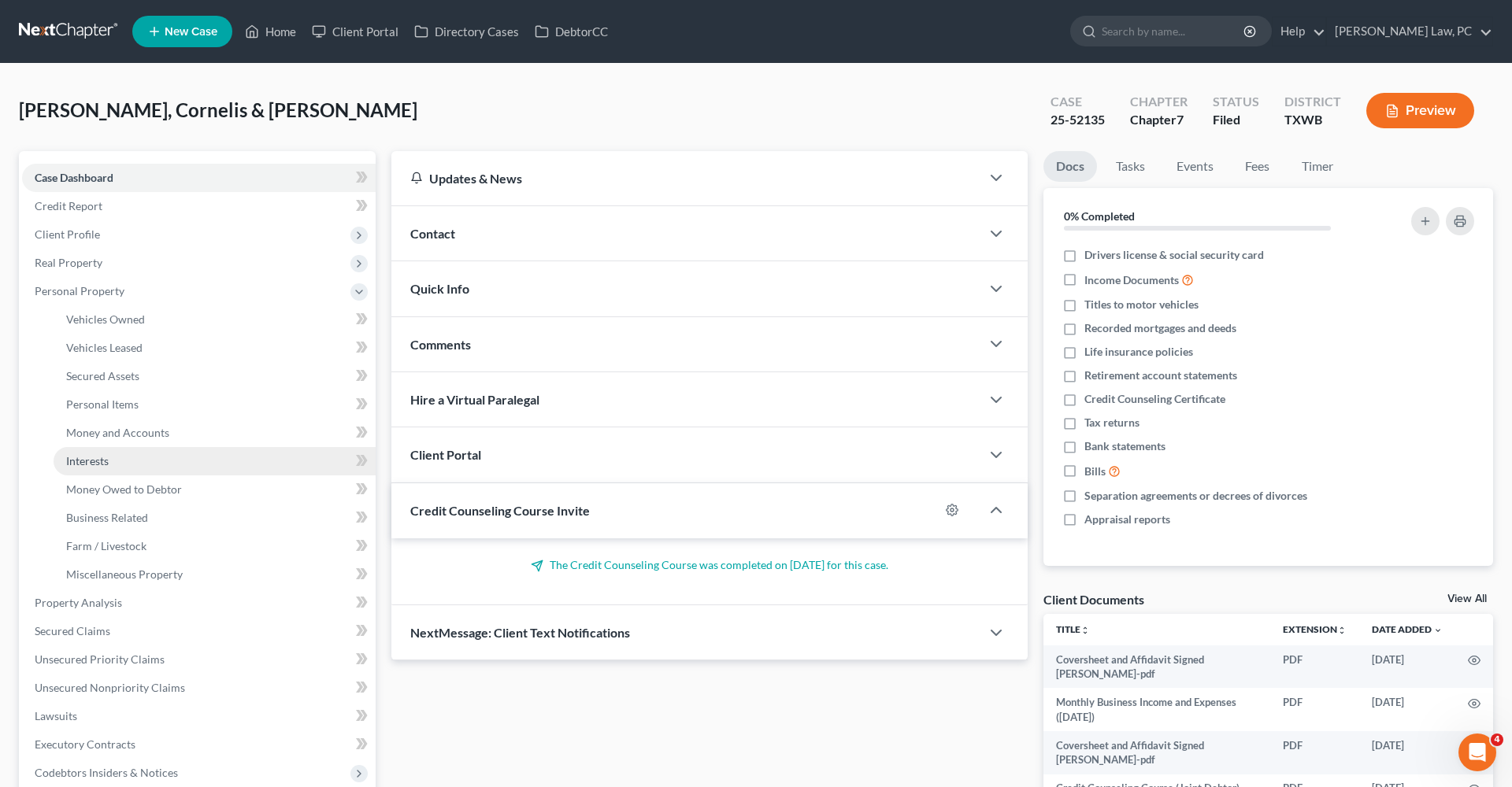
click at [102, 463] on span "Interests" at bounding box center [87, 461] width 42 height 14
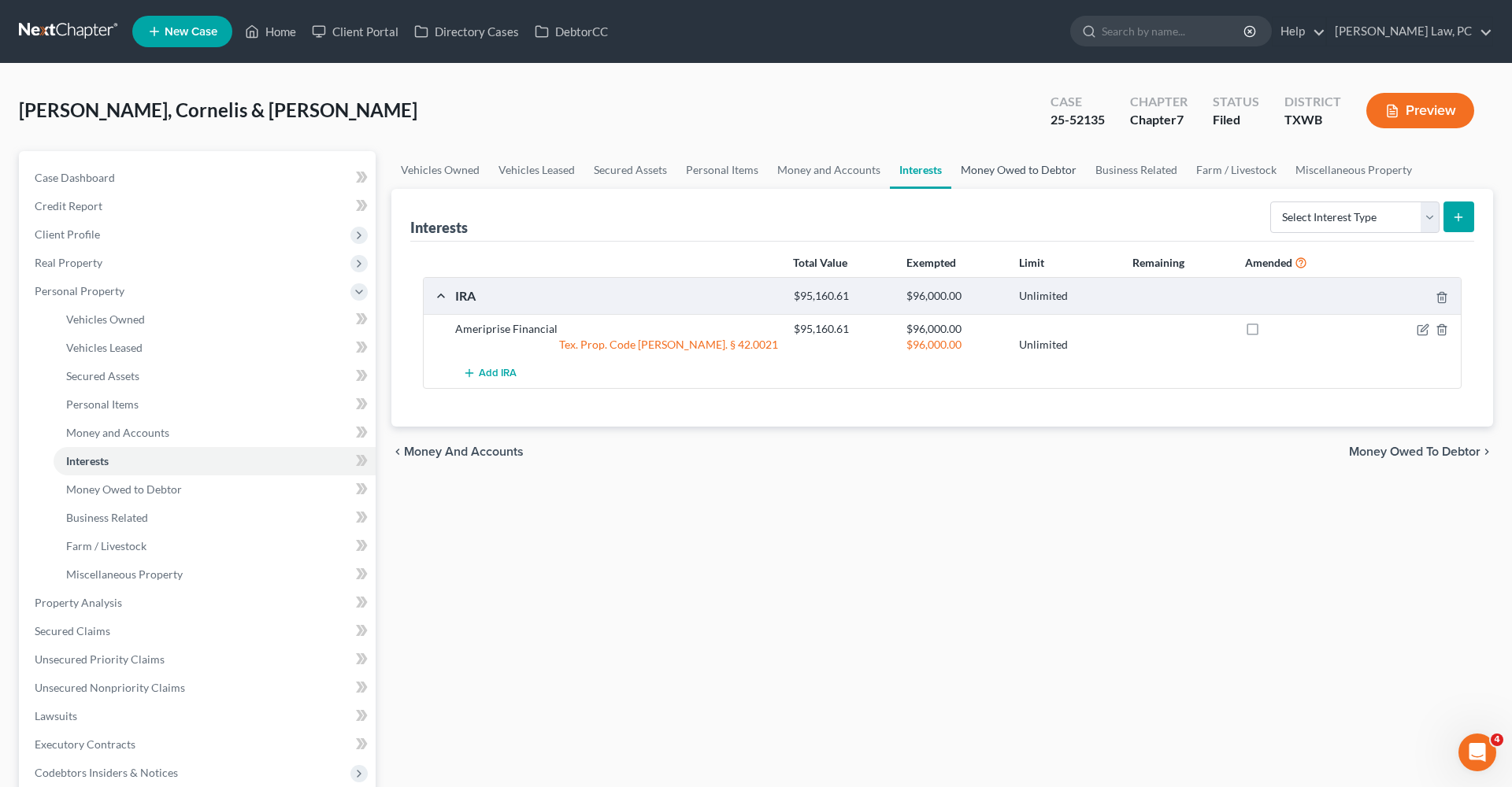
click at [989, 171] on link "Money Owed to Debtor" at bounding box center [1018, 170] width 134 height 38
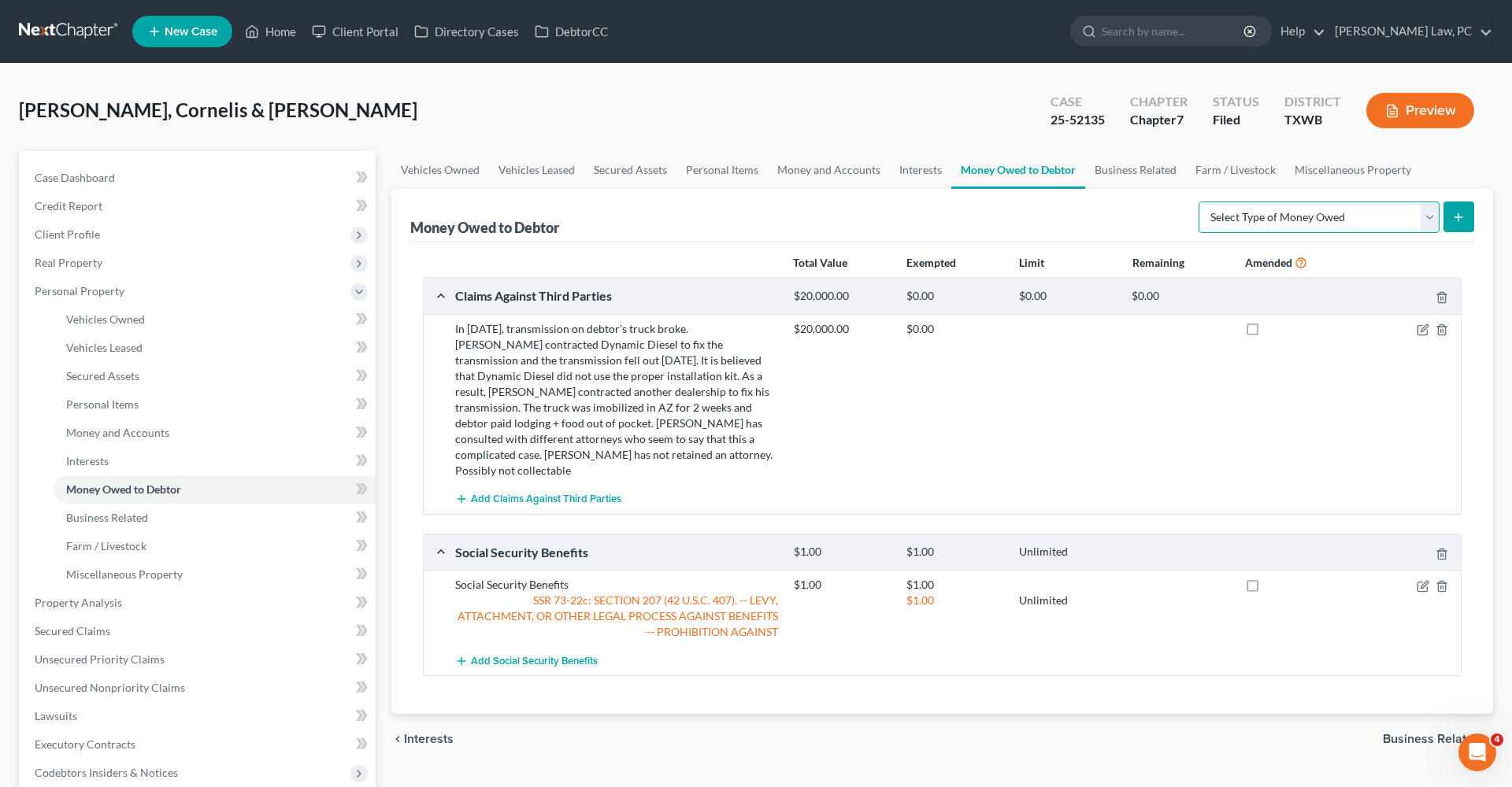
select select "expected_tax_refund"
click at [1459, 221] on line "submit" at bounding box center [1459, 216] width 0 height 7
select select "0"
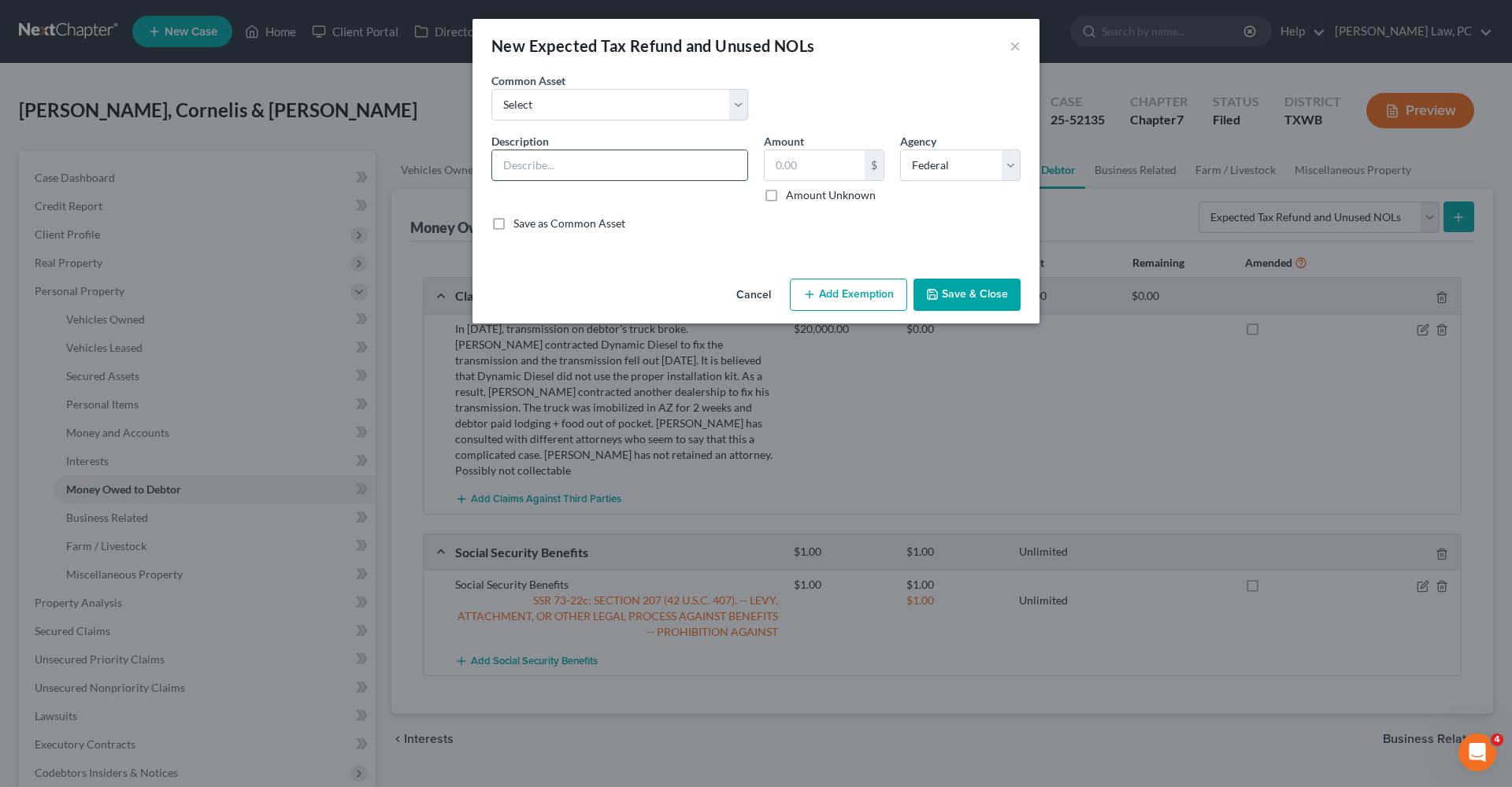
click at [555, 170] on input "text" at bounding box center [620, 165] width 255 height 30
type input "2024 Possible Tax Refund"
click at [837, 167] on input "text" at bounding box center [814, 165] width 100 height 30
type input "4,040"
click at [968, 292] on button "Save & Close" at bounding box center [967, 295] width 107 height 33
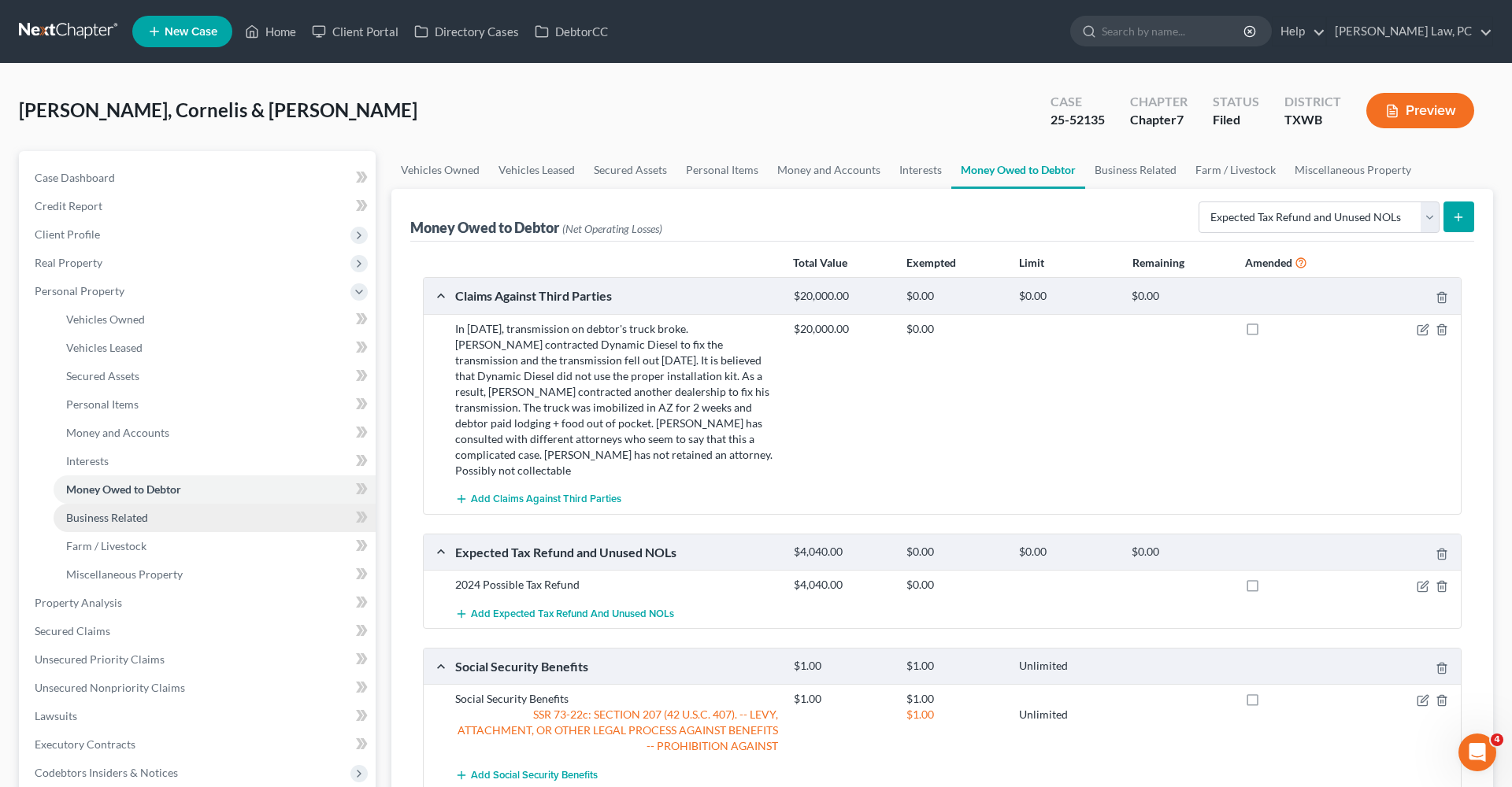
click at [90, 521] on span "Business Related" at bounding box center [107, 517] width 82 height 14
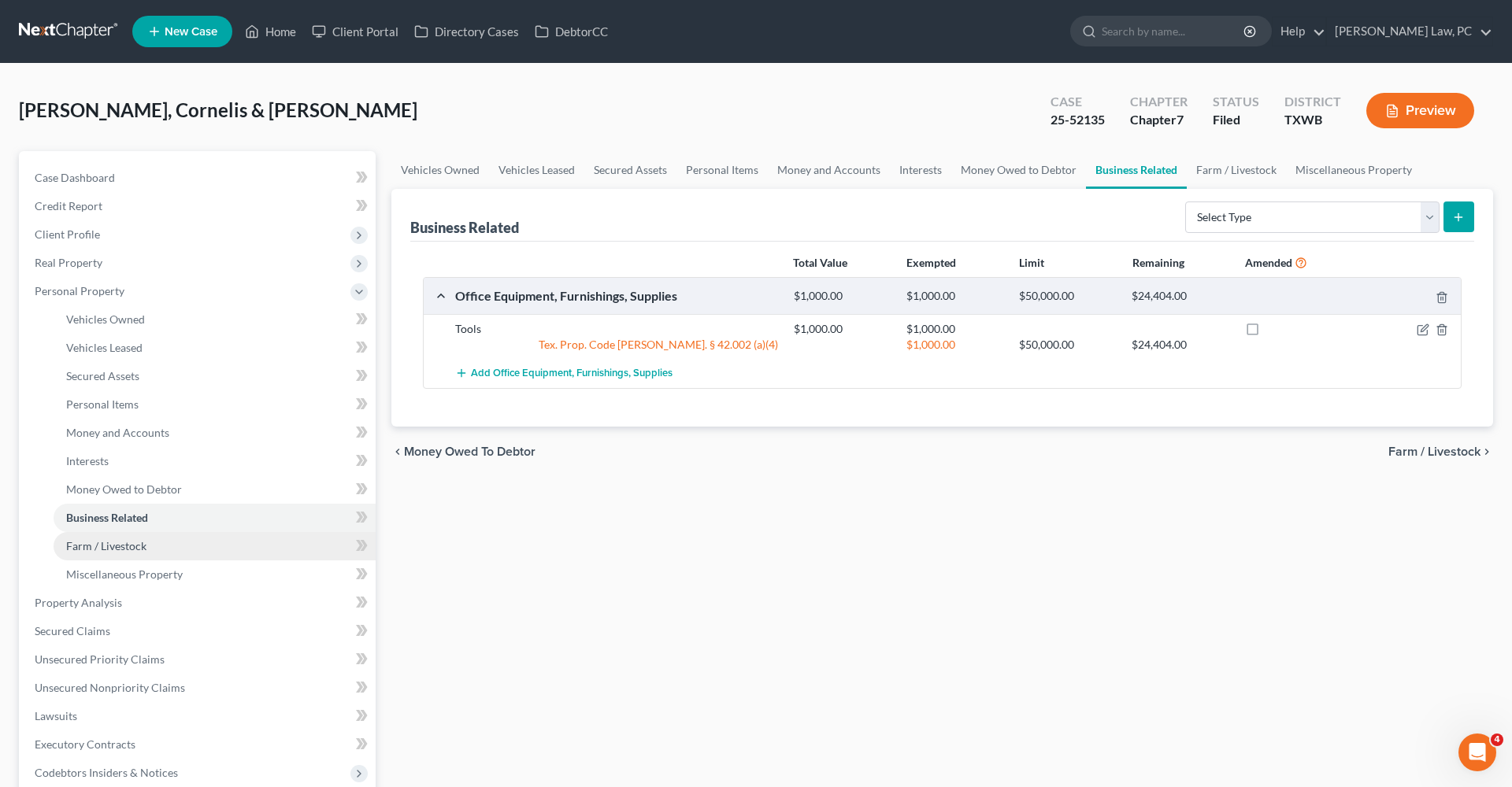
click at [107, 541] on span "Farm / Livestock" at bounding box center [106, 546] width 80 height 14
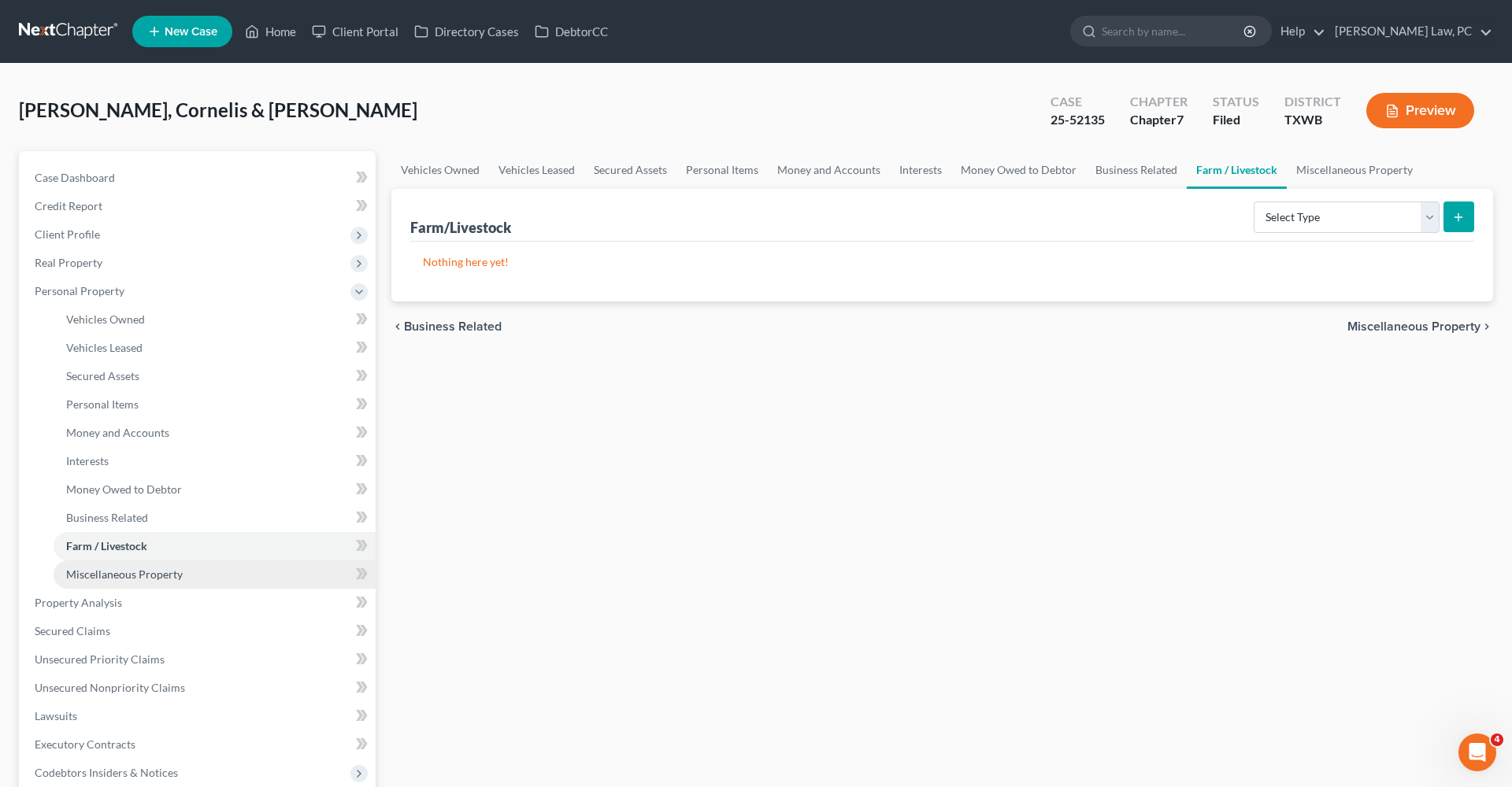
click at [134, 570] on span "Miscellaneous Property" at bounding box center [124, 574] width 117 height 14
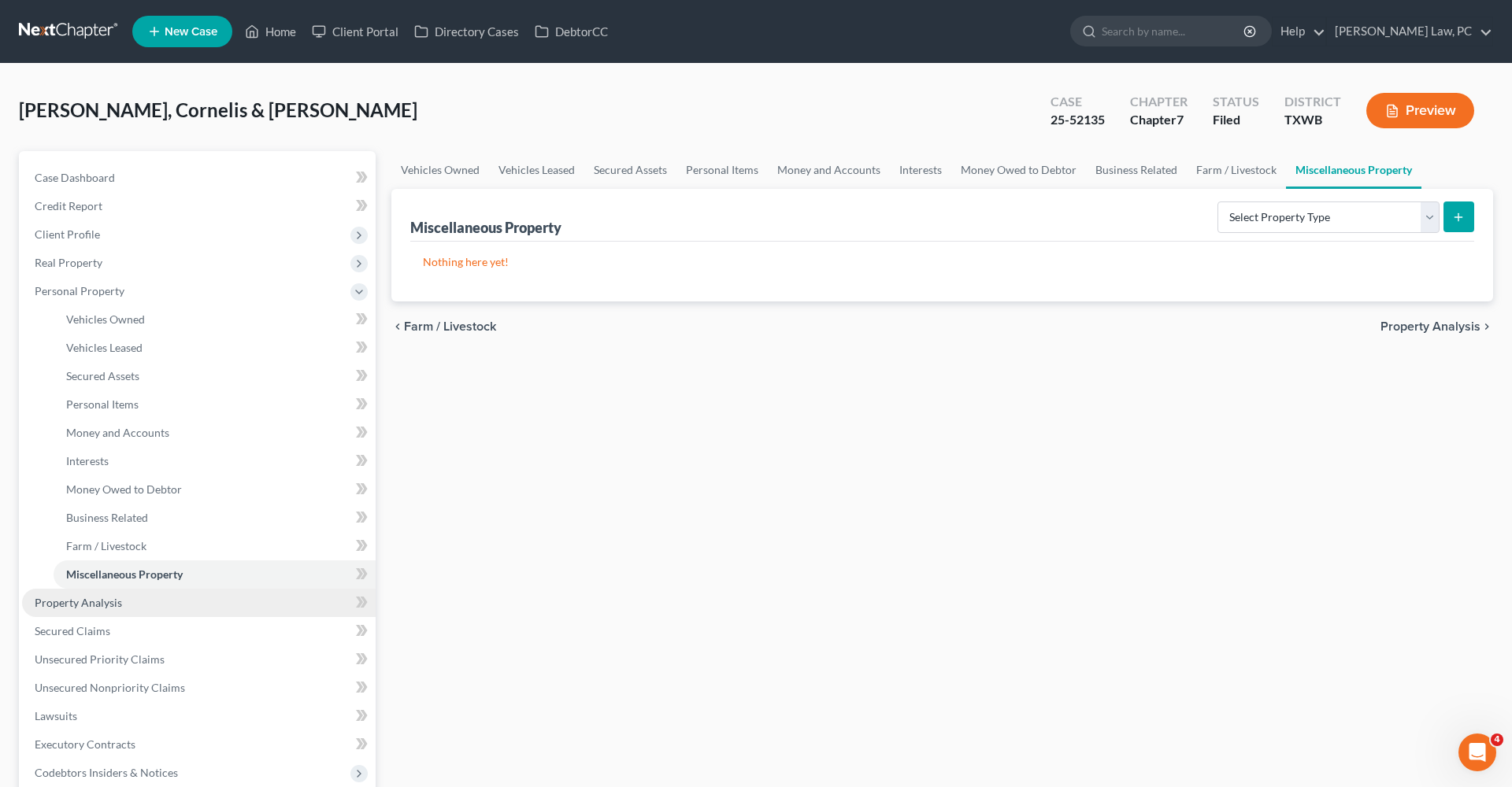
click at [85, 608] on span "Property Analysis" at bounding box center [78, 603] width 87 height 14
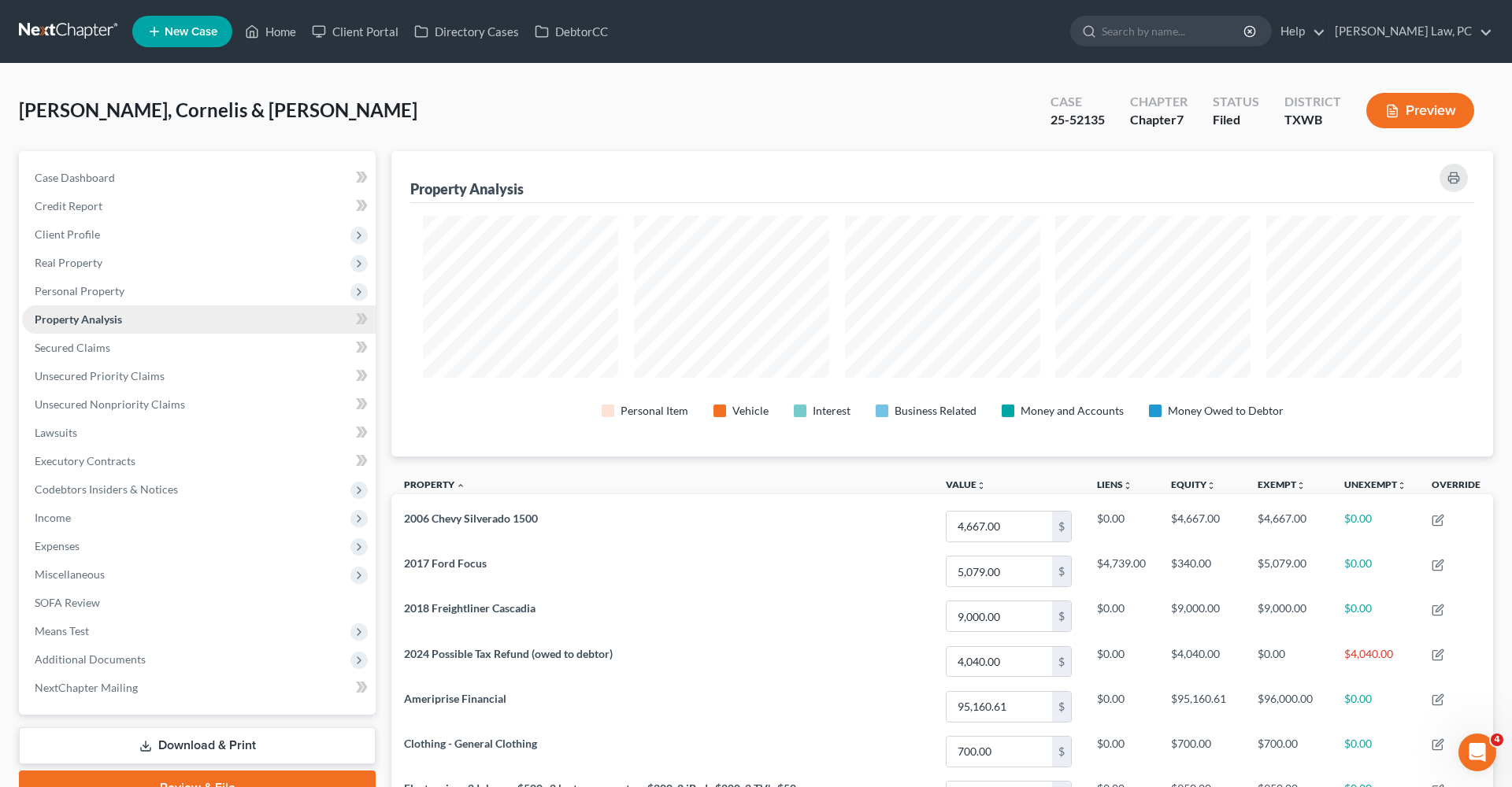
scroll to position [305, 1102]
click at [84, 348] on span "Secured Claims" at bounding box center [72, 347] width 75 height 14
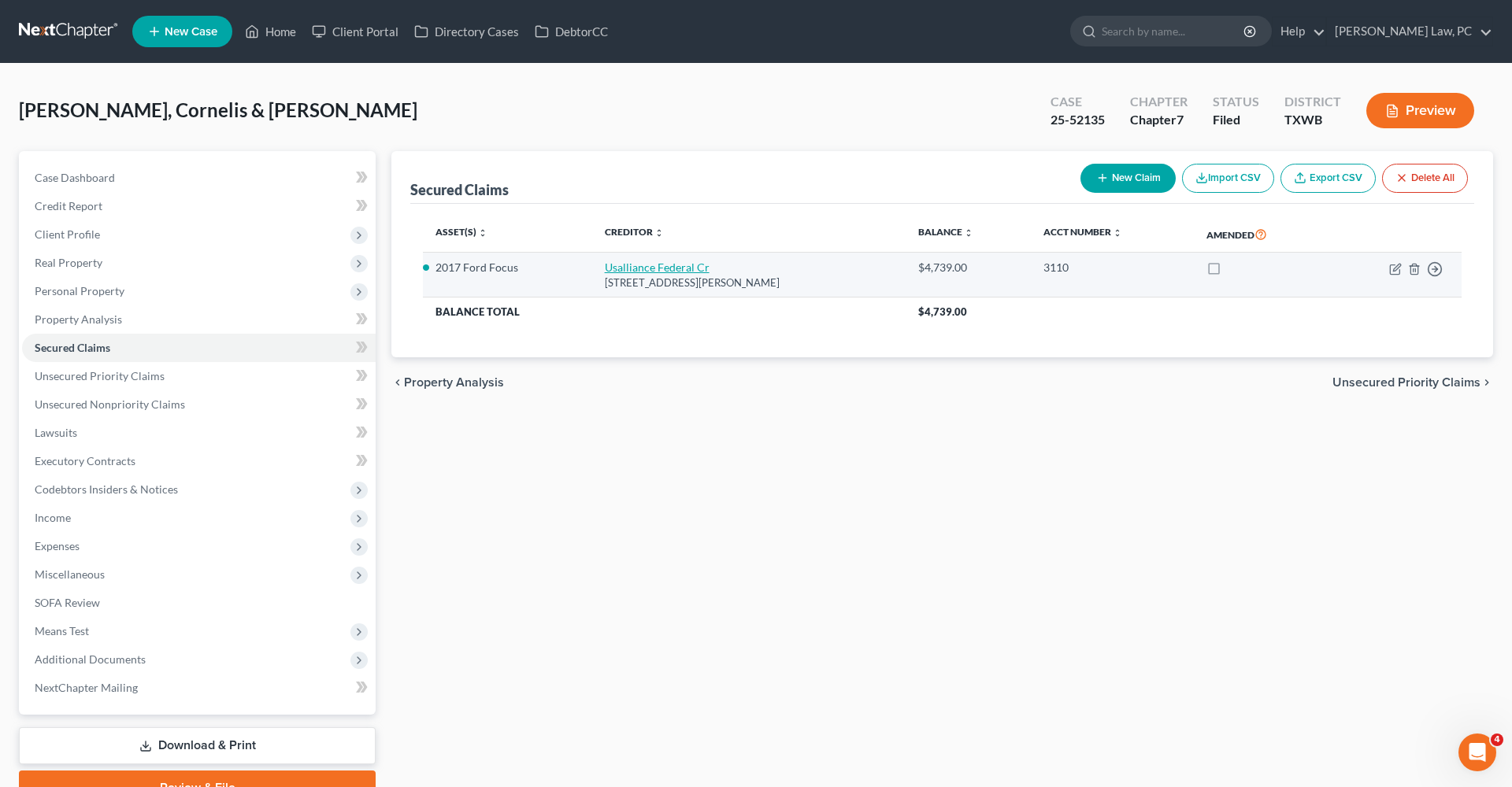
click at [666, 265] on link "Usalliance Federal Cr" at bounding box center [657, 267] width 105 height 14
select select "35"
select select "0"
select select "2"
select select "1"
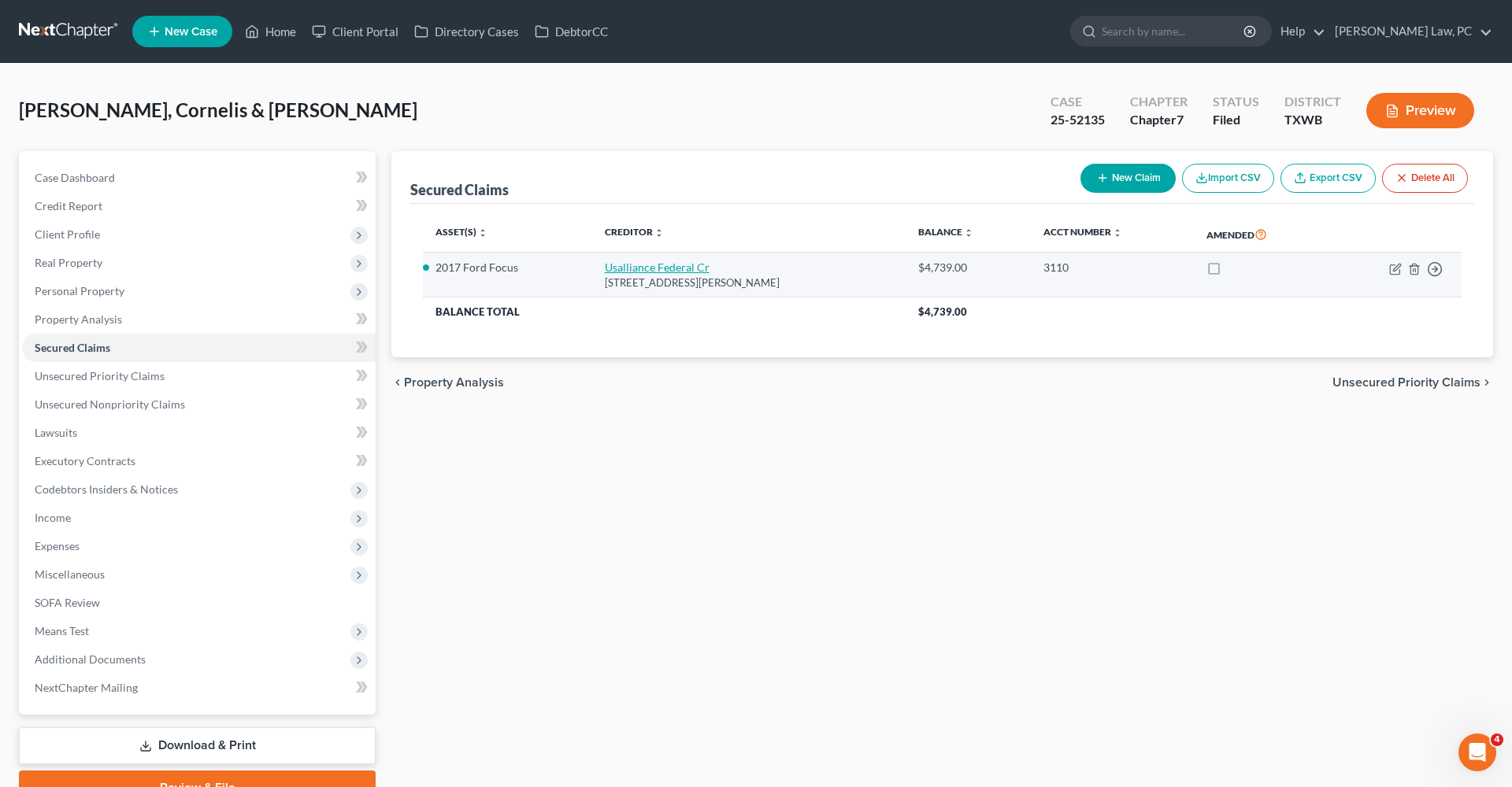
select select "0"
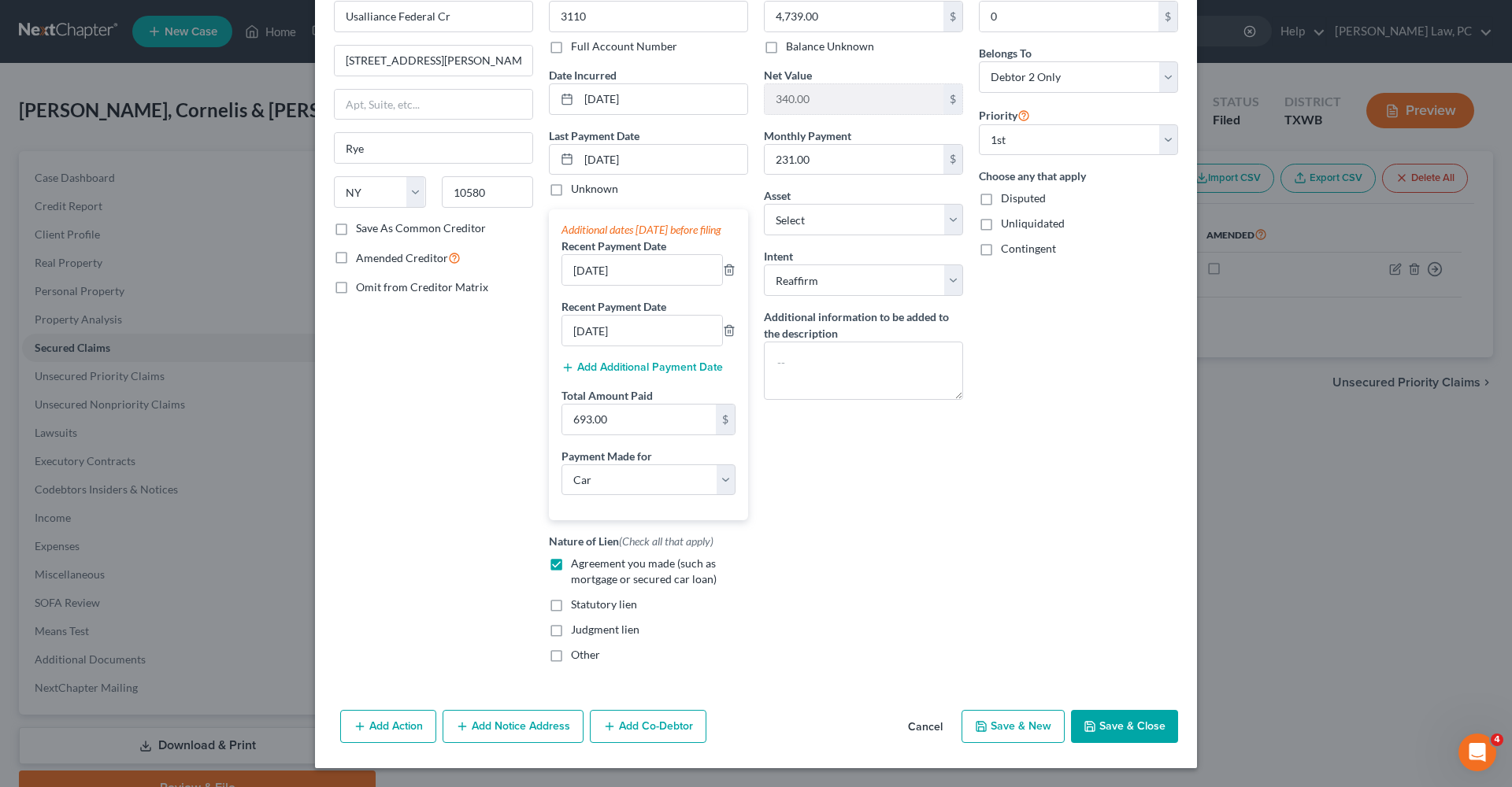
scroll to position [104, 0]
click at [1153, 726] on button "Save & Close" at bounding box center [1124, 726] width 107 height 33
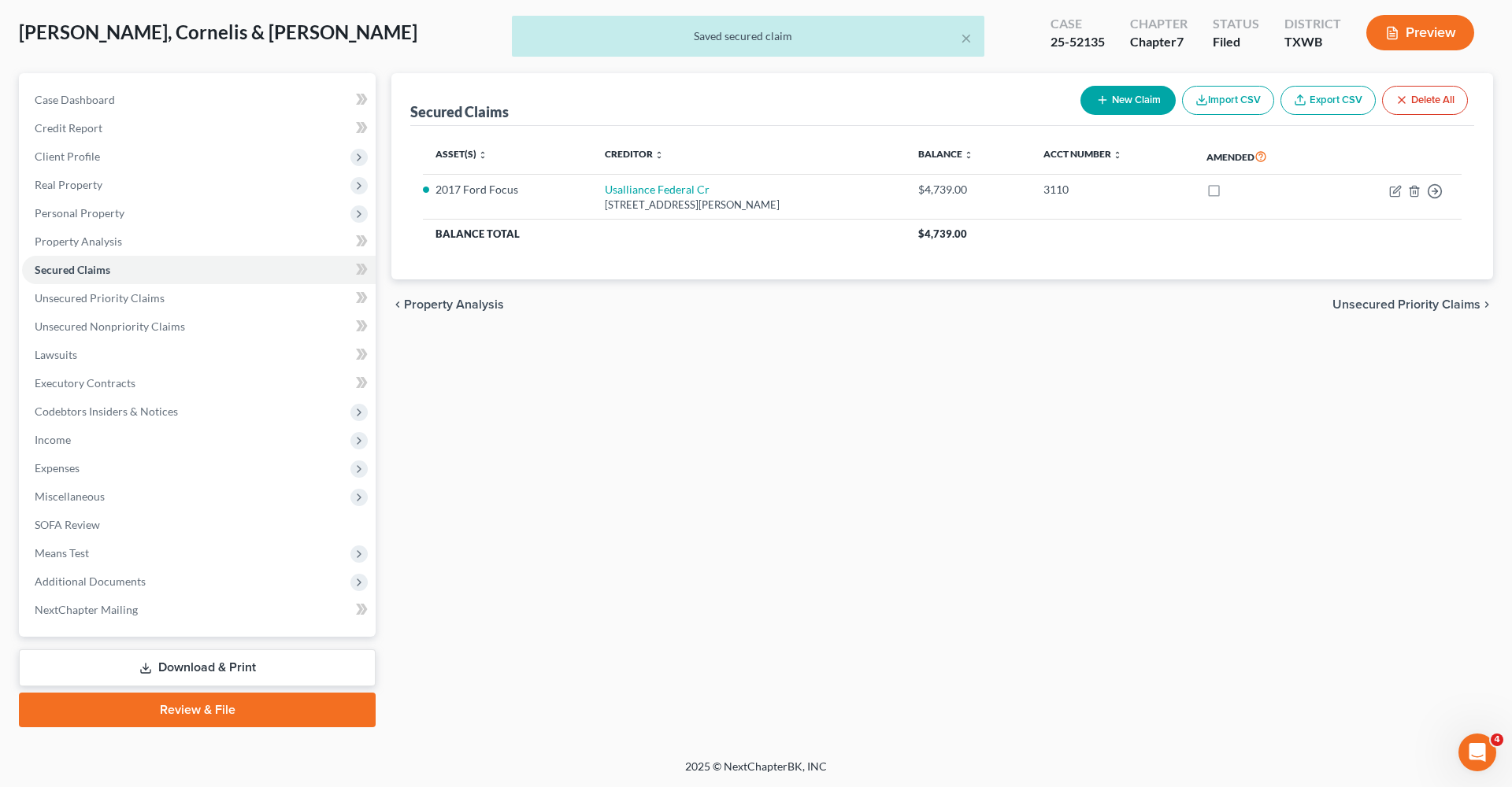
scroll to position [78, 0]
click at [235, 671] on link "Download & Print" at bounding box center [197, 668] width 357 height 37
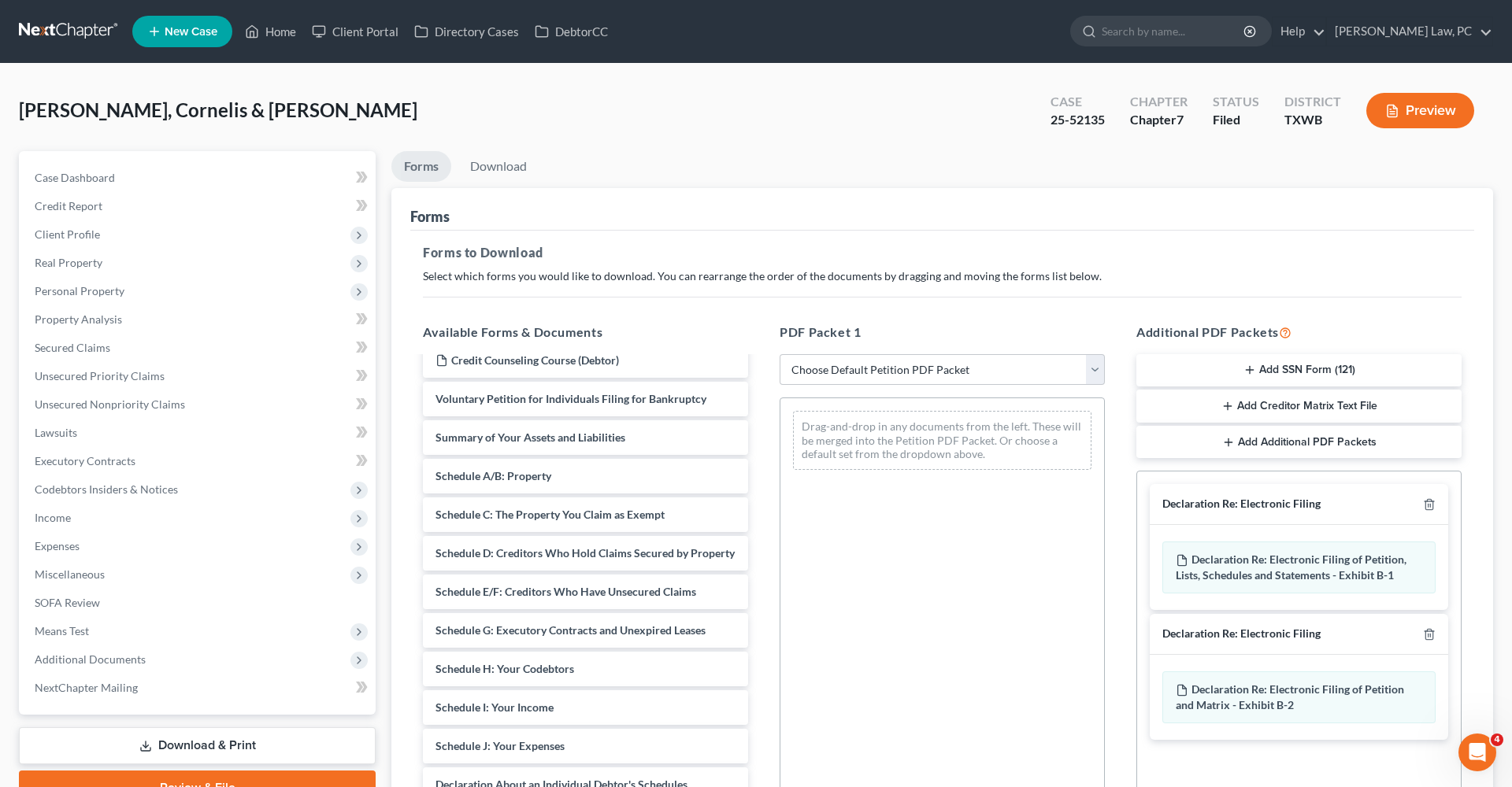
scroll to position [172, 0]
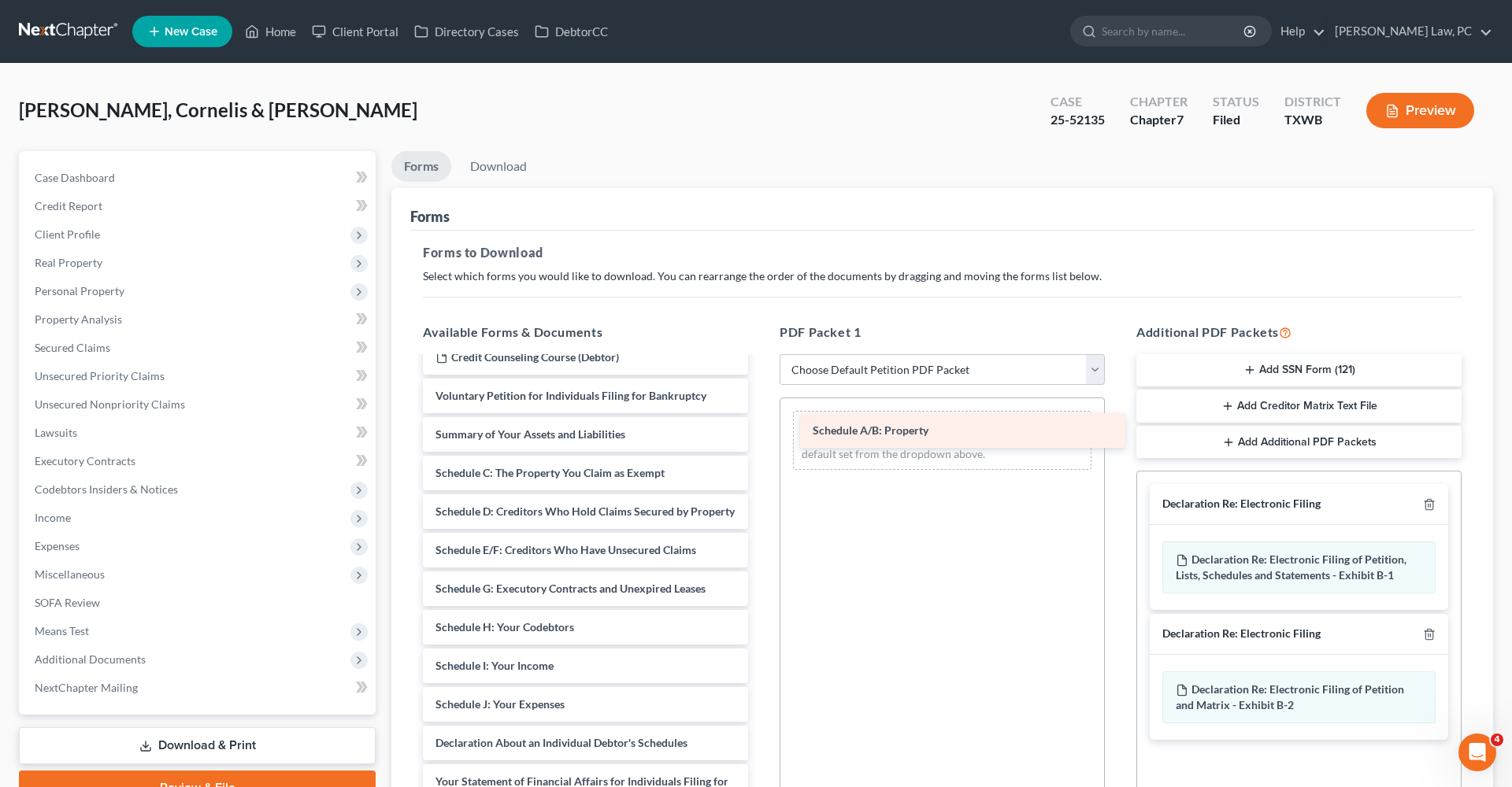
drag, startPoint x: 504, startPoint y: 488, endPoint x: 885, endPoint y: 423, distance: 386.5
click at [760, 423] on div "Schedule A/B: Property Coversheet and Affidavit Signed Van Rooyen_Sonya-pdf Mon…" at bounding box center [585, 631] width 350 height 892
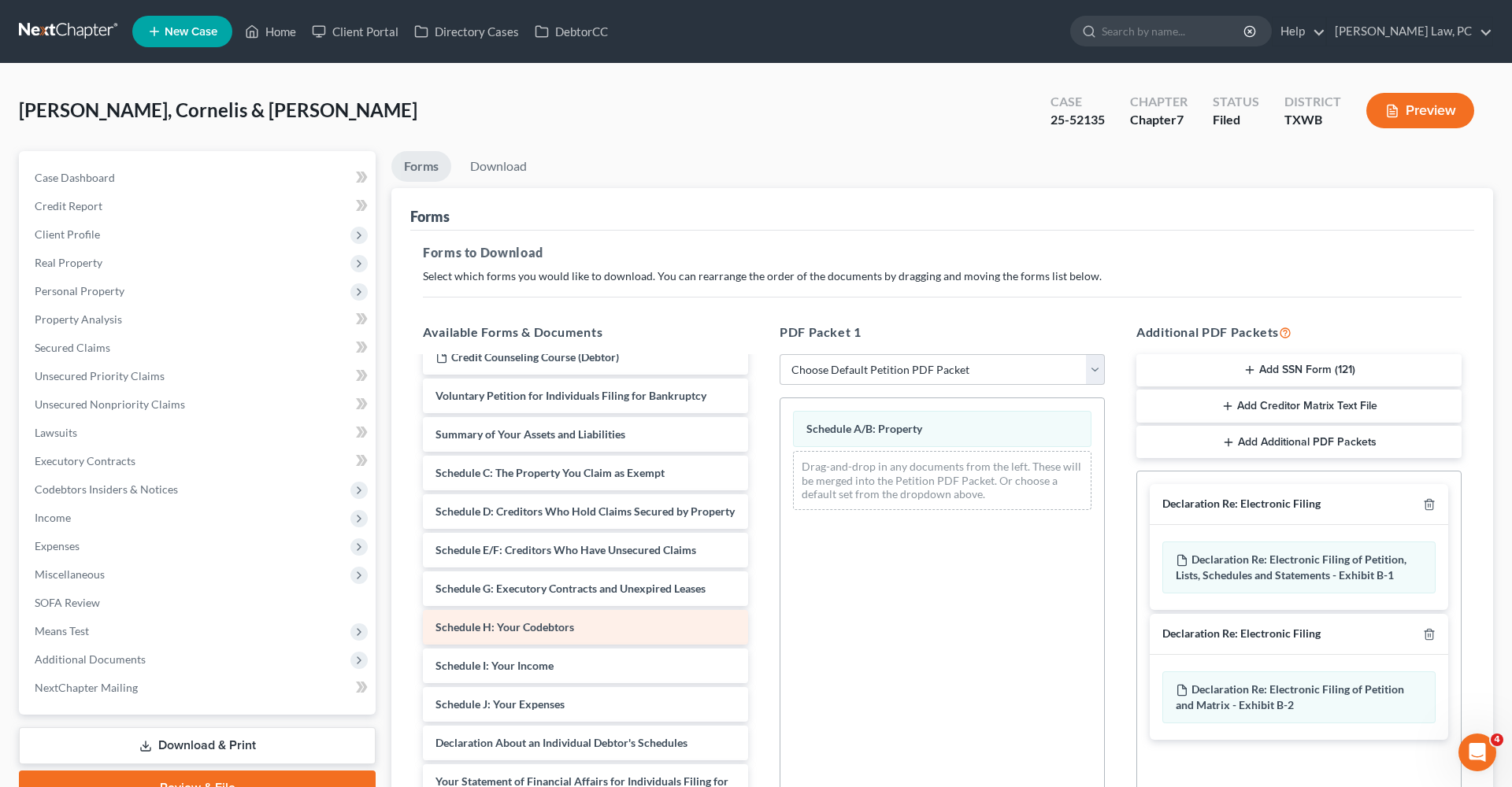
scroll to position [243, 0]
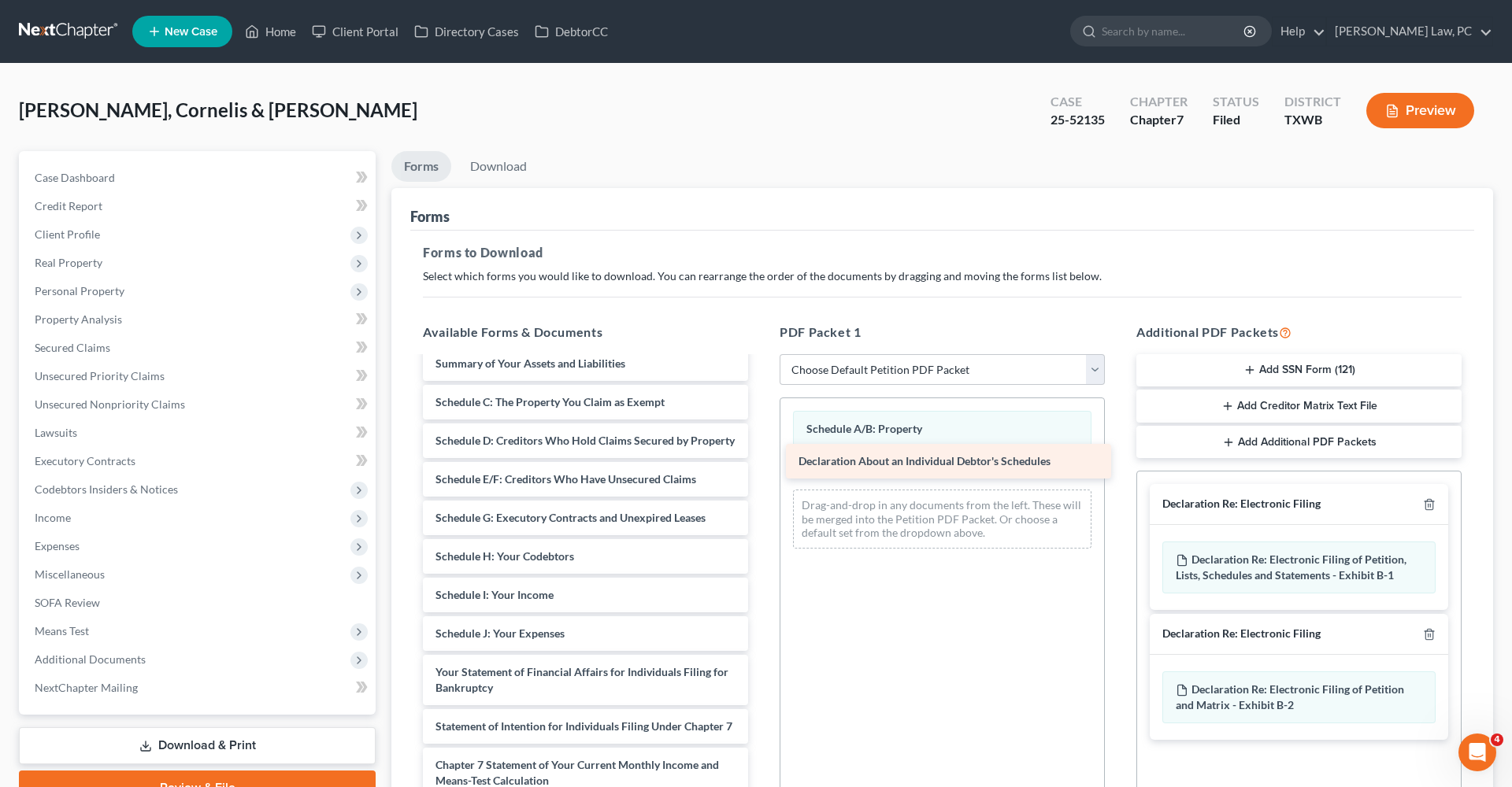
drag, startPoint x: 503, startPoint y: 691, endPoint x: 865, endPoint y: 466, distance: 426.2
click at [760, 466] on div "Declaration About an Individual Debtor's Schedules Coversheet and Affidavit Sig…" at bounding box center [585, 541] width 350 height 853
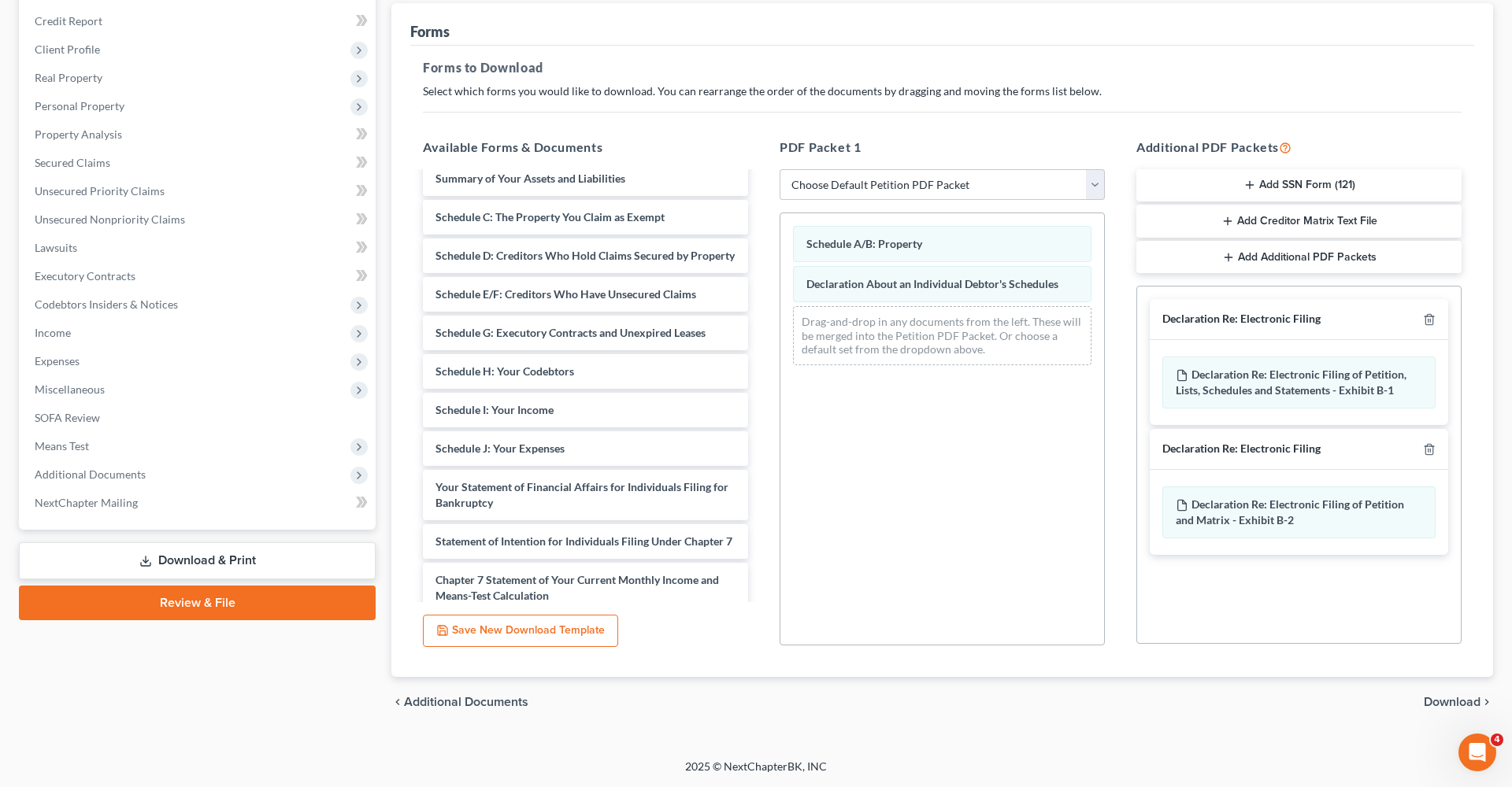
click at [1450, 703] on span "Download" at bounding box center [1452, 702] width 57 height 13
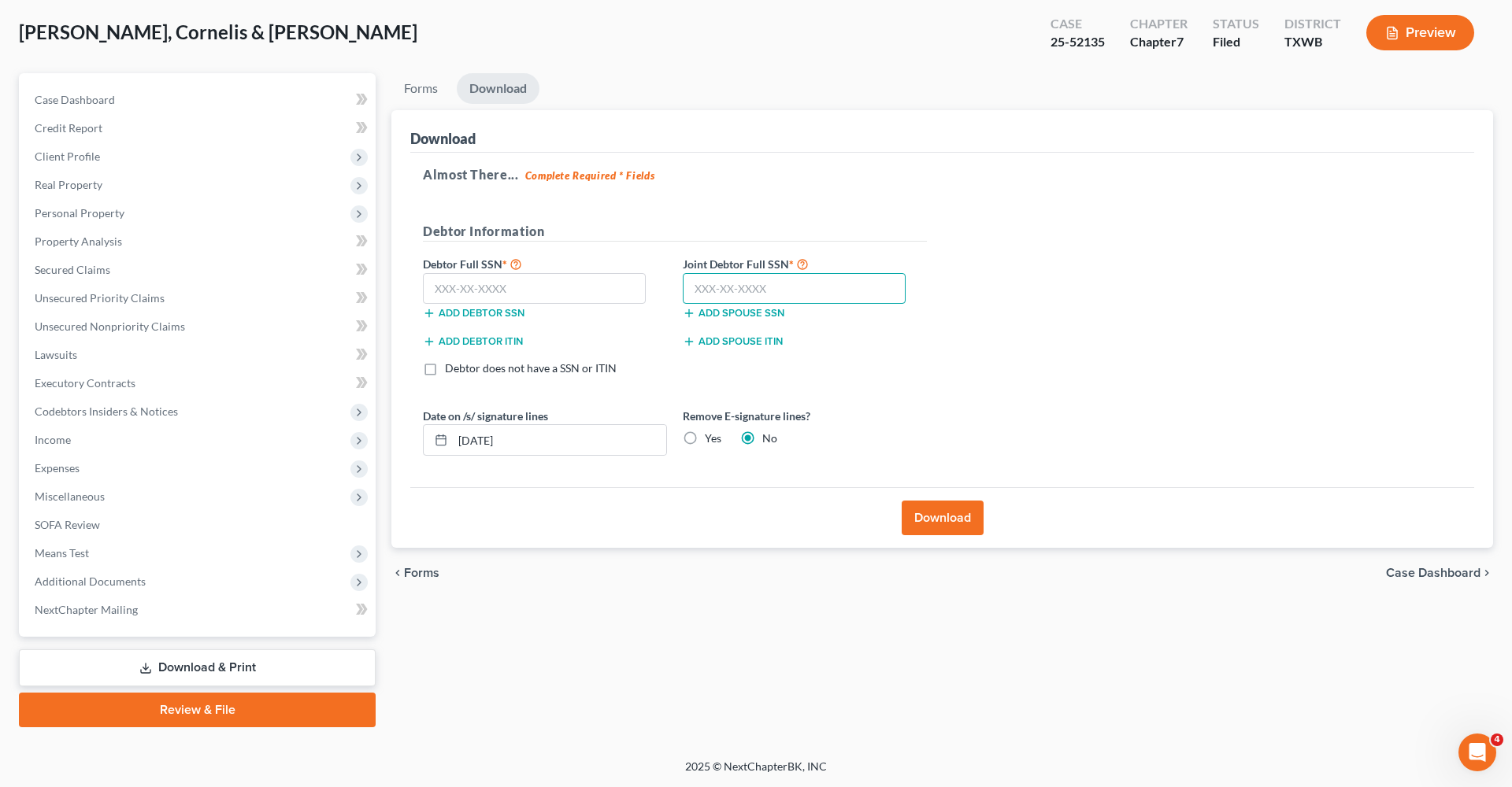
click at [727, 289] on input "text" at bounding box center [794, 288] width 223 height 31
type input "573-33-2439"
click at [556, 290] on input "text" at bounding box center [534, 288] width 223 height 31
type input "453-77-6037"
click at [922, 520] on button "Download" at bounding box center [942, 517] width 82 height 35
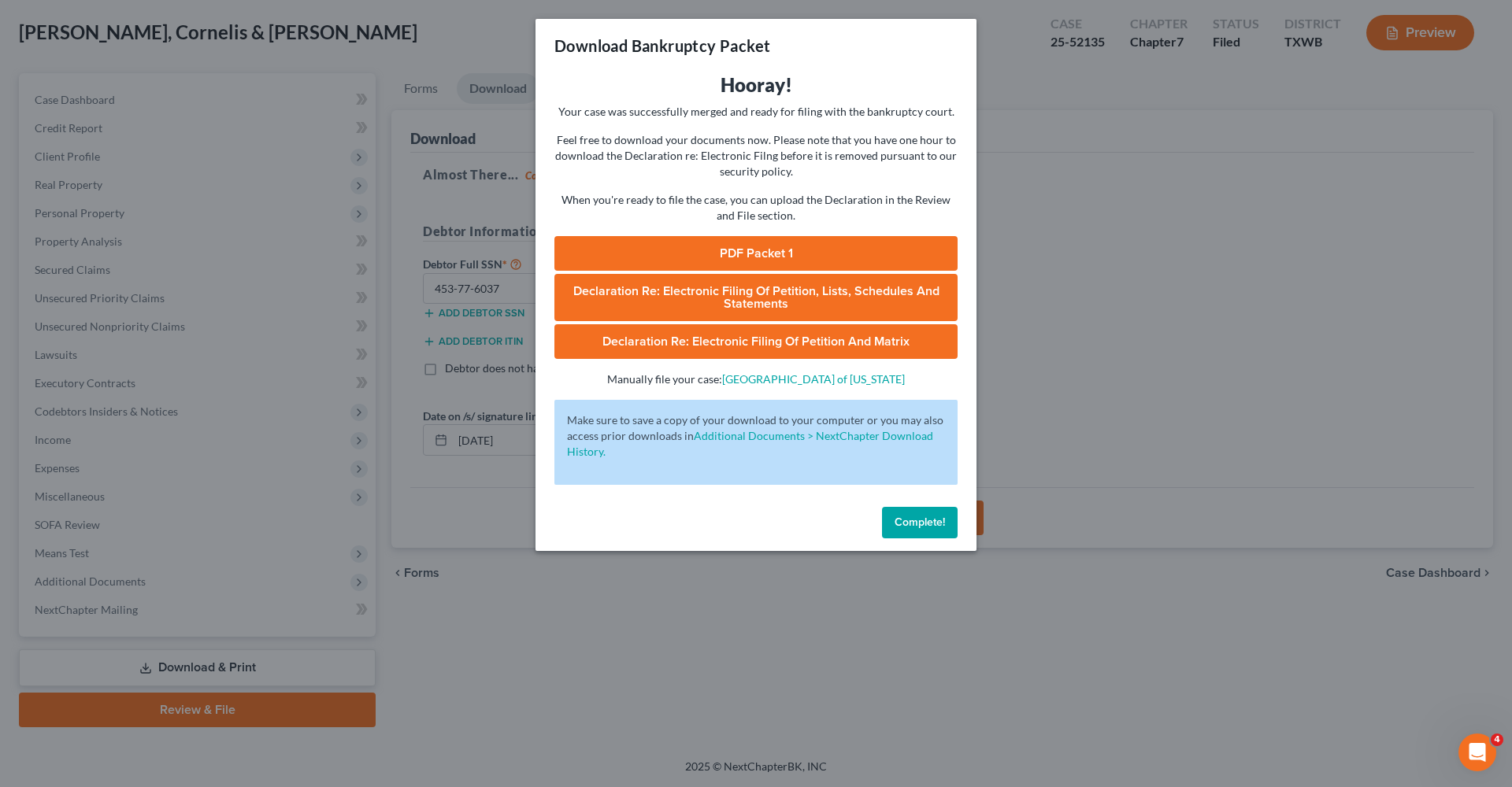
click at [704, 254] on link "PDF Packet 1" at bounding box center [756, 253] width 403 height 35
click at [923, 522] on span "Complete!" at bounding box center [920, 522] width 51 height 14
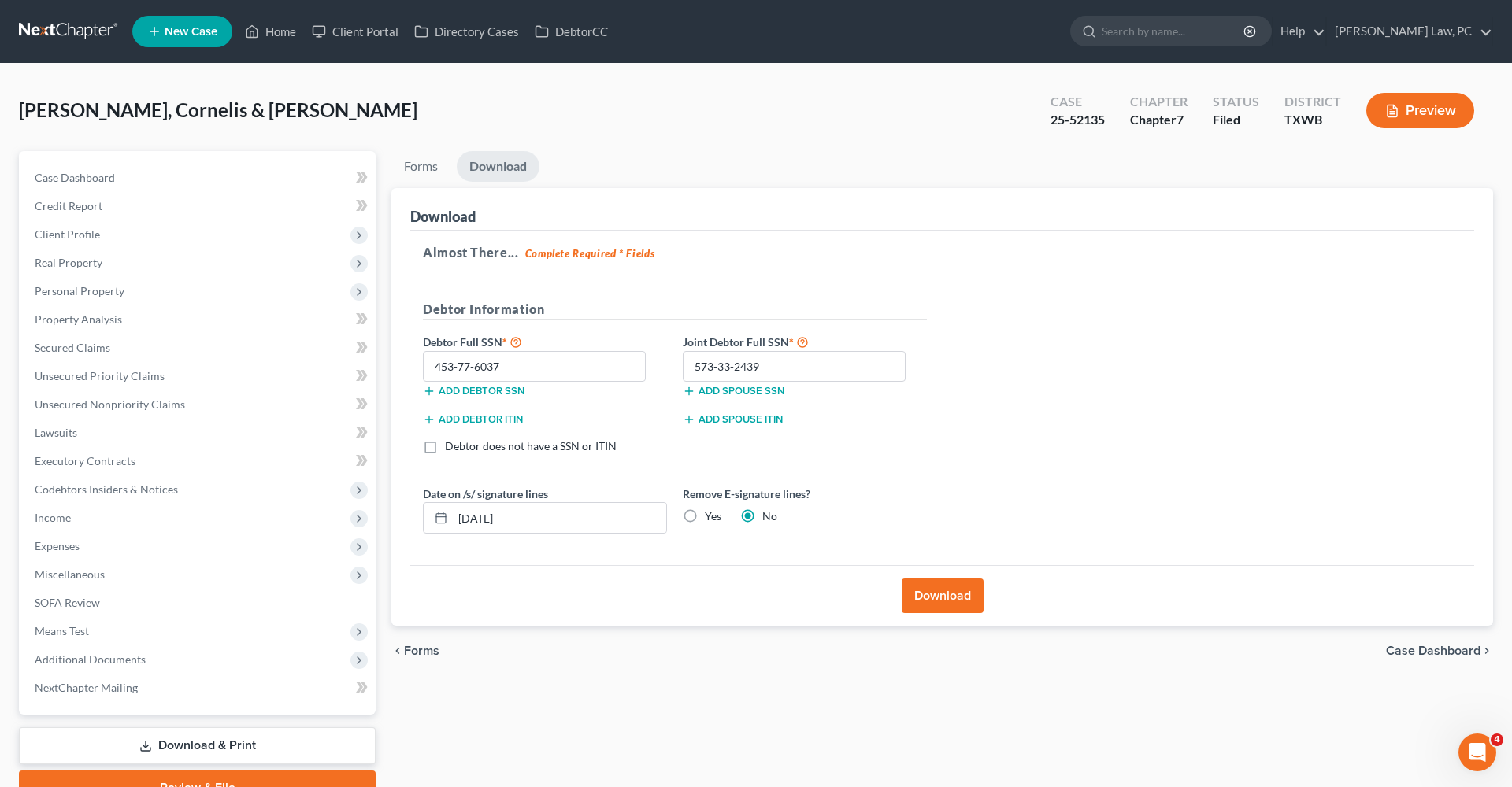
scroll to position [0, 0]
click at [69, 31] on link at bounding box center [68, 31] width 101 height 29
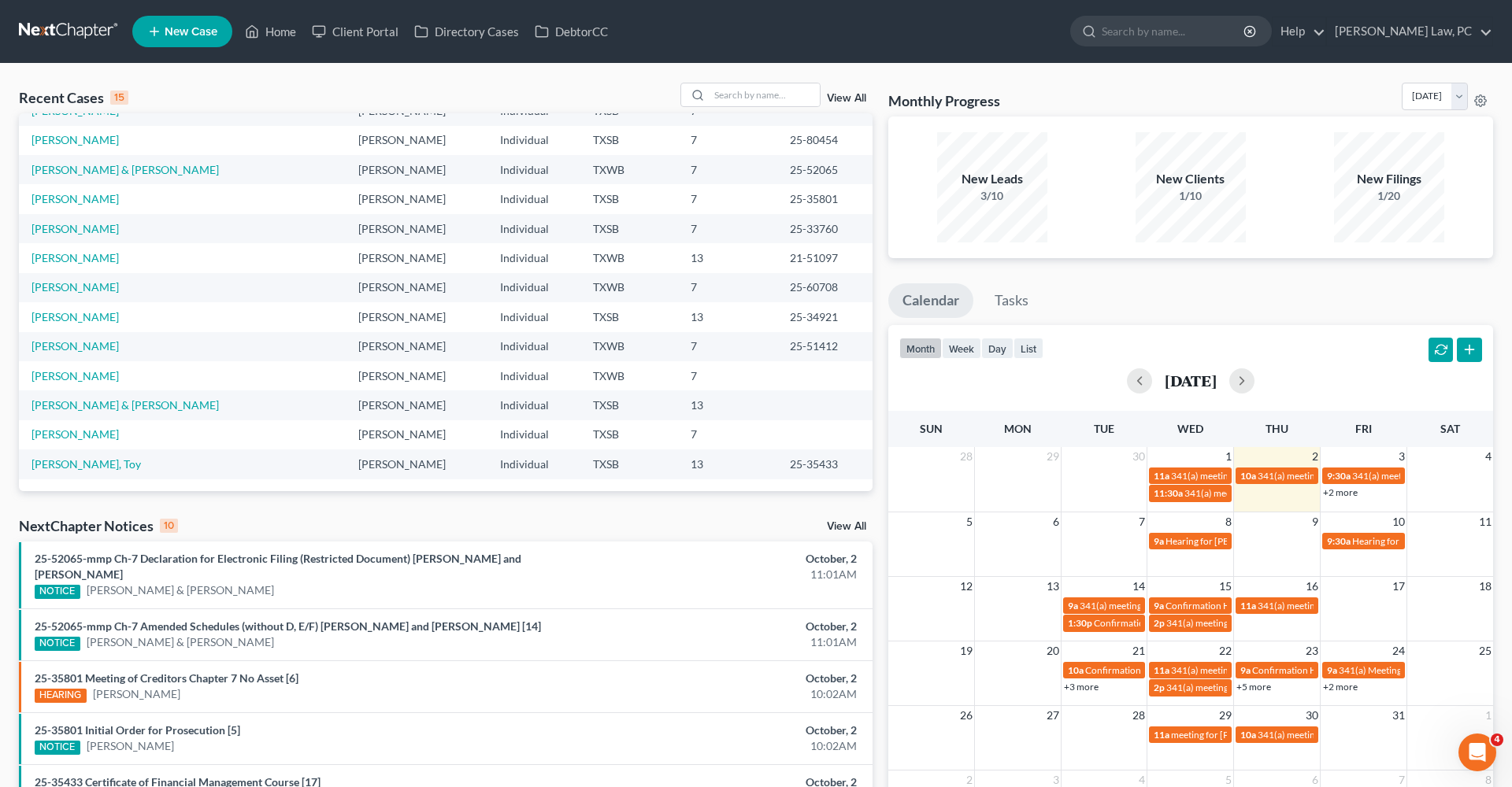
scroll to position [108, 0]
click at [762, 95] on input "search" at bounding box center [764, 95] width 110 height 23
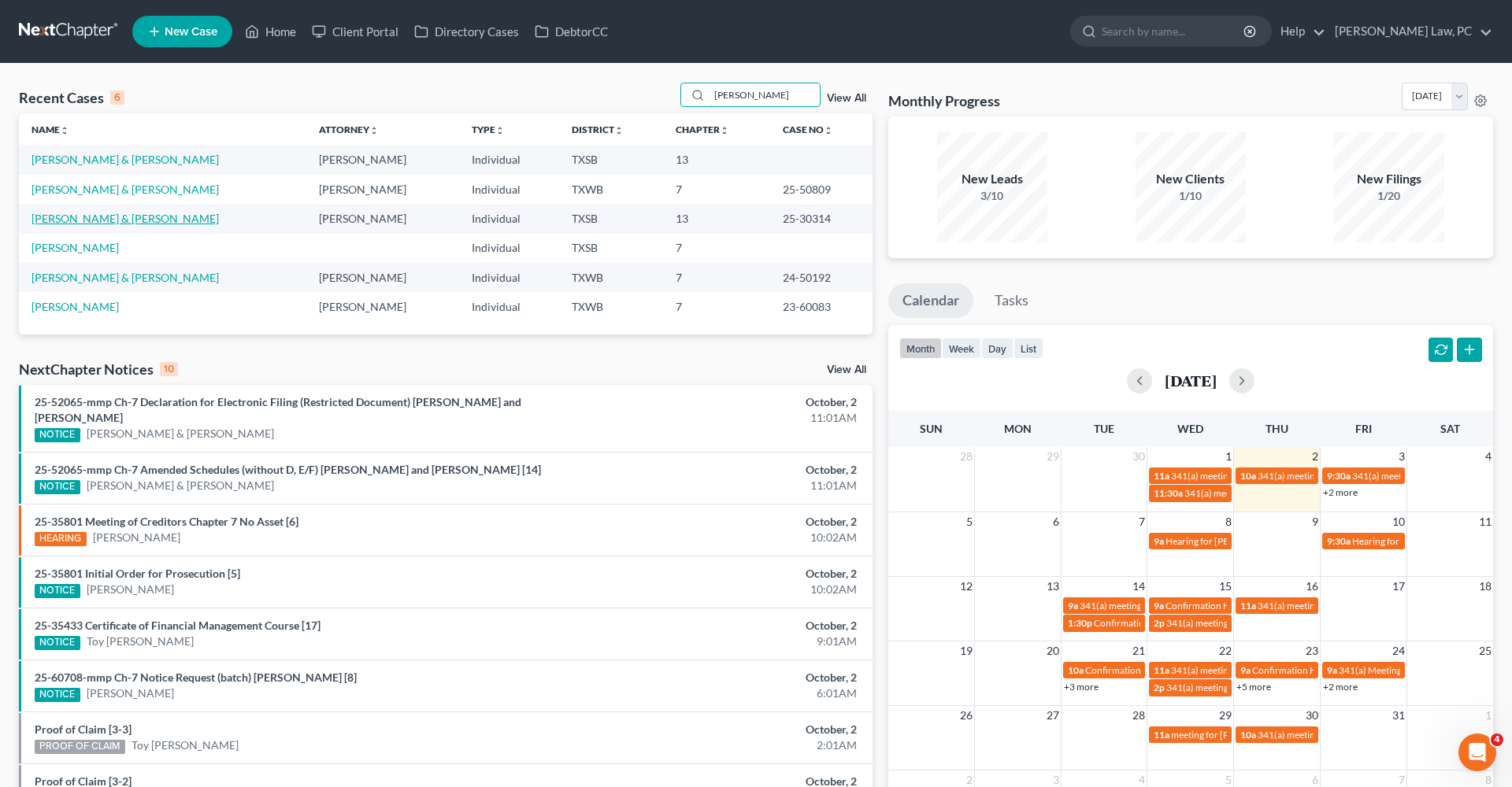
type input "[PERSON_NAME]"
click at [113, 218] on link "[PERSON_NAME] & [PERSON_NAME]" at bounding box center [125, 218] width 188 height 14
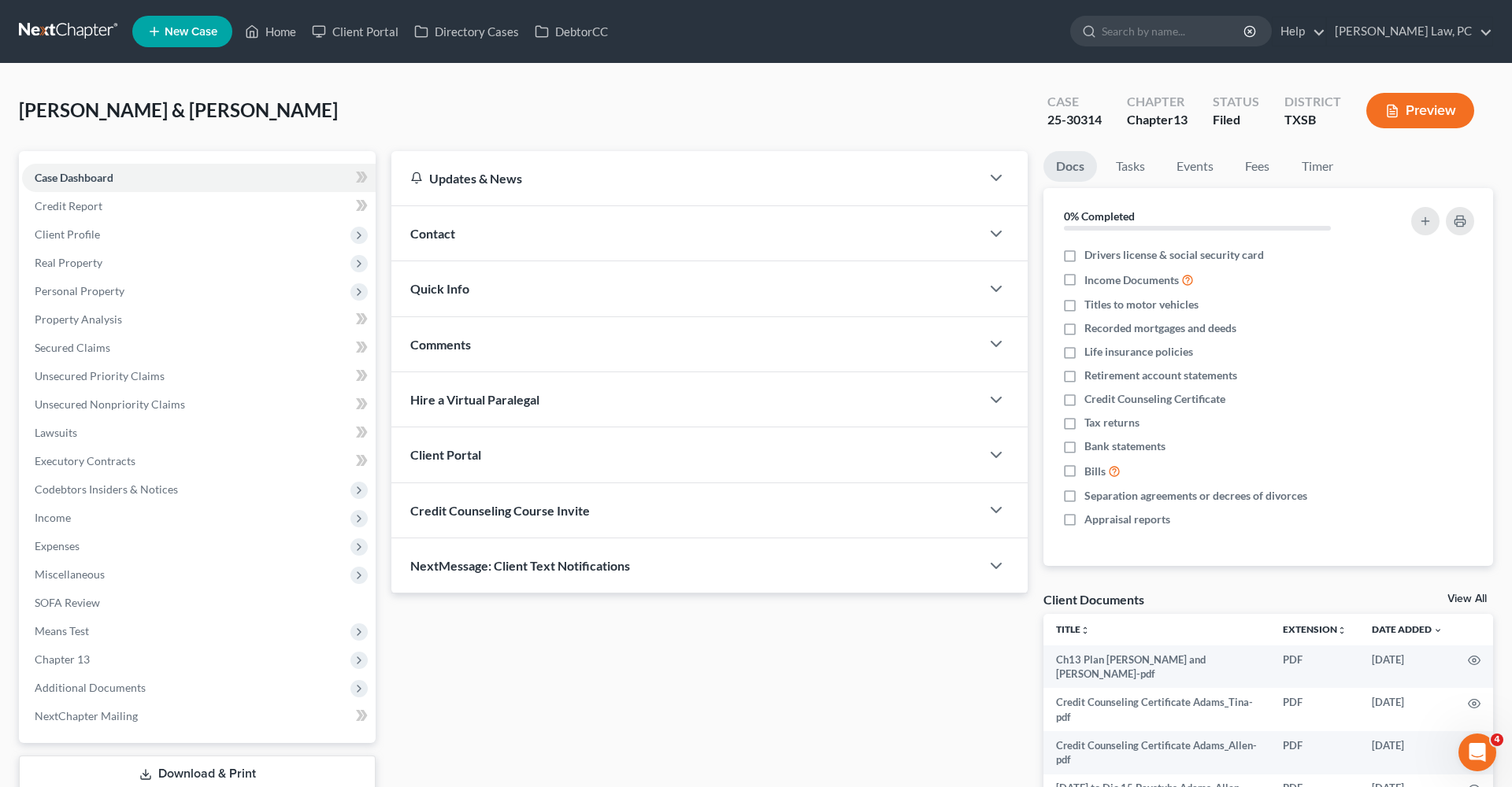
click at [55, 30] on link at bounding box center [68, 31] width 101 height 29
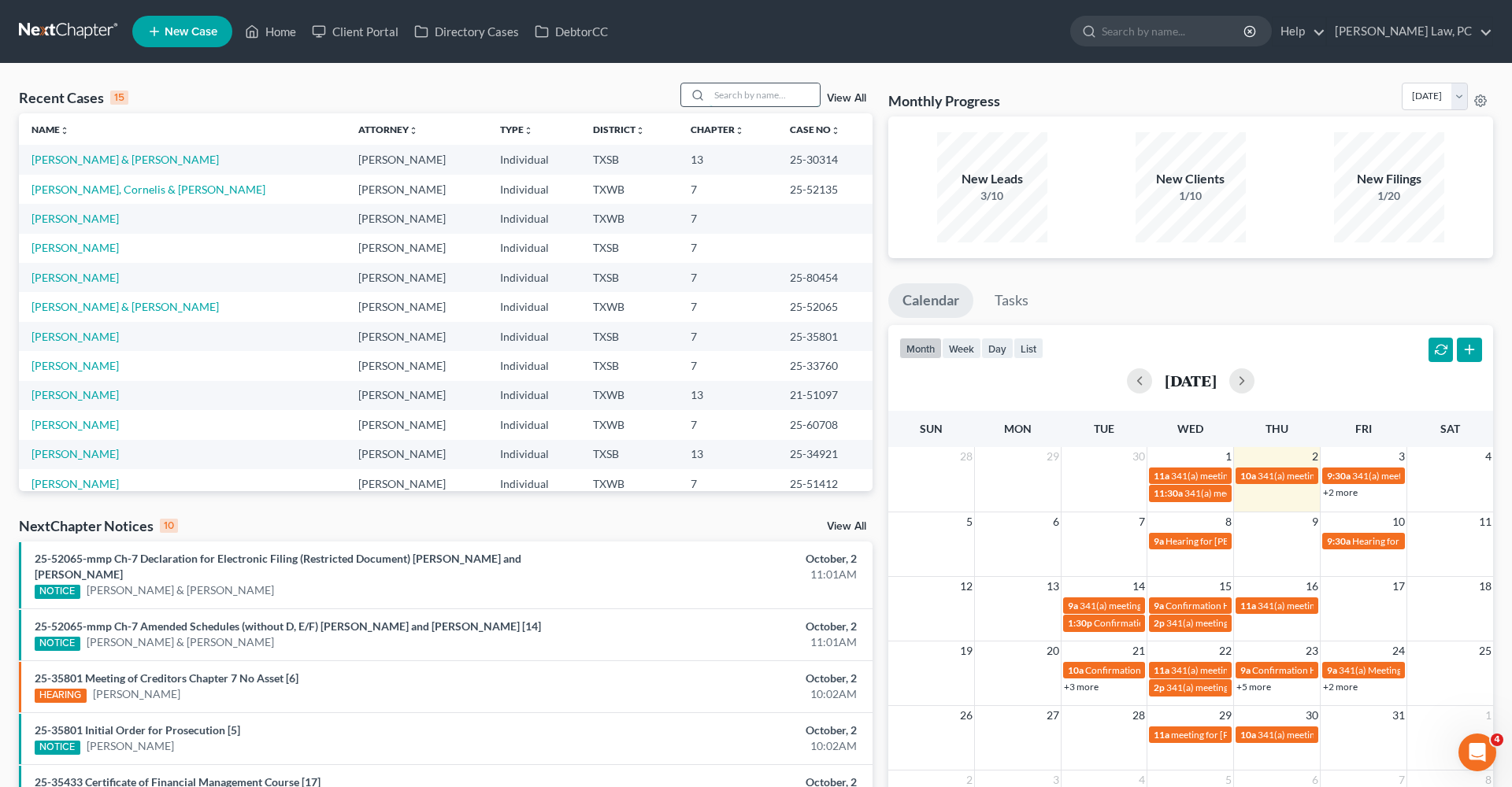
click at [753, 100] on input "search" at bounding box center [764, 95] width 110 height 23
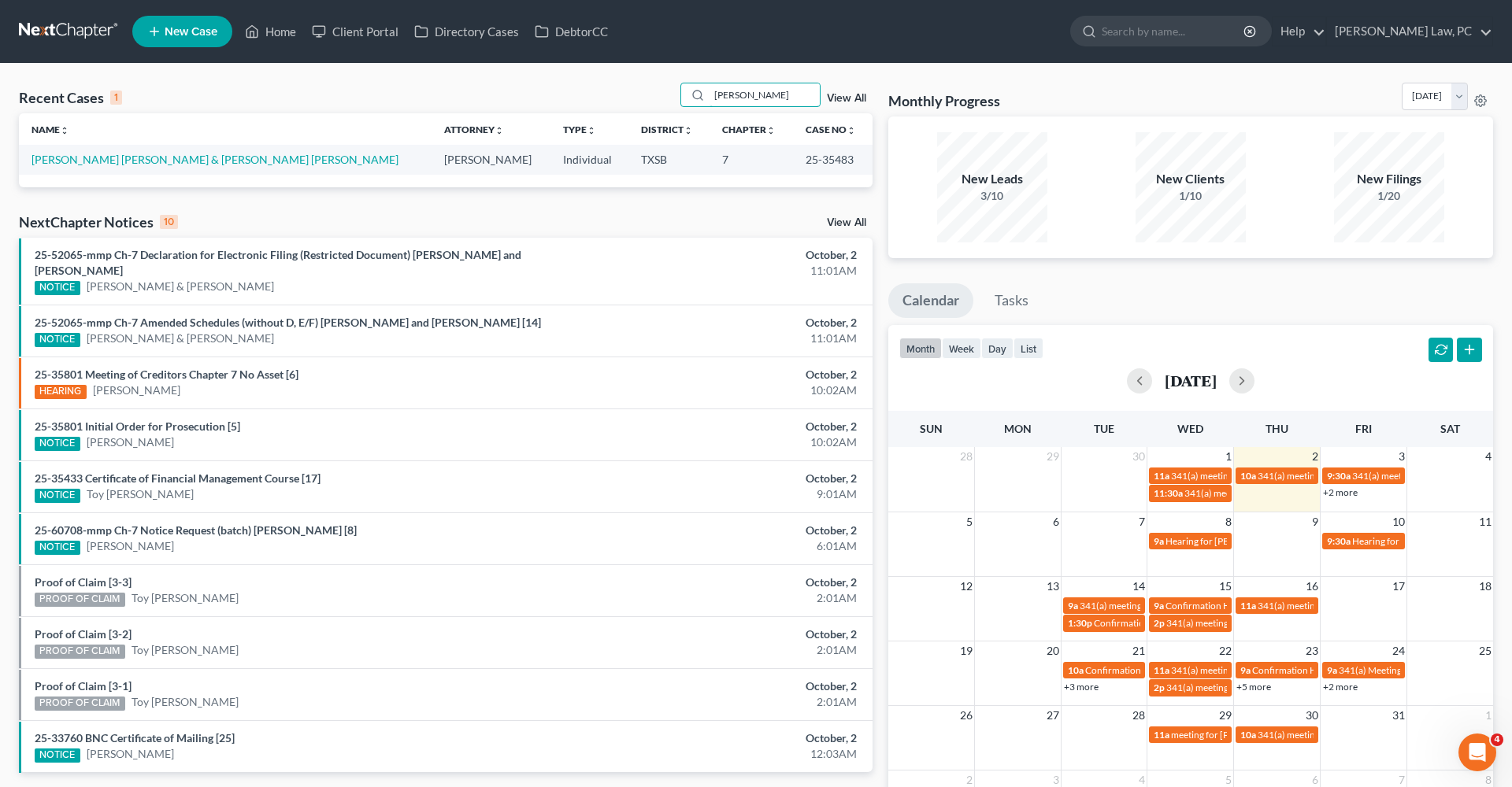
type input "[PERSON_NAME]"
drag, startPoint x: 753, startPoint y: 120, endPoint x: 189, endPoint y: 157, distance: 565.2
click at [189, 157] on link "[PERSON_NAME] [PERSON_NAME] & [PERSON_NAME] [PERSON_NAME]" at bounding box center [215, 160] width 367 height 14
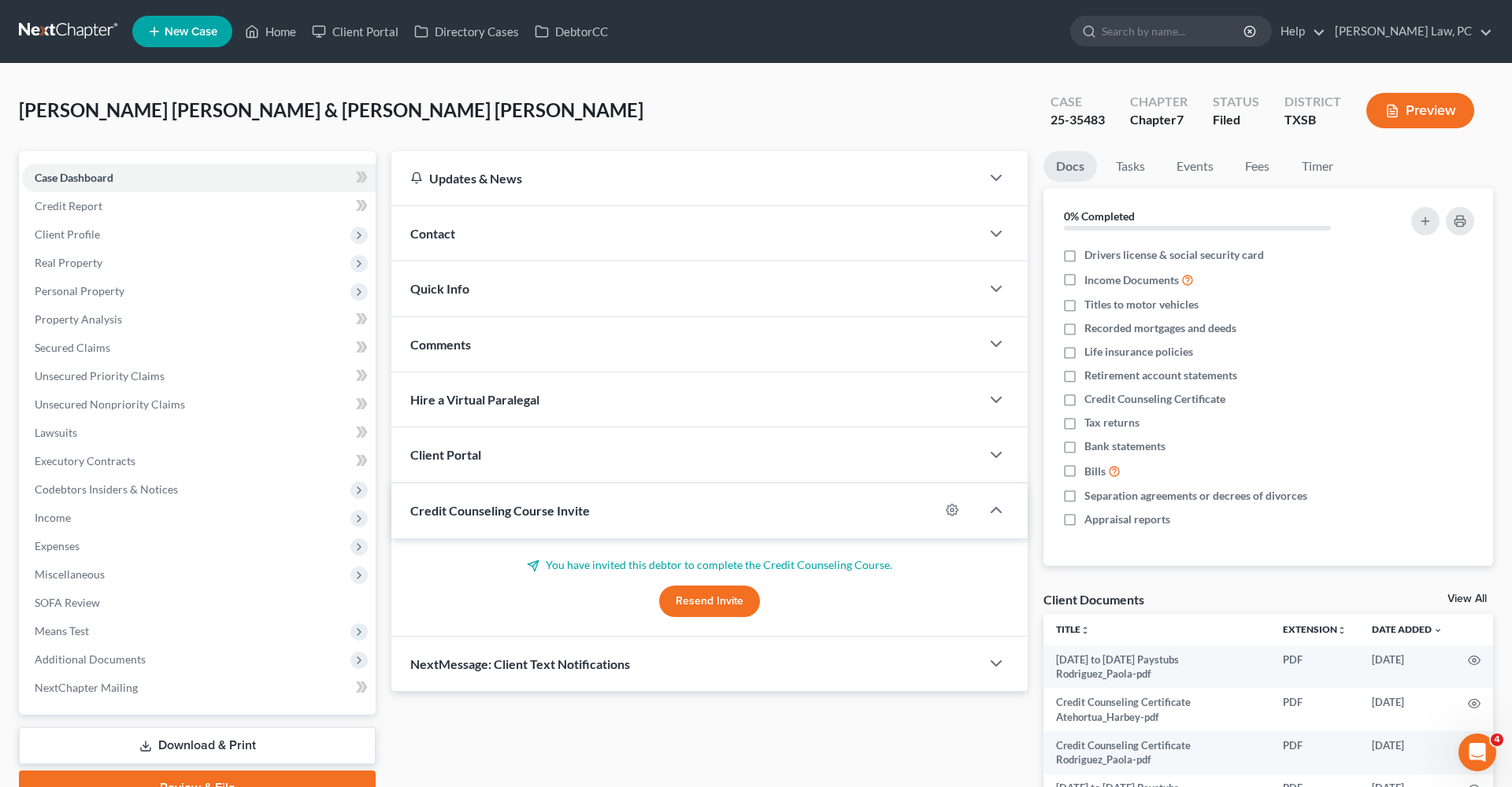
click at [1417, 110] on button "Preview" at bounding box center [1421, 111] width 108 height 36
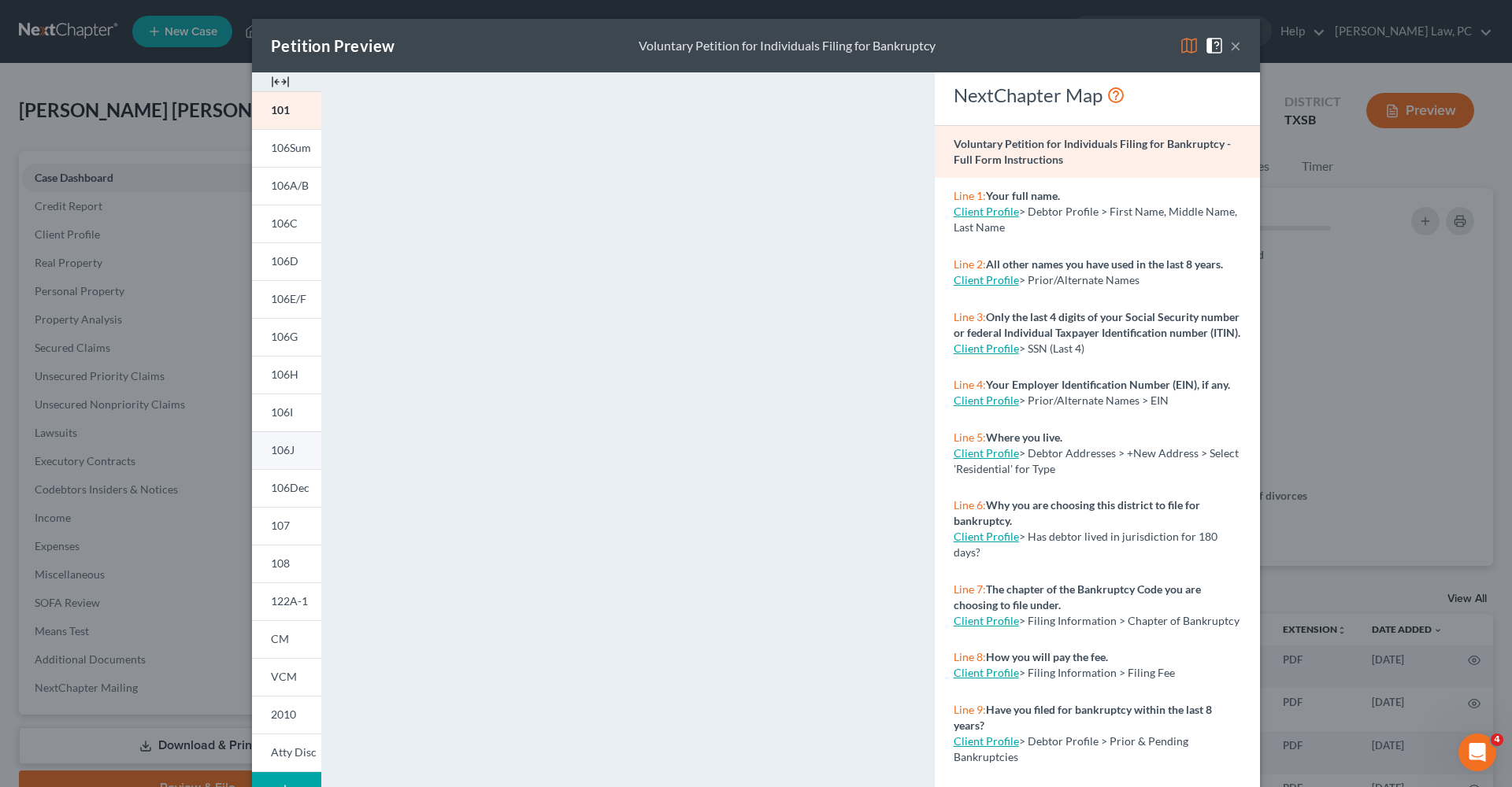
click at [303, 464] on link "106J" at bounding box center [287, 450] width 69 height 38
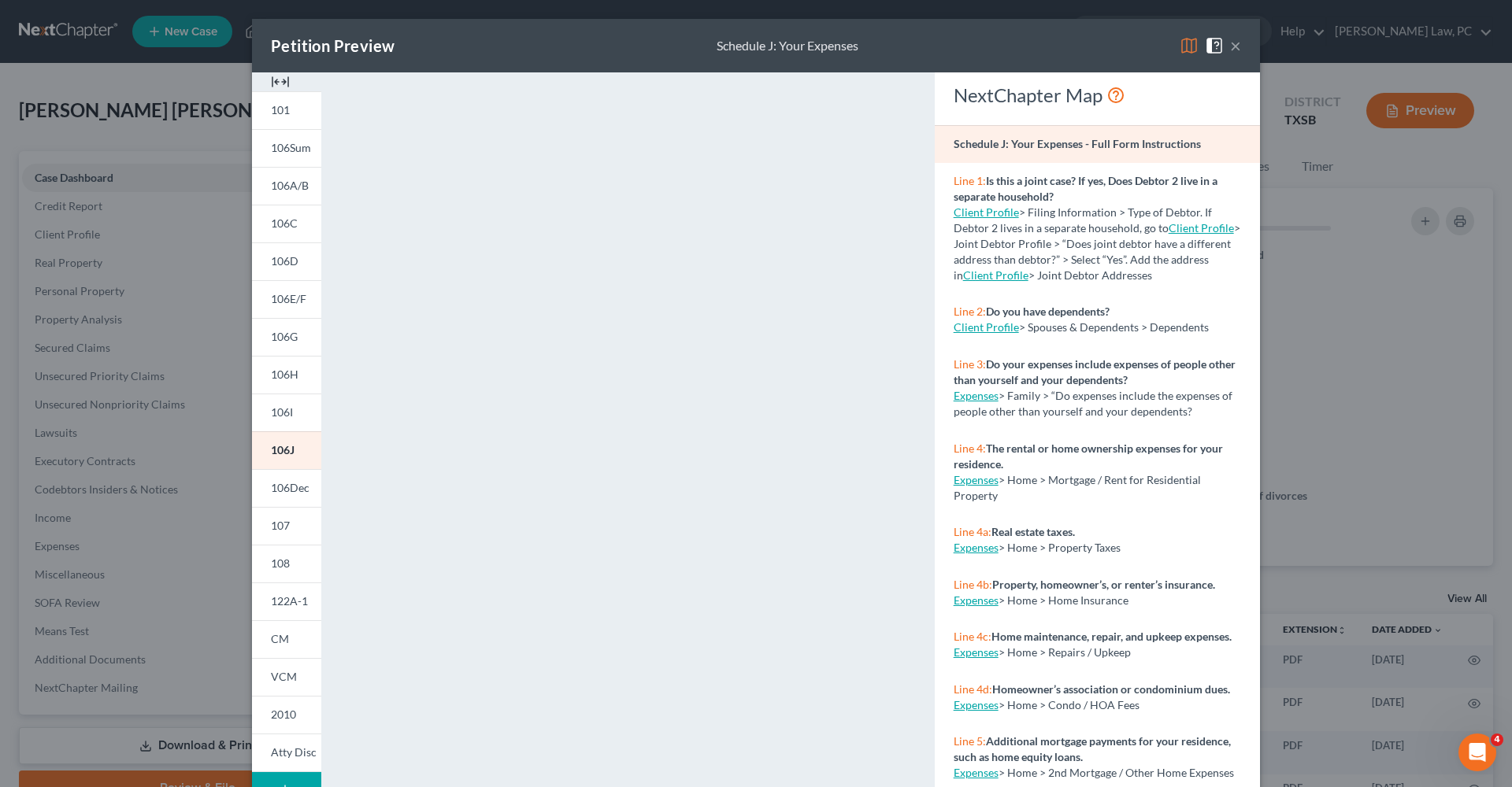
click at [1238, 47] on button "×" at bounding box center [1235, 46] width 11 height 19
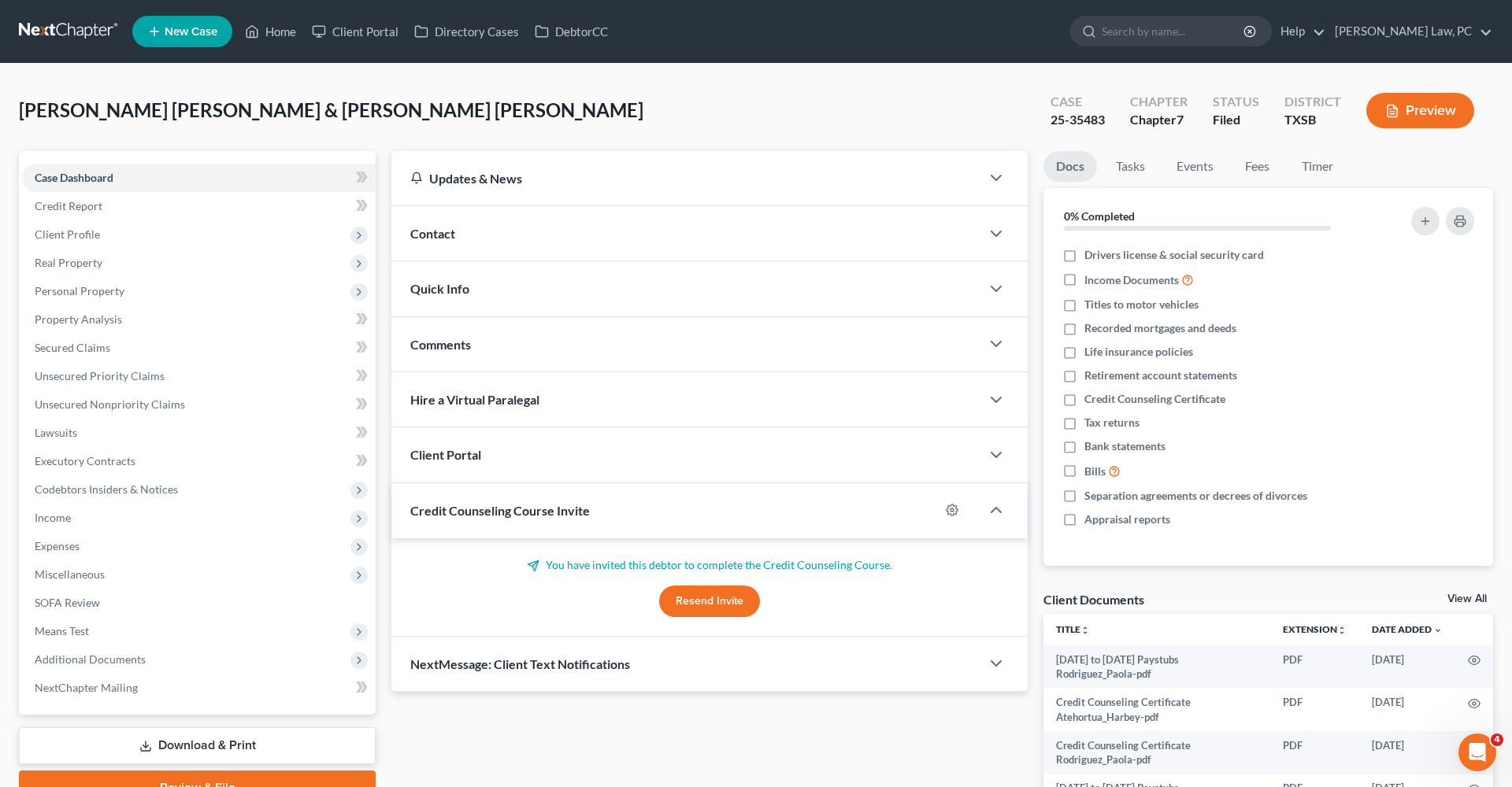
click at [56, 29] on link at bounding box center [68, 31] width 101 height 29
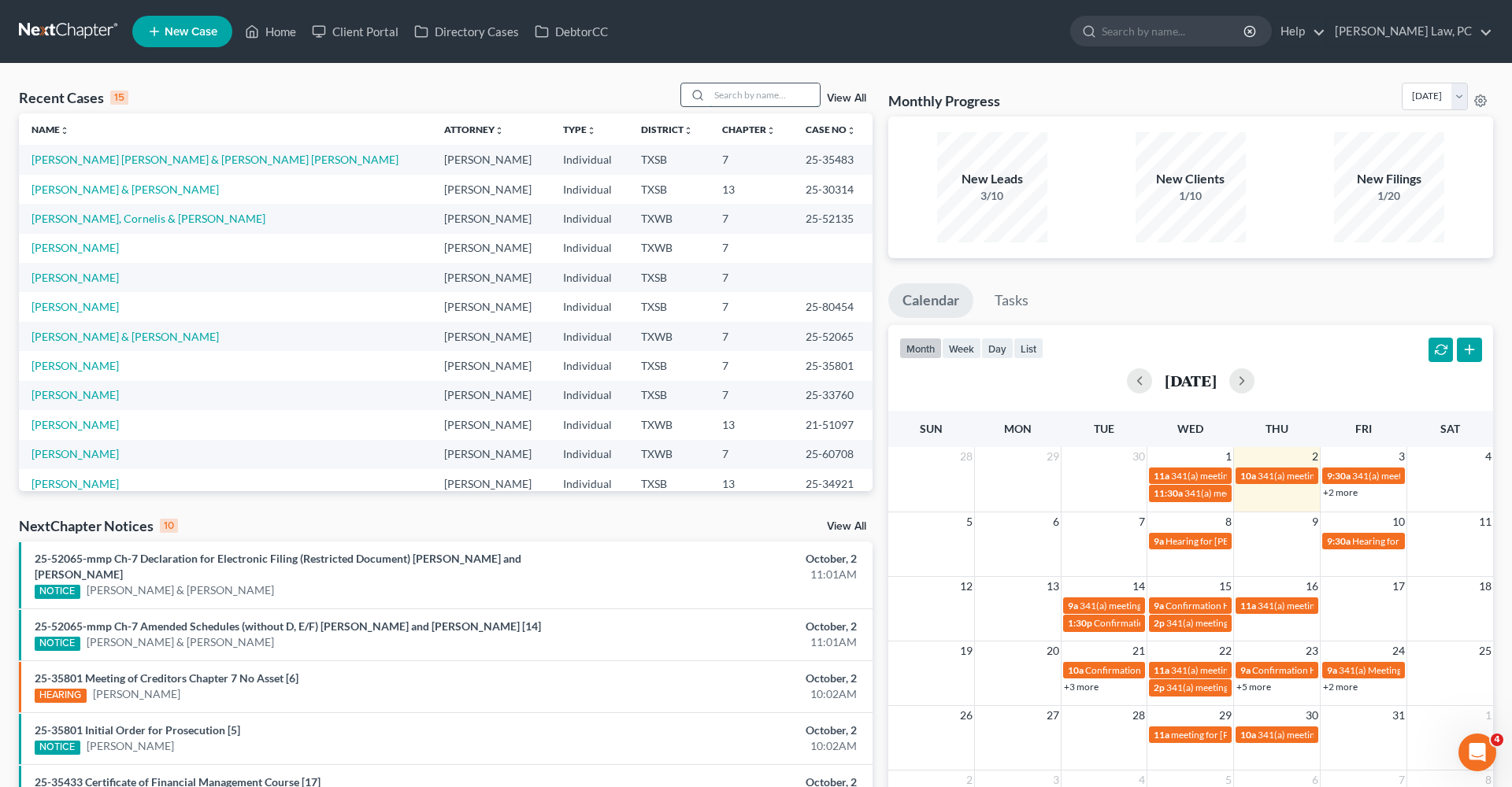
click at [750, 101] on input "search" at bounding box center [764, 95] width 110 height 23
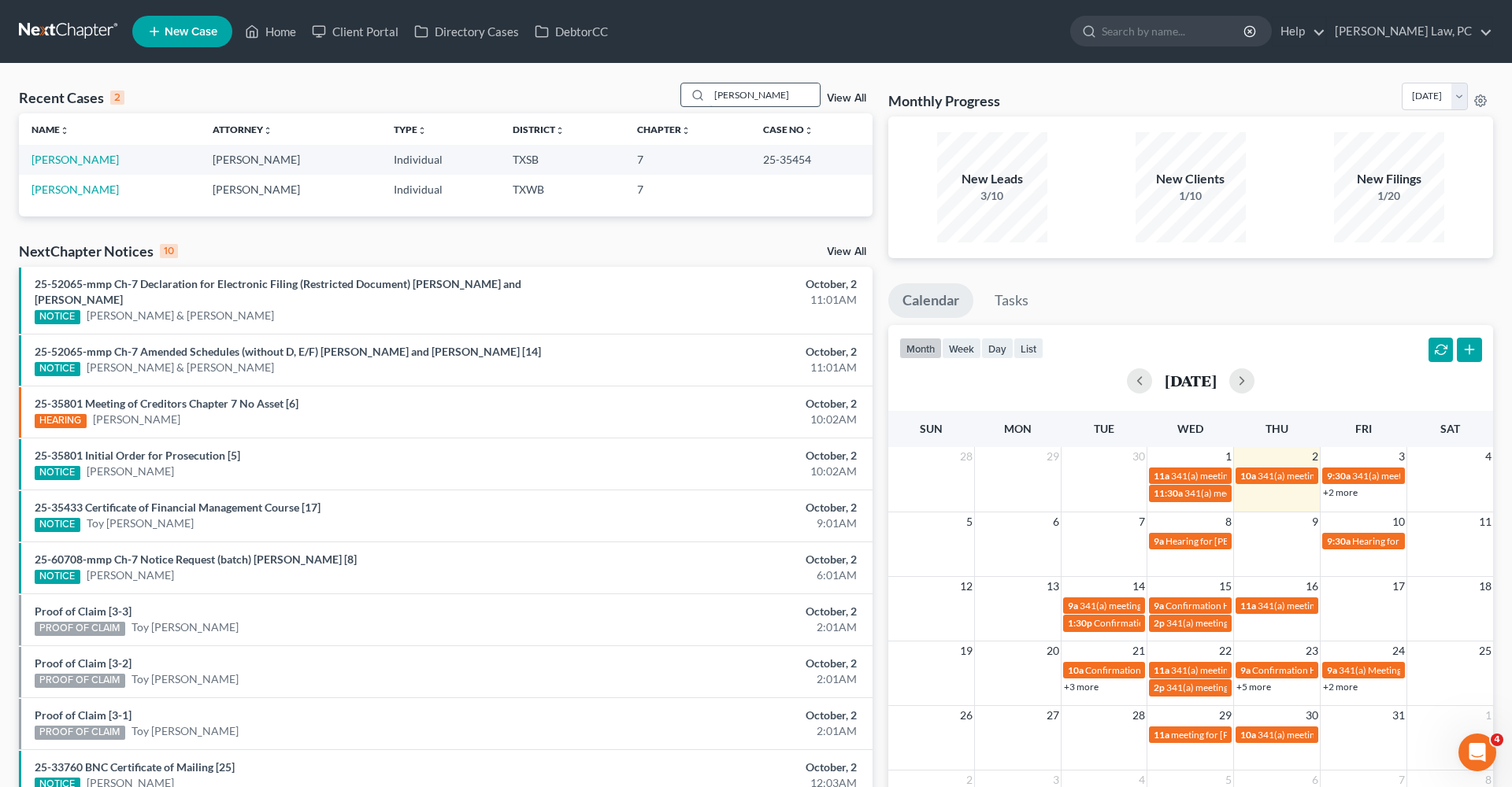
type input "[PERSON_NAME]"
drag, startPoint x: 750, startPoint y: 101, endPoint x: 72, endPoint y: 163, distance: 680.8
click at [72, 163] on link "[PERSON_NAME]" at bounding box center [74, 160] width 87 height 14
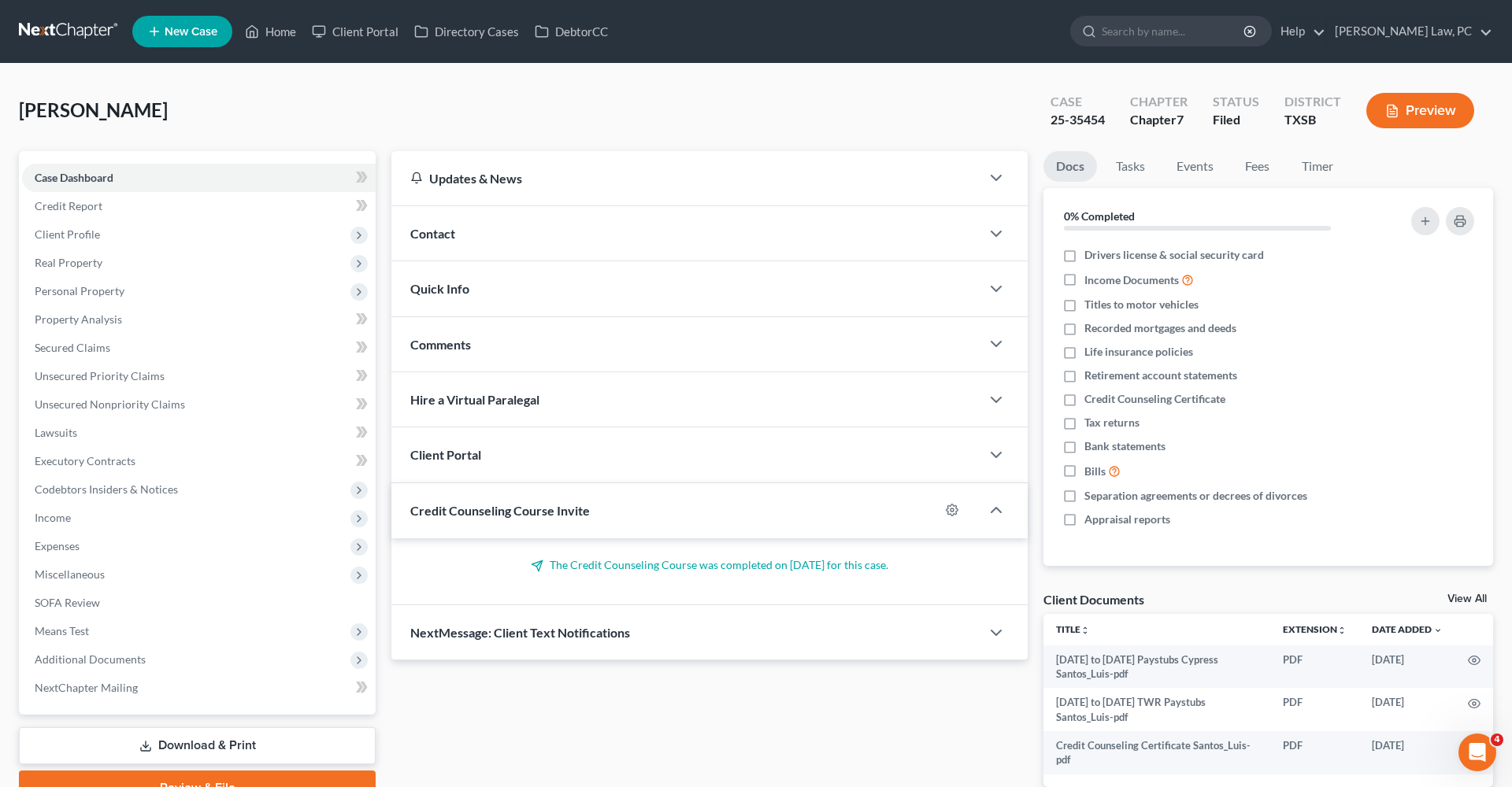
click at [1389, 111] on icon "button" at bounding box center [1392, 111] width 14 height 14
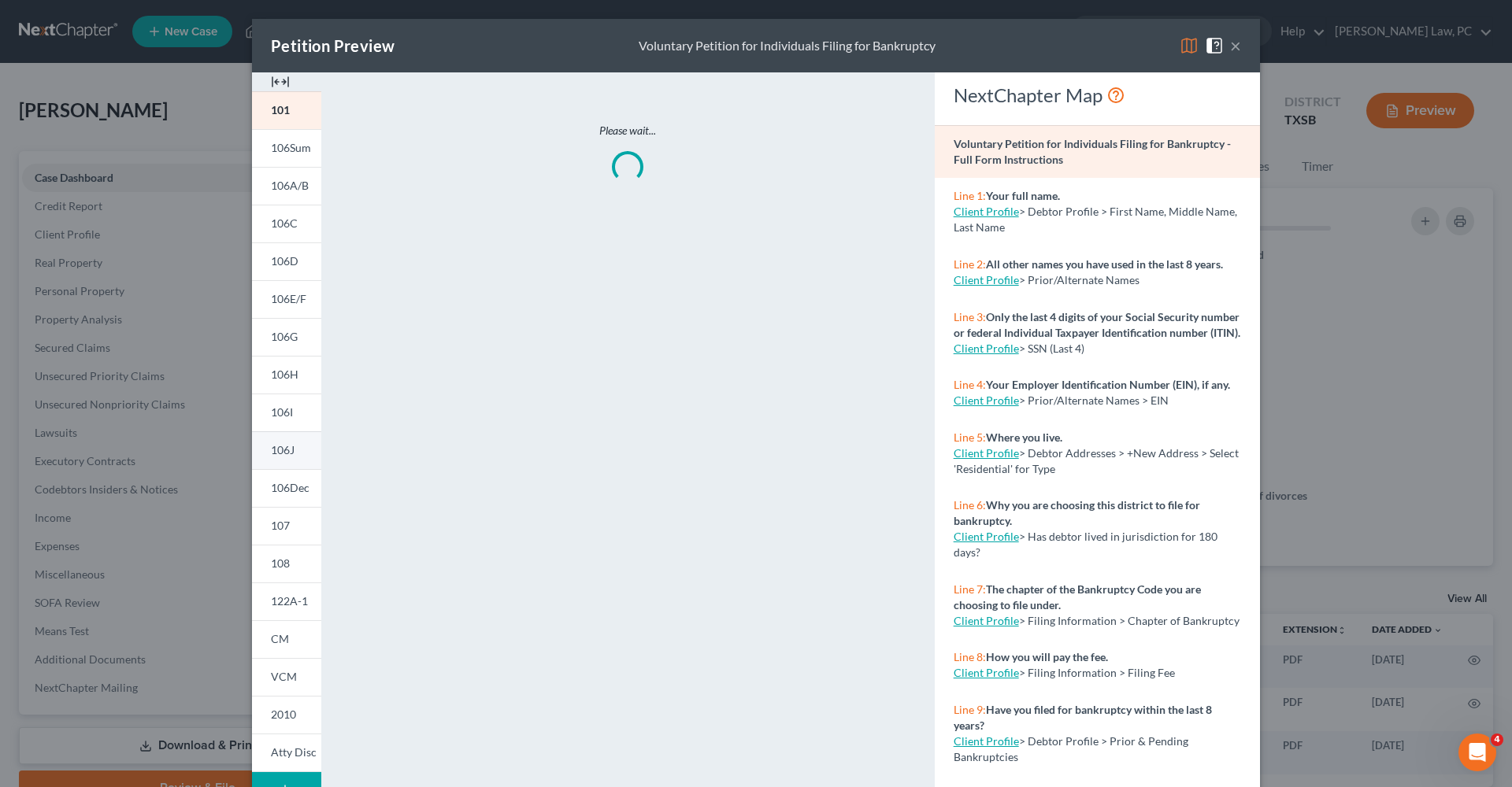
click at [292, 451] on span "106J" at bounding box center [282, 450] width 24 height 14
